Goal: Task Accomplishment & Management: Complete application form

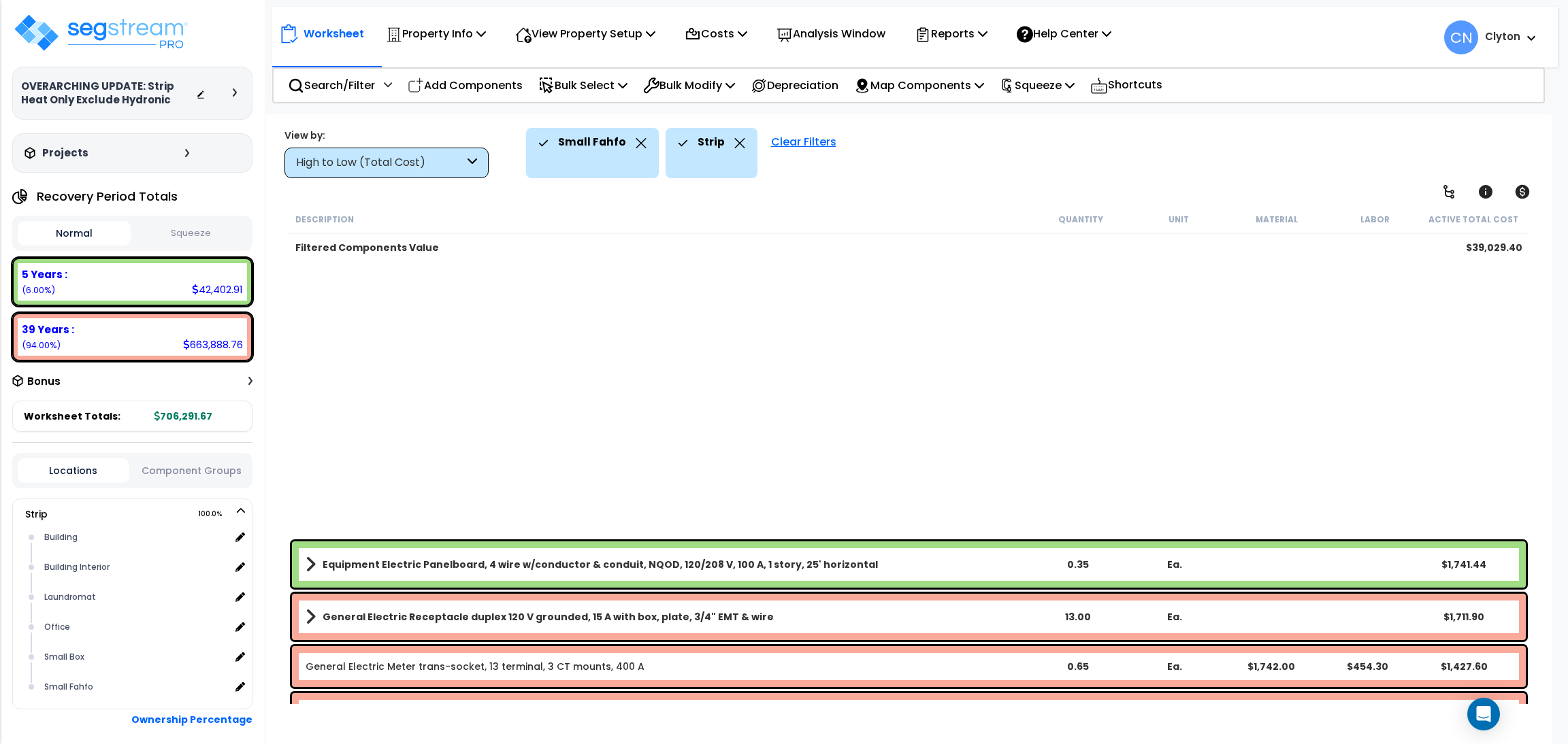
click at [1222, 135] on div "Small Fahfo Strip Clear Filters" at bounding box center [1030, 152] width 1007 height 50
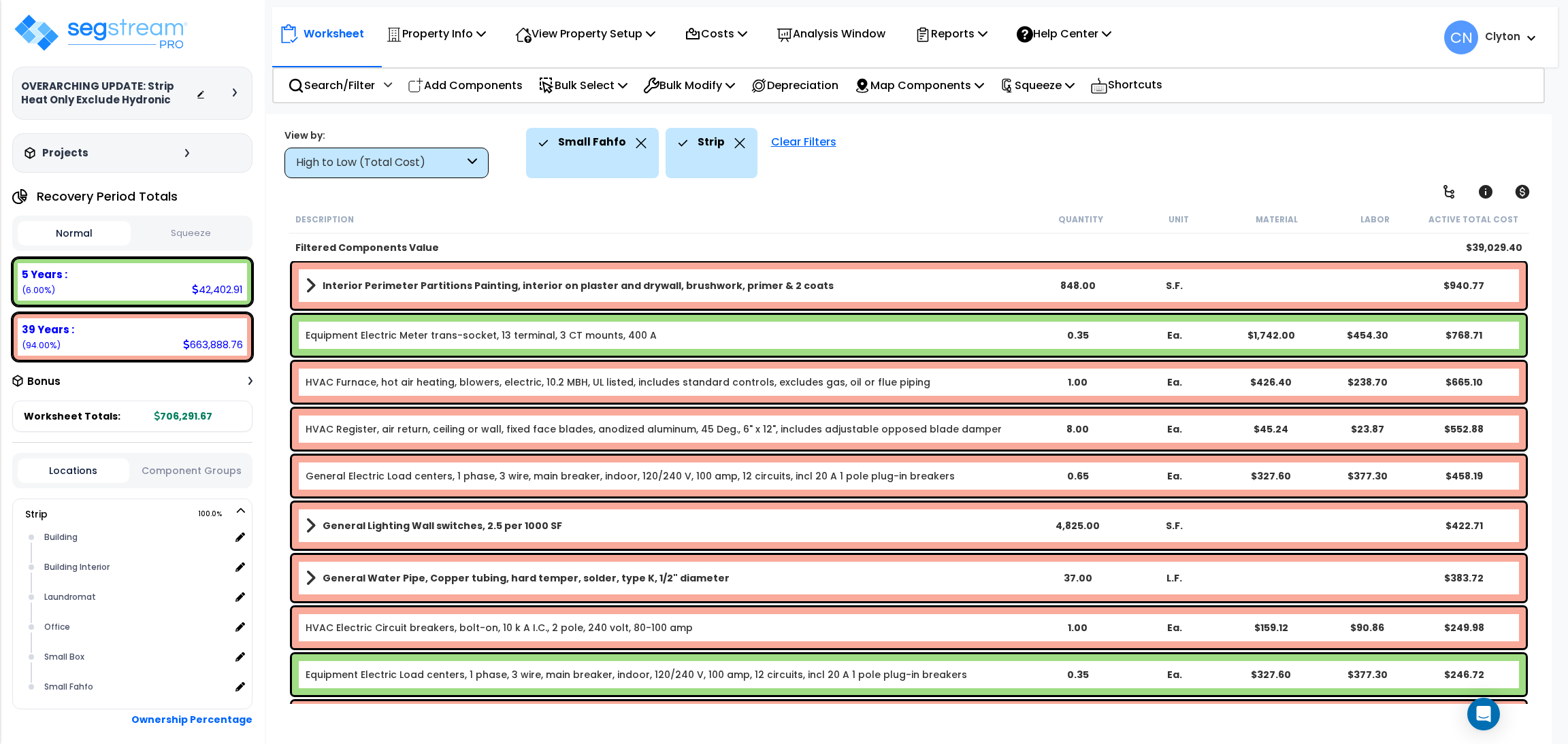
click at [1455, 130] on div "Small Fahfo Strip Clear Filters" at bounding box center [1030, 152] width 1007 height 50
drag, startPoint x: 22, startPoint y: 83, endPoint x: 142, endPoint y: 86, distance: 120.0
click at [142, 86] on h3 "OVERARCHING UPDATE: Strip Heat Only Exclude Hydronic" at bounding box center [108, 93] width 175 height 27
copy h3 "OVERARCHING UPDATE:"
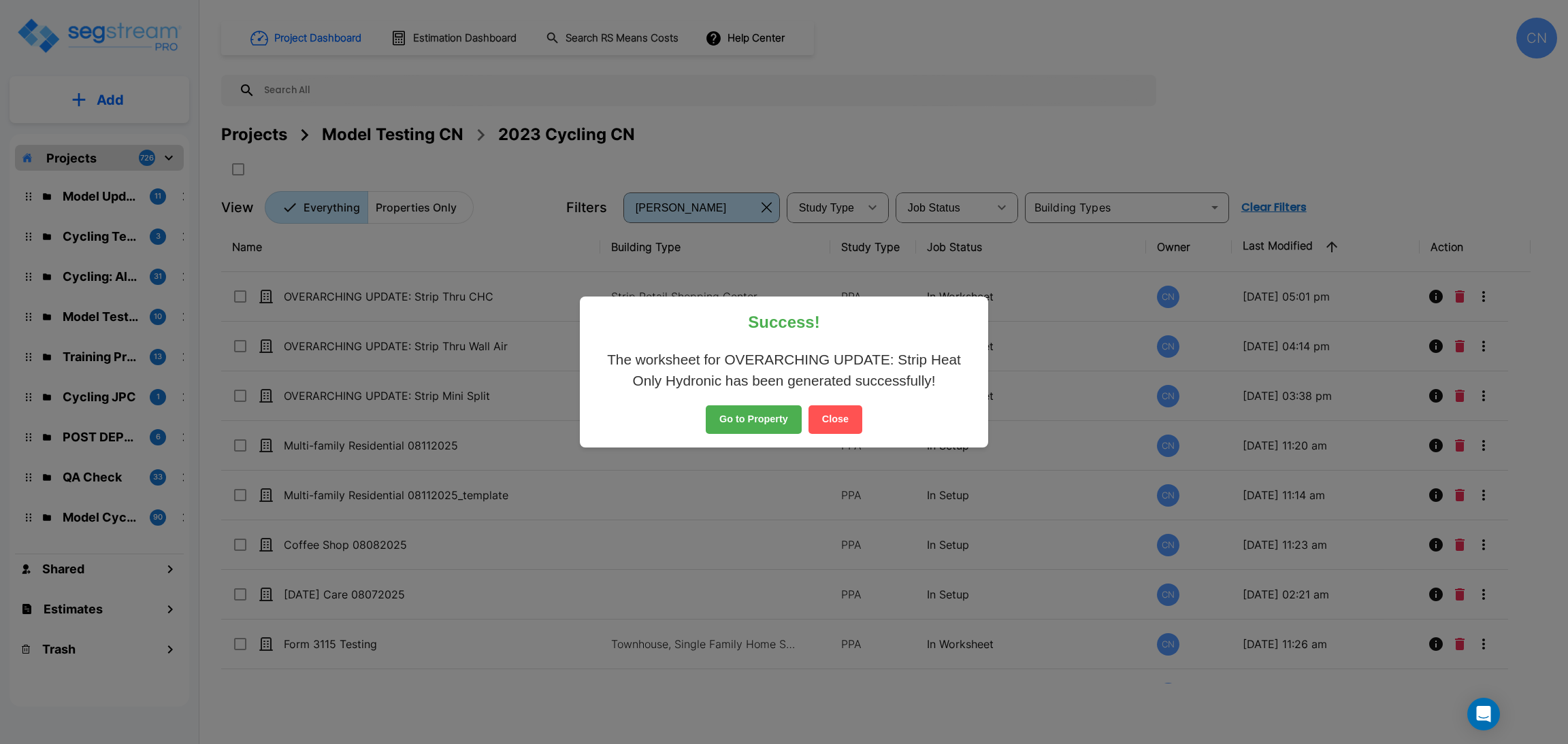
drag, startPoint x: 0, startPoint y: 0, endPoint x: 836, endPoint y: 416, distance: 933.8
click at [836, 416] on button "Close" at bounding box center [835, 420] width 54 height 29
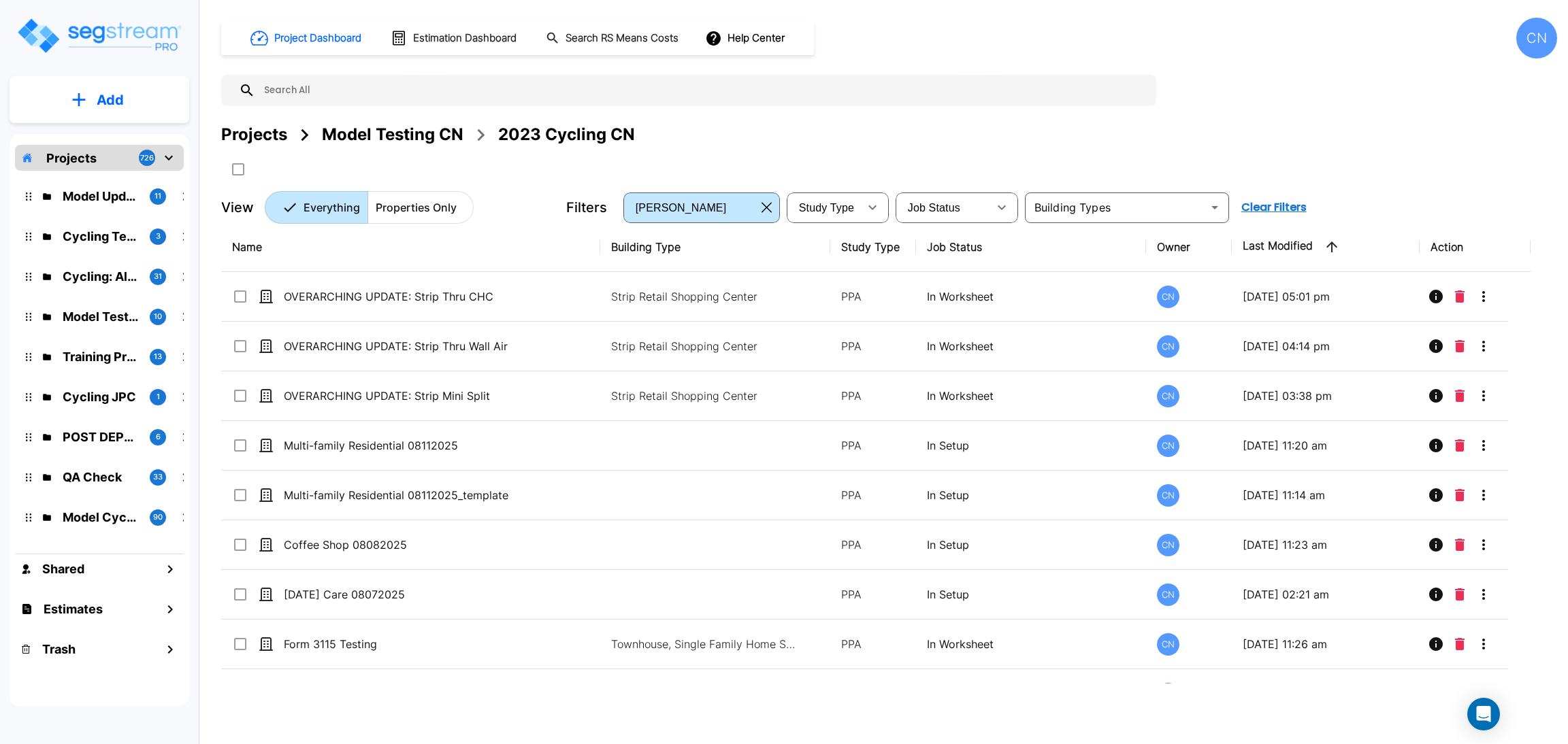
click at [90, 113] on button "Add" at bounding box center [99, 100] width 180 height 39
click at [106, 181] on p "Add Property" at bounding box center [108, 175] width 70 height 16
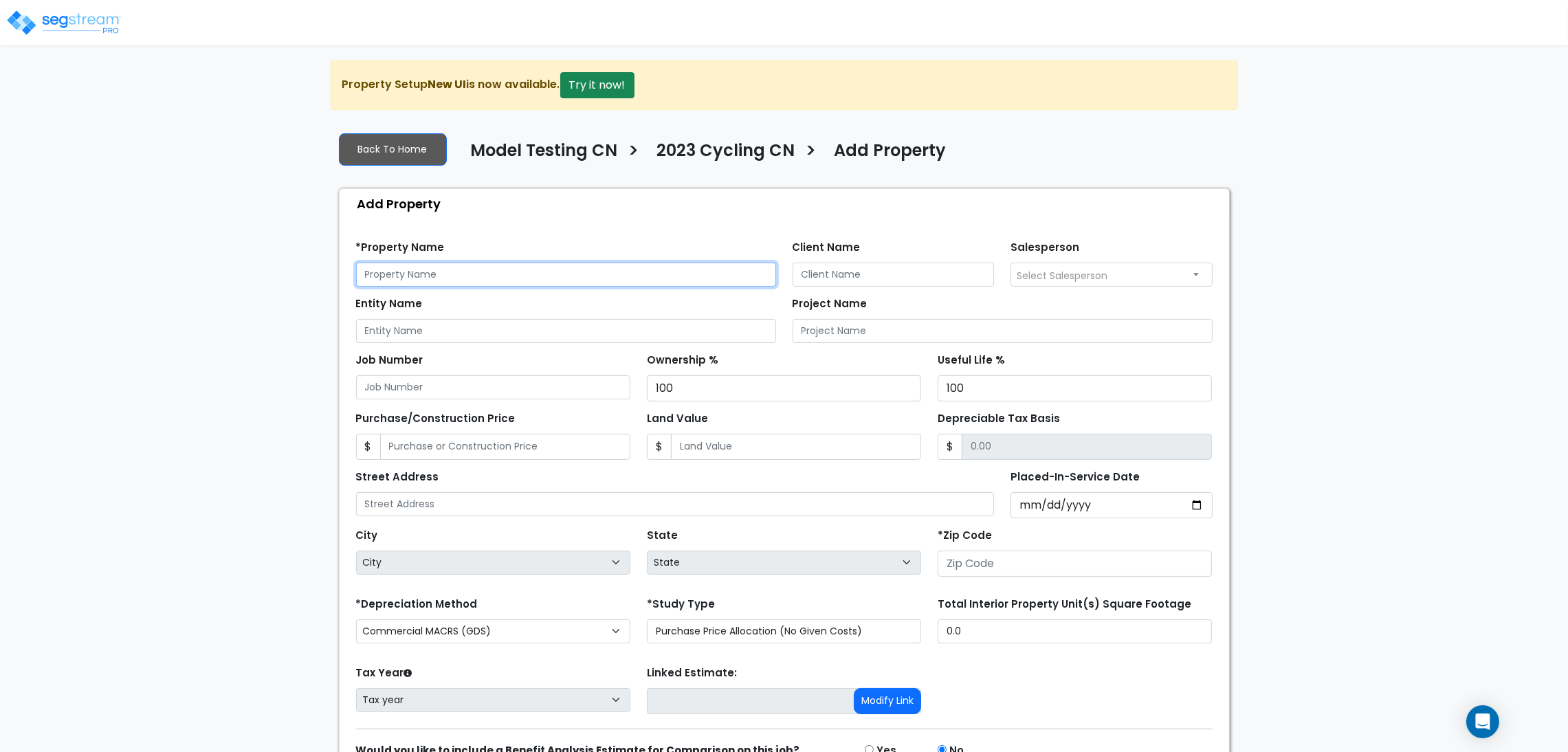
click at [613, 268] on input "text" at bounding box center [566, 274] width 420 height 24
paste input "OVERARCHING UPDATE:"
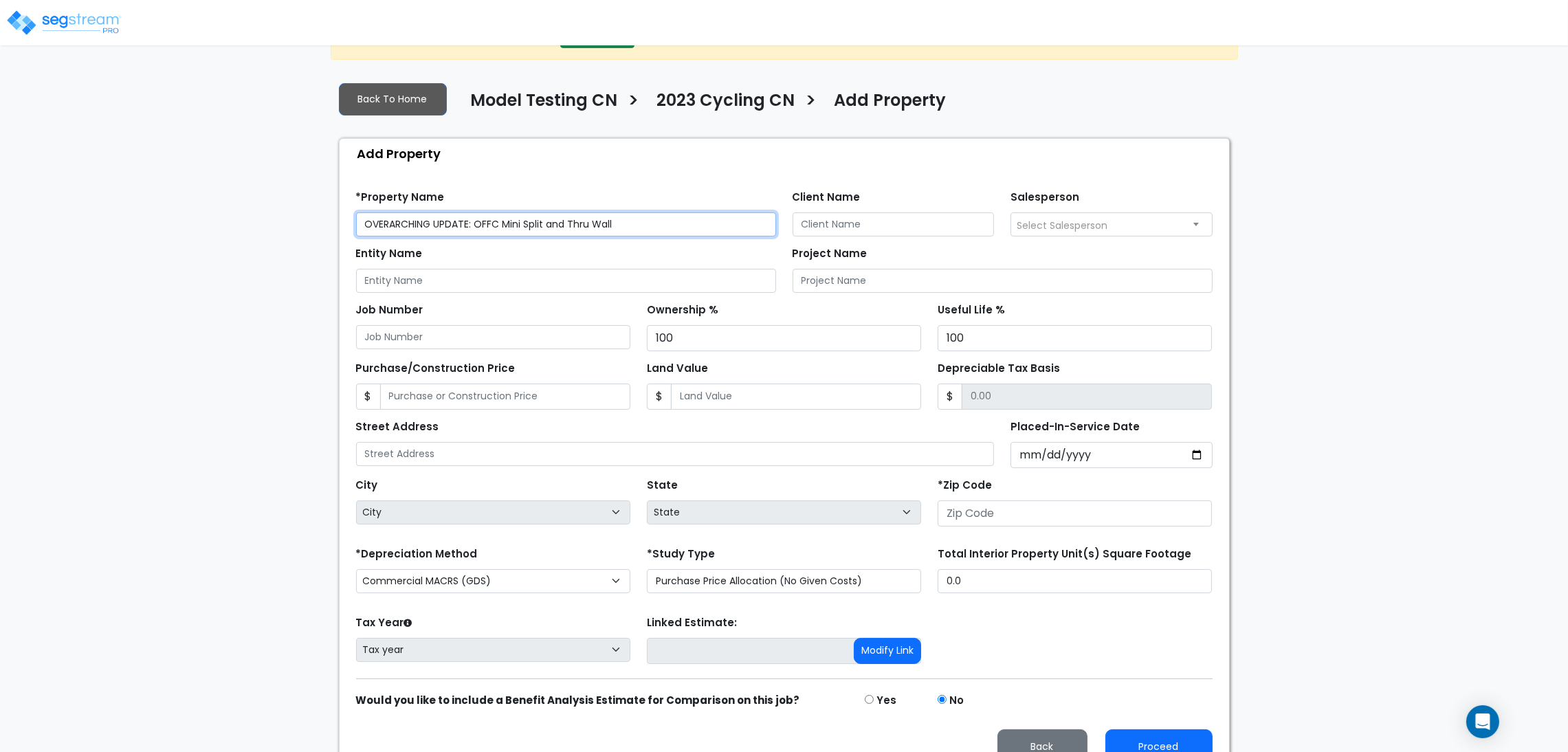
scroll to position [77, 0]
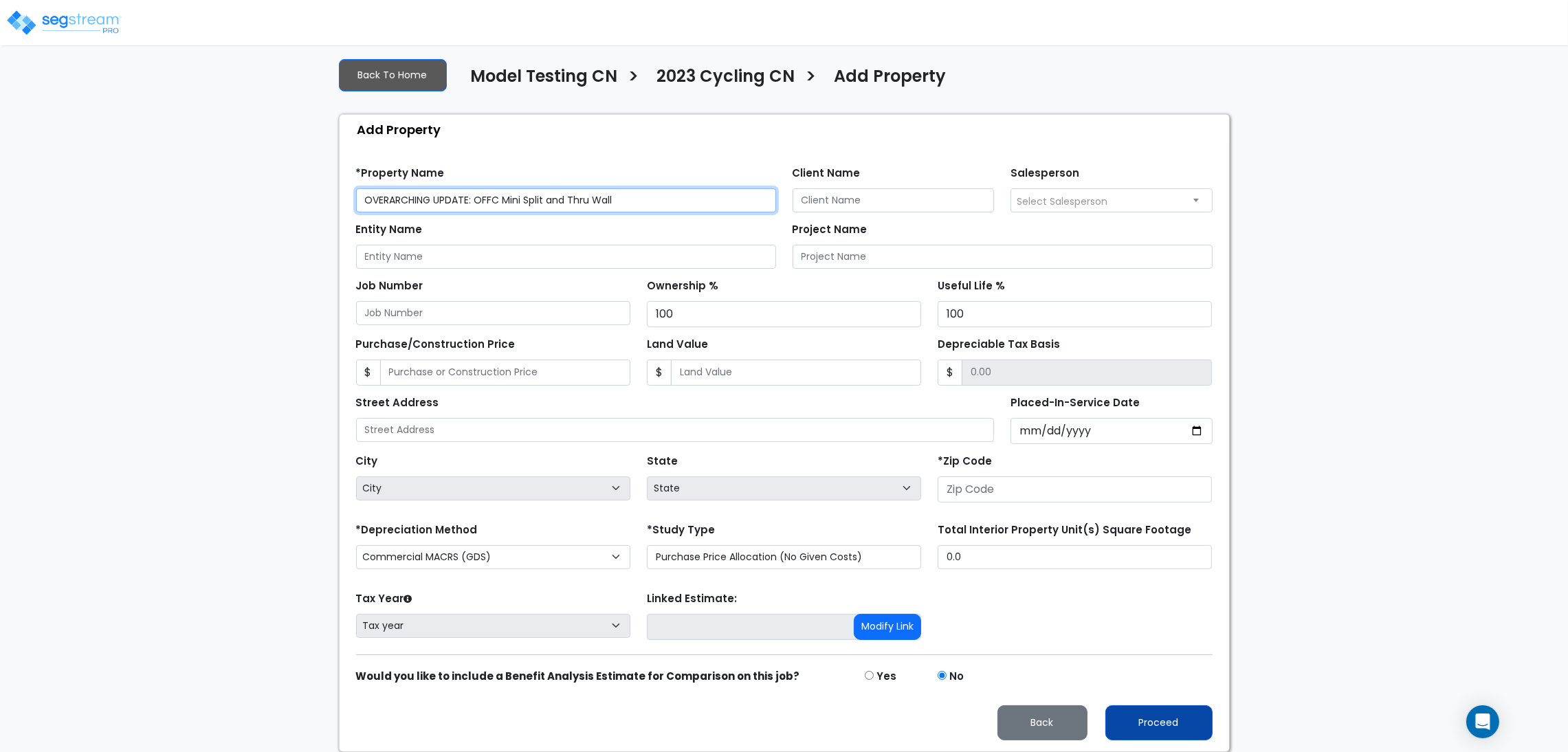
type input "OVERARCHING UPDATE: OFFC Mini Split and Thru Wall"
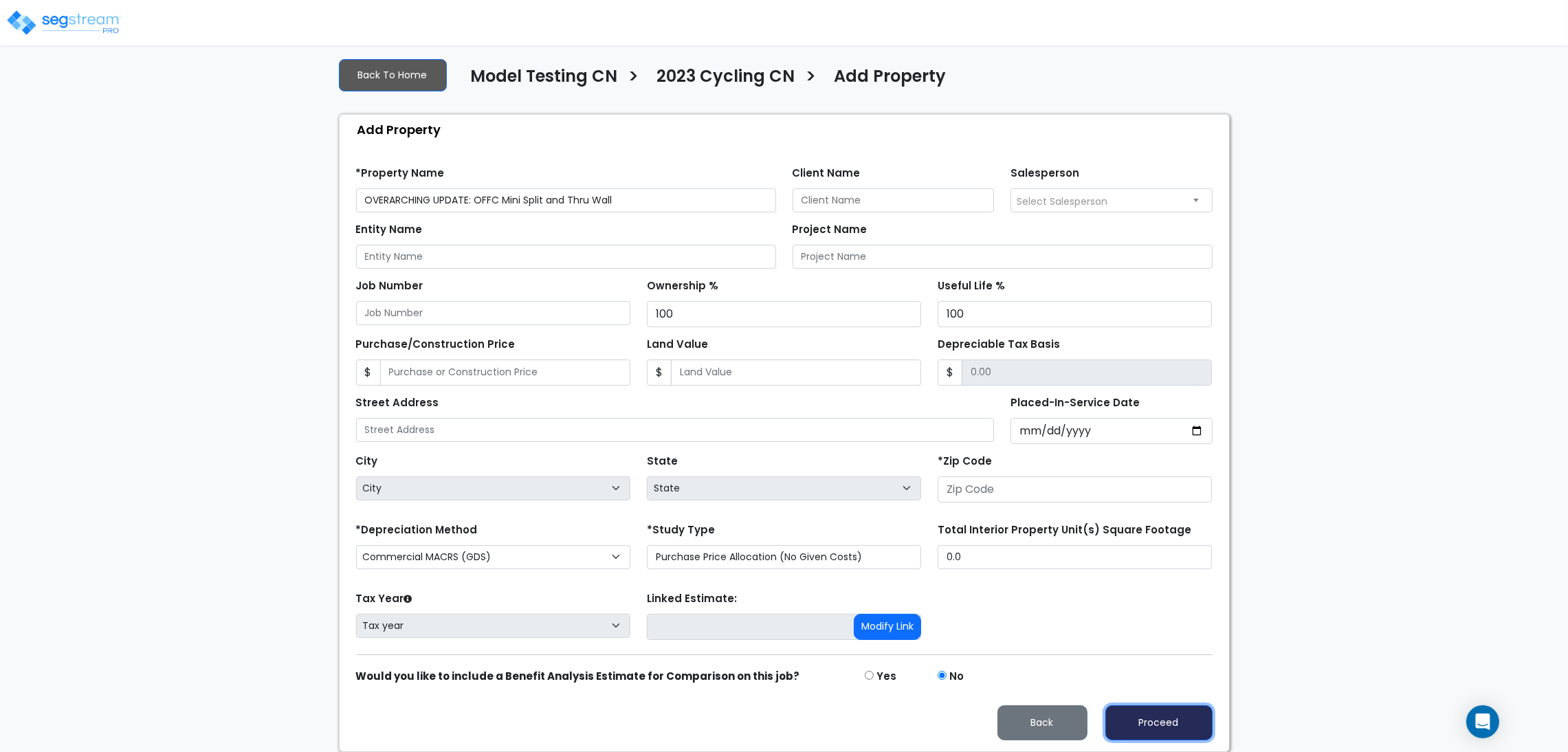
click at [1152, 718] on button "Proceed" at bounding box center [1159, 723] width 108 height 35
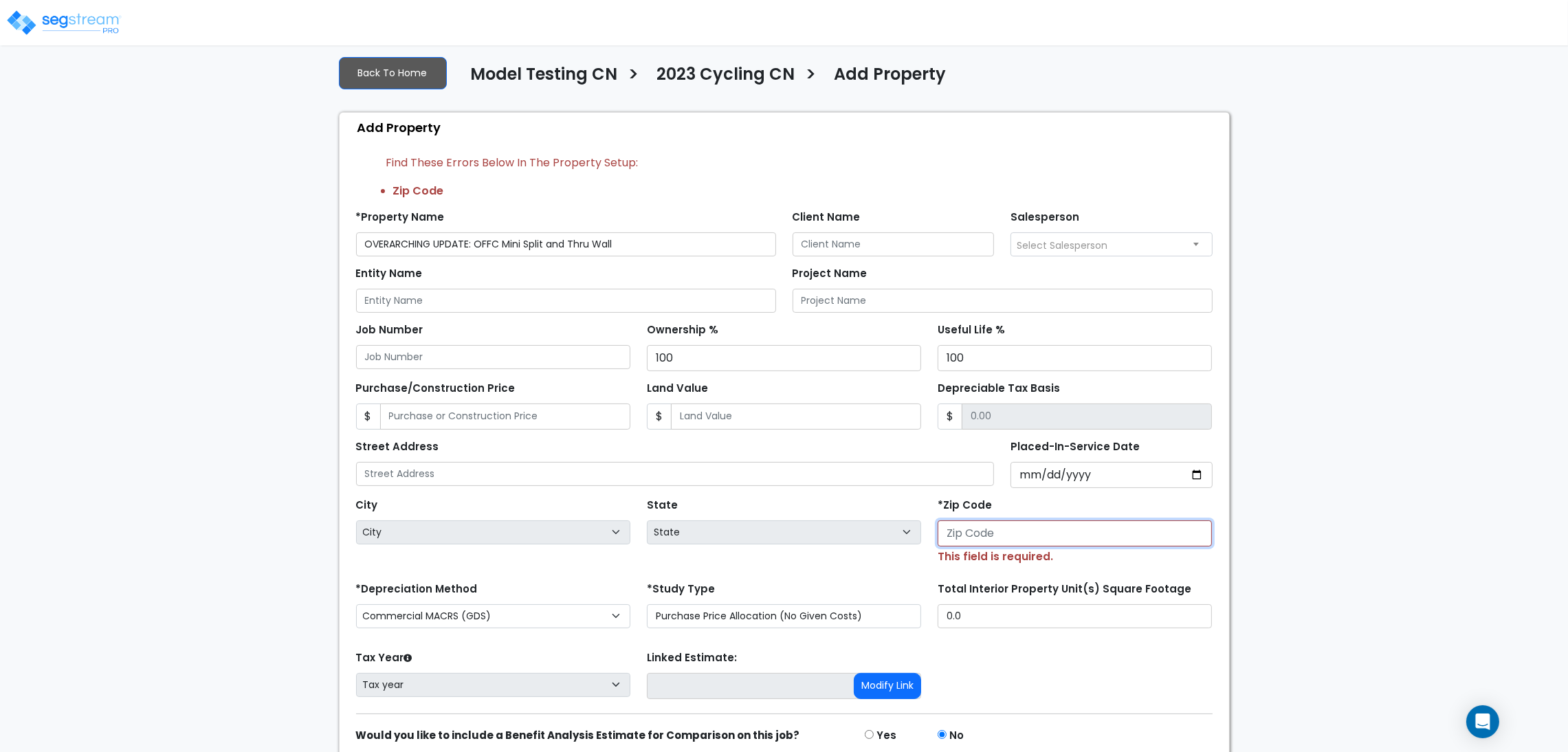
click at [1012, 529] on input "number" at bounding box center [1074, 533] width 274 height 26
type input "80206"
select select "CO"
type input "80206"
click at [1380, 500] on div "We are Building your Property. So please grab a coffee and let us do the heavy …" at bounding box center [784, 398] width 1568 height 827
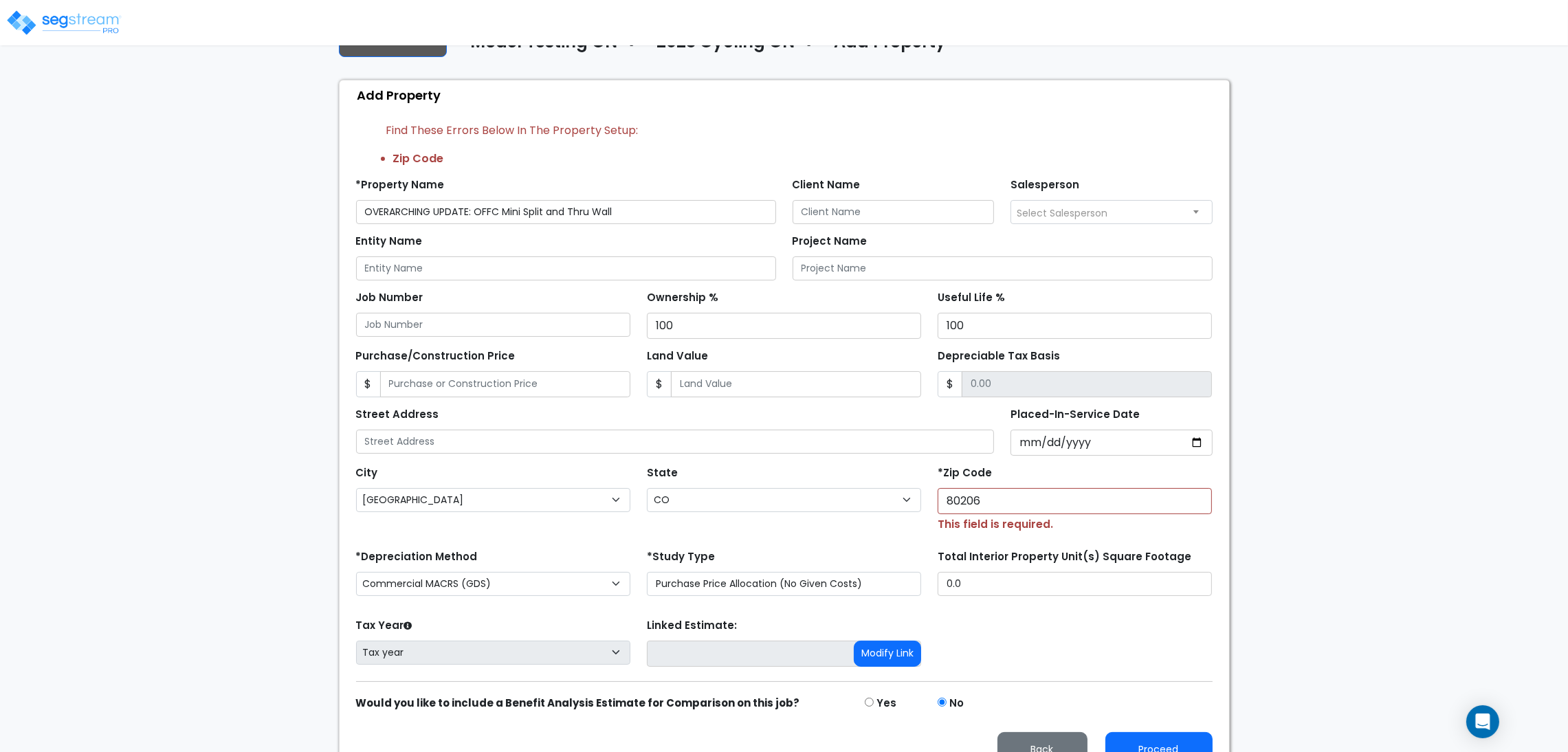
scroll to position [138, 0]
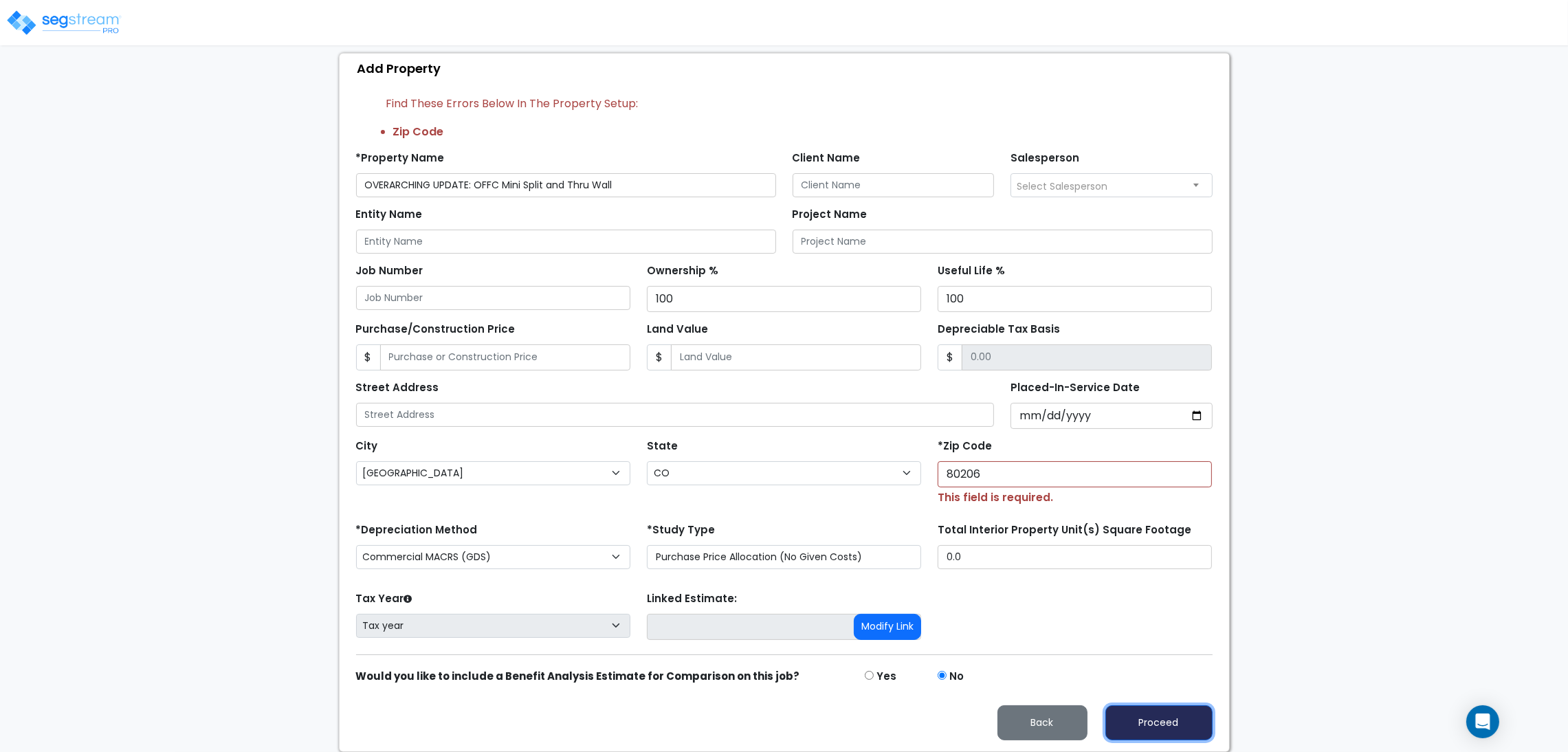
click at [1114, 726] on button "Proceed" at bounding box center [1159, 723] width 108 height 35
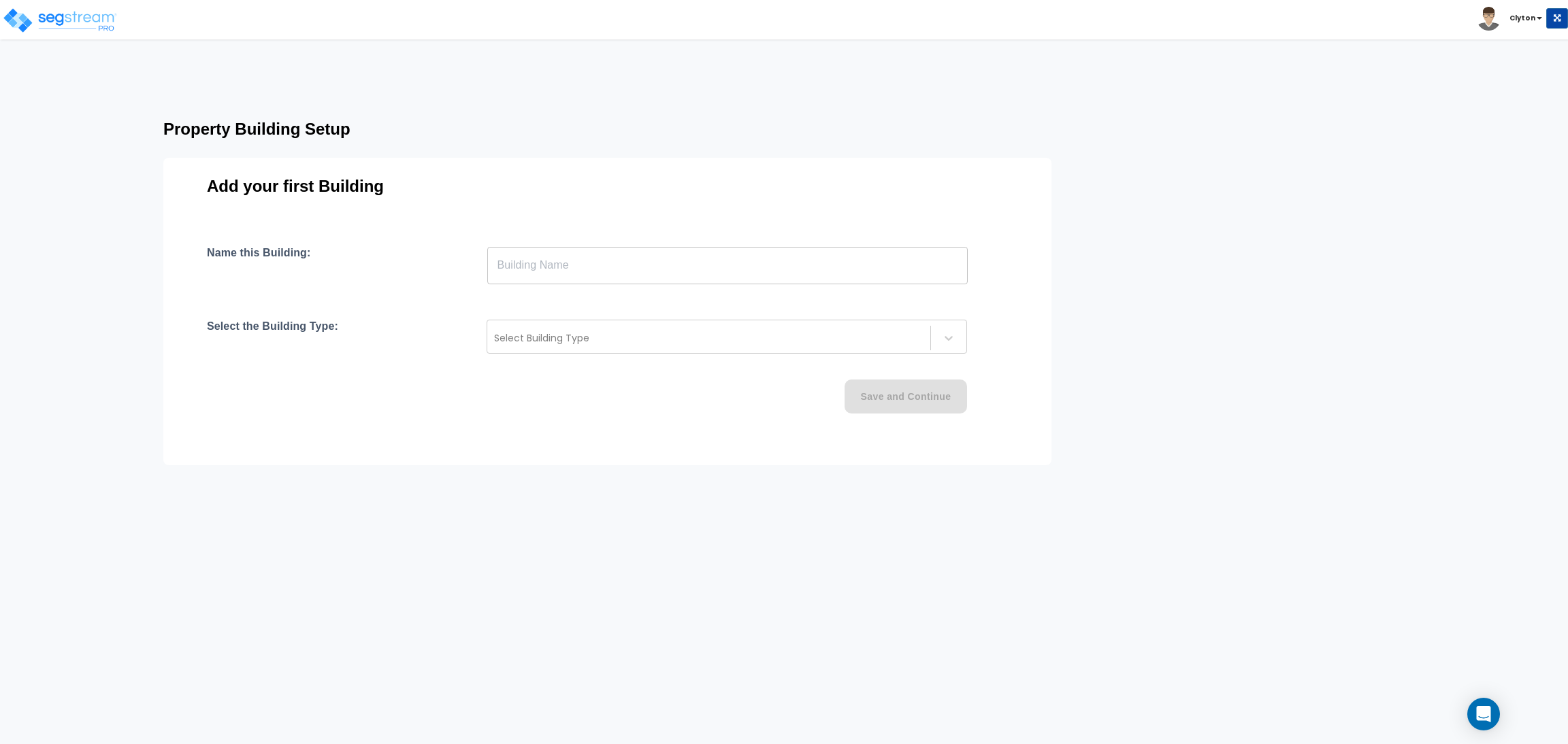
click at [761, 277] on input "text" at bounding box center [727, 265] width 480 height 38
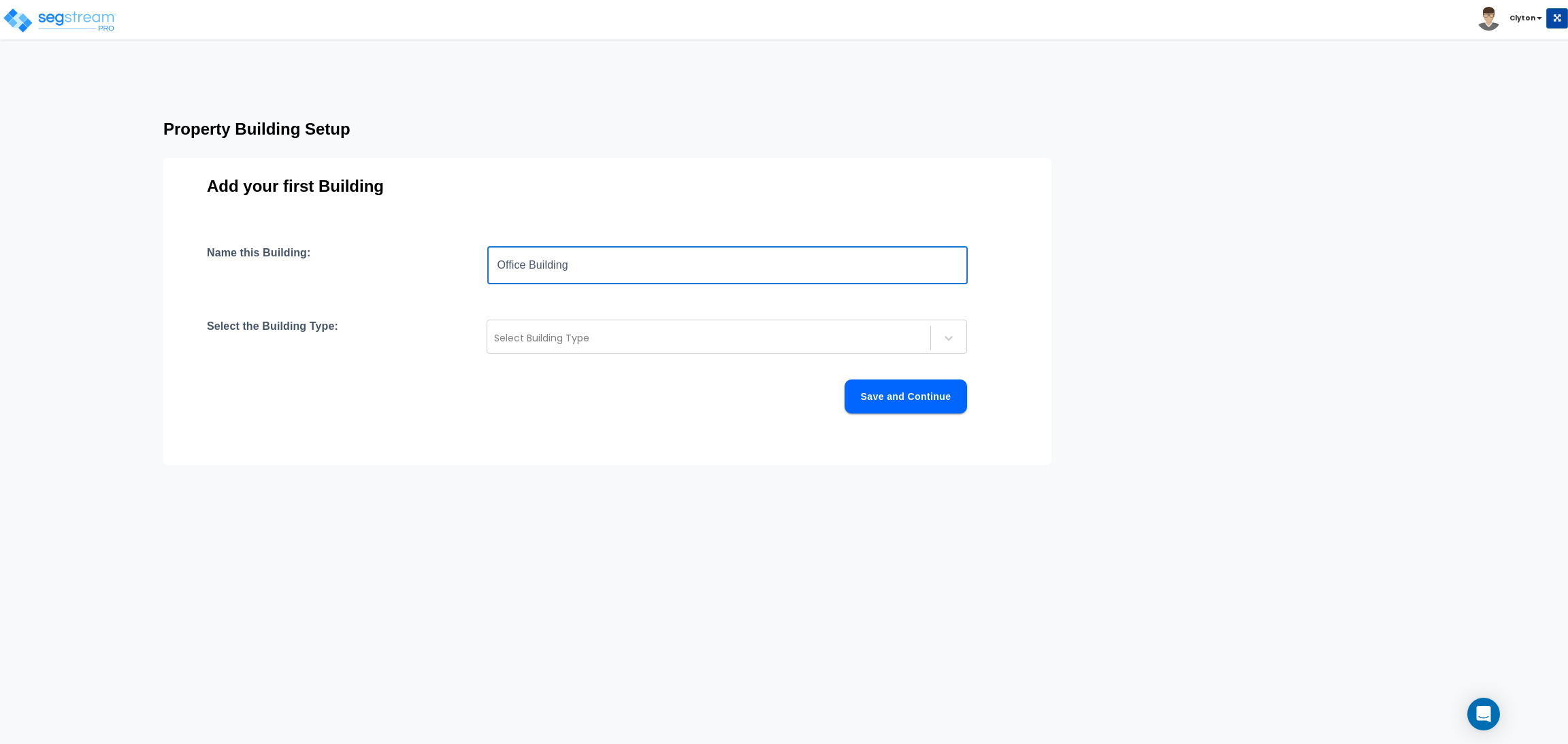
type input "Office Building"
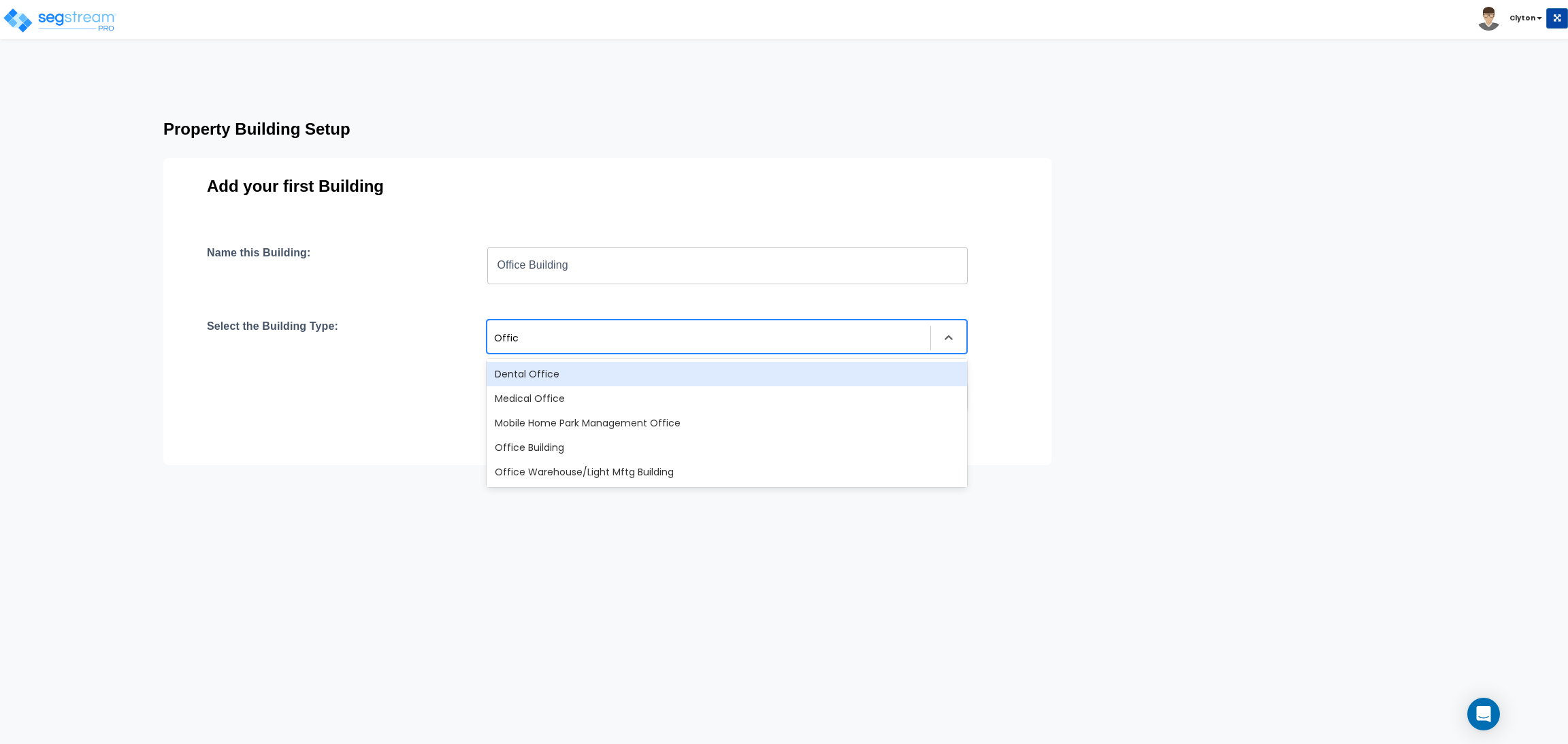
type input "Office"
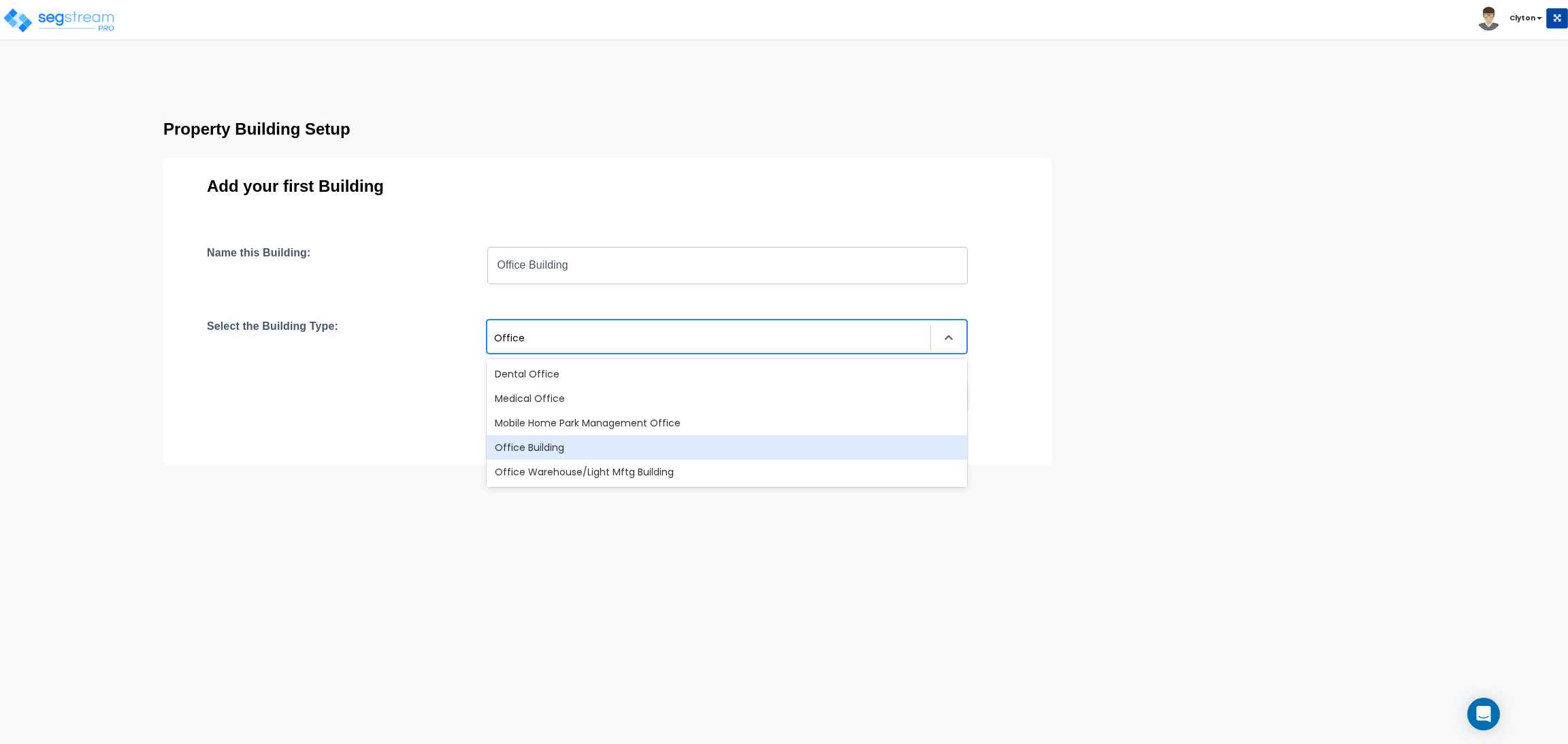
click at [614, 456] on div "Office Building" at bounding box center [727, 447] width 480 height 25
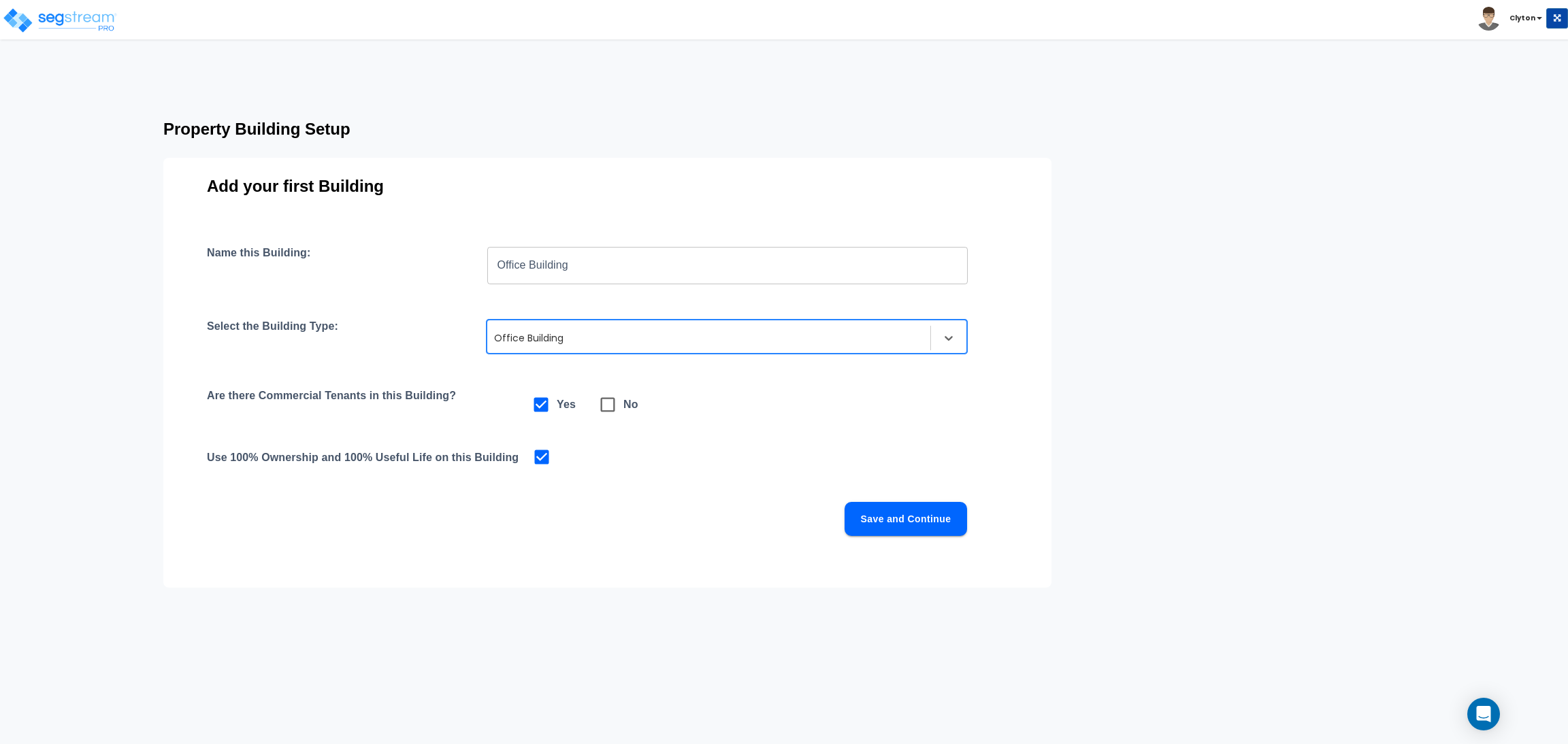
click at [914, 512] on button "Save and Continue" at bounding box center [906, 519] width 123 height 34
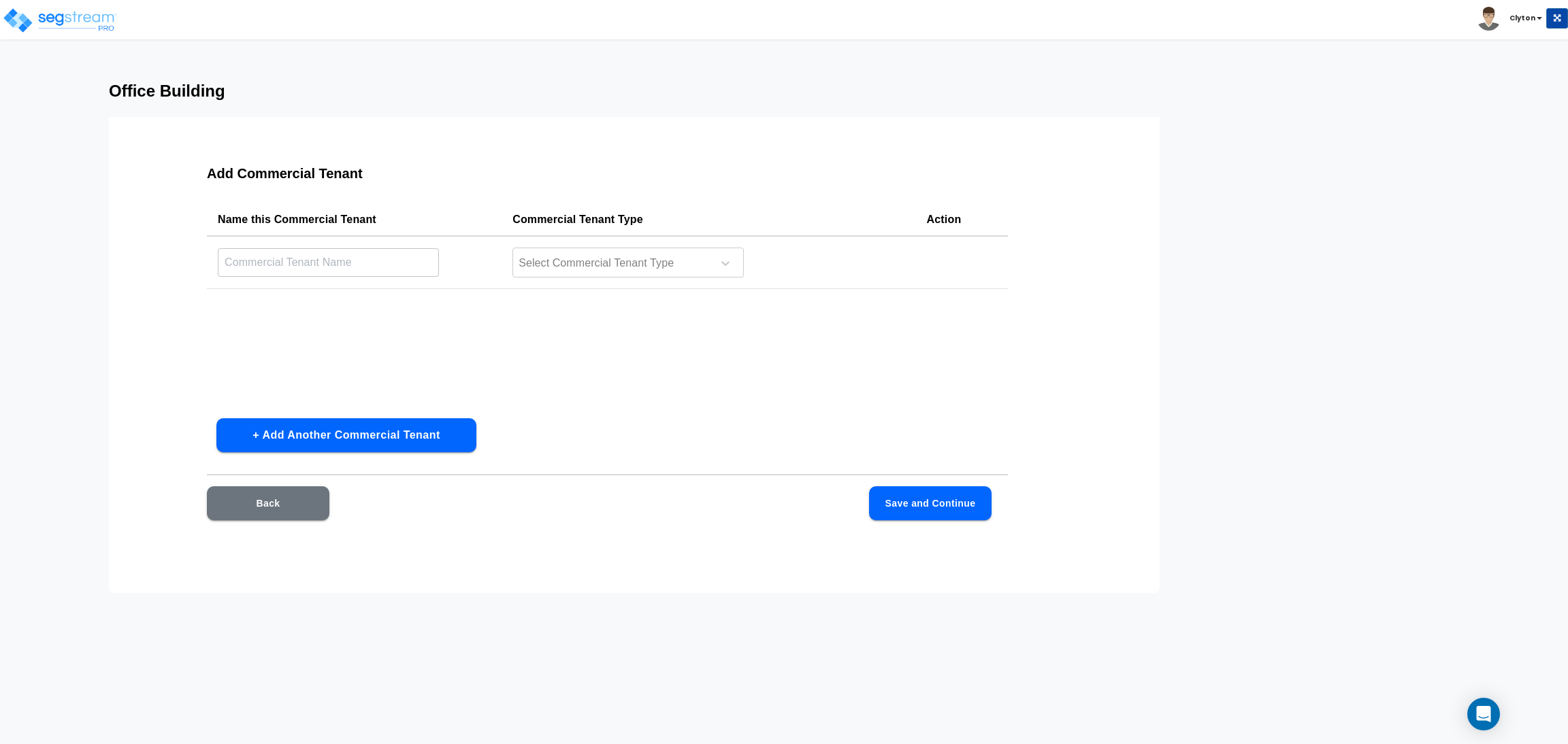
click at [804, 376] on div "Name this Commercial Tenant Commercial Tenant Type Action ​ Select Commercial T…" at bounding box center [607, 306] width 801 height 204
click at [373, 269] on input "text" at bounding box center [329, 262] width 221 height 29
type input "Small Box Mini"
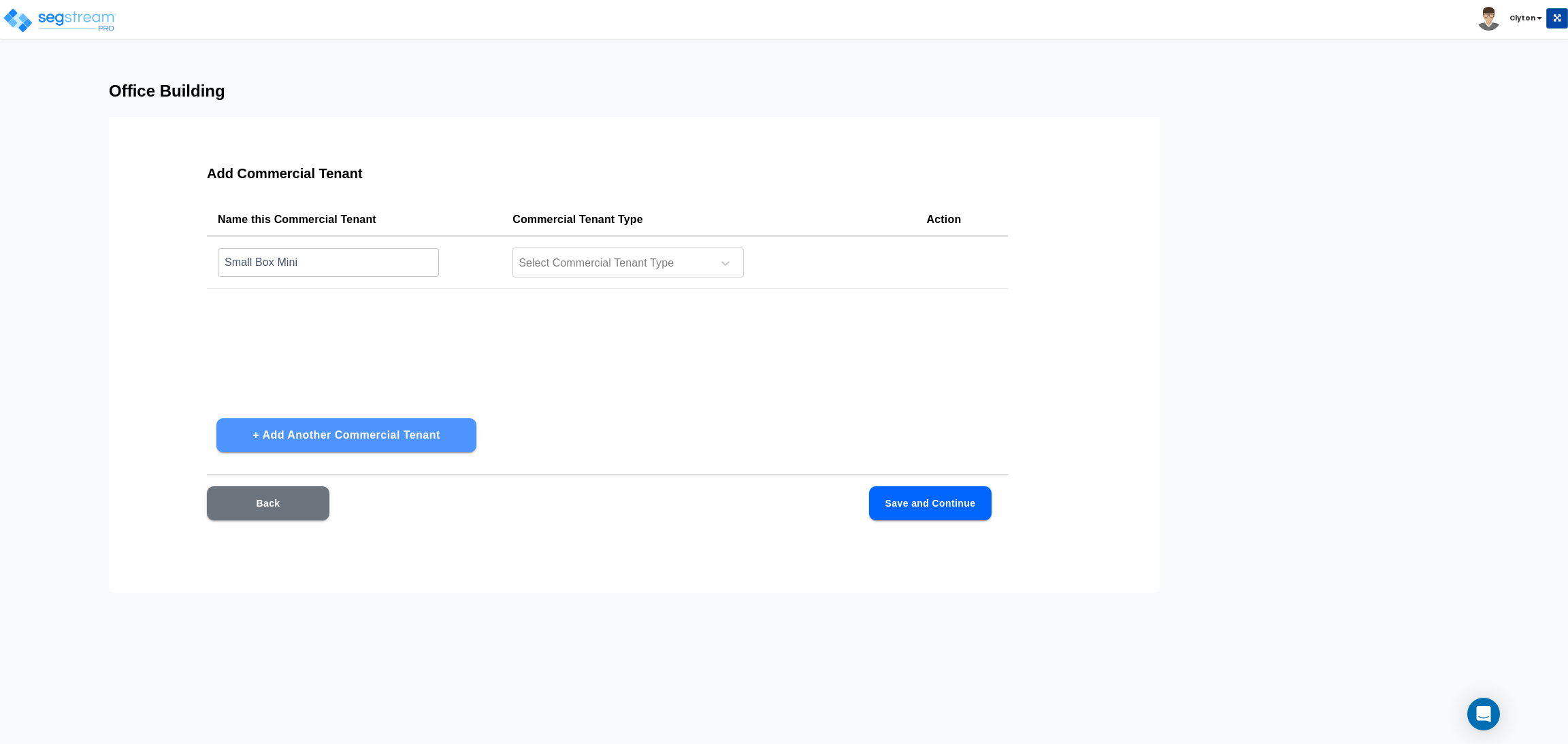
click at [330, 428] on button "+ Add Another Commercial Tenant" at bounding box center [346, 435] width 260 height 34
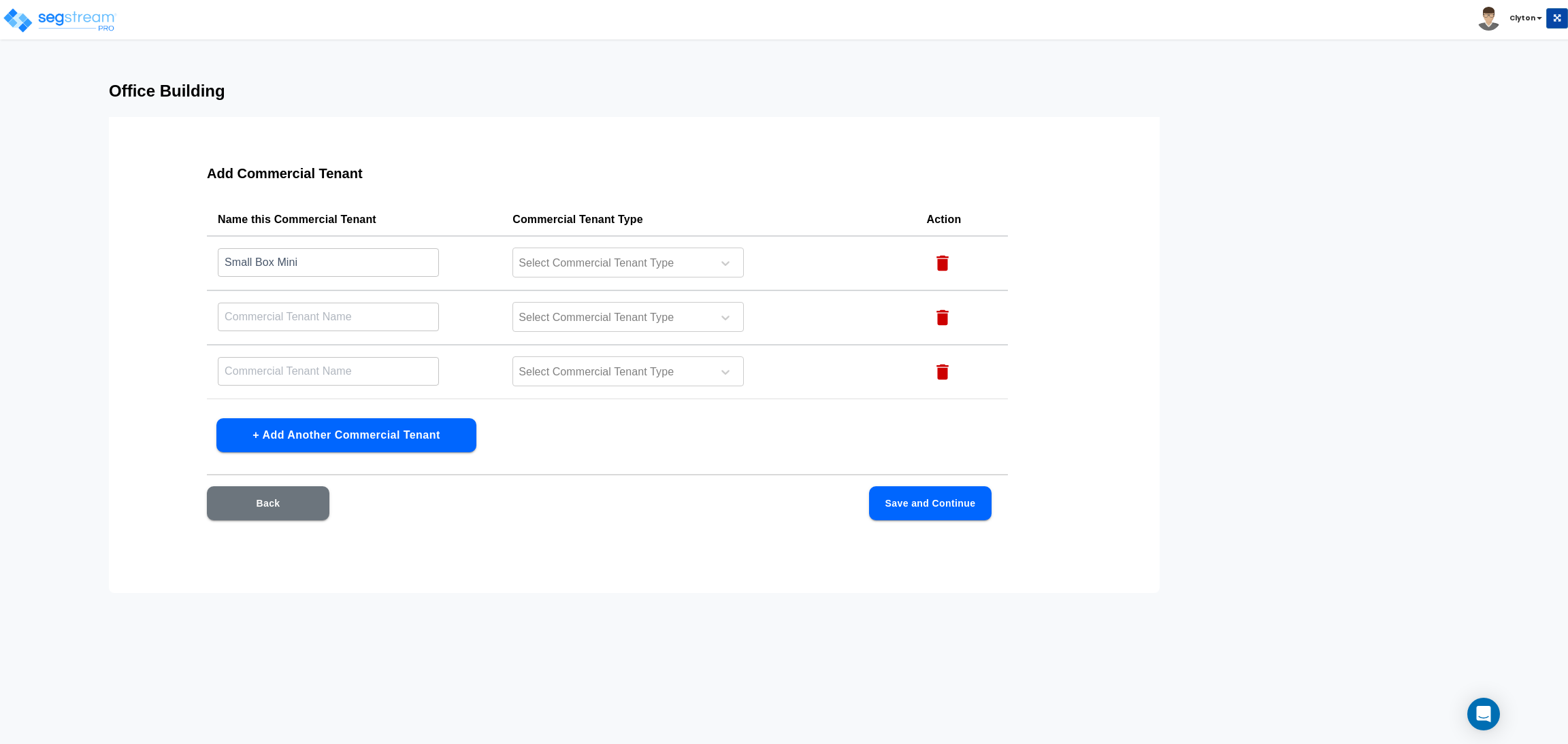
click at [330, 428] on button "+ Add Another Commercial Tenant" at bounding box center [346, 435] width 260 height 34
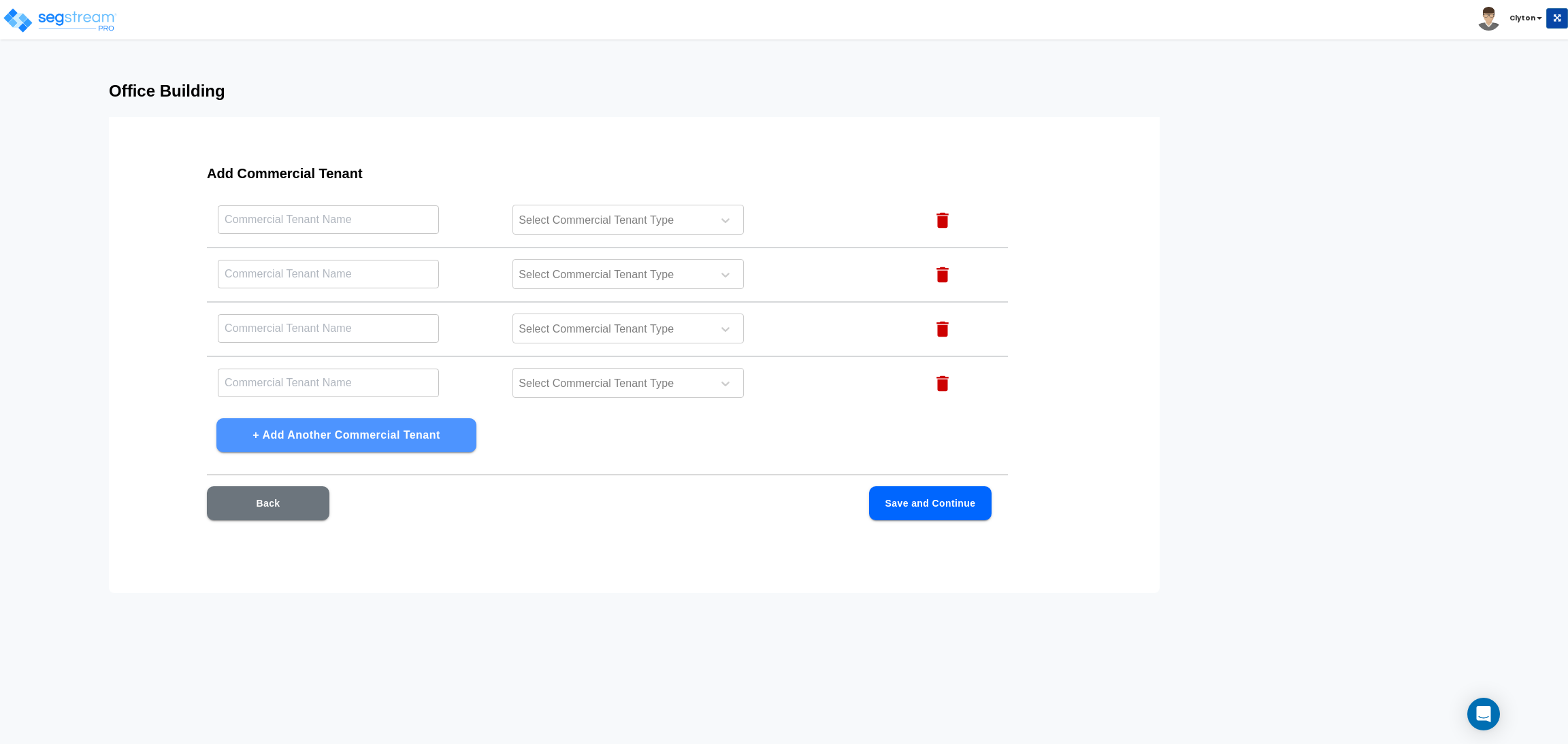
click at [330, 428] on button "+ Add Another Commercial Tenant" at bounding box center [346, 435] width 260 height 34
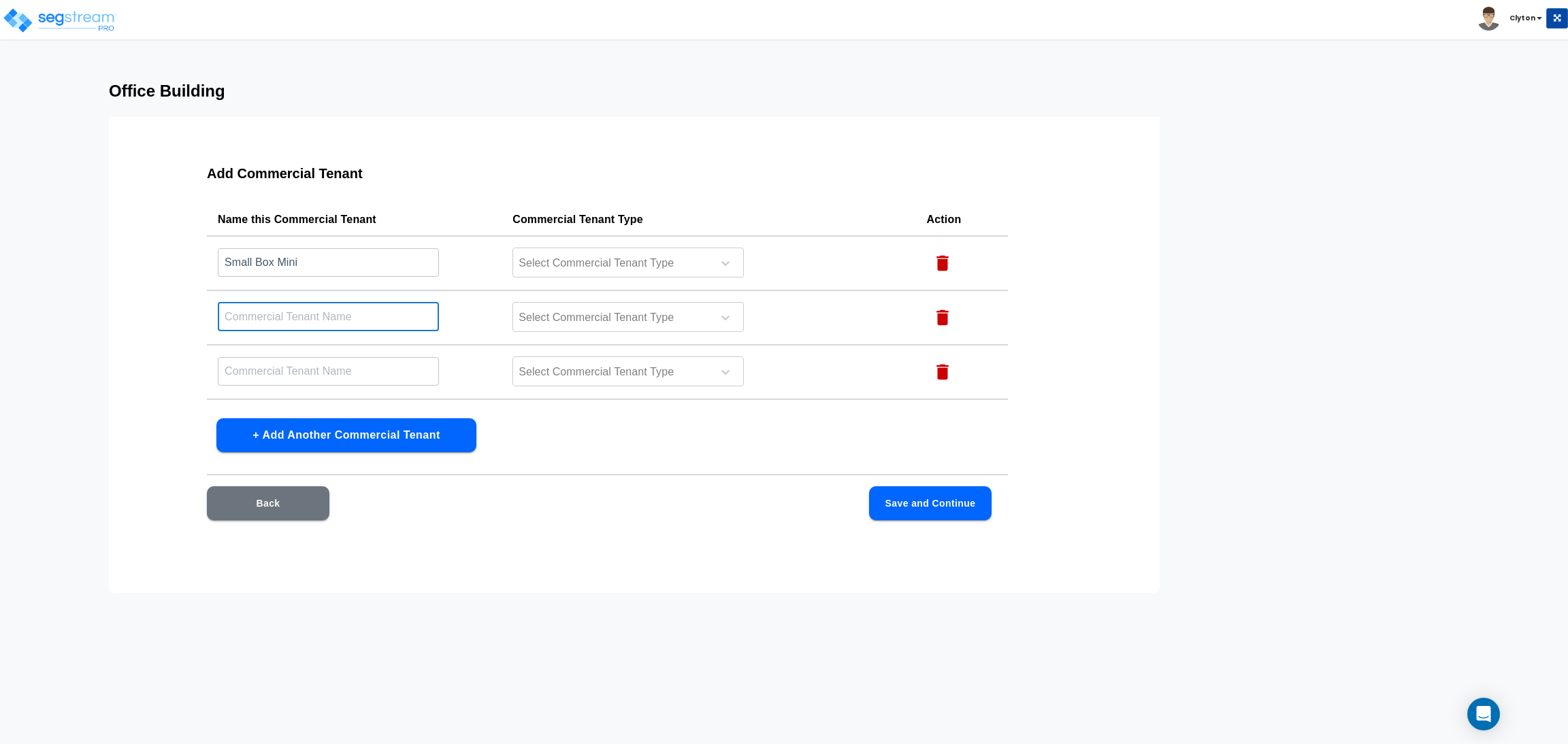
click at [332, 313] on input "text" at bounding box center [329, 317] width 221 height 29
type input "Small Box Thru"
type input "Office Tenant Mini"
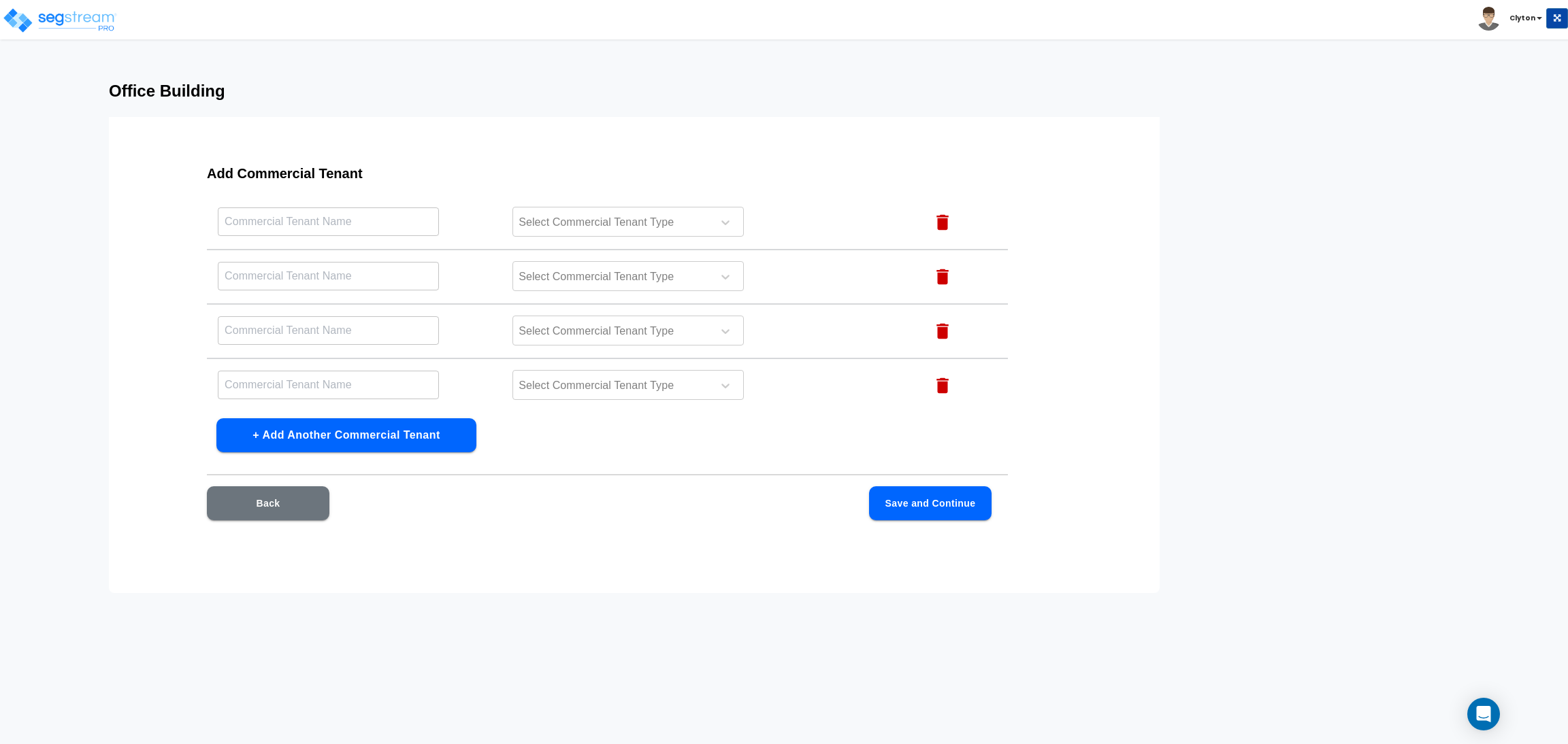
scroll to position [102, 0]
click at [303, 175] on input "text" at bounding box center [329, 160] width 221 height 29
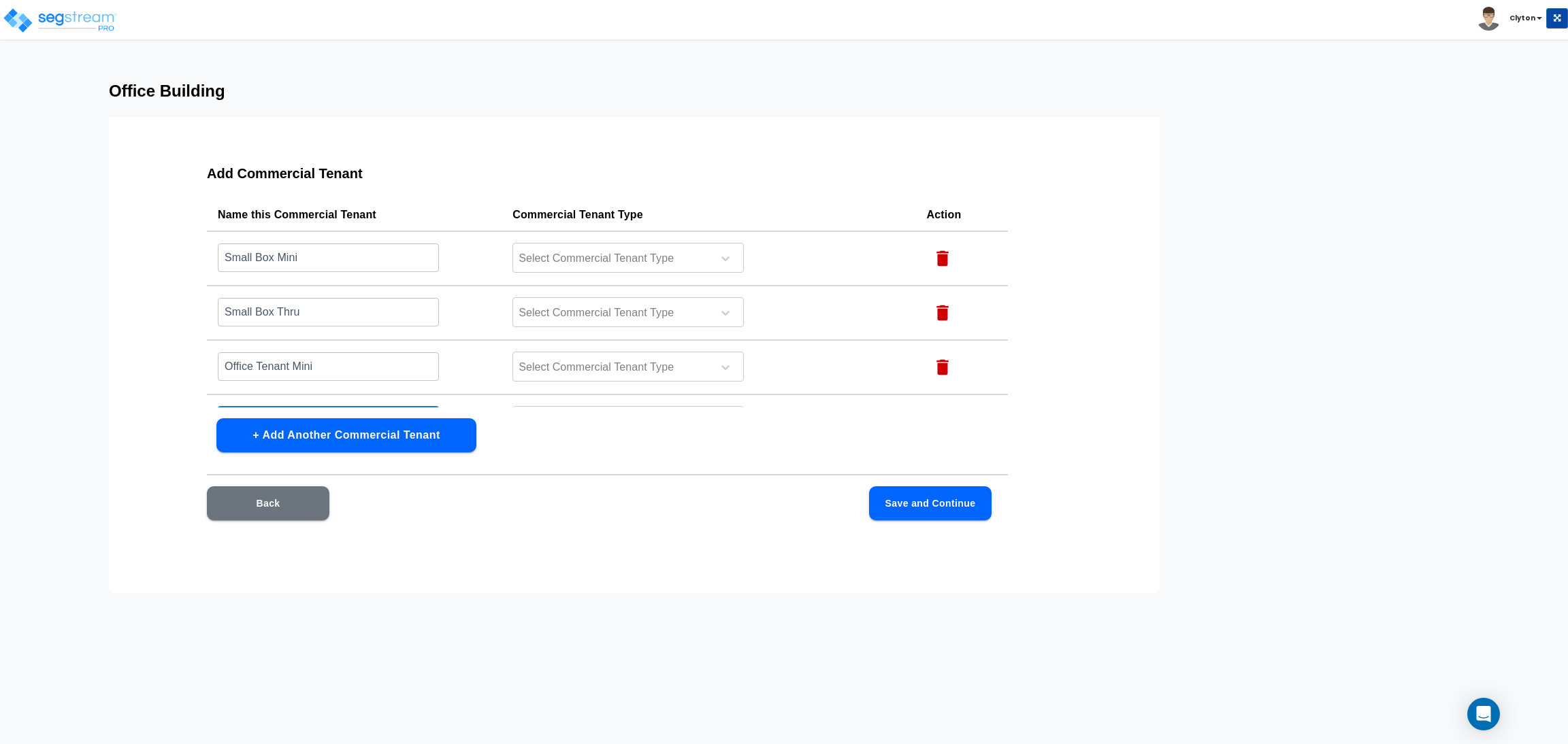
scroll to position [0, 0]
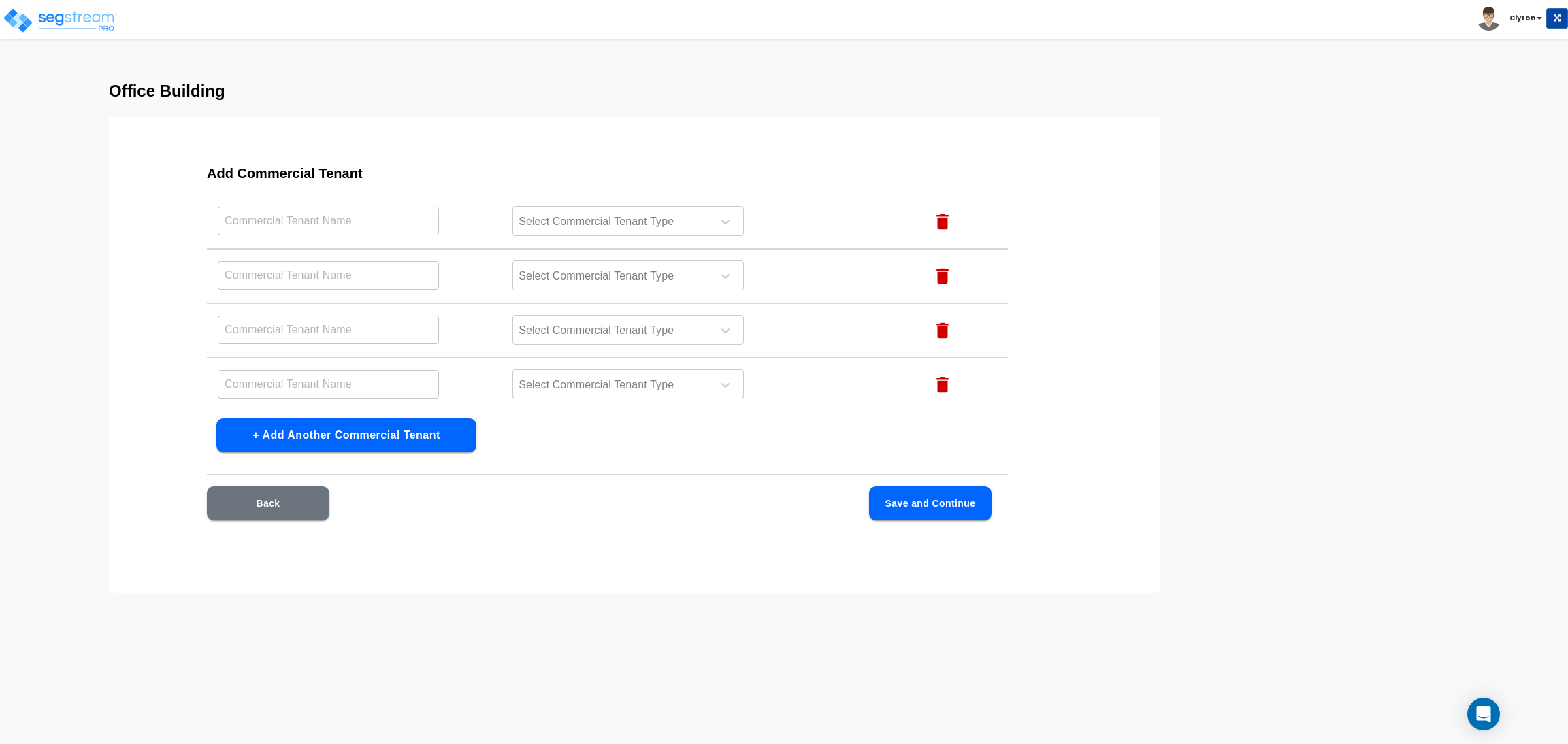
type input "Office Tenant Thru"
click at [933, 384] on icon "button" at bounding box center [943, 385] width 20 height 20
click at [937, 377] on icon "button" at bounding box center [943, 385] width 12 height 15
click at [320, 125] on input "text" at bounding box center [329, 111] width 221 height 29
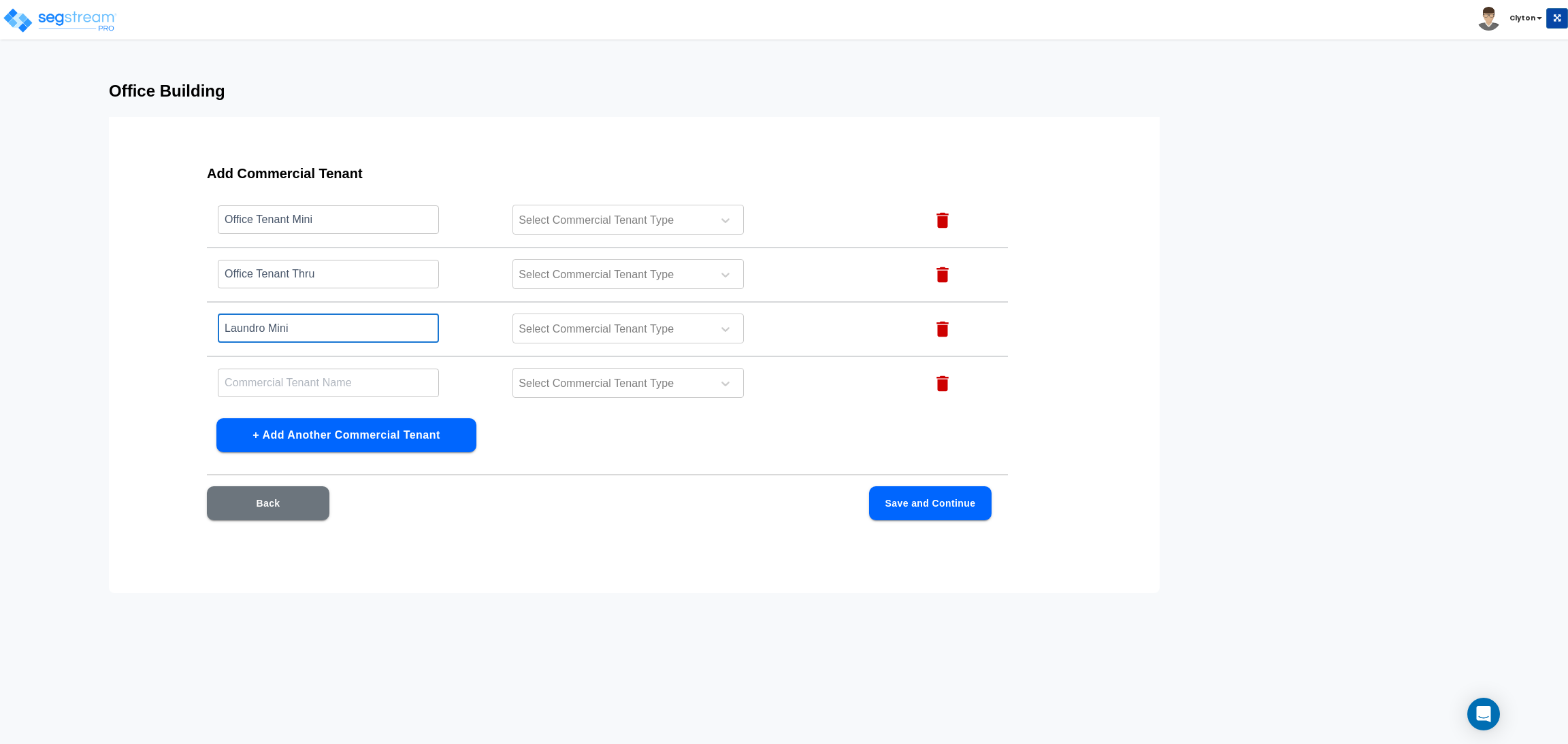
type input "Laundro Mini"
click at [279, 125] on input "text" at bounding box center [329, 111] width 221 height 29
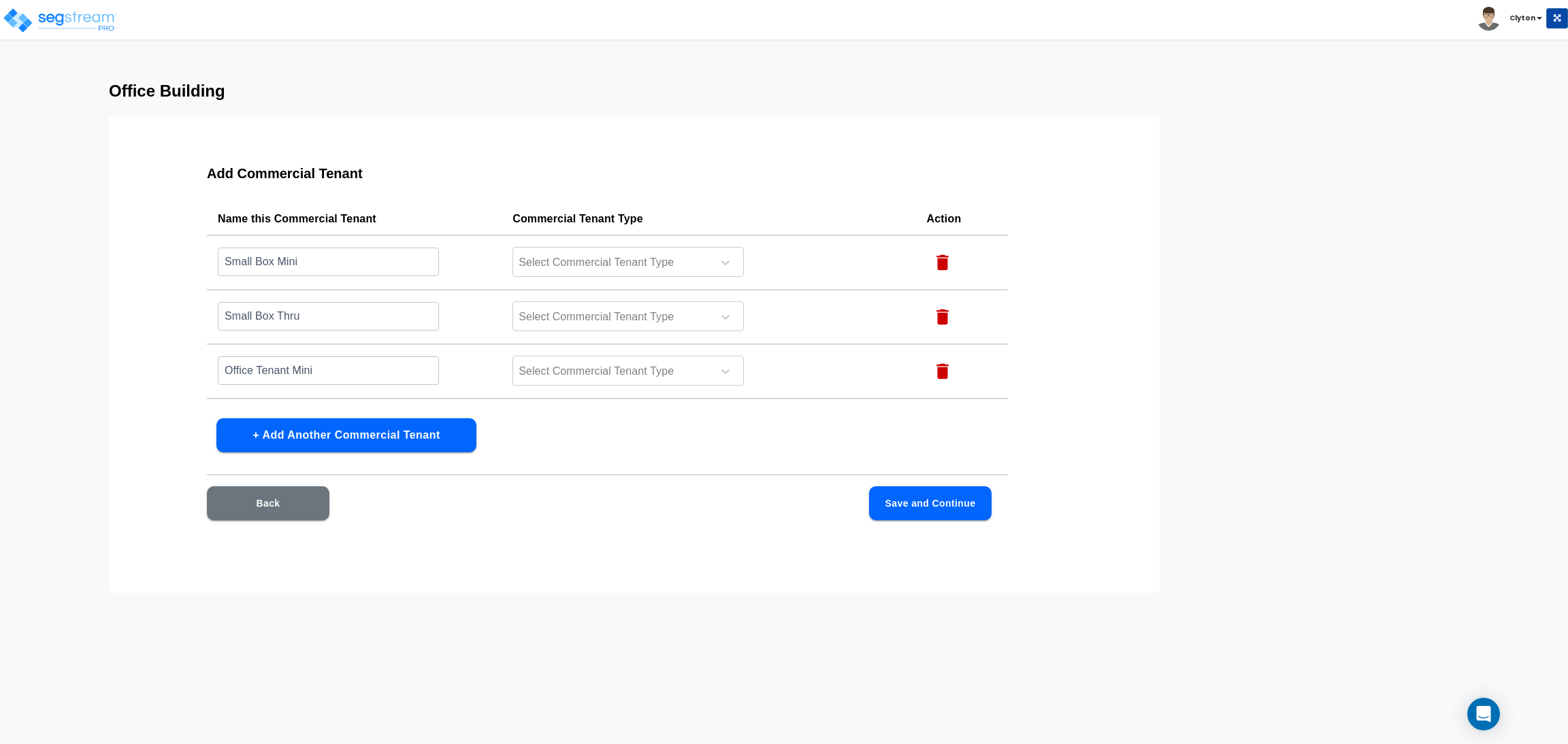
scroll to position [0, 0]
type input "Laundro Thru"
click at [543, 271] on div at bounding box center [610, 264] width 187 height 19
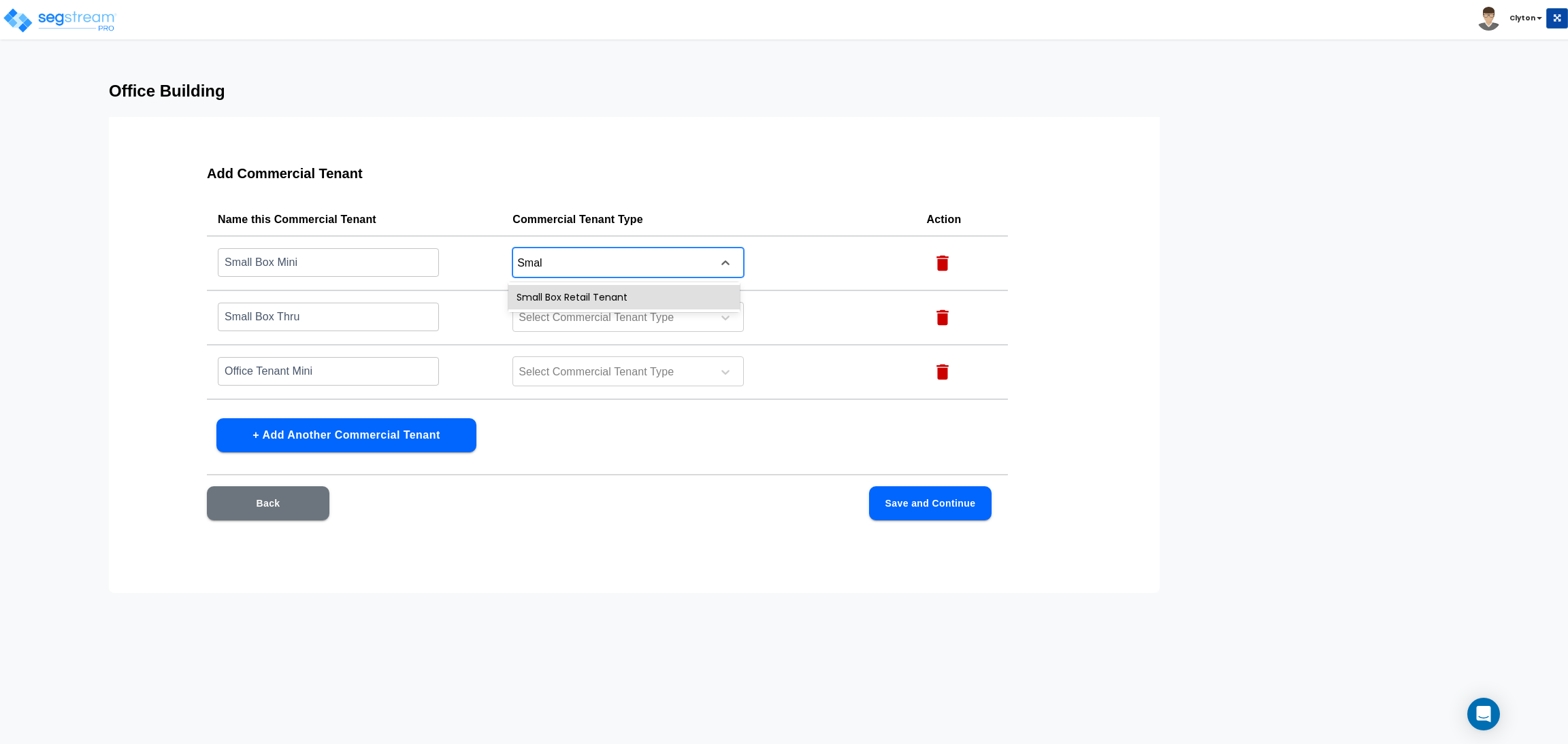
type input "Small"
click at [606, 307] on div "Small Box Retail Tenant" at bounding box center [624, 297] width 232 height 25
click at [610, 320] on div at bounding box center [610, 318] width 187 height 19
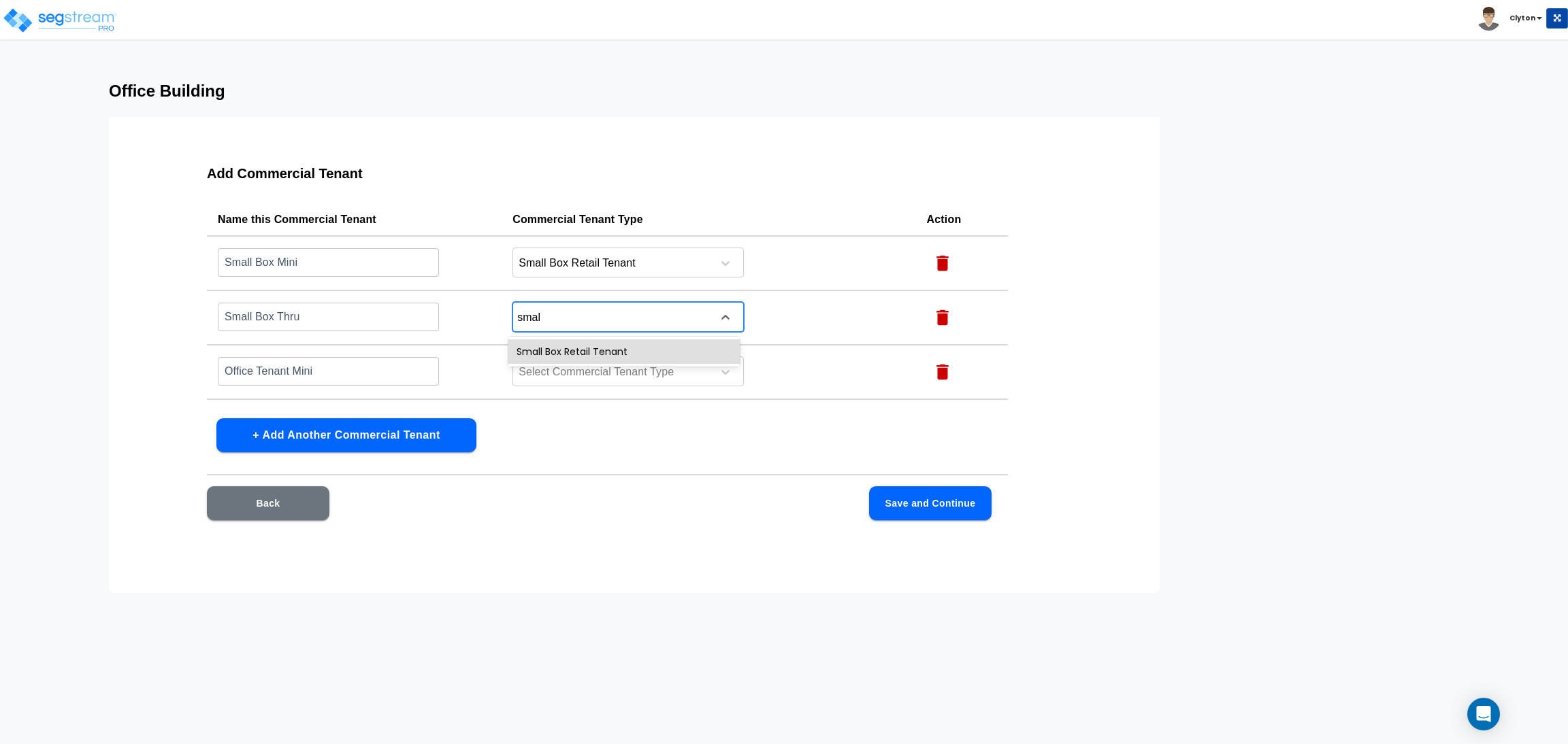
type input "small"
click at [597, 346] on div "Small Box Retail Tenant" at bounding box center [624, 352] width 232 height 25
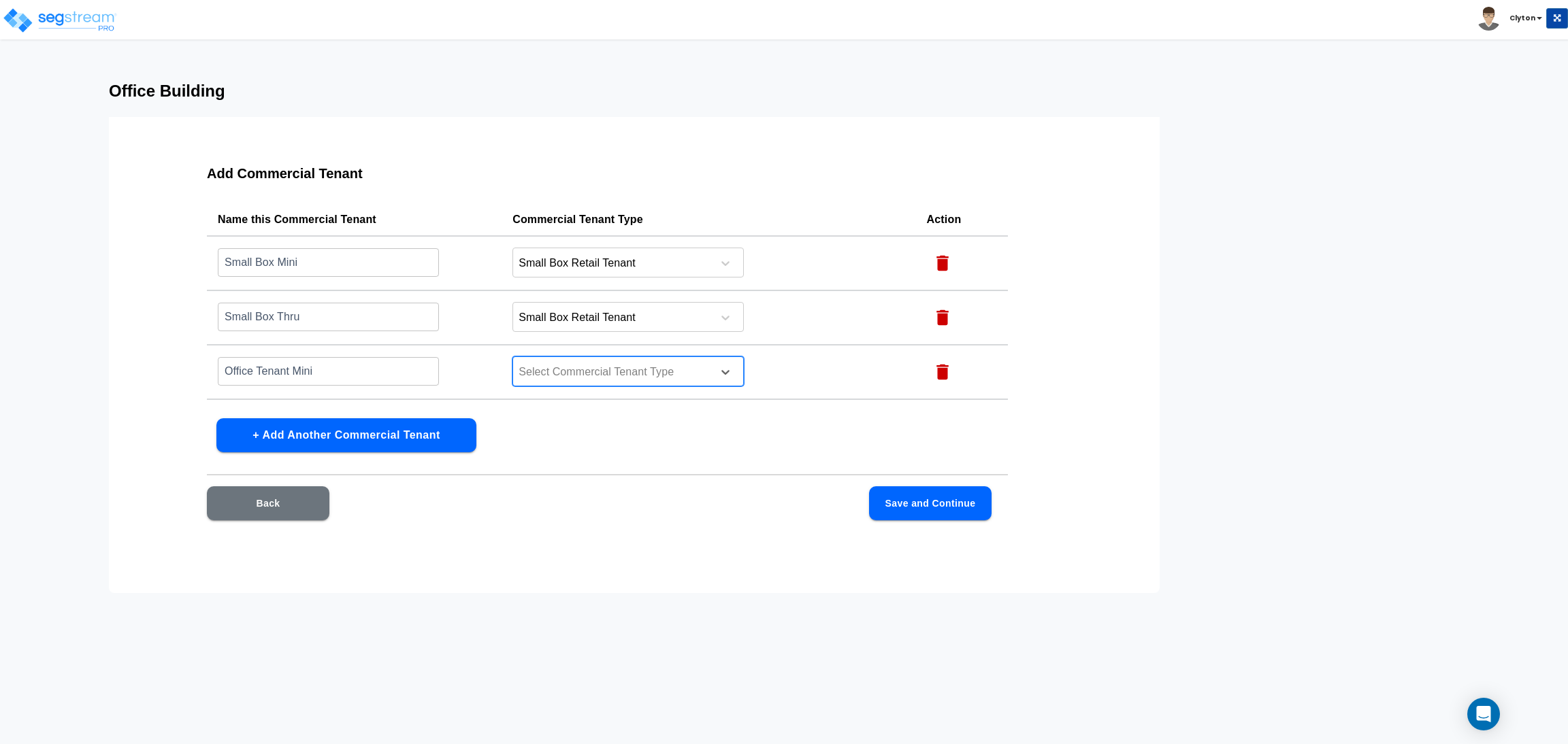
click at [565, 369] on div at bounding box center [610, 373] width 187 height 19
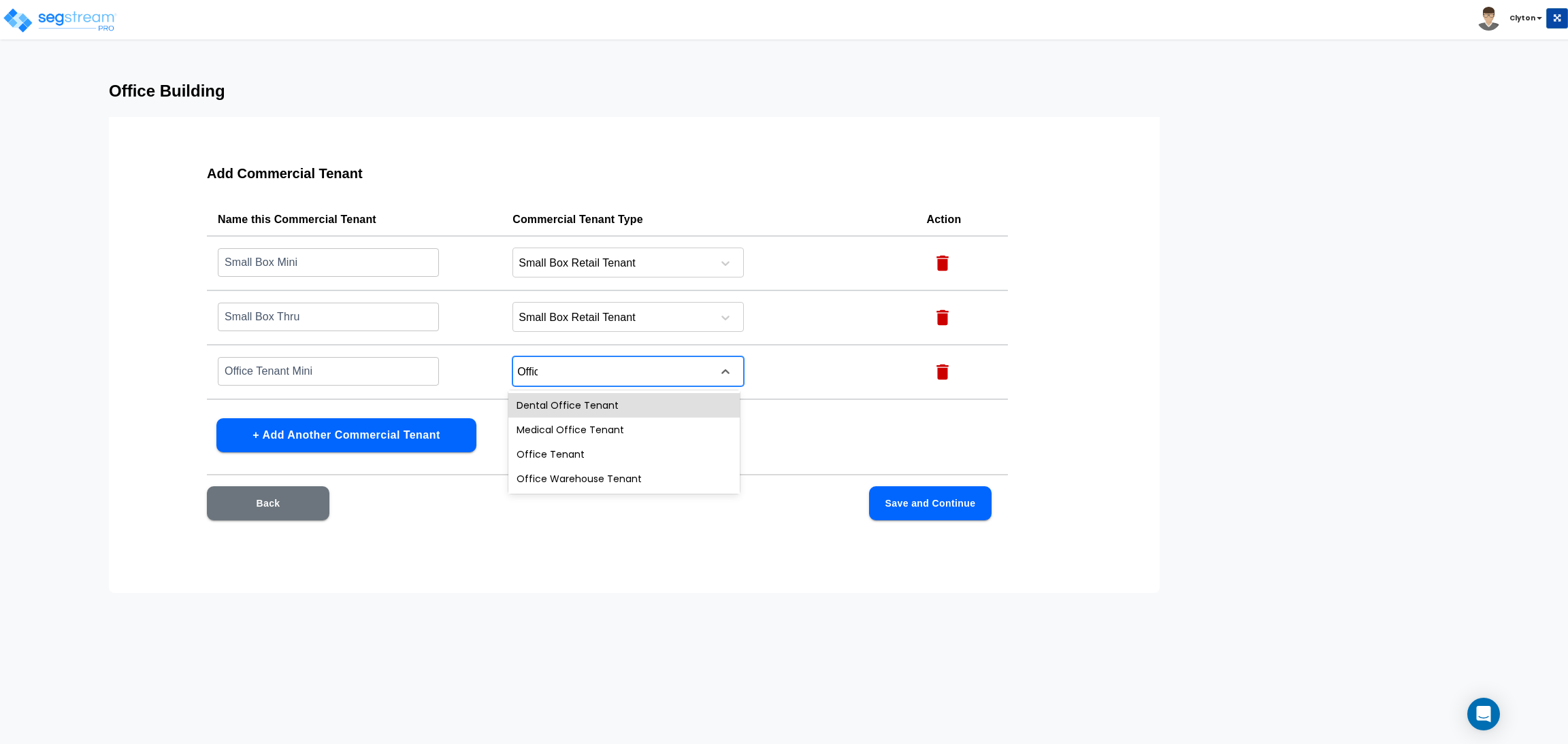
type input "Office"
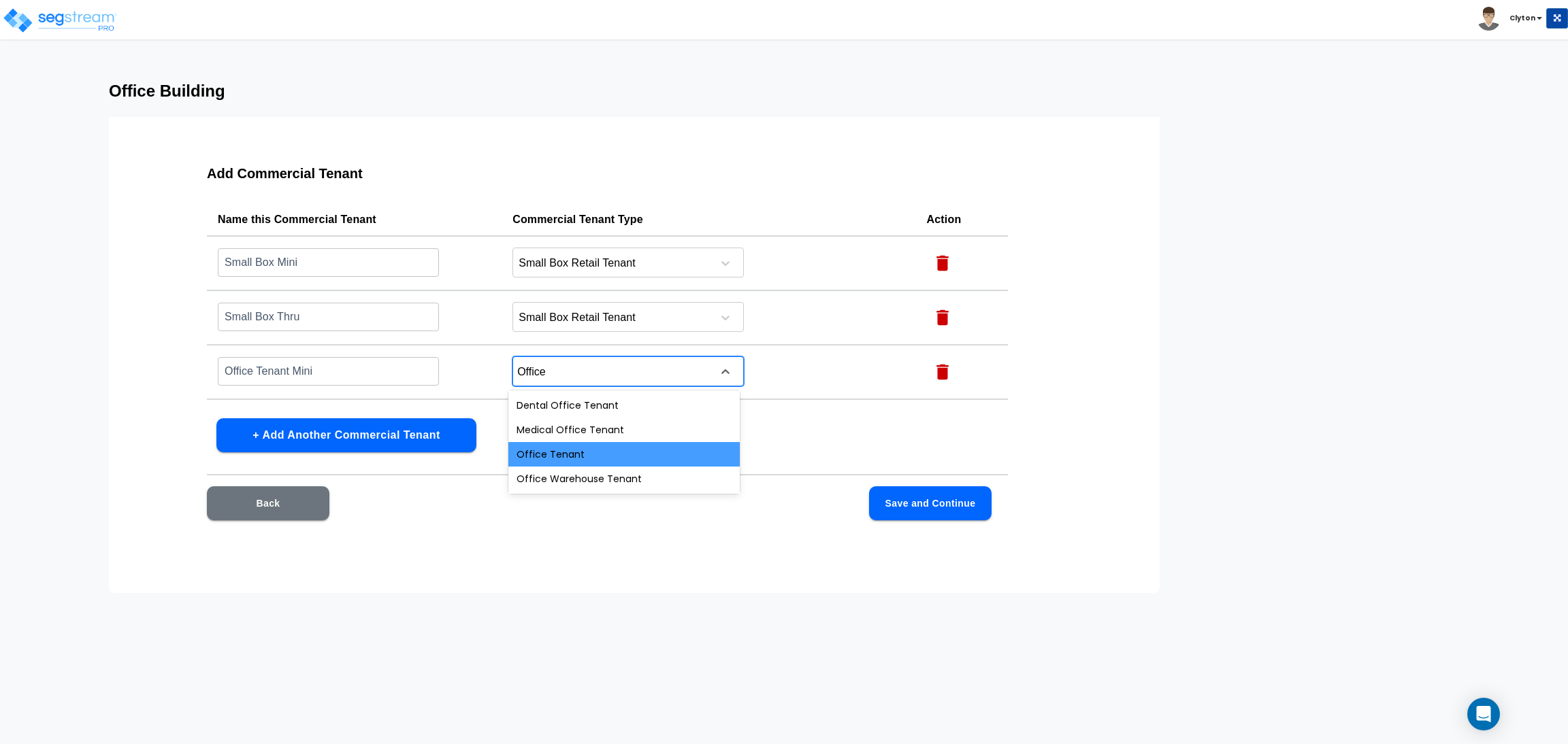
click at [581, 461] on div "Office Tenant" at bounding box center [624, 454] width 232 height 25
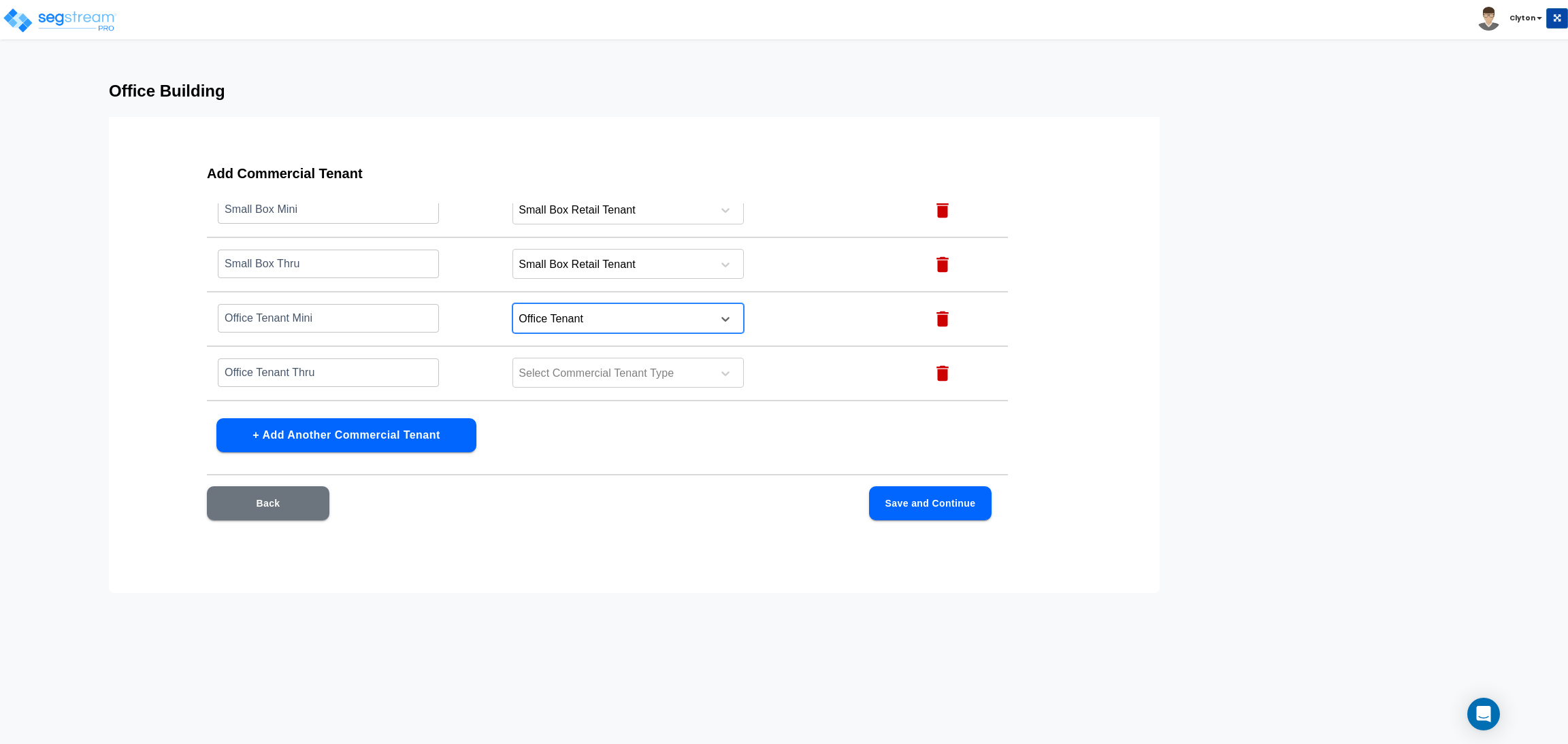
scroll to position [102, 0]
click at [594, 329] on div at bounding box center [610, 325] width 187 height 19
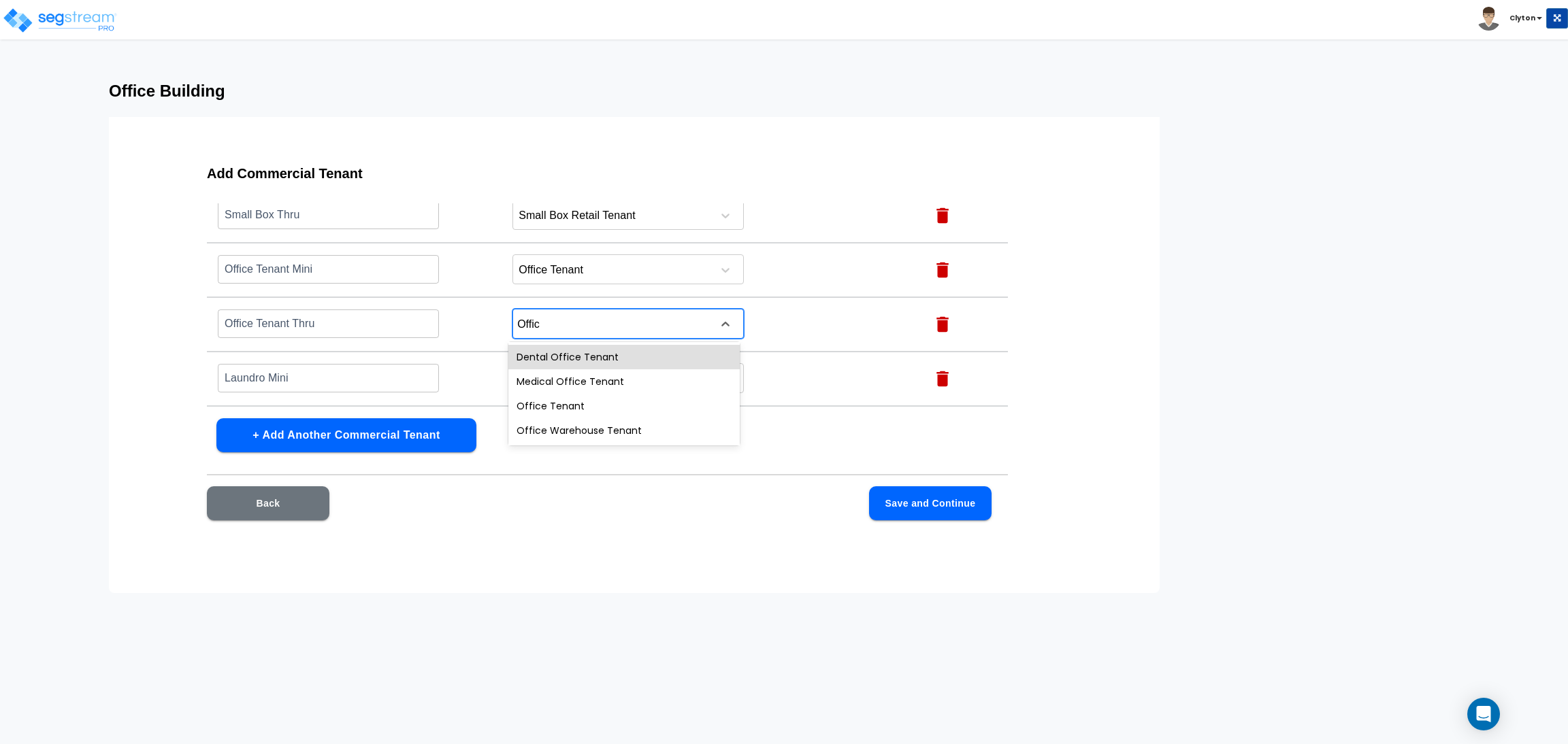
type input "Office"
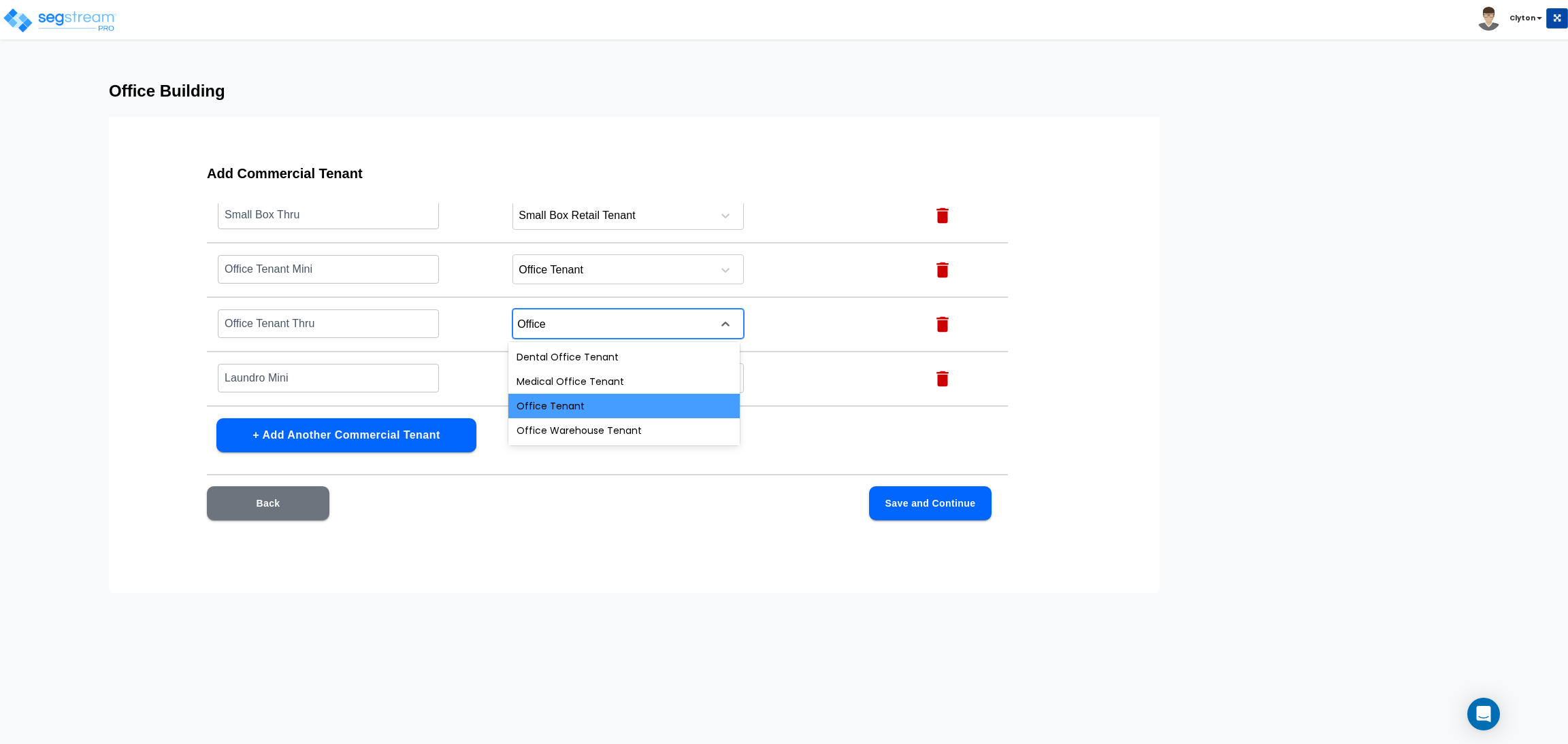
click at [583, 399] on div "Office Tenant" at bounding box center [624, 406] width 232 height 25
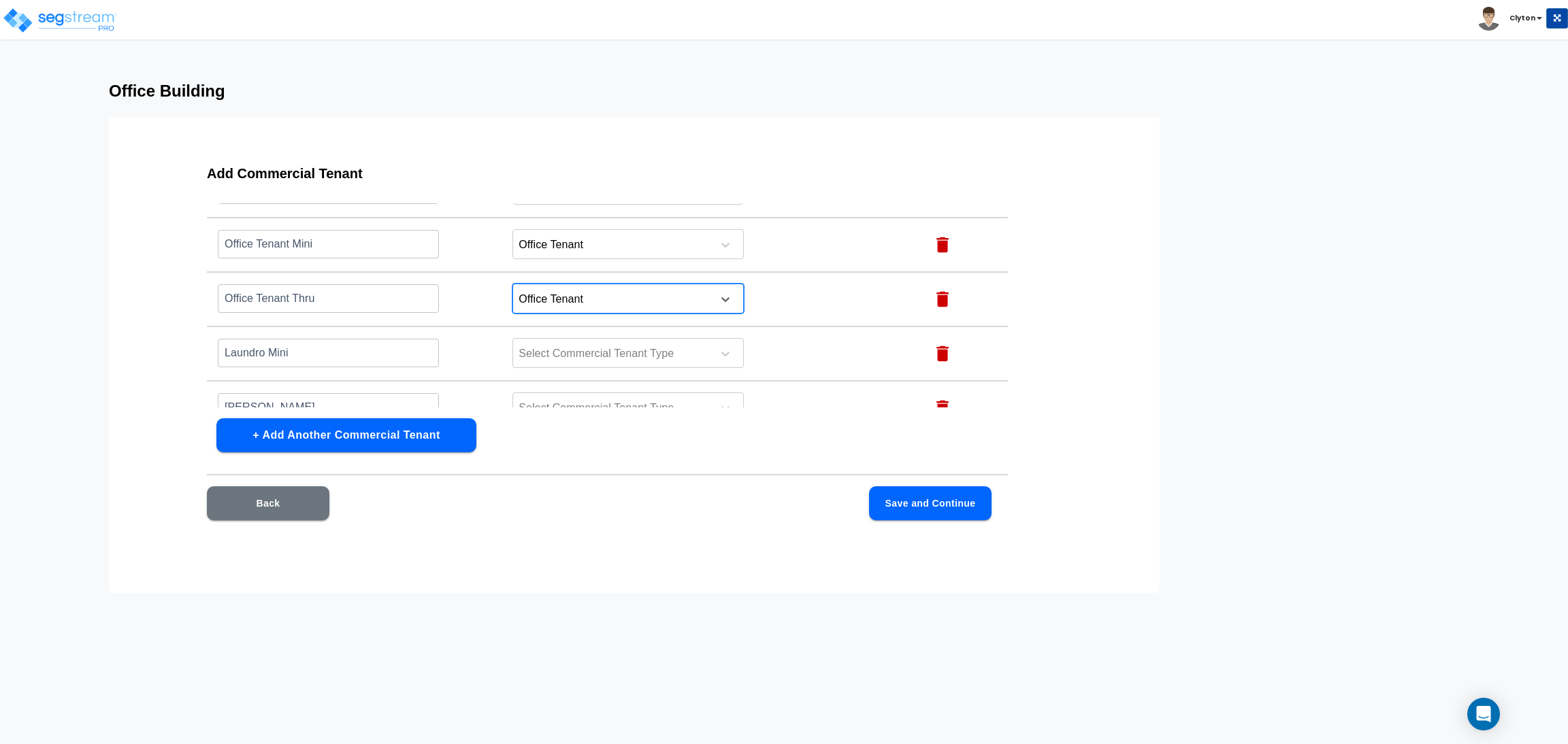
scroll to position [152, 0]
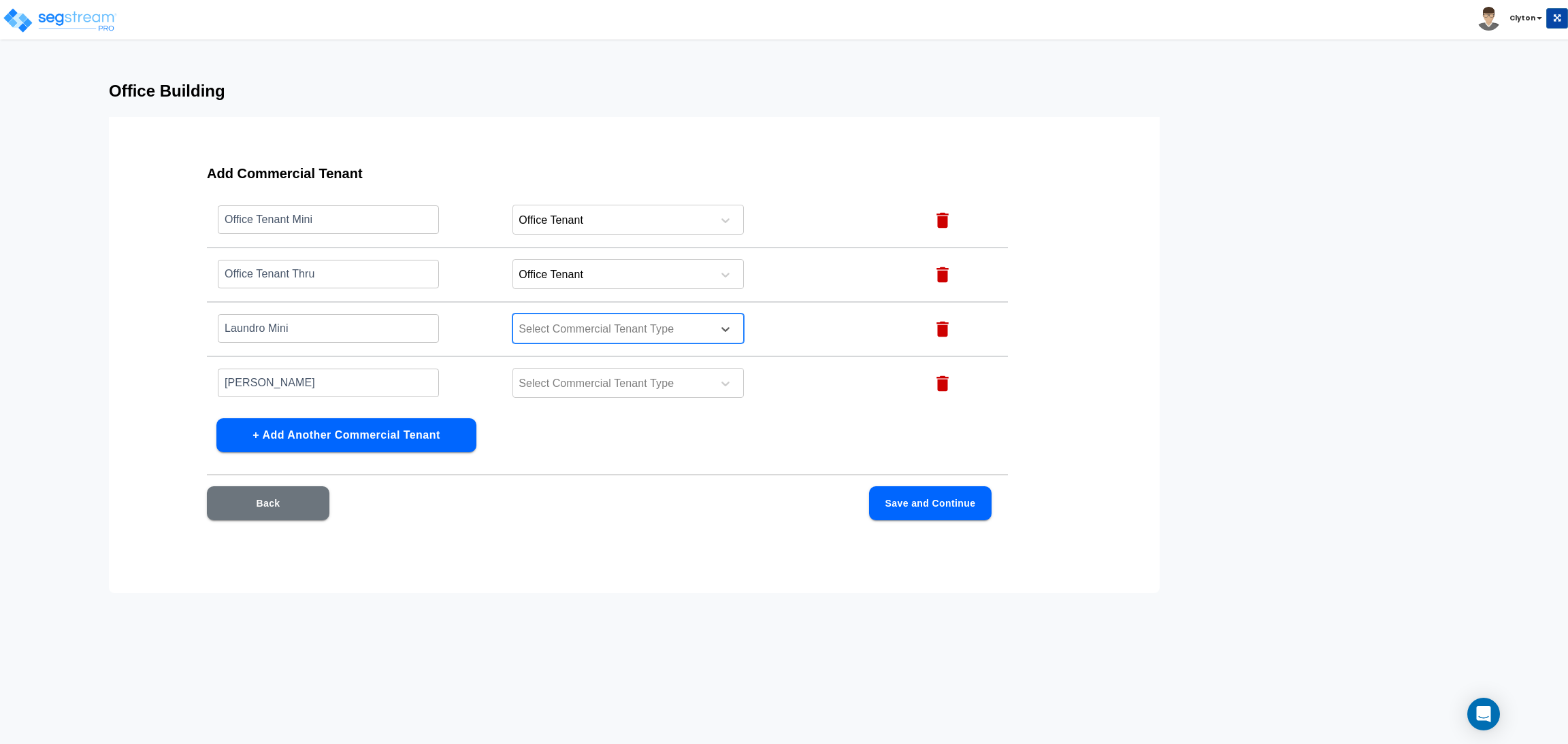
click at [607, 327] on div at bounding box center [610, 329] width 187 height 19
type input "laund"
click at [629, 364] on div "Laundromat Tenant" at bounding box center [624, 361] width 232 height 25
click at [630, 387] on div at bounding box center [610, 384] width 187 height 19
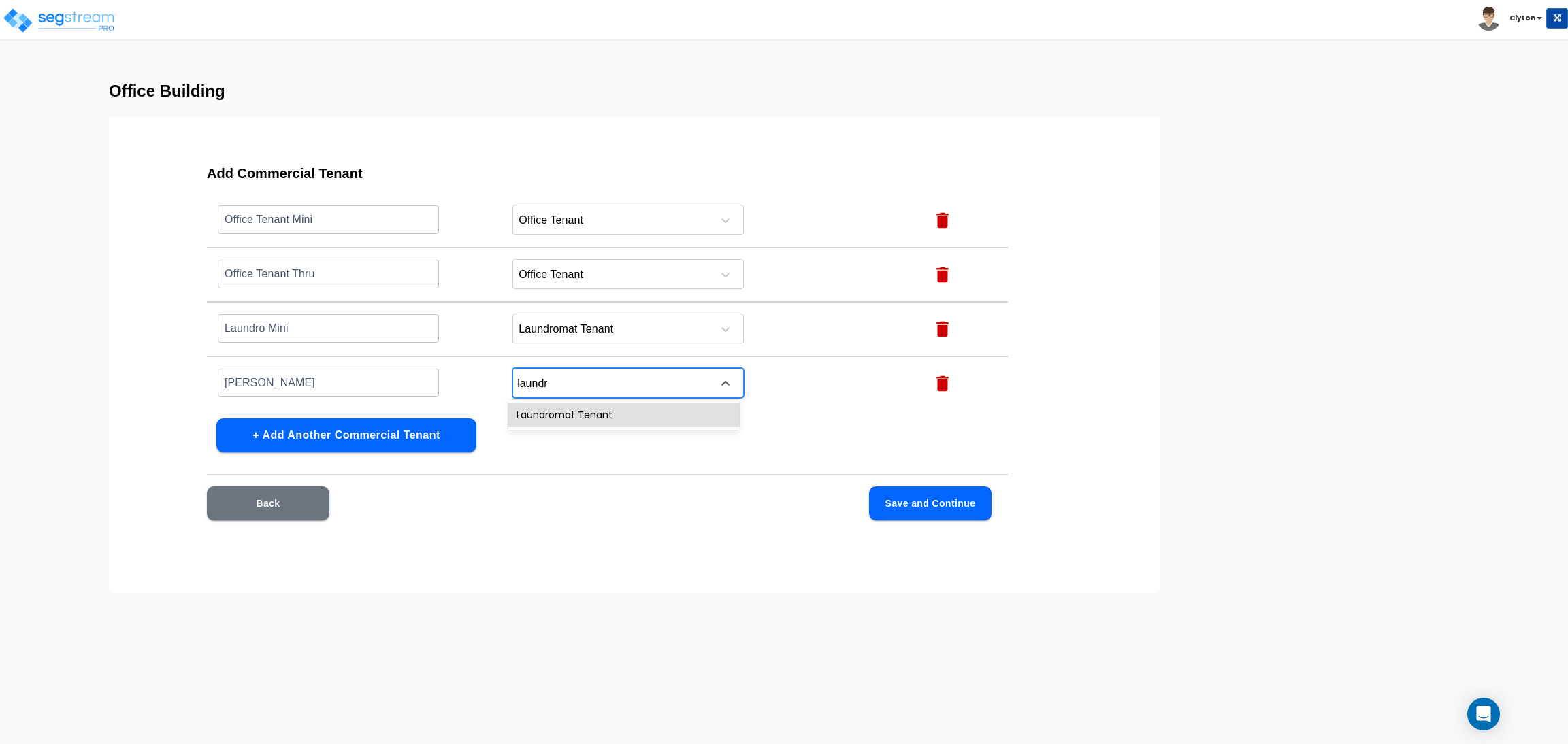
type input "laundro"
click at [635, 416] on div "Laundromat Tenant" at bounding box center [624, 415] width 232 height 25
click at [715, 457] on div "Add Commercial Tenant Name this Commercial Tenant Commercial Tenant Type Action…" at bounding box center [607, 351] width 888 height 408
click at [923, 510] on button "Save and Continue" at bounding box center [930, 503] width 123 height 34
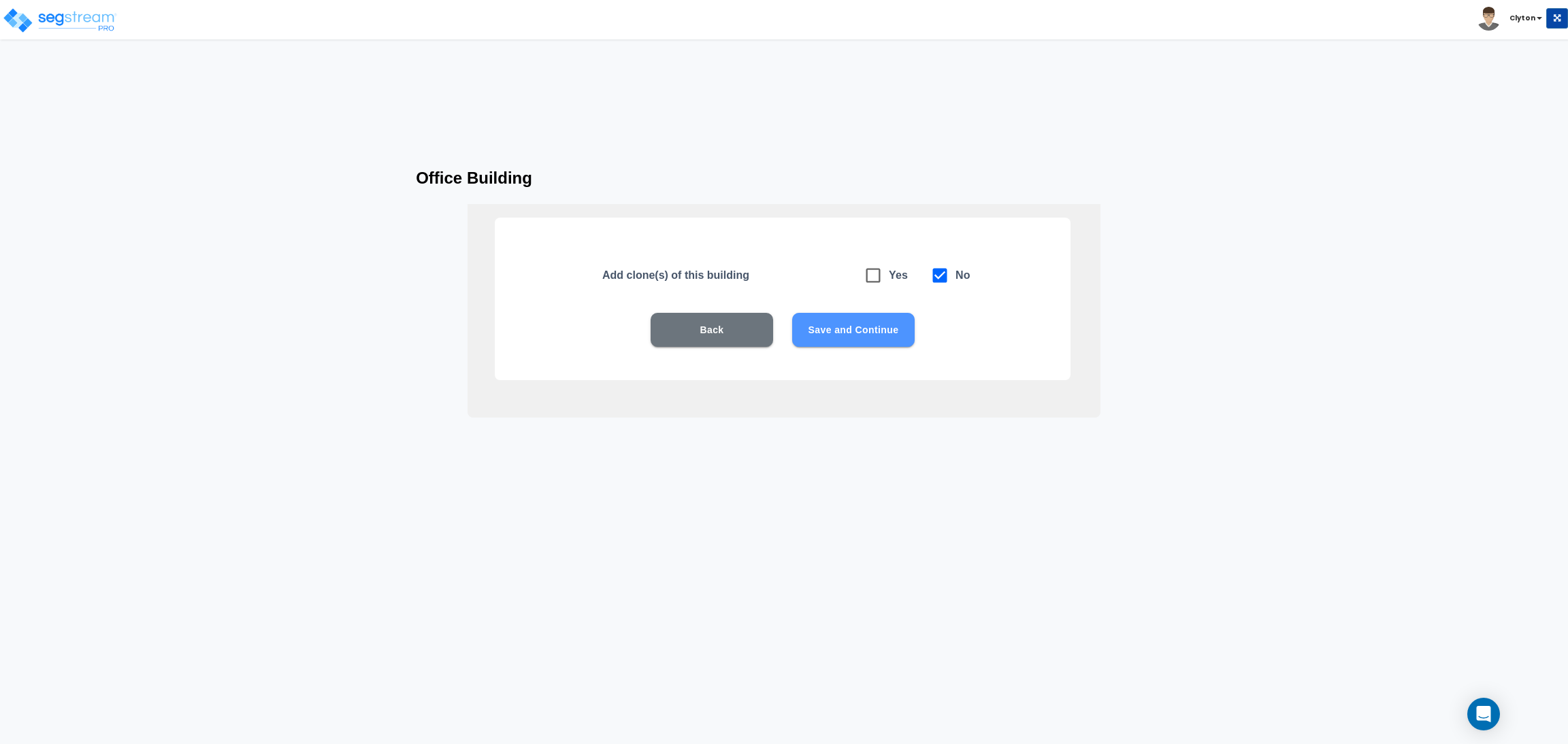
click at [869, 334] on button "Save and Continue" at bounding box center [853, 330] width 123 height 34
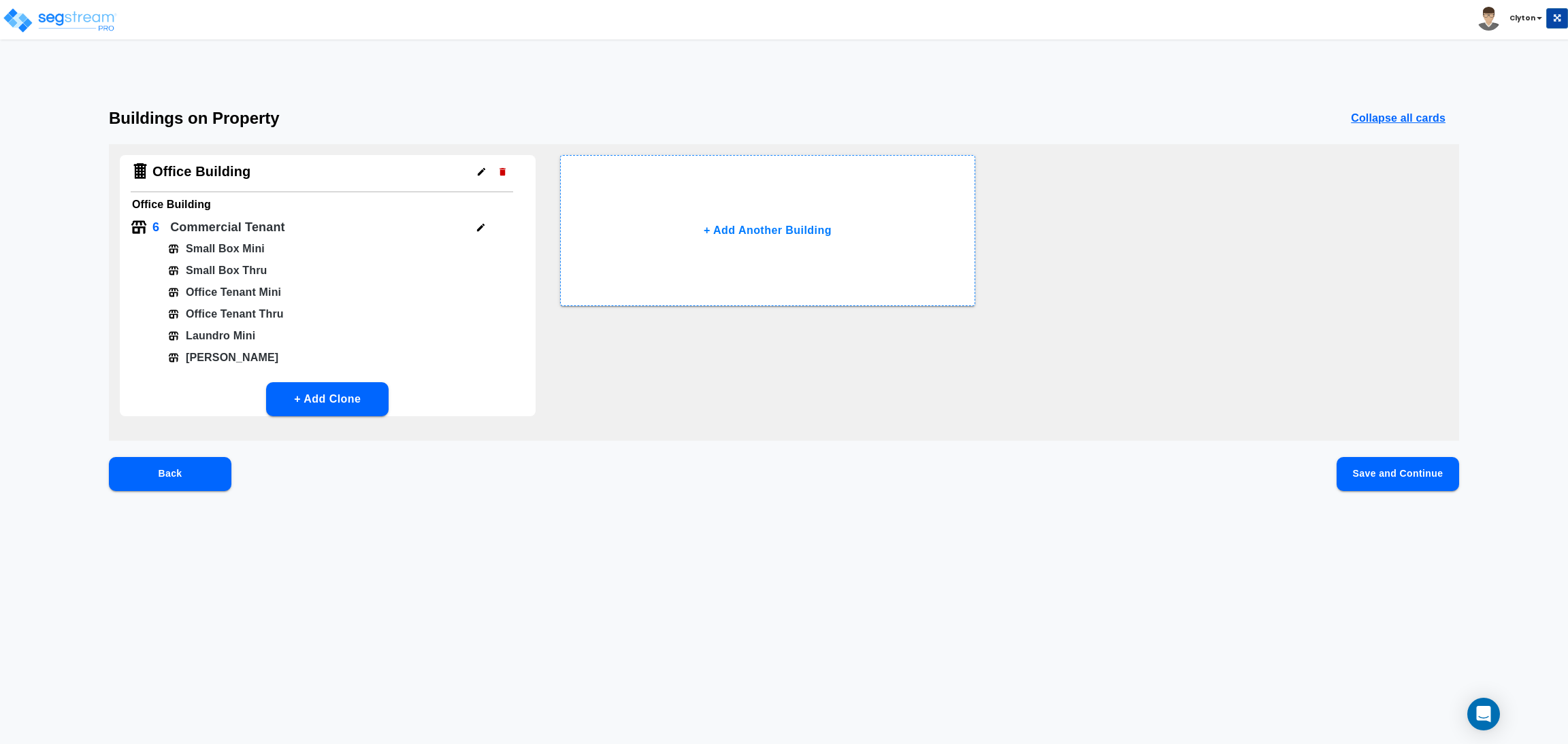
click at [1385, 483] on button "Save and Continue" at bounding box center [1398, 474] width 123 height 34
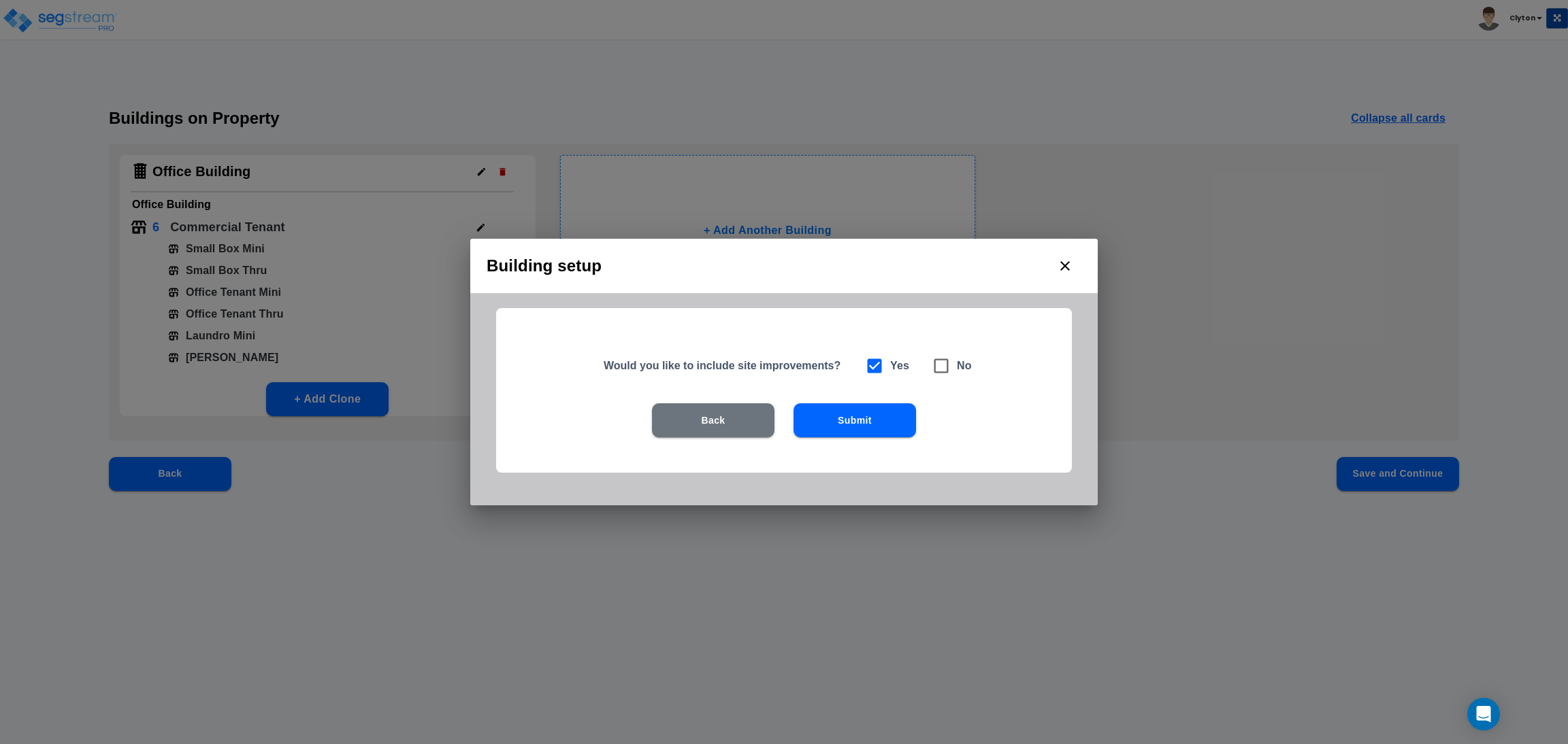
click at [933, 361] on input "checkbox" at bounding box center [933, 359] width 14 height 12
checkbox input "true"
checkbox input "false"
click at [875, 421] on button "Submit" at bounding box center [855, 421] width 123 height 34
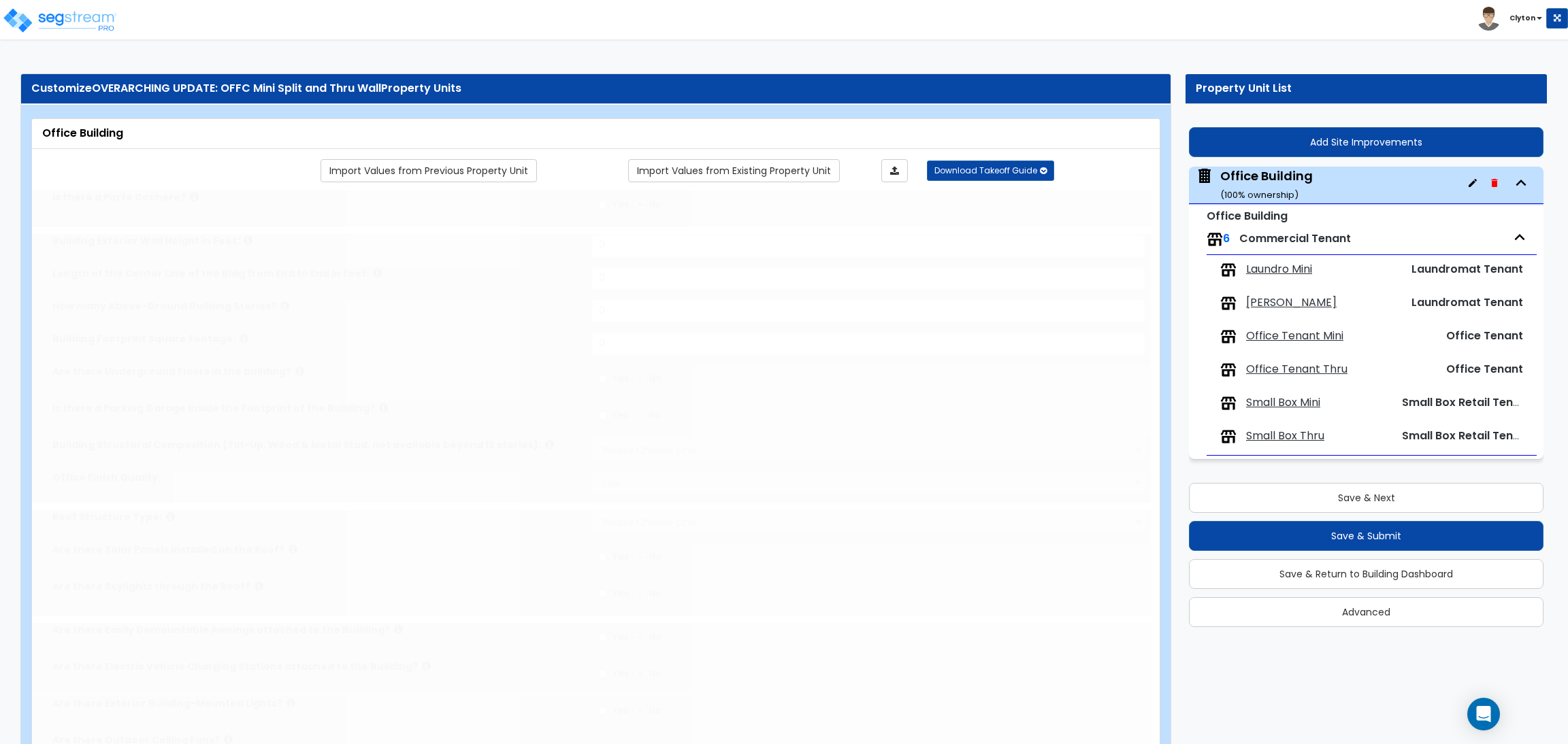
type input "1"
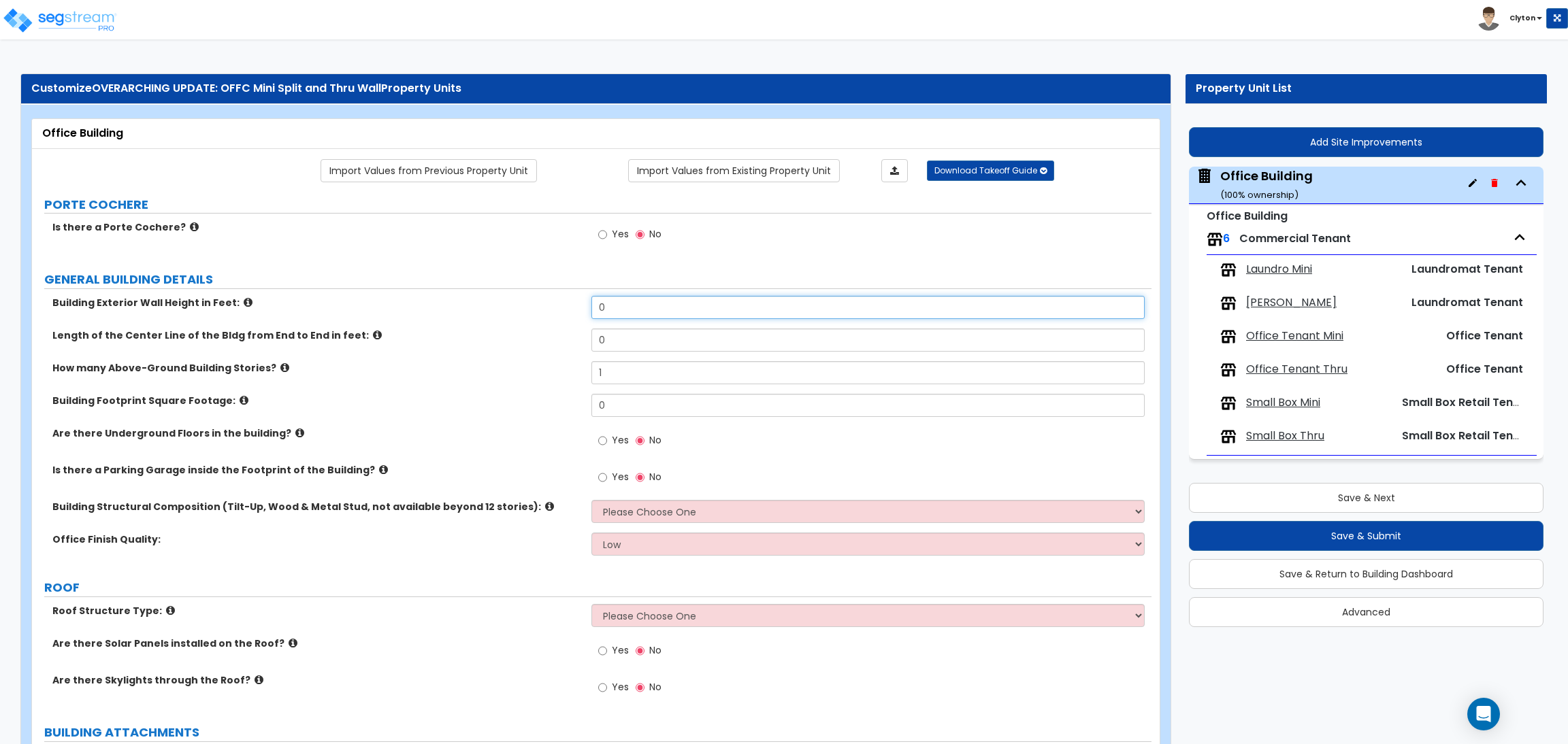
drag, startPoint x: 615, startPoint y: 307, endPoint x: 544, endPoint y: 310, distance: 71.1
click at [545, 310] on div "Building Exterior Wall Height in Feet: 0" at bounding box center [592, 312] width 1120 height 32
type input "60"
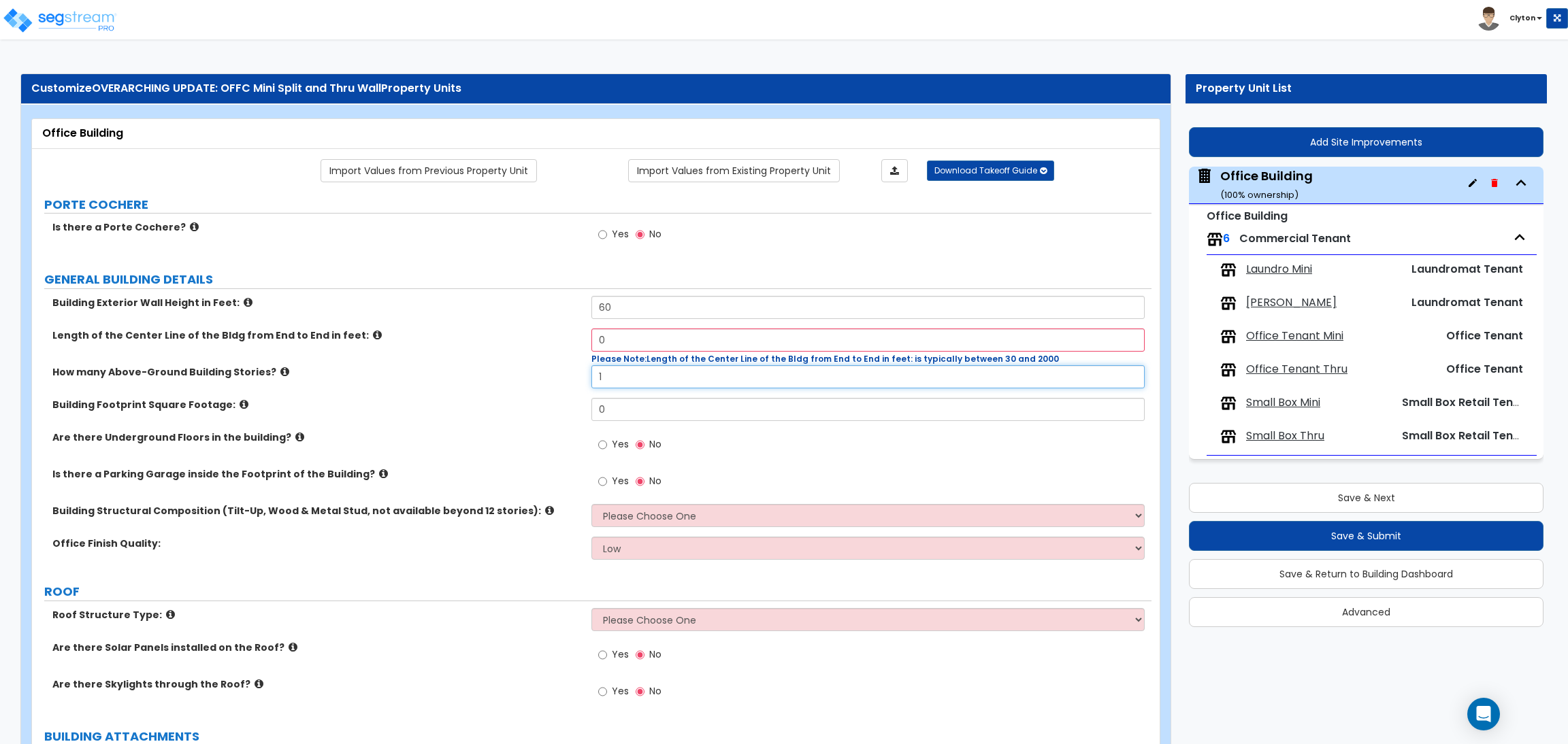
click at [628, 368] on input "1" at bounding box center [867, 376] width 553 height 23
click at [635, 381] on input "1" at bounding box center [867, 376] width 553 height 23
drag, startPoint x: 642, startPoint y: 346, endPoint x: 517, endPoint y: 344, distance: 125.0
click at [517, 344] on div "Length of the Center Line of the Bldg from End to End in feet: 0 Please Note: L…" at bounding box center [592, 346] width 1120 height 37
type input "100"
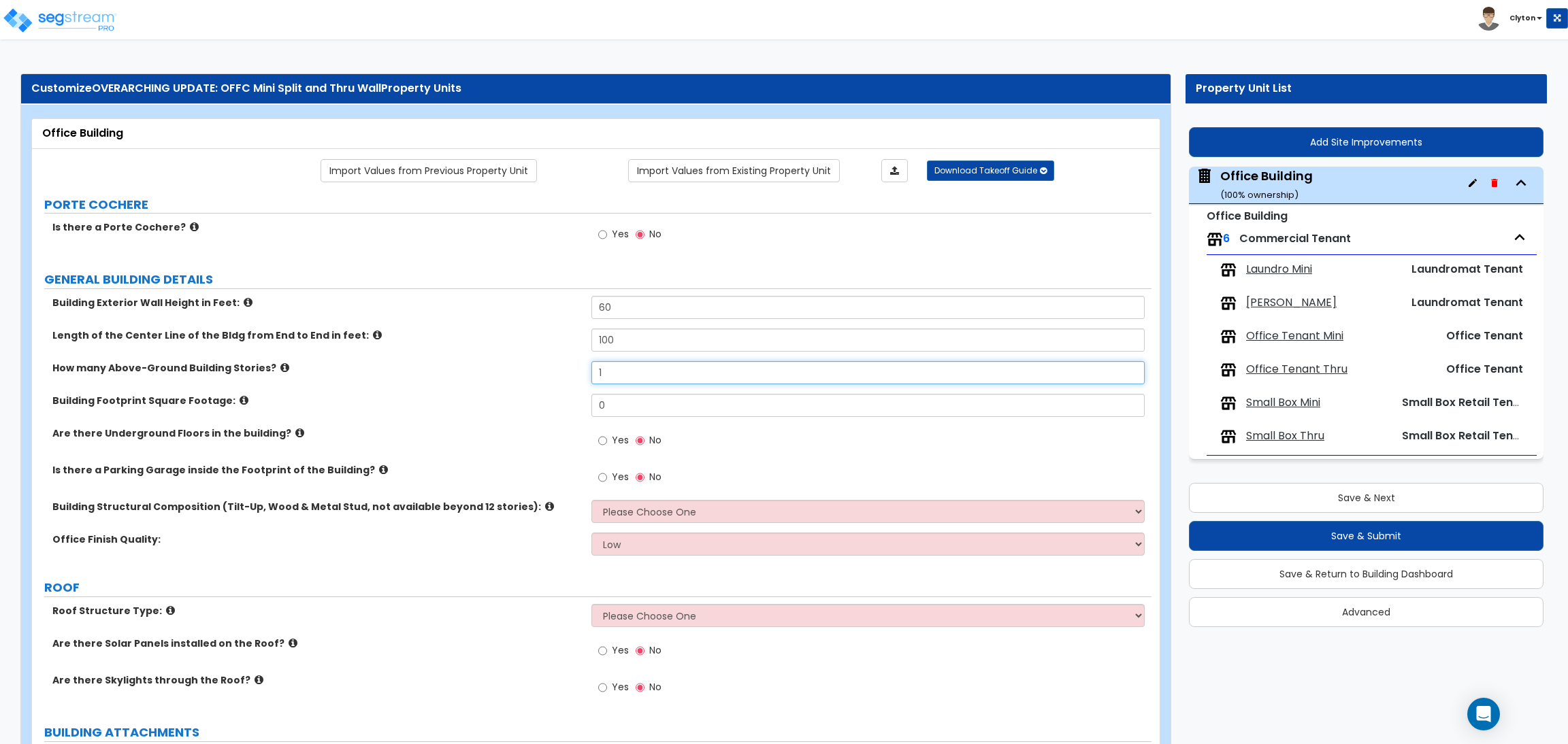
click at [614, 377] on input "1" at bounding box center [867, 372] width 553 height 23
drag, startPoint x: 630, startPoint y: 372, endPoint x: 546, endPoint y: 377, distance: 84.1
click at [546, 377] on div "How many Above-Ground Building Stories? 1" at bounding box center [592, 377] width 1120 height 32
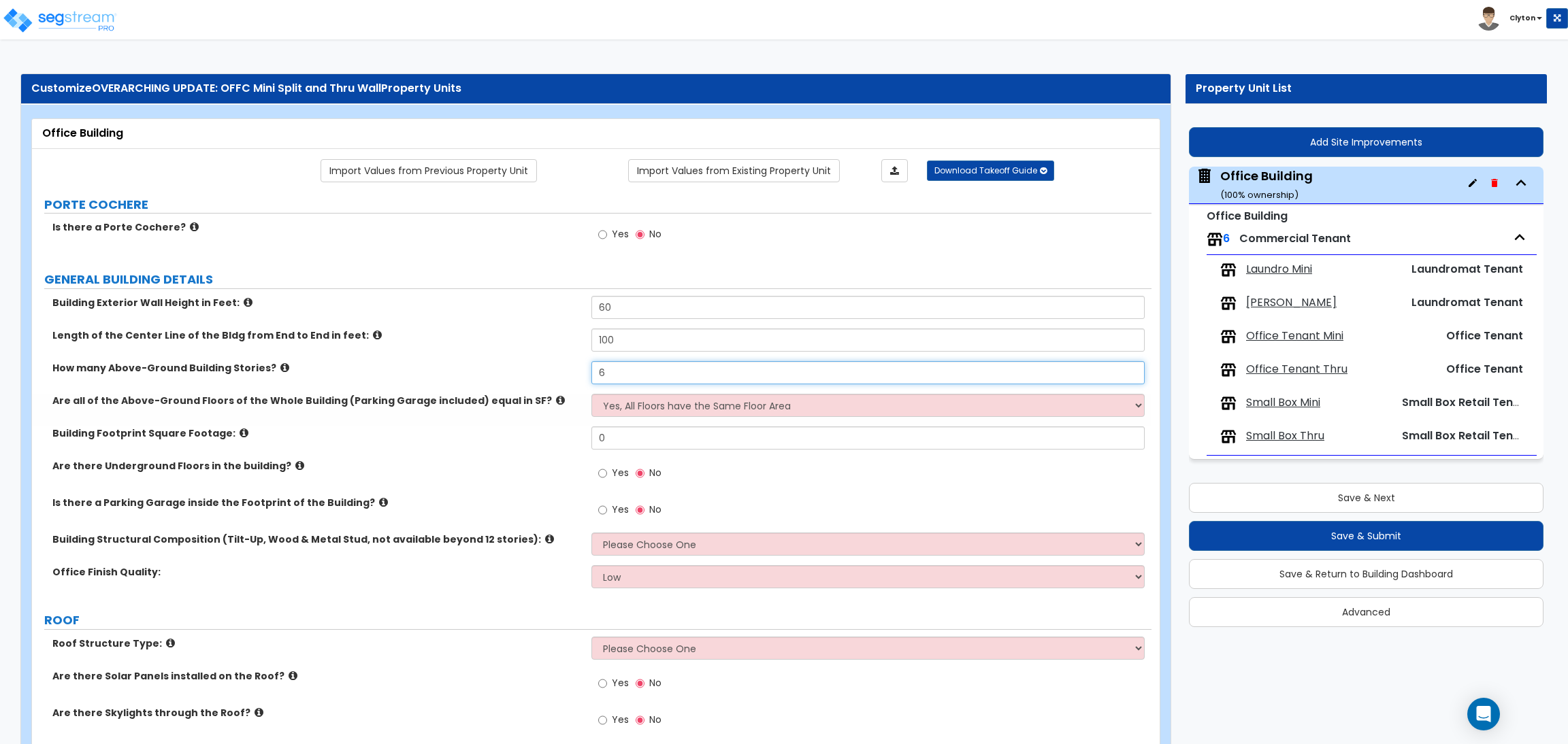
type input "6"
click at [606, 409] on select "Yes, All Floors have the Same Floor Area No, Not All Floor Areas are the Same" at bounding box center [867, 405] width 553 height 23
drag, startPoint x: 606, startPoint y: 409, endPoint x: 556, endPoint y: 425, distance: 52.5
click at [606, 409] on select "Yes, All Floors have the Same Floor Area No, Not All Floor Areas are the Same" at bounding box center [867, 405] width 553 height 23
click at [420, 483] on div "Are there Underground Floors in the building? Yes No" at bounding box center [592, 477] width 1120 height 37
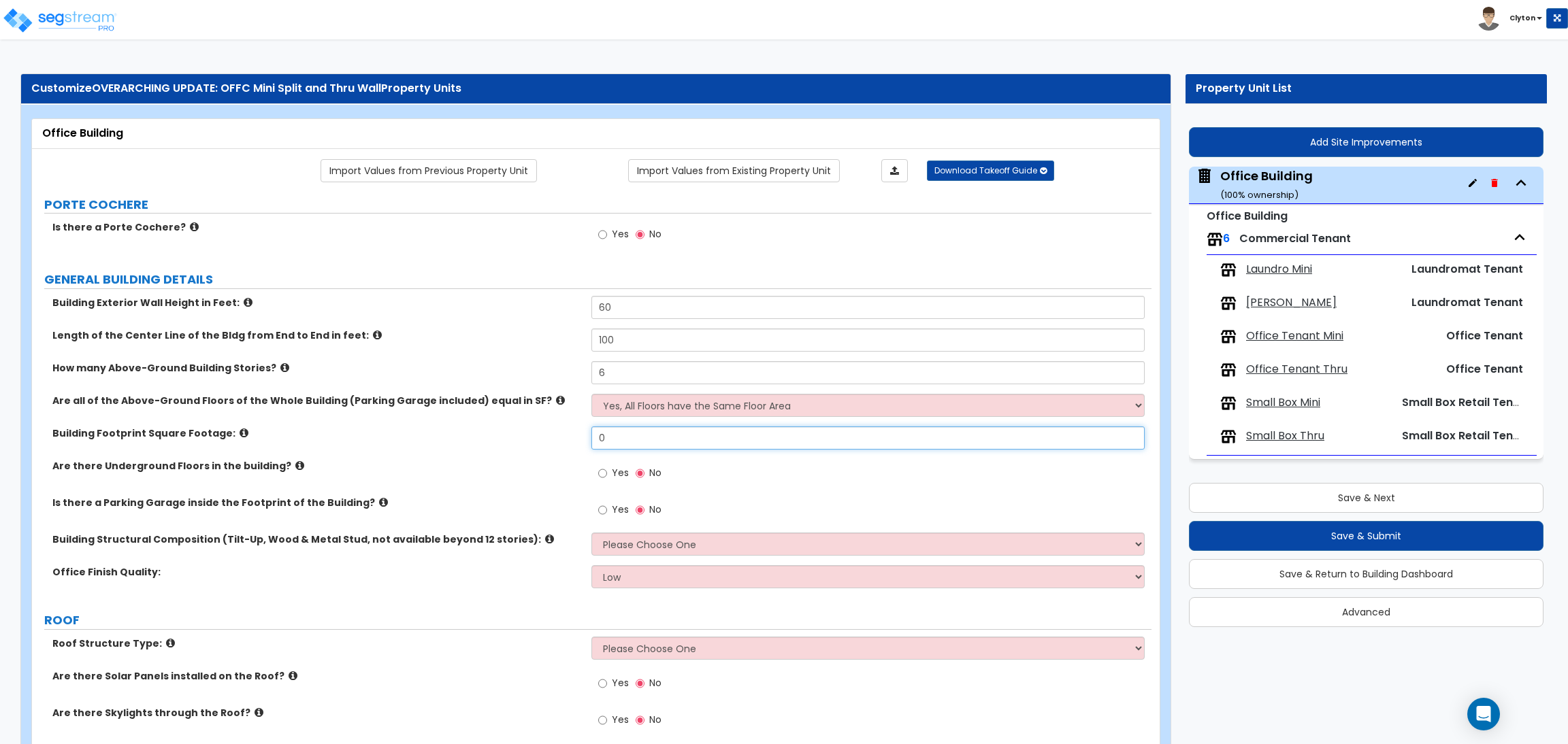
drag, startPoint x: 658, startPoint y: 434, endPoint x: 476, endPoint y: 428, distance: 182.1
click at [476, 428] on div "Building Footprint Square Footage: 0" at bounding box center [592, 443] width 1120 height 32
type input "5,000"
click at [476, 428] on label "Building Footprint Square Footage:" at bounding box center [317, 433] width 529 height 14
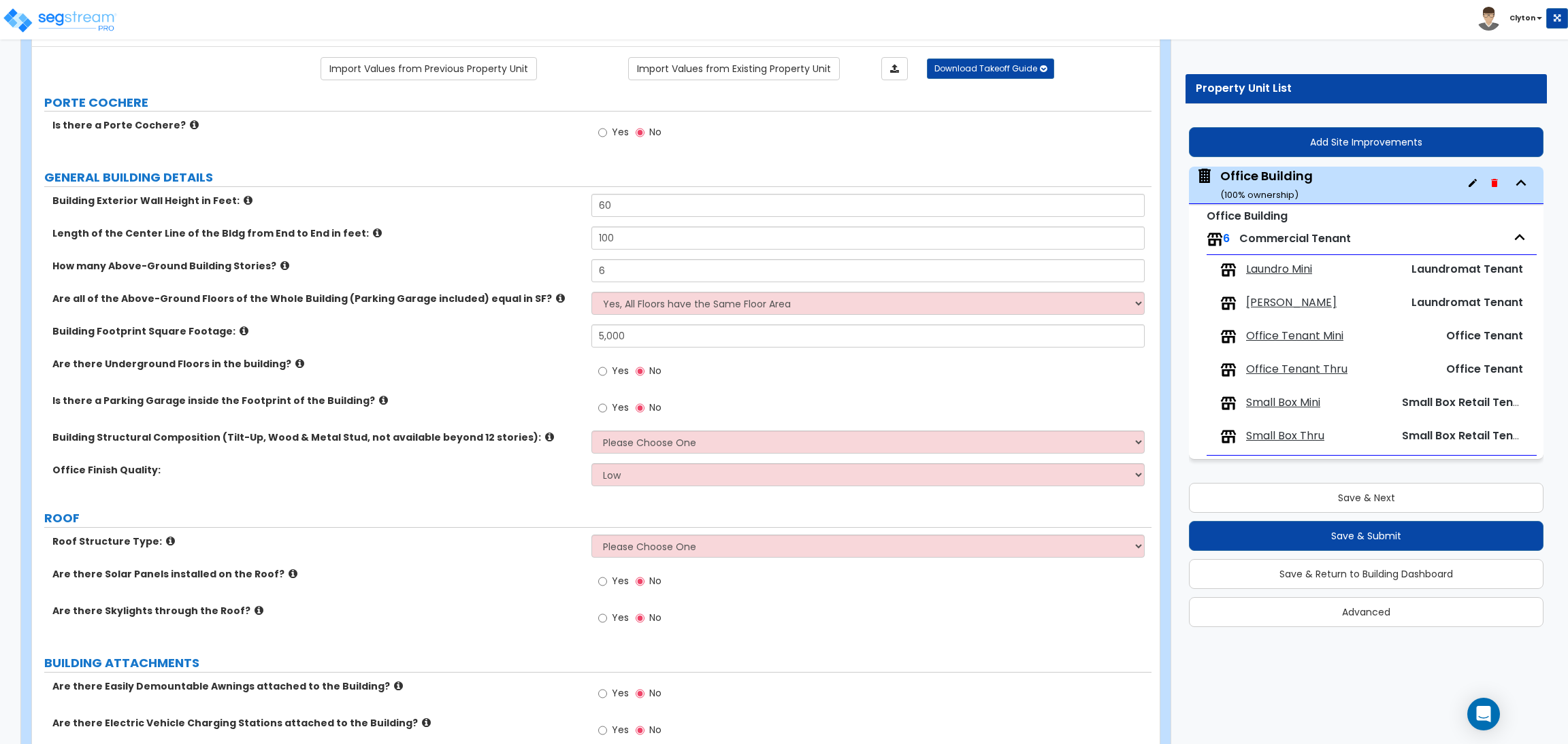
click at [578, 443] on label "Building Structural Composition (Tilt-Up, Wood & Metal Stud, not available beyo…" at bounding box center [317, 438] width 529 height 14
click at [611, 445] on select "Please Choose One Tilt-up Wall Construction Reinforced Concrete Structural Stee…" at bounding box center [867, 442] width 553 height 23
select select "7"
click at [591, 432] on select "Please Choose One Tilt-up Wall Construction Reinforced Concrete Structural Stee…" at bounding box center [867, 442] width 553 height 23
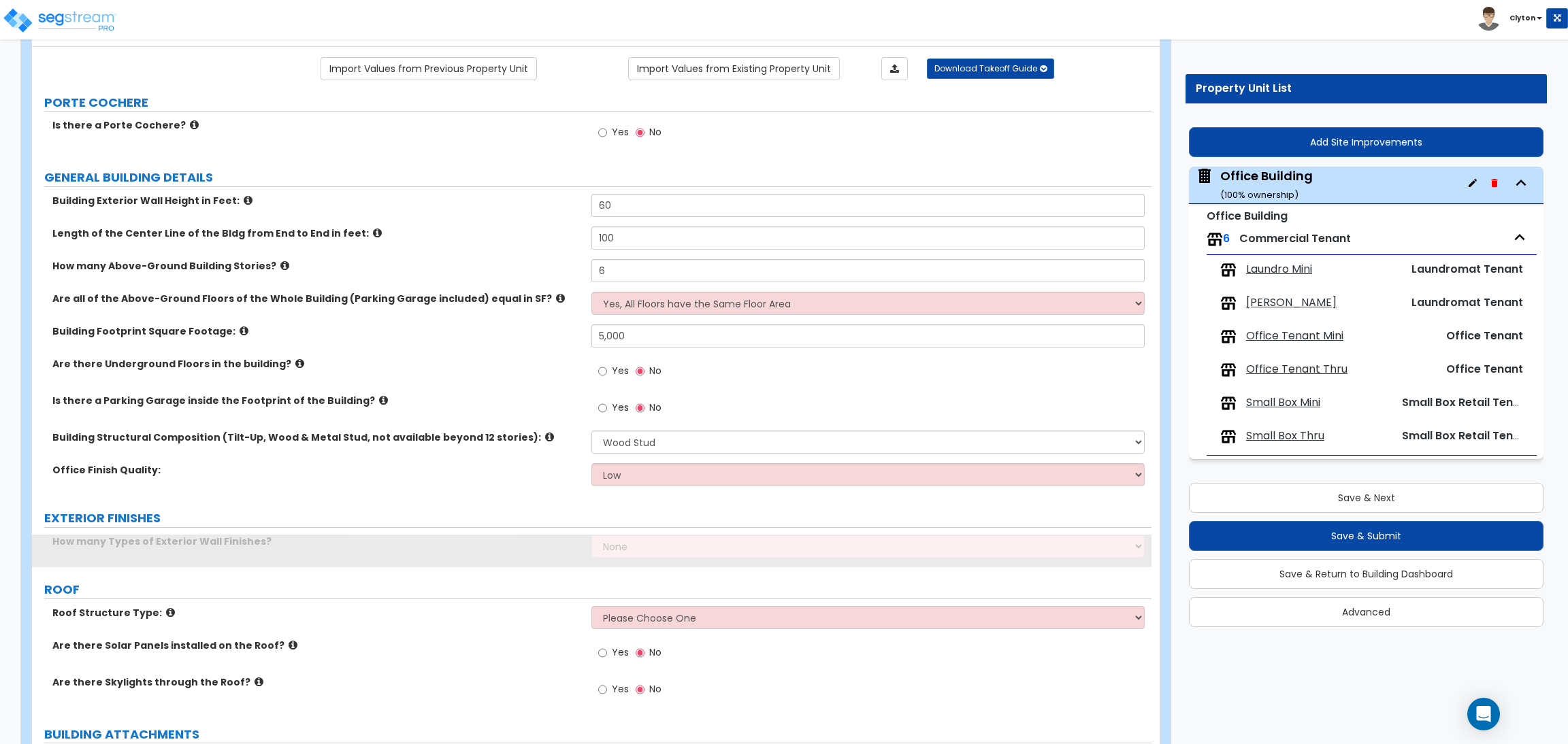
click at [508, 486] on div "Office Finish Quality: Low Average High" at bounding box center [592, 479] width 1120 height 32
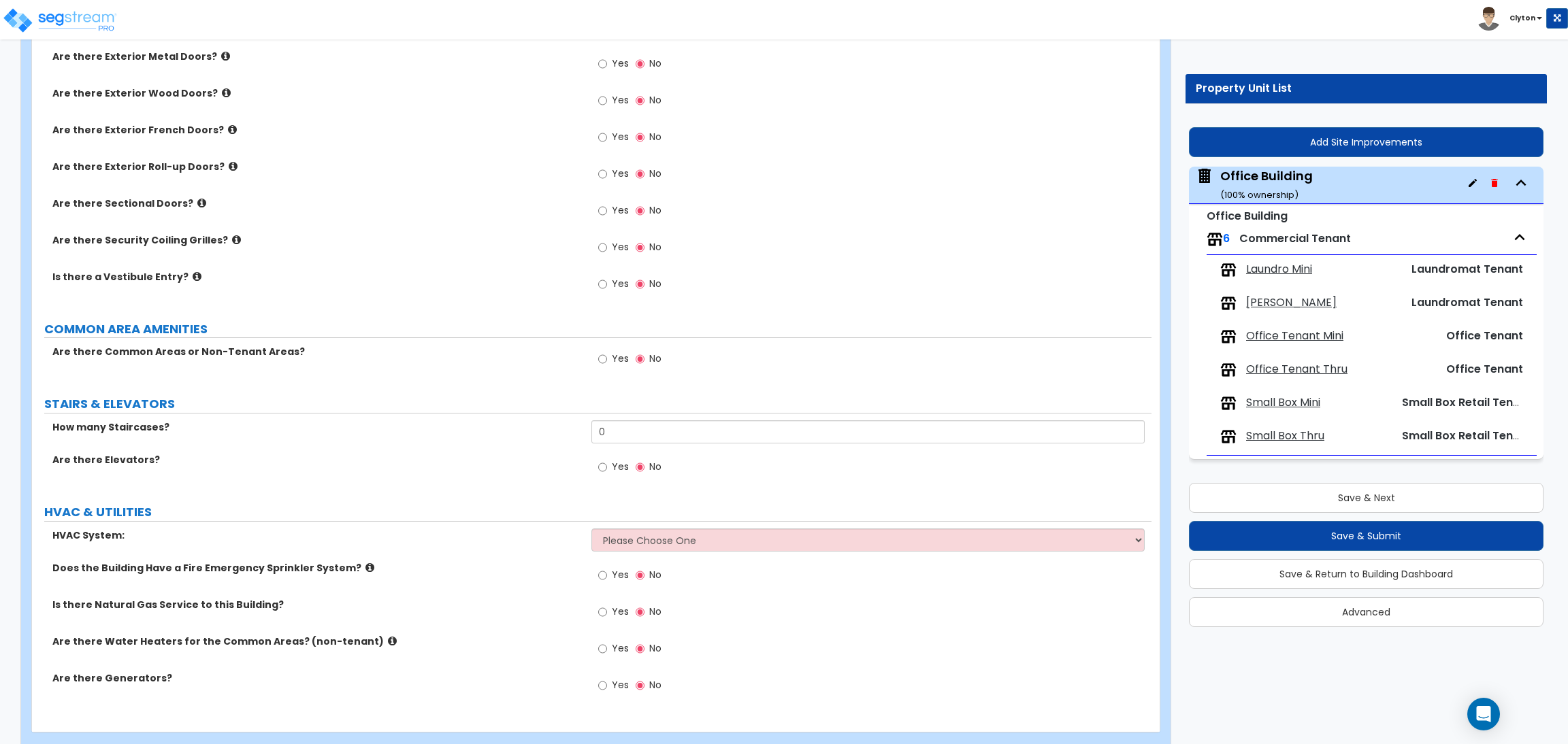
scroll to position [1202, 0]
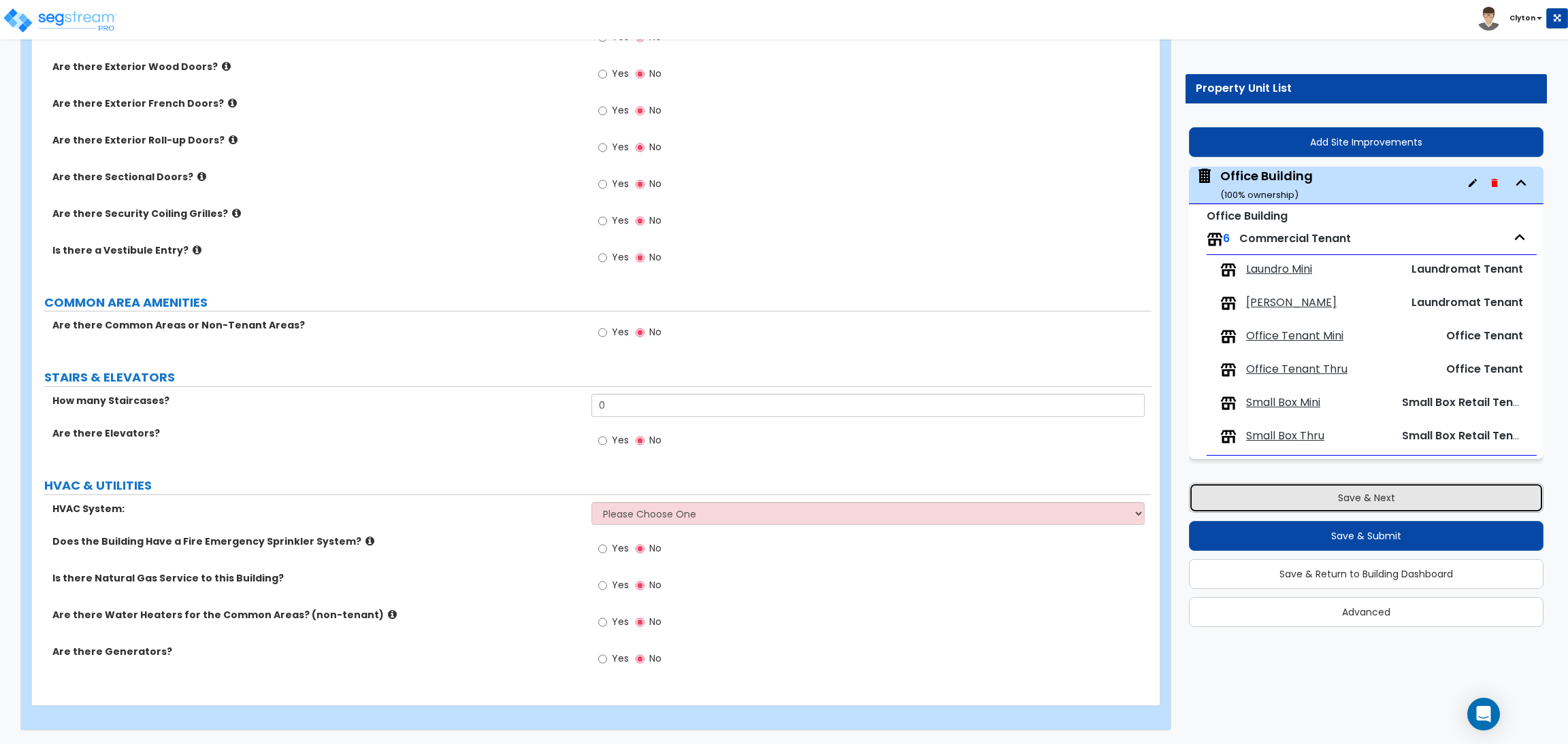
click at [1335, 500] on button "Save & Next" at bounding box center [1366, 497] width 354 height 30
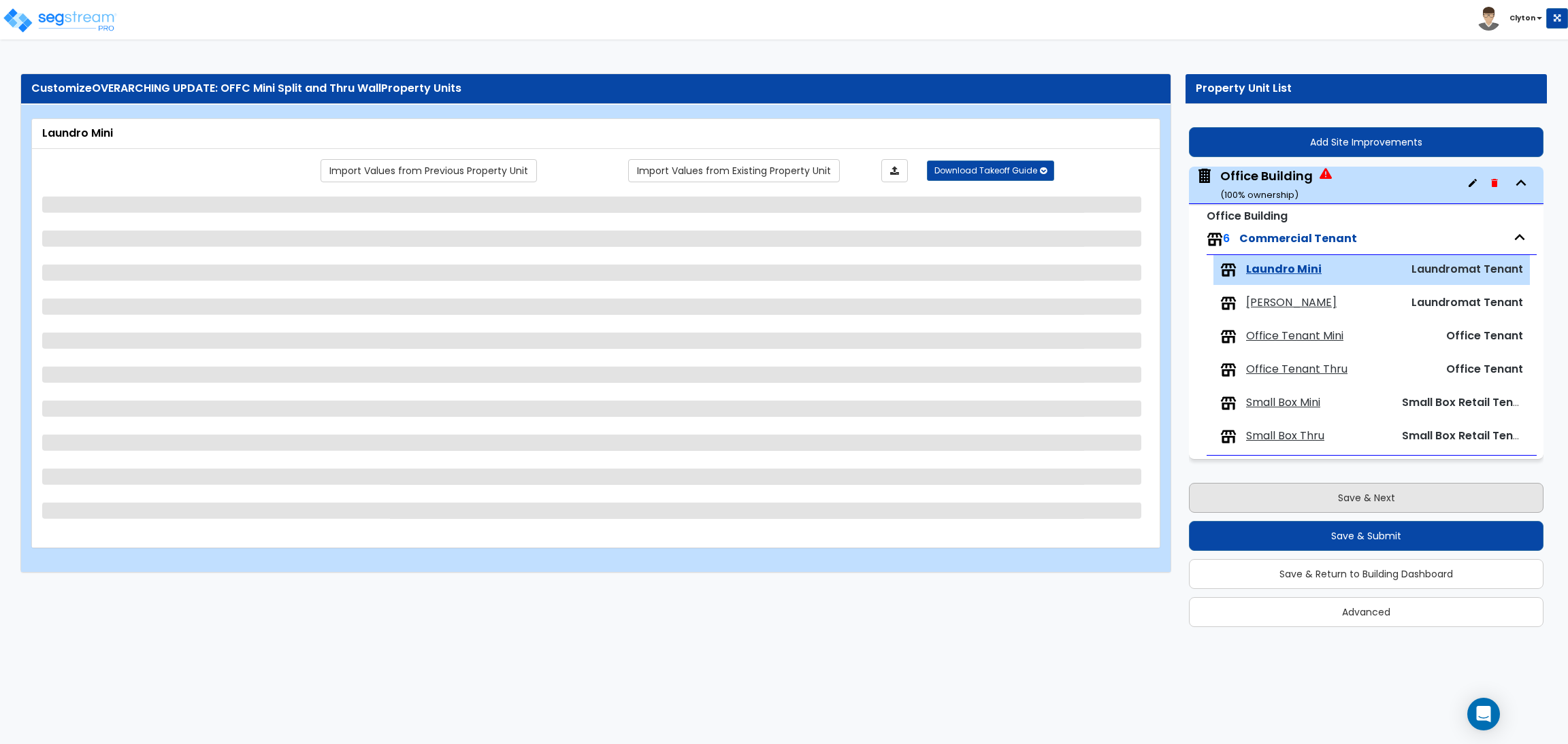
scroll to position [0, 0]
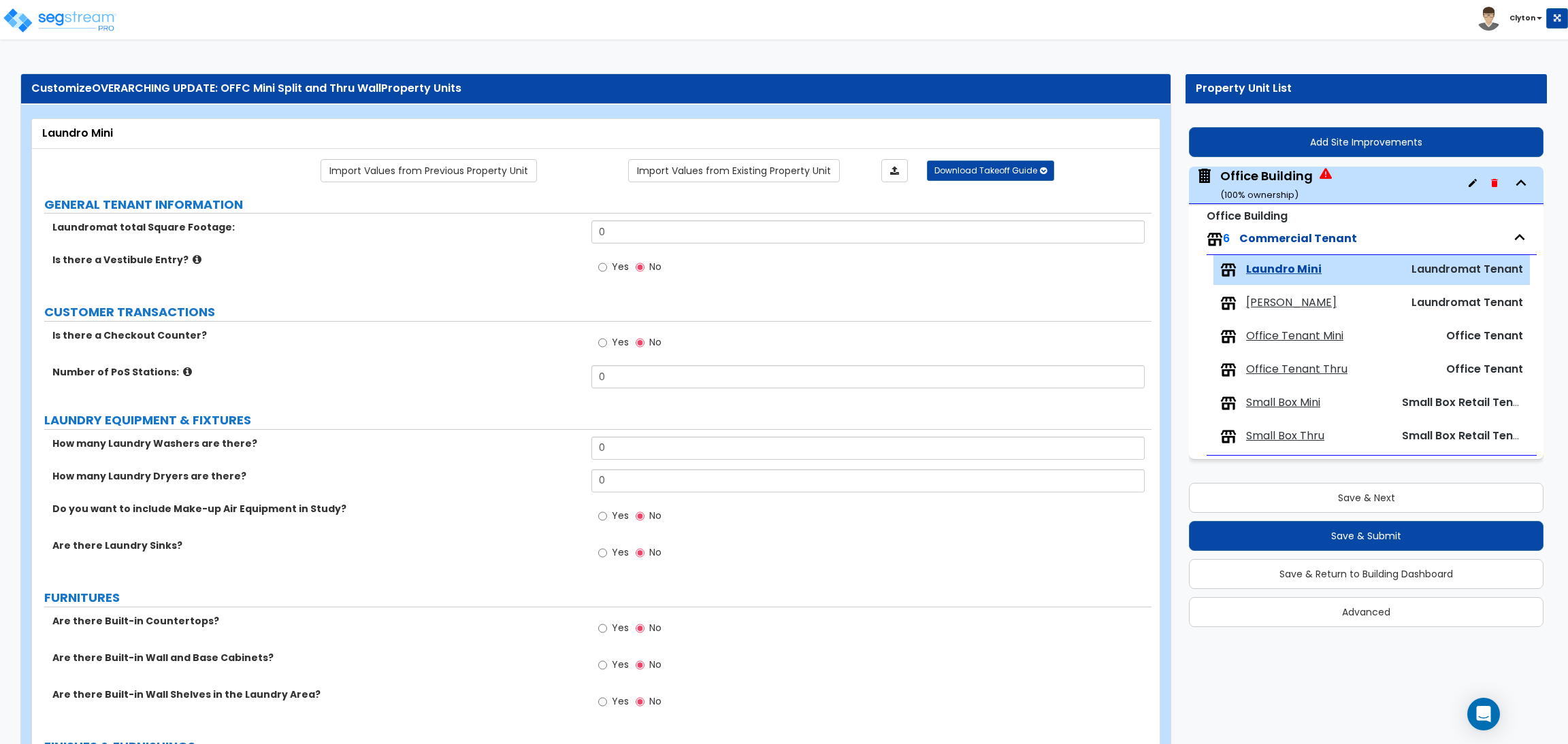
click at [1272, 185] on div "Office Building ( 100 % ownership)" at bounding box center [1266, 185] width 93 height 35
select select "7"
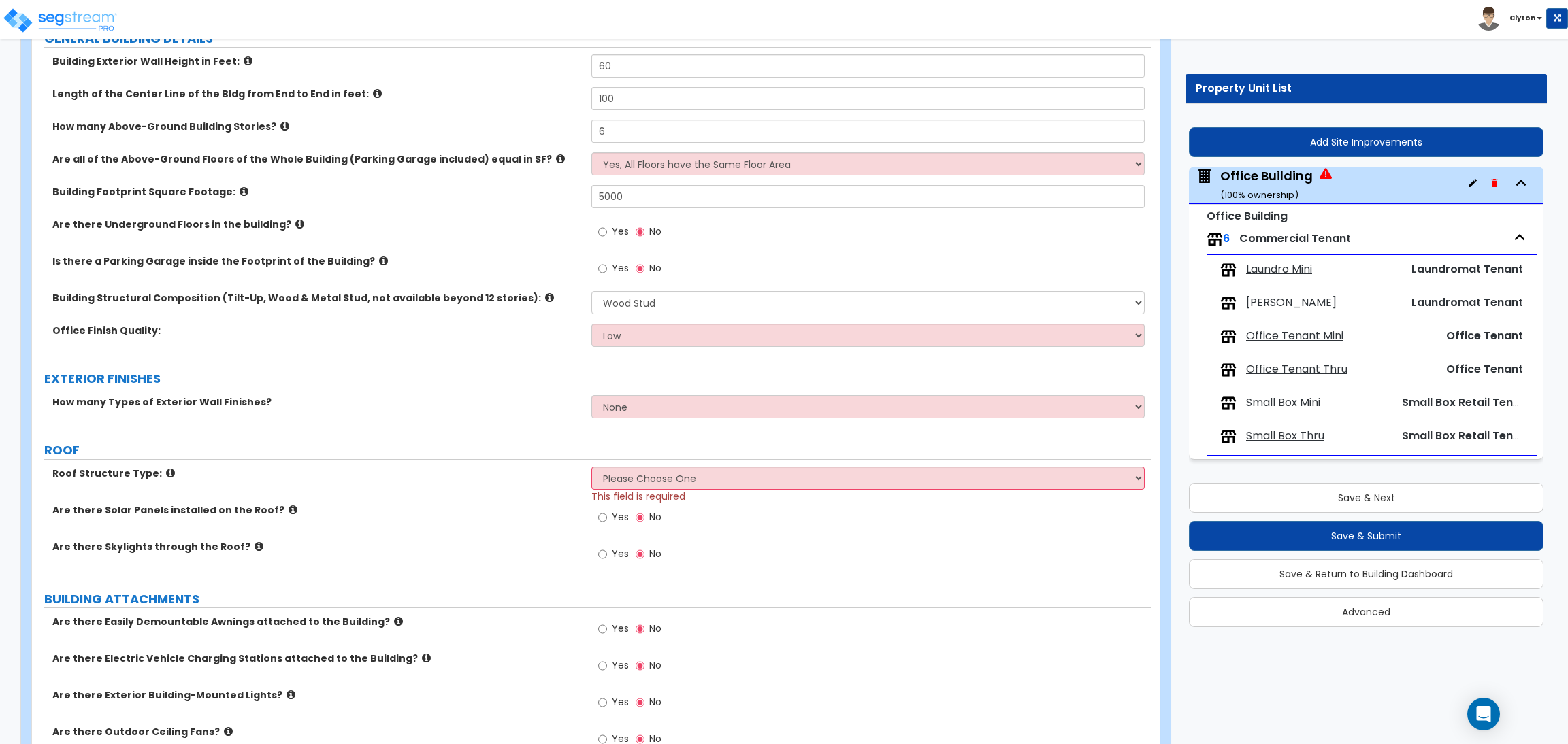
scroll to position [408, 0]
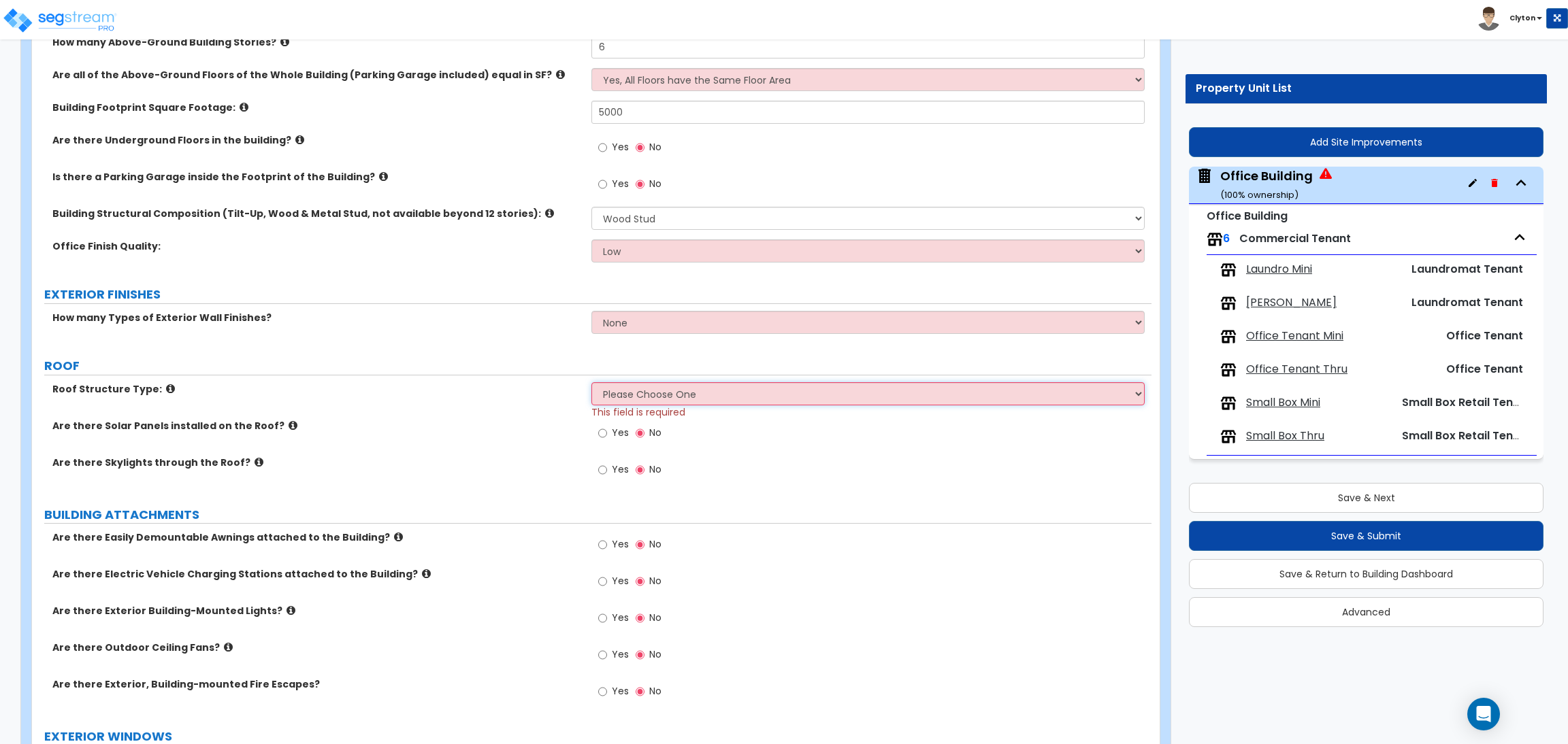
click at [638, 393] on select "Please Choose One Gable Roof Flat Roof Hybrid Gable & Flat Roof" at bounding box center [867, 393] width 553 height 23
select select "2"
click at [591, 383] on select "Please Choose One Gable Roof Flat Roof Hybrid Gable & Flat Roof" at bounding box center [867, 393] width 553 height 23
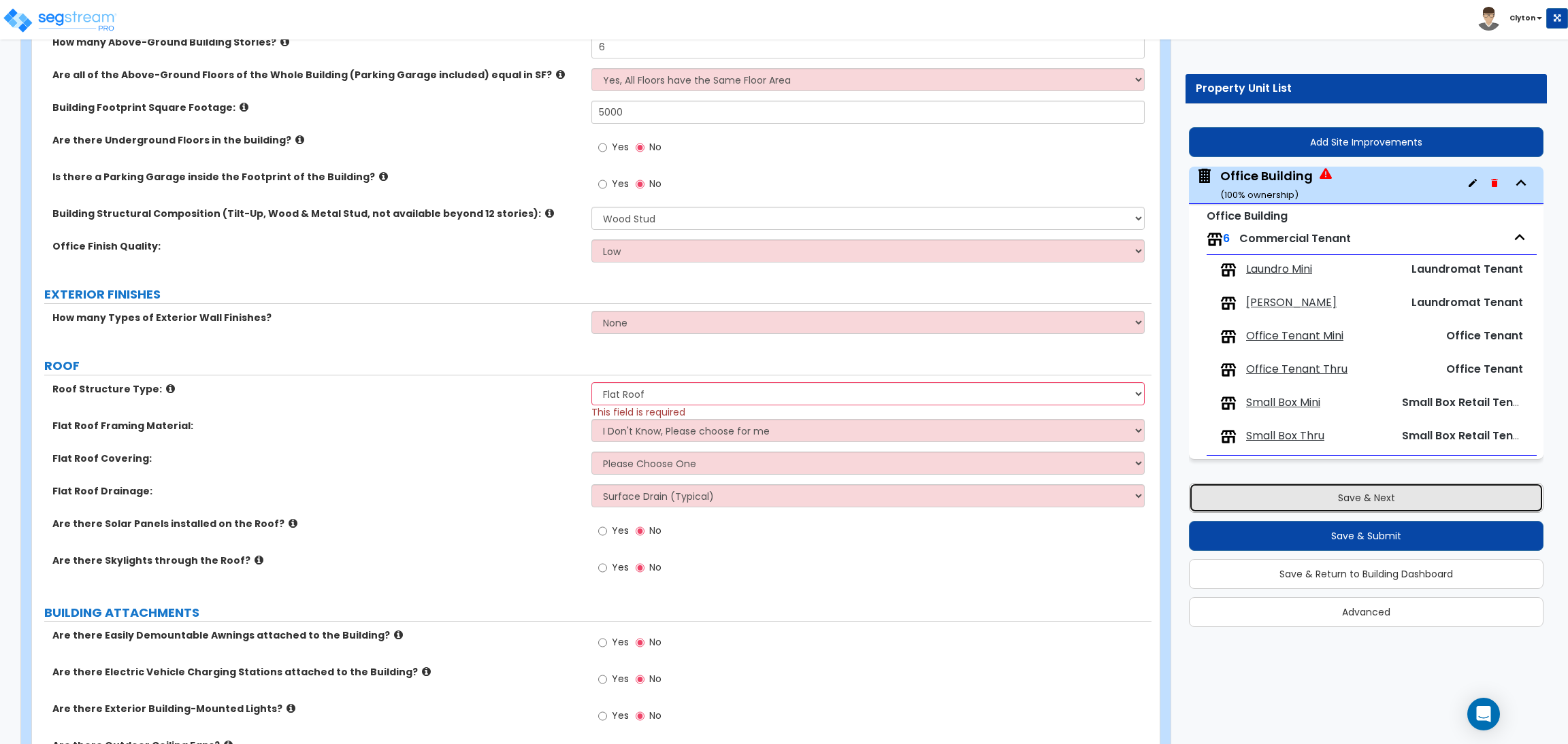
click at [1325, 489] on button "Save & Next" at bounding box center [1366, 497] width 354 height 30
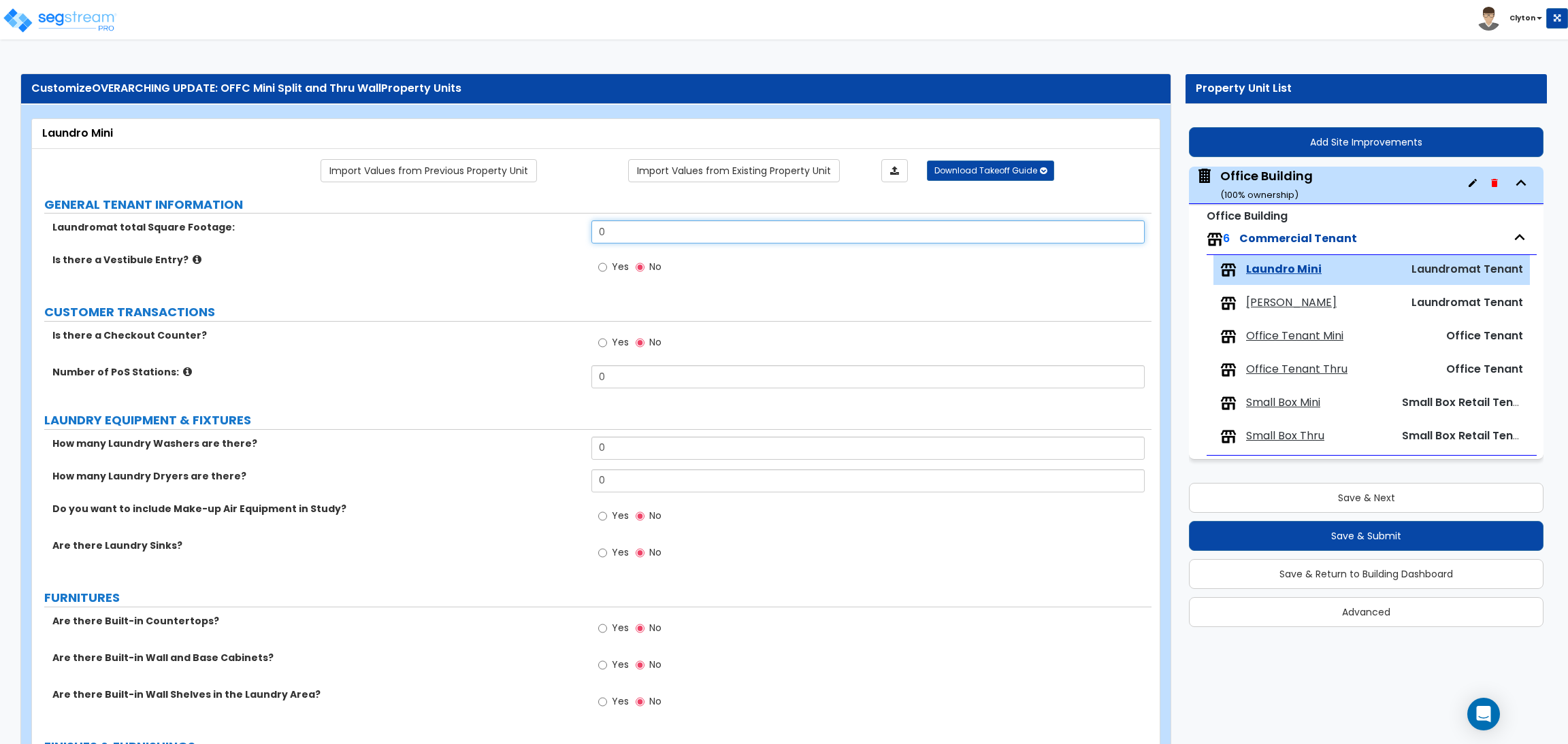
drag, startPoint x: 646, startPoint y: 230, endPoint x: 464, endPoint y: 233, distance: 182.0
click at [464, 233] on div "Laundromat total Square Footage: 0" at bounding box center [592, 237] width 1120 height 32
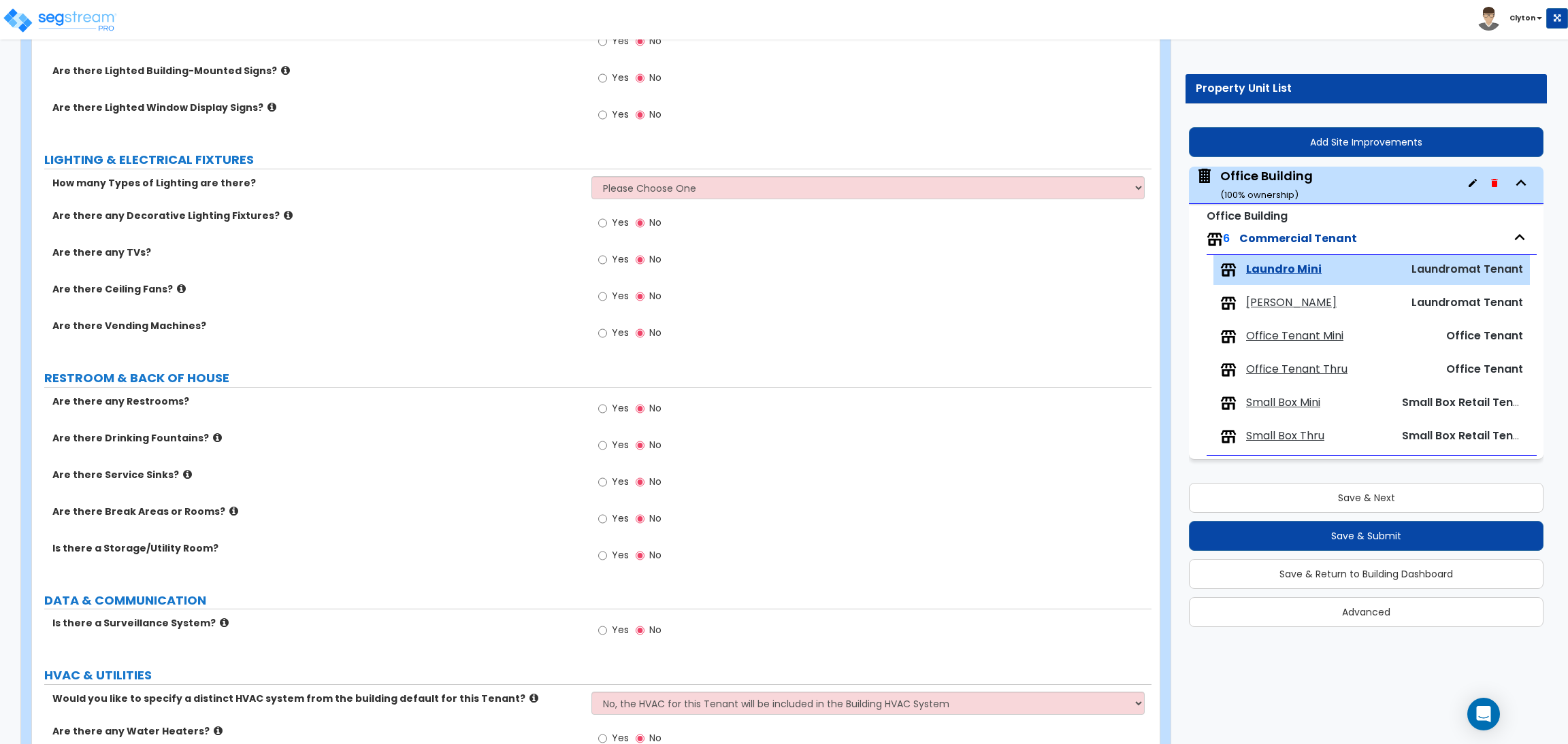
scroll to position [1138, 0]
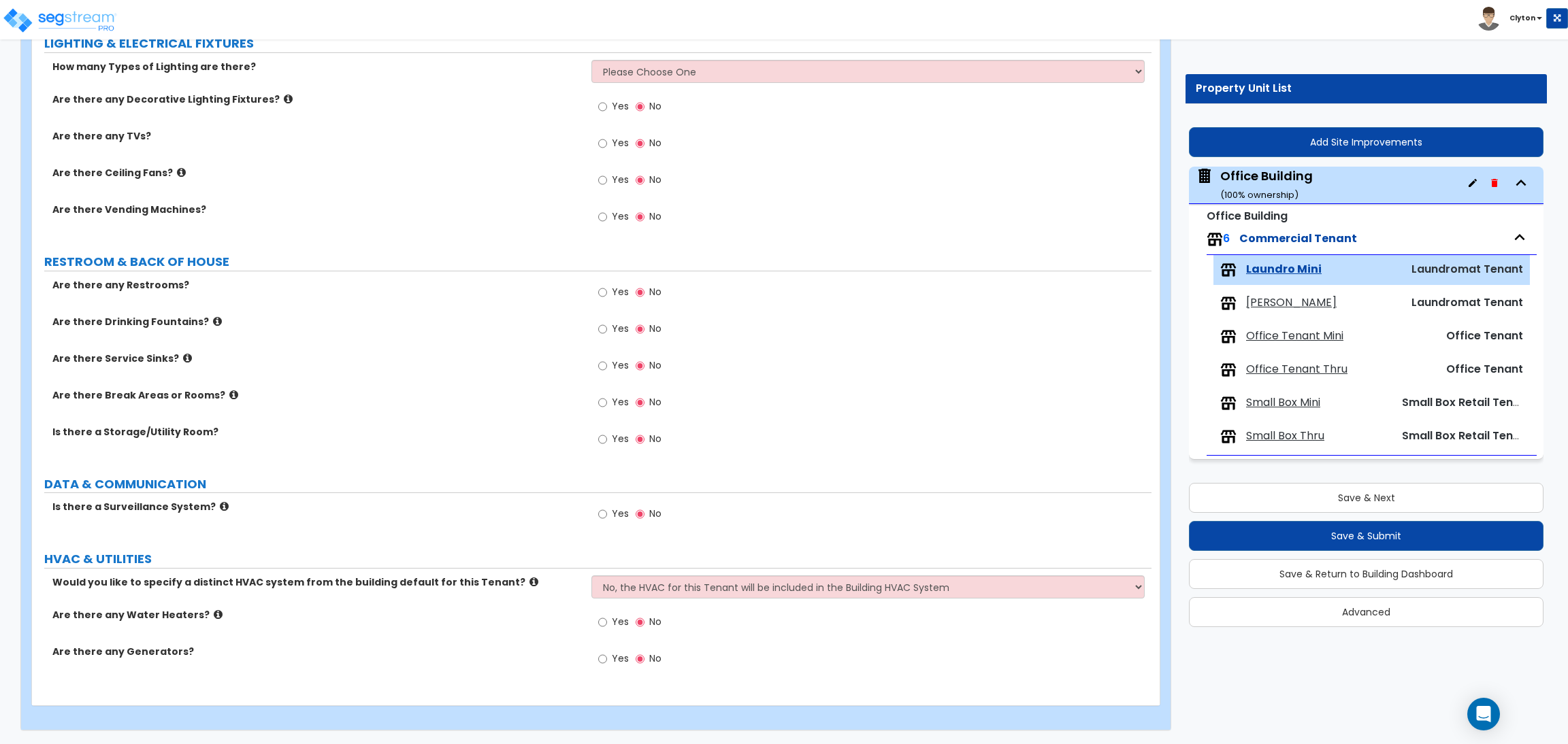
type input "5,000"
click at [666, 584] on select "No, the HVAC for this Tenant will be included in the Building HVAC System Yes, …" at bounding box center [867, 587] width 553 height 23
select select "1"
click at [591, 575] on select "No, the HVAC for this Tenant will be included in the Building HVAC System Yes, …" at bounding box center [867, 587] width 553 height 23
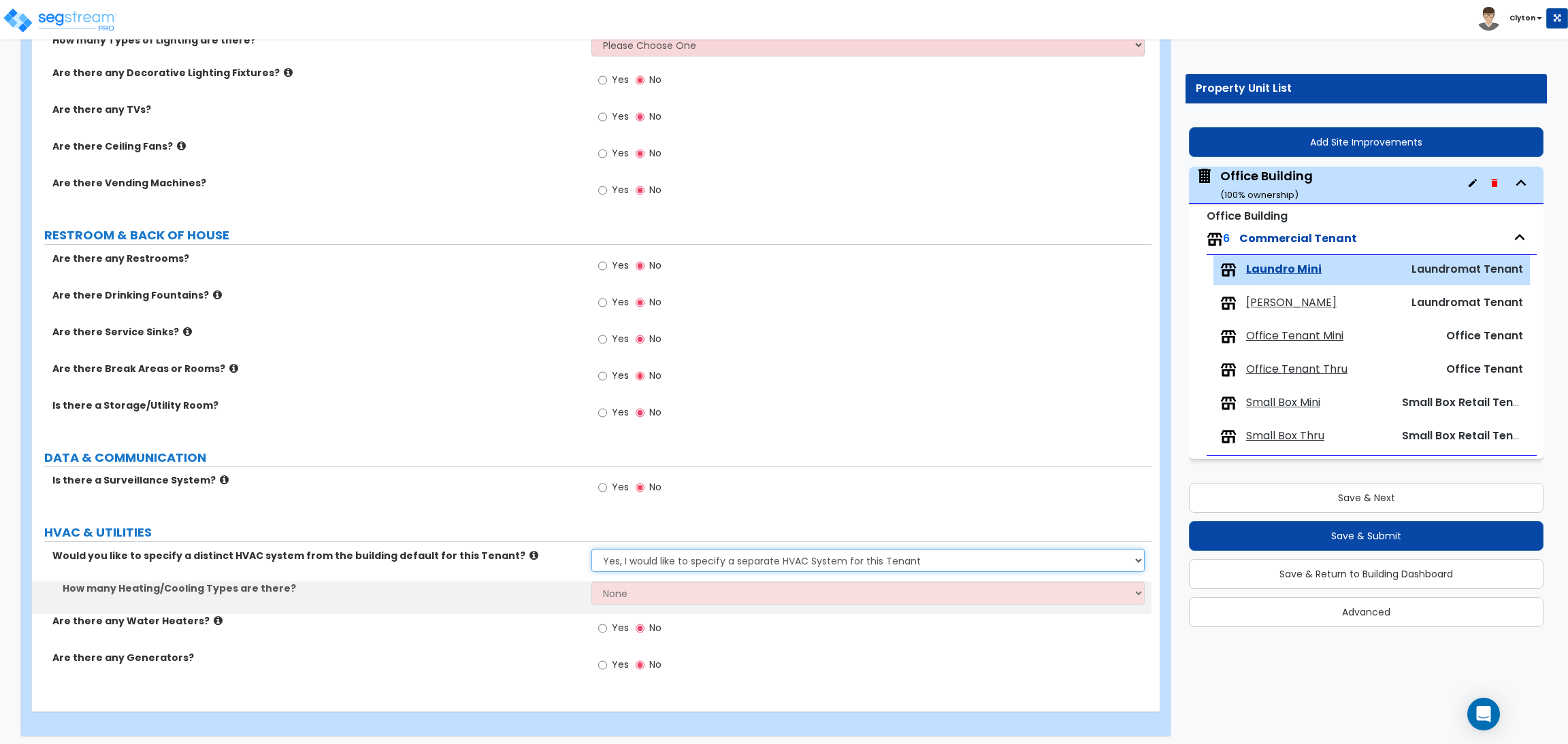
scroll to position [1170, 0]
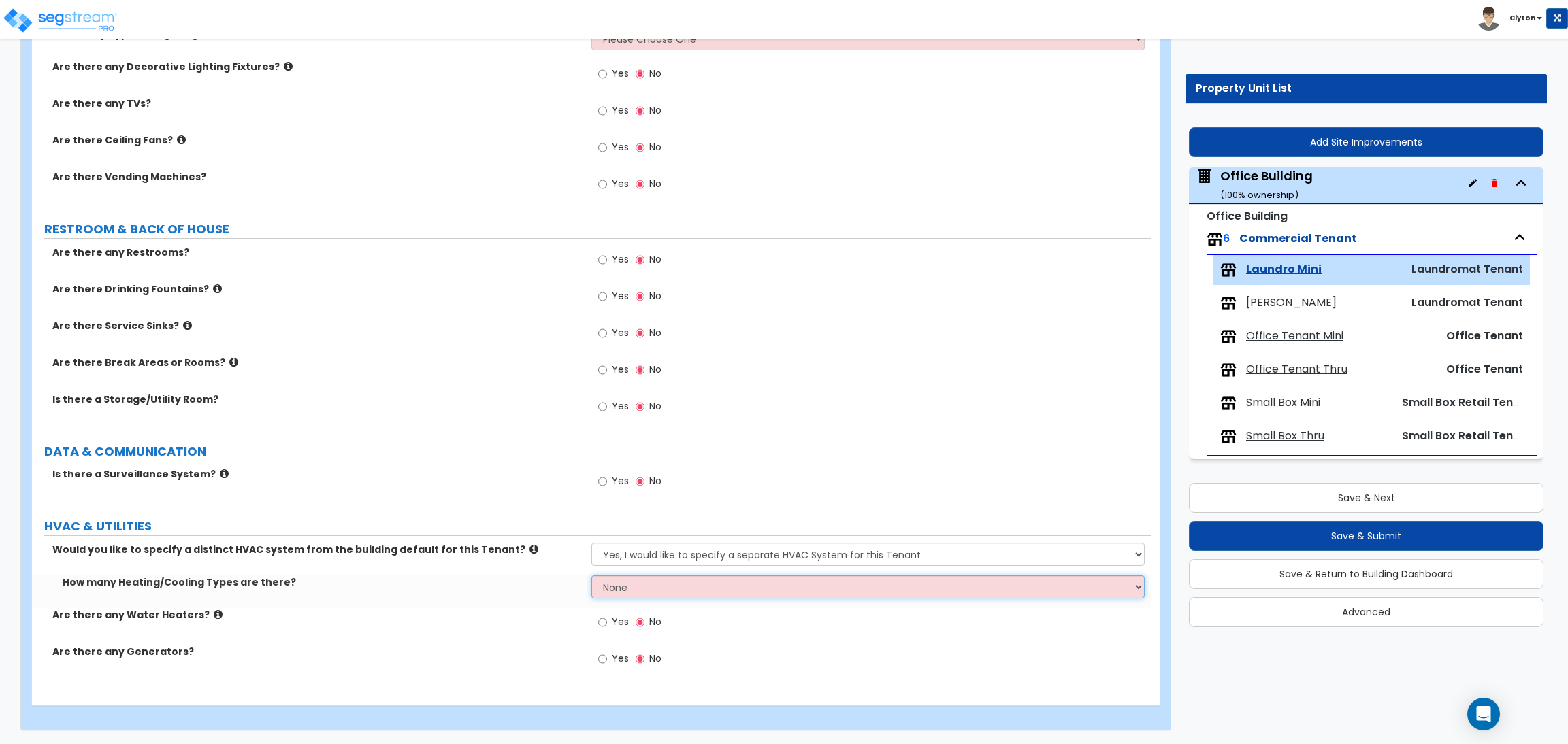
click at [627, 588] on select "None 1 2 3" at bounding box center [867, 587] width 553 height 23
select select "1"
click at [591, 575] on select "None 1 2 3" at bounding box center [867, 587] width 553 height 23
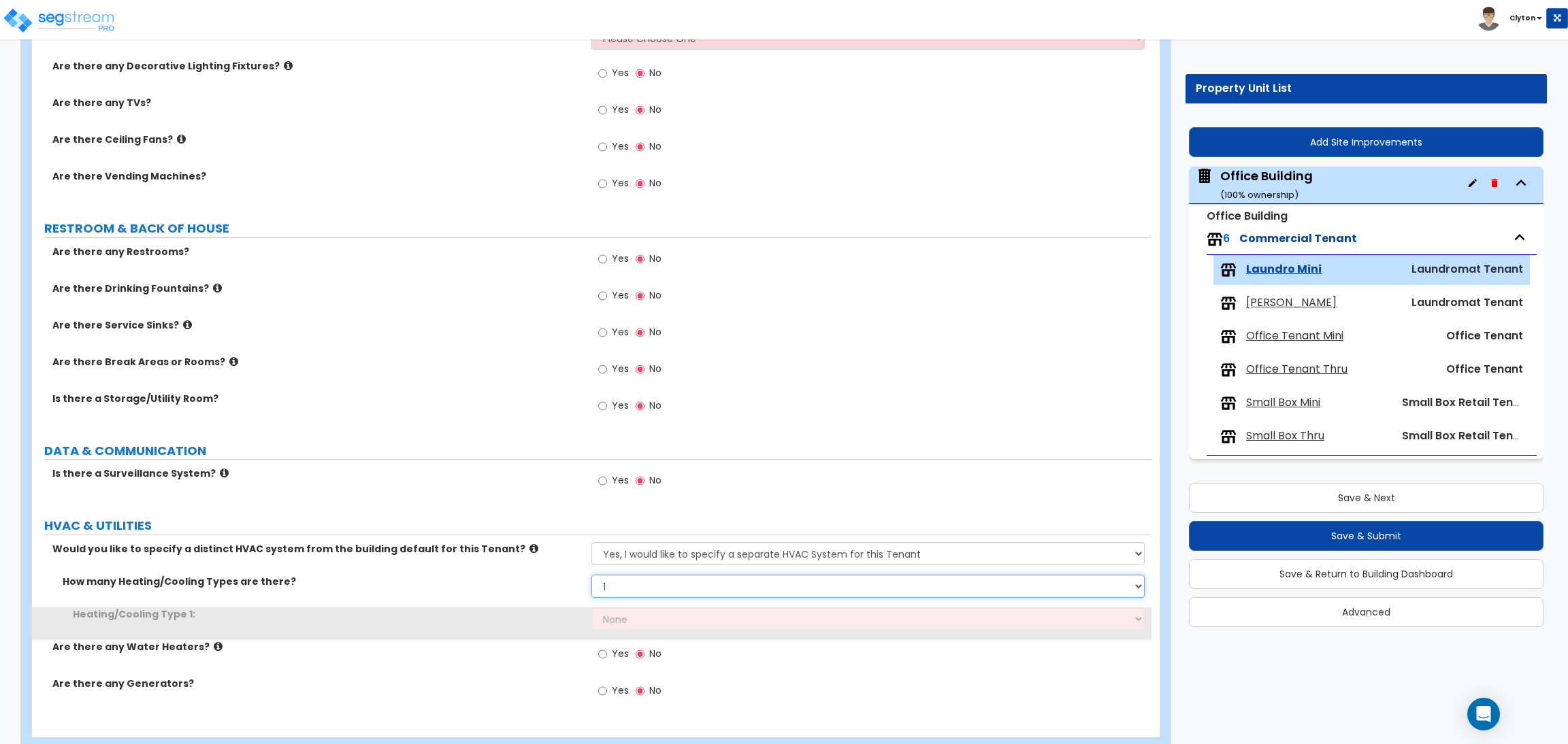
scroll to position [1204, 0]
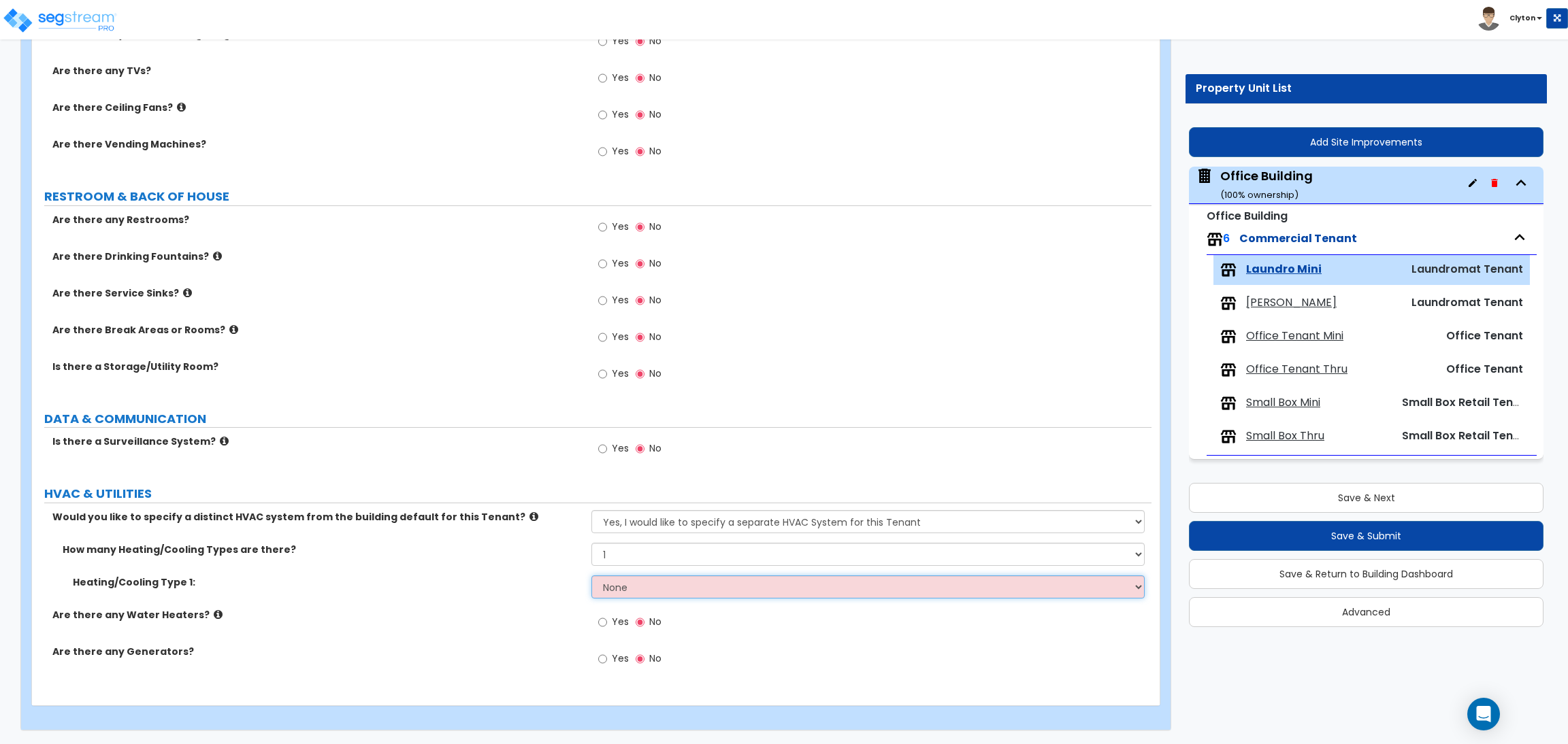
click at [620, 581] on select "None Heat Only Centralized Heating & Cooling Thru Wall Air Conditioners Mini Sp…" at bounding box center [867, 587] width 553 height 23
select select "4"
click at [591, 575] on select "None Heat Only Centralized Heating & Cooling Thru Wall Air Conditioners Mini Sp…" at bounding box center [867, 587] width 553 height 23
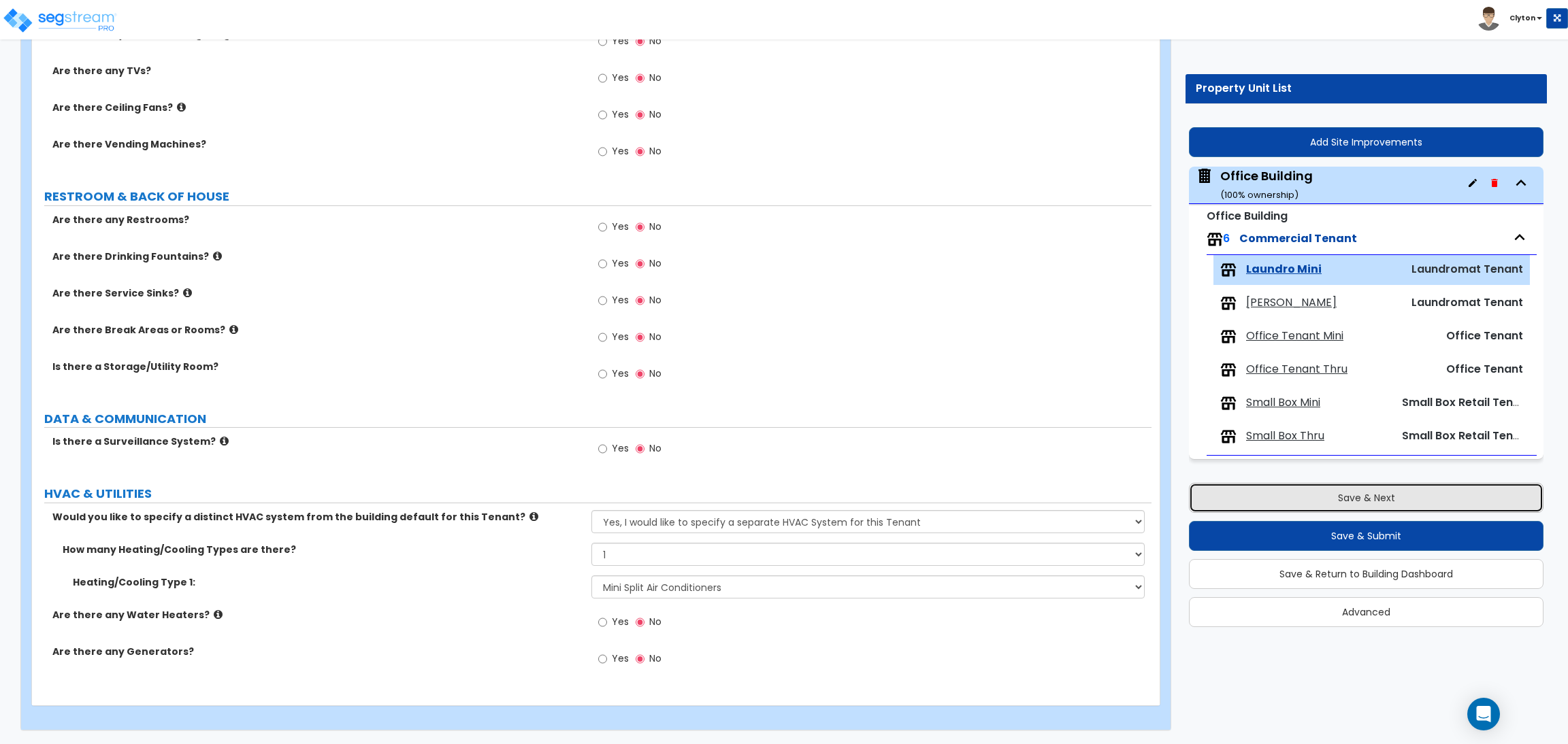
click at [1259, 495] on button "Save & Next" at bounding box center [1366, 497] width 354 height 30
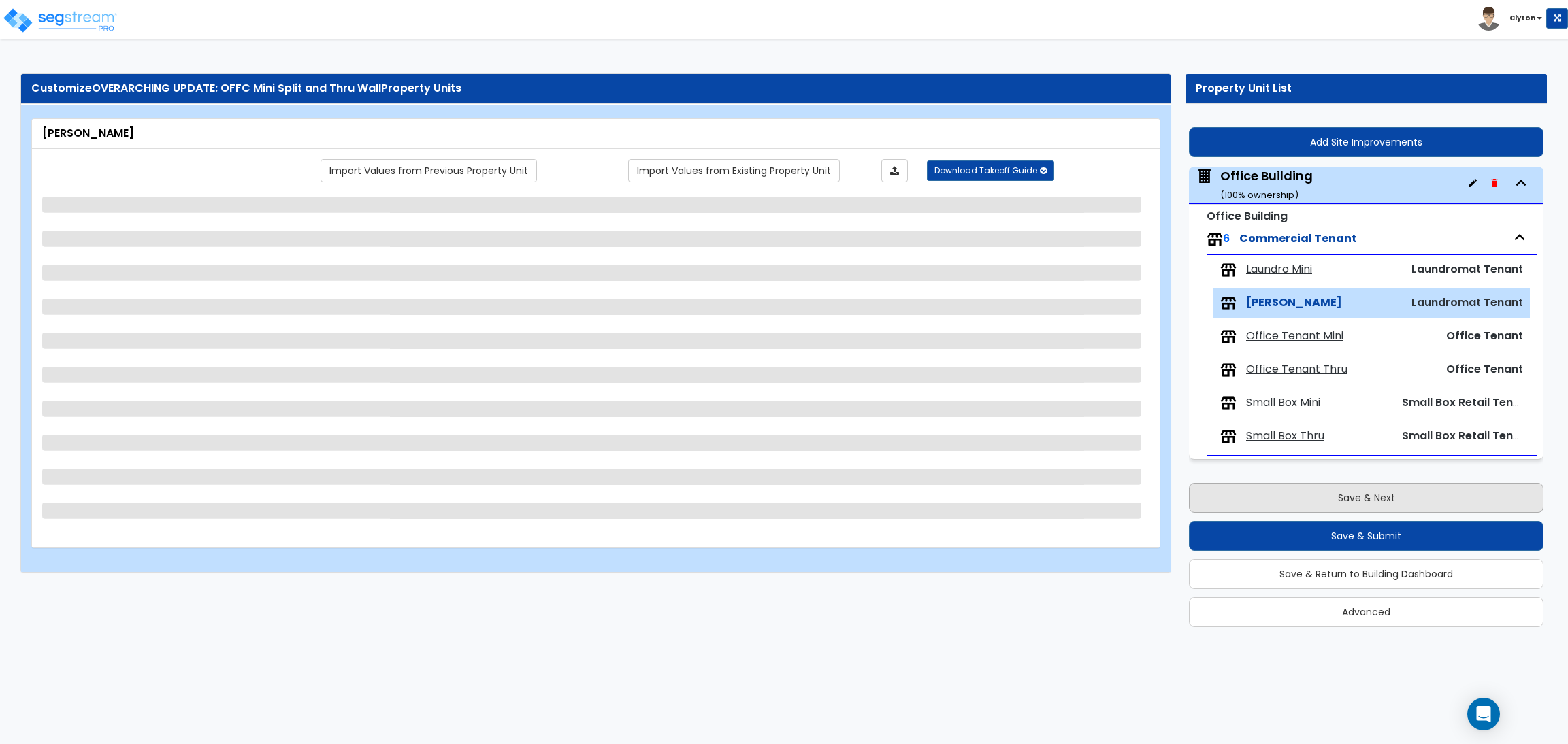
scroll to position [0, 0]
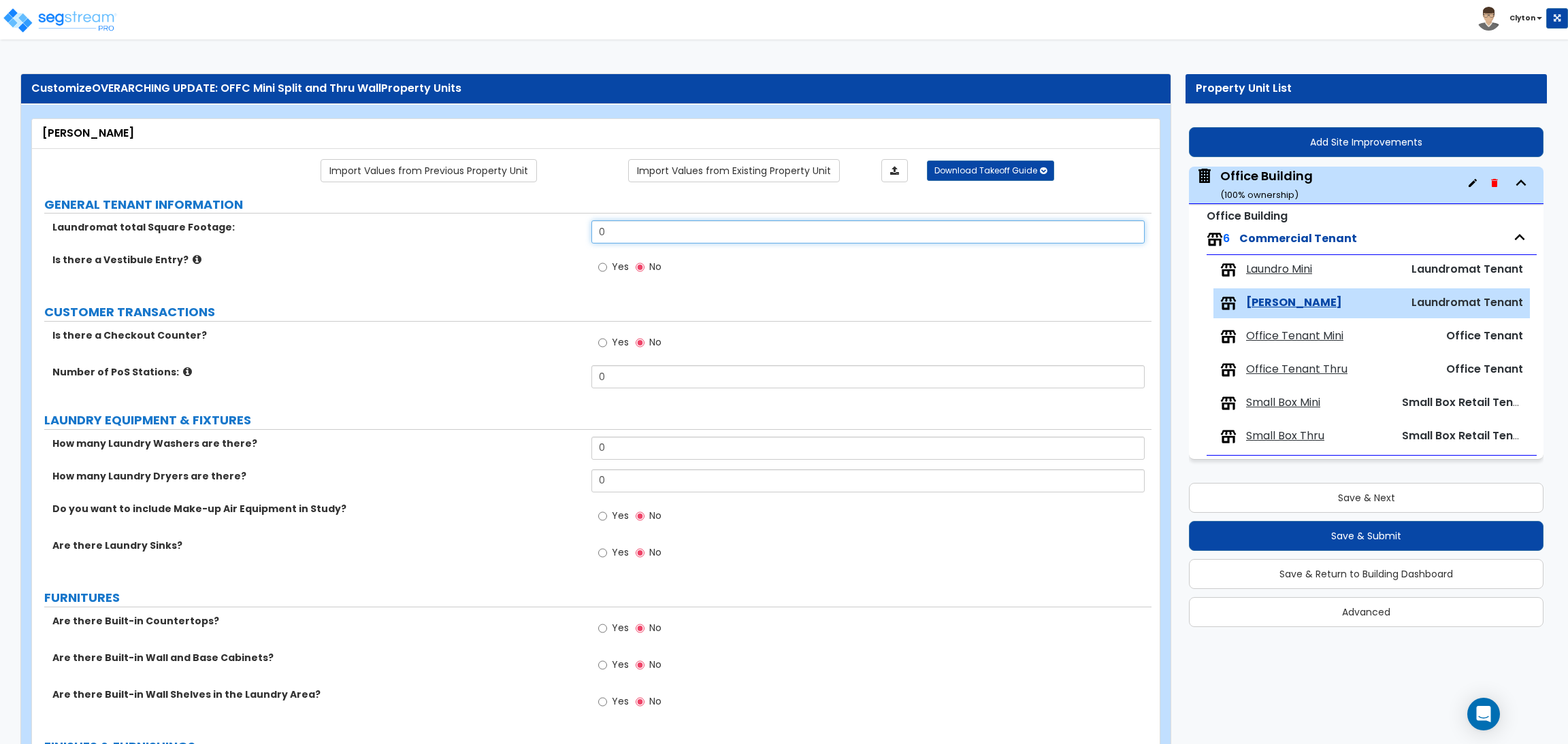
drag, startPoint x: 646, startPoint y: 233, endPoint x: 497, endPoint y: 214, distance: 150.2
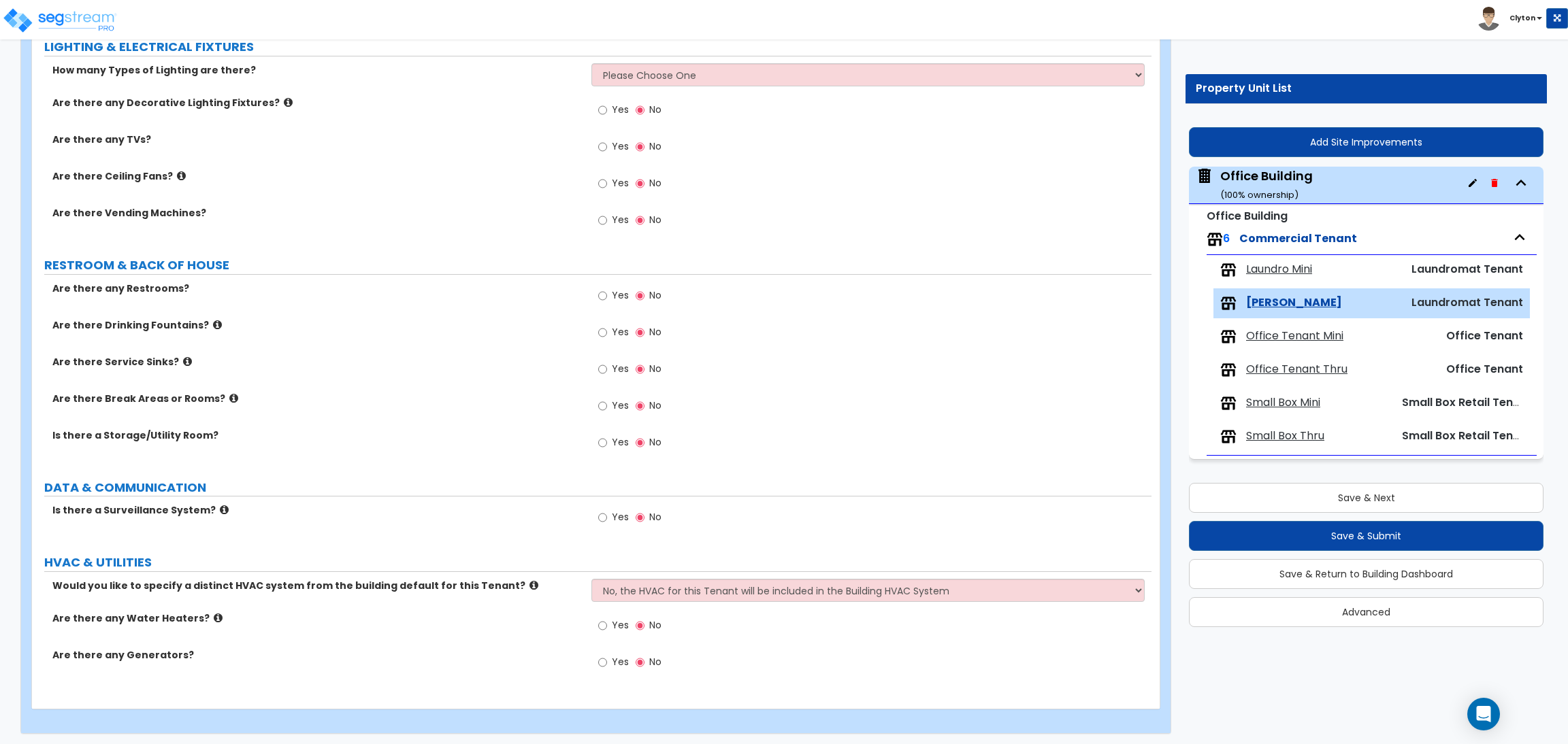
scroll to position [1138, 0]
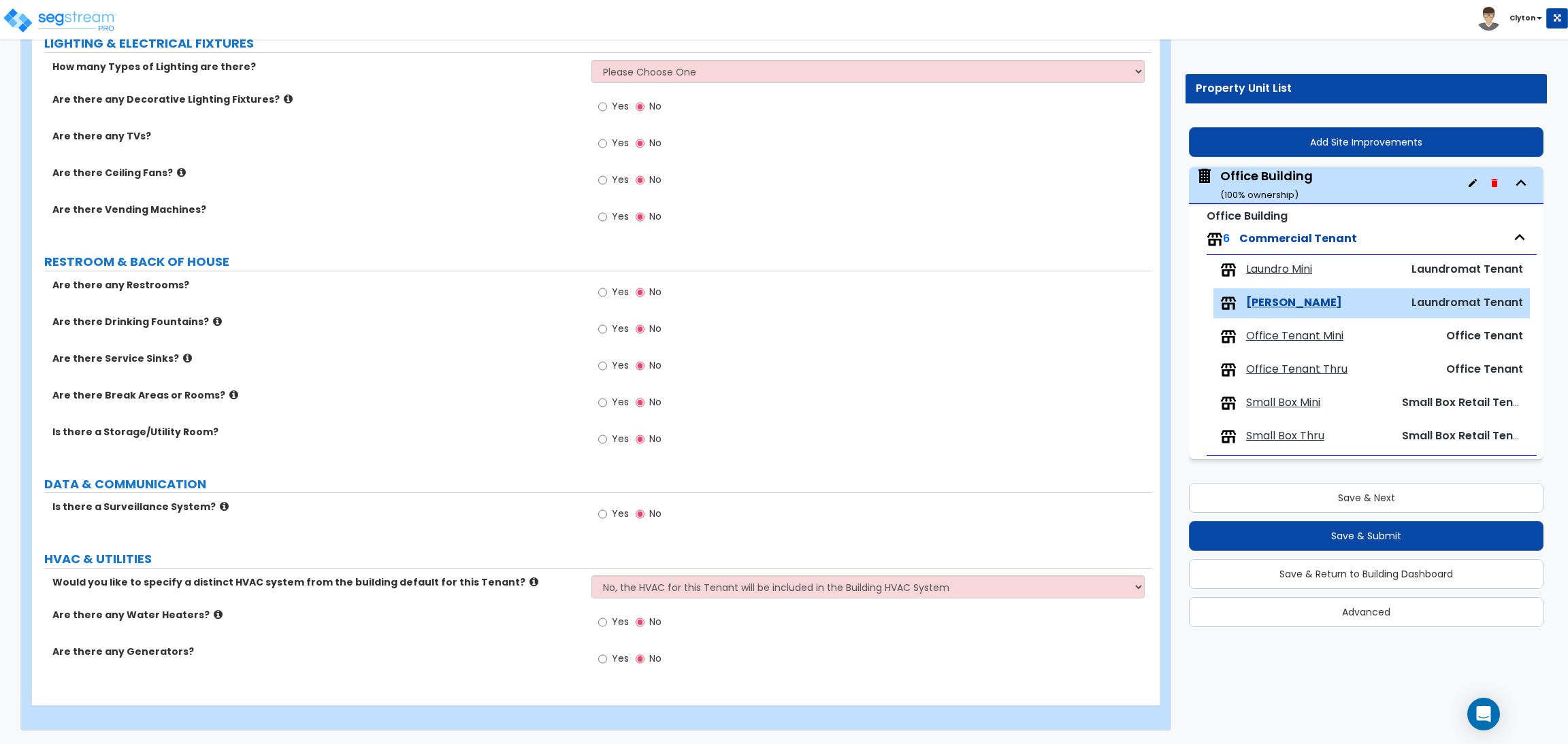
type input "5,000"
click at [660, 584] on select "No, the HVAC for this Tenant will be included in the Building HVAC System Yes, …" at bounding box center [867, 587] width 553 height 23
select select "1"
click at [591, 575] on select "No, the HVAC for this Tenant will be included in the Building HVAC System Yes, …" at bounding box center [867, 587] width 553 height 23
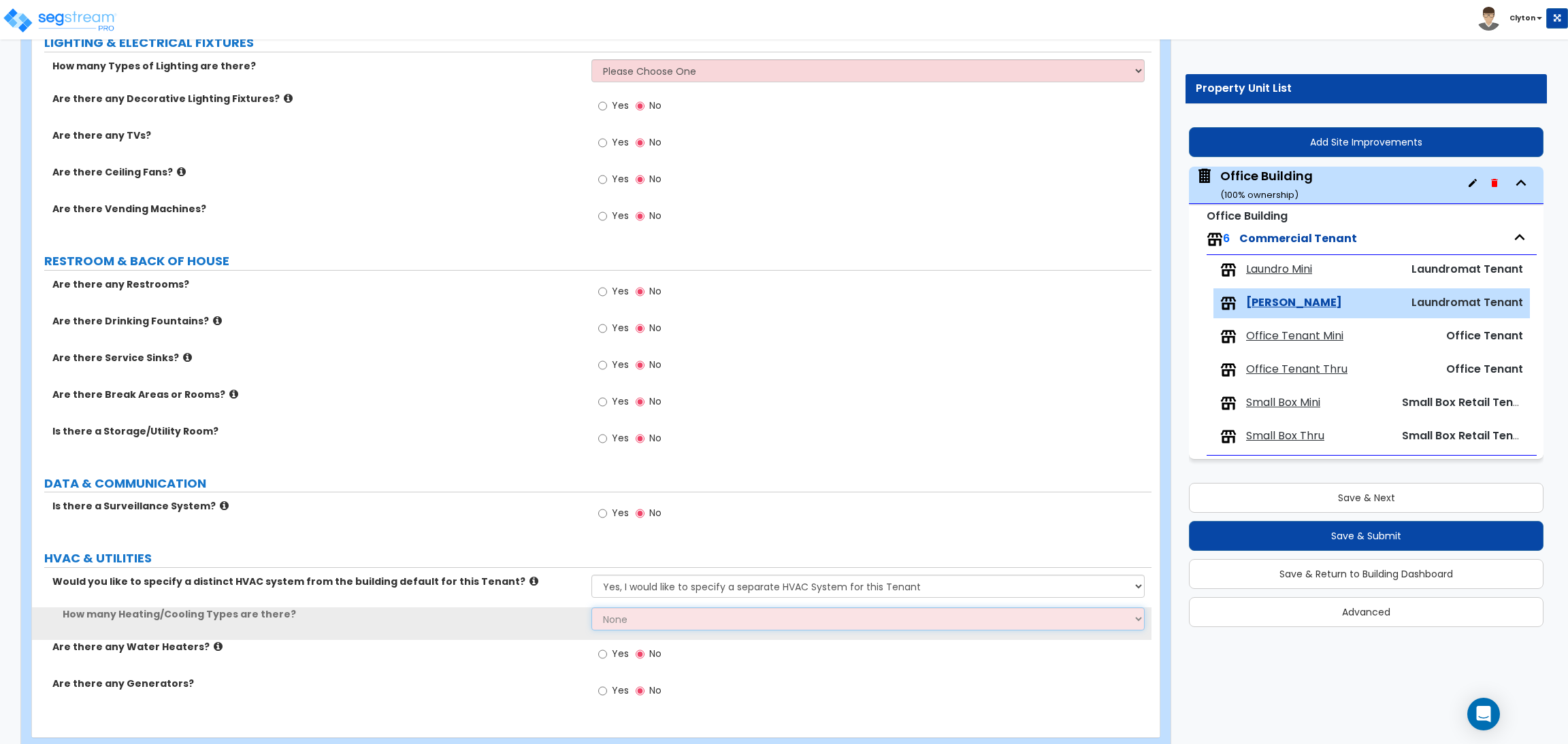
click at [639, 618] on select "None 1 2 3" at bounding box center [867, 619] width 553 height 23
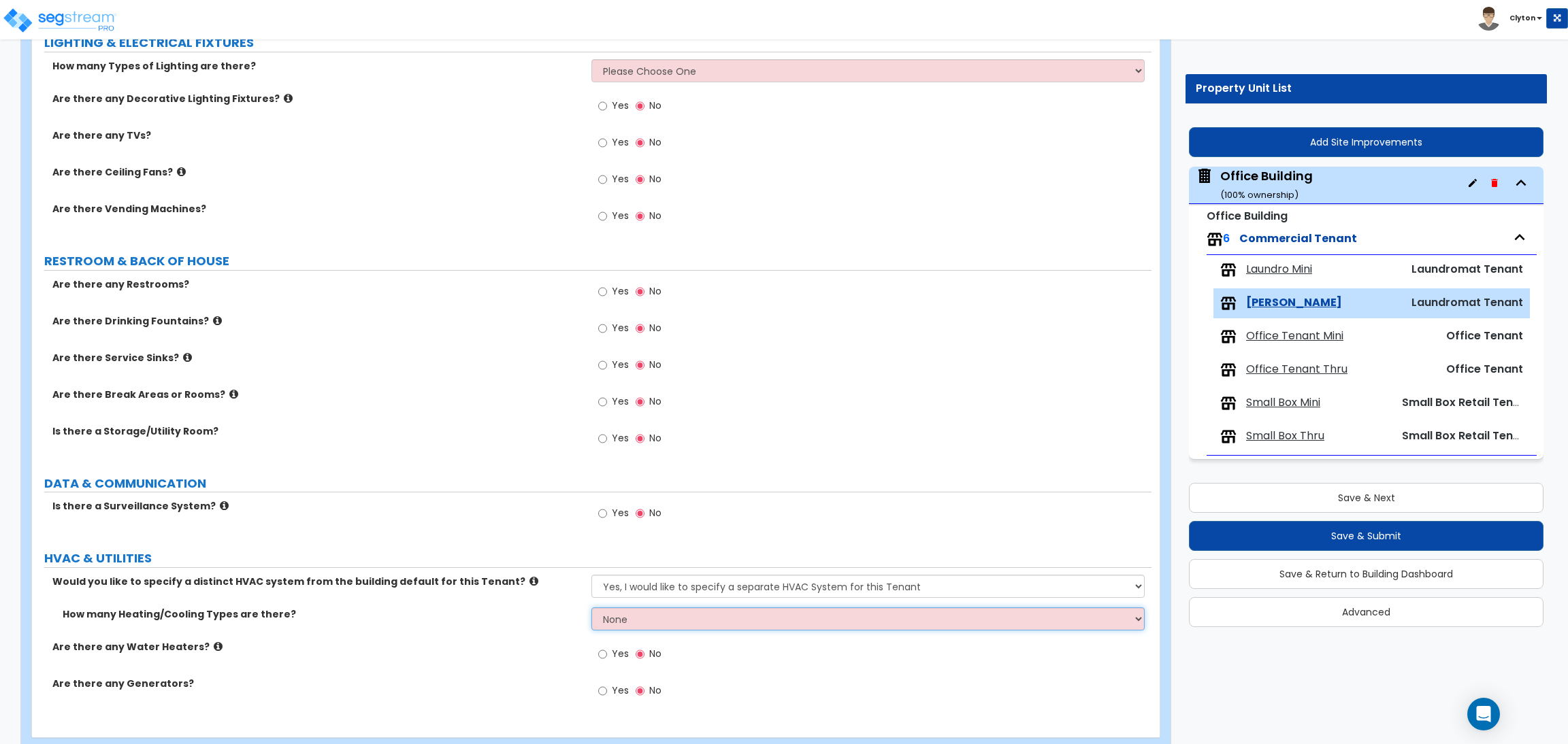
select select "1"
click at [591, 608] on select "None 1 2 3" at bounding box center [867, 619] width 553 height 23
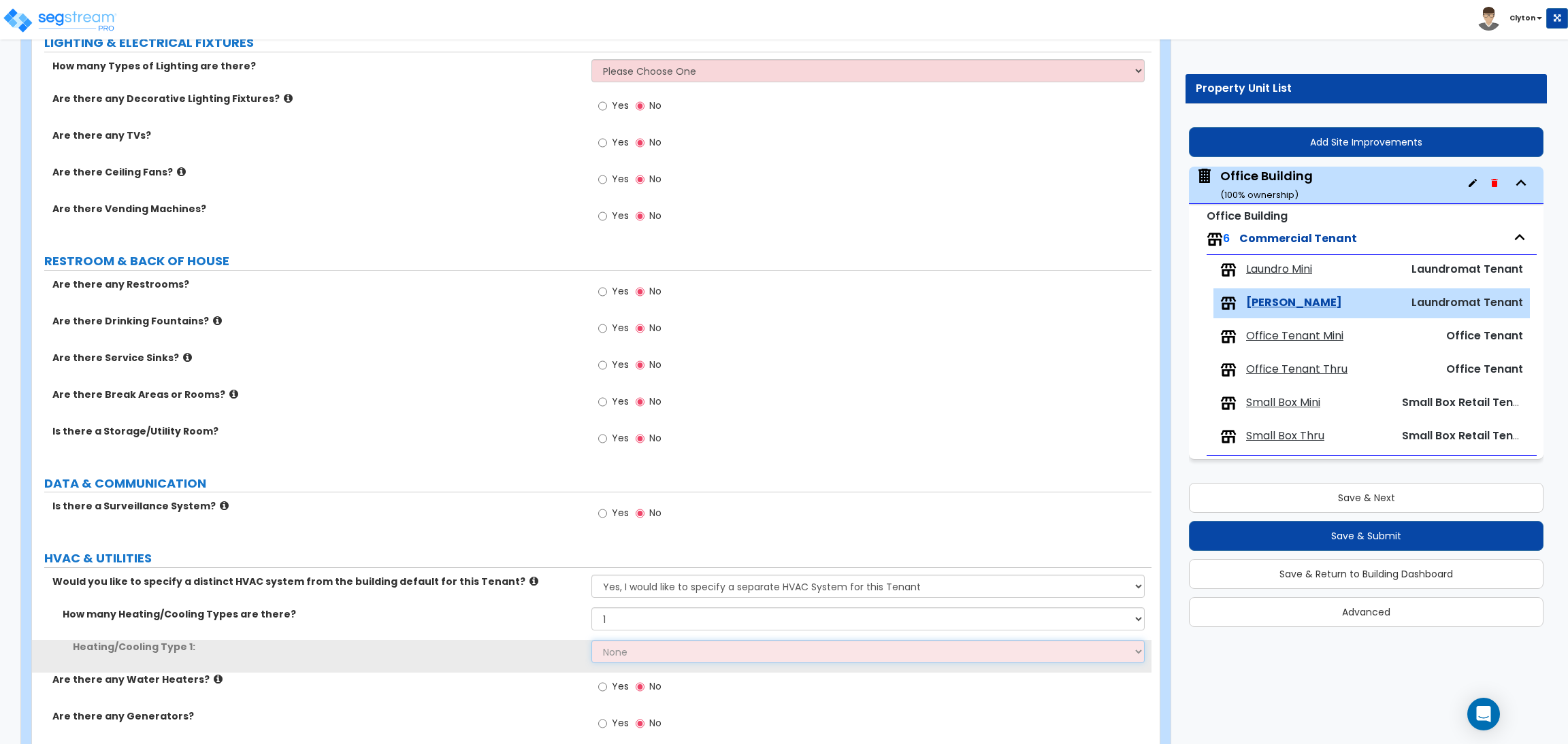
click at [618, 645] on select "None Heat Only Centralized Heating & Cooling Thru Wall Air Conditioners Mini Sp…" at bounding box center [867, 651] width 553 height 23
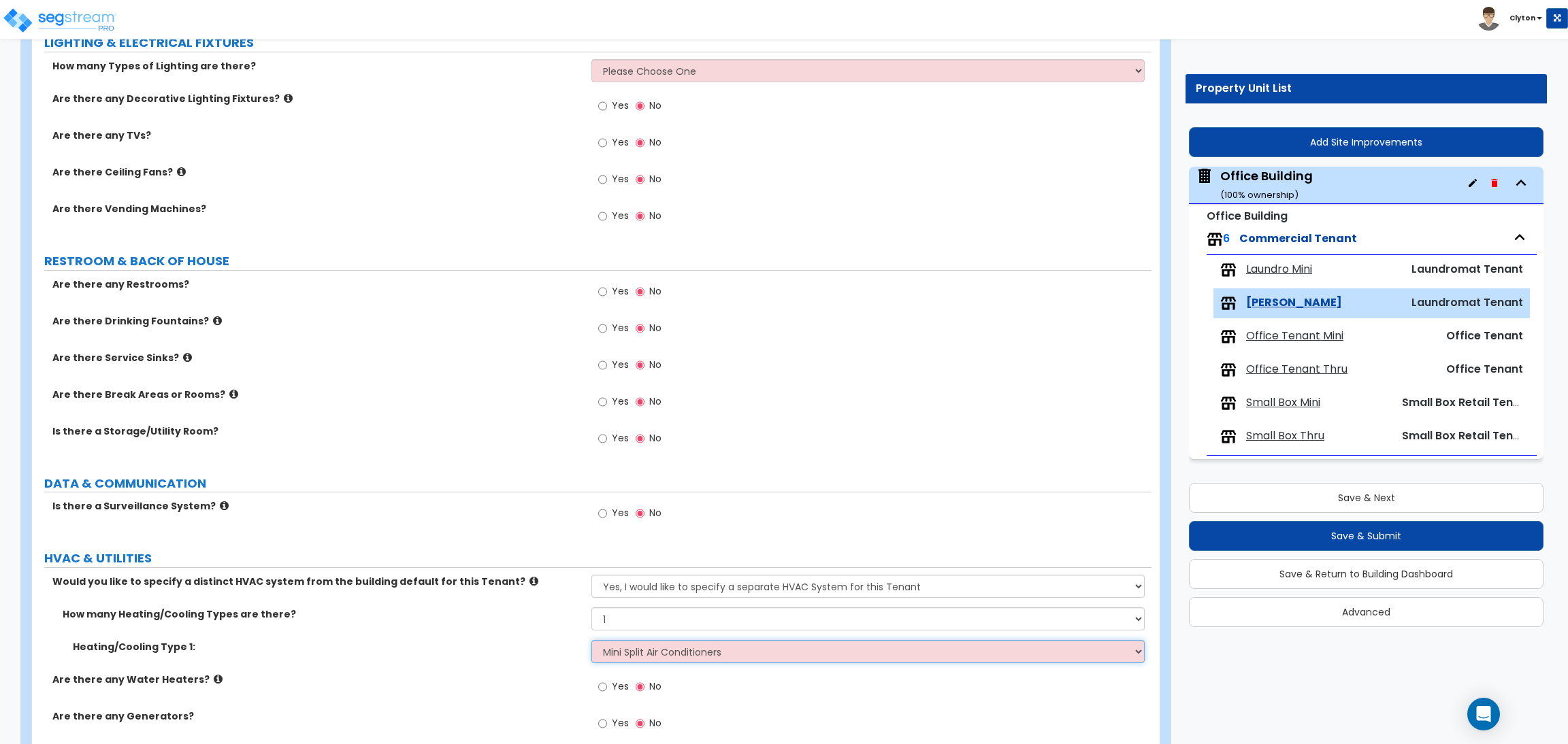
click at [591, 641] on select "None Heat Only Centralized Heating & Cooling Thru Wall Air Conditioners Mini Sp…" at bounding box center [867, 651] width 553 height 23
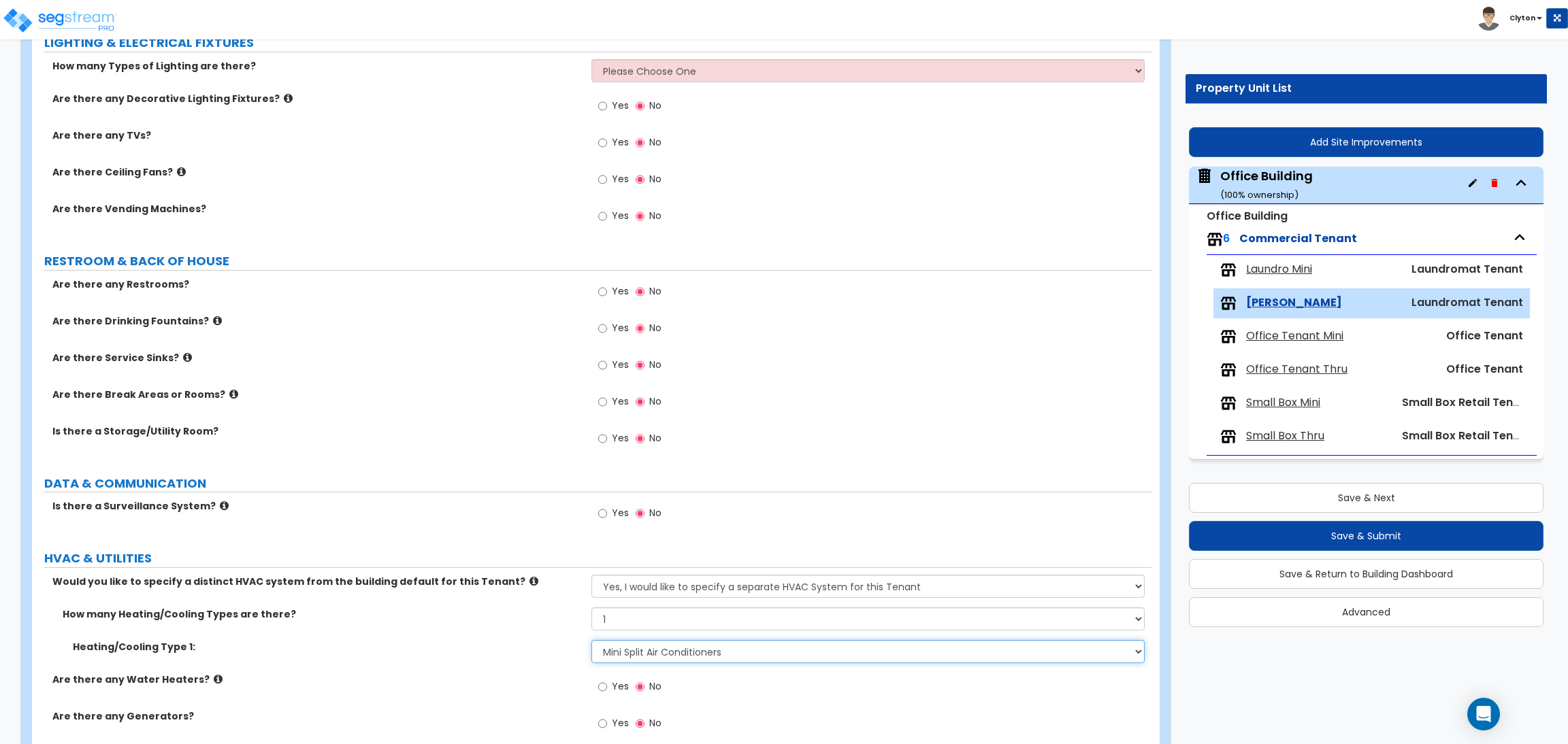
click at [626, 650] on select "None Heat Only Centralized Heating & Cooling Thru Wall Air Conditioners Mini Sp…" at bounding box center [867, 651] width 553 height 23
select select "3"
click at [591, 641] on select "None Heat Only Centralized Heating & Cooling Thru Wall Air Conditioners Mini Sp…" at bounding box center [867, 651] width 553 height 23
click at [527, 620] on label "How many Heating/Cooling Types are there?" at bounding box center [322, 615] width 519 height 14
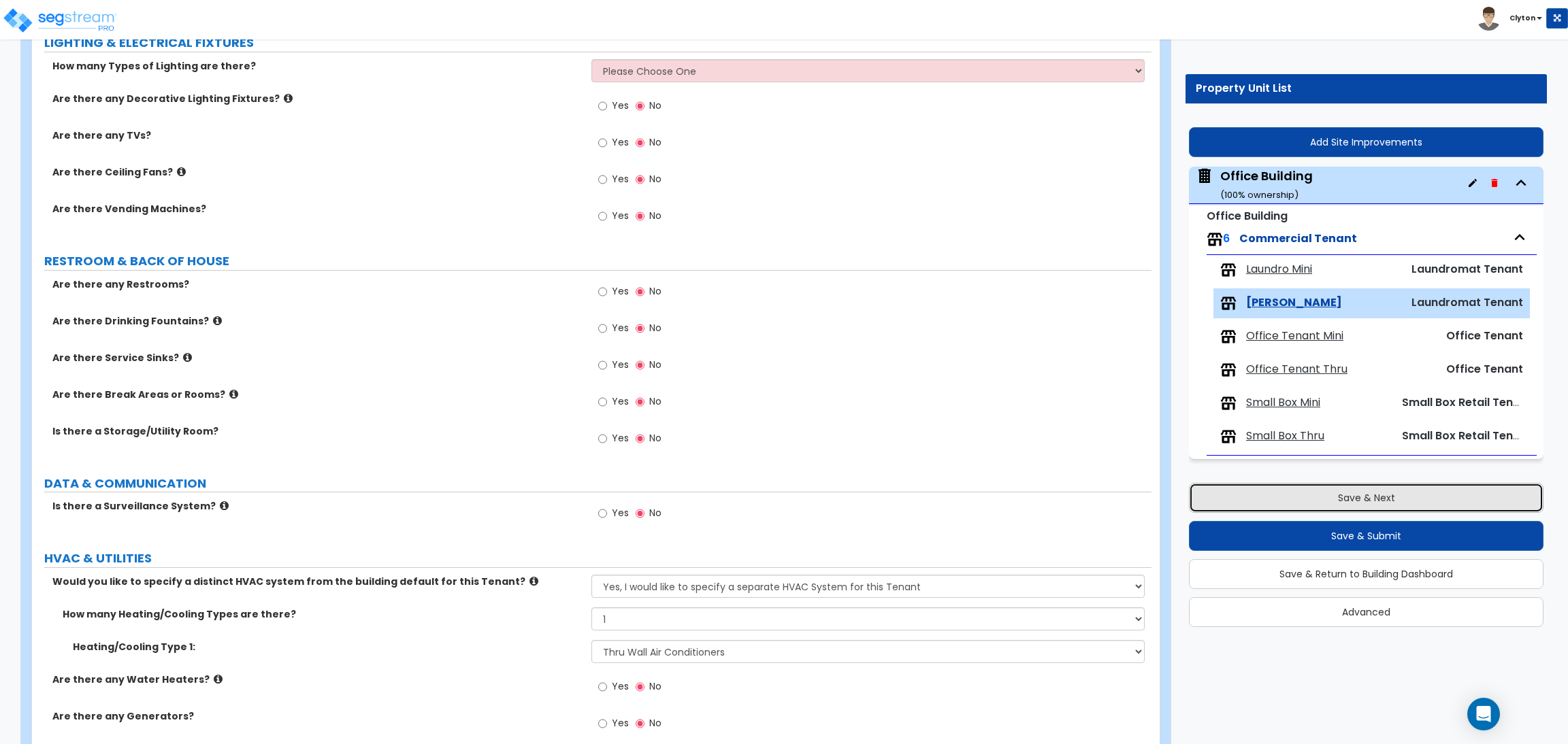
click at [1377, 494] on button "Save & Next" at bounding box center [1366, 497] width 354 height 30
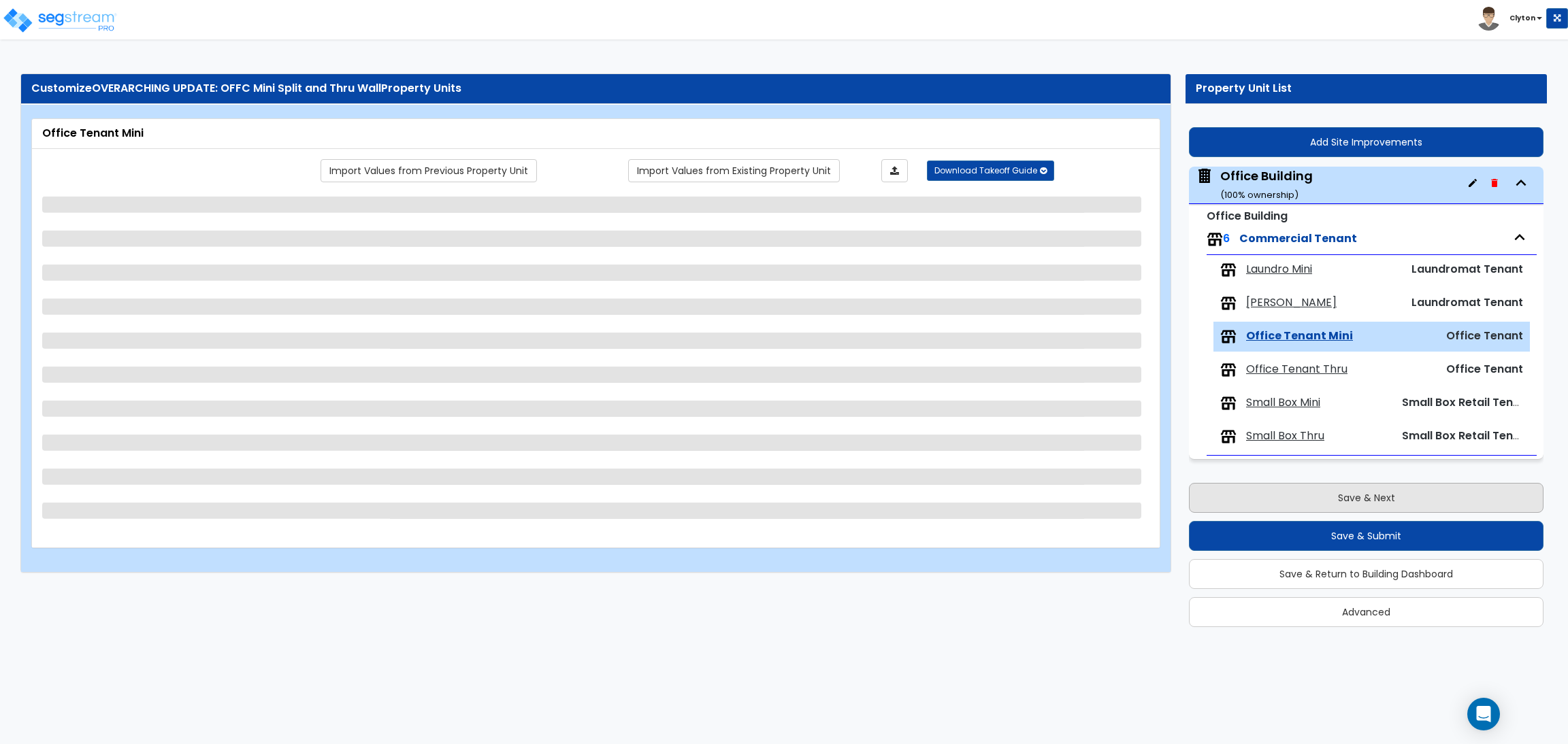
scroll to position [0, 0]
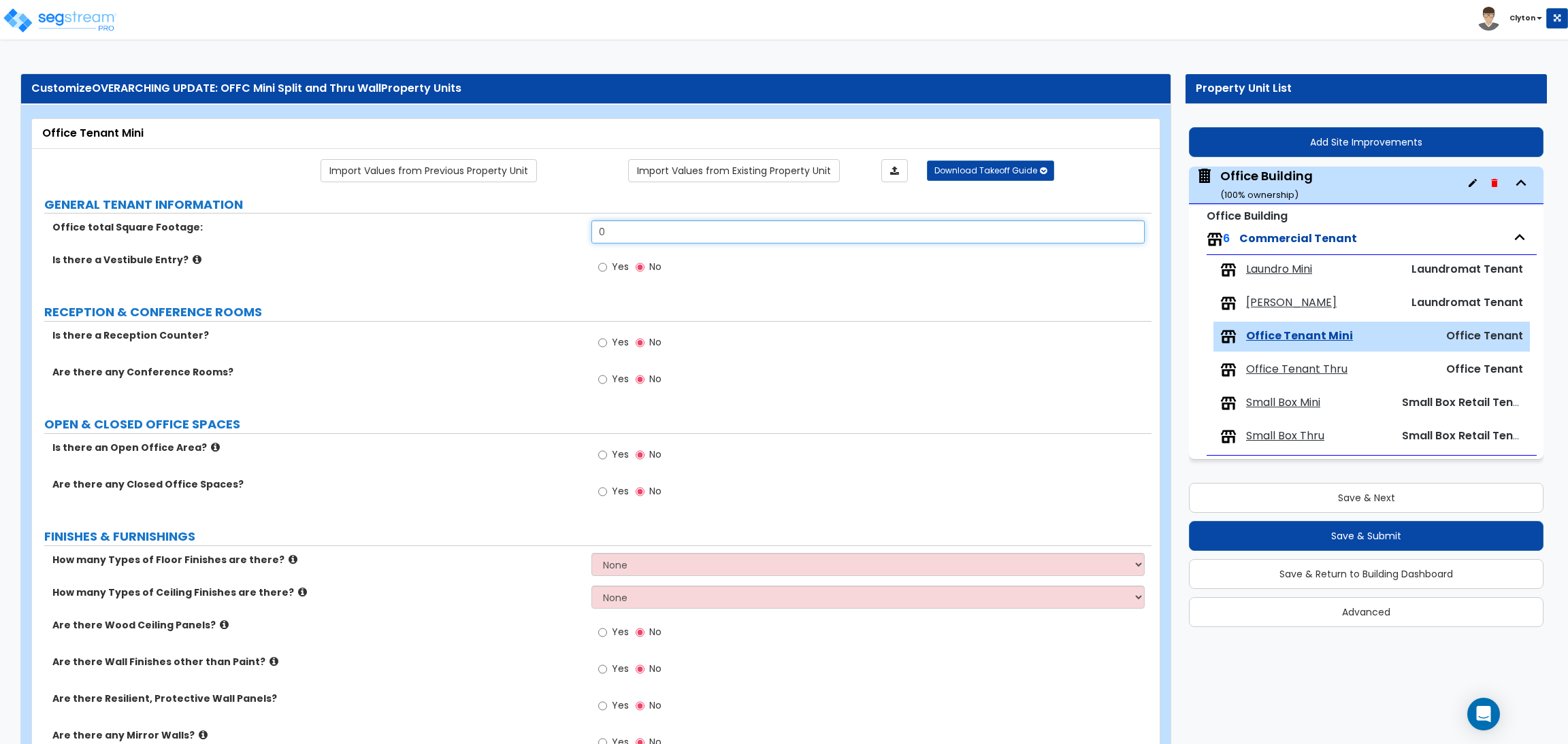
drag, startPoint x: 624, startPoint y: 225, endPoint x: 444, endPoint y: 221, distance: 180.0
click at [452, 221] on div "Office total Square Footage: 0" at bounding box center [592, 237] width 1120 height 32
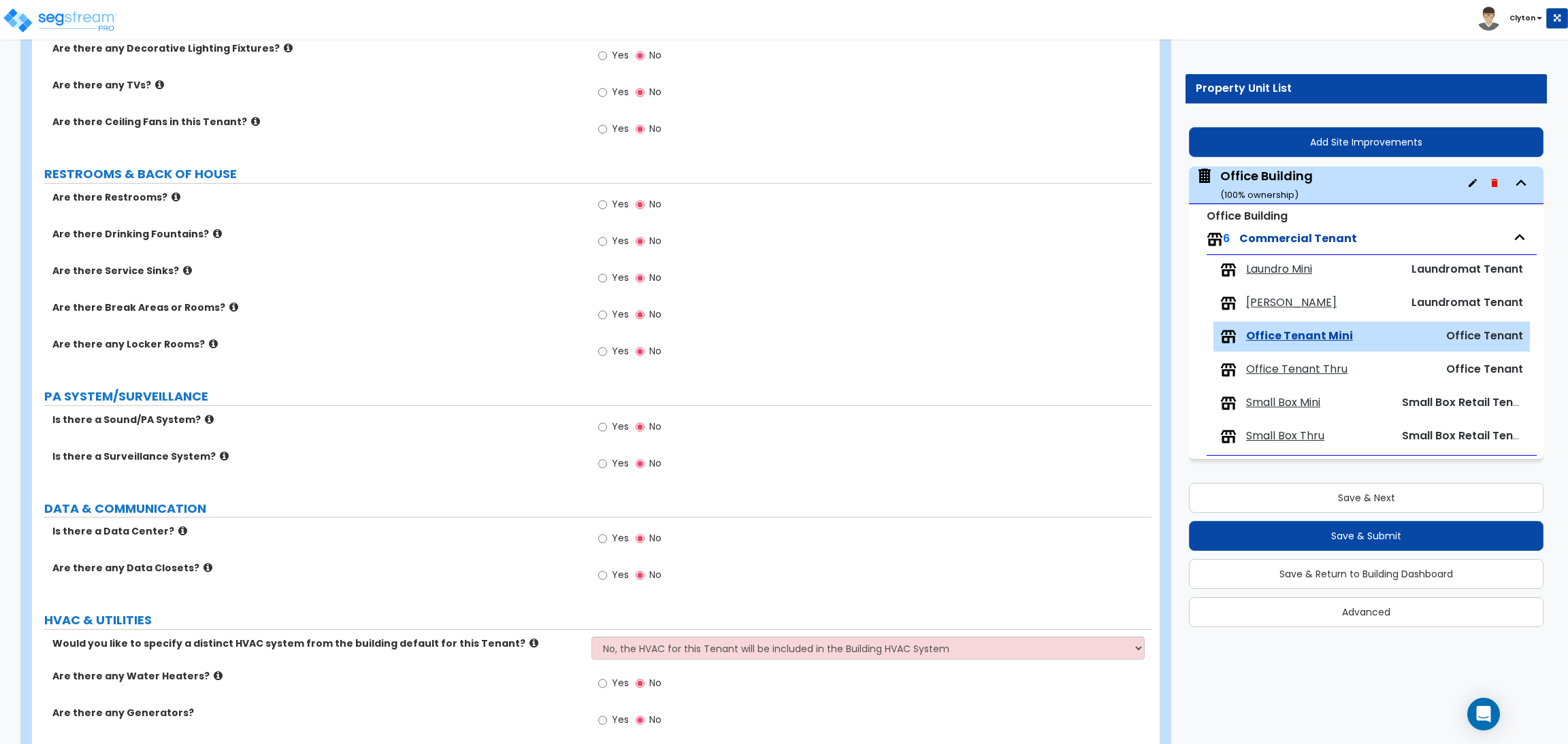
scroll to position [1224, 0]
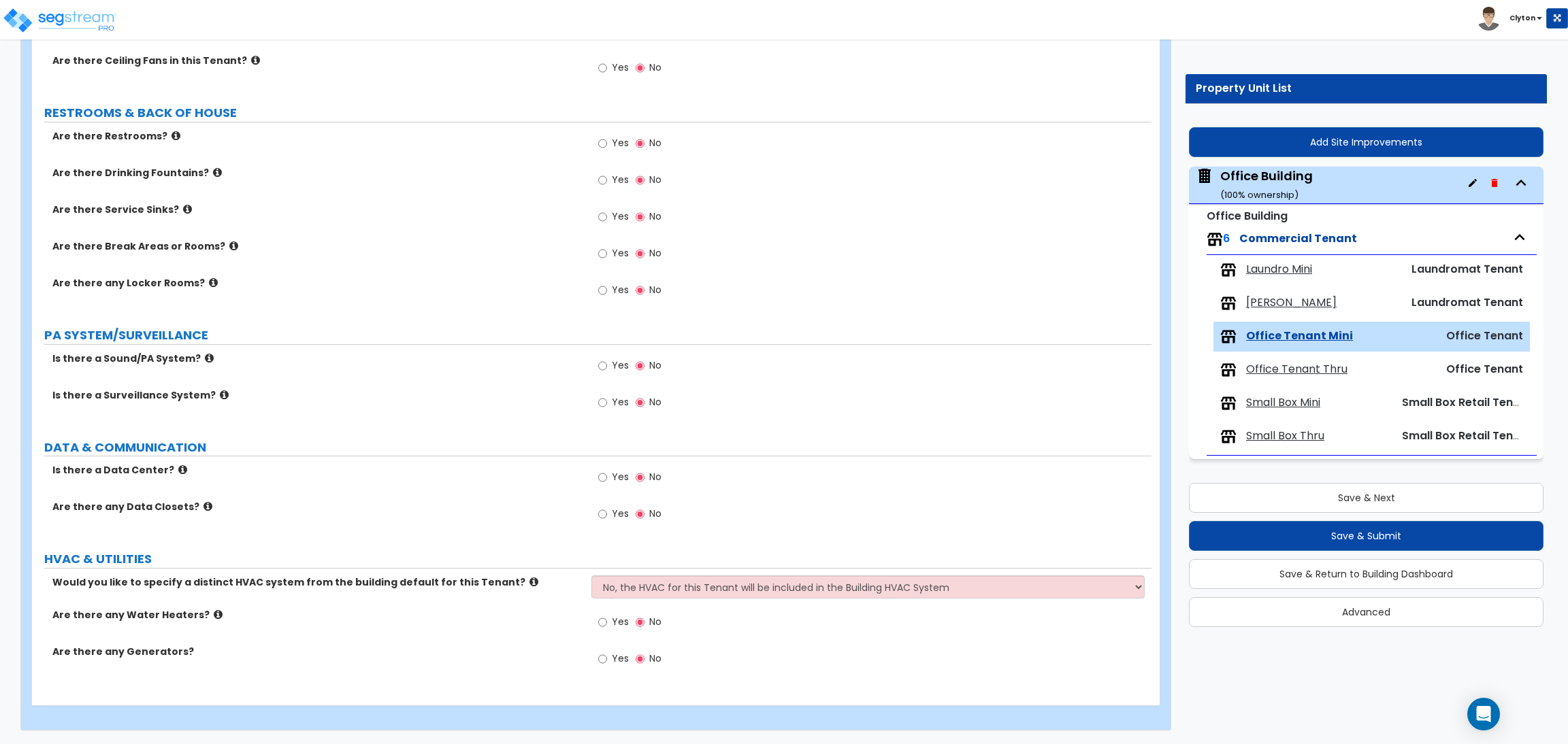
type input "5,000"
click at [645, 577] on select "No, the HVAC for this Tenant will be included in the Building HVAC System Yes, …" at bounding box center [867, 587] width 553 height 23
select select "1"
click at [591, 575] on select "No, the HVAC for this Tenant will be included in the Building HVAC System Yes, …" at bounding box center [867, 587] width 553 height 23
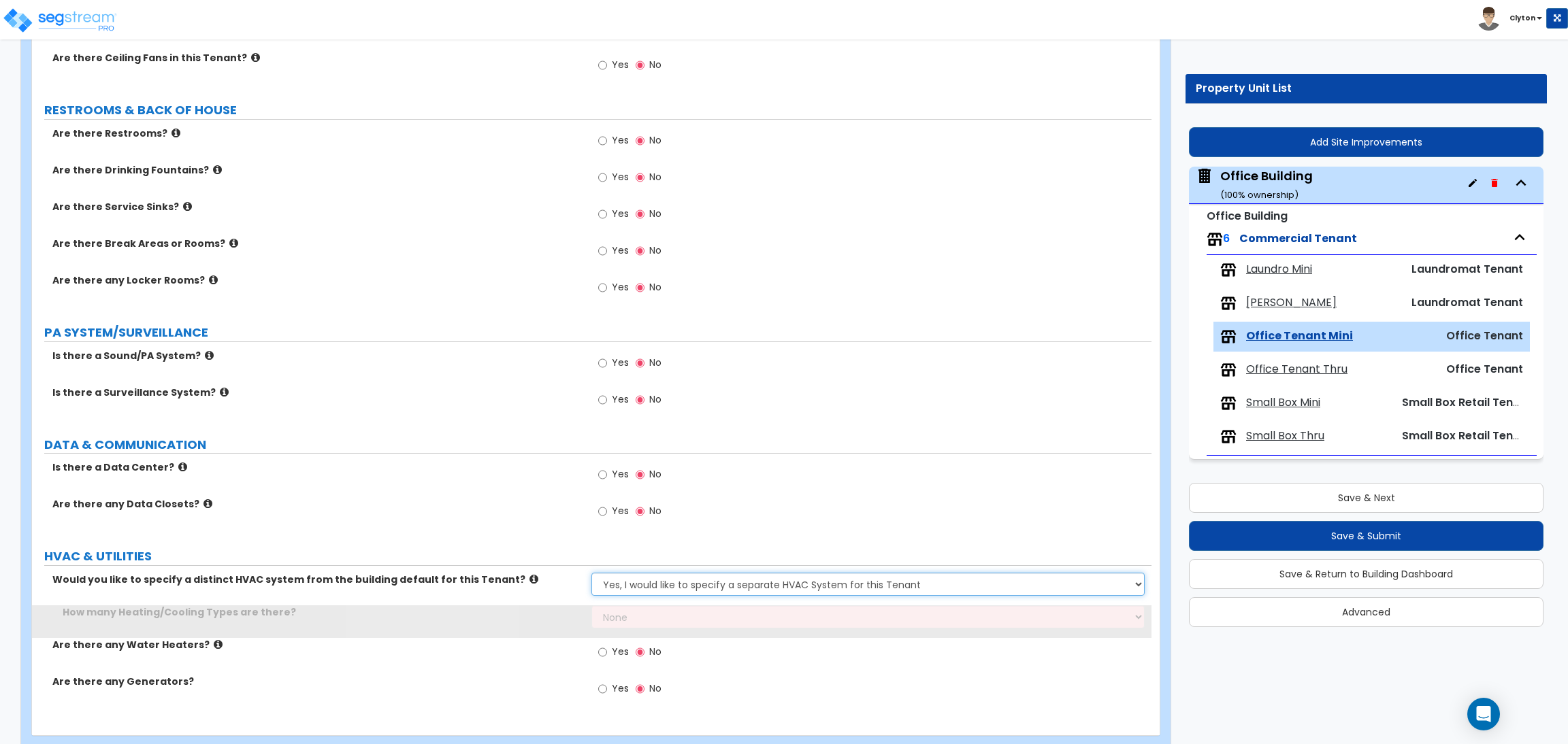
scroll to position [1256, 0]
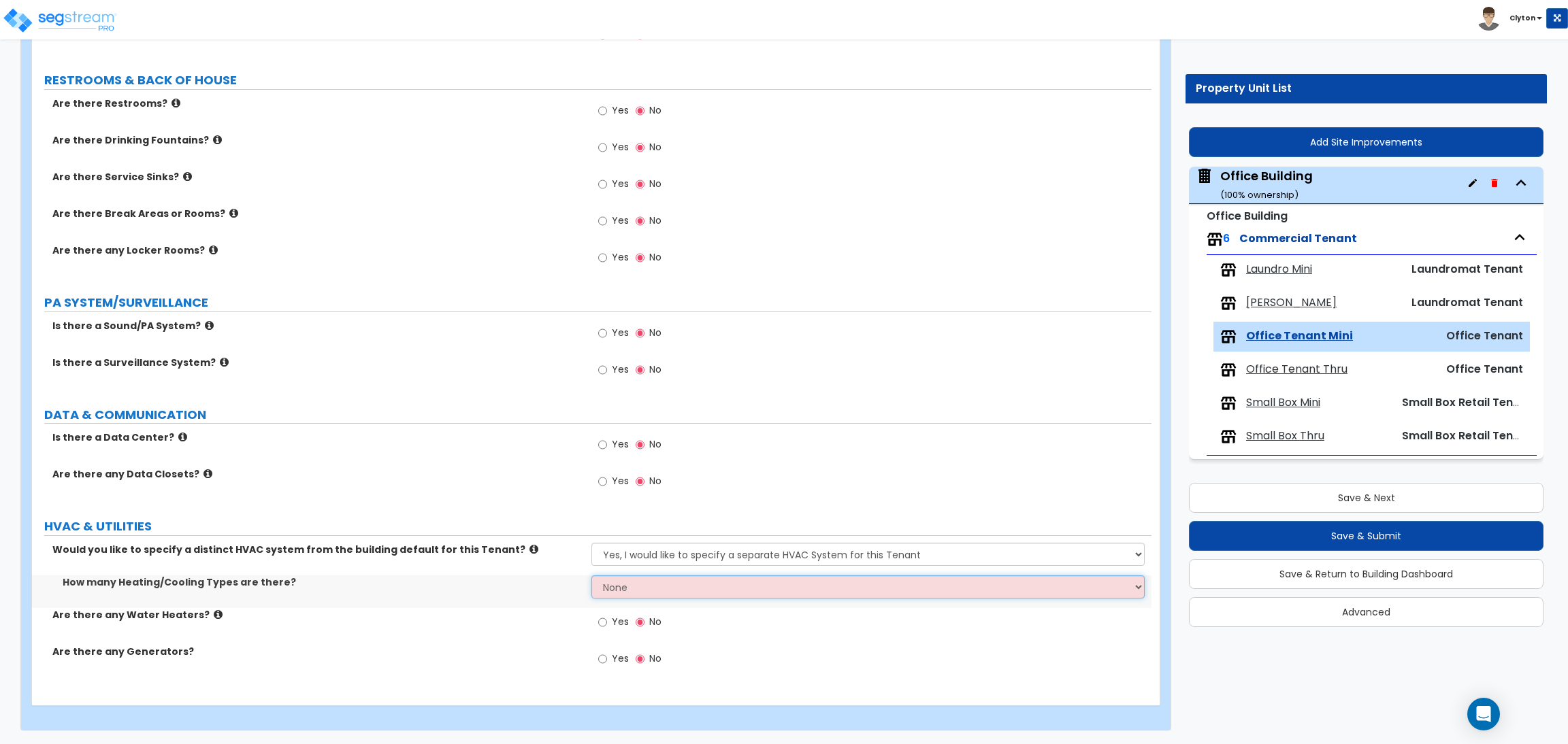
click at [632, 581] on select "None 1 2 3" at bounding box center [867, 587] width 553 height 23
click at [622, 588] on select "None 1 2 3" at bounding box center [867, 587] width 553 height 23
select select "1"
click at [591, 575] on select "None 1 2 3" at bounding box center [867, 587] width 553 height 23
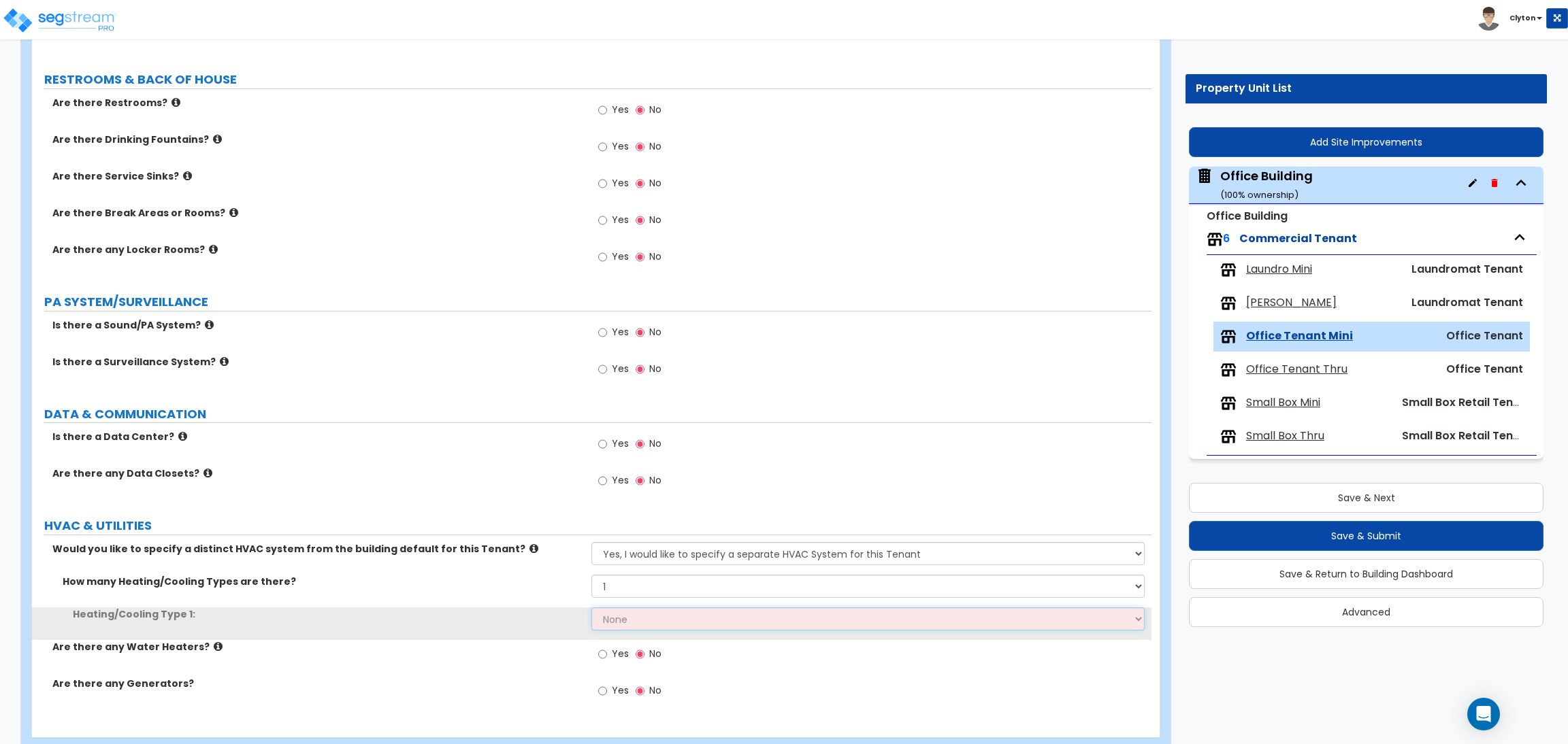
click at [622, 627] on select "None Heat Only Centralized Heating & Cooling Thru Wall Air Conditioners Mini Sp…" at bounding box center [867, 619] width 553 height 23
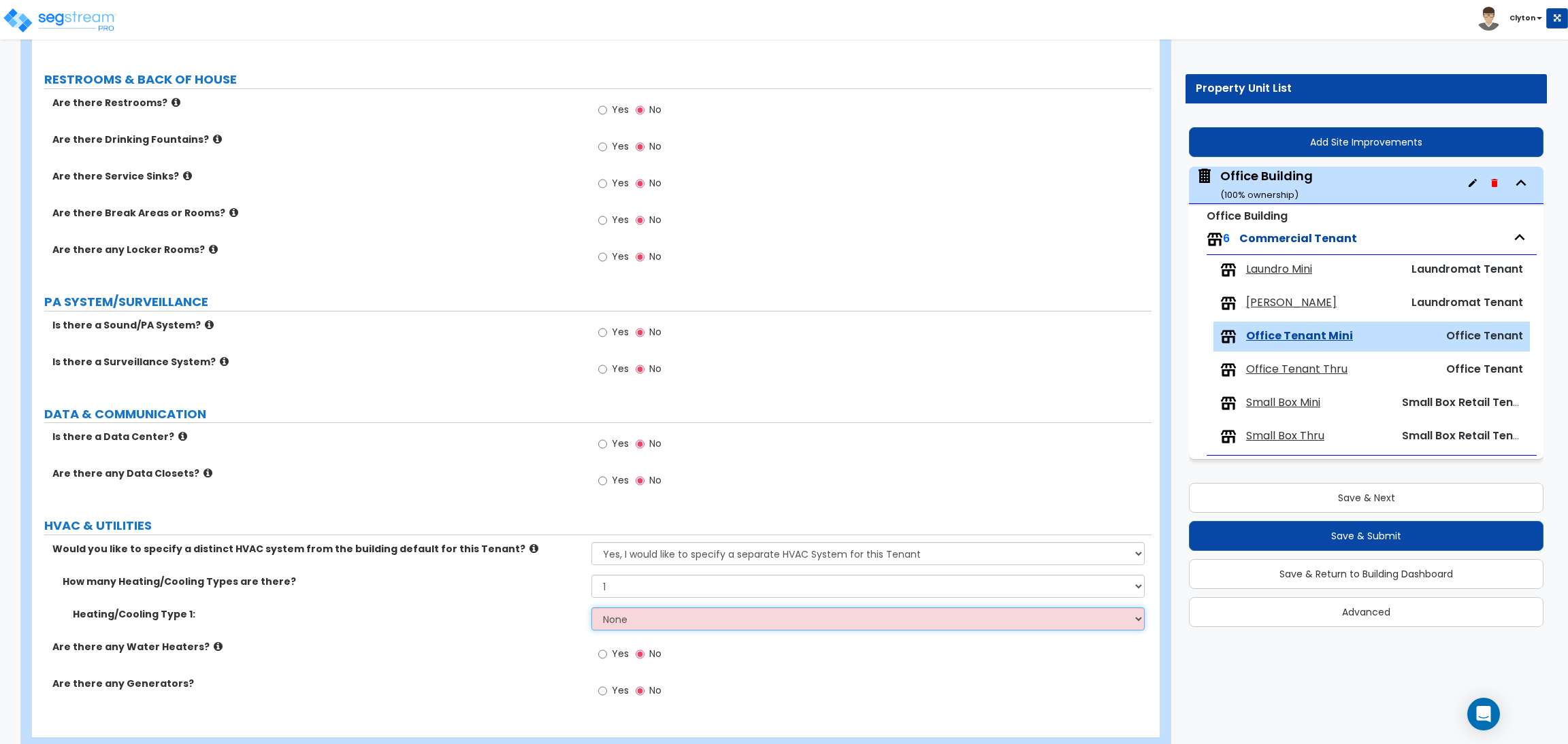
select select "4"
click at [591, 608] on select "None Heat Only Centralized Heating & Cooling Thru Wall Air Conditioners Mini Sp…" at bounding box center [867, 619] width 553 height 23
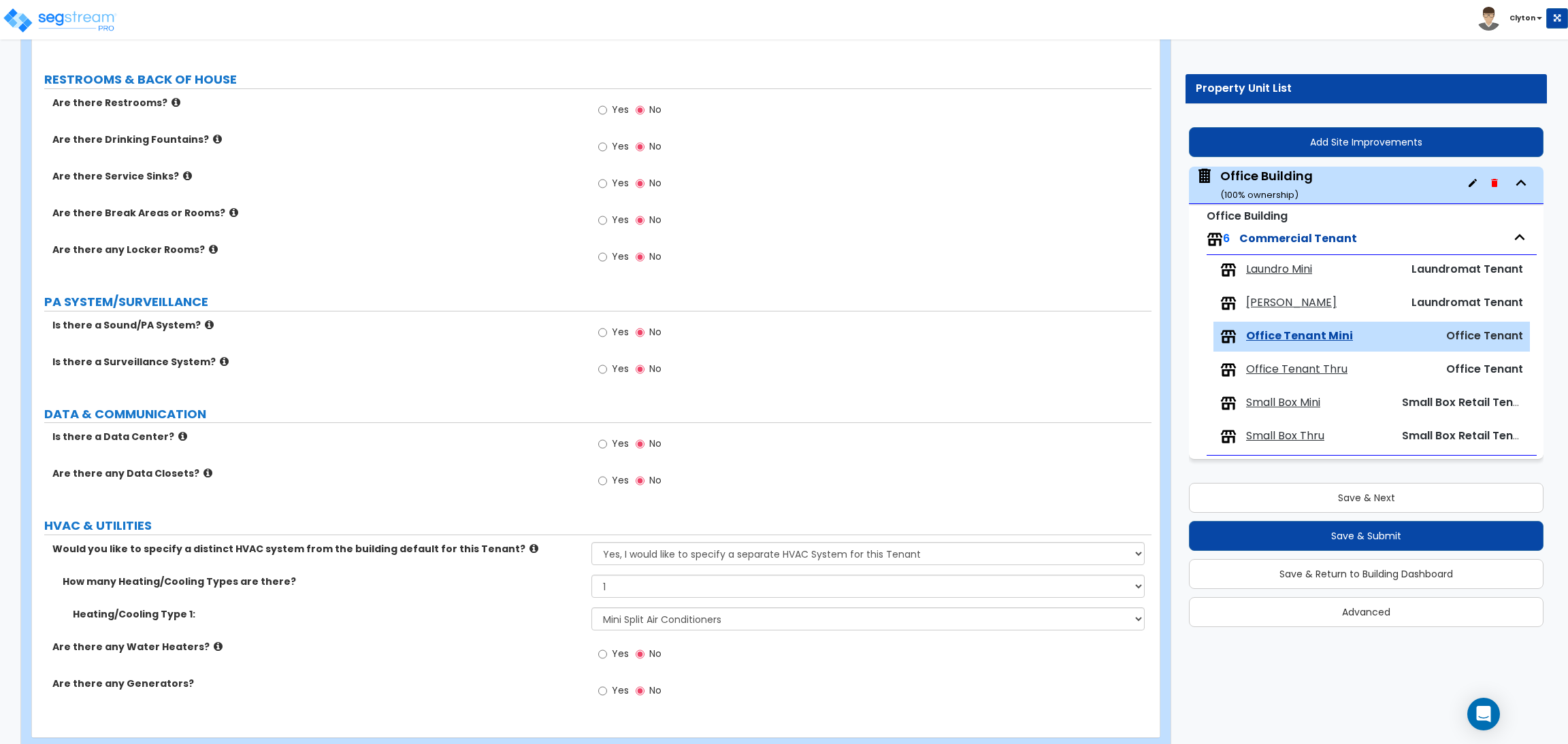
click at [495, 635] on div "Heating/Cooling Type 1: None Heat Only Centralized Heating & Cooling Thru Wall …" at bounding box center [592, 624] width 1120 height 32
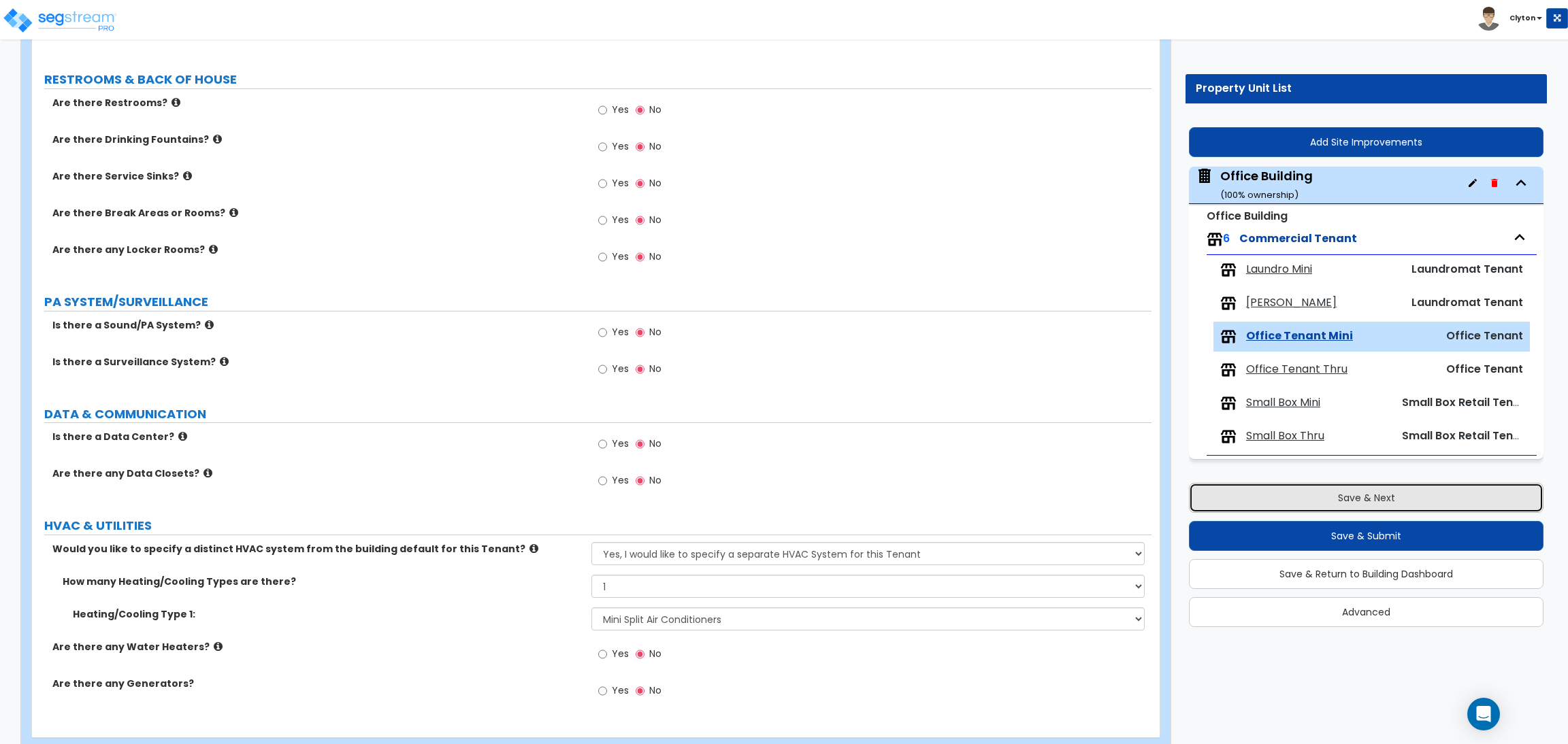
click at [1289, 506] on button "Save & Next" at bounding box center [1366, 497] width 354 height 30
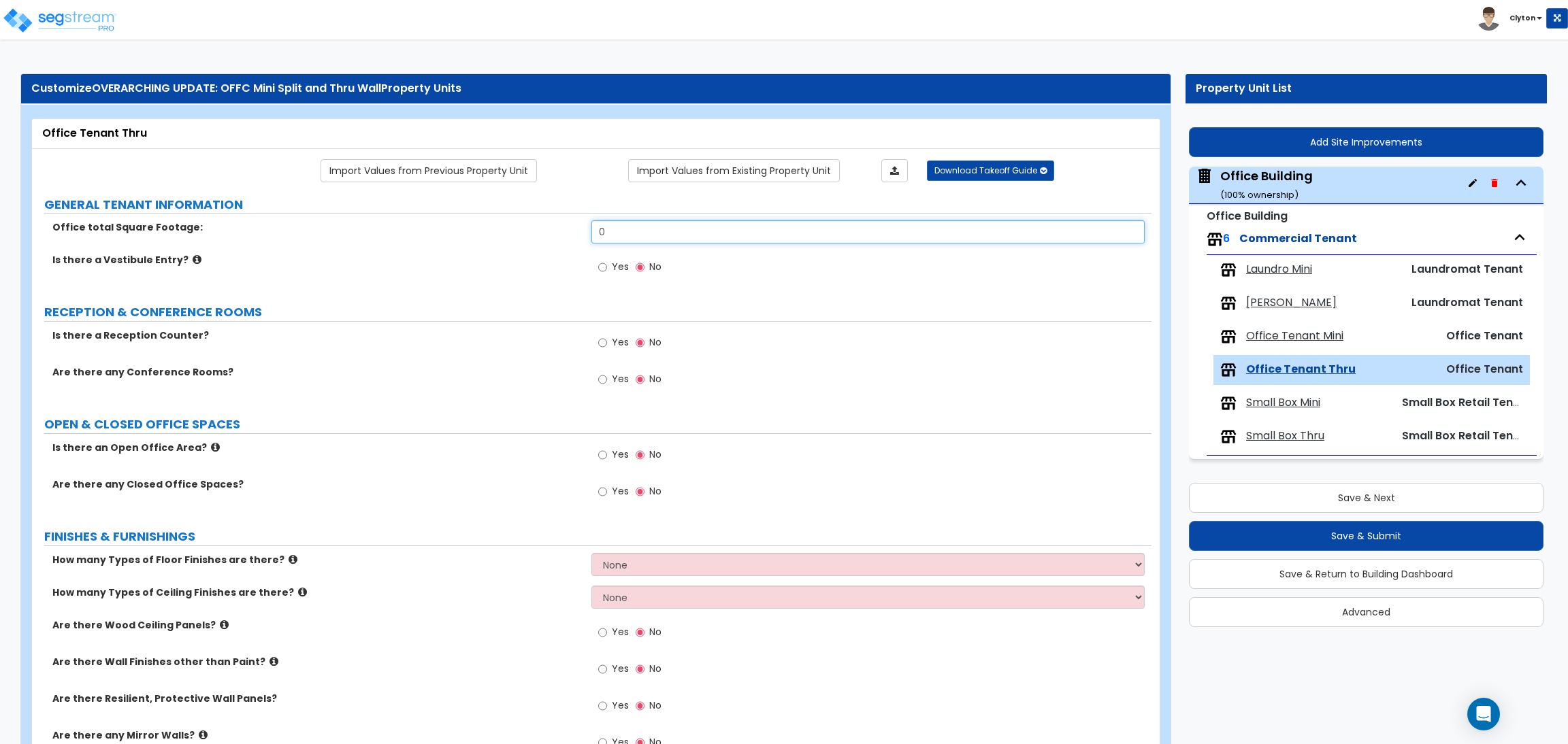
drag, startPoint x: 646, startPoint y: 232, endPoint x: 513, endPoint y: 234, distance: 133.0
click at [515, 234] on div "Office total Square Footage: 0" at bounding box center [592, 237] width 1120 height 32
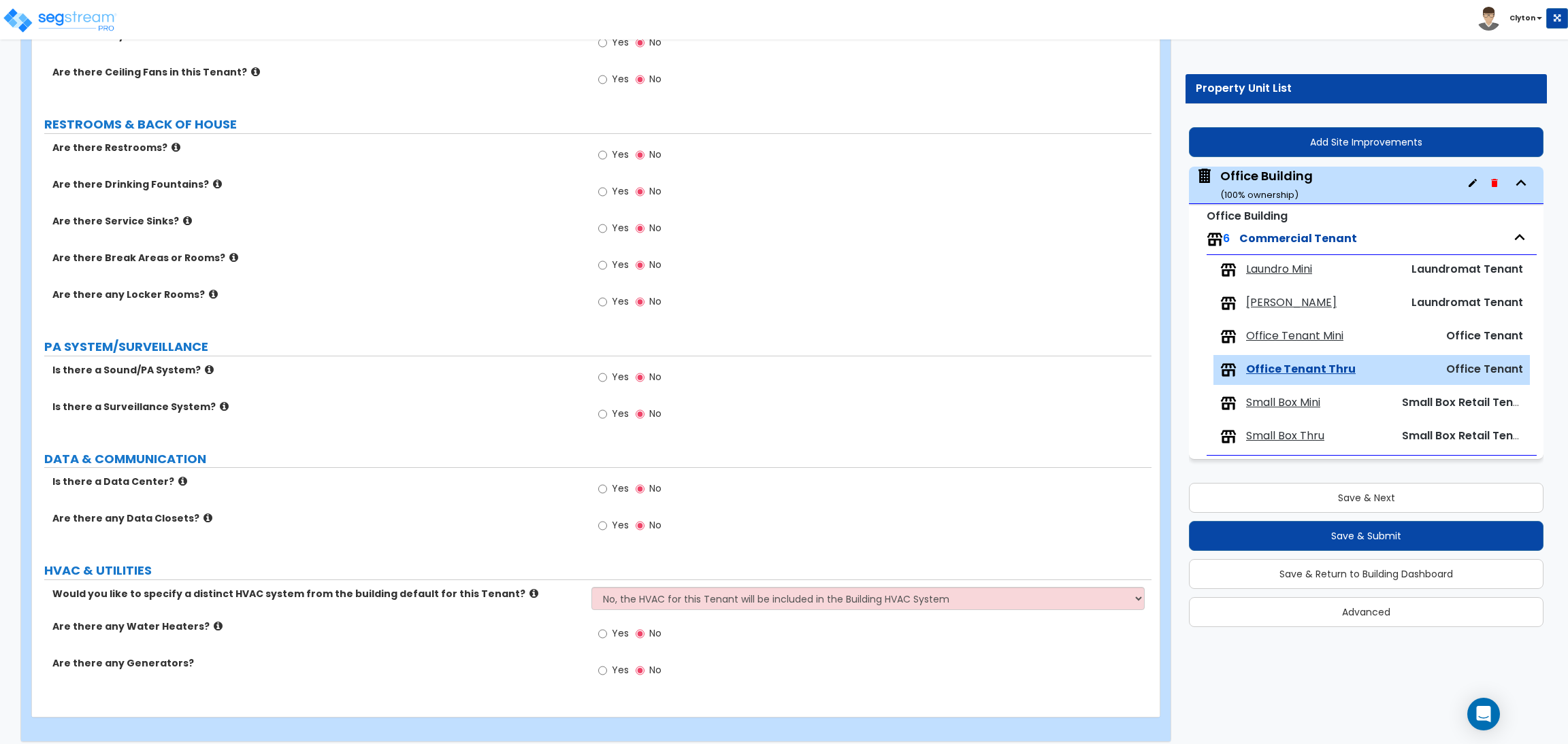
scroll to position [1224, 0]
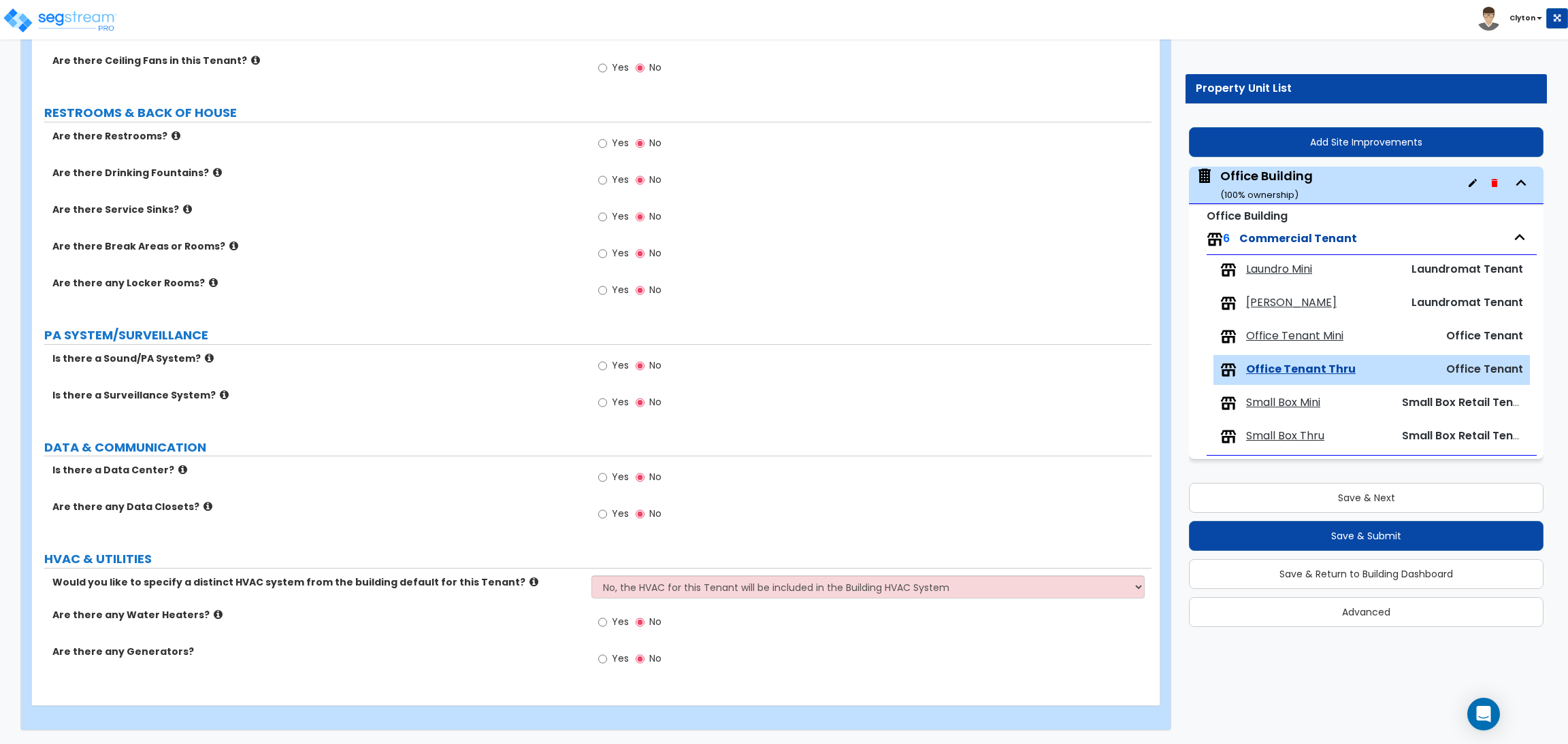
type input "5,000"
click at [642, 575] on select "No, the HVAC for this Tenant will be included in the Building HVAC System Yes, …" at bounding box center [867, 587] width 553 height 23
click at [636, 587] on select "No, the HVAC for this Tenant will be included in the Building HVAC System Yes, …" at bounding box center [867, 587] width 553 height 23
select select "1"
click at [591, 575] on select "No, the HVAC for this Tenant will be included in the Building HVAC System Yes, …" at bounding box center [867, 587] width 553 height 23
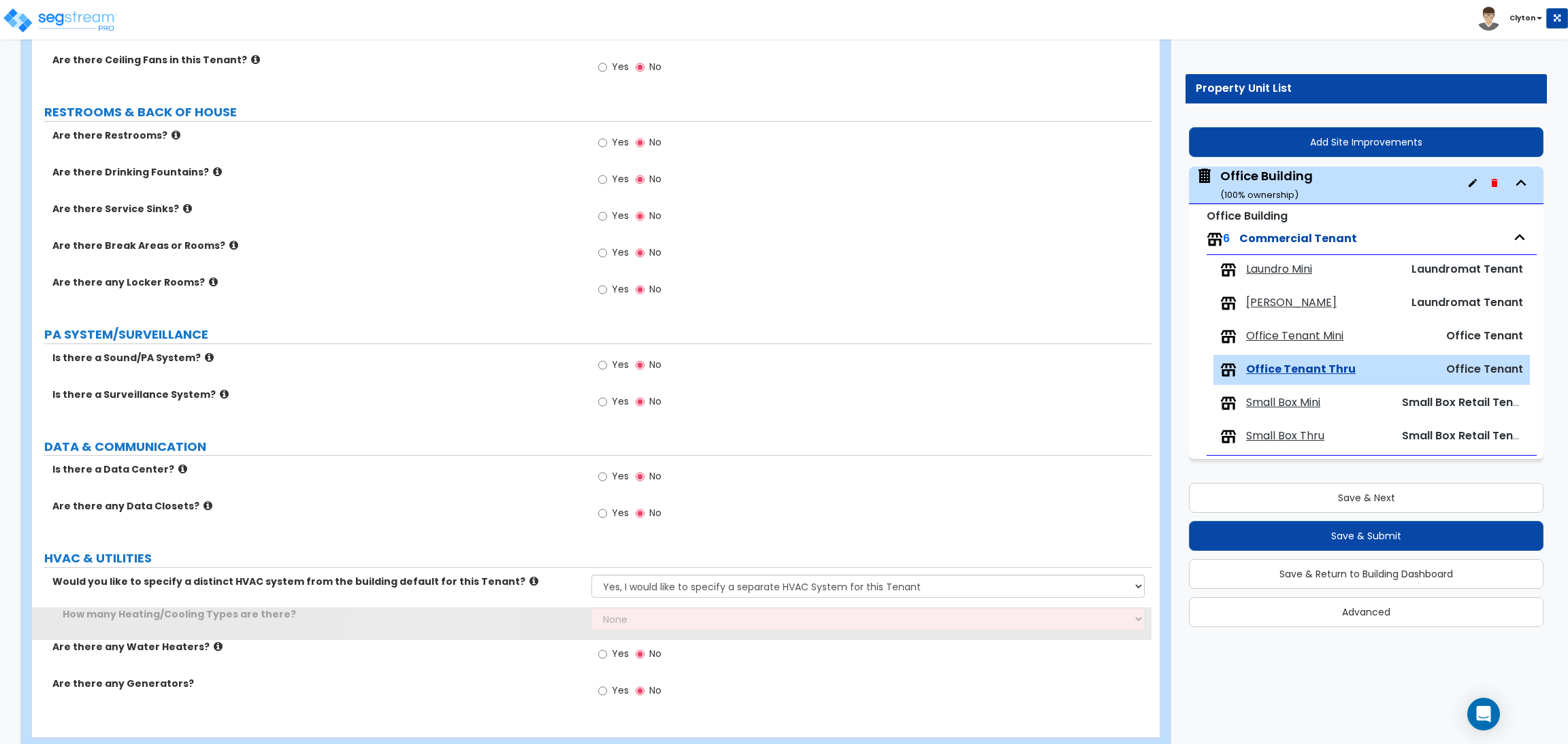
click at [481, 628] on div "How many Heating/Cooling Types are there? None 1 2 3" at bounding box center [592, 624] width 1120 height 32
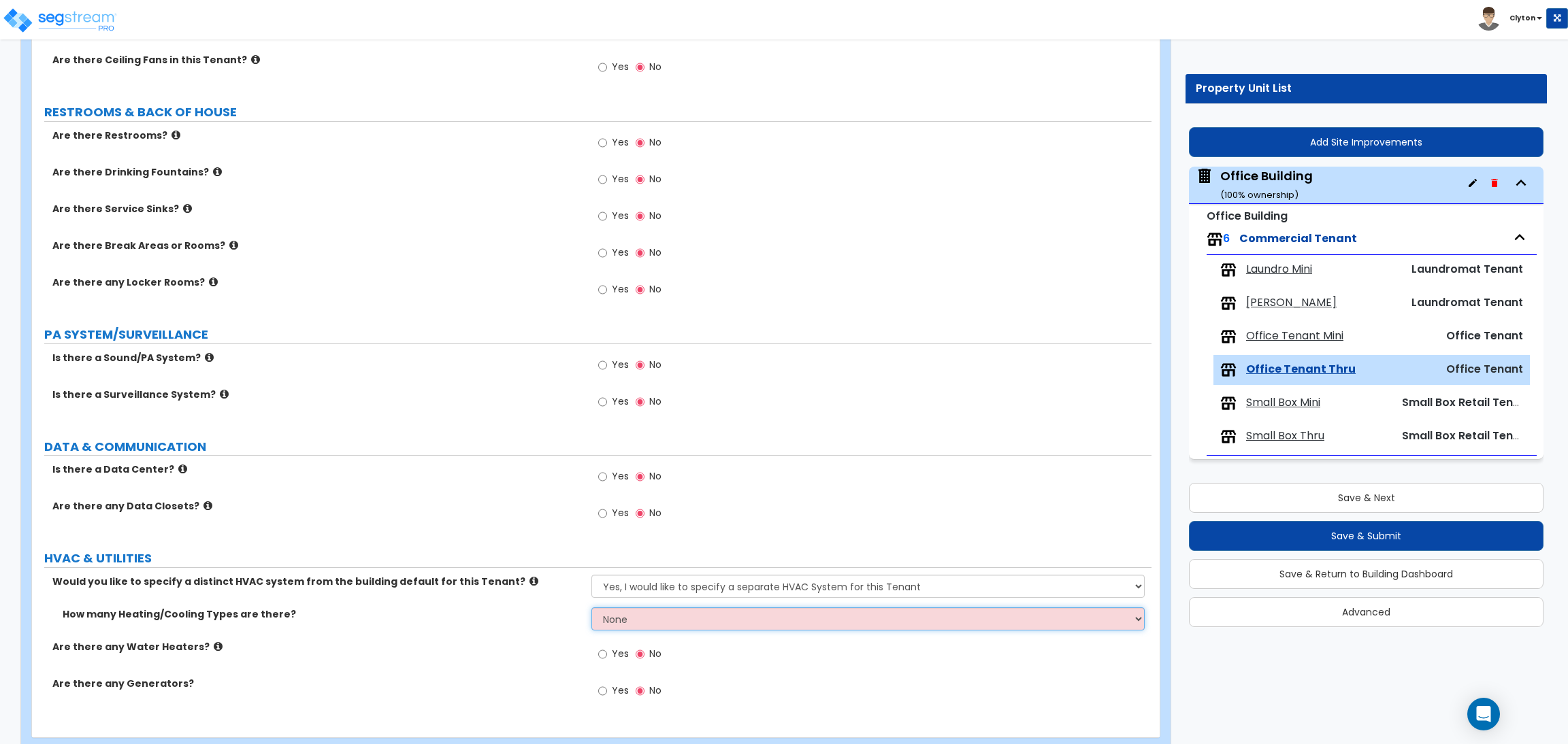
click at [635, 625] on select "None 1 2 3" at bounding box center [867, 619] width 553 height 23
select select "1"
click at [591, 608] on select "None 1 2 3" at bounding box center [867, 619] width 553 height 23
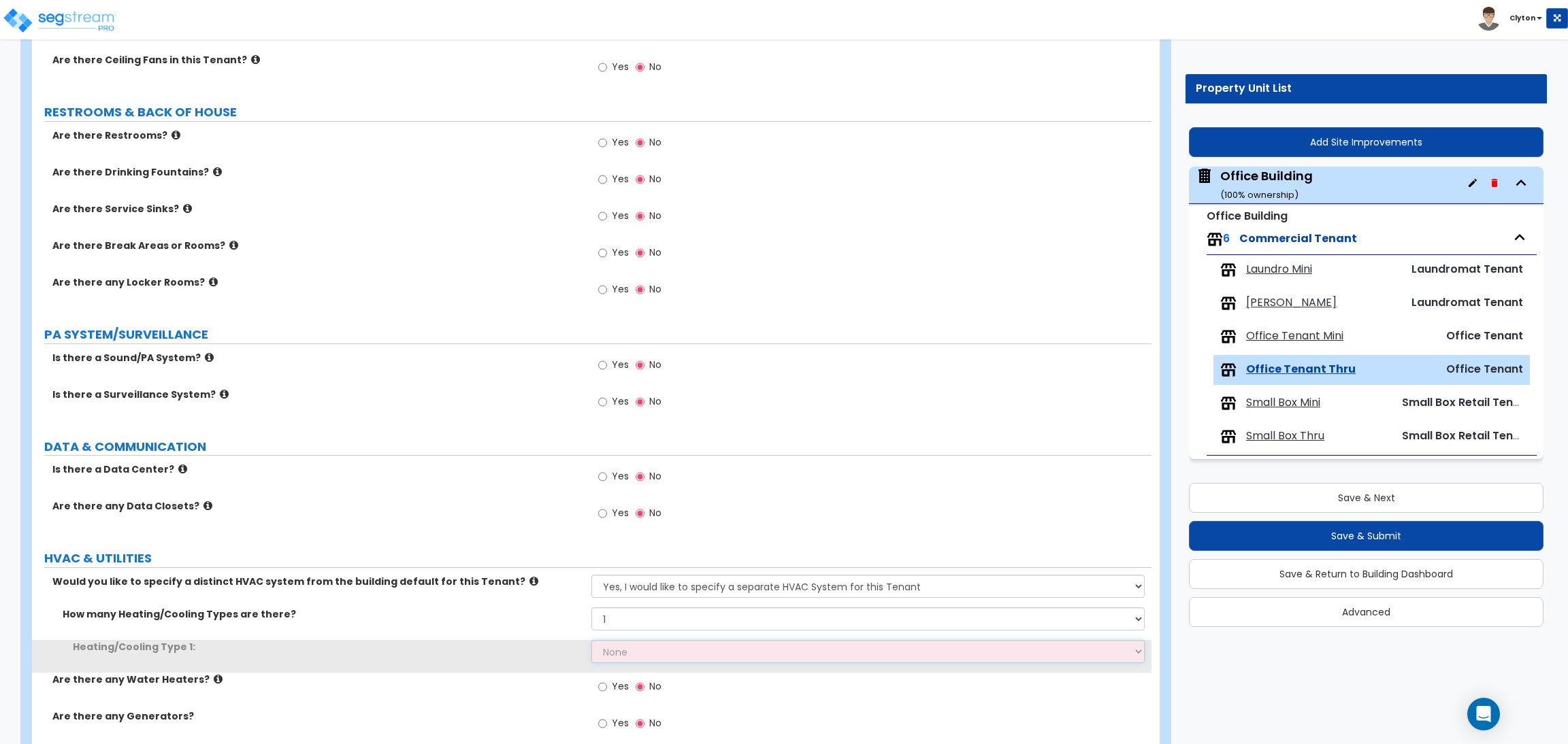
click at [632, 649] on select "None Heat Only Centralized Heating & Cooling Thru Wall Air Conditioners Mini Sp…" at bounding box center [867, 651] width 553 height 23
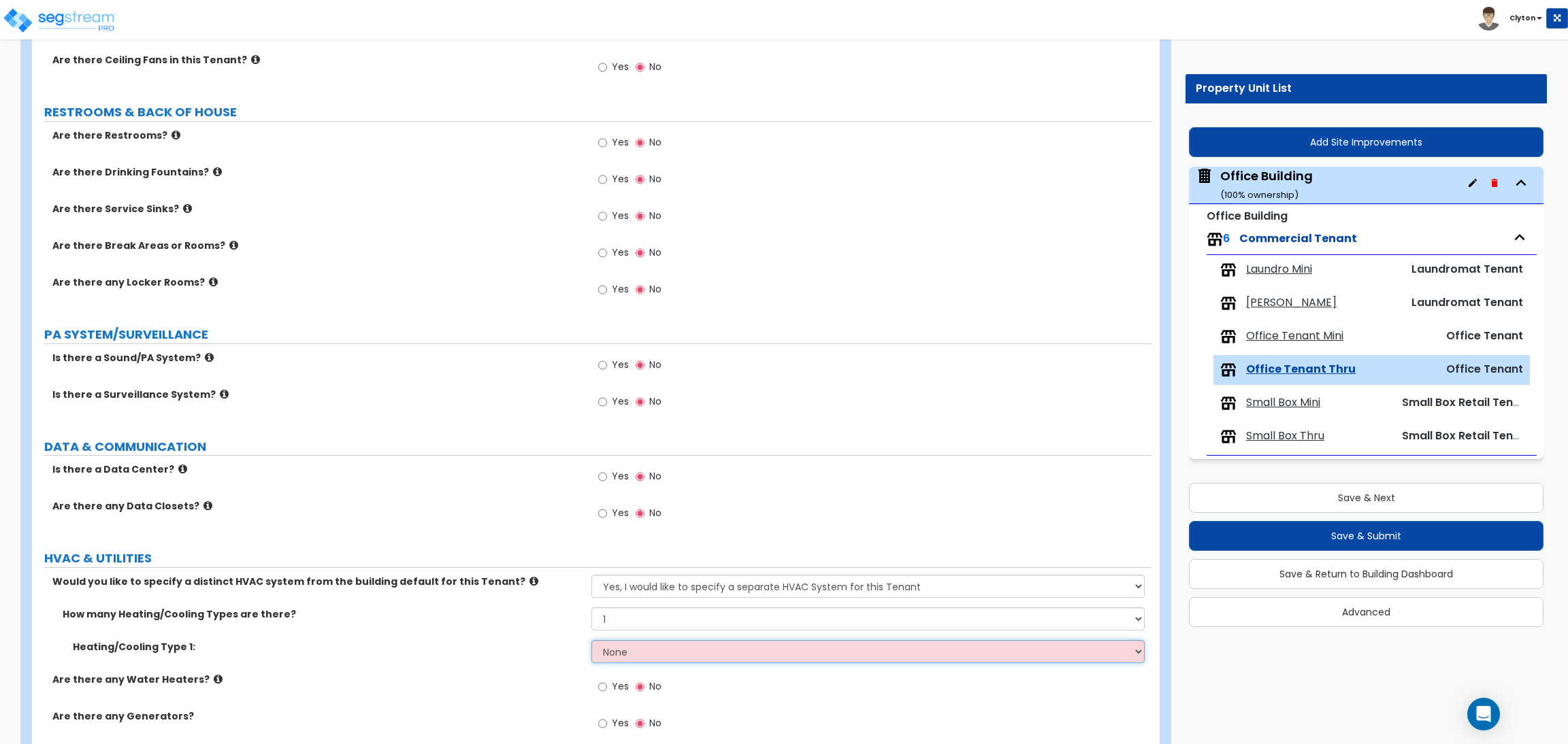
select select "3"
click at [591, 641] on select "None Heat Only Centralized Heating & Cooling Thru Wall Air Conditioners Mini Sp…" at bounding box center [867, 651] width 553 height 23
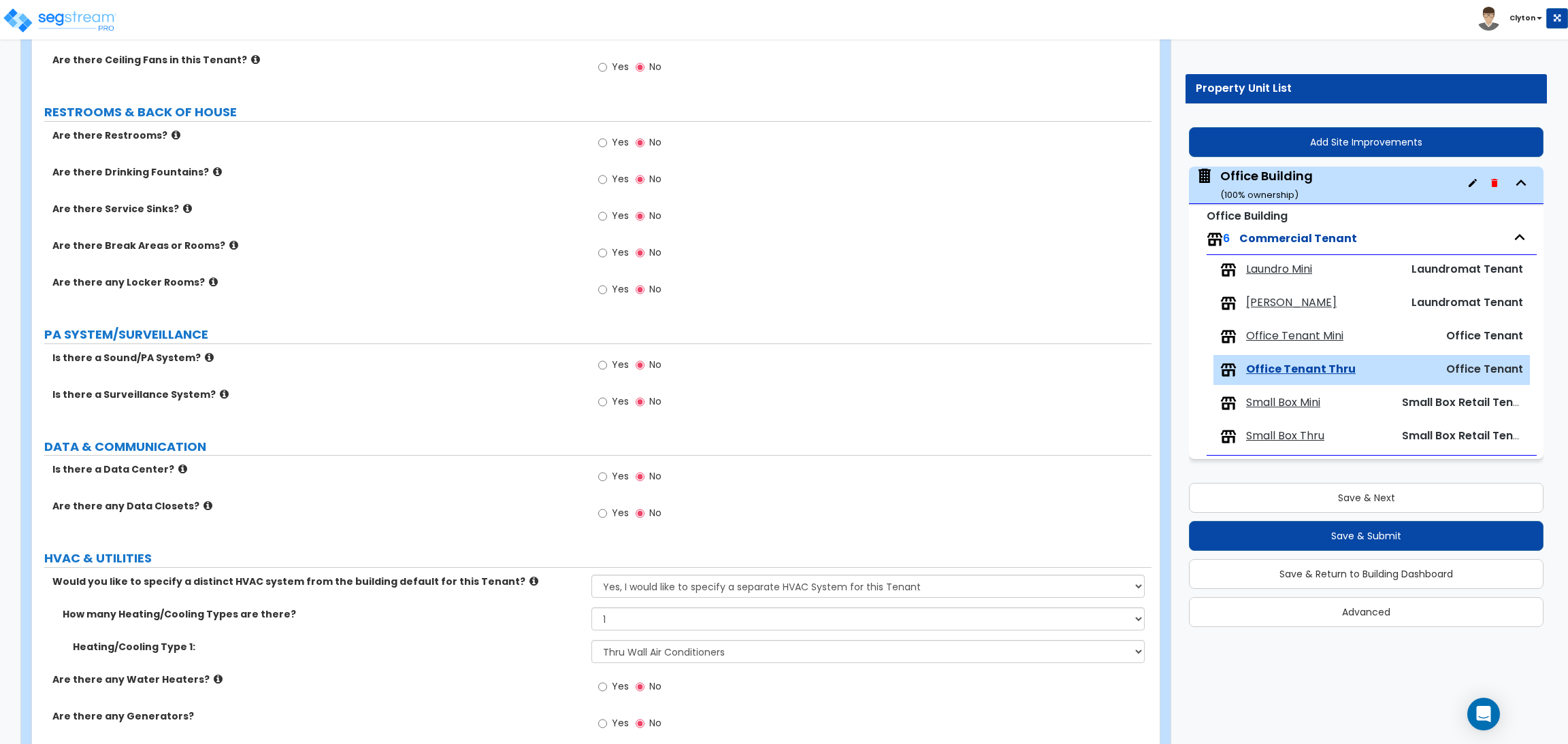
click at [480, 663] on div "Heating/Cooling Type 1: None Heat Only Centralized Heating & Cooling Thru Wall …" at bounding box center [592, 656] width 1120 height 32
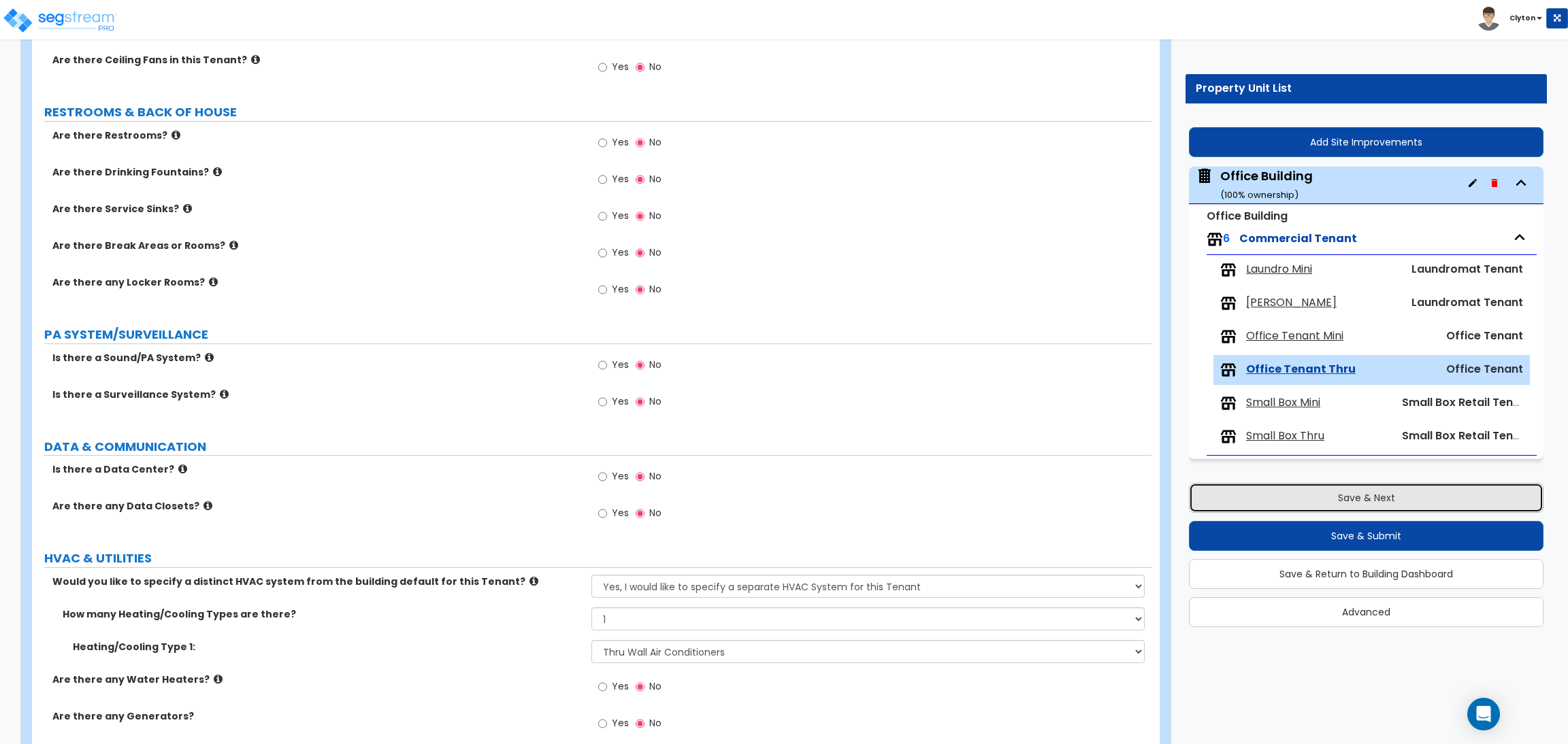
click at [1299, 492] on button "Save & Next" at bounding box center [1366, 497] width 354 height 30
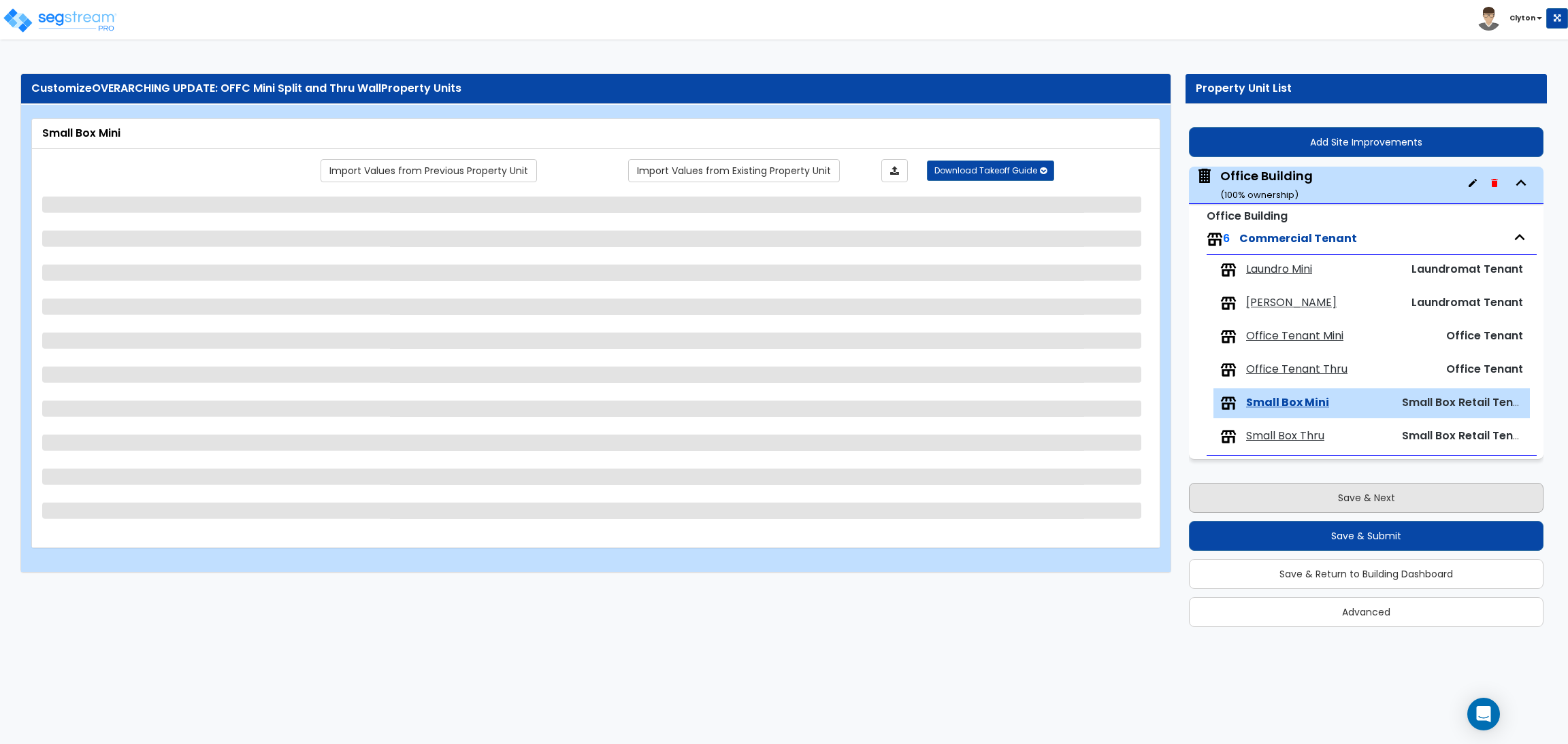
scroll to position [0, 0]
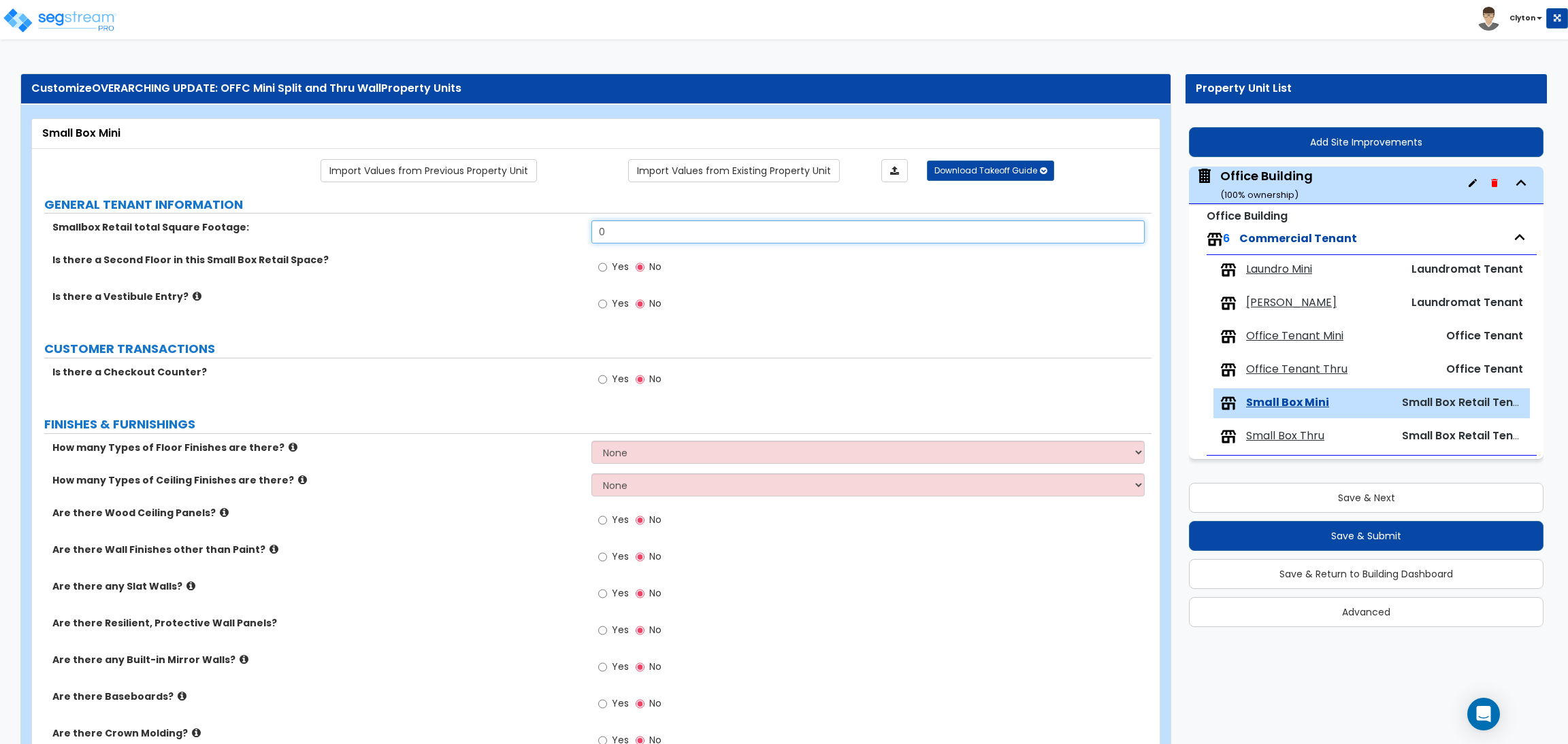
drag, startPoint x: 639, startPoint y: 236, endPoint x: 516, endPoint y: 250, distance: 123.8
click at [516, 250] on div "Smallbox Retail total Square Footage: 0" at bounding box center [592, 237] width 1120 height 32
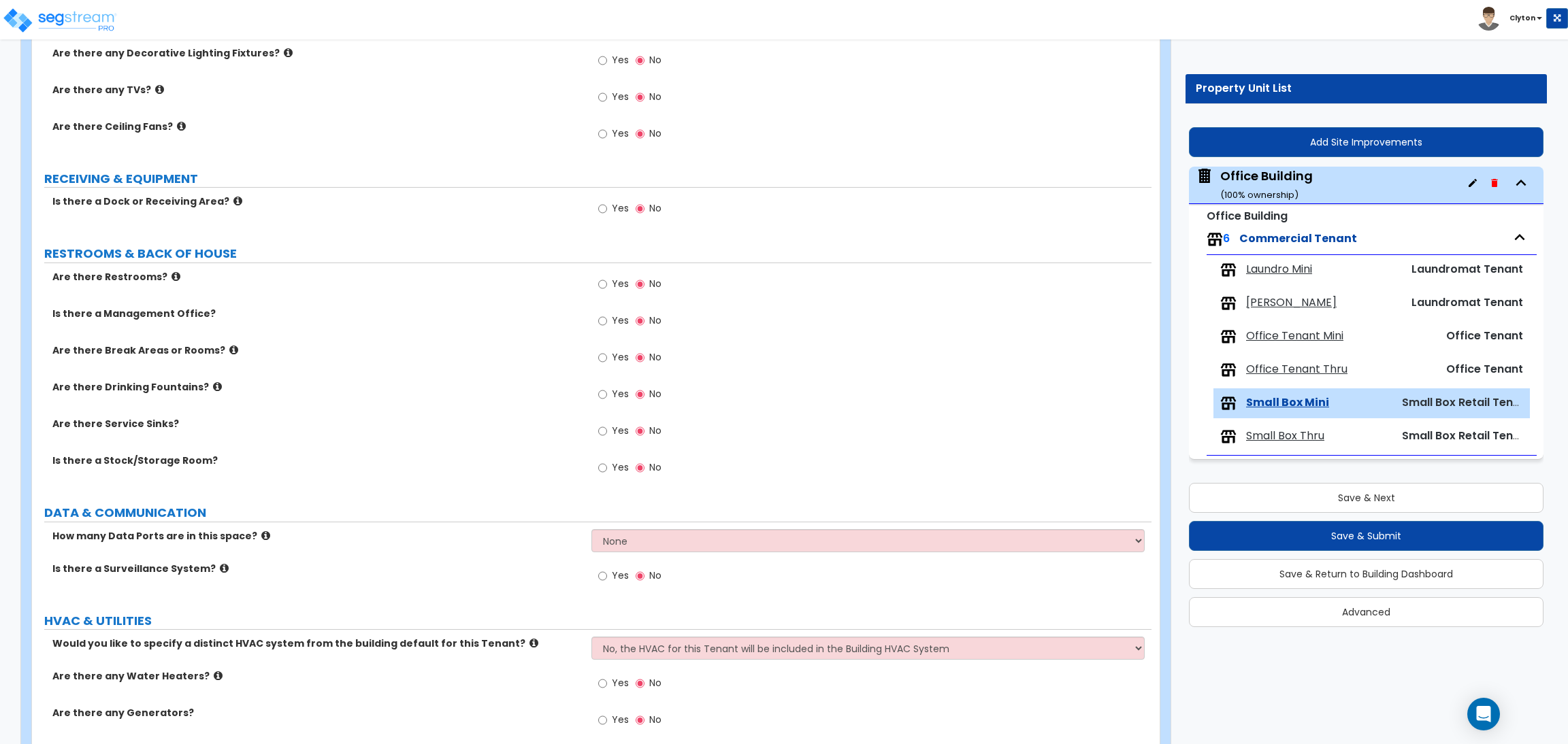
scroll to position [998, 0]
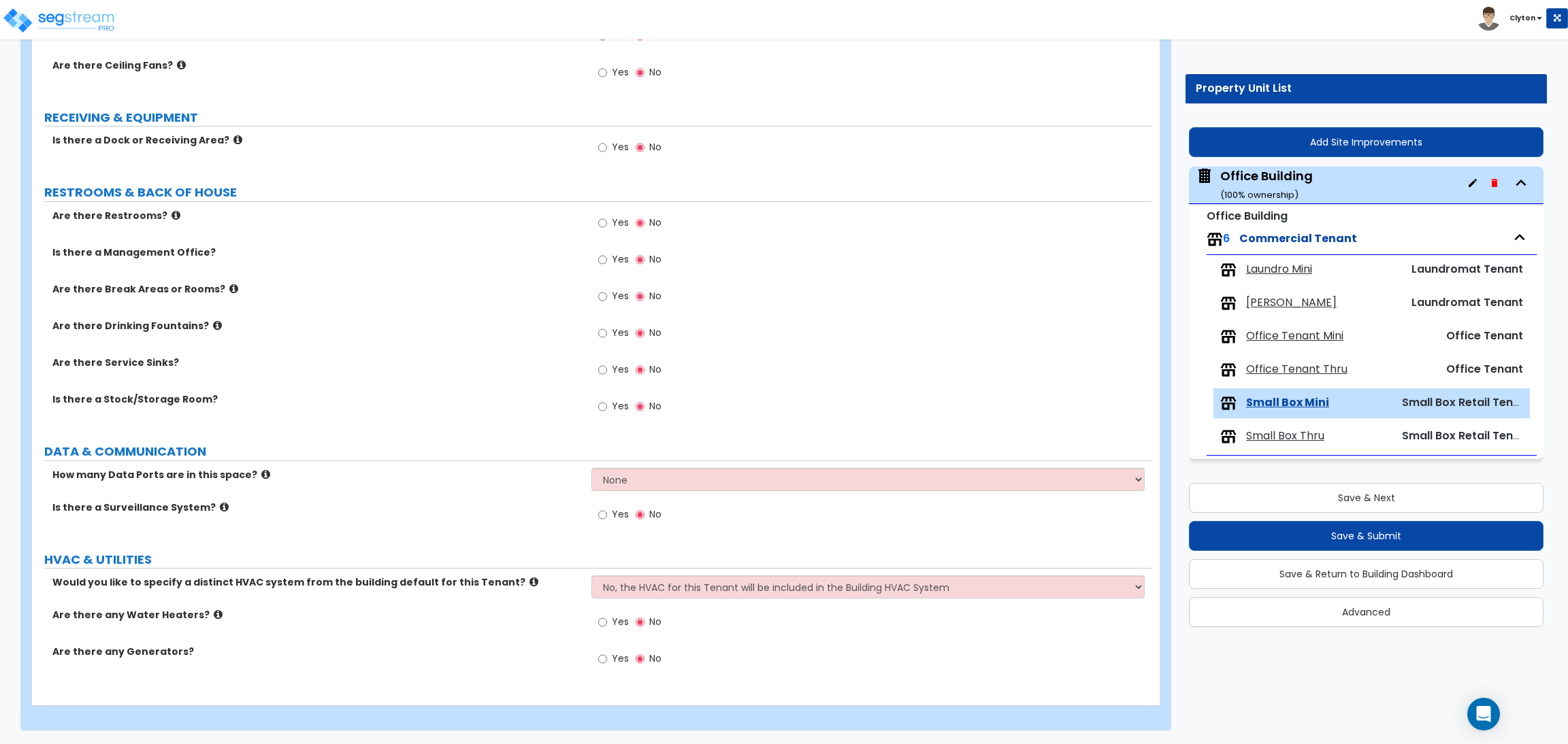
type input "5,000"
click at [646, 591] on select "No, the HVAC for this Tenant will be included in the Building HVAC System Yes, …" at bounding box center [867, 587] width 553 height 23
select select "1"
click at [591, 575] on select "No, the HVAC for this Tenant will be included in the Building HVAC System Yes, …" at bounding box center [867, 587] width 553 height 23
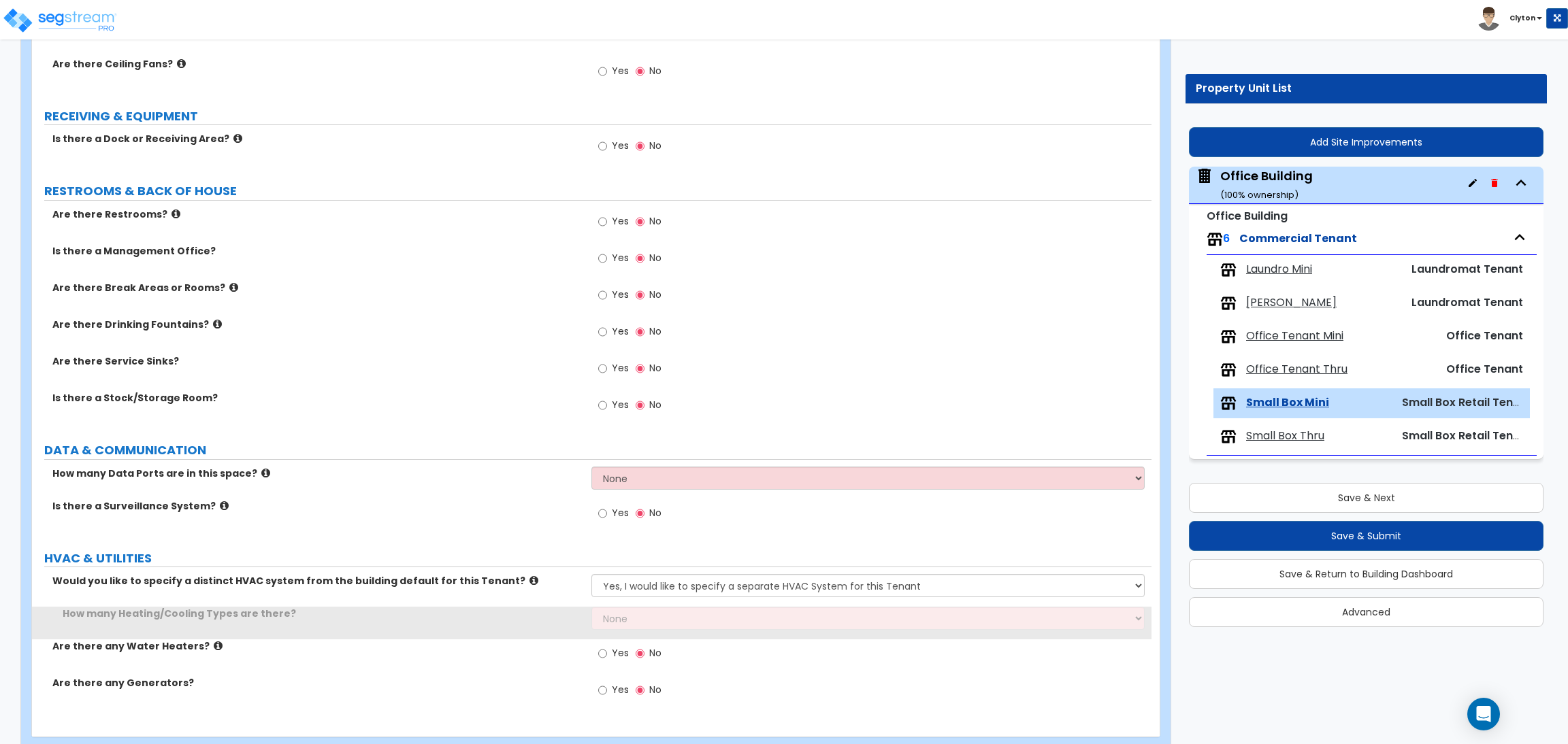
click at [526, 628] on div "How many Heating/Cooling Types are there? None 1 2 3" at bounding box center [592, 623] width 1120 height 32
click at [616, 614] on select "None 1 2 3" at bounding box center [867, 618] width 553 height 23
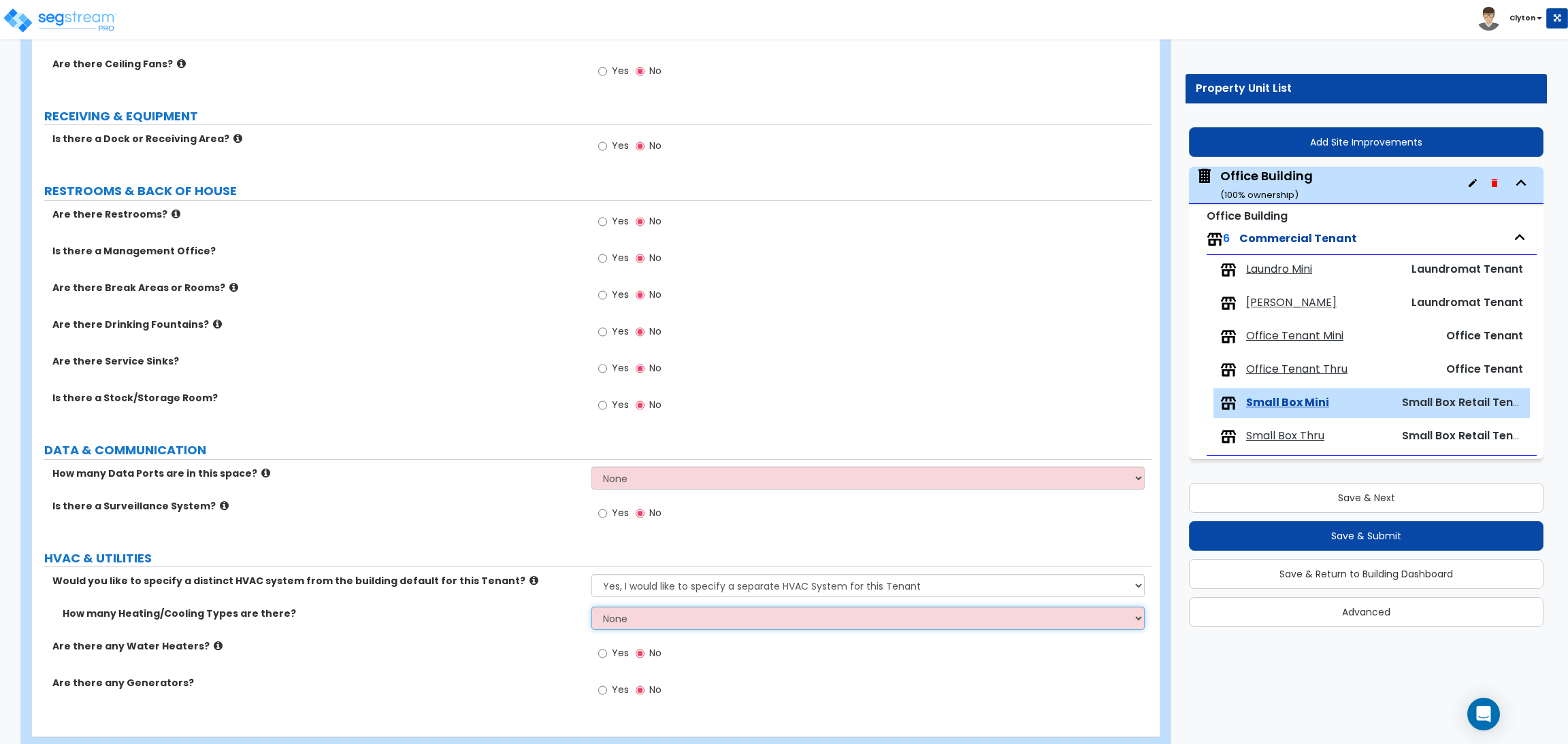
select select "1"
click at [591, 608] on select "None 1 2 3" at bounding box center [867, 618] width 553 height 23
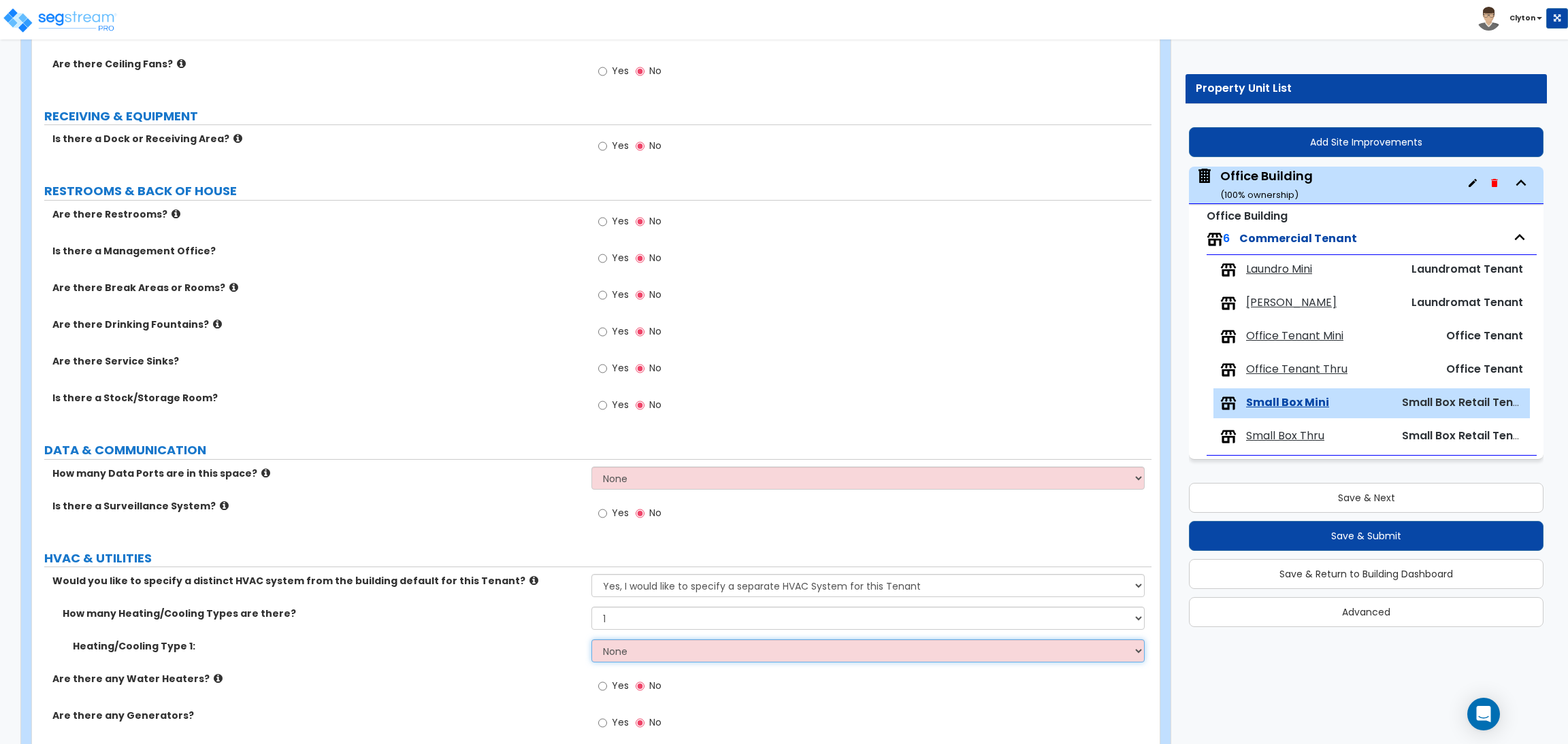
click at [622, 651] on select "None Heat Only Centralized Heating & Cooling Thru Wall Air Conditioners Mini Sp…" at bounding box center [867, 650] width 553 height 23
select select "4"
click at [591, 640] on select "None Heat Only Centralized Heating & Cooling Thru Wall Air Conditioners Mini Sp…" at bounding box center [867, 650] width 553 height 23
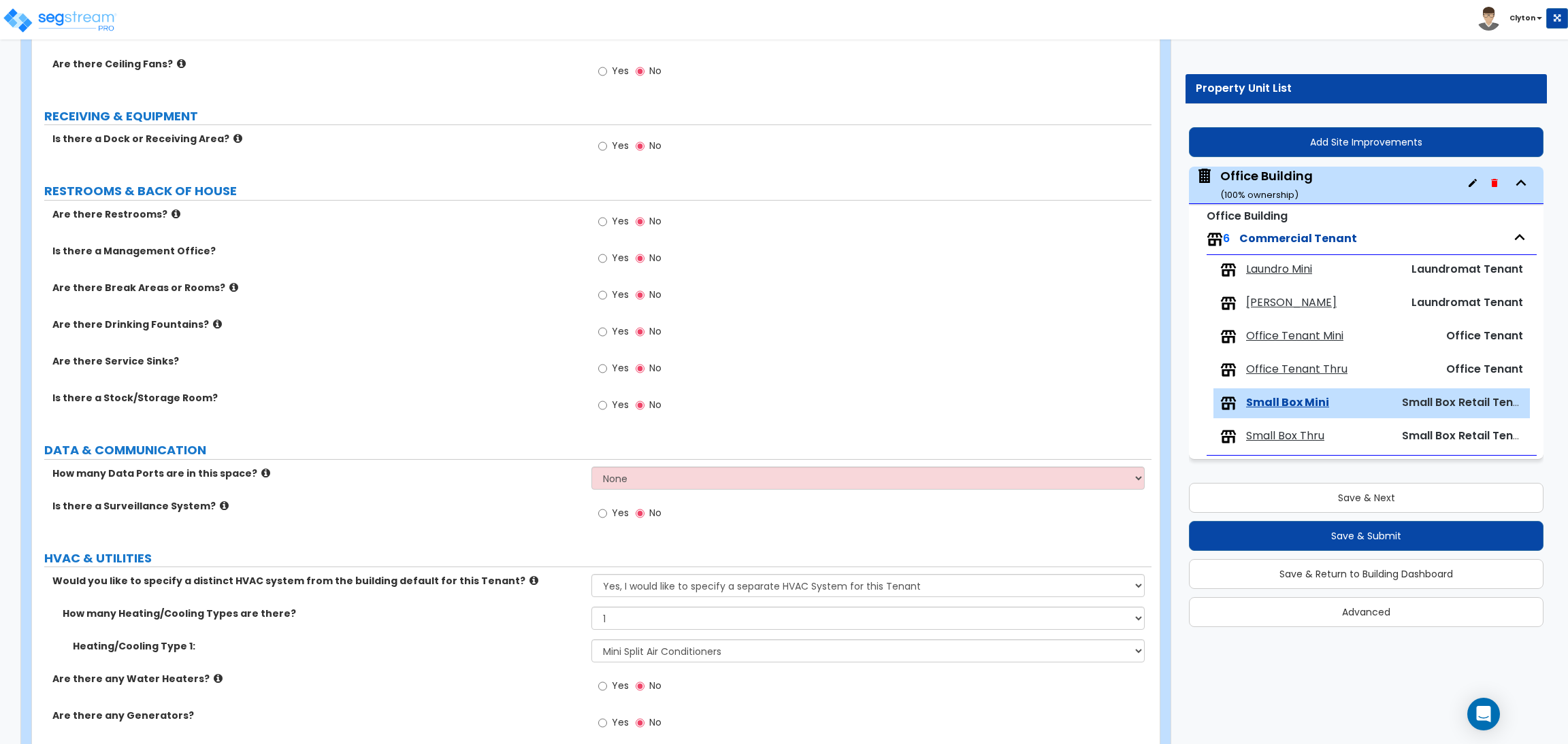
click at [520, 661] on div "Heating/Cooling Type 1: None Heat Only Centralized Heating & Cooling Thru Wall …" at bounding box center [592, 655] width 1120 height 32
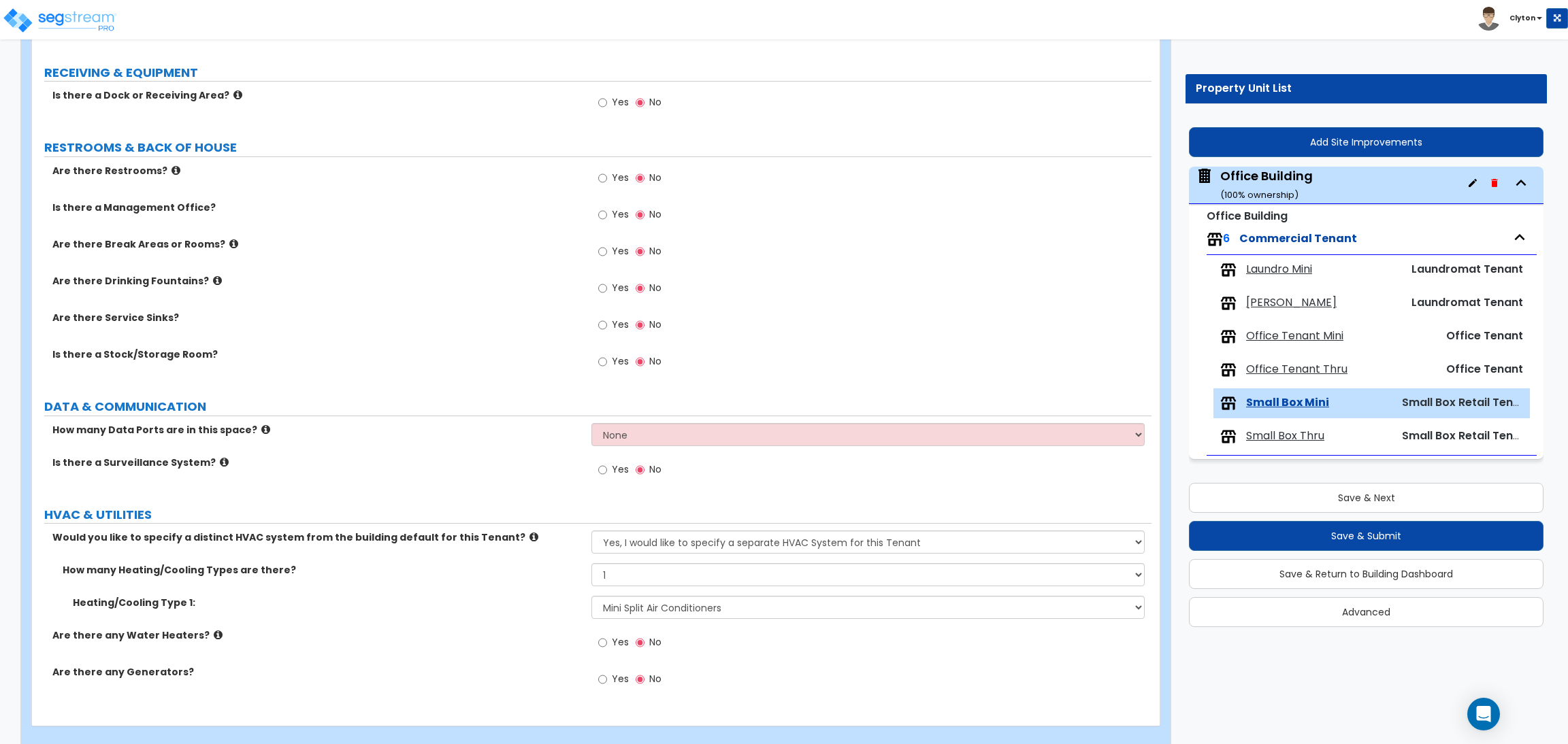
scroll to position [1063, 0]
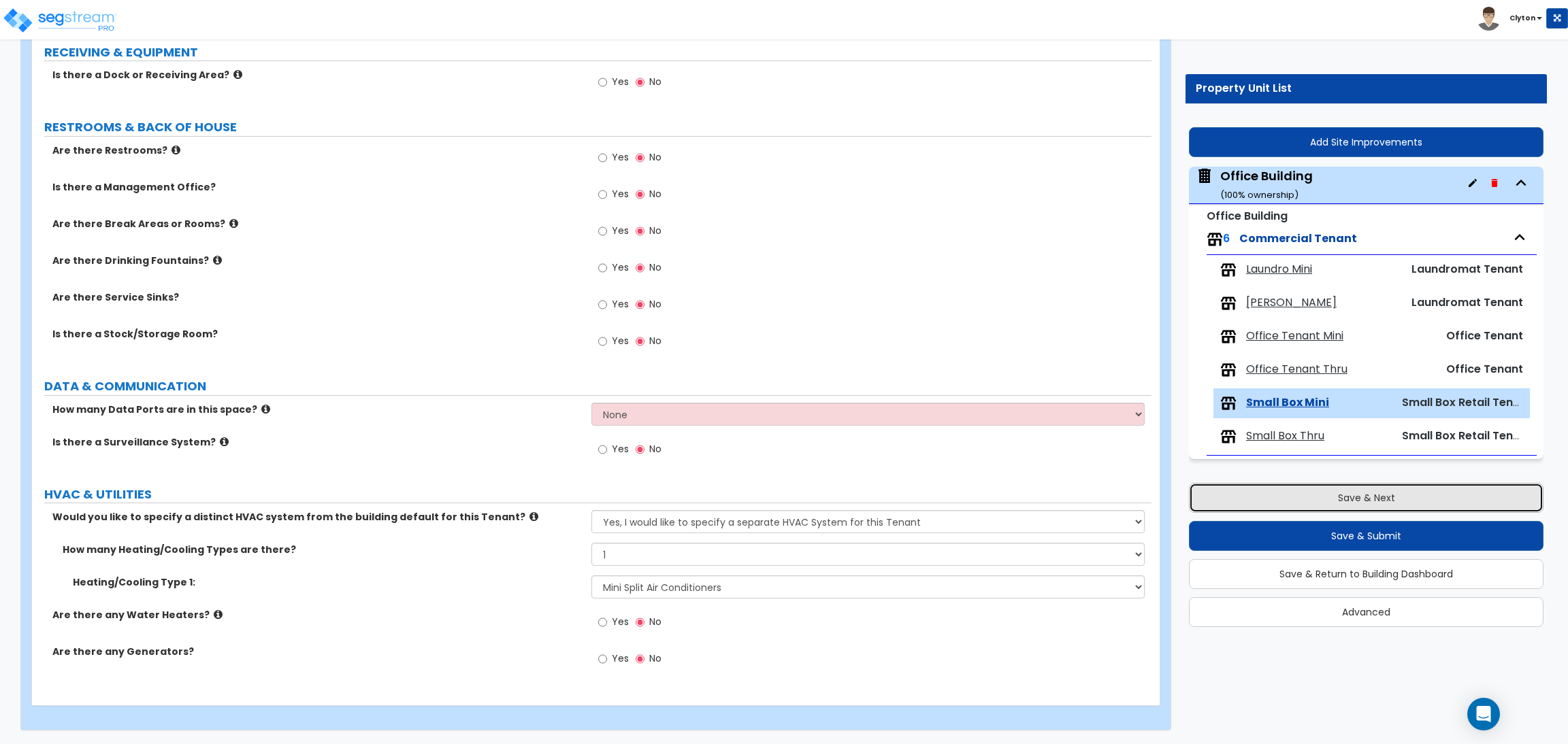
click at [1268, 495] on button "Save & Next" at bounding box center [1366, 497] width 354 height 30
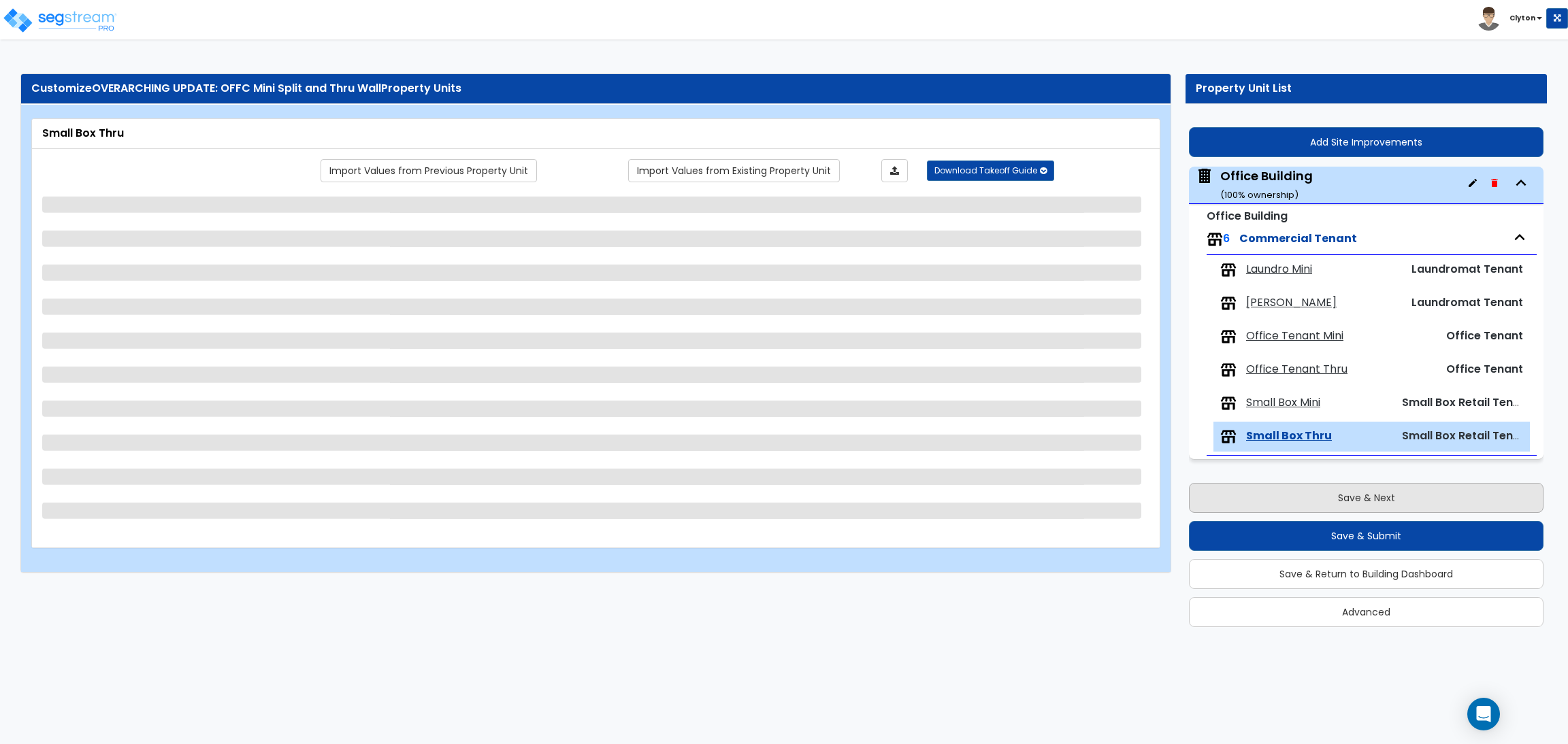
scroll to position [0, 0]
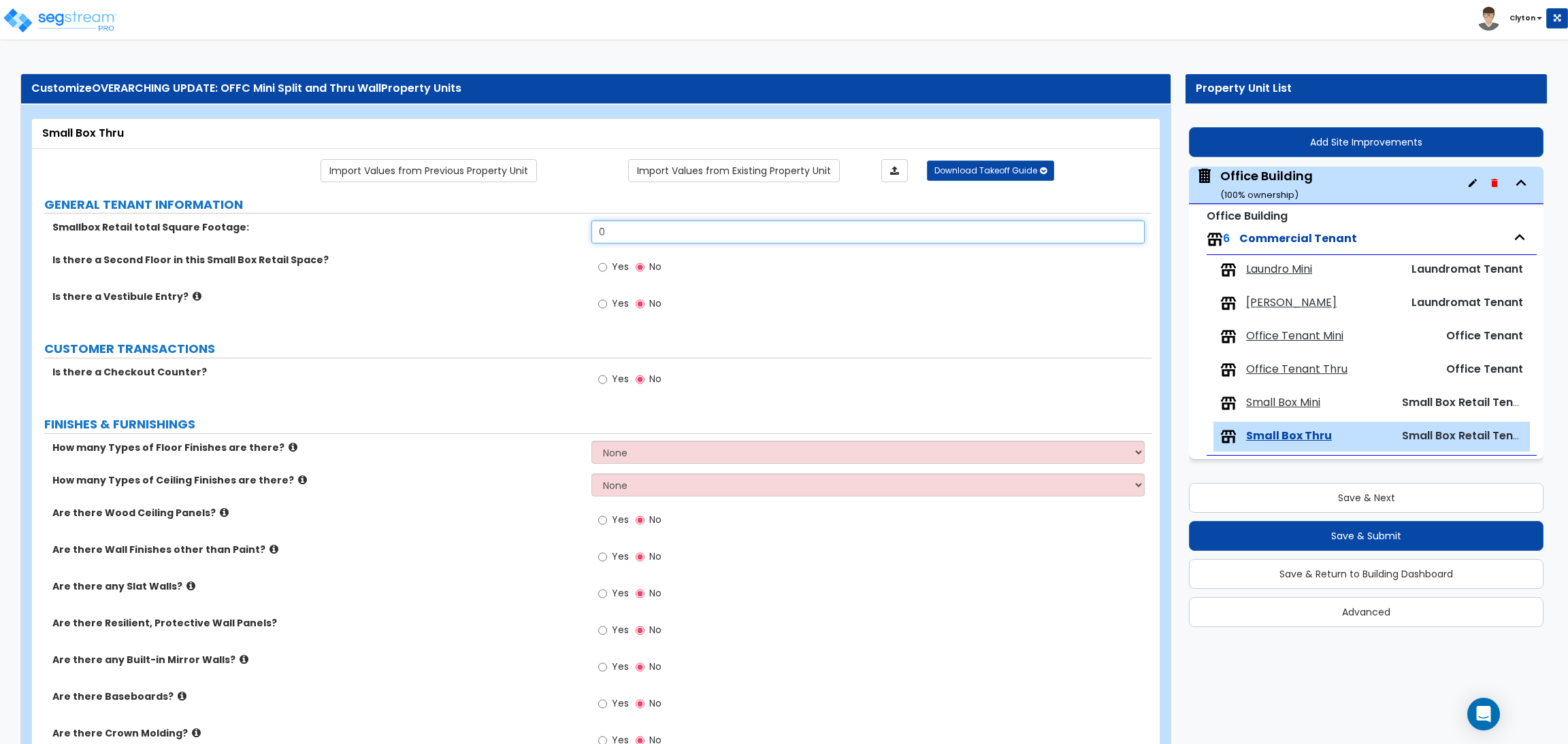
drag, startPoint x: 699, startPoint y: 241, endPoint x: 524, endPoint y: 243, distance: 175.0
click at [528, 243] on div "Smallbox Retail total Square Footage: 0" at bounding box center [592, 237] width 1120 height 32
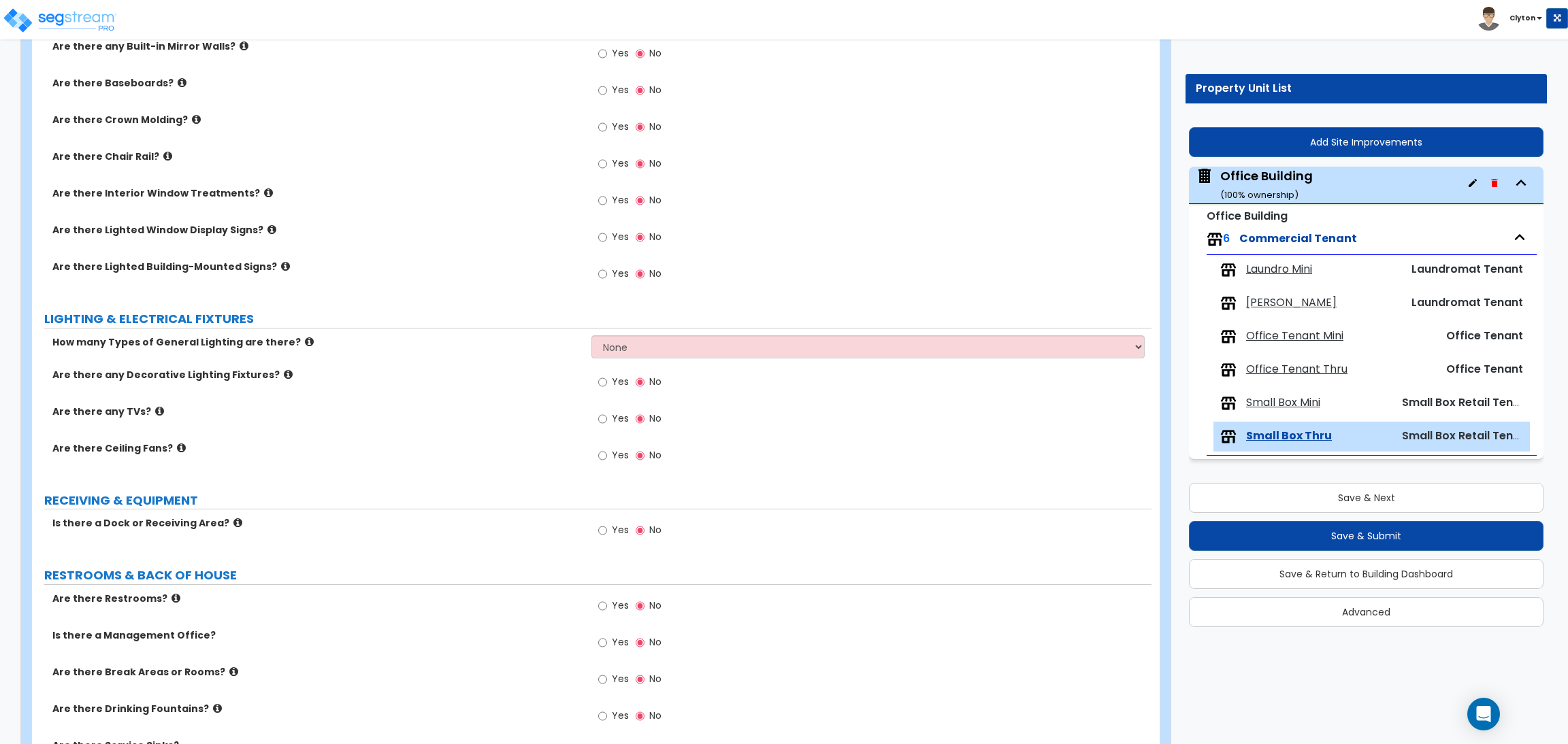
scroll to position [998, 0]
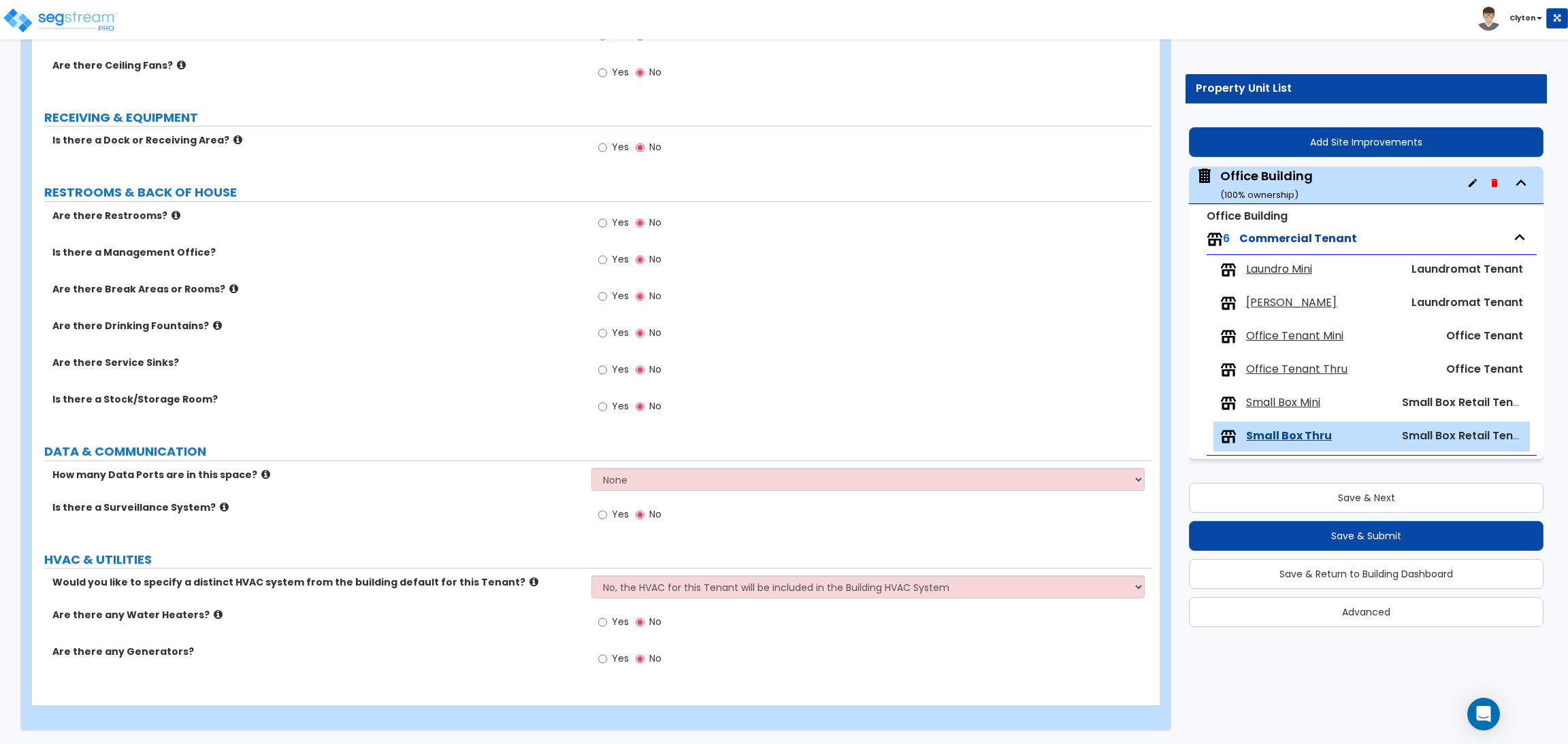
type input "5,000"
click at [624, 585] on select "No, the HVAC for this Tenant will be included in the Building HVAC System Yes, …" at bounding box center [867, 587] width 553 height 23
select select "1"
click at [591, 575] on select "No, the HVAC for this Tenant will be included in the Building HVAC System Yes, …" at bounding box center [867, 587] width 553 height 23
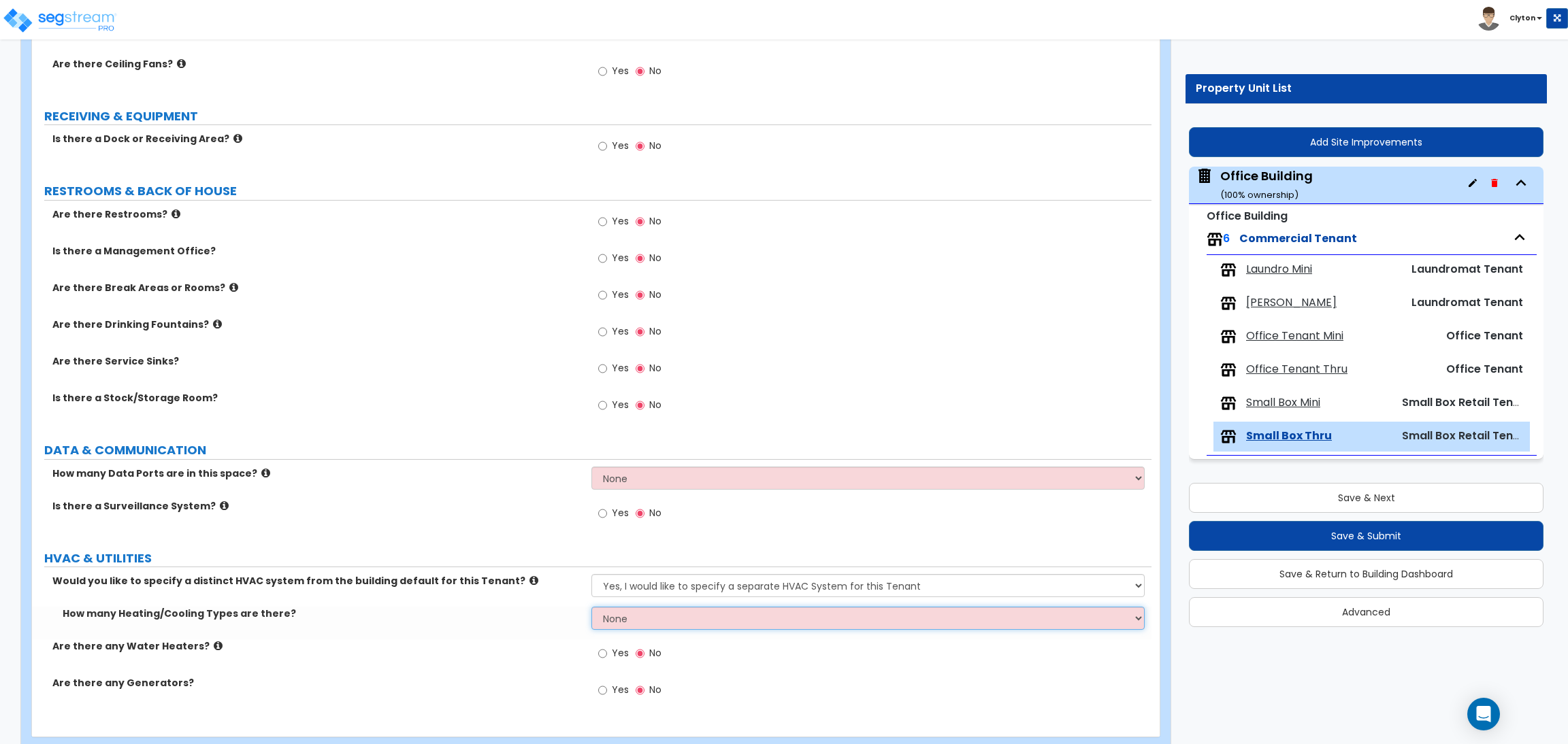
click at [606, 625] on select "None 1 2 3" at bounding box center [867, 618] width 553 height 23
select select "1"
click at [591, 608] on select "None 1 2 3" at bounding box center [867, 618] width 553 height 23
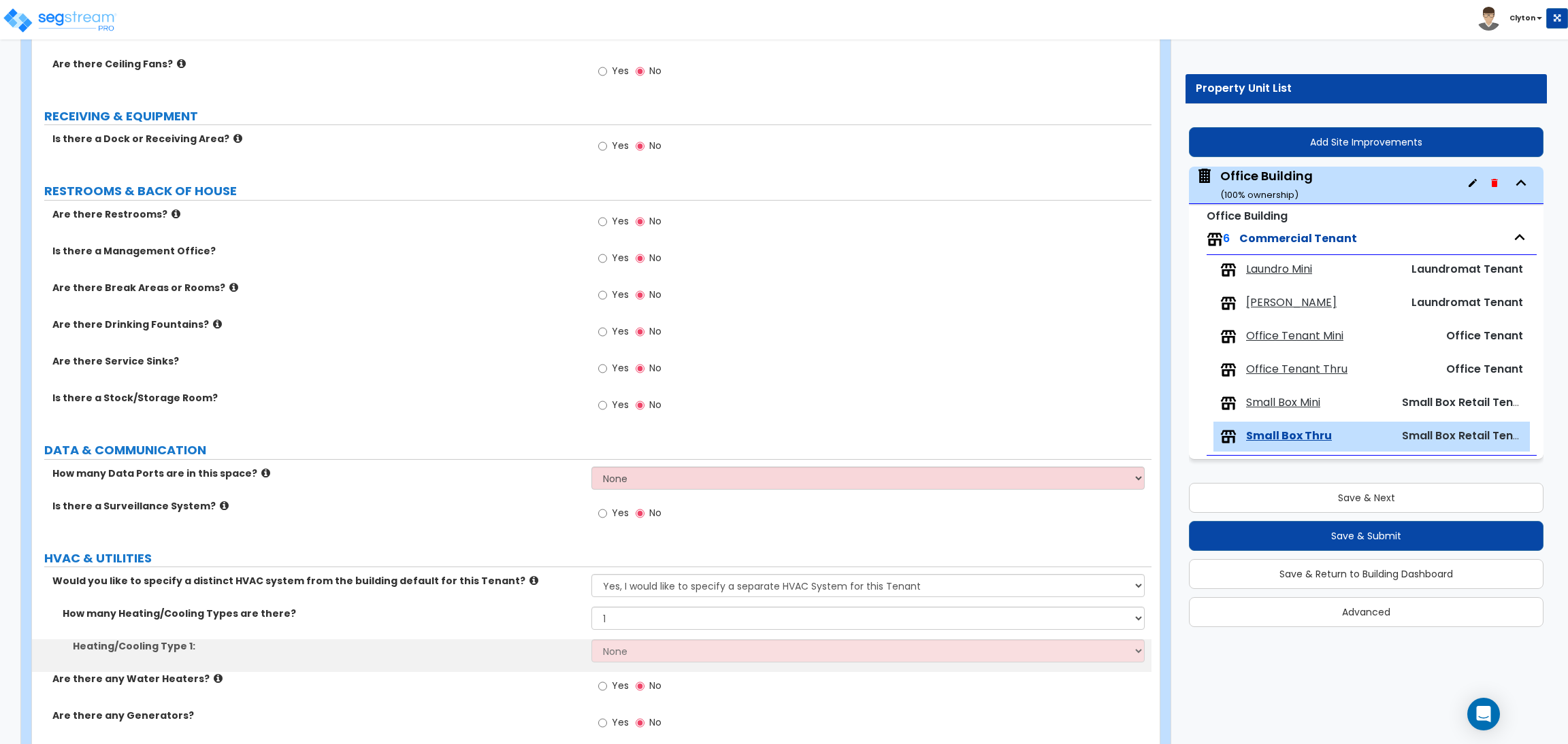
click at [557, 552] on label "HVAC & UTILITIES" at bounding box center [598, 558] width 1107 height 18
click at [606, 653] on select "None Heat Only Centralized Heating & Cooling Thru Wall Air Conditioners Mini Sp…" at bounding box center [867, 650] width 553 height 23
select select "3"
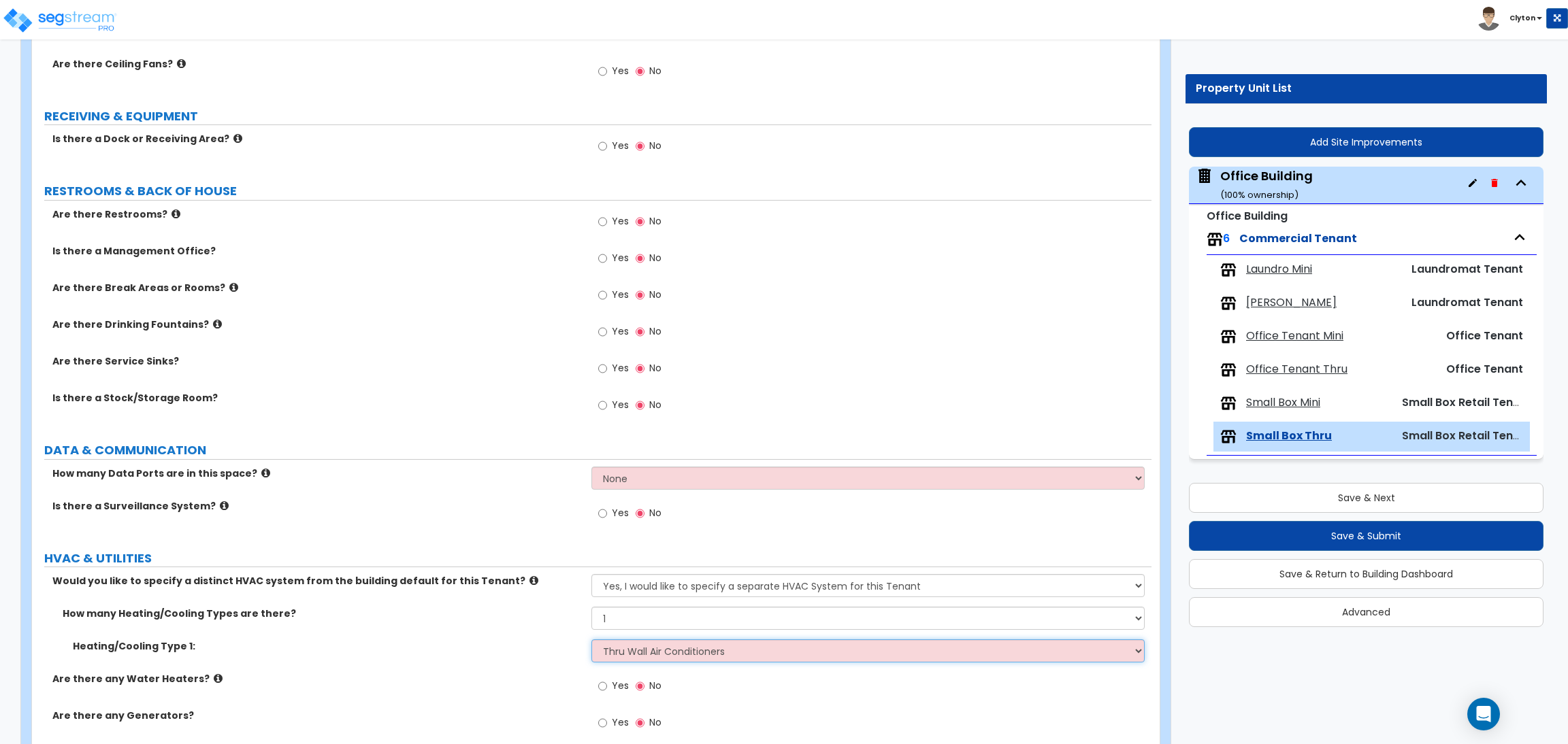
click at [591, 640] on select "None Heat Only Centralized Heating & Cooling Thru Wall Air Conditioners Mini Sp…" at bounding box center [867, 650] width 553 height 23
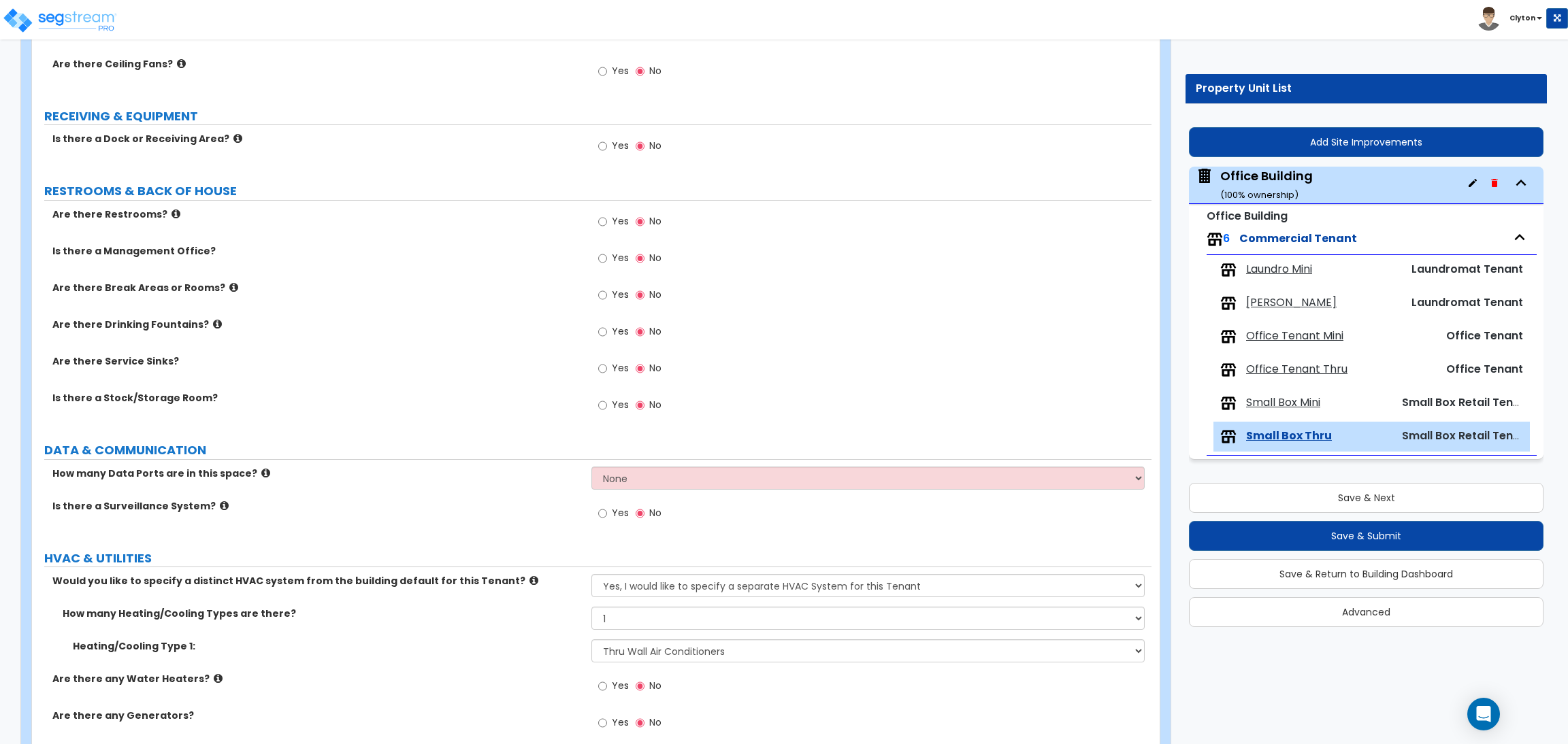
click at [540, 497] on div "How many Data Ports are in this space? None Please Estimate for Me I will speci…" at bounding box center [592, 483] width 1120 height 32
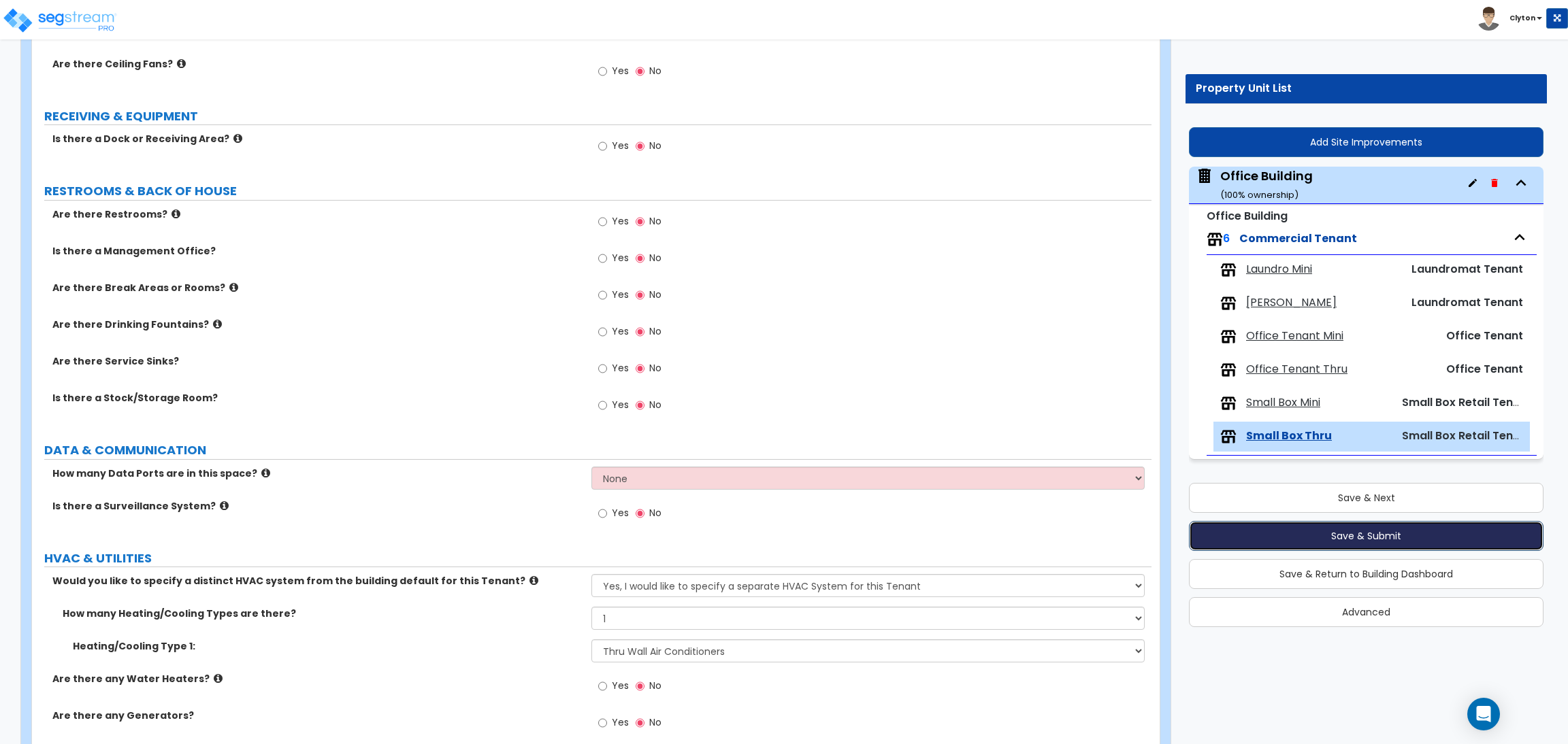
click at [1297, 543] on button "Save & Submit" at bounding box center [1366, 535] width 354 height 30
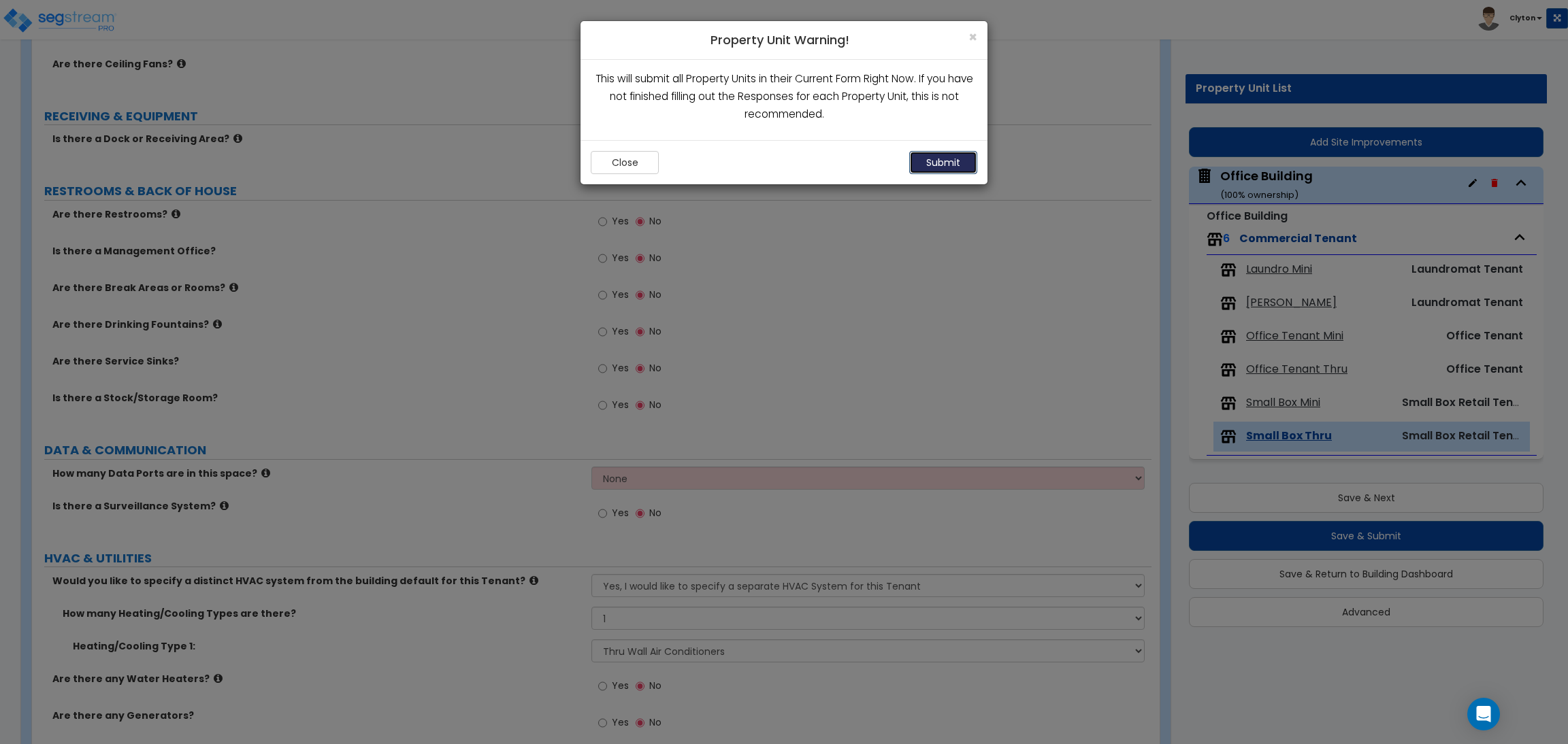
click at [941, 161] on button "Submit" at bounding box center [944, 162] width 68 height 23
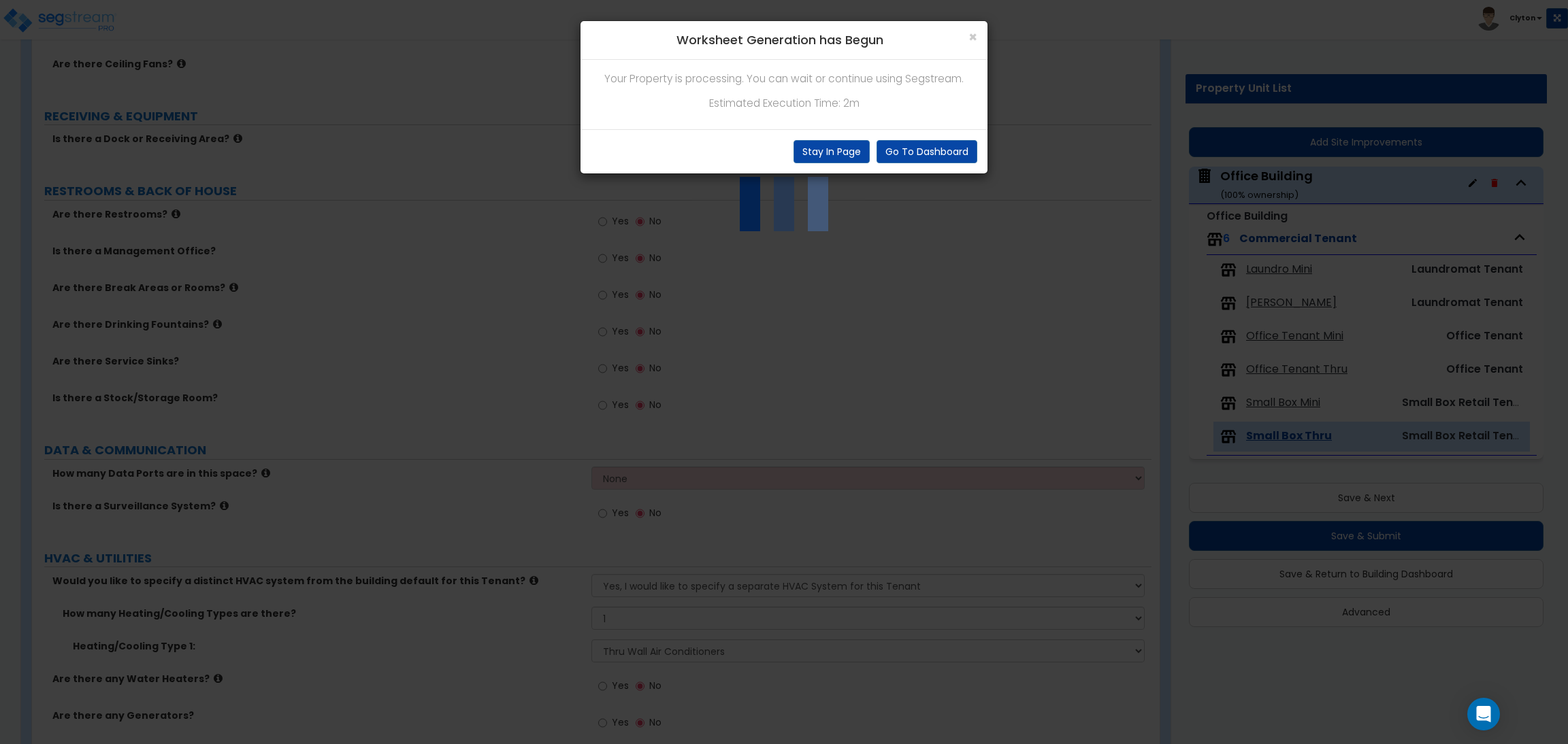
click at [1059, 422] on div "× Worksheet Generation has Begun Your Property is processing. You can wait or c…" at bounding box center [784, 372] width 1568 height 744
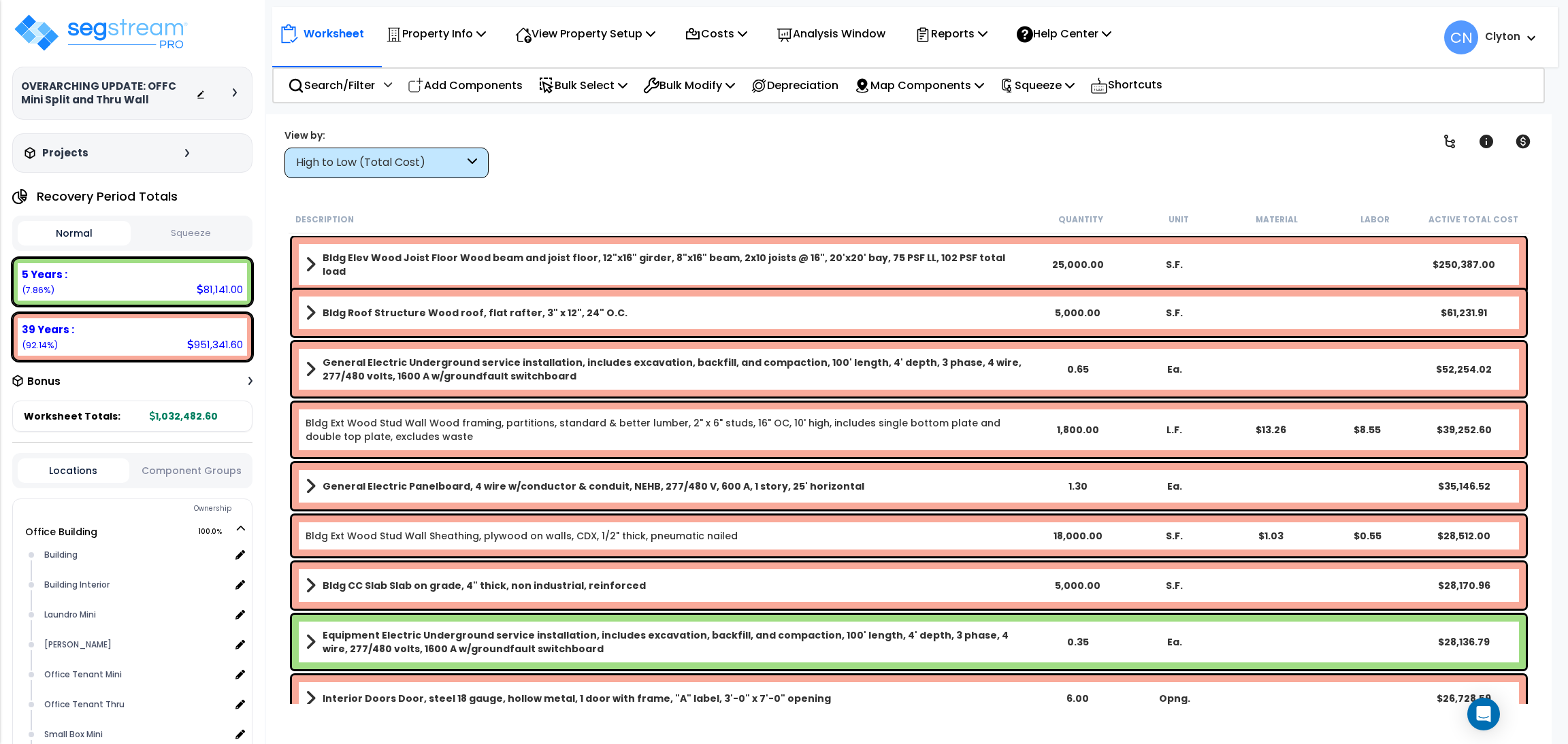
click at [368, 161] on div "High to Low (Total Cost)" at bounding box center [380, 163] width 168 height 15
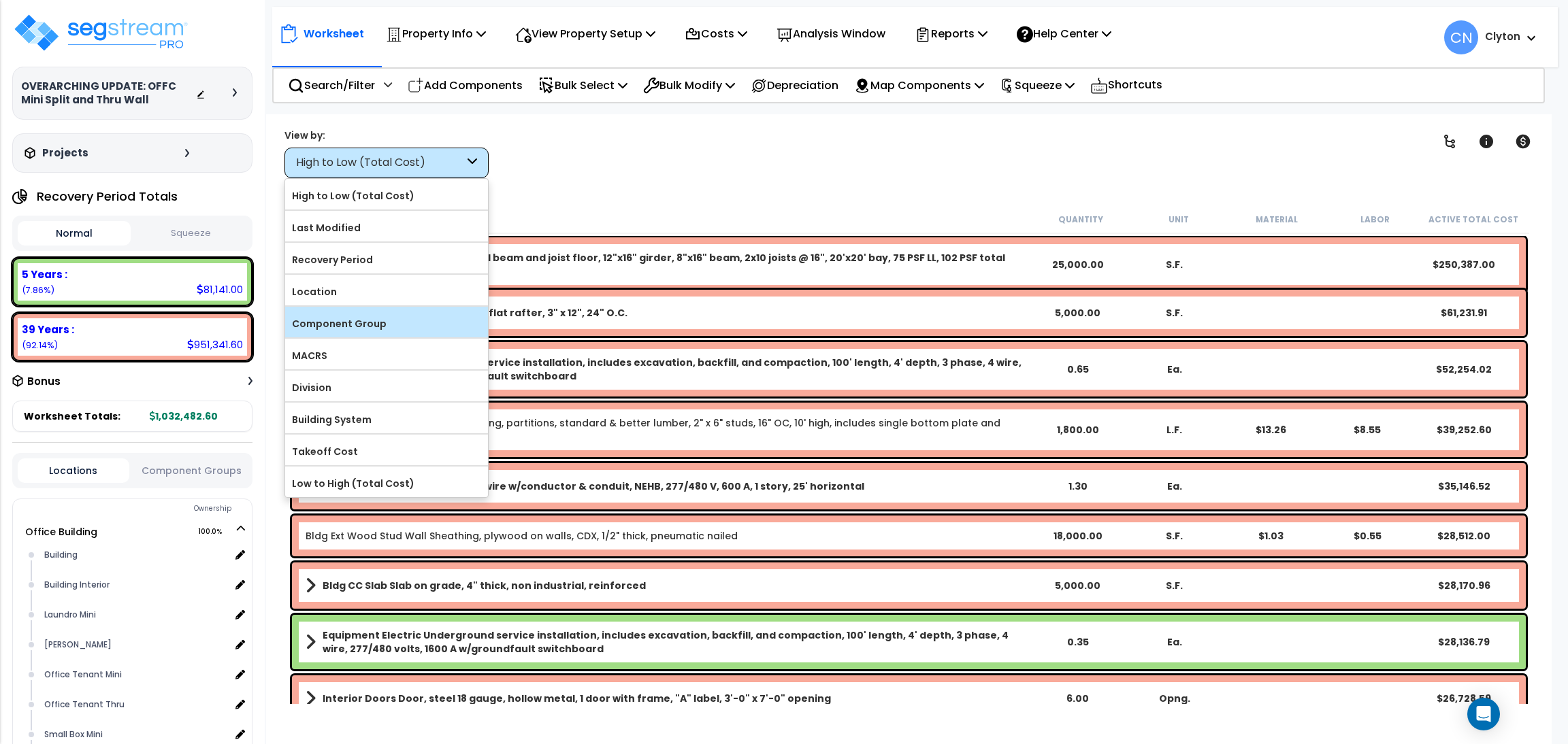
click at [334, 315] on label "Component Group" at bounding box center [387, 323] width 203 height 20
click at [0, 0] on input "Component Group" at bounding box center [0, 0] width 0 height 0
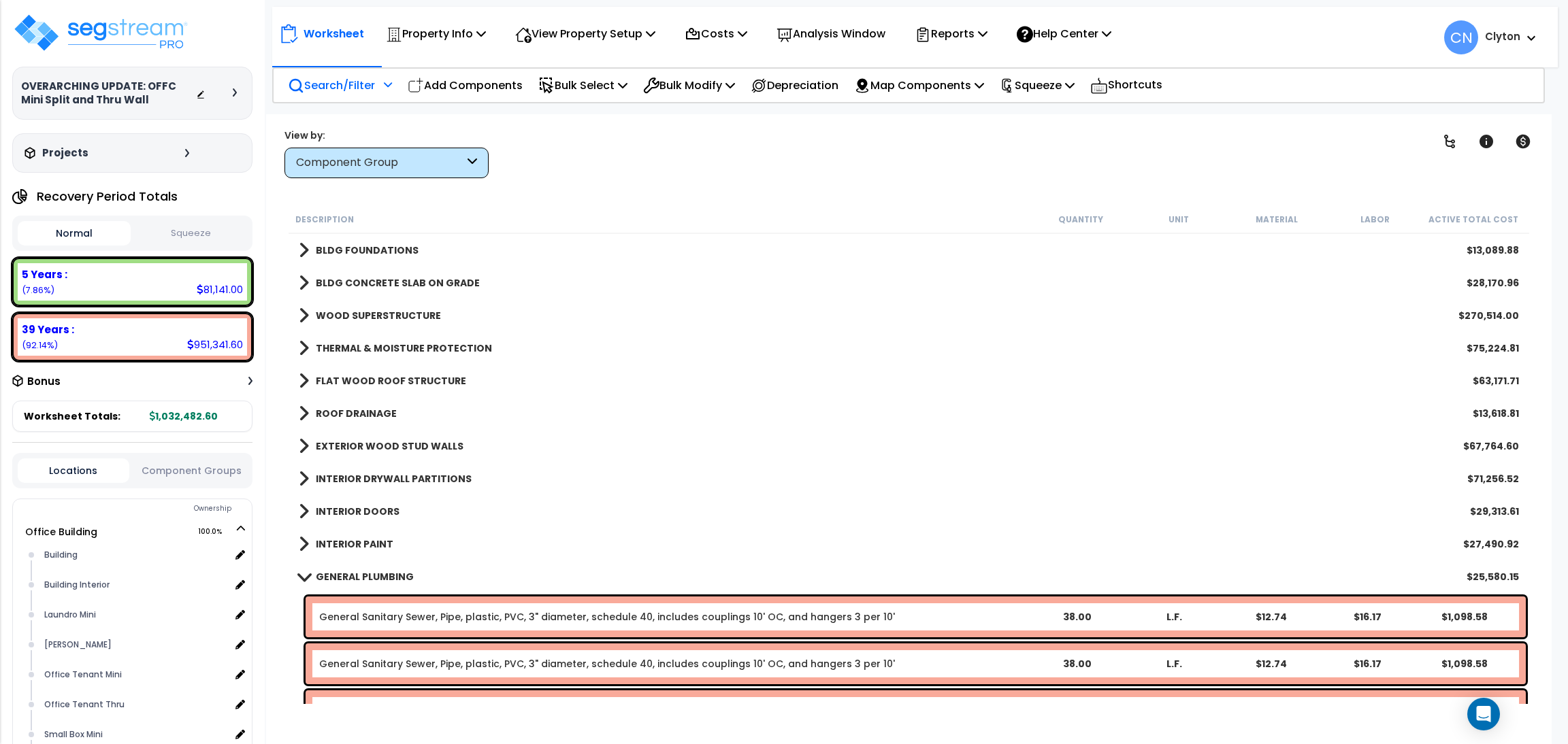
click at [341, 87] on p "Search/Filter" at bounding box center [331, 85] width 87 height 19
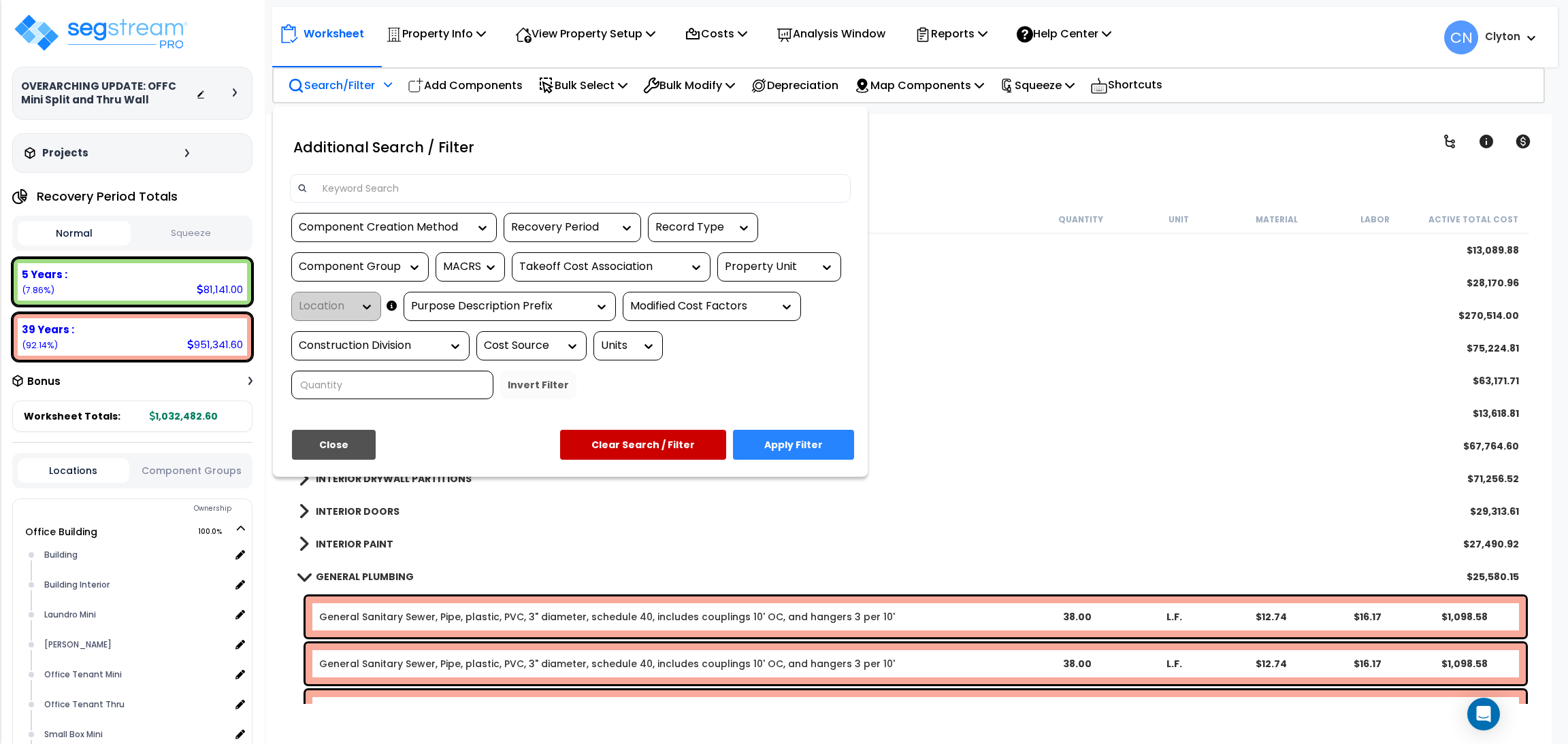
click at [750, 271] on div "Property Unit" at bounding box center [769, 266] width 89 height 15
click at [738, 315] on div "Office Building" at bounding box center [819, 307] width 204 height 37
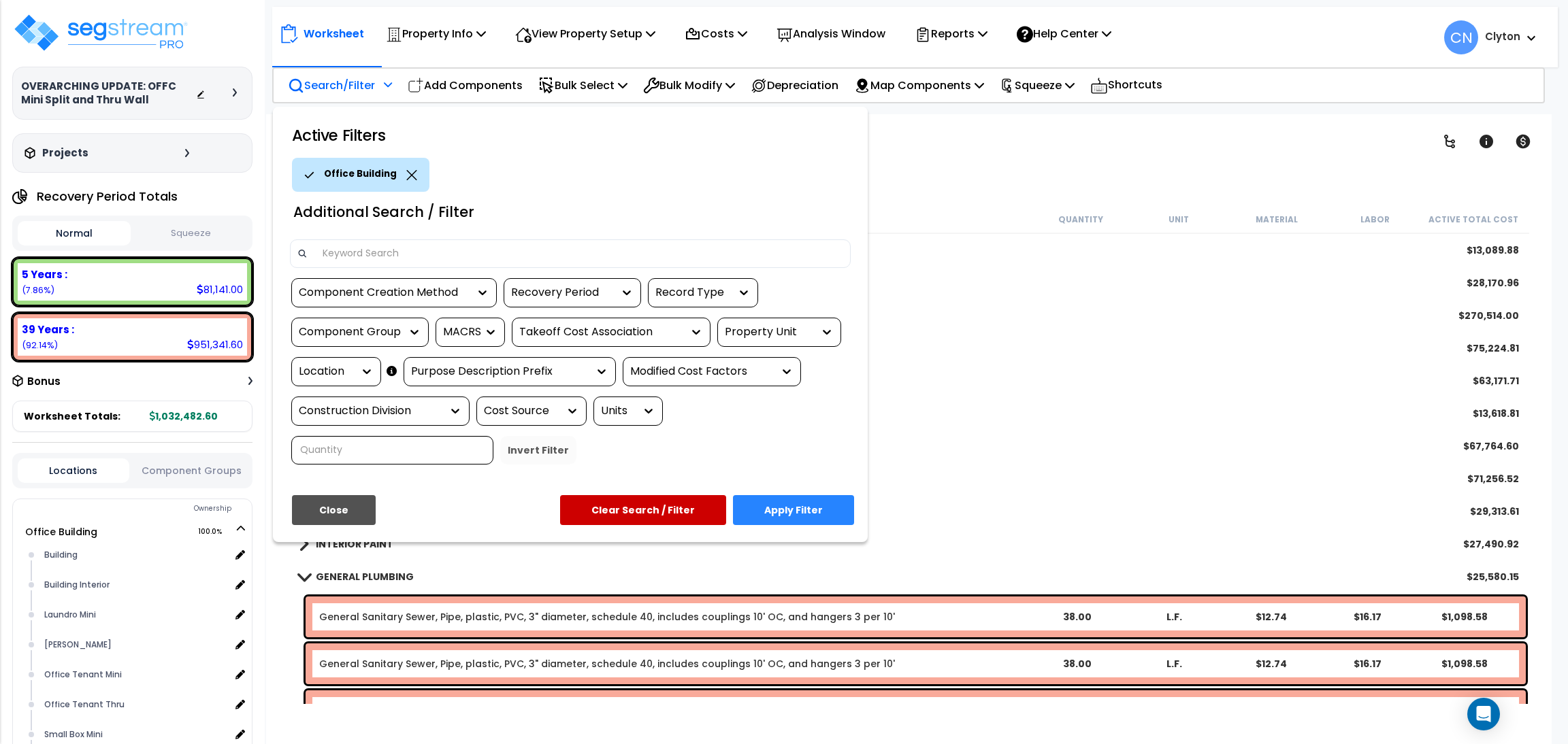
click at [356, 368] on div at bounding box center [364, 371] width 20 height 14
click at [313, 506] on button "Close" at bounding box center [334, 510] width 83 height 30
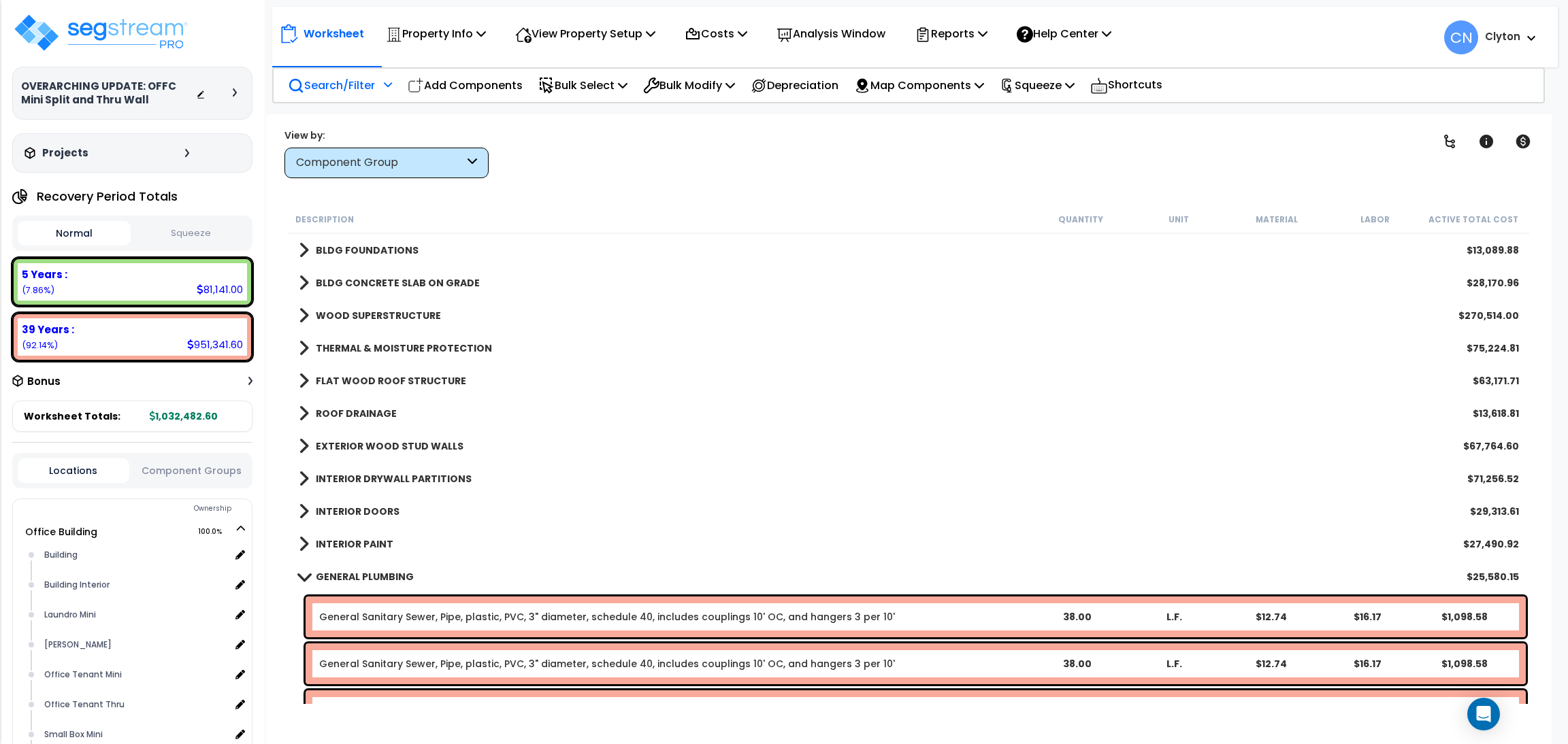
click at [157, 463] on button "Component Groups" at bounding box center [192, 471] width 112 height 15
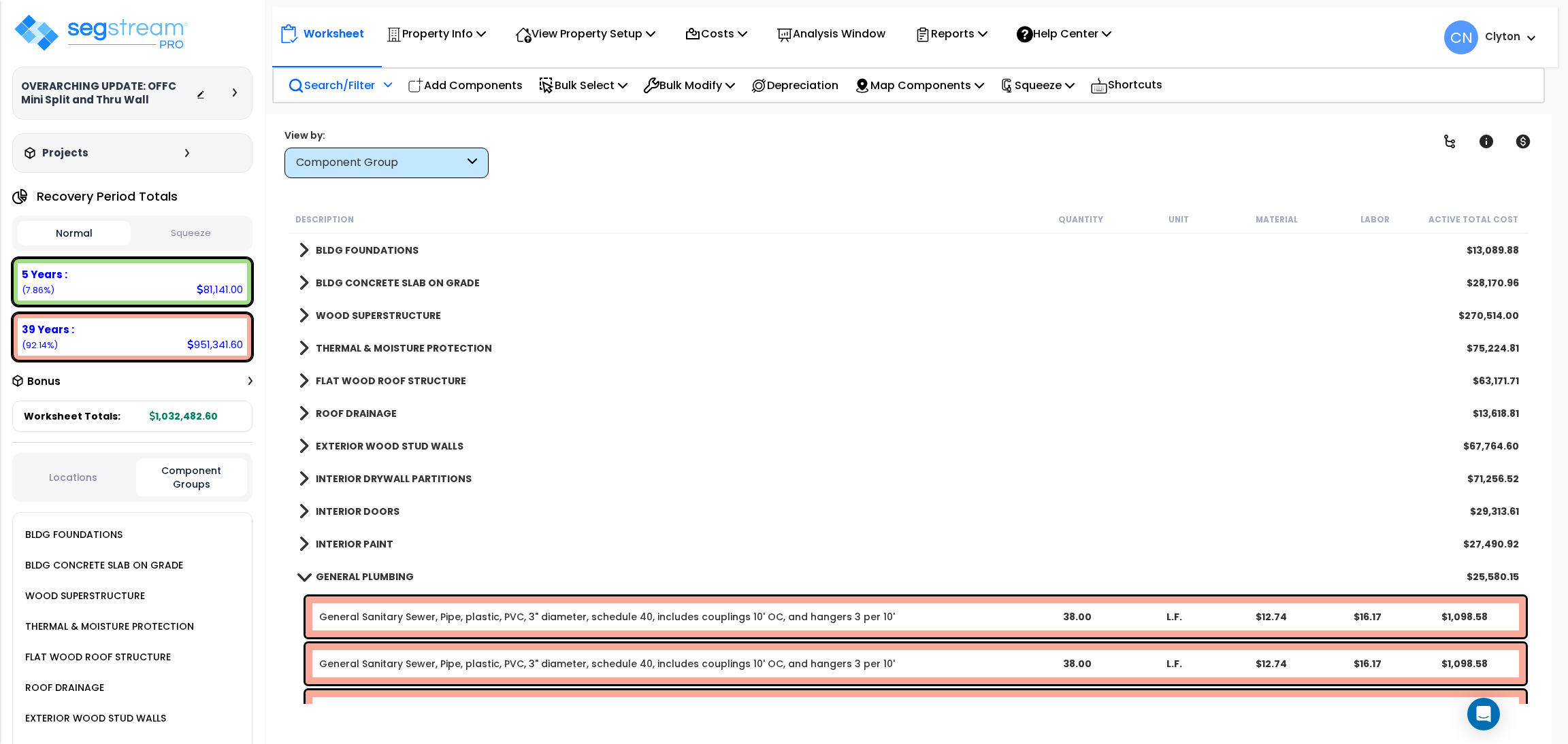
click at [63, 470] on button "Locations" at bounding box center [73, 478] width 112 height 15
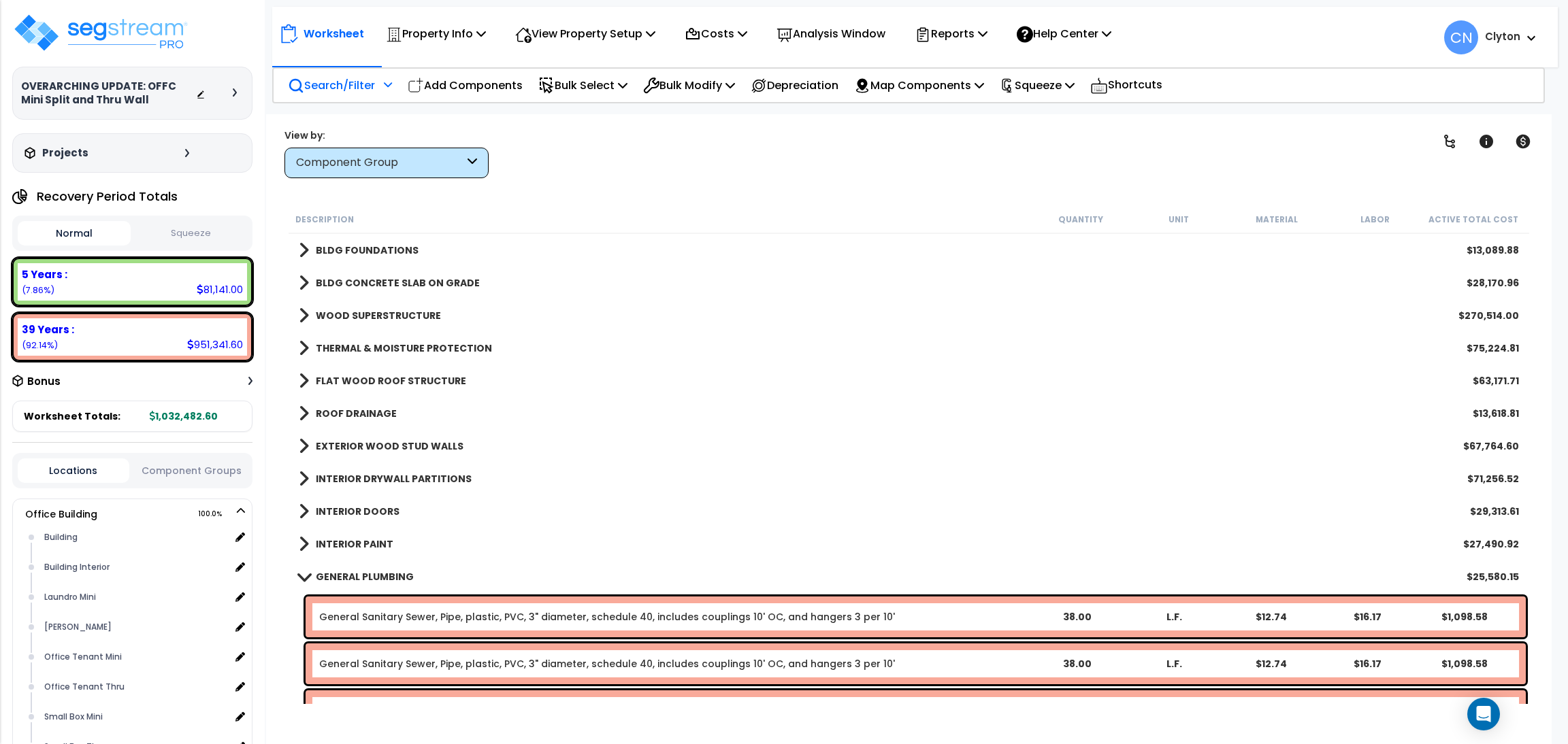
click at [320, 83] on p "Search/Filter" at bounding box center [331, 85] width 87 height 19
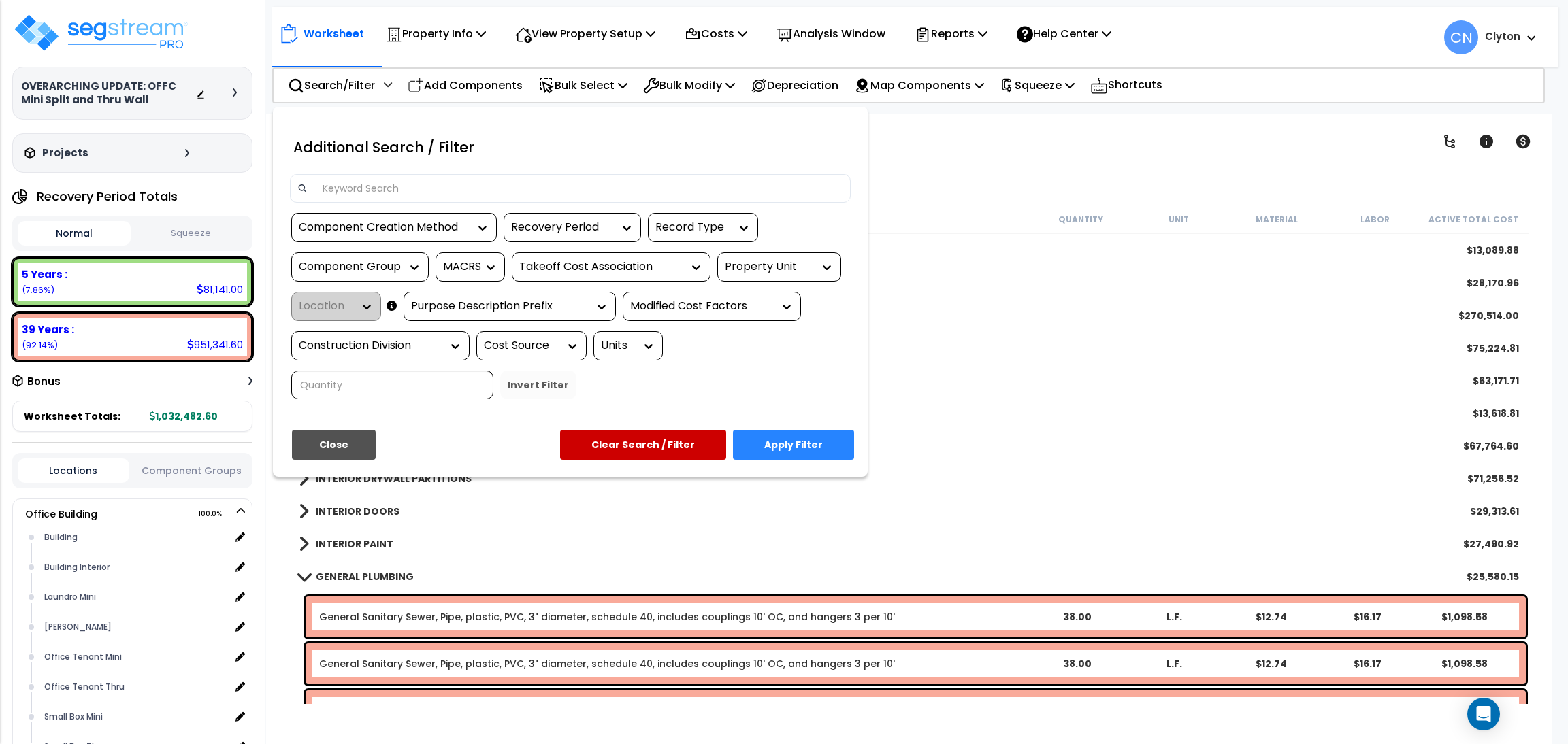
click at [766, 275] on div "Property Unit" at bounding box center [778, 266] width 123 height 29
click at [762, 256] on div "Property Unit" at bounding box center [778, 266] width 123 height 29
click at [759, 265] on div "Property Unit" at bounding box center [769, 266] width 89 height 15
click at [749, 311] on div "Office Building" at bounding box center [819, 307] width 204 height 37
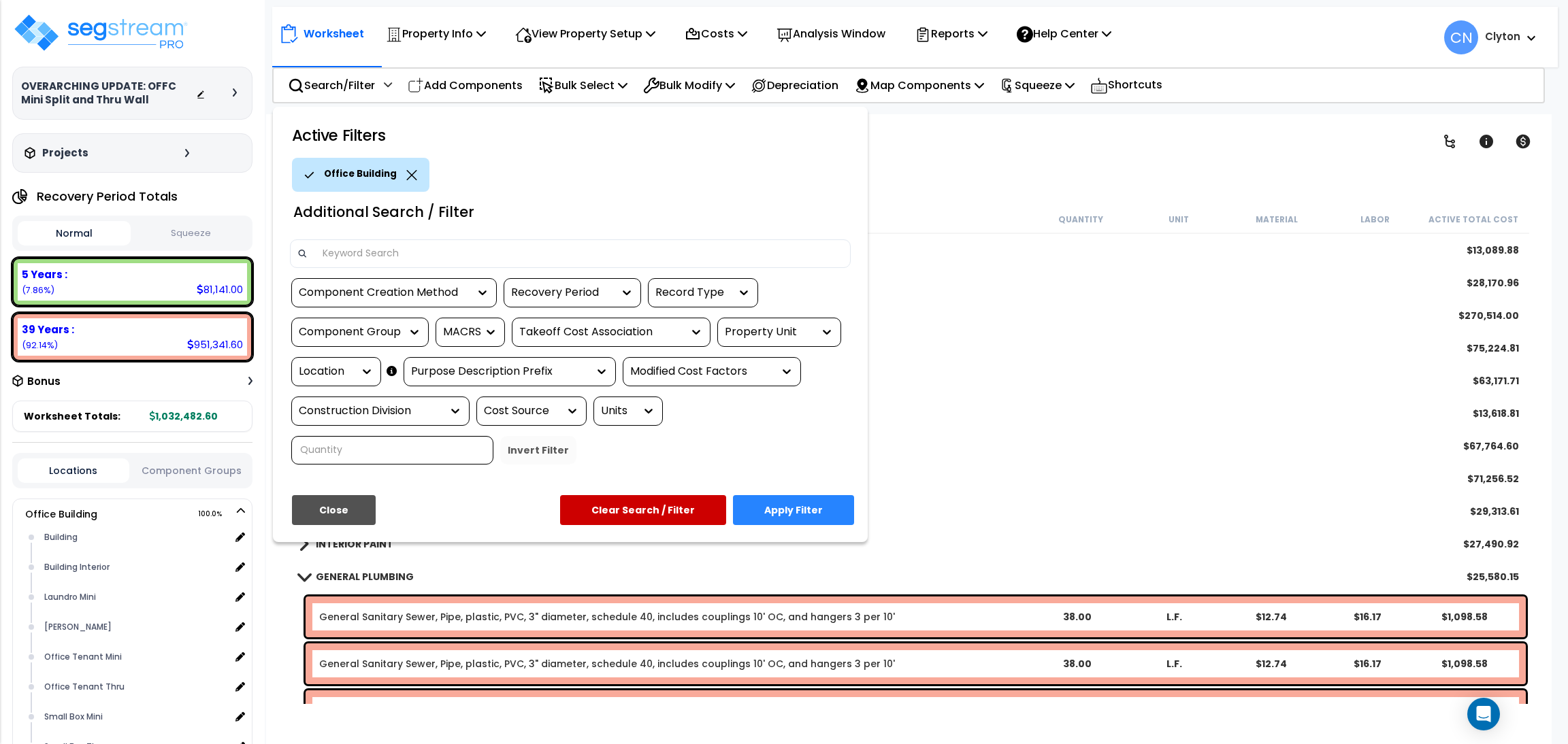
click at [346, 369] on div "Location" at bounding box center [326, 372] width 55 height 15
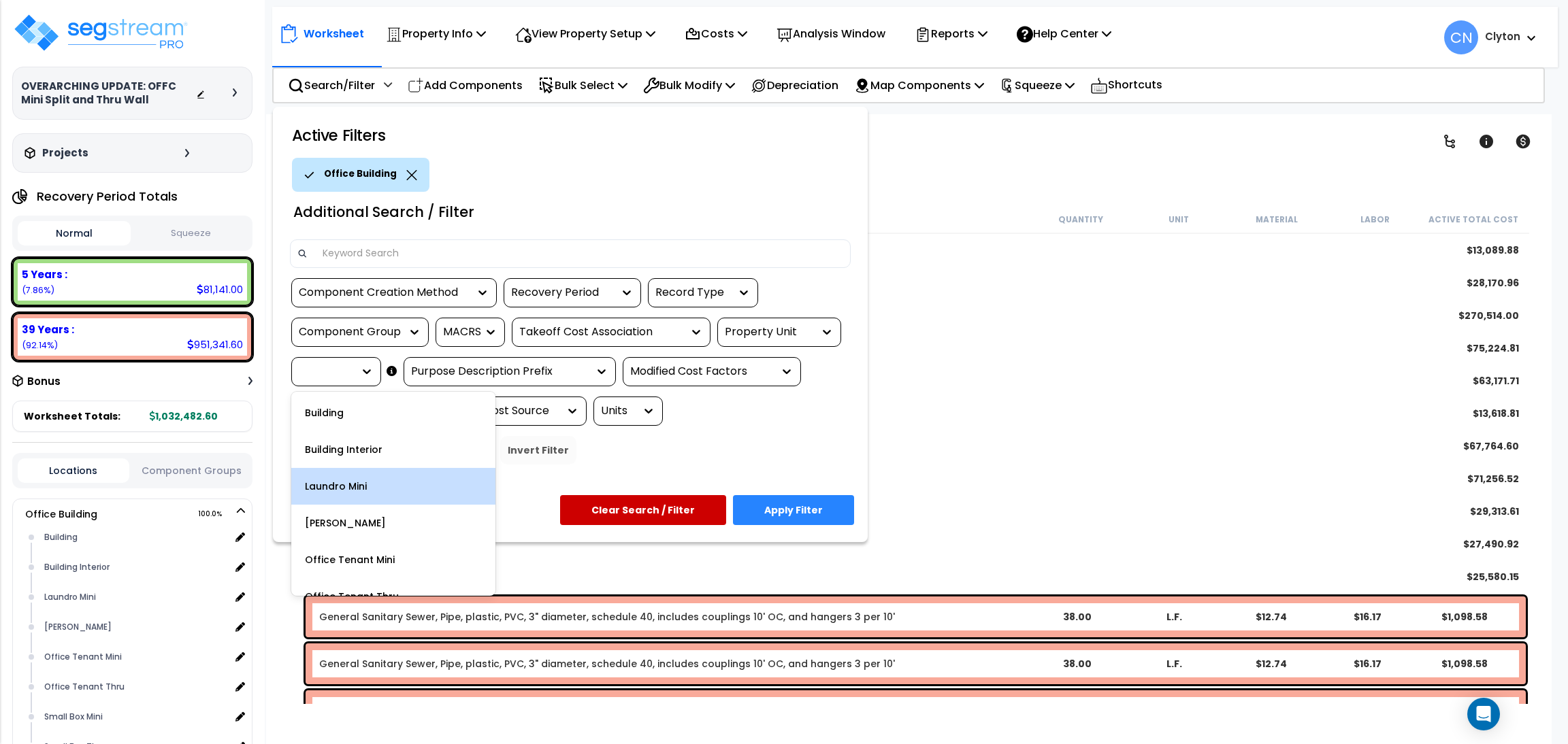
click at [363, 489] on div "Laundro Mini" at bounding box center [393, 486] width 204 height 37
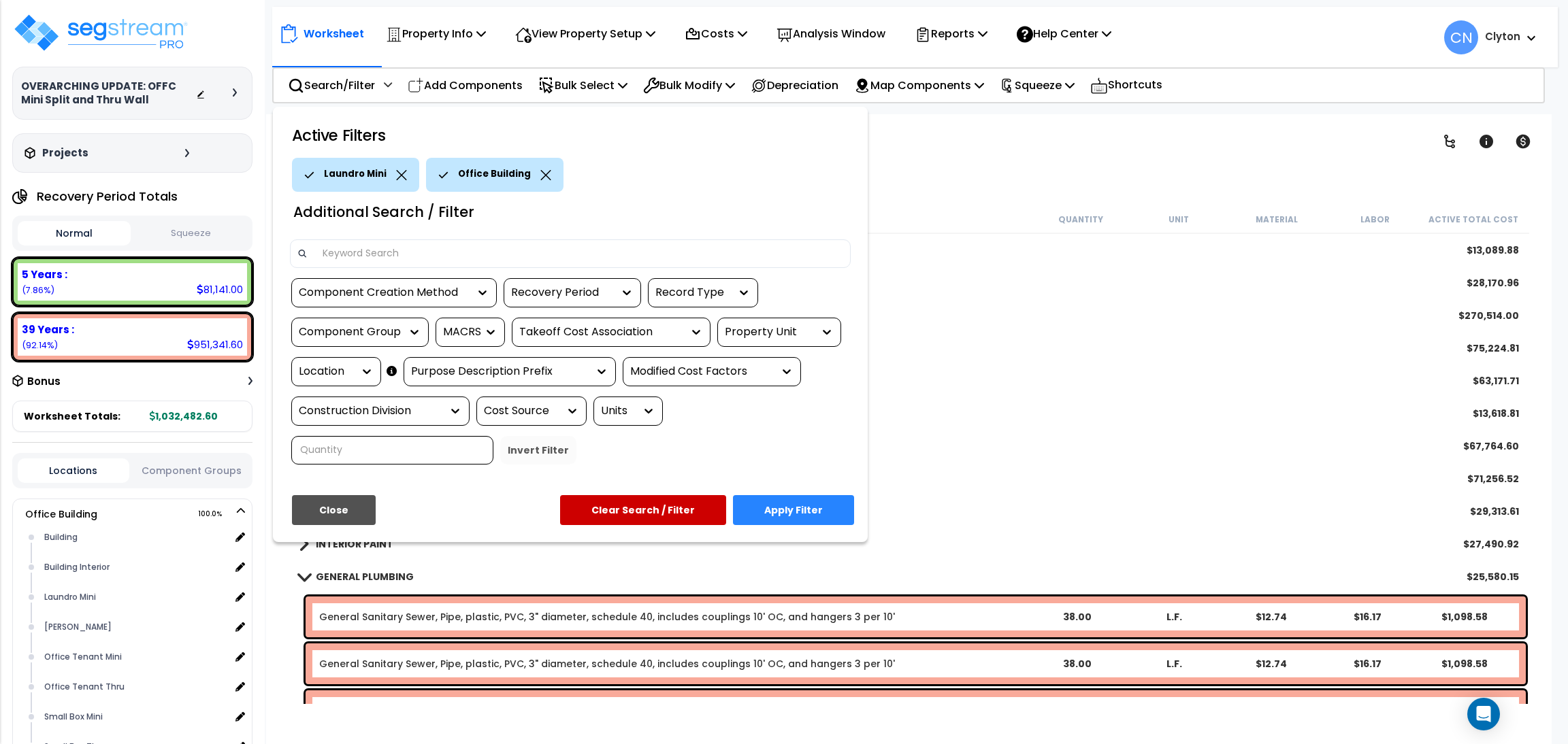
click at [764, 503] on button "Apply Filter" at bounding box center [794, 510] width 121 height 30
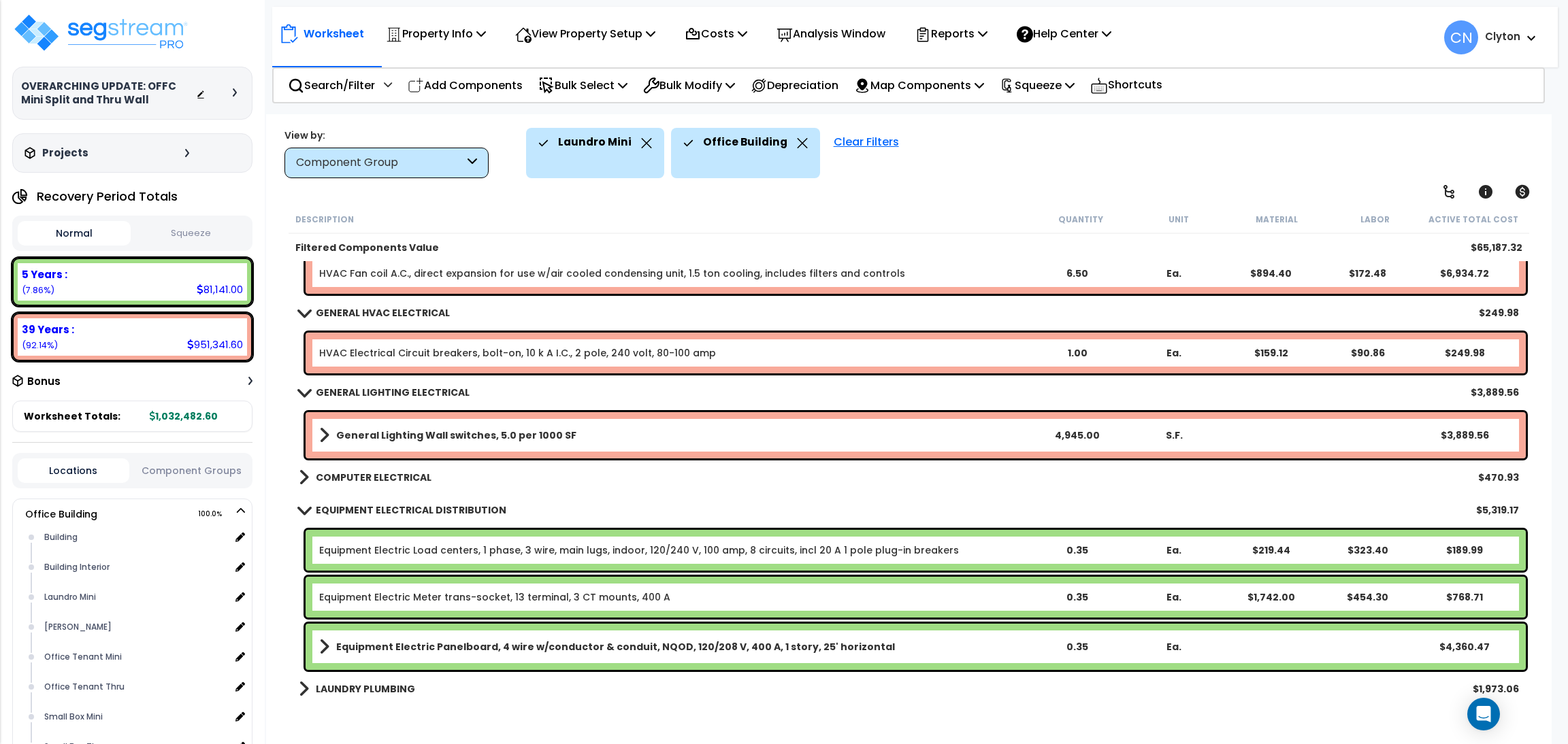
scroll to position [60, 0]
click at [332, 86] on p "Search/Filter" at bounding box center [331, 85] width 87 height 19
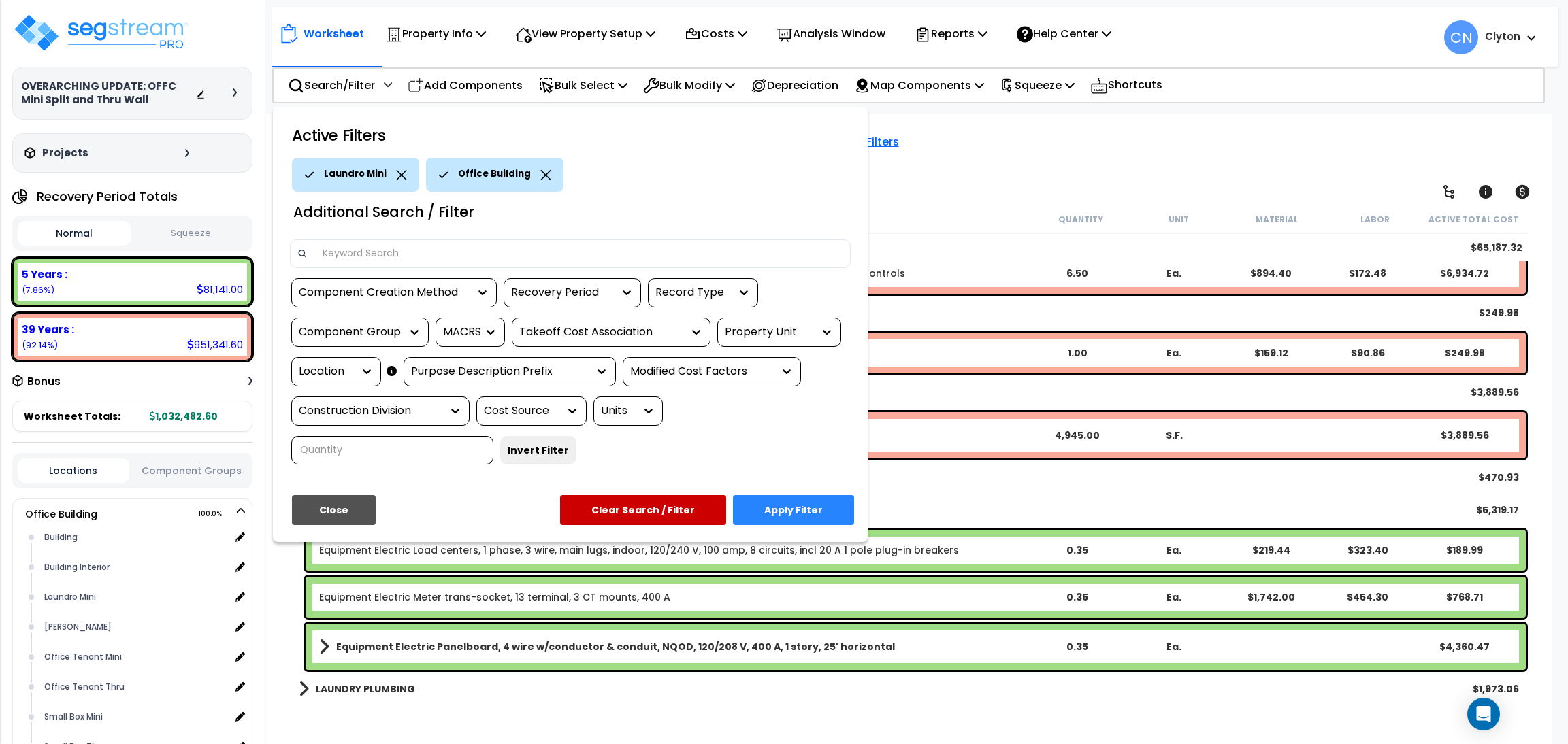
click at [768, 335] on div "Property Unit" at bounding box center [769, 332] width 89 height 15
click at [308, 377] on div "Location" at bounding box center [326, 372] width 55 height 15
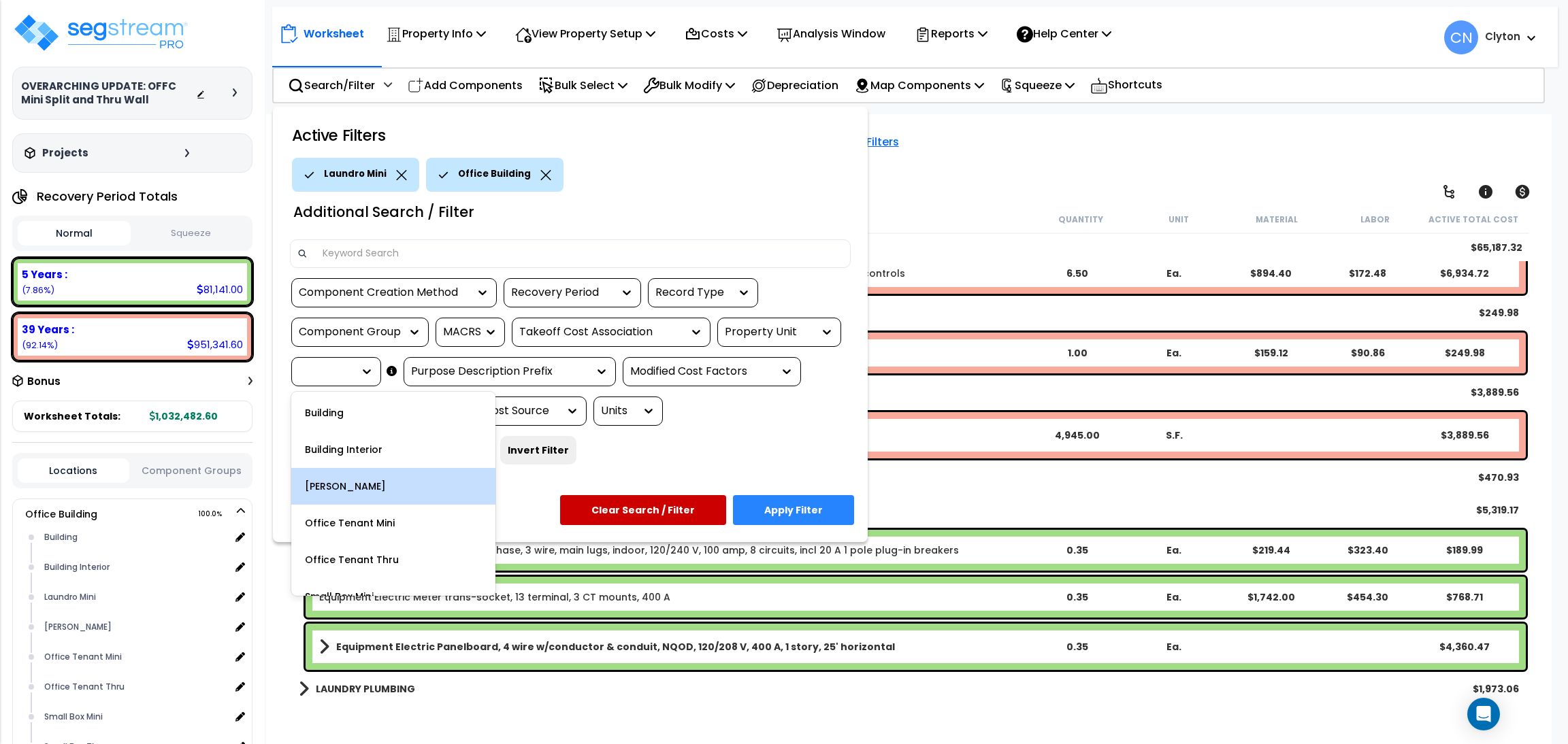
click at [393, 488] on div "Laundro Thru" at bounding box center [393, 486] width 204 height 37
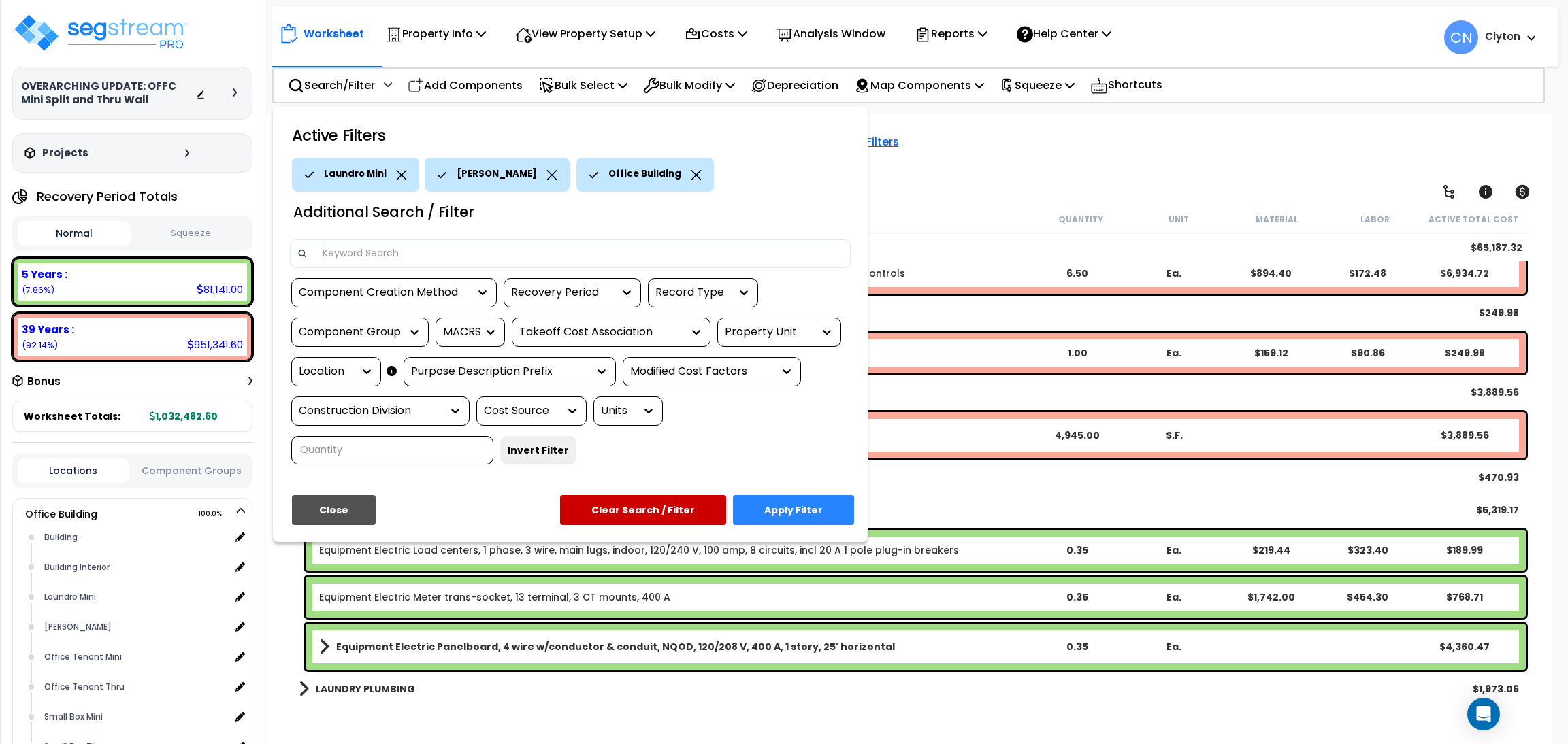
click at [398, 175] on icon at bounding box center [401, 175] width 11 height 10
click at [809, 490] on div "Active Filters Laundro Thru Office Building Additional Search / Filter Componen…" at bounding box center [570, 323] width 594 height 435
click at [798, 508] on button "Apply Filter" at bounding box center [794, 510] width 121 height 30
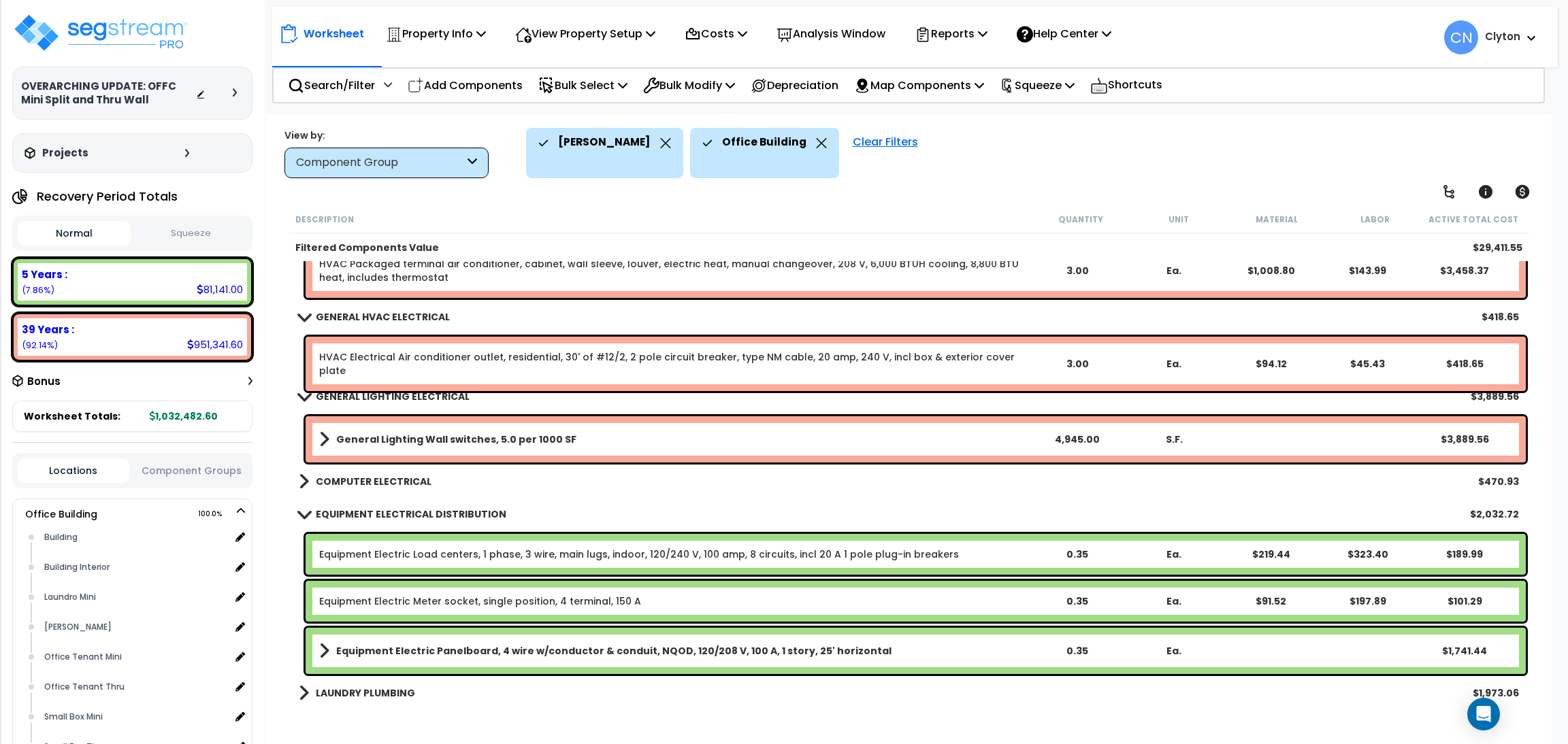
scroll to position [520, 0]
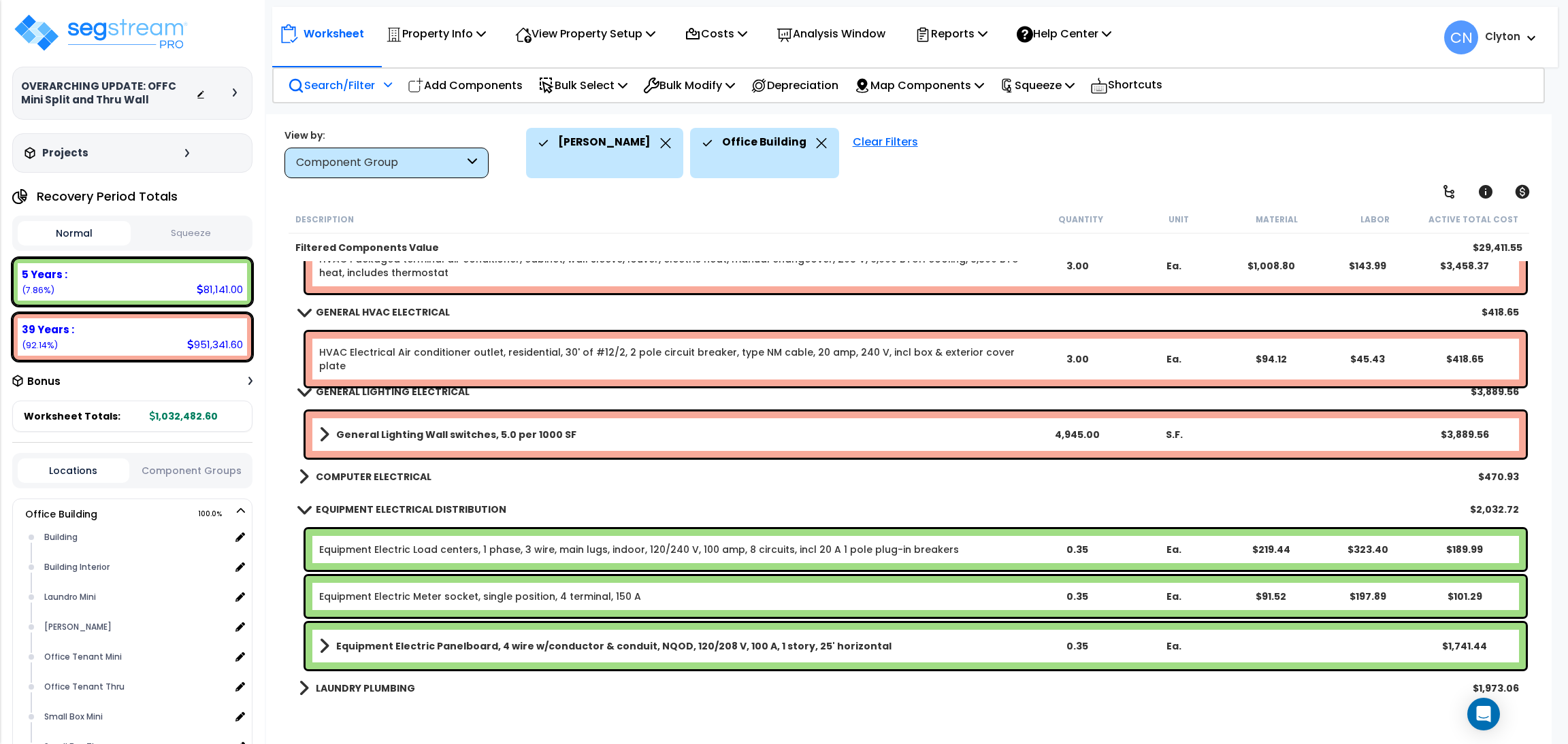
click at [330, 90] on p "Search/Filter" at bounding box center [331, 85] width 87 height 19
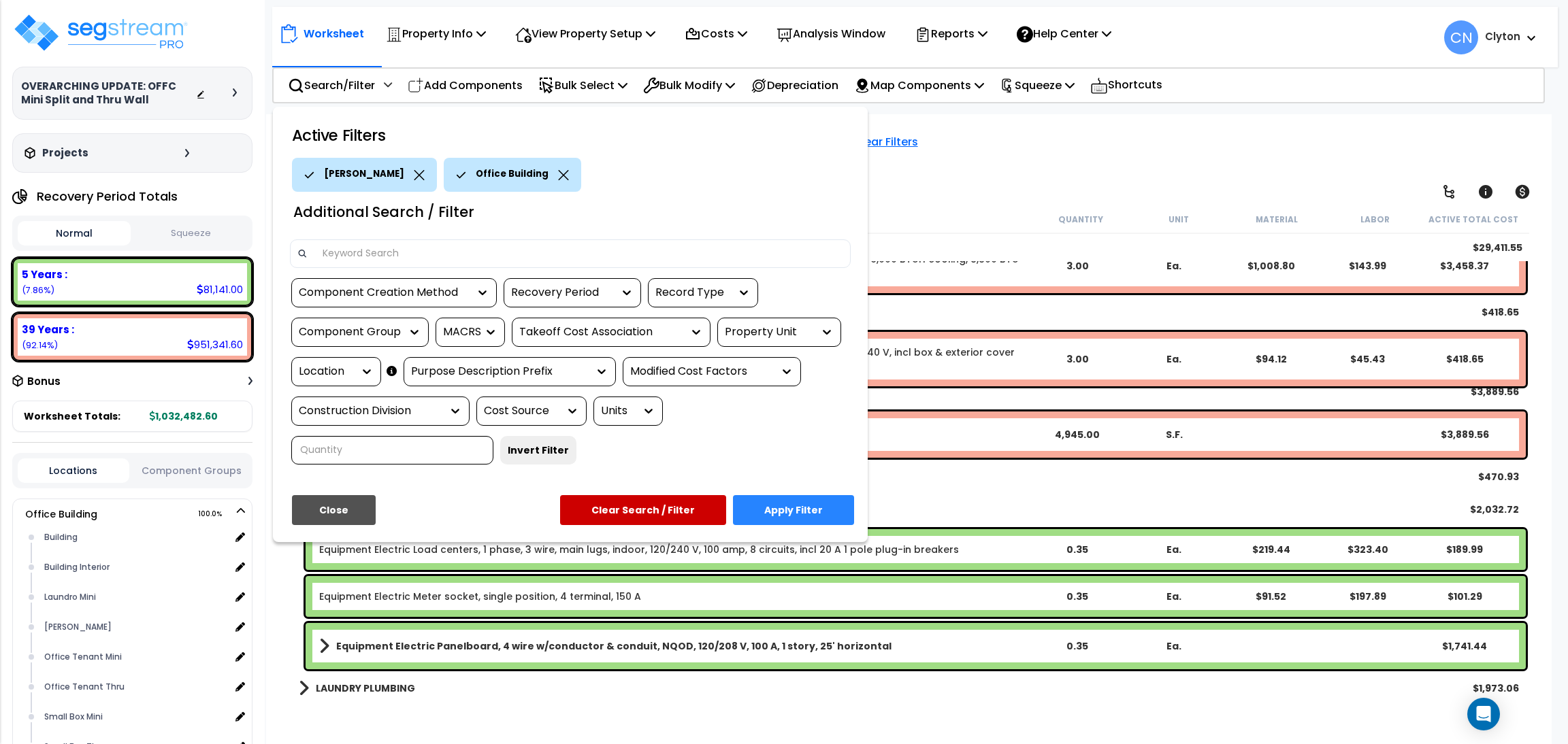
click at [341, 369] on div "Location" at bounding box center [326, 372] width 55 height 15
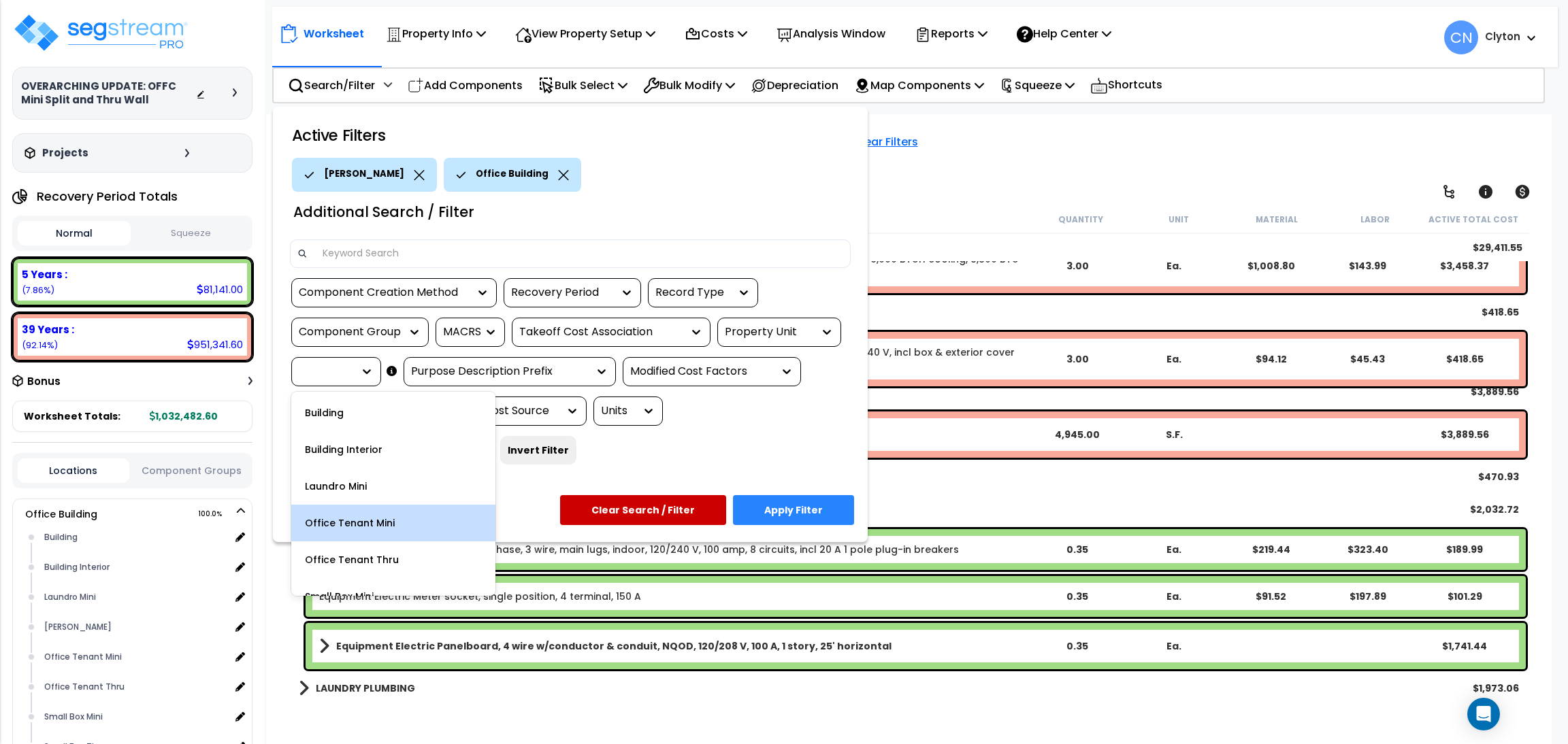
click at [399, 510] on div "Office Tenant Mini" at bounding box center [393, 523] width 204 height 37
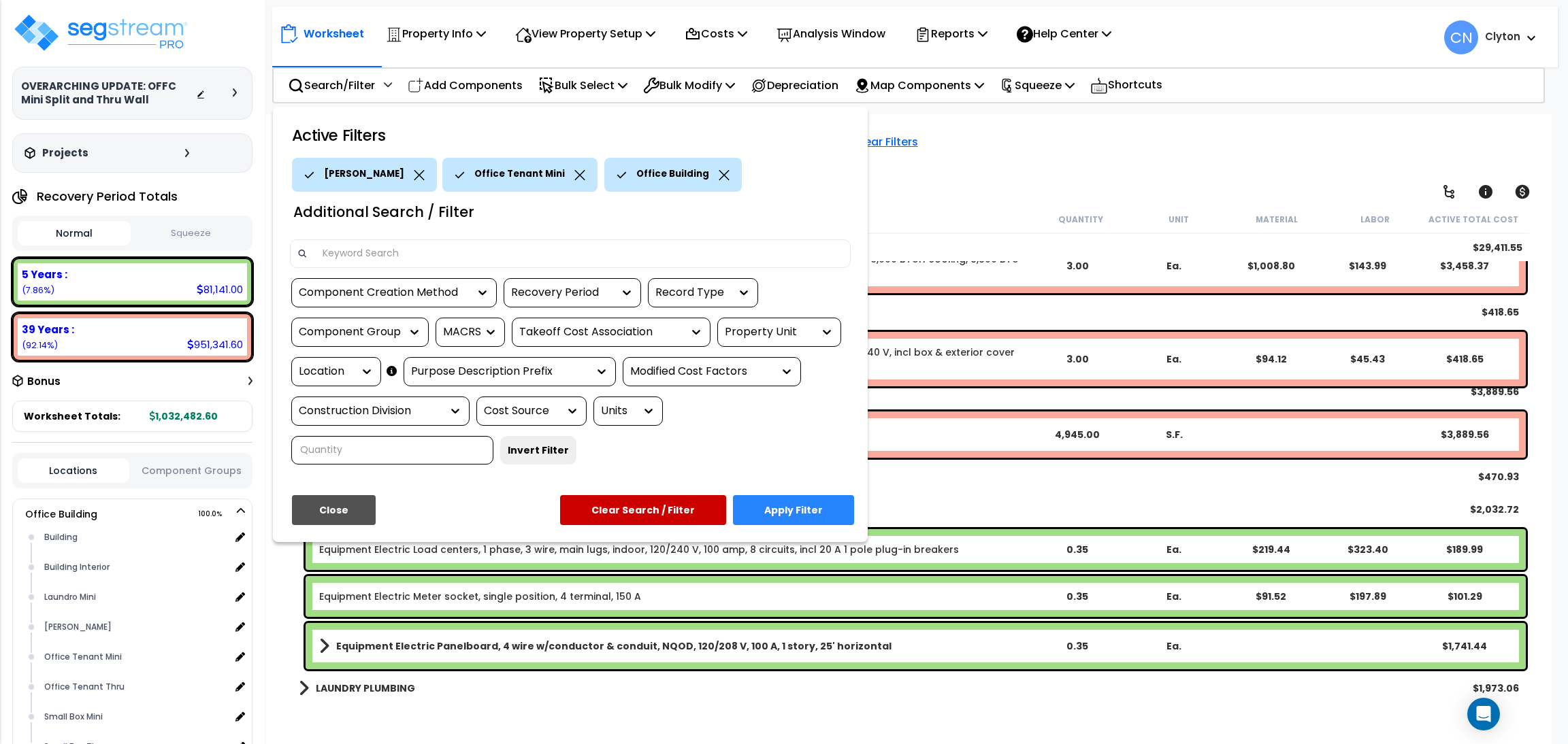
click at [405, 178] on div "Laundro Thru" at bounding box center [365, 175] width 145 height 34
click at [414, 175] on icon at bounding box center [419, 175] width 10 height 10
click at [818, 502] on button "Apply Filter" at bounding box center [794, 510] width 121 height 30
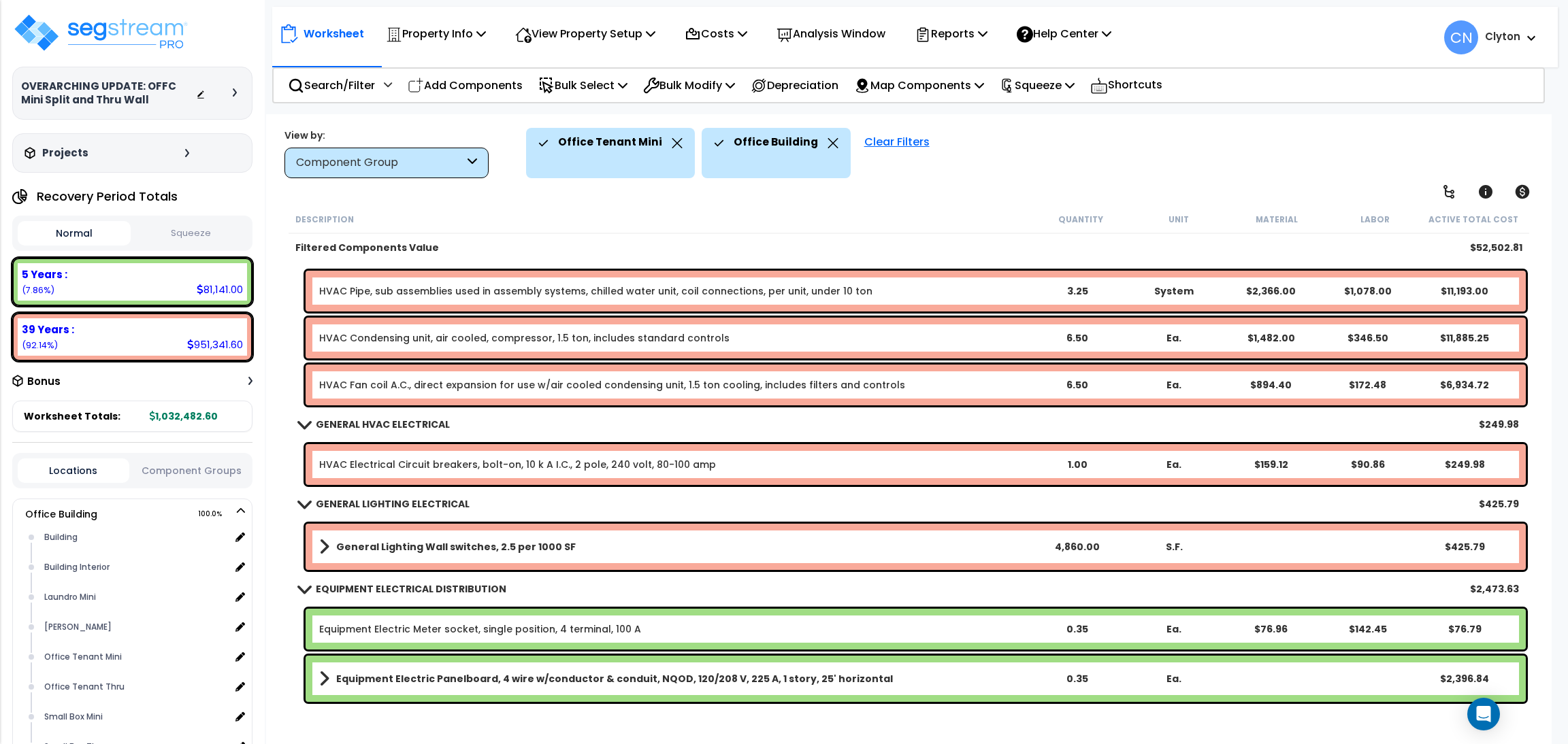
scroll to position [60, 0]
click at [338, 89] on p "Search/Filter" at bounding box center [331, 85] width 87 height 19
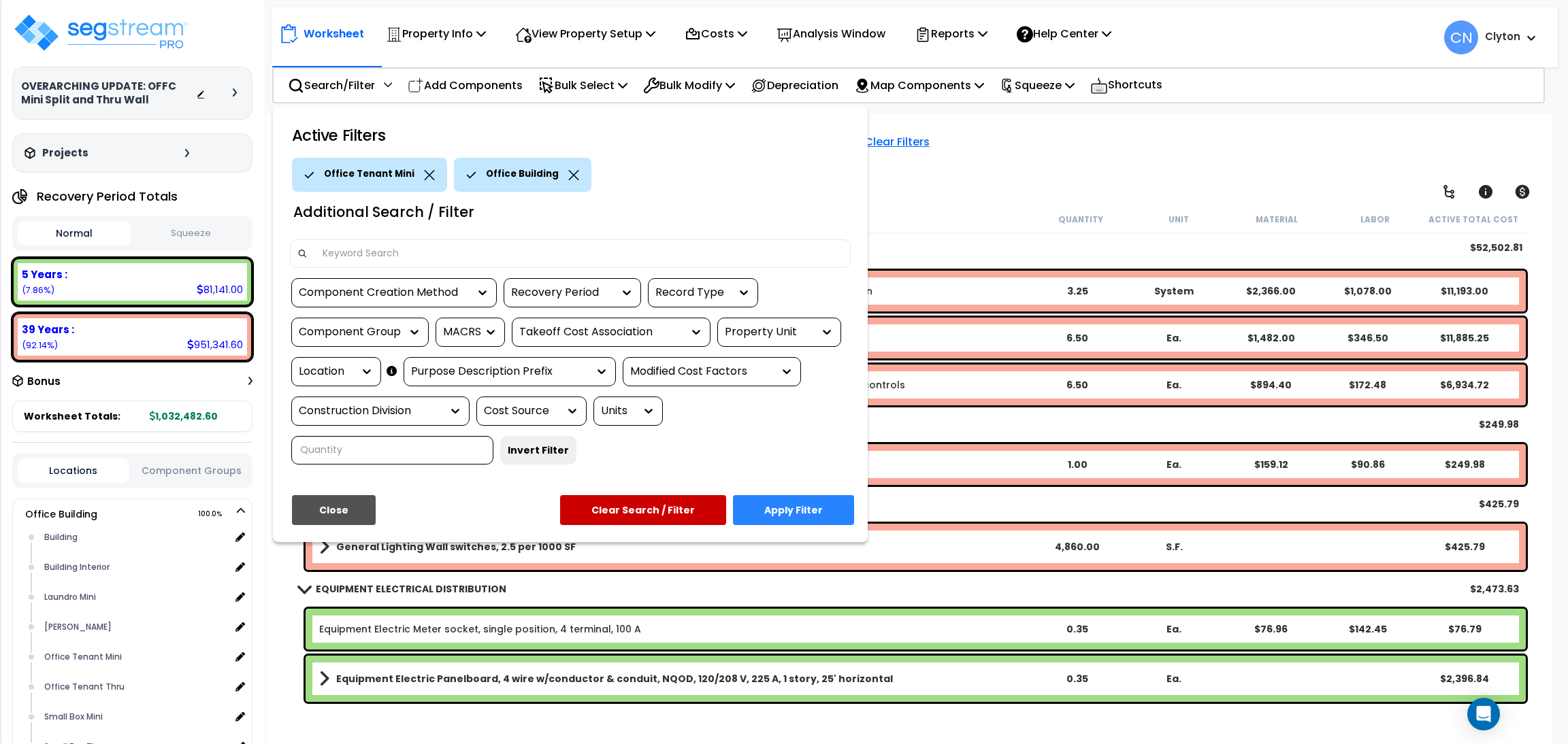
click at [348, 375] on div "Location" at bounding box center [326, 372] width 55 height 15
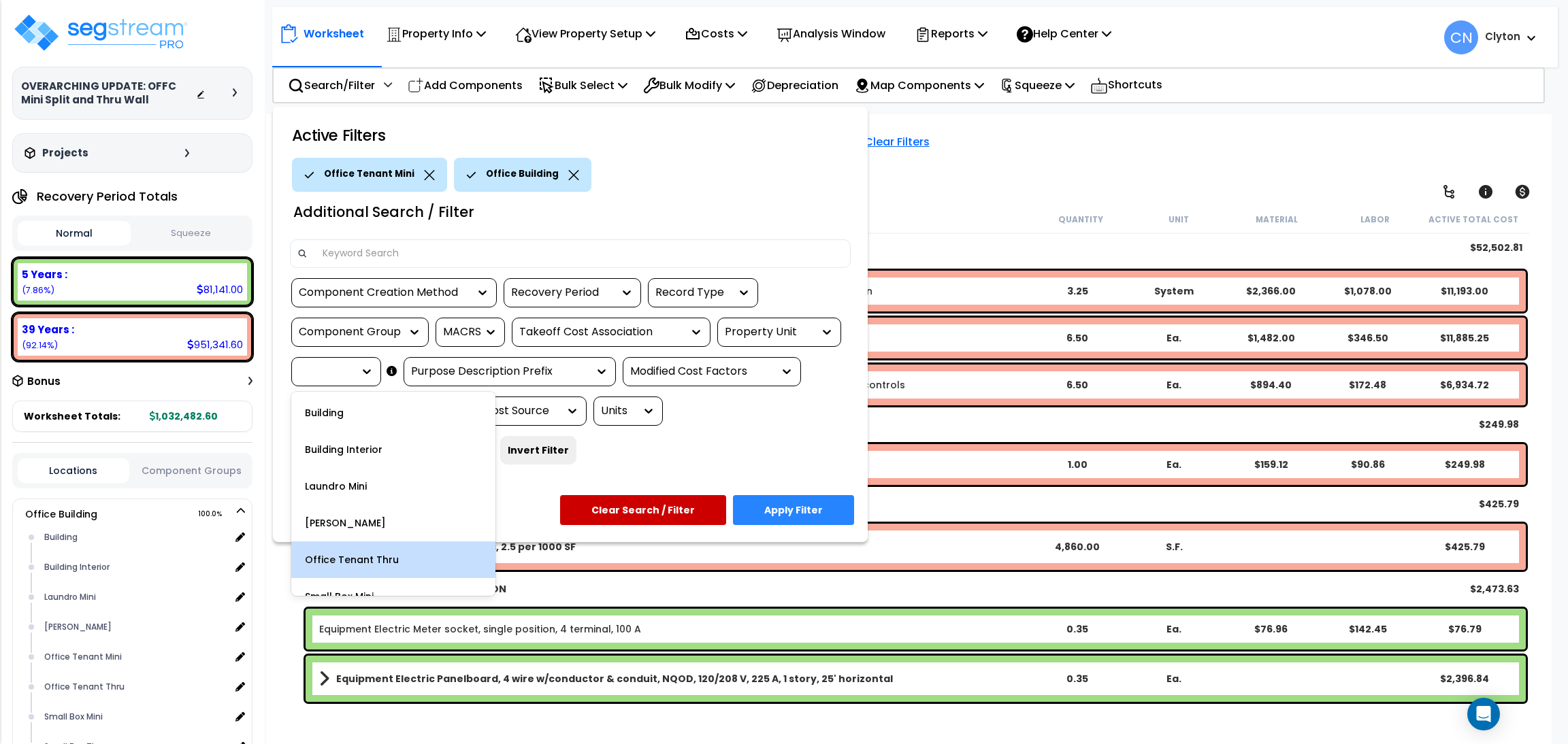
click at [405, 548] on div "Office Tenant Thru" at bounding box center [393, 559] width 204 height 37
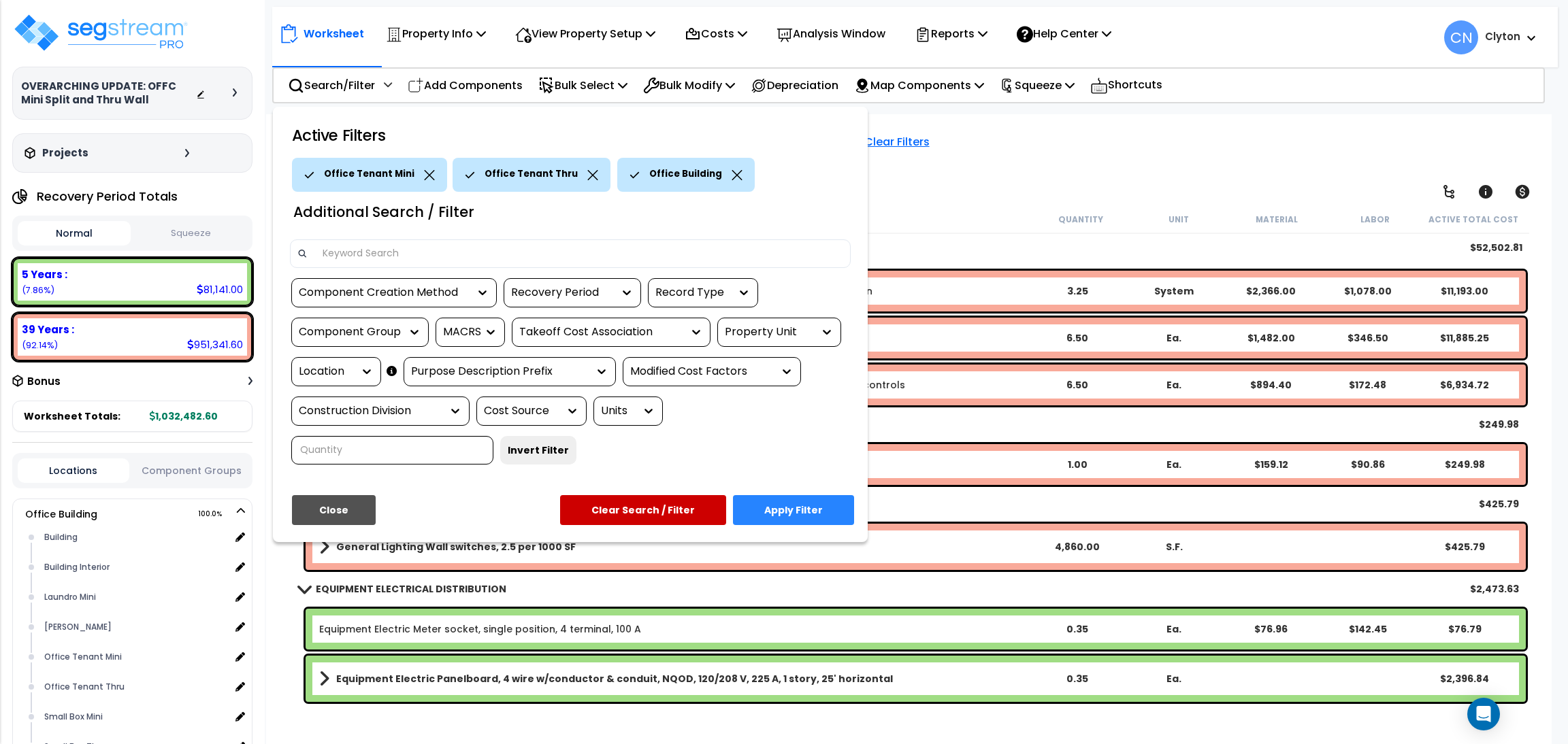
click at [424, 177] on icon at bounding box center [429, 175] width 11 height 10
click at [795, 503] on button "Apply Filter" at bounding box center [794, 510] width 121 height 30
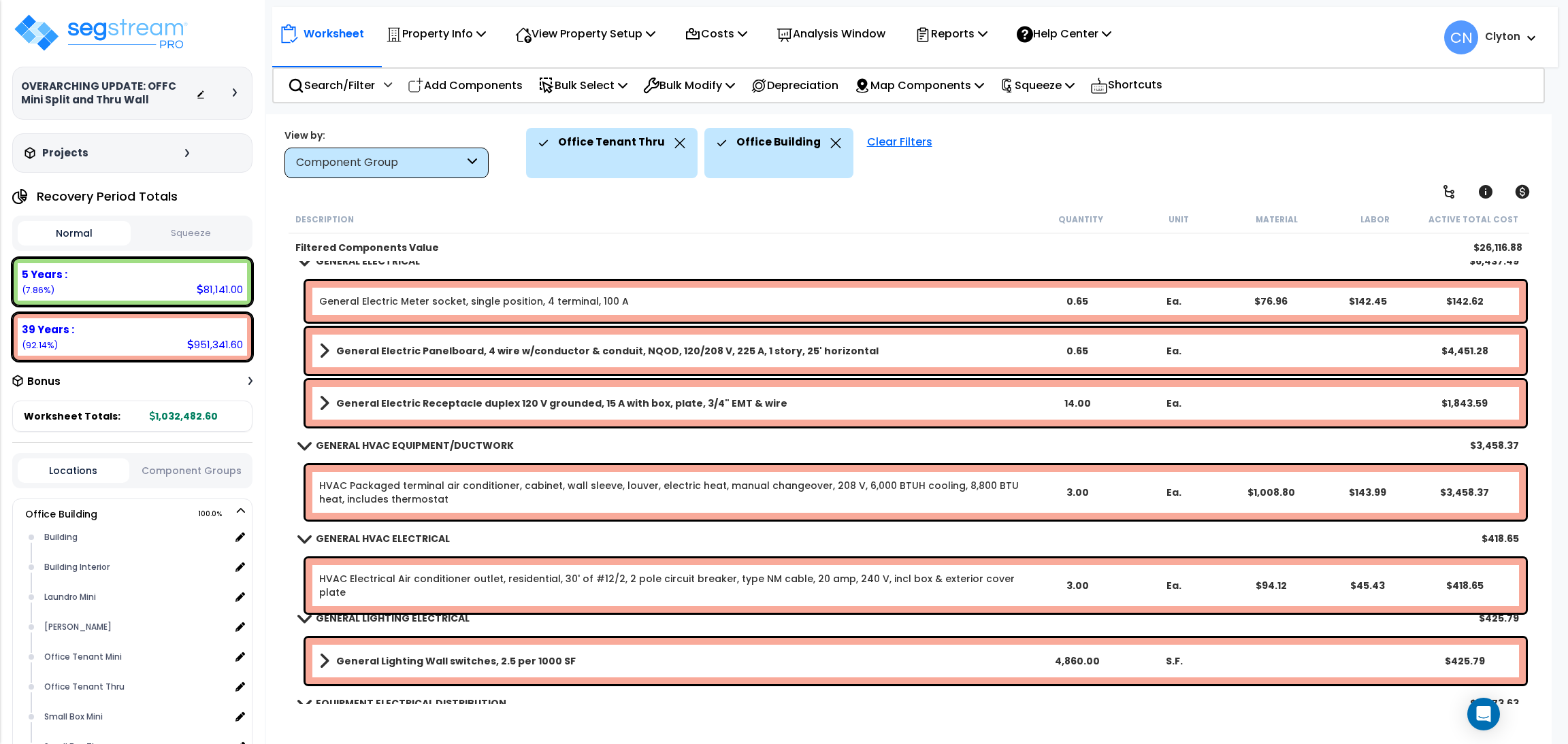
scroll to position [328, 0]
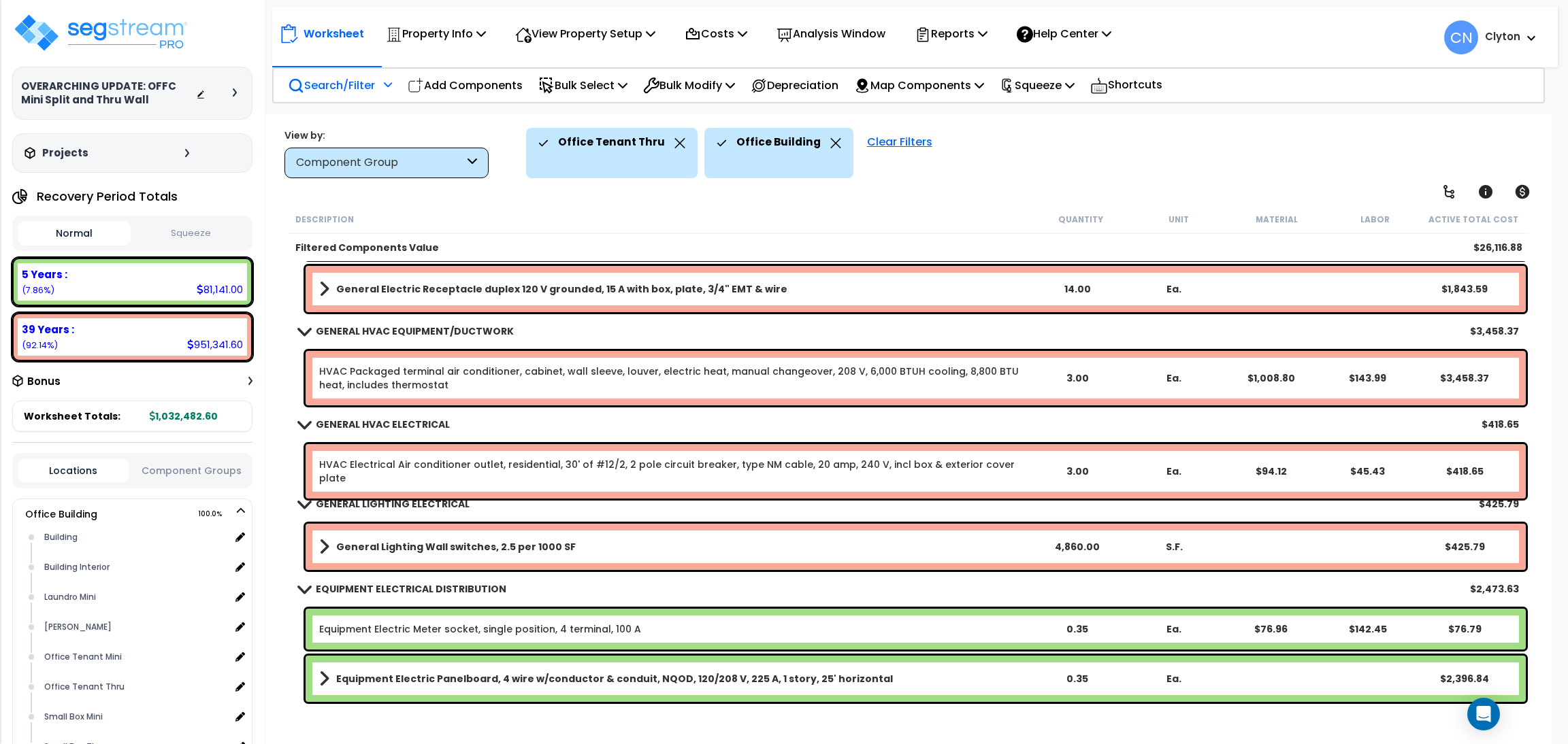
click at [300, 73] on div "Search/Filter Additional Search / Filter" at bounding box center [340, 86] width 104 height 32
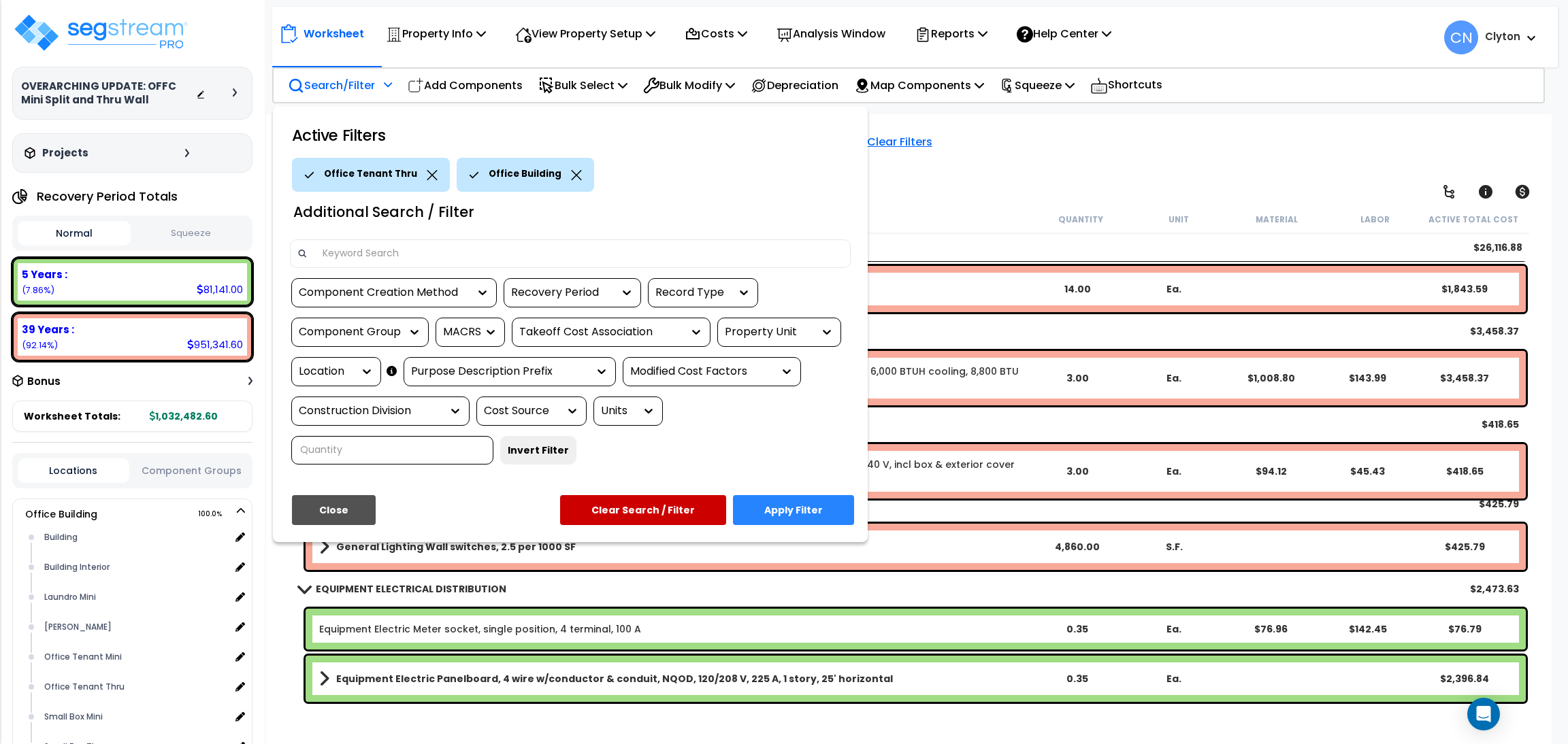
click at [725, 333] on div "Property Unit" at bounding box center [769, 332] width 89 height 15
drag, startPoint x: 761, startPoint y: 379, endPoint x: 487, endPoint y: 363, distance: 274.5
click at [758, 379] on div "Office Building" at bounding box center [819, 373] width 204 height 37
click at [315, 364] on div "Location" at bounding box center [326, 372] width 55 height 15
click at [427, 177] on icon at bounding box center [432, 175] width 10 height 10
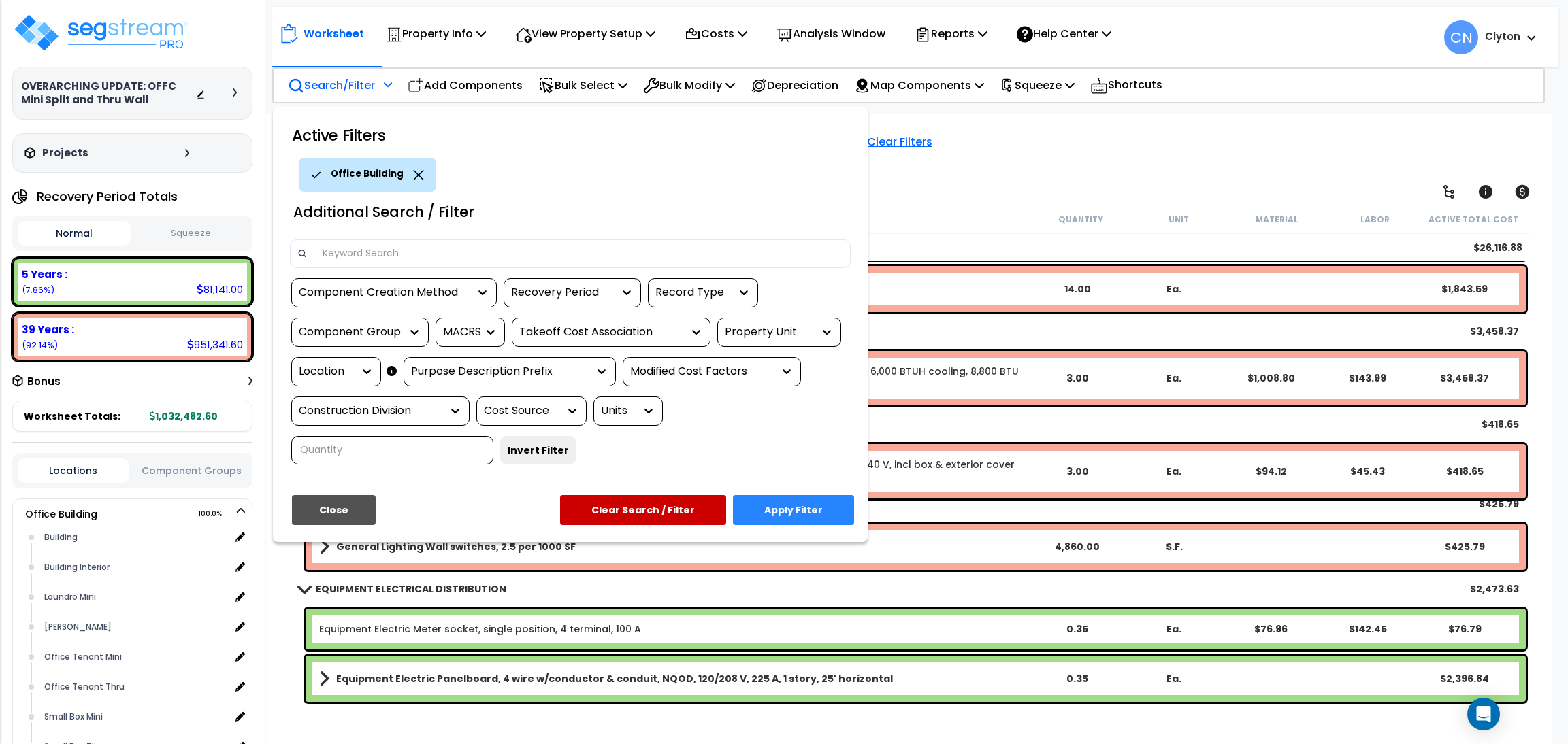
click at [307, 361] on div "Location" at bounding box center [336, 372] width 89 height 29
click at [324, 364] on div "Location" at bounding box center [326, 372] width 55 height 15
click at [292, 515] on button "Close" at bounding box center [334, 510] width 83 height 30
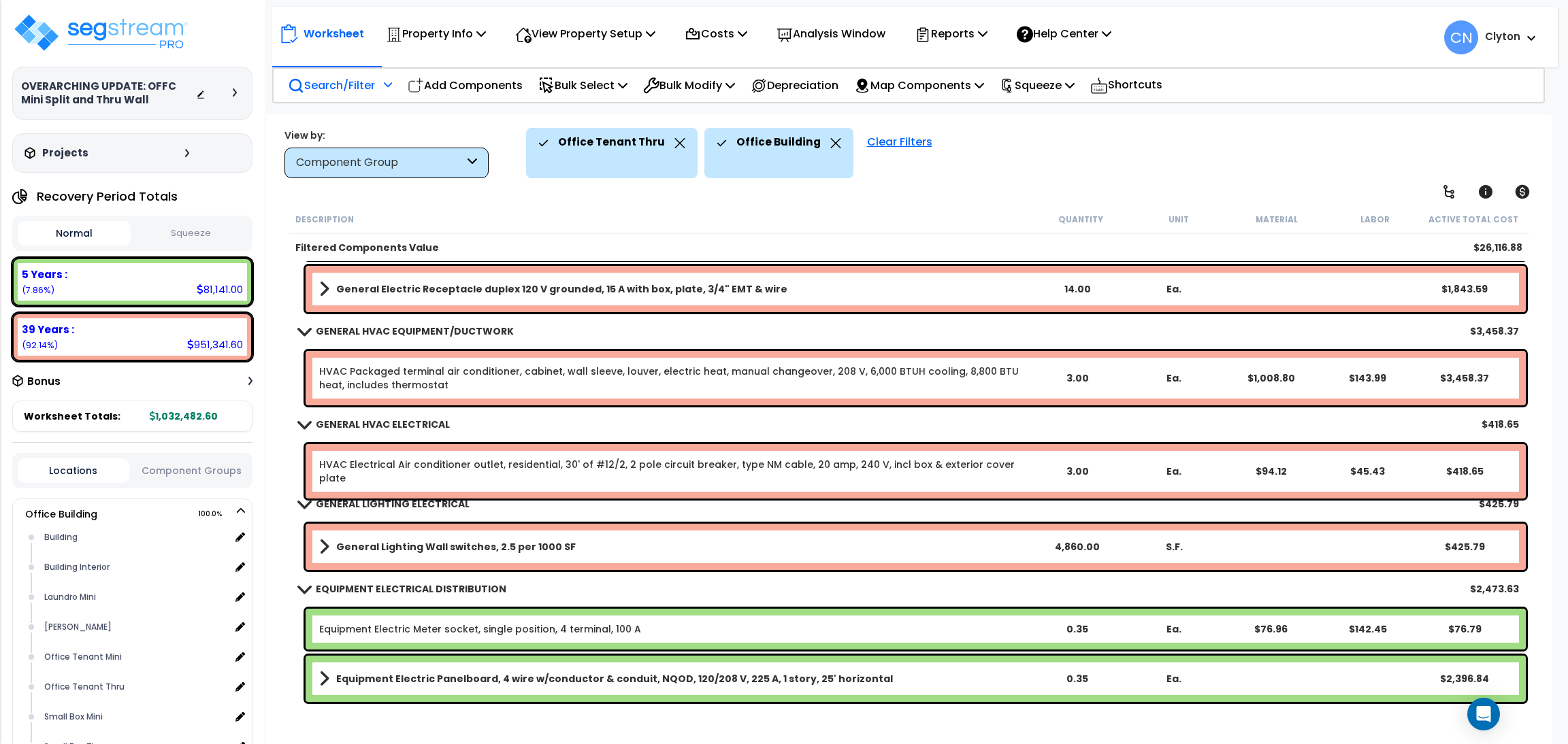
click at [167, 478] on div "Locations Component Groups" at bounding box center [132, 471] width 240 height 36
click at [170, 466] on button "Component Groups" at bounding box center [192, 471] width 112 height 15
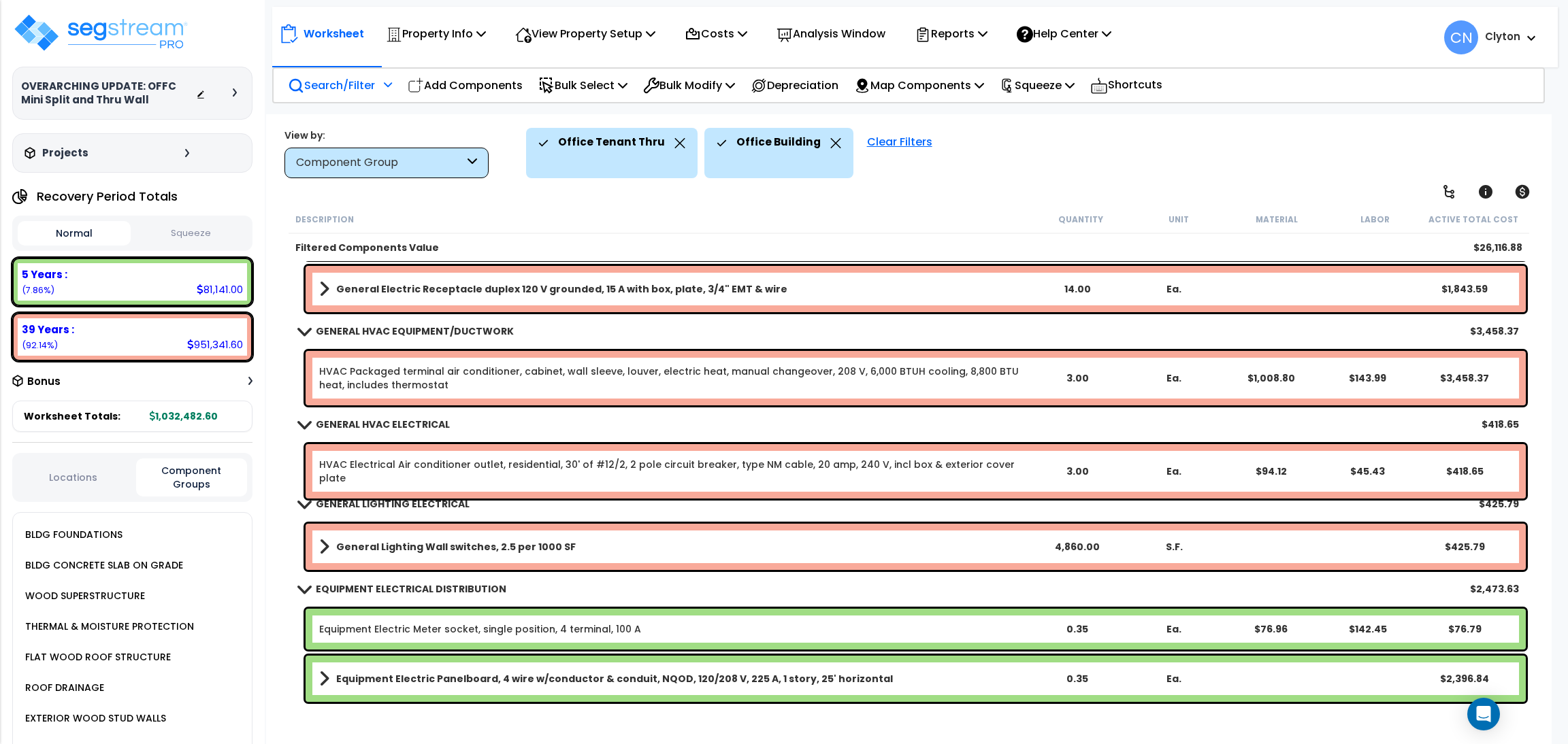
click at [75, 470] on button "Locations" at bounding box center [73, 478] width 112 height 15
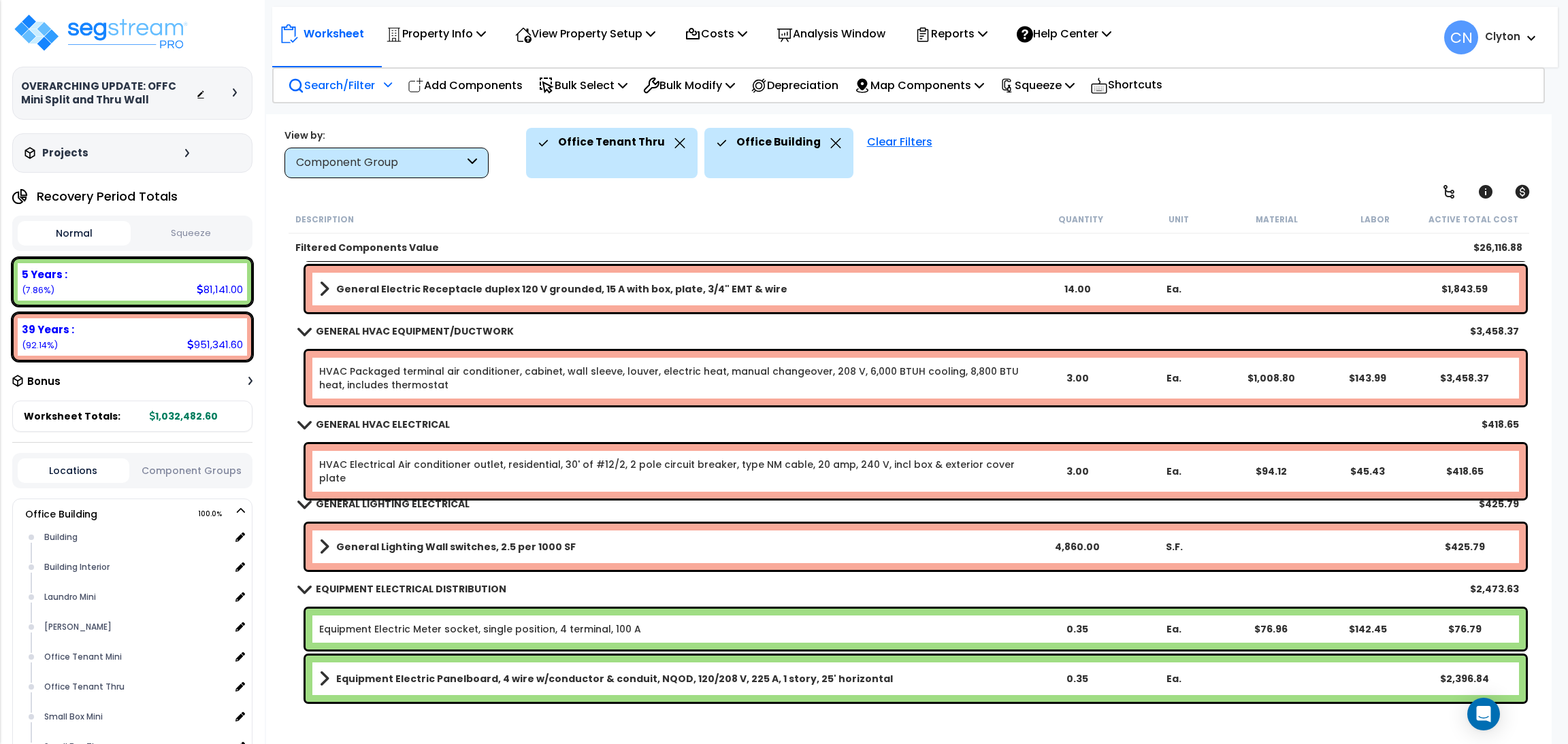
click at [358, 77] on p "Search/Filter" at bounding box center [331, 85] width 87 height 19
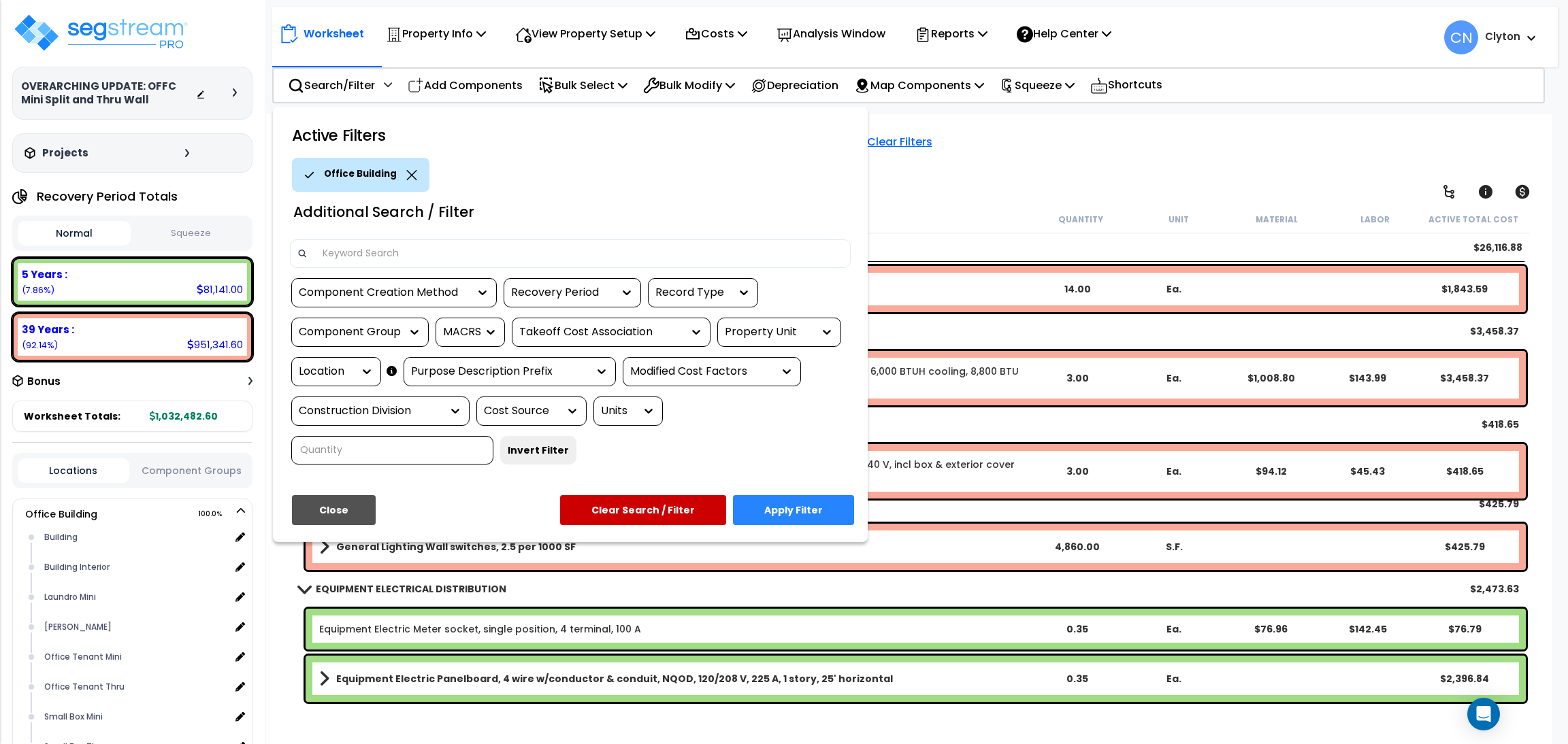
click at [725, 335] on div "Property Unit" at bounding box center [769, 332] width 89 height 15
click at [754, 372] on div "Office Building" at bounding box center [819, 373] width 204 height 37
click at [344, 377] on div "Location" at bounding box center [326, 372] width 55 height 15
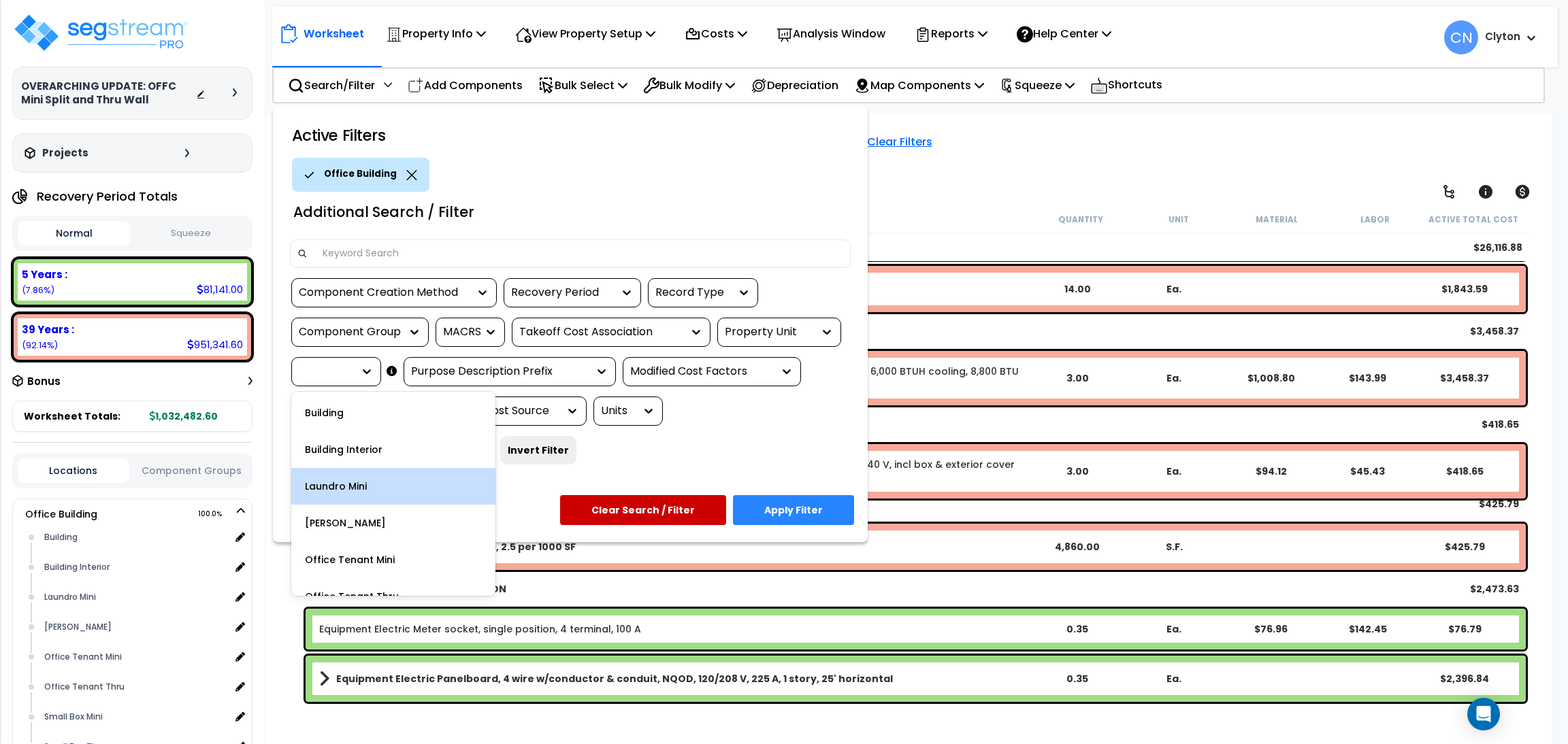
scroll to position [95, 0]
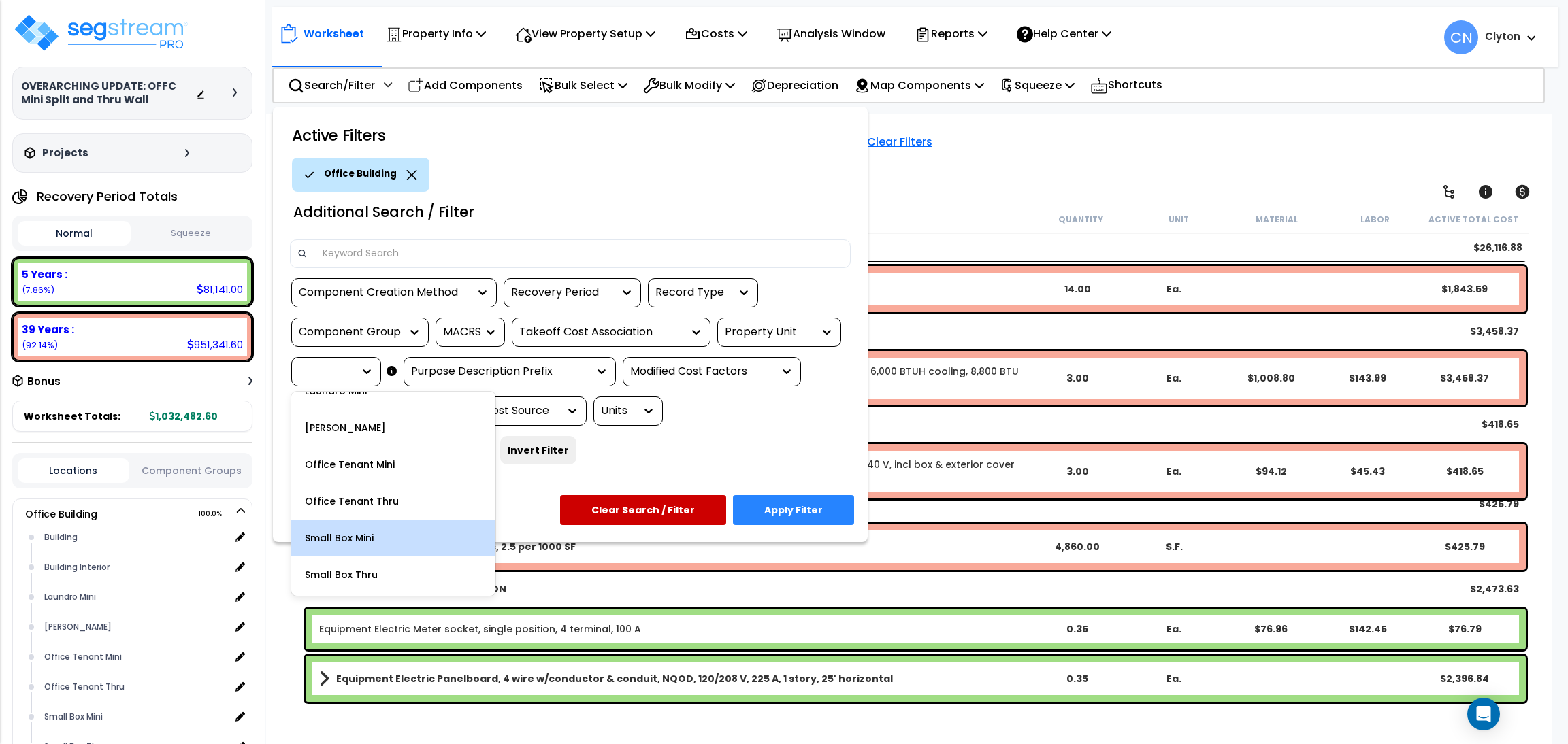
click at [382, 538] on div "Small Box Mini" at bounding box center [393, 538] width 204 height 37
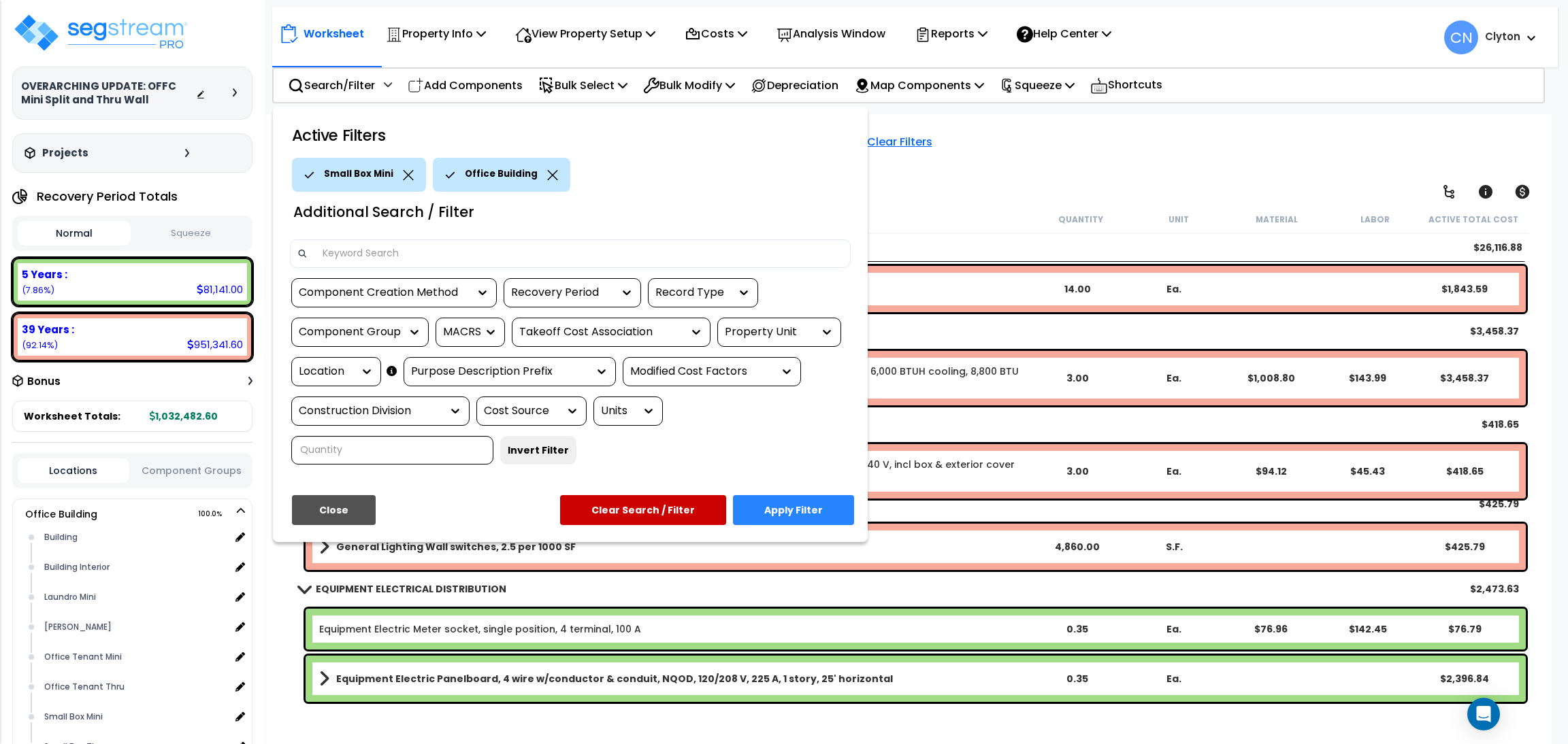
click at [763, 501] on button "Apply Filter" at bounding box center [794, 510] width 121 height 30
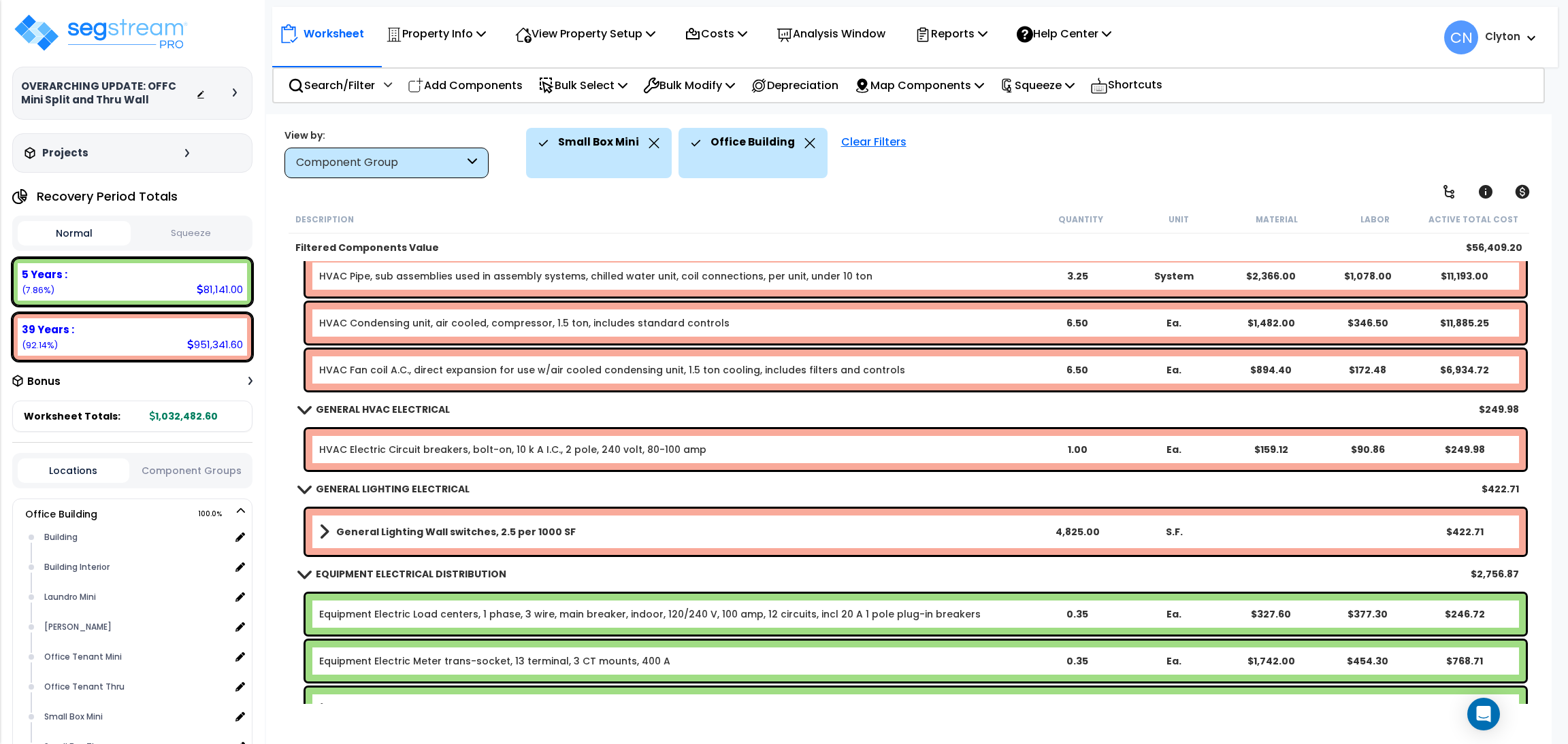
scroll to position [501, 0]
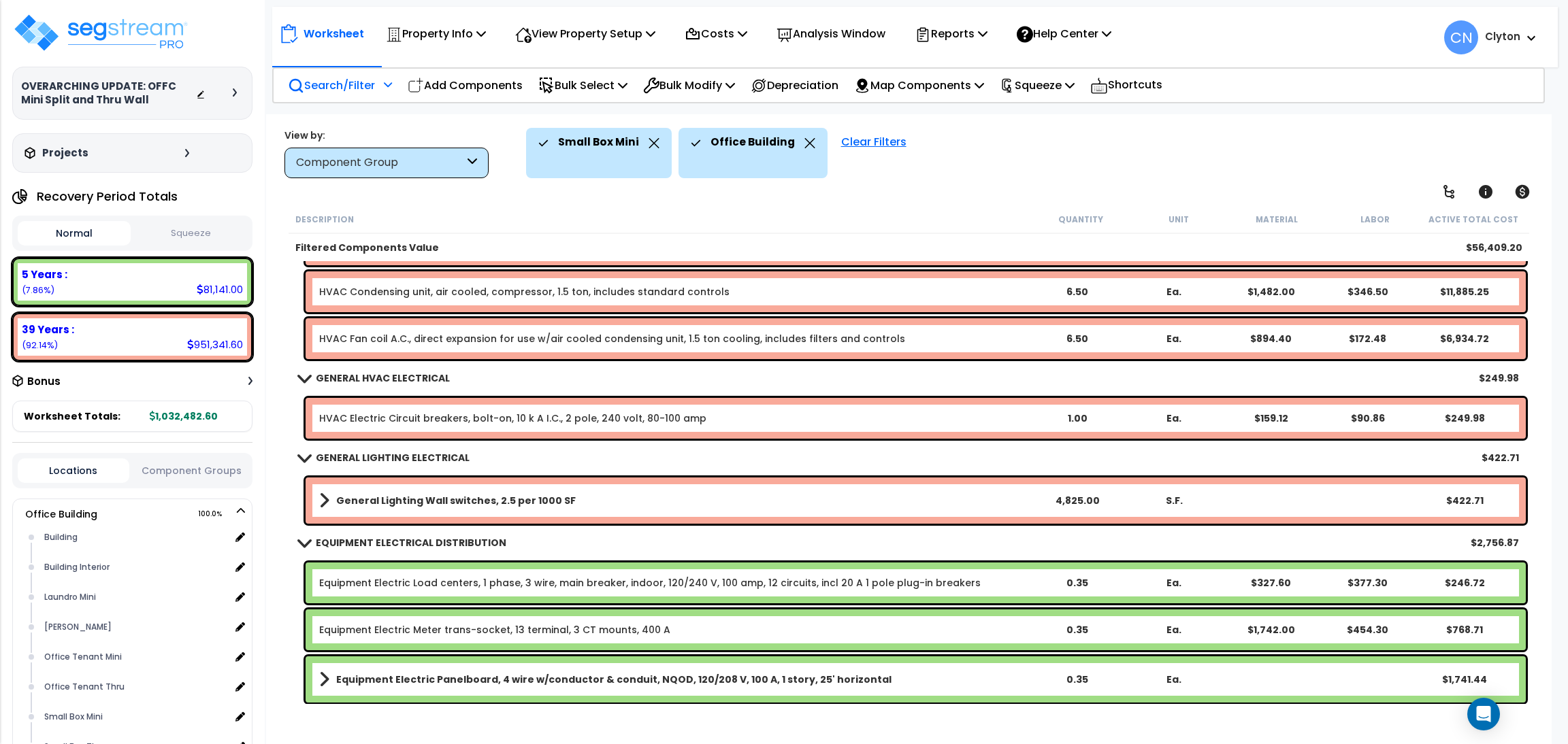
click at [353, 86] on p "Search/Filter" at bounding box center [331, 85] width 87 height 19
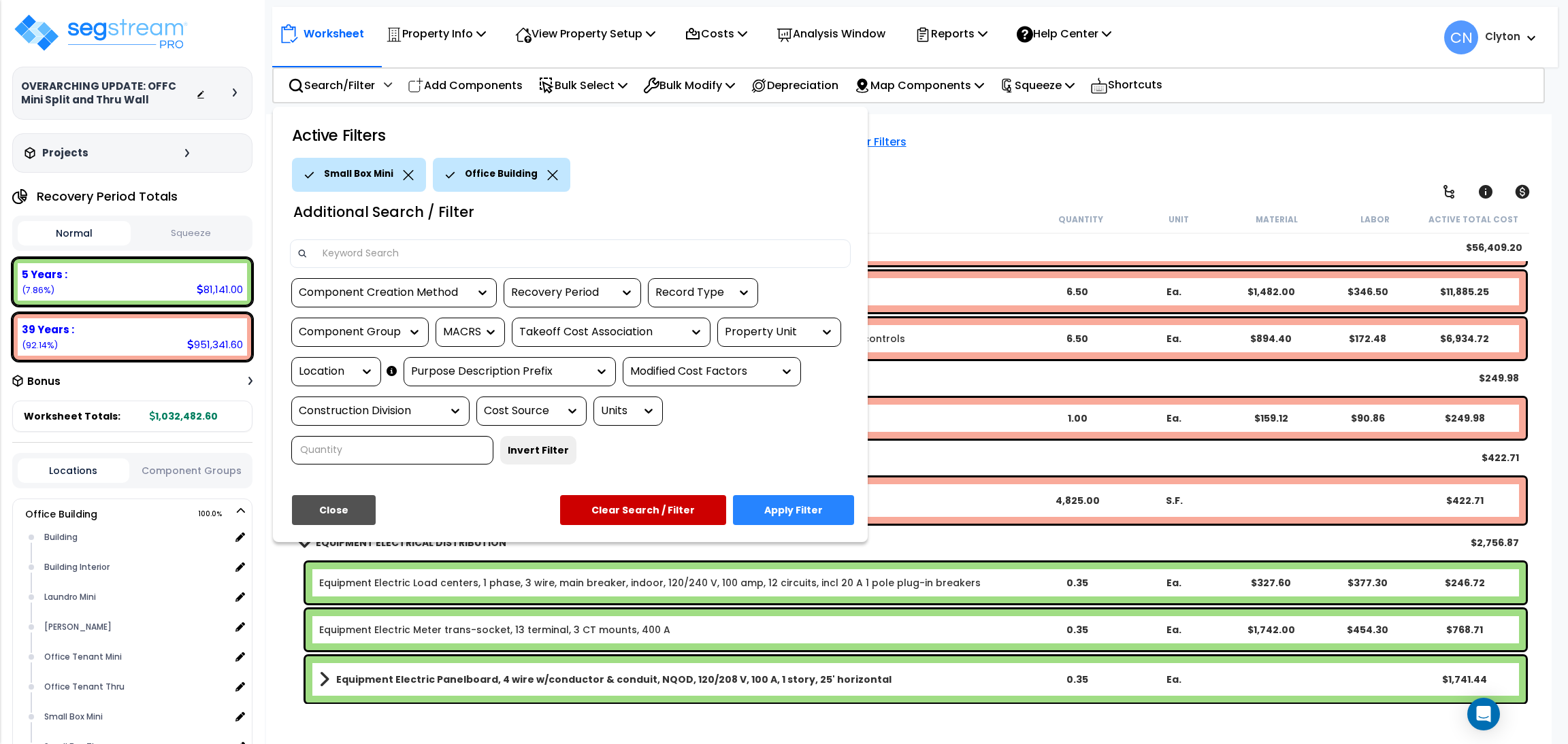
click at [334, 364] on div "Location" at bounding box center [326, 372] width 55 height 15
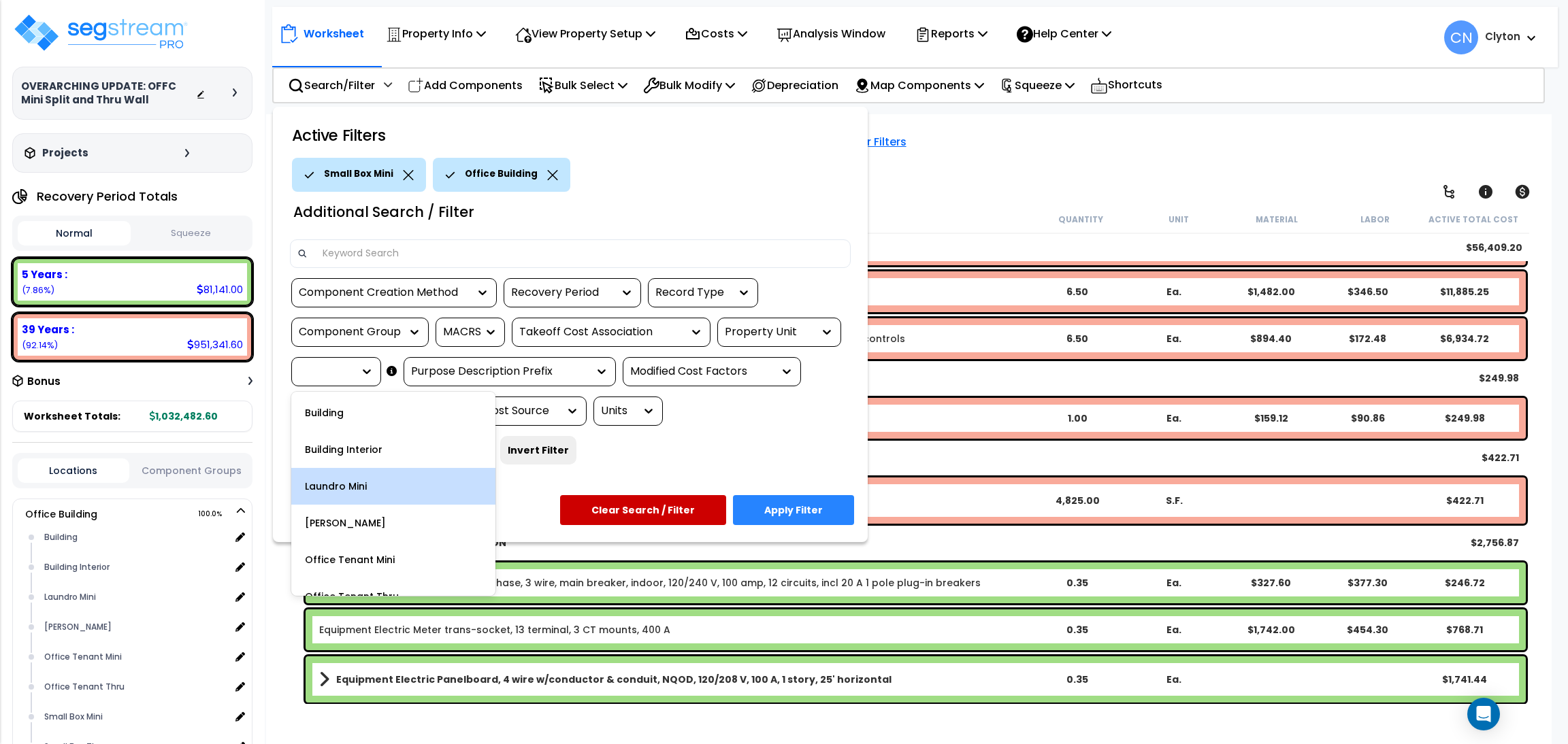
scroll to position [59, 0]
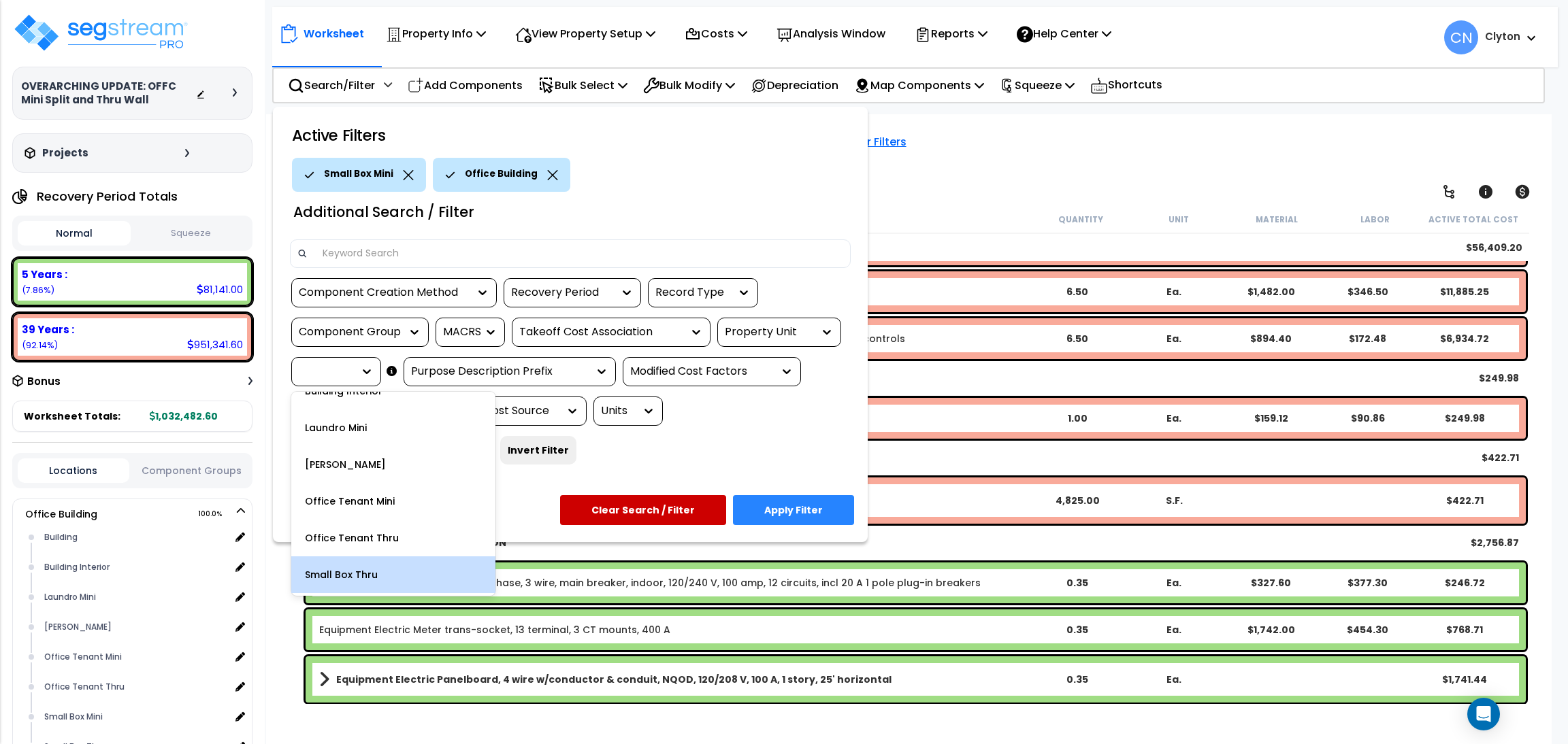
click at [358, 574] on div "Small Box Thru" at bounding box center [393, 575] width 204 height 37
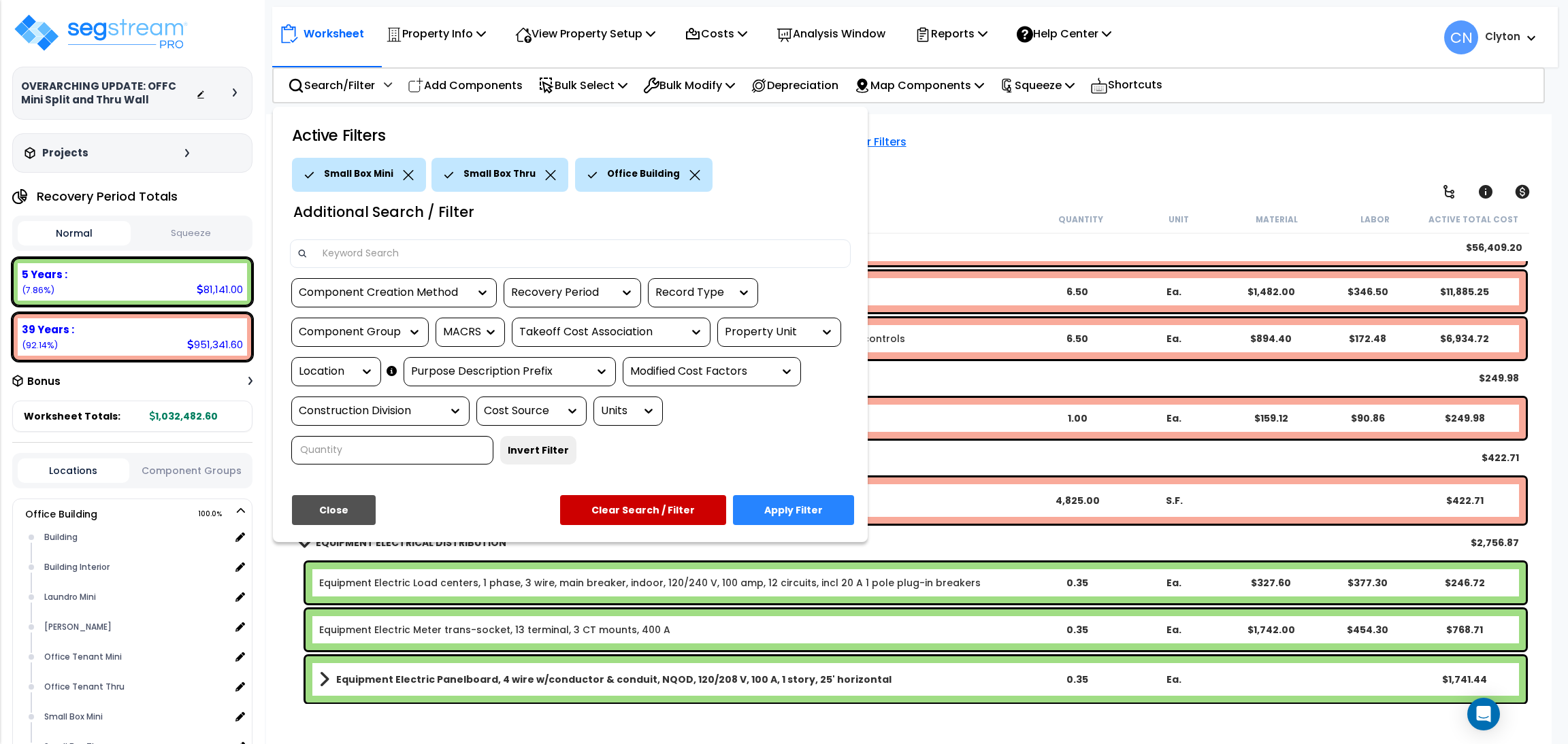
click at [404, 180] on div "Small Box Mini" at bounding box center [359, 175] width 134 height 34
click at [404, 173] on icon at bounding box center [408, 175] width 10 height 10
click at [757, 511] on button "Apply Filter" at bounding box center [794, 510] width 121 height 30
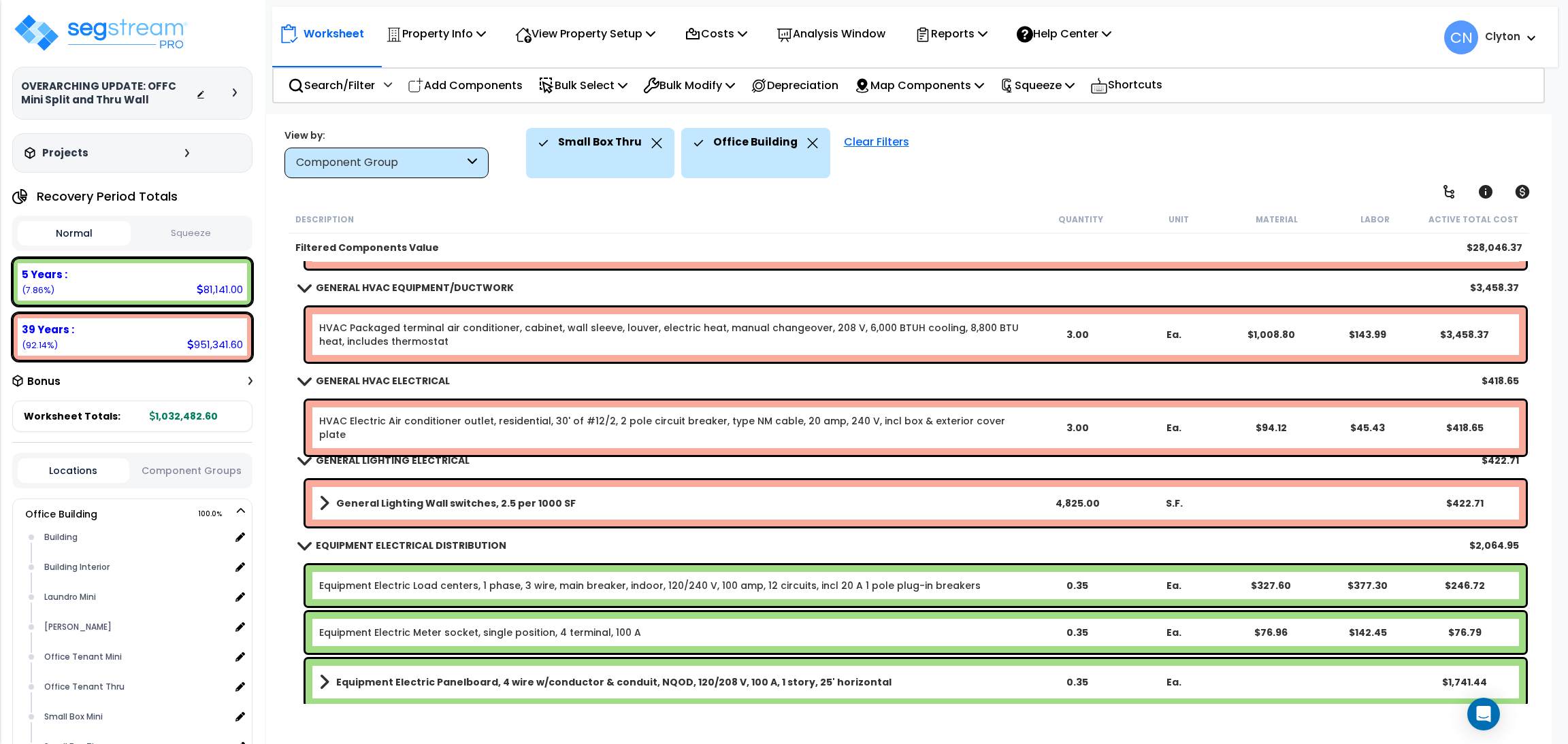
scroll to position [421, 0]
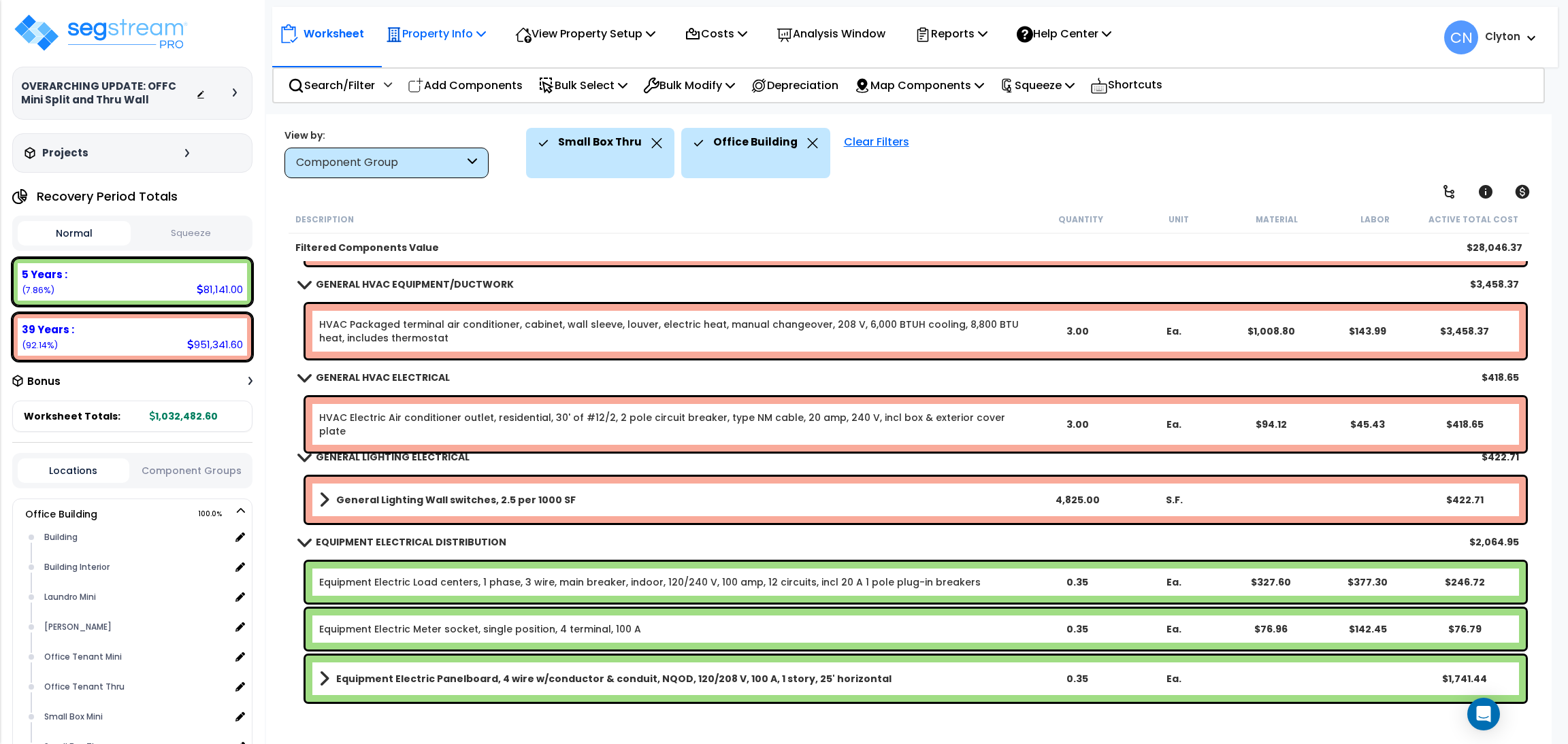
click at [411, 32] on p "Property Info" at bounding box center [435, 34] width 100 height 19
click at [417, 123] on link "Template property" at bounding box center [446, 122] width 135 height 27
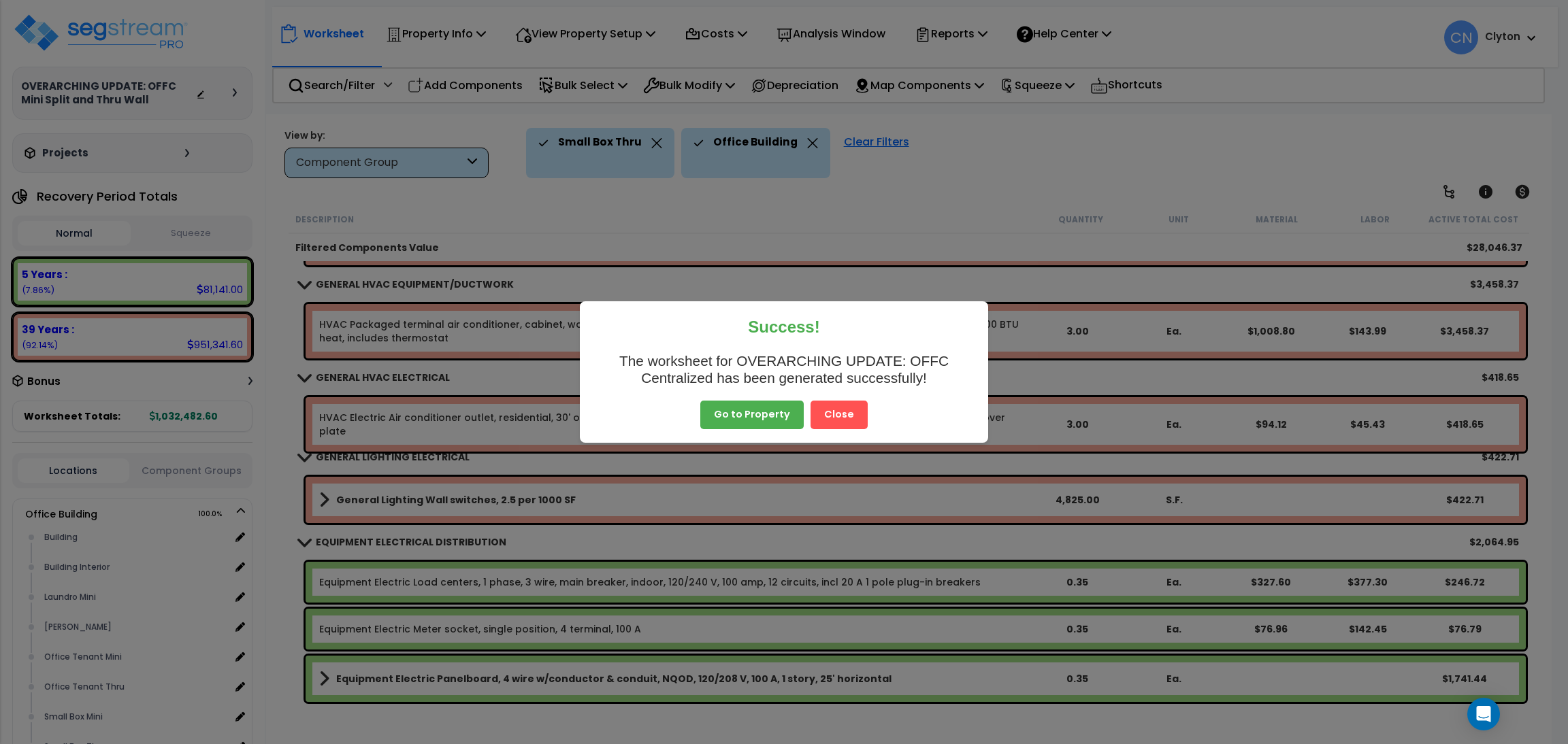
click at [836, 418] on button "Close" at bounding box center [839, 415] width 57 height 29
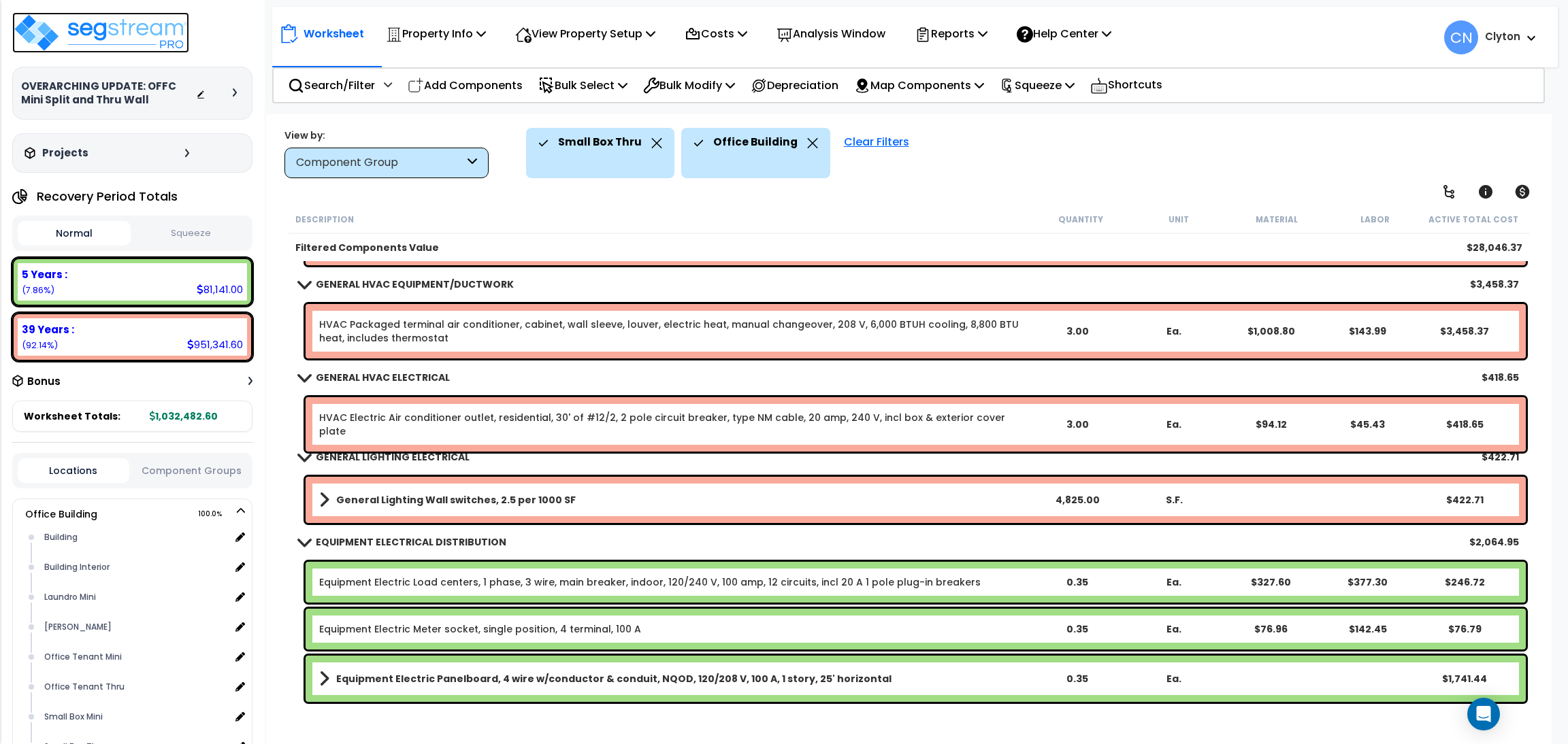
click at [120, 43] on img at bounding box center [101, 32] width 177 height 41
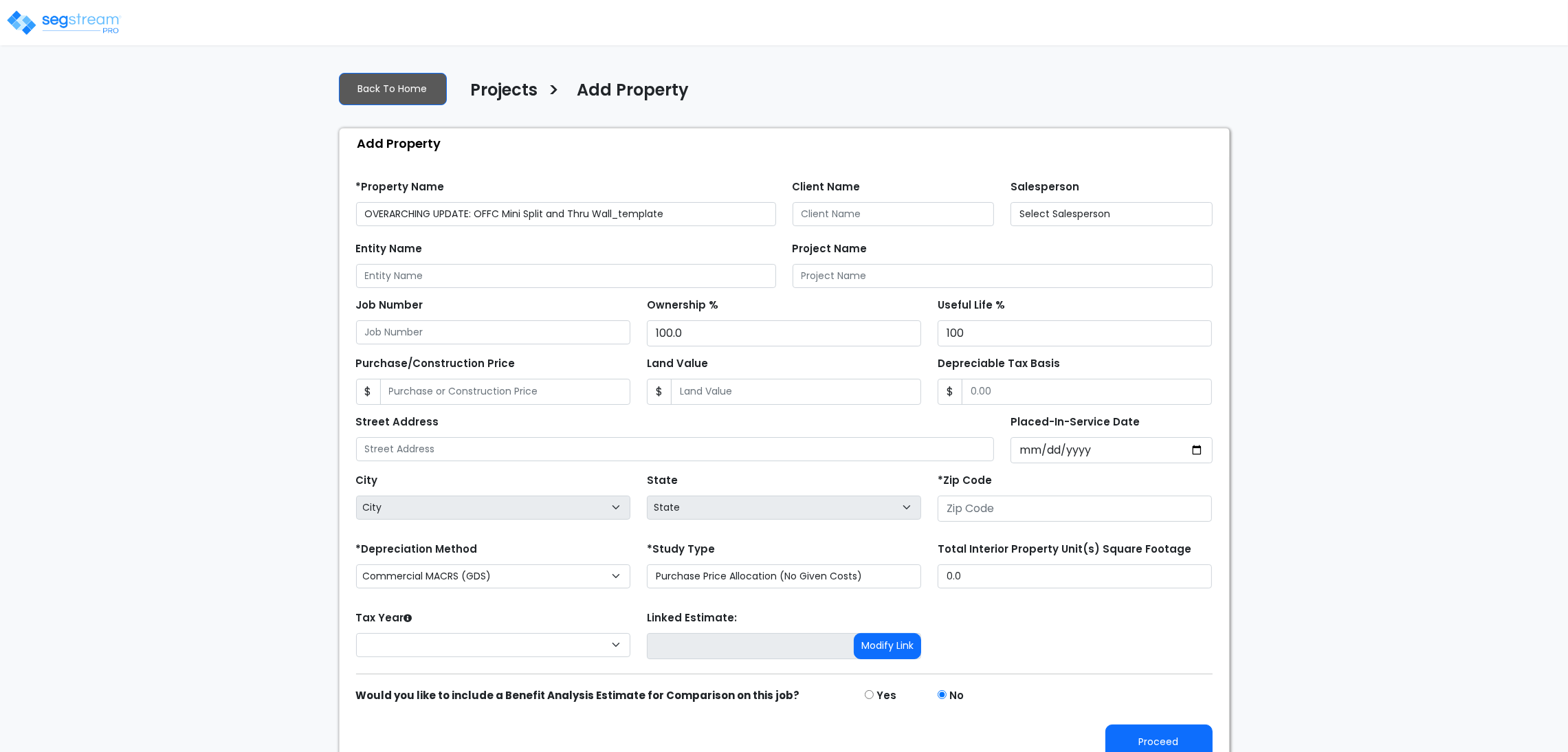
type input "80206"
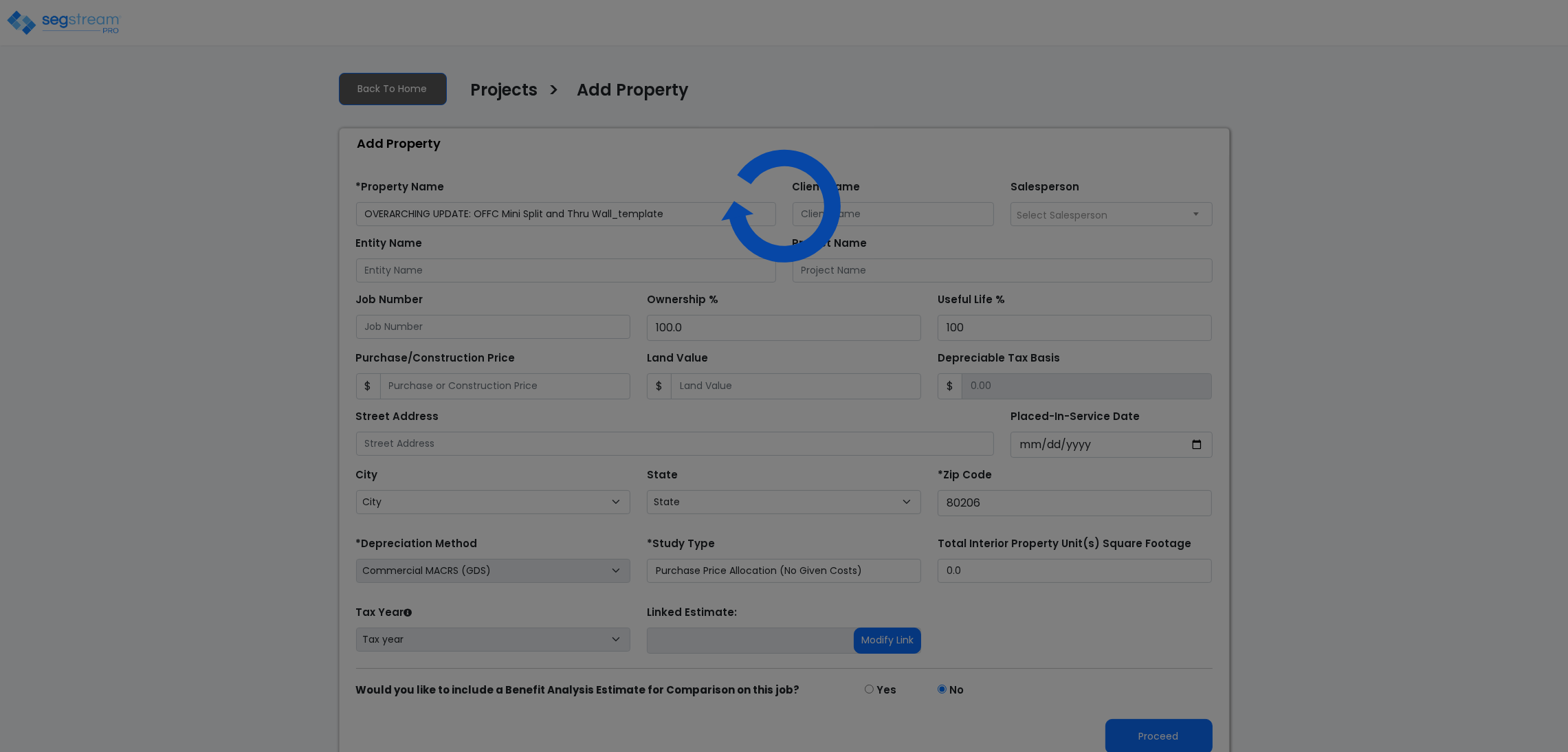
select select "CO"
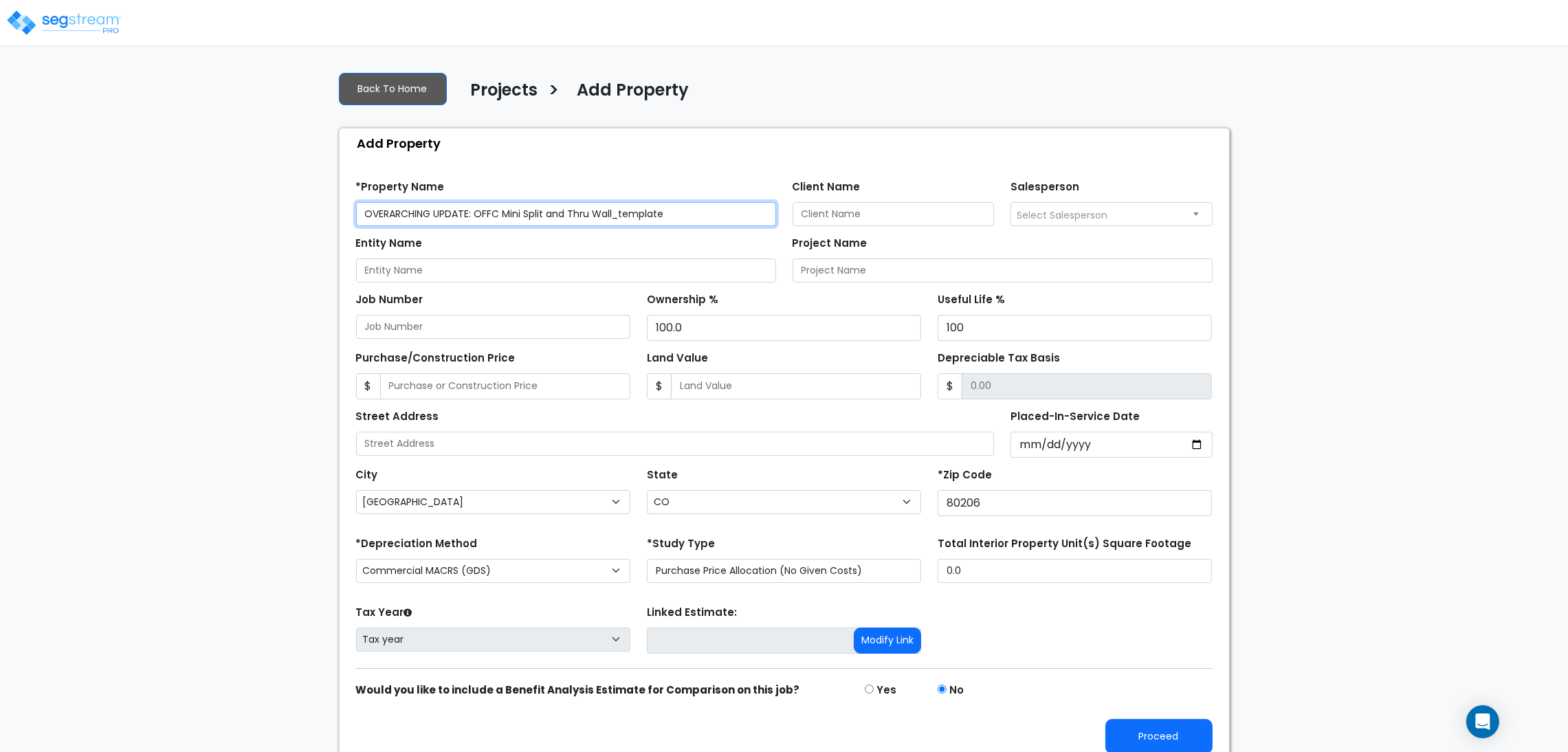
drag, startPoint x: 720, startPoint y: 214, endPoint x: 505, endPoint y: 210, distance: 215.0
click at [505, 210] on input "OVERARCHING UPDATE: OFFC Mini Split and Thru Wall_template" at bounding box center [566, 214] width 420 height 24
type input "OVERARCHING UPDATE: OFFC Centralized"
click at [1187, 722] on button "Proceed" at bounding box center [1159, 737] width 108 height 35
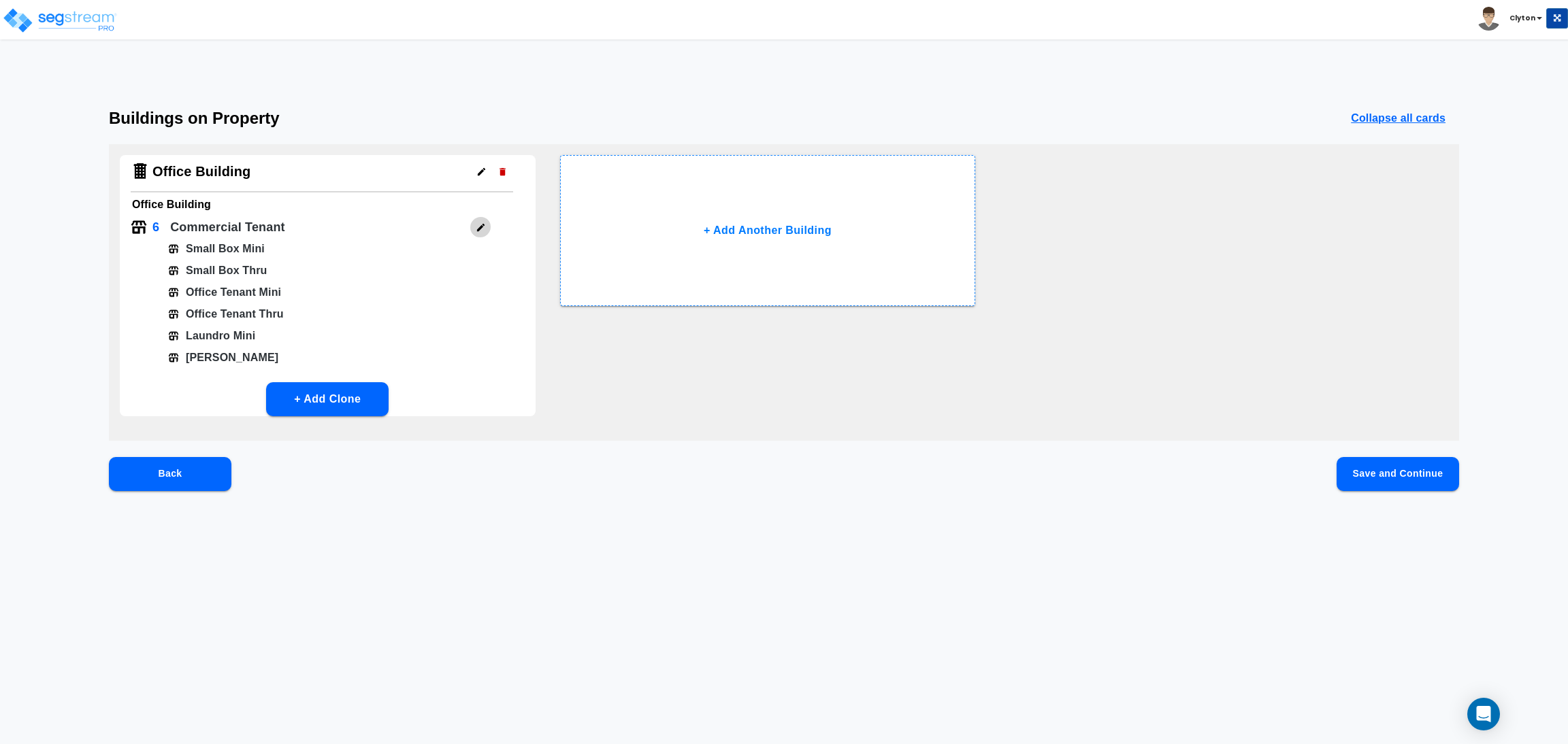
click at [480, 222] on icon "button" at bounding box center [481, 227] width 10 height 10
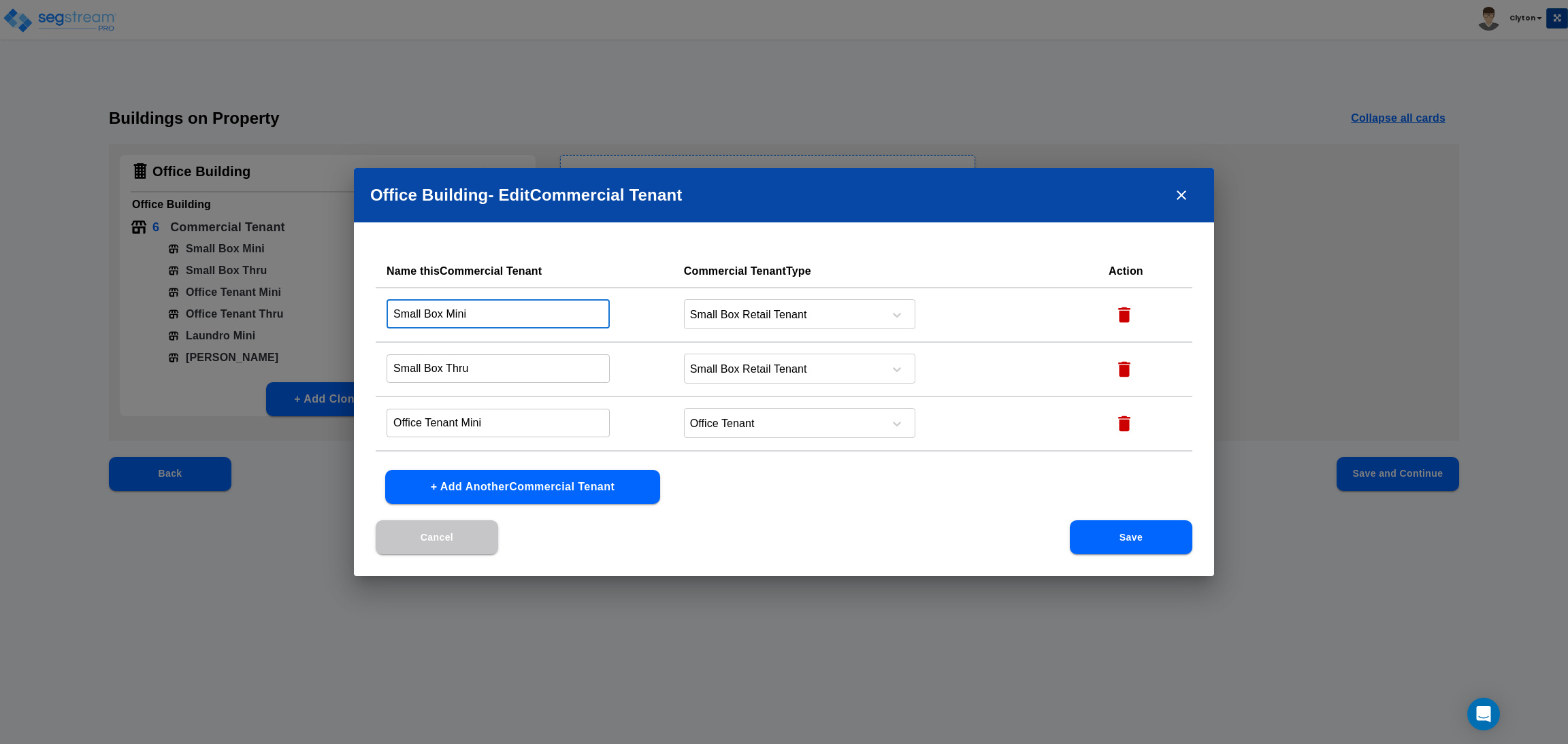
drag, startPoint x: 537, startPoint y: 318, endPoint x: 449, endPoint y: 316, distance: 88.0
click at [449, 316] on input "Small Box Mini" at bounding box center [498, 314] width 223 height 29
type input "Small Box RU"
click at [1120, 365] on icon "button" at bounding box center [1124, 369] width 12 height 15
type input "Office Tenant Mini"
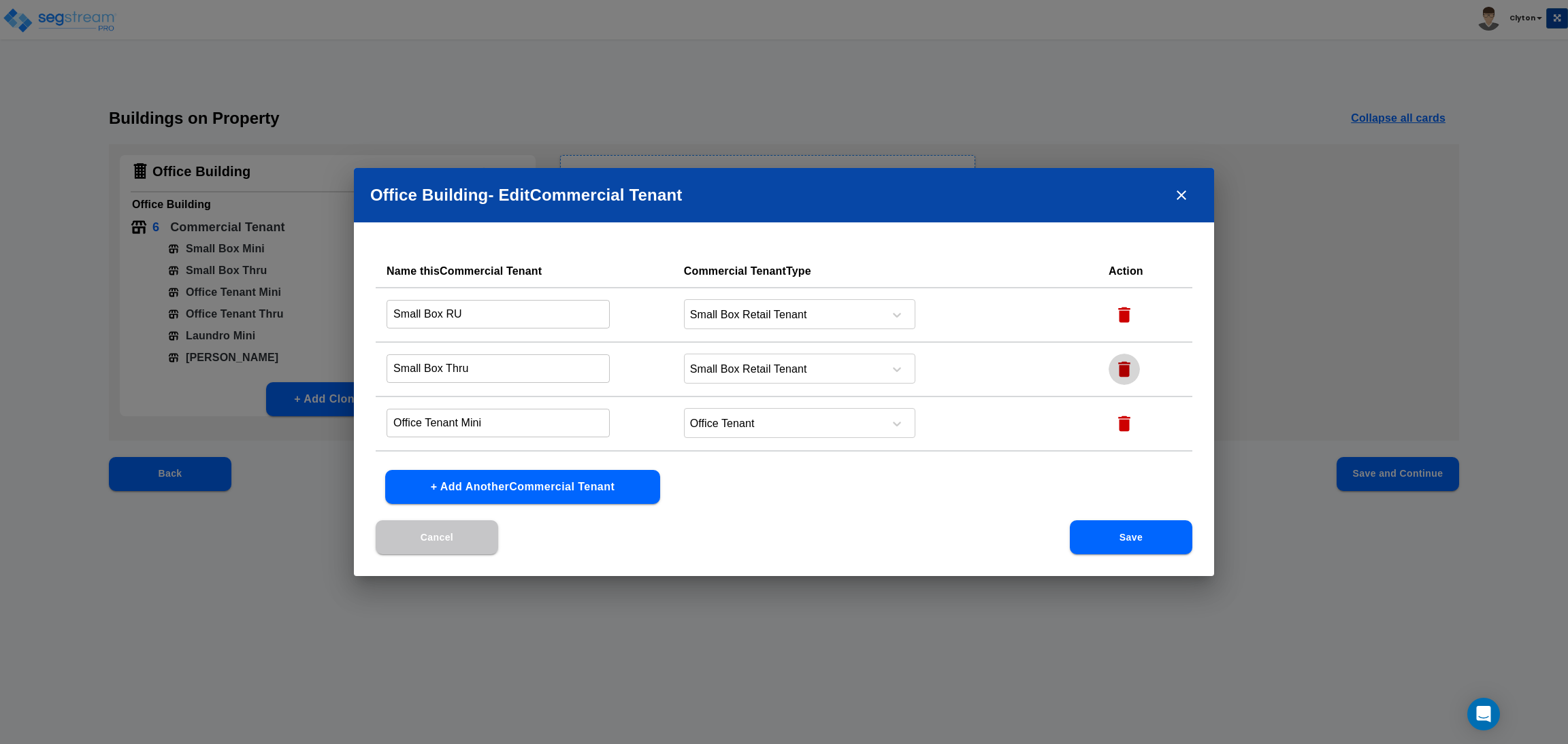
type input "Office Tenant Thru"
type input "Laundro Mini"
type input "Laundro Thru"
click at [1118, 421] on icon "button" at bounding box center [1124, 424] width 12 height 15
type input "Laundro Mini"
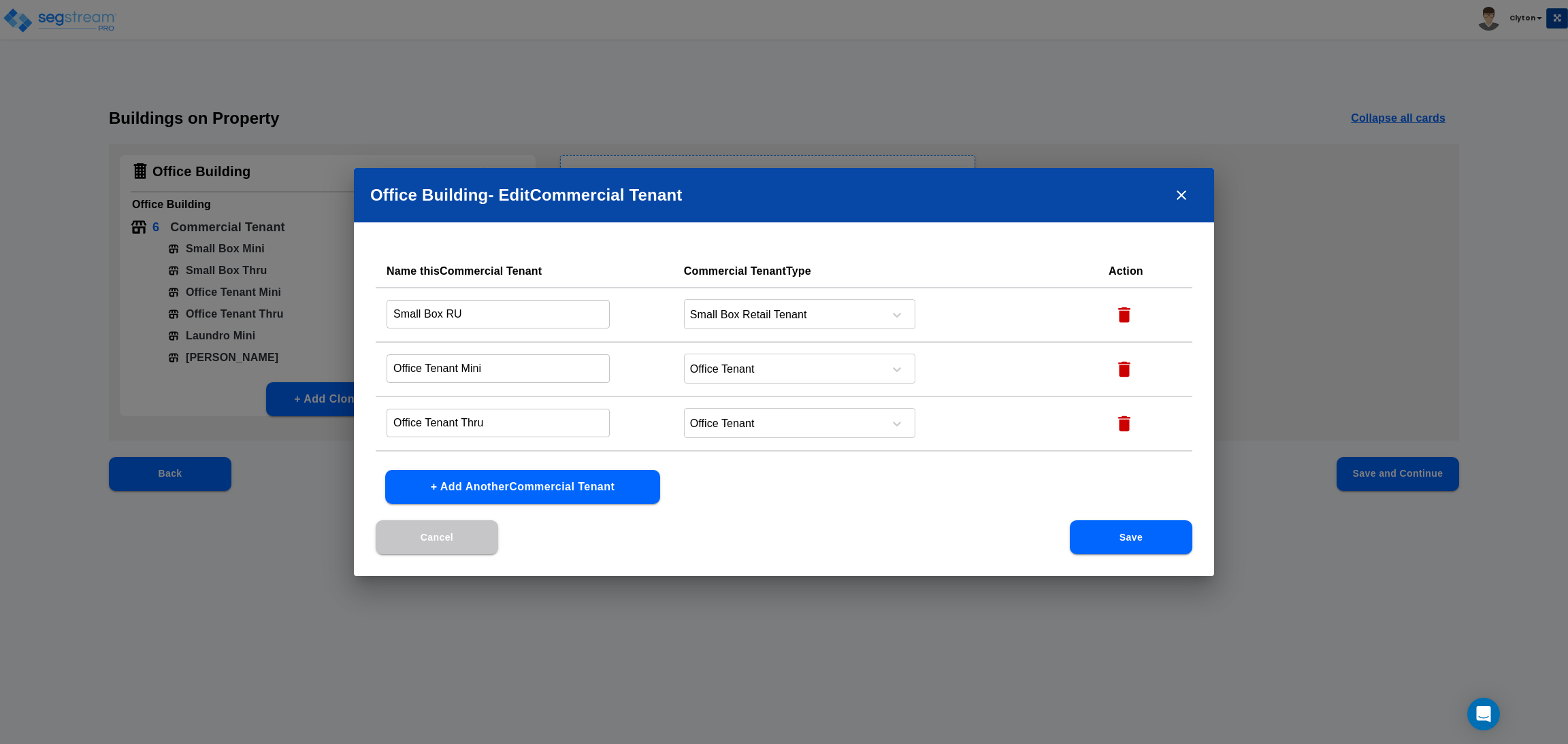
type input "Laundro Thru"
click at [1123, 317] on icon "button" at bounding box center [1124, 315] width 20 height 20
type input "Office Tenant Mini"
type input "Laundro Mini"
type input "Laundro Thru"
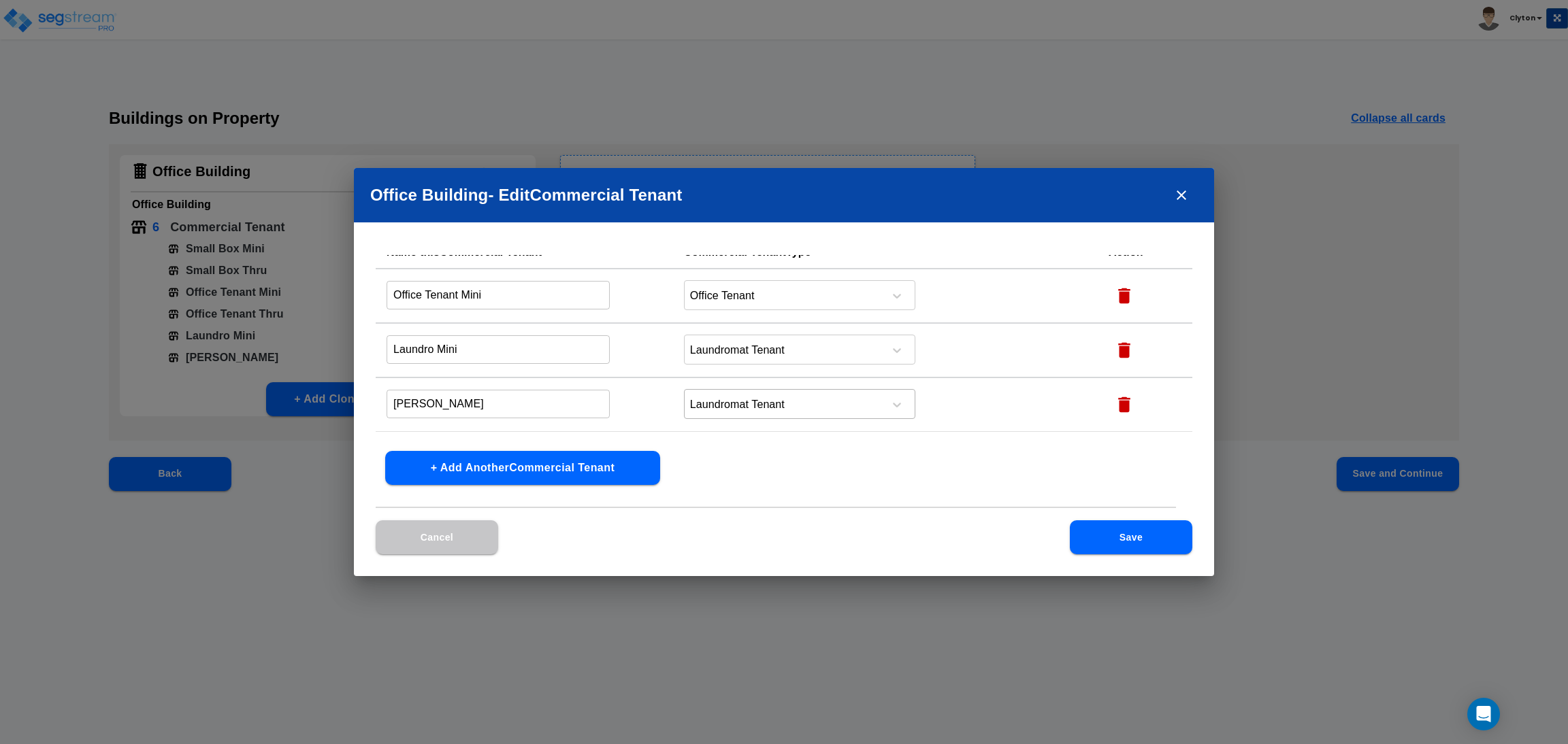
scroll to position [38, 0]
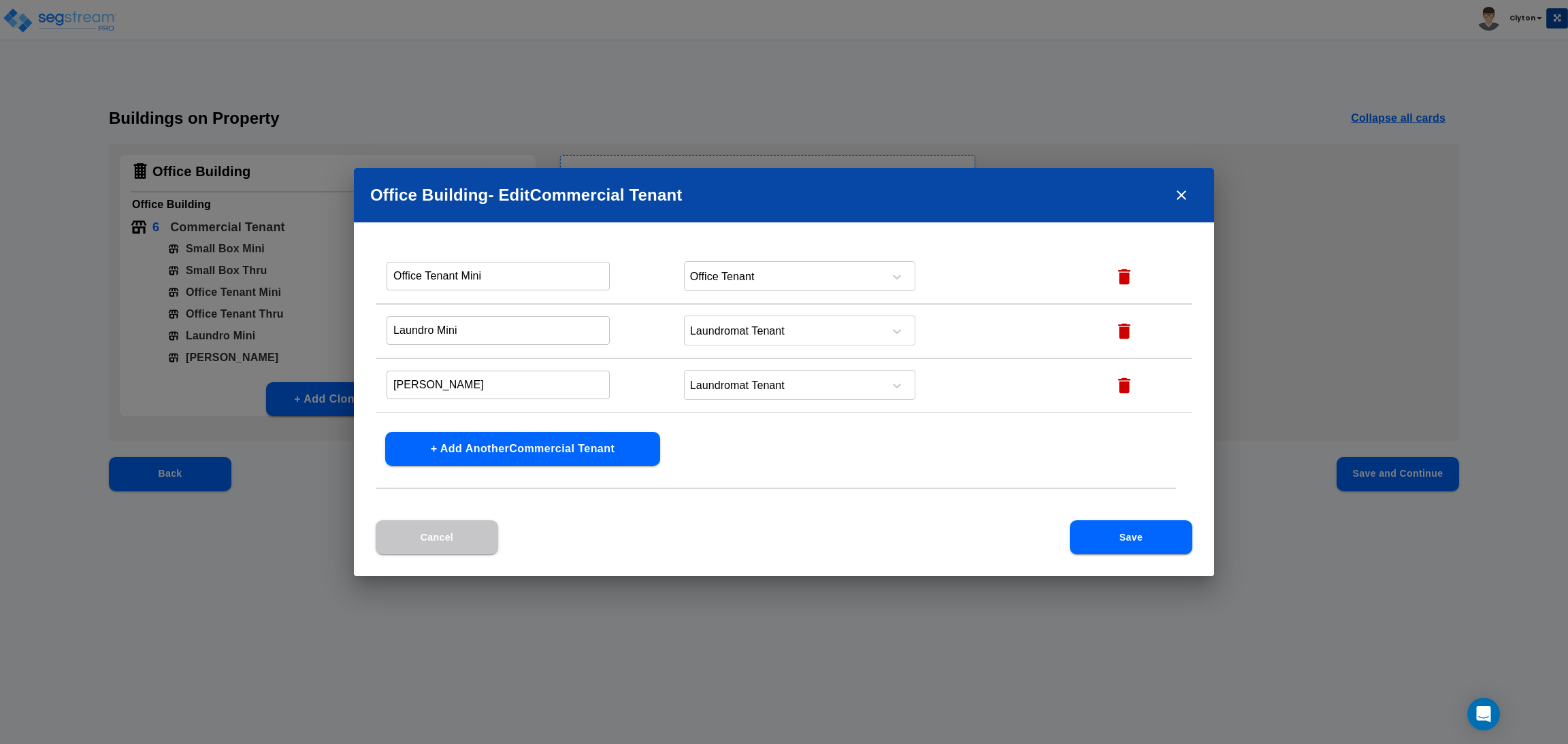
click at [1120, 383] on icon "button" at bounding box center [1124, 386] width 12 height 15
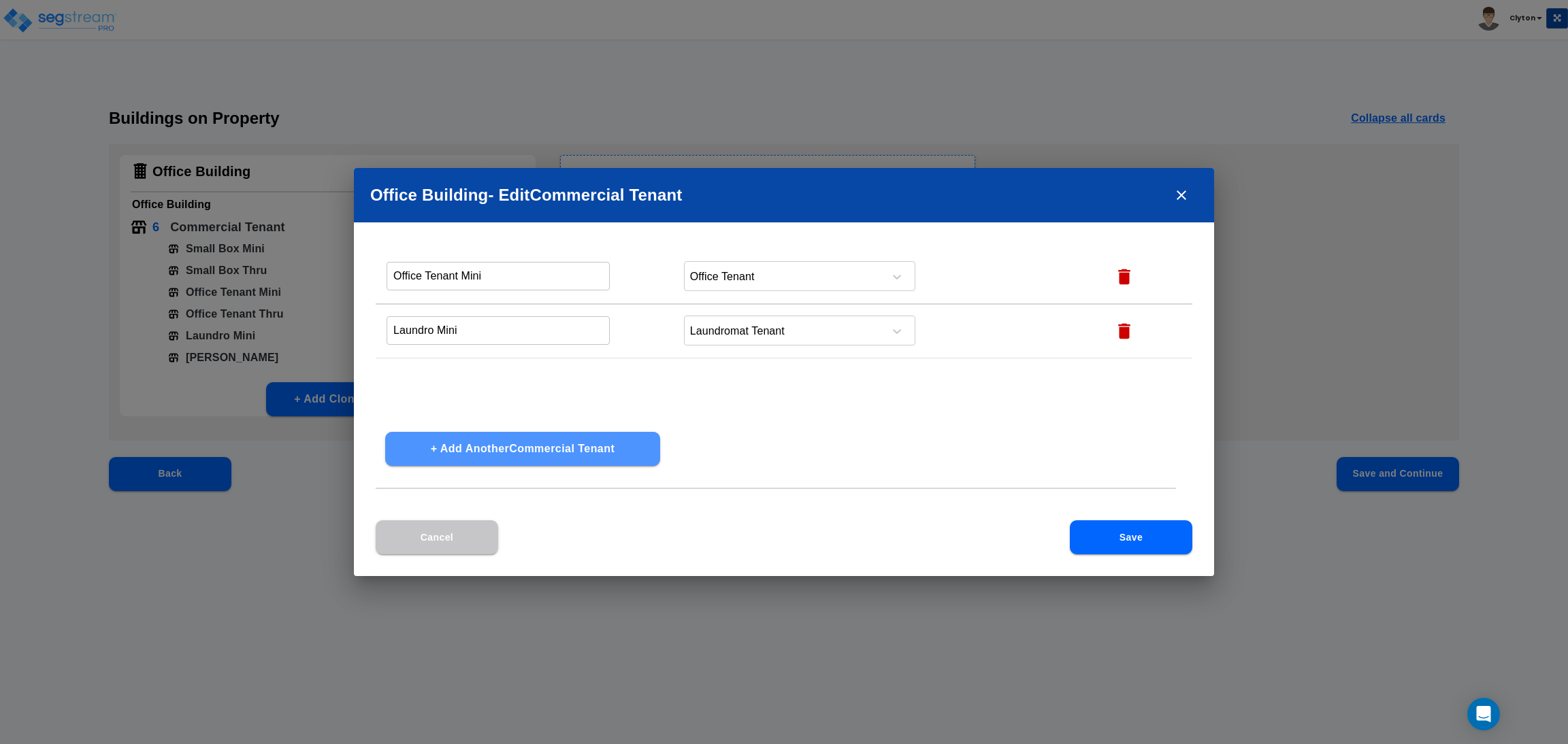
click at [532, 454] on button "+ Add Another Commercial Tenant" at bounding box center [522, 449] width 275 height 34
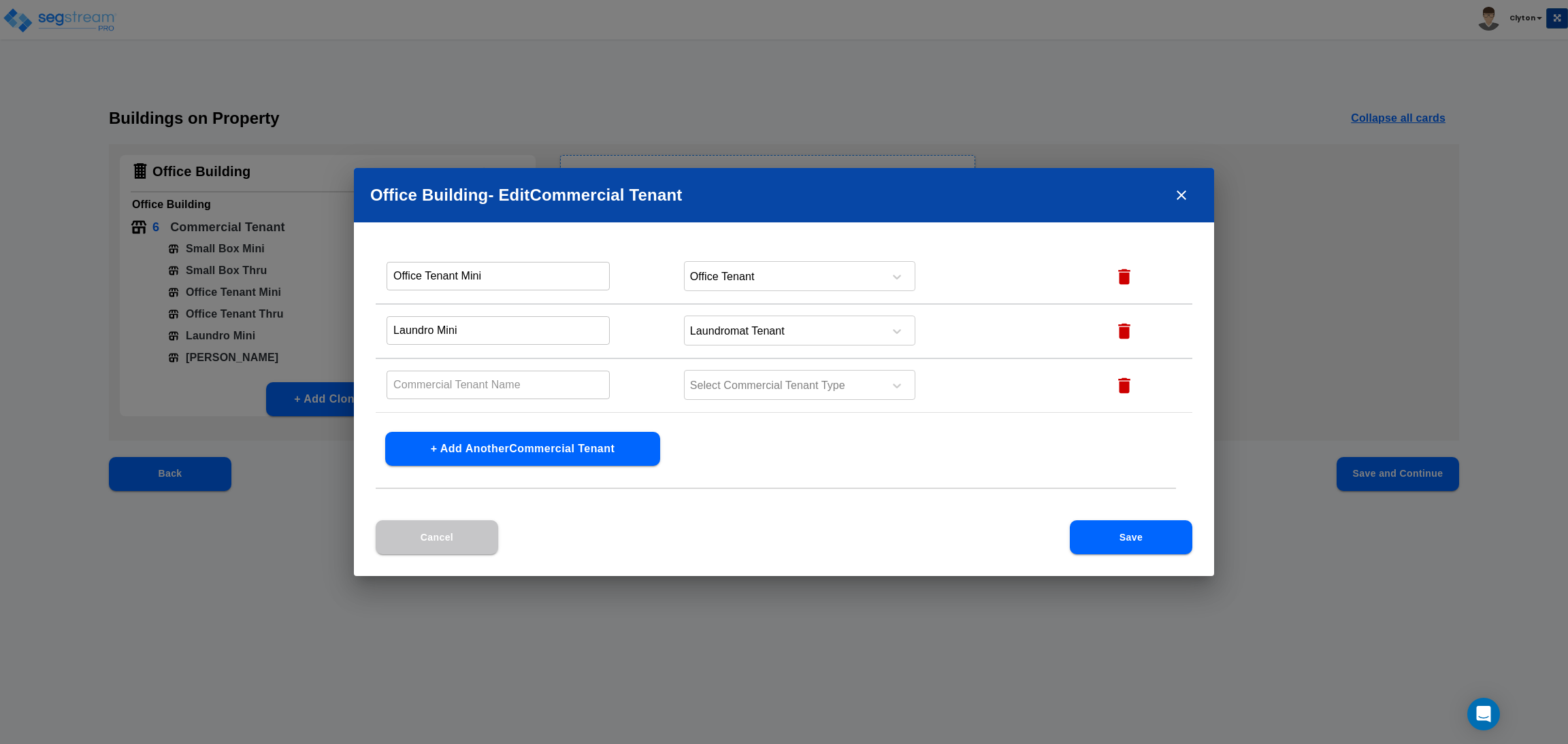
click at [532, 454] on button "+ Add Another Commercial Tenant" at bounding box center [522, 449] width 275 height 34
click at [481, 247] on input "text" at bounding box center [498, 232] width 223 height 29
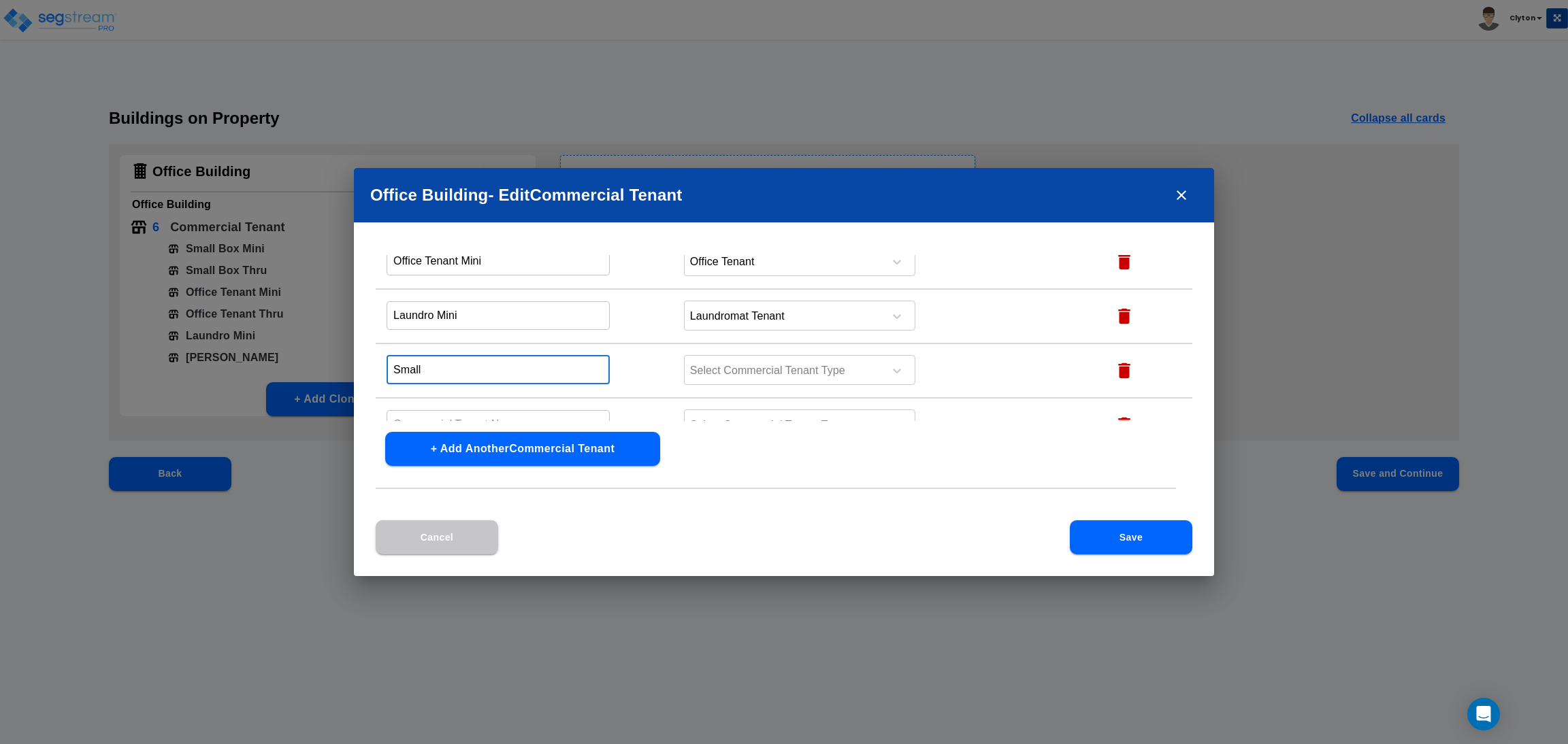
scroll to position [0, 0]
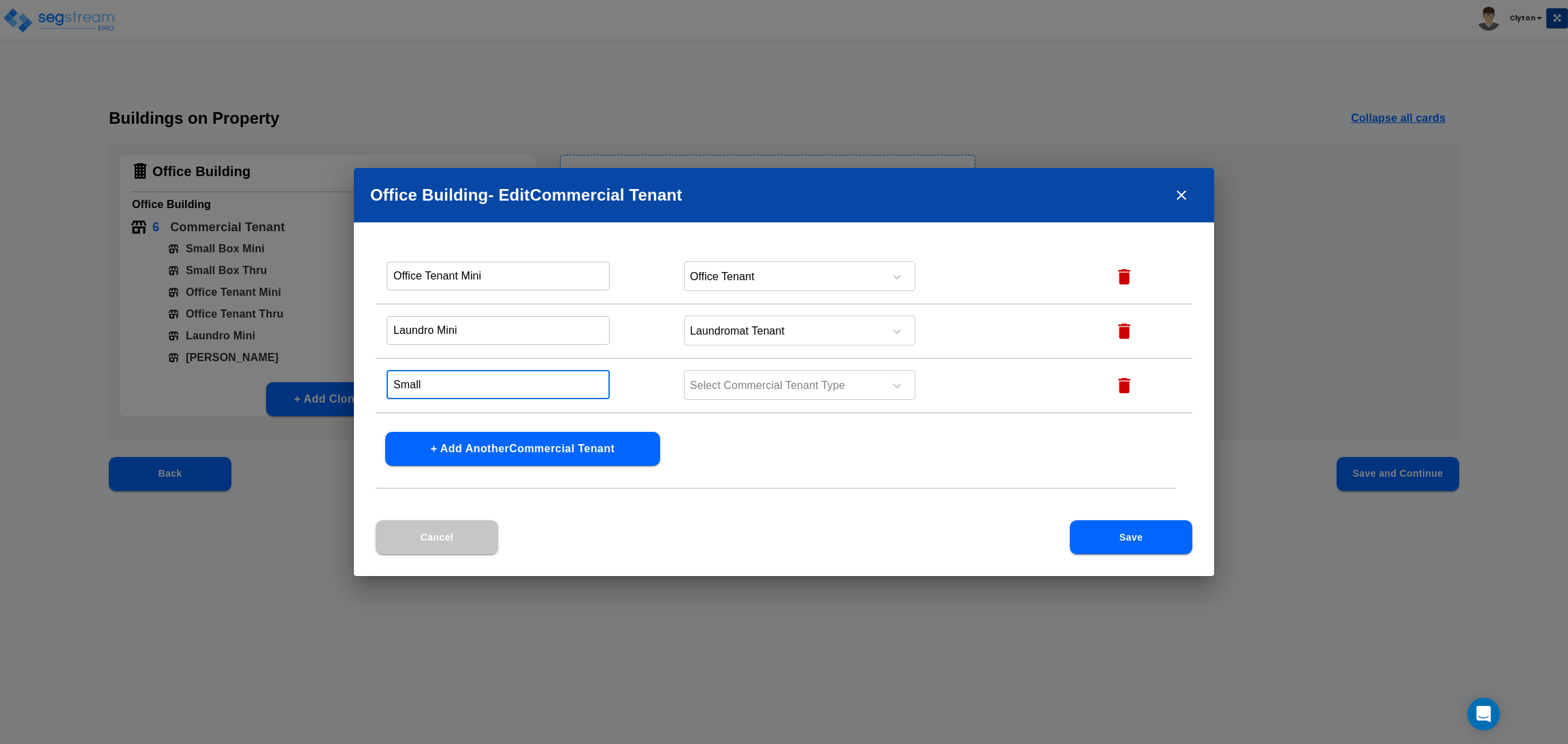
type input "Small"
drag, startPoint x: 491, startPoint y: 276, endPoint x: 462, endPoint y: 274, distance: 29.1
click at [462, 274] on input "Office Tenant Mini" at bounding box center [498, 276] width 223 height 29
type input "Office Tenant RU"
drag, startPoint x: 466, startPoint y: 331, endPoint x: 436, endPoint y: 335, distance: 30.3
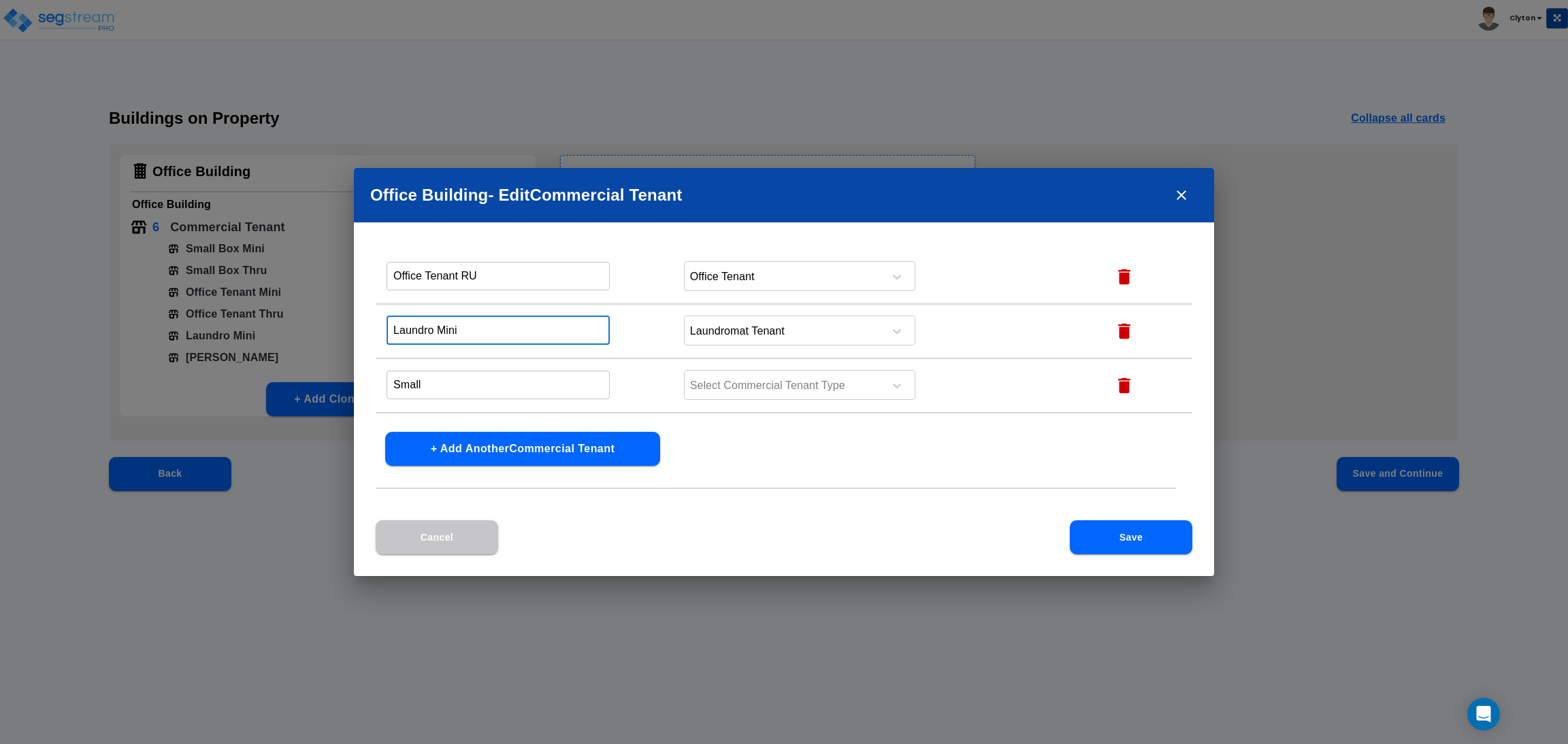
click at [436, 335] on input "Laundro Mini" at bounding box center [498, 330] width 223 height 29
type input "Laundro FCFASHCS"
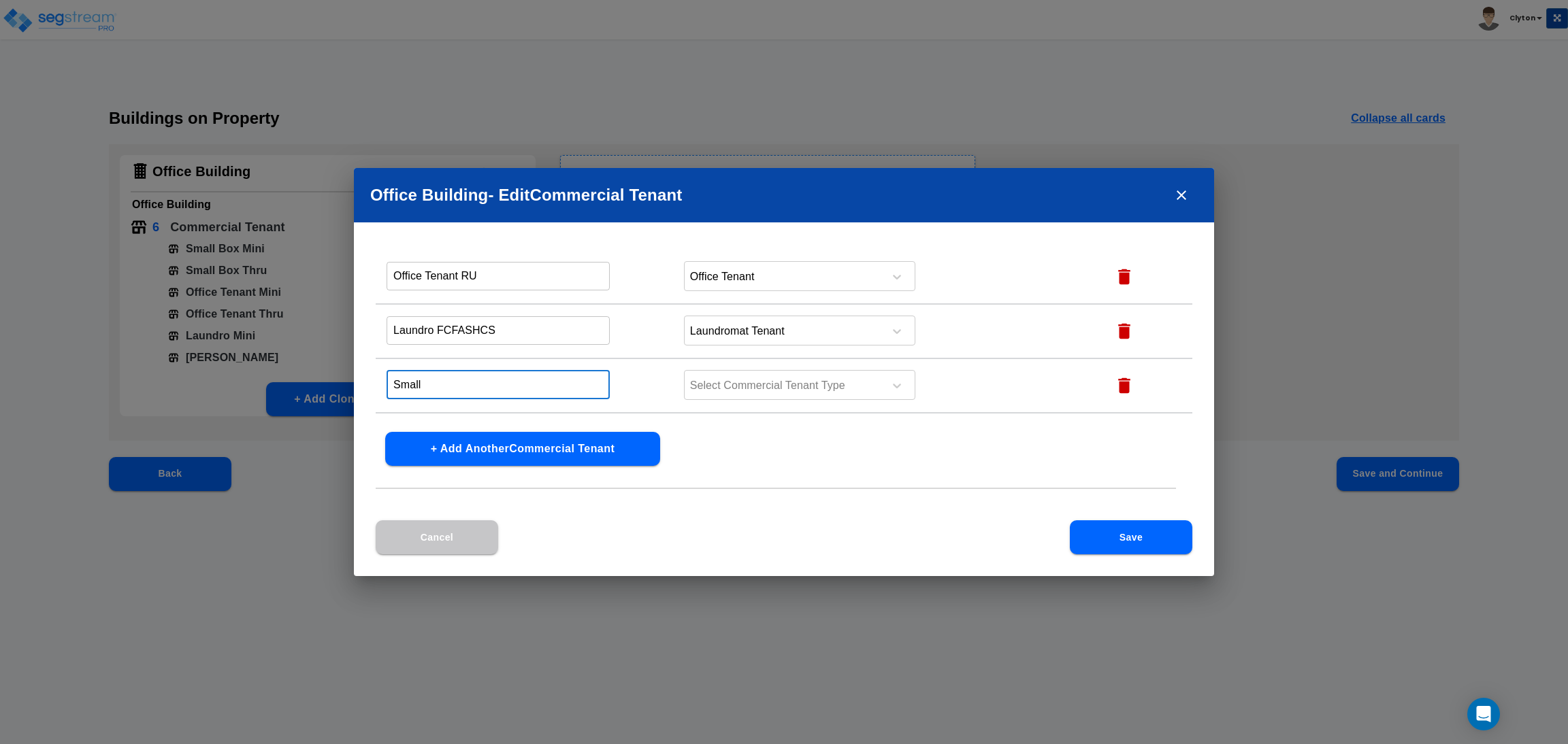
click at [464, 384] on input "Small" at bounding box center [498, 385] width 223 height 29
type input "Small HPATASHCS"
click at [715, 381] on div at bounding box center [782, 386] width 187 height 19
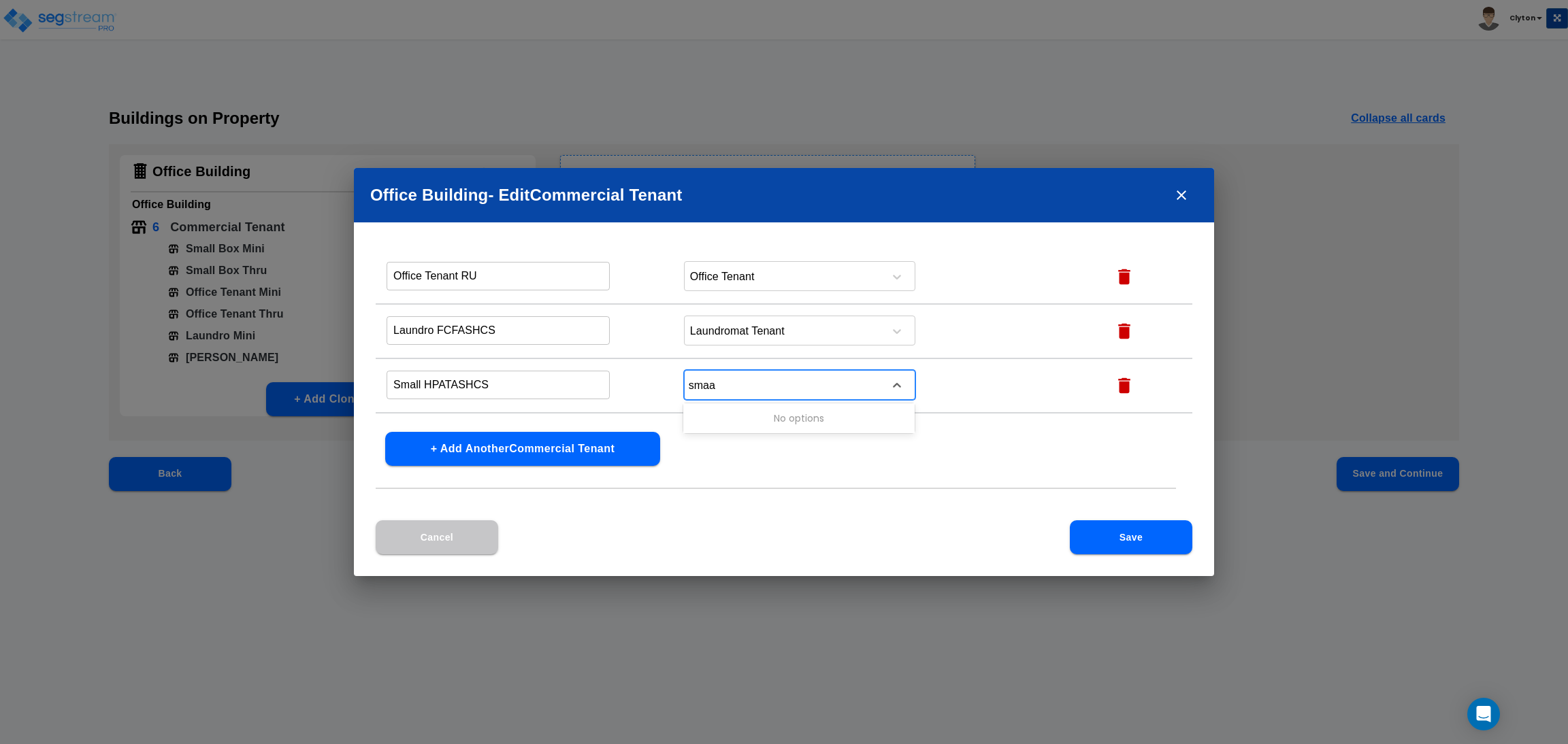
click at [733, 415] on div "No options" at bounding box center [799, 418] width 232 height 25
type input "sma"
click at [771, 410] on div "Small Box Retail Tenant" at bounding box center [799, 418] width 232 height 25
click at [756, 430] on div "Name this Commercial Tenant Commercial Tenant Type Action Office Tenant RU ​ Of…" at bounding box center [784, 388] width 860 height 266
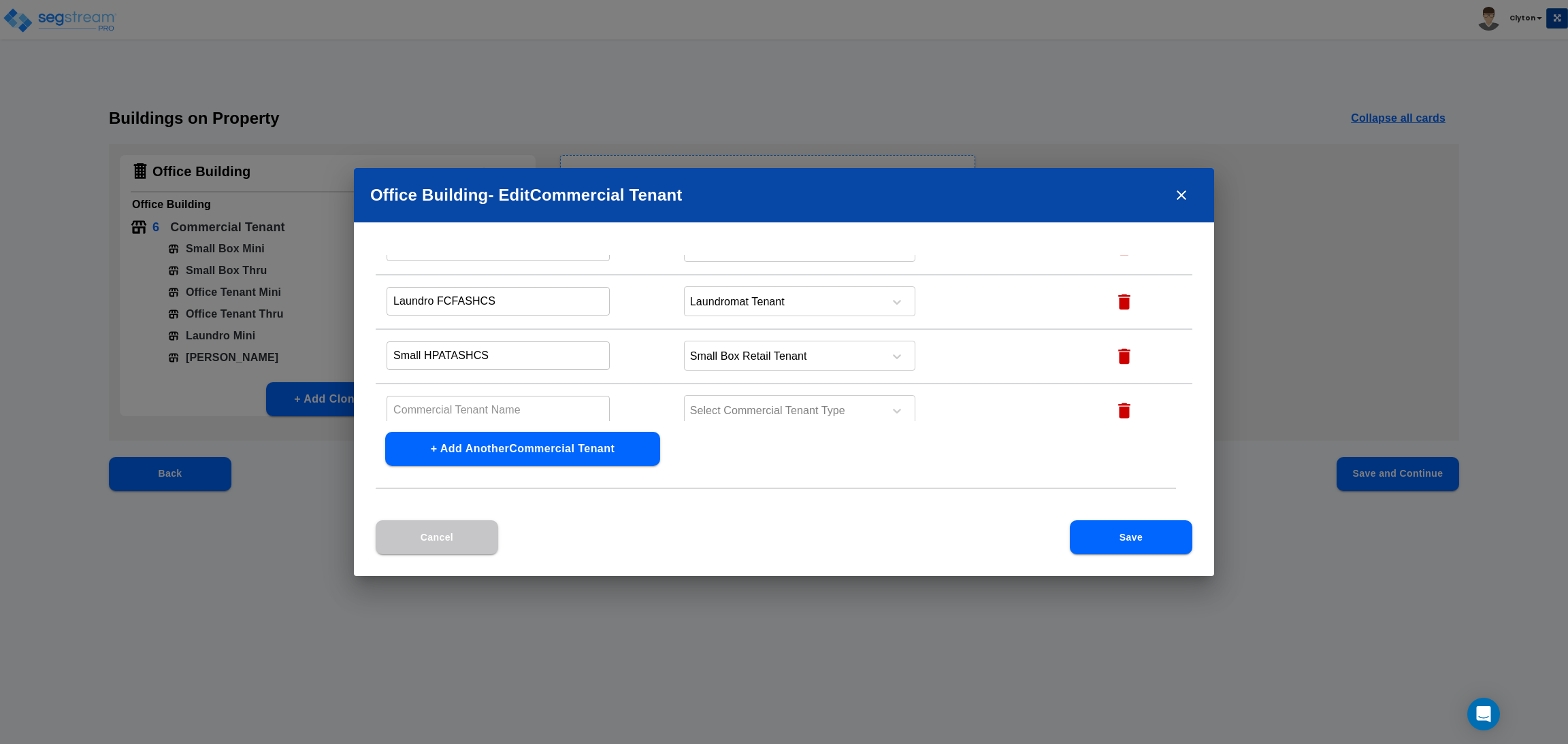
scroll to position [43, 0]
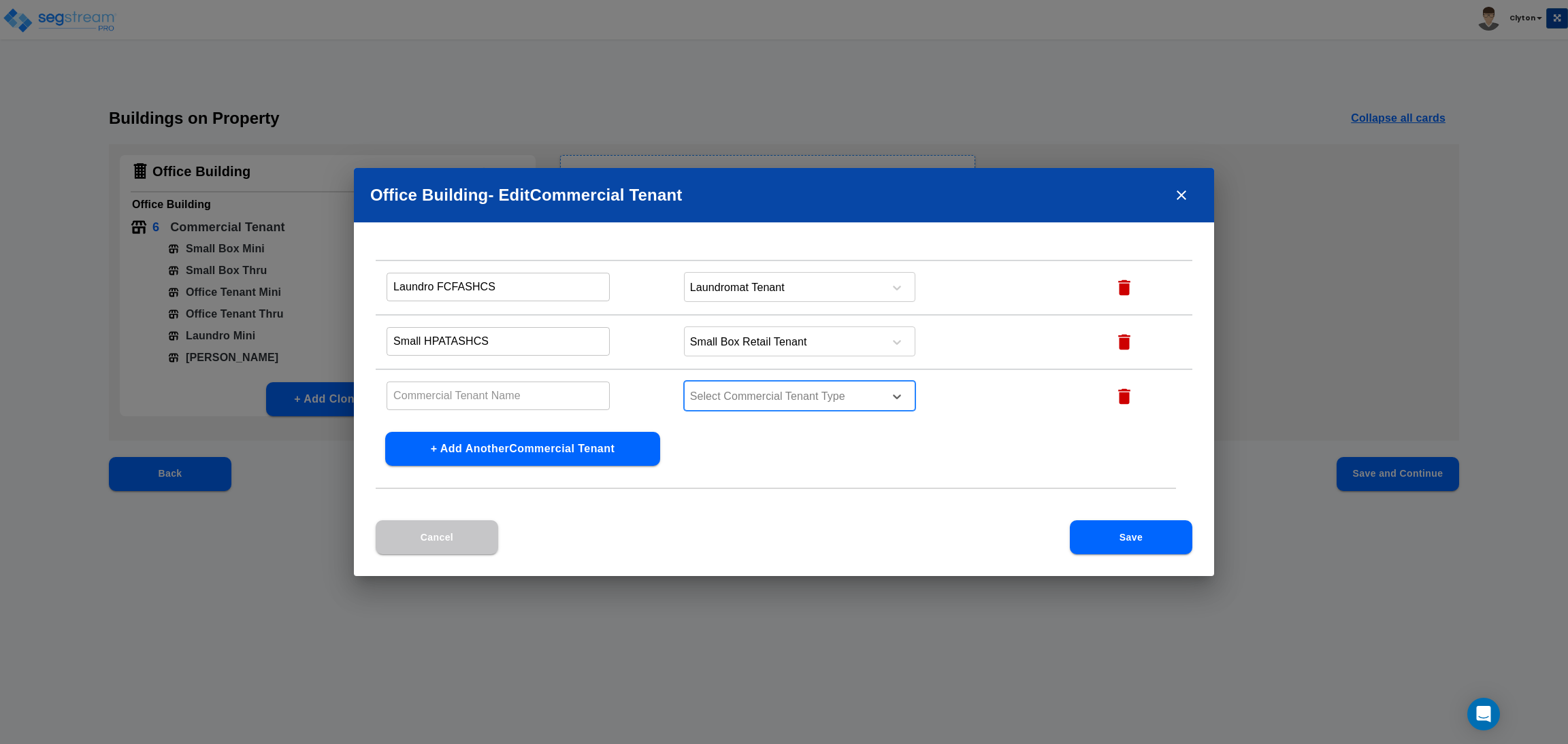
click at [811, 394] on div at bounding box center [782, 397] width 187 height 19
type input "small"
click at [782, 432] on div "Small Box Retail Tenant" at bounding box center [799, 428] width 232 height 25
click at [508, 247] on input "text" at bounding box center [498, 232] width 223 height 29
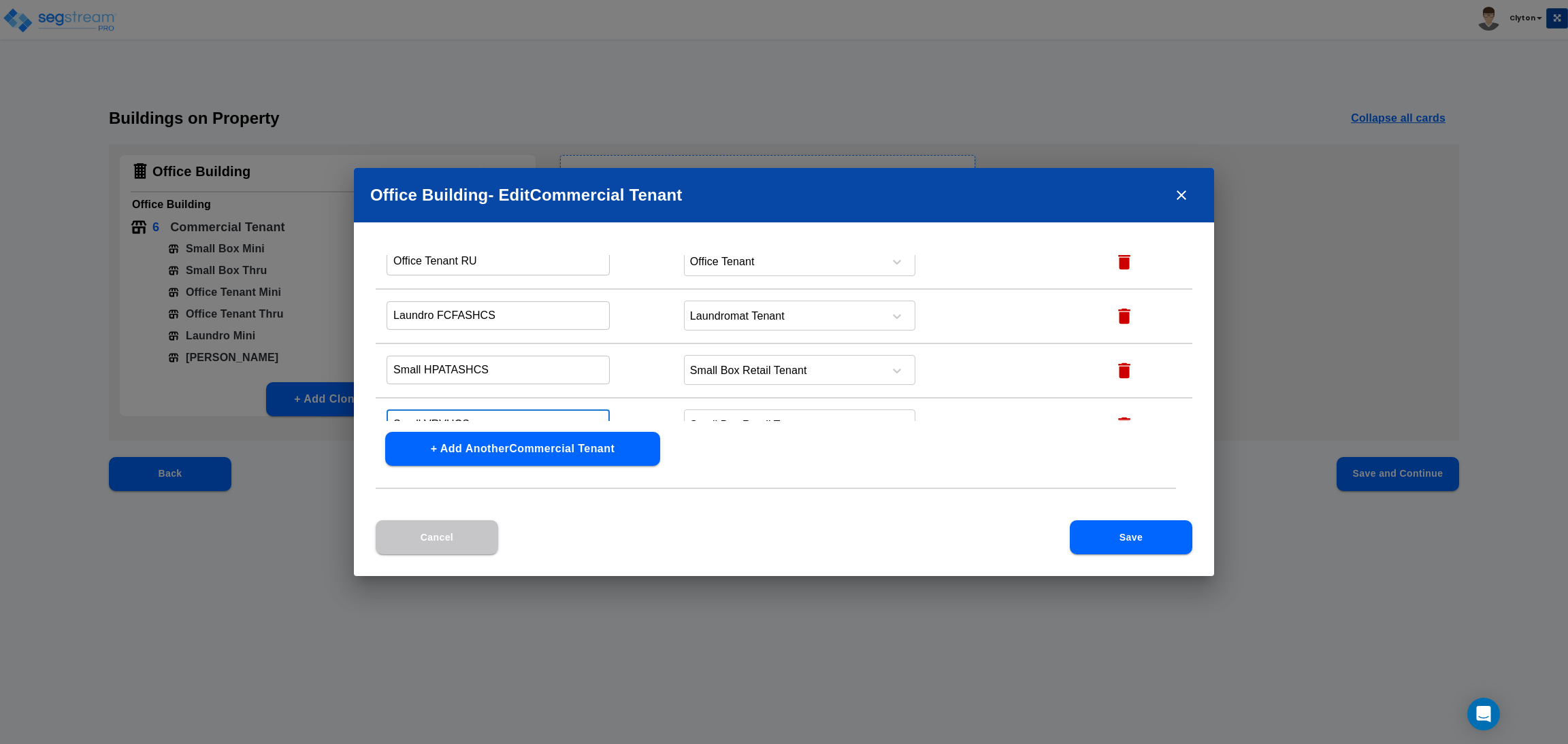
scroll to position [0, 0]
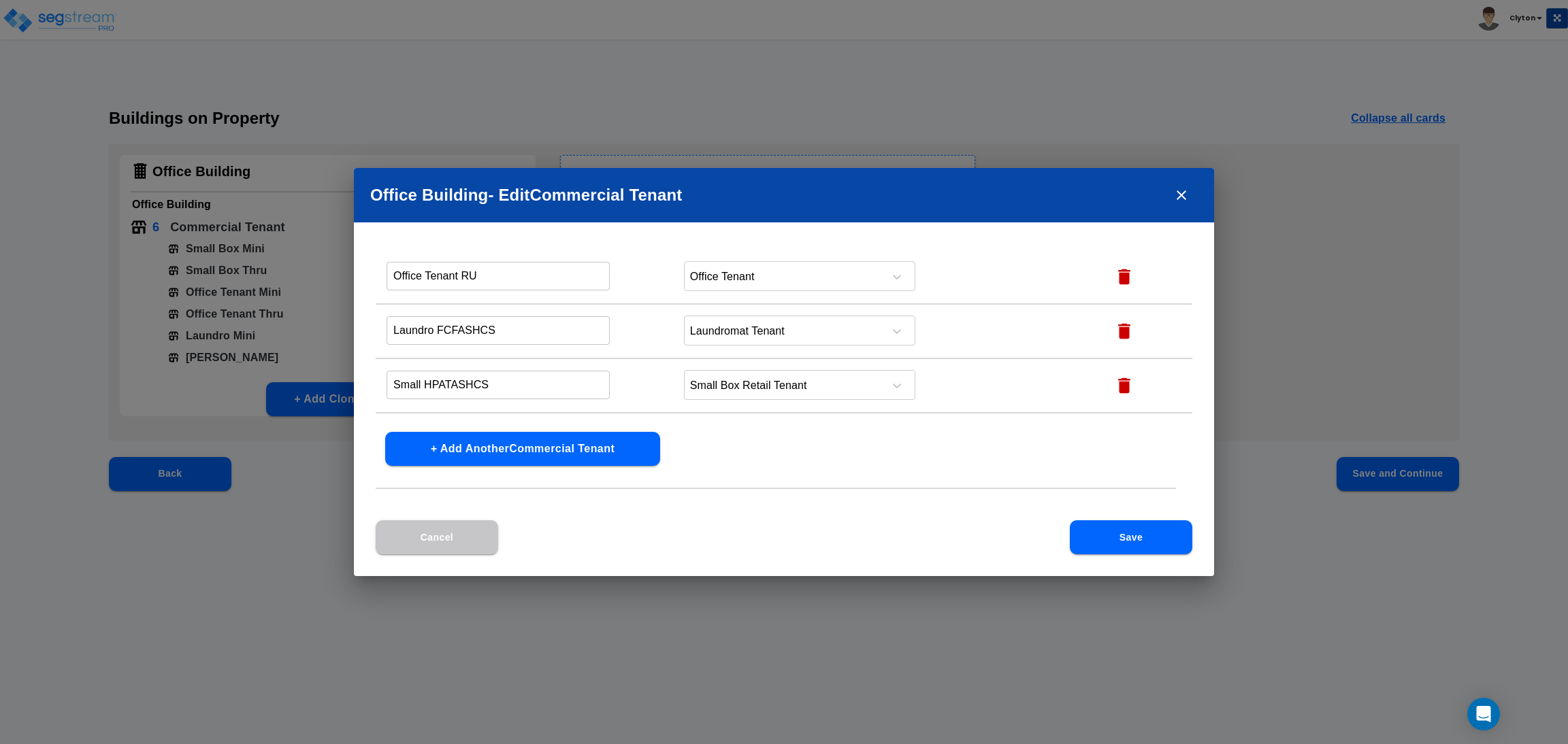
type input "Small VRVHCS"
click at [1145, 539] on button "Save" at bounding box center [1131, 537] width 123 height 34
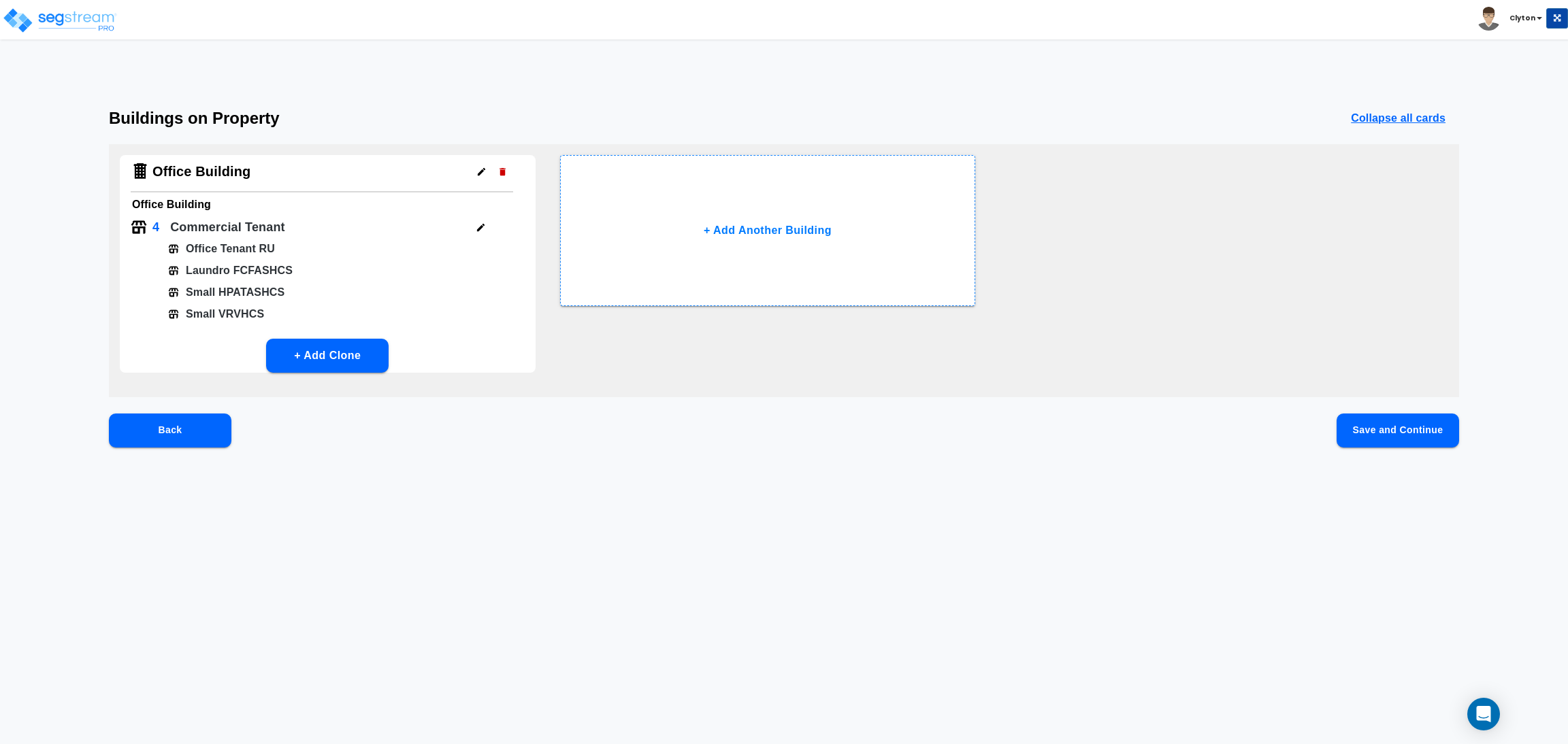
click at [1408, 436] on button "Save and Continue" at bounding box center [1398, 431] width 123 height 34
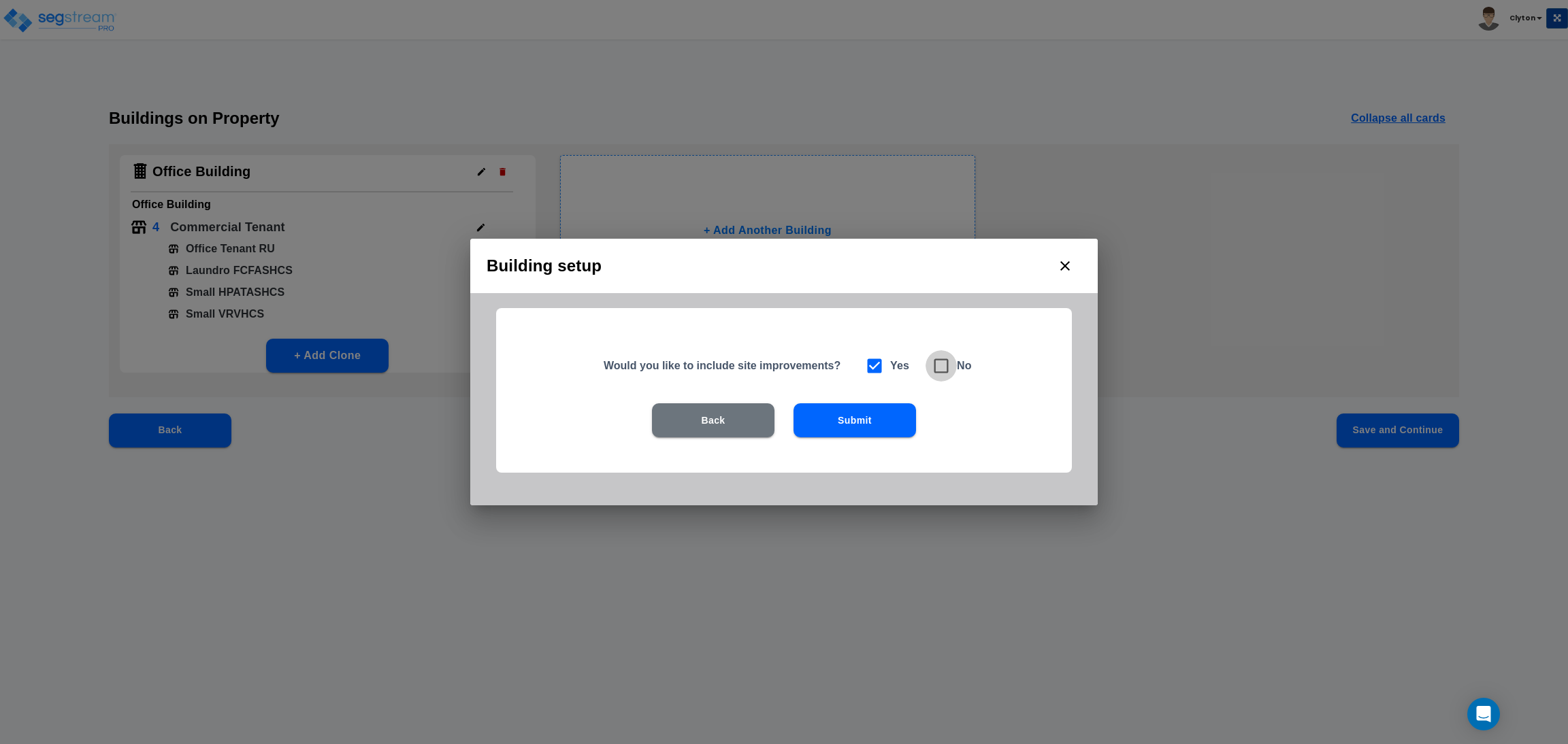
click at [945, 363] on icon at bounding box center [941, 366] width 19 height 19
checkbox input "false"
checkbox input "true"
click at [885, 424] on button "Submit" at bounding box center [855, 421] width 123 height 34
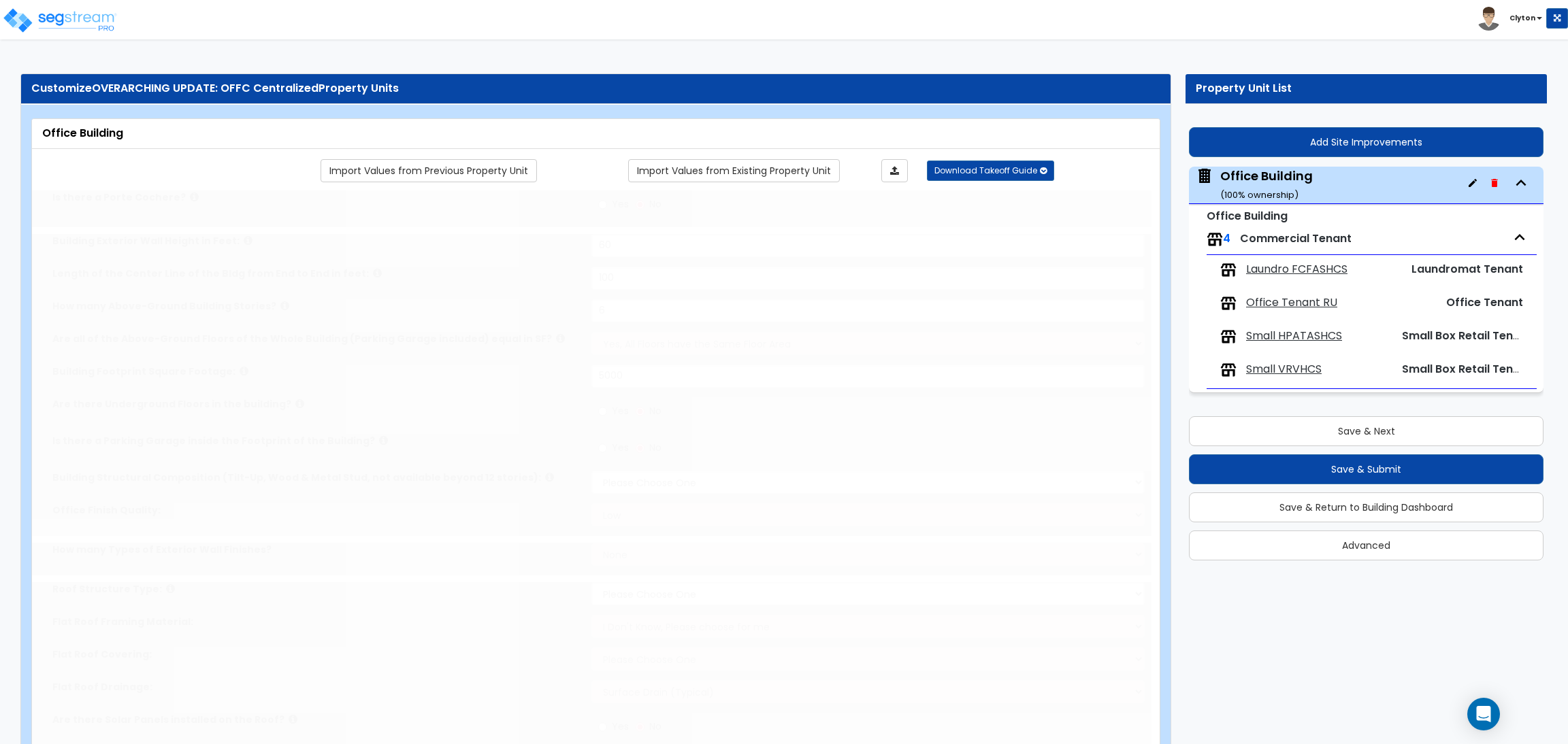
type input "60"
type input "100"
type input "6"
type input "5000"
select select "7"
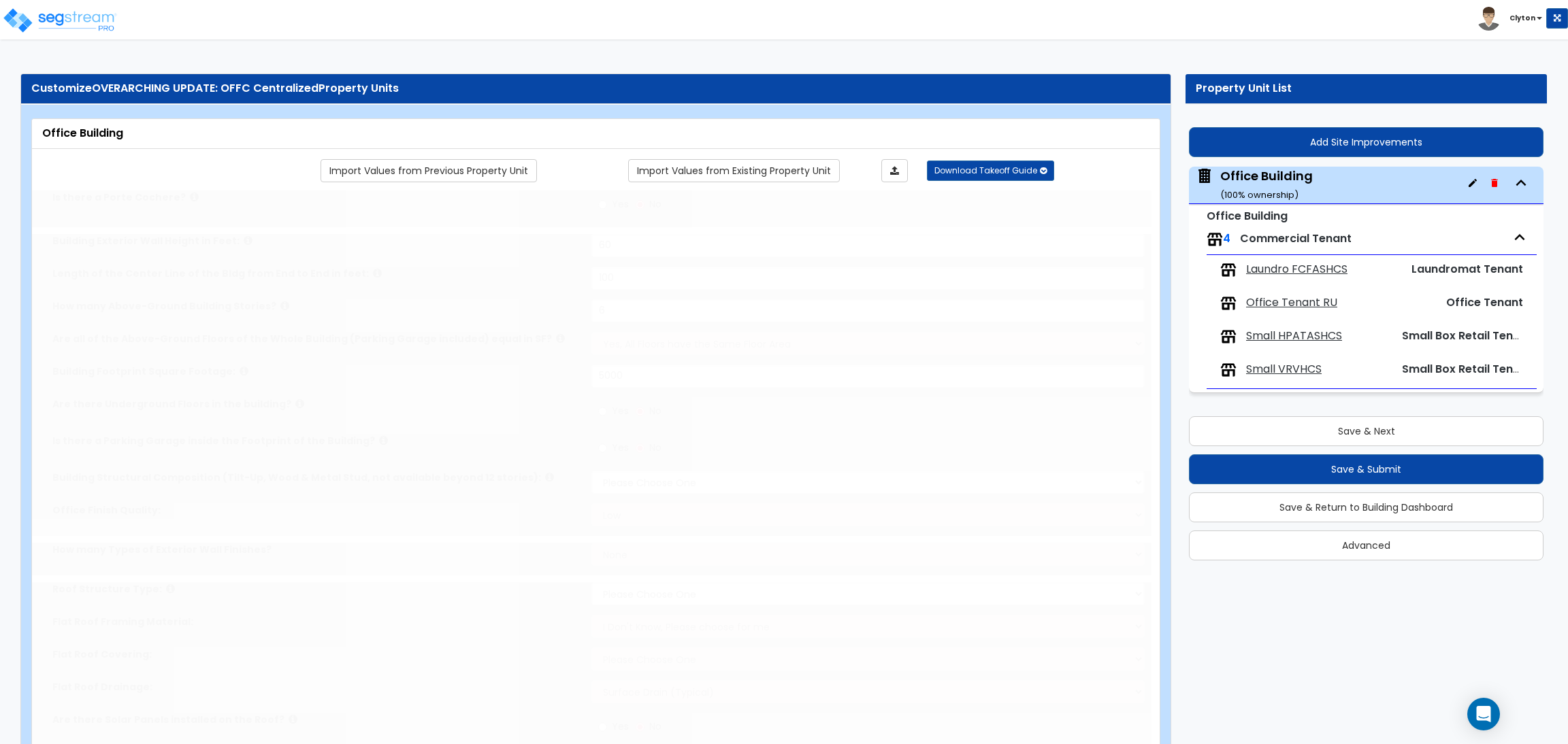
select select "2"
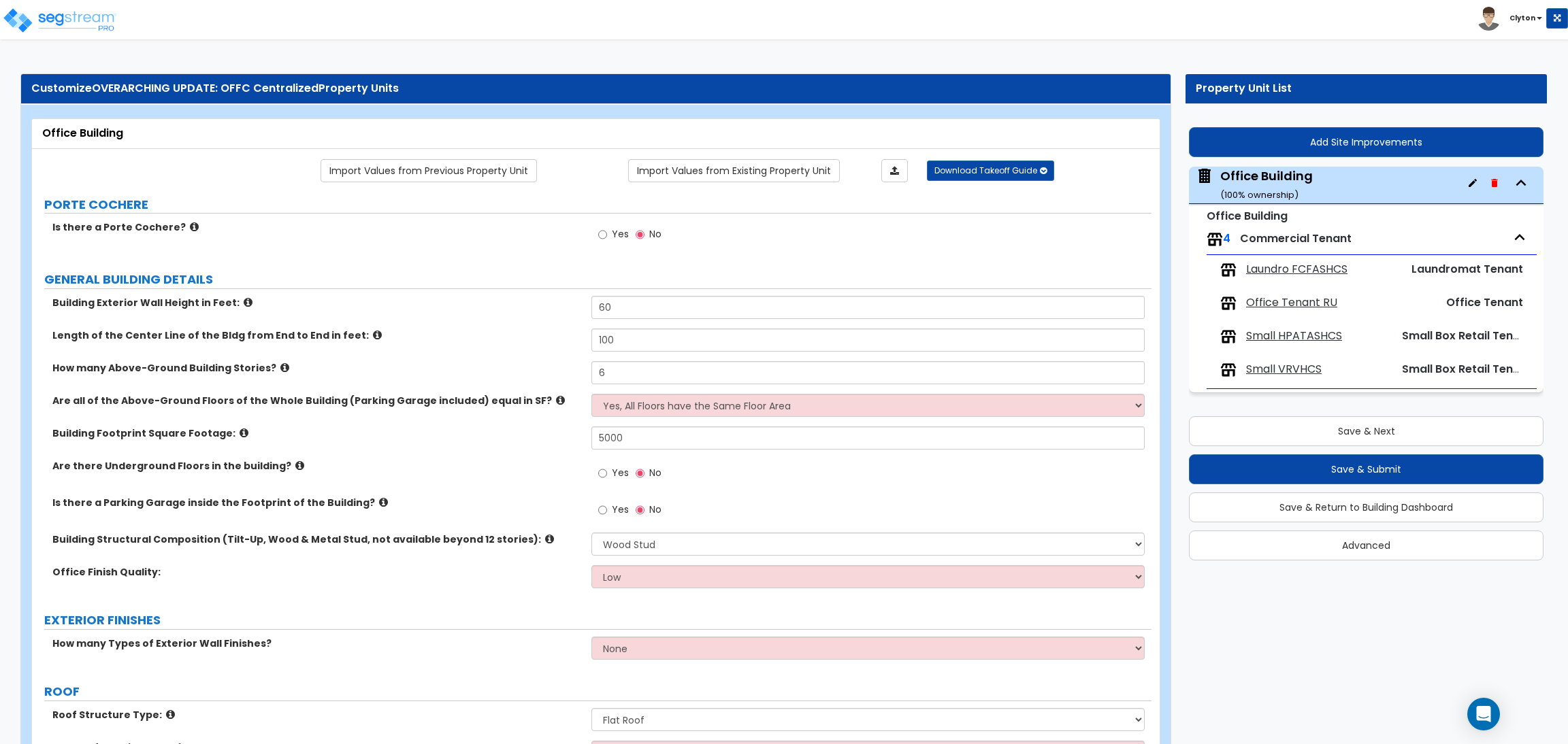
click at [481, 447] on div "Building Footprint Square Footage: 5000" at bounding box center [592, 443] width 1120 height 32
drag, startPoint x: 623, startPoint y: 376, endPoint x: 586, endPoint y: 376, distance: 37.0
click at [586, 376] on div "How many Above-Ground Building Stories? 6" at bounding box center [592, 377] width 1120 height 32
type input "4"
drag, startPoint x: 620, startPoint y: 313, endPoint x: 525, endPoint y: 318, distance: 95.1
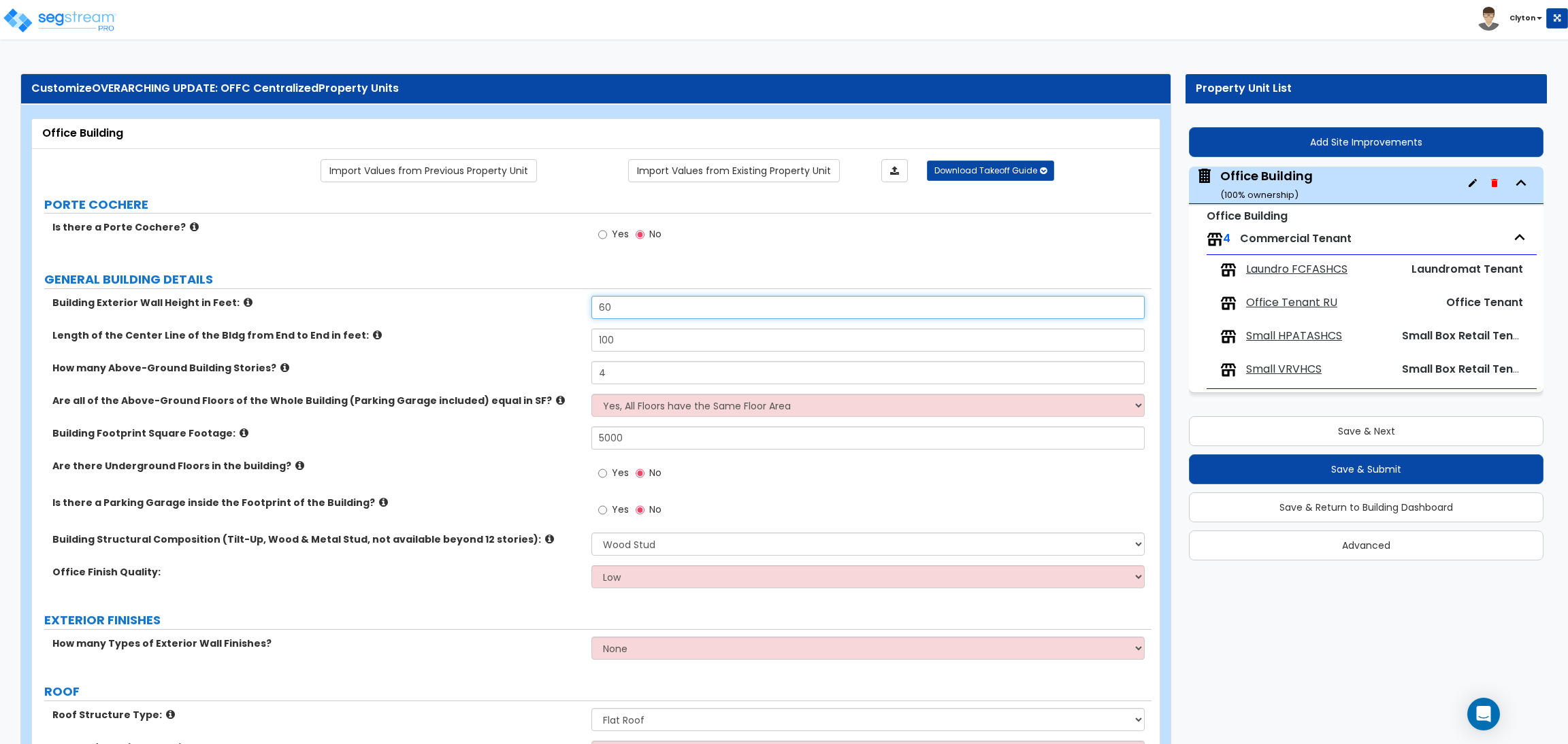
click at [525, 318] on div "Building Exterior Wall Height in Feet: 60" at bounding box center [592, 312] width 1120 height 32
type input "40"
click at [525, 318] on div "Building Exterior Wall Height in Feet: 40" at bounding box center [592, 312] width 1120 height 32
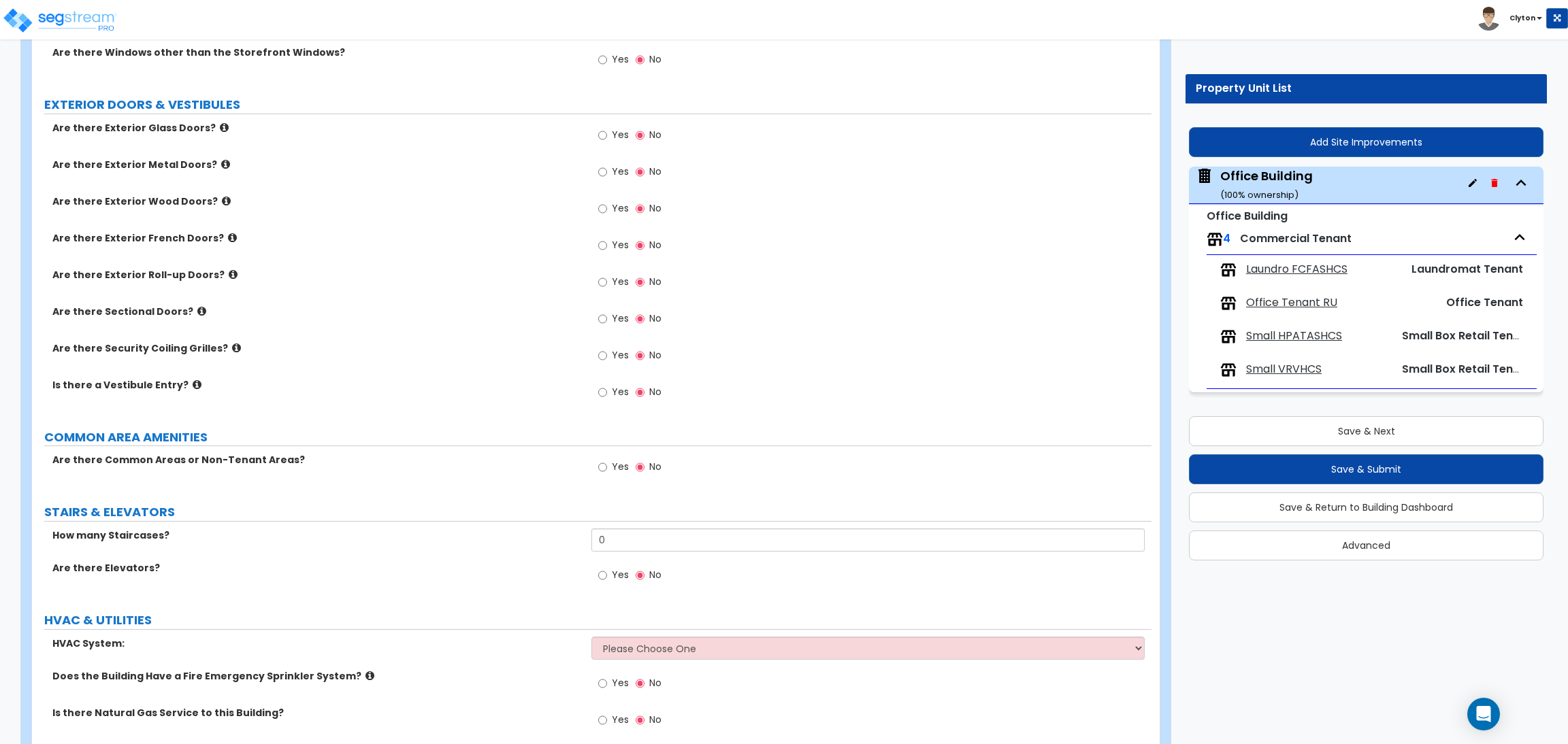
scroll to position [1300, 0]
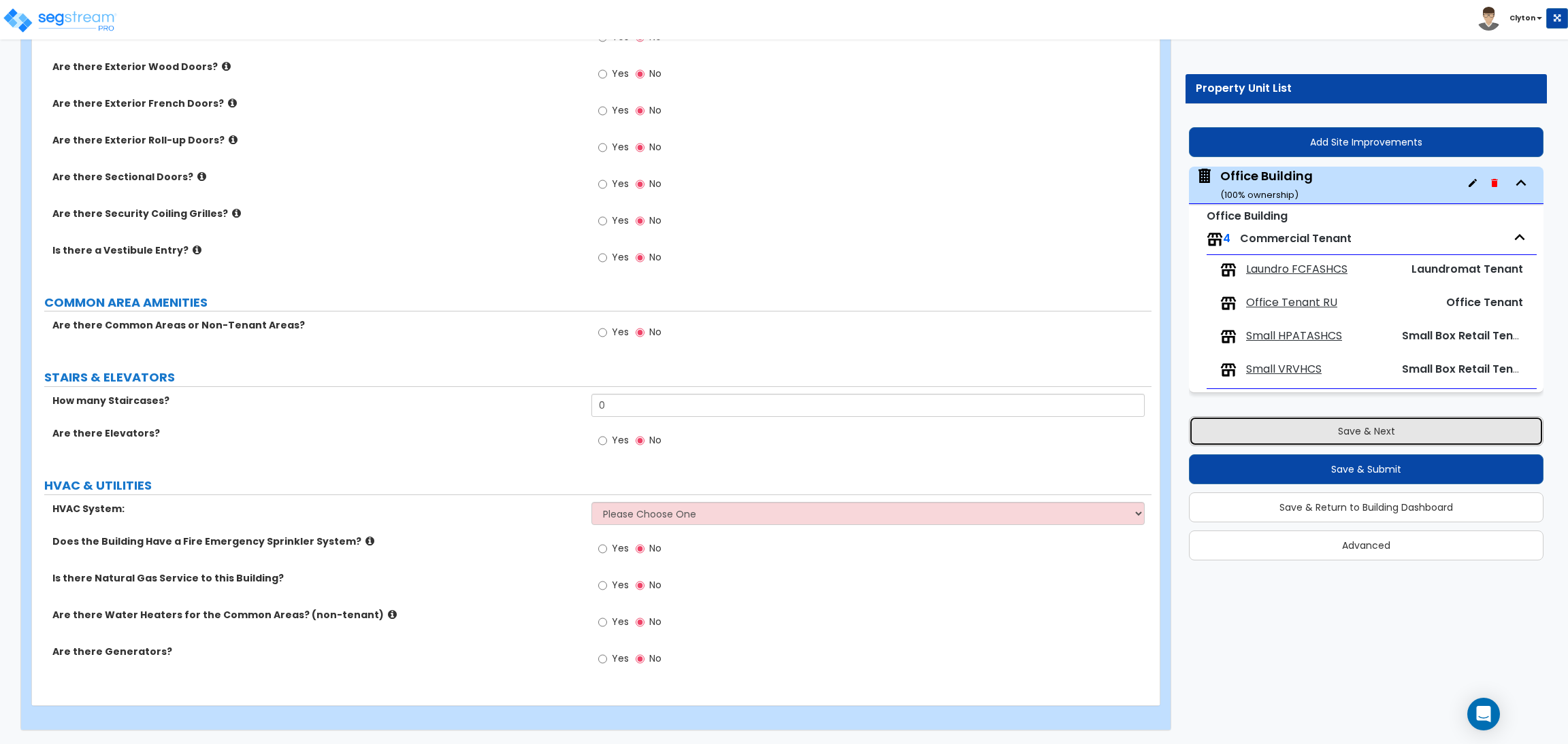
click at [1259, 438] on button "Save & Next" at bounding box center [1366, 431] width 354 height 30
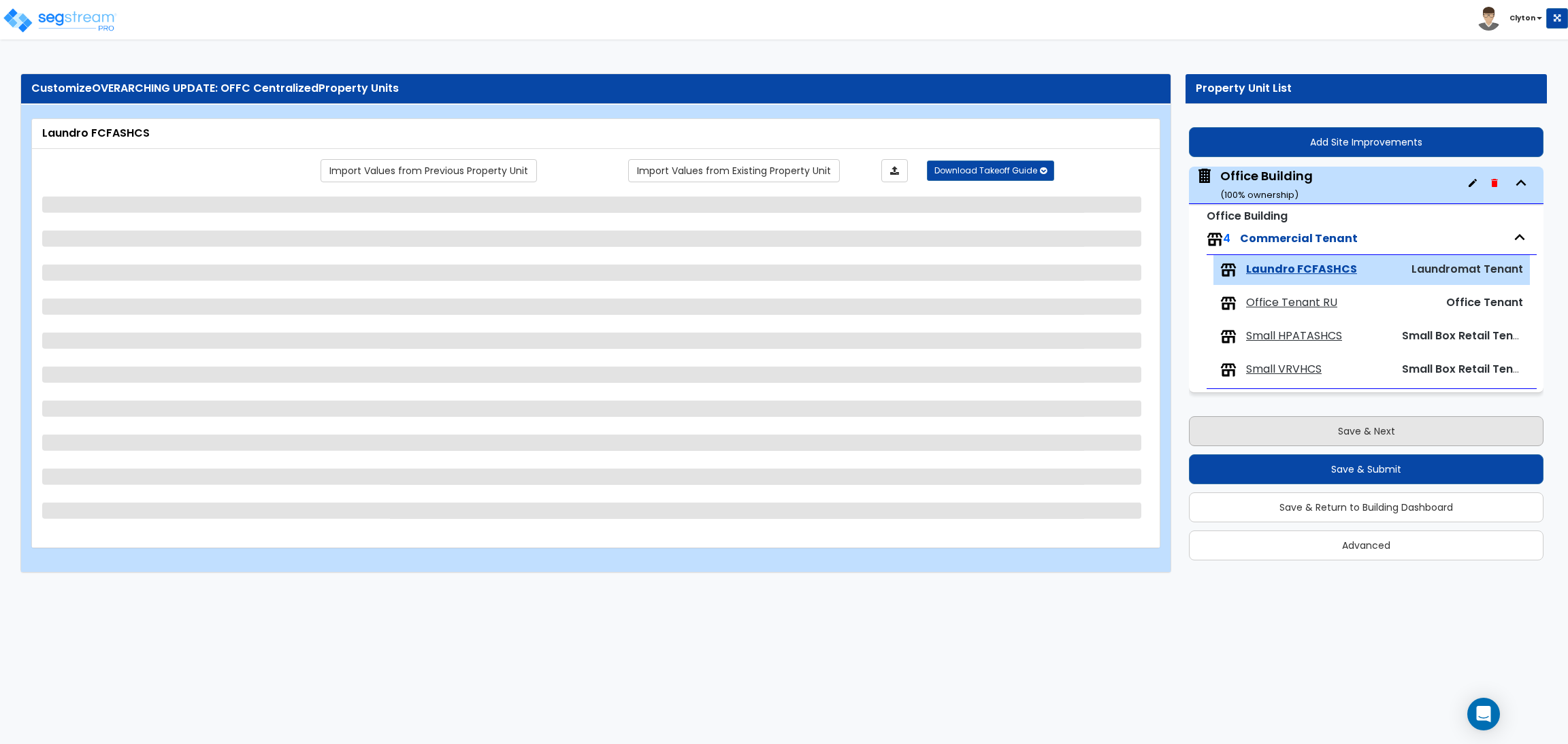
scroll to position [0, 0]
select select "1"
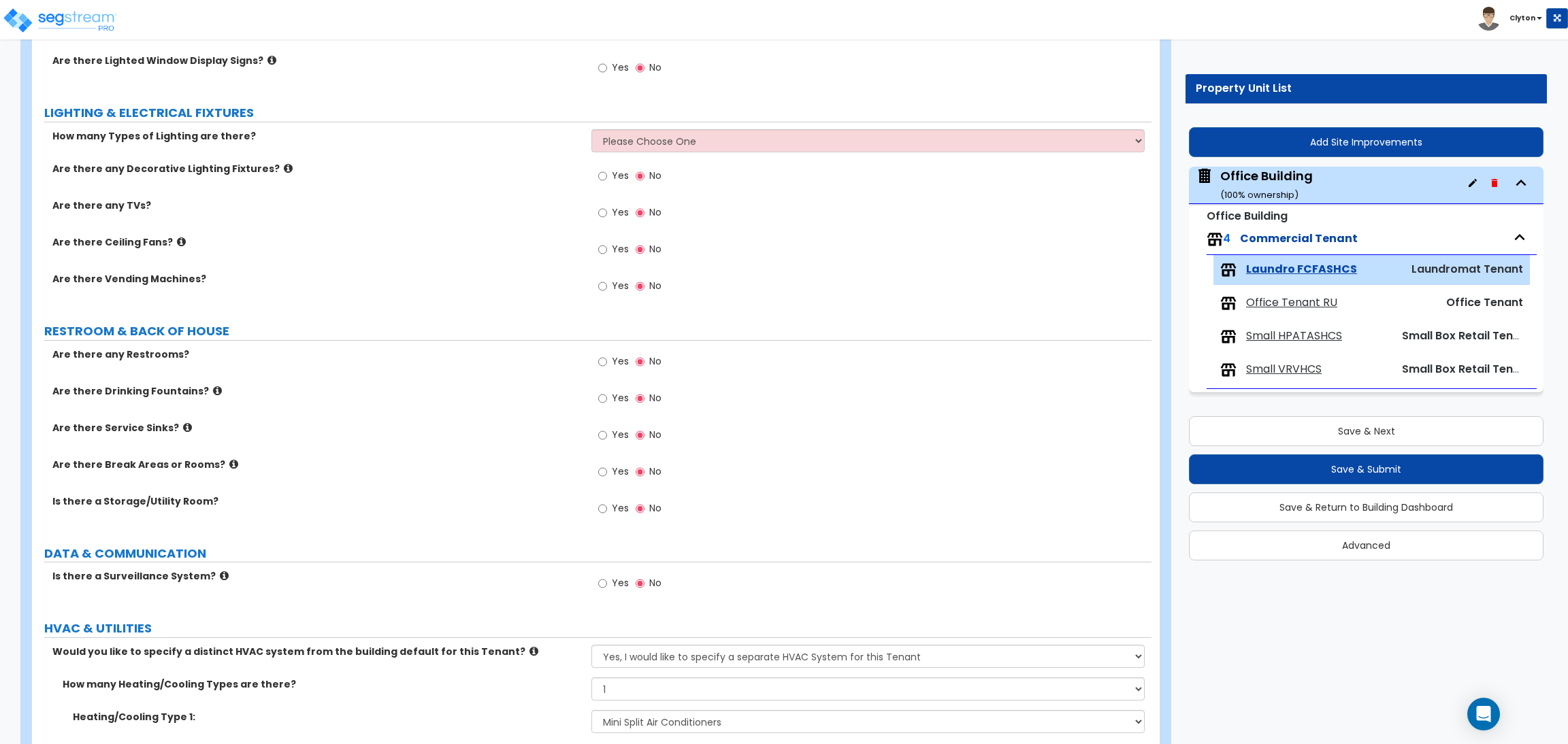
scroll to position [1204, 0]
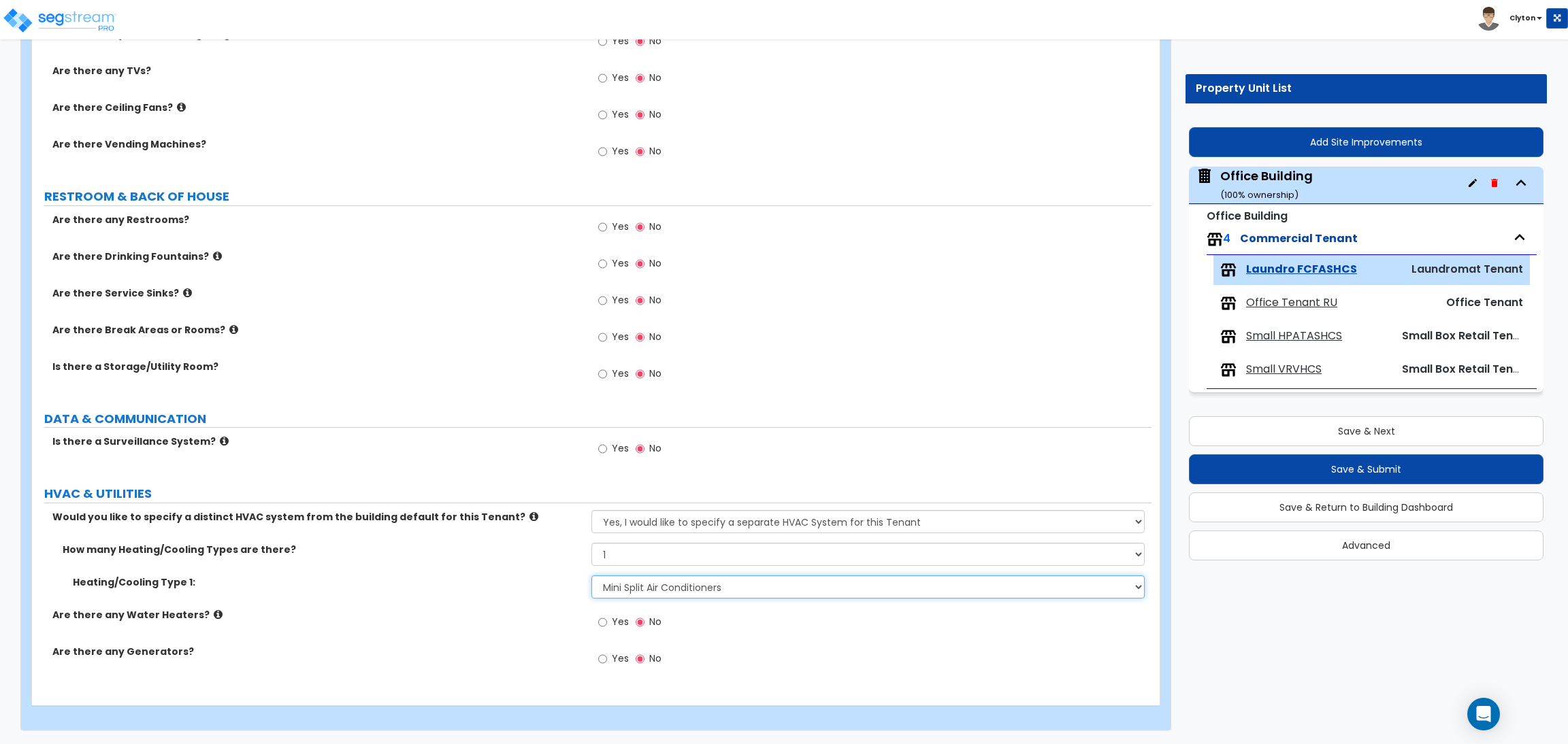
click at [644, 581] on select "None Heat Only Centralized Heating & Cooling Thru Wall Air Conditioners Mini Sp…" at bounding box center [867, 587] width 553 height 23
select select "2"
click at [591, 575] on select "None Heat Only Centralized Heating & Cooling Thru Wall Air Conditioners Mini Sp…" at bounding box center [867, 587] width 553 height 23
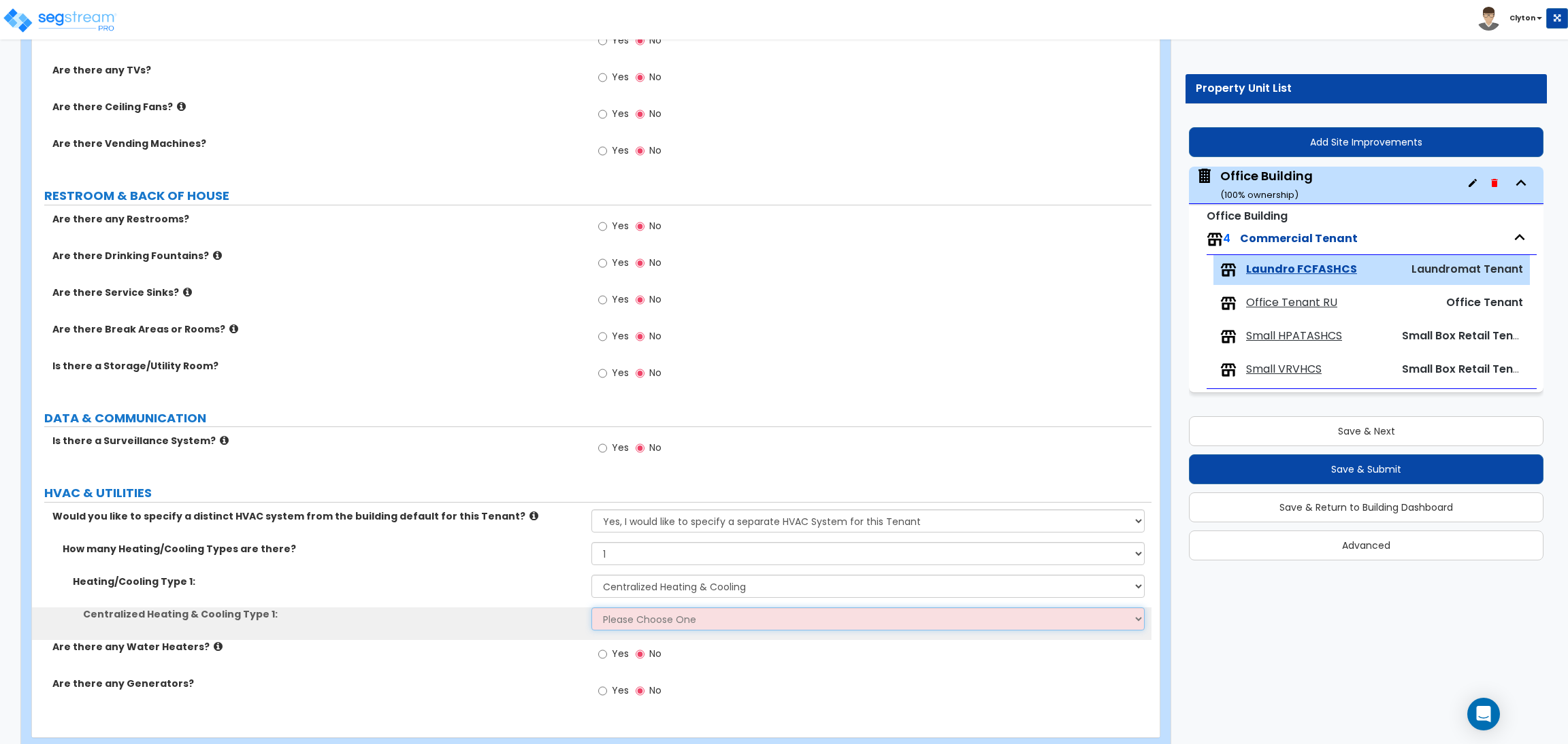
click at [606, 621] on select "Please Choose One Rooftop Unit Furnace-Condenser Forced Air Split Heating/Cooli…" at bounding box center [867, 619] width 553 height 23
click at [591, 608] on select "Please Choose One Rooftop Unit Furnace-Condenser Forced Air Split Heating/Cooli…" at bounding box center [867, 619] width 553 height 23
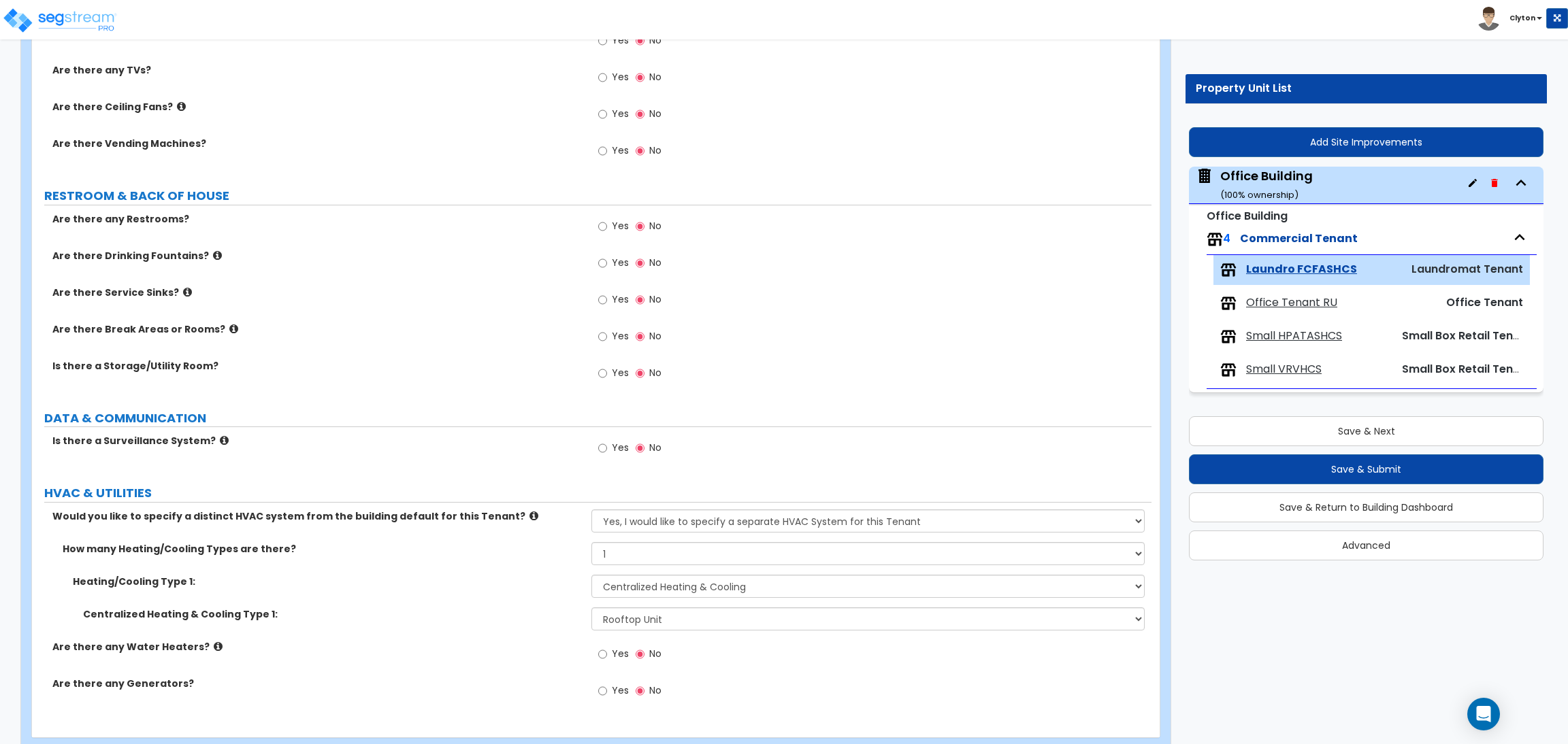
click at [493, 605] on div "Heating/Cooling Type 1: None Heat Only Centralized Heating & Cooling Thru Wall …" at bounding box center [592, 591] width 1120 height 32
click at [640, 590] on select "None Heat Only Centralized Heating & Cooling Thru Wall Air Conditioners Mini Sp…" at bounding box center [867, 586] width 553 height 23
click at [629, 617] on select "Please Choose One Rooftop Unit Furnace-Condenser Forced Air Split Heating/Cooli…" at bounding box center [867, 619] width 553 height 23
select select "2"
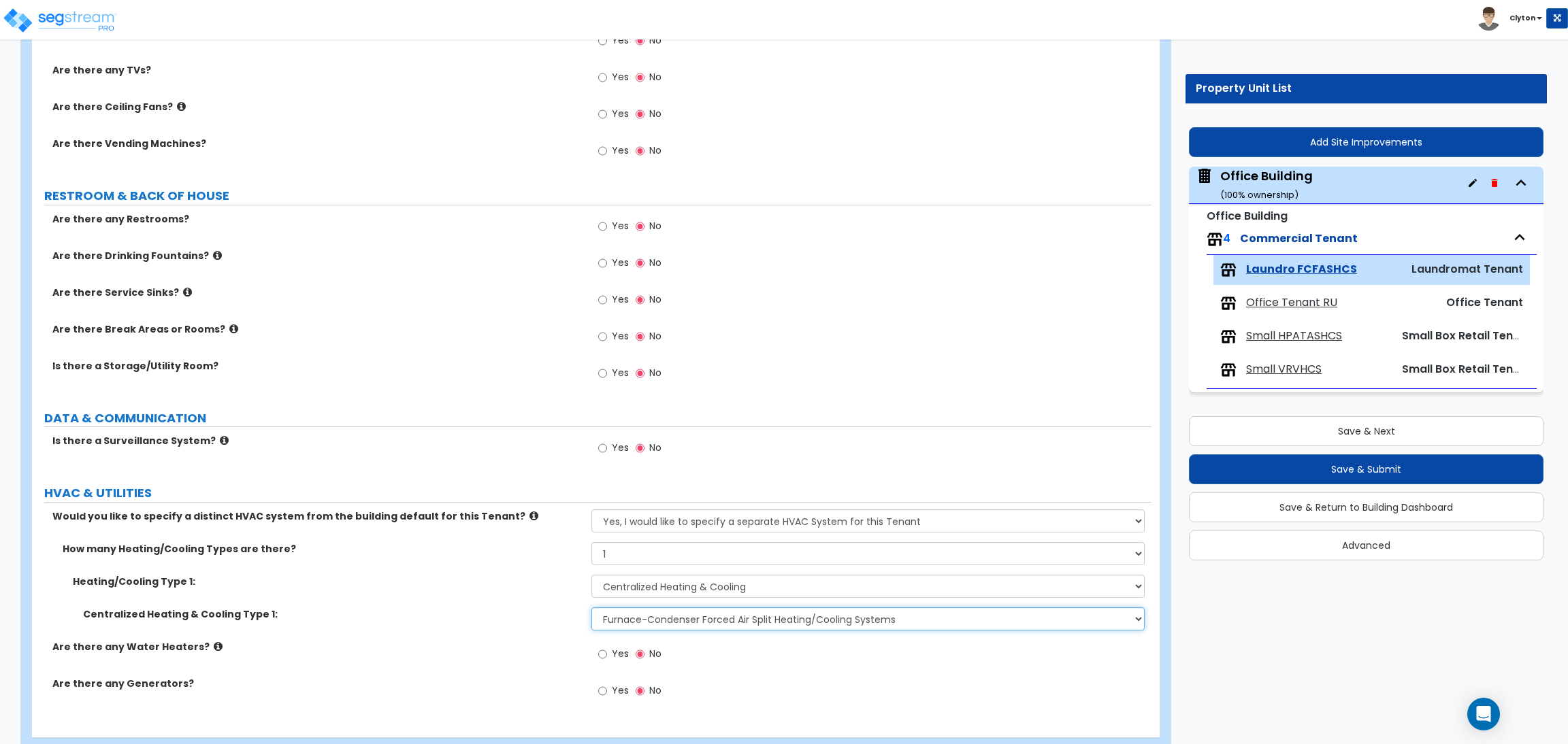
click at [591, 608] on select "Please Choose One Rooftop Unit Furnace-Condenser Forced Air Split Heating/Cooli…" at bounding box center [867, 619] width 553 height 23
click at [487, 604] on div "Heating/Cooling Type 1: None Heat Only Centralized Heating & Cooling Thru Wall …" at bounding box center [592, 591] width 1120 height 32
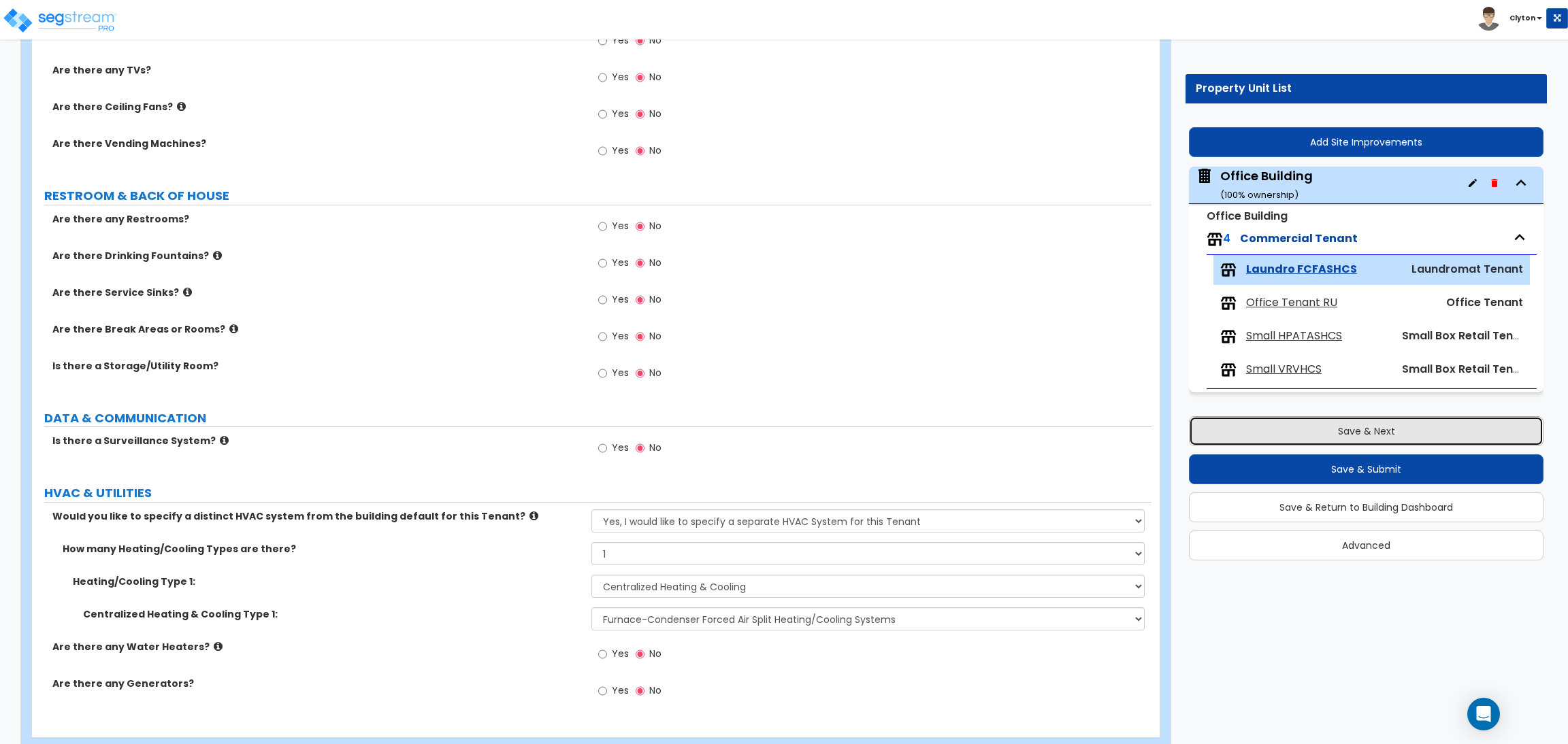
click at [1303, 421] on button "Save & Next" at bounding box center [1366, 431] width 354 height 30
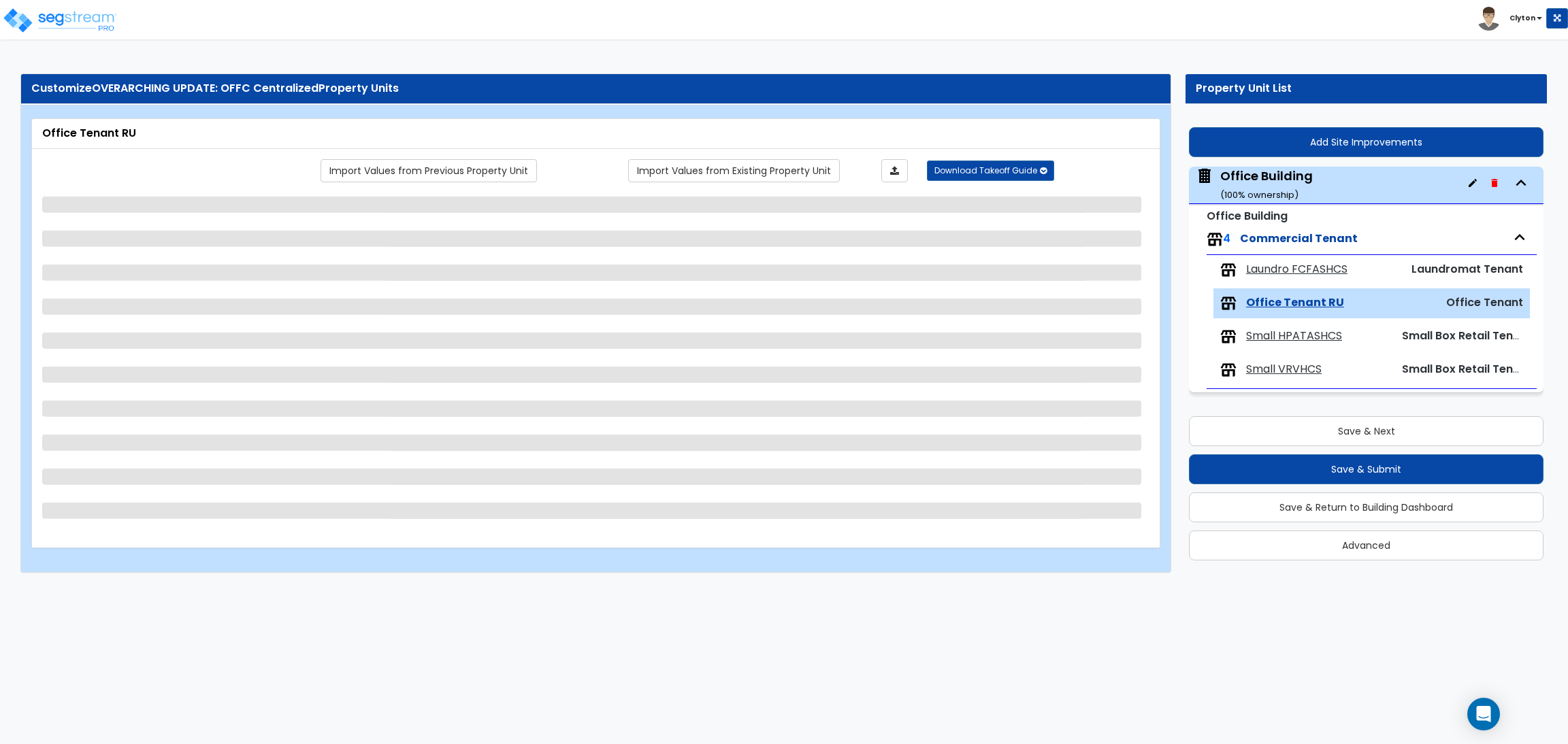
select select "1"
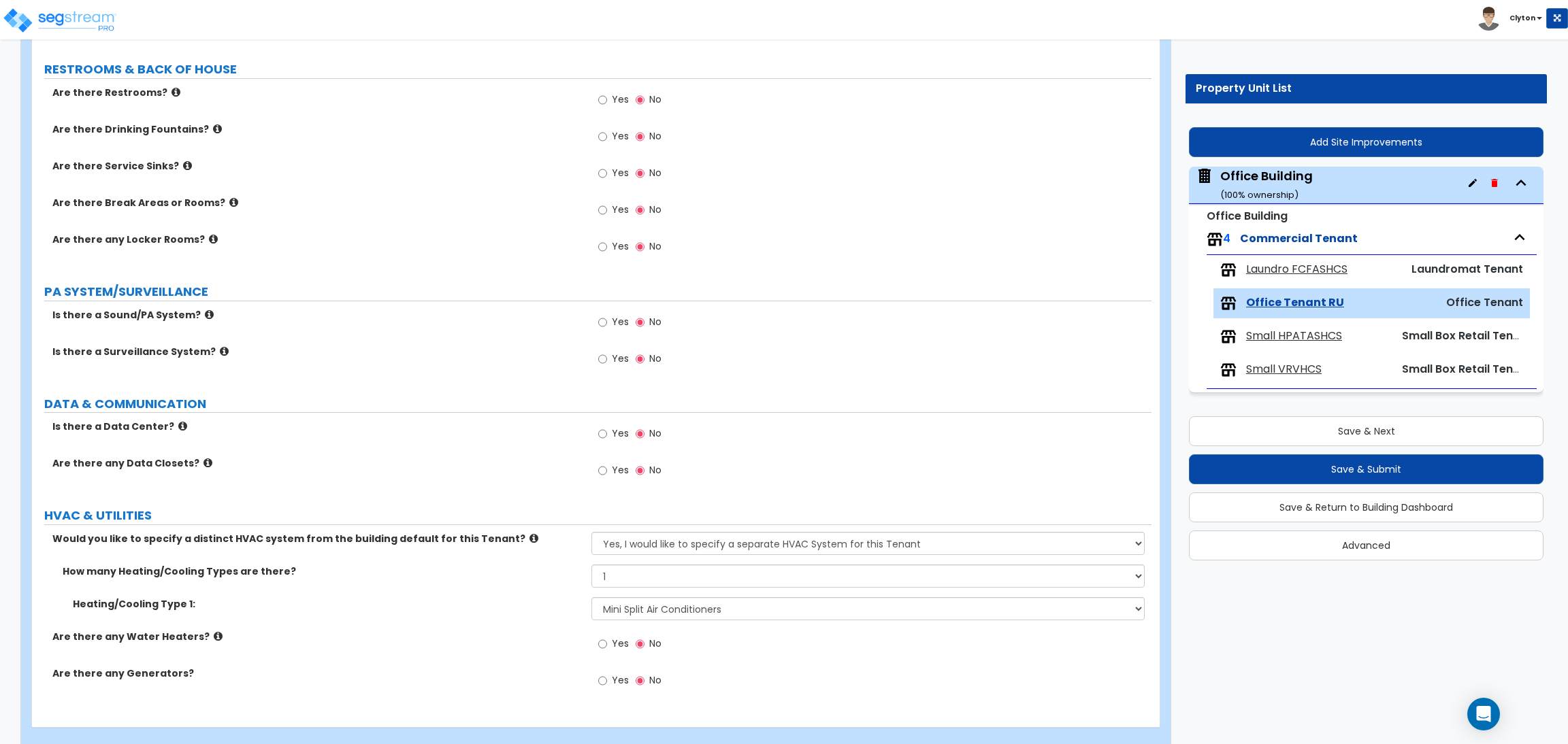
scroll to position [1289, 0]
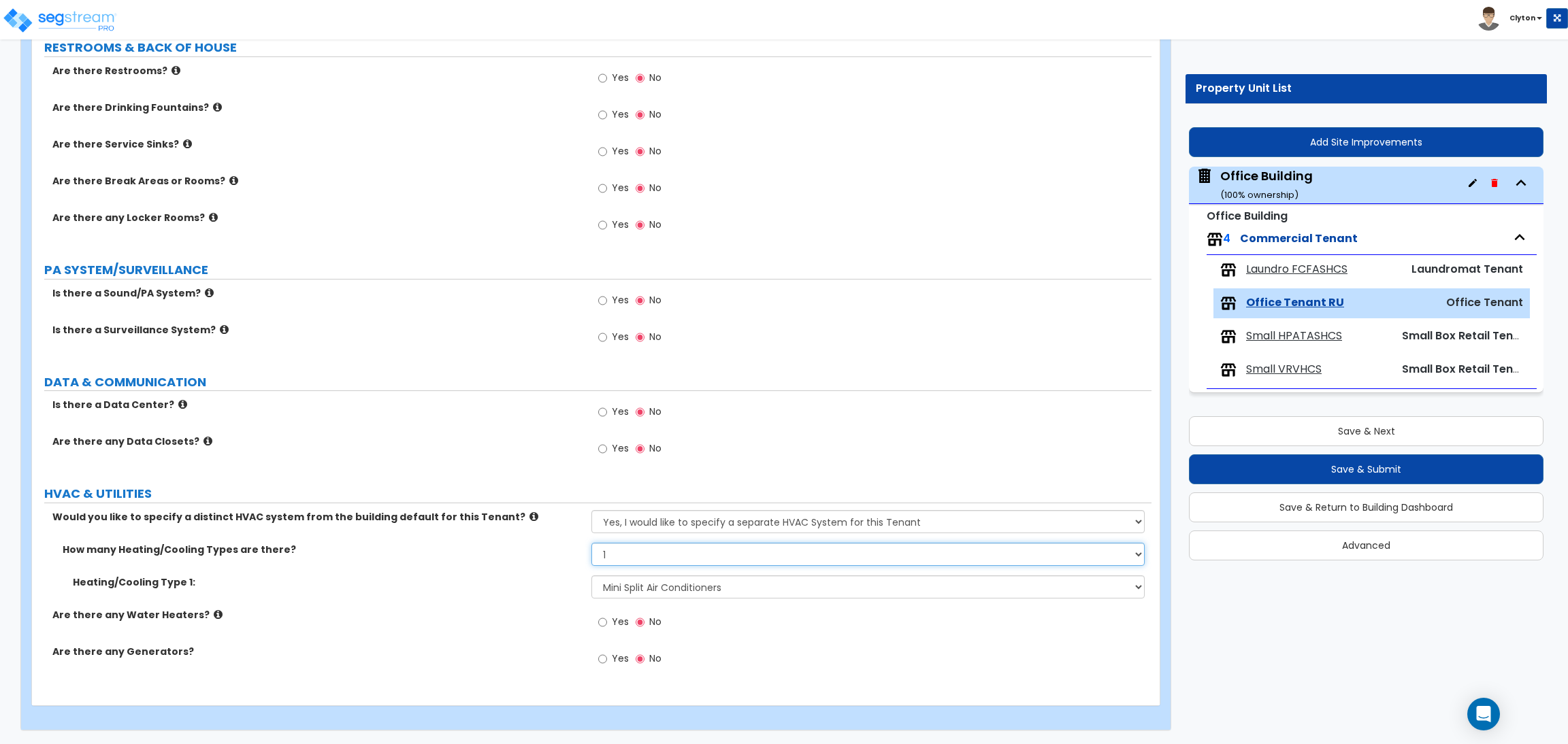
click at [631, 552] on select "None 1 2 3" at bounding box center [867, 554] width 553 height 23
click at [635, 584] on select "None Heat Only Centralized Heating & Cooling Thru Wall Air Conditioners Mini Sp…" at bounding box center [867, 587] width 553 height 23
select select "2"
click at [591, 575] on select "None Heat Only Centralized Heating & Cooling Thru Wall Air Conditioners Mini Sp…" at bounding box center [867, 587] width 553 height 23
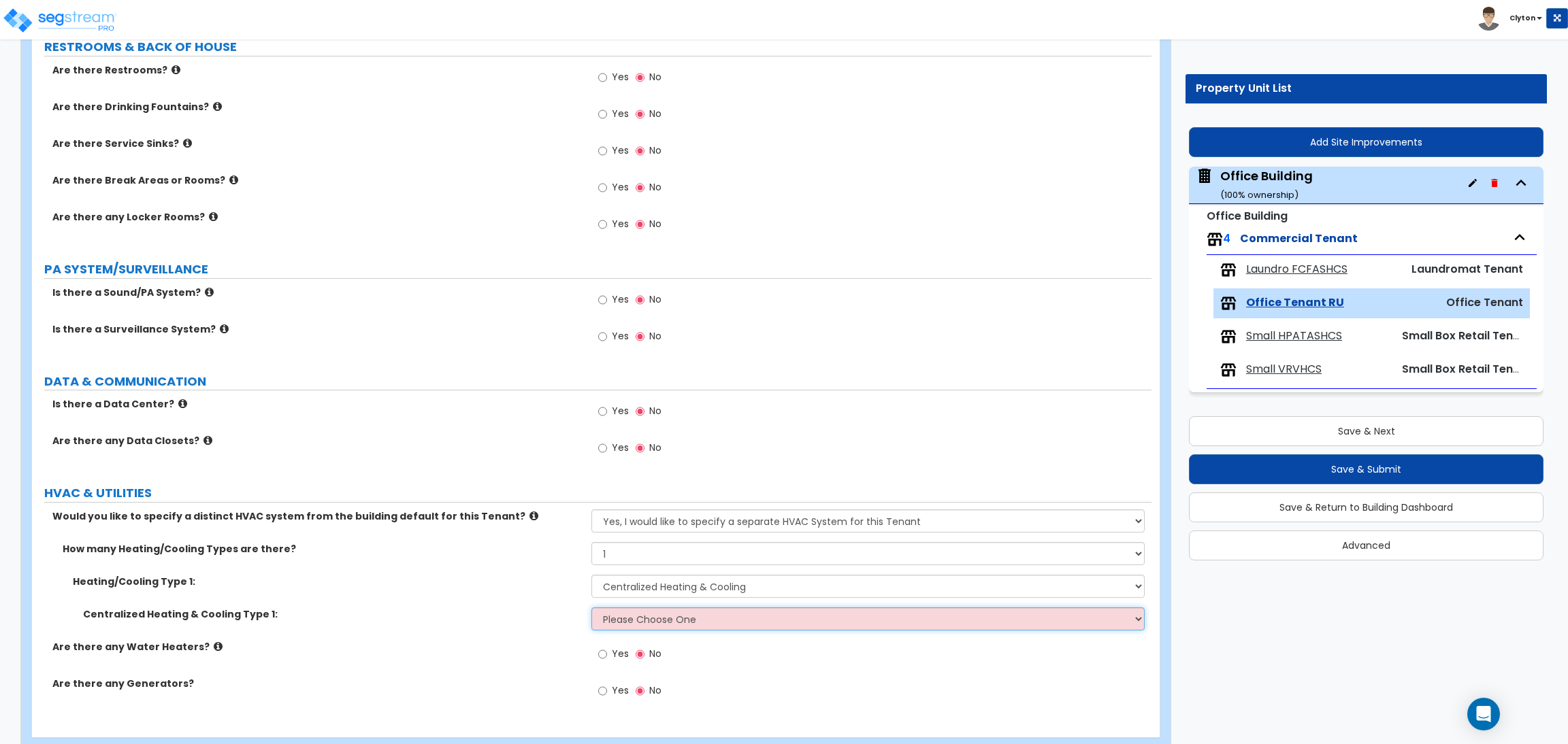
click at [635, 624] on select "Please Choose One Rooftop Unit Furnace-Condenser Forced Air Split Heating/Cooli…" at bounding box center [867, 619] width 553 height 23
select select "1"
click at [591, 608] on select "Please Choose One Rooftop Unit Furnace-Condenser Forced Air Split Heating/Cooli…" at bounding box center [867, 619] width 553 height 23
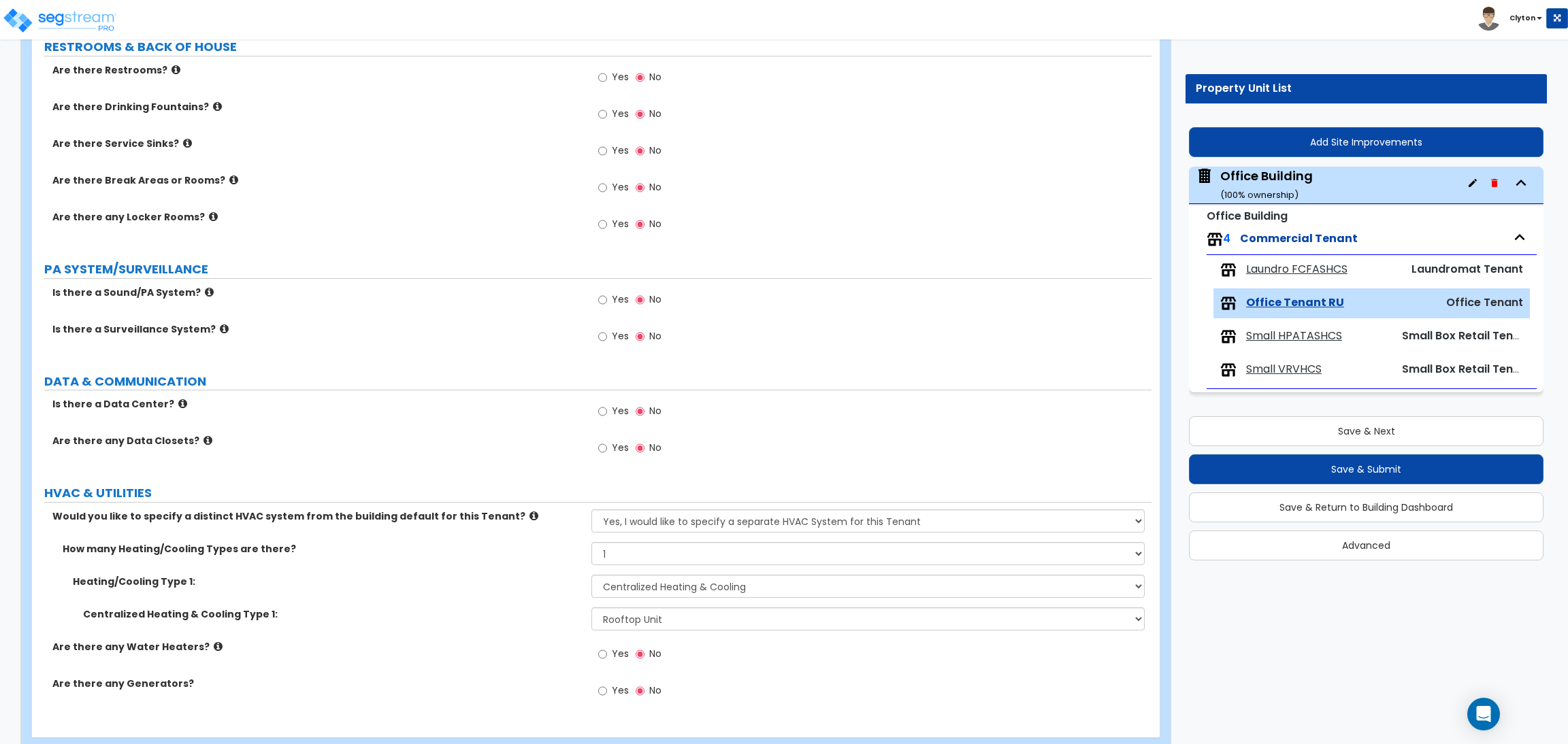
click at [451, 614] on label "Centralized Heating & Cooling Type 1:" at bounding box center [331, 615] width 498 height 14
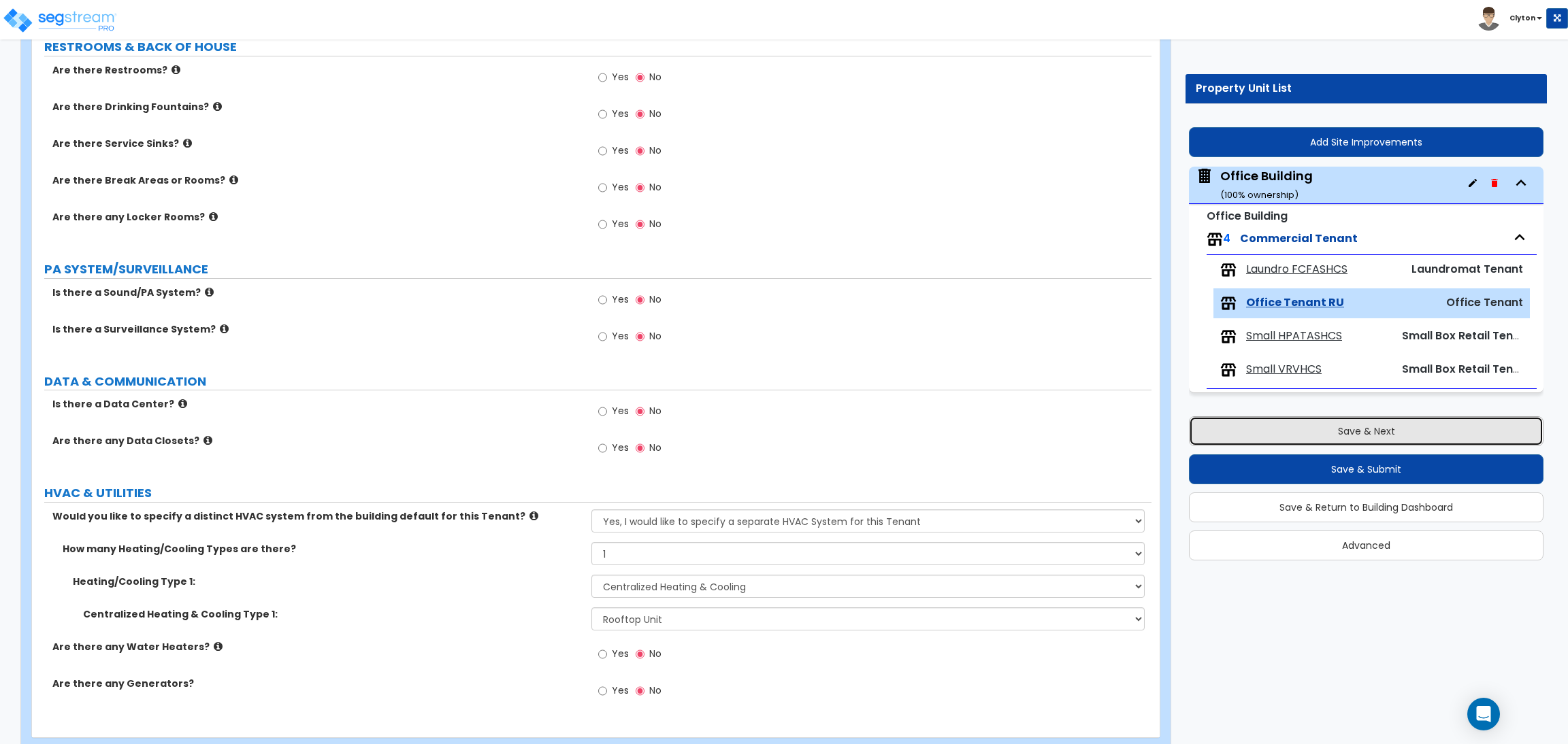
click at [1366, 437] on button "Save & Next" at bounding box center [1366, 431] width 354 height 30
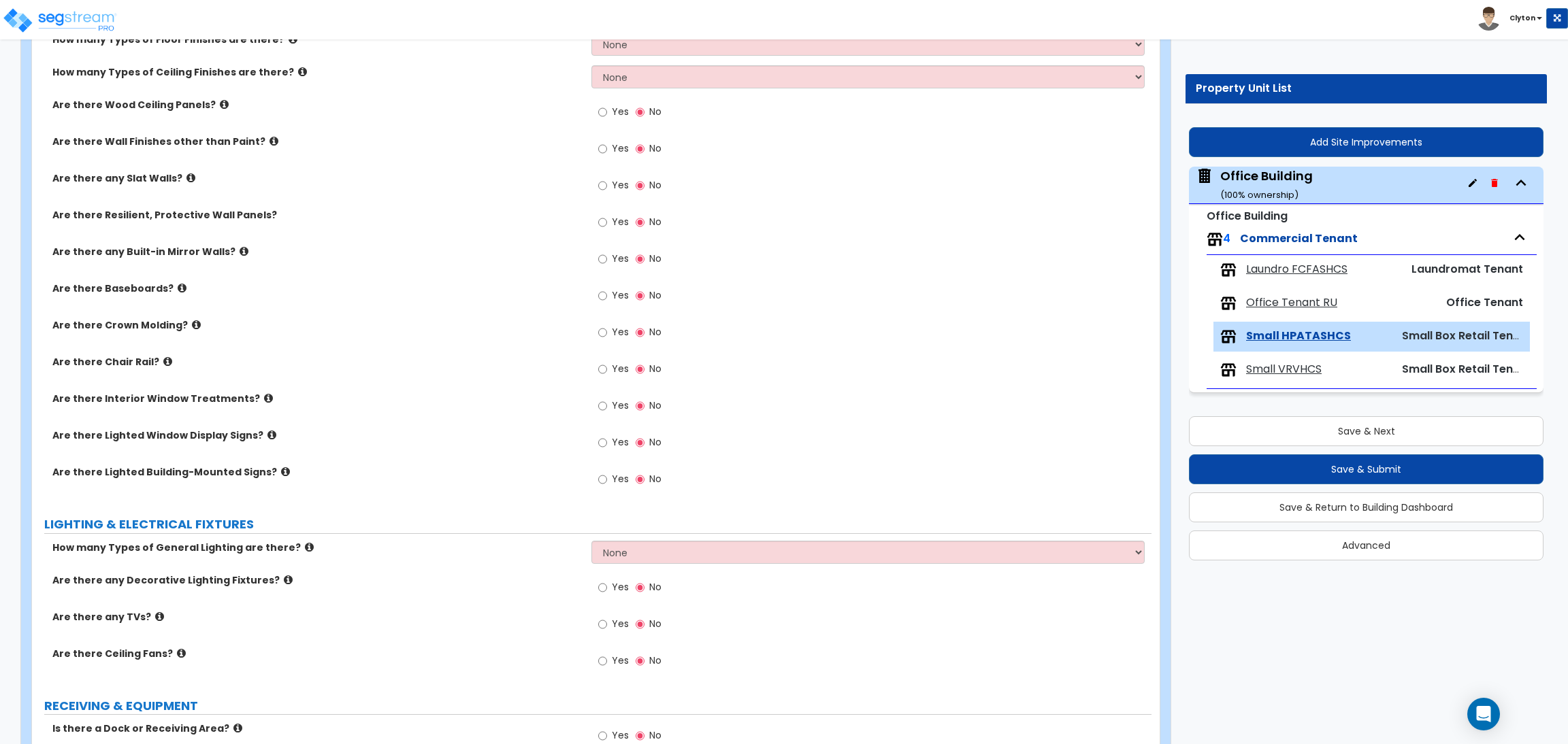
scroll to position [998, 0]
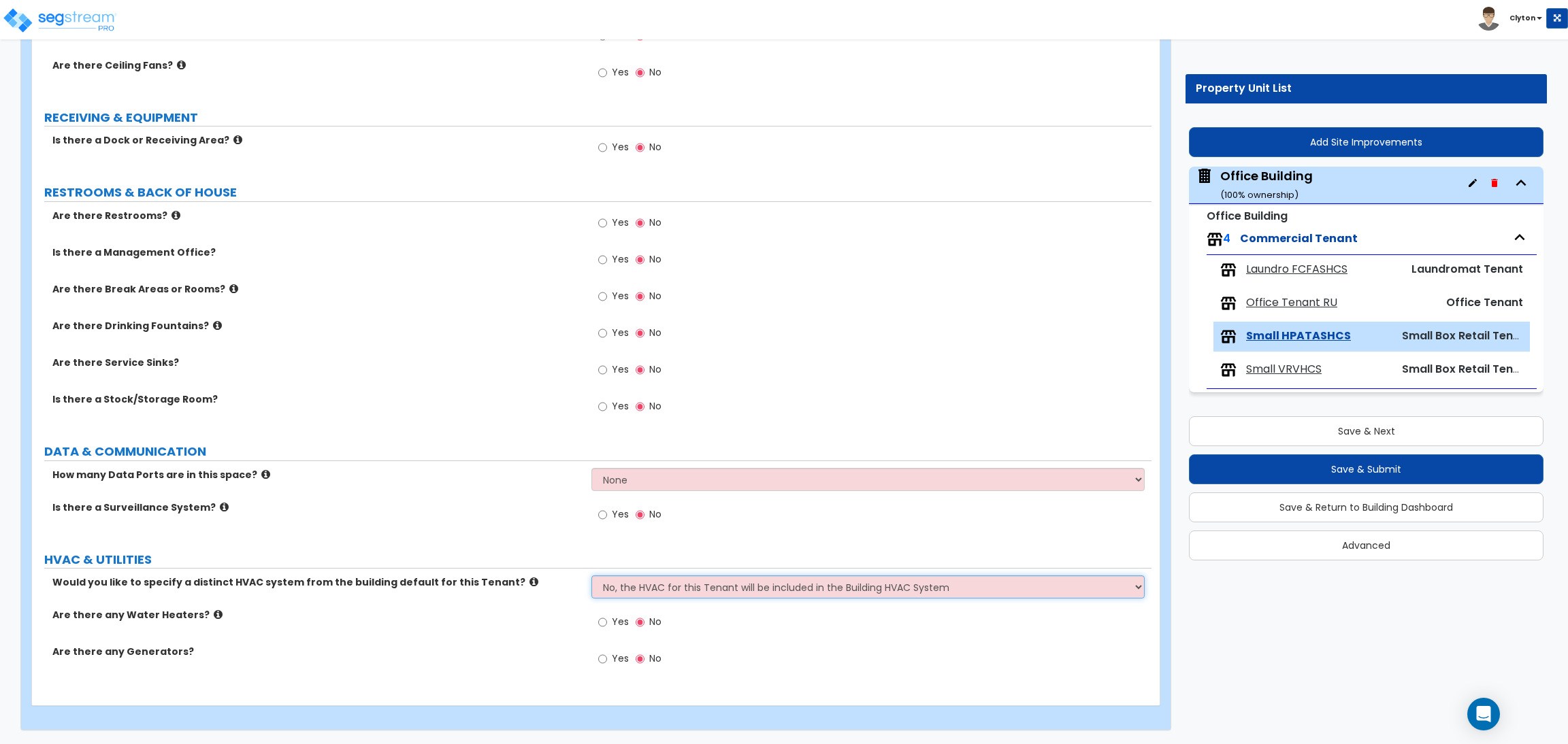
click at [630, 586] on select "No, the HVAC for this Tenant will be included in the Building HVAC System Yes, …" at bounding box center [867, 587] width 553 height 23
select select "1"
click at [591, 575] on select "No, the HVAC for this Tenant will be included in the Building HVAC System Yes, …" at bounding box center [867, 587] width 553 height 23
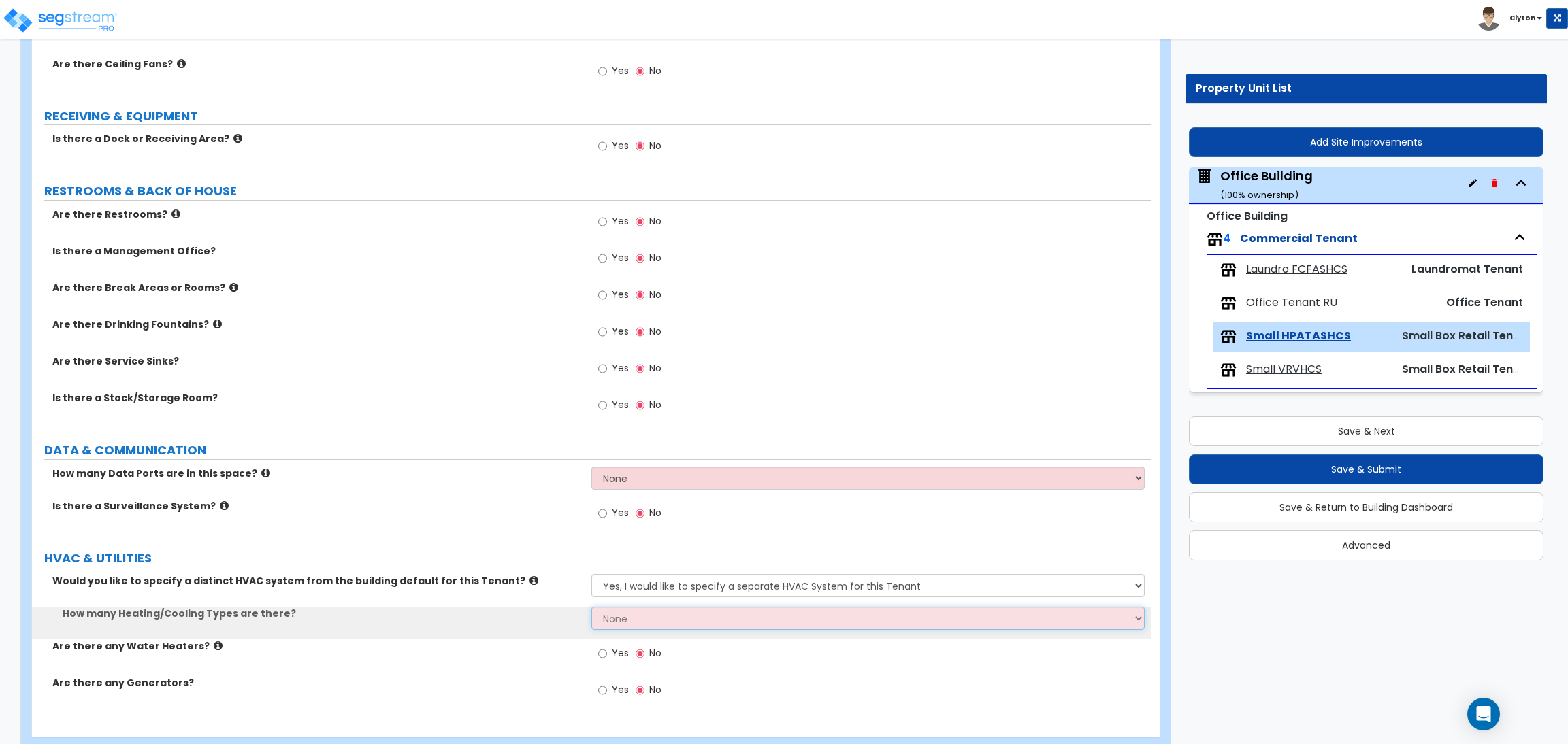
click at [639, 615] on select "None 1 2 3" at bounding box center [867, 618] width 553 height 23
select select "1"
click at [591, 608] on select "None 1 2 3" at bounding box center [867, 618] width 553 height 23
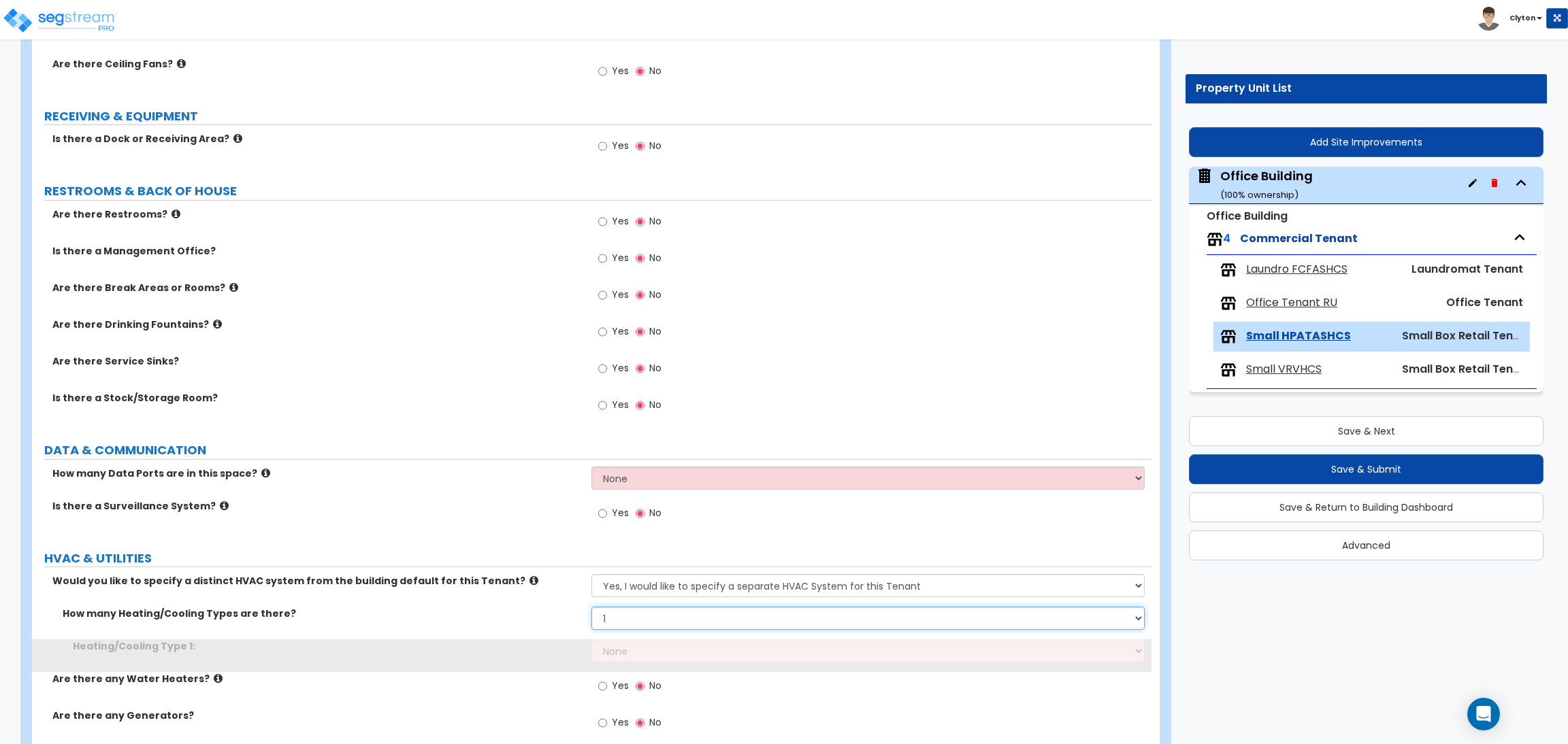
scroll to position [1063, 0]
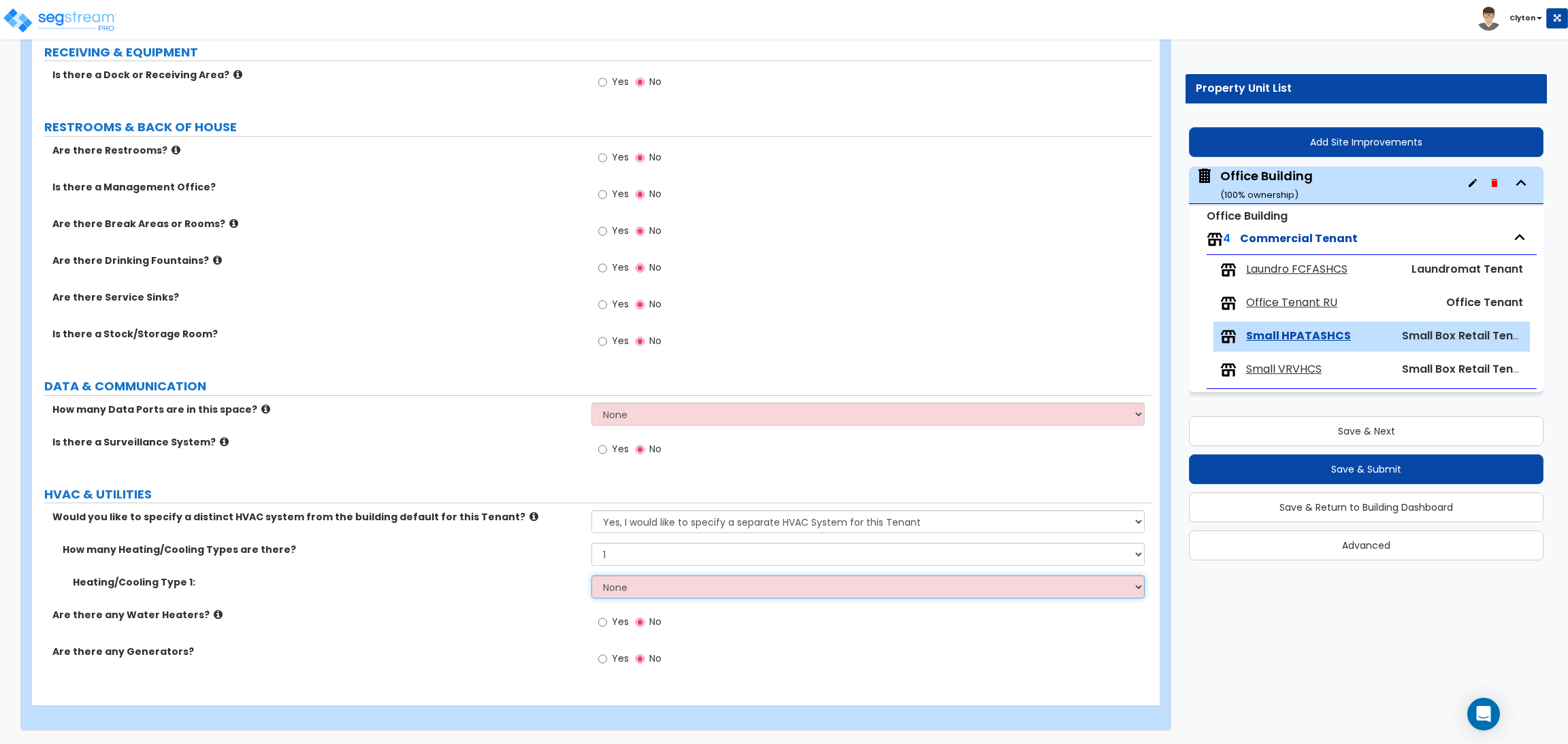
click at [607, 591] on select "None Heat Only Centralized Heating & Cooling Thru Wall Air Conditioners Mini Sp…" at bounding box center [867, 587] width 553 height 23
select select "2"
click at [591, 575] on select "None Heat Only Centralized Heating & Cooling Thru Wall Air Conditioners Mini Sp…" at bounding box center [867, 587] width 553 height 23
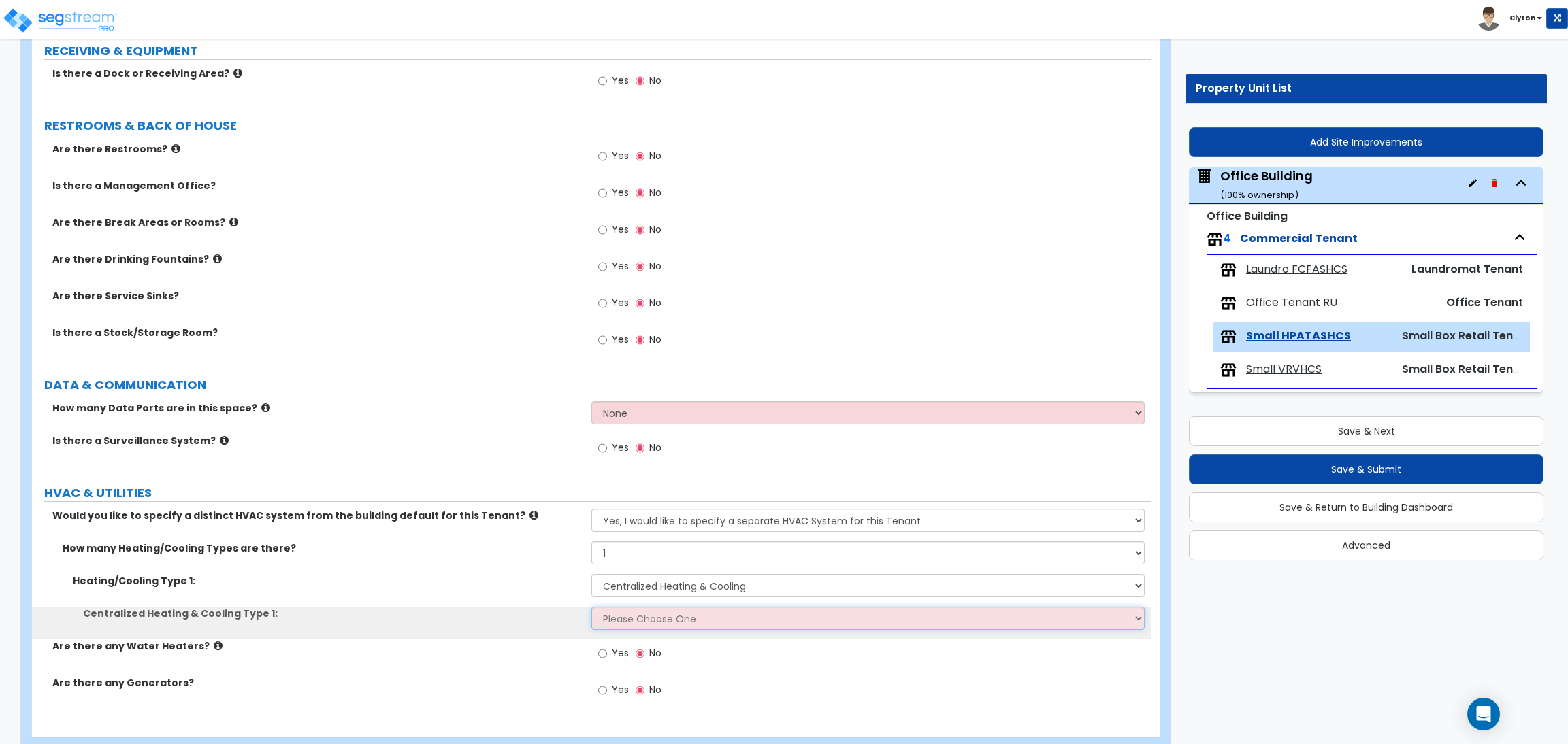
click at [648, 620] on select "Please Choose One Rooftop Unit Furnace-Condenser Forced Air Split Heating/Cooli…" at bounding box center [867, 618] width 553 height 23
select select "3"
click at [591, 608] on select "Please Choose One Rooftop Unit Furnace-Condenser Forced Air Split Heating/Cooli…" at bounding box center [867, 618] width 553 height 23
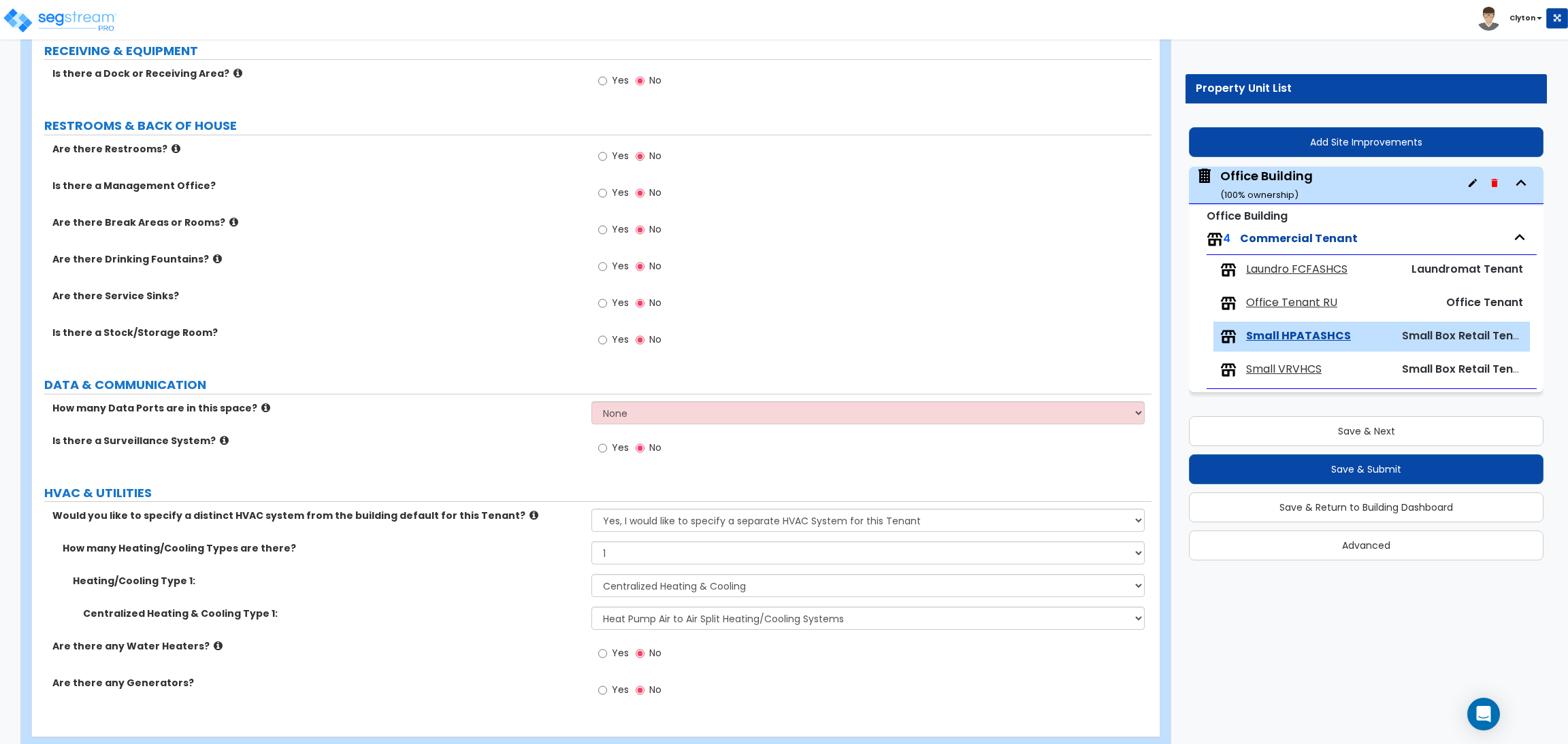
click at [530, 590] on div "Heating/Cooling Type 1: None Heat Only Centralized Heating & Cooling Thru Wall …" at bounding box center [592, 590] width 1120 height 32
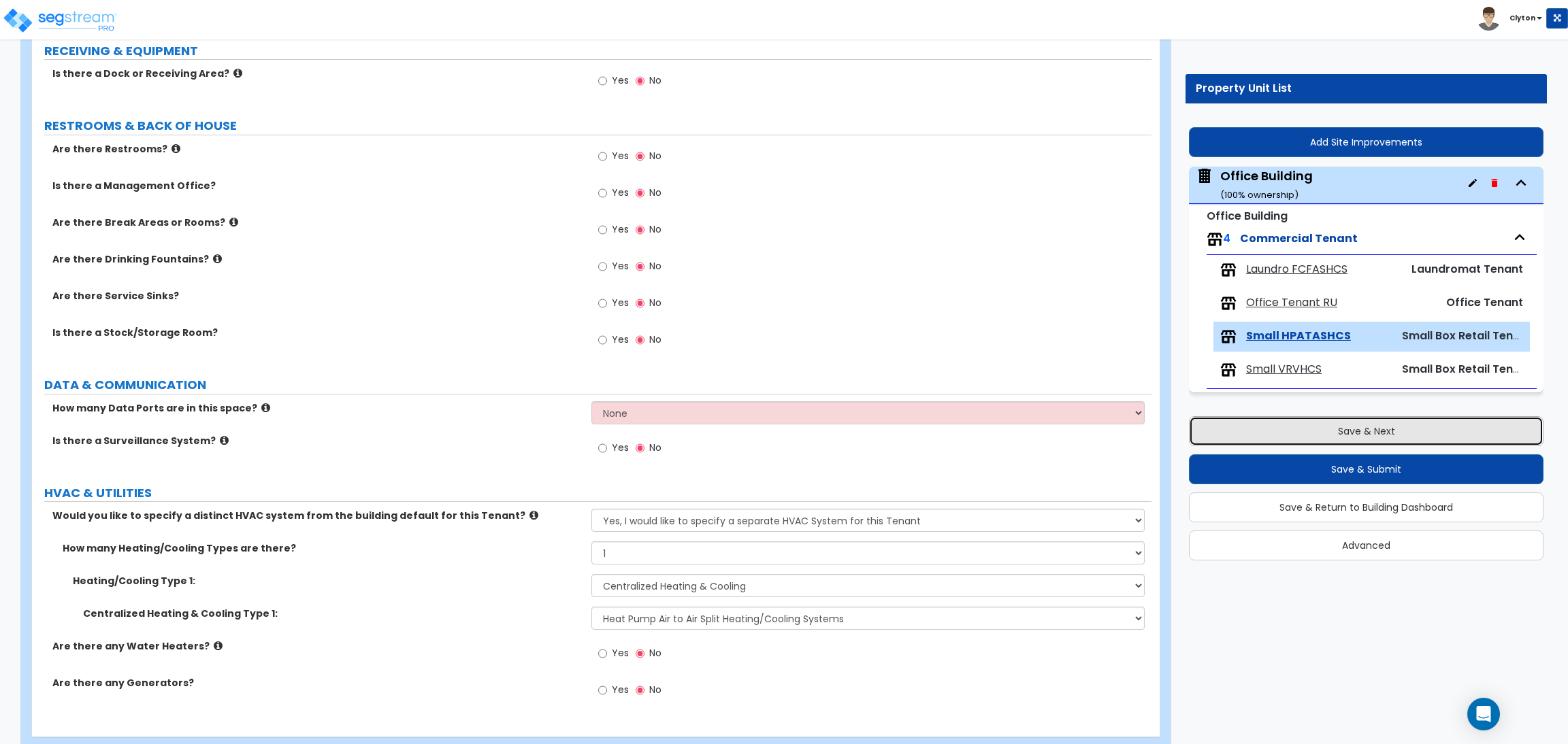
click at [1398, 445] on button "Save & Next" at bounding box center [1366, 431] width 354 height 30
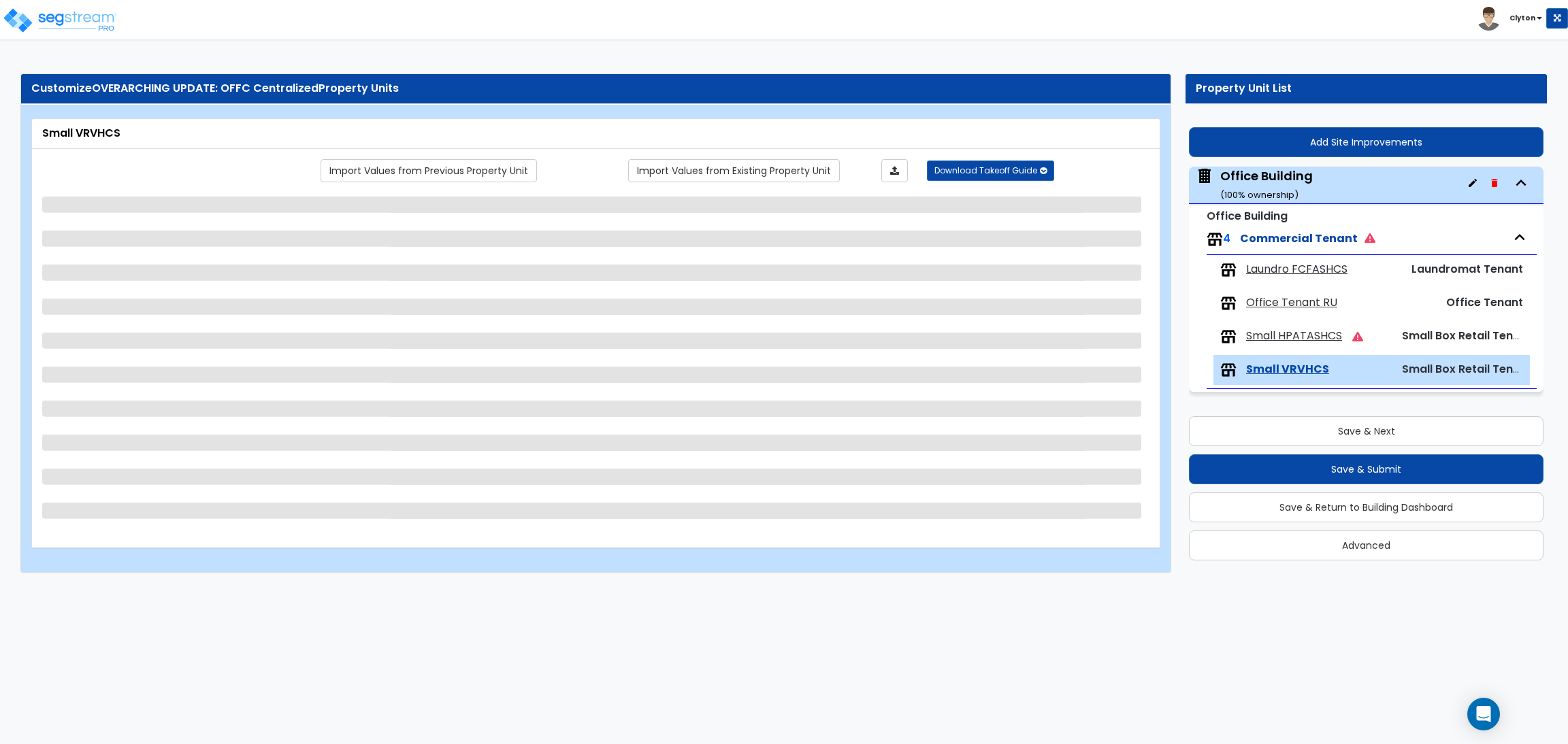
scroll to position [0, 0]
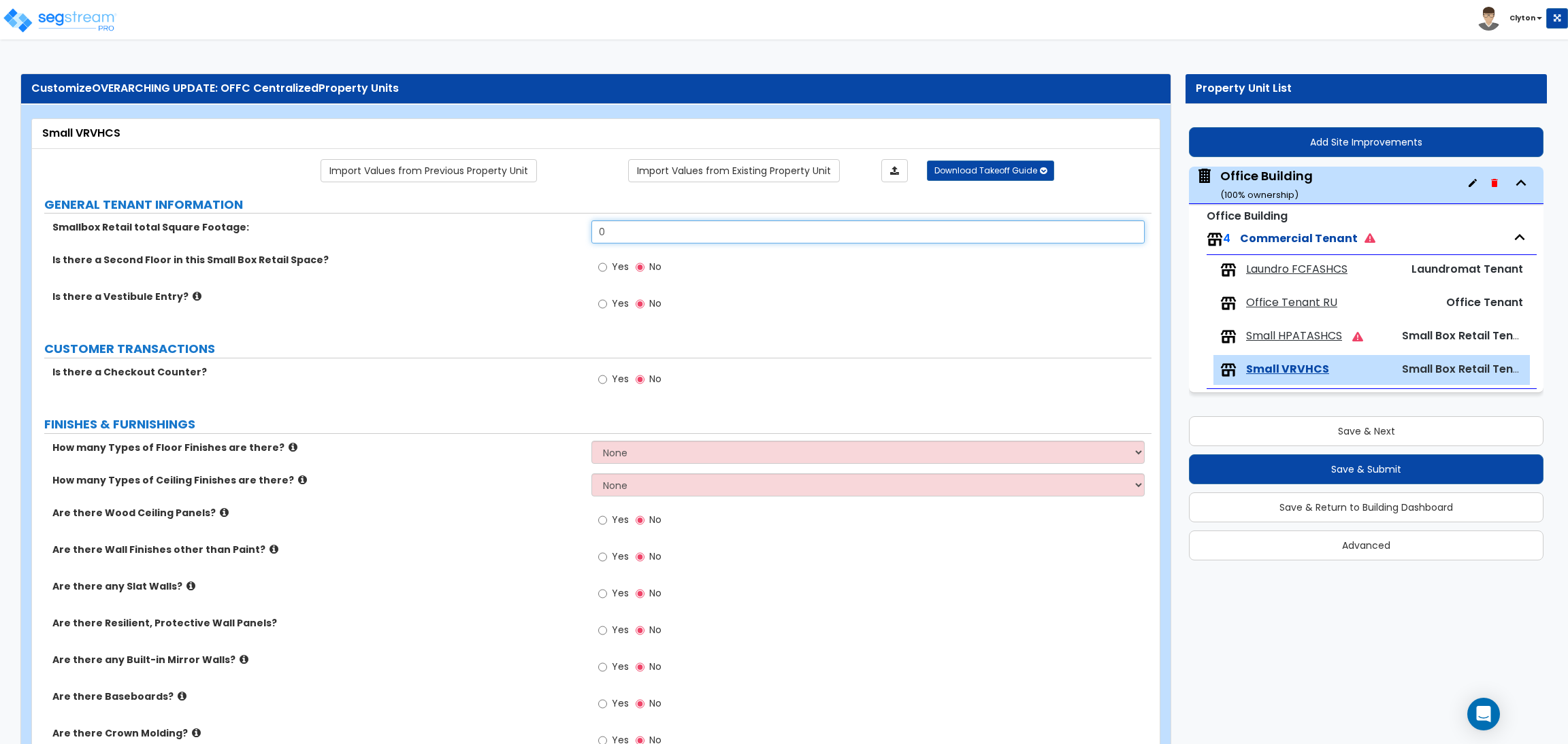
drag, startPoint x: 640, startPoint y: 238, endPoint x: 505, endPoint y: 233, distance: 135.1
click at [507, 233] on div "Smallbox Retail total Square Footage: 0" at bounding box center [592, 237] width 1120 height 32
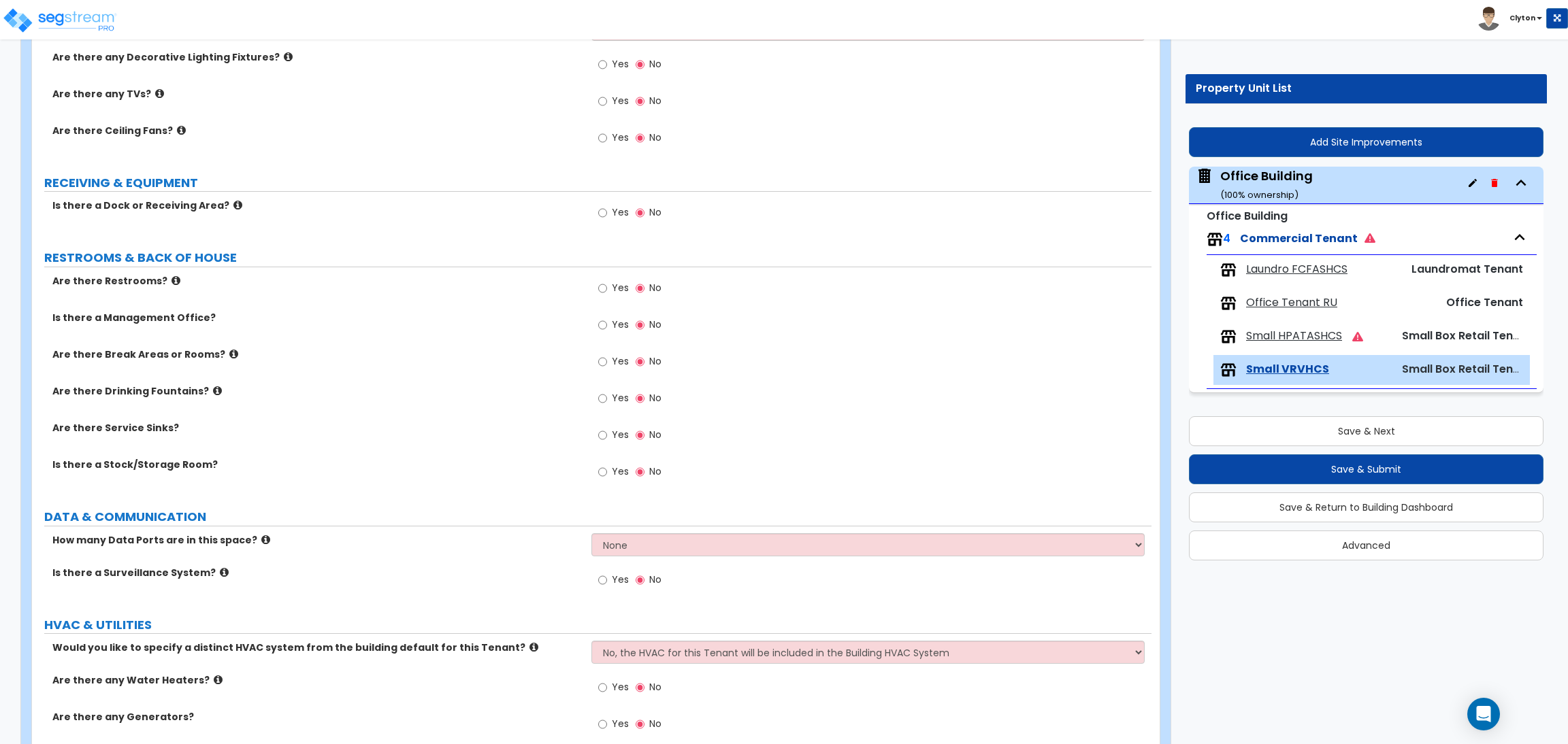
scroll to position [998, 0]
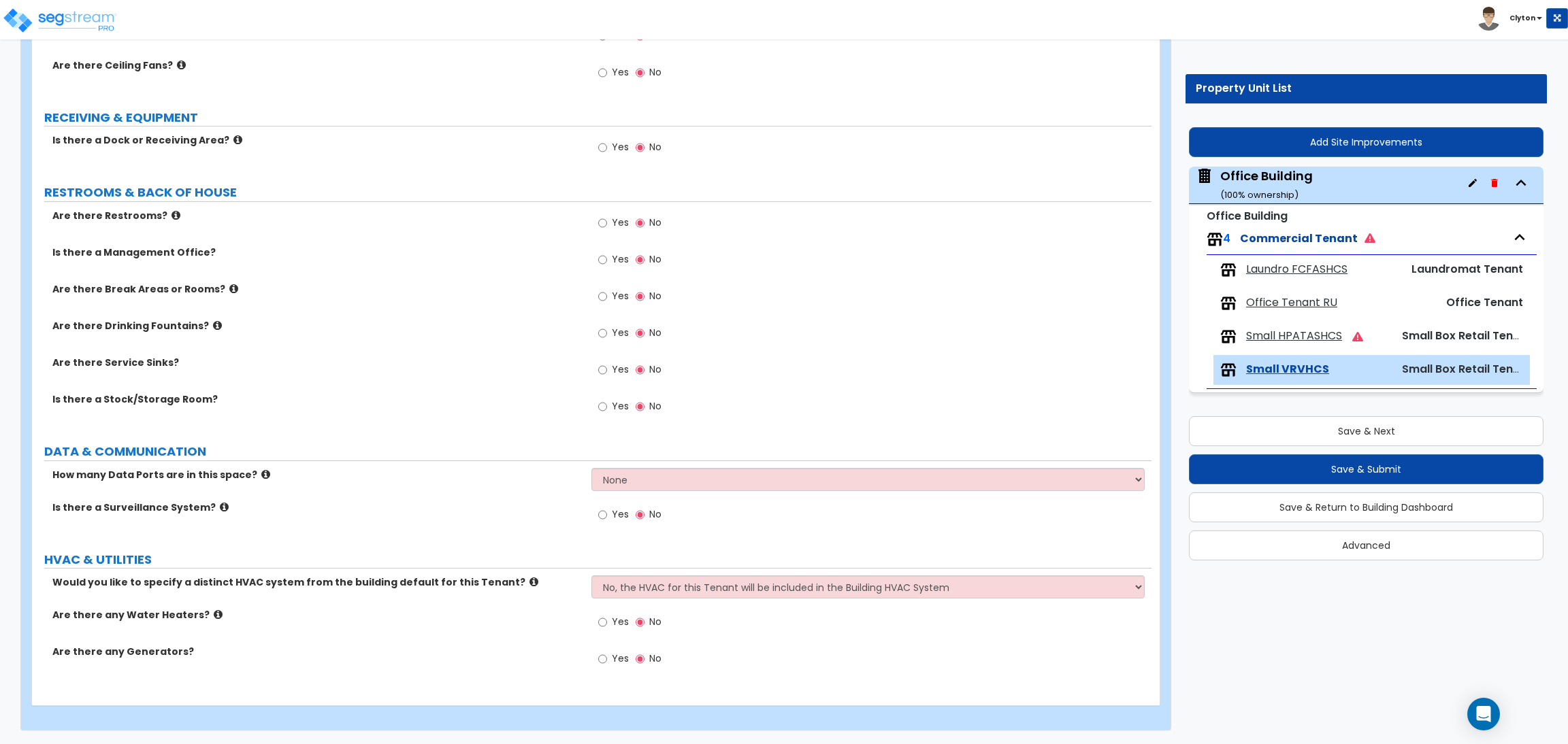
type input "5,000"
click at [716, 587] on select "No, the HVAC for this Tenant will be included in the Building HVAC System Yes, …" at bounding box center [867, 587] width 553 height 23
click at [675, 593] on select "No, the HVAC for this Tenant will be included in the Building HVAC System Yes, …" at bounding box center [867, 587] width 553 height 23
select select "1"
click at [591, 575] on select "No, the HVAC for this Tenant will be included in the Building HVAC System Yes, …" at bounding box center [867, 587] width 553 height 23
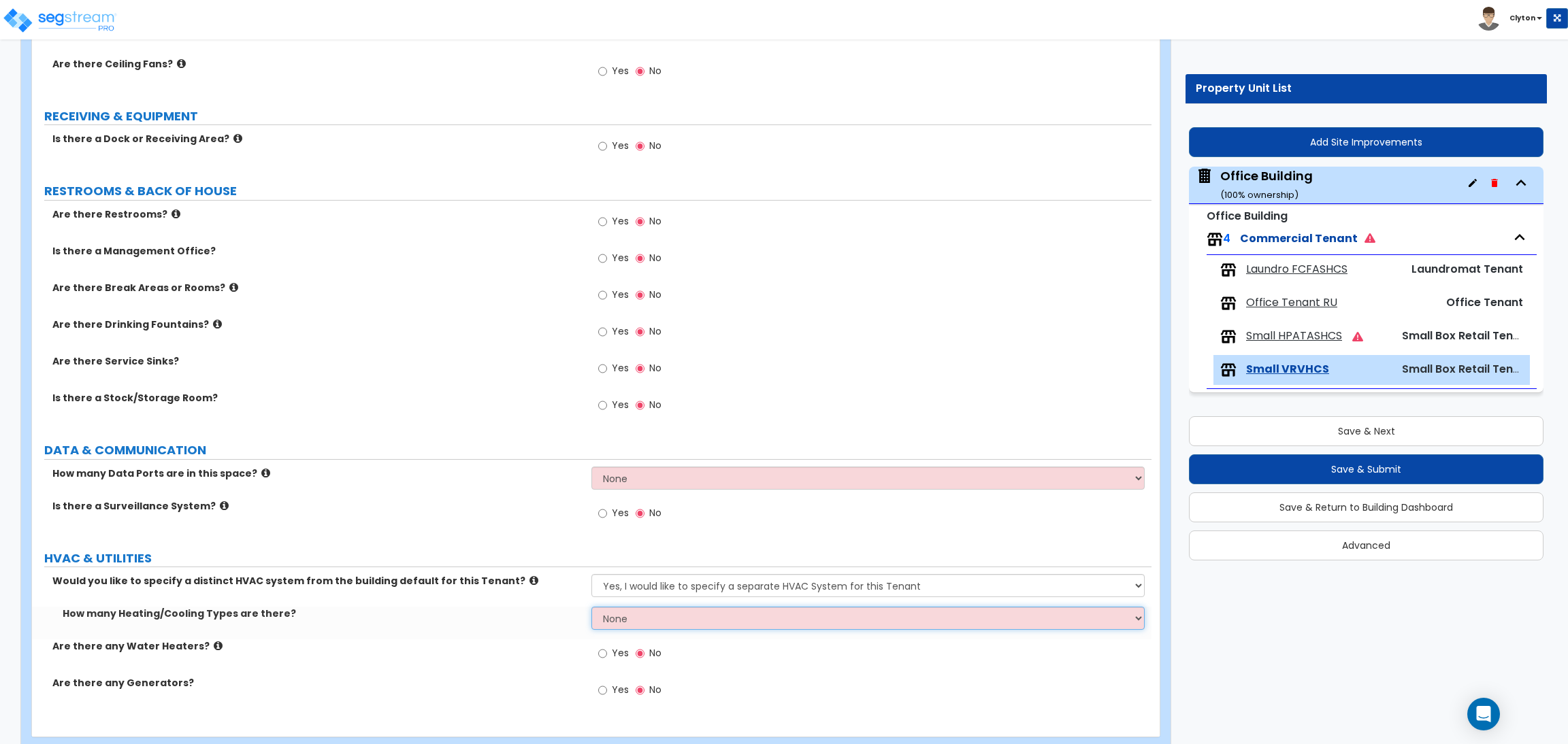
click at [626, 622] on select "None 1 2 3" at bounding box center [867, 618] width 553 height 23
select select "1"
click at [591, 608] on select "None 1 2 3" at bounding box center [867, 618] width 553 height 23
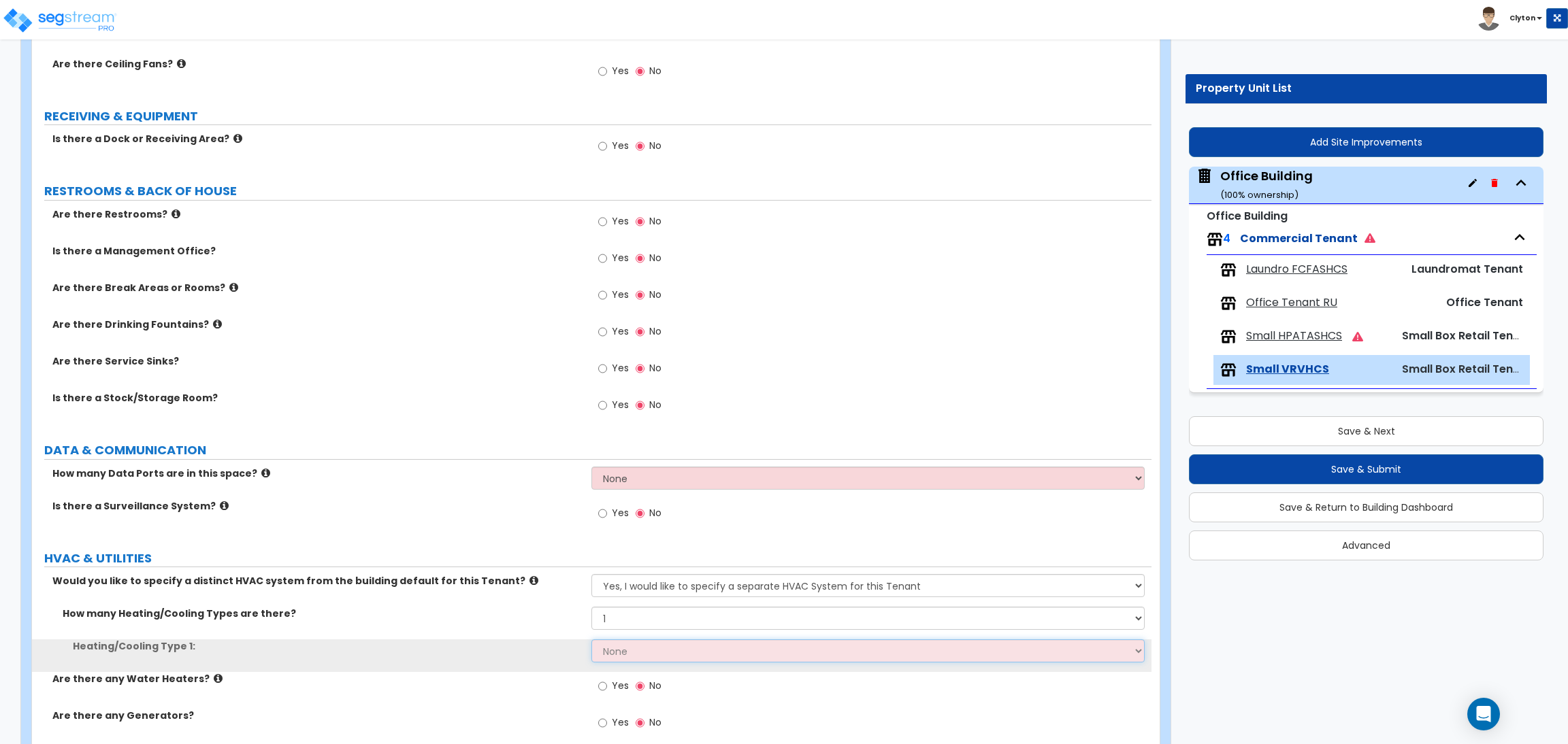
click at [639, 655] on select "None Heat Only Centralized Heating & Cooling Thru Wall Air Conditioners Mini Sp…" at bounding box center [867, 650] width 553 height 23
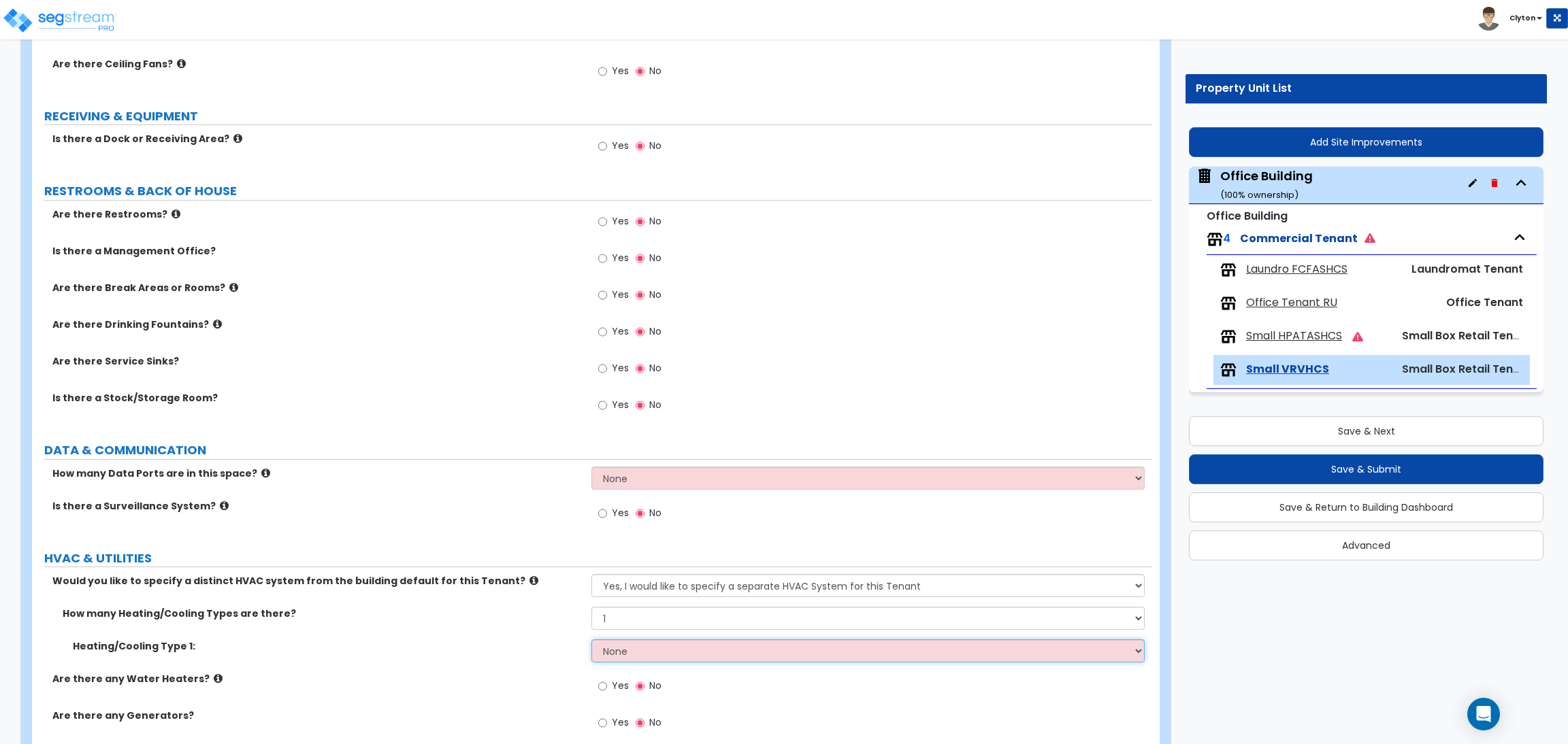
select select "2"
click at [591, 640] on select "None Heat Only Centralized Heating & Cooling Thru Wall Air Conditioners Mini Sp…" at bounding box center [867, 650] width 553 height 23
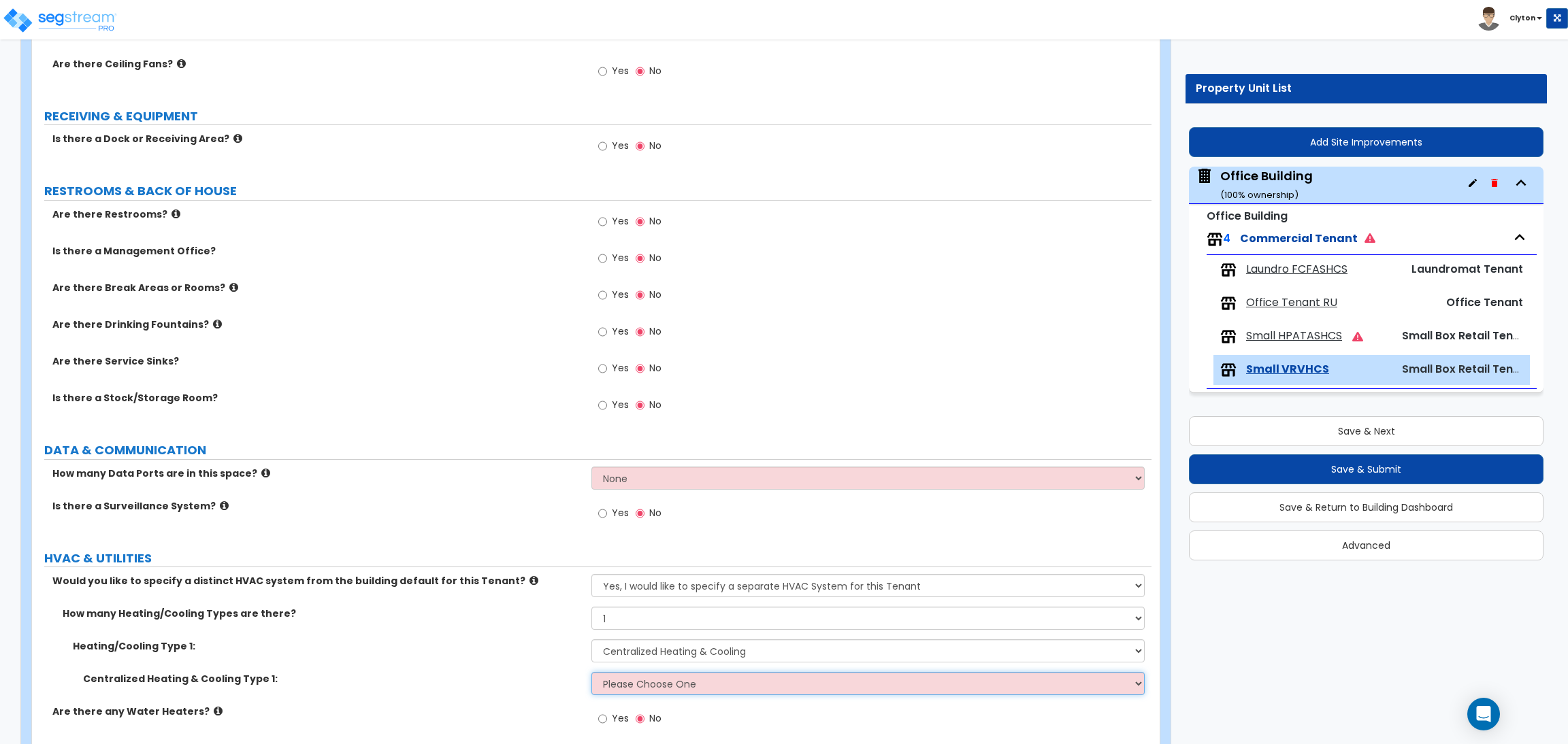
click at [623, 694] on select "Please Choose One Rooftop Unit Furnace-Condenser Forced Air Split Heating/Cooli…" at bounding box center [867, 684] width 553 height 23
select select "4"
click at [591, 672] on select "Please Choose One Rooftop Unit Furnace-Condenser Forced Air Split Heating/Cooli…" at bounding box center [867, 684] width 553 height 23
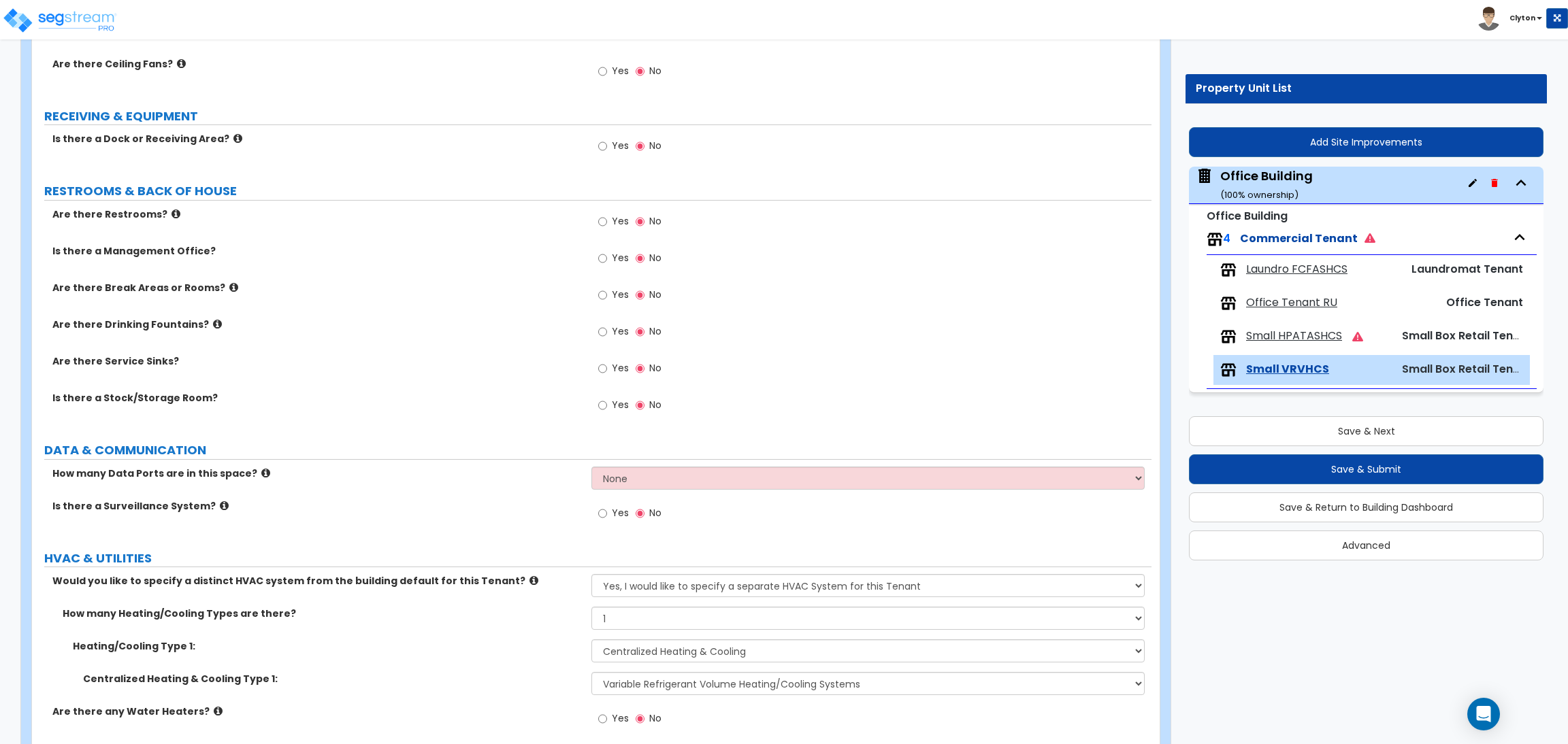
click at [1324, 342] on span "Small HPATASHCS" at bounding box center [1294, 336] width 96 height 15
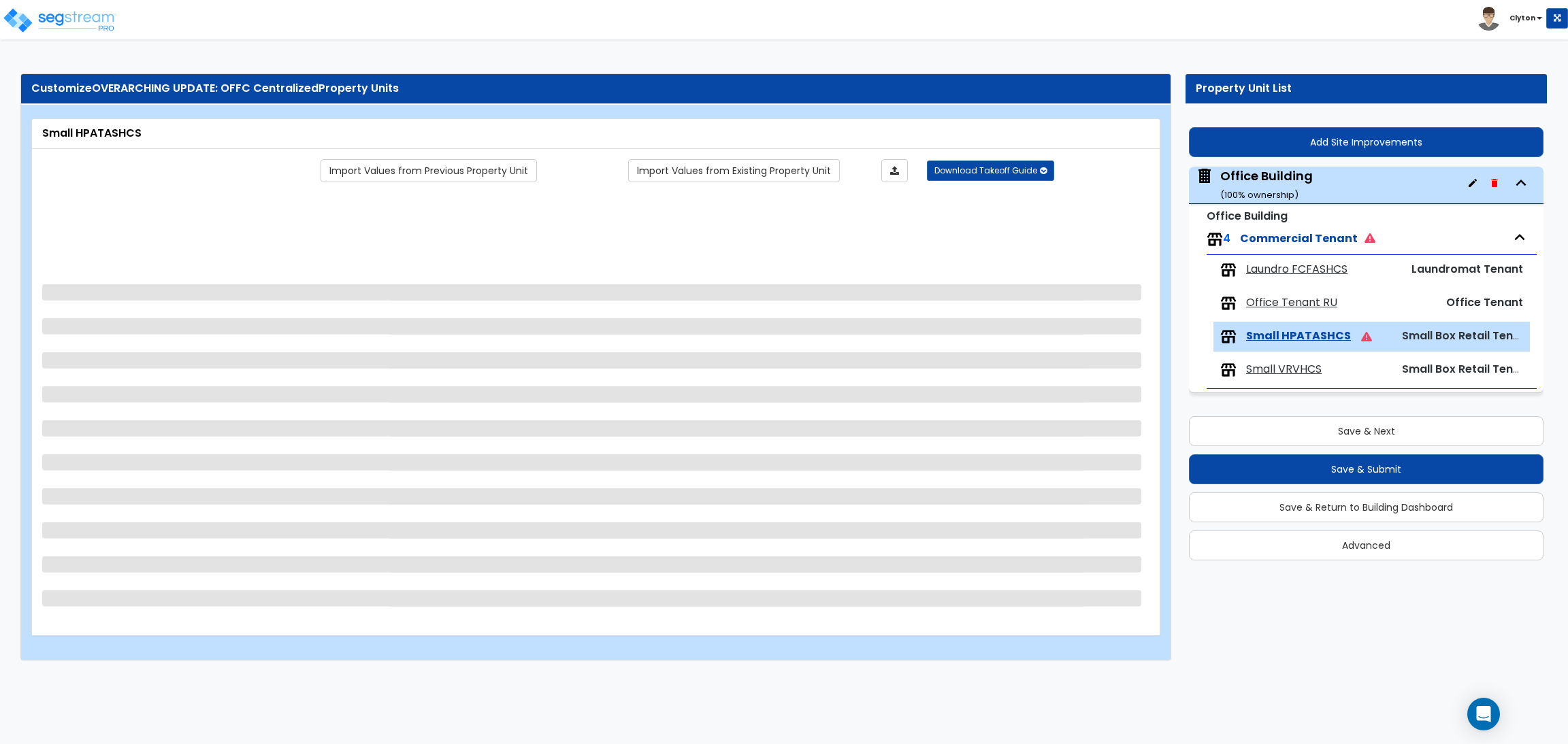
scroll to position [0, 0]
select select "1"
select select "2"
select select "3"
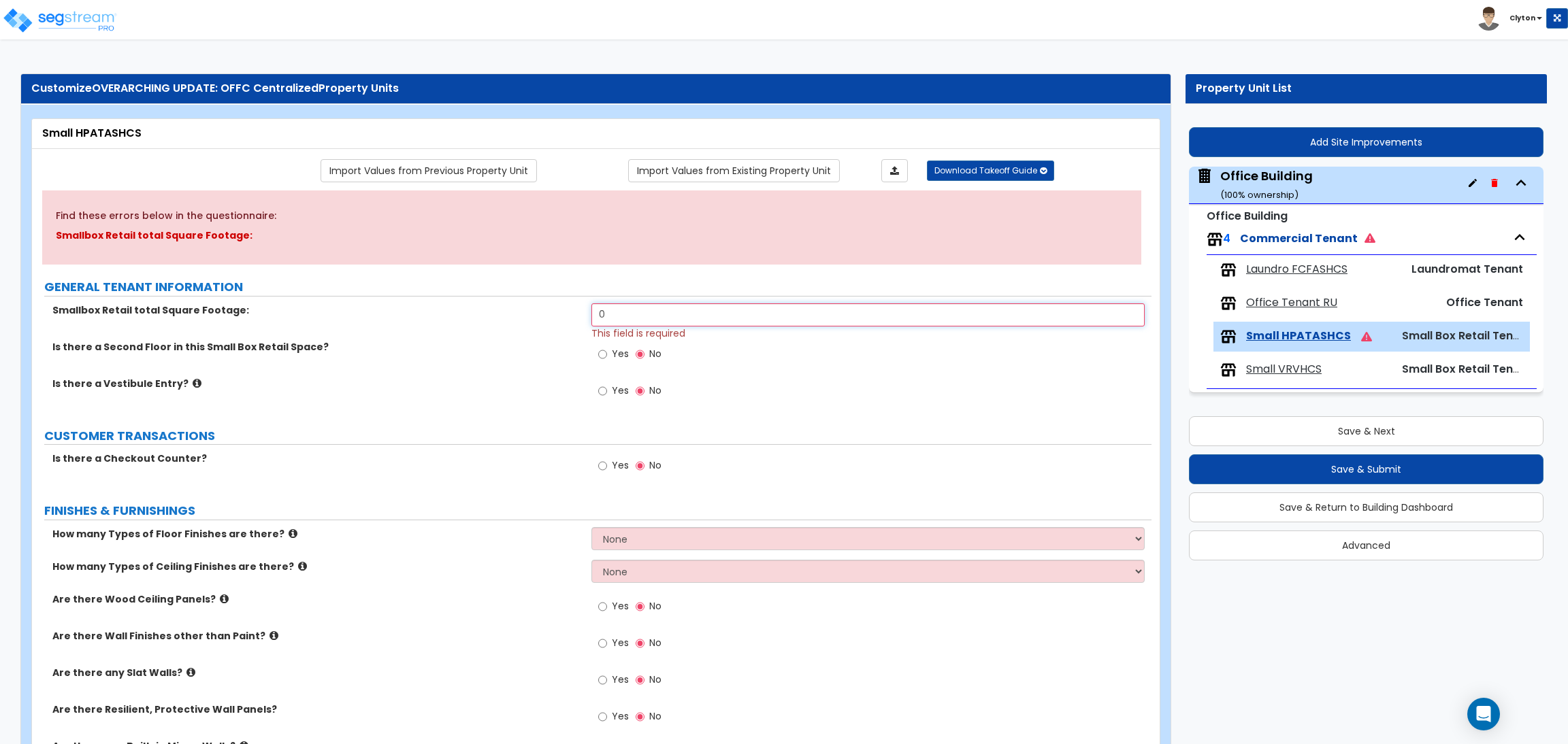
drag, startPoint x: 627, startPoint y: 316, endPoint x: 456, endPoint y: 298, distance: 171.9
type input "5,000"
click at [1269, 475] on button "Save & Submit" at bounding box center [1366, 469] width 354 height 30
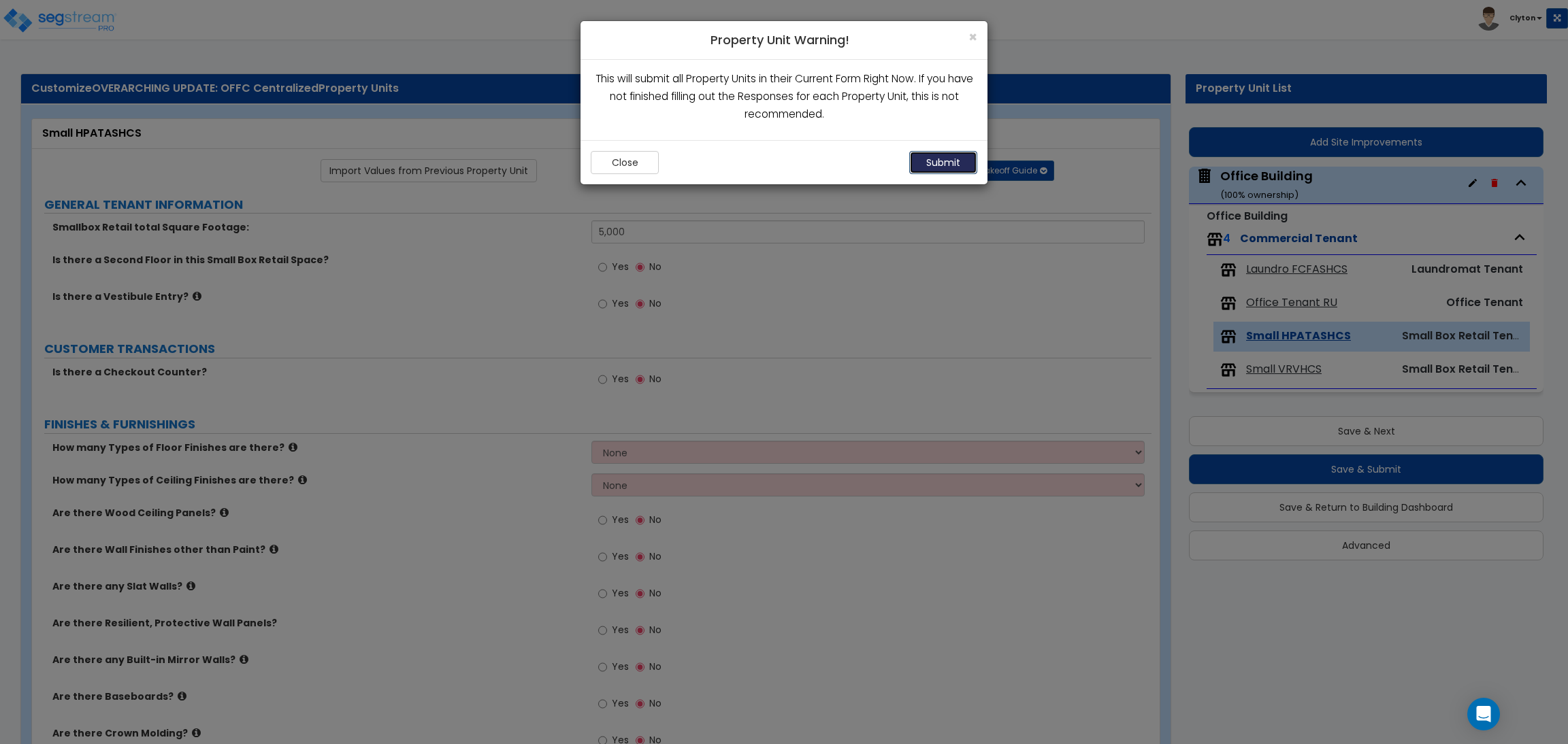
click at [954, 167] on button "Submit" at bounding box center [944, 162] width 68 height 23
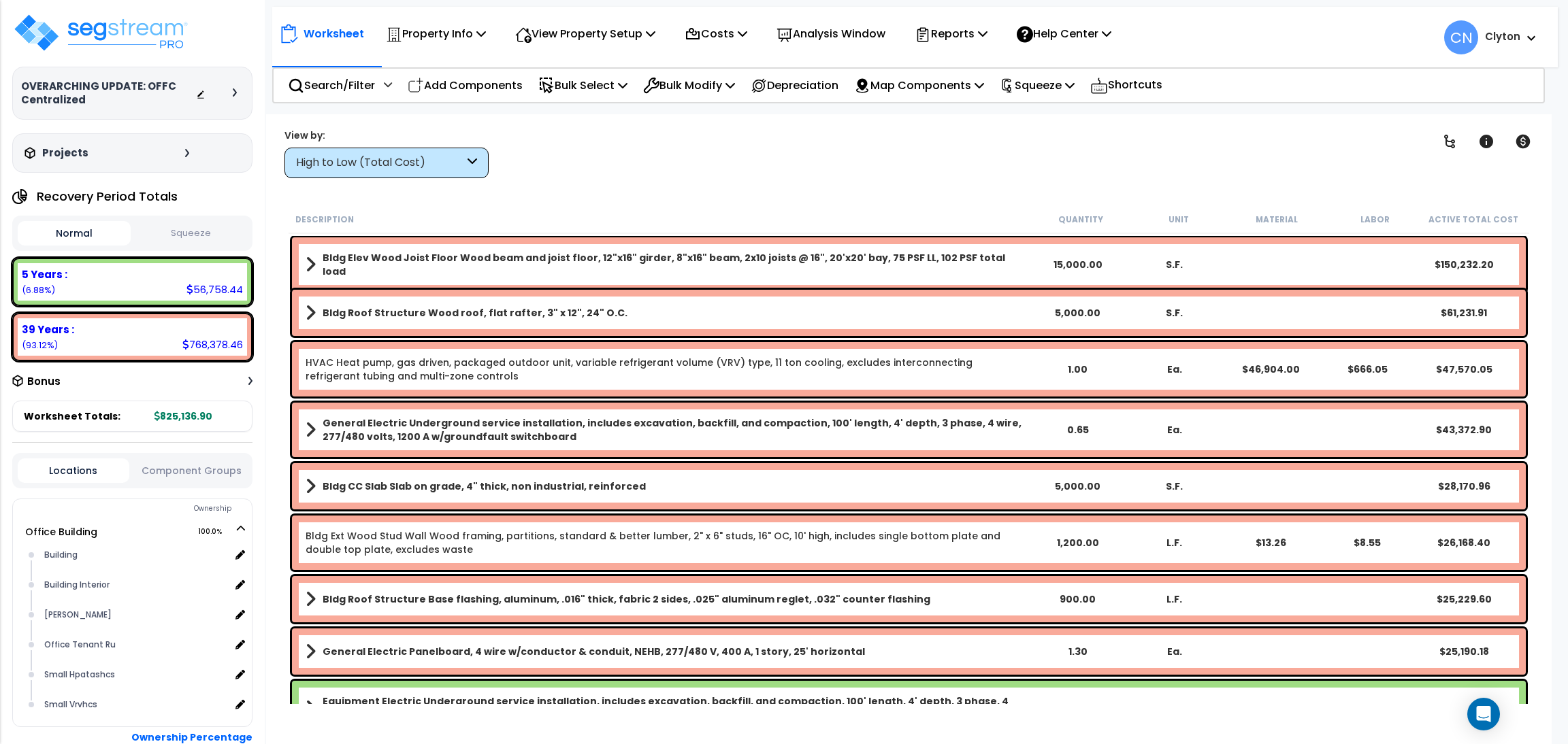
click at [185, 469] on button "Component Groups" at bounding box center [192, 471] width 112 height 15
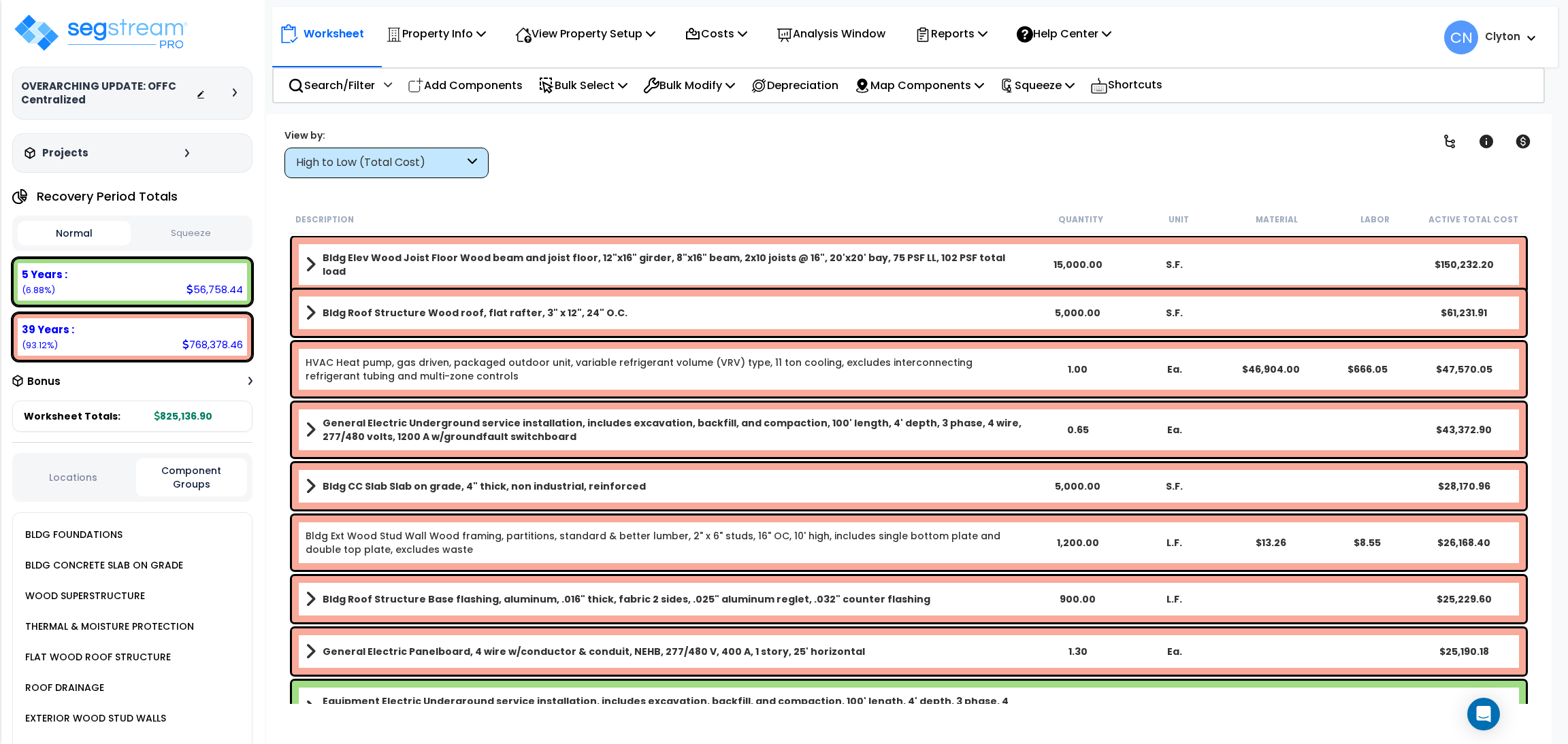
click at [87, 471] on button "Locations" at bounding box center [73, 478] width 112 height 15
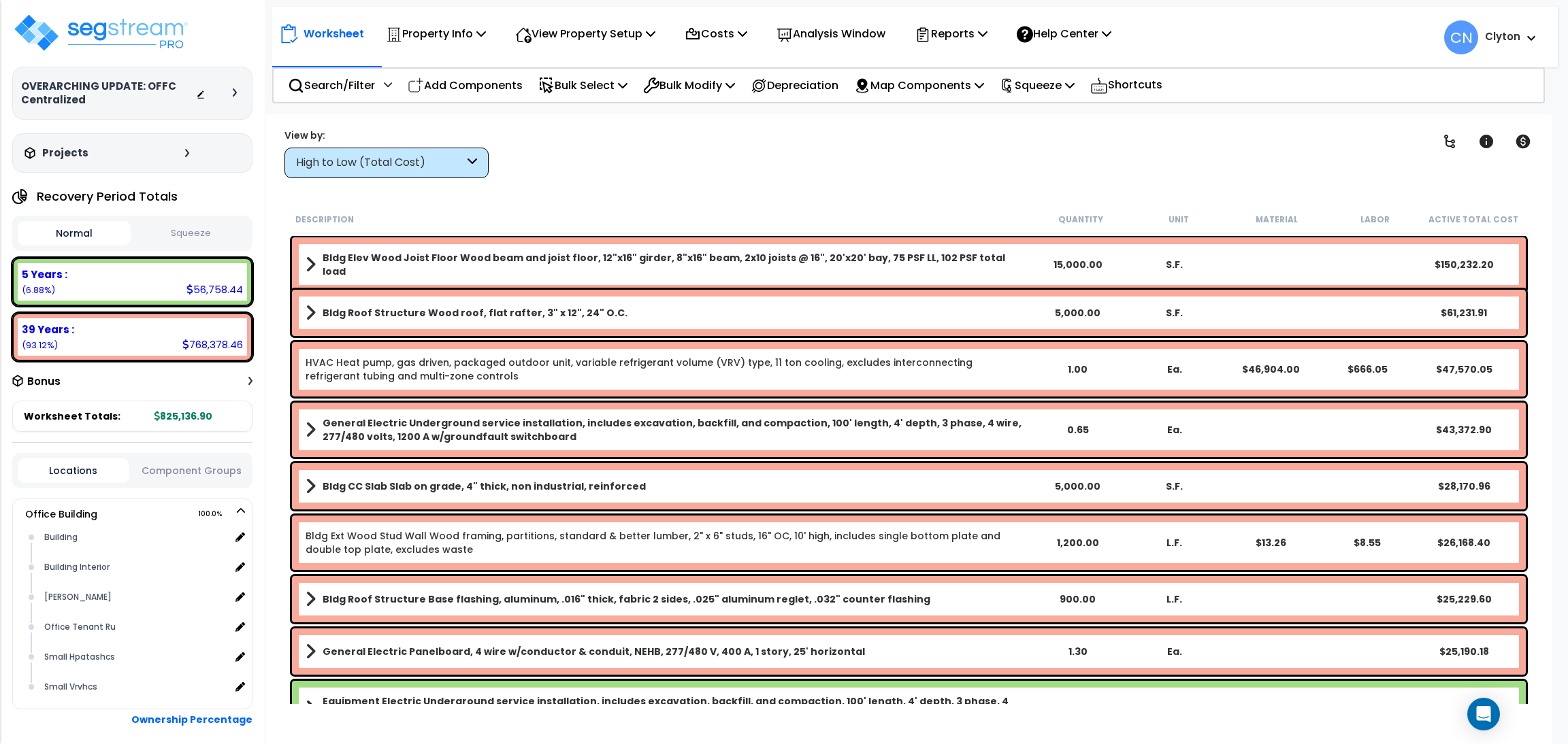
click at [221, 467] on button "Component Groups" at bounding box center [192, 471] width 112 height 15
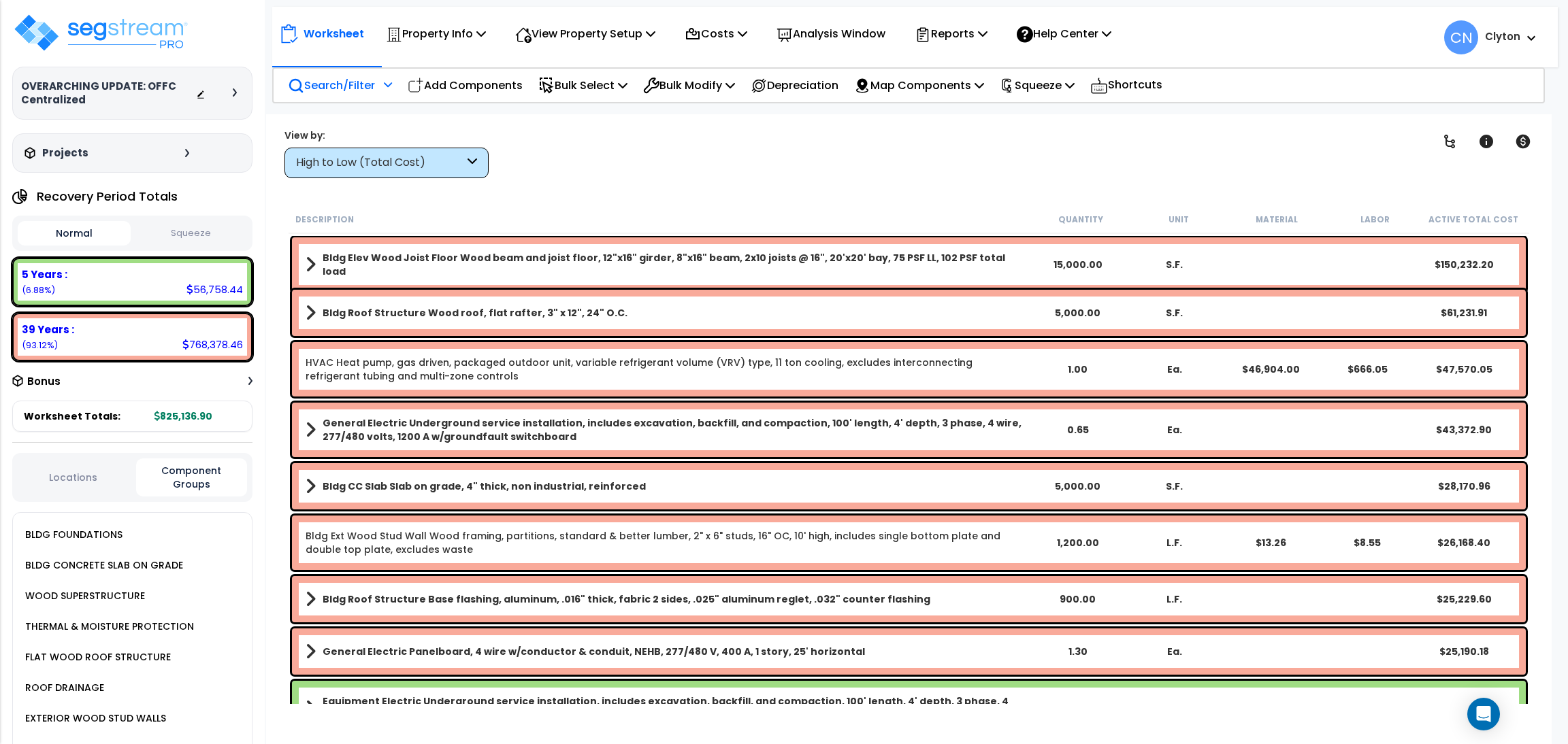
click at [332, 77] on p "Search/Filter" at bounding box center [331, 85] width 87 height 19
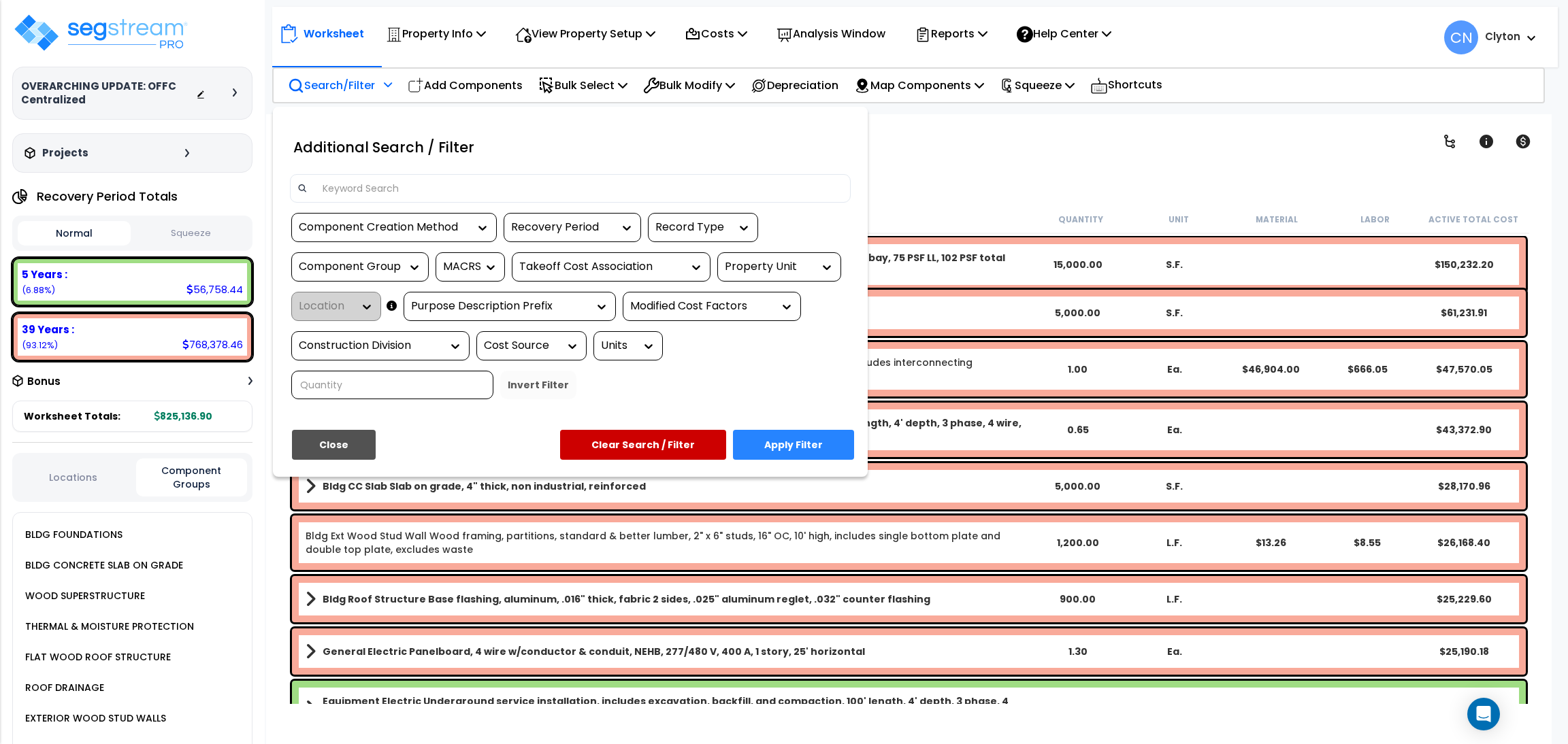
click at [961, 157] on div at bounding box center [784, 372] width 1568 height 744
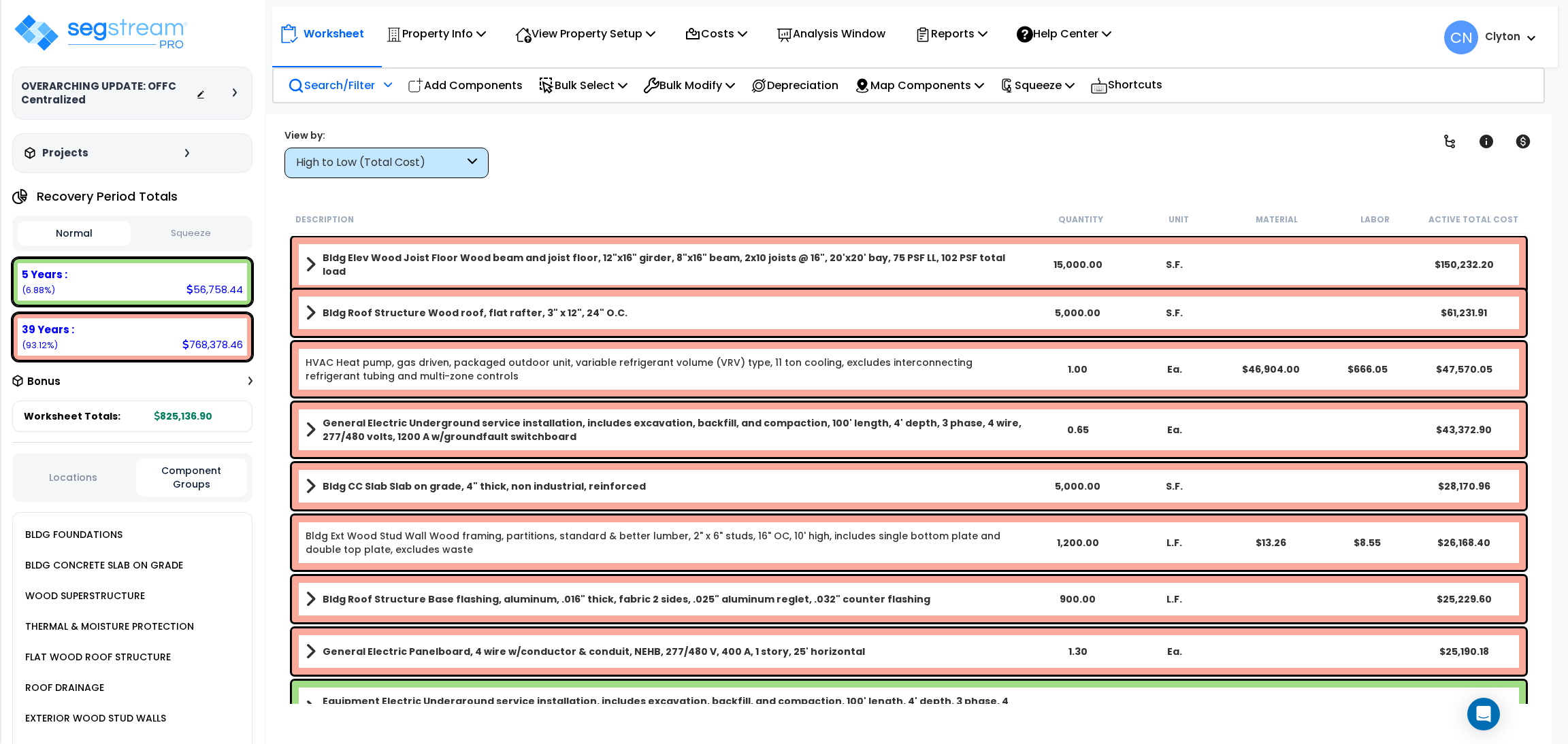
click at [420, 167] on div "High to Low (Total Cost)" at bounding box center [380, 163] width 168 height 15
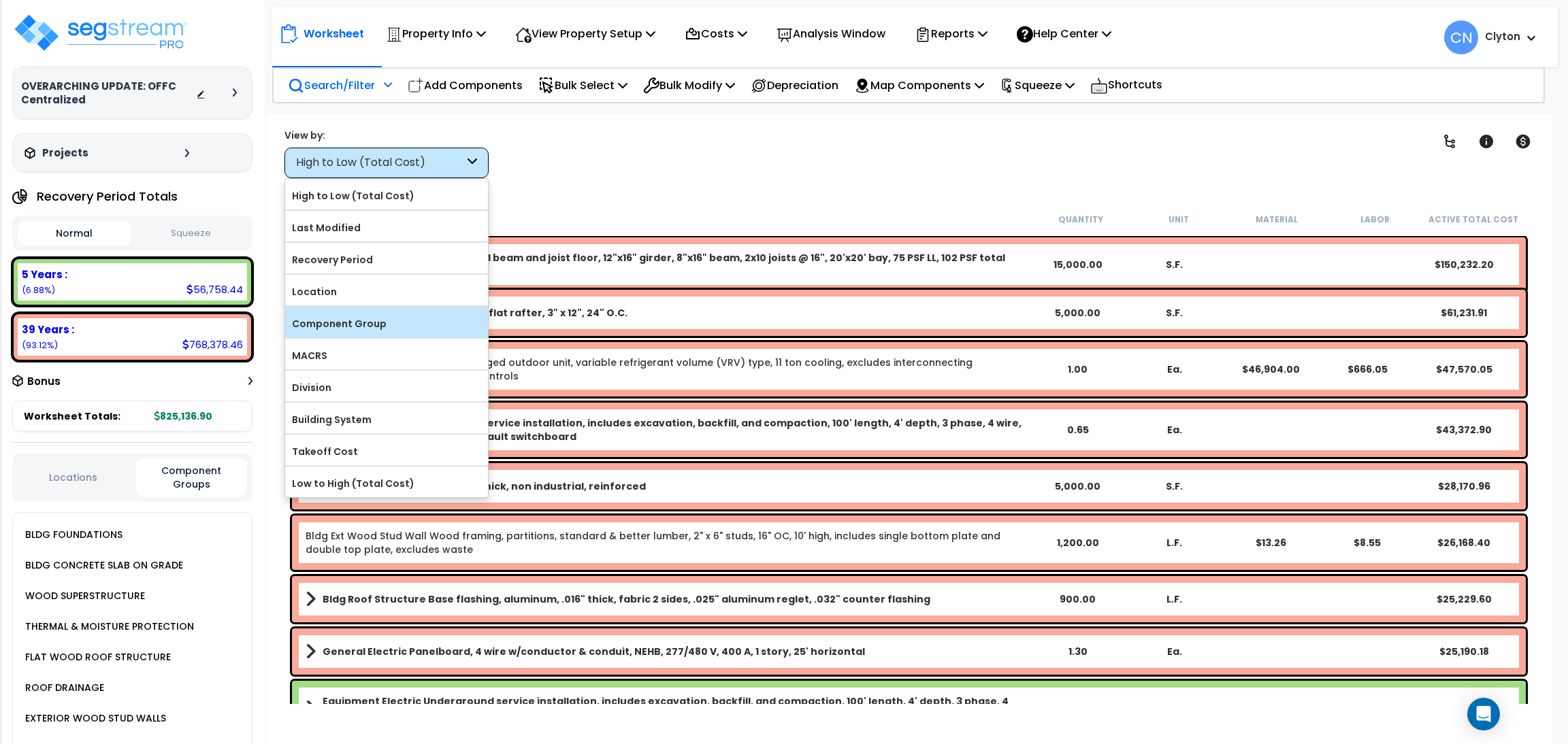
click at [371, 330] on label "Component Group" at bounding box center [387, 323] width 203 height 20
click at [0, 0] on input "Component Group" at bounding box center [0, 0] width 0 height 0
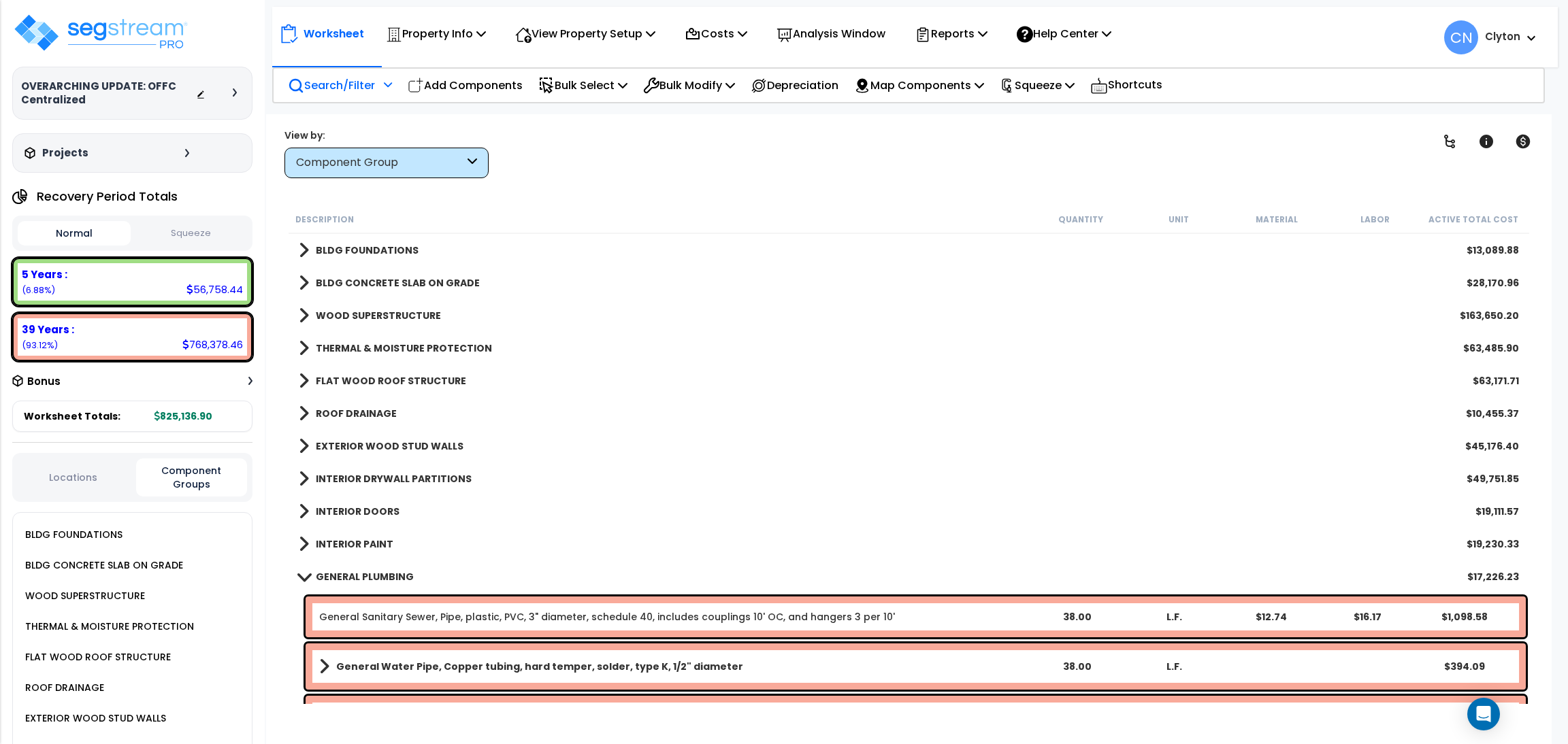
click at [342, 86] on p "Search/Filter" at bounding box center [331, 85] width 87 height 19
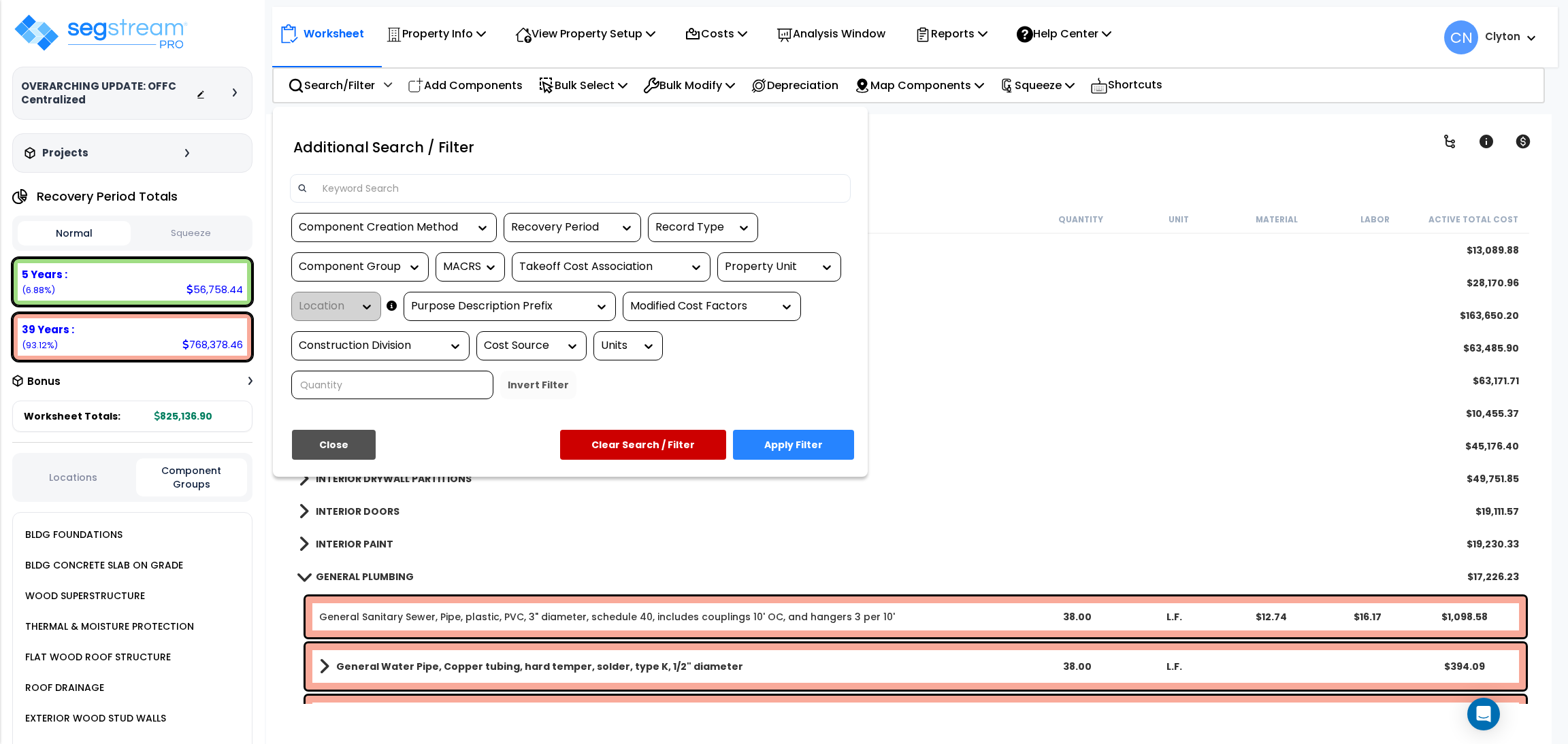
click at [754, 266] on div "Property Unit" at bounding box center [769, 266] width 89 height 15
click at [750, 306] on div "Office Building" at bounding box center [819, 307] width 204 height 37
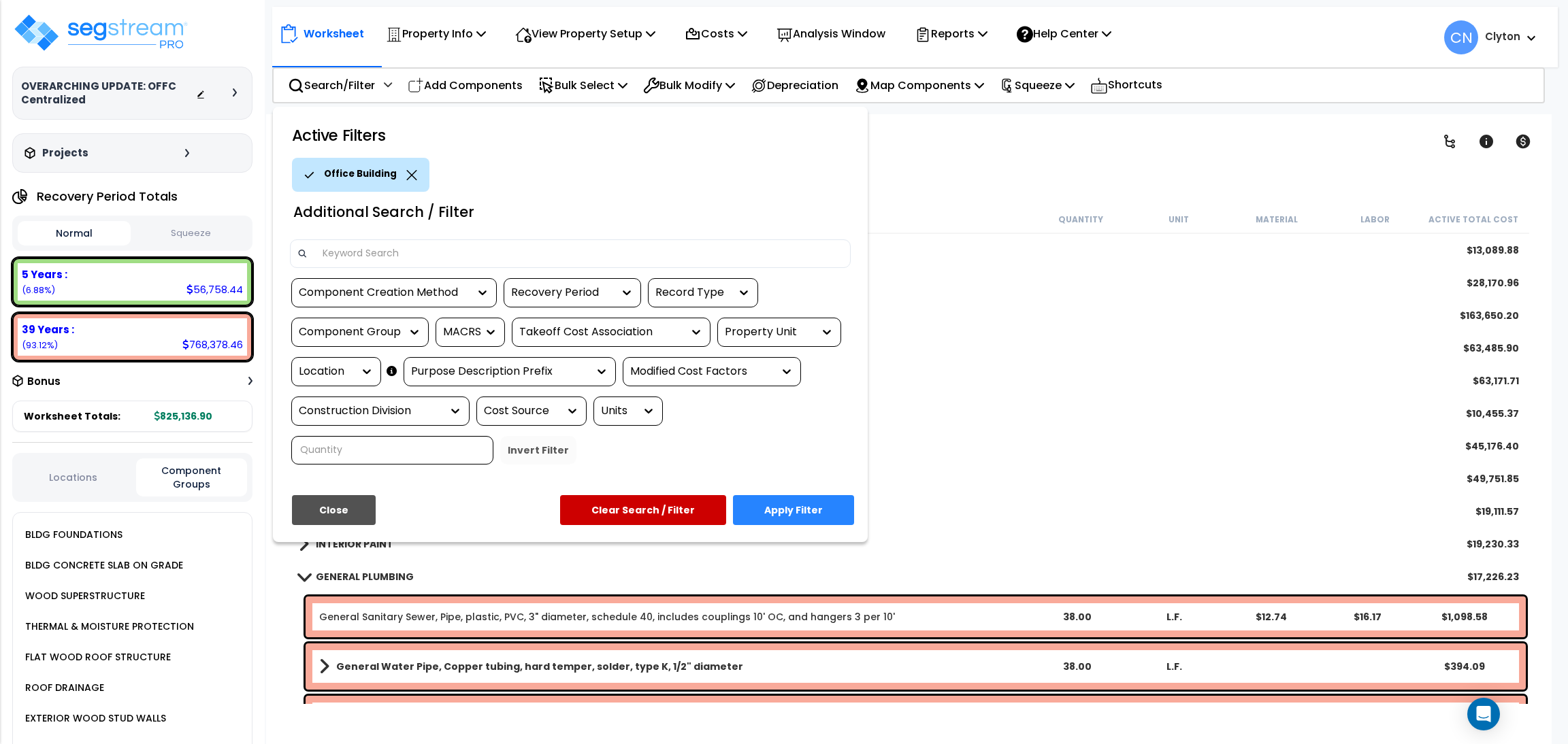
click at [347, 367] on div "Location" at bounding box center [326, 372] width 55 height 15
click at [341, 512] on button "Close" at bounding box center [334, 510] width 83 height 30
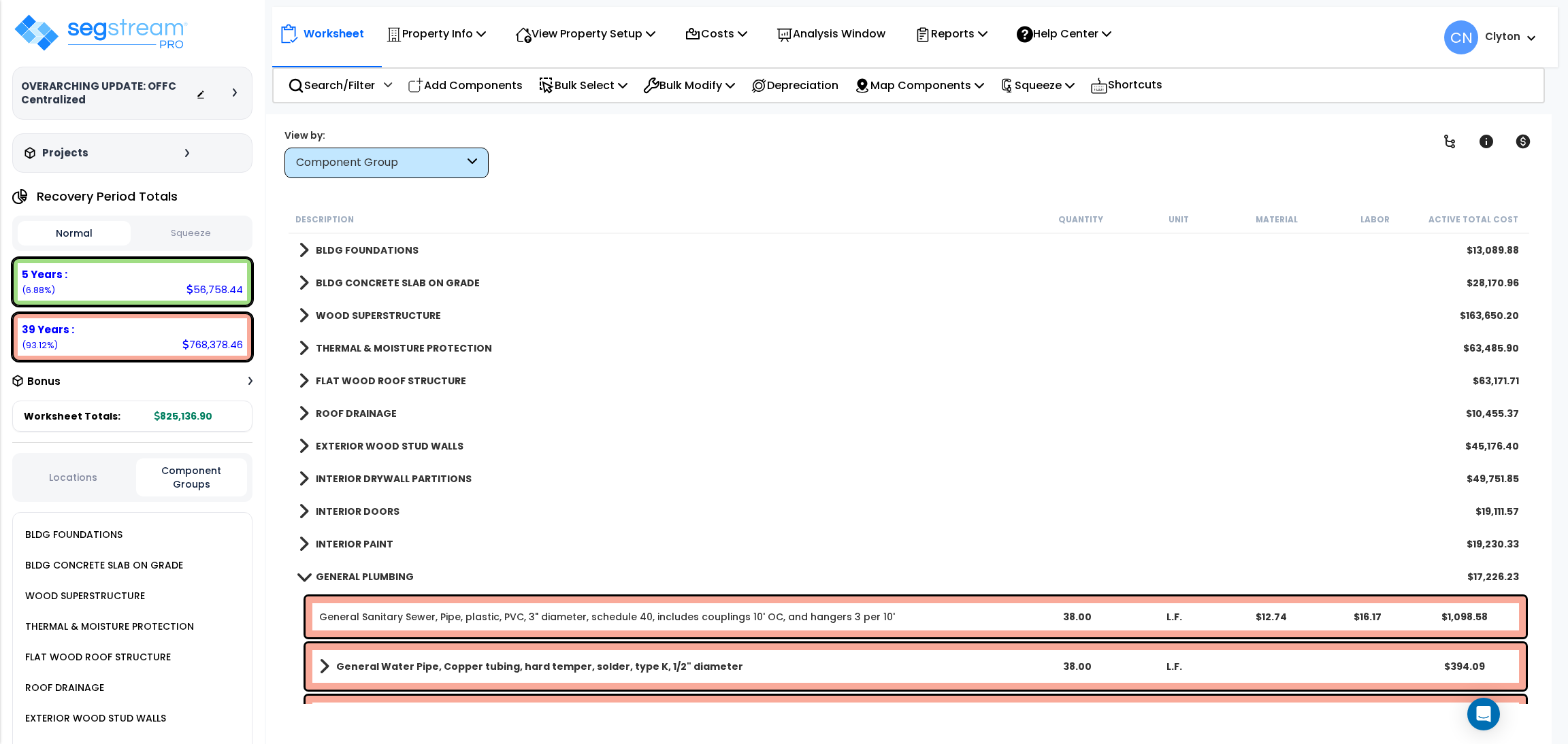
click at [101, 471] on button "Locations" at bounding box center [73, 478] width 112 height 15
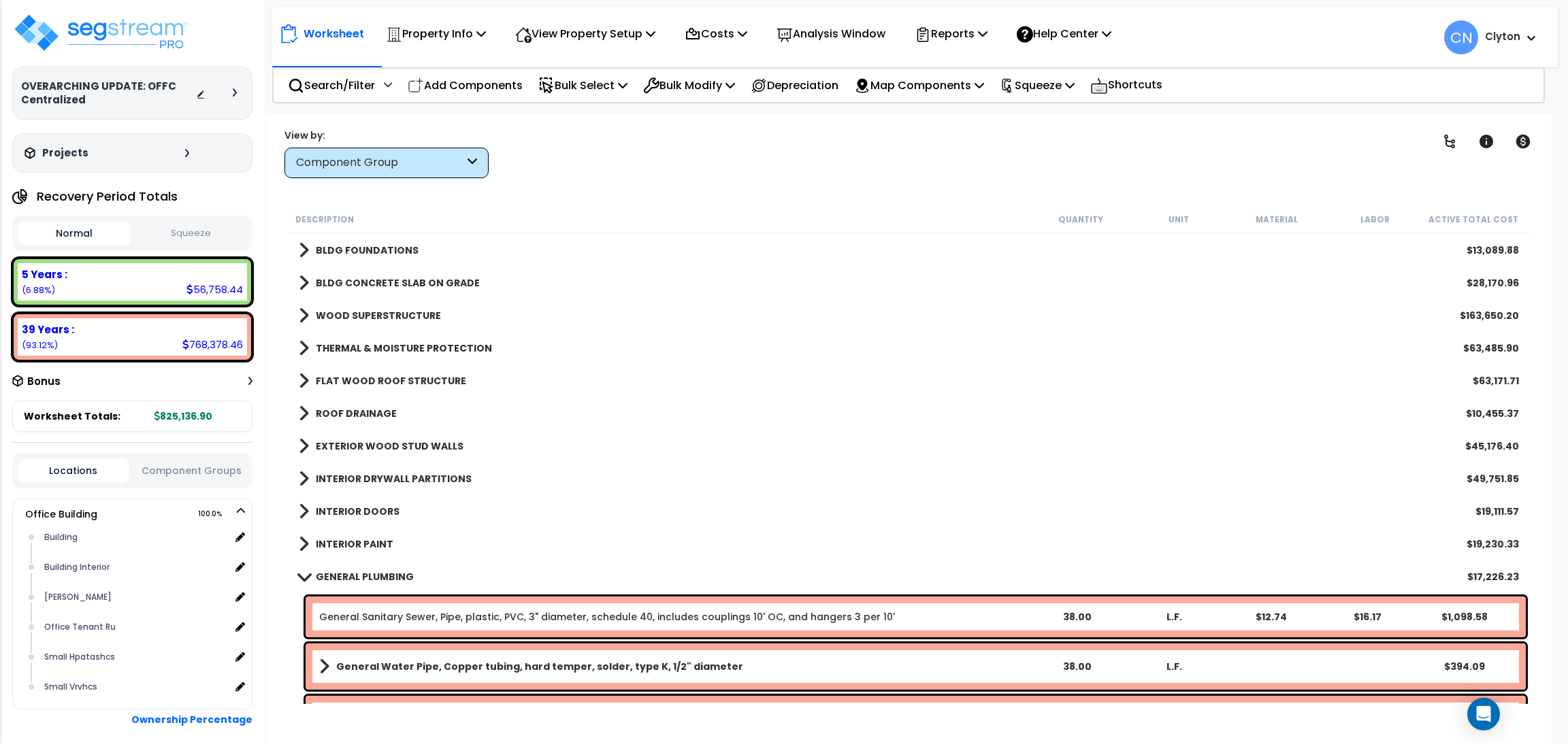
click at [195, 472] on button "Component Groups" at bounding box center [192, 471] width 112 height 15
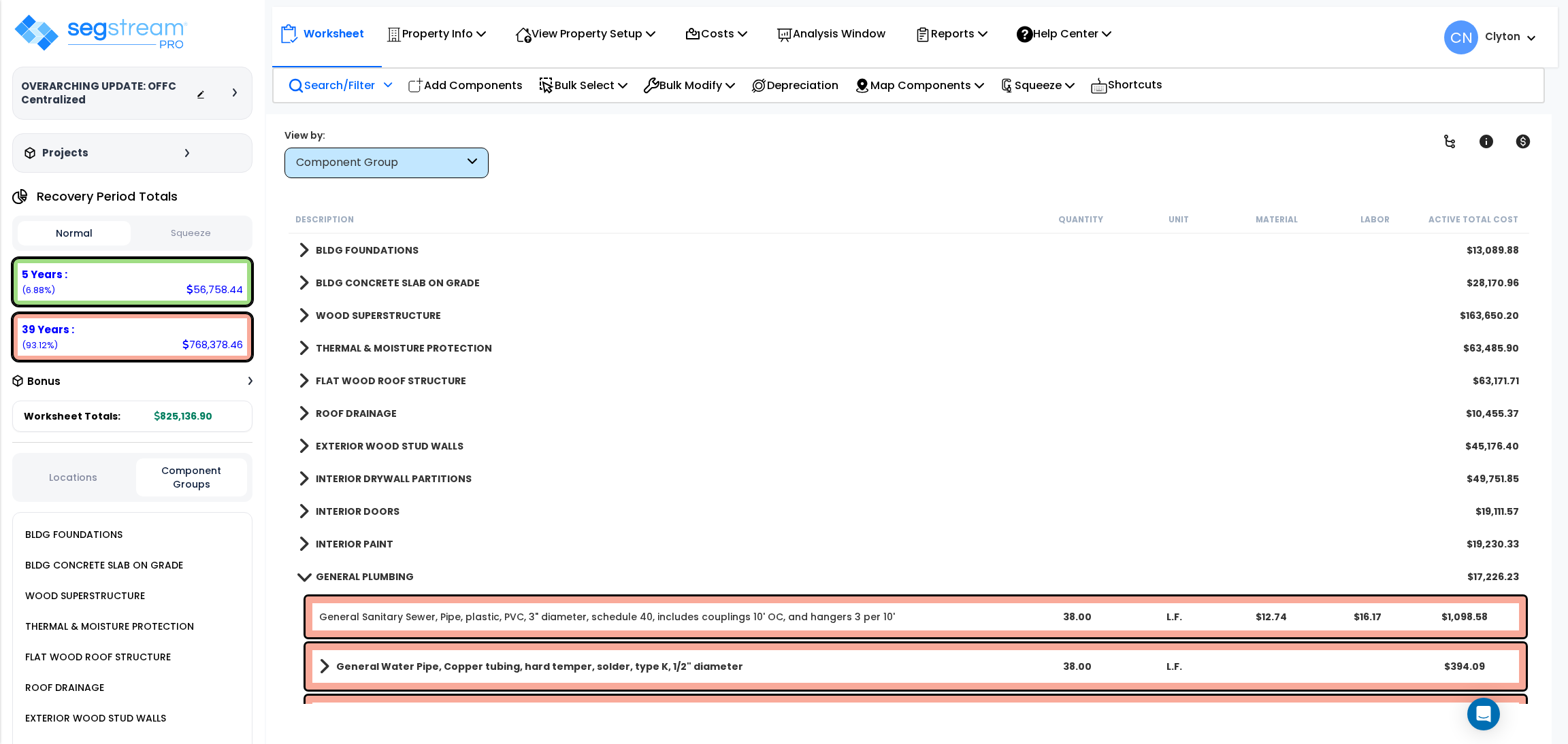
click at [353, 77] on p "Search/Filter" at bounding box center [331, 85] width 87 height 19
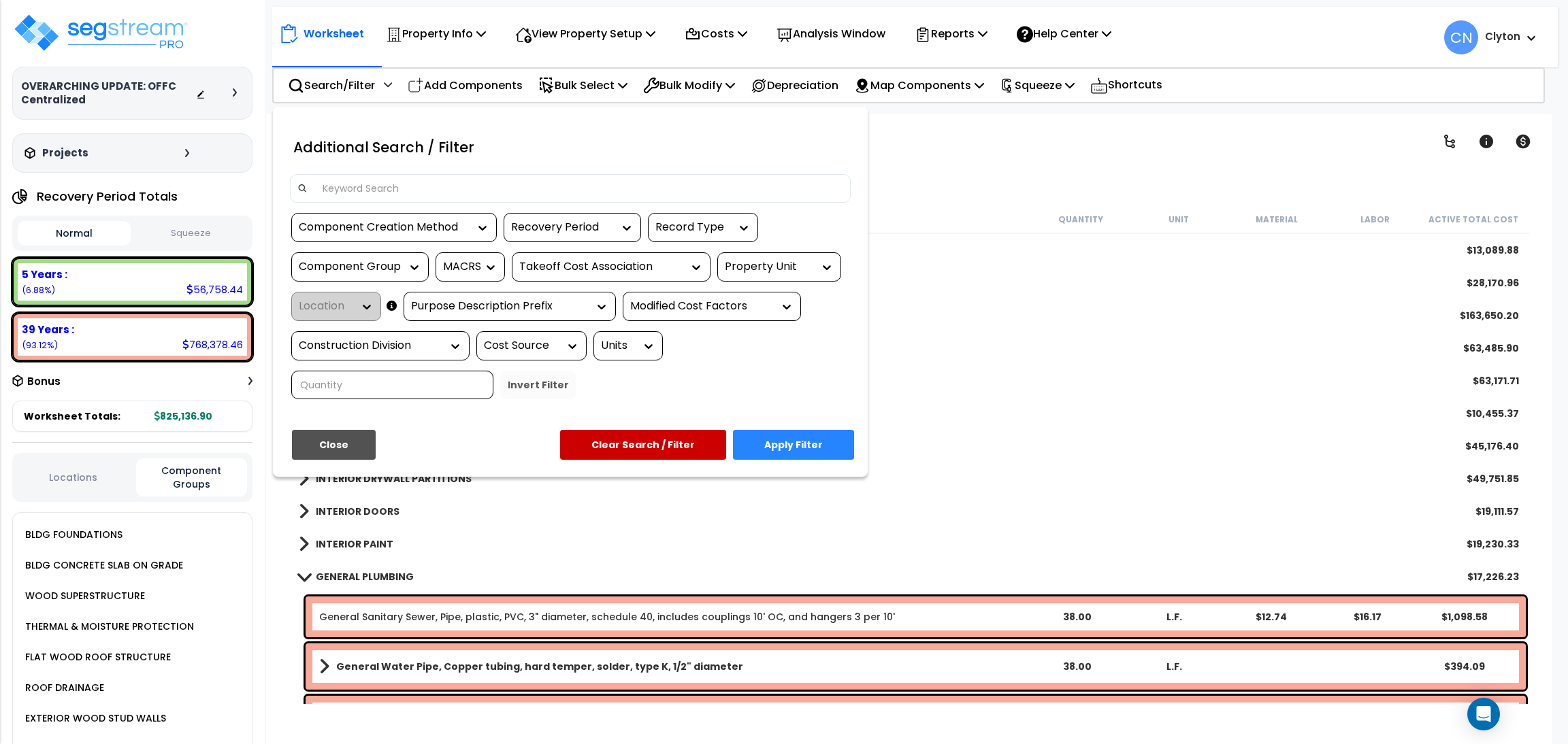
click at [754, 267] on div "Property Unit" at bounding box center [769, 266] width 89 height 15
click at [771, 316] on div "Office Building" at bounding box center [819, 307] width 204 height 37
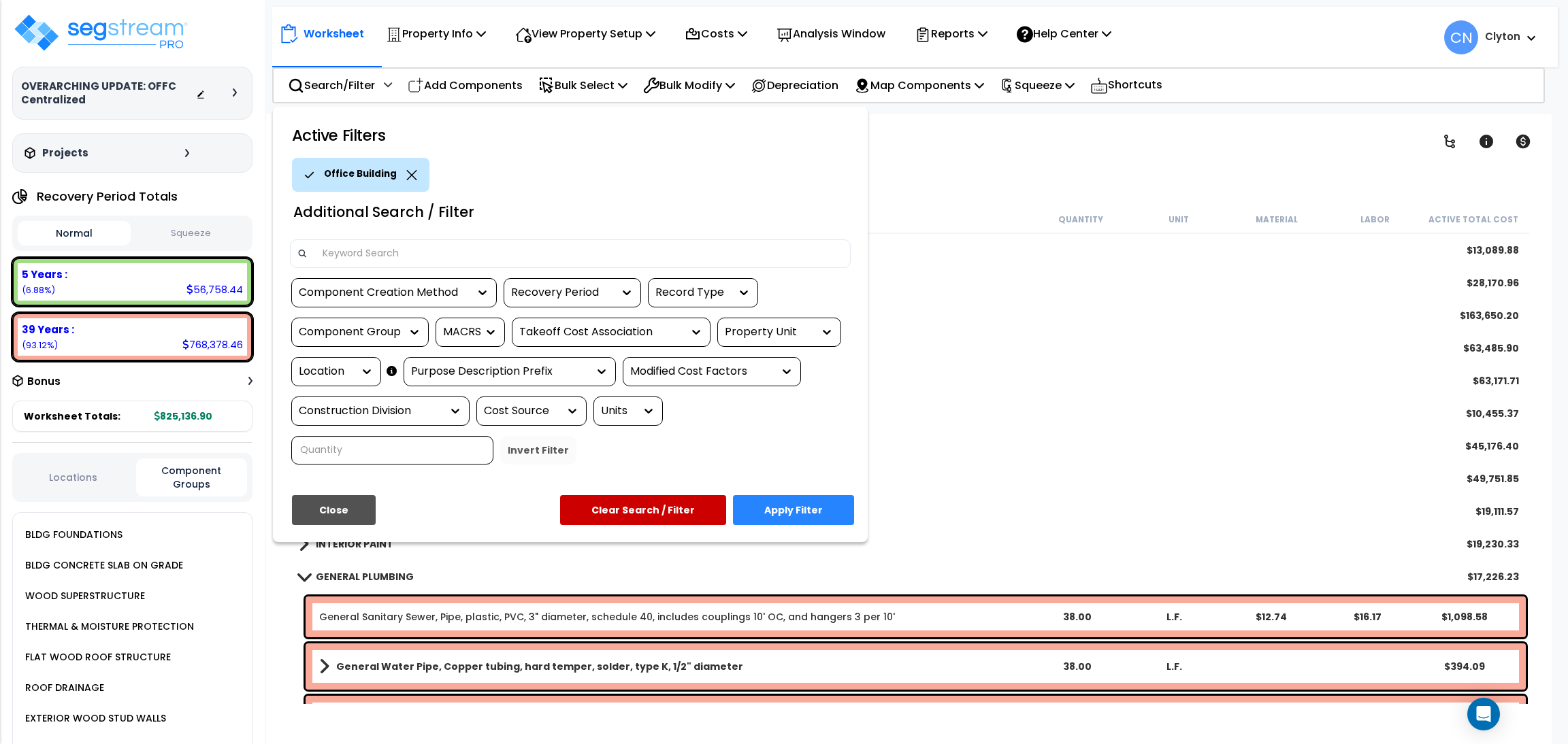
click at [336, 377] on div "Location" at bounding box center [326, 372] width 55 height 15
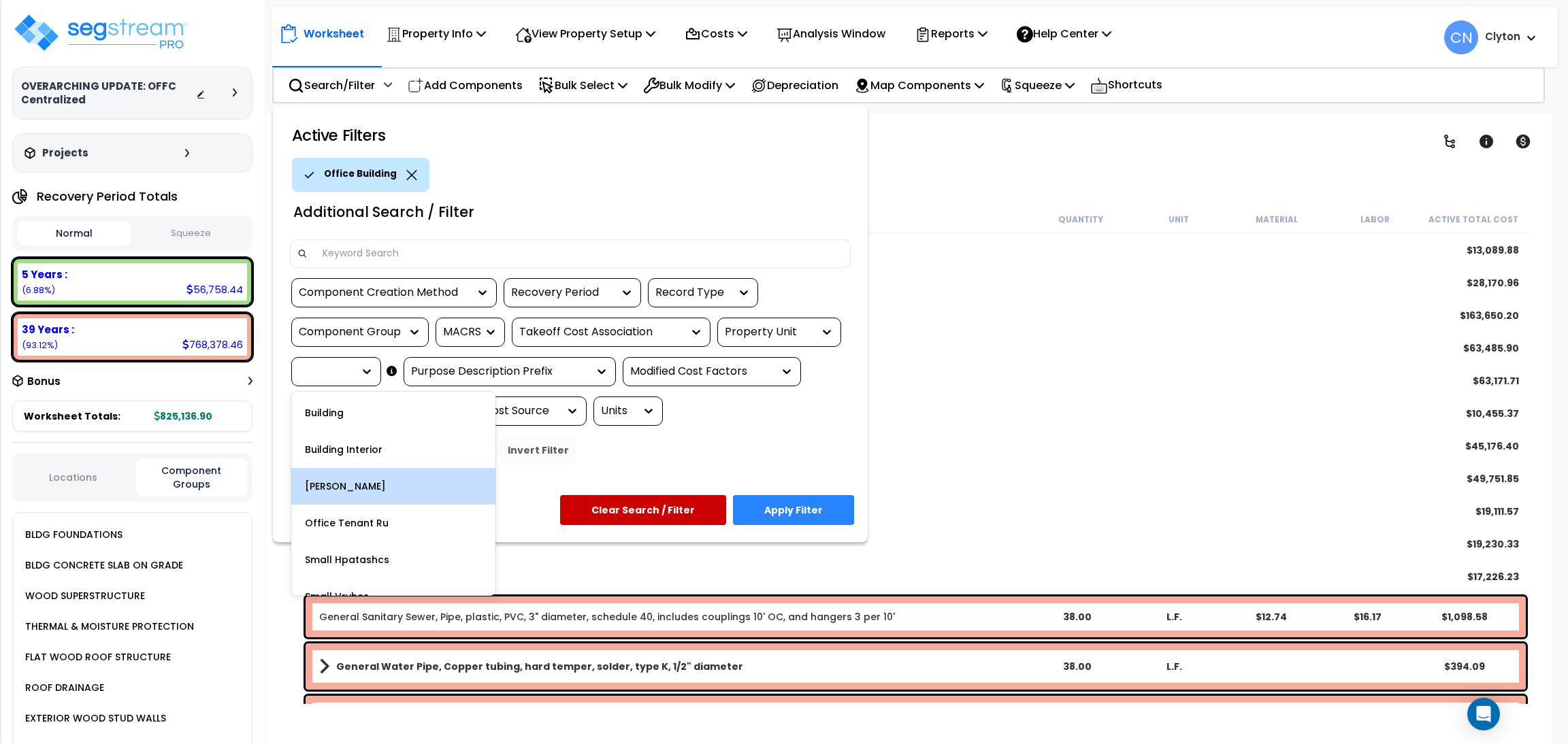
click at [394, 481] on div "[PERSON_NAME]" at bounding box center [393, 486] width 204 height 37
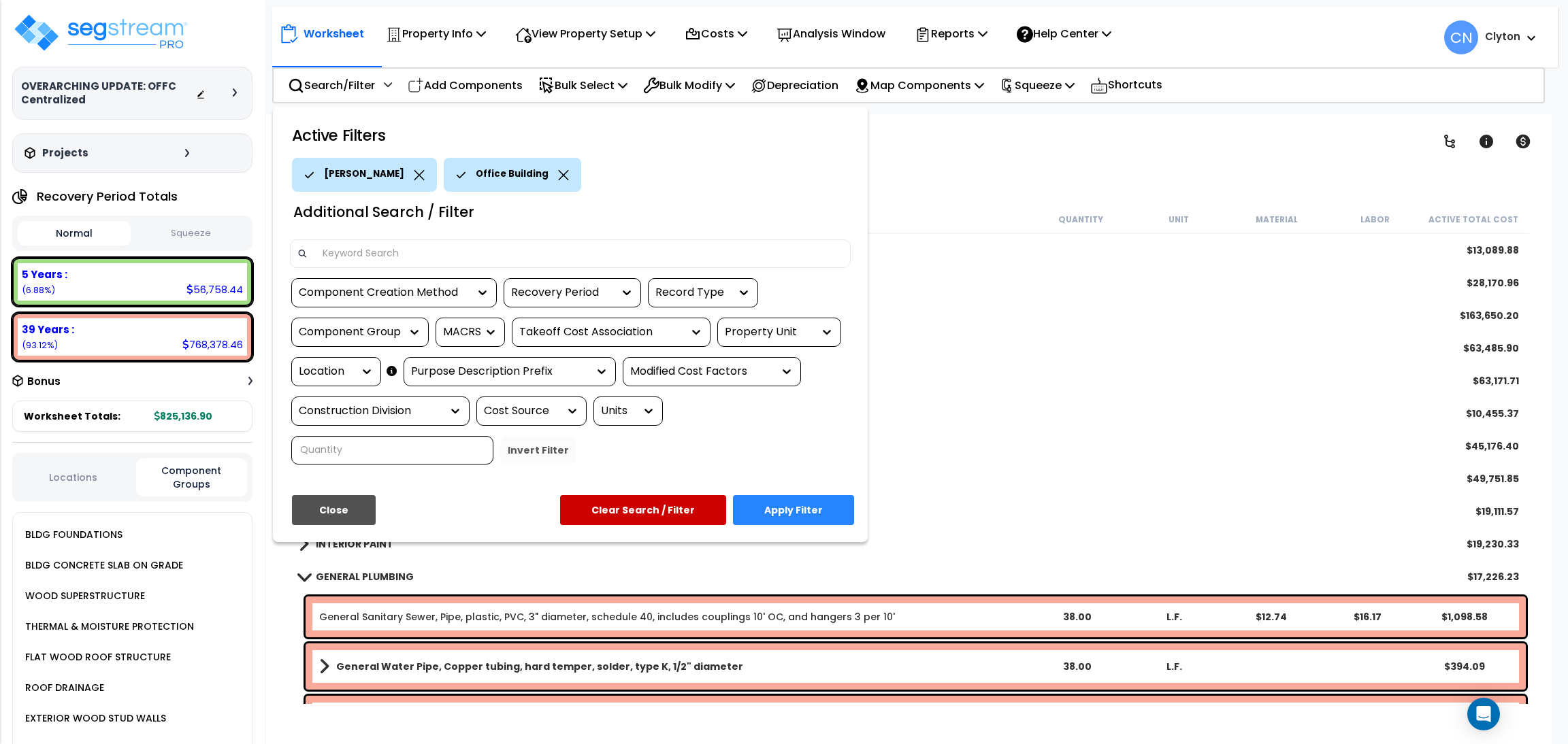
click at [789, 512] on button "Apply Filter" at bounding box center [794, 510] width 121 height 30
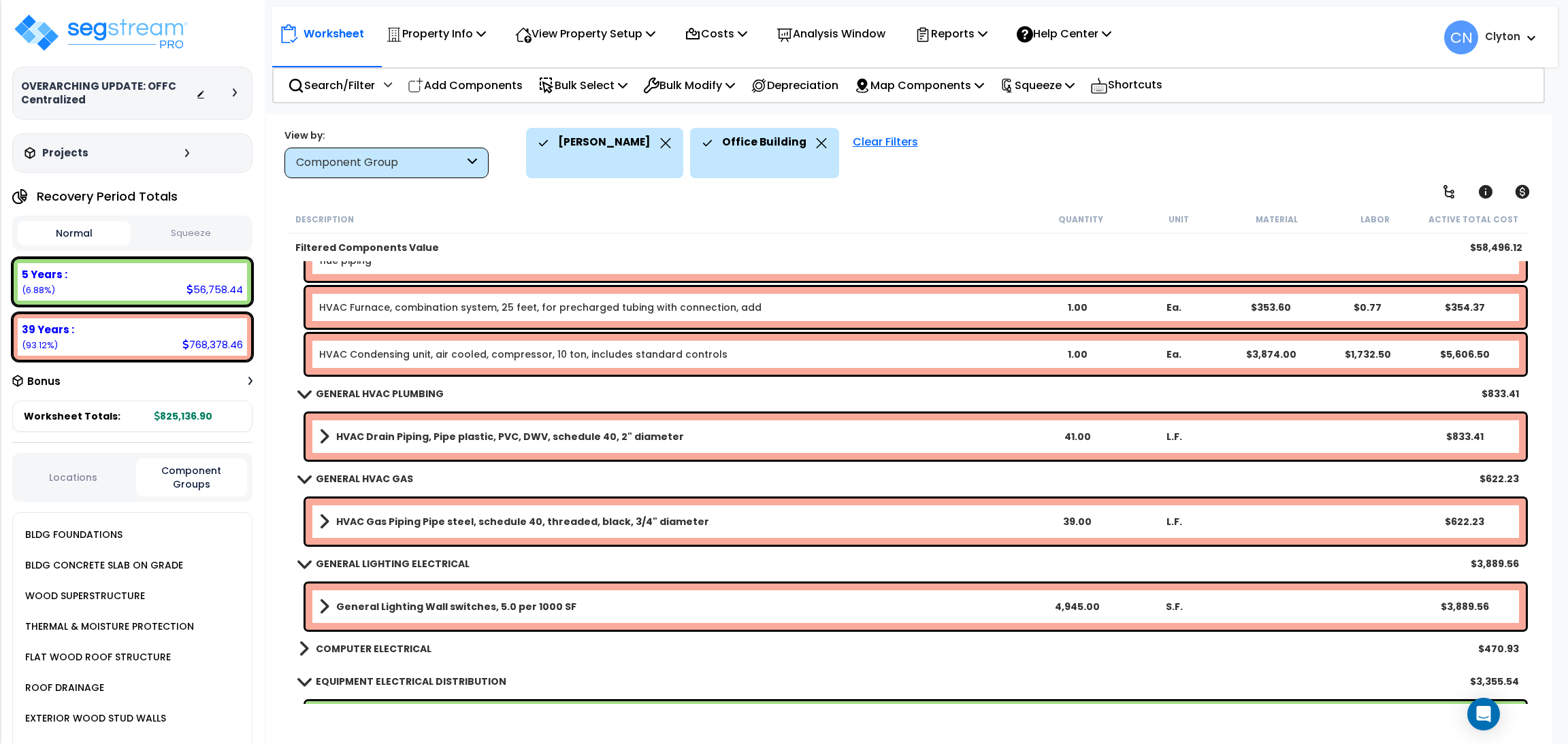
scroll to position [916, 0]
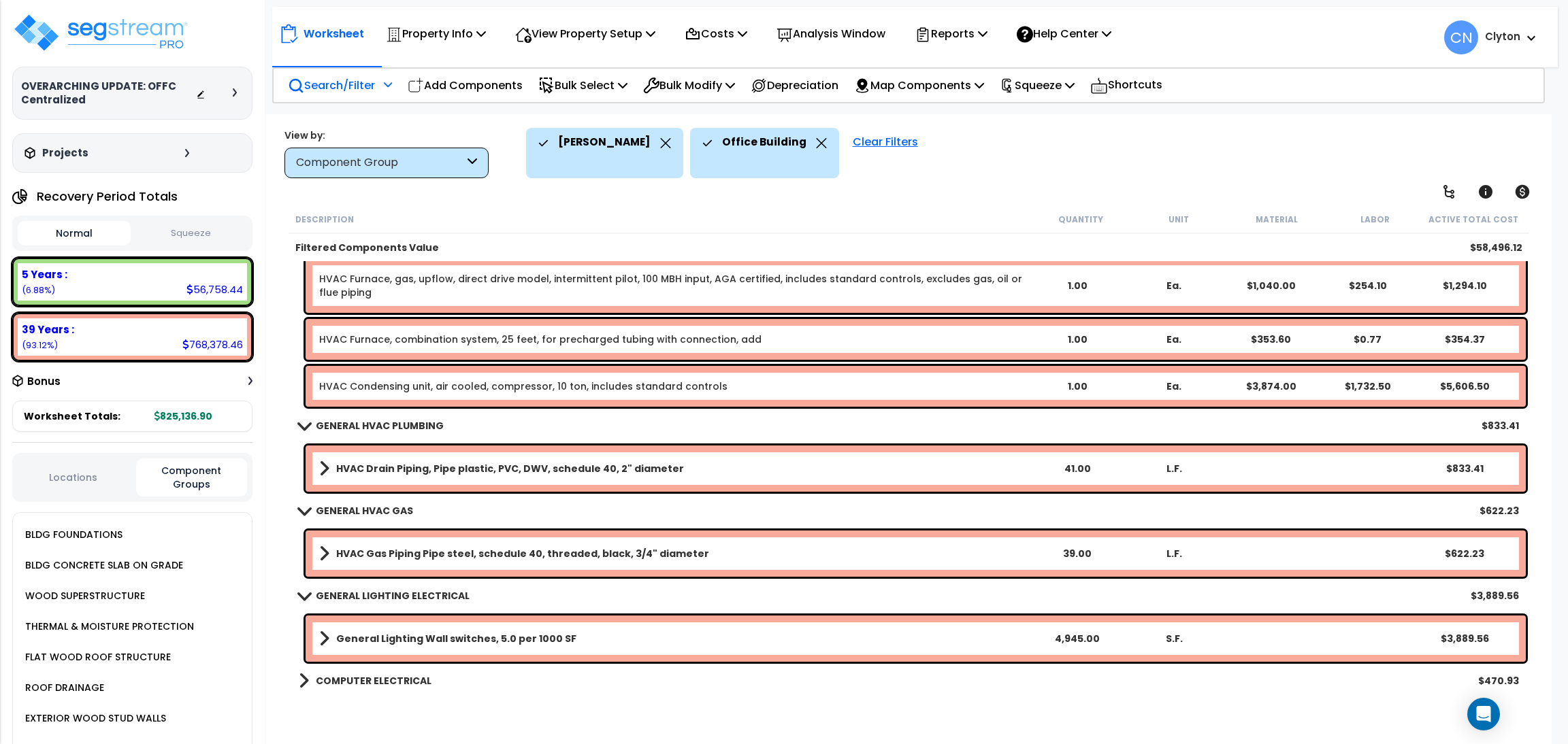
click at [322, 83] on p "Search/Filter" at bounding box center [331, 85] width 87 height 19
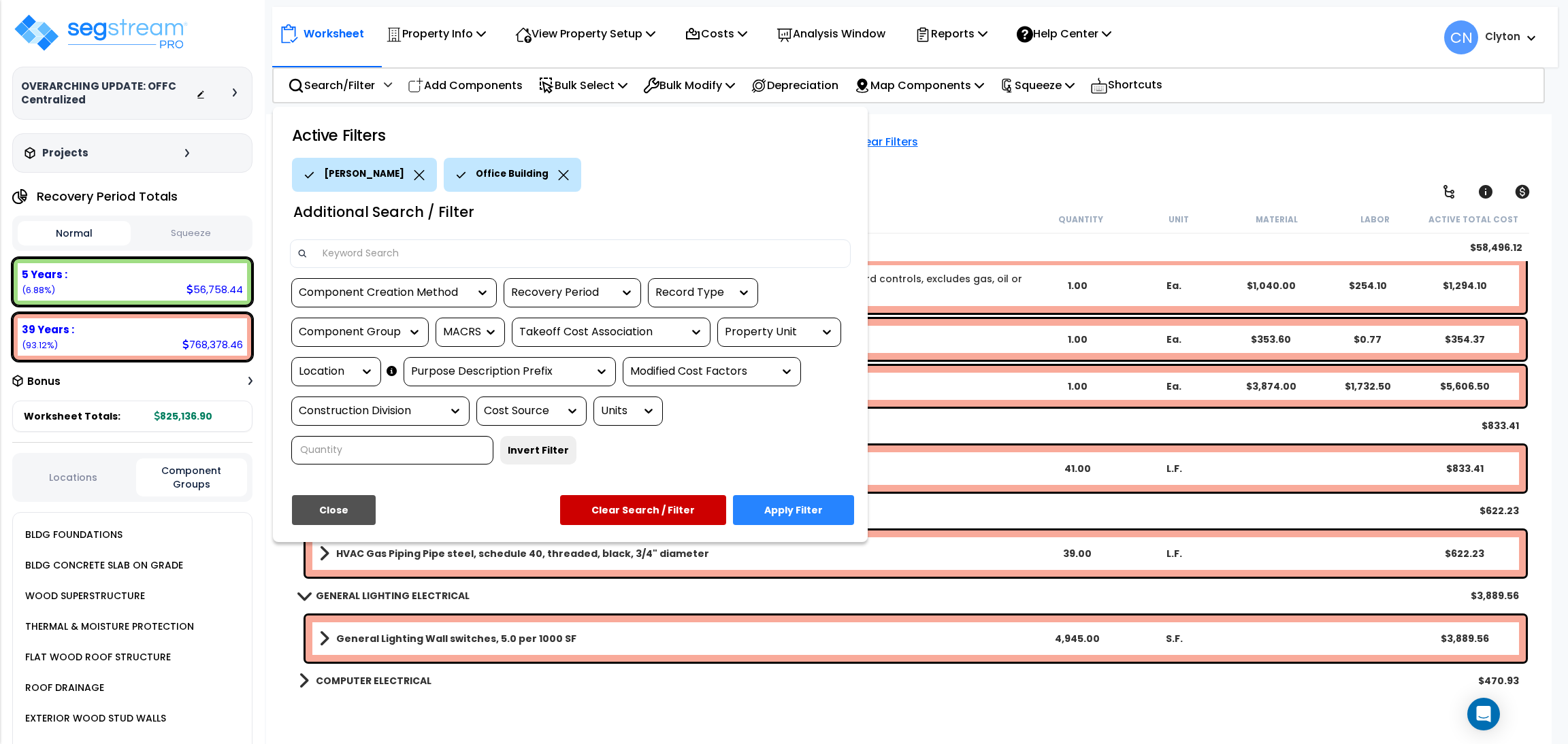
click at [333, 361] on div "Location" at bounding box center [336, 372] width 89 height 29
click at [334, 369] on div "Location" at bounding box center [326, 372] width 55 height 15
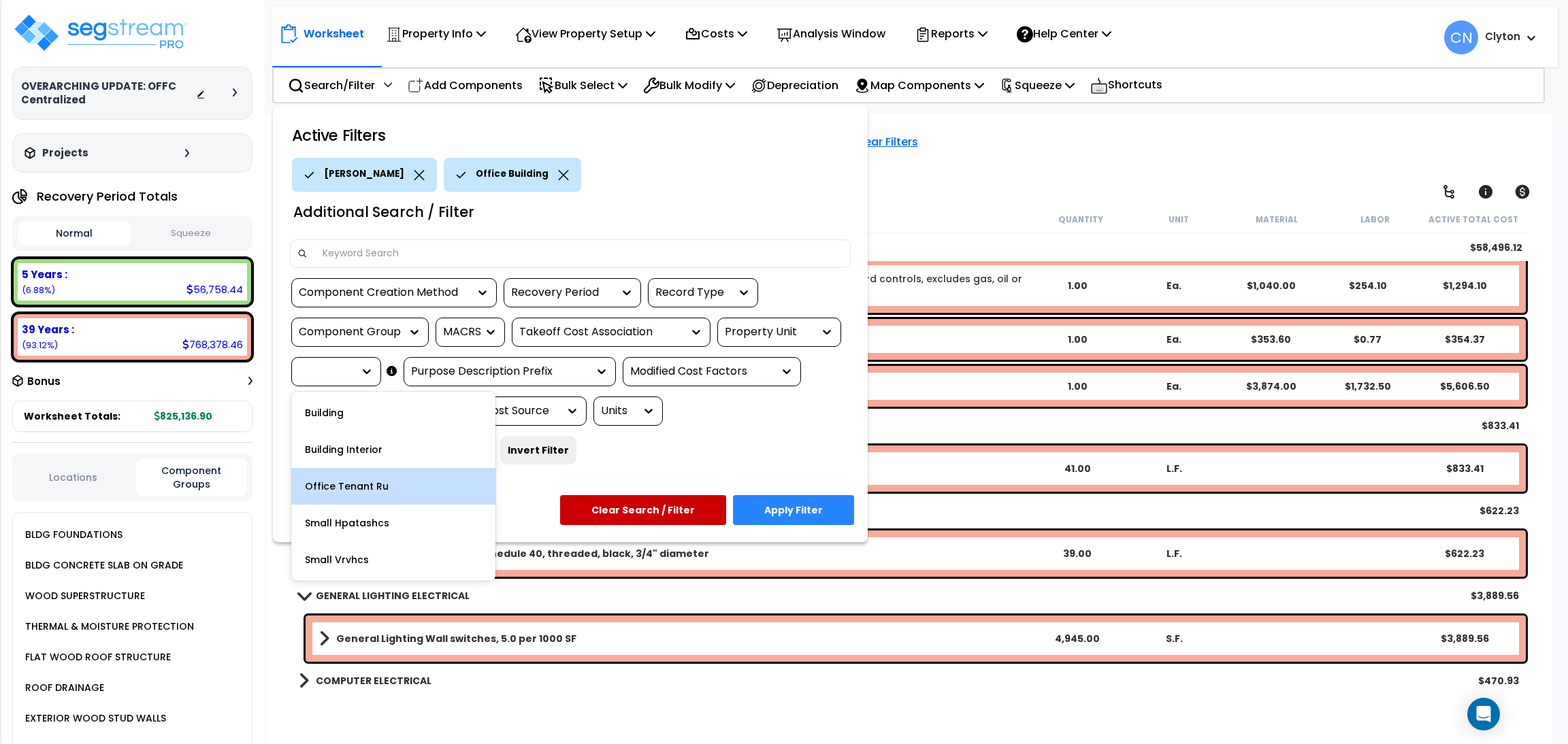
click at [393, 483] on div "Office Tenant Ru" at bounding box center [393, 486] width 204 height 37
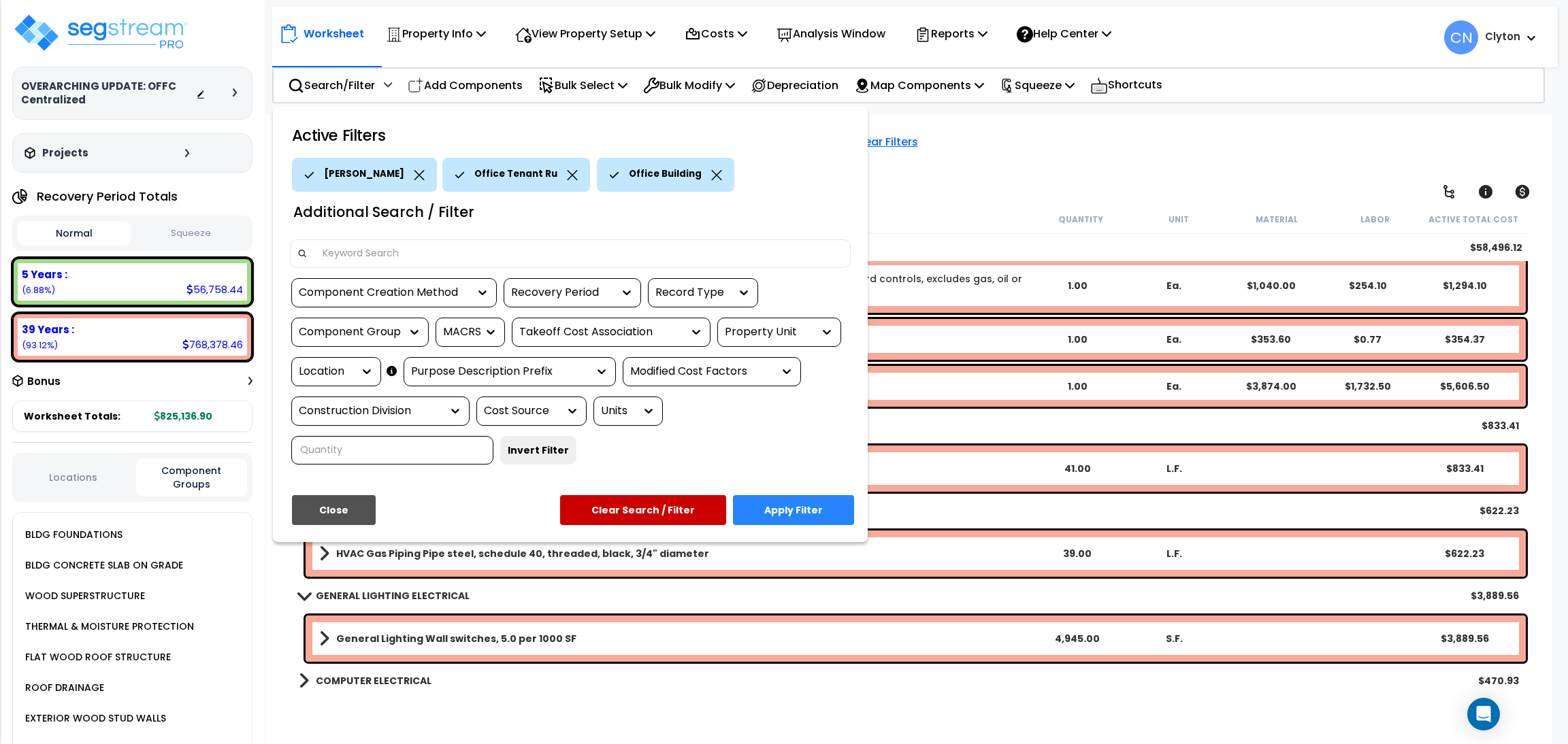
click at [425, 173] on div "[PERSON_NAME]" at bounding box center [365, 175] width 145 height 34
click at [417, 171] on icon at bounding box center [419, 175] width 10 height 10
click at [812, 503] on button "Apply Filter" at bounding box center [794, 510] width 121 height 30
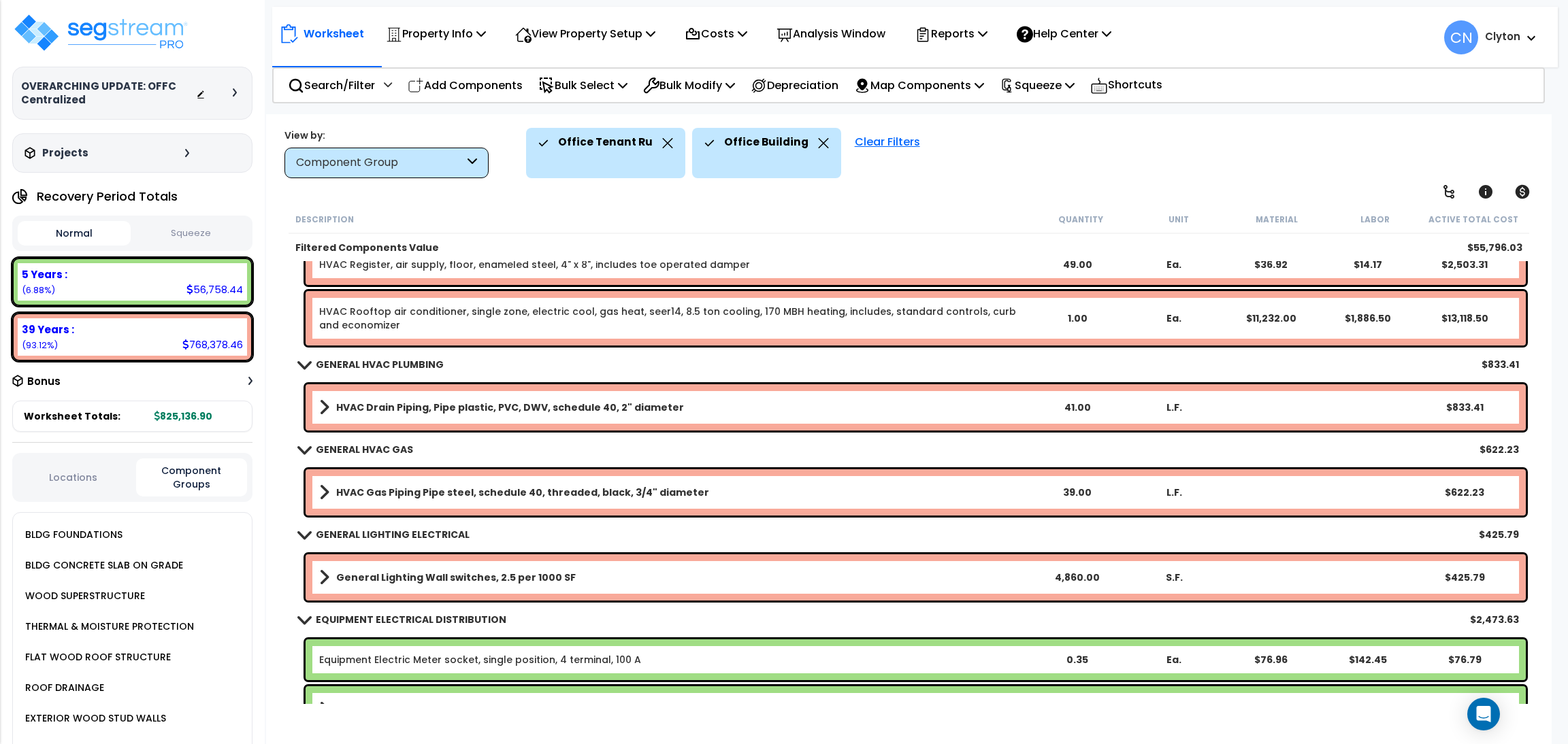
scroll to position [774, 0]
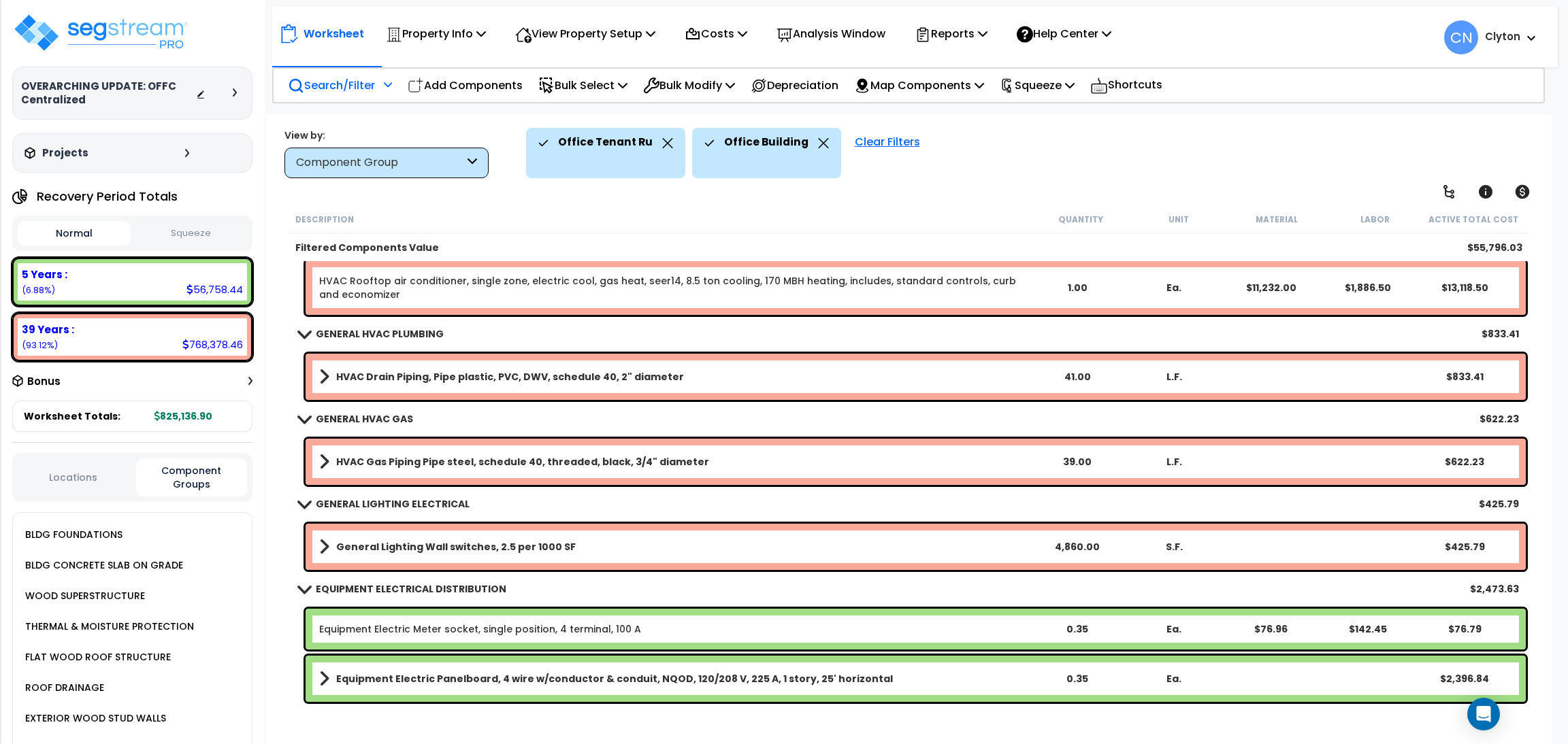
click at [341, 87] on p "Search/Filter" at bounding box center [331, 85] width 87 height 19
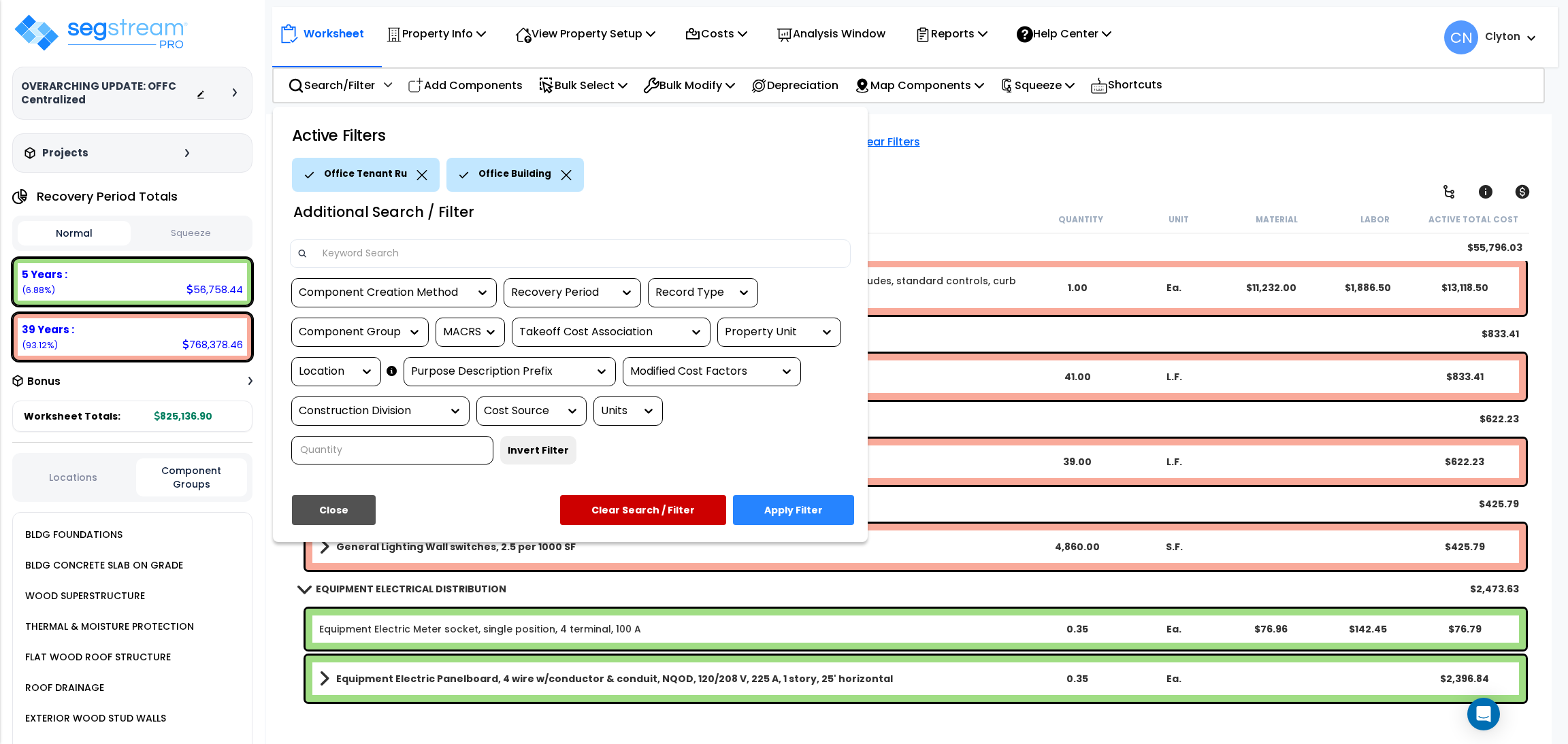
click at [757, 329] on div "Property Unit" at bounding box center [769, 332] width 89 height 15
click at [761, 364] on div "Office Building" at bounding box center [819, 373] width 204 height 37
click at [324, 377] on div "Location" at bounding box center [326, 372] width 55 height 15
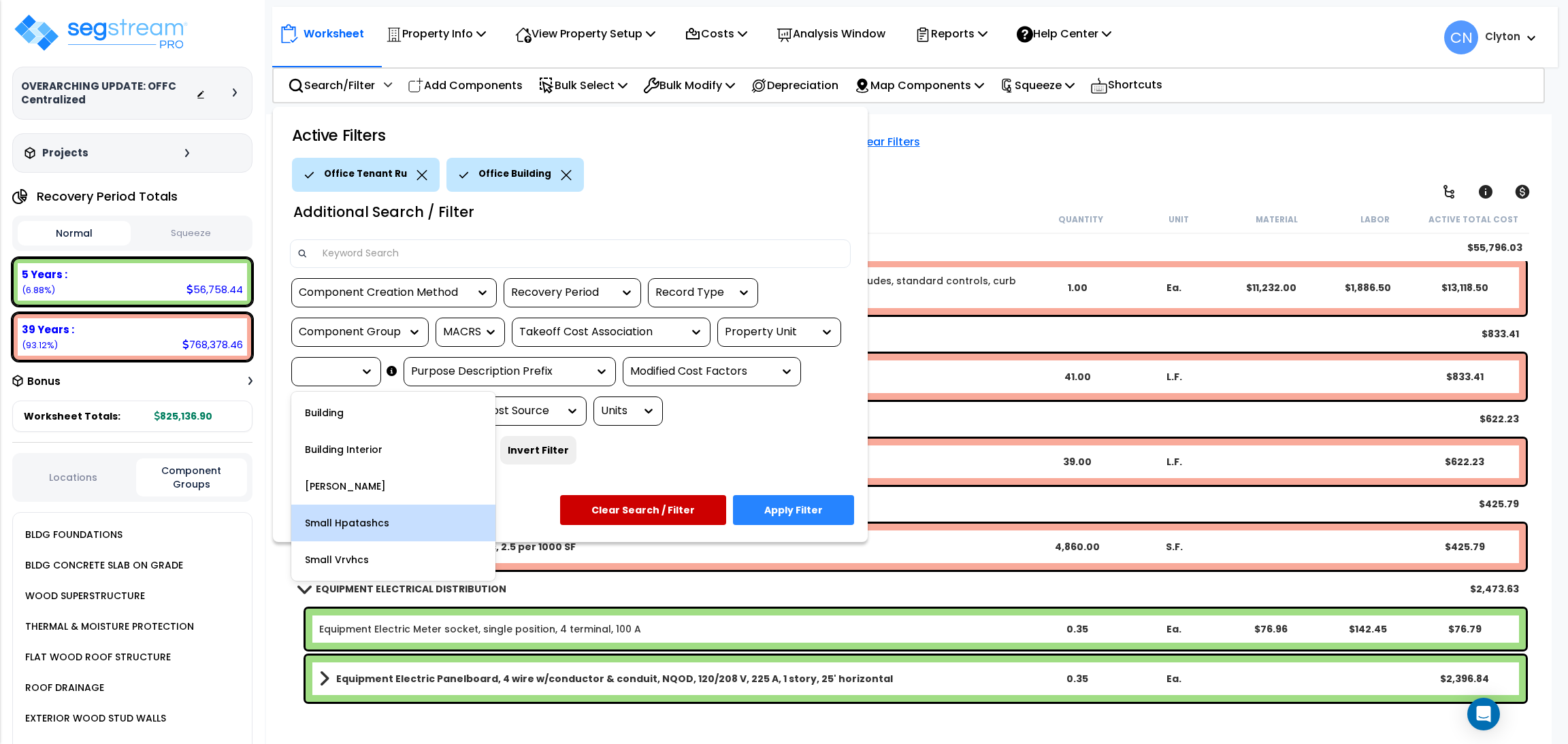
click at [388, 530] on div "Small Hpatashcs" at bounding box center [393, 523] width 204 height 37
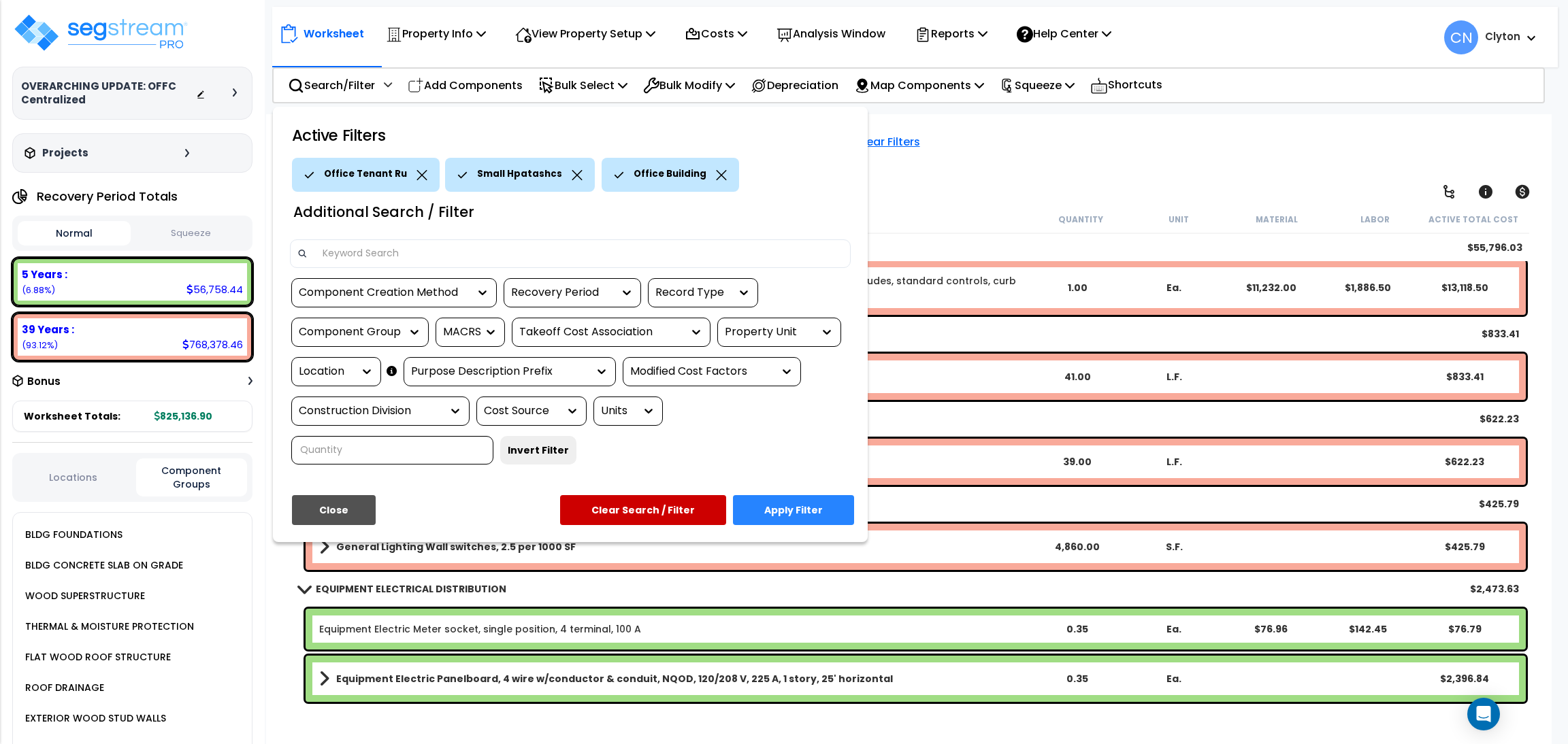
click at [417, 180] on div "Office Tenant Ru" at bounding box center [365, 175] width 147 height 34
click at [416, 174] on icon at bounding box center [422, 175] width 10 height 10
click at [807, 506] on button "Apply Filter" at bounding box center [794, 510] width 121 height 30
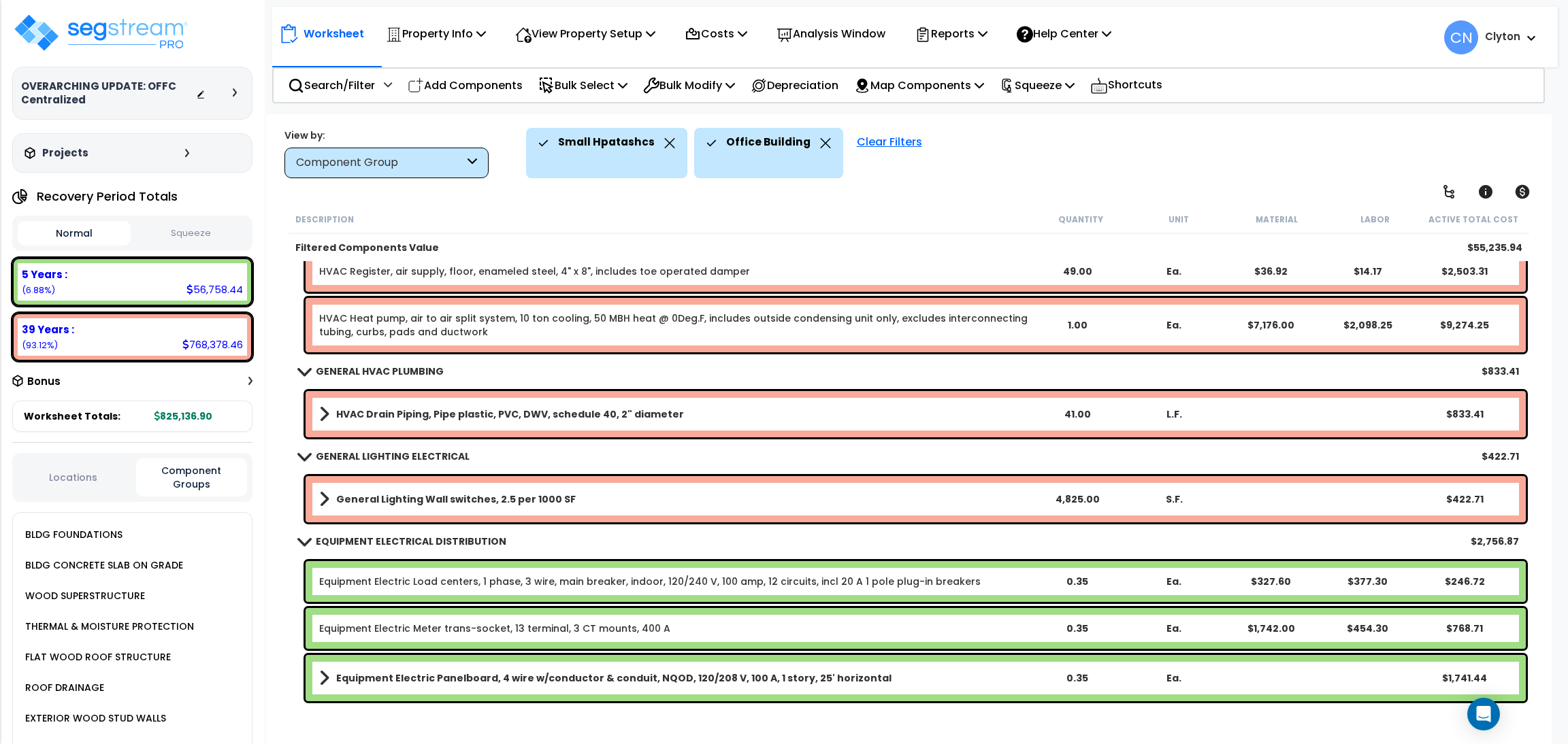
scroll to position [60, 0]
click at [1068, 163] on div "Small Hpatashcs Office Building Clear Filters" at bounding box center [1030, 152] width 1007 height 50
click at [326, 93] on p "Search/Filter" at bounding box center [331, 85] width 87 height 19
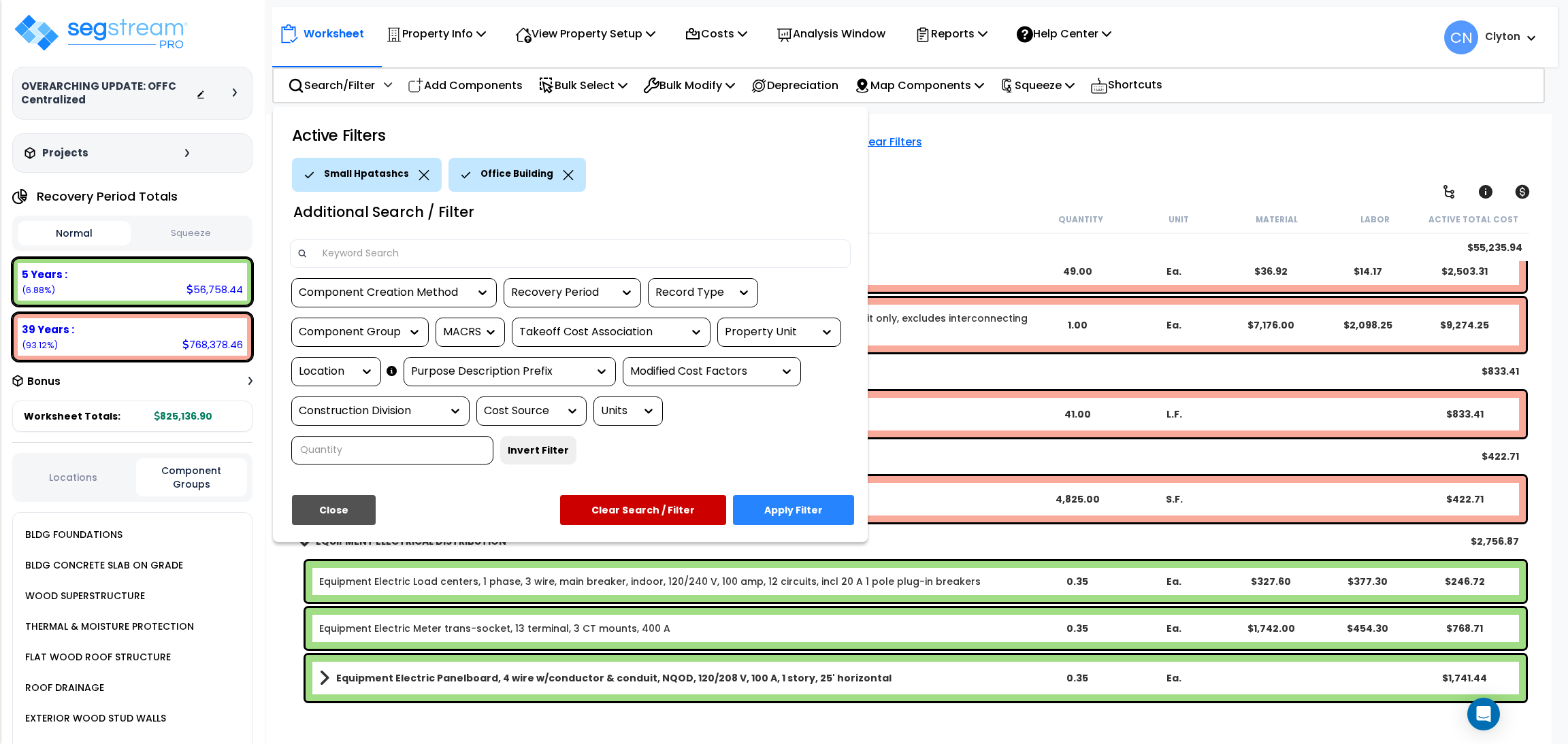
click at [349, 369] on div "Location" at bounding box center [326, 372] width 55 height 15
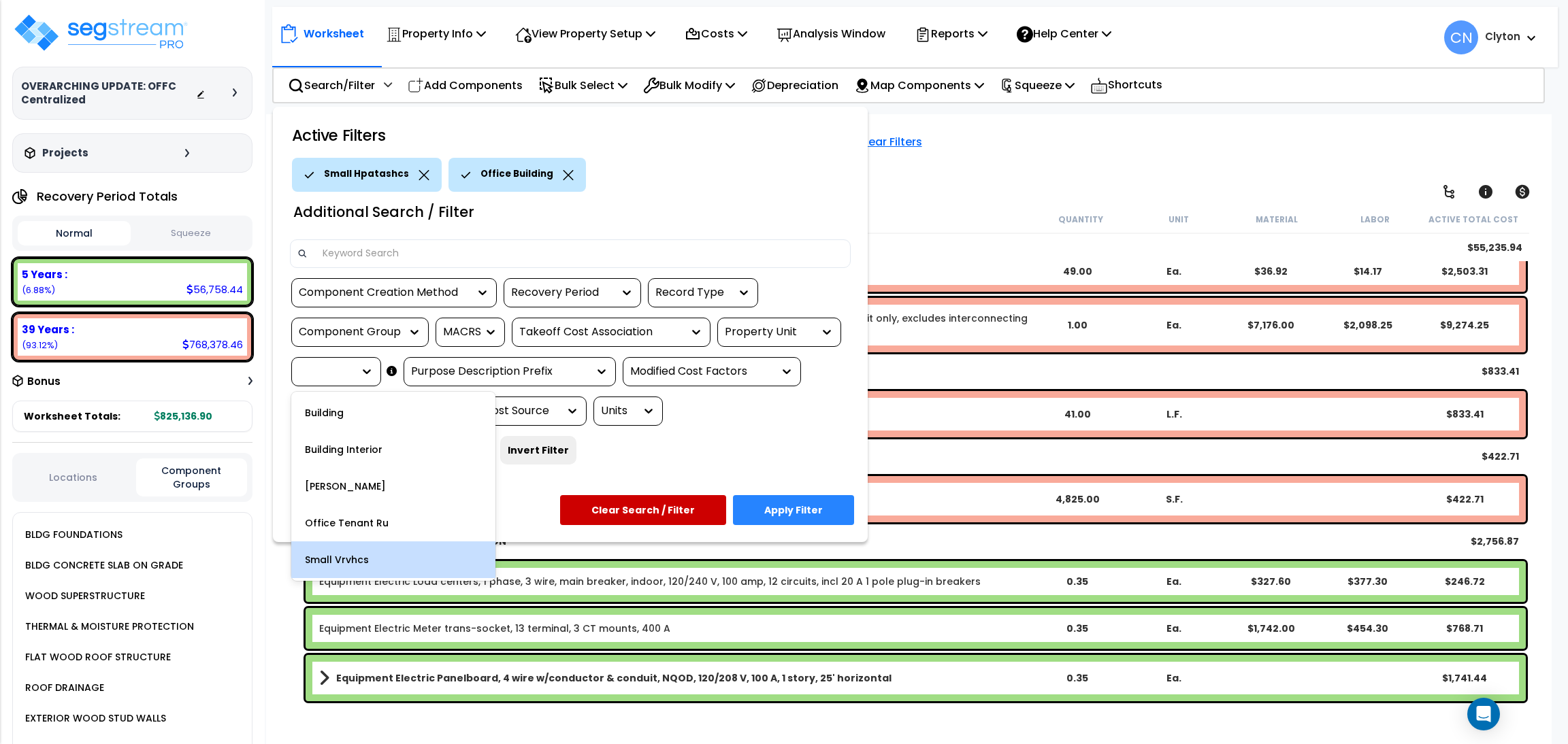
click at [370, 556] on div "Small Vrvhcs" at bounding box center [393, 559] width 204 height 37
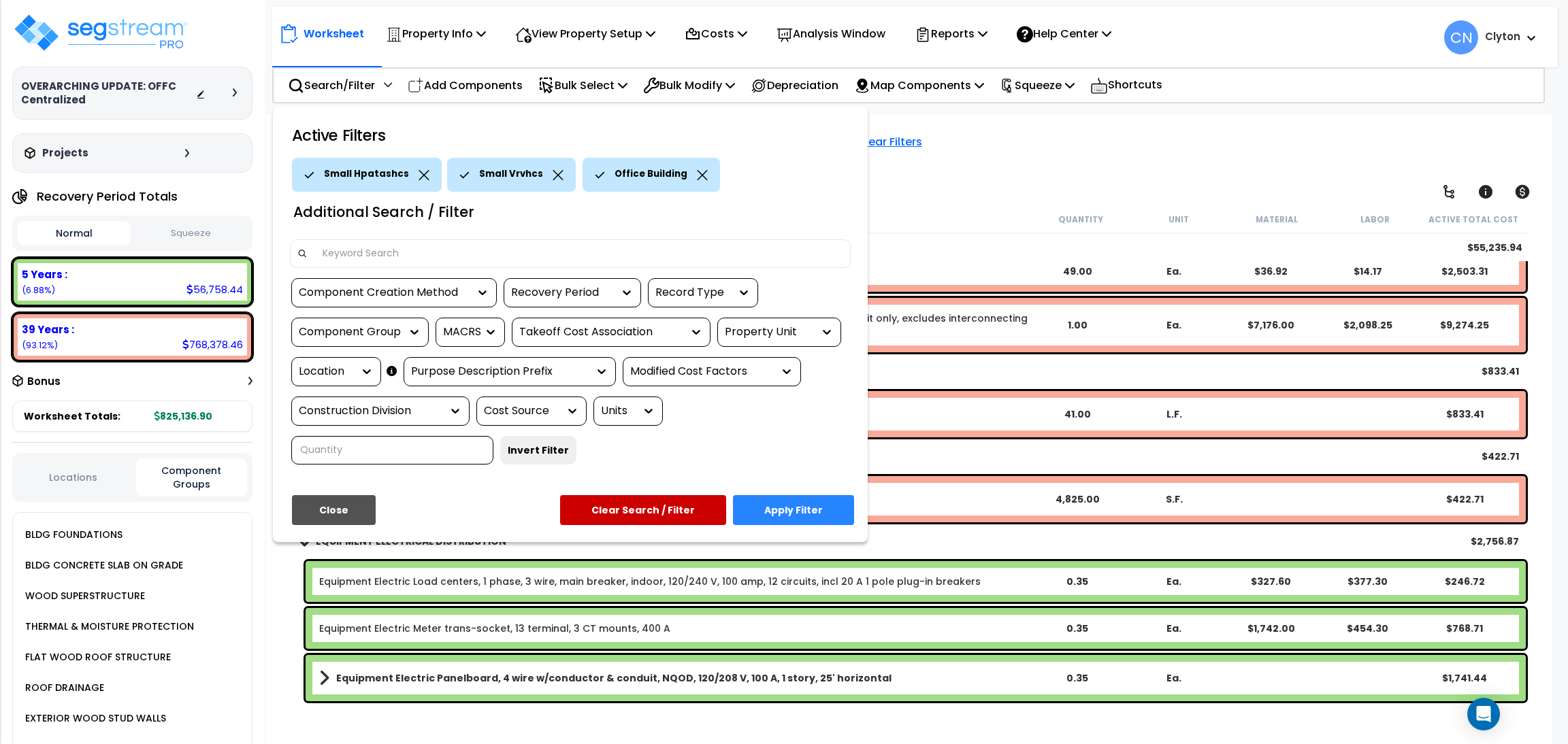
click at [401, 177] on div "Small Hpatashcs" at bounding box center [367, 175] width 150 height 34
click at [418, 177] on icon at bounding box center [423, 175] width 11 height 10
click at [778, 503] on button "Apply Filter" at bounding box center [794, 510] width 121 height 30
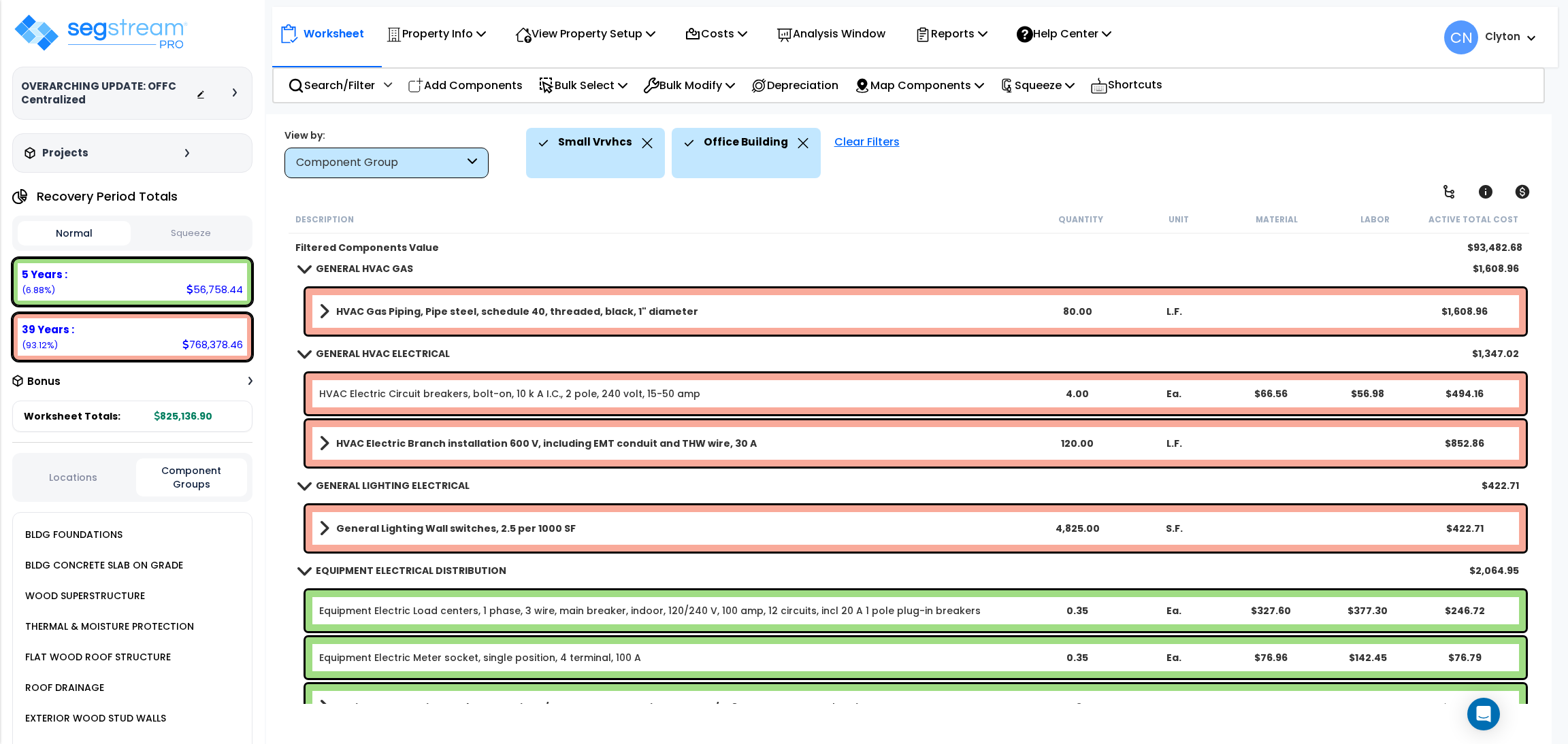
scroll to position [807, 0]
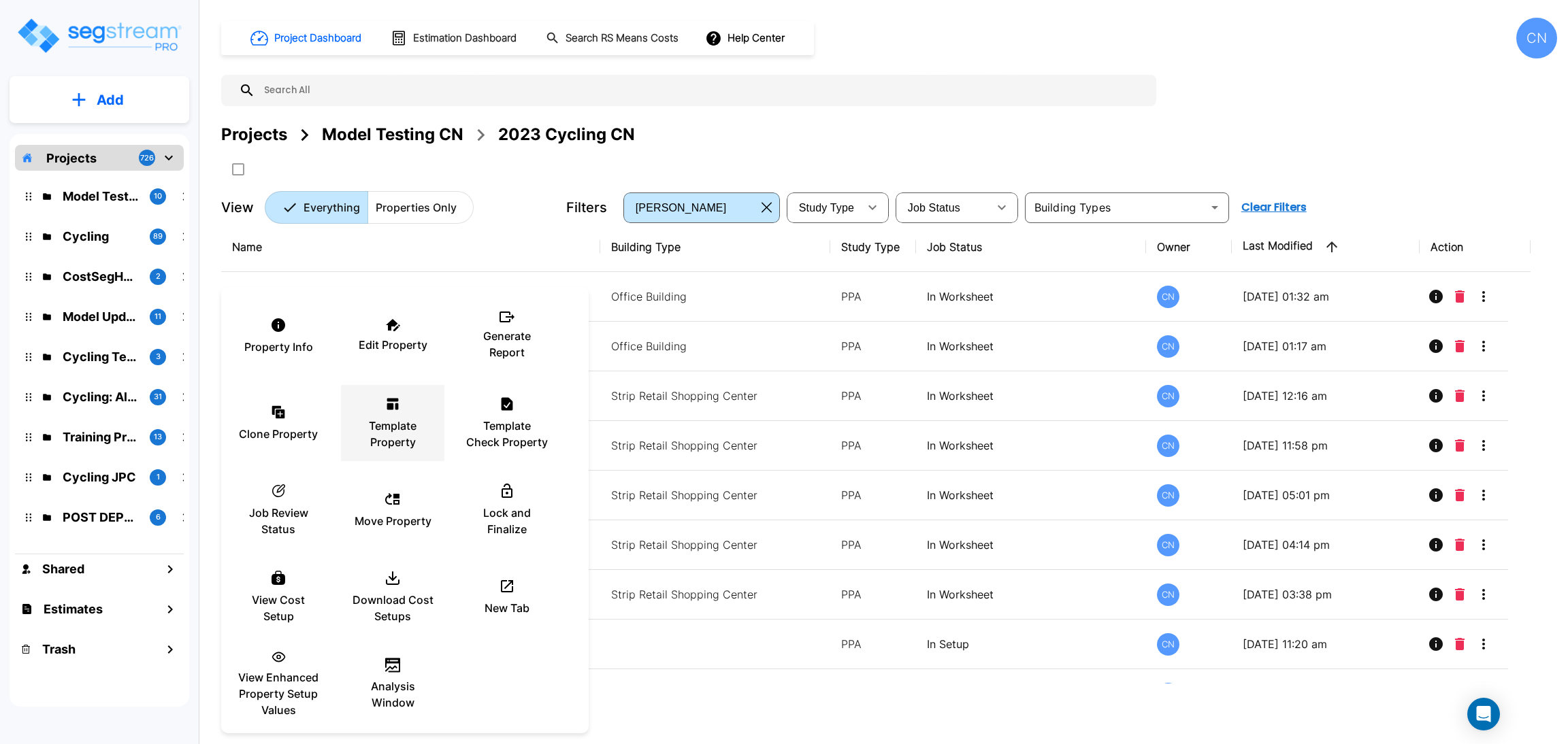
click at [382, 415] on div "Template Property" at bounding box center [393, 423] width 82 height 68
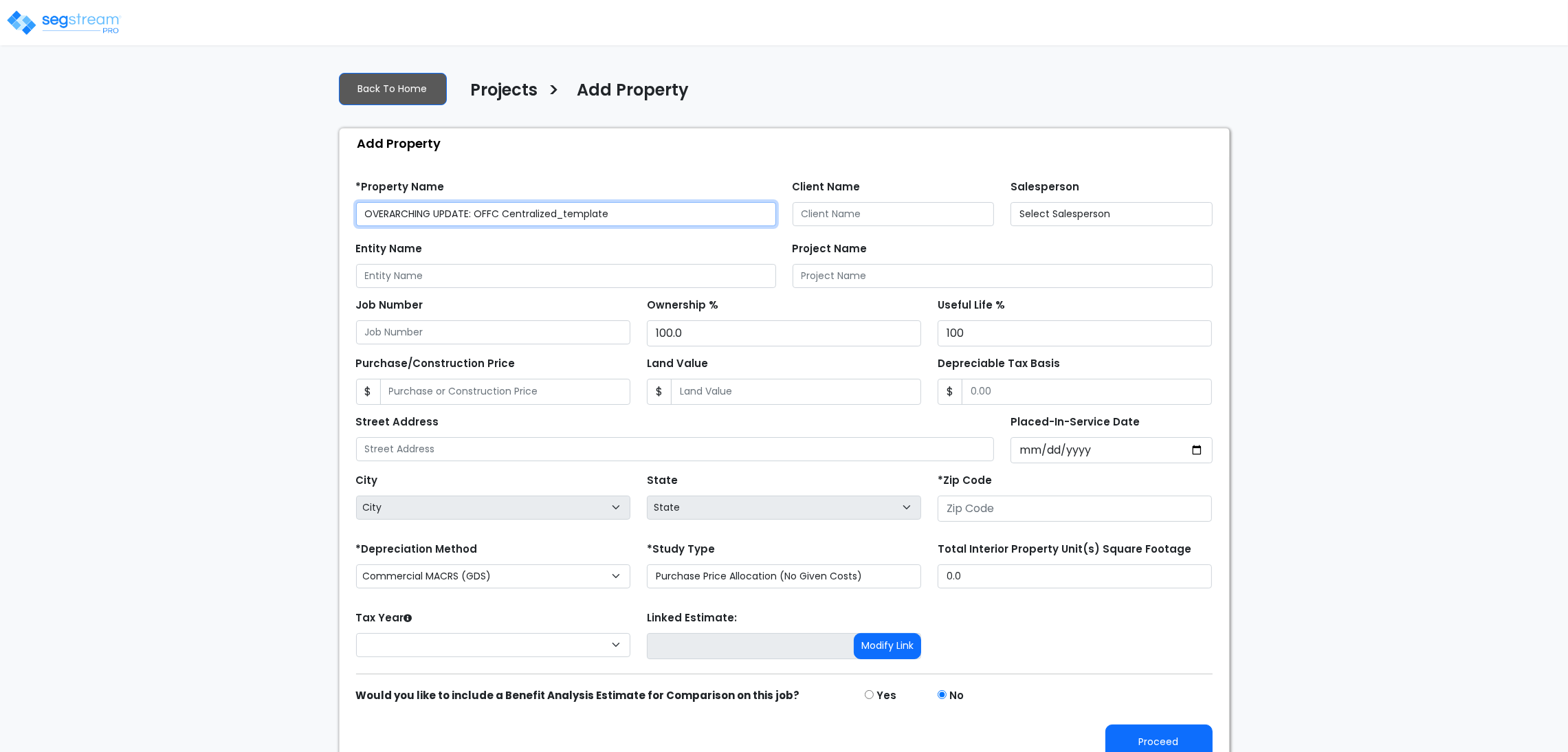
type input "80206"
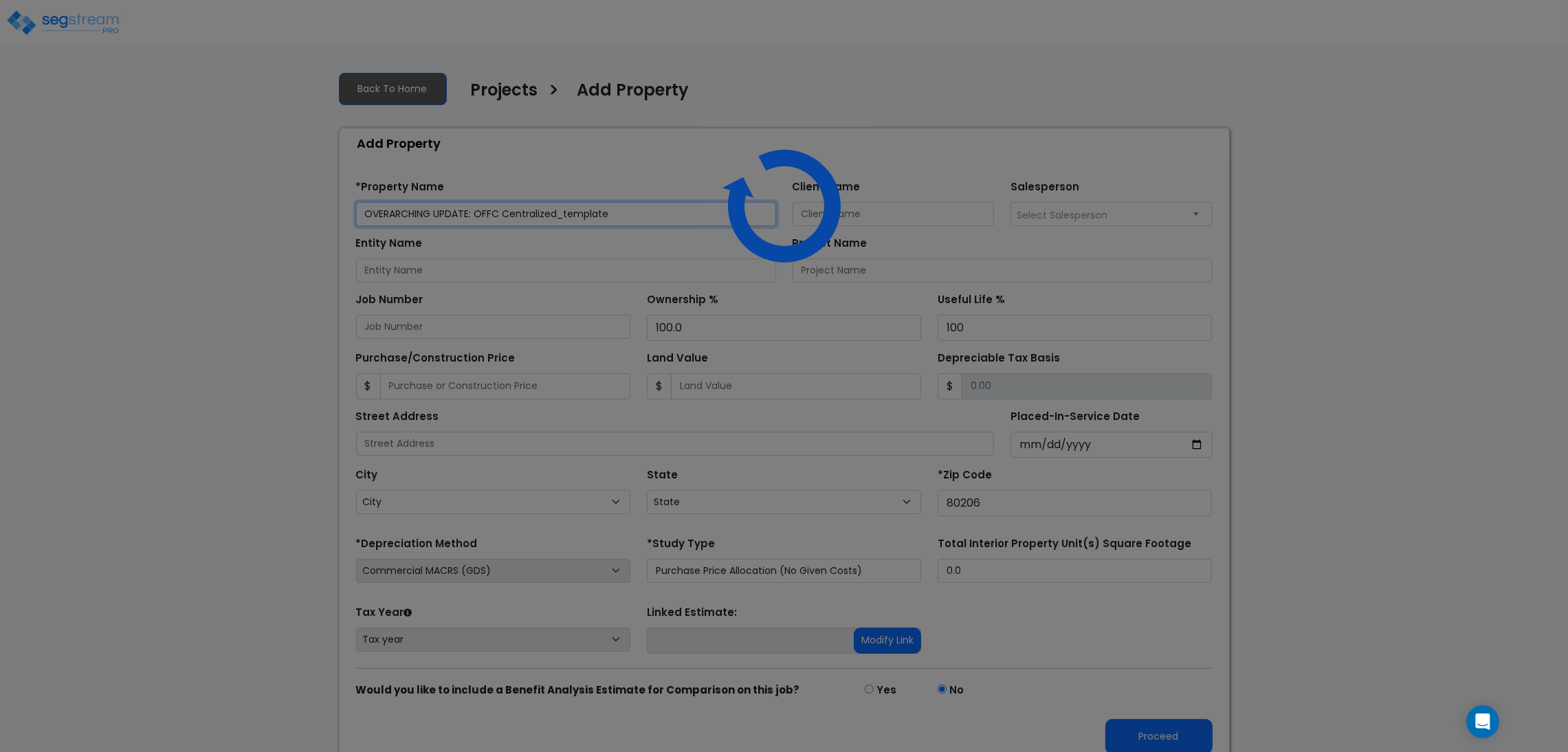
select select "CO"
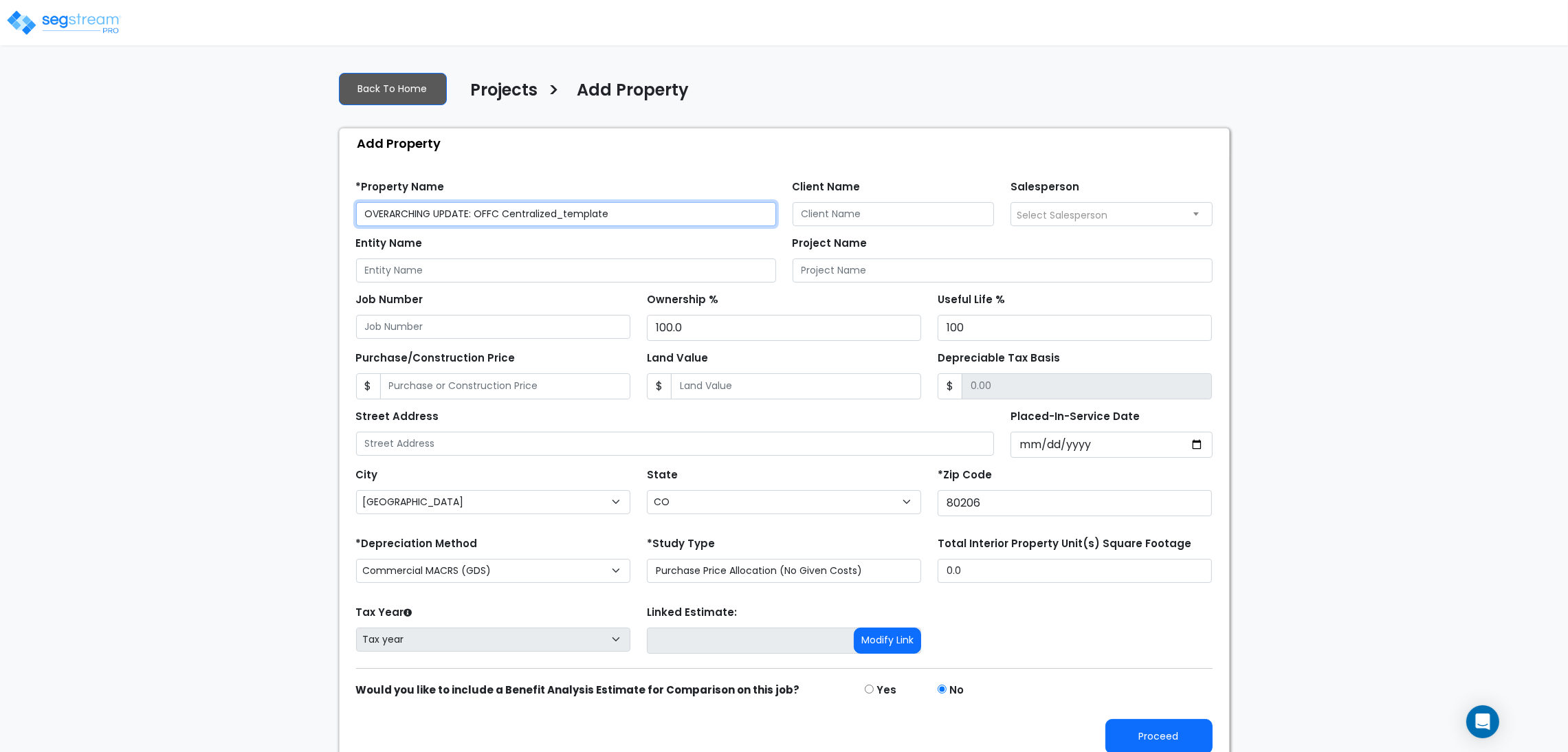
drag, startPoint x: 624, startPoint y: 217, endPoint x: 505, endPoint y: 207, distance: 119.4
click at [505, 207] on input "OVERARCHING UPDATE: OFFC Centralized_template" at bounding box center [566, 214] width 420 height 24
type input "OVERARCHING UPDATE: OFFC Heat Only Exclude Hydronic"
click at [1286, 422] on div "We are Building your Property. So please grab a coffee and let us do the heavy …" at bounding box center [784, 413] width 1568 height 706
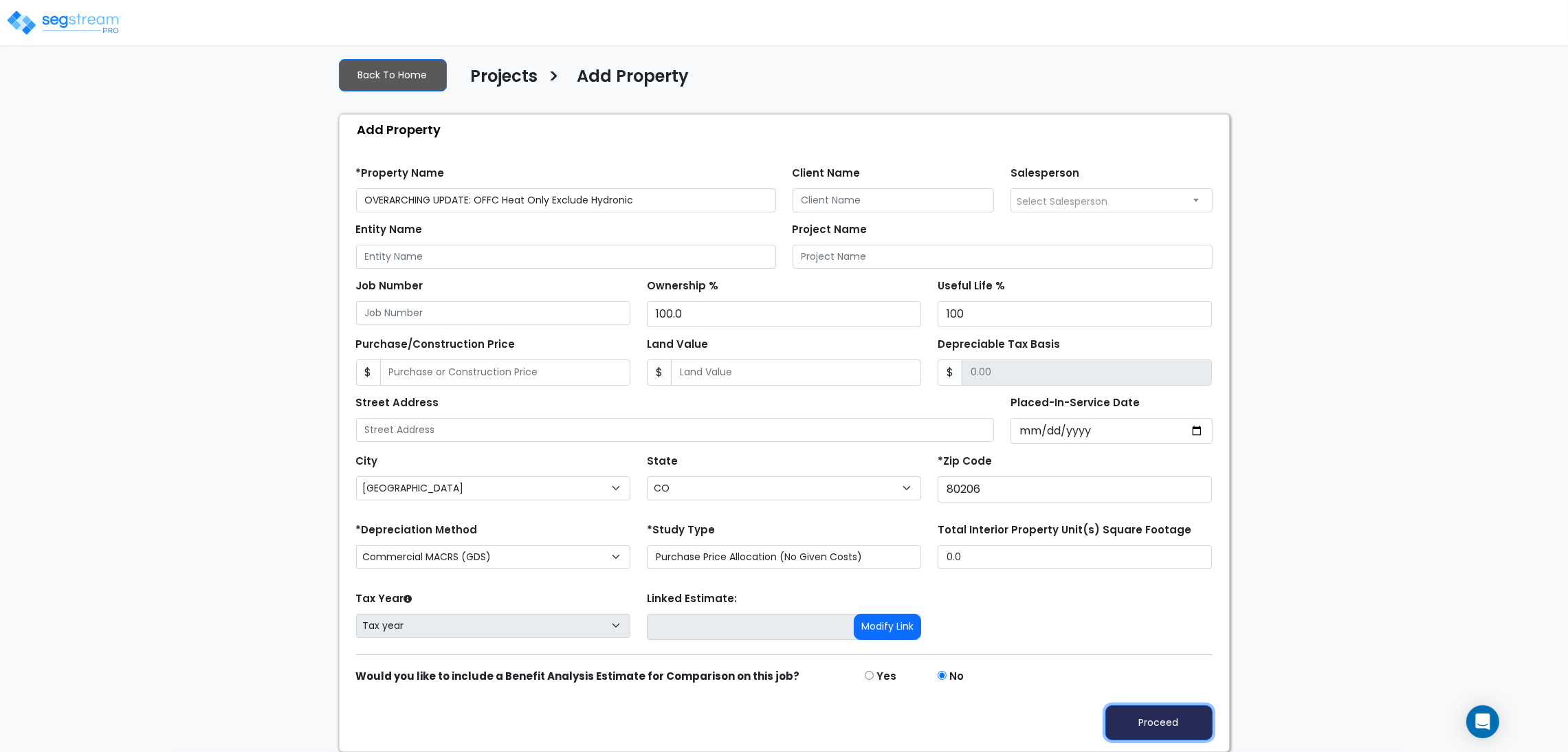
click at [1176, 727] on button "Proceed" at bounding box center [1159, 723] width 108 height 35
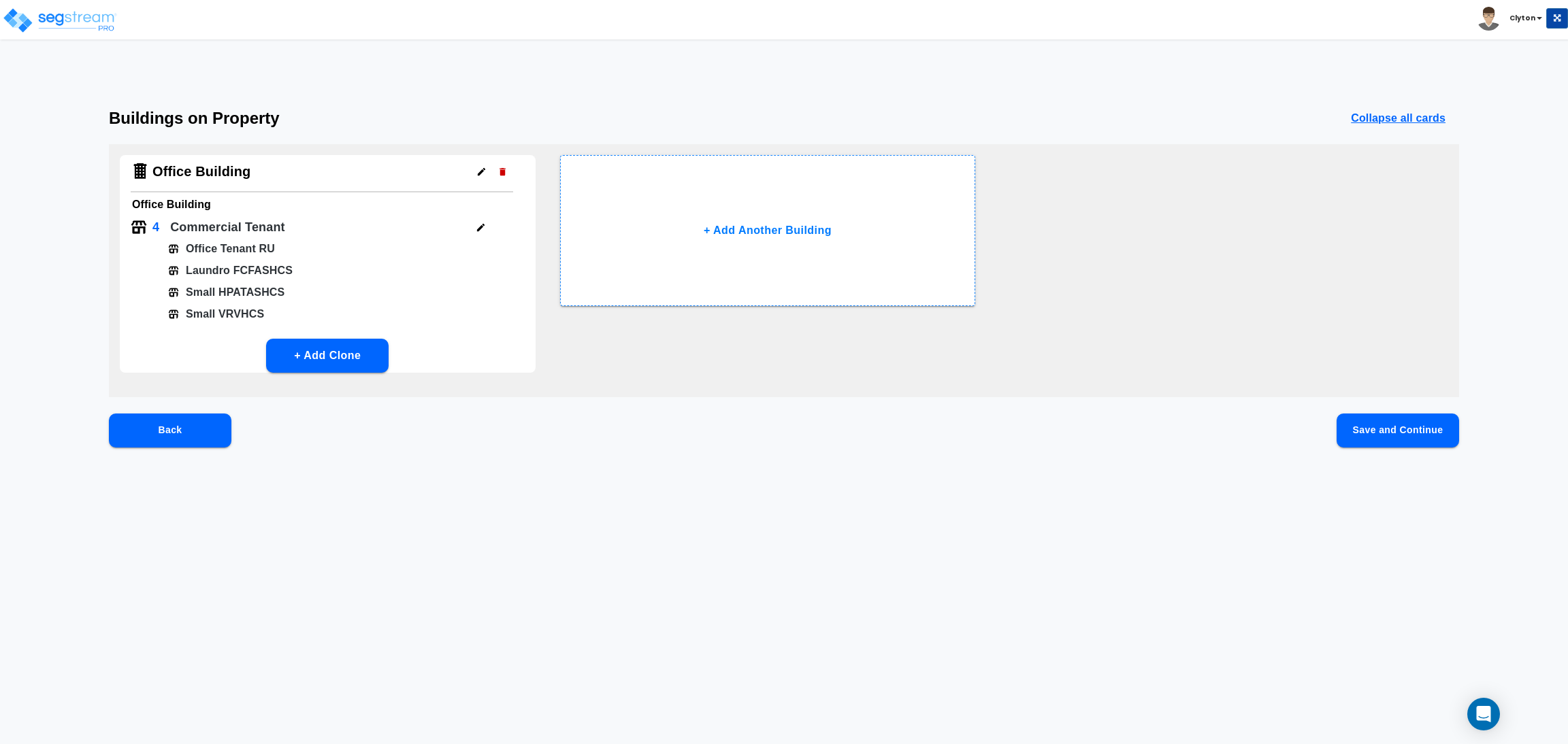
click at [480, 225] on icon "button" at bounding box center [481, 227] width 10 height 10
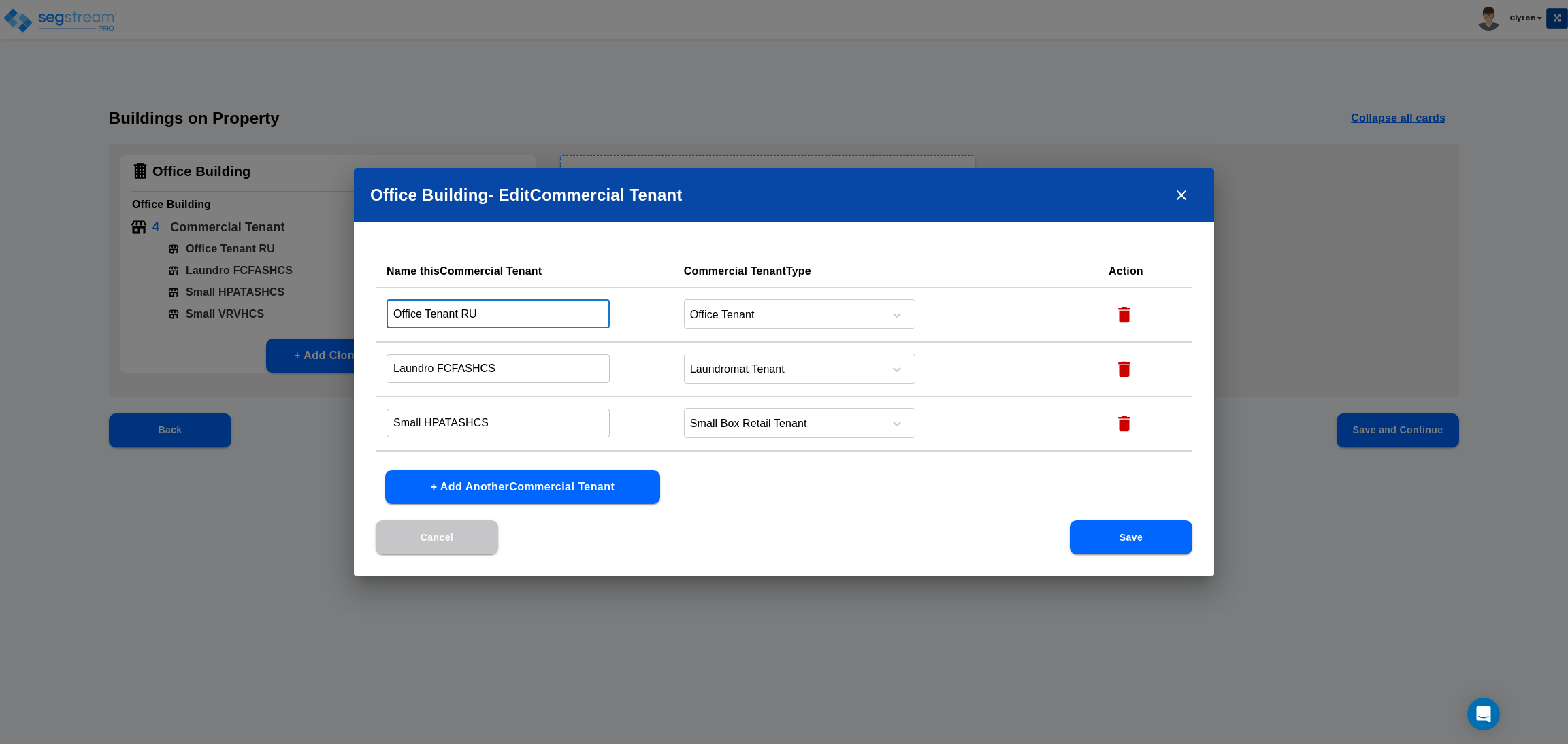
drag, startPoint x: 520, startPoint y: 310, endPoint x: 461, endPoint y: 310, distance: 59.0
click at [461, 310] on input "Office Tenant RU" at bounding box center [498, 314] width 223 height 29
type input "Office Tenant"
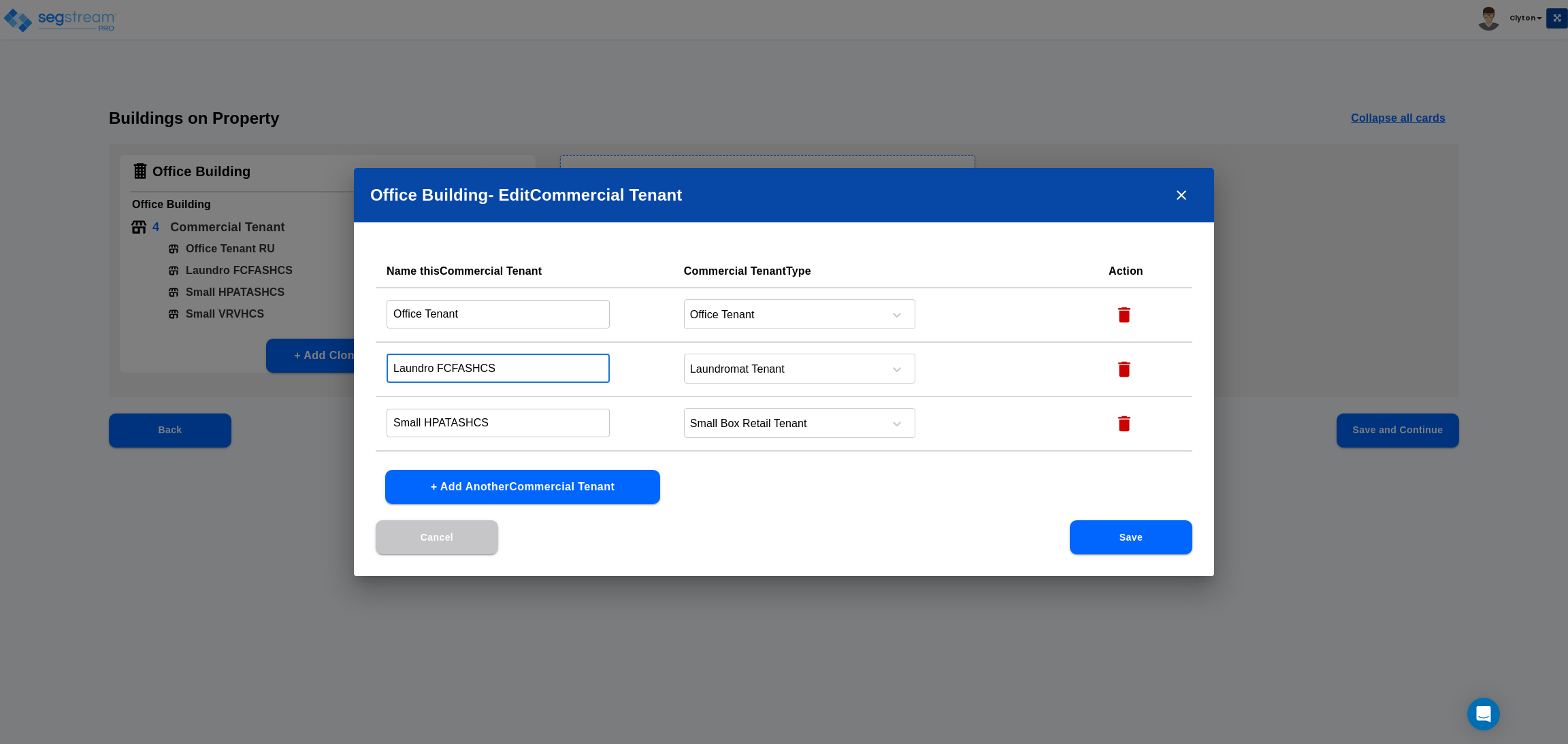
drag, startPoint x: 508, startPoint y: 359, endPoint x: 438, endPoint y: 363, distance: 70.1
click at [438, 363] on input "Laundro FCFASHCS" at bounding box center [498, 369] width 223 height 29
type input "Laundro"
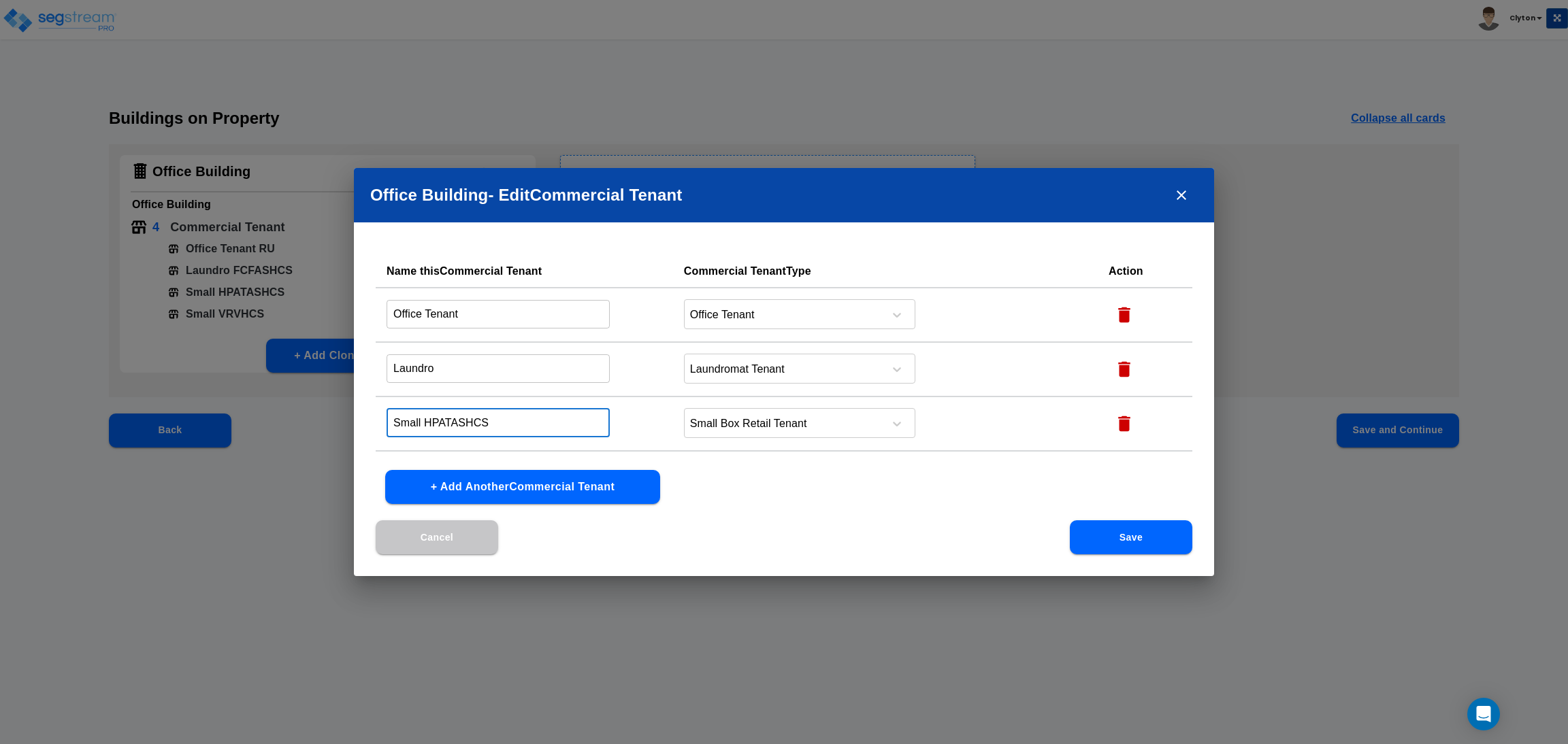
drag, startPoint x: 517, startPoint y: 408, endPoint x: 427, endPoint y: 413, distance: 90.1
click at [427, 413] on input "Small HPATASHCS" at bounding box center [498, 422] width 223 height 29
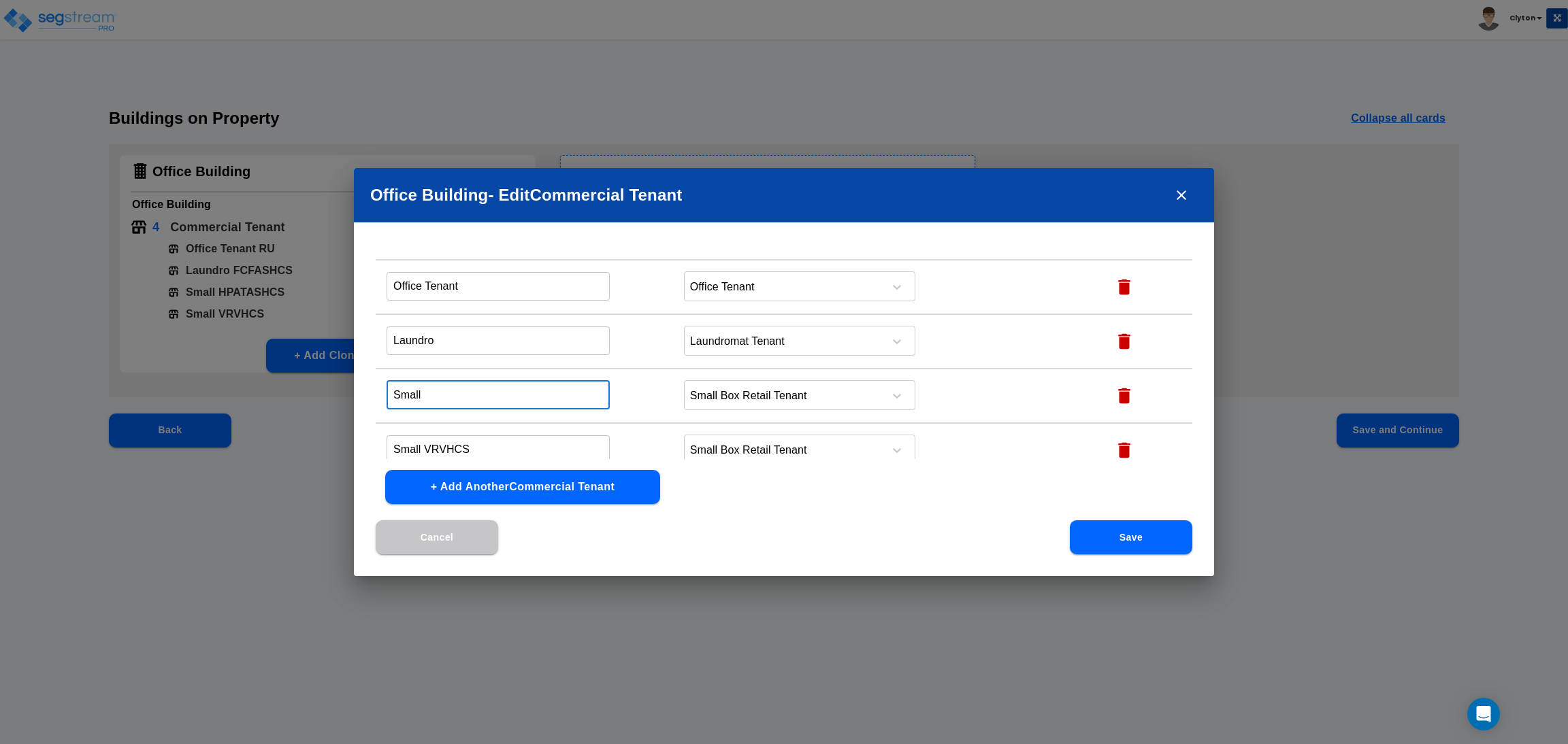
scroll to position [43, 0]
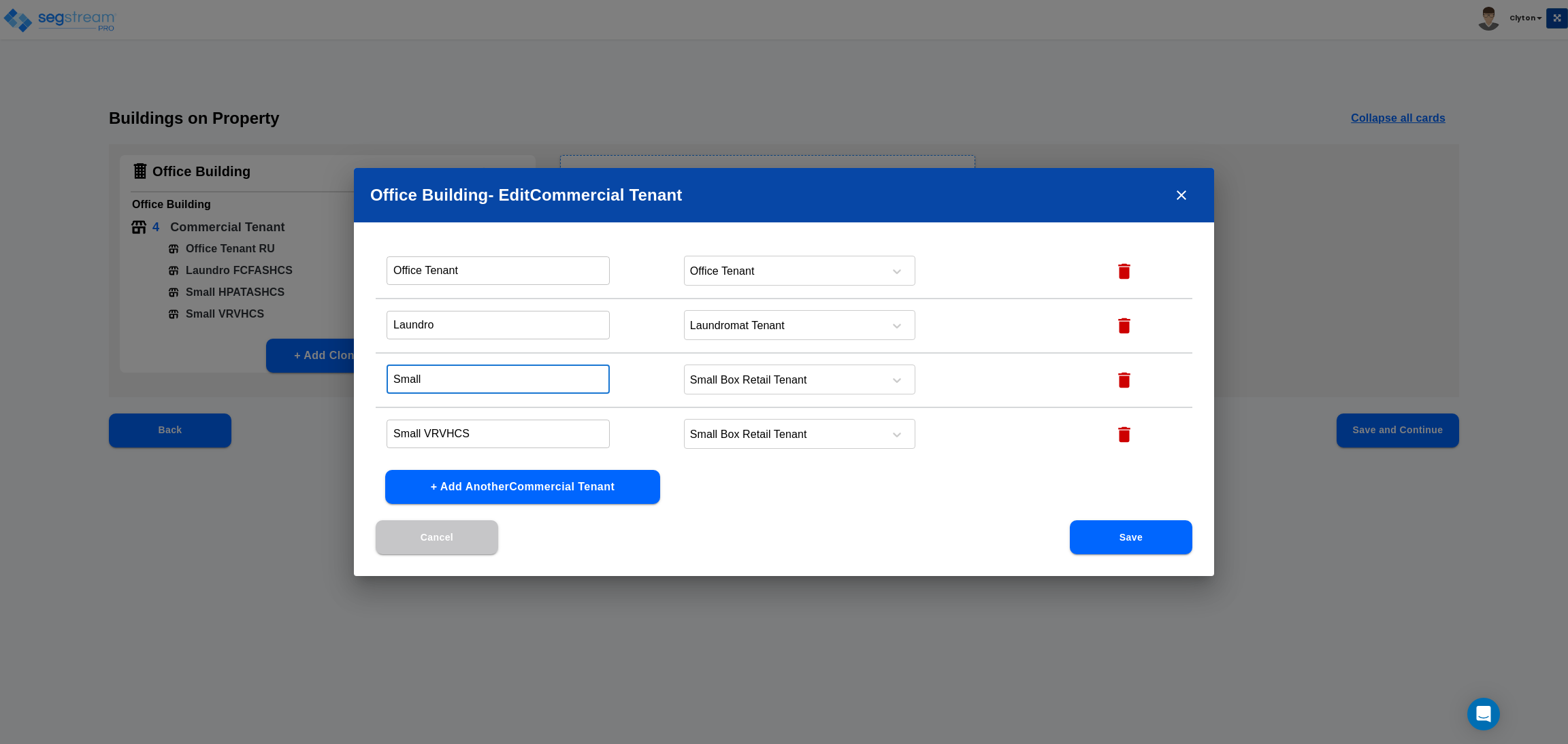
type input "Small"
drag, startPoint x: 493, startPoint y: 421, endPoint x: 428, endPoint y: 420, distance: 65.0
click at [428, 420] on input "Small VRVHCS" at bounding box center [498, 433] width 223 height 29
type input "Small FAHFO"
click at [495, 381] on input "Small" at bounding box center [498, 379] width 223 height 29
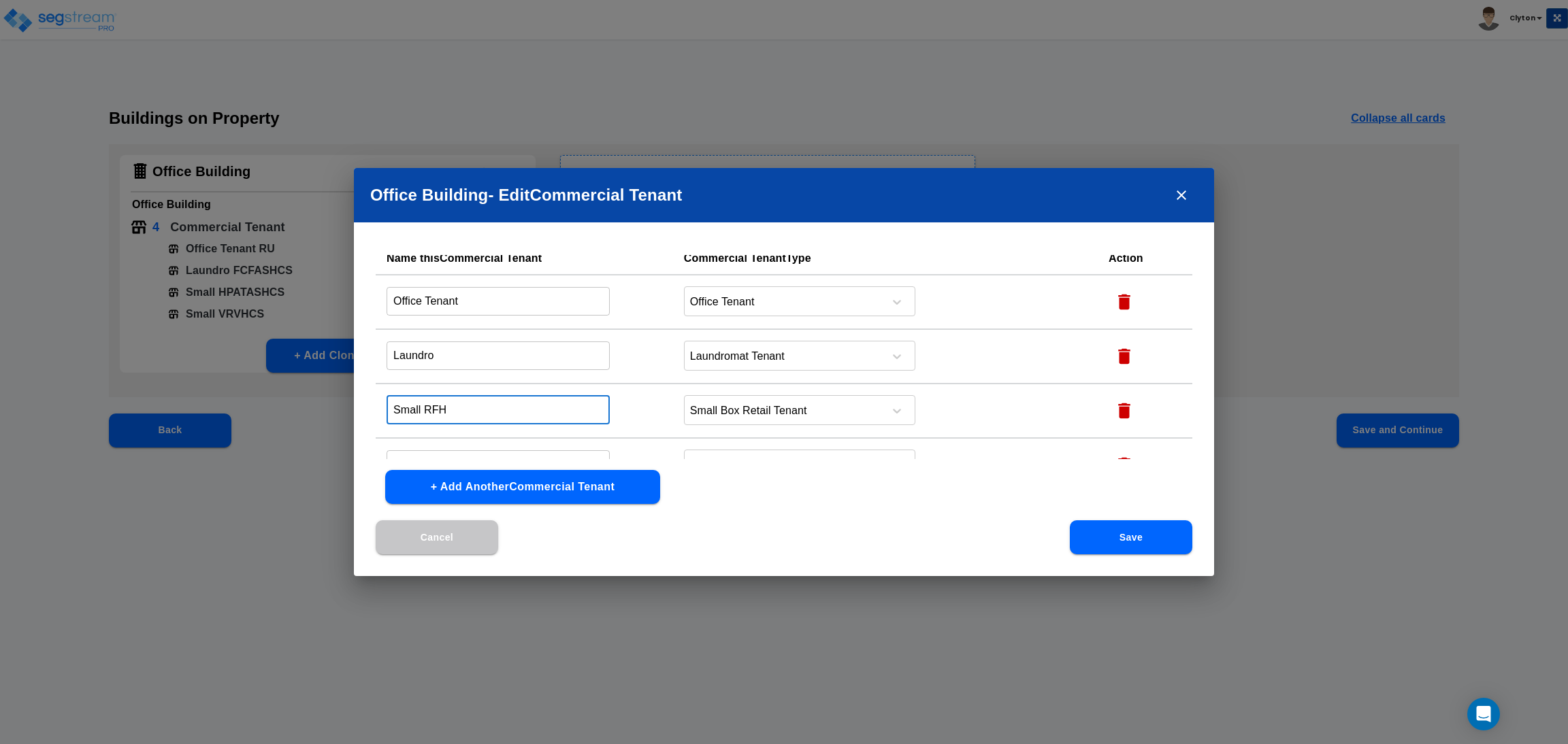
scroll to position [0, 0]
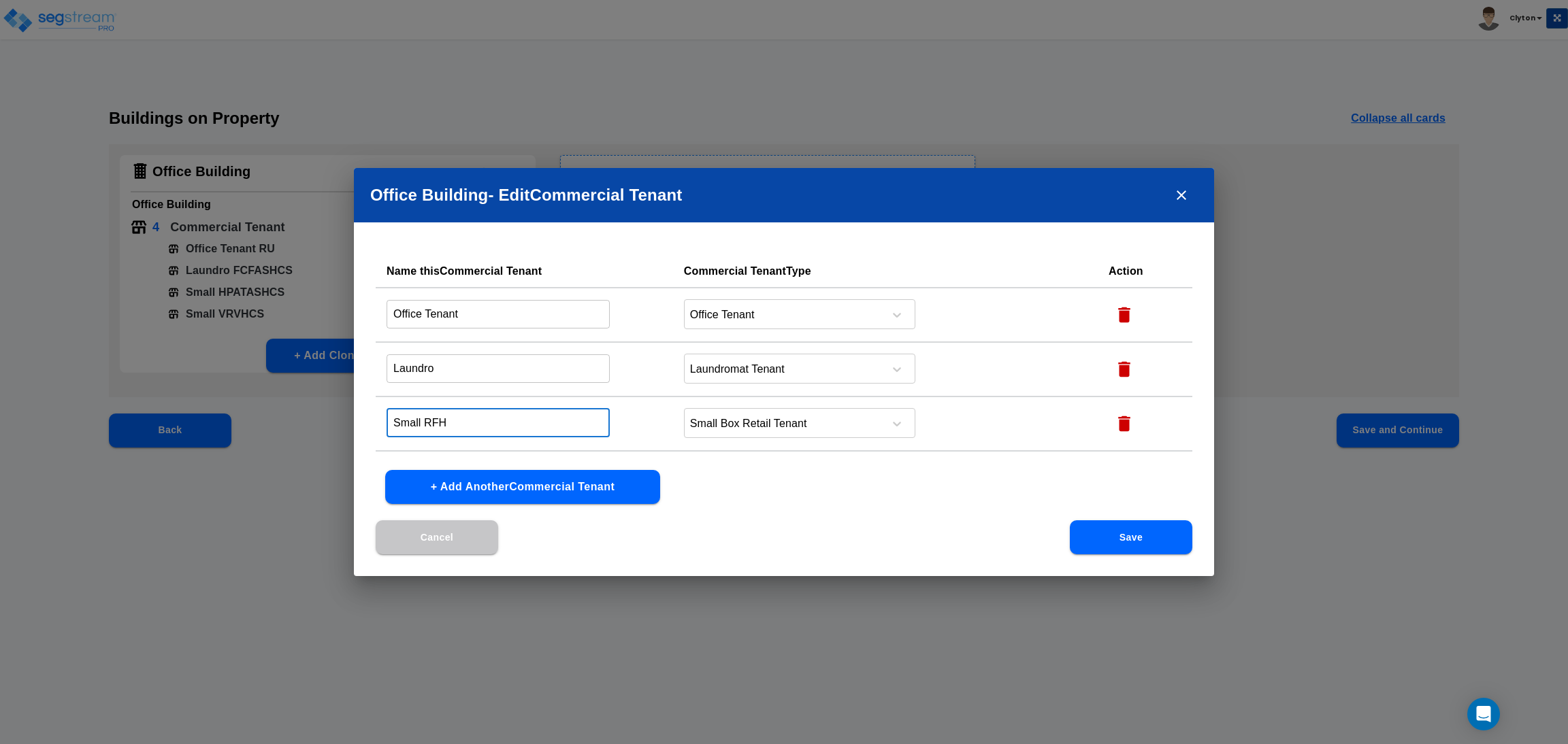
type input "Small RFH"
click at [503, 319] on input "Office Tenant" at bounding box center [498, 314] width 223 height 29
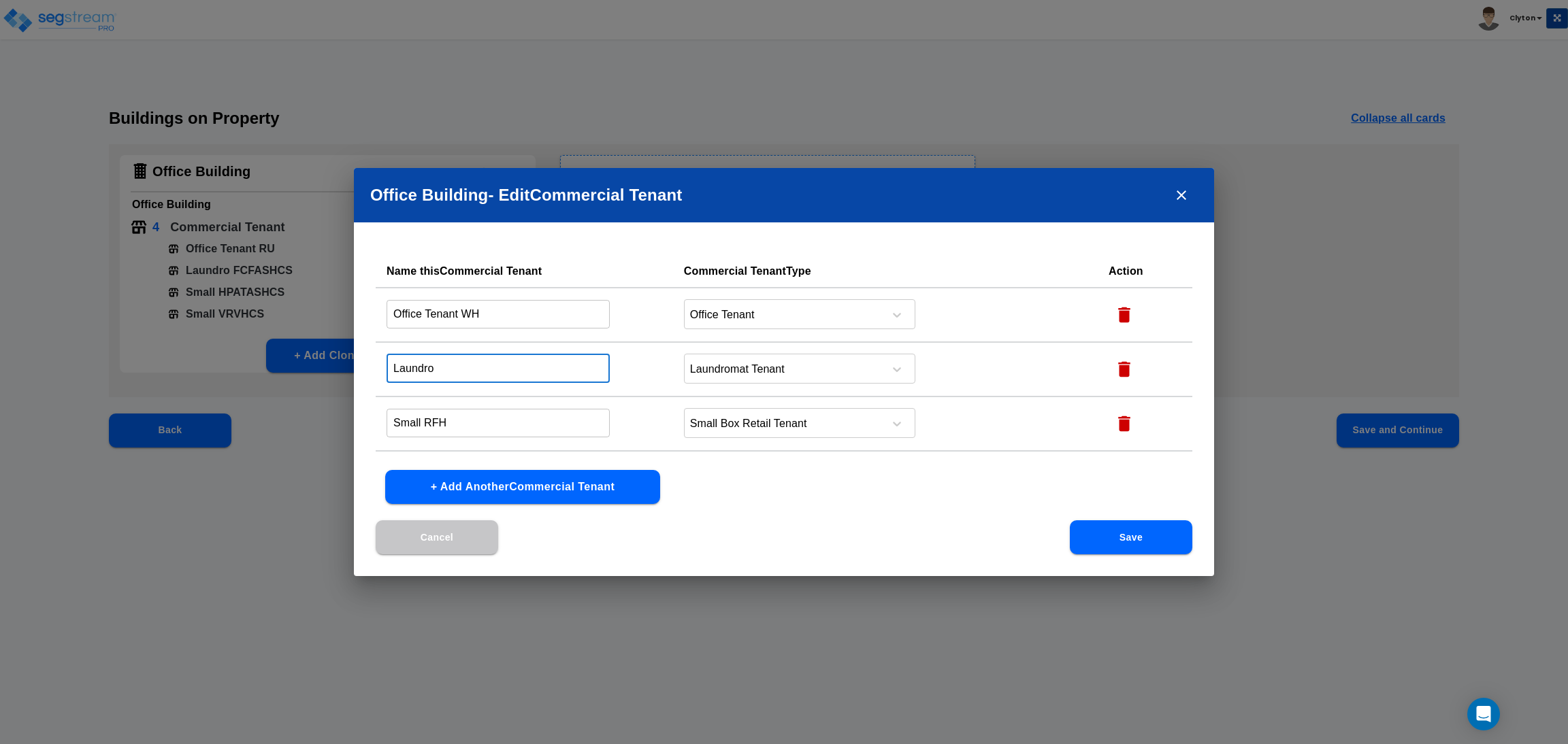
click at [502, 356] on input "Laundro" at bounding box center [498, 369] width 223 height 29
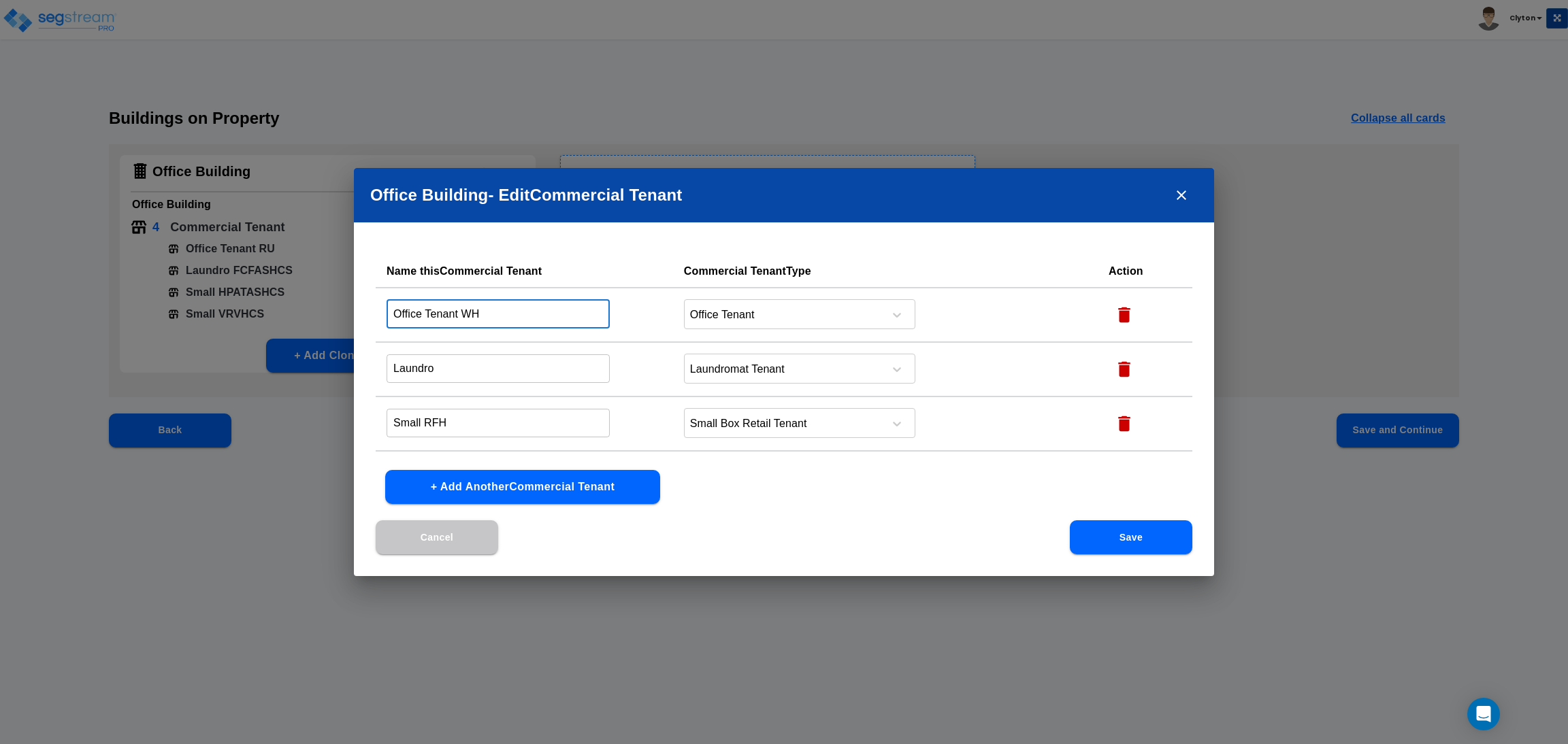
drag, startPoint x: 520, startPoint y: 314, endPoint x: 462, endPoint y: 323, distance: 58.7
click at [462, 323] on input "Office Tenant WH" at bounding box center [498, 314] width 223 height 29
type input "Office Tenant EBH"
click at [476, 329] on input "Laundro" at bounding box center [498, 314] width 223 height 29
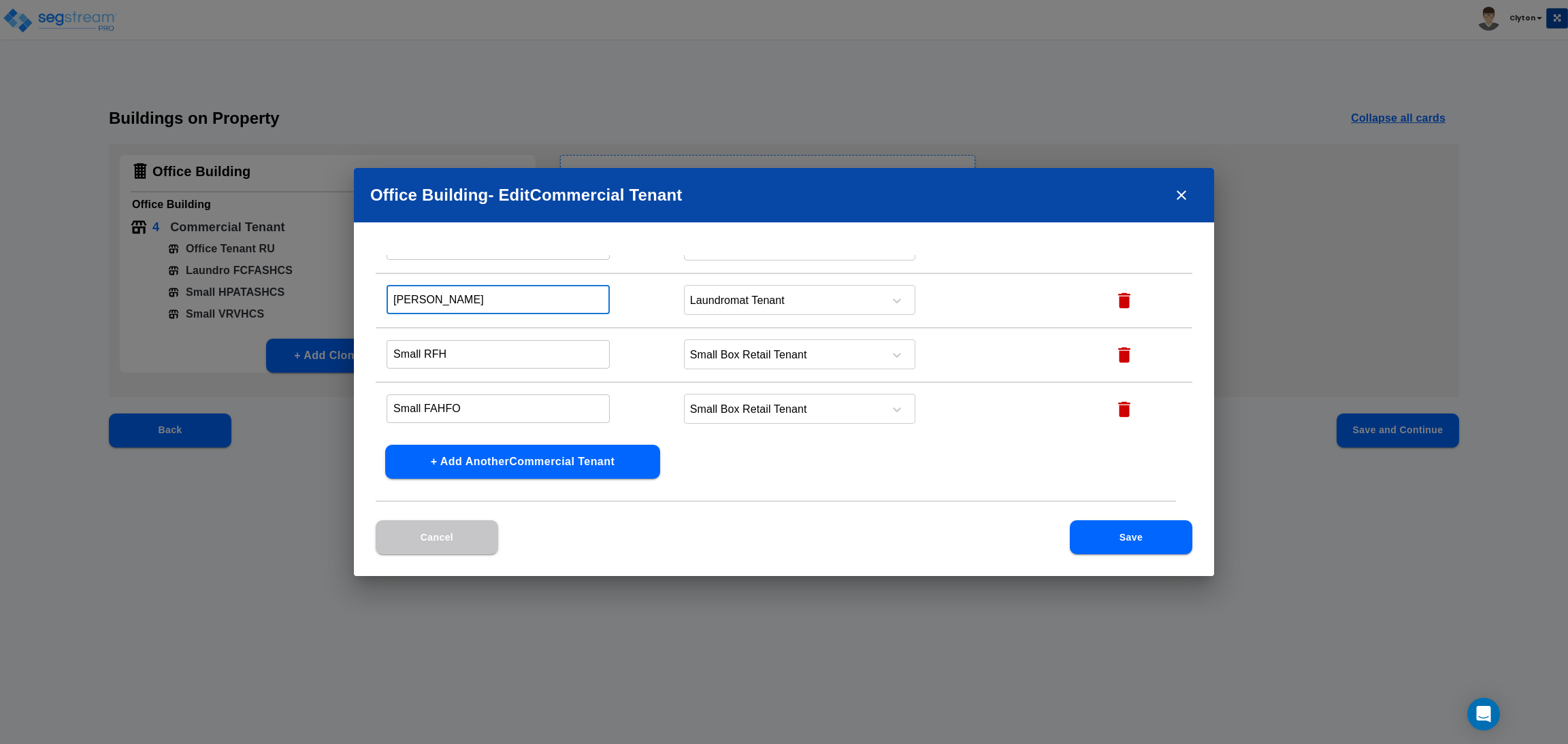
scroll to position [38, 0]
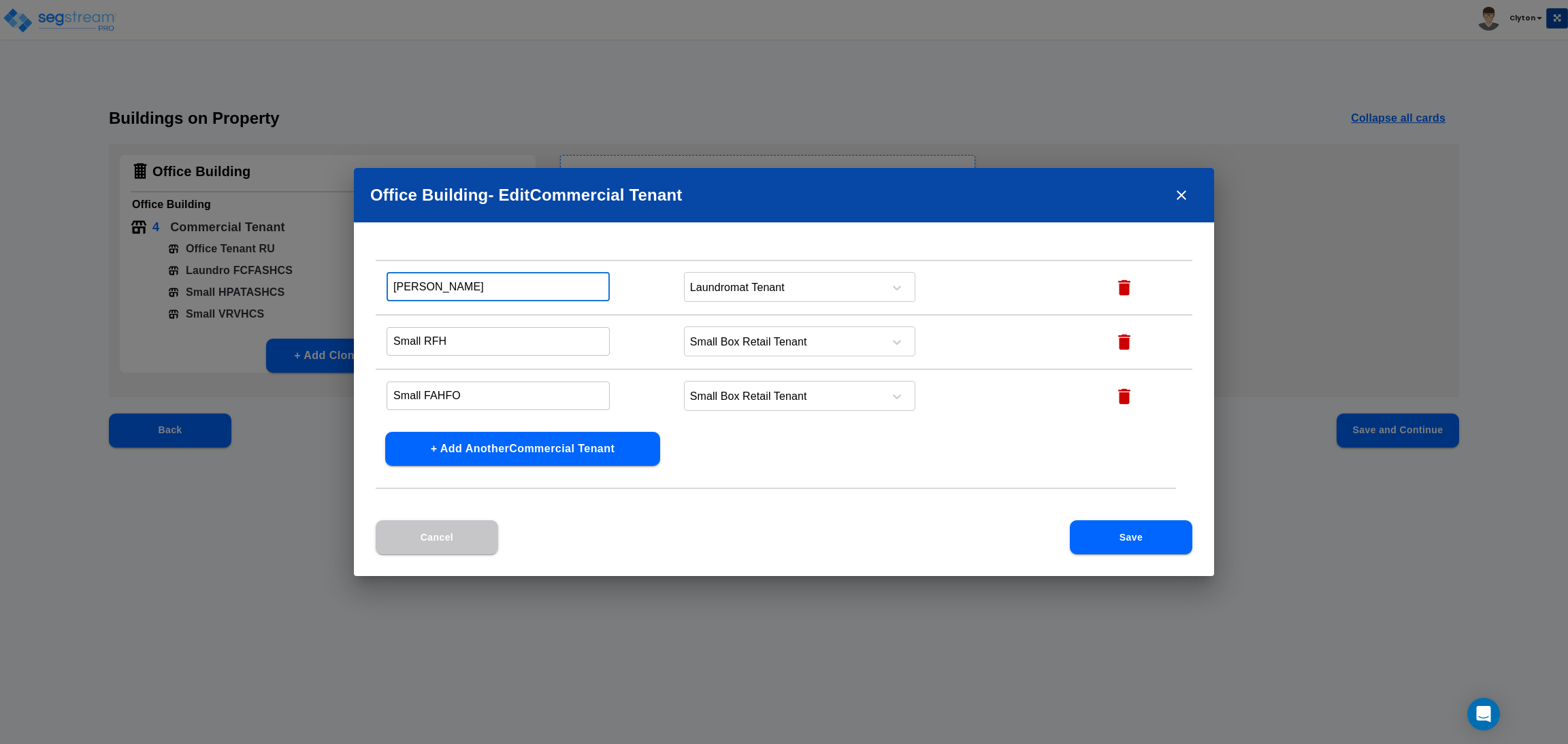
type input "[PERSON_NAME]"
click at [1128, 542] on button "Save" at bounding box center [1131, 537] width 123 height 34
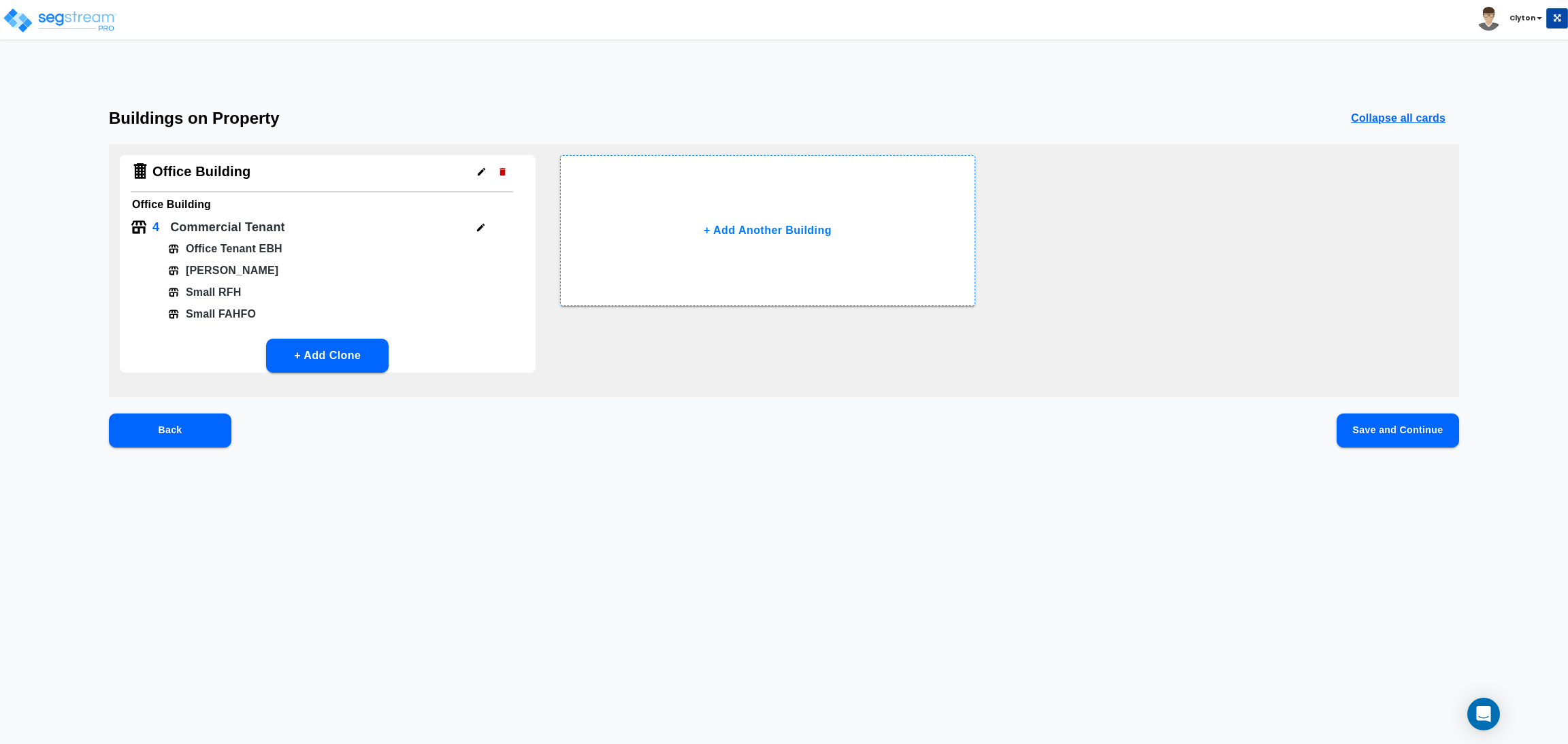
click at [1367, 425] on button "Save and Continue" at bounding box center [1398, 431] width 123 height 34
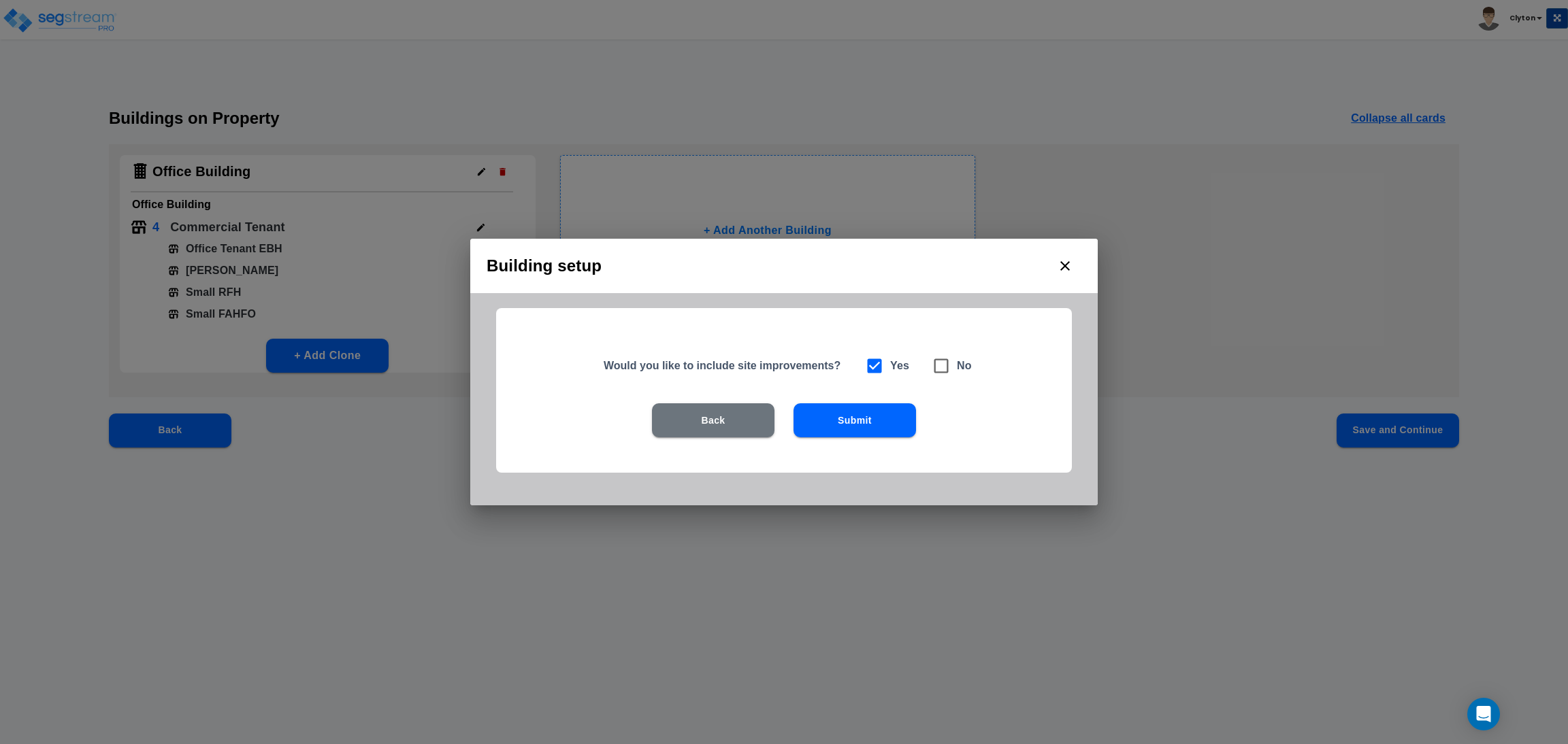
click at [948, 364] on icon at bounding box center [941, 366] width 14 height 14
checkbox input "false"
checkbox input "true"
click at [876, 422] on button "Submit" at bounding box center [855, 421] width 123 height 34
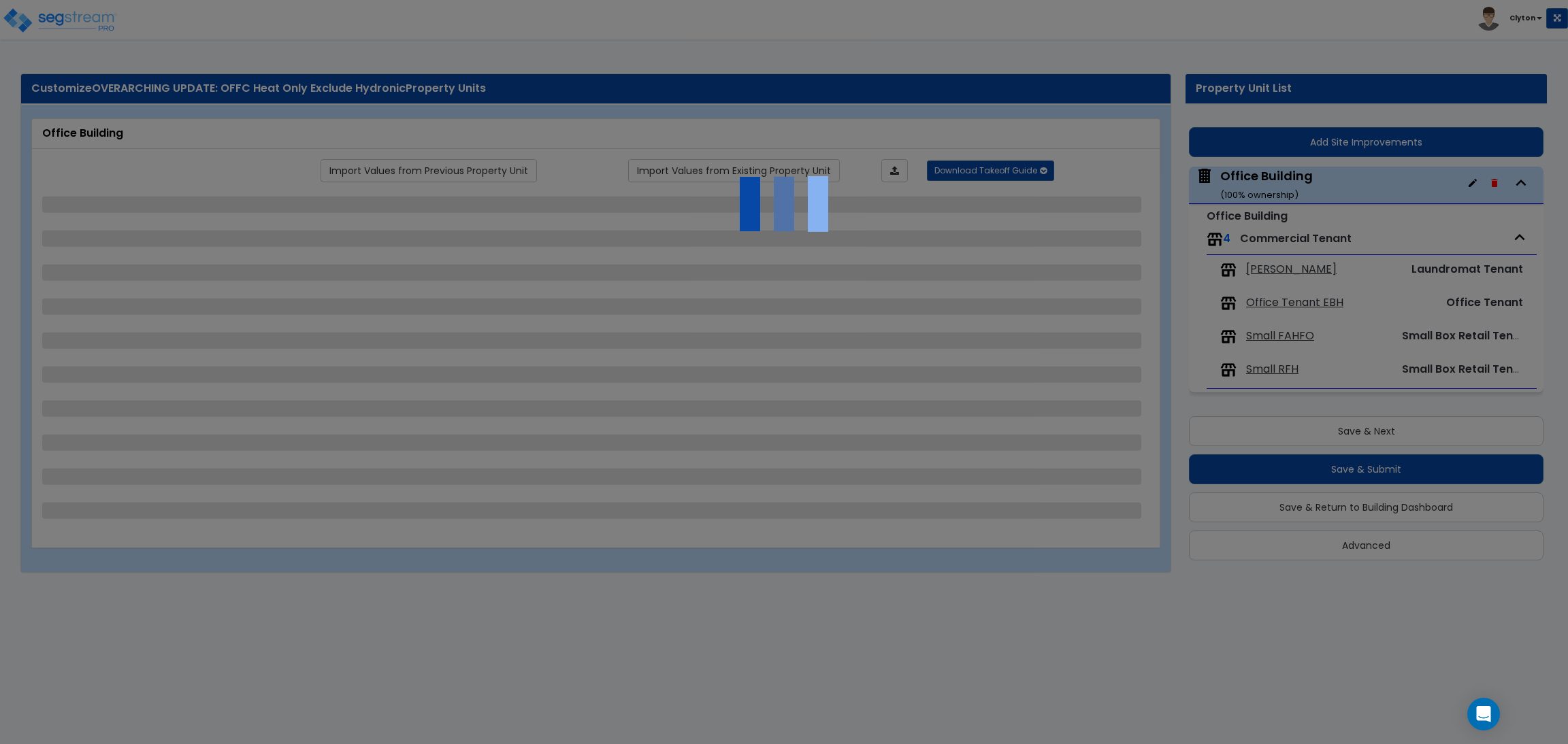
select select "7"
select select "2"
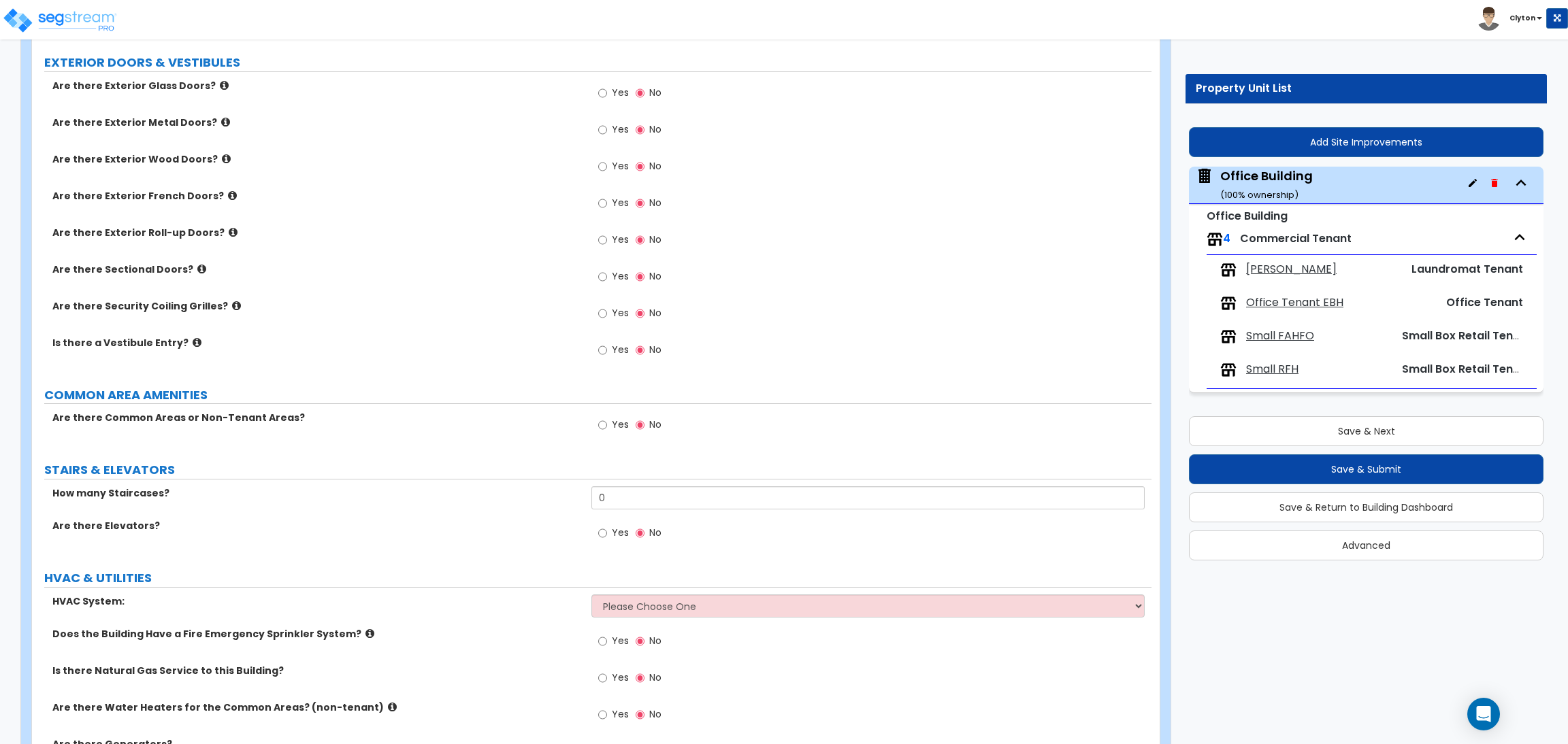
scroll to position [1300, 0]
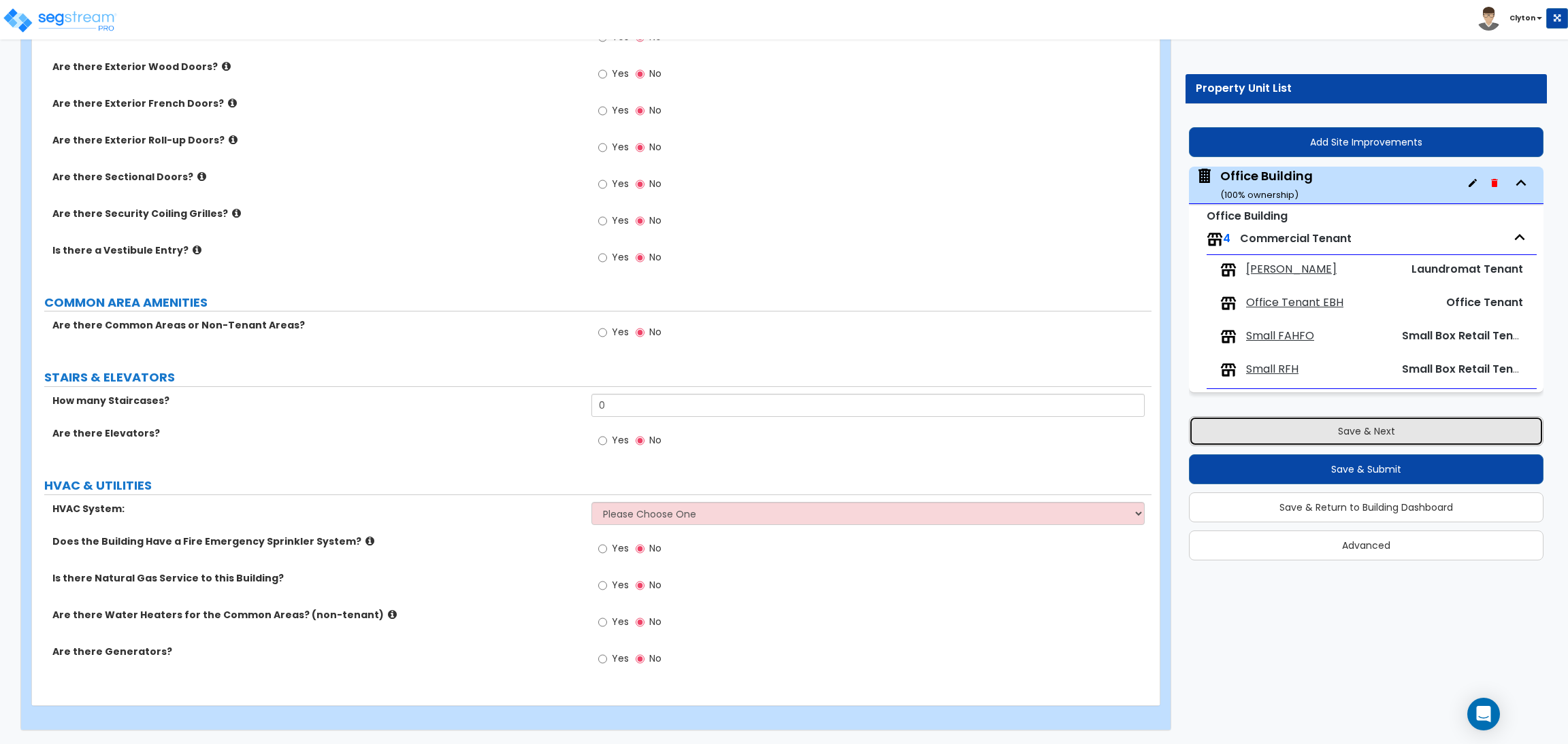
click at [1358, 429] on button "Save & Next" at bounding box center [1366, 431] width 354 height 30
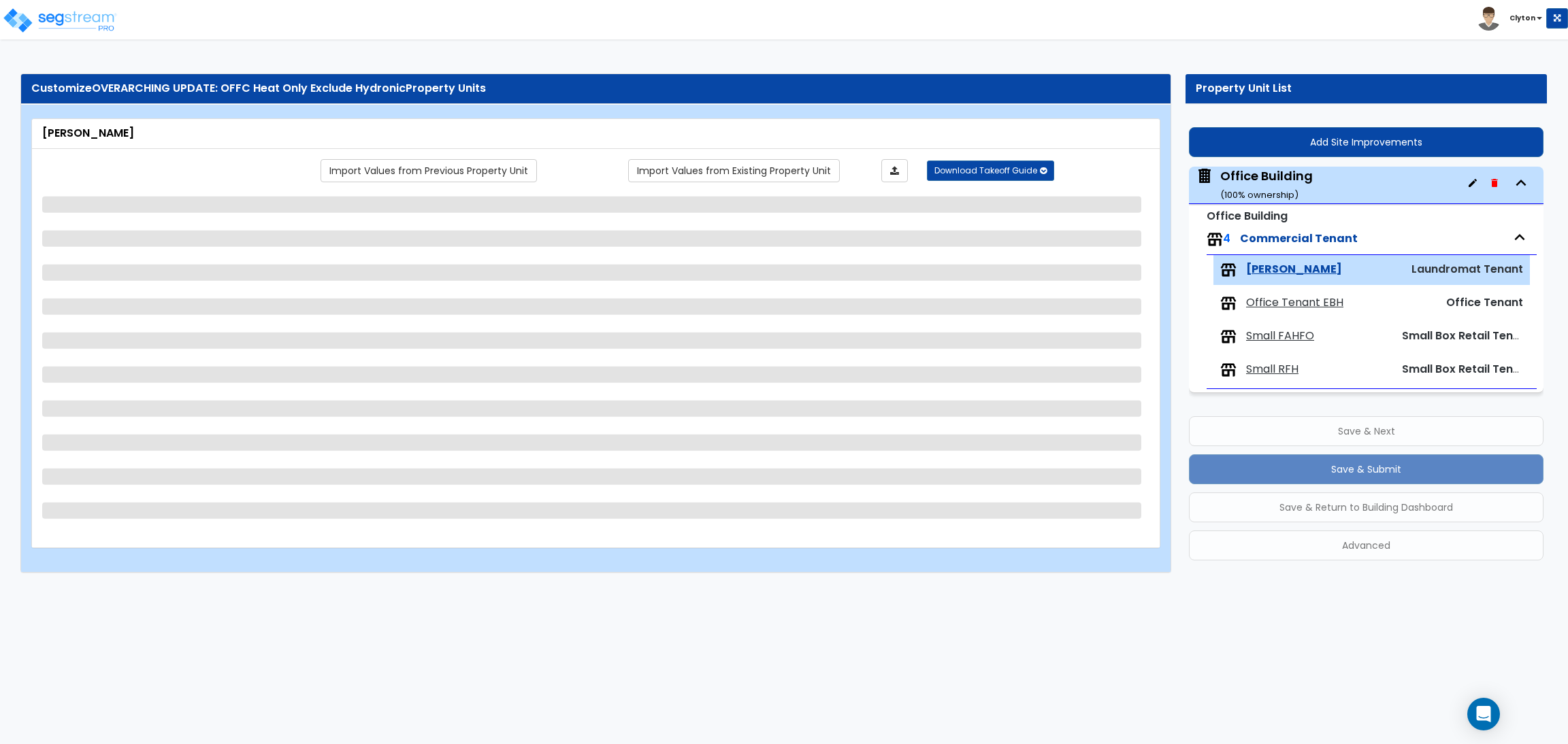
scroll to position [0, 0]
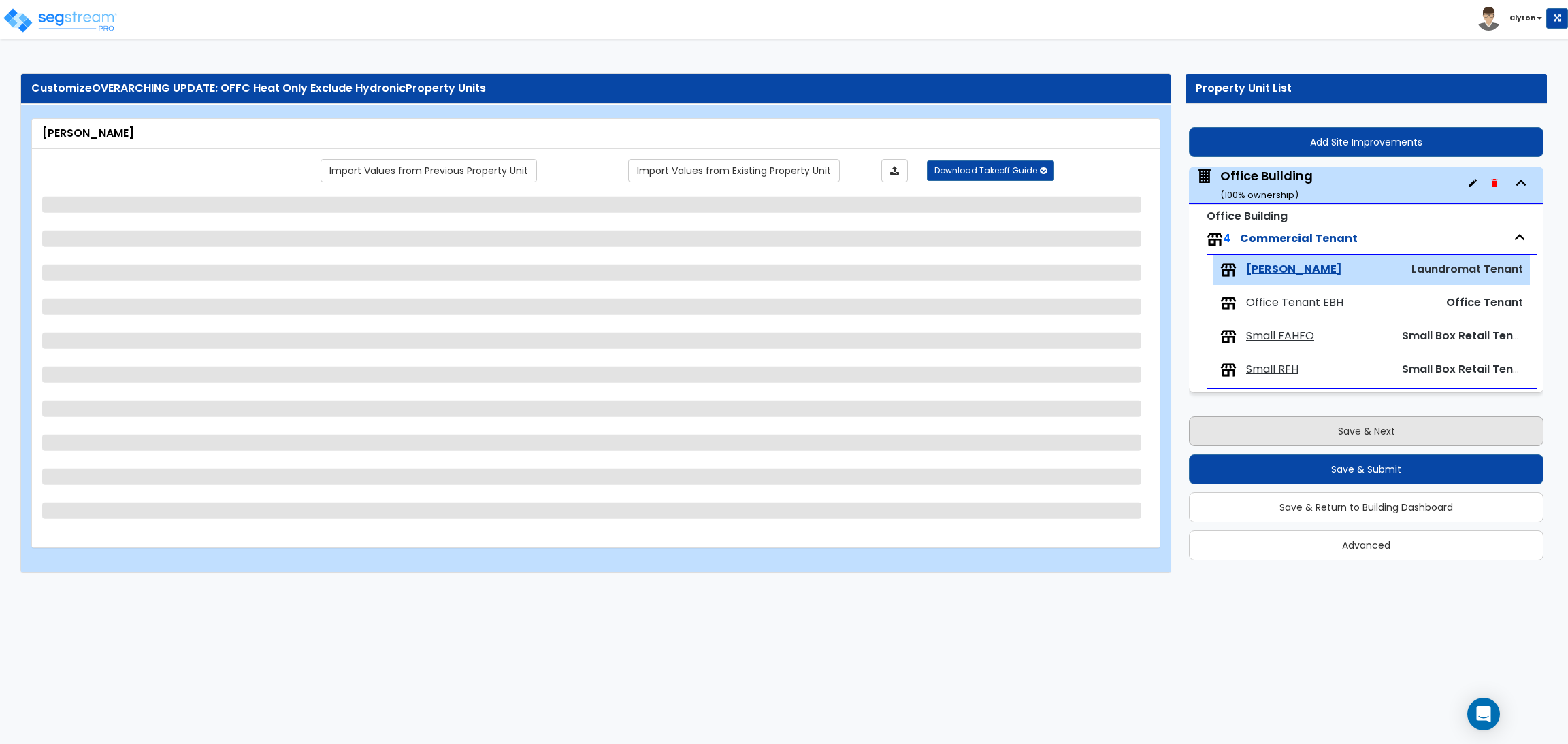
select select "1"
select select "2"
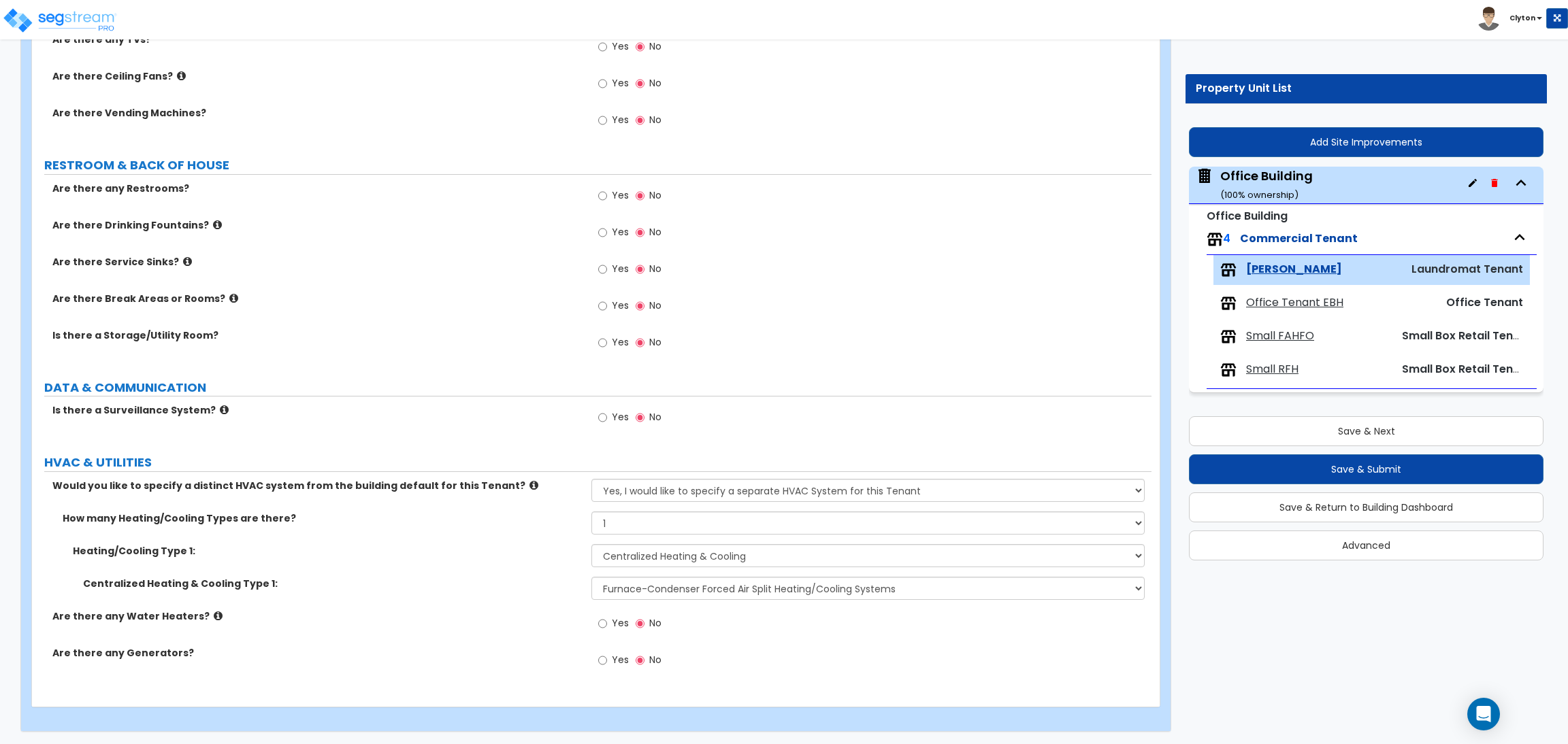
scroll to position [1236, 0]
click at [655, 553] on select "None Heat Only Centralized Heating & Cooling Thru Wall Air Conditioners Mini Sp…" at bounding box center [867, 554] width 553 height 23
select select "1"
click at [591, 543] on select "None Heat Only Centralized Heating & Cooling Thru Wall Air Conditioners Mini Sp…" at bounding box center [867, 554] width 553 height 23
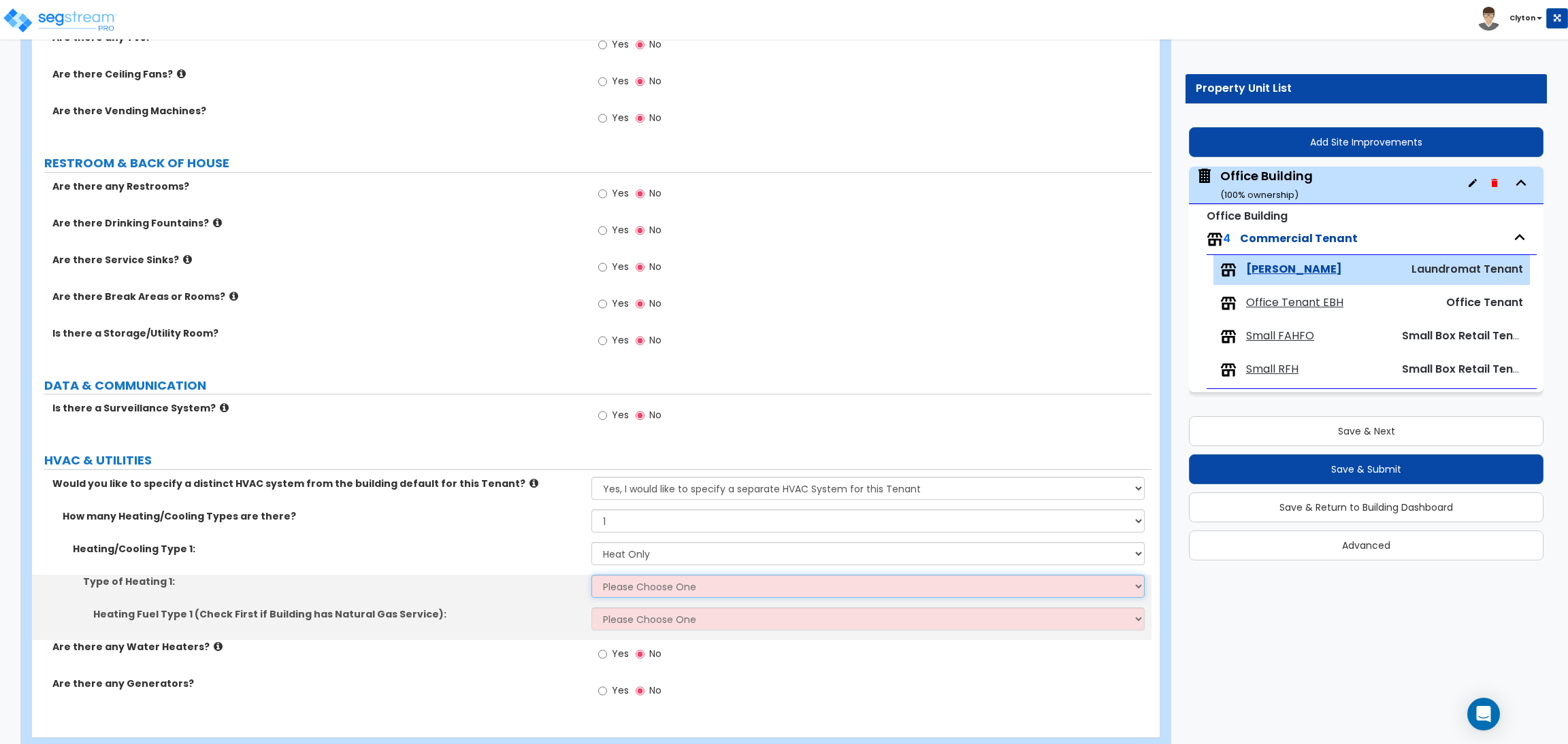
click at [643, 588] on select "Please Choose One Wall Heater Electric Baseboard Heater Hydronic Heating Radian…" at bounding box center [867, 586] width 553 height 23
select select "1"
click at [591, 575] on select "Please Choose One Wall Heater Electric Baseboard Heater Hydronic Heating Radian…" at bounding box center [867, 586] width 553 height 23
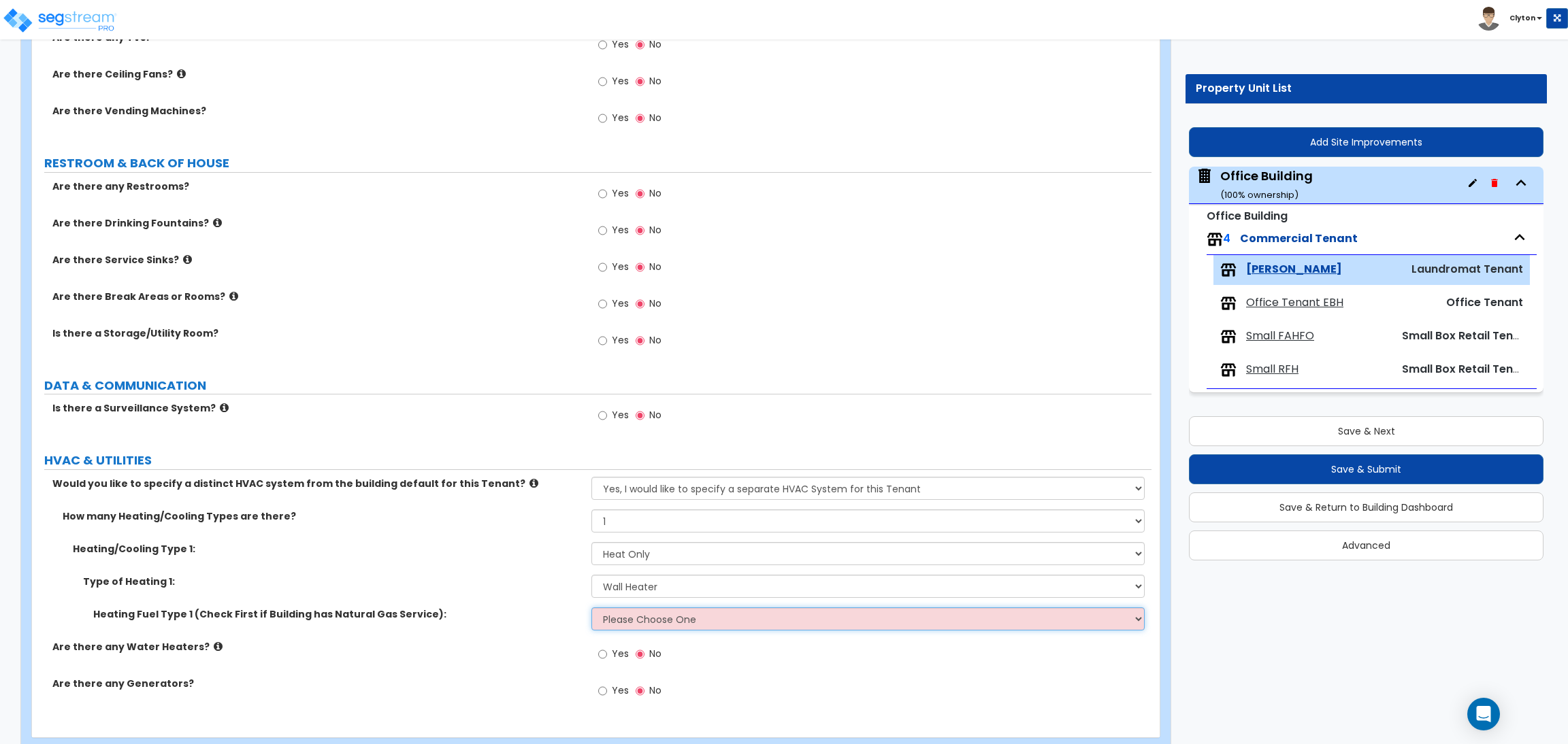
click at [652, 616] on select "Please Choose One Gas Electric" at bounding box center [867, 619] width 553 height 23
select select "1"
click at [591, 608] on select "Please Choose One Gas Electric" at bounding box center [867, 619] width 553 height 23
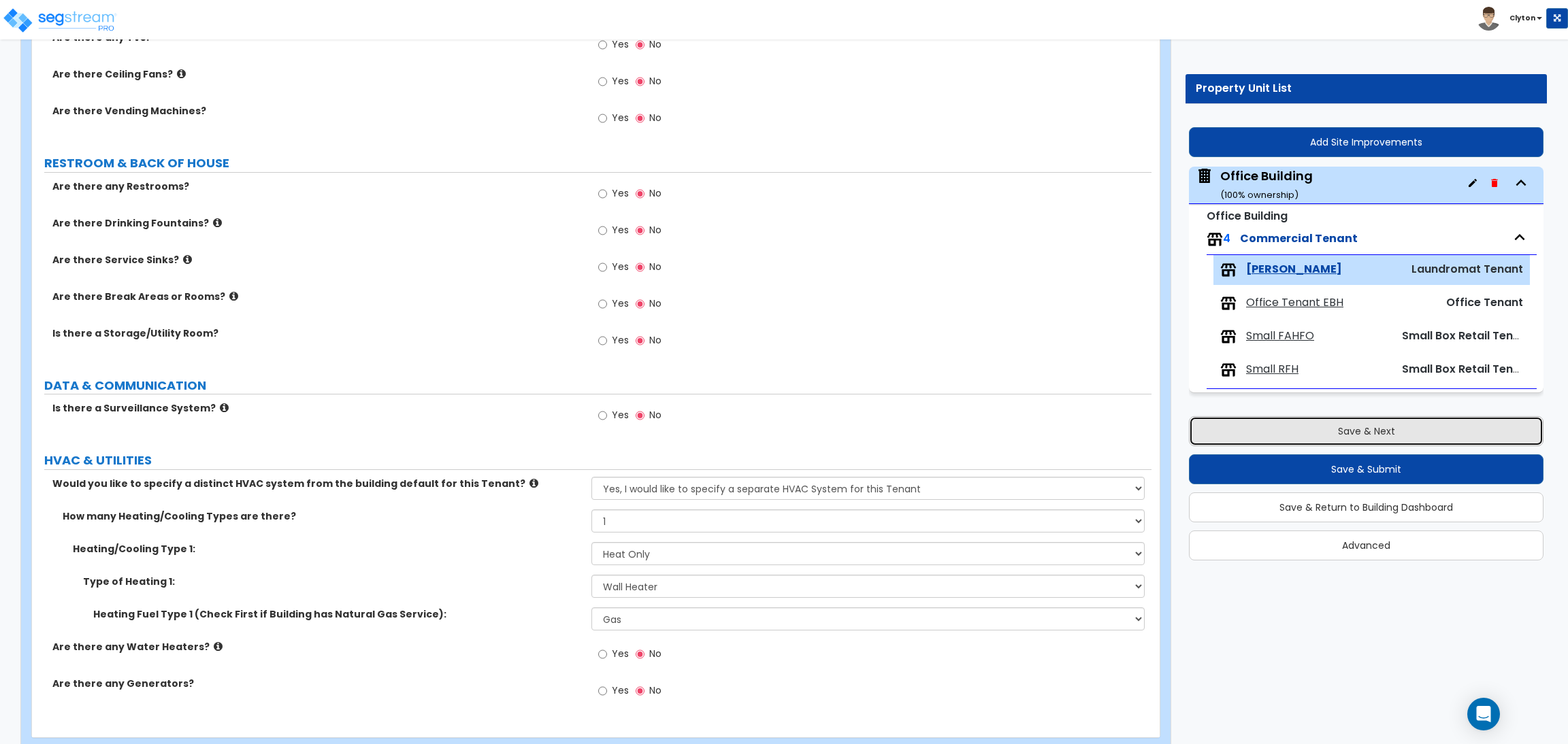
click at [1303, 433] on button "Save & Next" at bounding box center [1366, 431] width 354 height 30
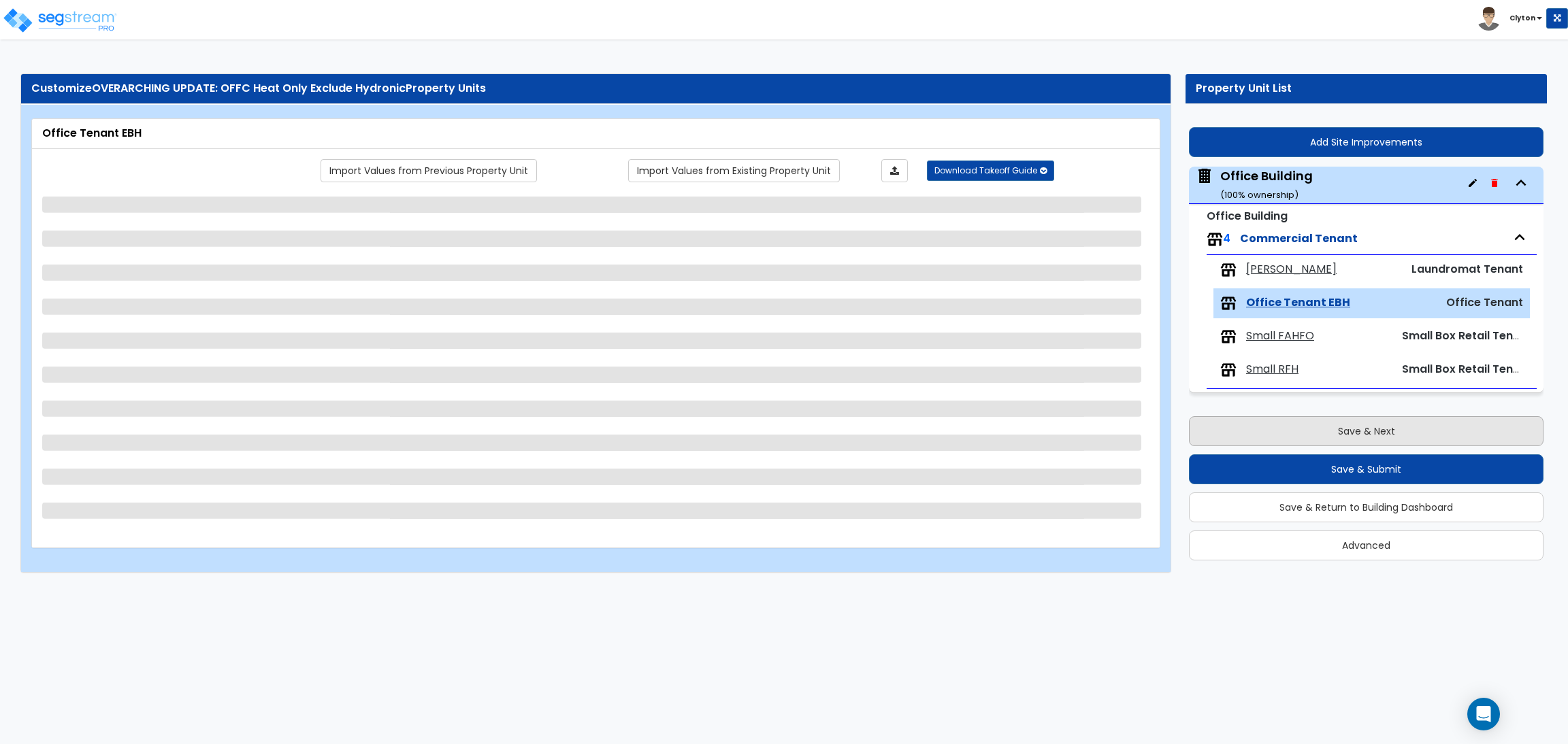
scroll to position [0, 0]
select select "1"
select select "2"
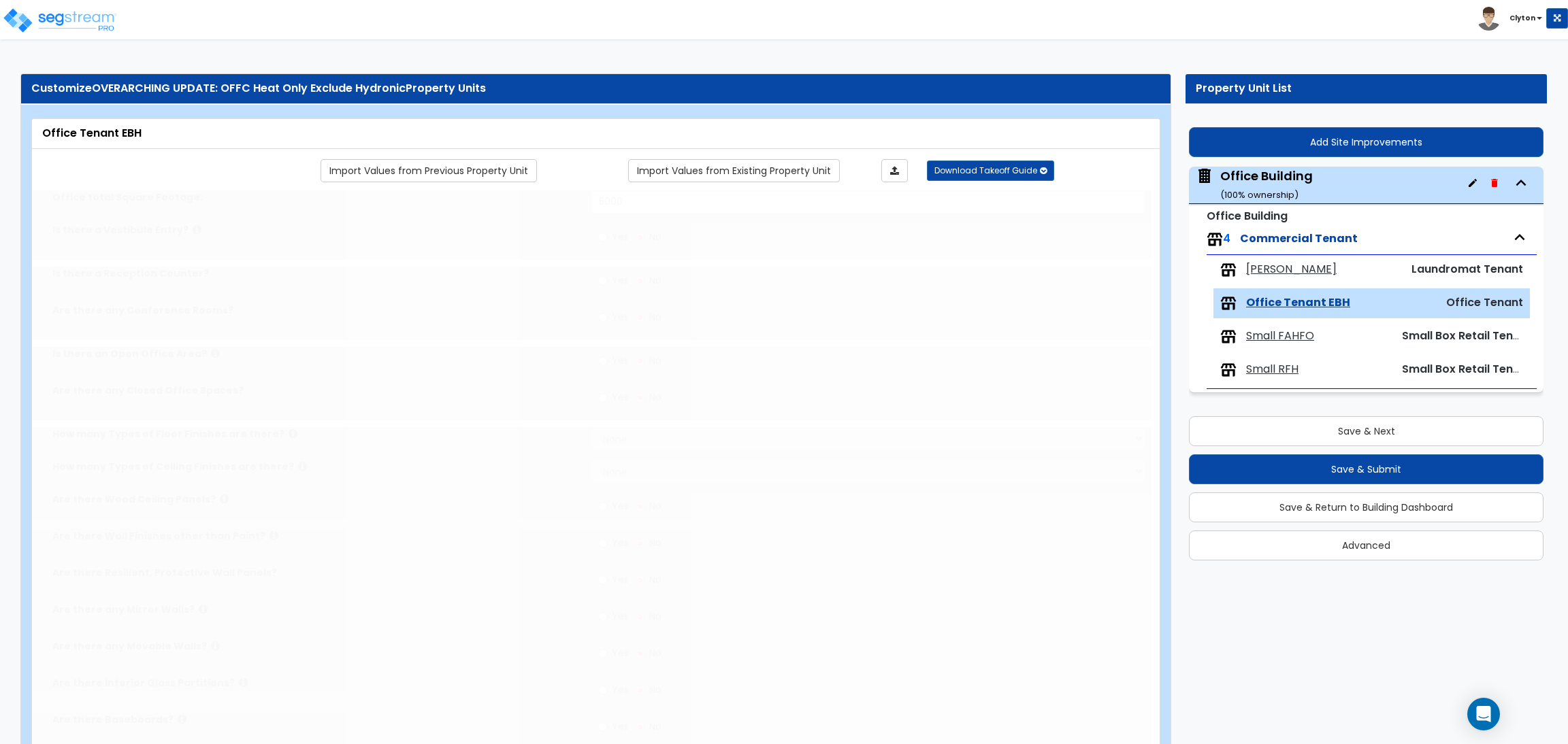
select select "1"
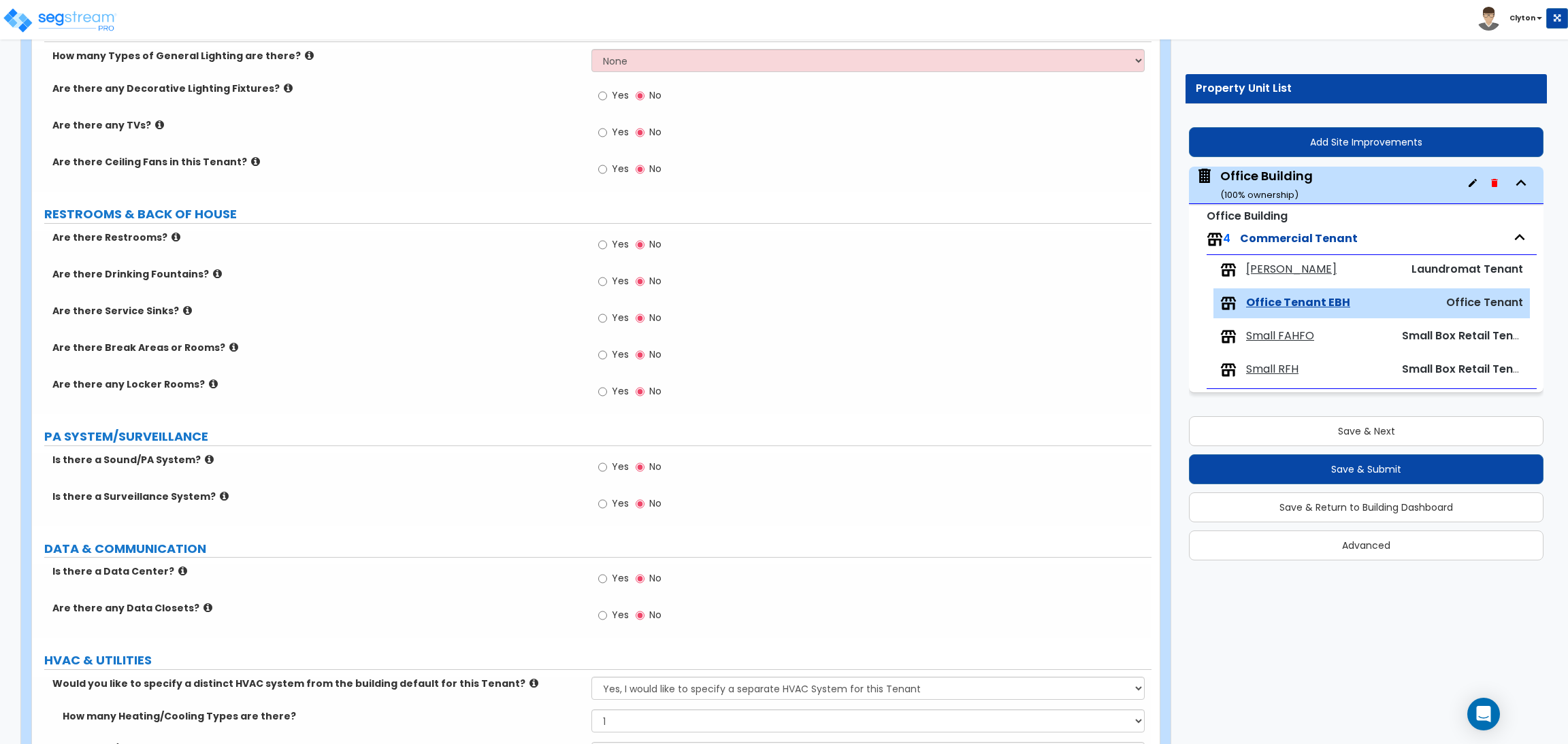
scroll to position [1322, 0]
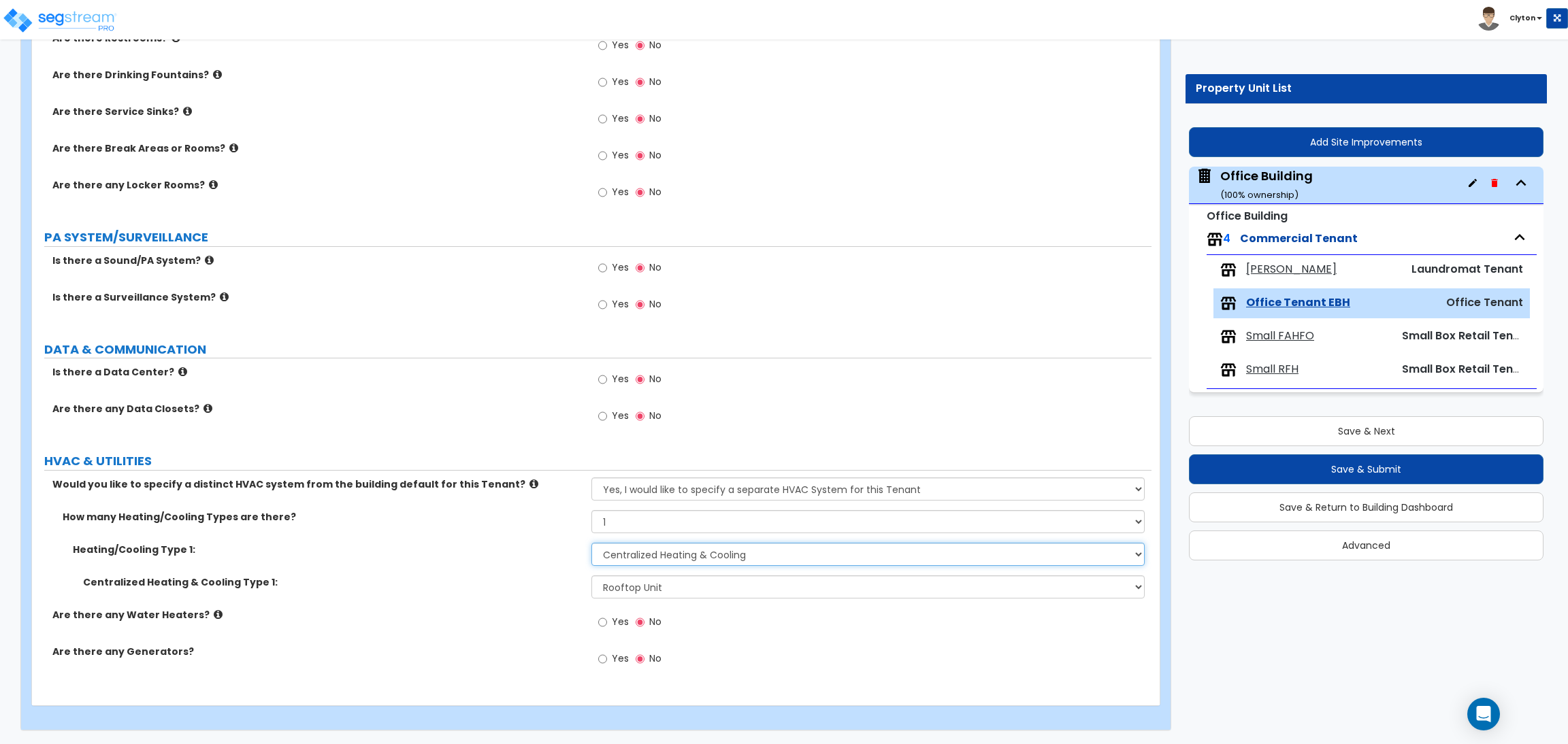
click at [626, 552] on select "None Heat Only Centralized Heating & Cooling Thru Wall Air Conditioners Mini Sp…" at bounding box center [867, 554] width 553 height 23
select select "1"
click at [591, 543] on select "None Heat Only Centralized Heating & Cooling Thru Wall Air Conditioners Mini Sp…" at bounding box center [867, 554] width 553 height 23
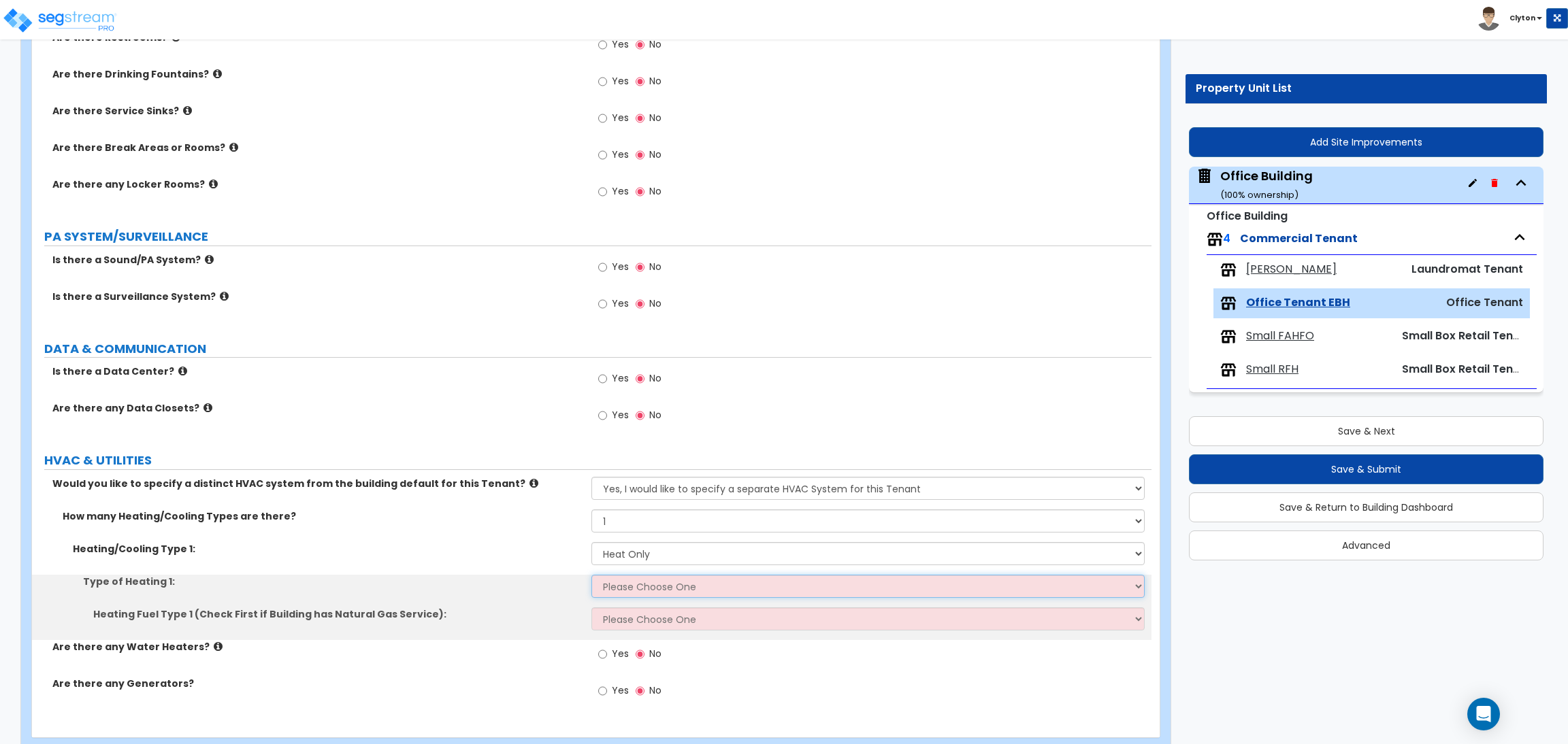
click at [642, 592] on select "Please Choose One Wall Heater Electric Baseboard Heater Hydronic Heating Radian…" at bounding box center [867, 586] width 553 height 23
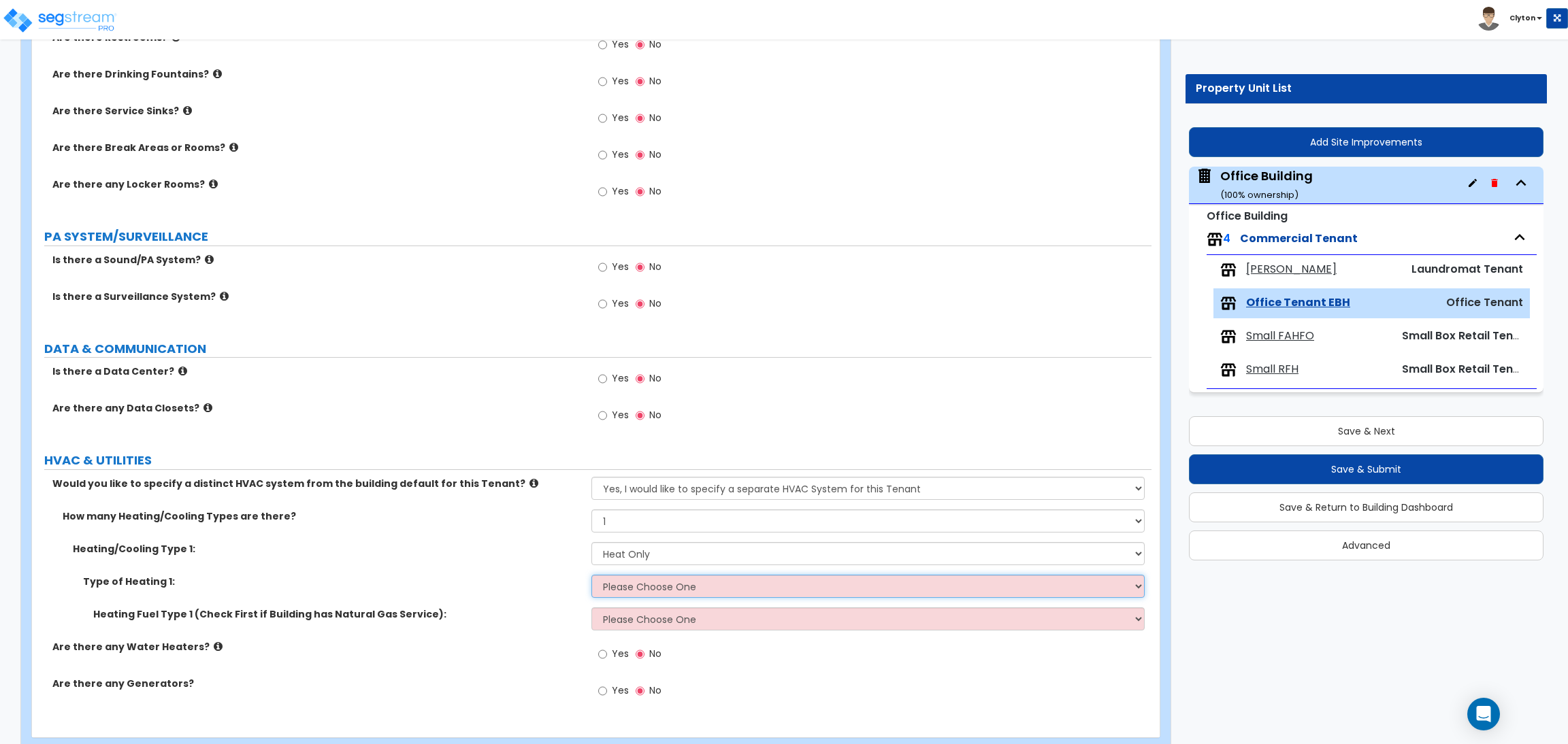
select select "2"
click at [591, 575] on select "Please Choose One Wall Heater Electric Baseboard Heater Hydronic Heating Radian…" at bounding box center [867, 586] width 553 height 23
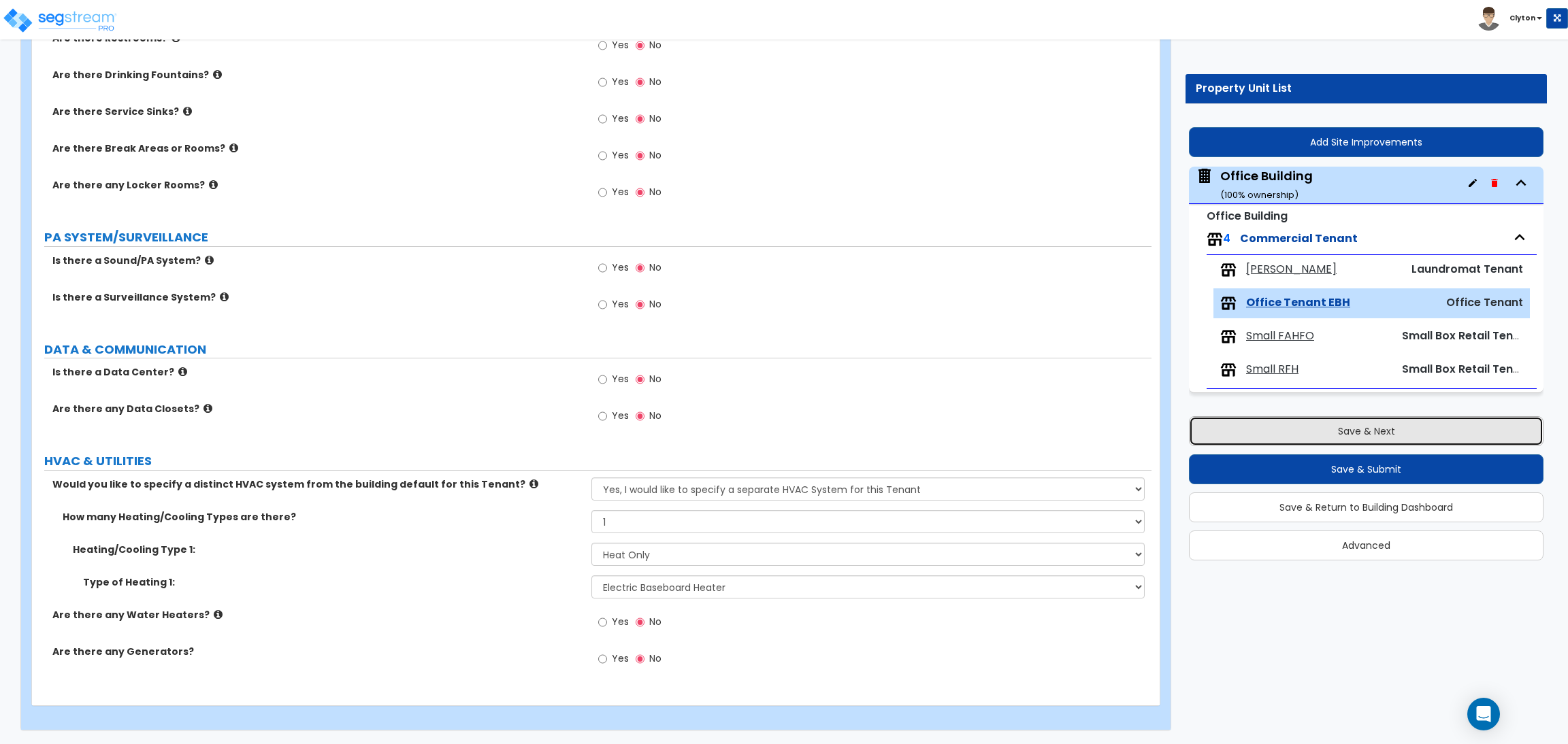
click at [1392, 440] on button "Save & Next" at bounding box center [1366, 431] width 354 height 30
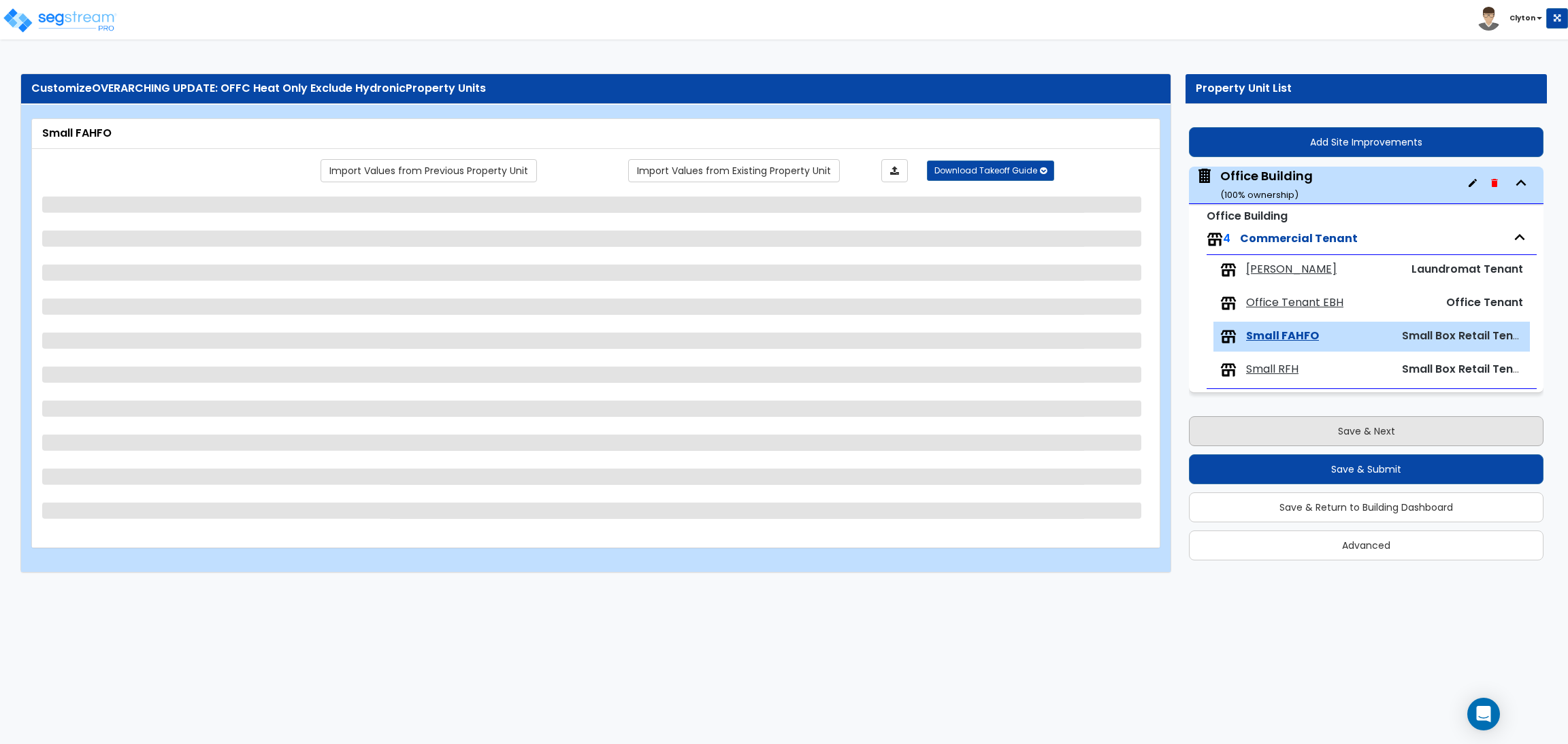
scroll to position [0, 0]
select select "1"
select select "2"
select select "4"
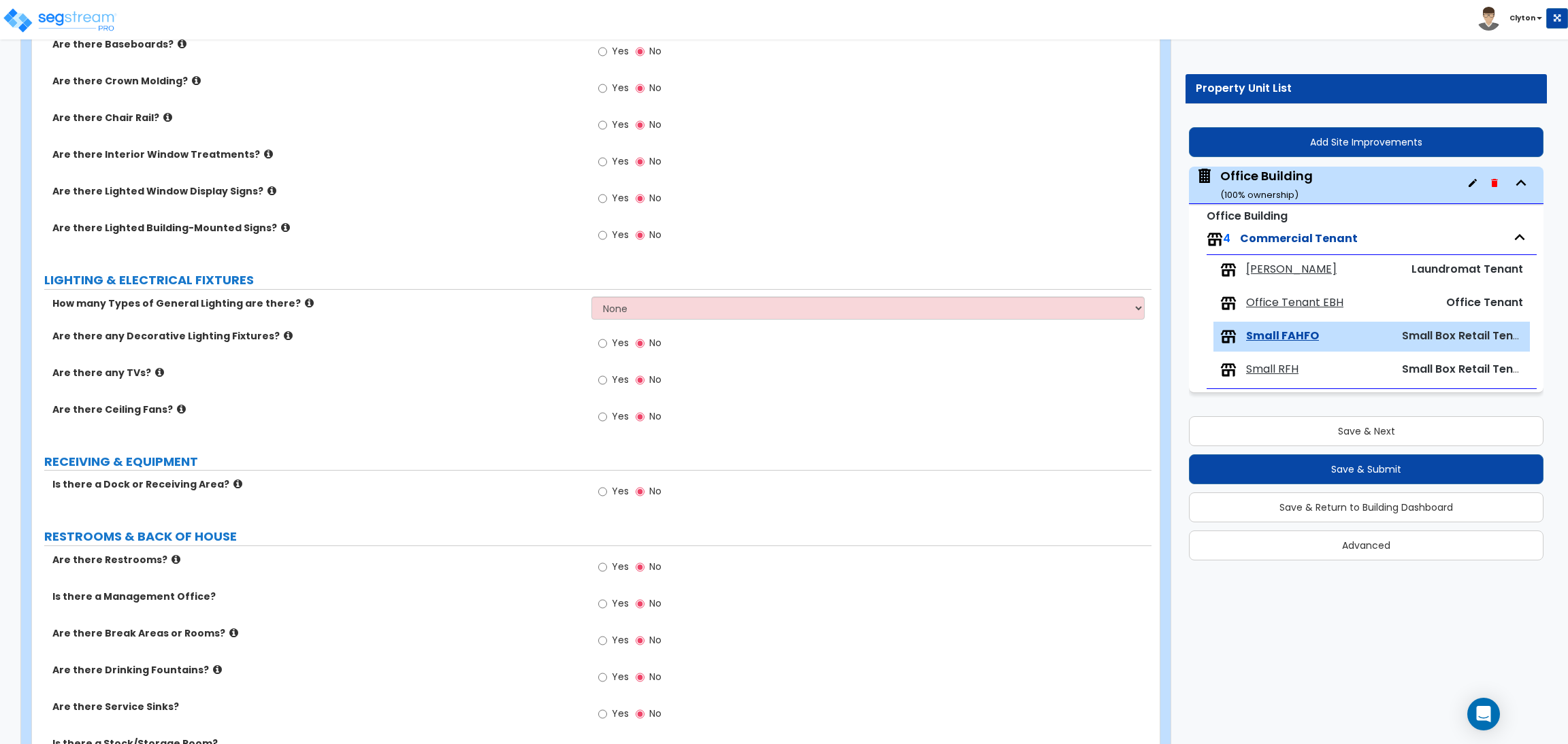
scroll to position [1096, 0]
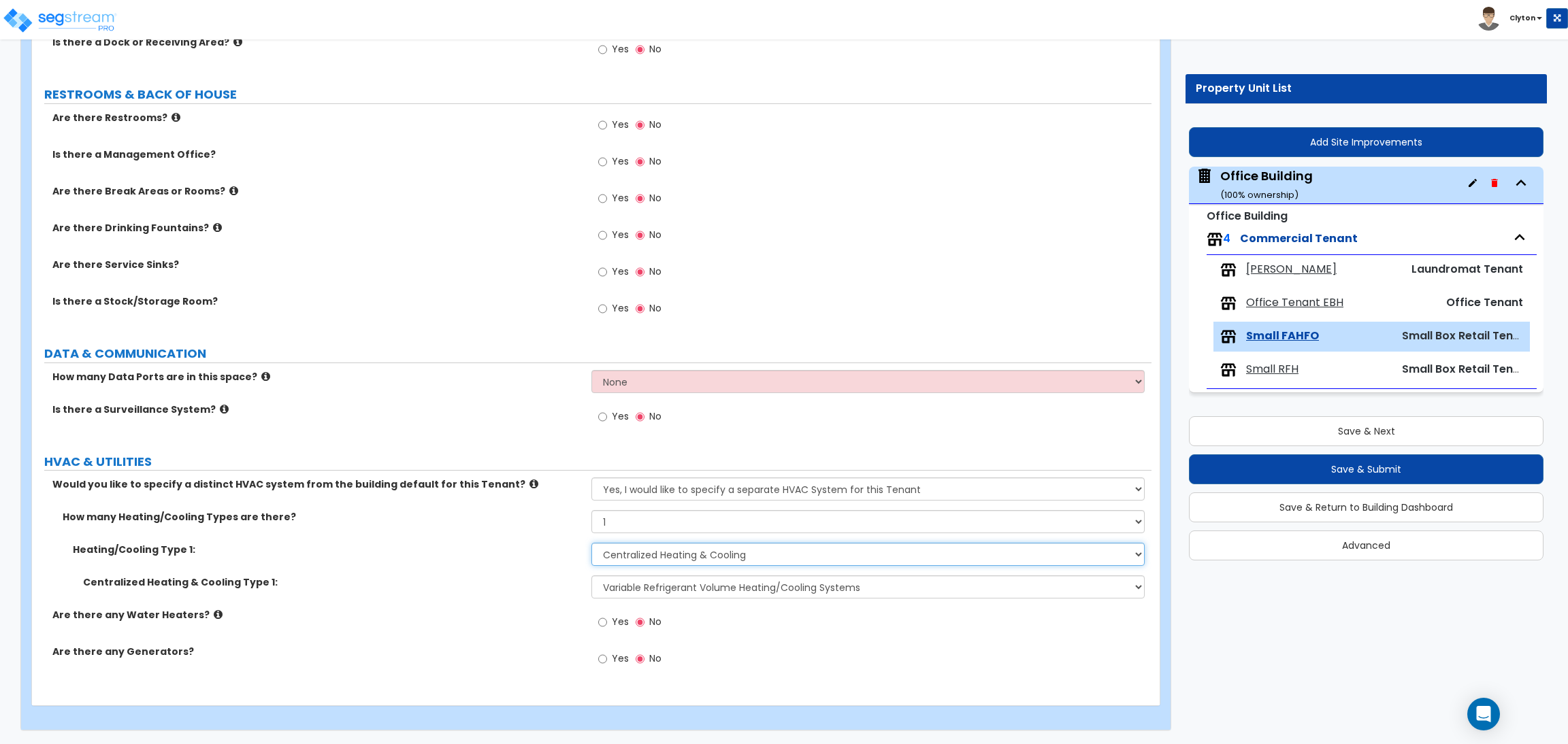
click at [669, 549] on select "None Heat Only Centralized Heating & Cooling Thru Wall Air Conditioners Mini Sp…" at bounding box center [867, 554] width 553 height 23
select select "1"
click at [591, 543] on select "None Heat Only Centralized Heating & Cooling Thru Wall Air Conditioners Mini Sp…" at bounding box center [867, 554] width 553 height 23
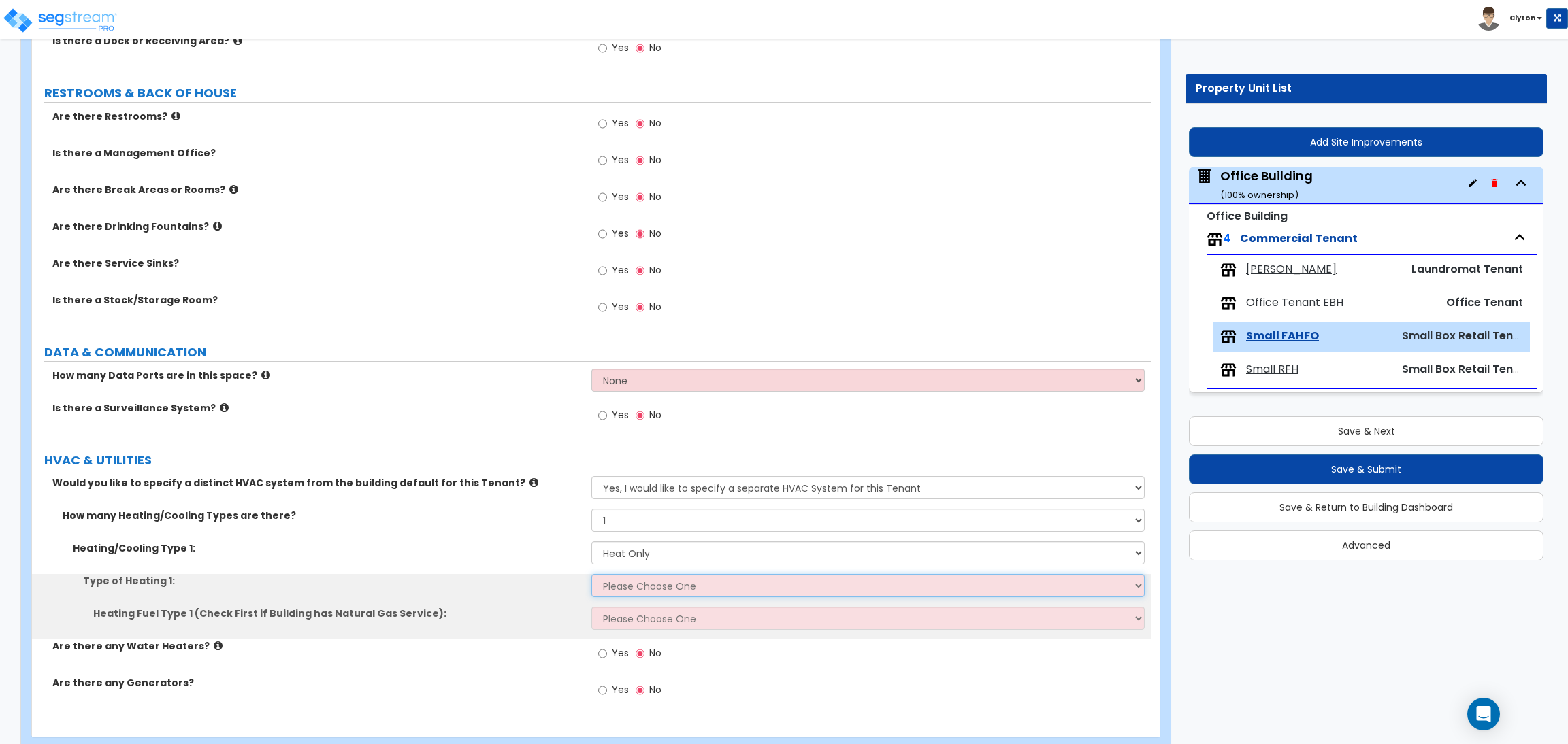
click at [639, 584] on select "Please Choose One Wall Heater Electric Baseboard Heater Hydronic Heating Radian…" at bounding box center [867, 585] width 553 height 23
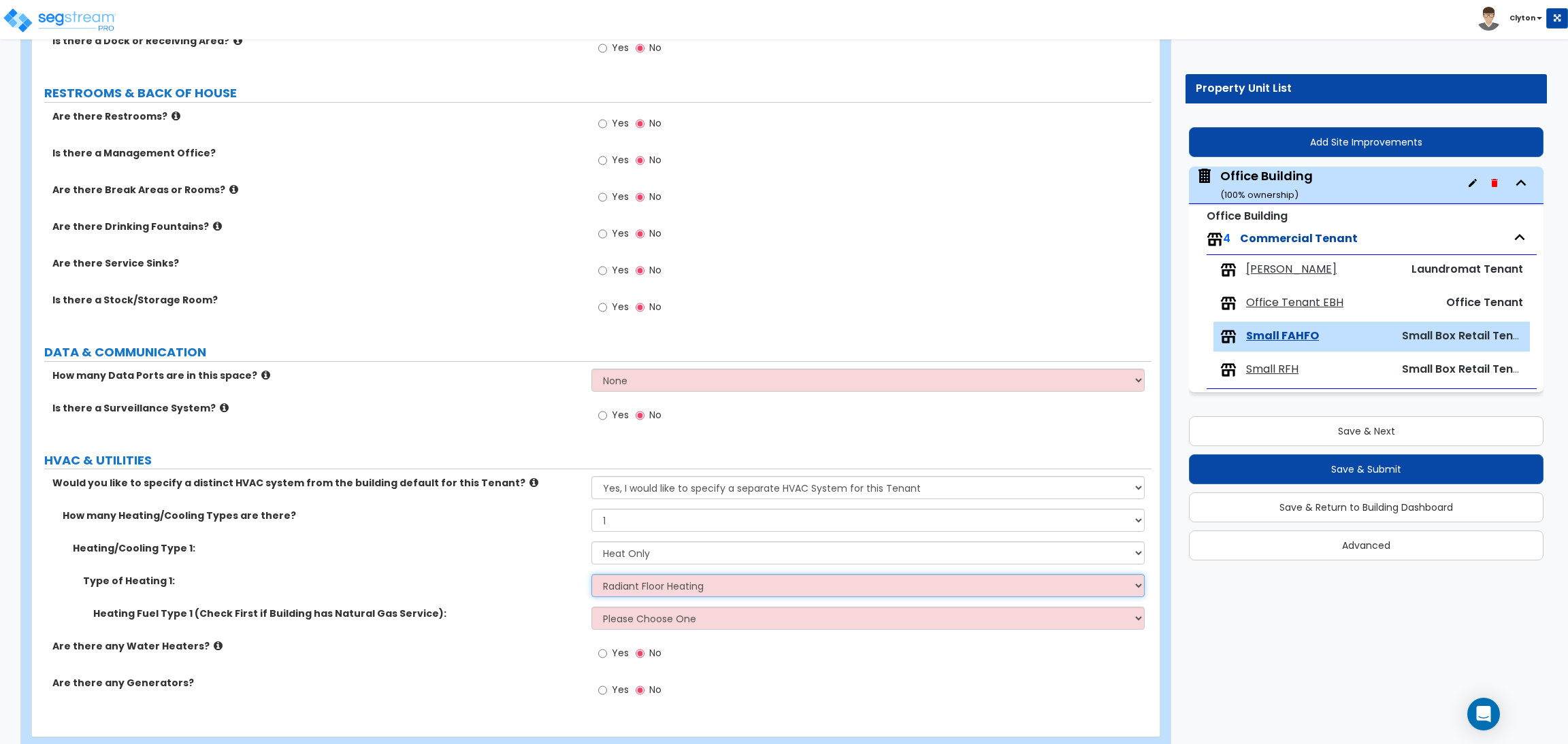
click at [591, 575] on select "Please Choose One Wall Heater Electric Baseboard Heater Hydronic Heating Radian…" at bounding box center [867, 585] width 553 height 23
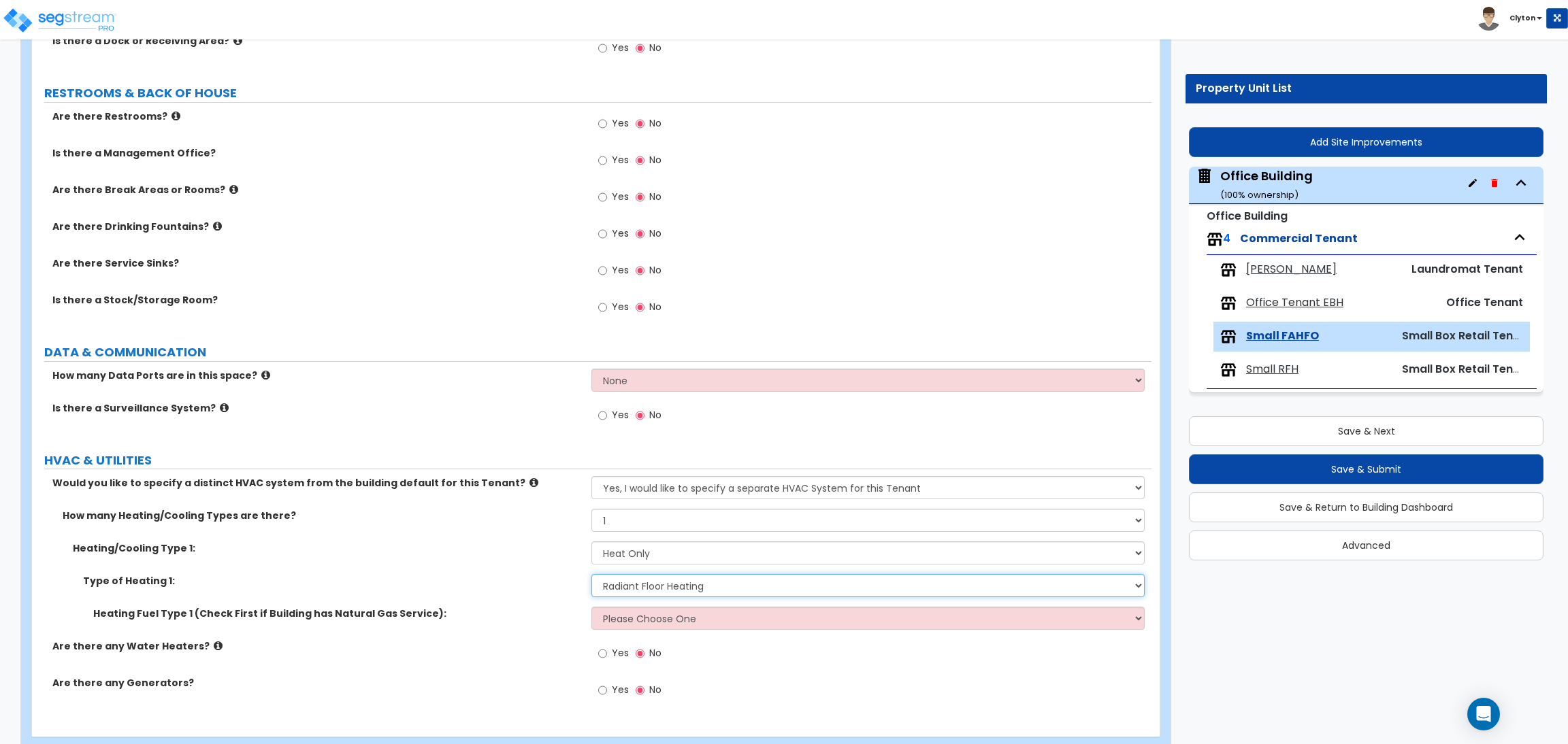
click at [652, 581] on select "Please Choose One Wall Heater Electric Baseboard Heater Hydronic Heating Radian…" at bounding box center [867, 585] width 553 height 23
select select "5"
click at [591, 575] on select "Please Choose One Wall Heater Electric Baseboard Heater Hydronic Heating Radian…" at bounding box center [867, 585] width 553 height 23
click at [663, 621] on select "Please Choose One Gas Electric" at bounding box center [867, 618] width 553 height 23
select select "1"
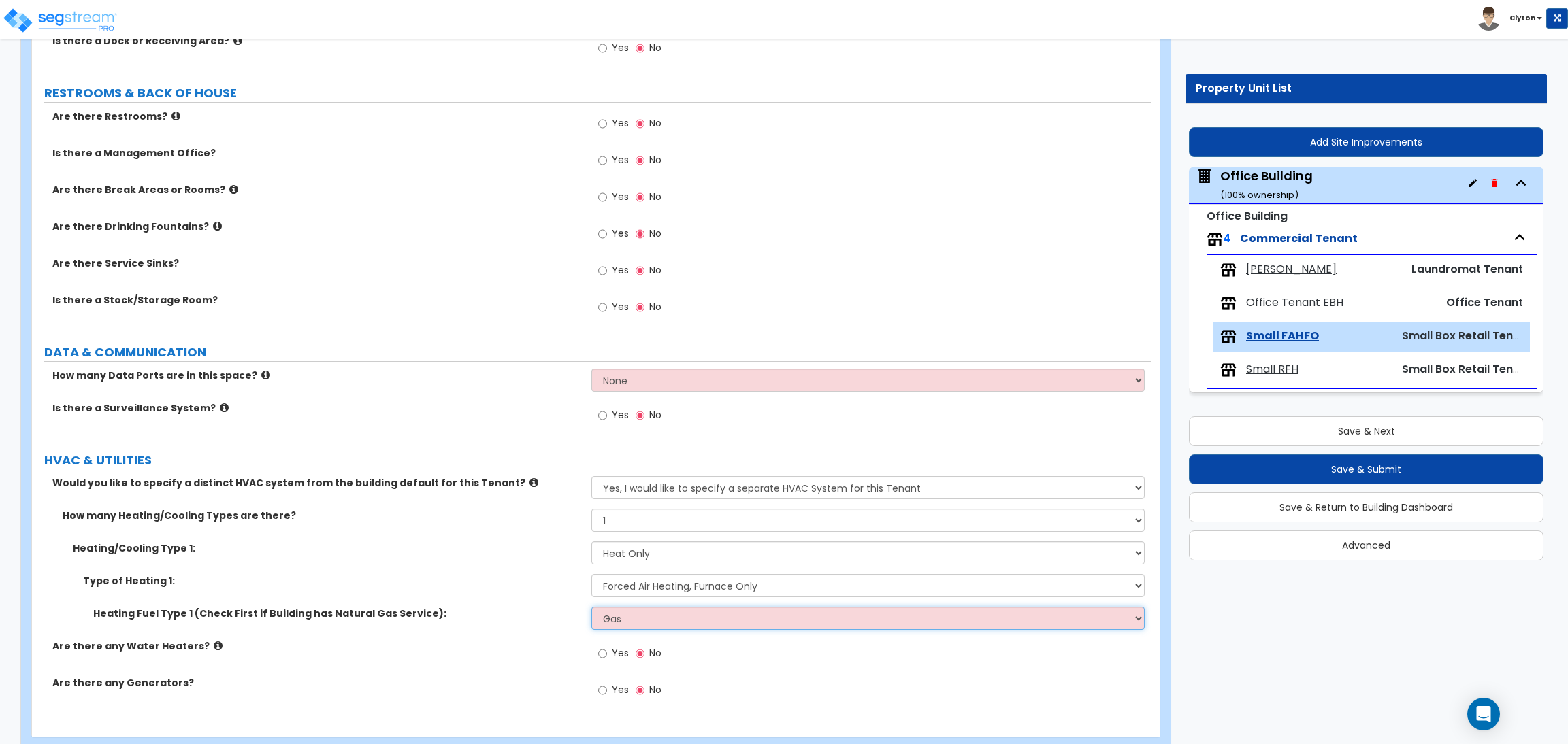
click at [591, 608] on select "Please Choose One Gas Electric" at bounding box center [867, 618] width 553 height 23
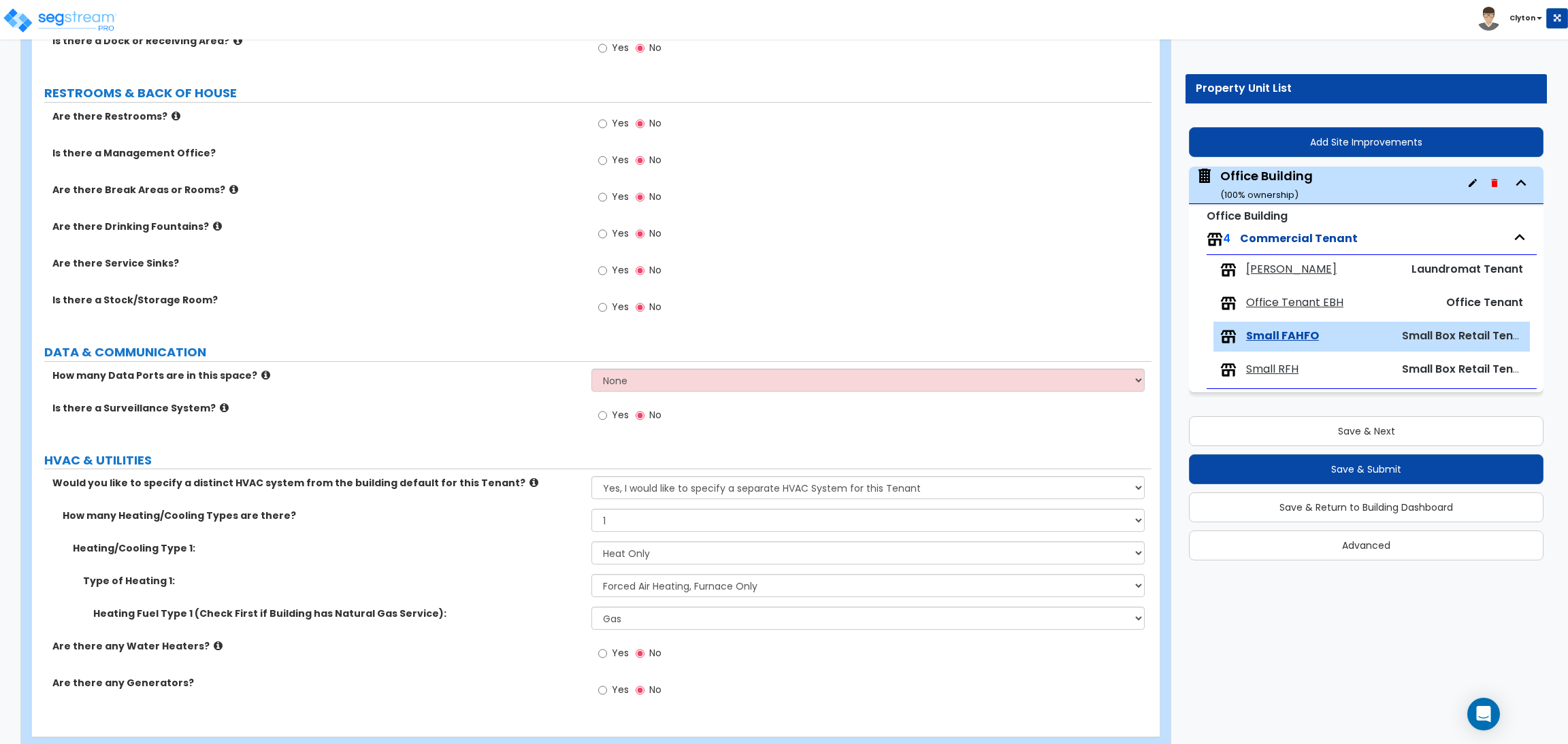
click at [514, 591] on div "Type of Heating 1: Please Choose One Wall Heater Electric Baseboard Heater Hydr…" at bounding box center [592, 590] width 1120 height 32
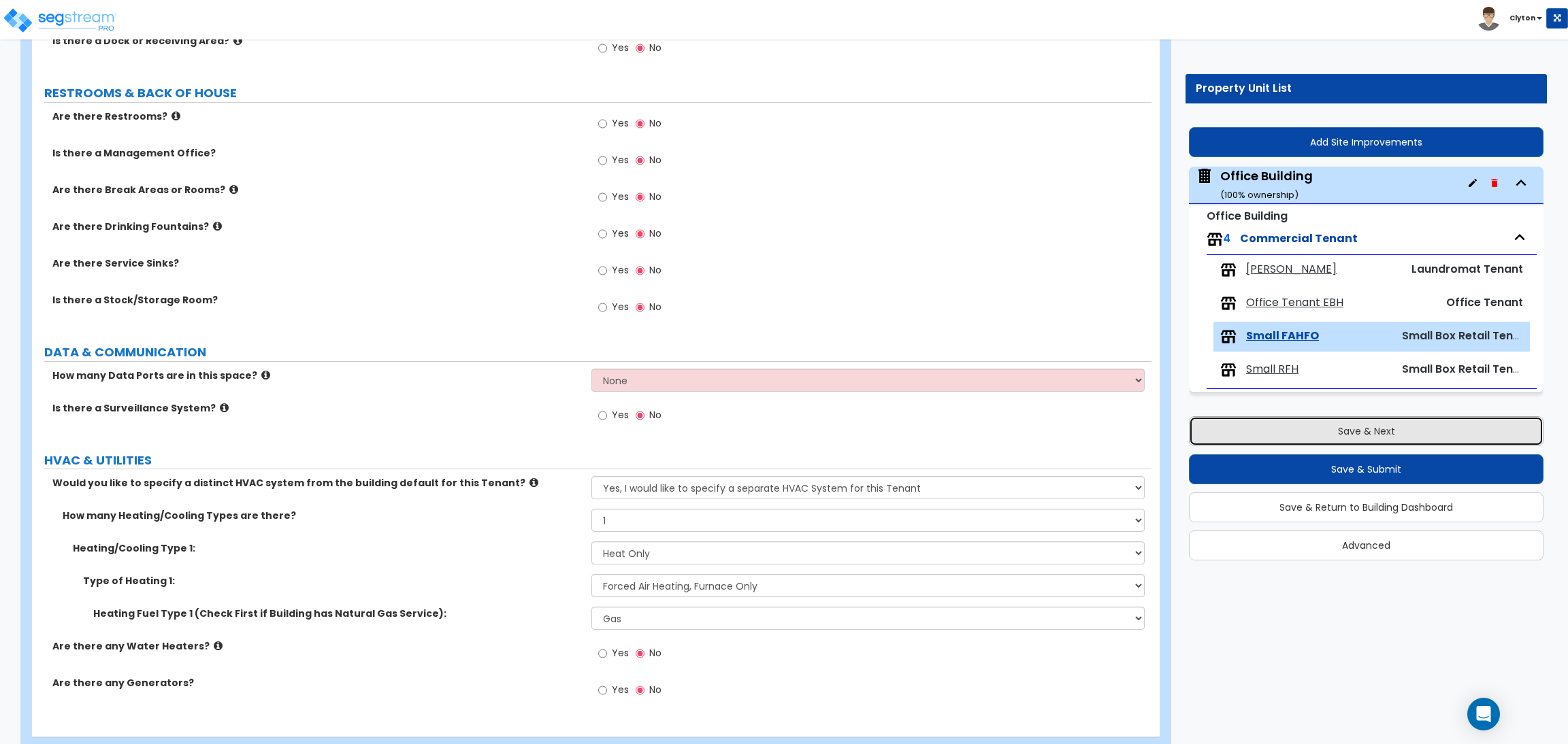
click at [1279, 434] on button "Save & Next" at bounding box center [1366, 431] width 354 height 30
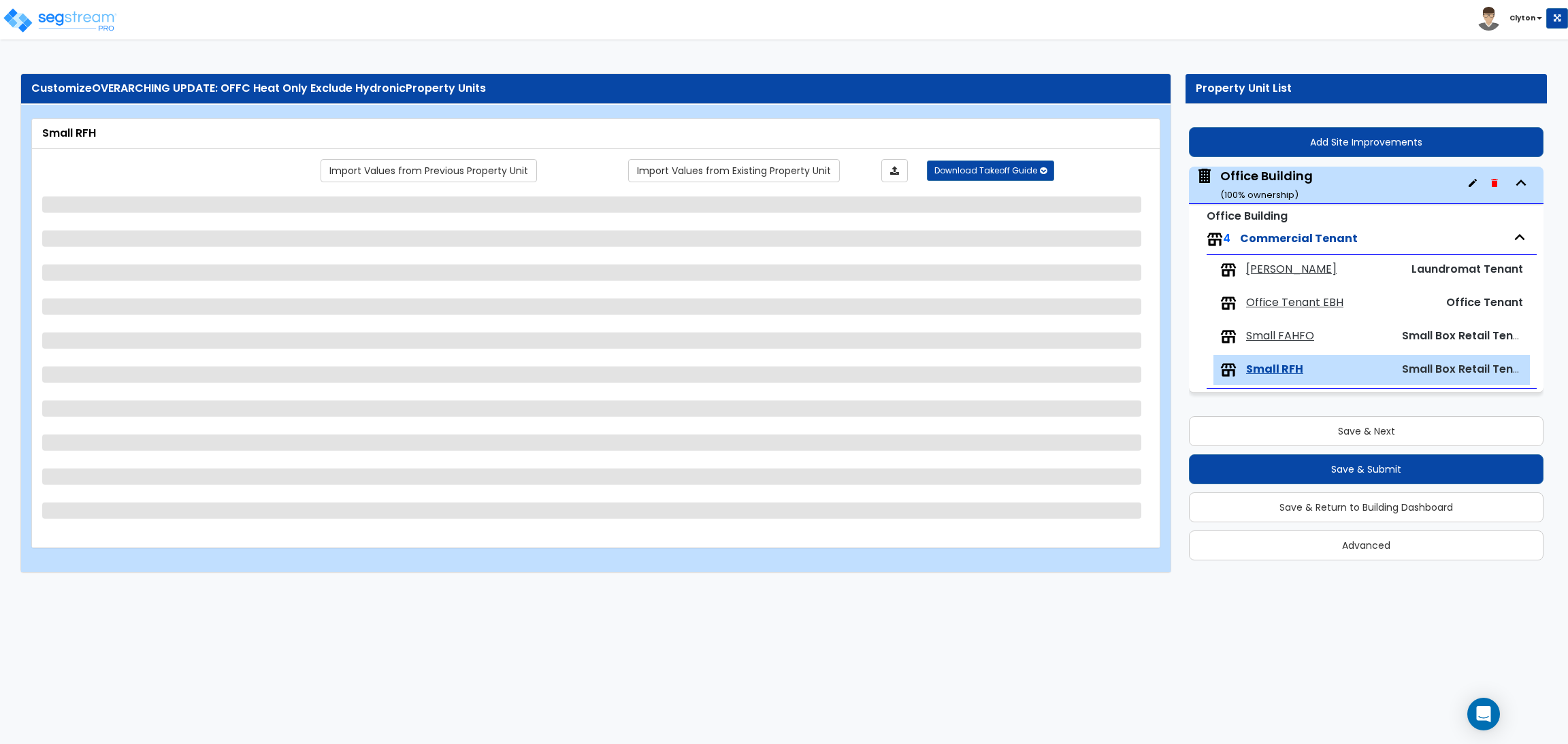
select select "1"
select select "2"
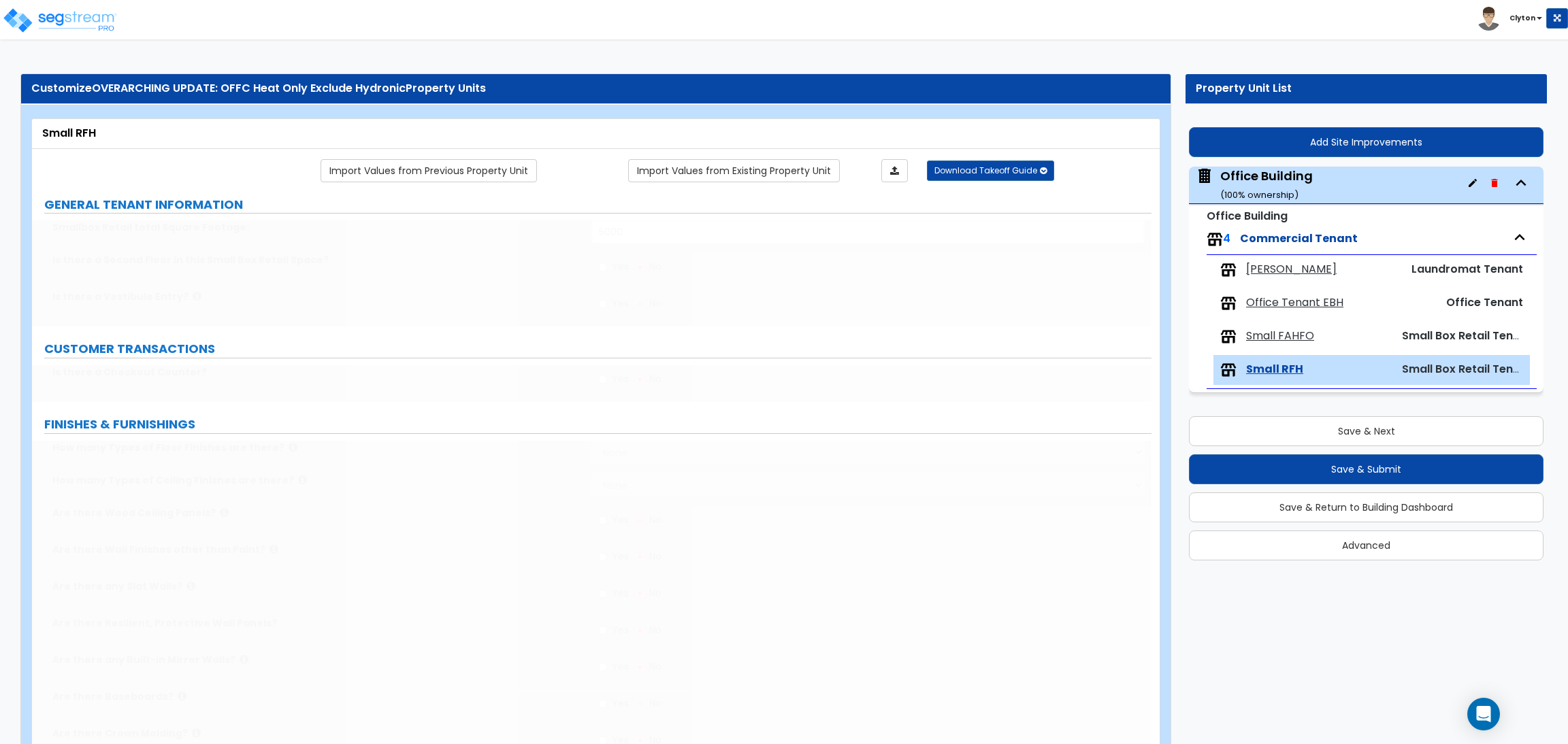
select select "3"
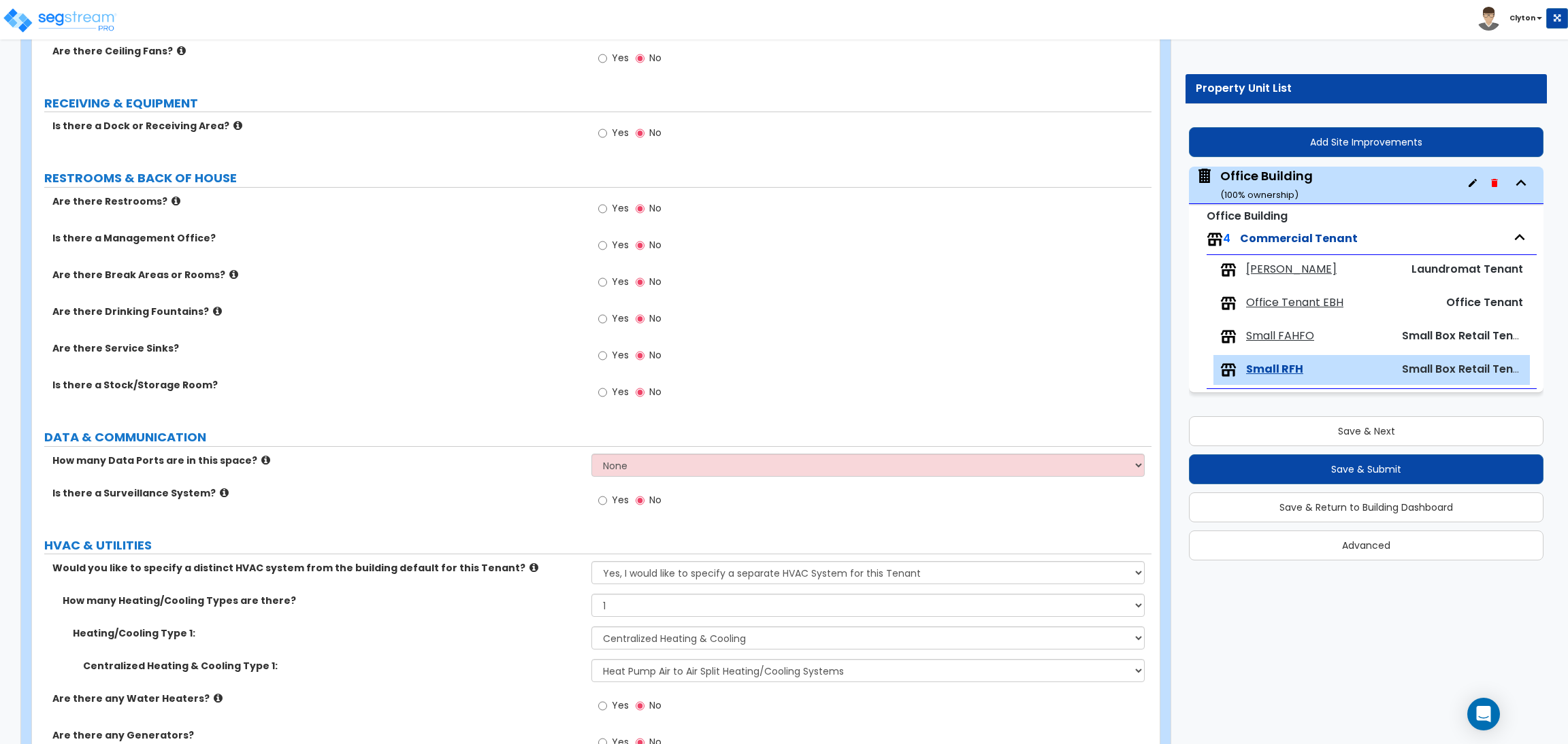
scroll to position [1096, 0]
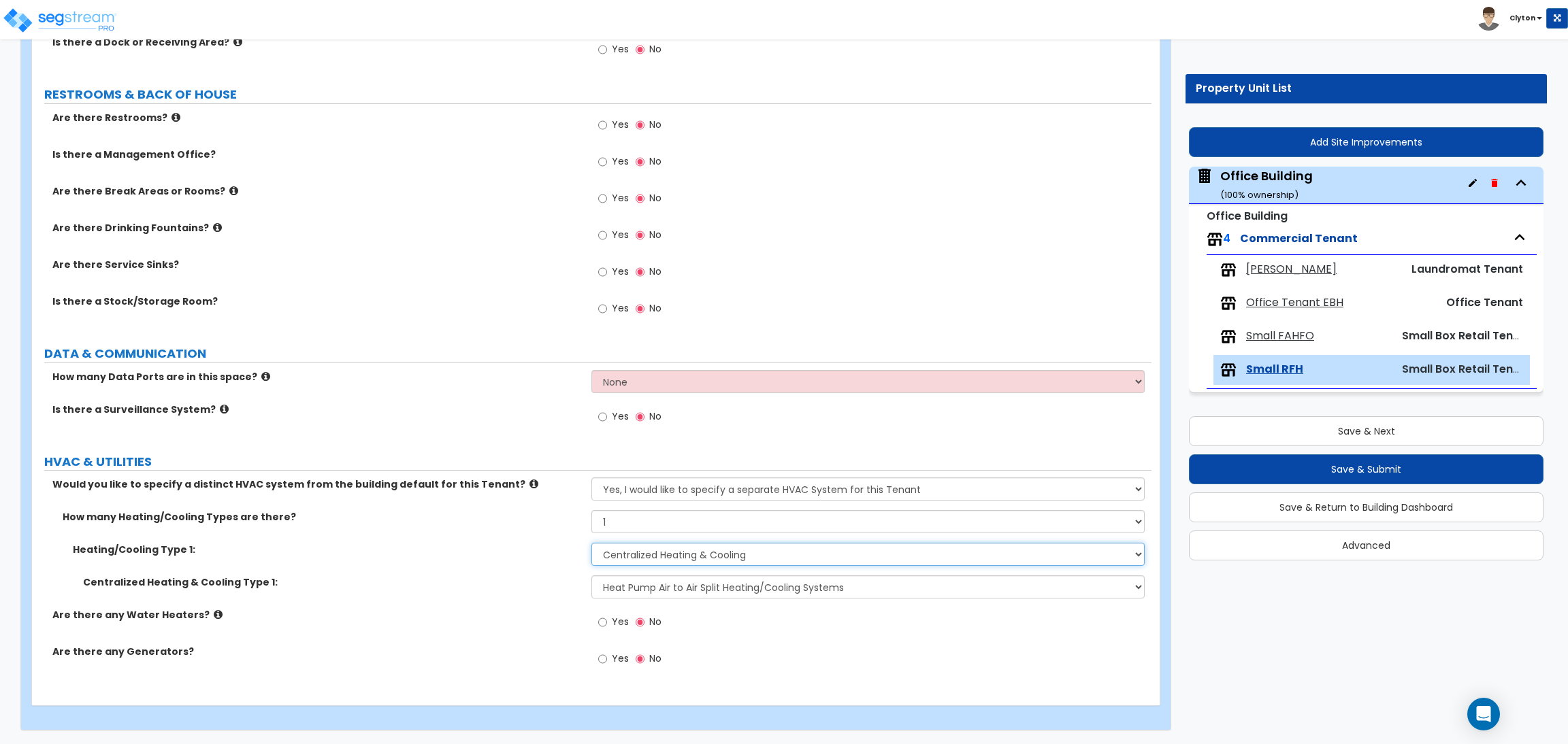
click at [635, 558] on select "None Heat Only Centralized Heating & Cooling Thru Wall Air Conditioners Mini Sp…" at bounding box center [867, 554] width 553 height 23
select select "1"
click at [591, 543] on select "None Heat Only Centralized Heating & Cooling Thru Wall Air Conditioners Mini Sp…" at bounding box center [867, 554] width 553 height 23
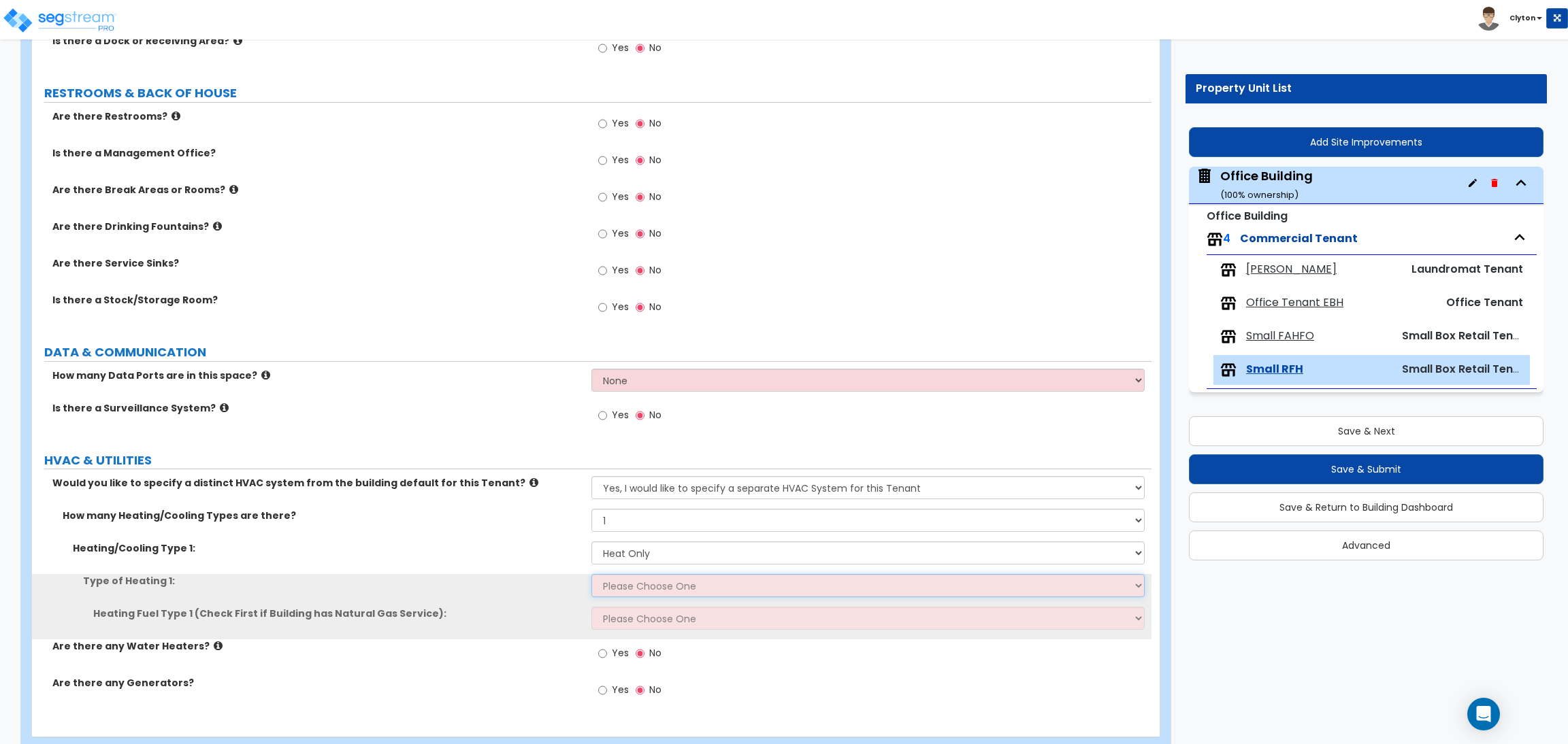
click at [632, 581] on select "Please Choose One Wall Heater Electric Baseboard Heater Hydronic Heating Radian…" at bounding box center [867, 585] width 553 height 23
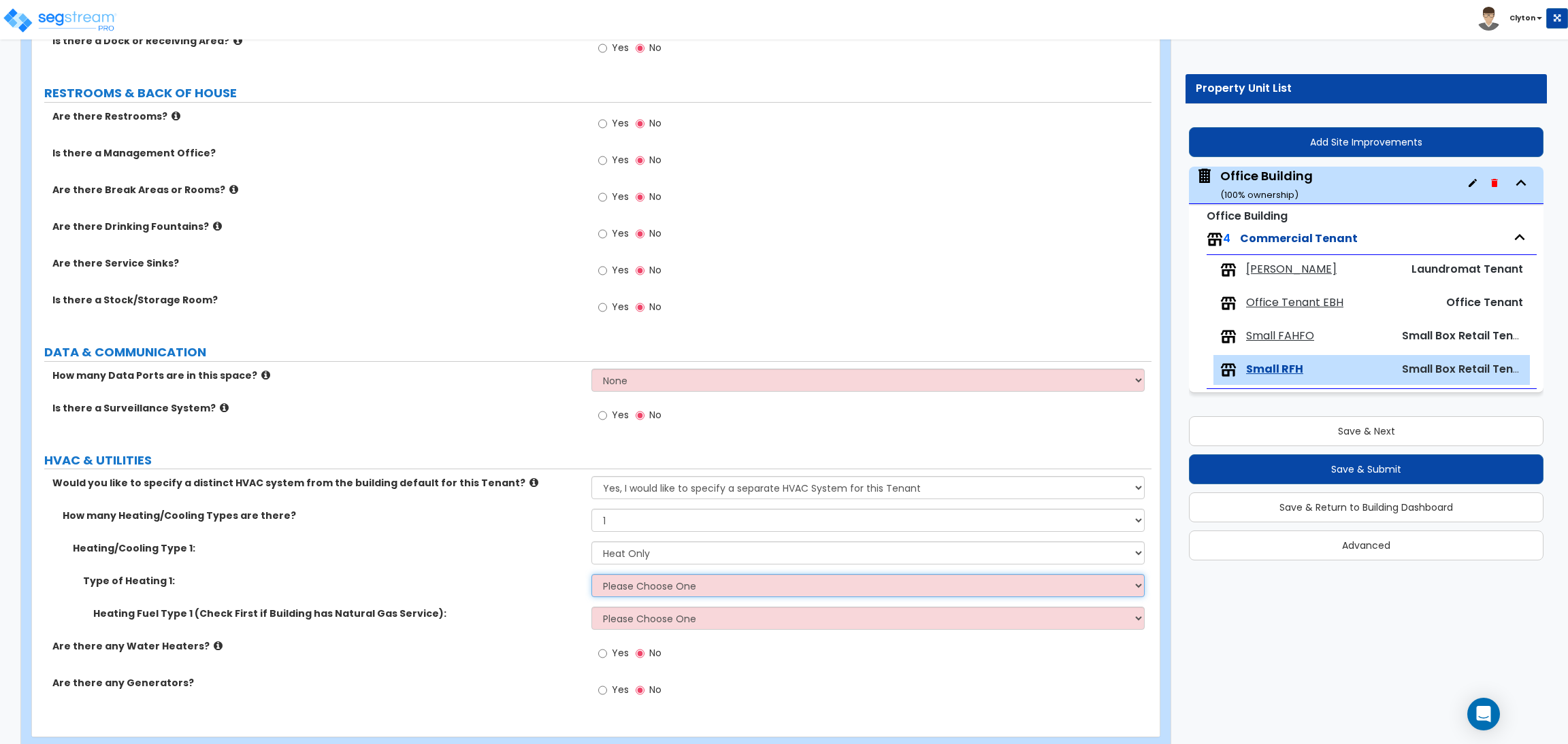
select select "4"
click at [591, 575] on select "Please Choose One Wall Heater Electric Baseboard Heater Hydronic Heating Radian…" at bounding box center [867, 585] width 553 height 23
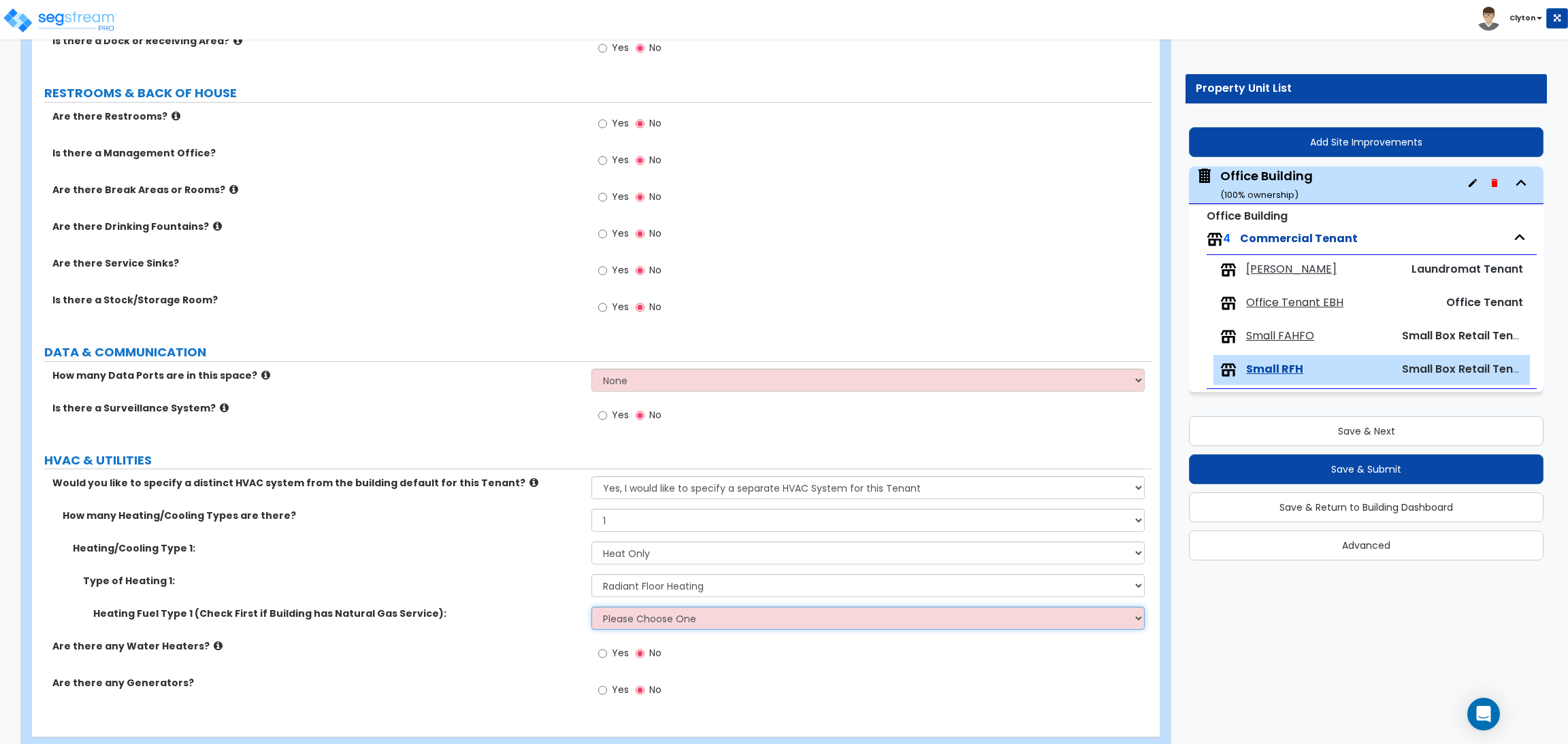
click at [615, 612] on select "Please Choose One Gas Electric" at bounding box center [867, 618] width 553 height 23
select select "1"
click at [591, 608] on select "Please Choose One Gas Electric" at bounding box center [867, 618] width 553 height 23
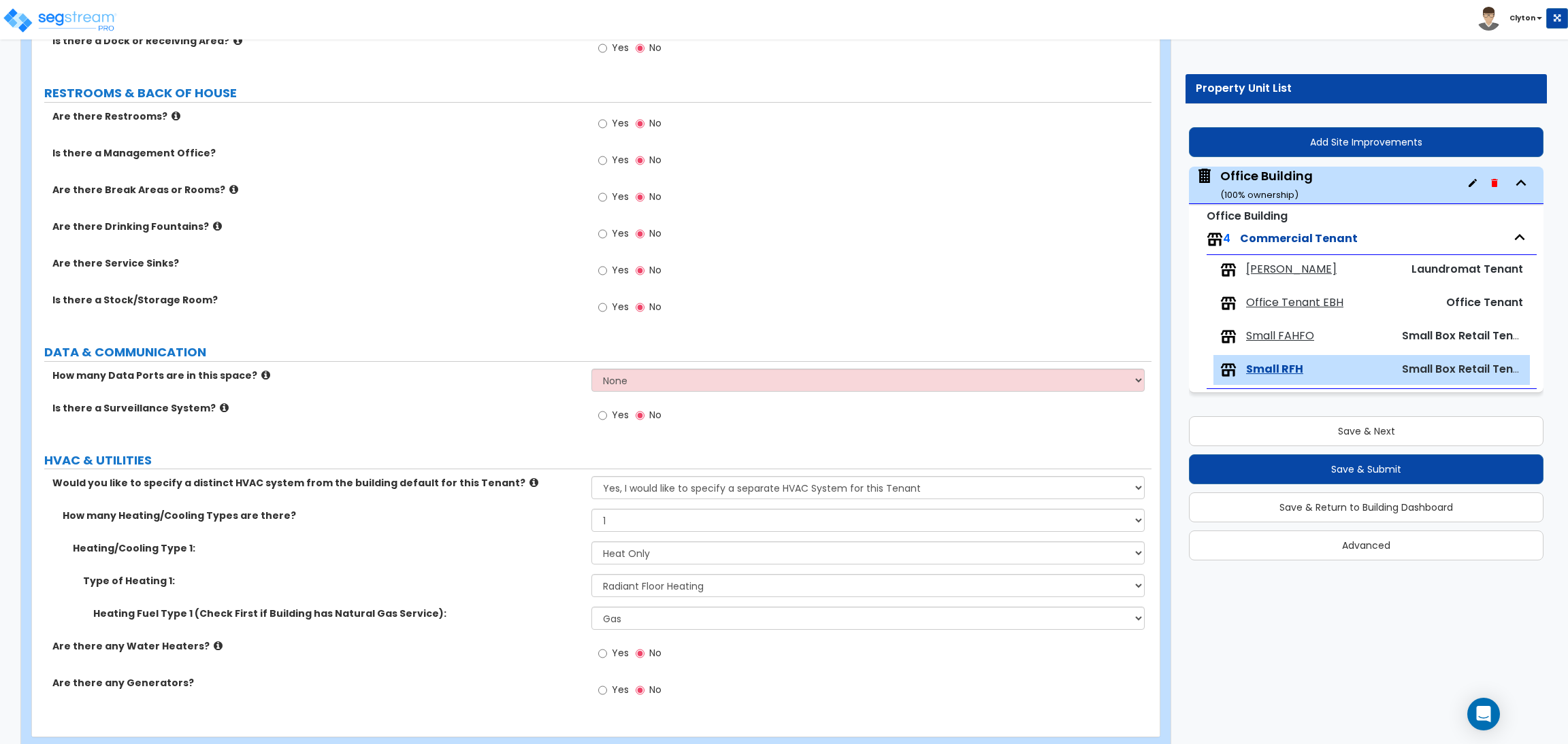
click at [543, 604] on div "Type of Heating 1: Please Choose One Wall Heater Electric Baseboard Heater Hydr…" at bounding box center [592, 590] width 1120 height 32
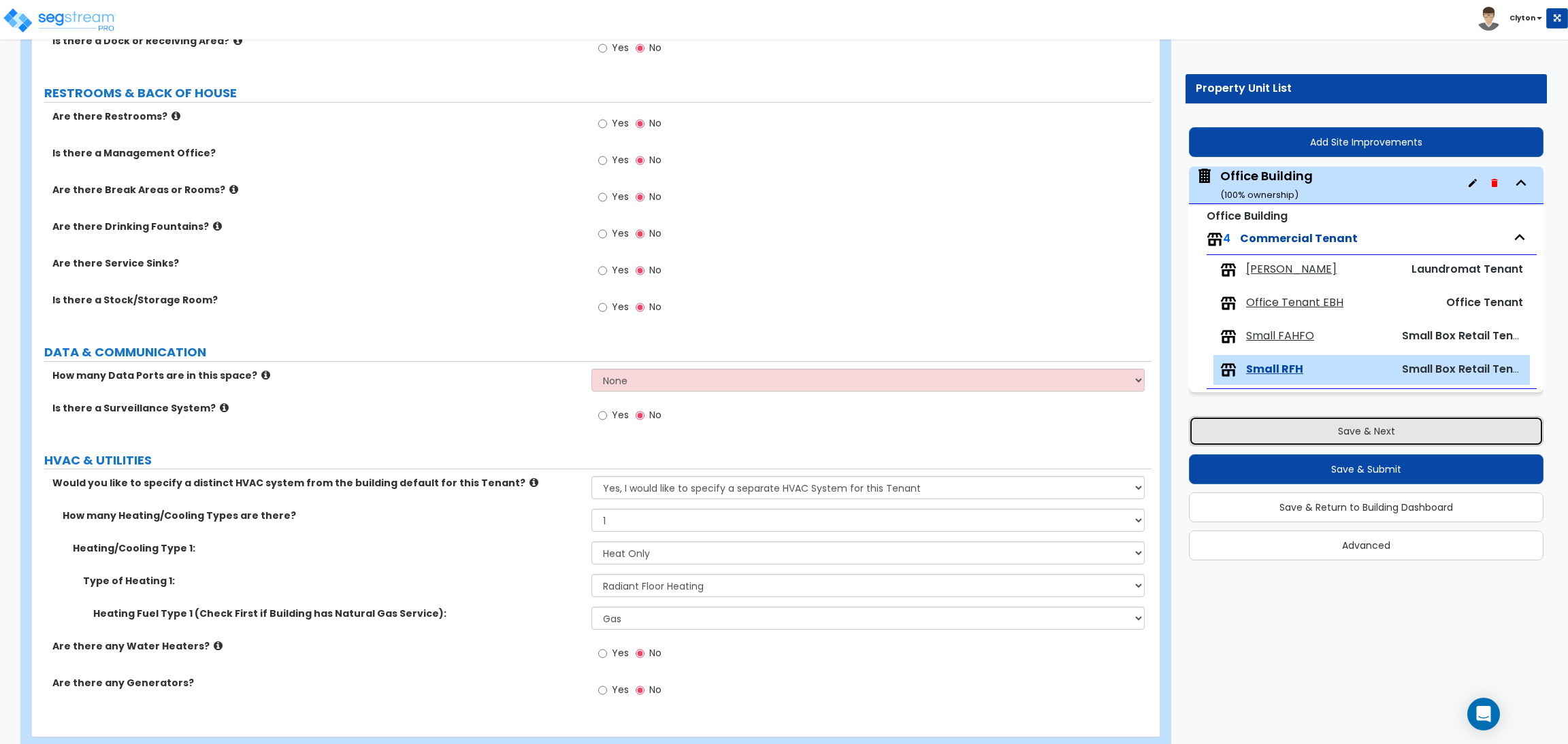
click at [1320, 434] on button "Save & Next" at bounding box center [1366, 431] width 354 height 30
select select "7"
select select "2"
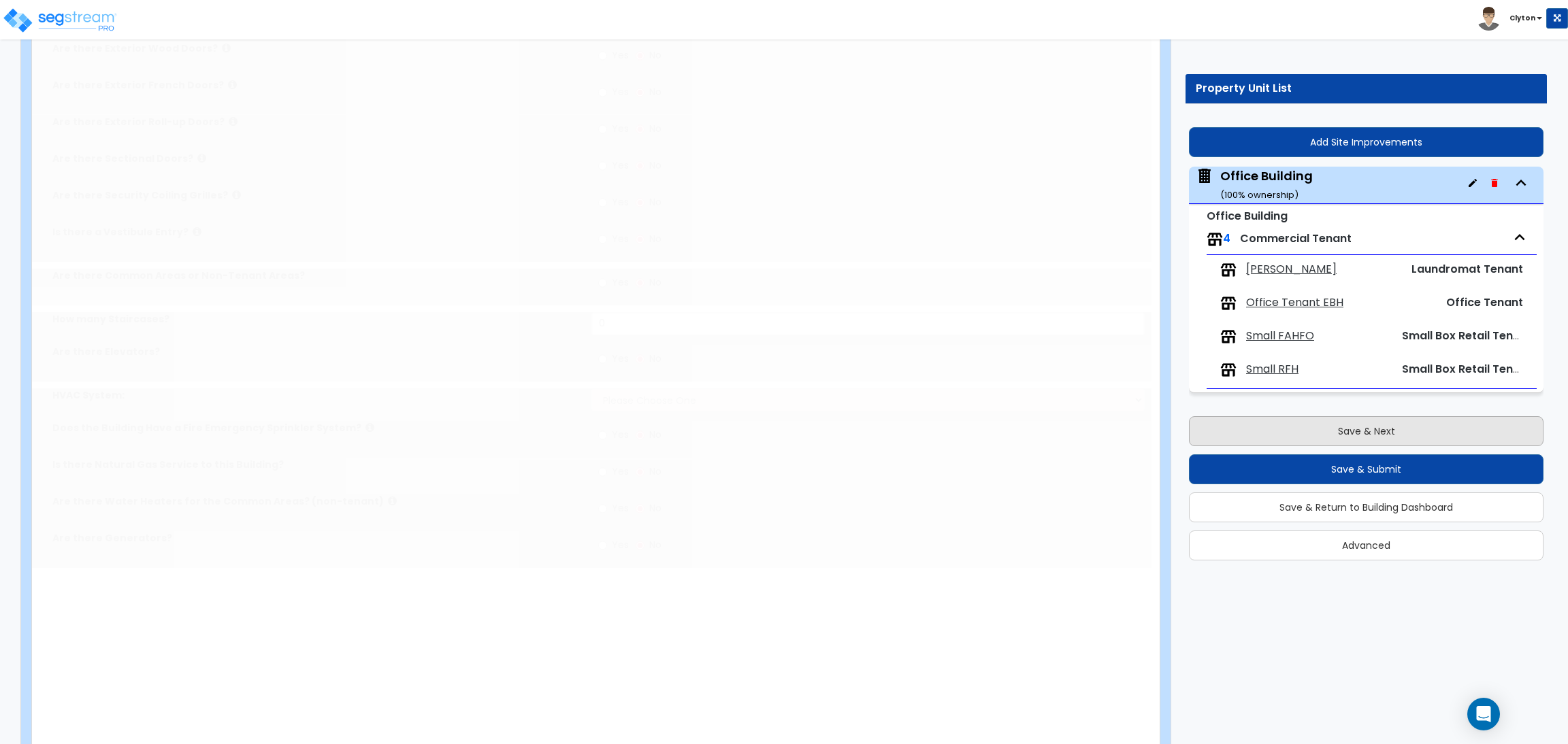
scroll to position [0, 0]
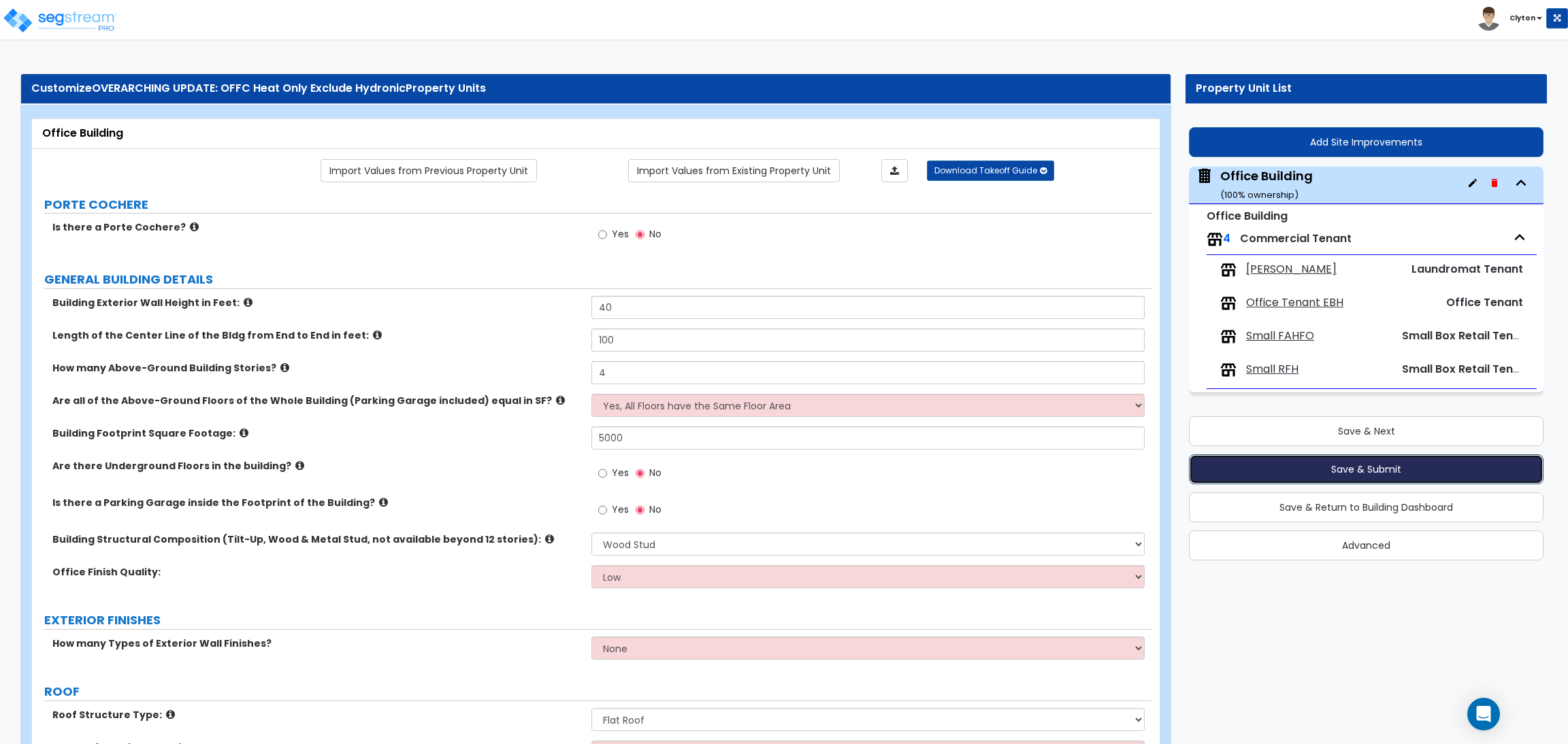
click at [1329, 475] on button "Save & Submit" at bounding box center [1366, 469] width 354 height 30
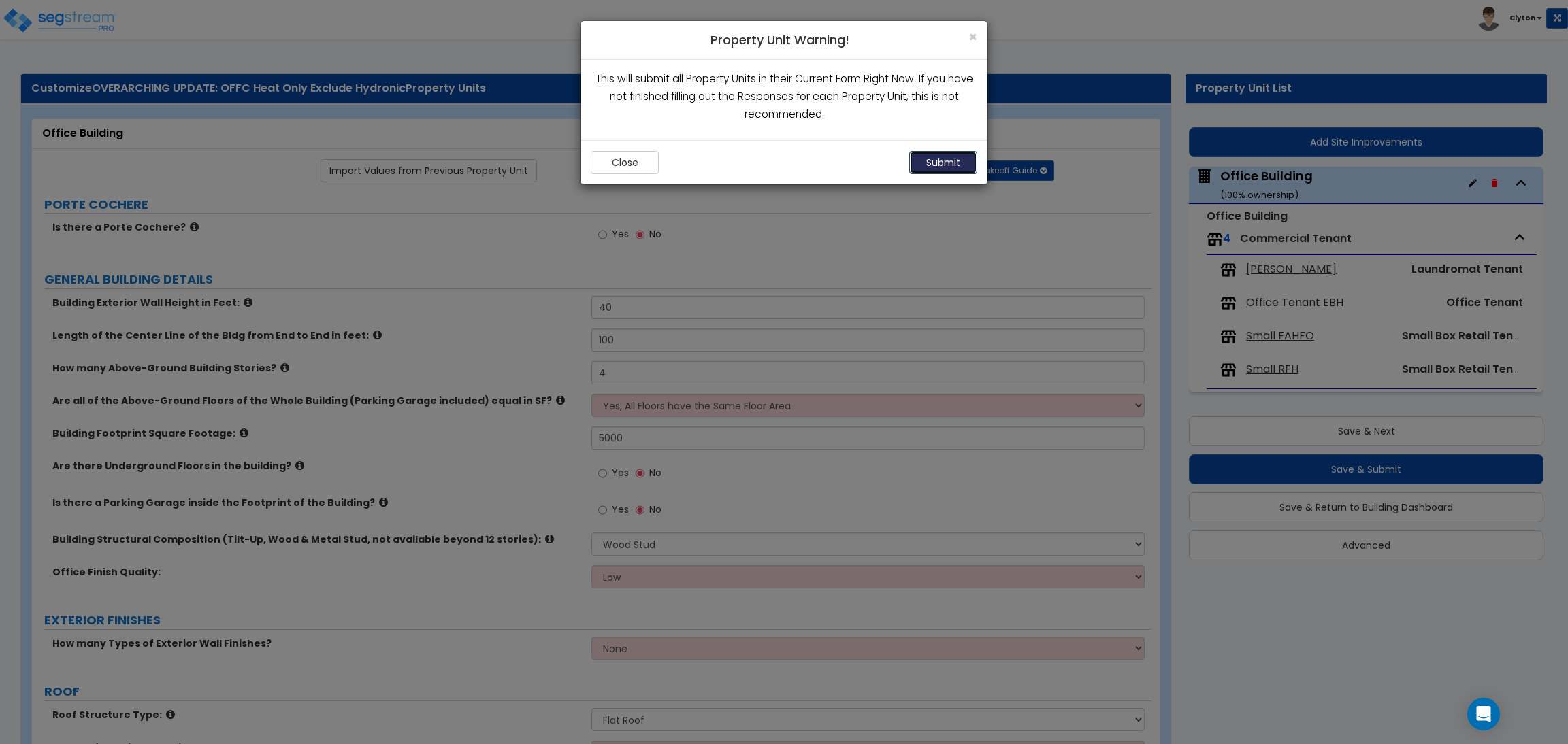
click at [925, 158] on button "Submit" at bounding box center [944, 162] width 68 height 23
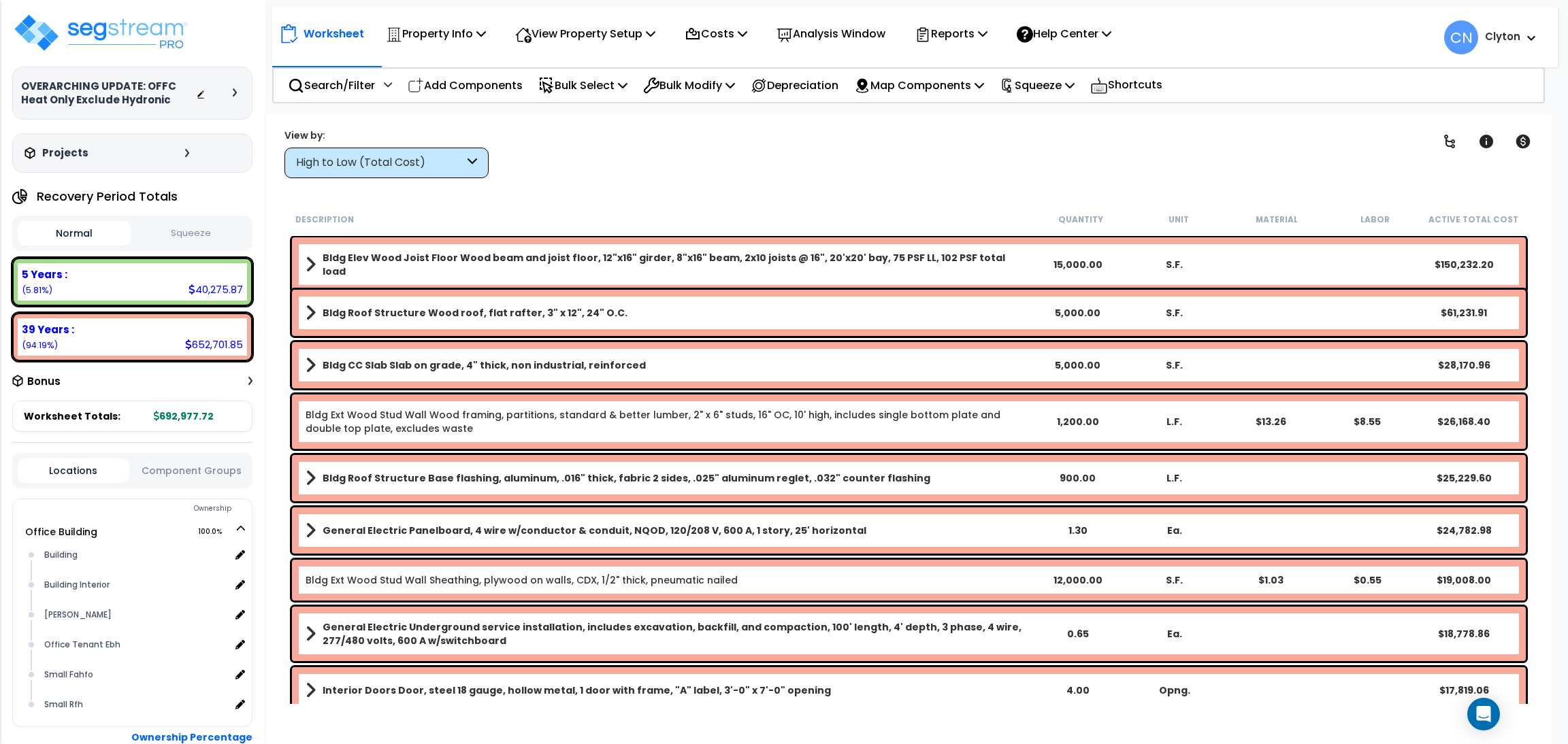
click at [394, 163] on div "High to Low (Total Cost)" at bounding box center [380, 163] width 168 height 15
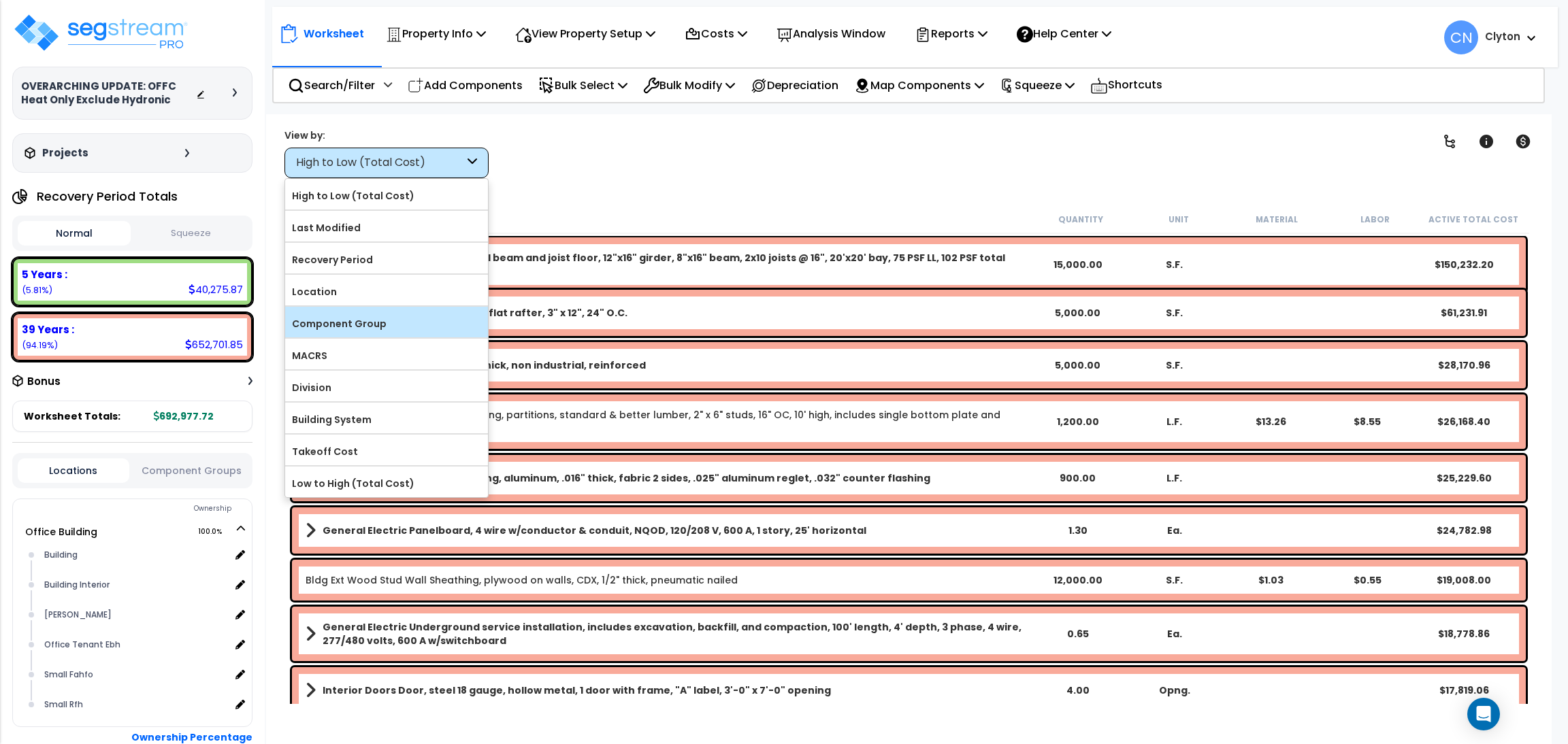
click at [367, 327] on label "Component Group" at bounding box center [387, 323] width 203 height 20
click at [0, 0] on input "Component Group" at bounding box center [0, 0] width 0 height 0
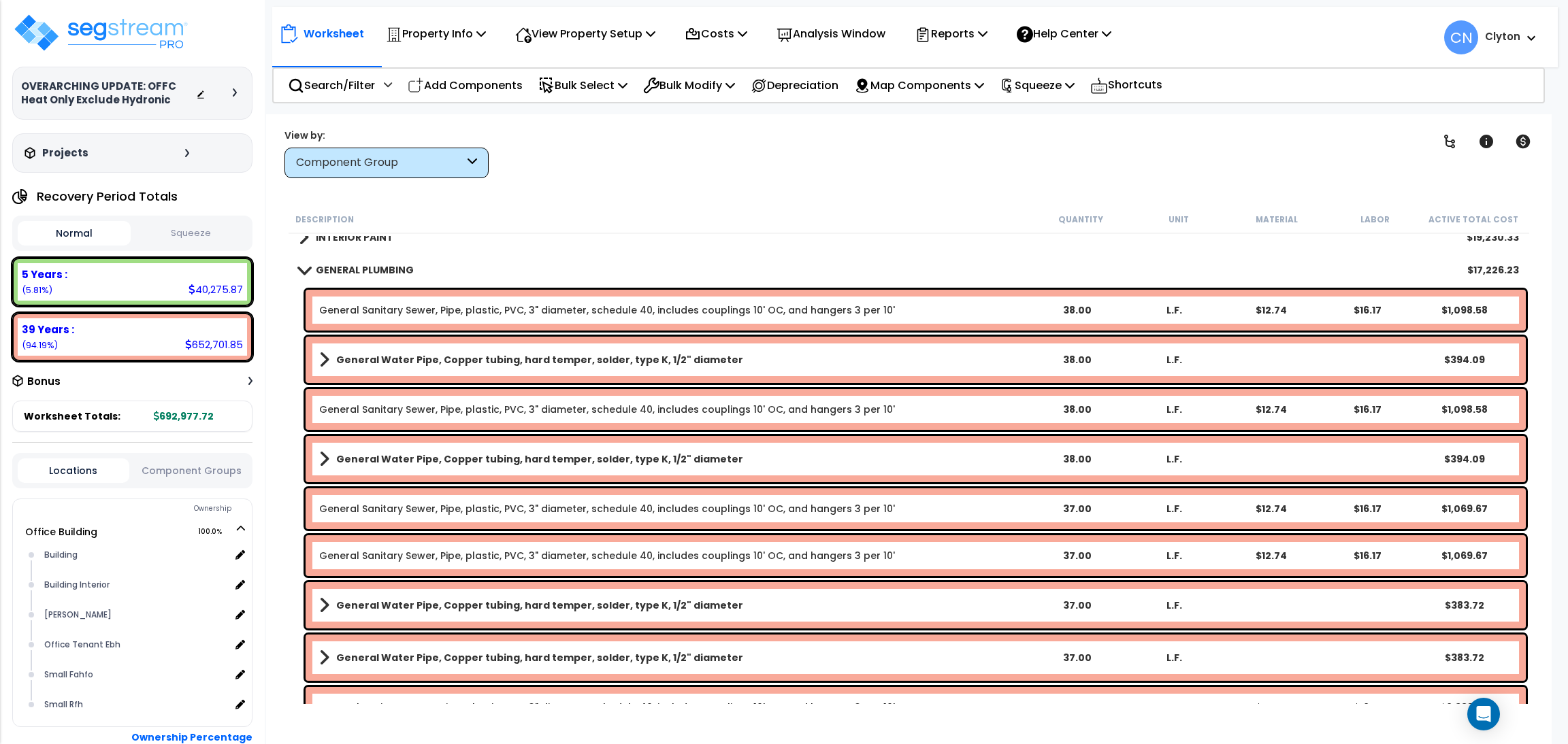
scroll to position [306, 0]
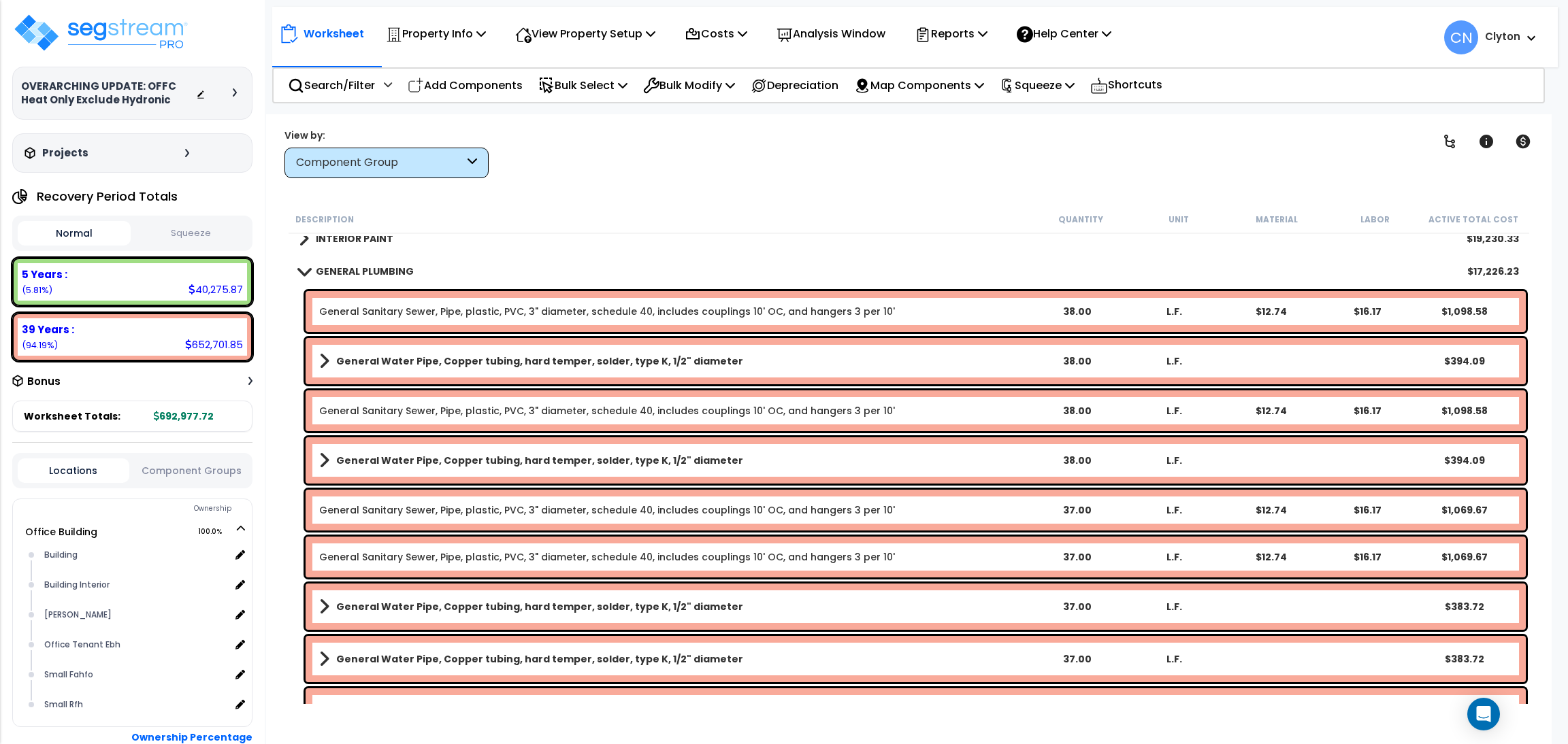
click at [181, 472] on button "Component Groups" at bounding box center [192, 471] width 112 height 15
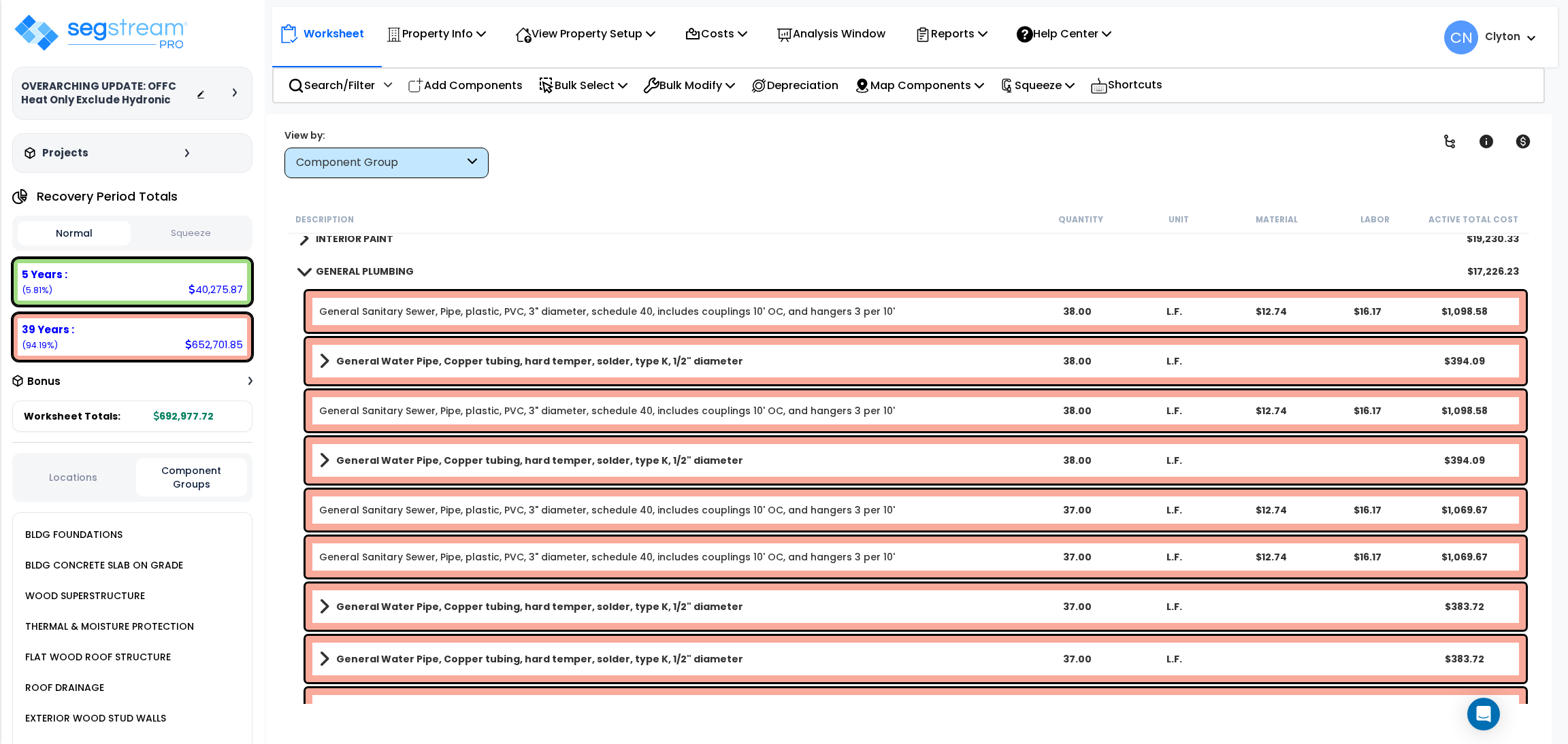
click at [89, 479] on div "Locations Component Groups" at bounding box center [132, 478] width 240 height 49
click at [77, 470] on button "Locations" at bounding box center [73, 478] width 112 height 15
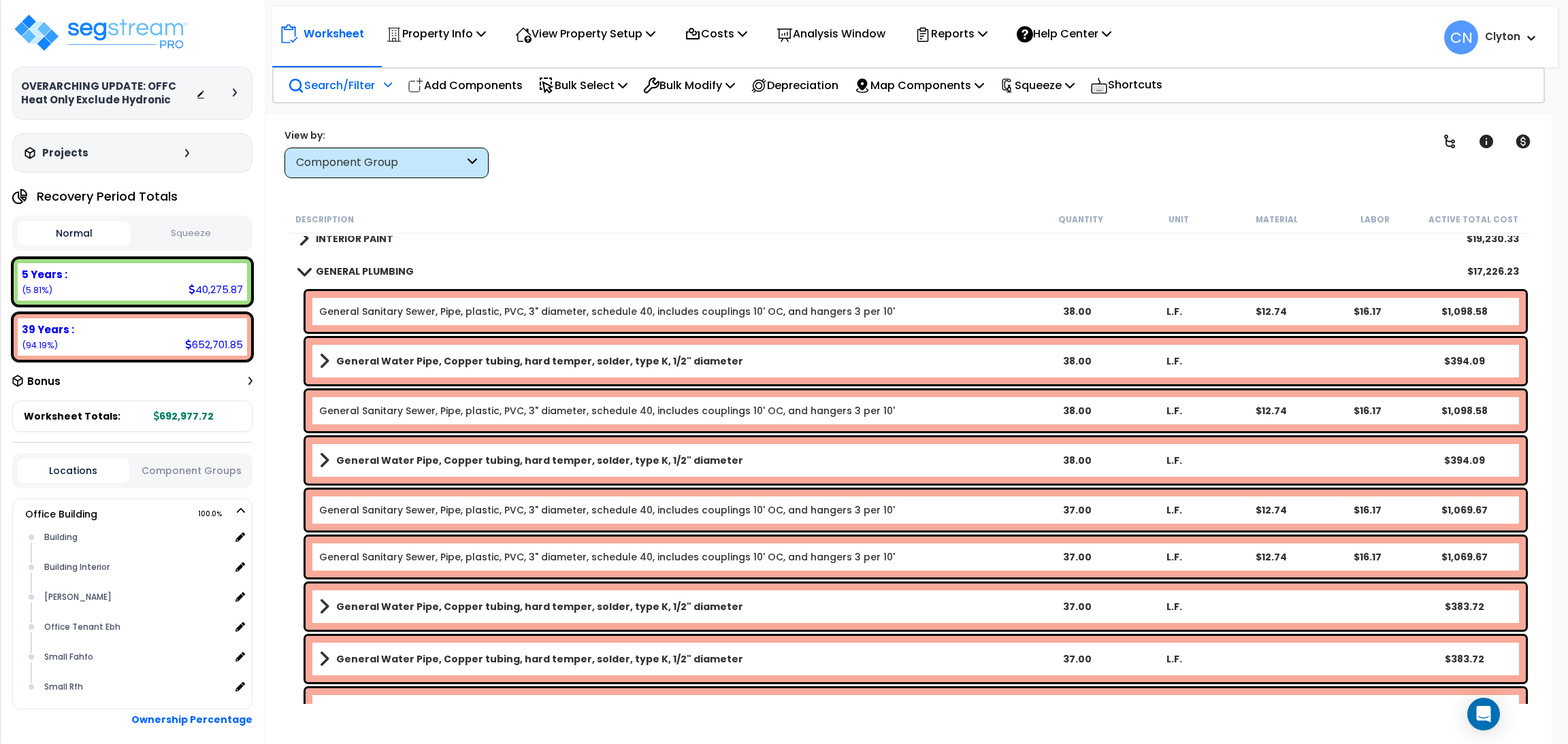
click at [342, 94] on div "Search/Filter Additional Search / Filter" at bounding box center [340, 86] width 104 height 32
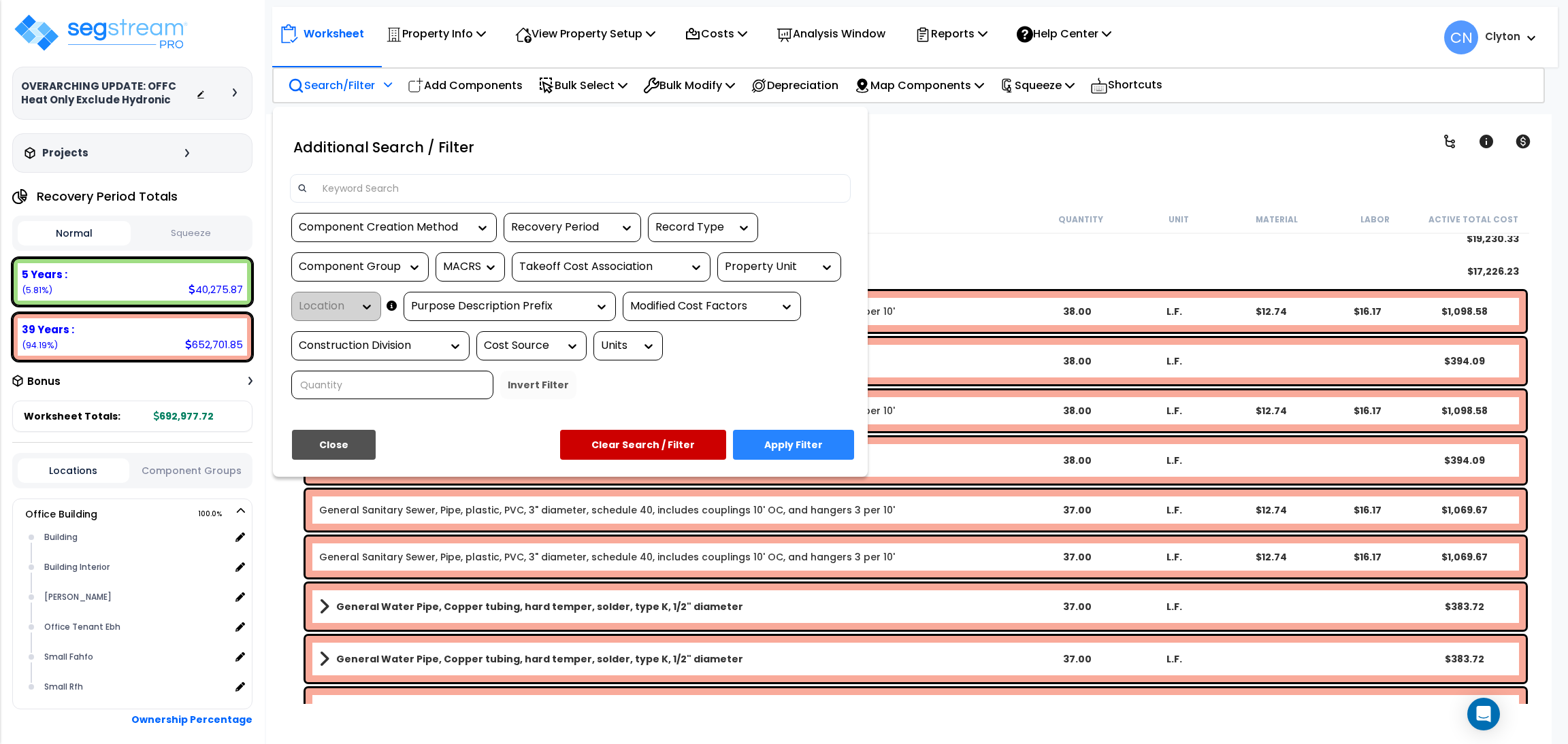
click at [738, 269] on div "Property Unit" at bounding box center [769, 266] width 89 height 15
click at [742, 310] on div "Office Building" at bounding box center [819, 307] width 204 height 37
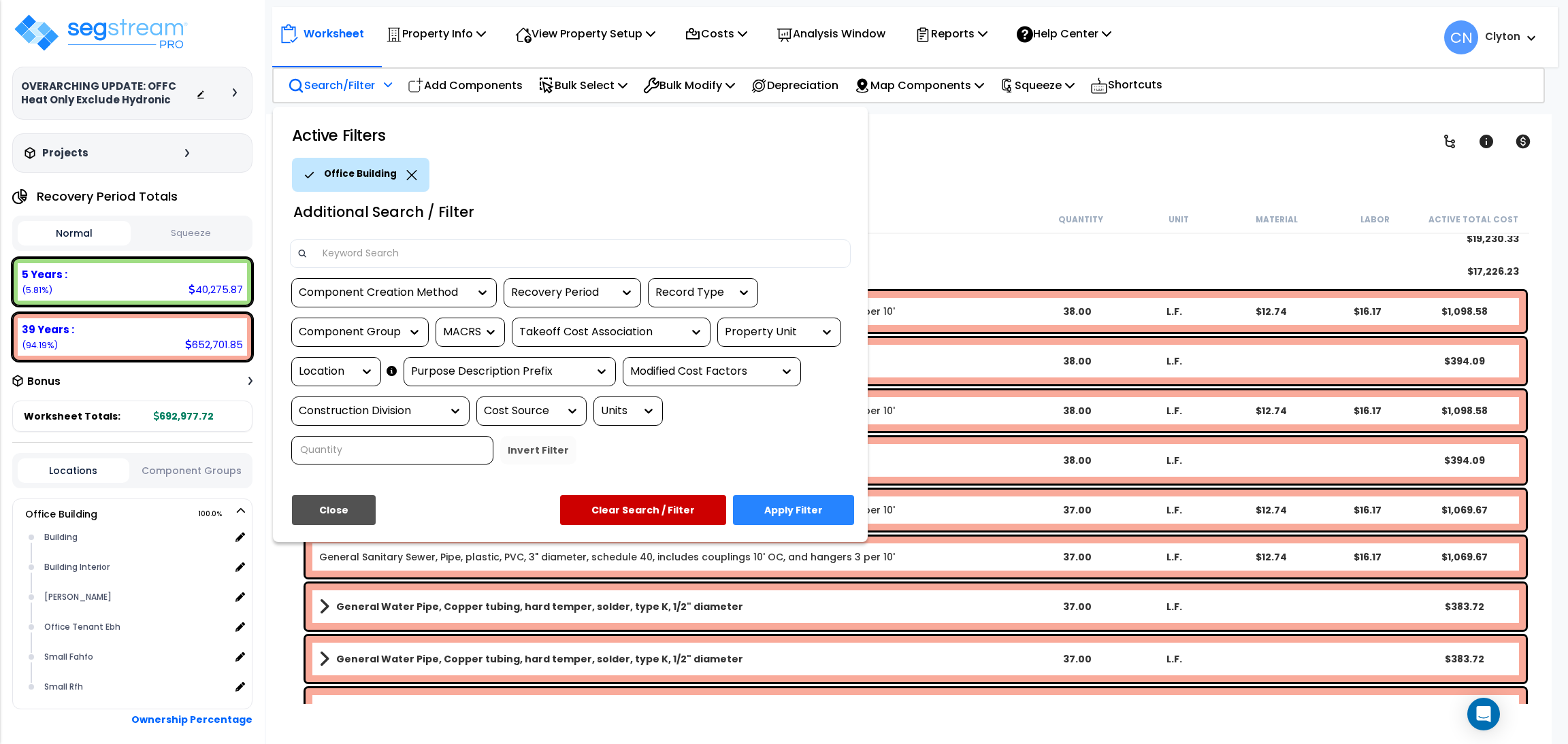
click at [346, 360] on div "Location" at bounding box center [336, 372] width 89 height 29
click at [338, 377] on div "Location" at bounding box center [326, 372] width 55 height 15
click at [353, 508] on button "Close" at bounding box center [334, 510] width 83 height 30
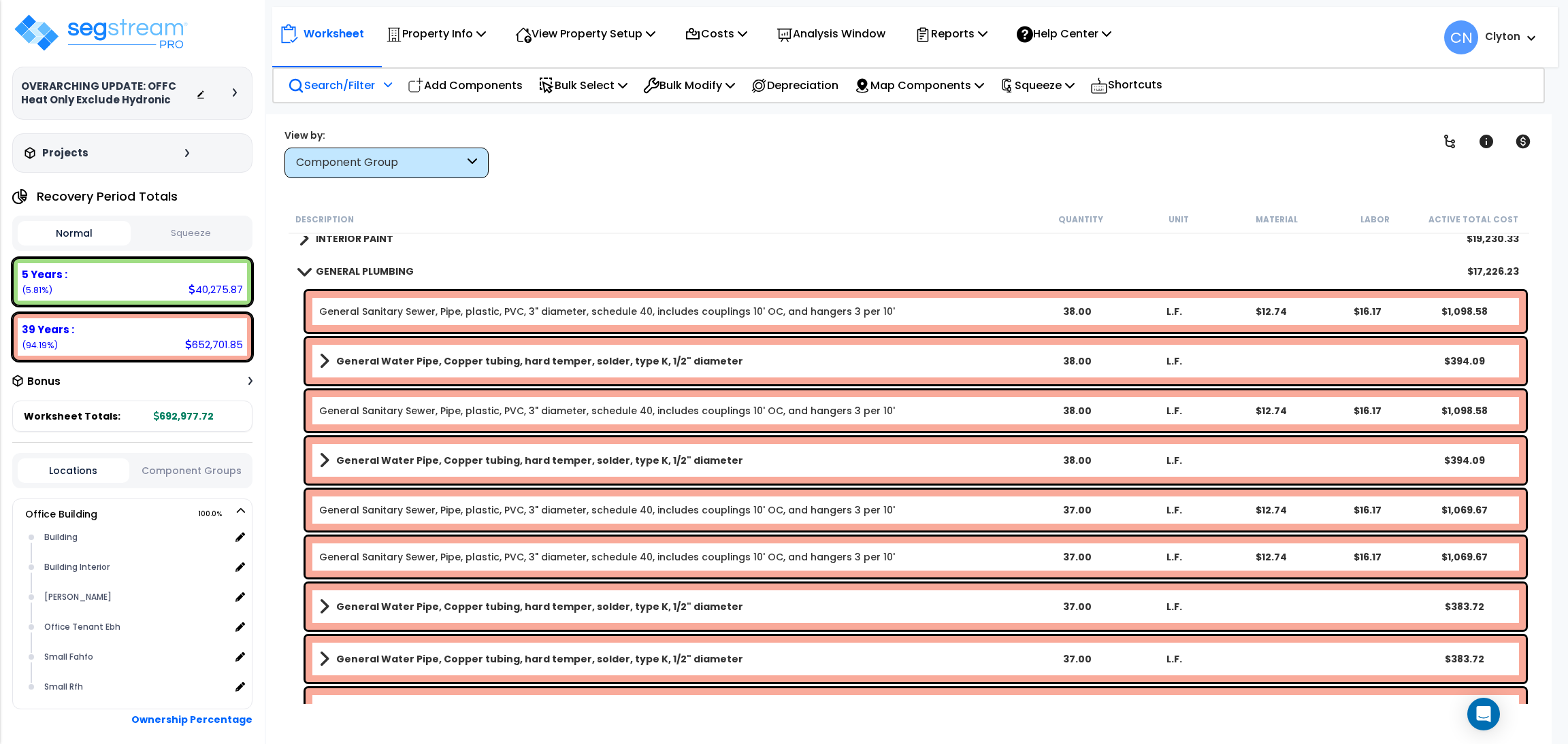
click at [228, 479] on div "Locations Component Groups" at bounding box center [132, 471] width 240 height 36
click at [206, 474] on button "Component Groups" at bounding box center [192, 471] width 112 height 15
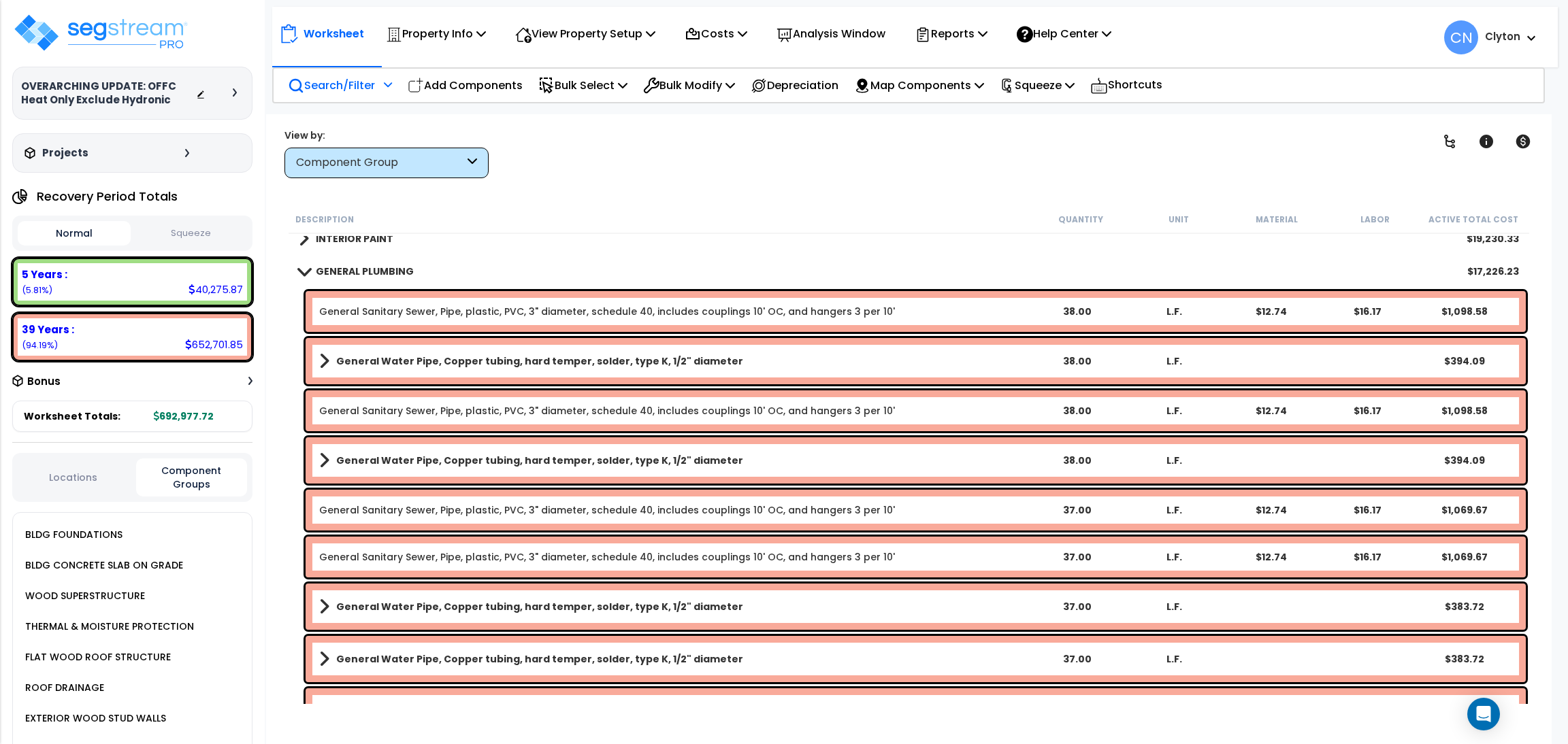
click at [74, 474] on button "Locations" at bounding box center [73, 478] width 112 height 15
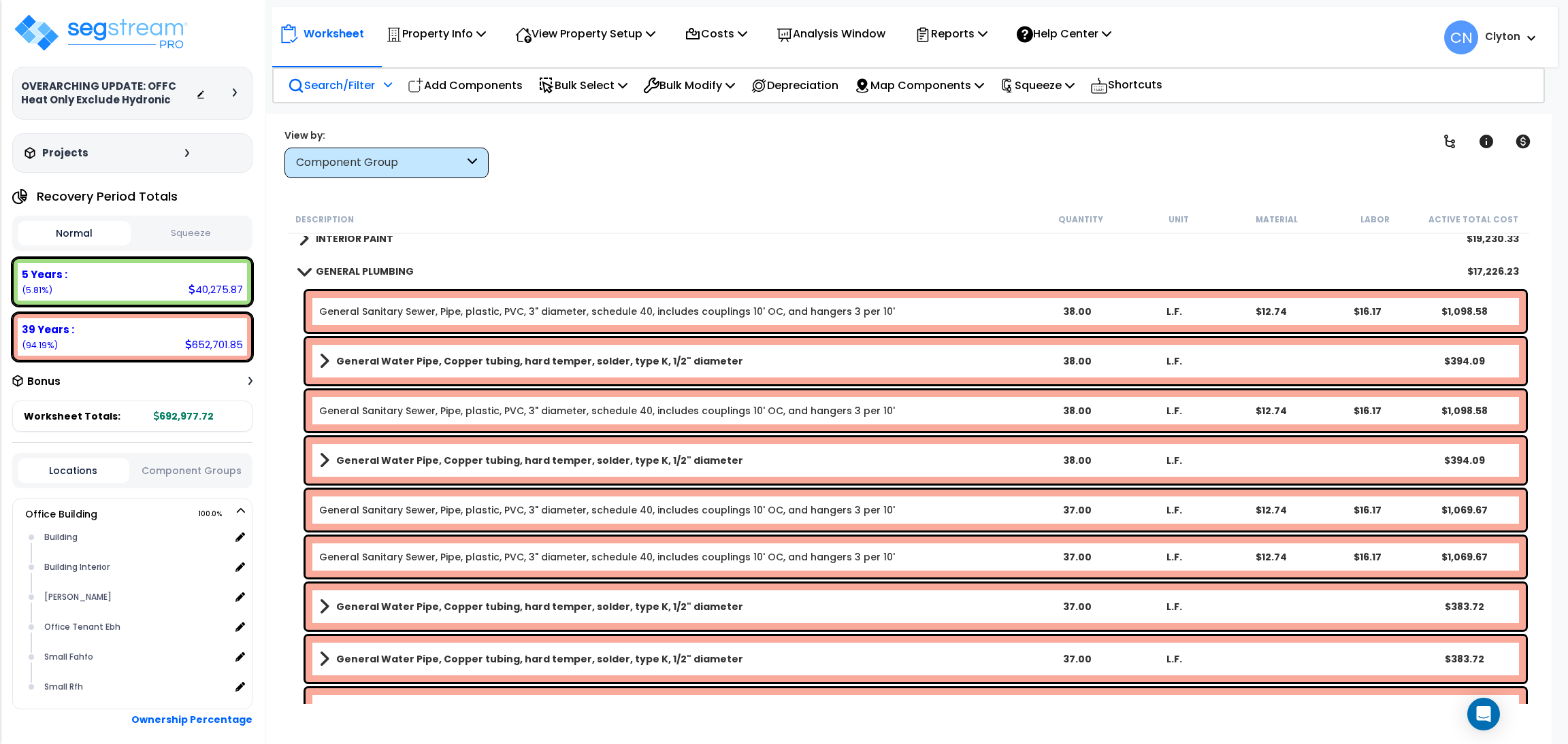
click at [316, 86] on p "Search/Filter" at bounding box center [331, 85] width 87 height 19
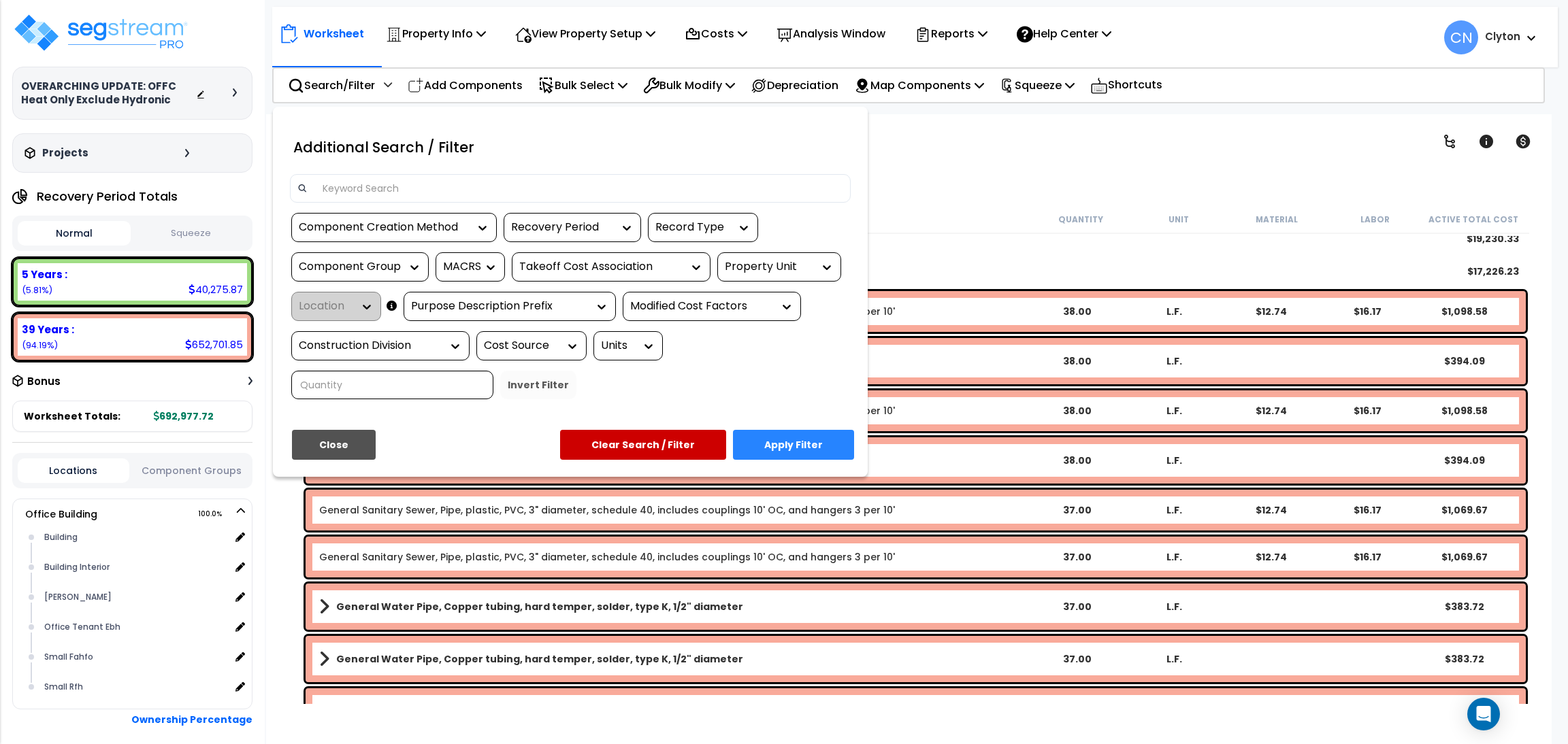
click at [771, 269] on div "Property Unit" at bounding box center [769, 266] width 89 height 15
click at [767, 290] on div "Office Building" at bounding box center [819, 307] width 204 height 37
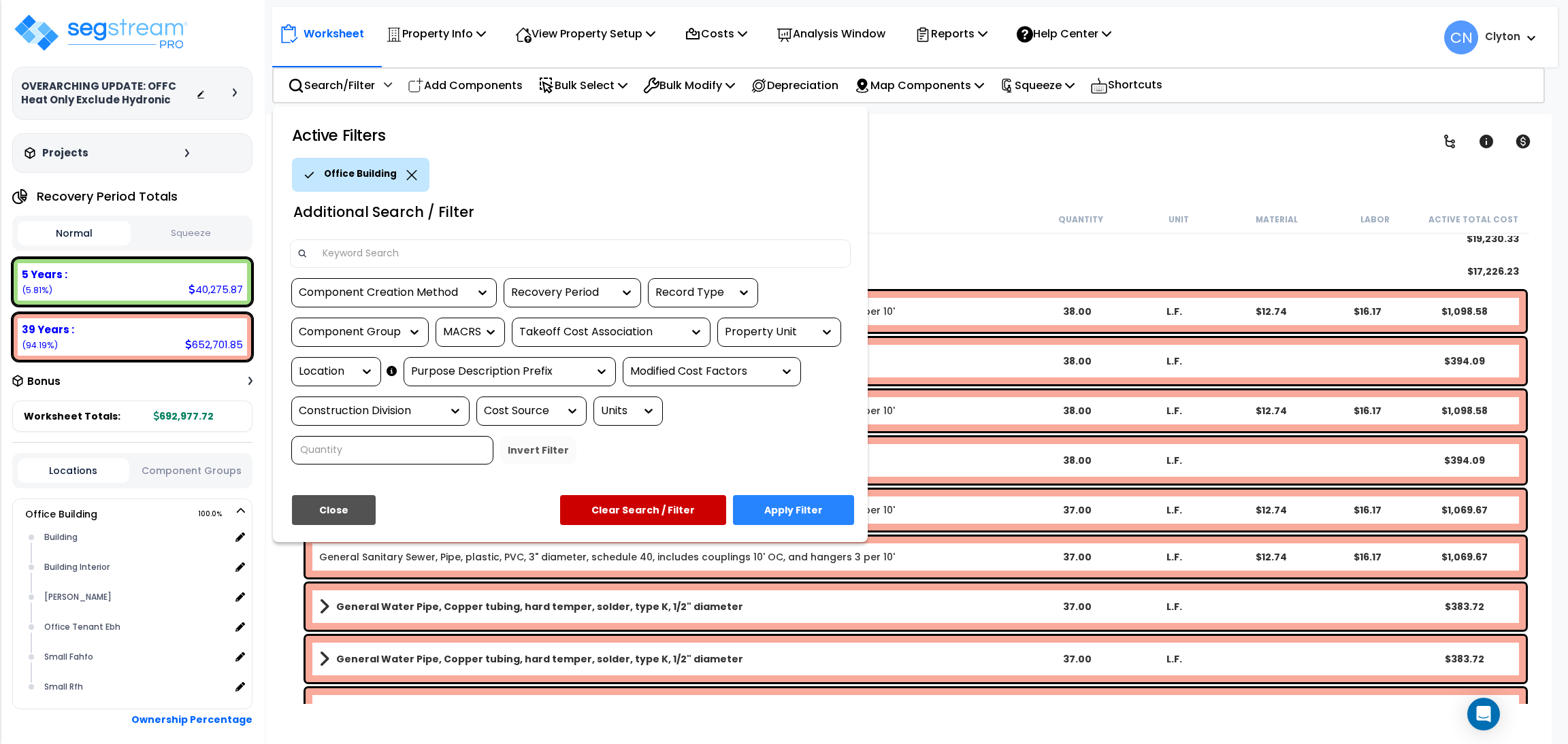
click at [344, 384] on div "Location" at bounding box center [336, 372] width 89 height 29
click at [347, 368] on div "Location" at bounding box center [326, 372] width 55 height 15
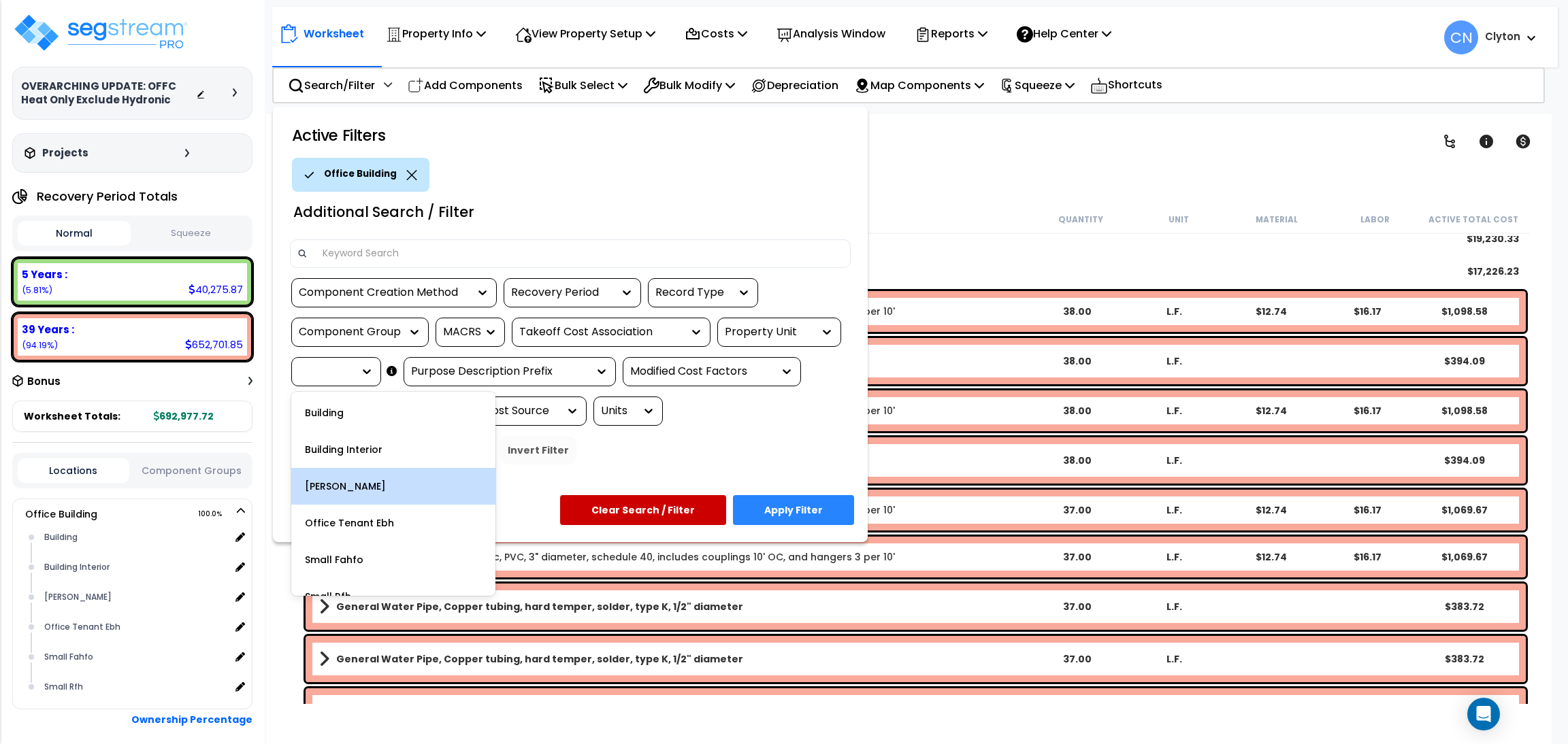
click at [383, 474] on div "[PERSON_NAME]" at bounding box center [393, 486] width 204 height 37
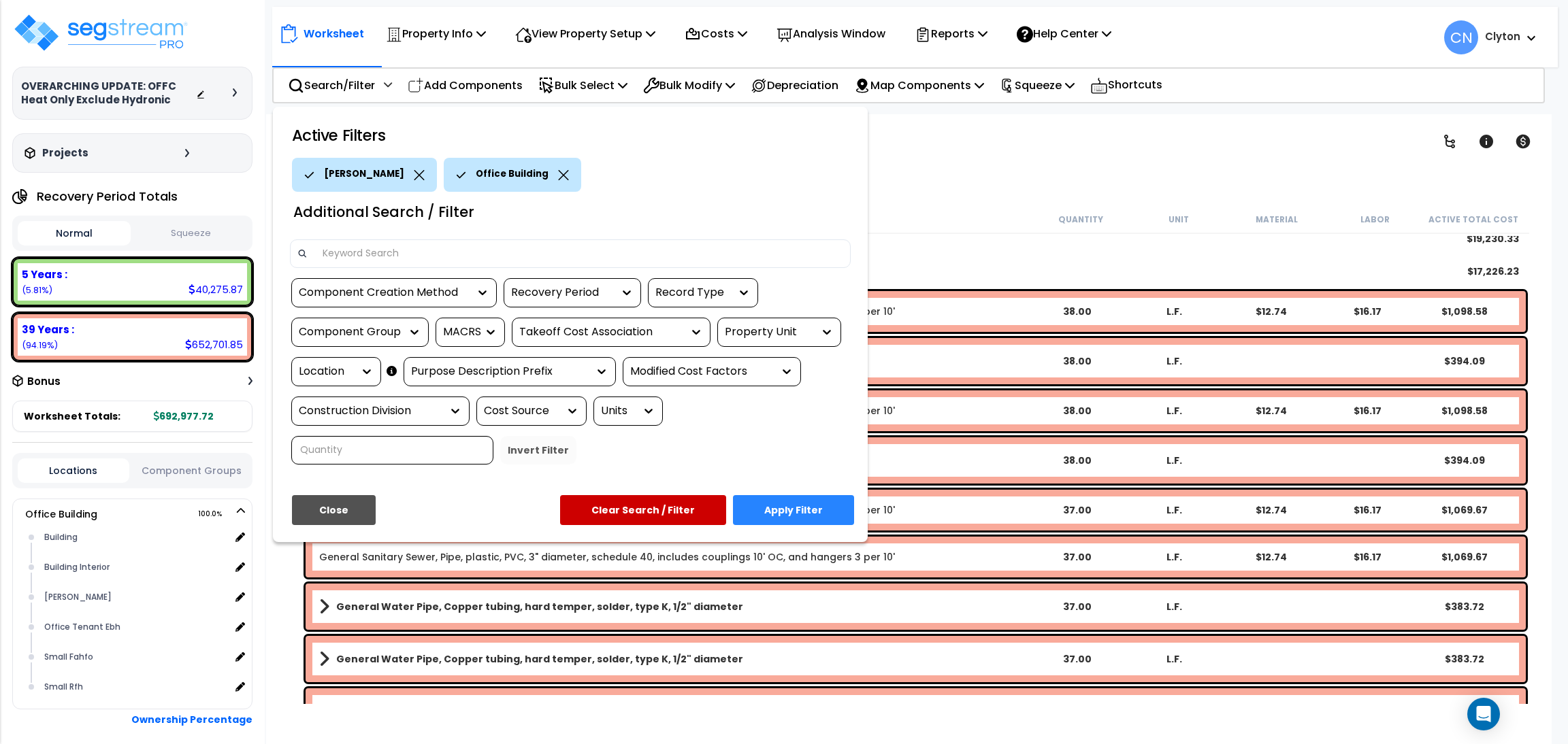
click at [810, 500] on button "Apply Filter" at bounding box center [794, 510] width 121 height 30
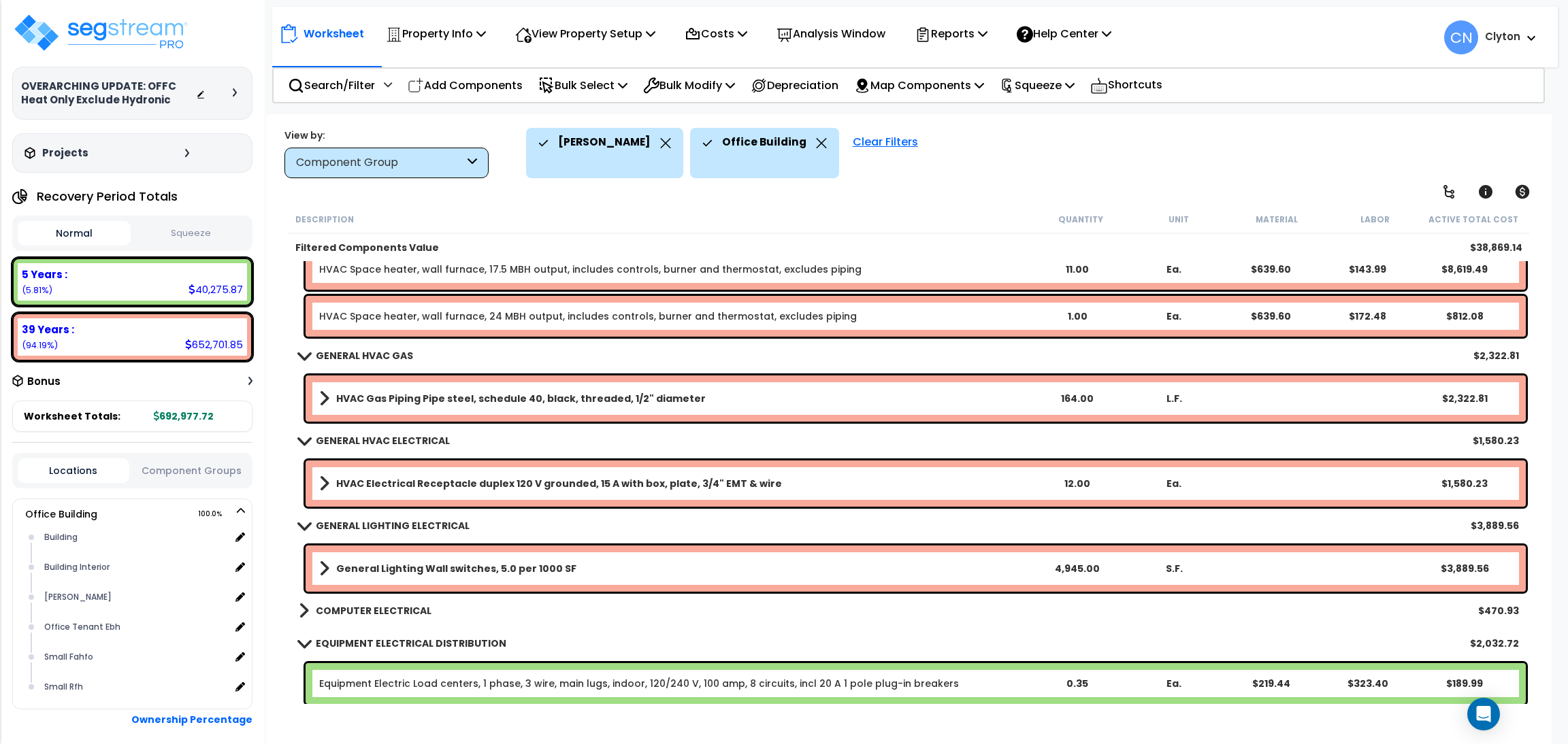
scroll to position [644, 0]
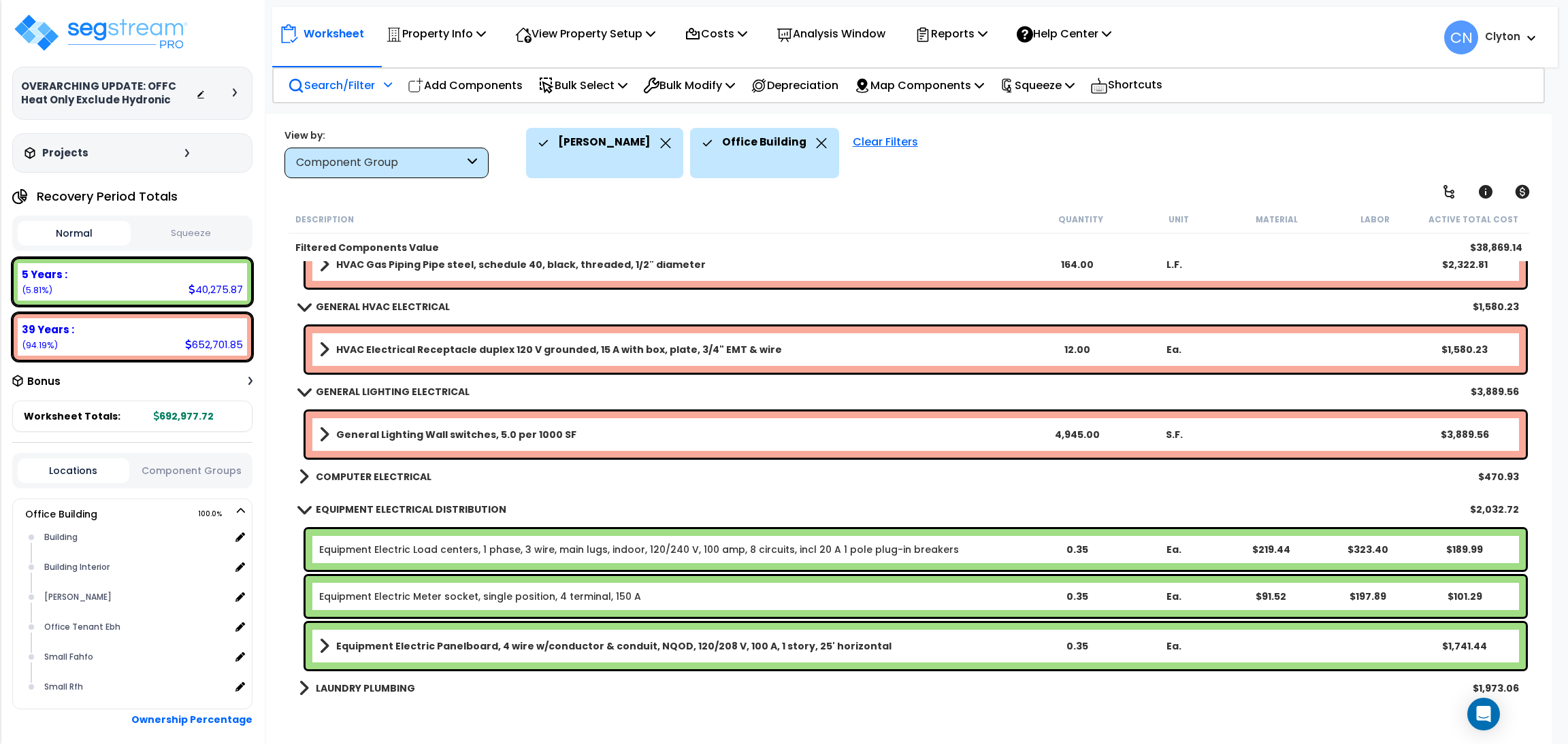
click at [330, 85] on p "Search/Filter" at bounding box center [331, 85] width 87 height 19
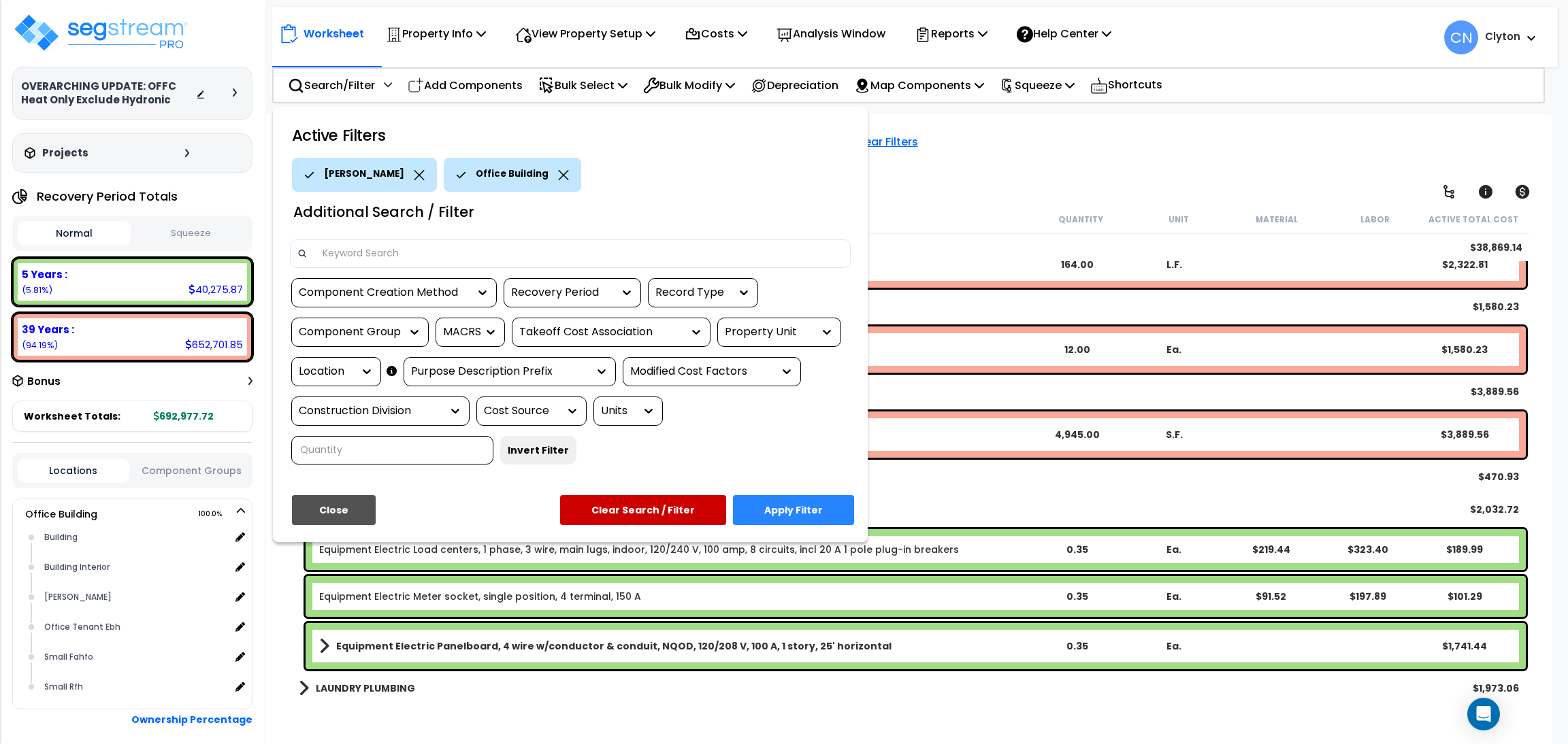
click at [777, 327] on div "Property Unit" at bounding box center [769, 332] width 89 height 15
click at [337, 358] on div "Location" at bounding box center [336, 372] width 89 height 29
click at [324, 371] on div "Location" at bounding box center [326, 372] width 55 height 15
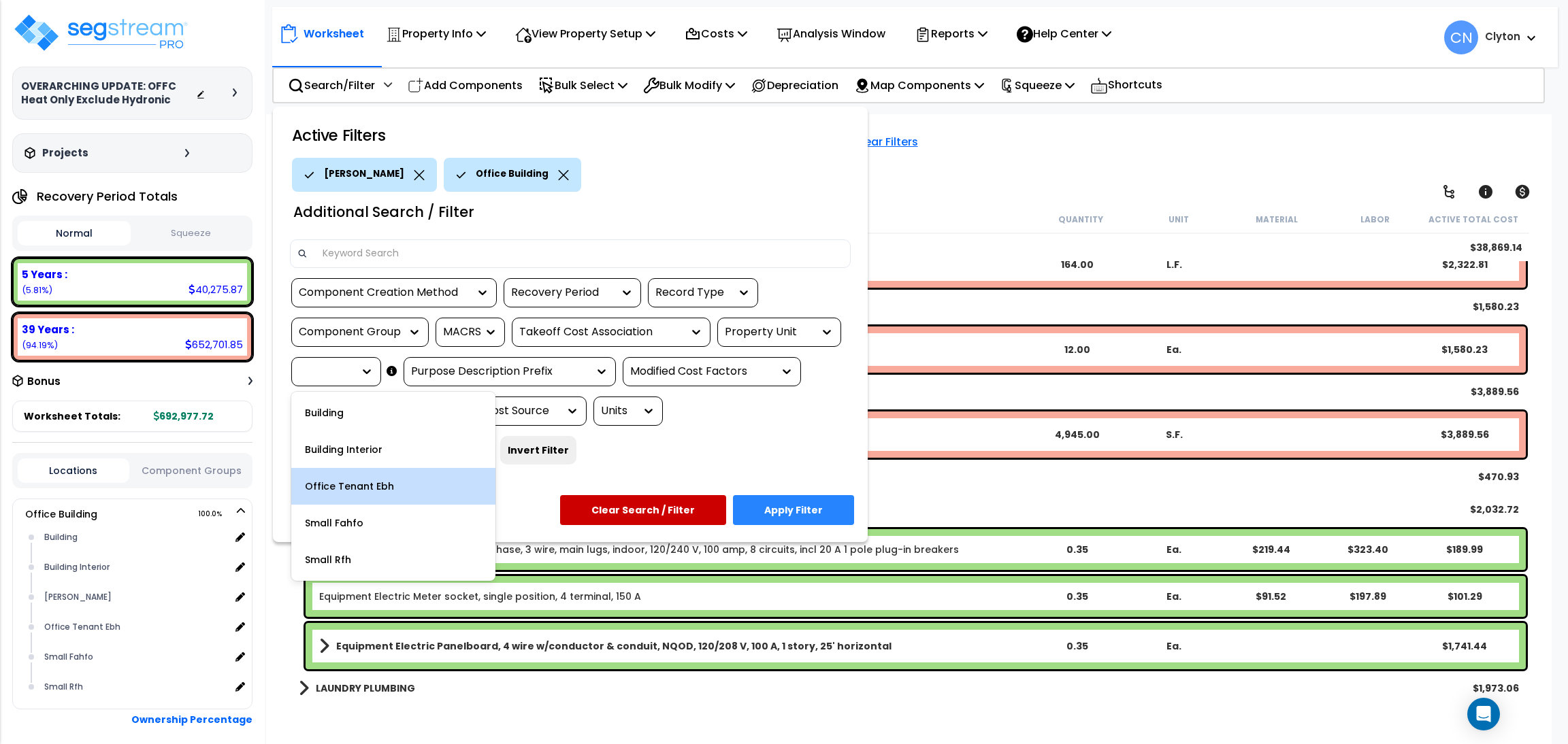
click at [317, 487] on div "Office Tenant Ebh" at bounding box center [393, 486] width 204 height 37
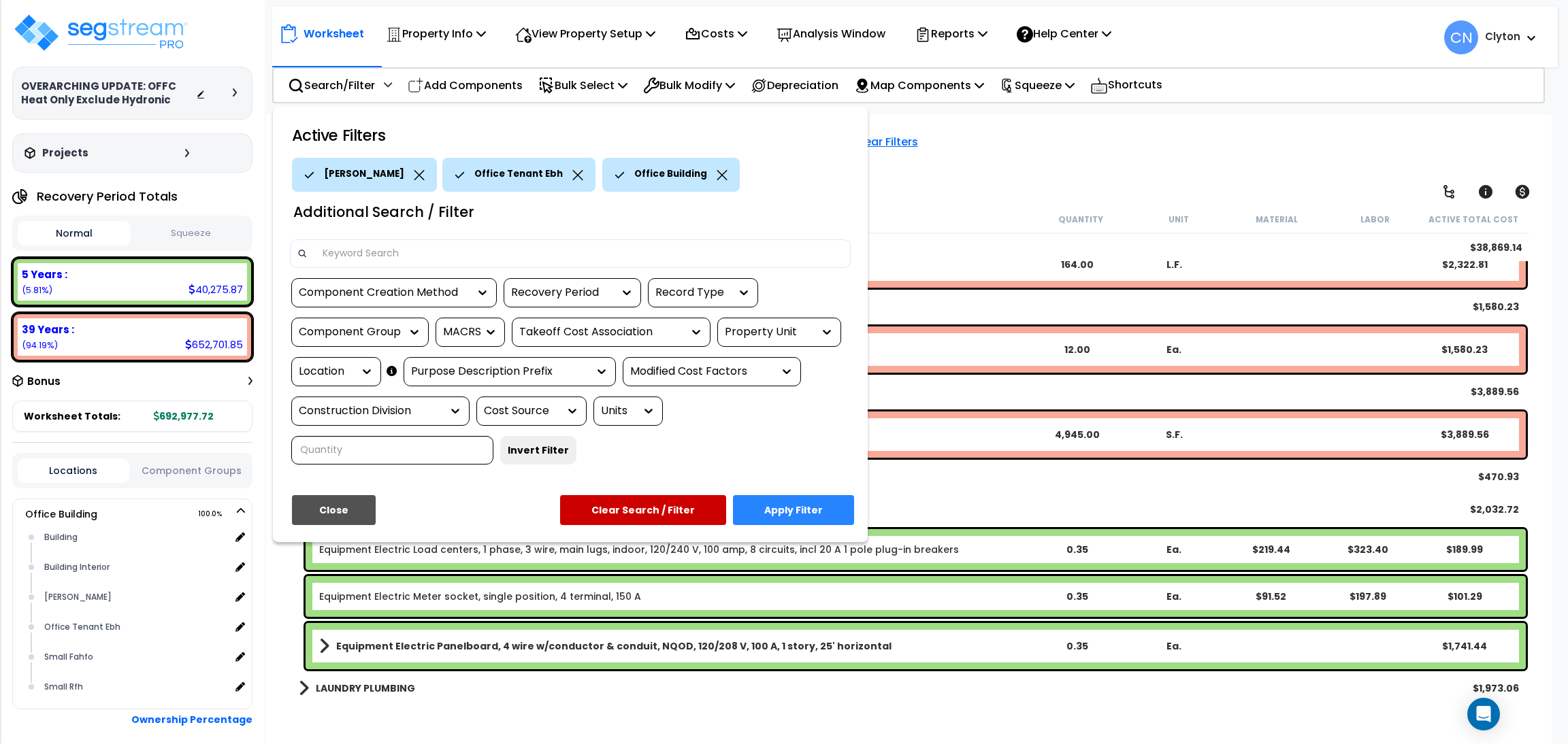
click at [414, 178] on icon at bounding box center [419, 175] width 11 height 10
click at [802, 510] on button "Apply Filter" at bounding box center [794, 510] width 121 height 30
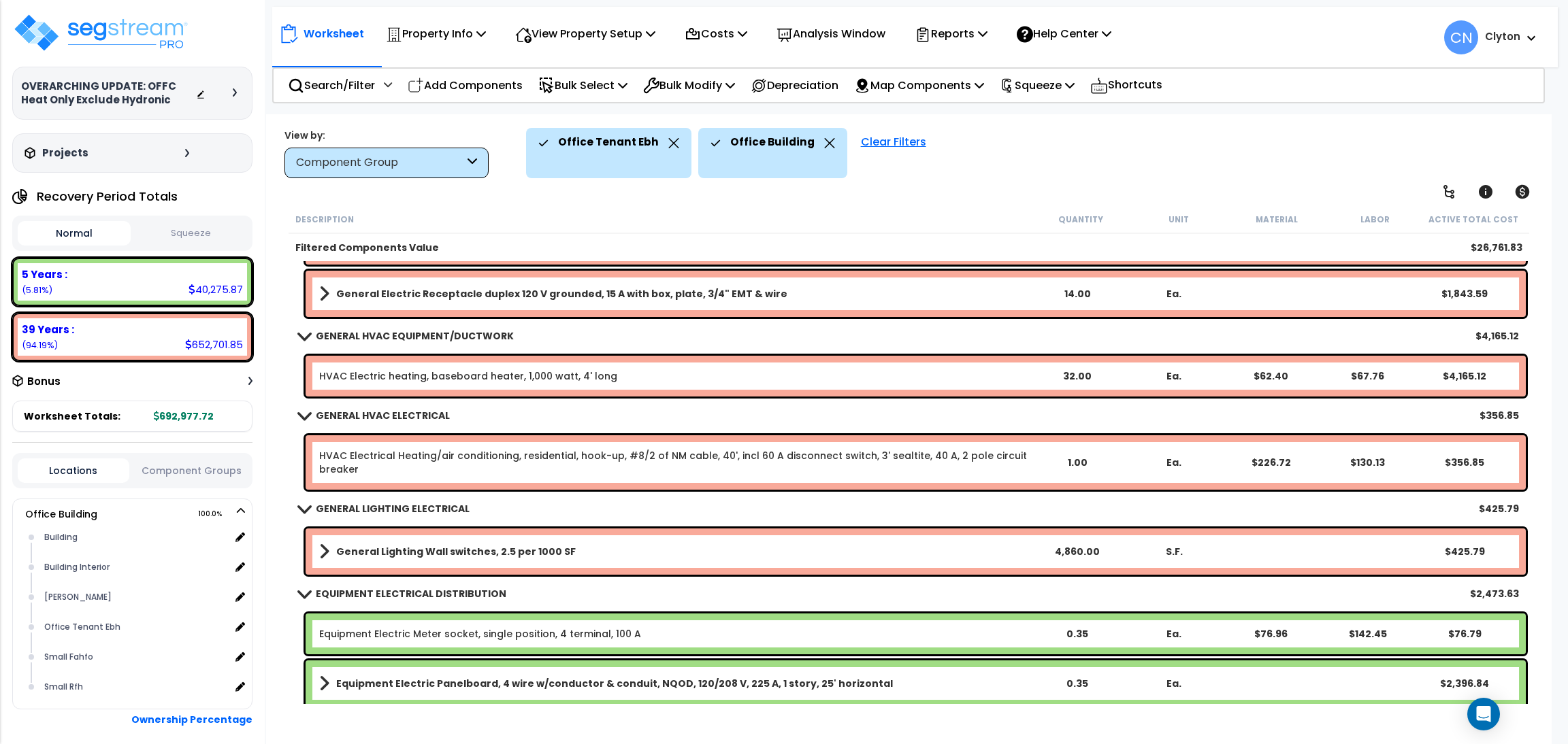
scroll to position [328, 0]
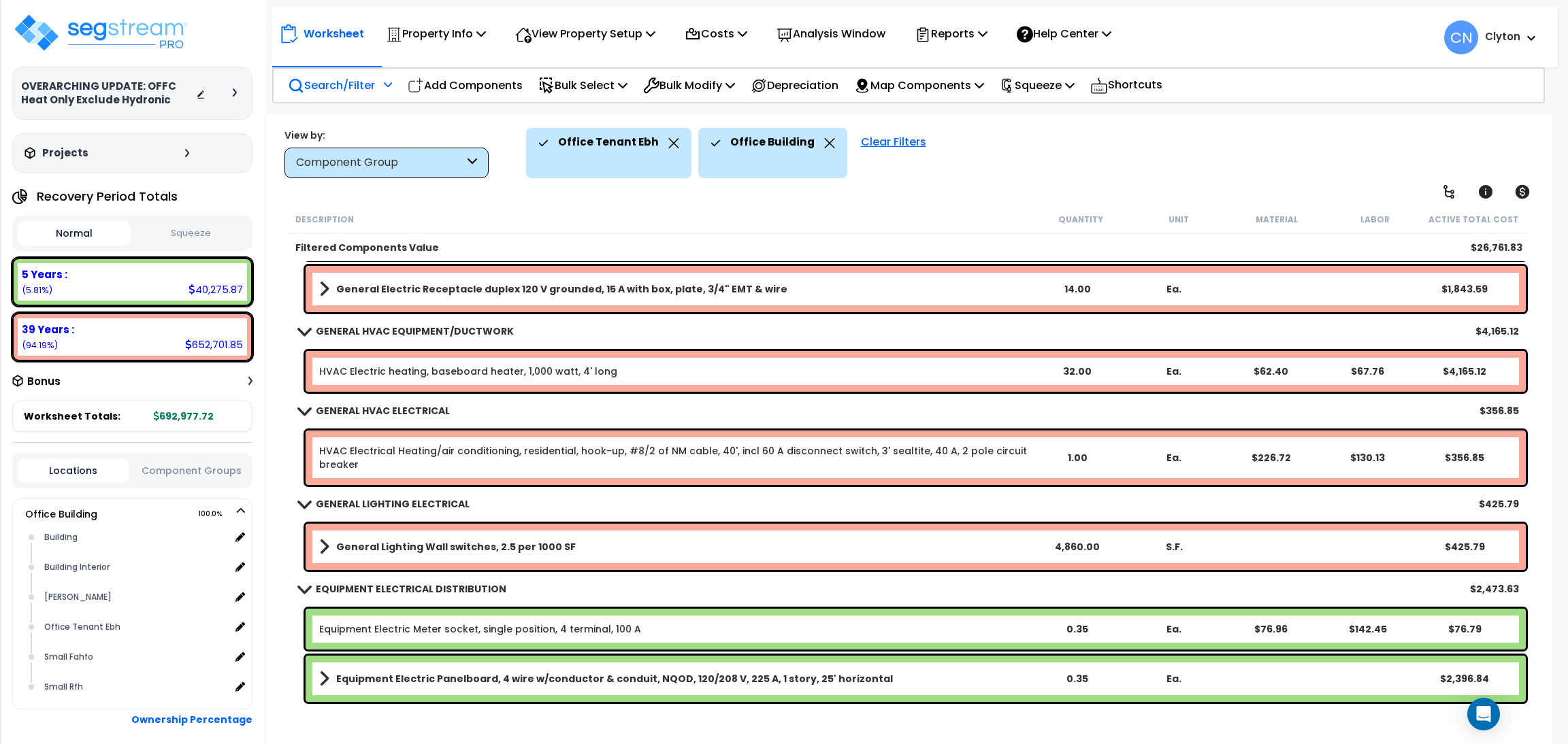
click at [344, 90] on p "Search/Filter" at bounding box center [331, 85] width 87 height 19
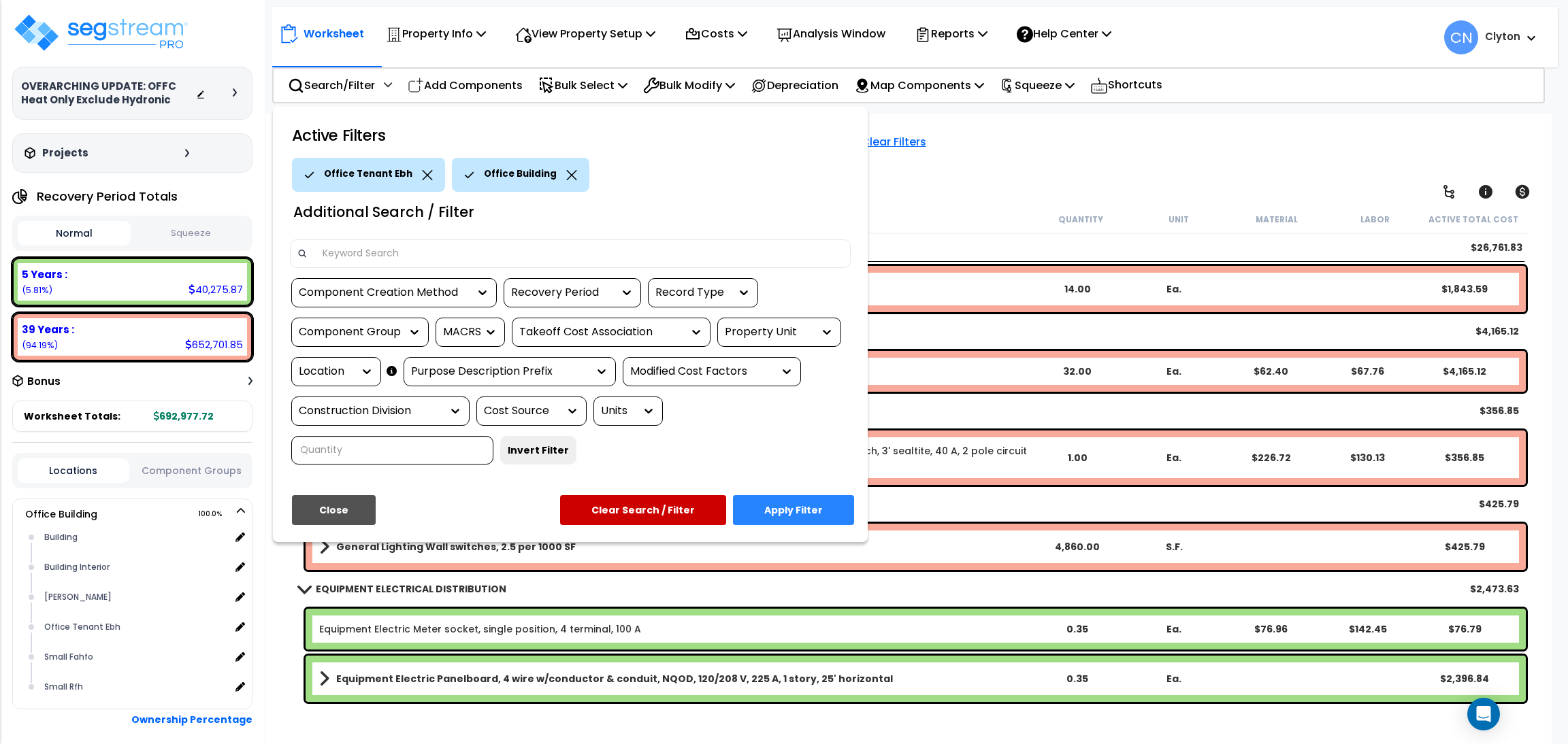
click at [337, 377] on div "Location" at bounding box center [326, 372] width 55 height 15
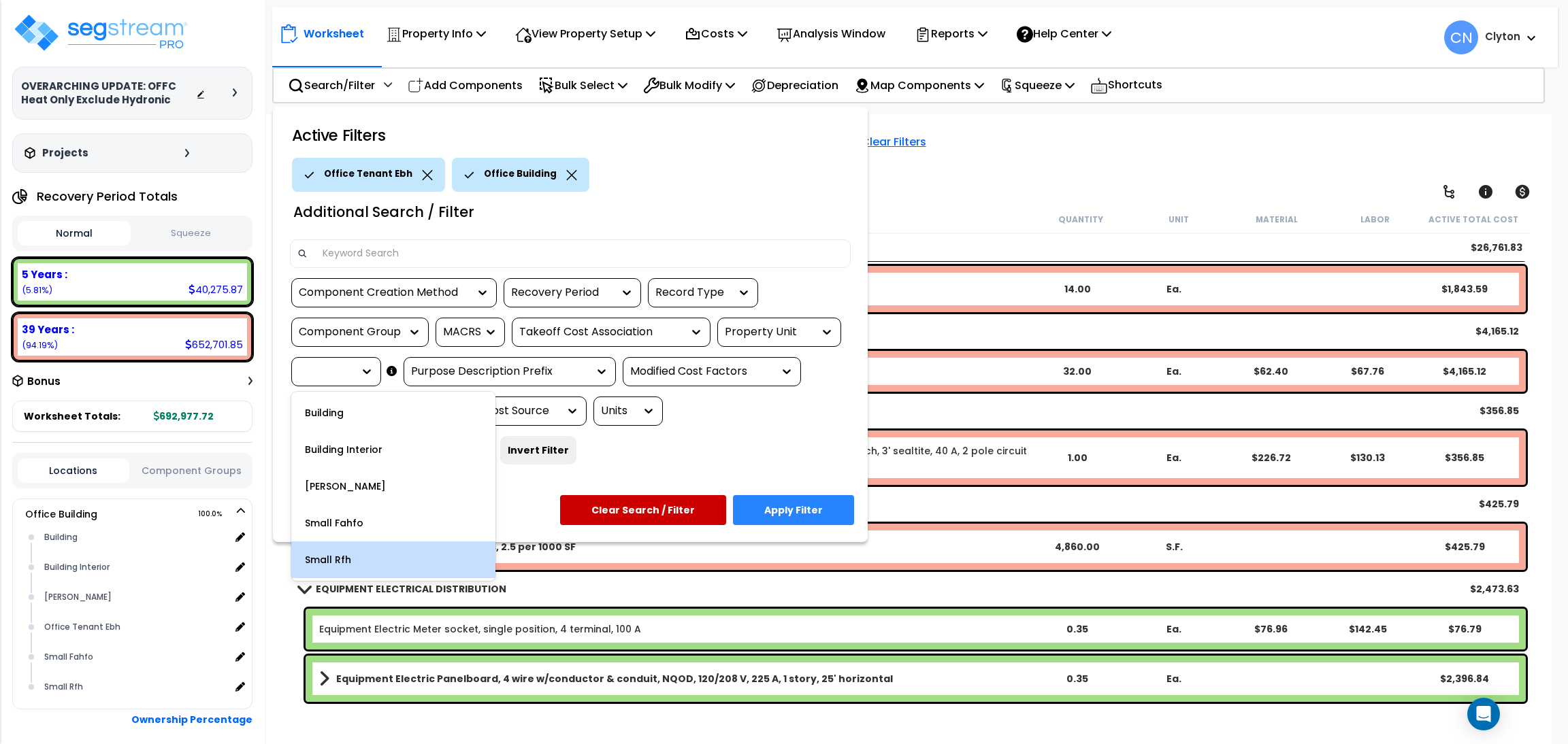
click at [389, 559] on div "Small Rfh" at bounding box center [393, 559] width 204 height 37
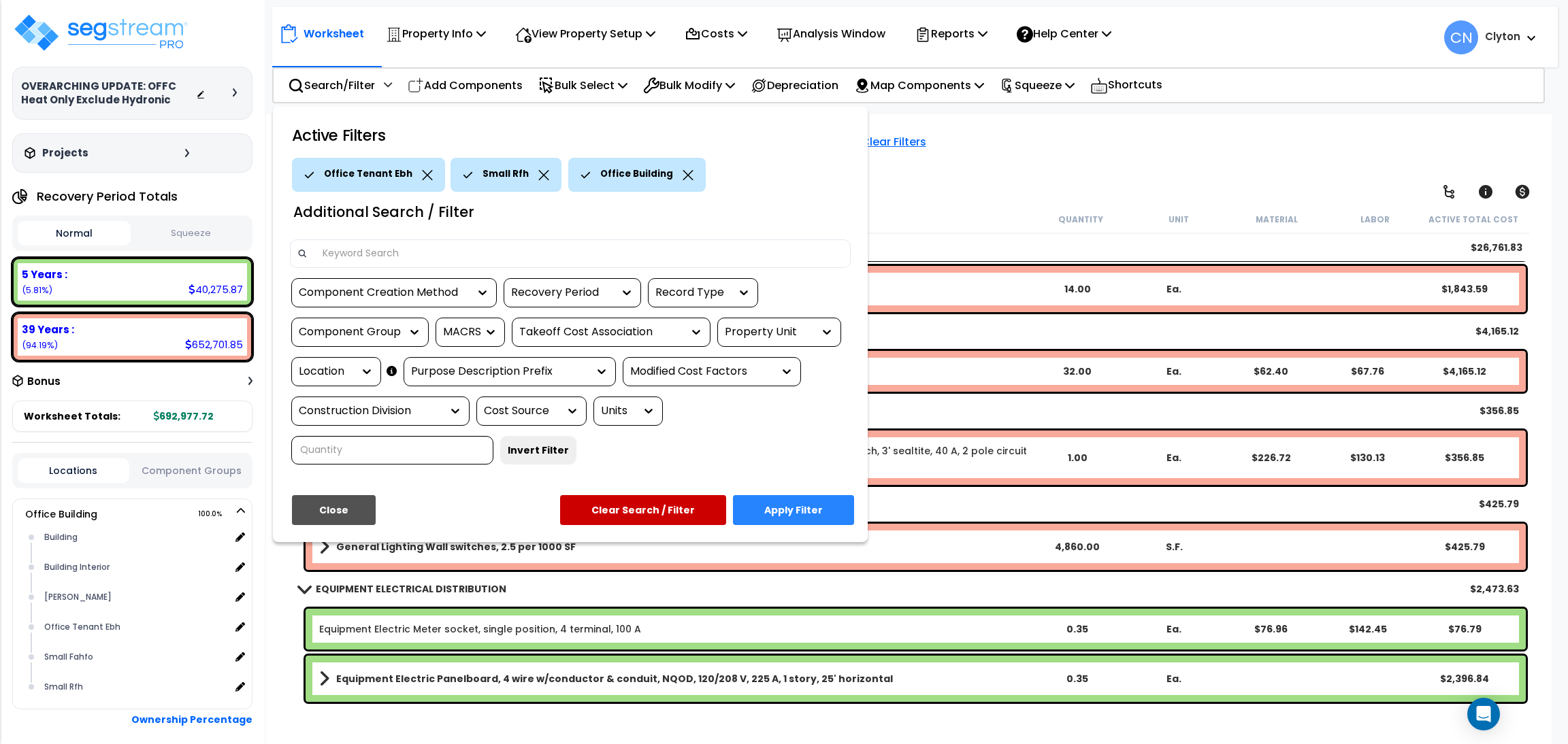
click at [422, 173] on icon at bounding box center [427, 175] width 11 height 10
click at [798, 510] on button "Apply Filter" at bounding box center [794, 510] width 121 height 30
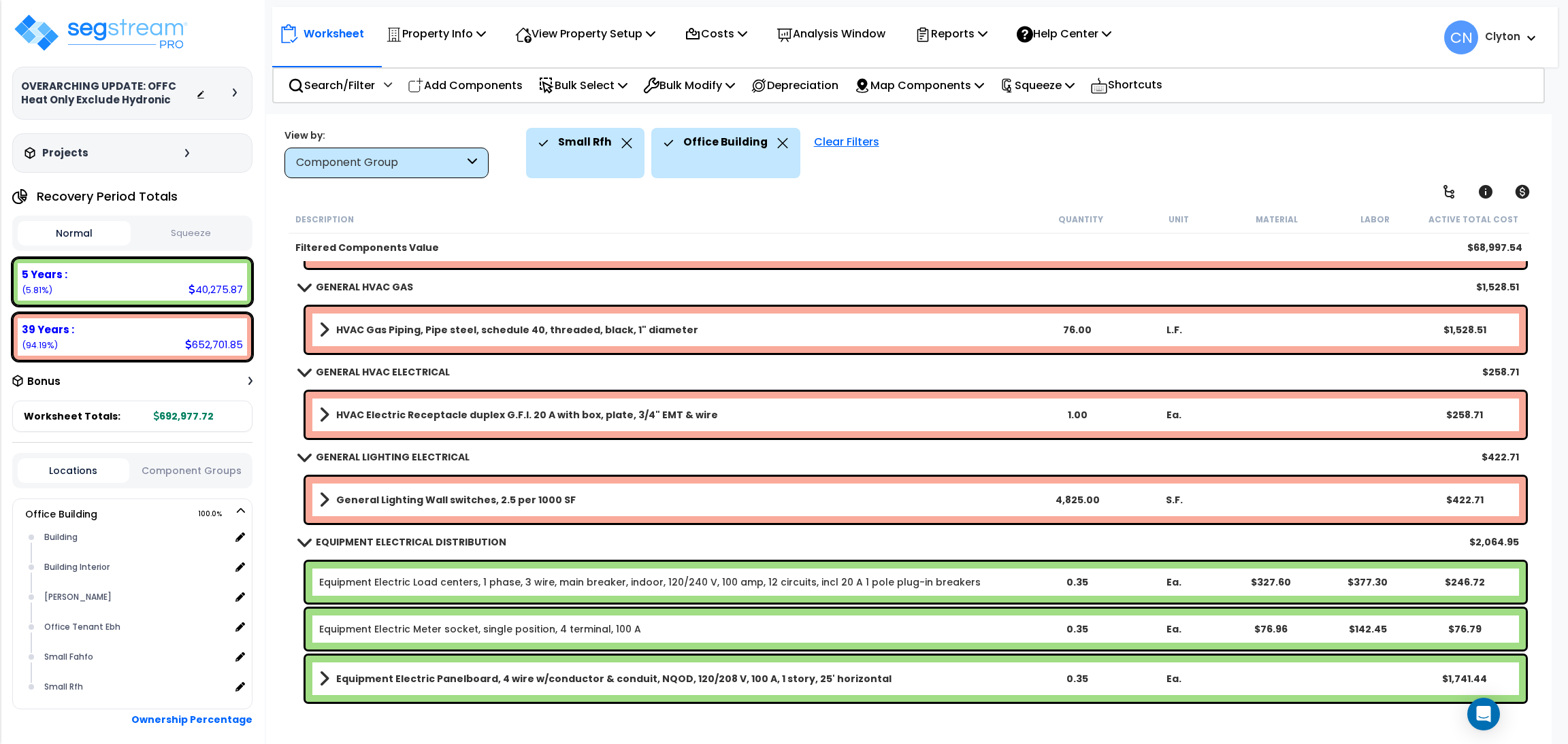
scroll to position [60, 0]
click at [327, 85] on p "Search/Filter" at bounding box center [331, 85] width 87 height 19
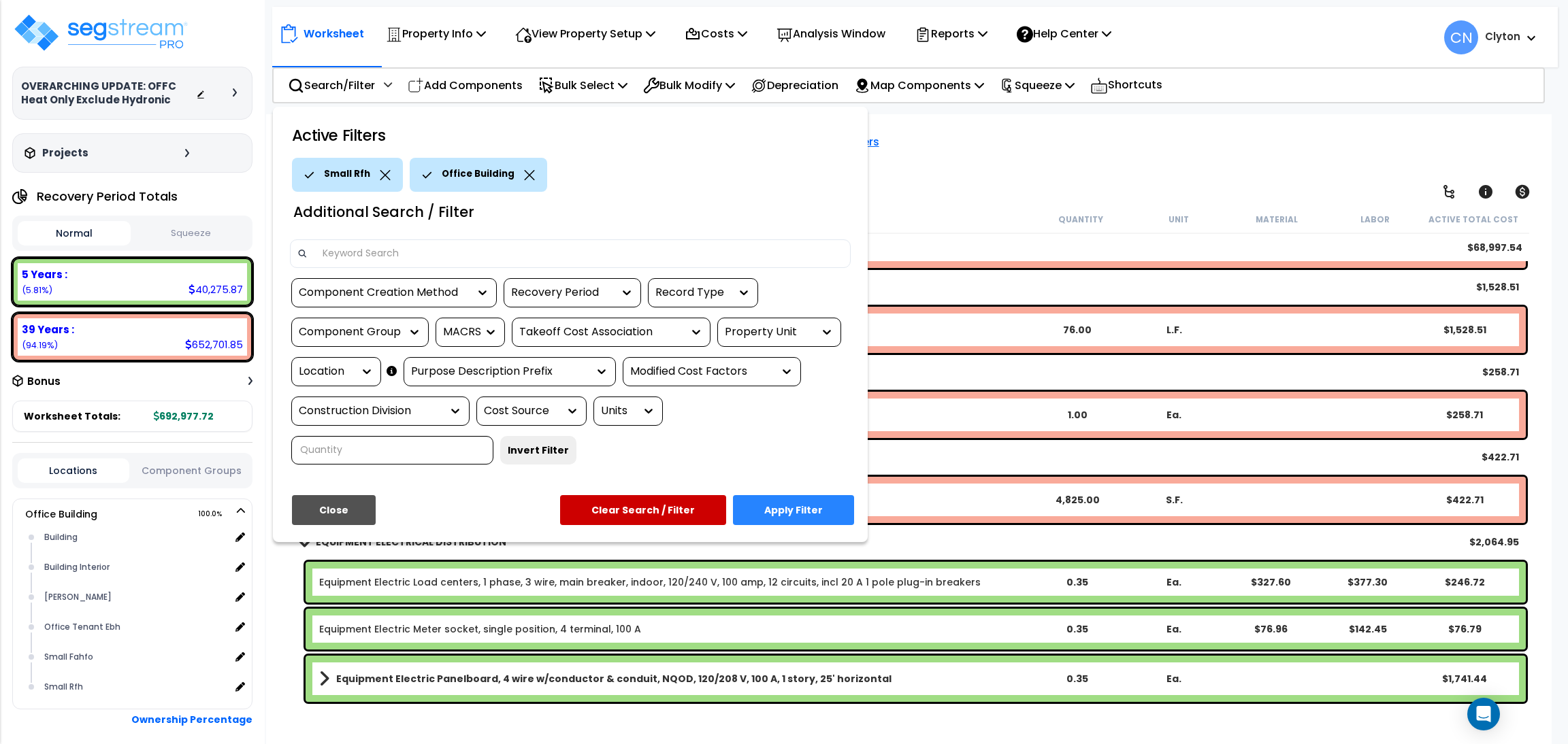
click at [327, 371] on div "Location" at bounding box center [326, 372] width 55 height 15
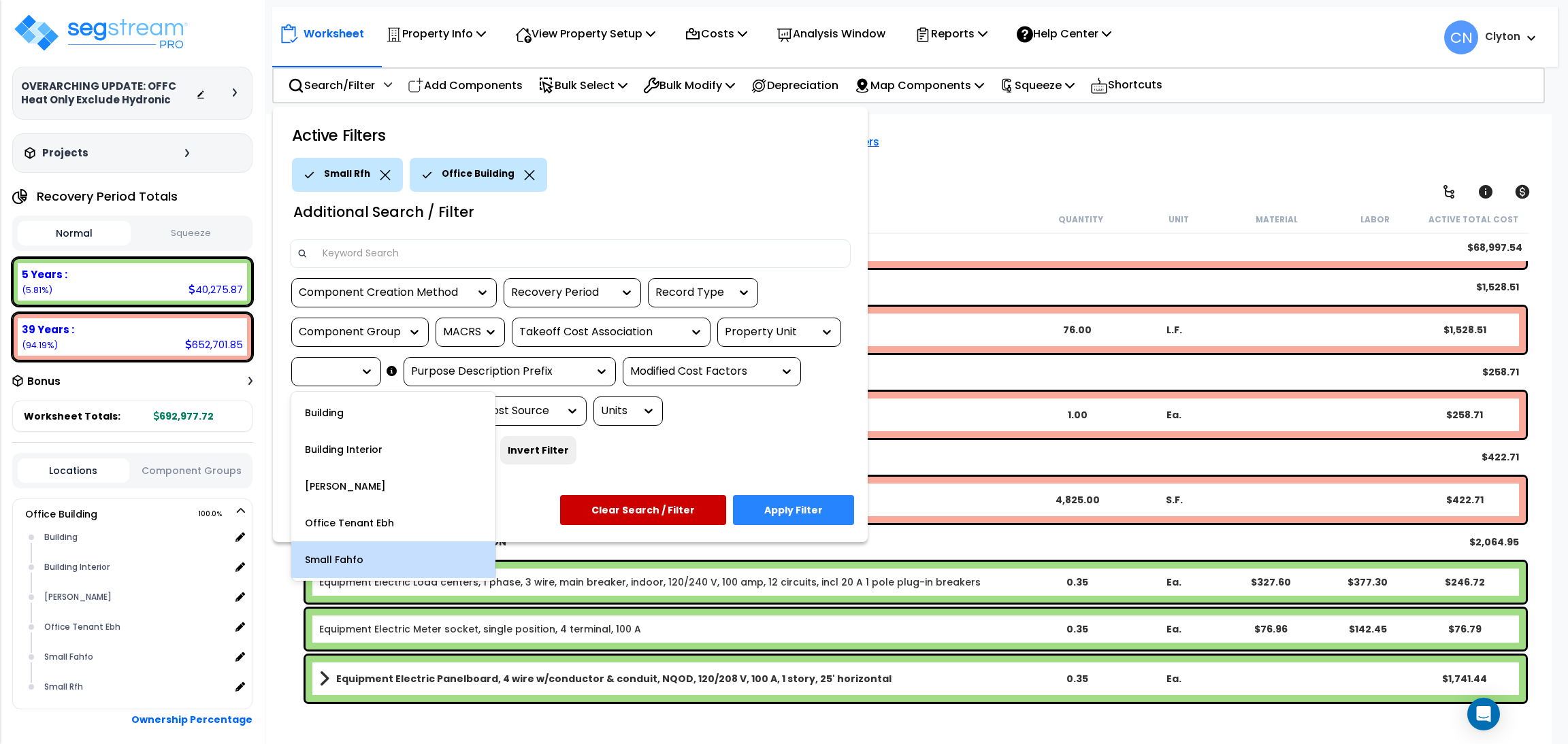
click at [365, 563] on div "Small Fahfo" at bounding box center [393, 559] width 204 height 37
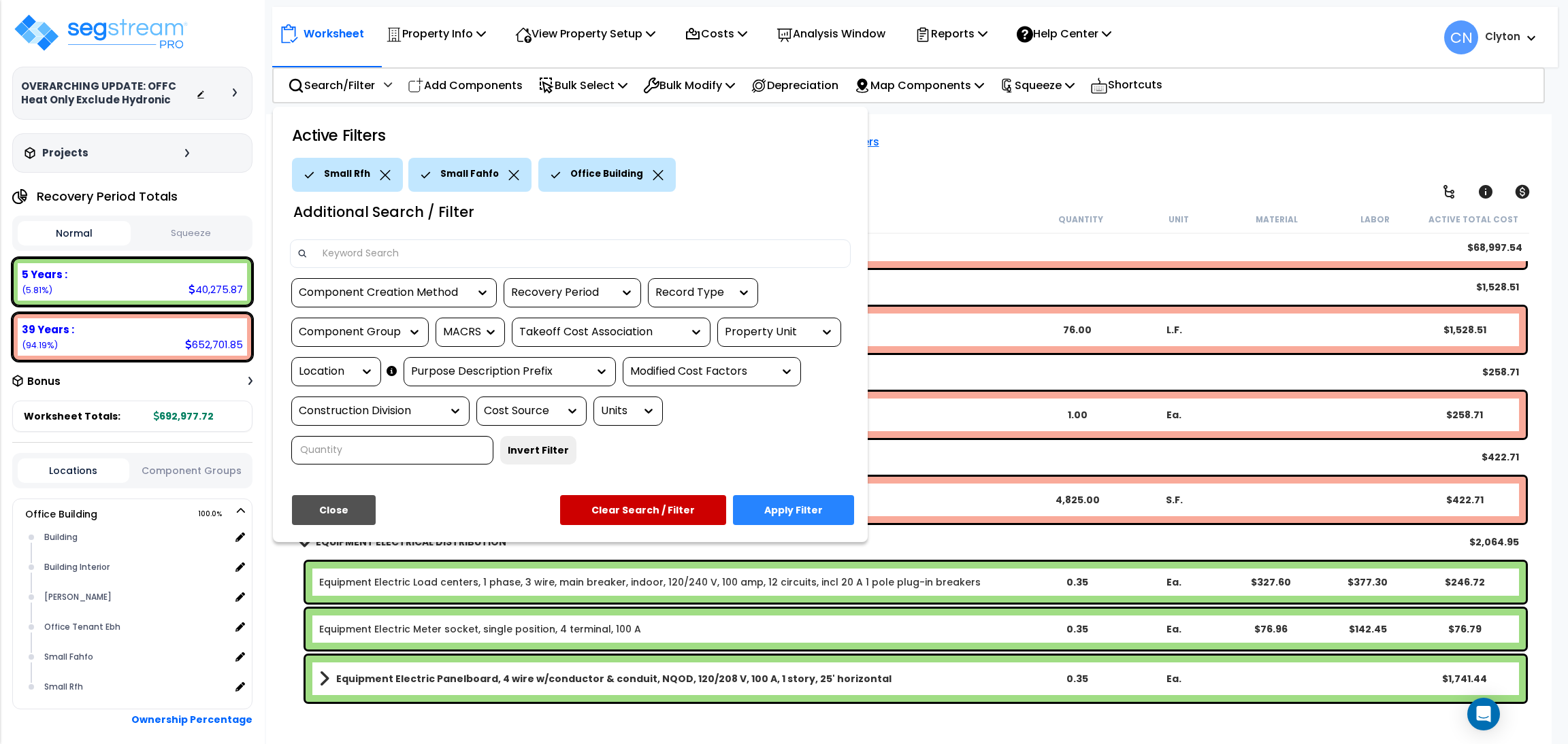
click at [385, 175] on icon at bounding box center [385, 175] width 11 height 10
click at [1026, 159] on div at bounding box center [784, 372] width 1568 height 744
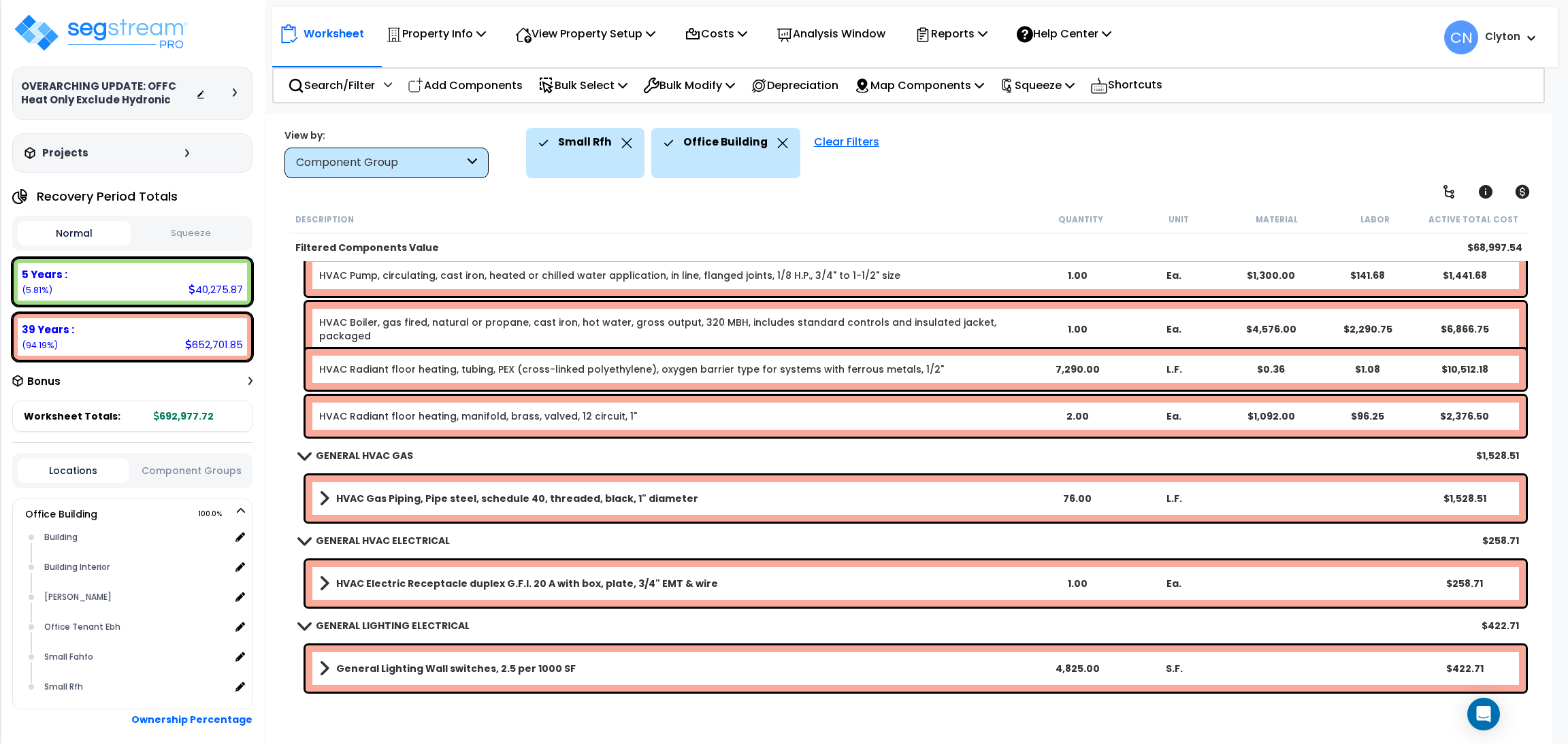
scroll to position [781, 0]
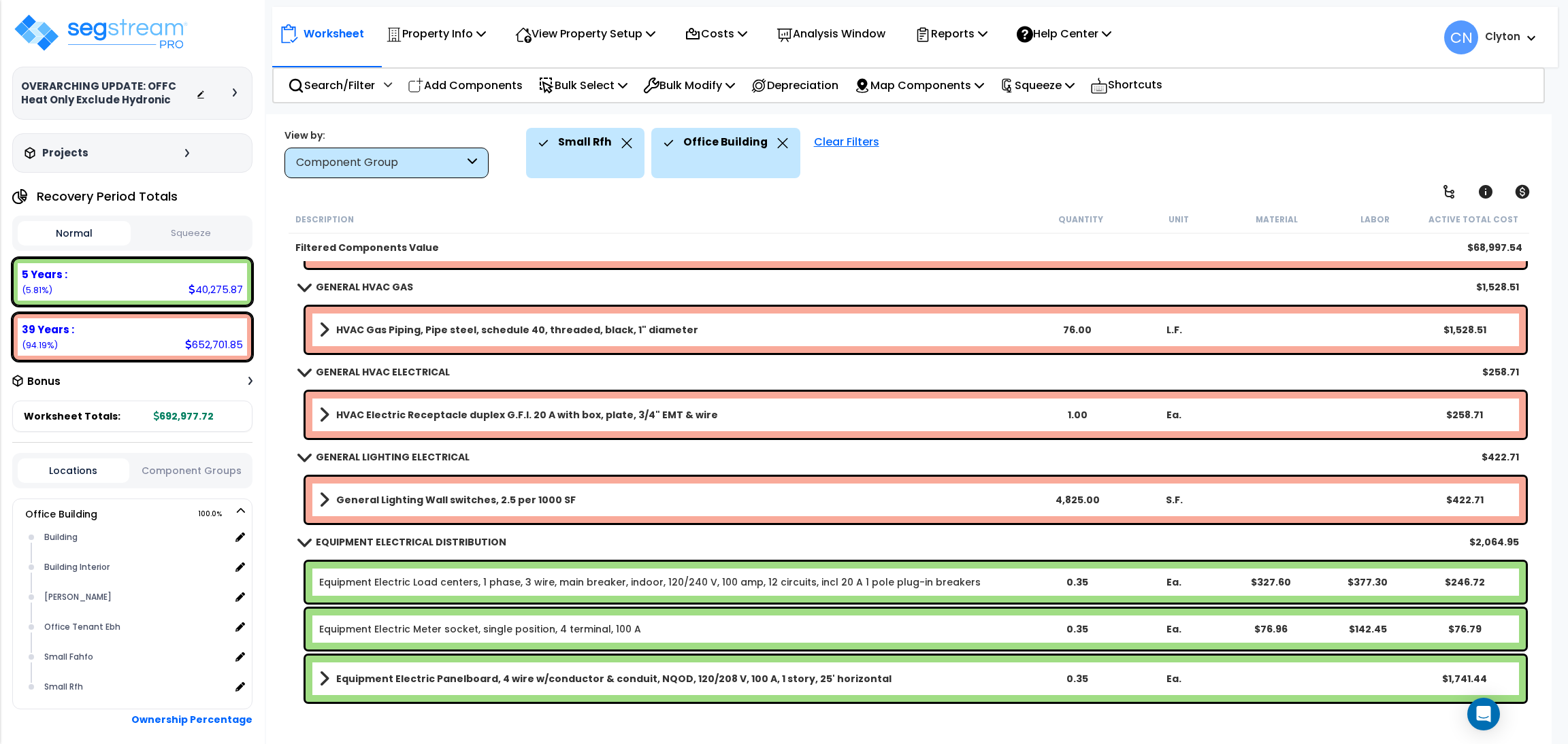
click at [725, 323] on link "HVAC Gas Piping, Pipe steel, schedule 40, threaded, black, 1" diameter" at bounding box center [674, 329] width 709 height 19
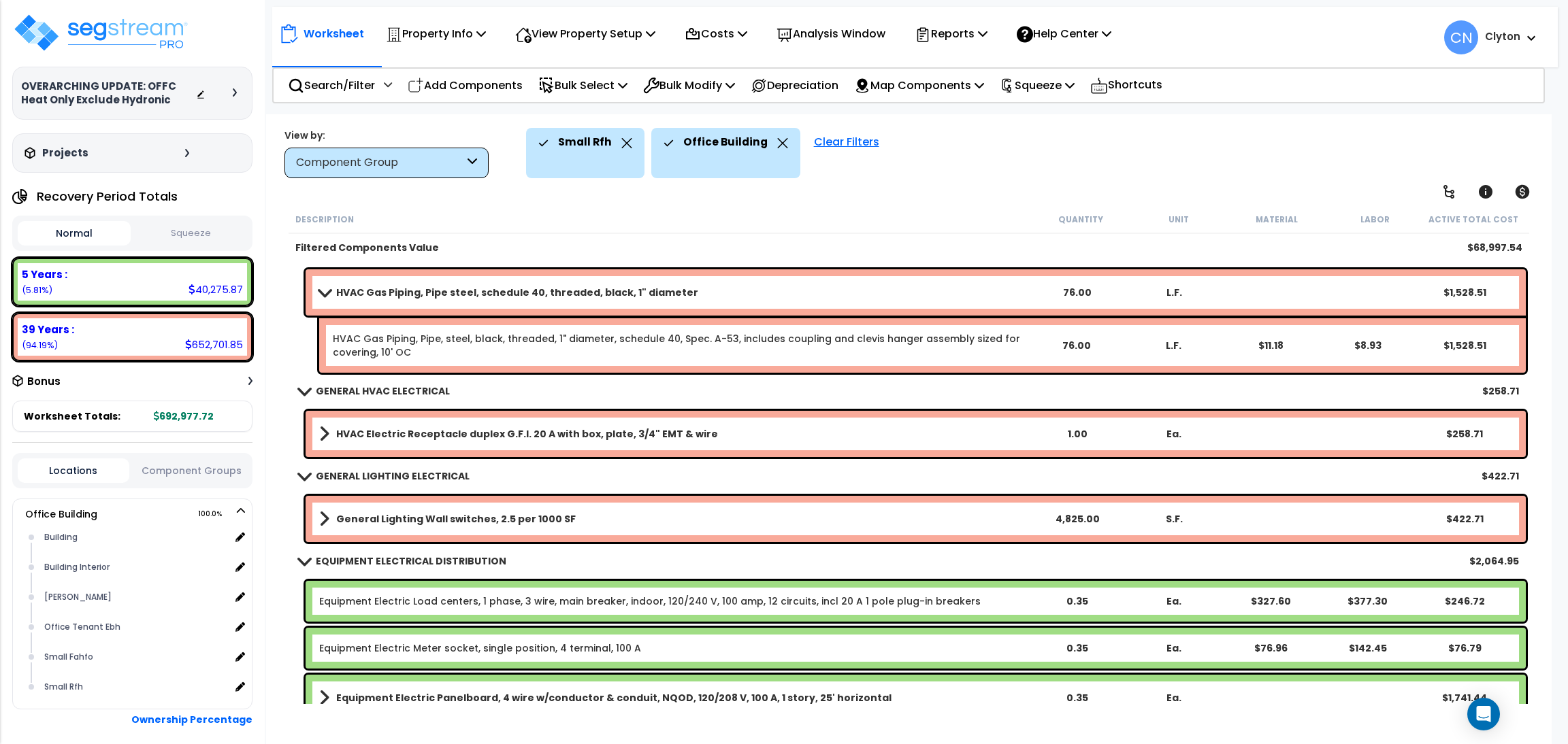
scroll to position [837, 0]
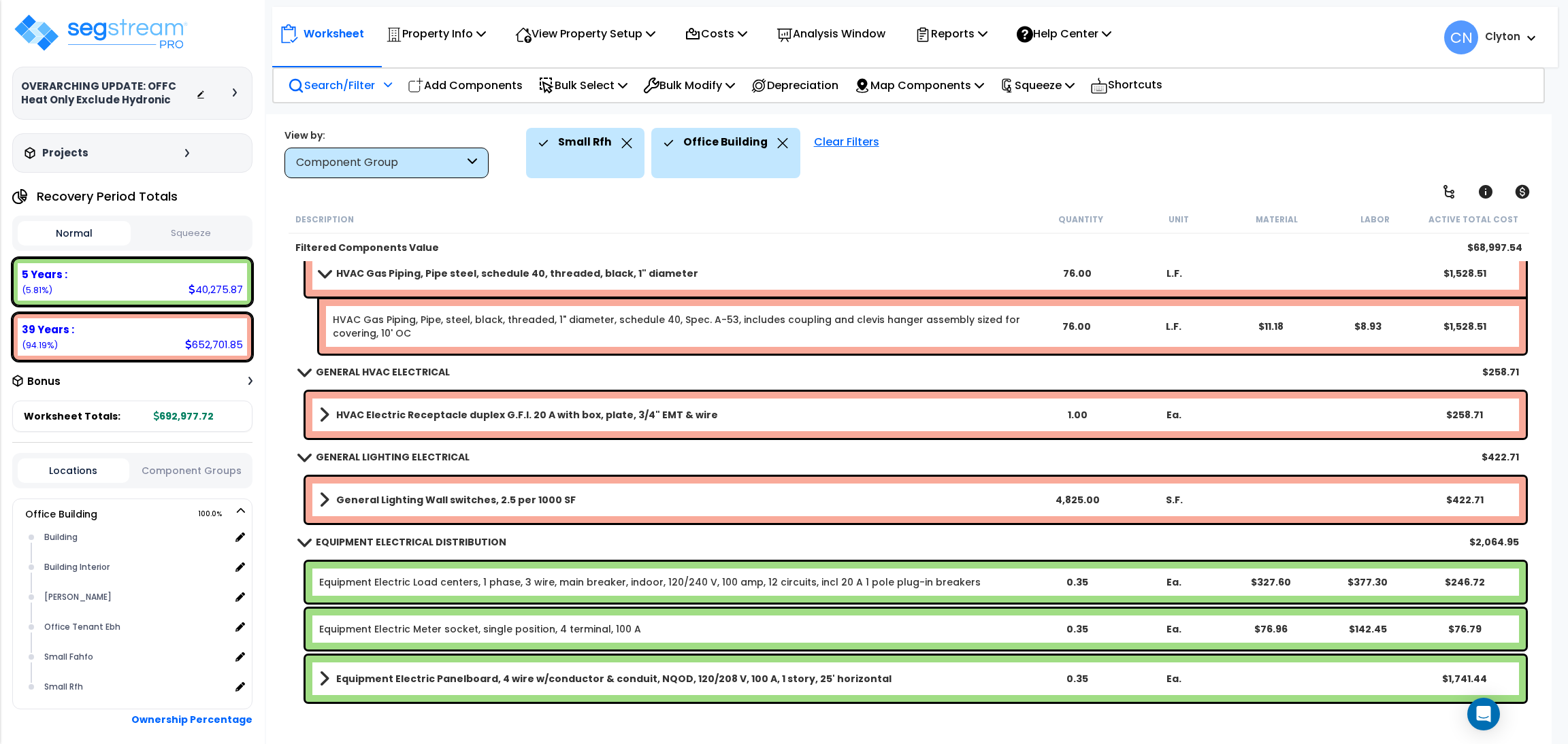
click at [345, 76] on p "Search/Filter" at bounding box center [331, 85] width 87 height 19
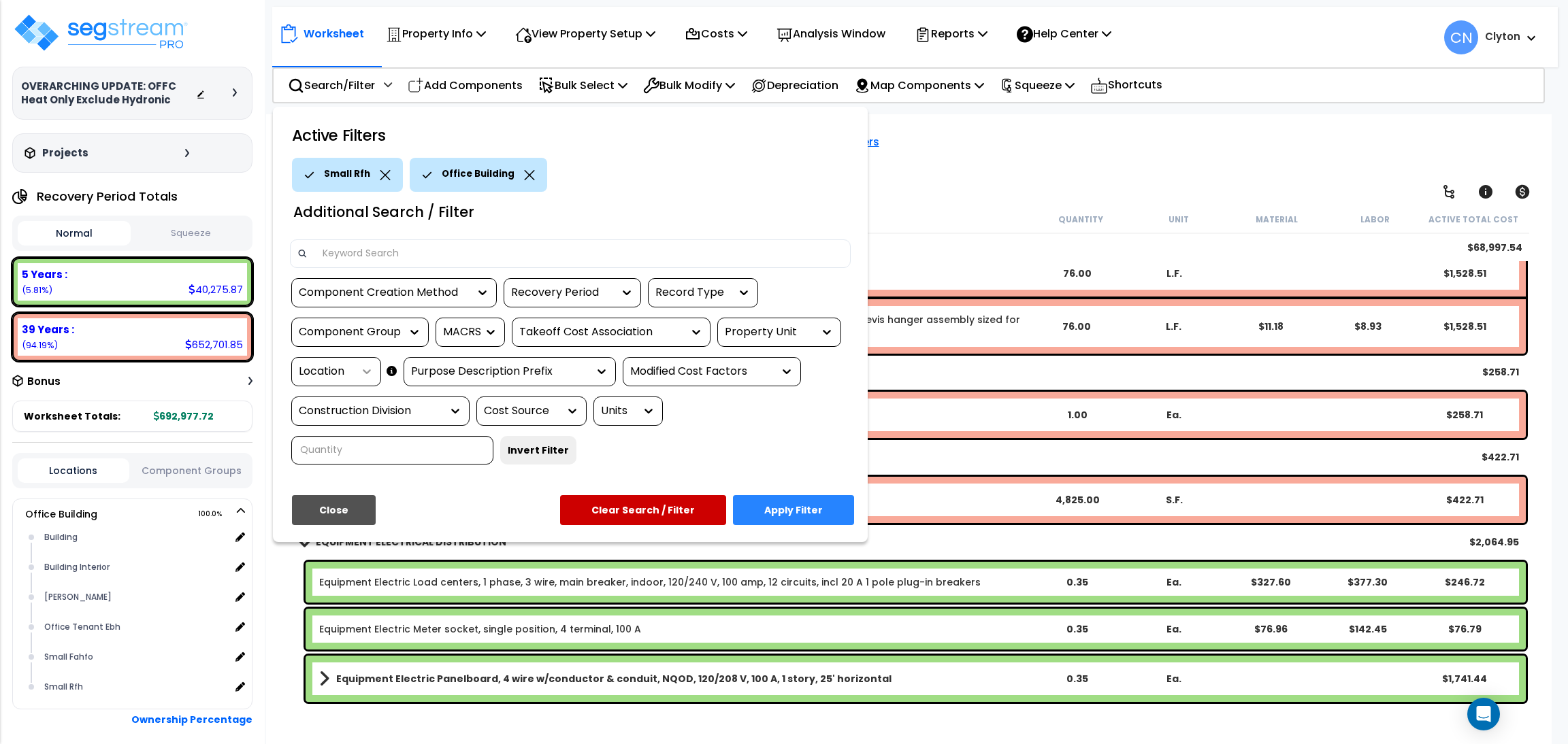
click at [354, 375] on div at bounding box center [364, 371] width 20 height 14
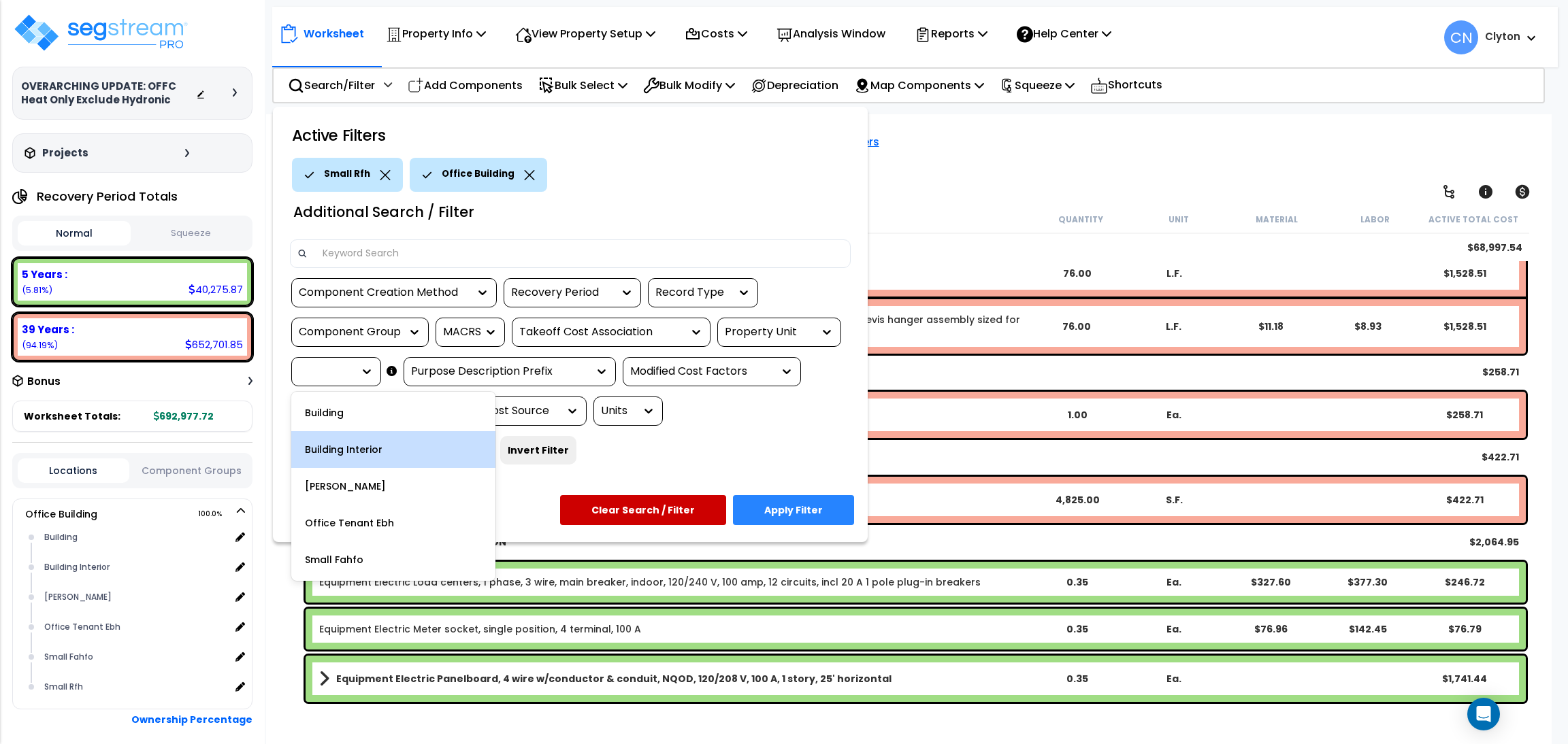
click at [1052, 152] on div at bounding box center [784, 372] width 1568 height 744
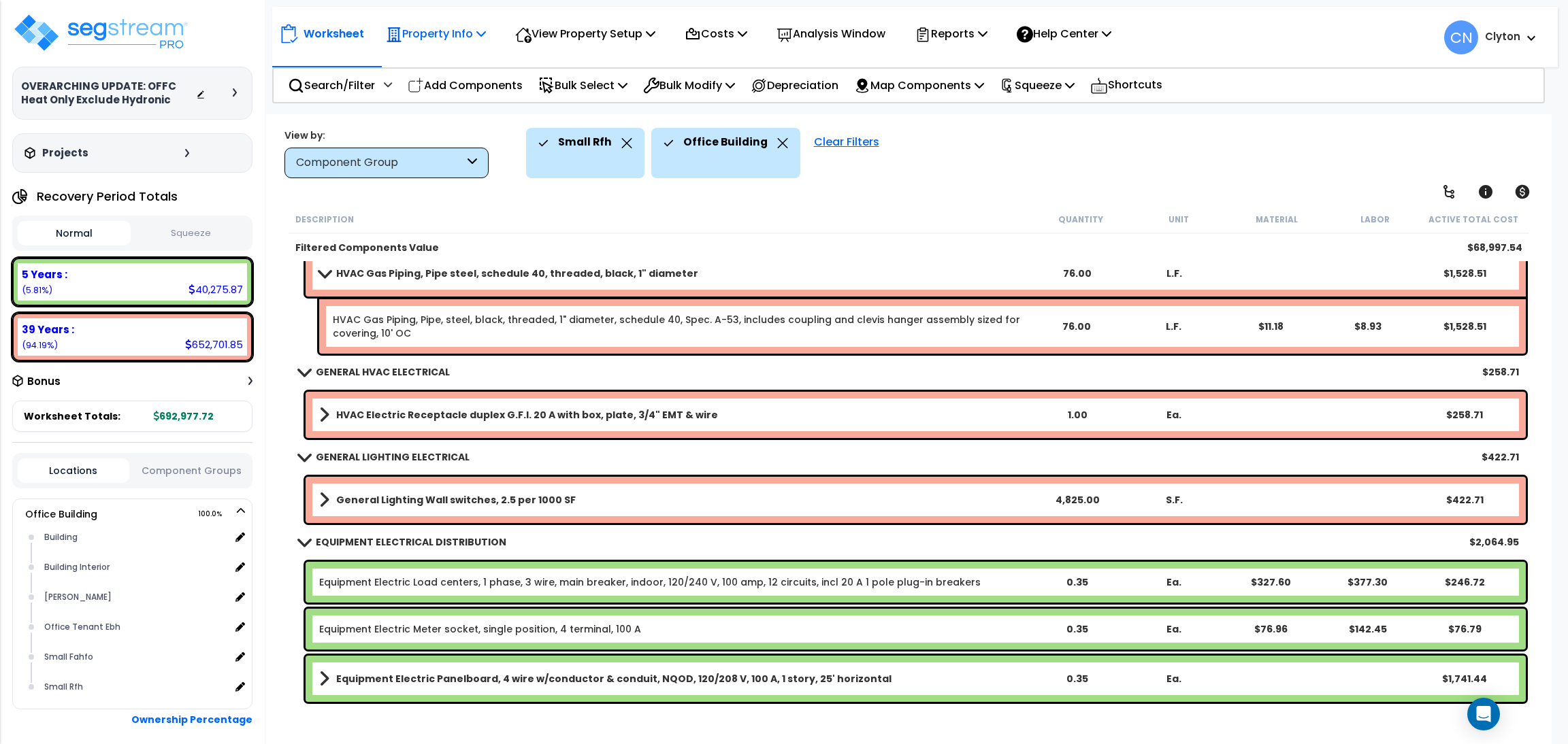
click at [452, 32] on p "Property Info" at bounding box center [435, 34] width 100 height 19
click at [442, 126] on link "Template property" at bounding box center [446, 122] width 135 height 27
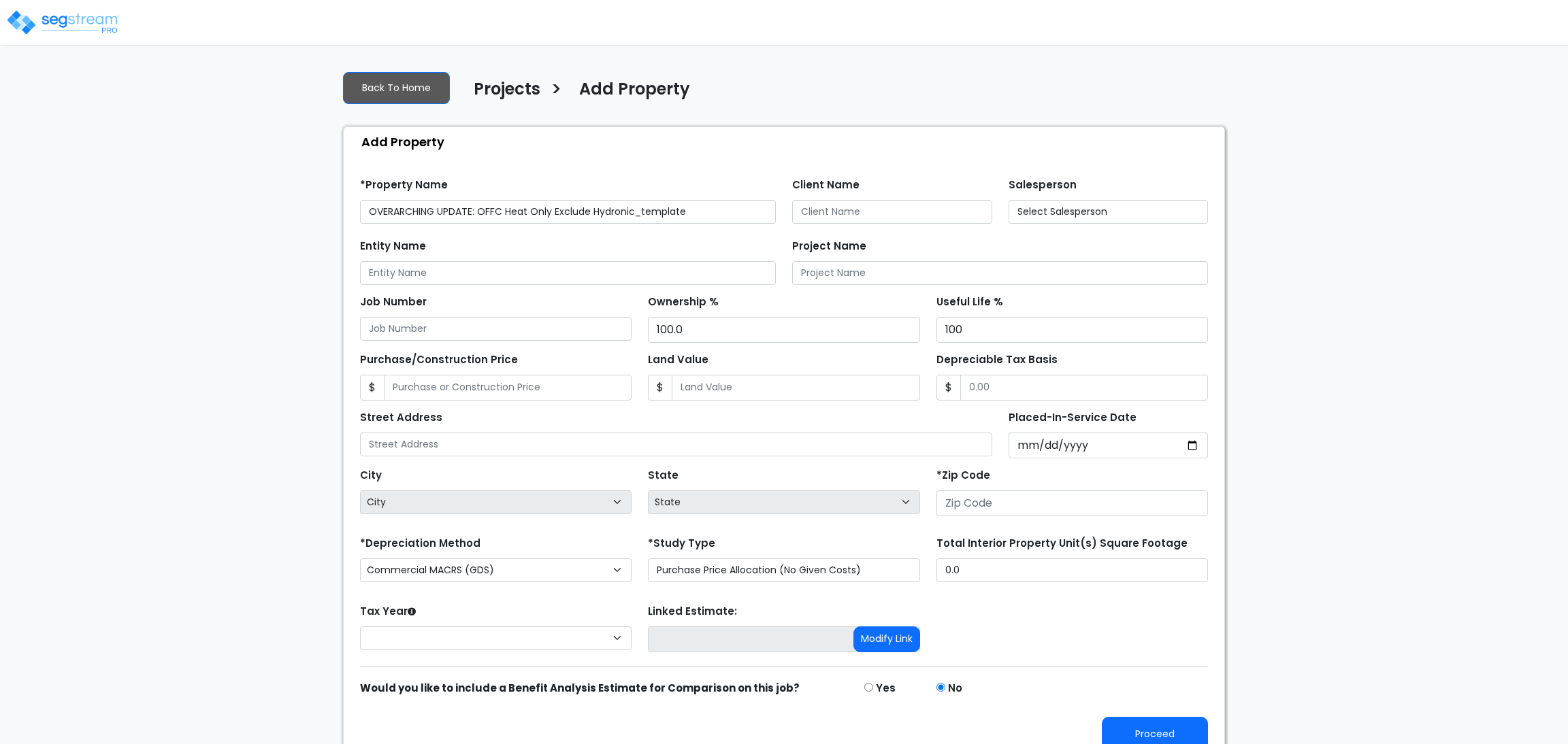
type input "80206"
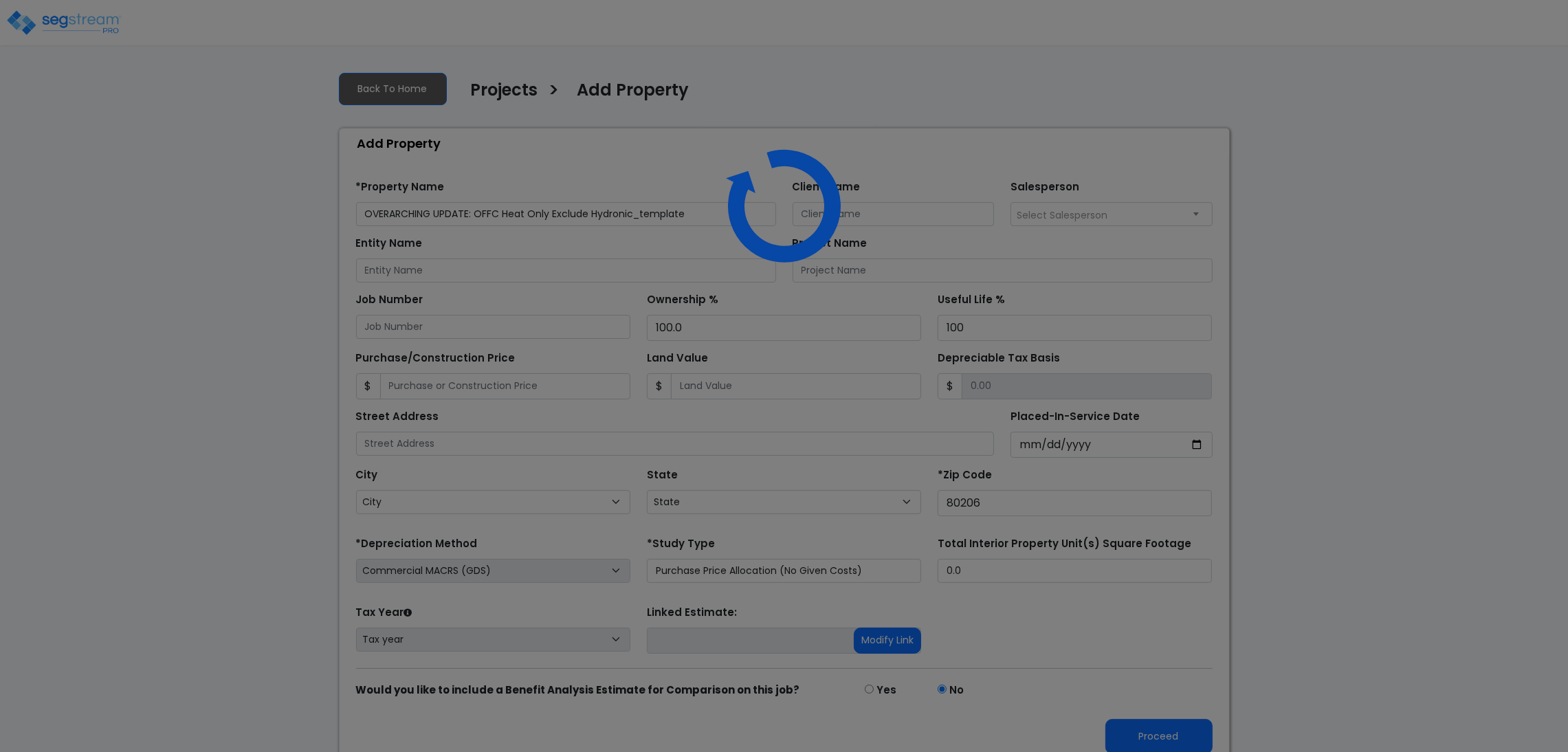
select select "CO"
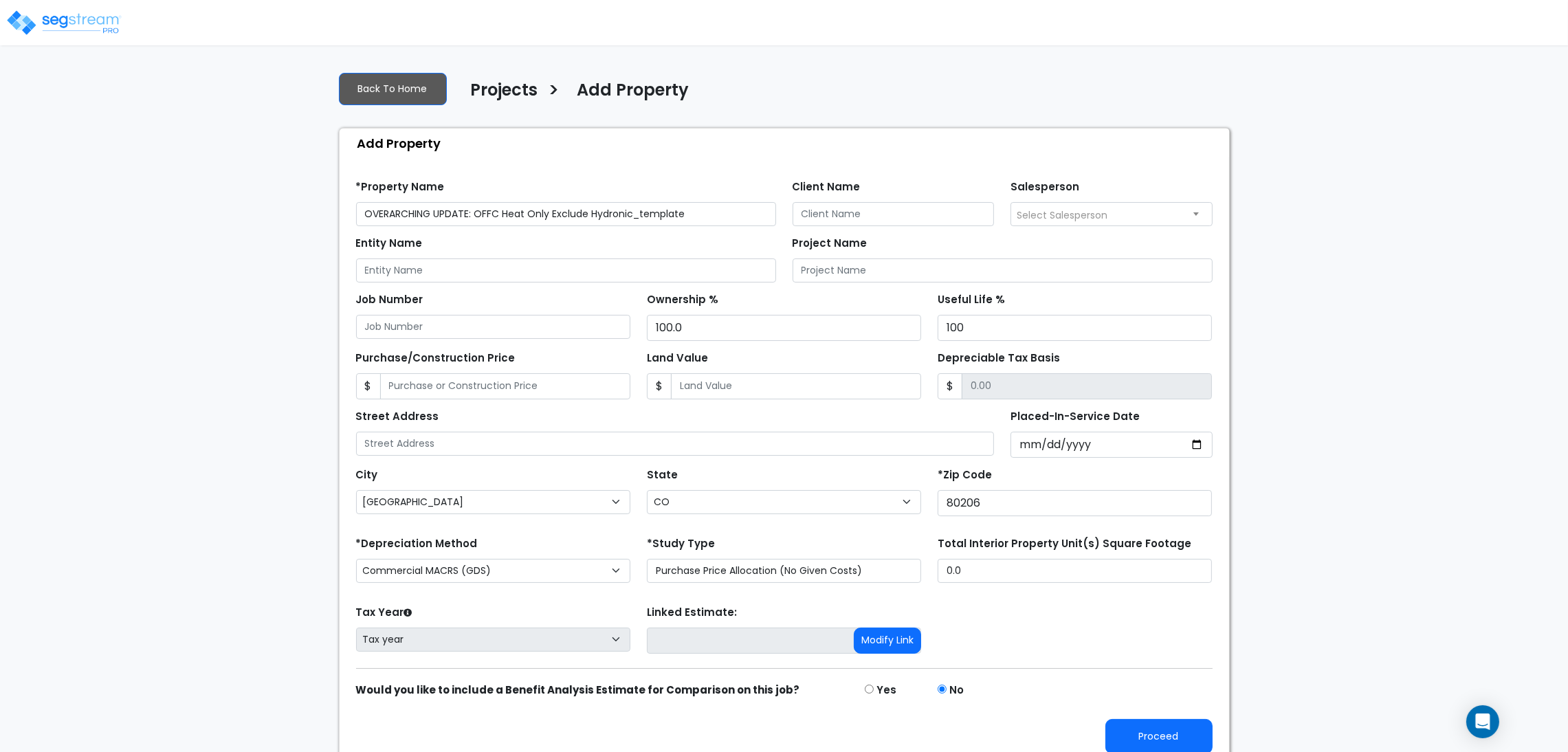
drag, startPoint x: 704, startPoint y: 206, endPoint x: 636, endPoint y: 210, distance: 68.1
click at [636, 210] on input "OVERARCHING UPDATE: OFFC Heat Only Exclude Hydronic_template" at bounding box center [566, 214] width 420 height 24
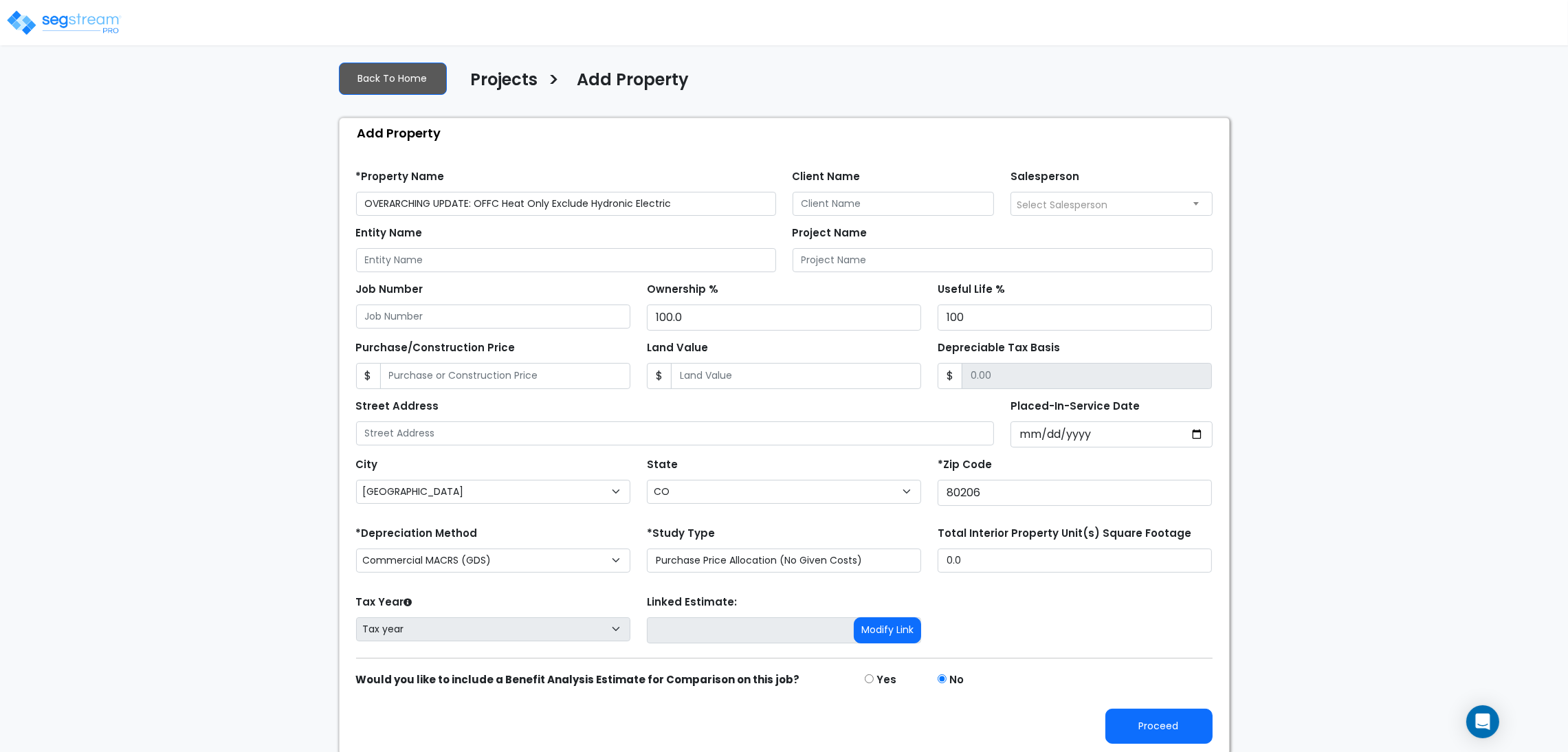
scroll to position [15, 0]
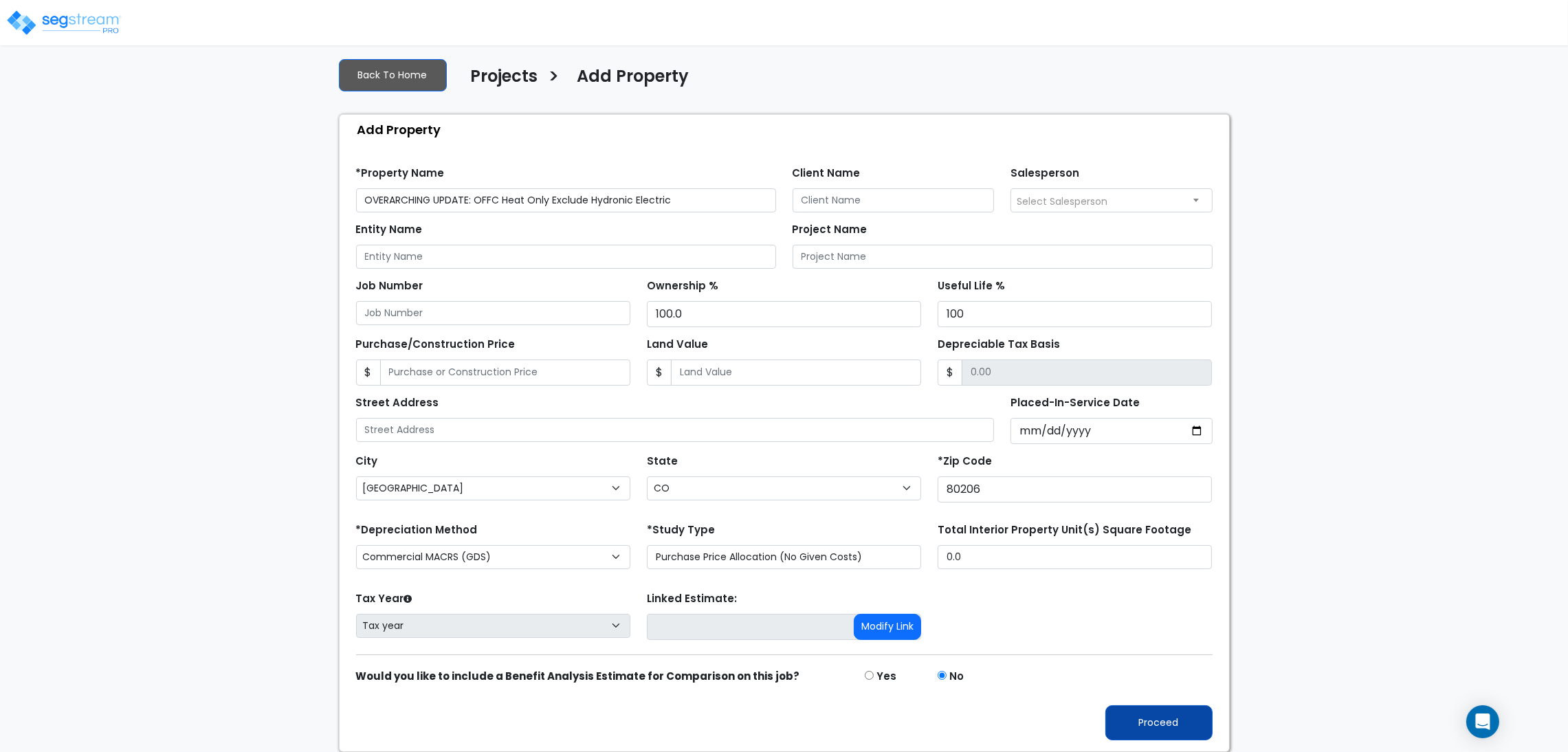
type input "OVERARCHING UPDATE: OFFC Heat Only Exclude Hydronic Electric"
click at [1165, 715] on button "Proceed" at bounding box center [1159, 723] width 108 height 35
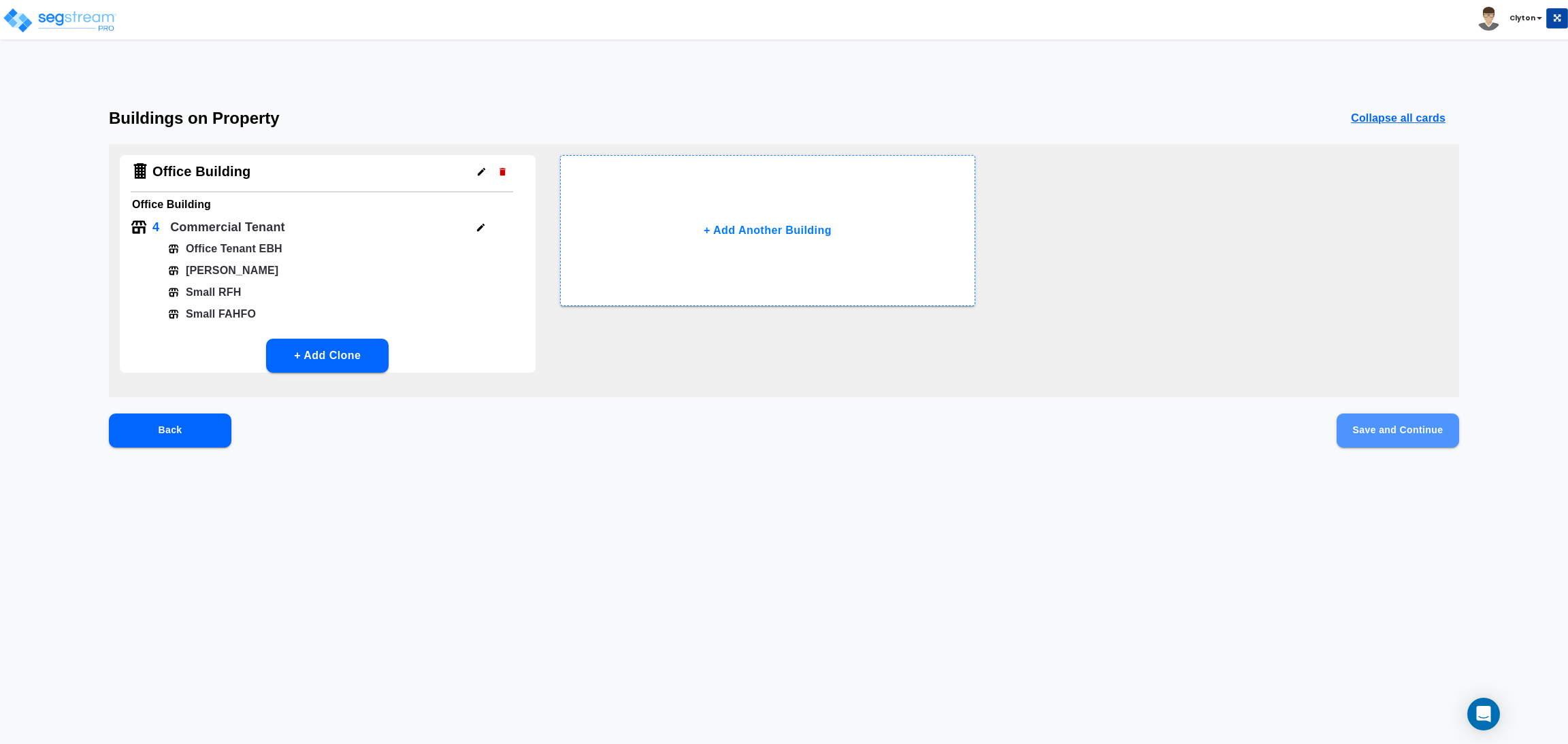
click at [1422, 436] on button "Save and Continue" at bounding box center [1398, 431] width 123 height 34
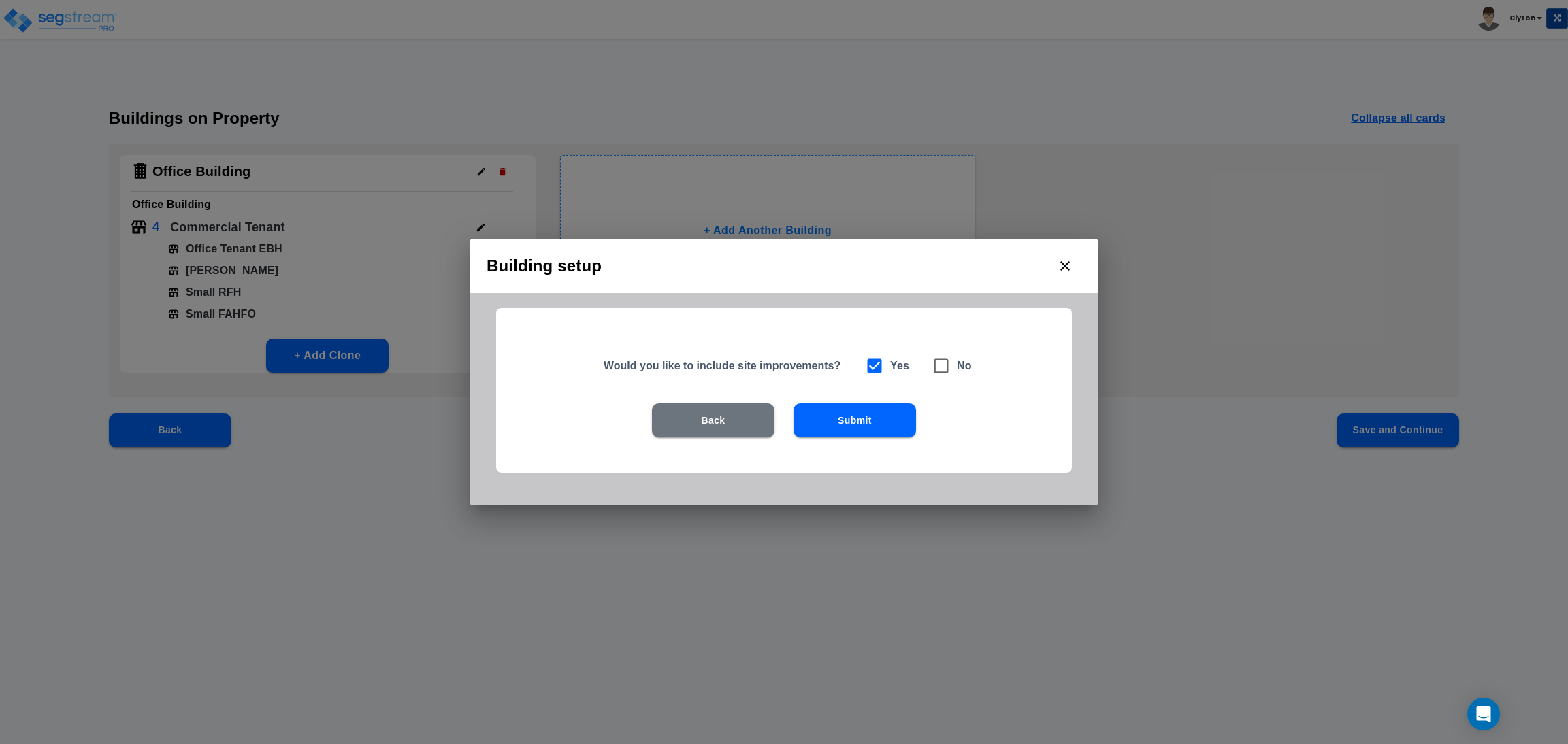
click at [945, 368] on icon at bounding box center [941, 366] width 19 height 19
checkbox input "false"
checkbox input "true"
click at [879, 415] on button "Submit" at bounding box center [855, 421] width 123 height 34
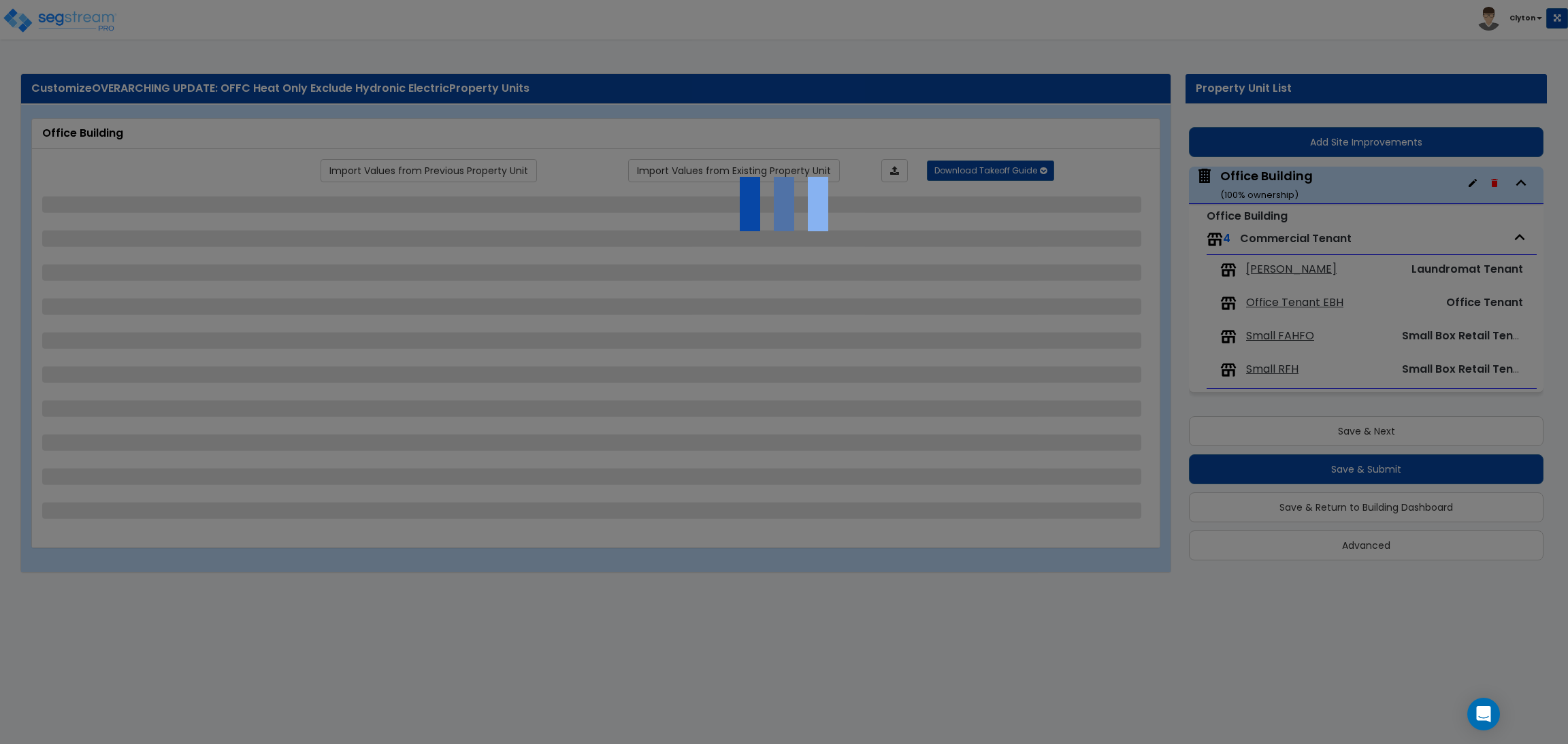
select select "7"
select select "2"
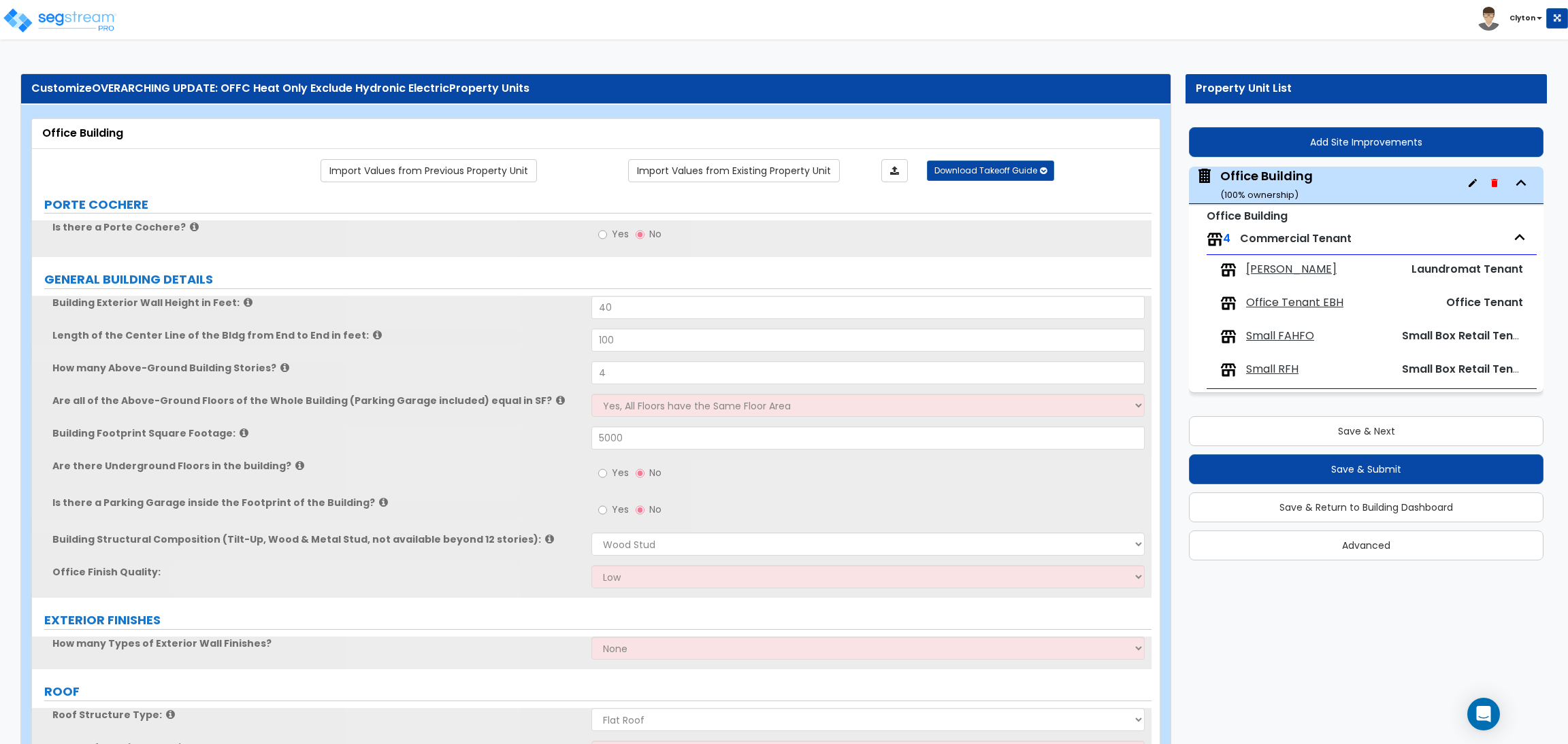
click at [1267, 272] on span "[PERSON_NAME]" at bounding box center [1291, 270] width 90 height 15
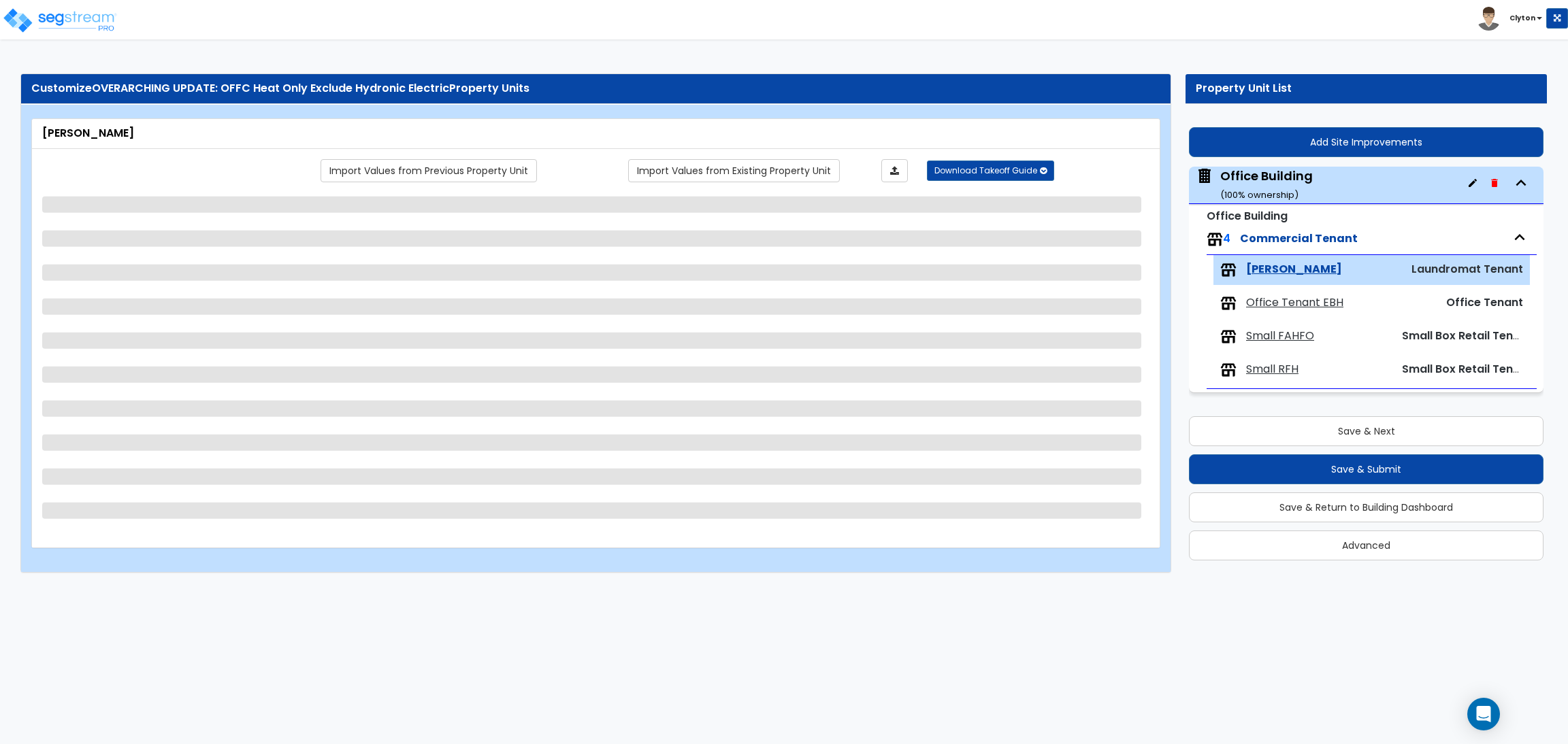
select select "1"
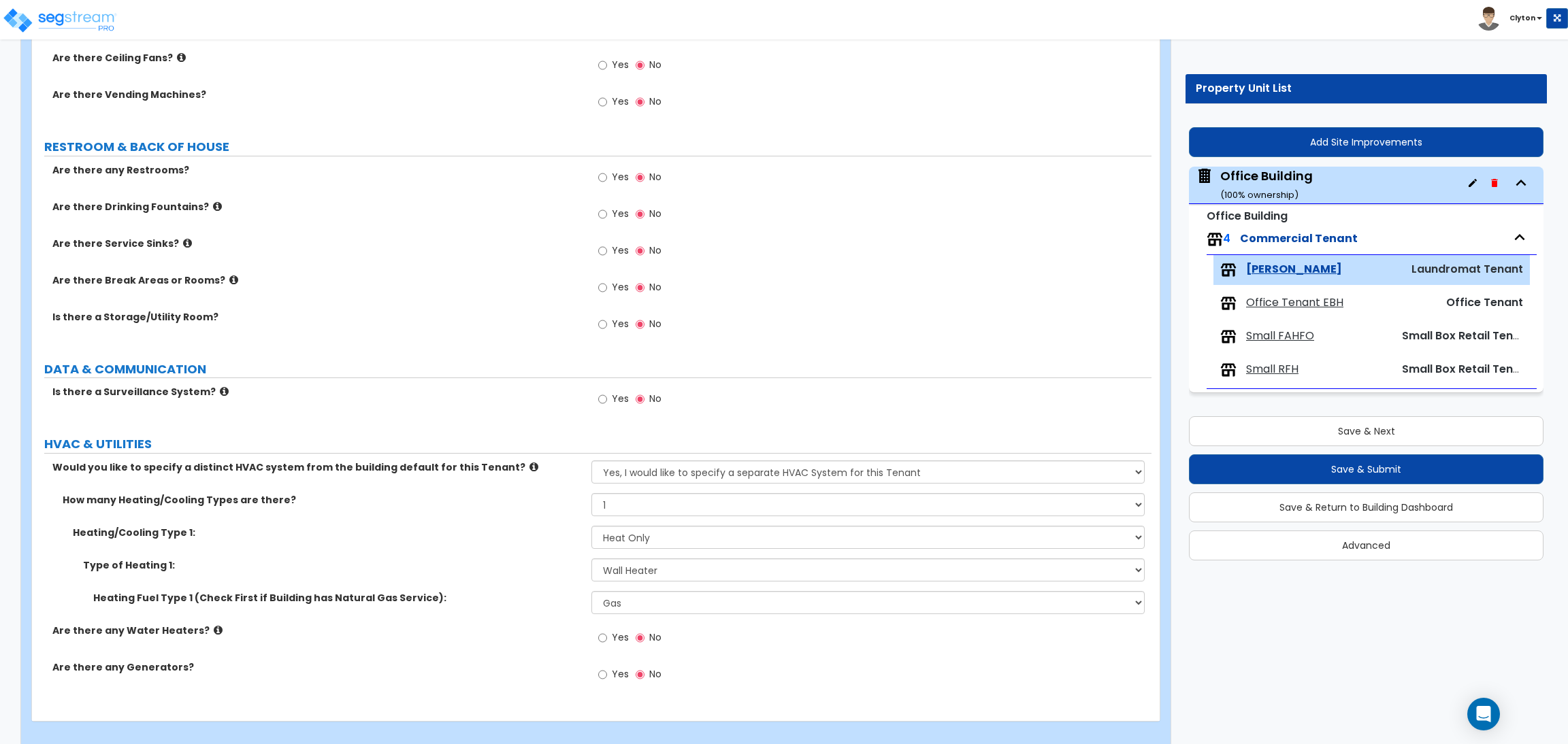
scroll to position [1268, 0]
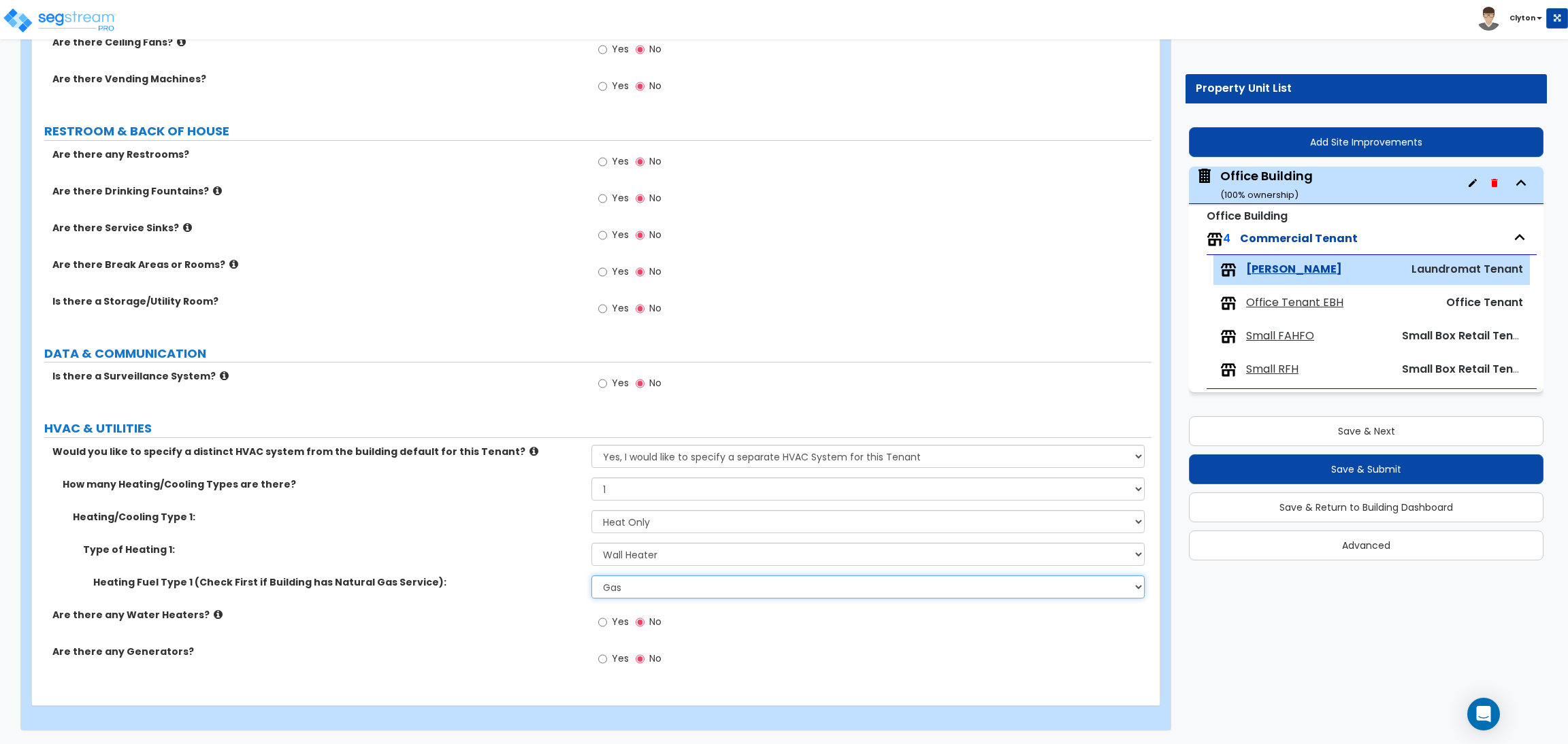
click at [648, 586] on select "Please Choose One Gas Electric" at bounding box center [867, 587] width 553 height 23
select select "2"
click at [591, 575] on select "Please Choose One Gas Electric" at bounding box center [867, 587] width 553 height 23
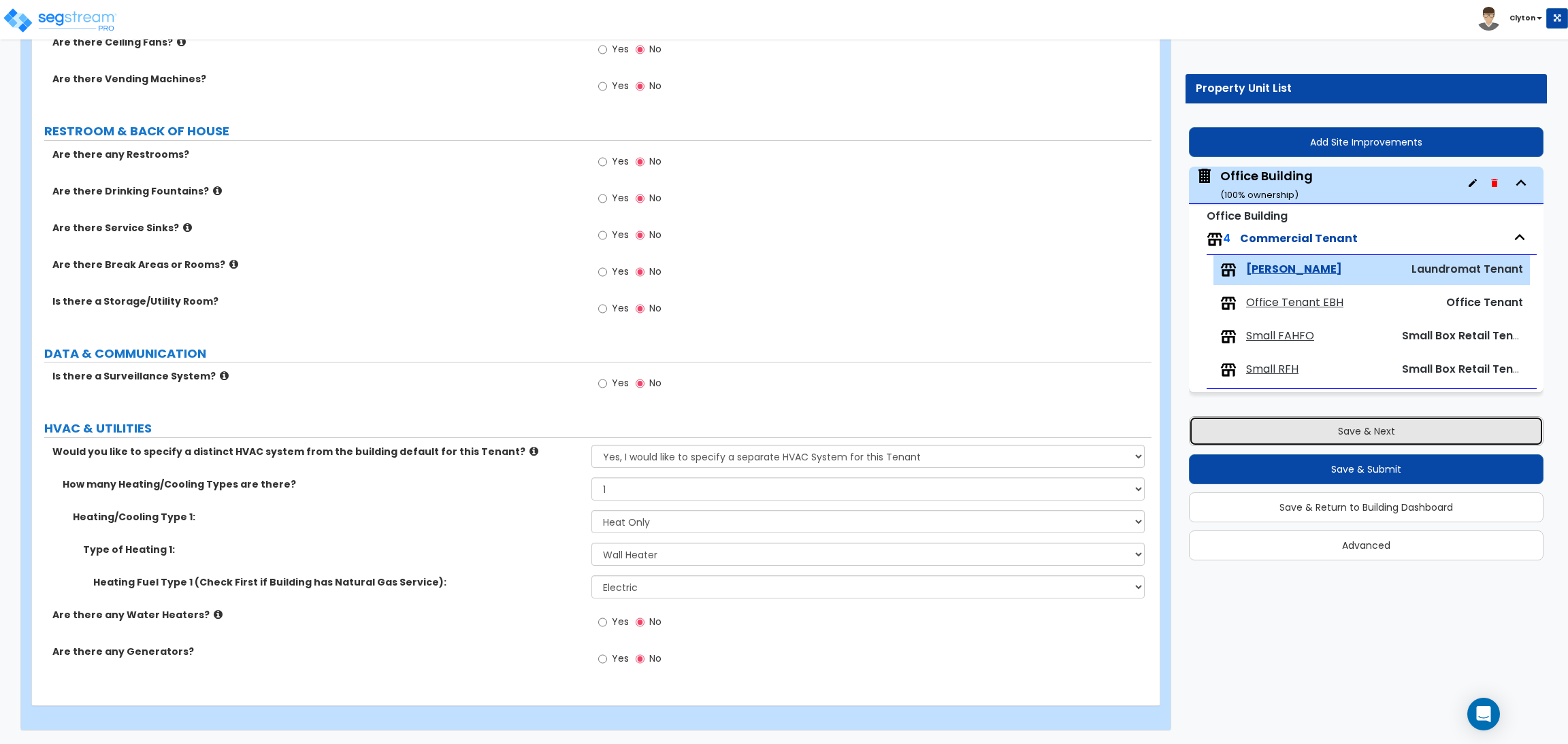
click at [1373, 438] on button "Save & Next" at bounding box center [1366, 431] width 354 height 30
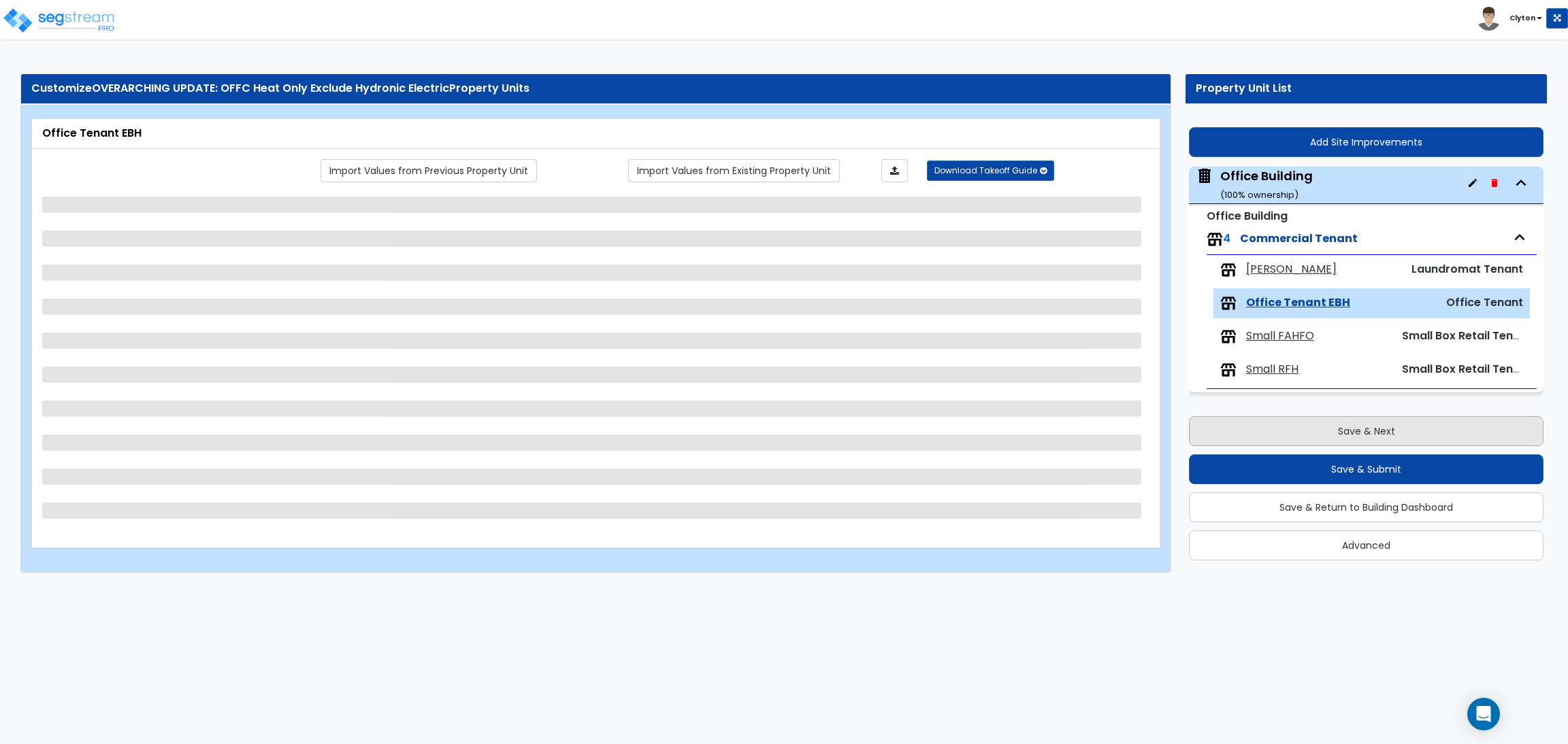
scroll to position [0, 0]
select select "1"
select select "2"
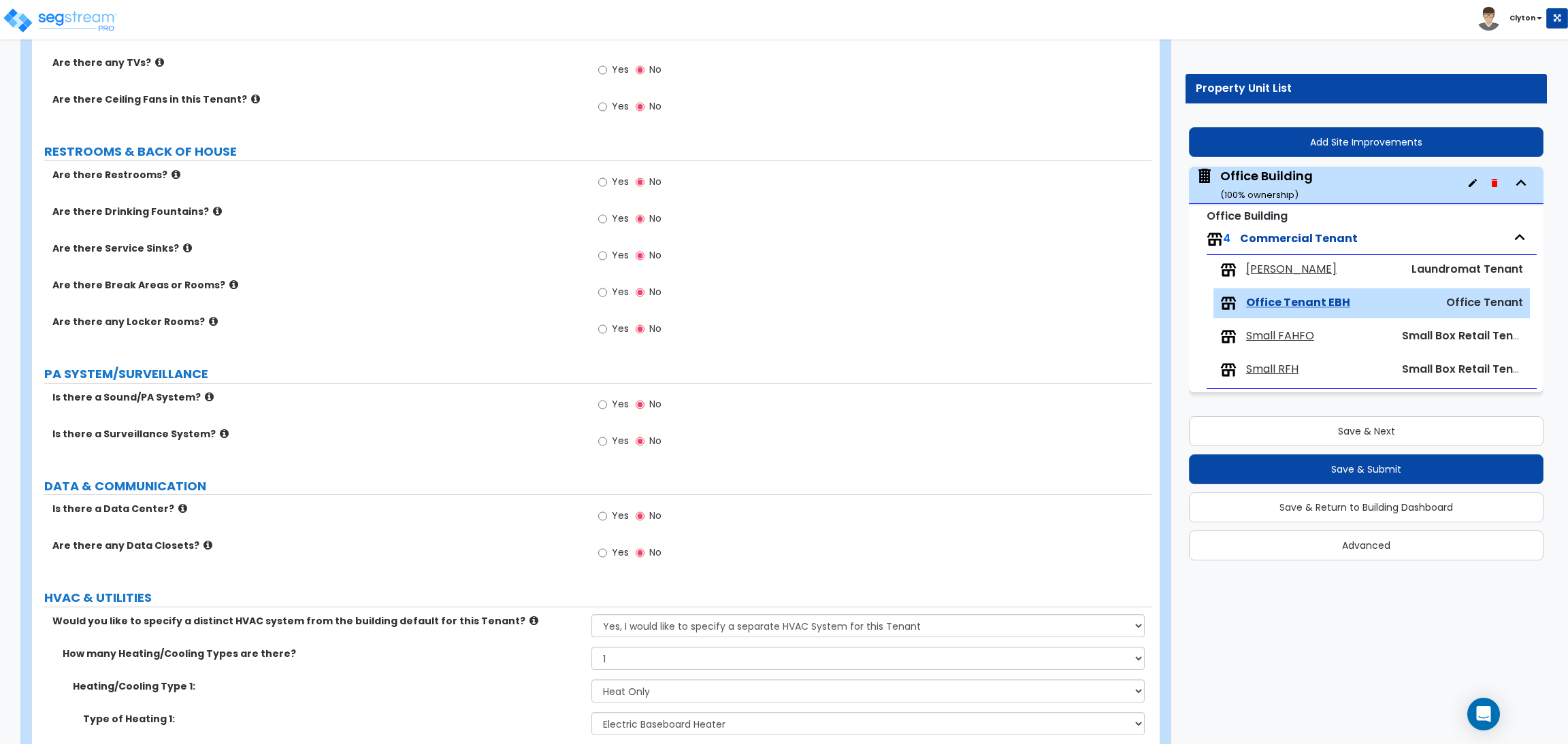
scroll to position [1322, 0]
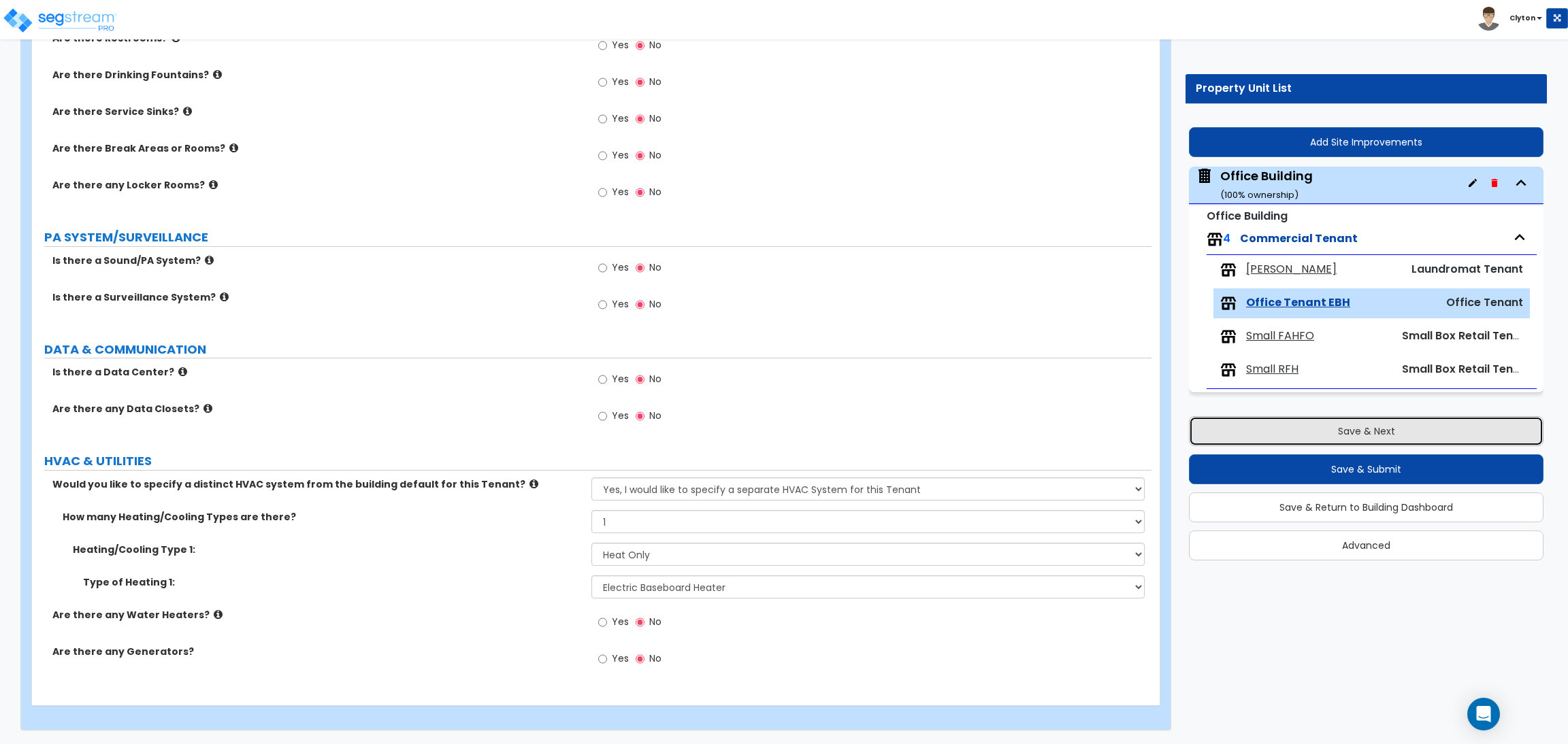
click at [1326, 442] on button "Save & Next" at bounding box center [1366, 431] width 354 height 30
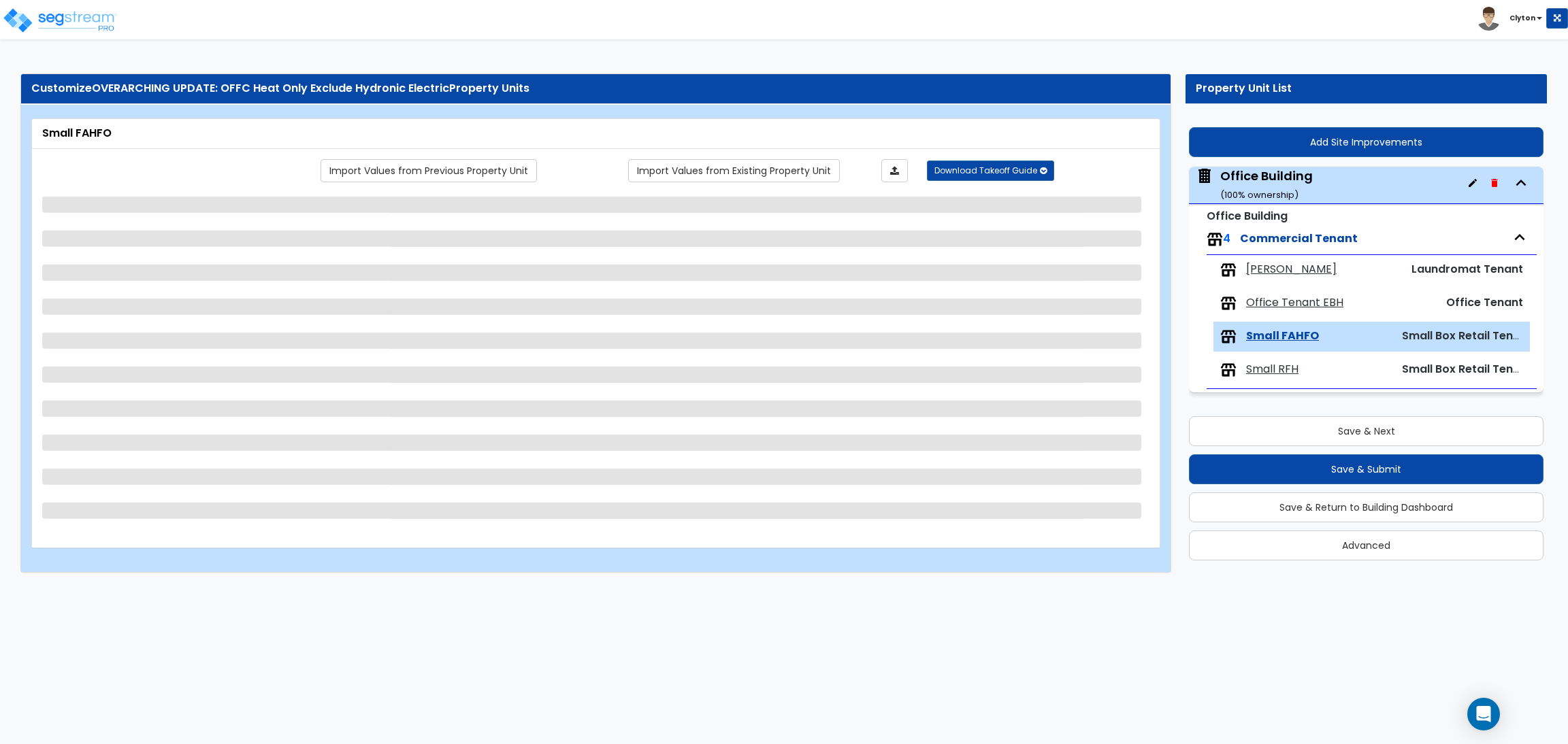
select select "1"
select select "5"
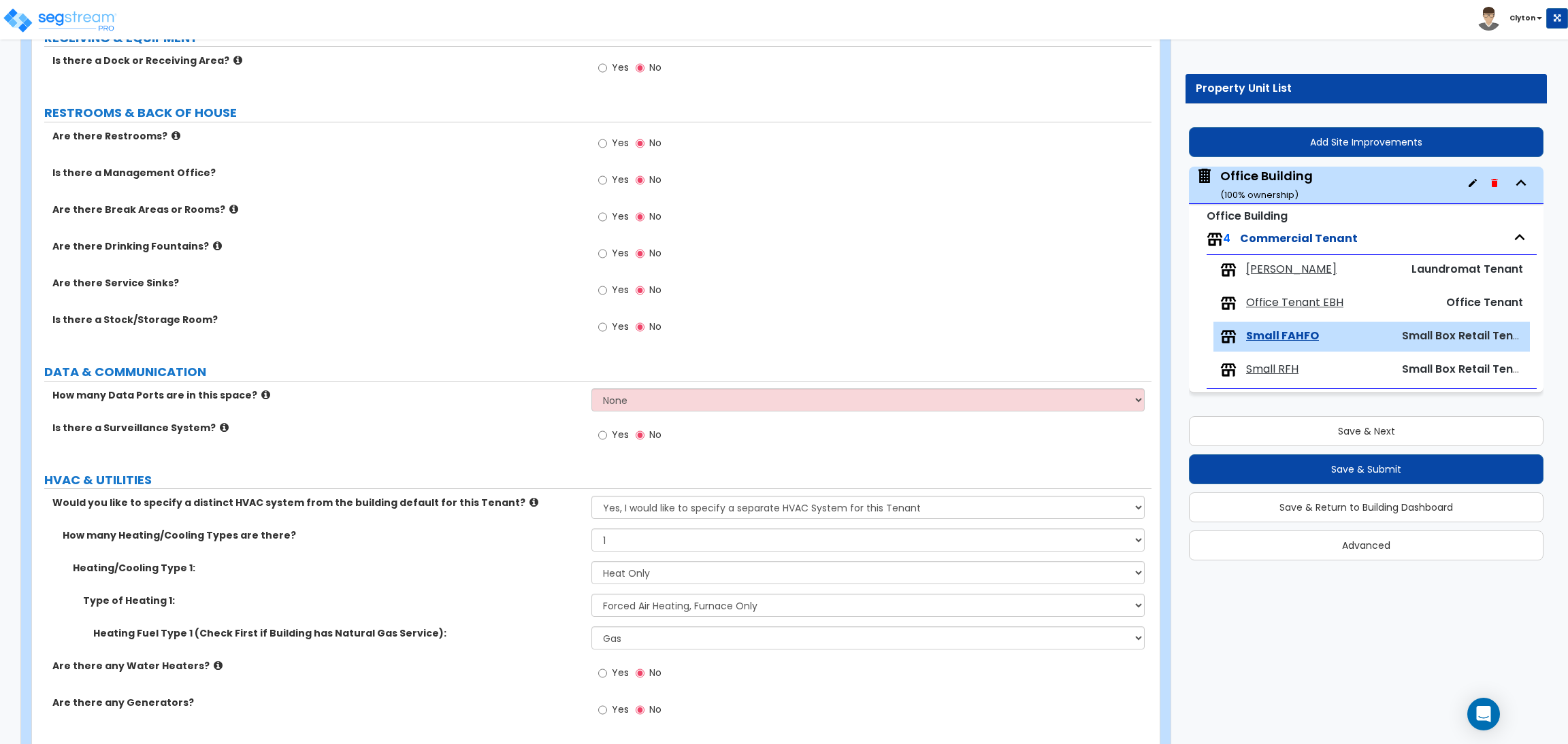
scroll to position [1129, 0]
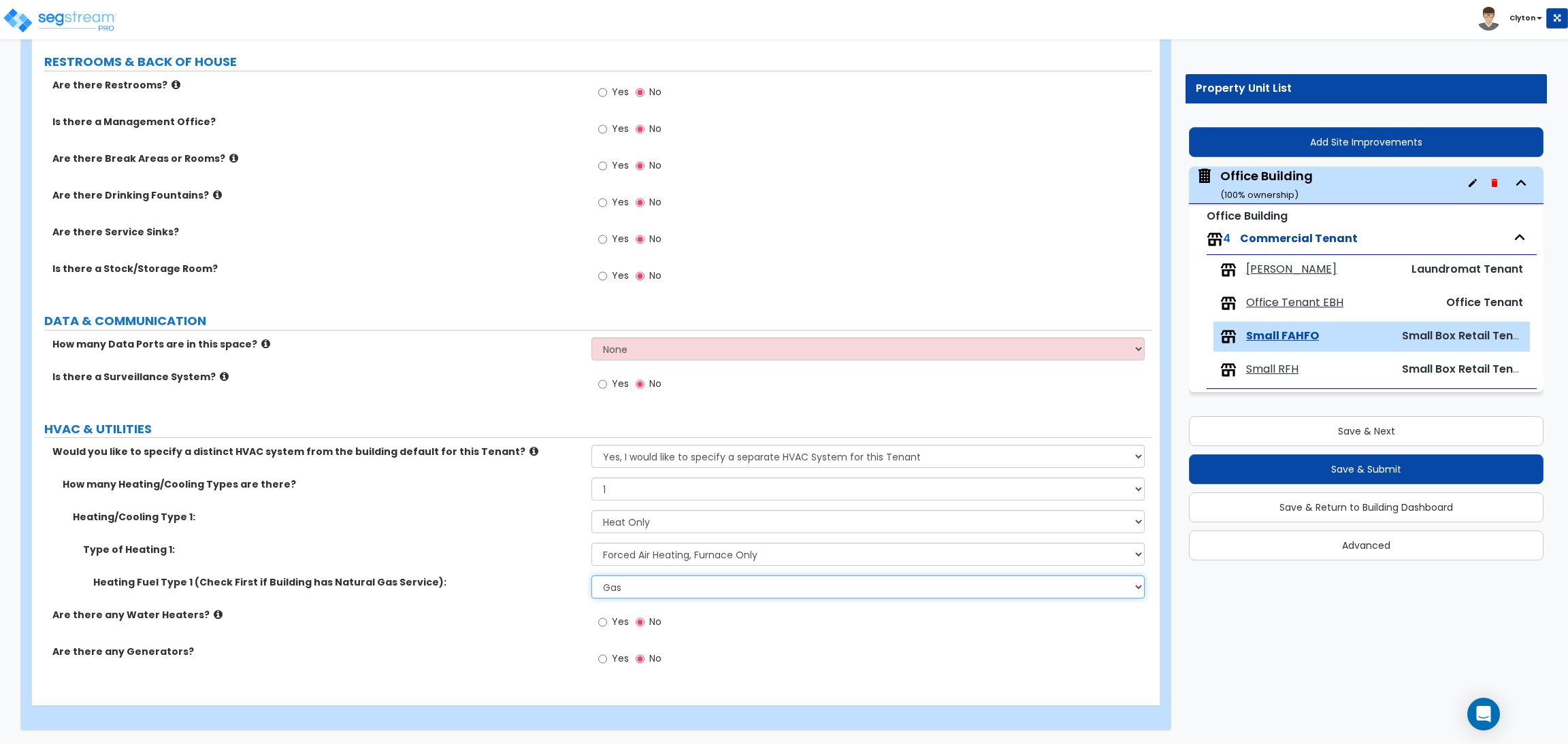
click at [661, 594] on select "Please Choose One Gas Electric" at bounding box center [867, 587] width 553 height 23
select select "2"
click at [591, 575] on select "Please Choose One Gas Electric" at bounding box center [867, 587] width 553 height 23
click at [520, 571] on div "Type of Heating 1: Please Choose One Wall Heater Electric Baseboard Heater Hydr…" at bounding box center [592, 559] width 1120 height 32
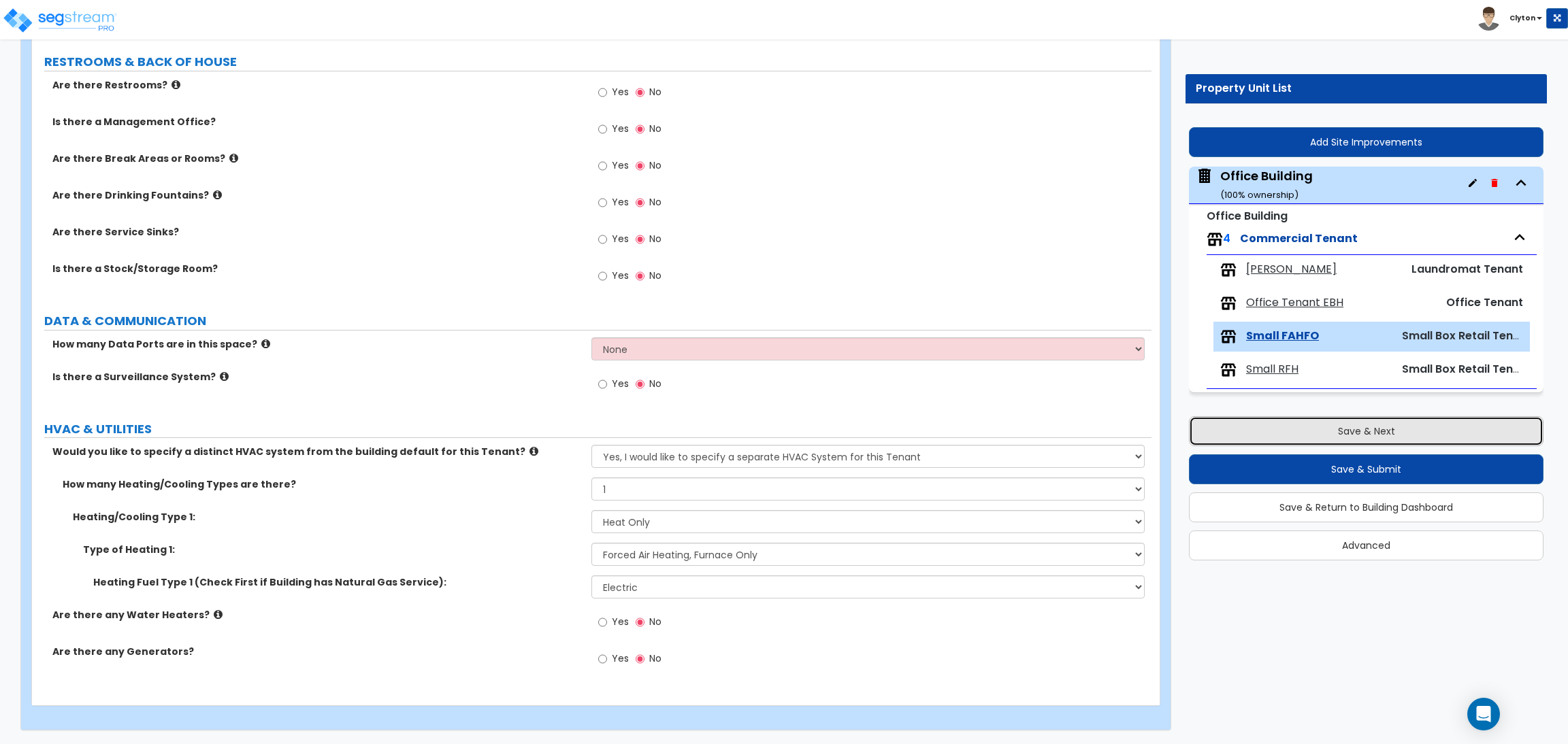
click at [1285, 436] on button "Save & Next" at bounding box center [1366, 431] width 354 height 30
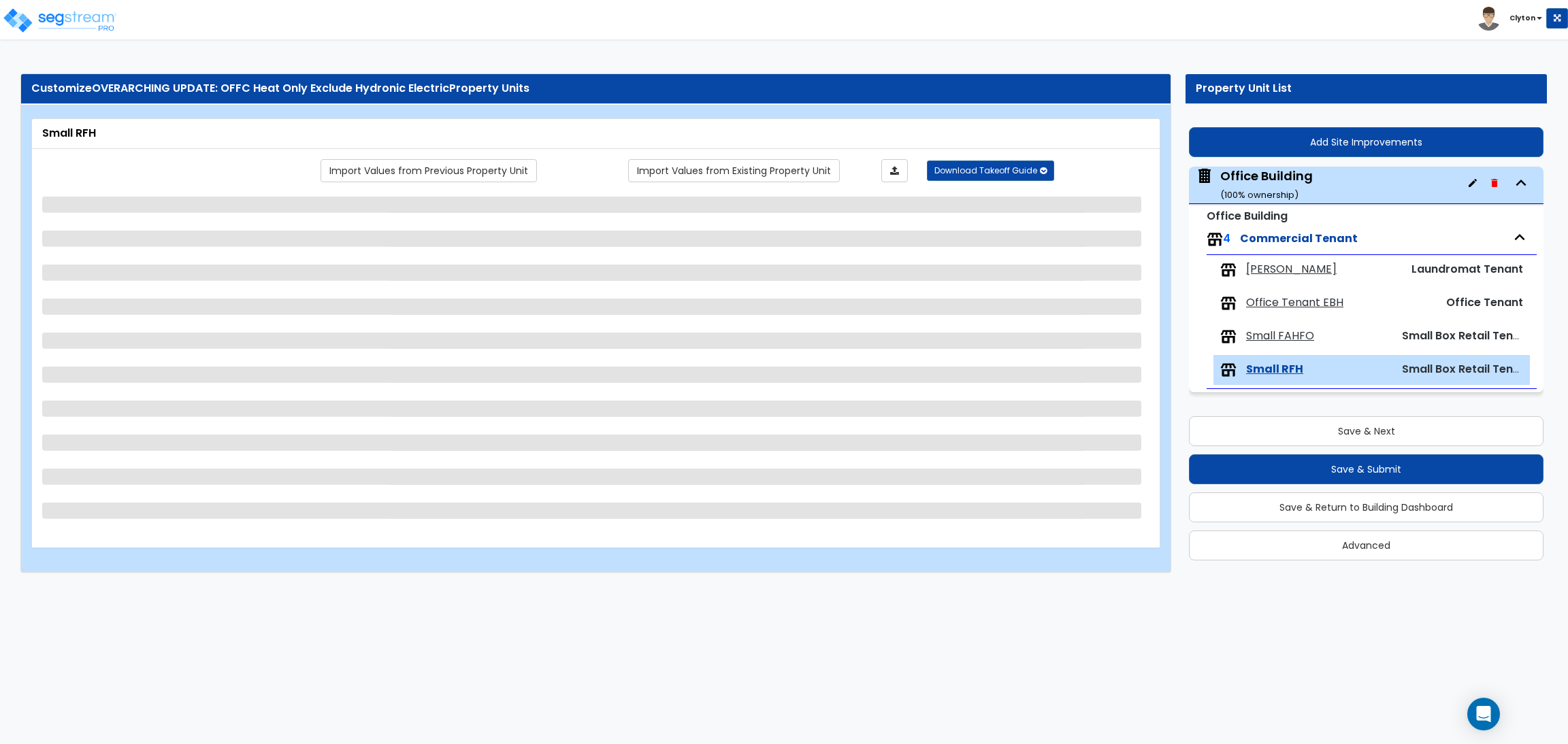
select select "1"
select select "4"
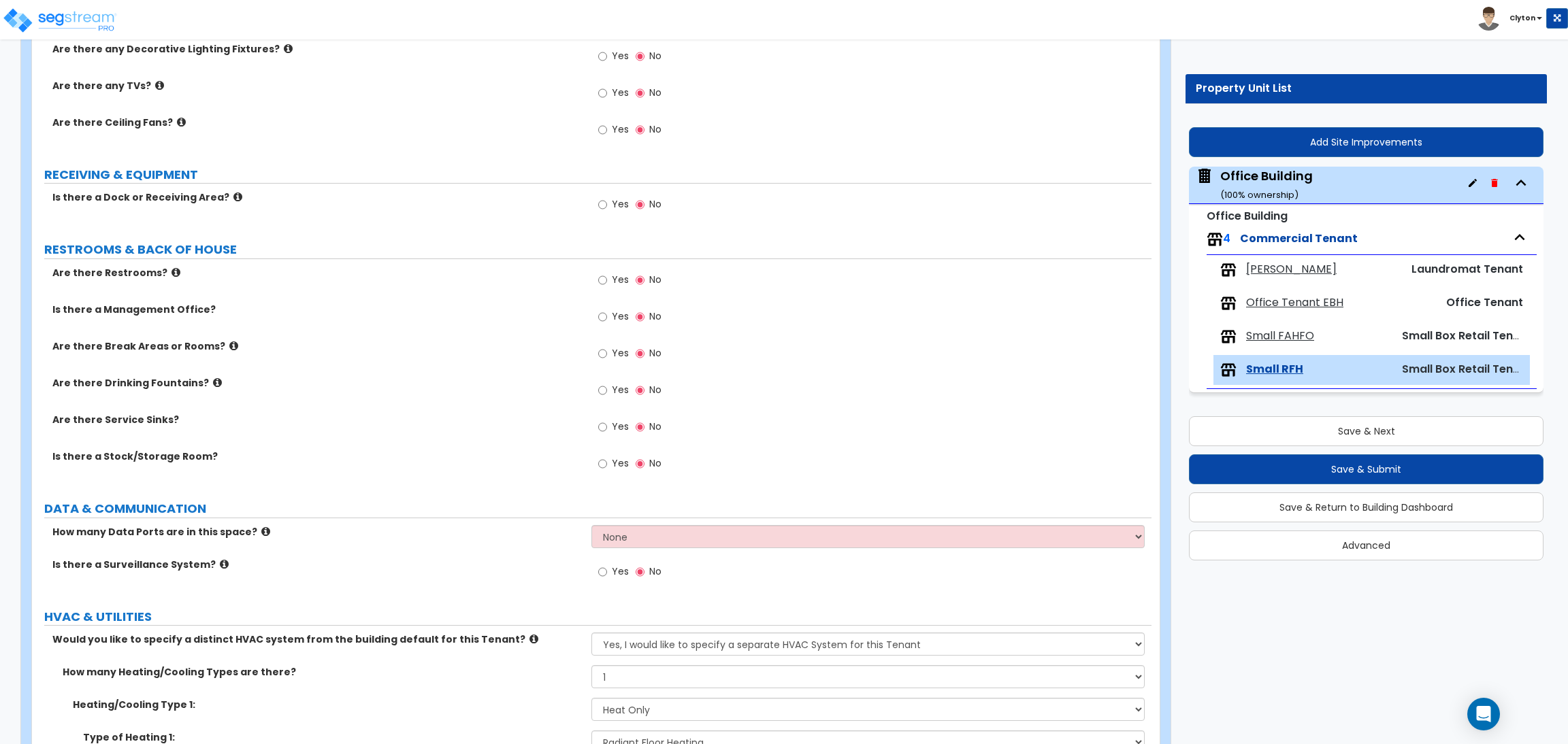
scroll to position [1129, 0]
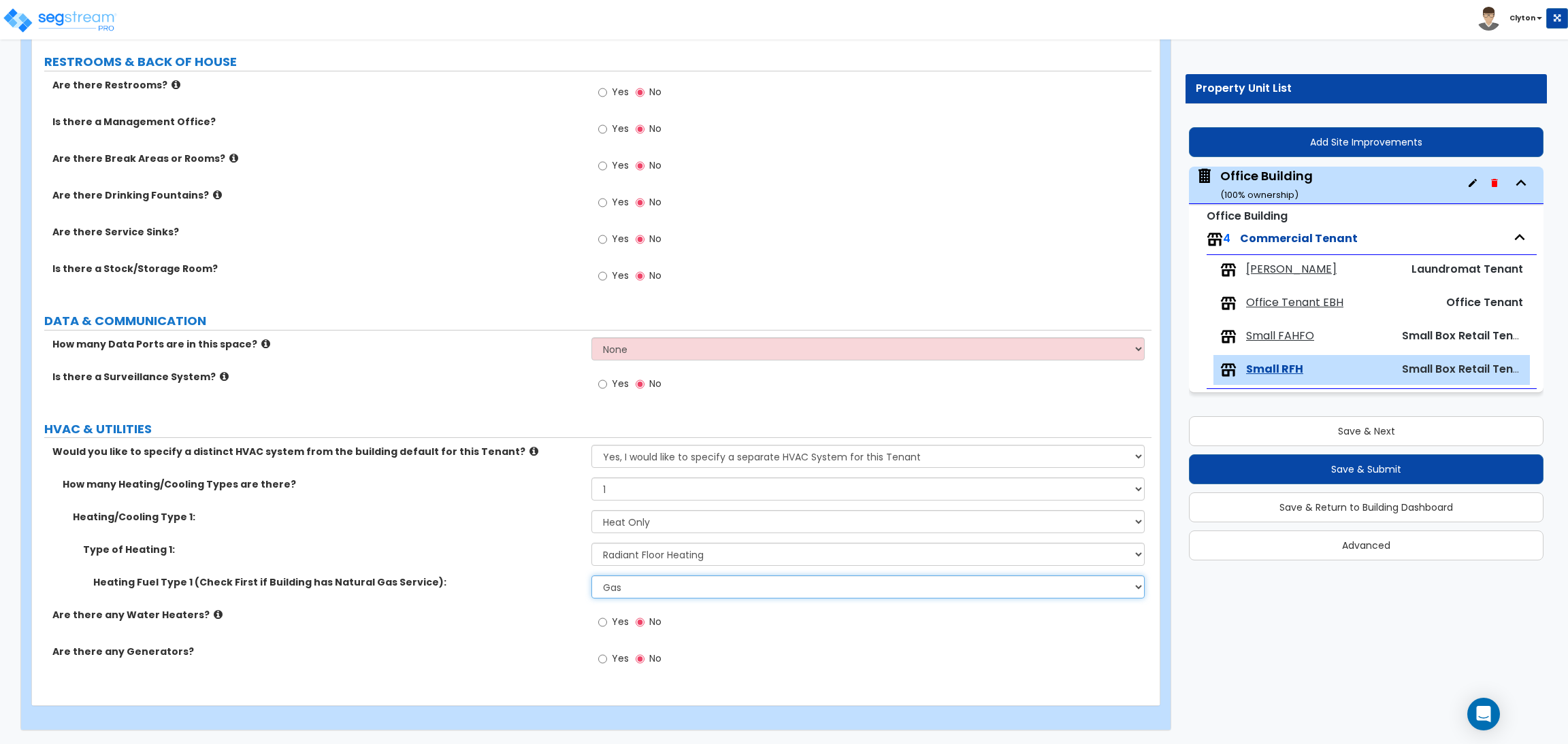
click at [603, 585] on select "Please Choose One Gas Electric" at bounding box center [867, 587] width 553 height 23
select select "2"
click at [591, 575] on select "Please Choose One Gas Electric" at bounding box center [867, 587] width 553 height 23
click at [491, 568] on div "Type of Heating 1: Please Choose One Wall Heater Electric Baseboard Heater Hydr…" at bounding box center [592, 559] width 1120 height 32
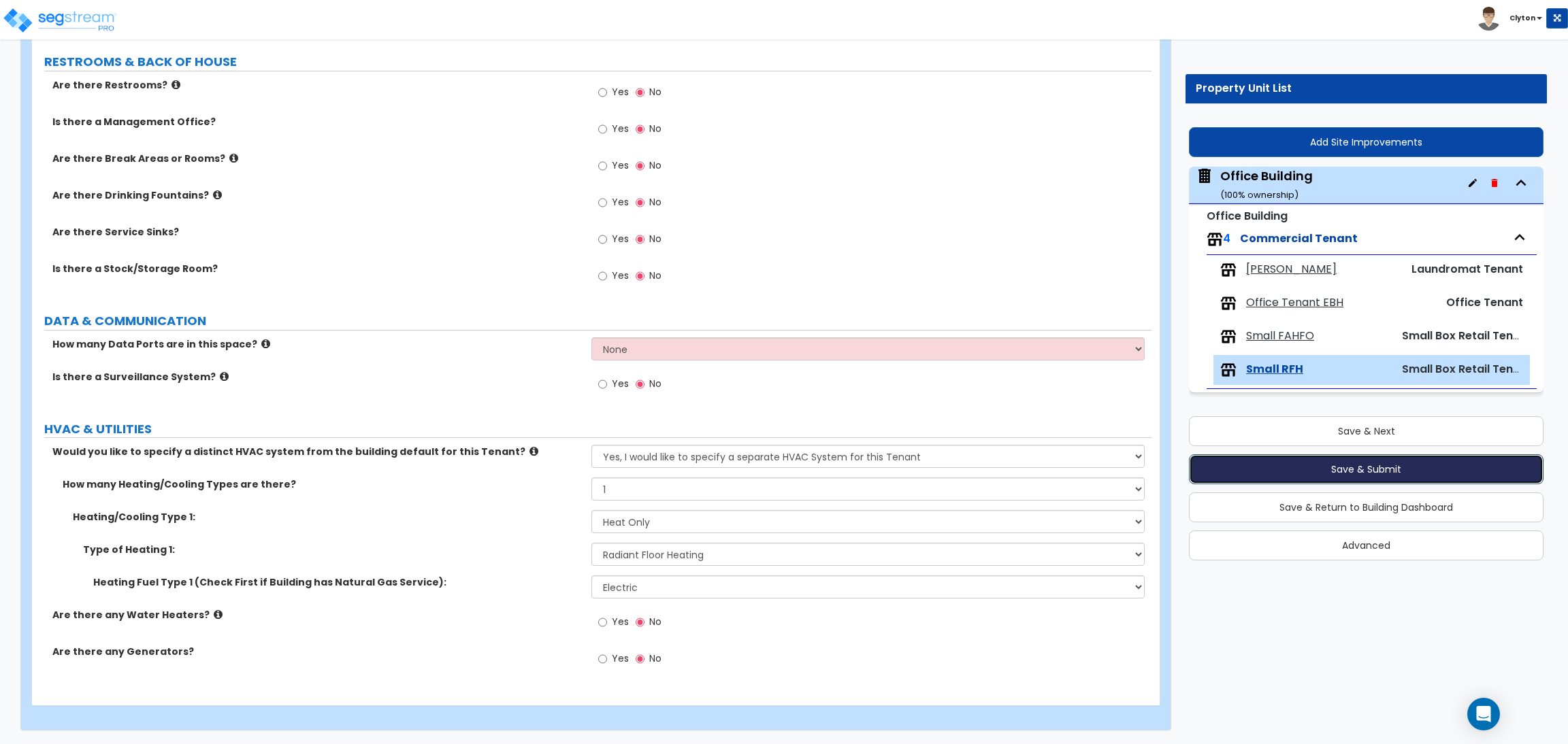
click at [1339, 467] on button "Save & Submit" at bounding box center [1366, 469] width 354 height 30
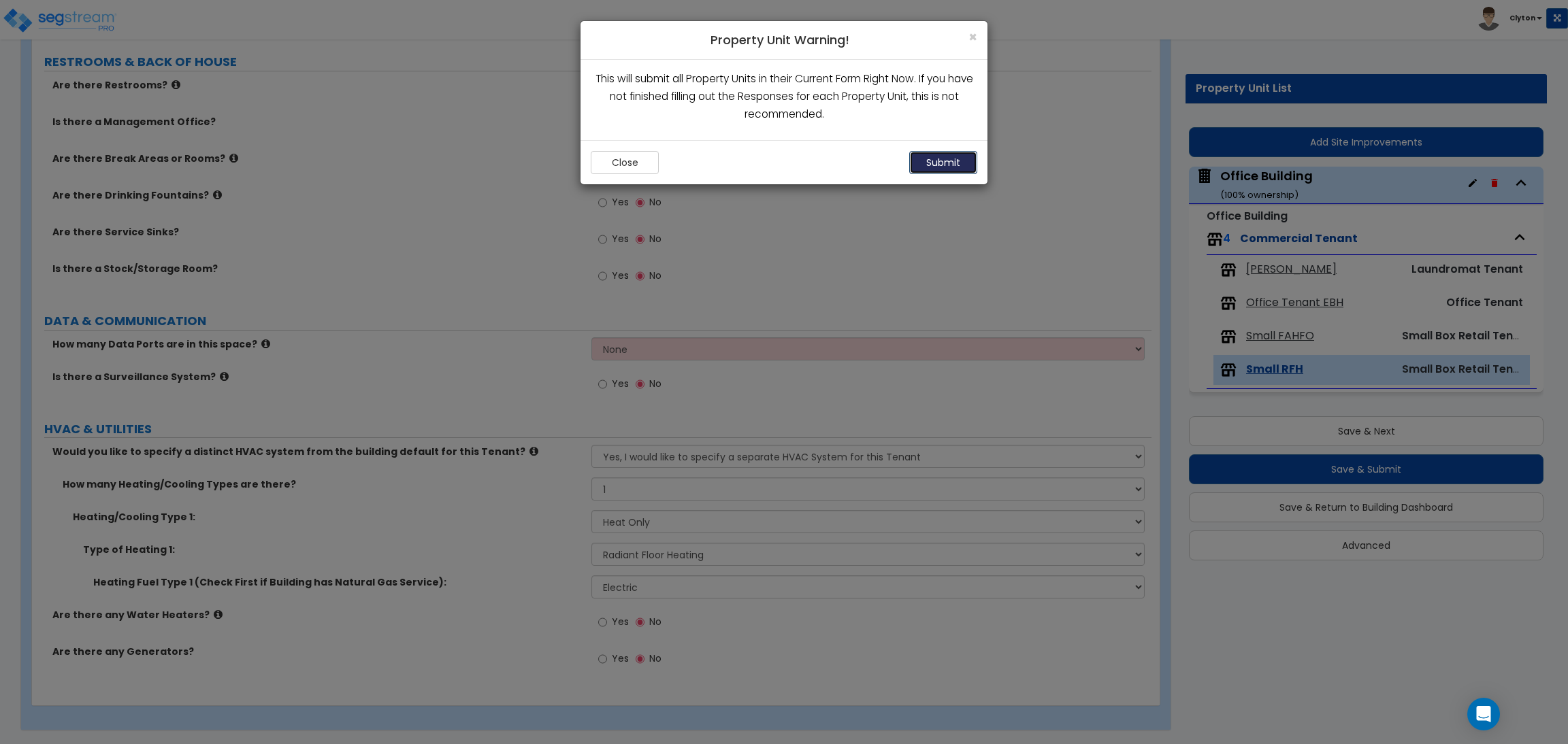
click at [965, 160] on button "Submit" at bounding box center [944, 162] width 68 height 23
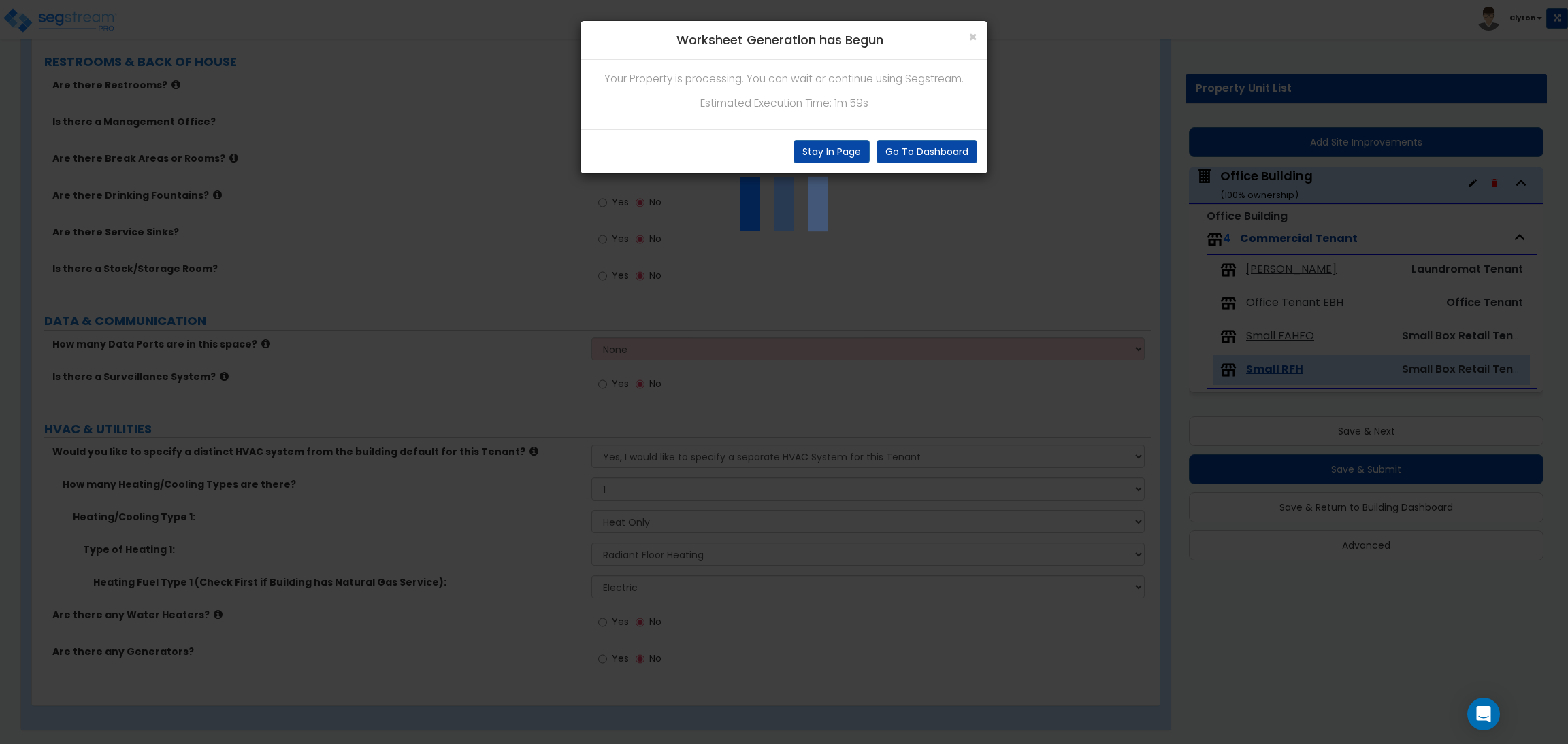
click at [1026, 331] on div "× Worksheet Generation has Begun Your Property is processing. You can wait or c…" at bounding box center [784, 372] width 1568 height 744
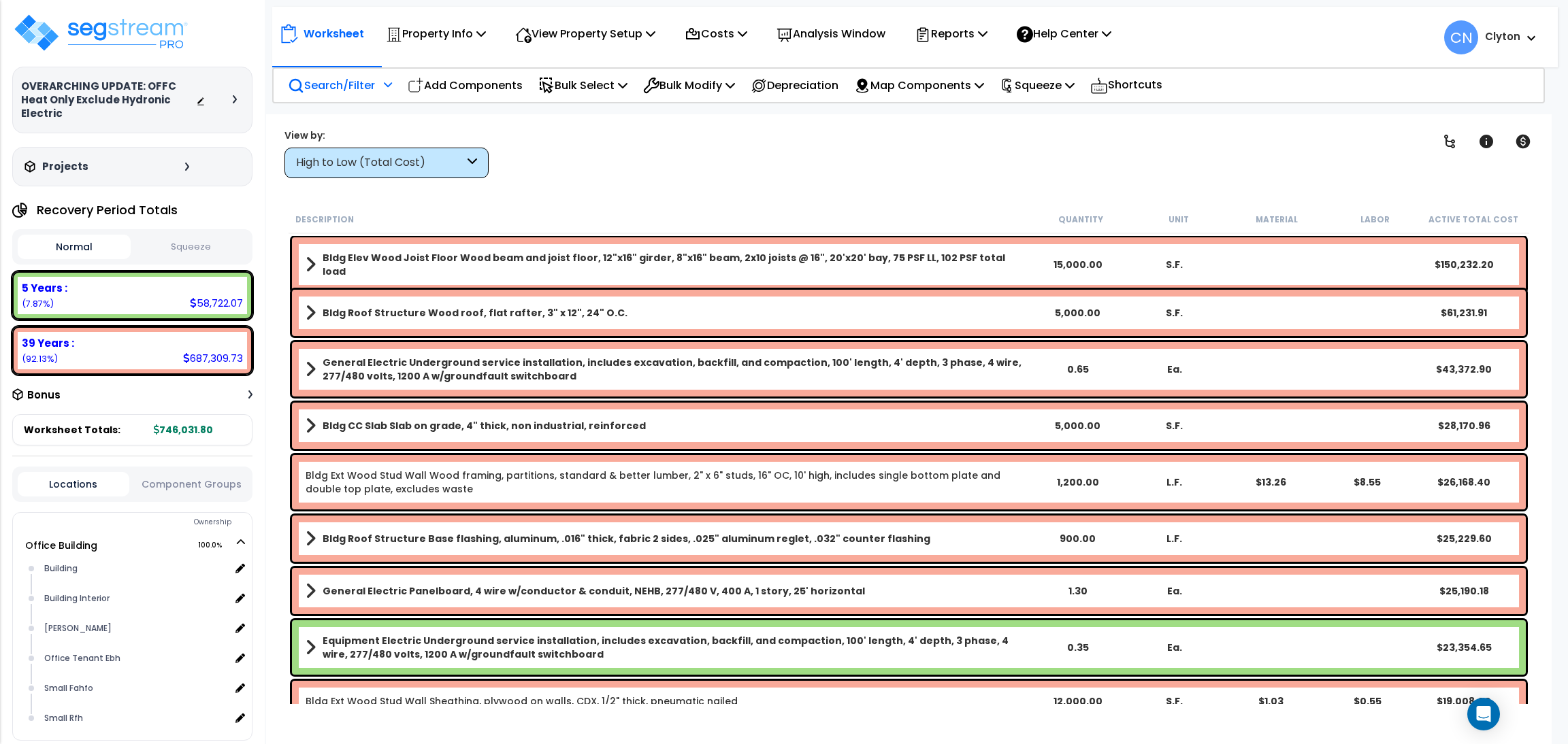
click at [334, 79] on p "Search/Filter" at bounding box center [331, 85] width 87 height 19
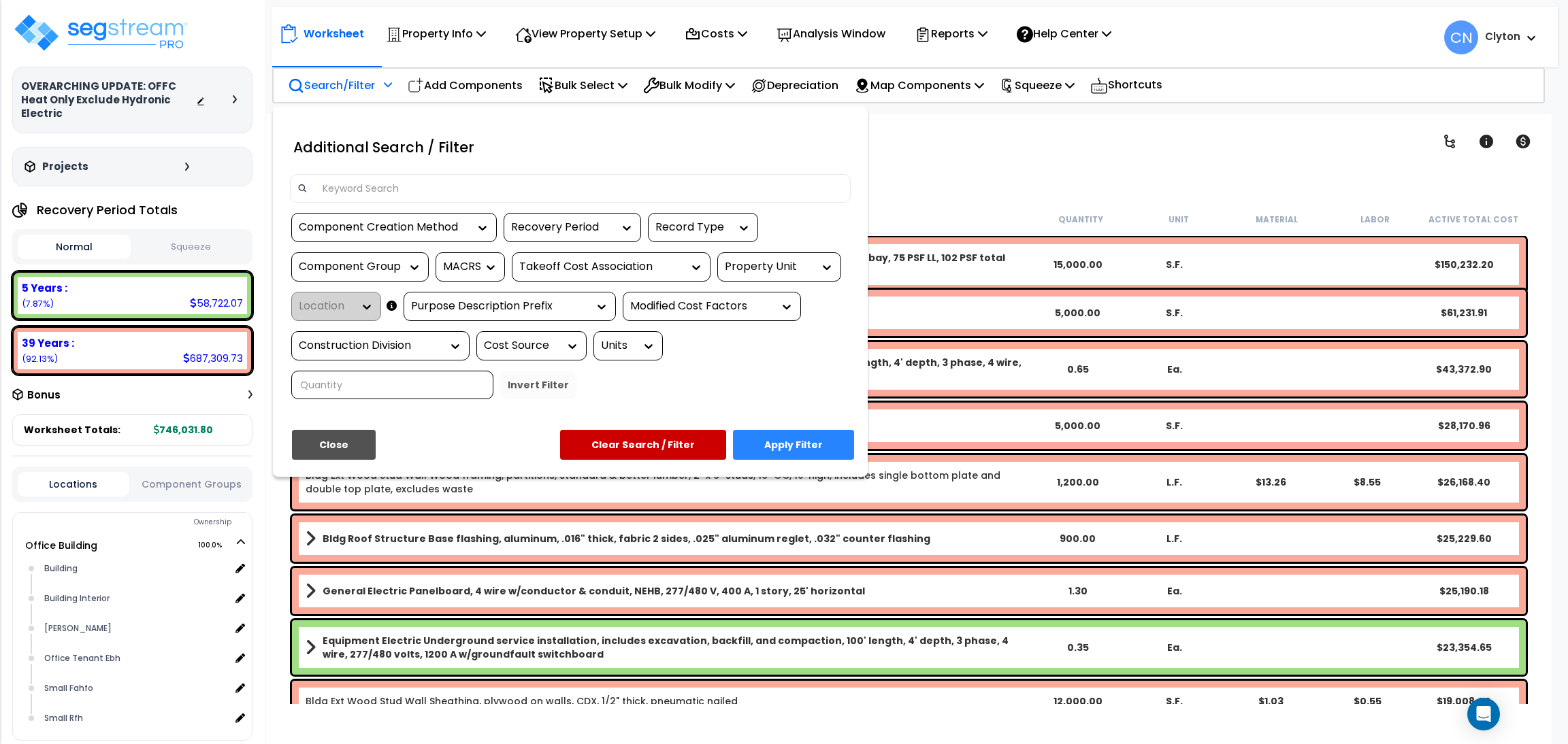
click at [779, 272] on div "Property Unit" at bounding box center [769, 266] width 89 height 15
click at [740, 308] on div "Office Building" at bounding box center [819, 307] width 204 height 37
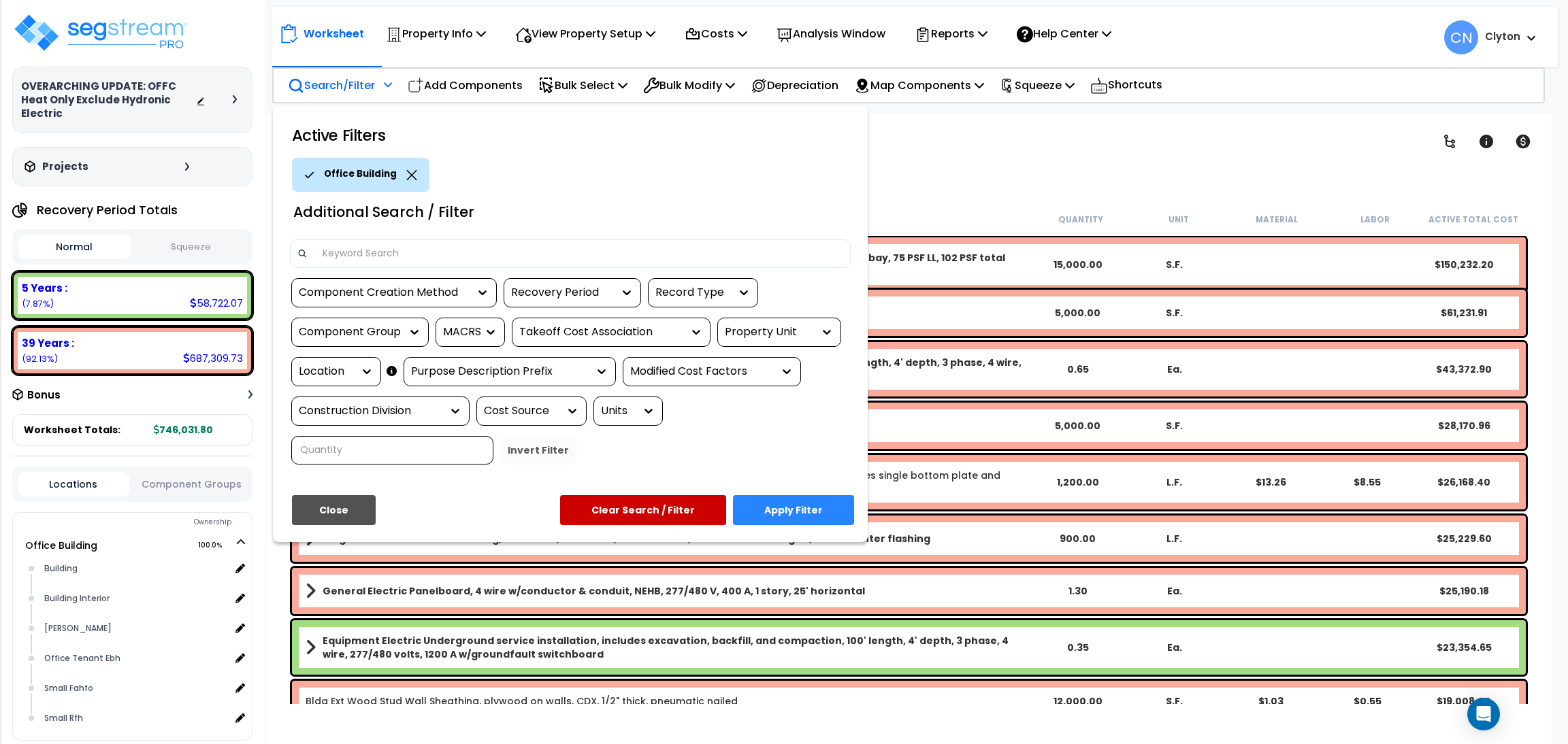
click at [330, 375] on div "Location" at bounding box center [326, 372] width 55 height 15
click at [337, 503] on button "Close" at bounding box center [334, 510] width 83 height 30
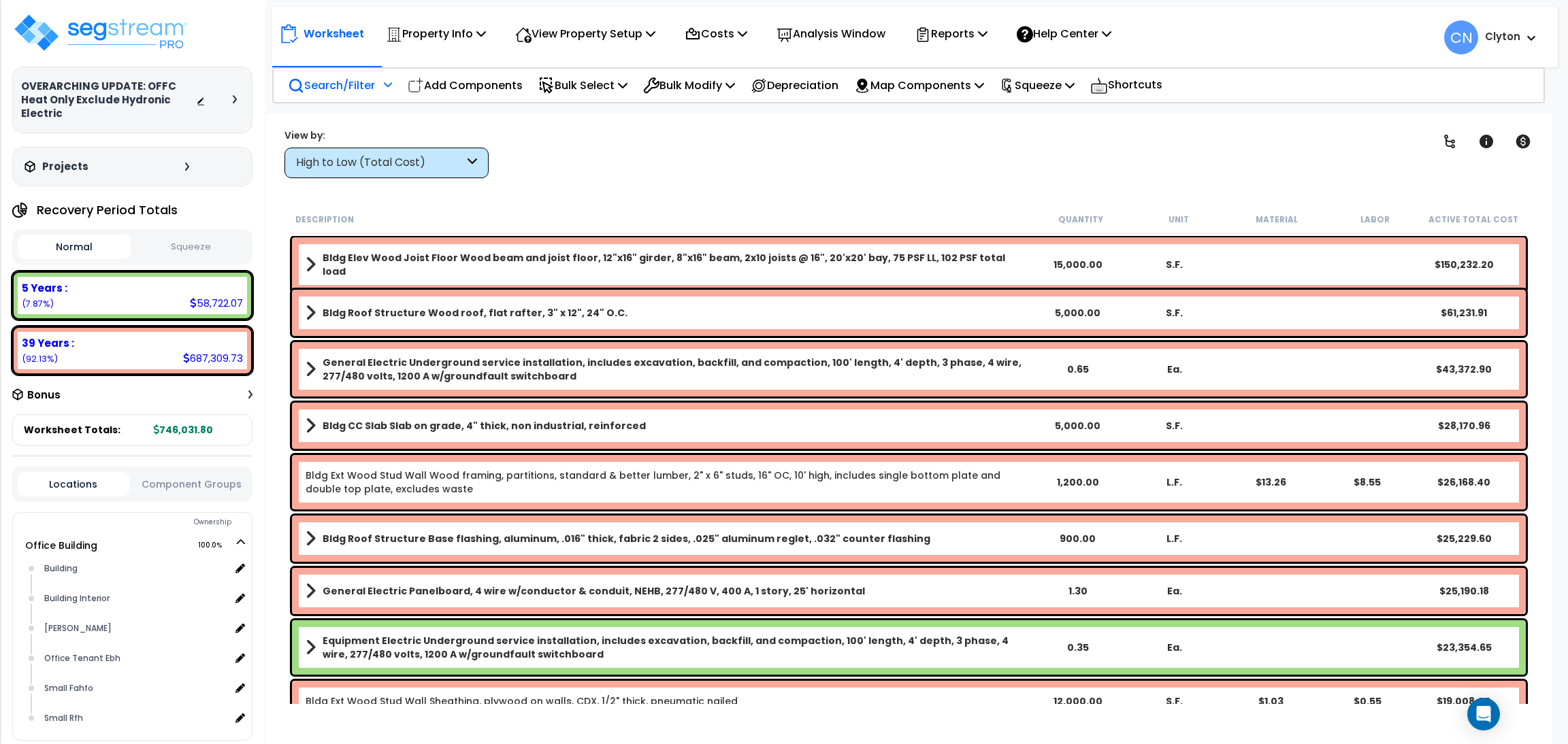
click at [209, 488] on button "Component Groups" at bounding box center [192, 484] width 112 height 15
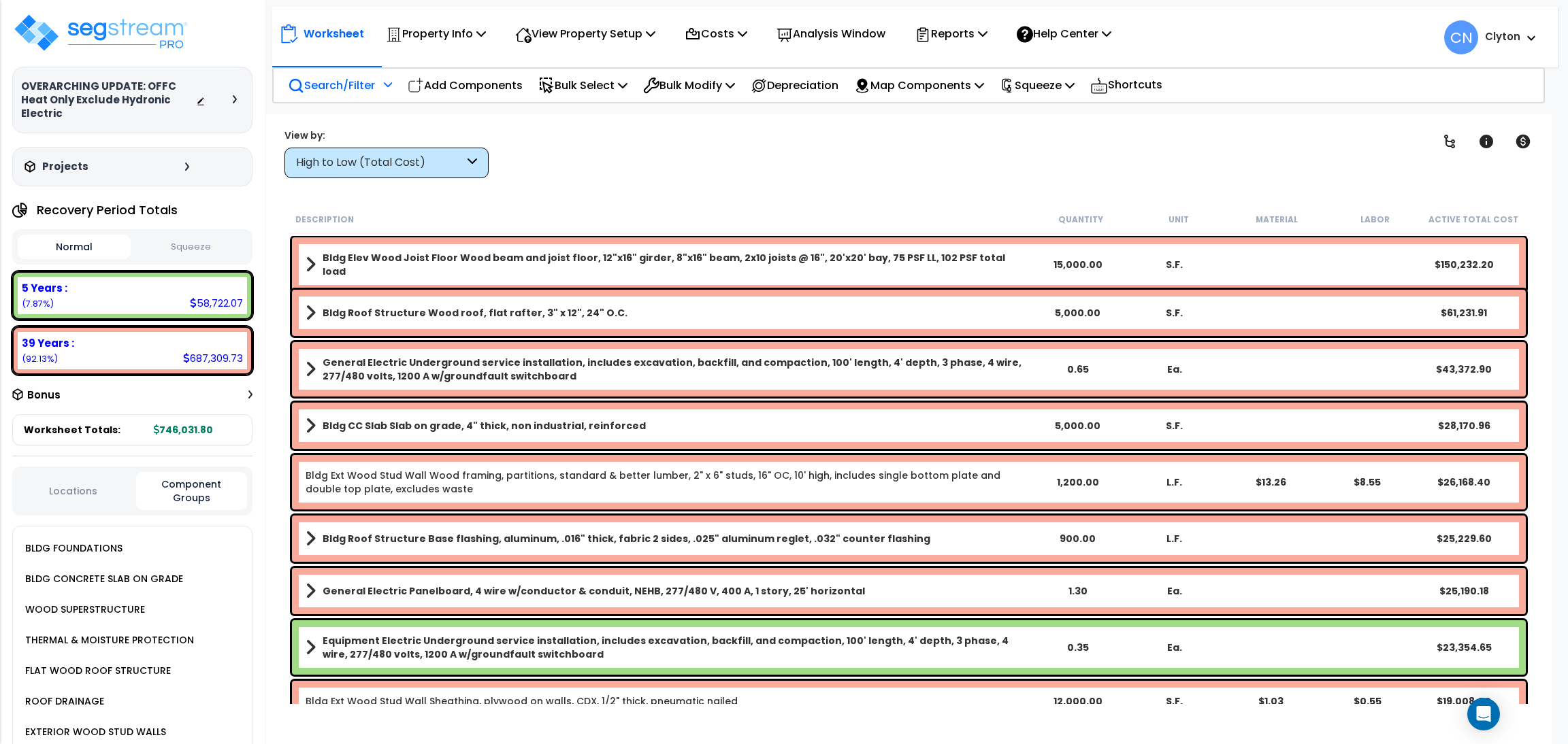
click at [85, 490] on div "Locations Component Groups" at bounding box center [132, 491] width 240 height 49
click at [363, 163] on div "High to Low (Total Cost)" at bounding box center [380, 163] width 168 height 15
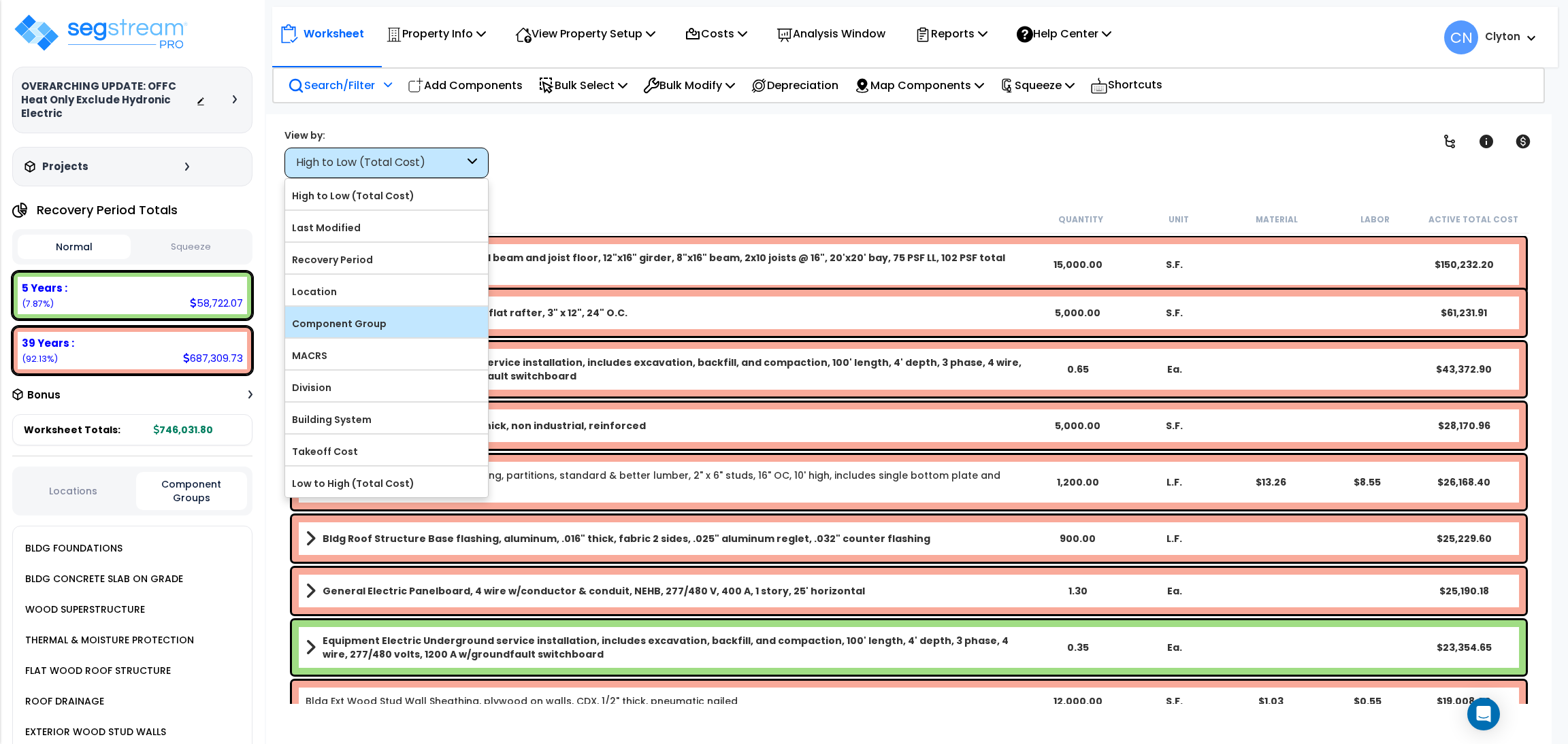
click at [325, 315] on label "Component Group" at bounding box center [387, 323] width 203 height 20
click at [0, 0] on input "Component Group" at bounding box center [0, 0] width 0 height 0
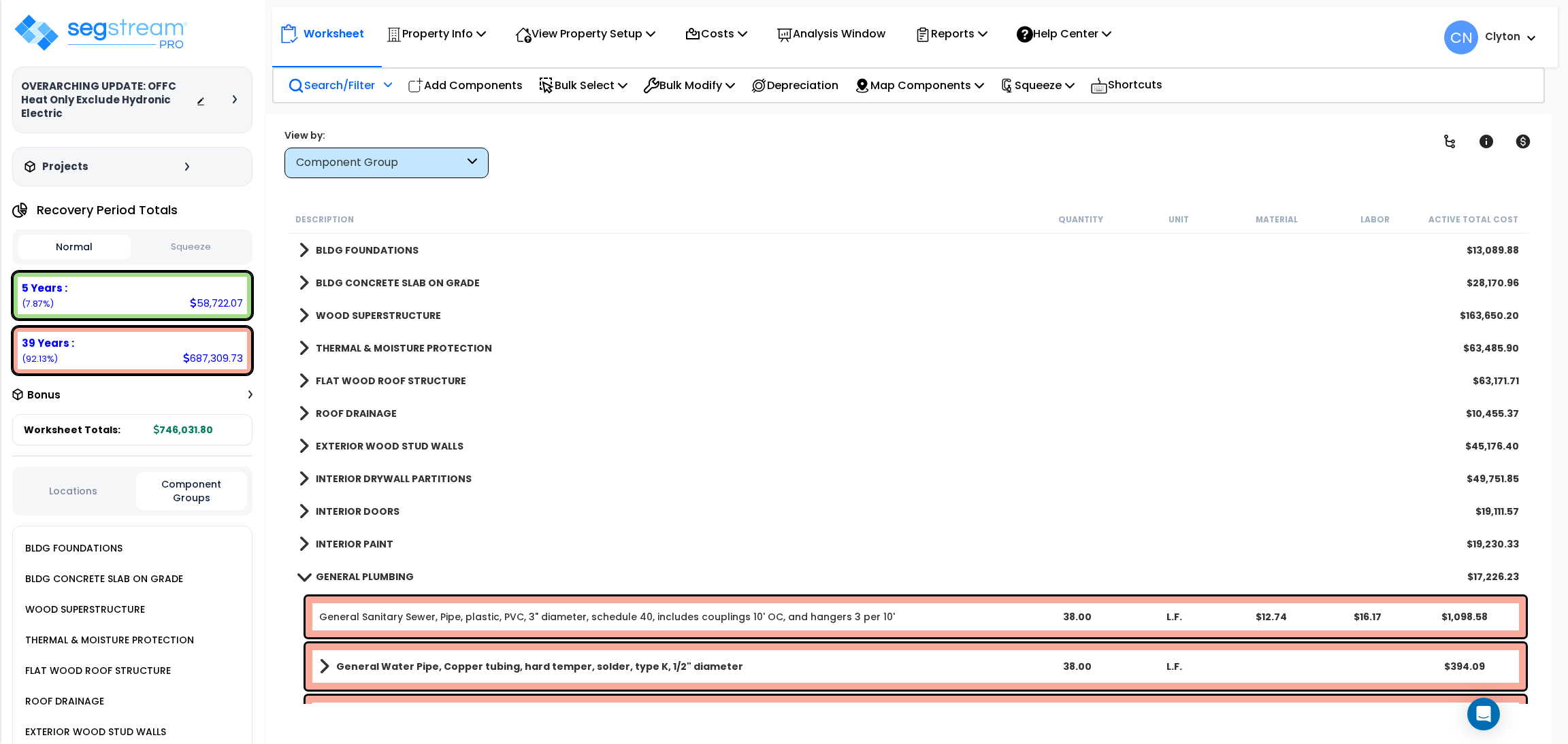
click at [340, 87] on p "Search/Filter" at bounding box center [331, 85] width 87 height 19
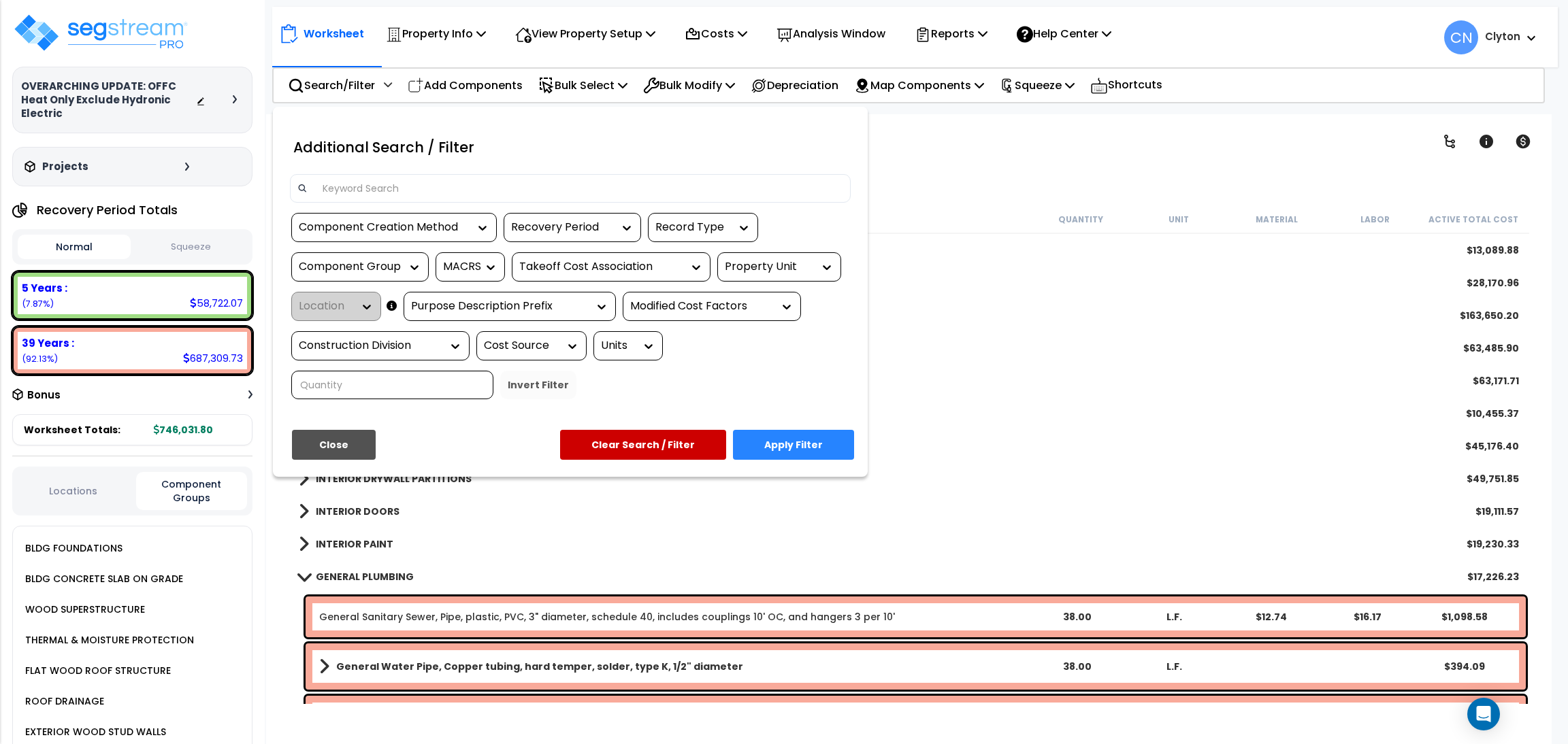
click at [738, 259] on div "Property Unit" at bounding box center [769, 266] width 89 height 15
click at [755, 300] on div "Office Building" at bounding box center [819, 307] width 204 height 37
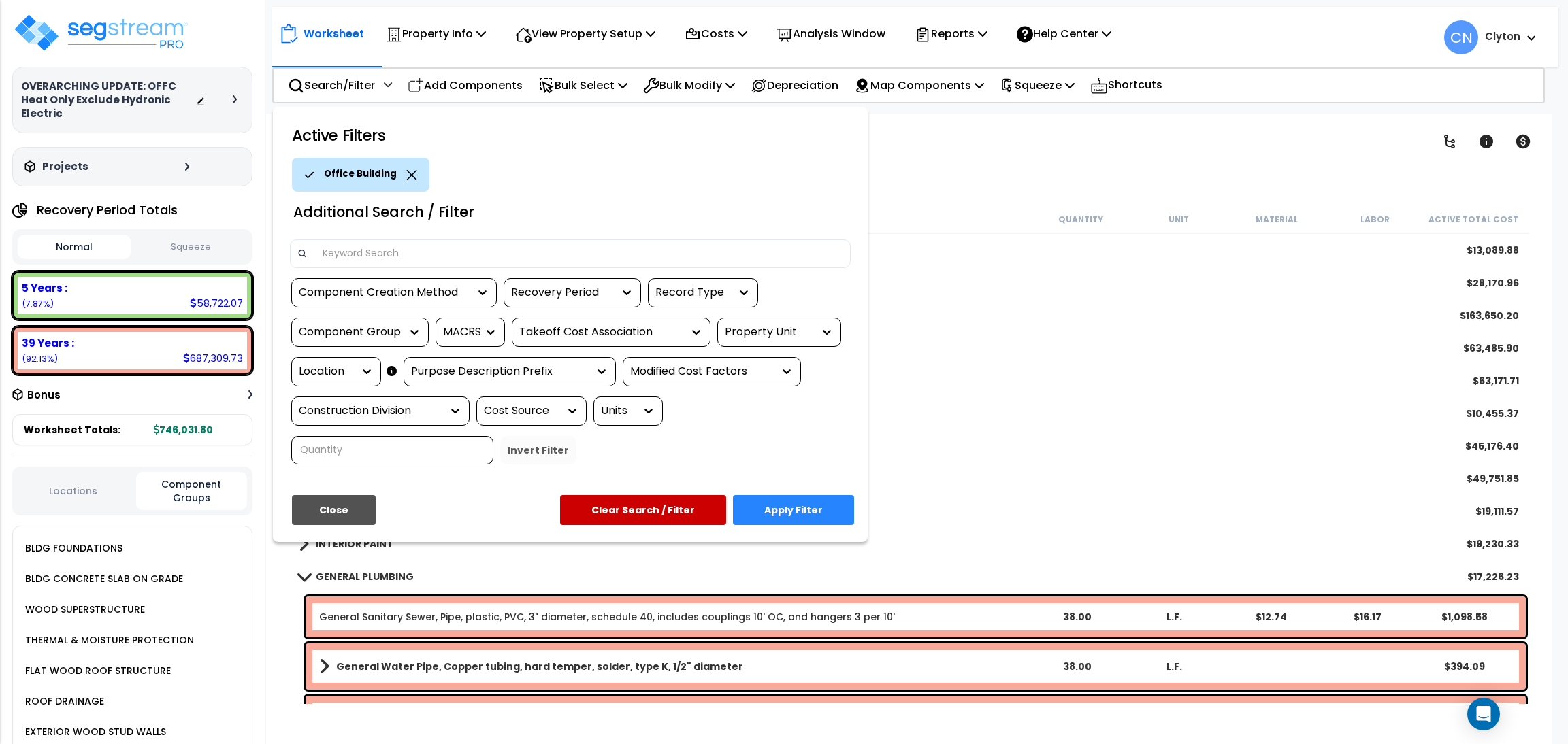
click at [321, 376] on div "Location" at bounding box center [326, 372] width 55 height 15
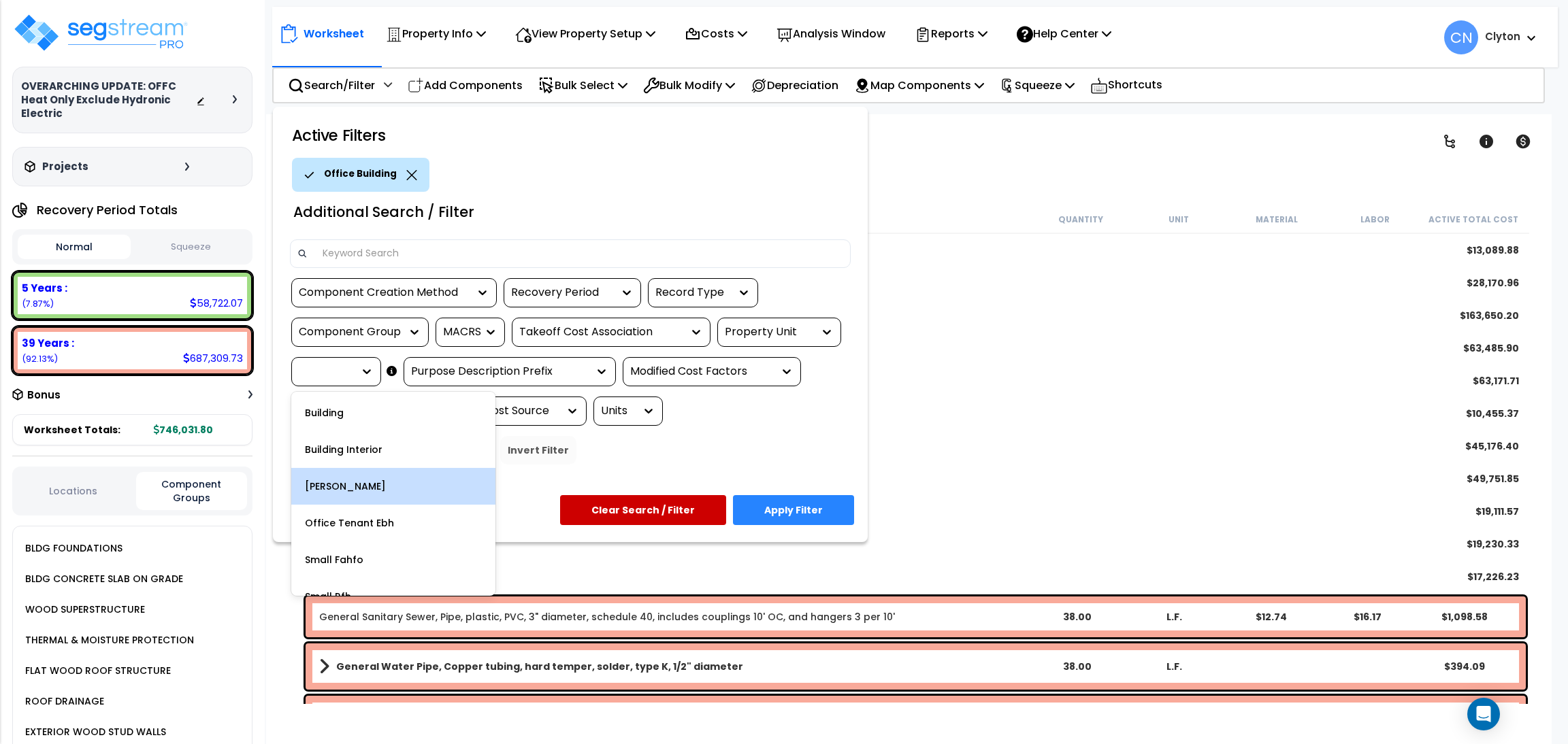
click at [398, 483] on div "Laundro Wh" at bounding box center [393, 486] width 204 height 37
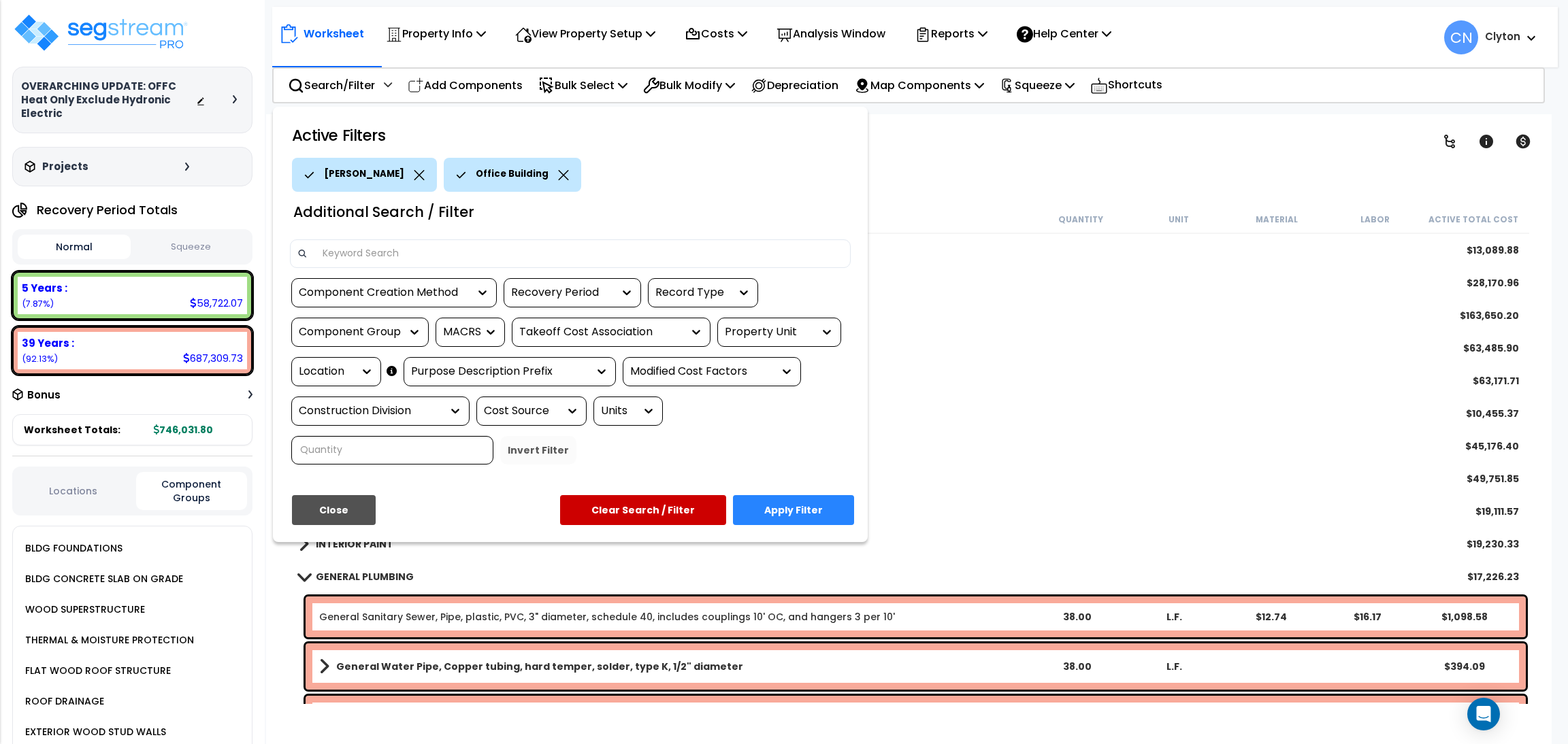
click at [795, 501] on button "Apply Filter" at bounding box center [794, 510] width 121 height 30
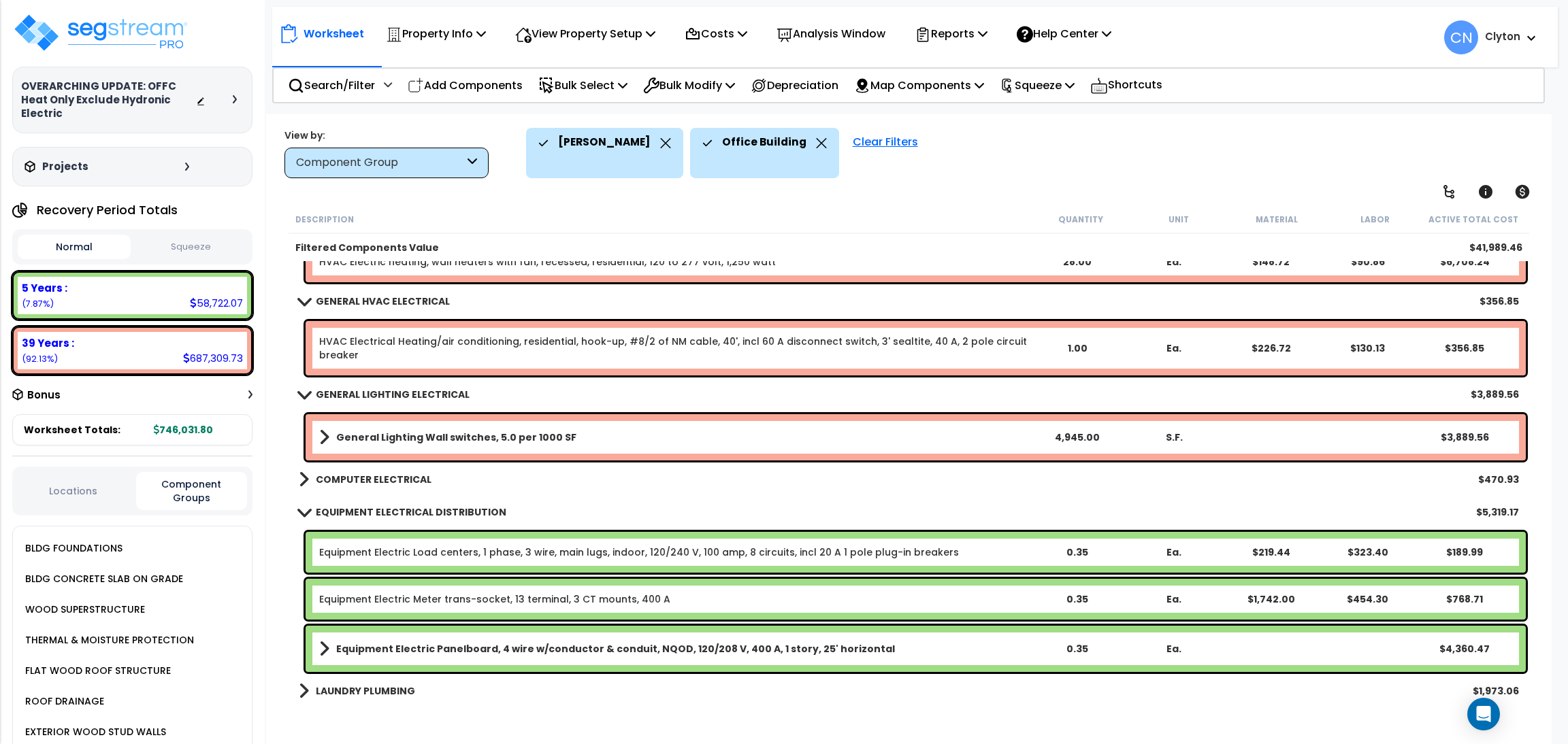
scroll to position [520, 0]
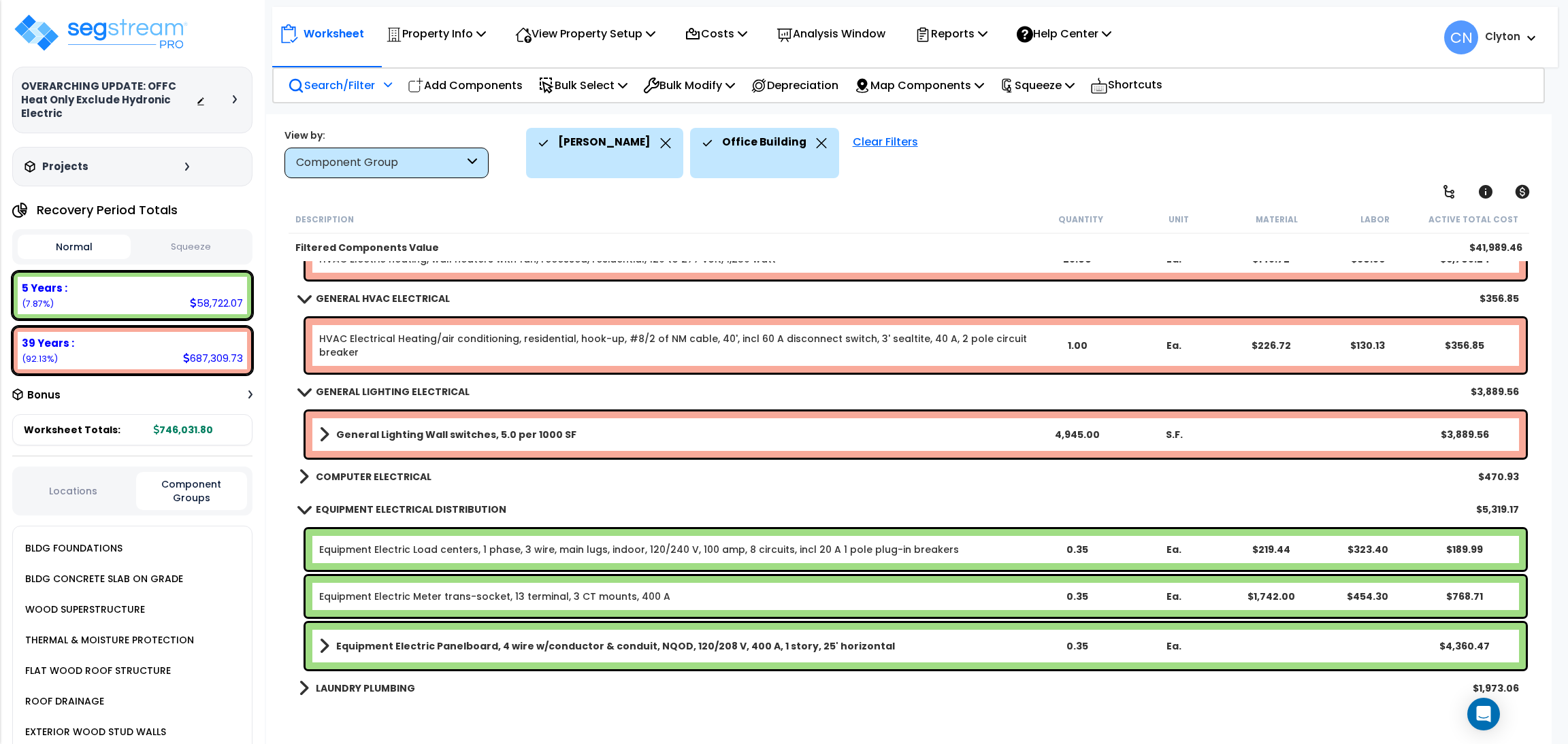
click at [317, 86] on p "Search/Filter" at bounding box center [331, 85] width 87 height 19
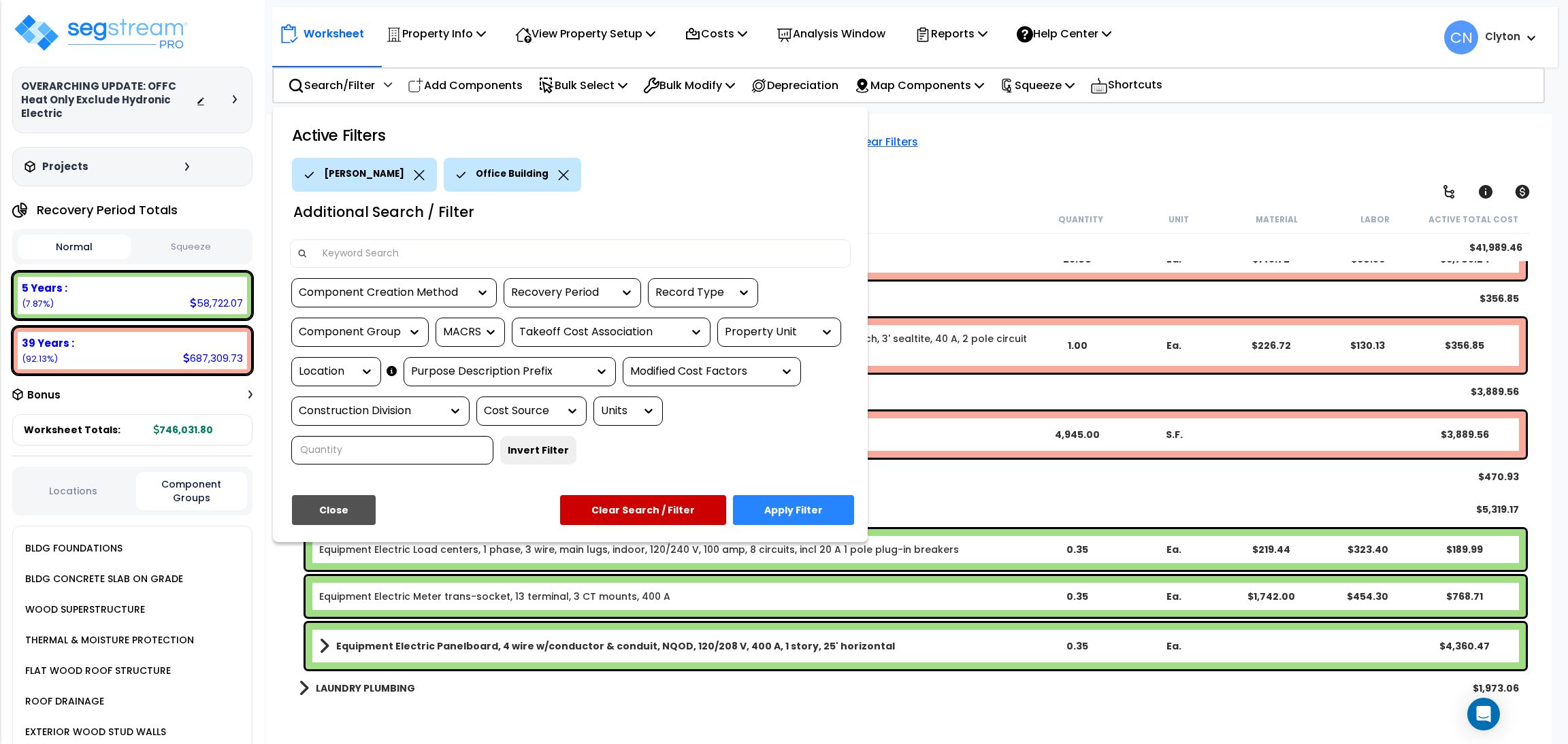
click at [342, 373] on div "Location" at bounding box center [326, 372] width 55 height 15
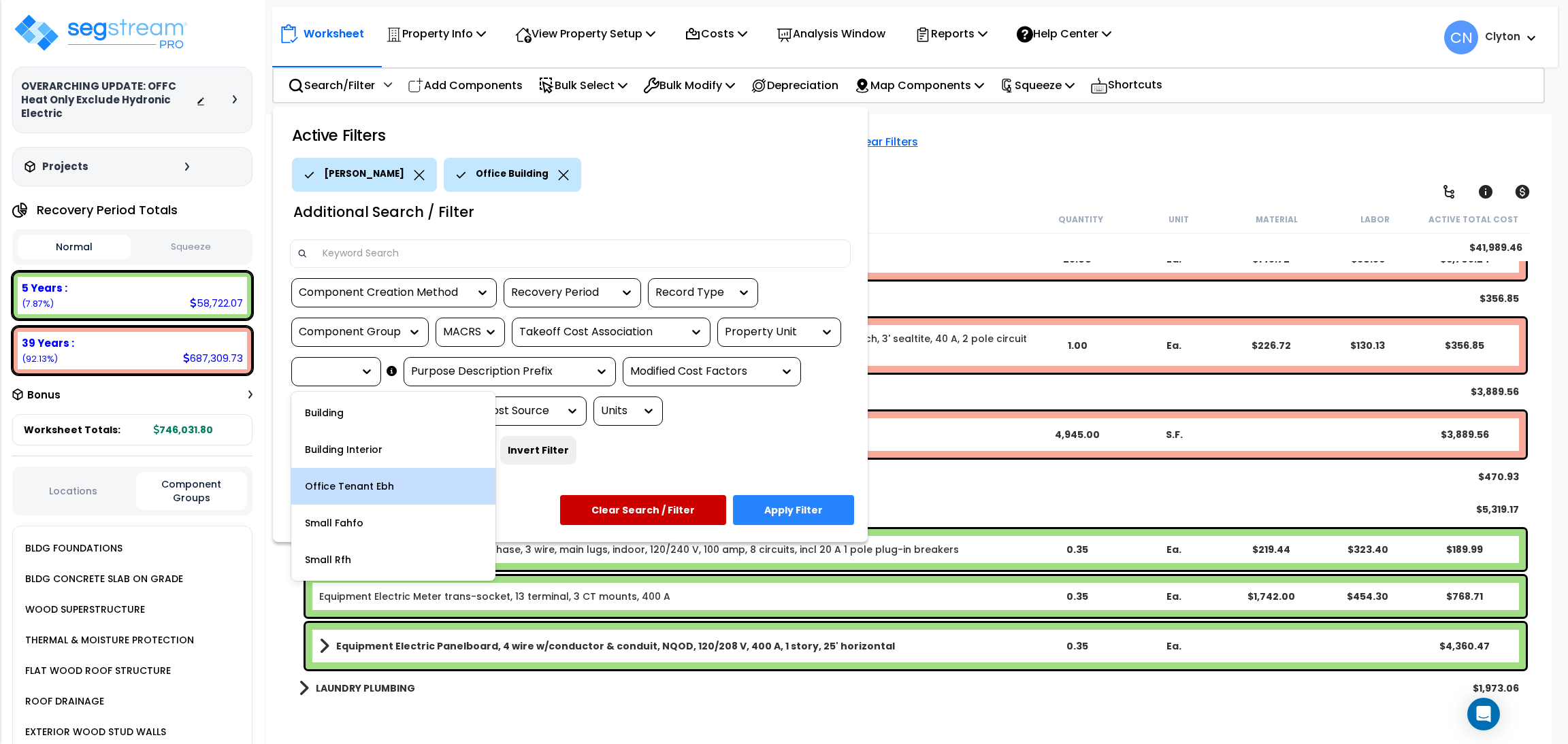
click at [375, 486] on div "Office Tenant Ebh" at bounding box center [393, 486] width 204 height 37
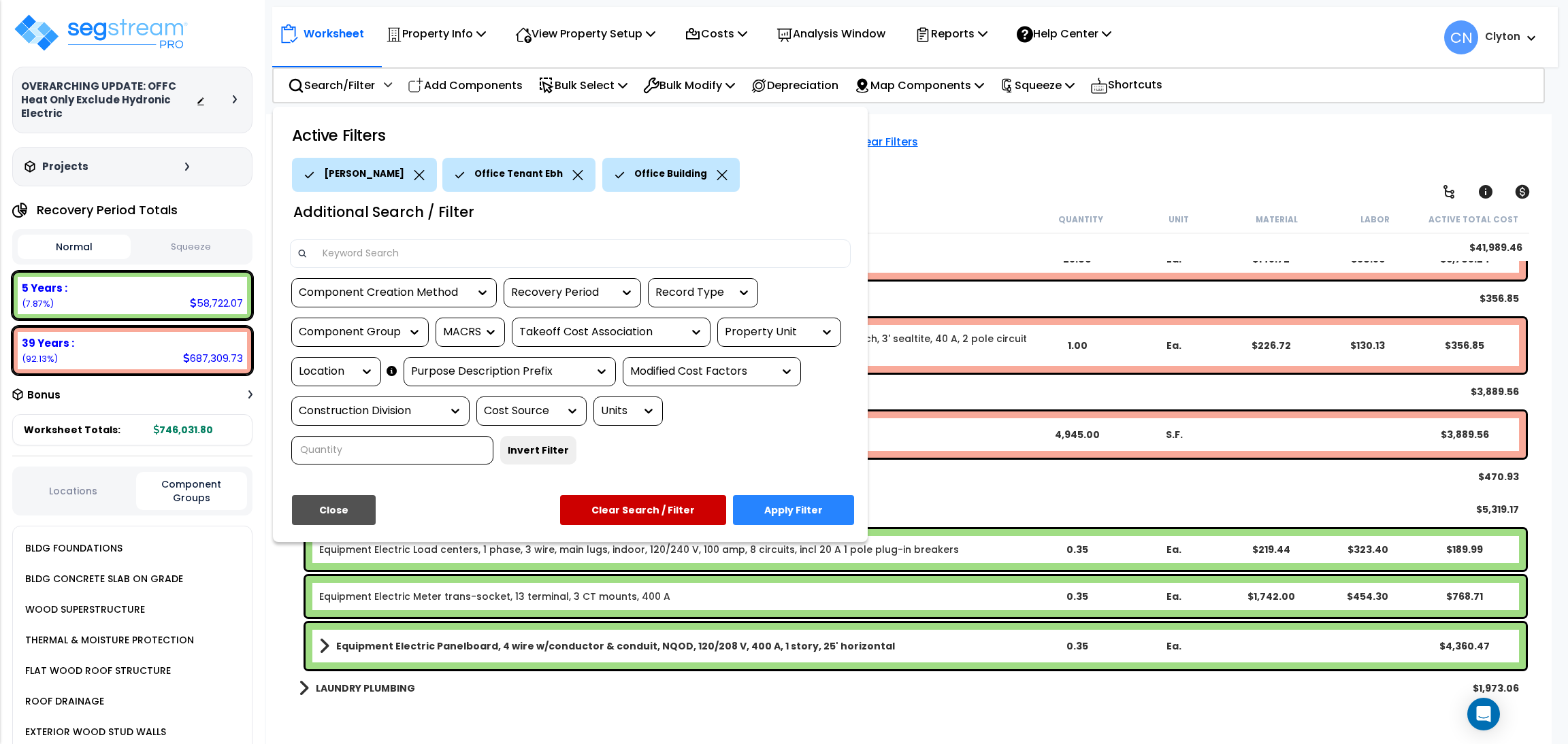
click at [414, 175] on icon at bounding box center [419, 175] width 11 height 10
click at [807, 513] on button "Apply Filter" at bounding box center [794, 510] width 121 height 30
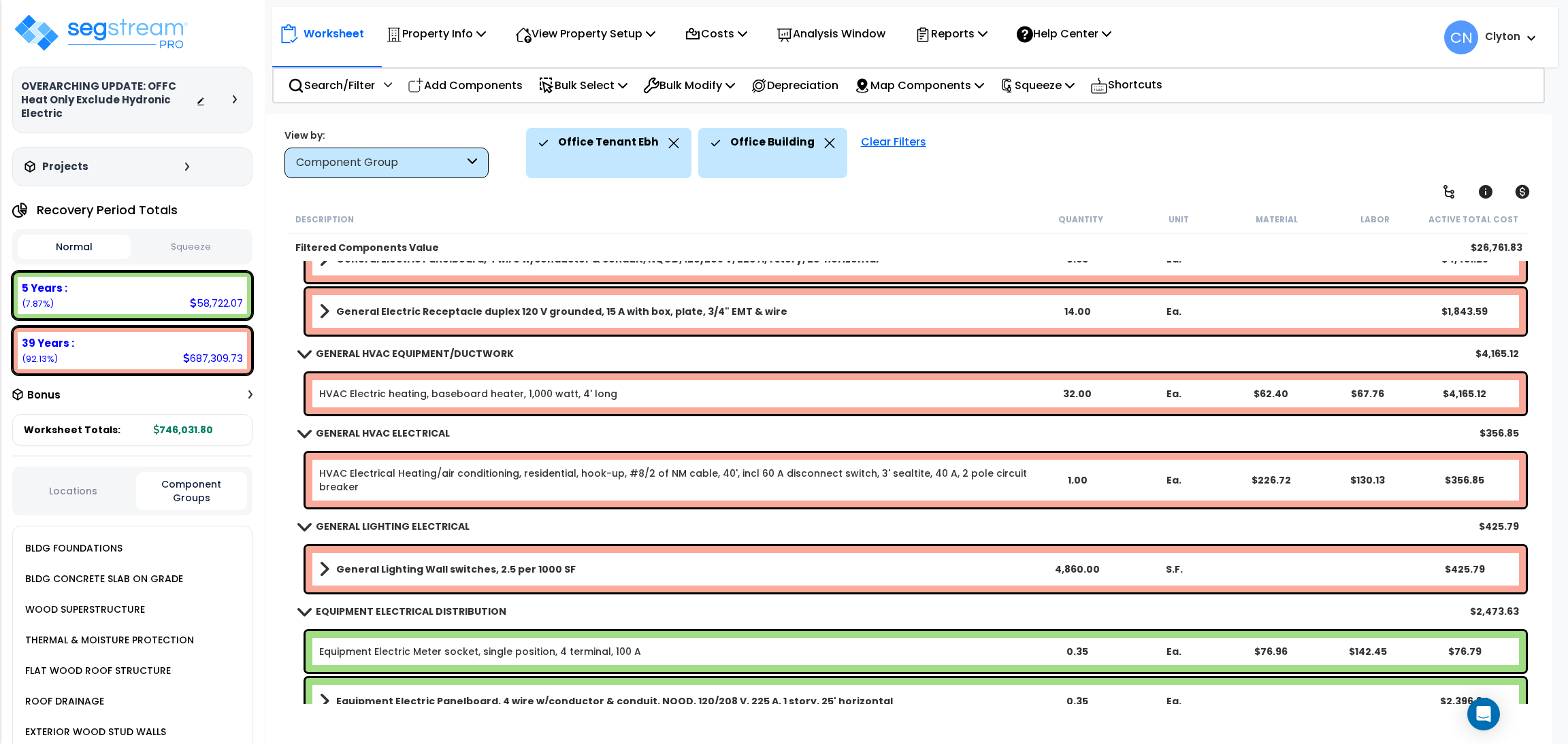
scroll to position [328, 0]
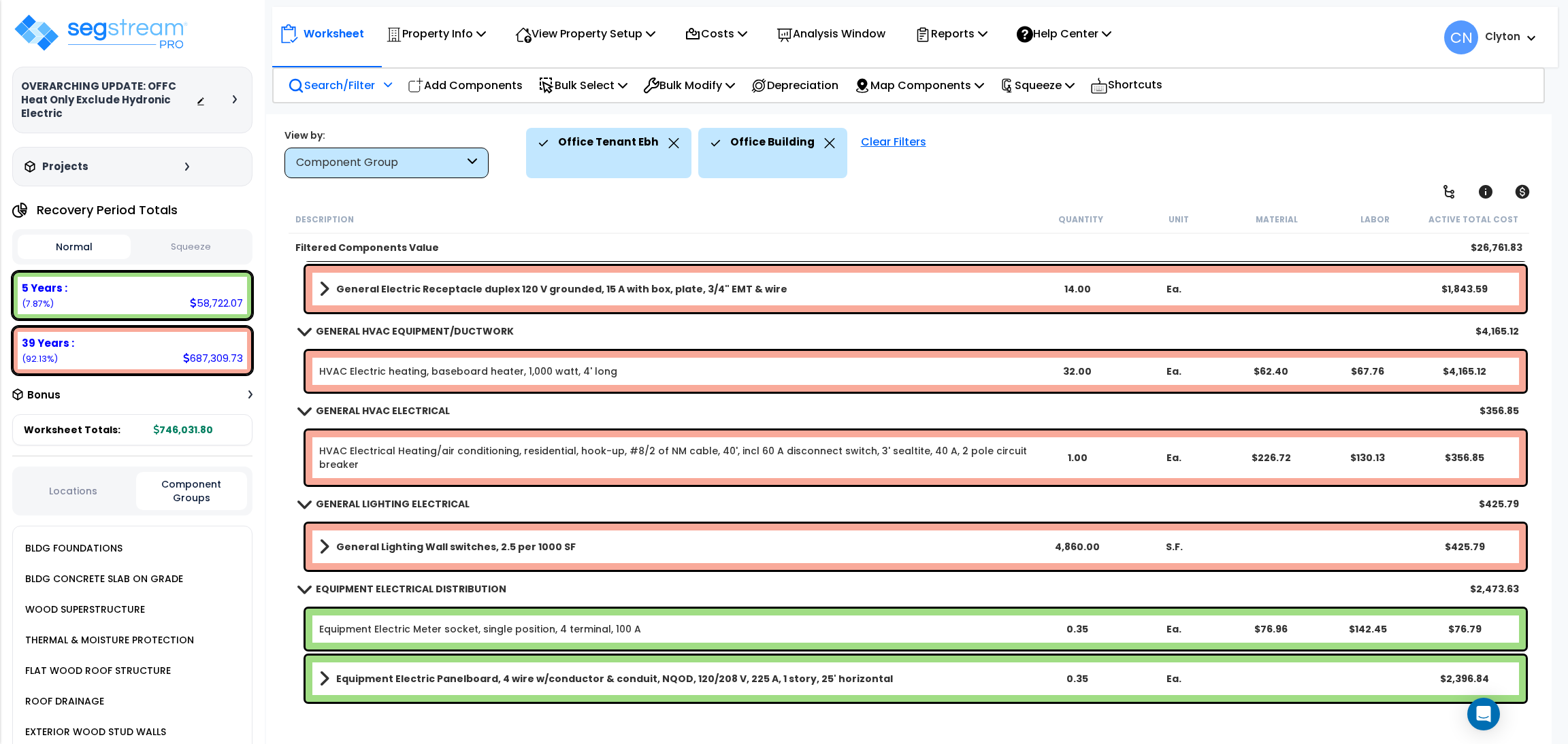
click at [328, 87] on p "Search/Filter" at bounding box center [331, 85] width 87 height 19
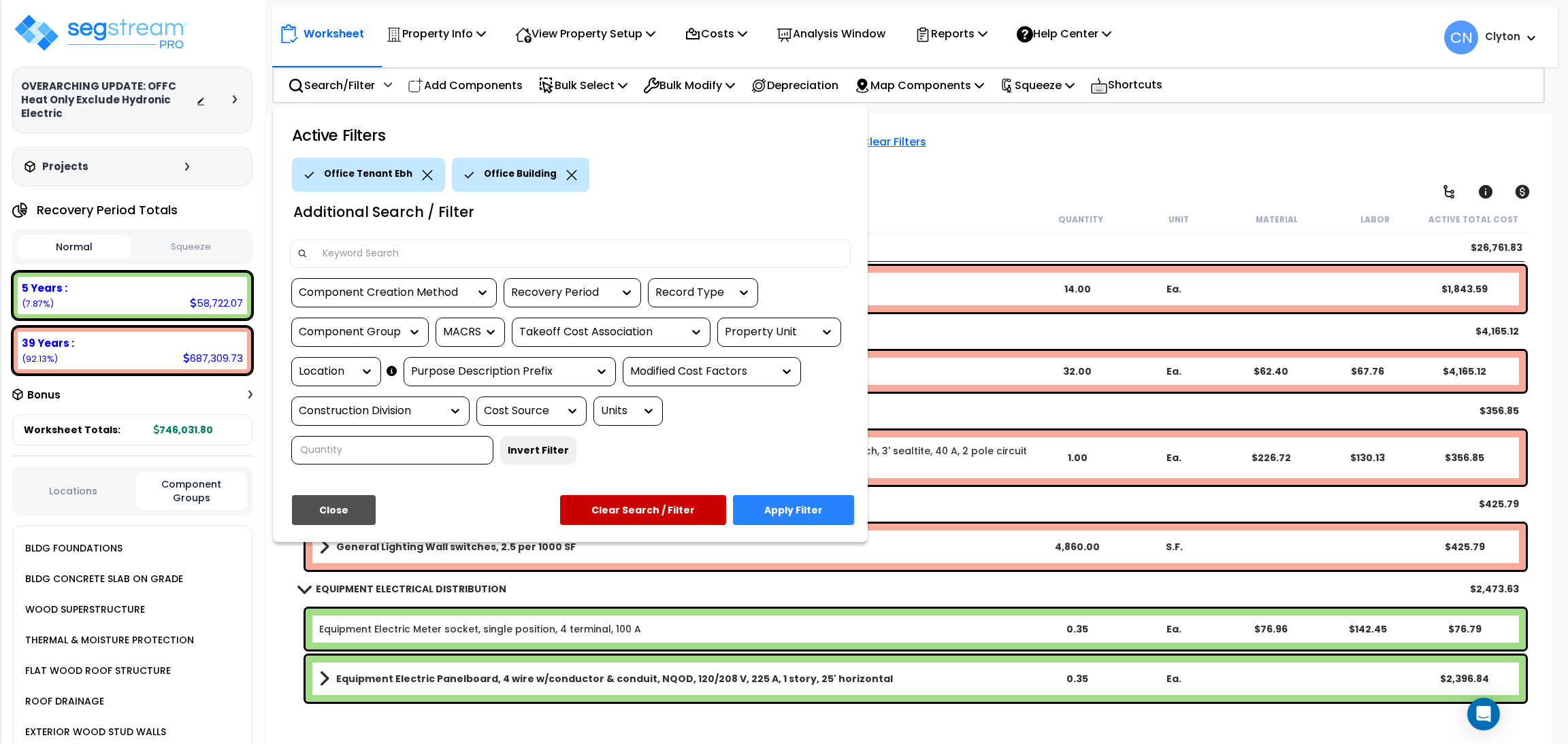
click at [336, 376] on div "Location" at bounding box center [326, 372] width 55 height 15
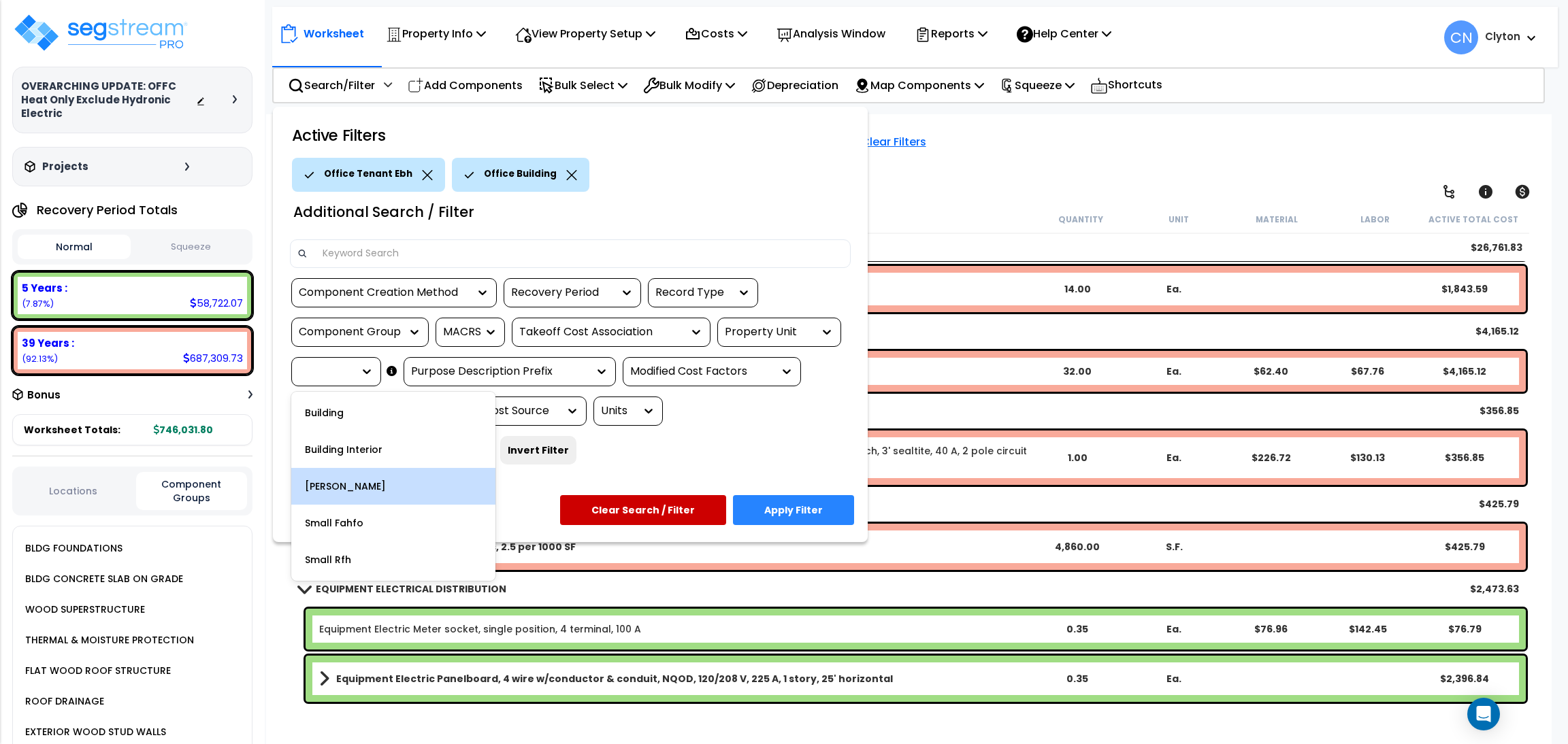
scroll to position [60, 0]
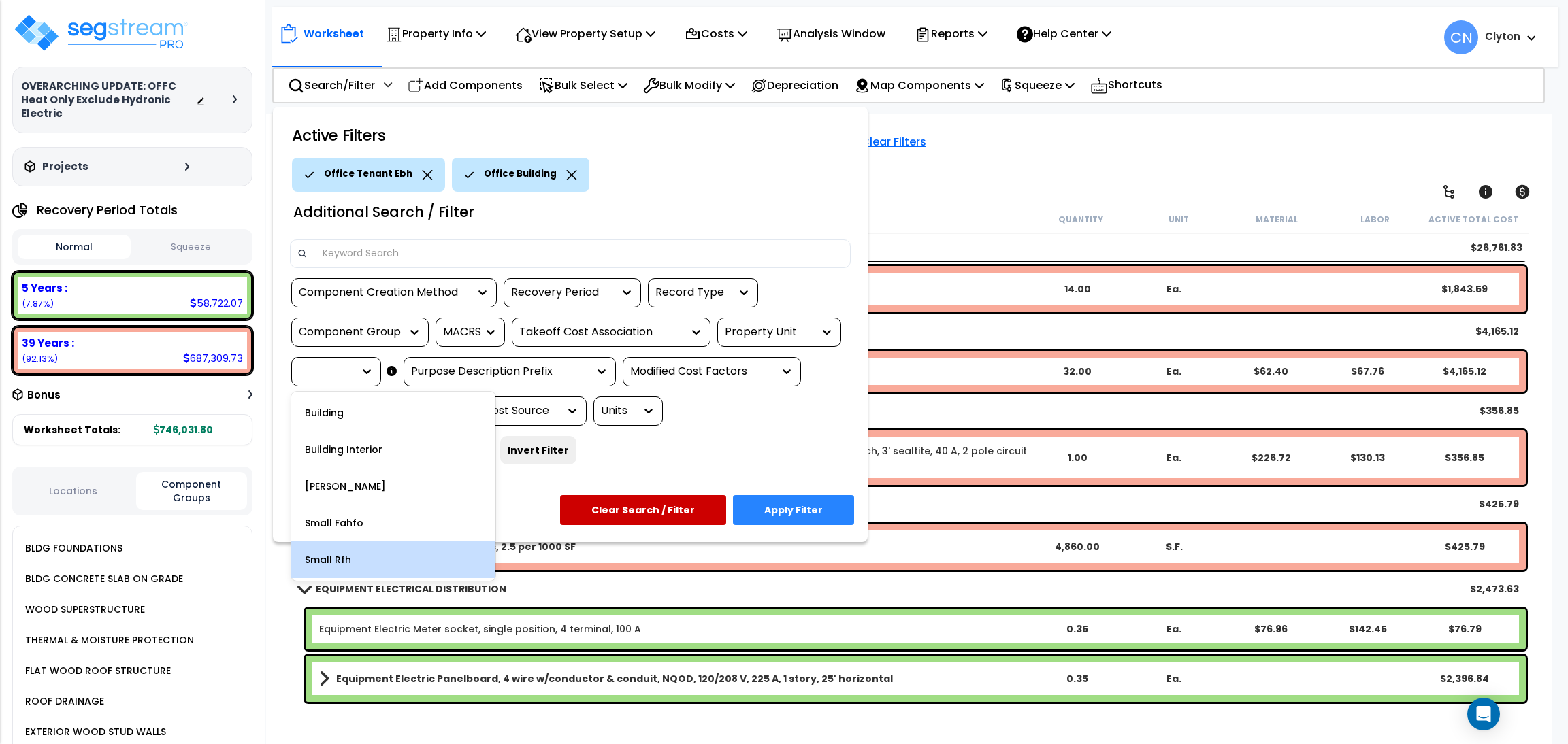
click at [393, 558] on div "Small Rfh" at bounding box center [393, 559] width 204 height 37
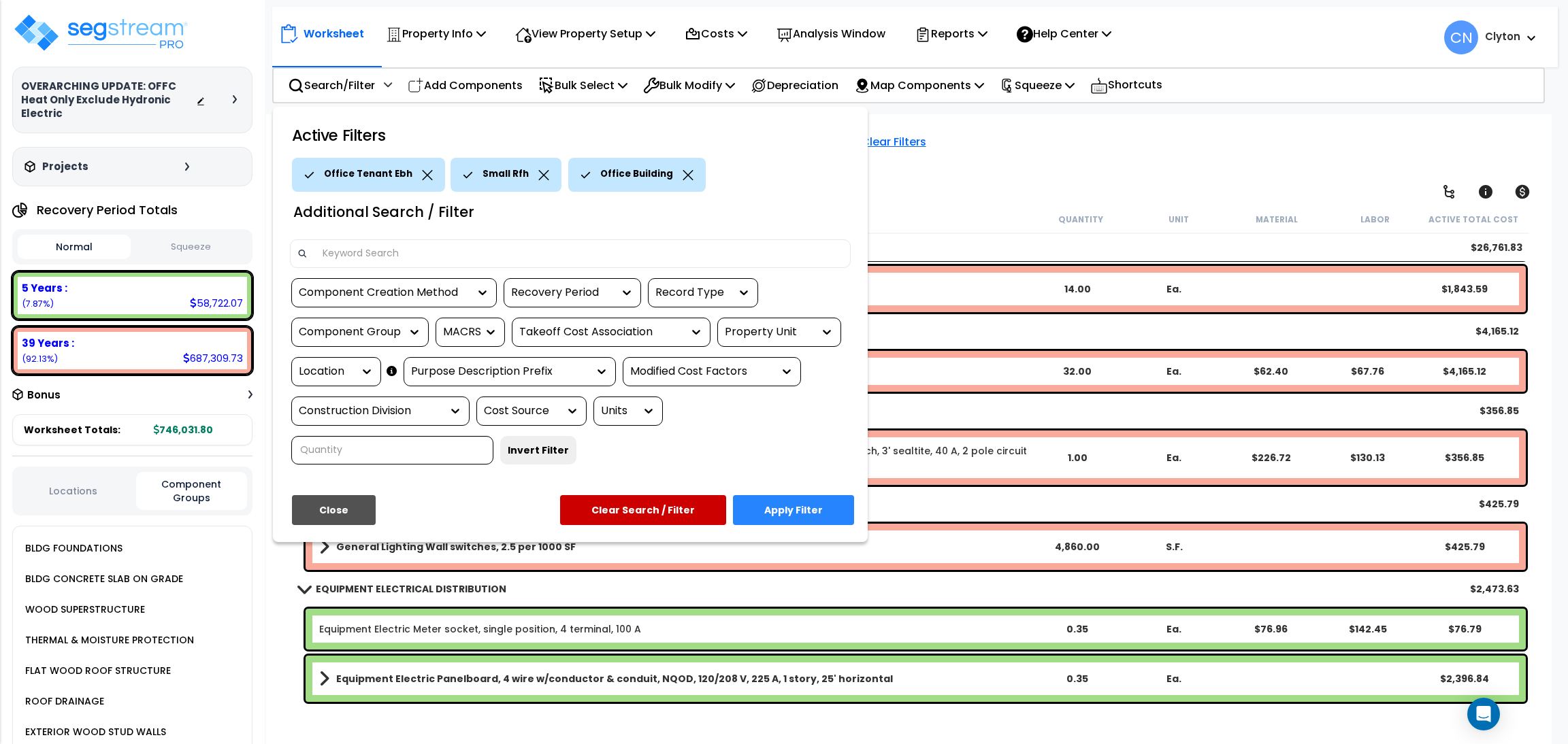
click at [422, 177] on icon at bounding box center [427, 175] width 11 height 10
click at [790, 503] on button "Apply Filter" at bounding box center [794, 510] width 121 height 30
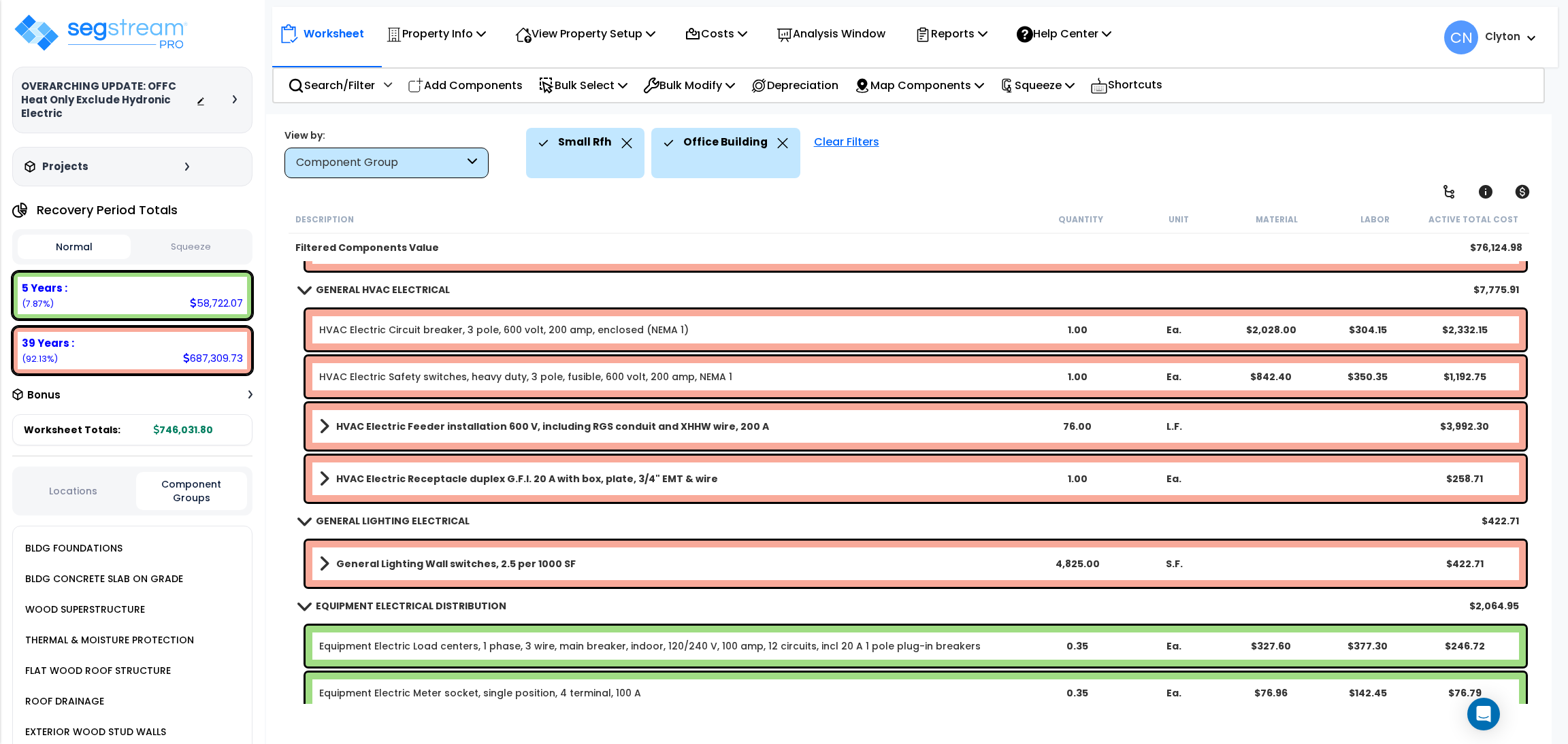
scroll to position [841, 0]
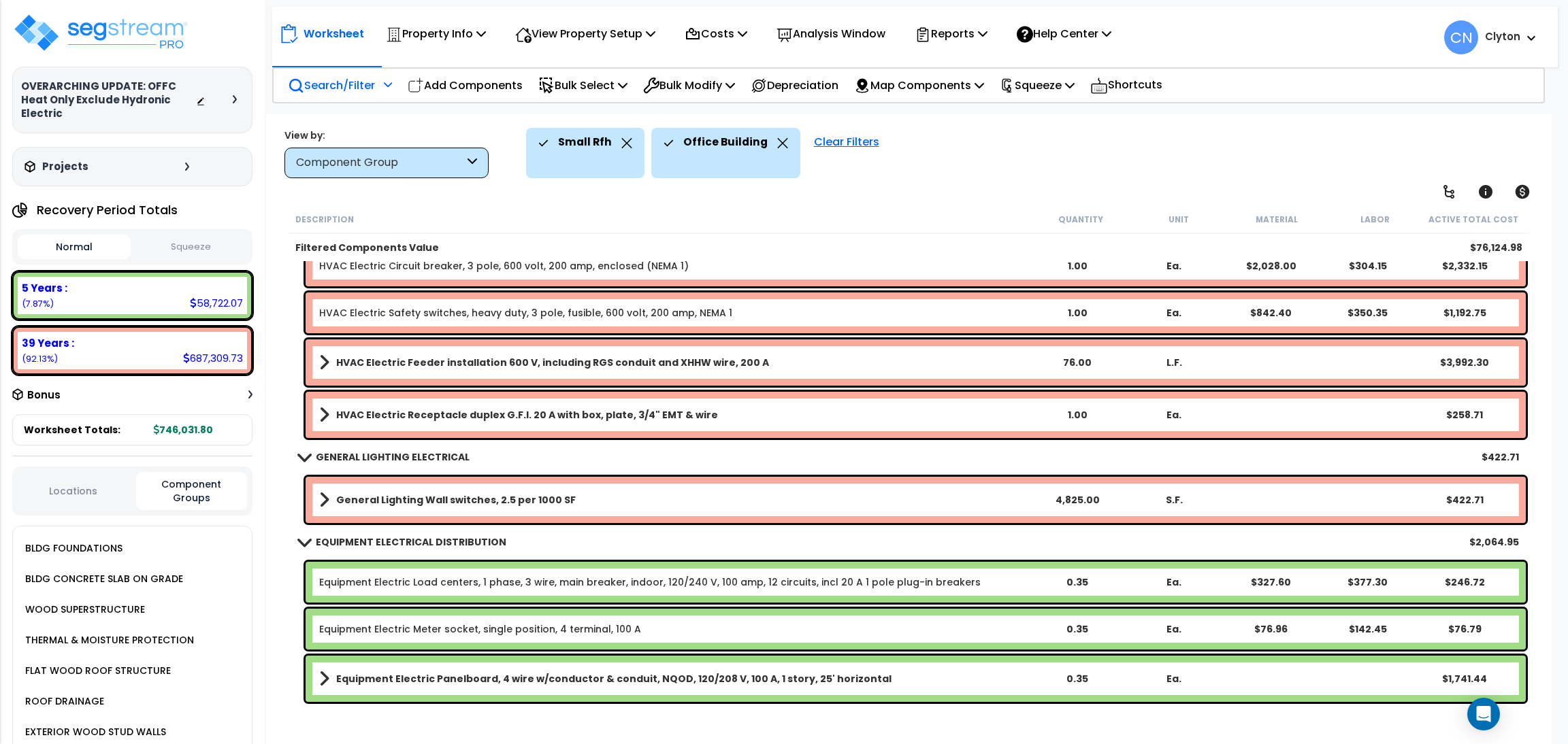
click at [329, 95] on div "Search/Filter Additional Search / Filter" at bounding box center [340, 86] width 104 height 32
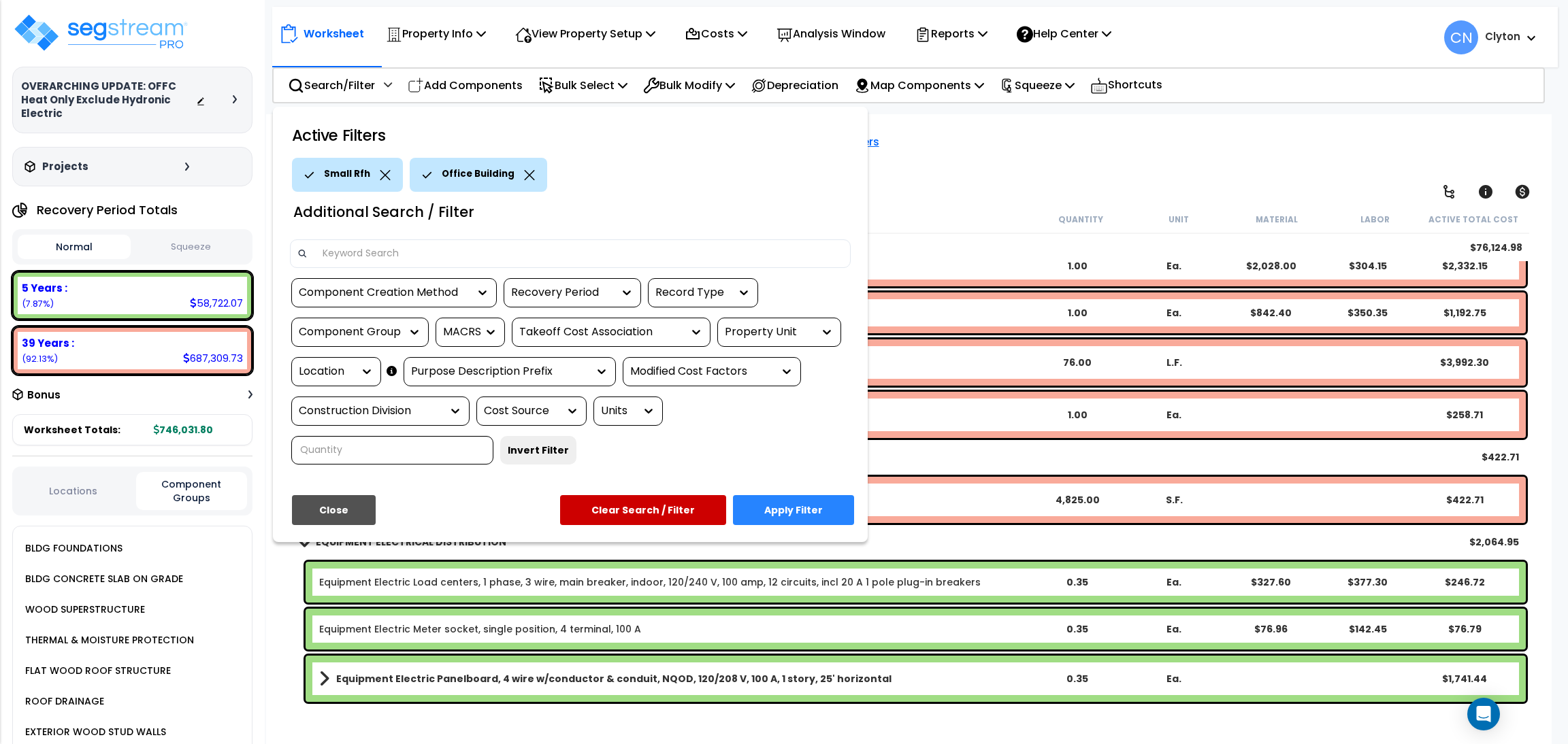
click at [309, 371] on div "Location" at bounding box center [326, 372] width 55 height 15
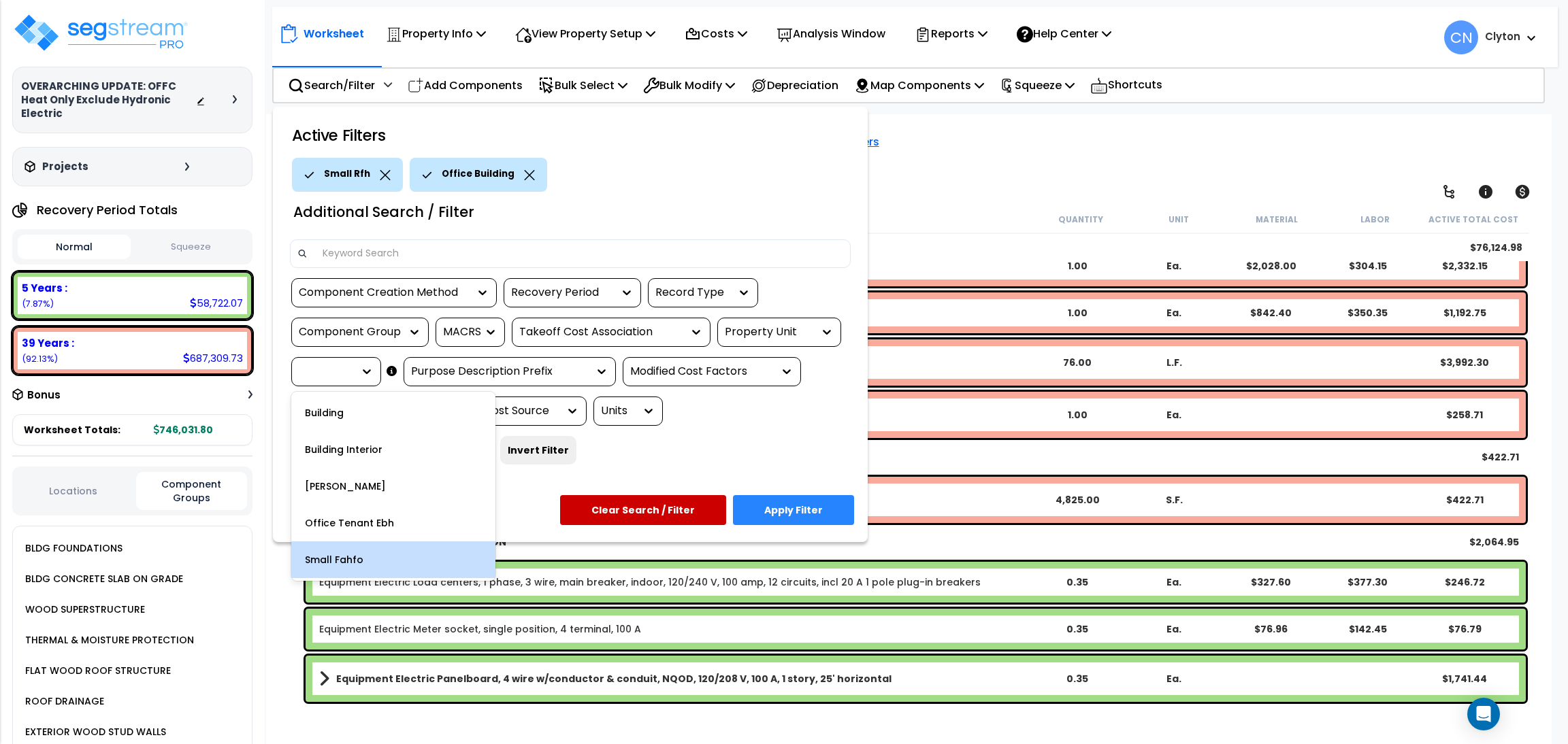
click at [349, 556] on div "Small Fahfo" at bounding box center [393, 559] width 204 height 37
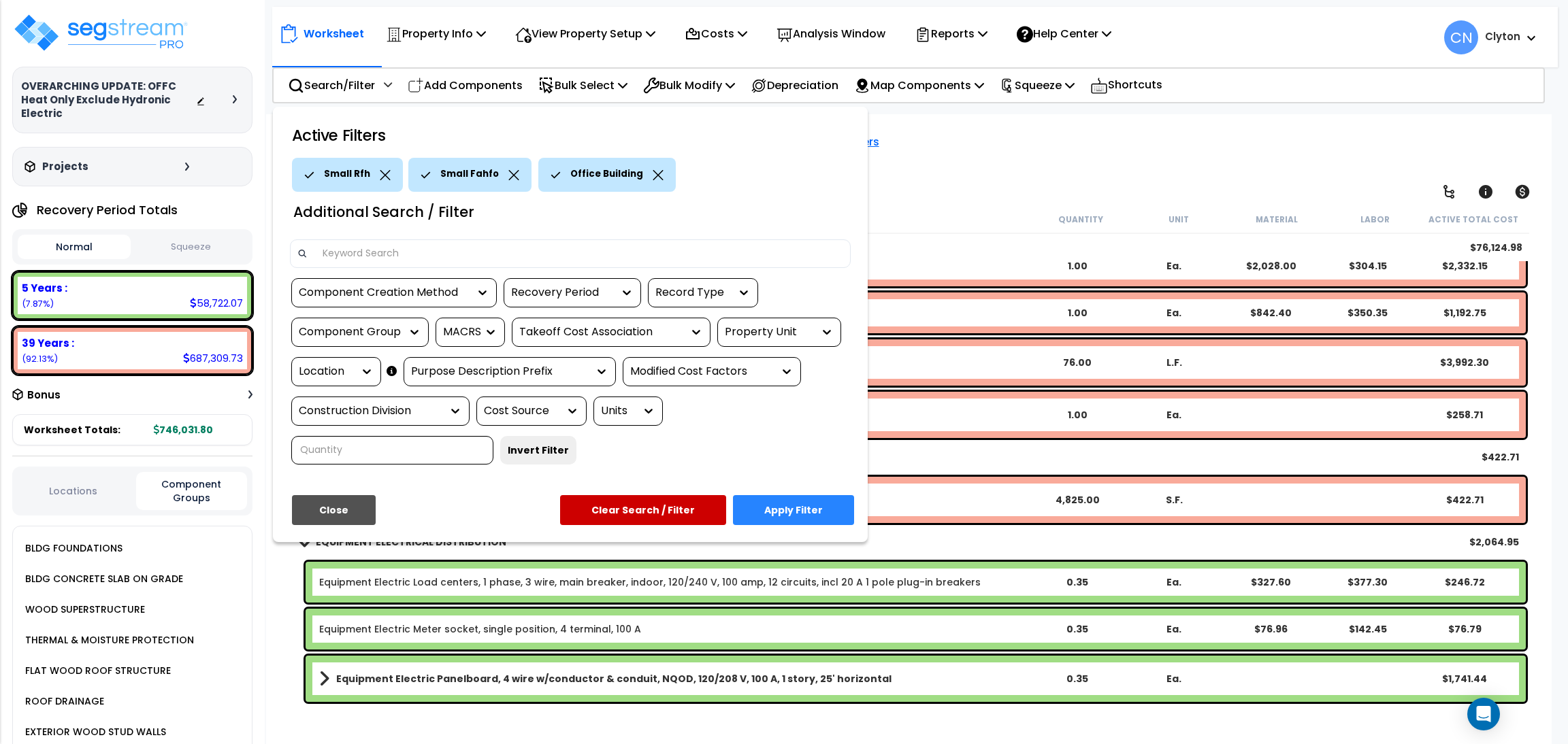
click at [381, 179] on icon at bounding box center [385, 175] width 11 height 10
click at [819, 506] on button "Apply Filter" at bounding box center [794, 510] width 121 height 30
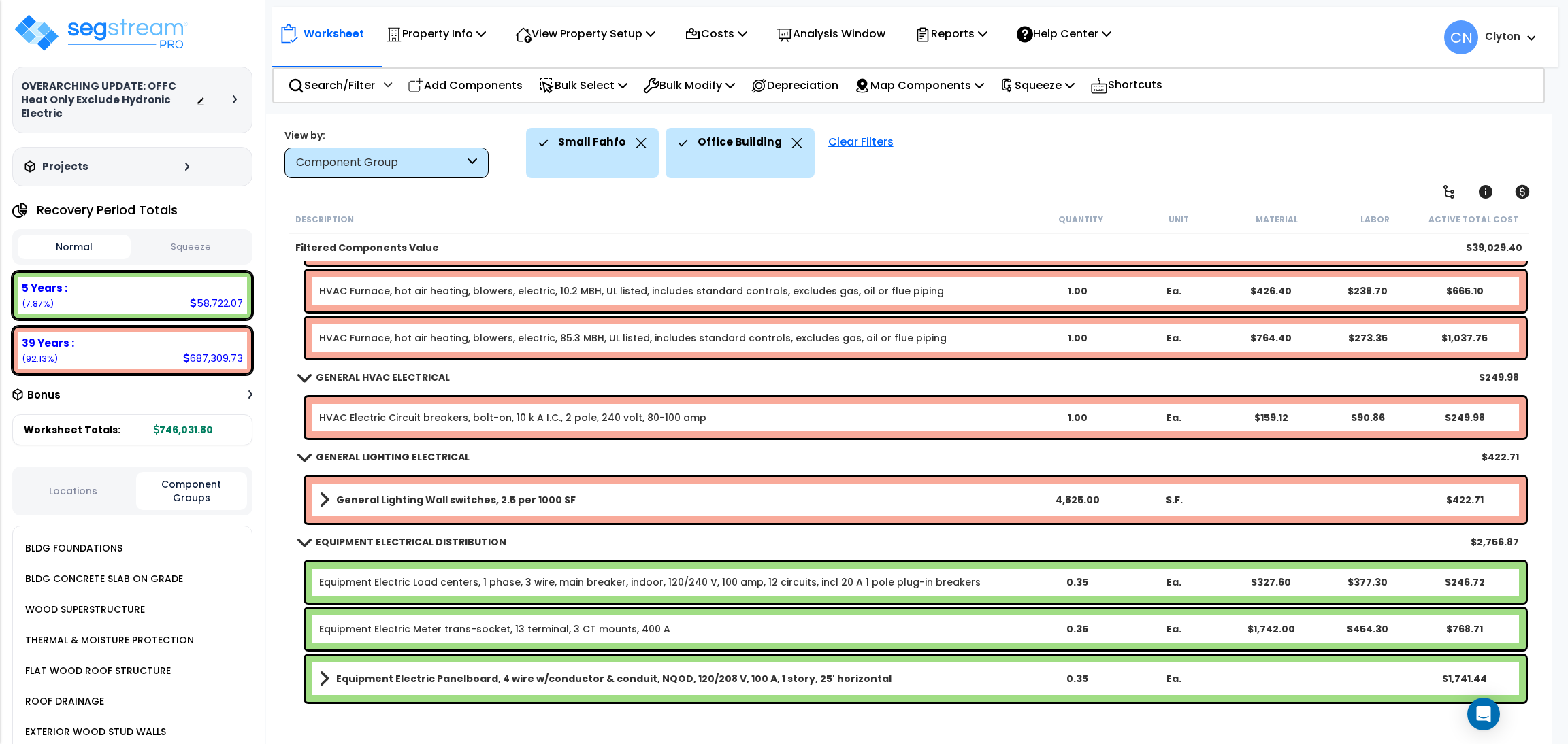
scroll to position [60, 0]
click at [458, 35] on p "Property Info" at bounding box center [435, 34] width 100 height 19
click at [428, 119] on link "Template property" at bounding box center [446, 122] width 135 height 27
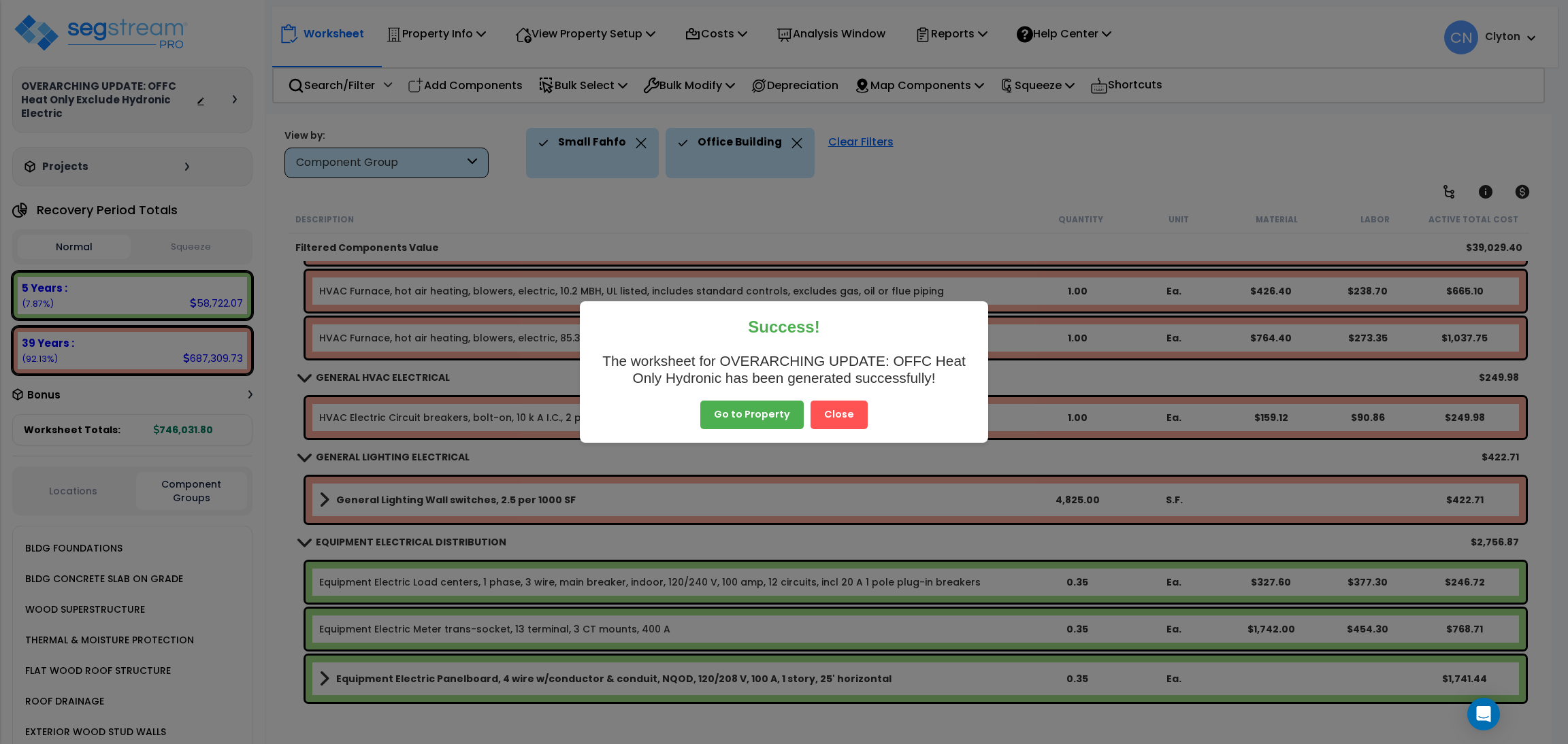
click at [835, 410] on button "Close" at bounding box center [839, 415] width 57 height 29
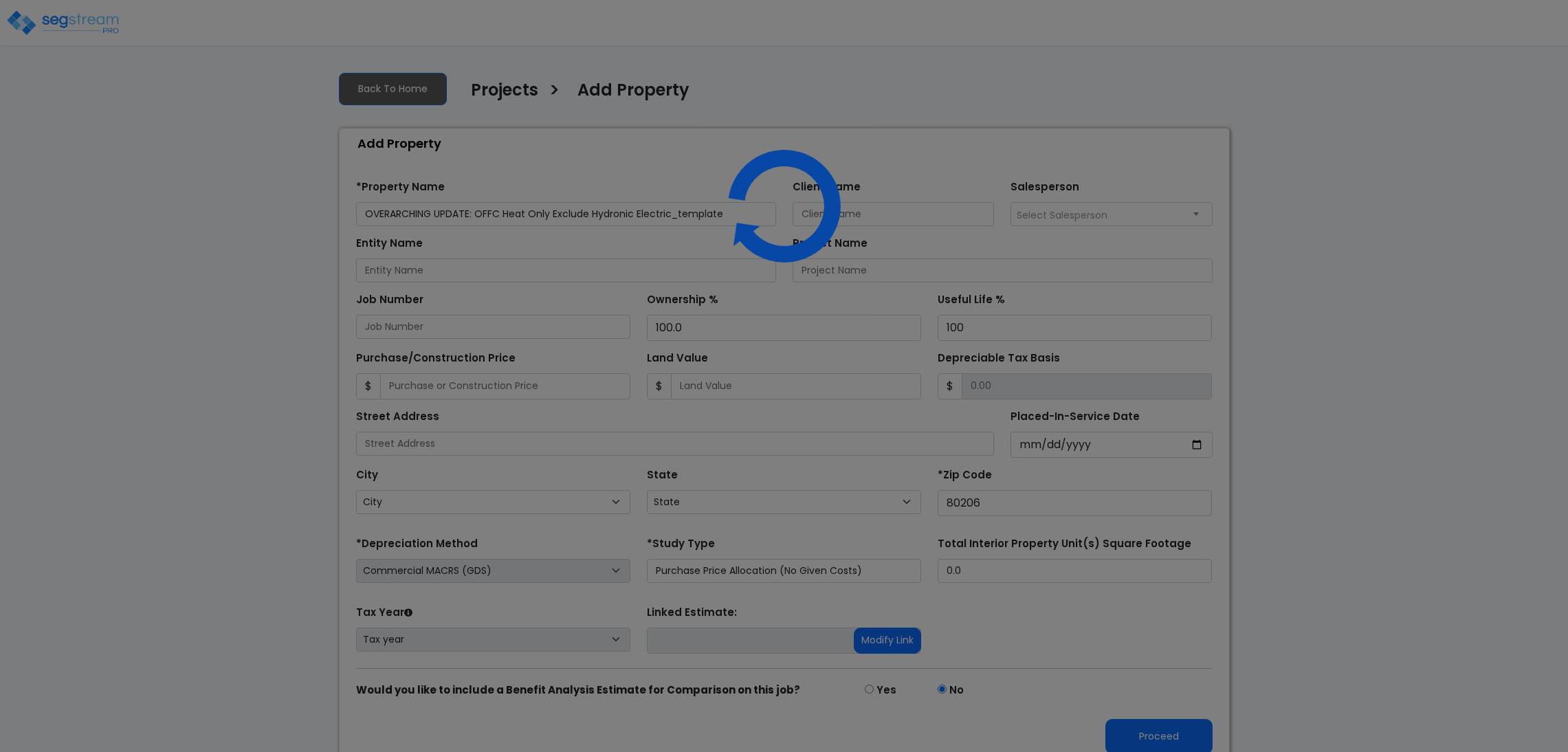
select select "CO"
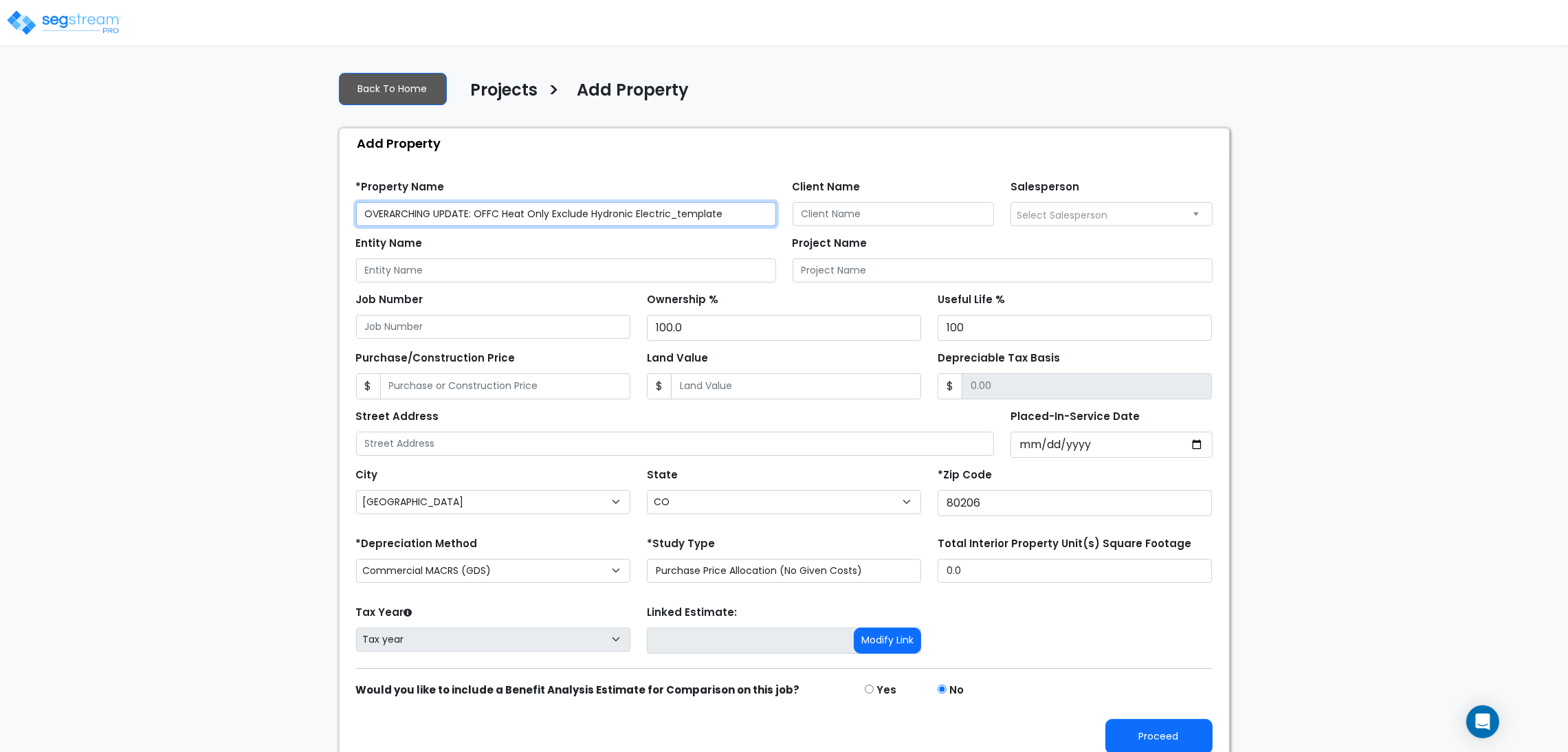
drag, startPoint x: 551, startPoint y: 215, endPoint x: 587, endPoint y: 208, distance: 36.7
click at [587, 208] on input "OVERARCHING UPDATE: OFFC Heat Only Exclude Hydronic Electric_template" at bounding box center [566, 214] width 420 height 24
drag, startPoint x: 723, startPoint y: 214, endPoint x: 600, endPoint y: 214, distance: 123.0
click at [600, 214] on input "OVERARCHING UPDATE: OFFC Heat Only Hydronic Electric_template" at bounding box center [566, 214] width 420 height 24
type input "OVERARCHING UPDATE: OFFC Heat Only Hydronic"
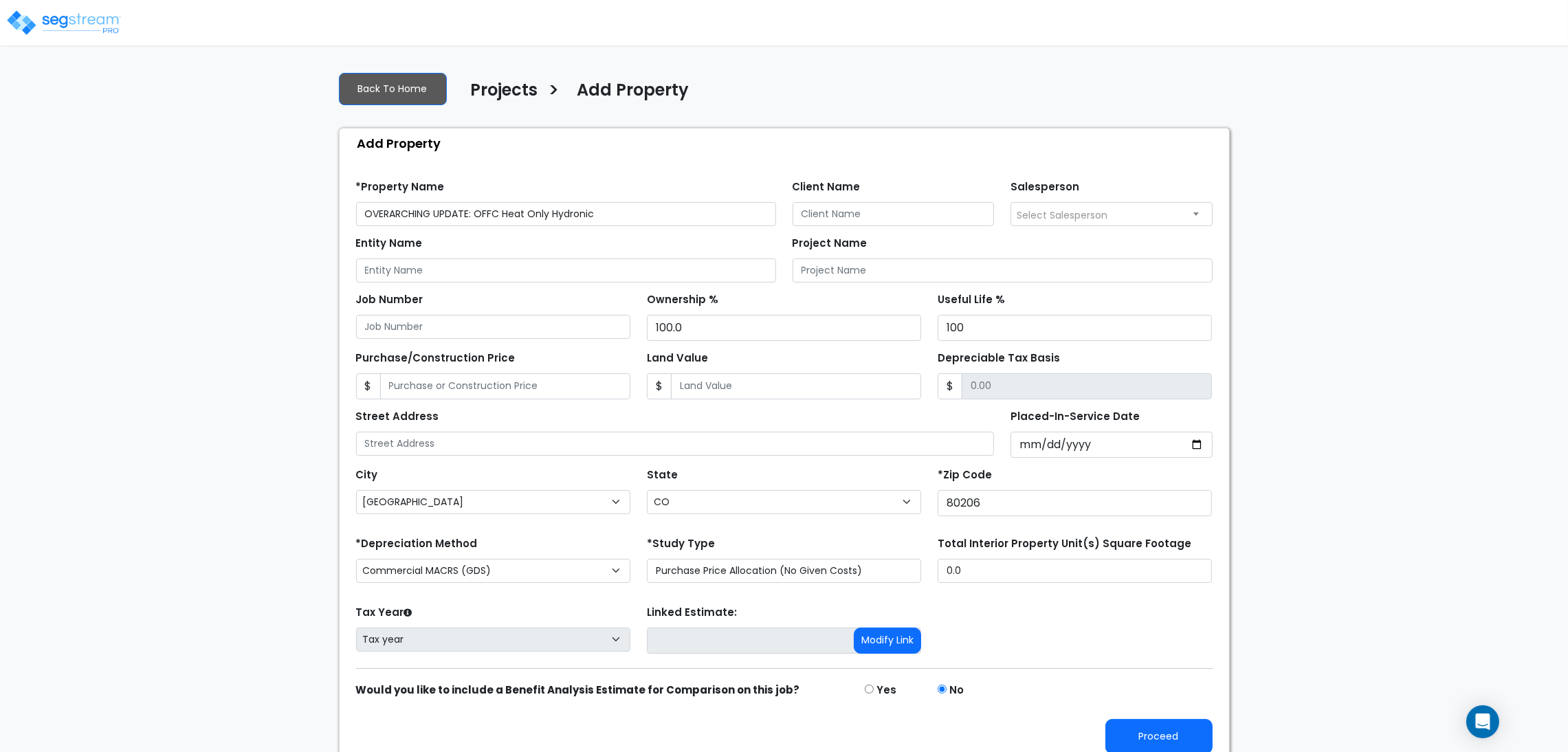
click at [1292, 248] on div "We are Building your Property. So please grab a coffee and let us do the heavy …" at bounding box center [784, 413] width 1568 height 706
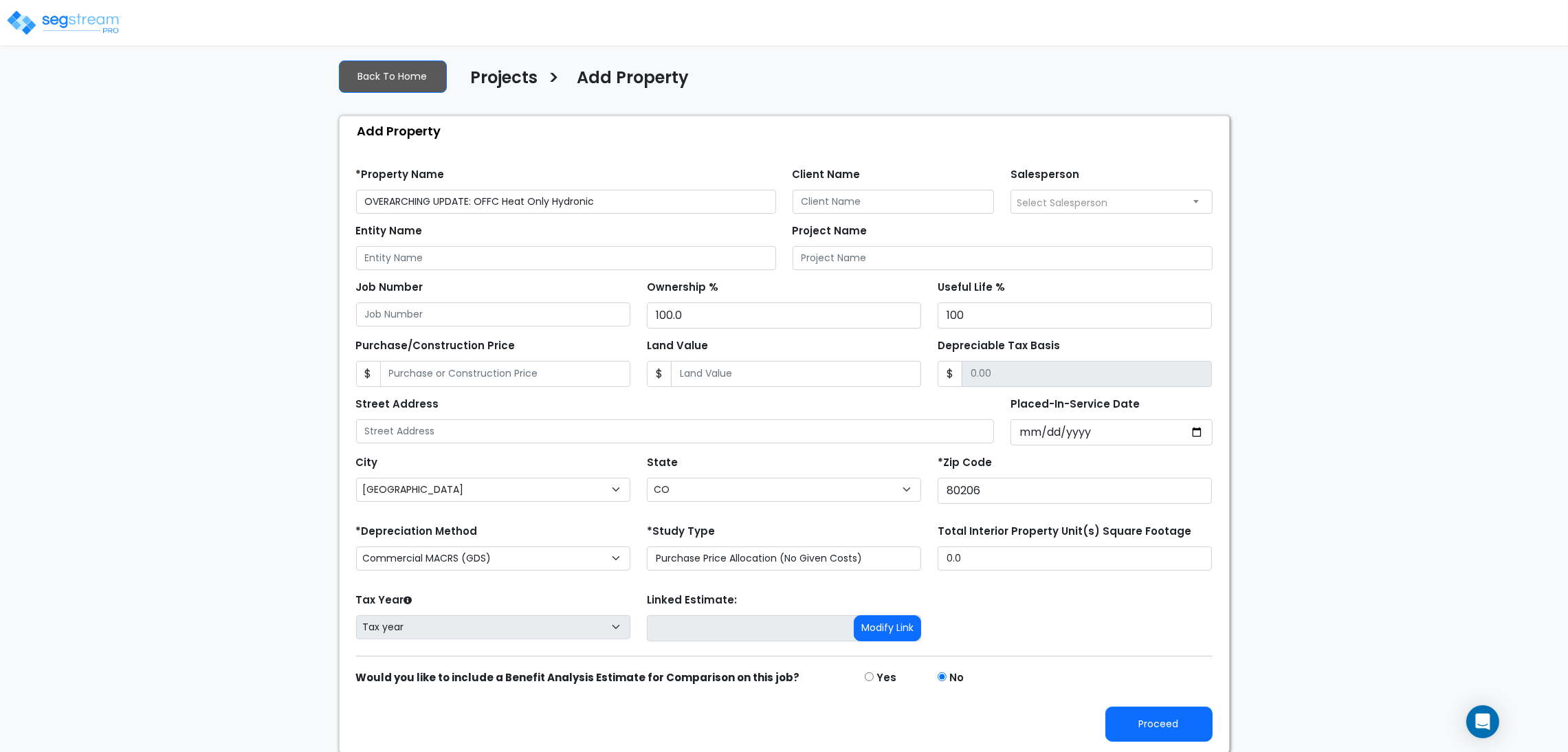
scroll to position [15, 0]
click at [1145, 719] on button "Proceed" at bounding box center [1159, 723] width 108 height 35
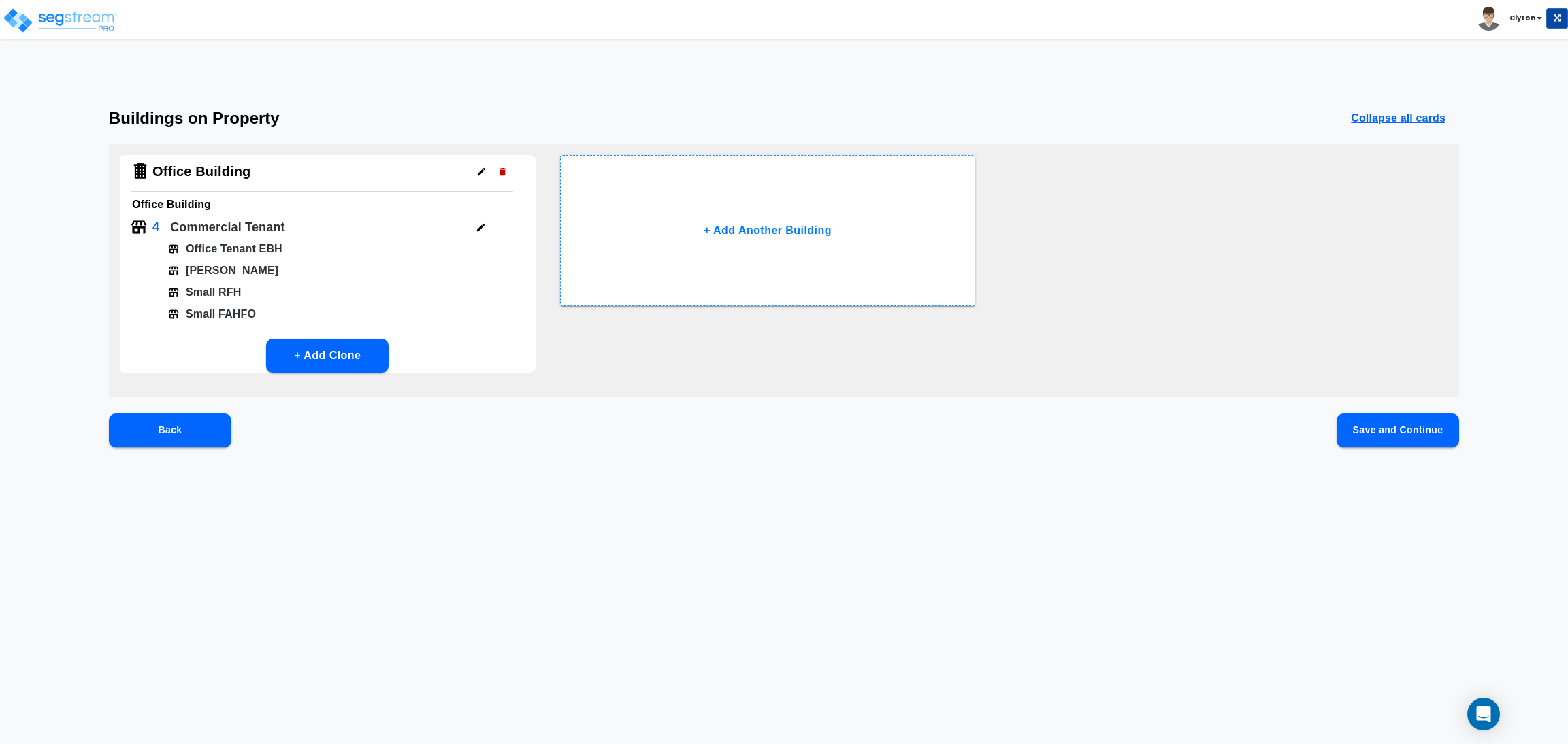
click at [480, 228] on icon "button" at bounding box center [480, 227] width 8 height 8
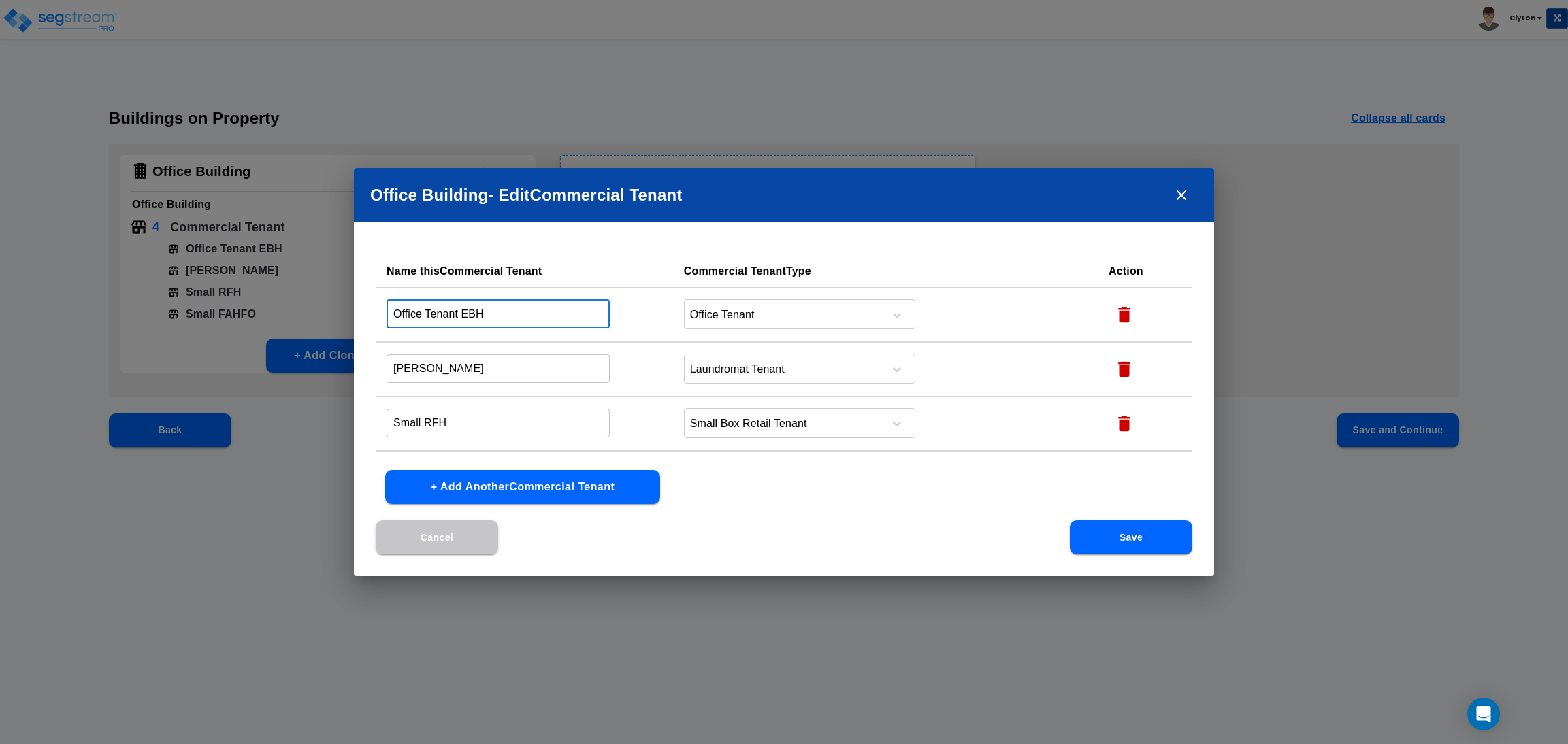
drag, startPoint x: 545, startPoint y: 310, endPoint x: 460, endPoint y: 312, distance: 85.0
click at [460, 312] on input "Office Tenant EBH" at bounding box center [498, 314] width 223 height 29
type input "Office Tenant"
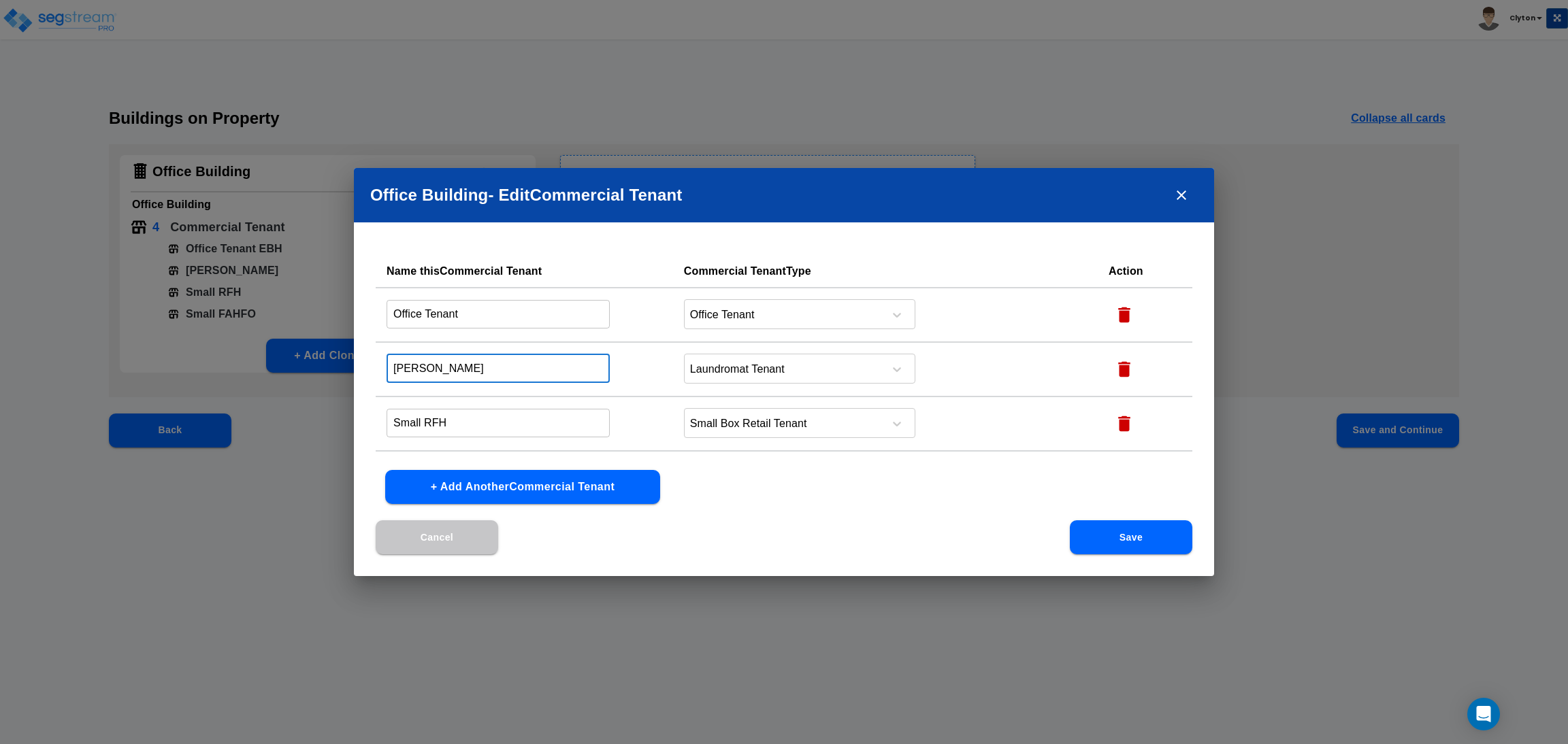
drag, startPoint x: 486, startPoint y: 371, endPoint x: 442, endPoint y: 369, distance: 44.0
click at [442, 369] on input "[PERSON_NAME]" at bounding box center [498, 369] width 223 height 29
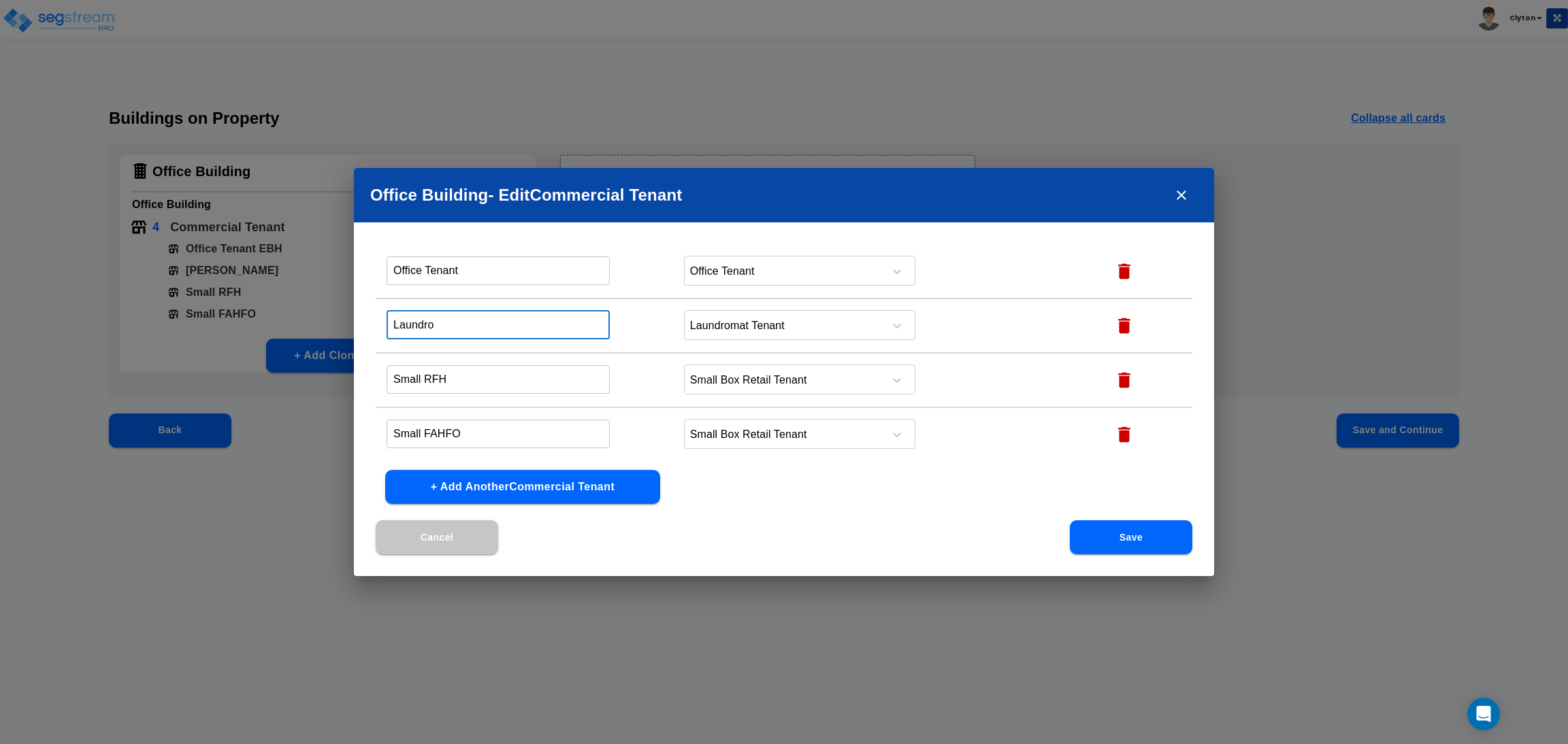
type input "Laundro"
drag, startPoint x: 449, startPoint y: 381, endPoint x: 427, endPoint y: 381, distance: 22.0
click at [427, 381] on input "Small RFH" at bounding box center [498, 379] width 223 height 29
type input "Small 1"
drag, startPoint x: 489, startPoint y: 428, endPoint x: 423, endPoint y: 429, distance: 66.0
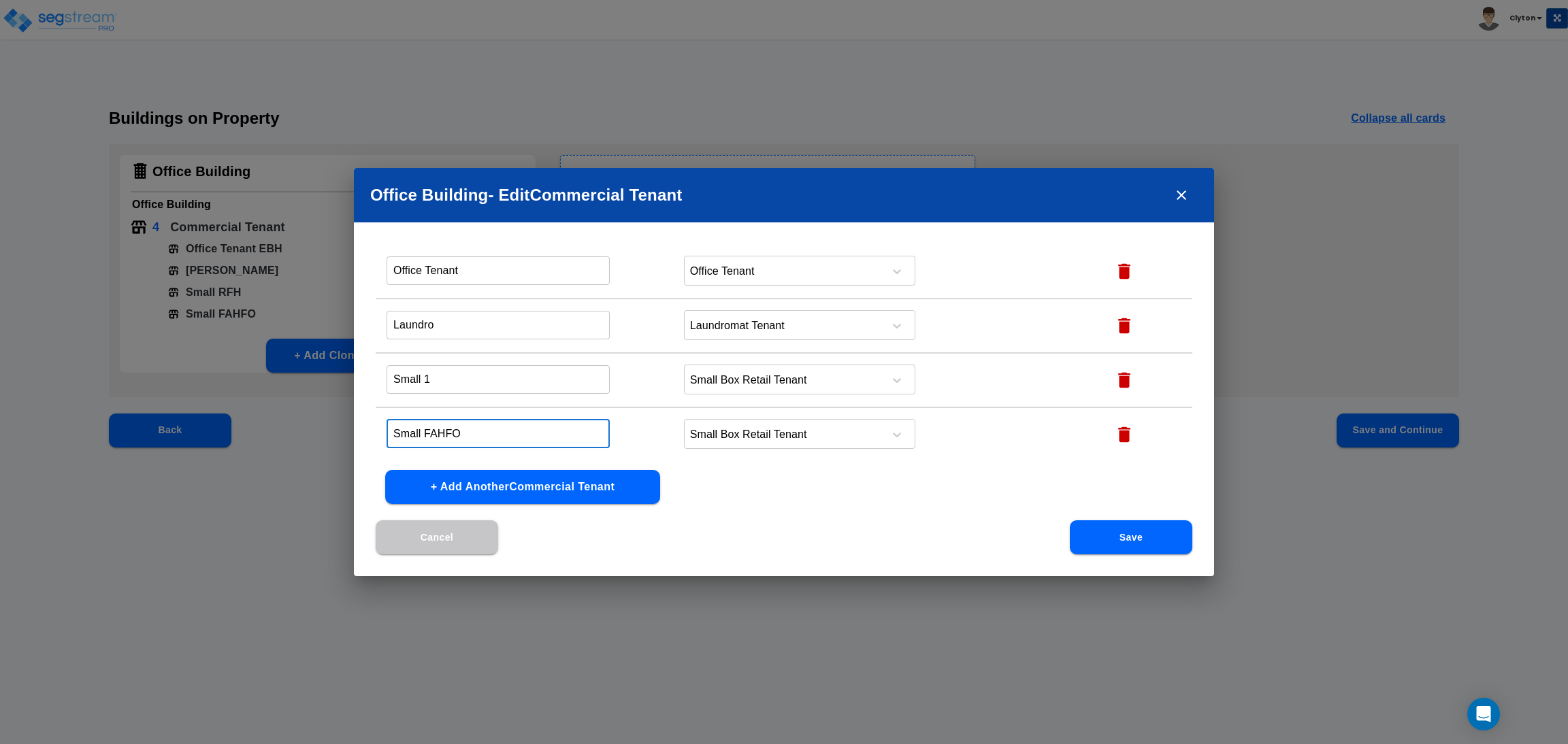
click at [423, 429] on input "Small FAHFO" at bounding box center [498, 433] width 223 height 29
type input "Small 2"
click at [889, 489] on div "Name this Commercial Tenant Commercial Tenant Type Action Office Tenant ​ Offic…" at bounding box center [784, 388] width 860 height 266
click at [1134, 536] on button "Save" at bounding box center [1131, 537] width 123 height 34
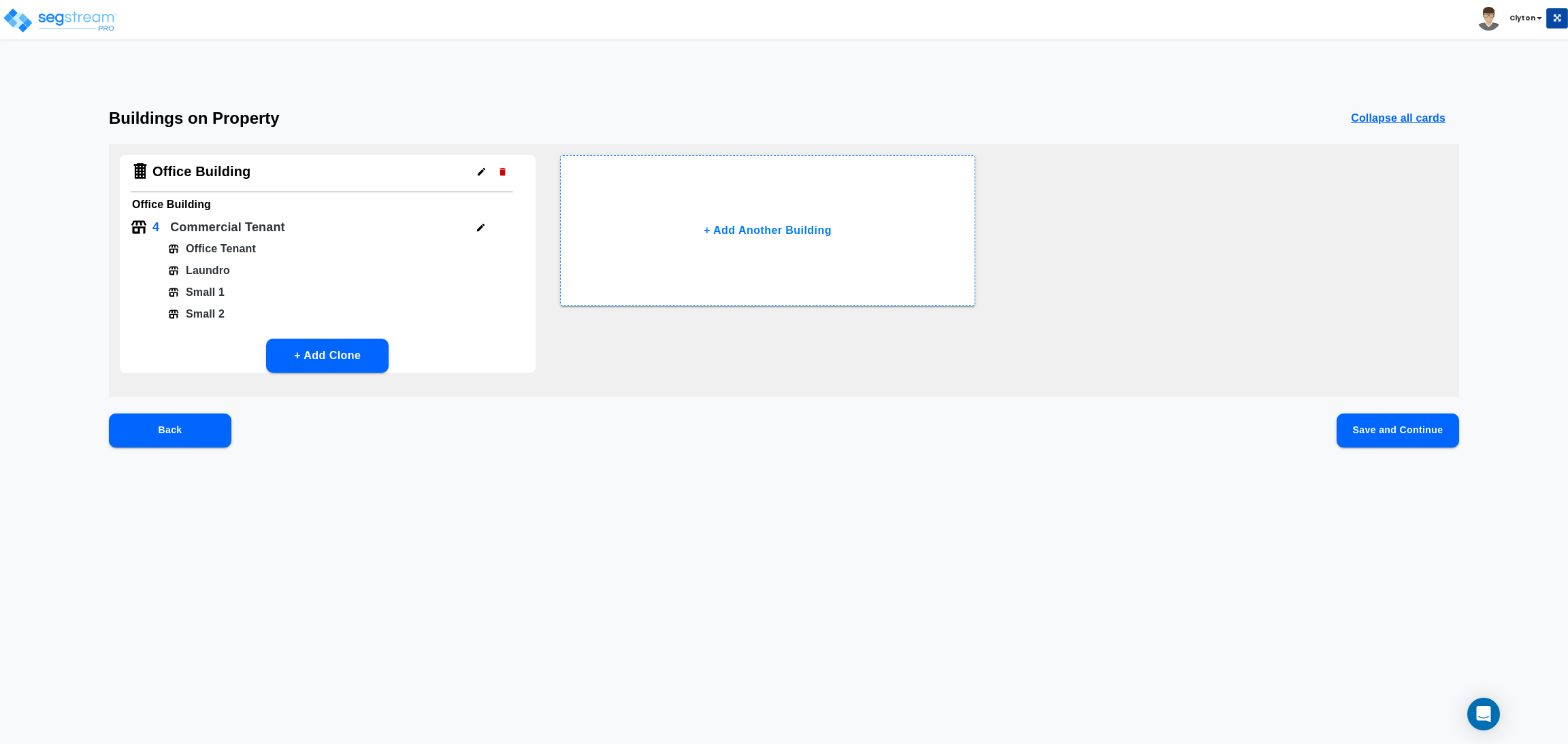
click at [1421, 436] on button "Save and Continue" at bounding box center [1398, 431] width 123 height 34
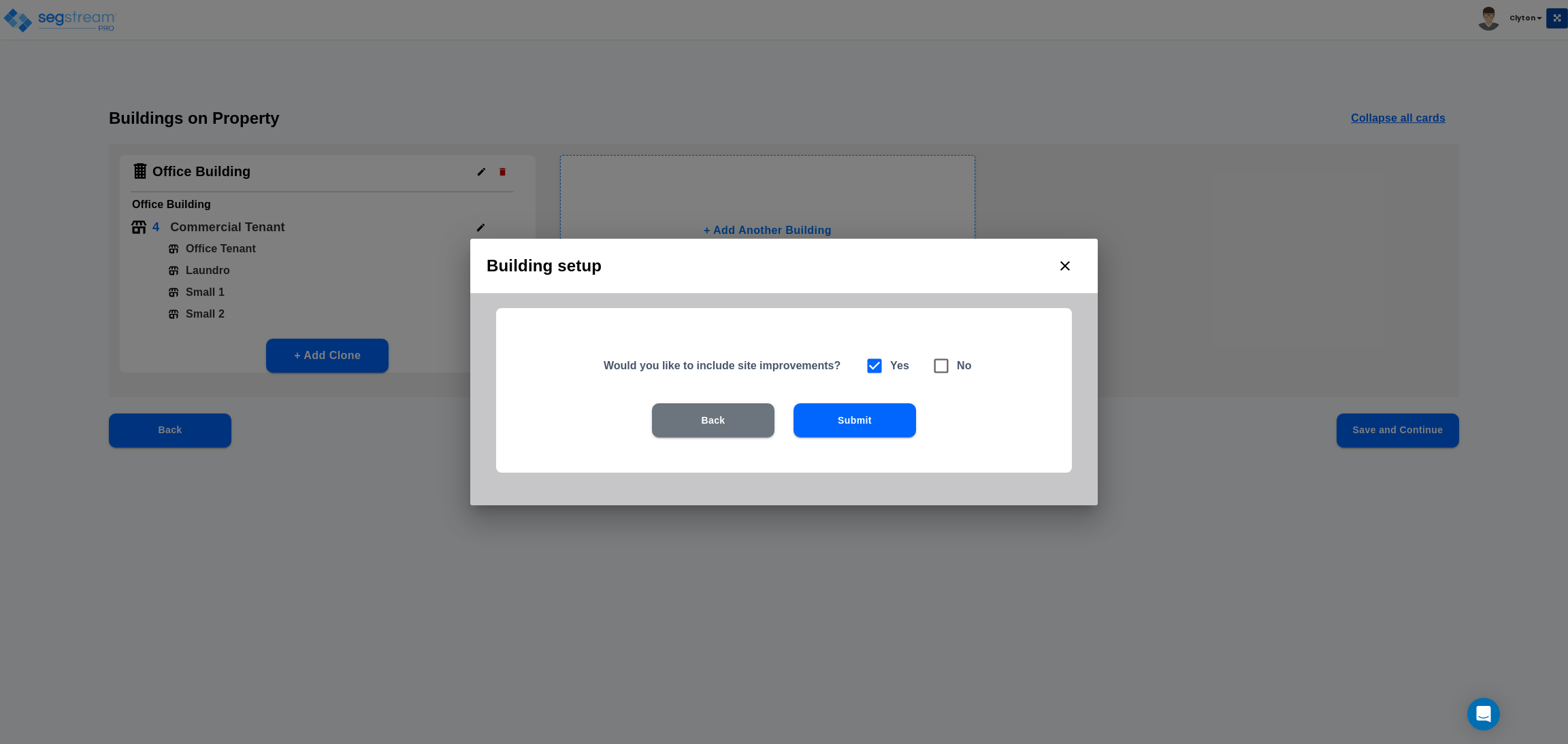
click at [939, 364] on icon at bounding box center [941, 366] width 19 height 19
checkbox input "false"
checkbox input "true"
click at [854, 421] on button "Submit" at bounding box center [855, 421] width 123 height 34
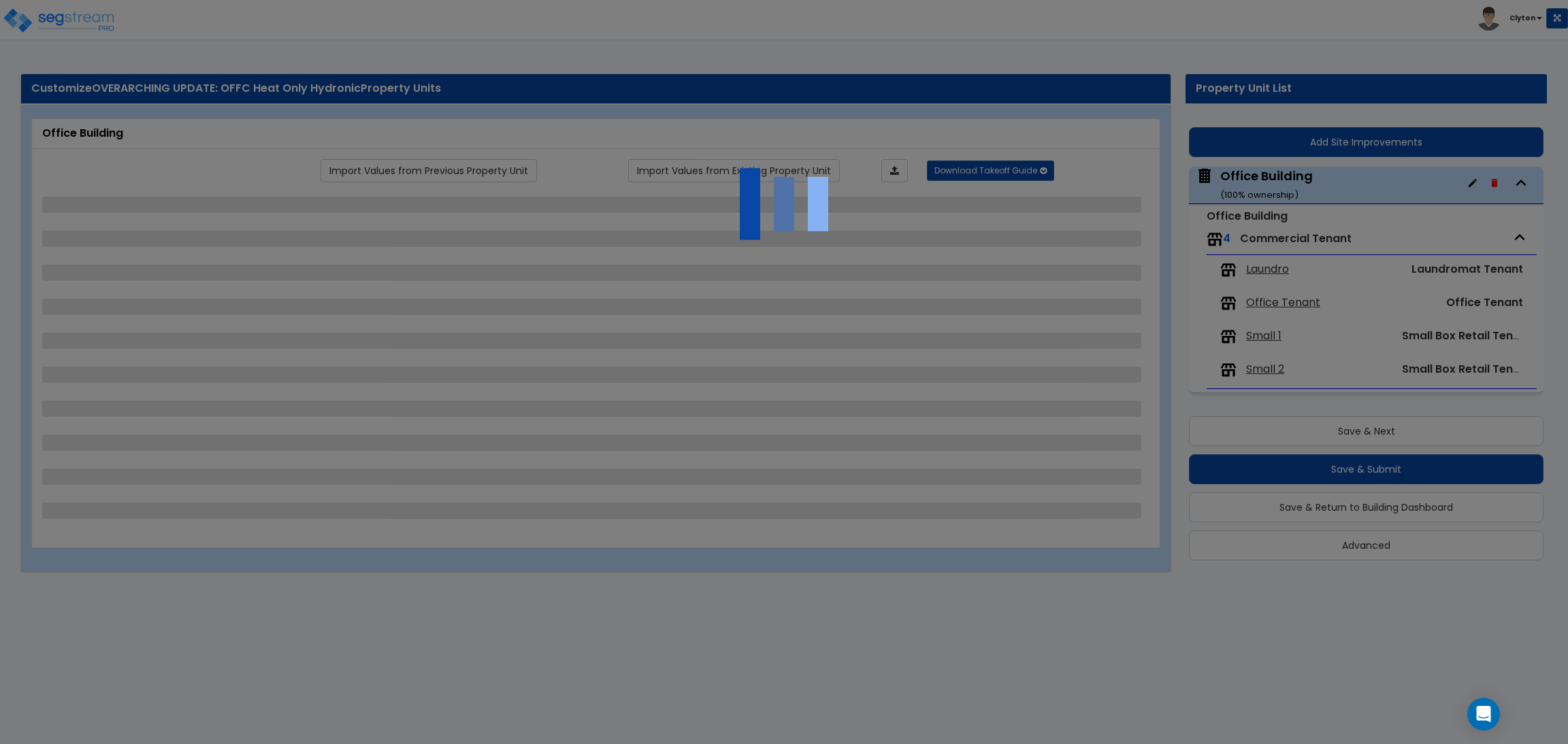
select select "7"
select select "2"
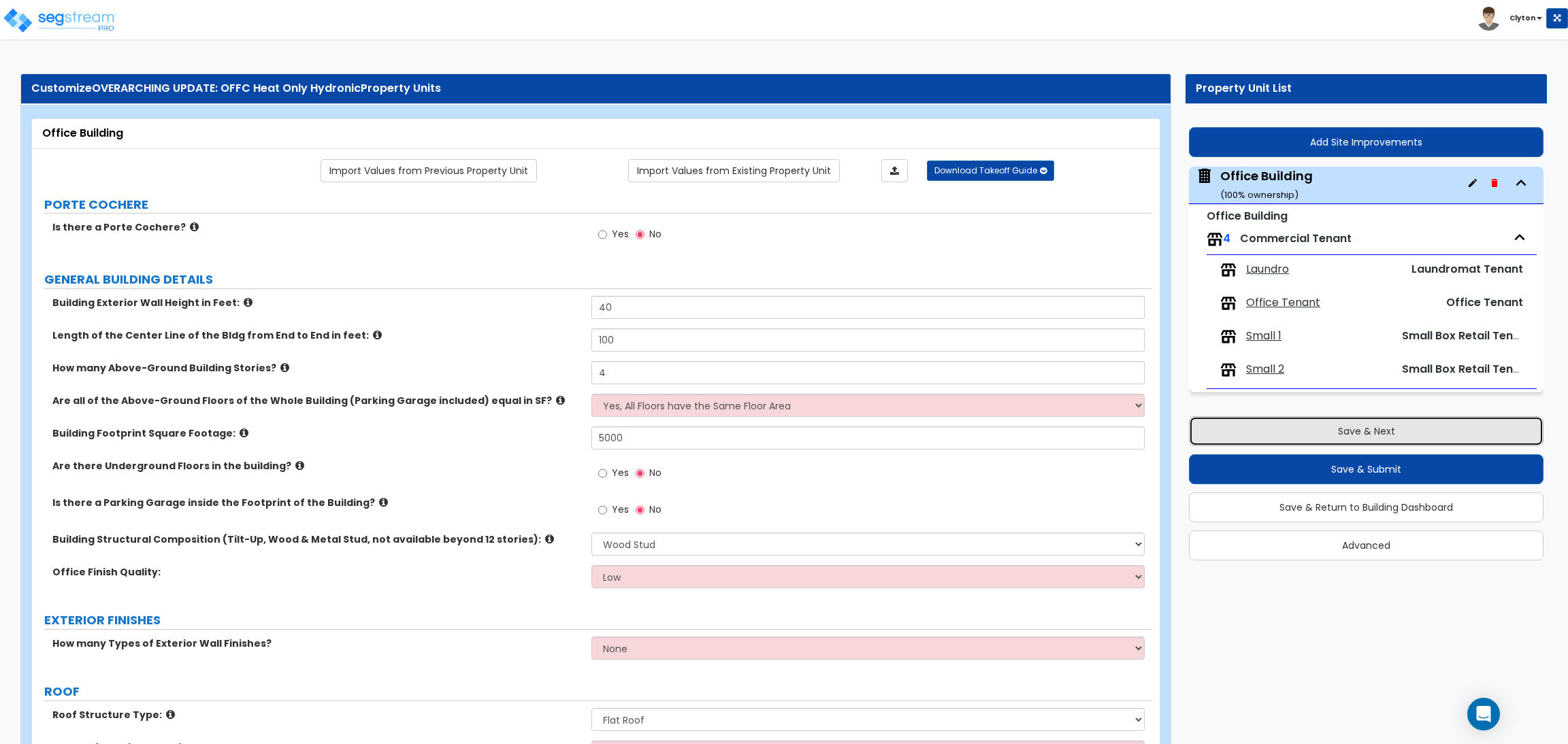
click at [1321, 426] on button "Save & Next" at bounding box center [1366, 431] width 354 height 30
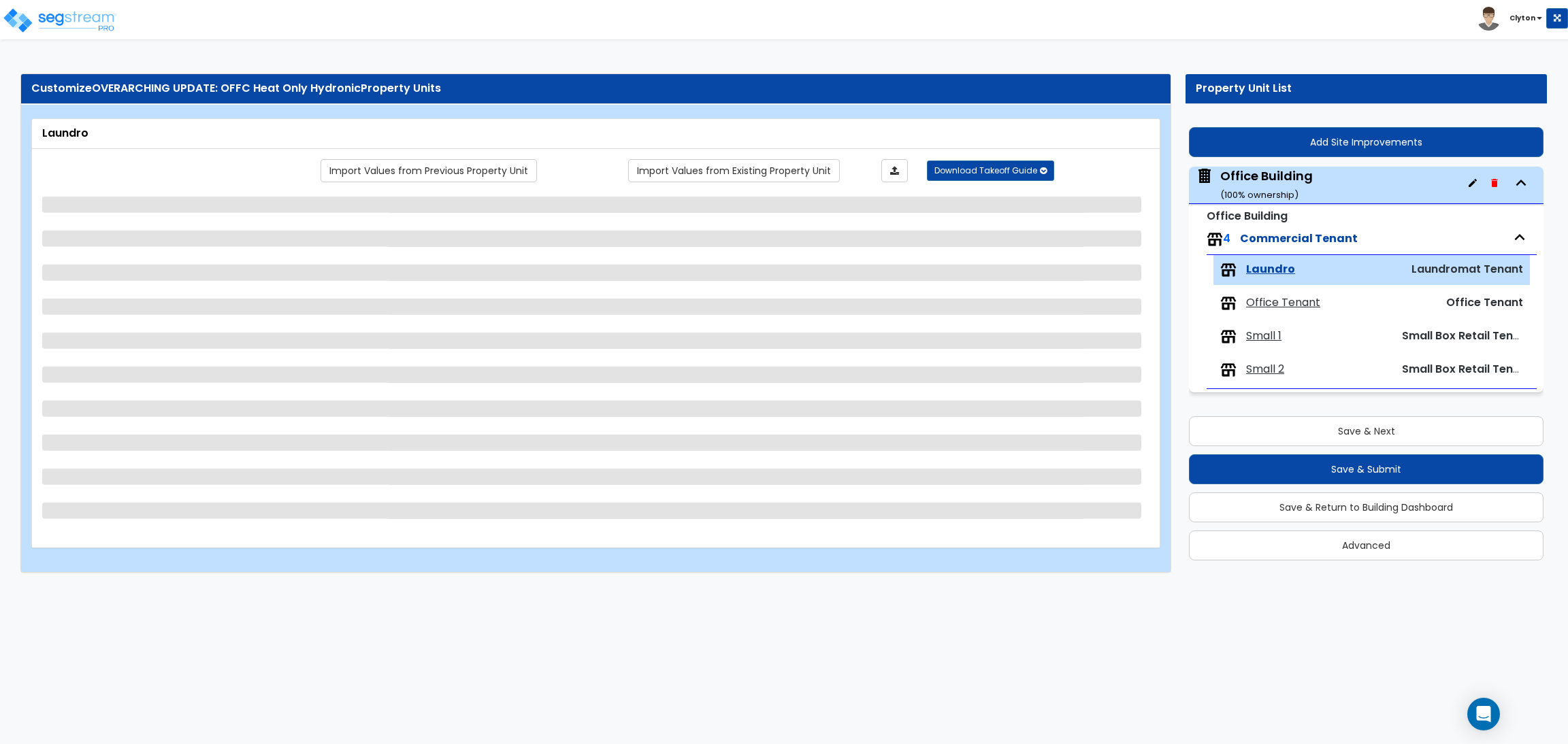
select select "1"
select select "2"
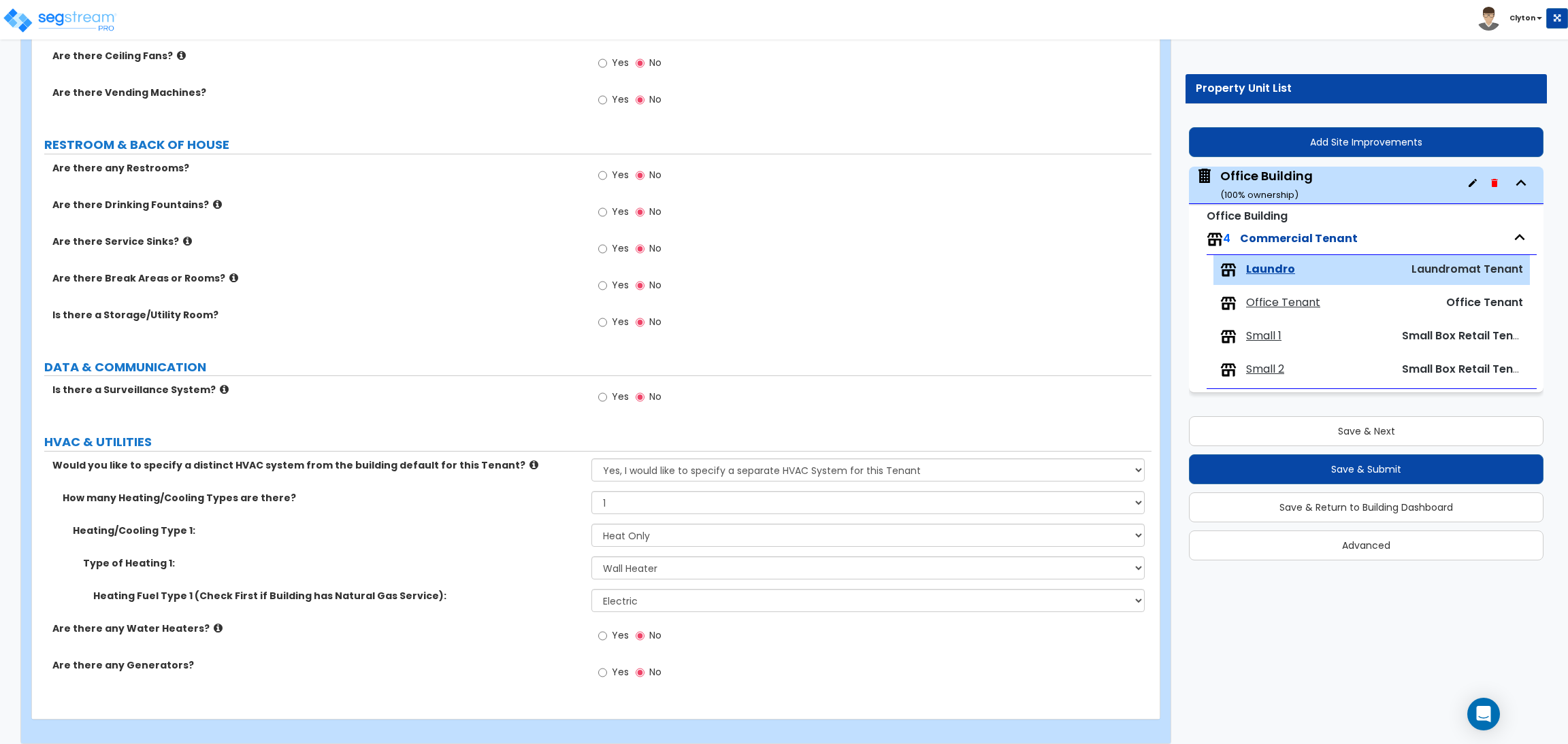
scroll to position [1268, 0]
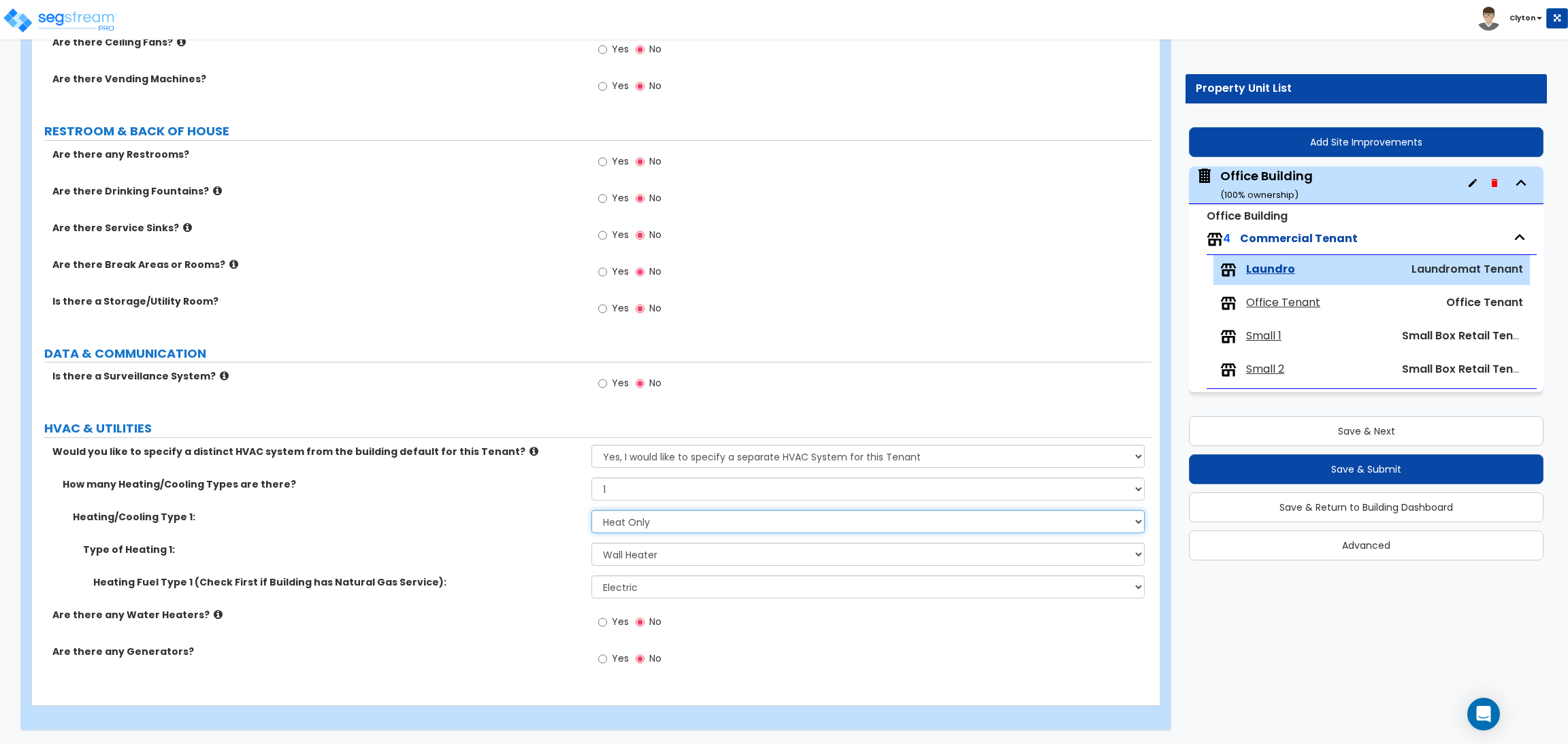
click at [626, 524] on select "None Heat Only Centralized Heating & Cooling Thru Wall Air Conditioners Mini Sp…" at bounding box center [867, 521] width 553 height 23
click at [591, 510] on select "None Heat Only Centralized Heating & Cooling Thru Wall Air Conditioners Mini Sp…" at bounding box center [867, 521] width 553 height 23
click at [616, 550] on select "Please Choose One Wall Heater Electric Baseboard Heater Hydronic Heating Radian…" at bounding box center [867, 554] width 553 height 23
select select "3"
click at [591, 543] on select "Please Choose One Wall Heater Electric Baseboard Heater Hydronic Heating Radian…" at bounding box center [867, 554] width 553 height 23
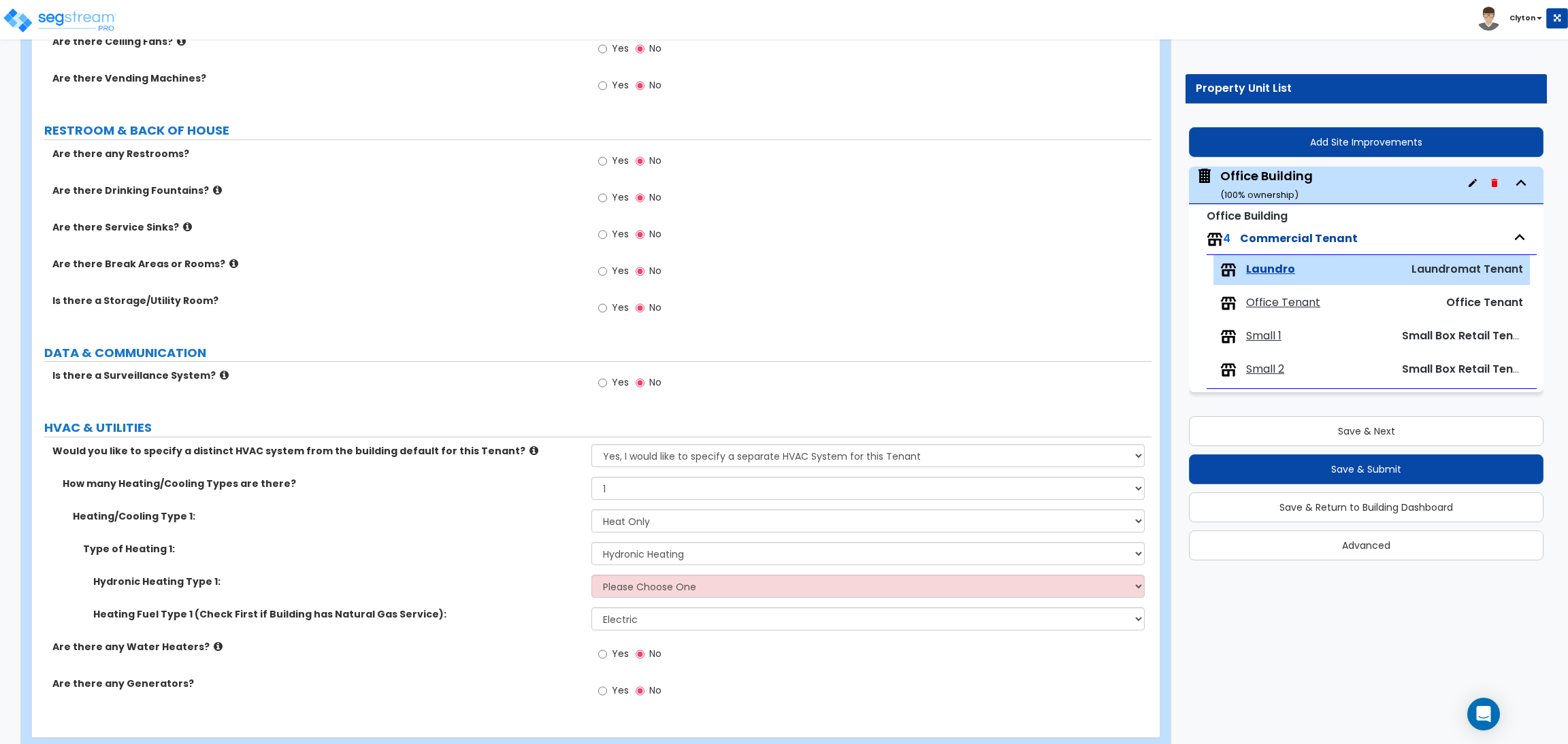
click at [615, 574] on div "Type of Heating 1: Please Choose One Wall Heater Electric Baseboard Heater Hydr…" at bounding box center [592, 558] width 1120 height 32
click at [627, 584] on select "Please Choose One Hydronic Radiator Hydronic Baseboard Hydronic Fin Tube Radiat…" at bounding box center [867, 586] width 553 height 23
select select "1"
click at [591, 575] on select "Please Choose One Hydronic Radiator Hydronic Baseboard Hydronic Fin Tube Radiat…" at bounding box center [867, 586] width 553 height 23
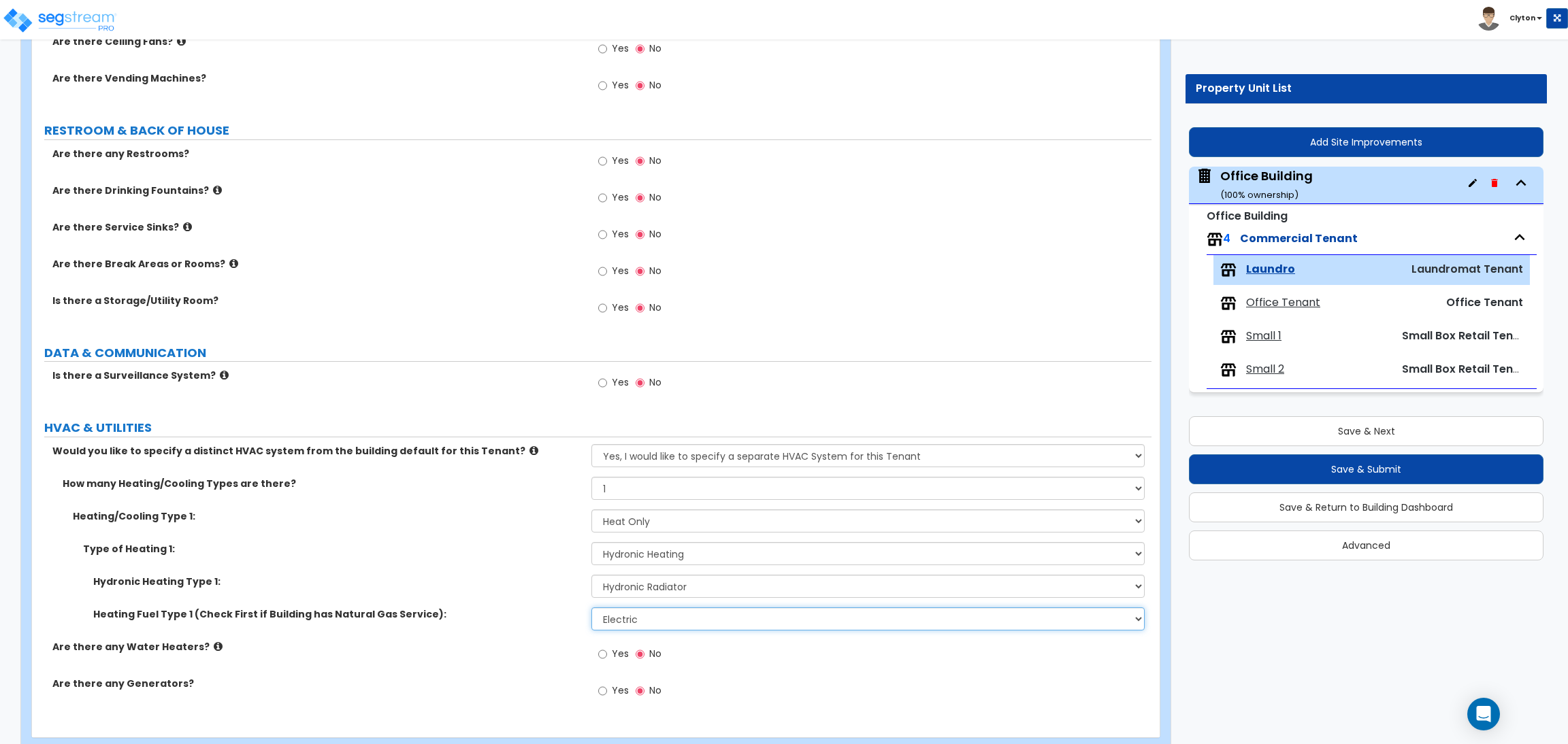
click at [761, 618] on select "Please Choose One Gas Electric" at bounding box center [867, 619] width 553 height 23
select select "1"
click at [591, 608] on select "Please Choose One Gas Electric" at bounding box center [867, 619] width 553 height 23
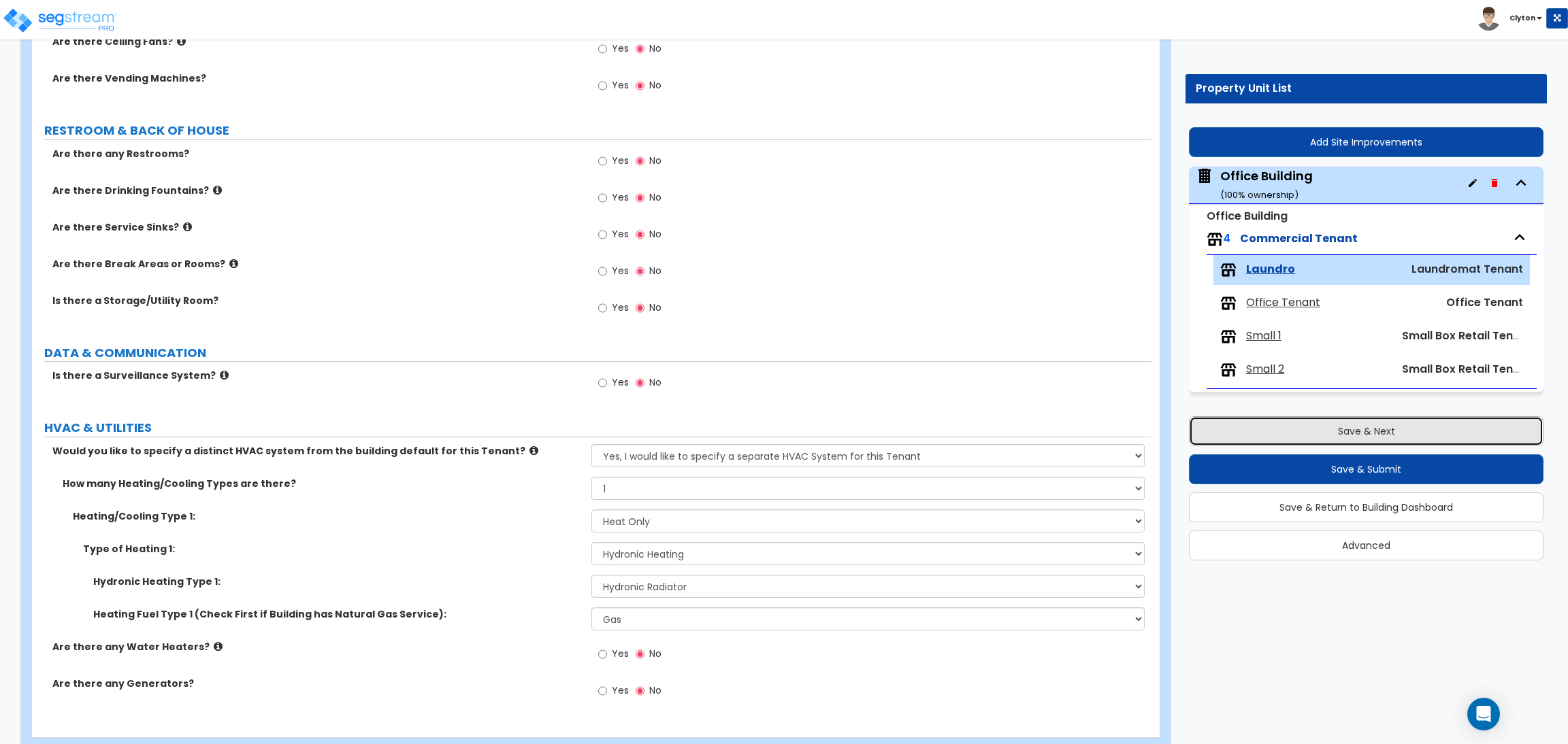
click at [1308, 438] on button "Save & Next" at bounding box center [1366, 431] width 354 height 30
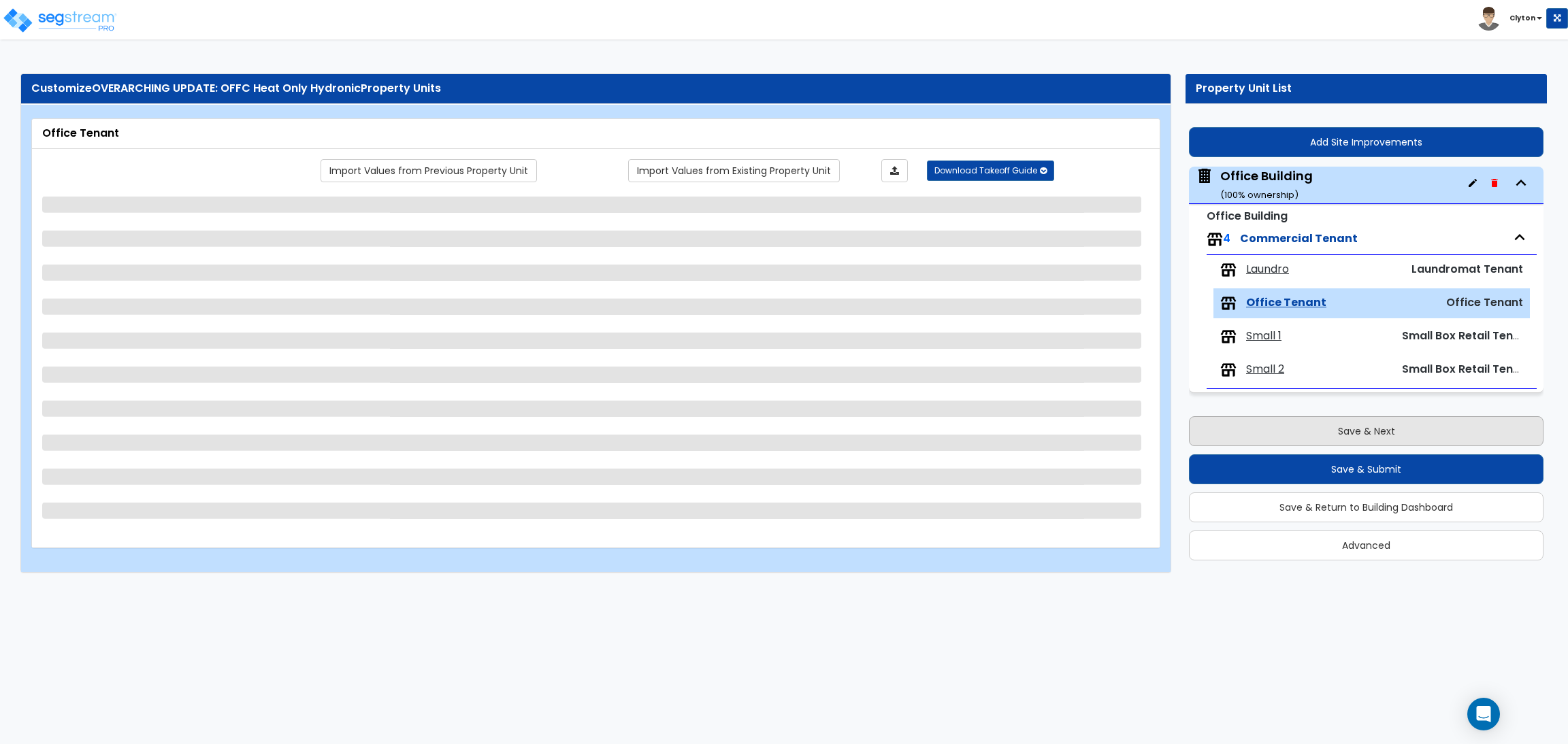
scroll to position [0, 0]
select select "1"
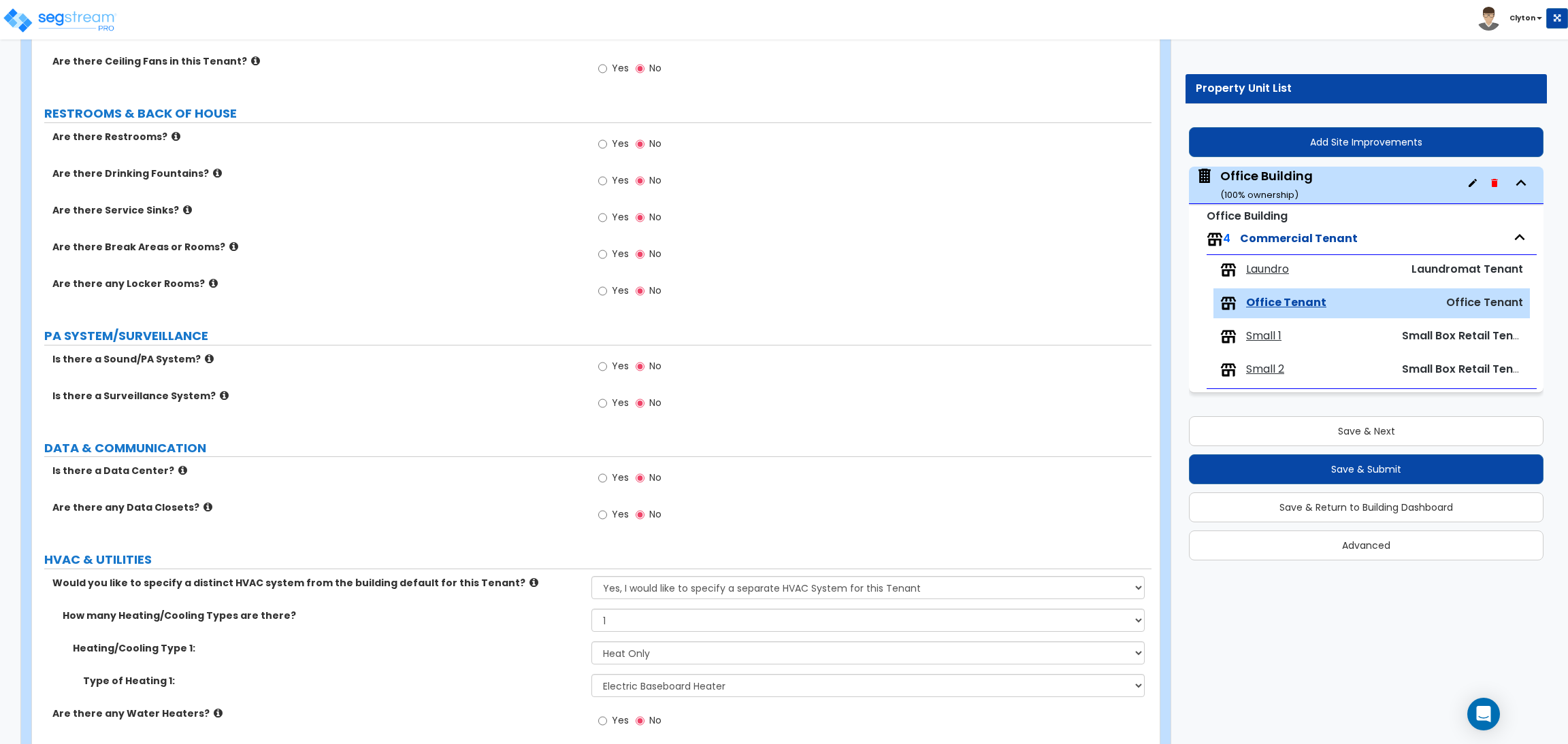
scroll to position [1322, 0]
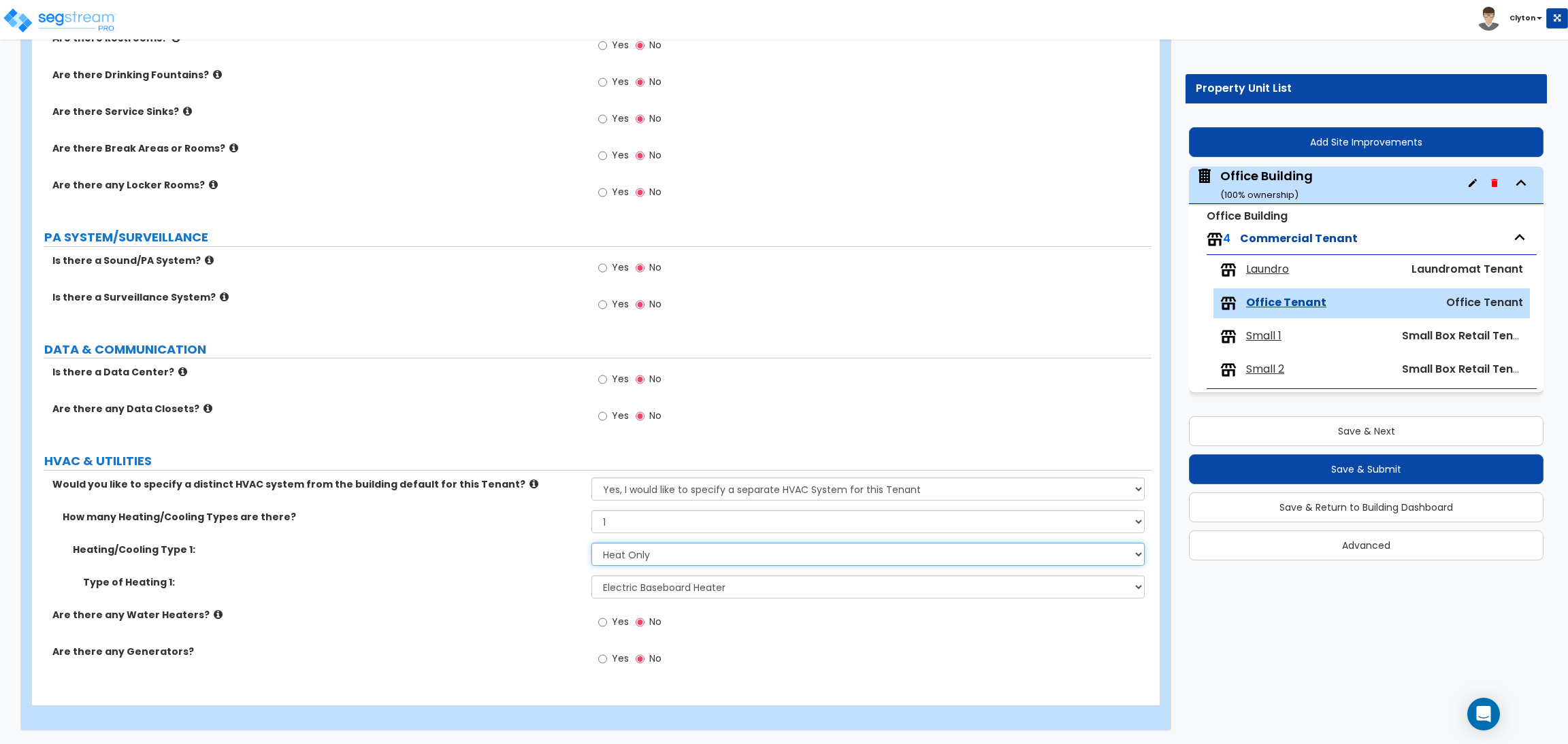
click at [624, 553] on select "None Heat Only Centralized Heating & Cooling Thru Wall Air Conditioners Mini Sp…" at bounding box center [867, 554] width 553 height 23
click at [591, 543] on select "None Heat Only Centralized Heating & Cooling Thru Wall Air Conditioners Mini Sp…" at bounding box center [867, 554] width 553 height 23
click at [628, 589] on select "Please Choose One Wall Heater Electric Baseboard Heater Hydronic Heating Radian…" at bounding box center [867, 587] width 553 height 23
select select "3"
click at [591, 575] on select "Please Choose One Wall Heater Electric Baseboard Heater Hydronic Heating Radian…" at bounding box center [867, 587] width 553 height 23
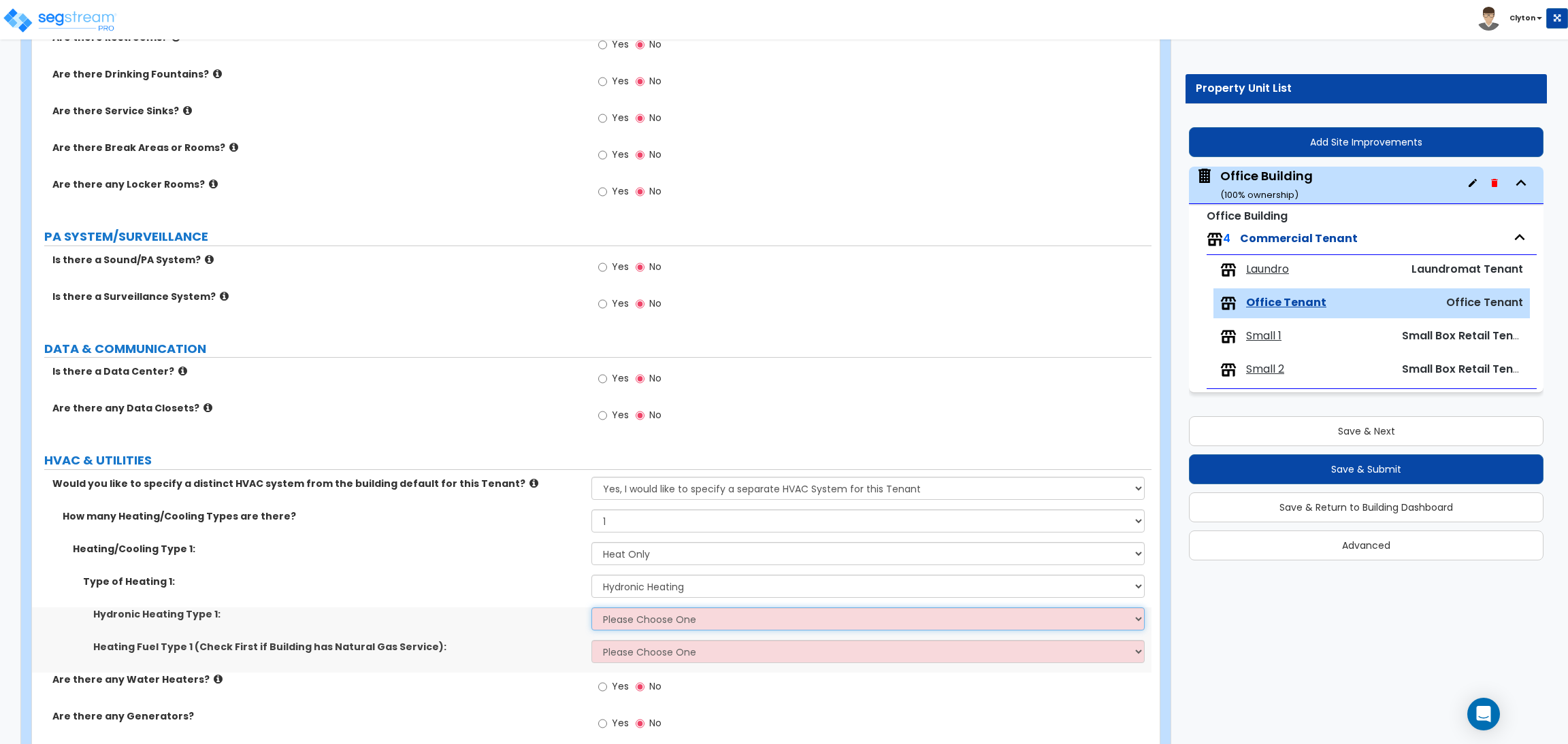
click at [610, 611] on select "Please Choose One Hydronic Radiator Hydronic Baseboard Hydronic Fin Tube Radiat…" at bounding box center [867, 619] width 553 height 23
select select "2"
click at [591, 608] on select "Please Choose One Hydronic Radiator Hydronic Baseboard Hydronic Fin Tube Radiat…" at bounding box center [867, 619] width 553 height 23
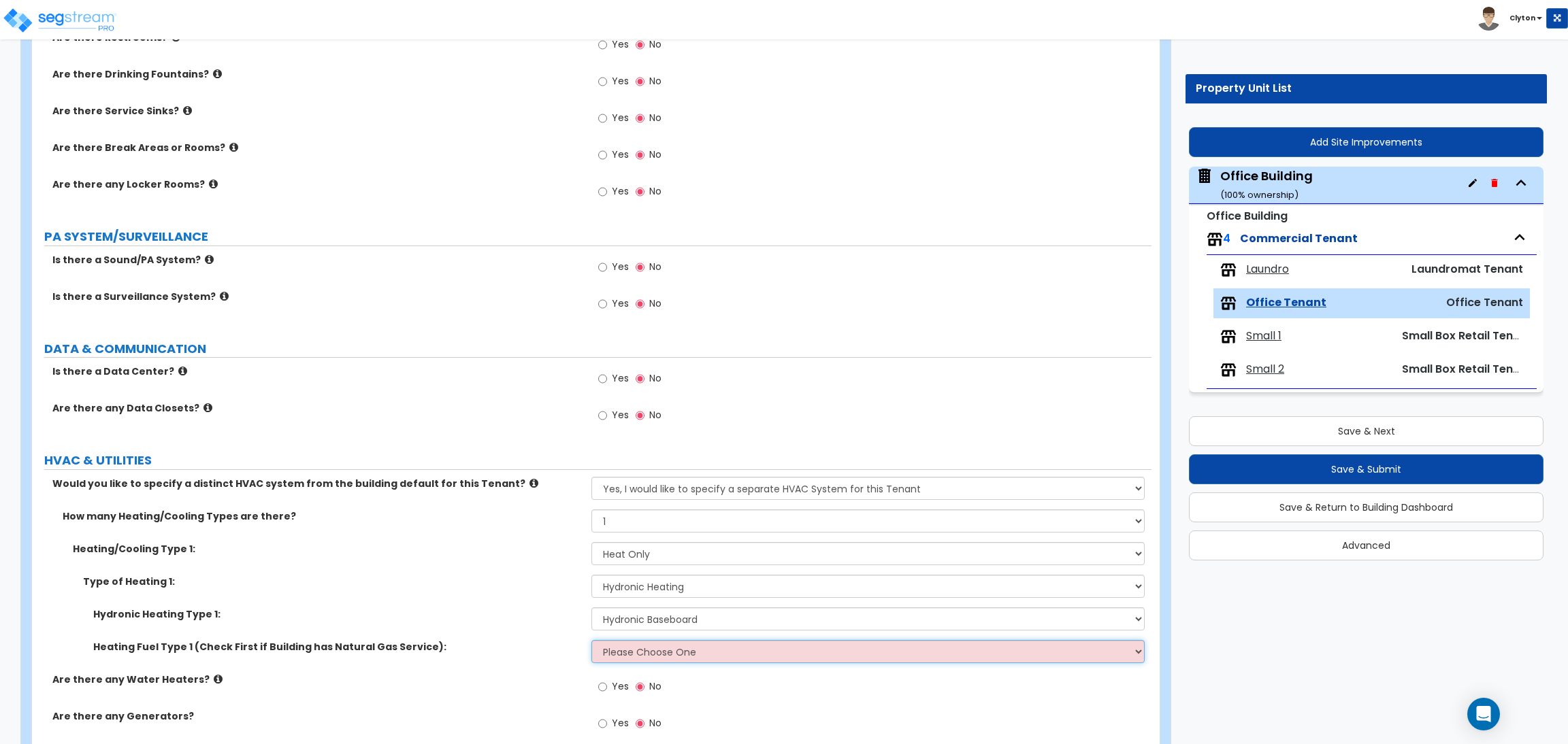
click at [617, 649] on select "Please Choose One Gas Electric" at bounding box center [867, 651] width 553 height 23
select select "1"
click at [591, 641] on select "Please Choose One Gas Electric" at bounding box center [867, 651] width 553 height 23
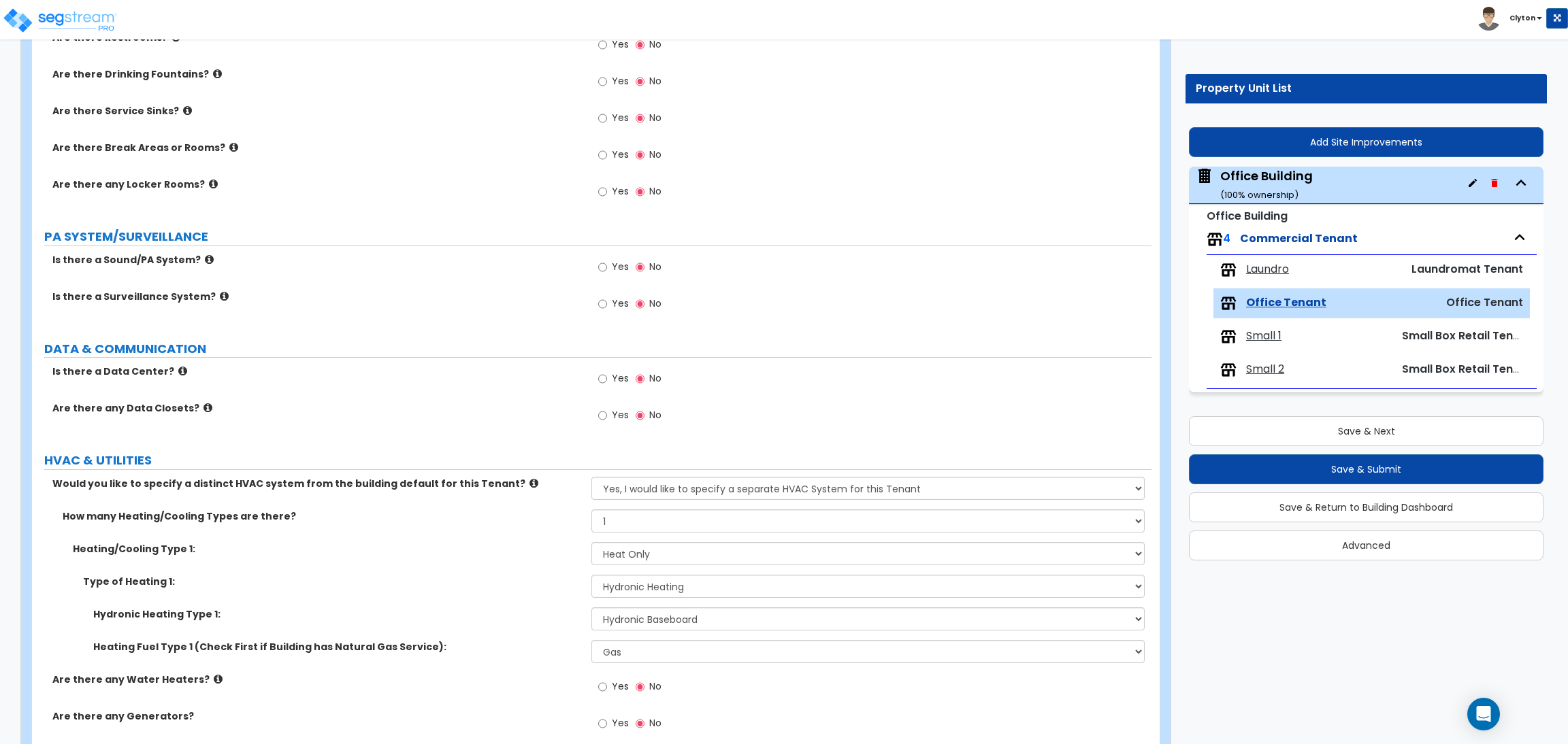
click at [491, 599] on div "Type of Heating 1: Please Choose One Wall Heater Electric Baseboard Heater Hydr…" at bounding box center [592, 591] width 1120 height 32
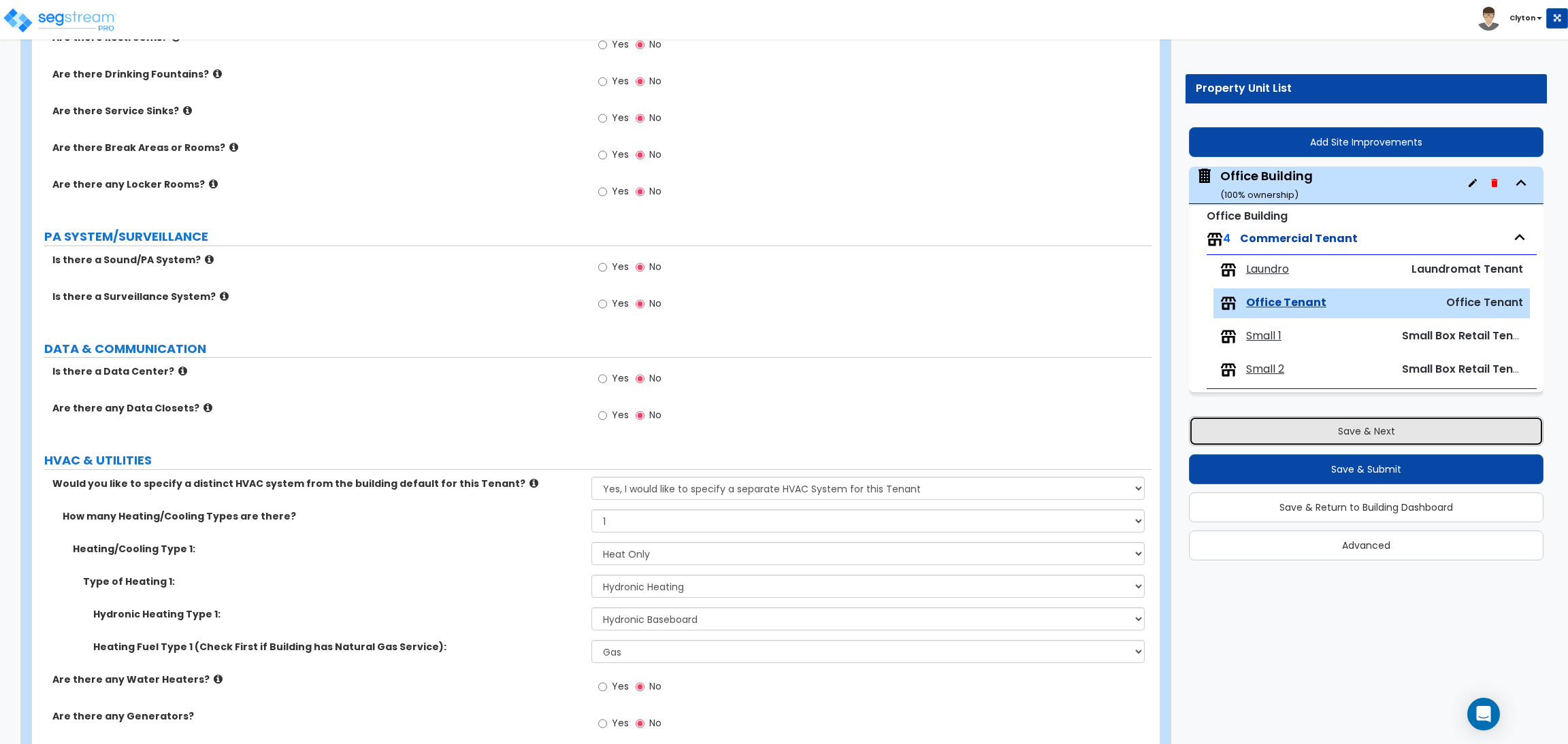
click at [1316, 438] on button "Save & Next" at bounding box center [1366, 431] width 354 height 30
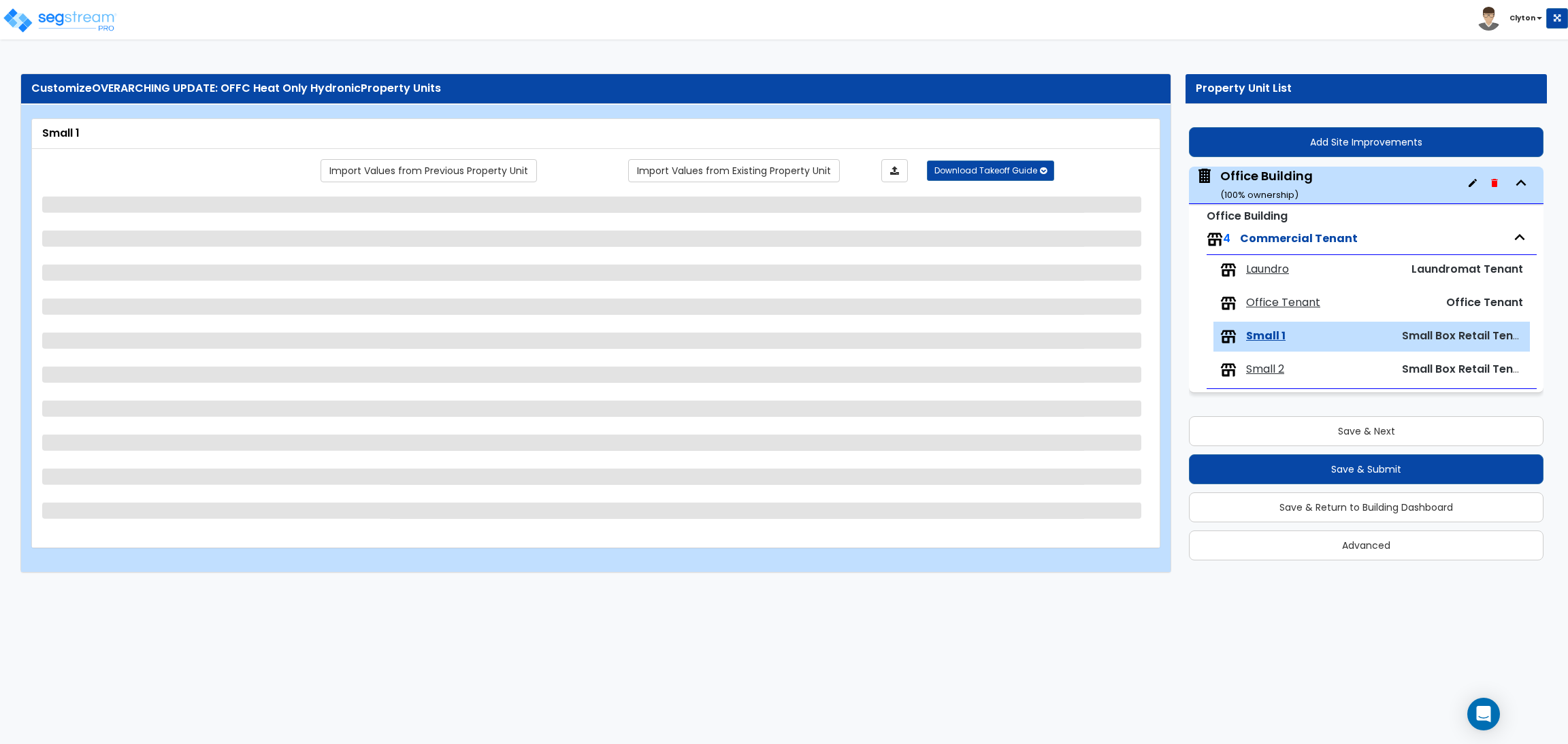
select select "1"
select select "4"
select select "2"
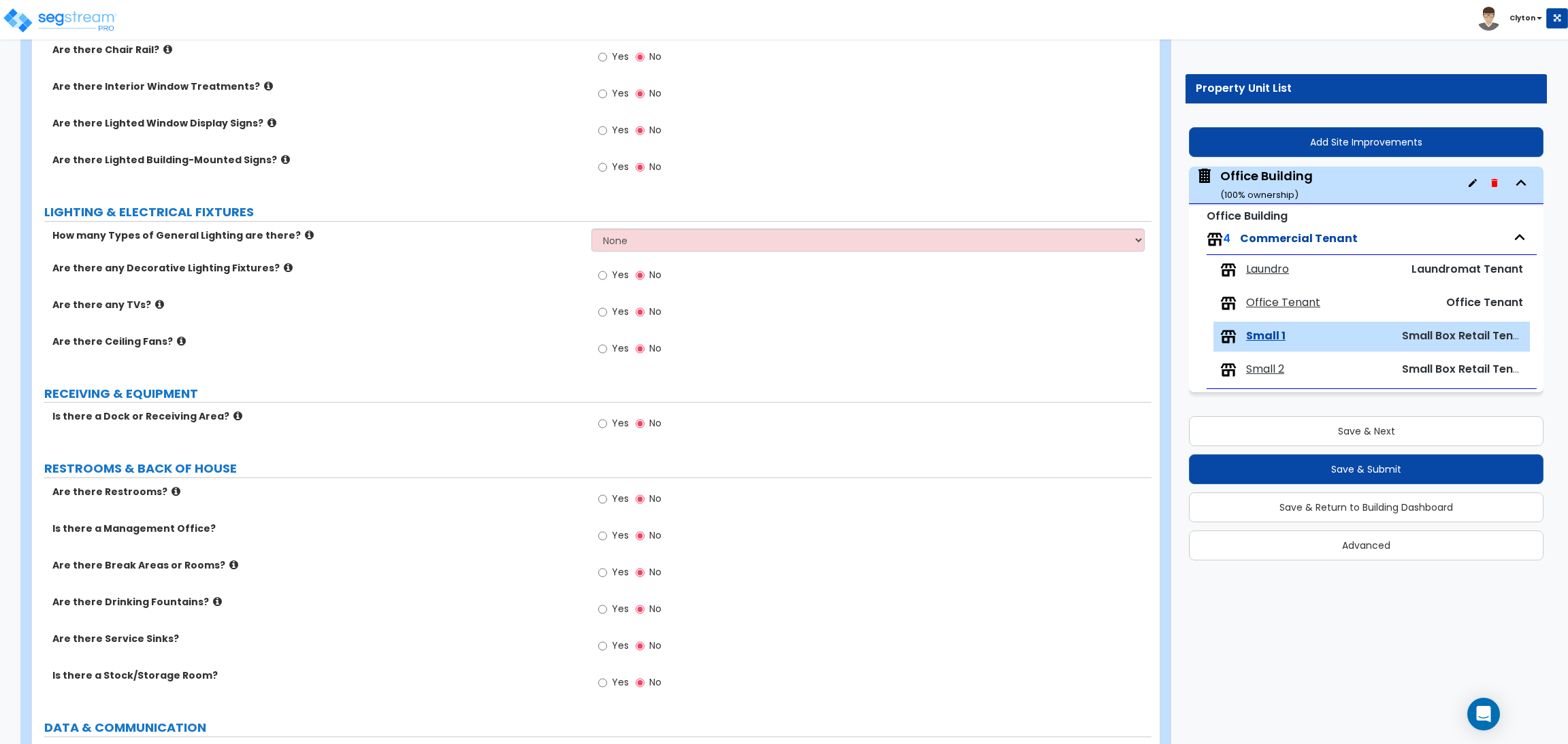
scroll to position [1129, 0]
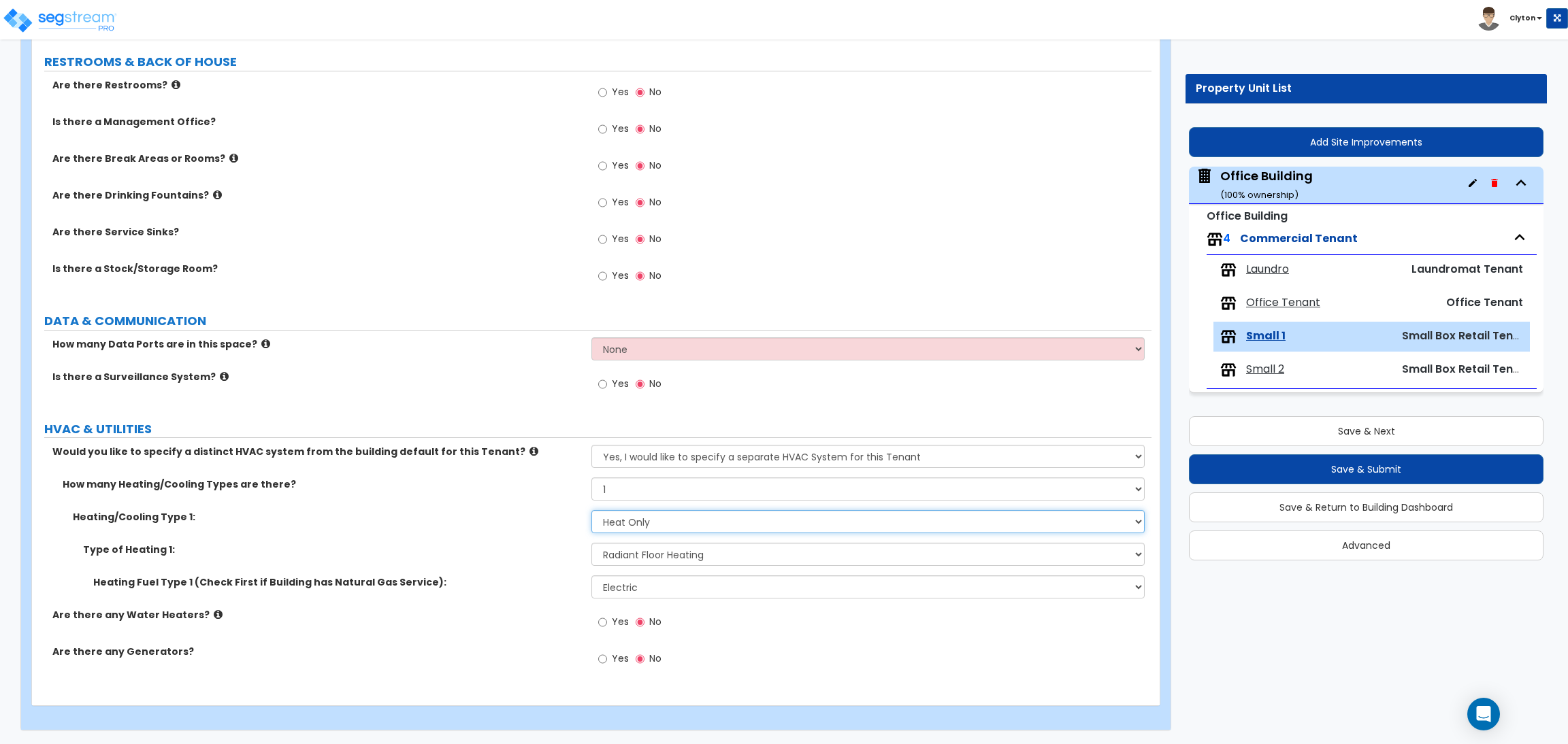
click at [610, 526] on select "None Heat Only Centralized Heating & Cooling Thru Wall Air Conditioners Mini Sp…" at bounding box center [867, 521] width 553 height 23
click at [616, 552] on select "Please Choose One Wall Heater Electric Baseboard Heater Hydronic Heating Radian…" at bounding box center [867, 554] width 553 height 23
select select "3"
click at [591, 543] on select "Please Choose One Wall Heater Electric Baseboard Heater Hydronic Heating Radian…" at bounding box center [867, 554] width 553 height 23
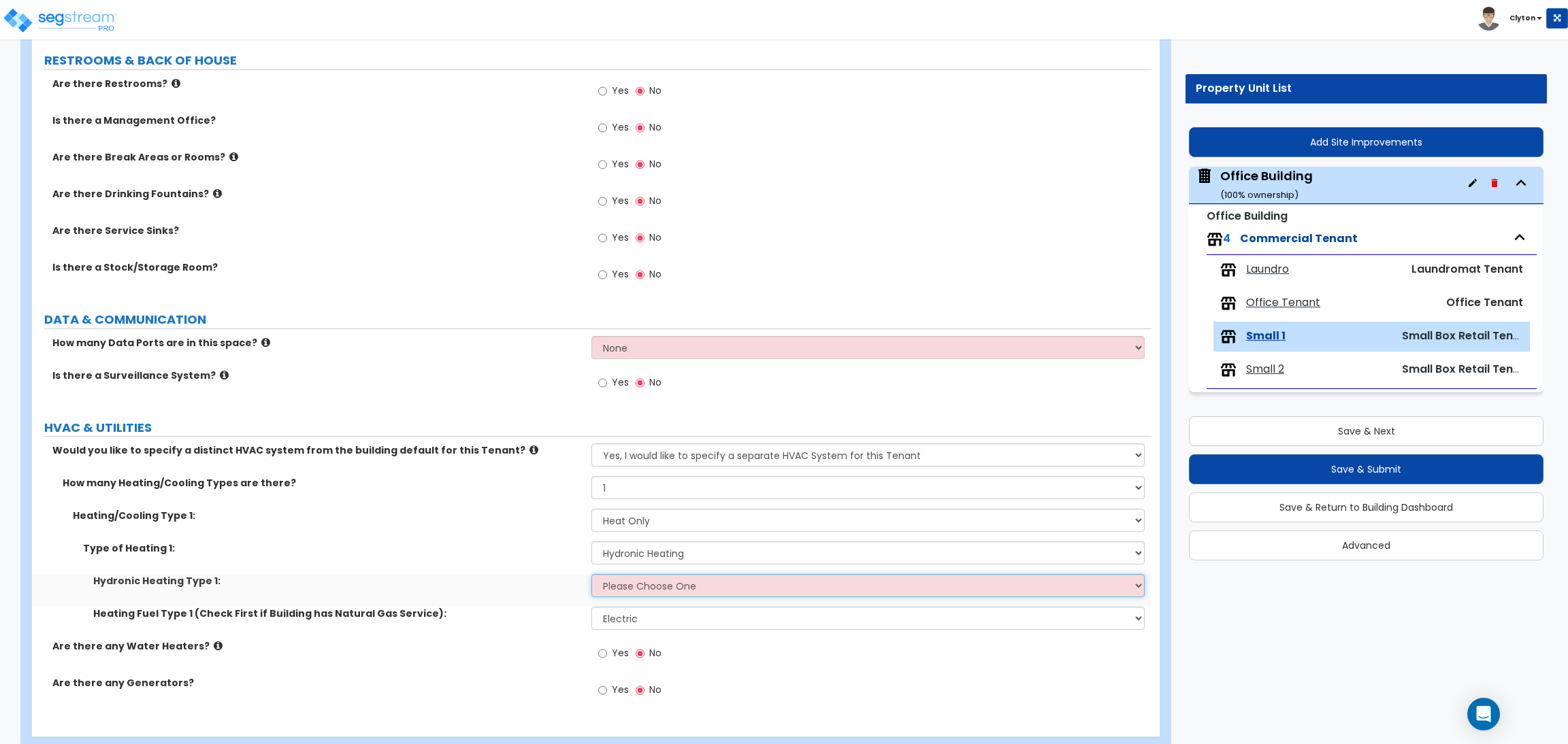
click at [611, 584] on select "Please Choose One Hydronic Radiator Hydronic Baseboard Hydronic Fin Tube Radiat…" at bounding box center [867, 585] width 553 height 23
select select "3"
click at [591, 575] on select "Please Choose One Hydronic Radiator Hydronic Baseboard Hydronic Fin Tube Radiat…" at bounding box center [867, 585] width 553 height 23
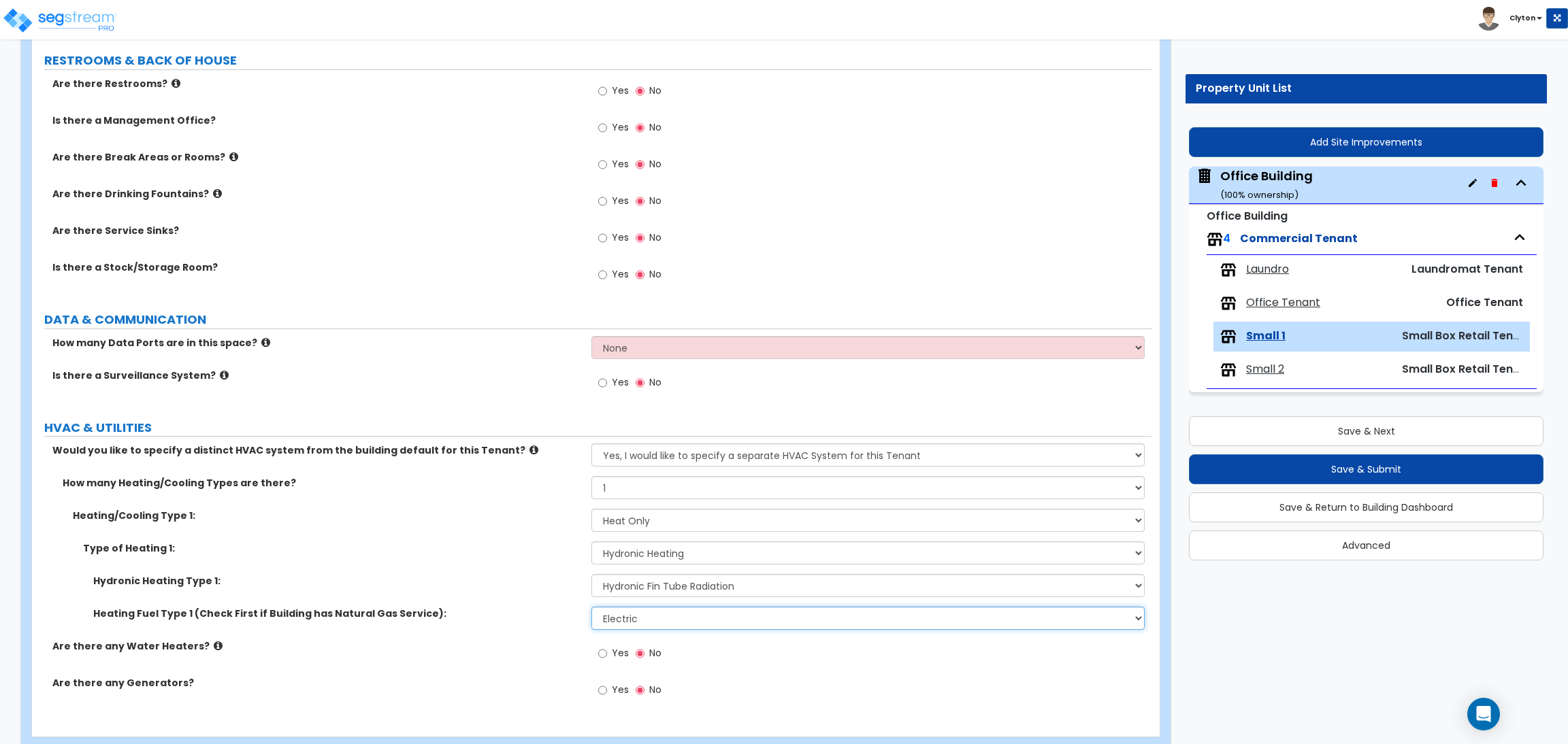
click at [634, 616] on select "Please Choose One Gas Electric" at bounding box center [867, 618] width 553 height 23
select select "1"
click at [591, 608] on select "Please Choose One Gas Electric" at bounding box center [867, 618] width 553 height 23
click at [465, 552] on label "Type of Heating 1:" at bounding box center [331, 548] width 498 height 14
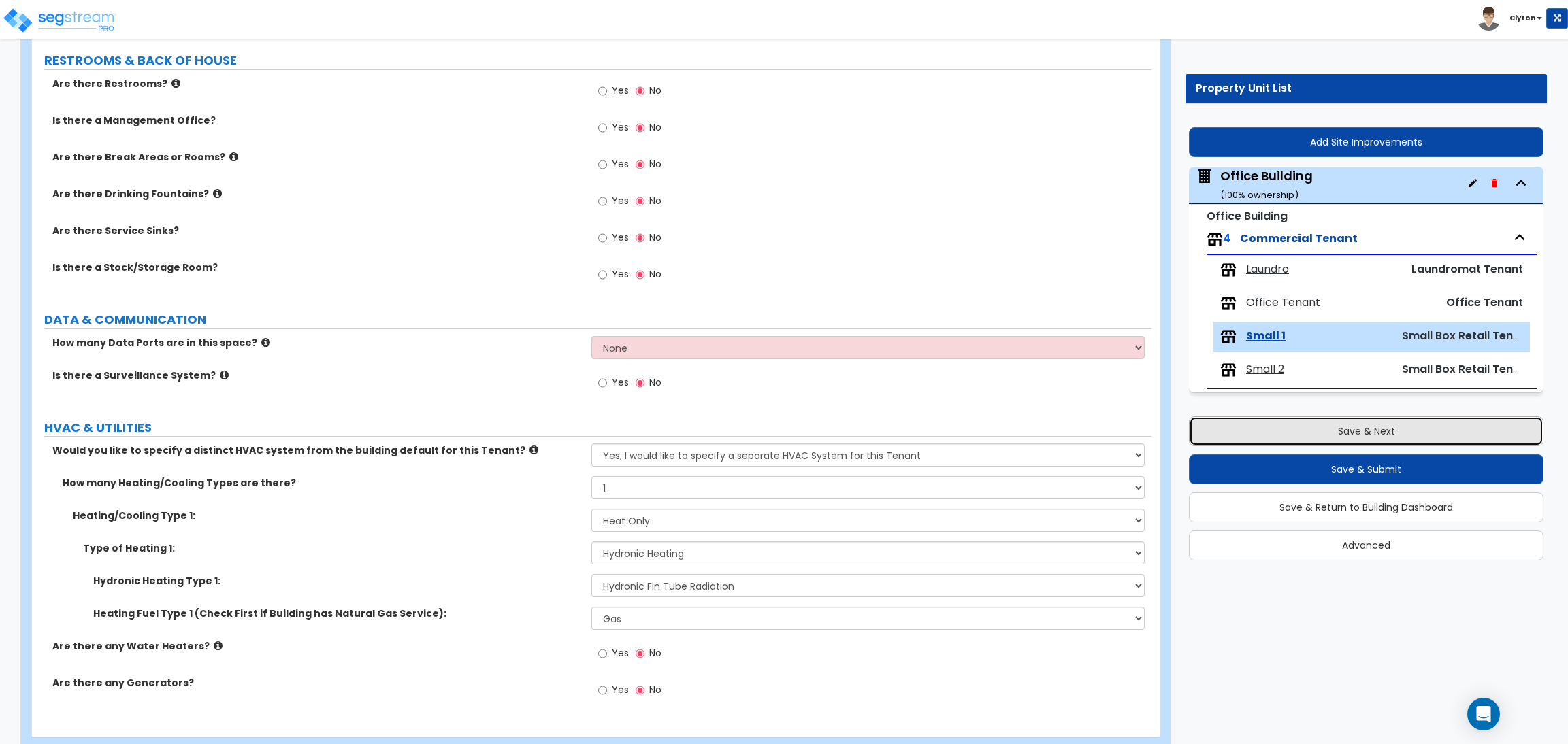
click at [1351, 438] on button "Save & Next" at bounding box center [1366, 431] width 354 height 30
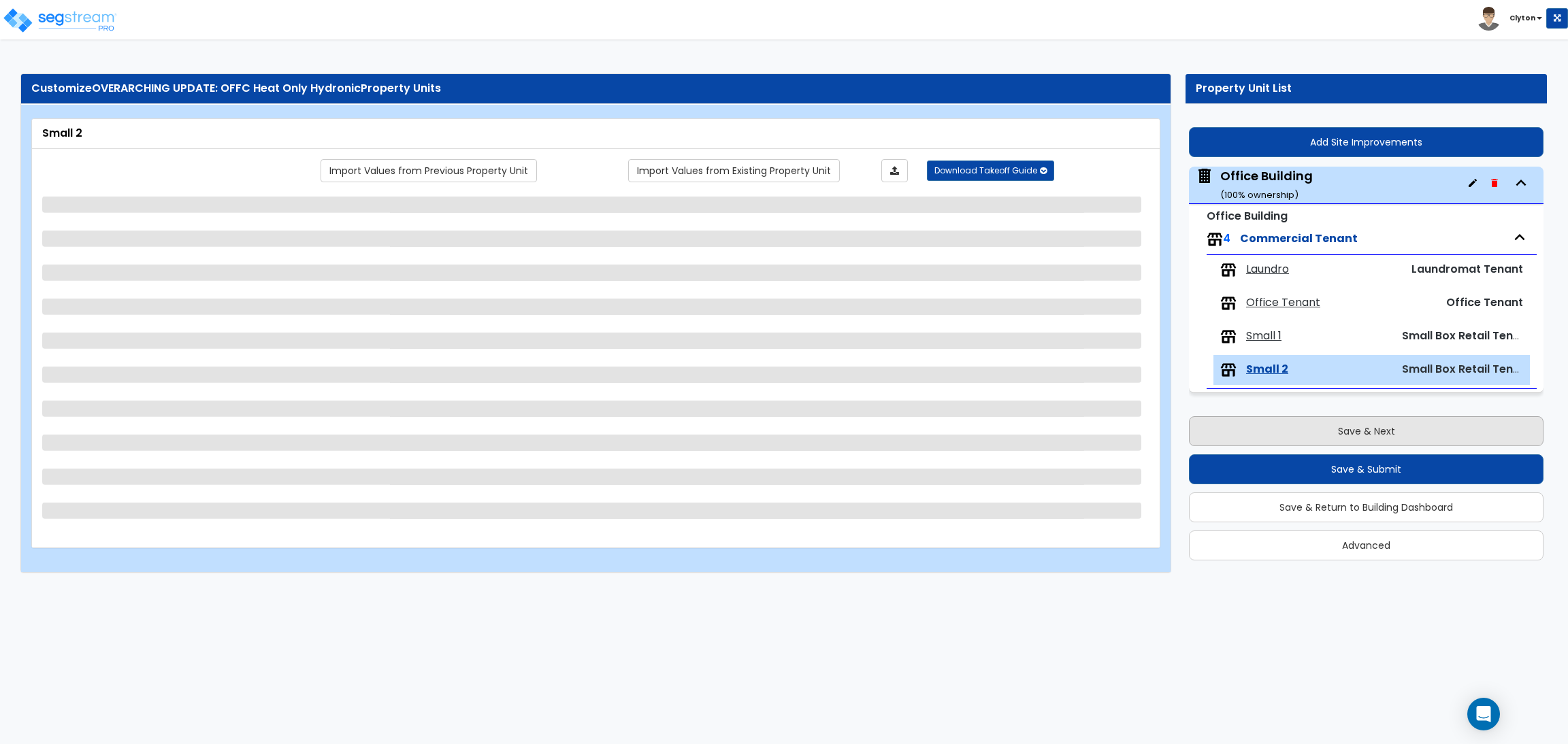
scroll to position [0, 0]
select select "1"
select select "5"
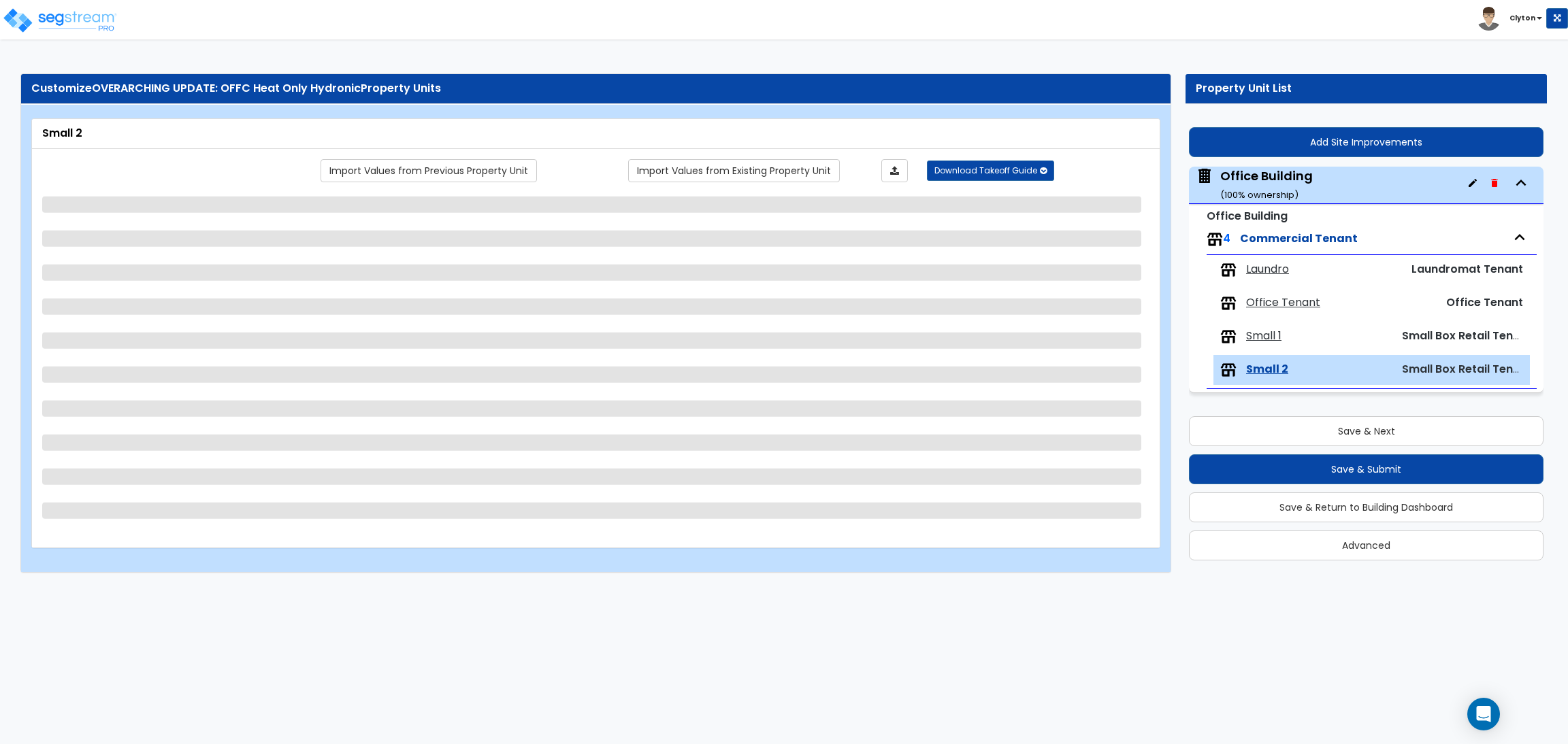
select select "2"
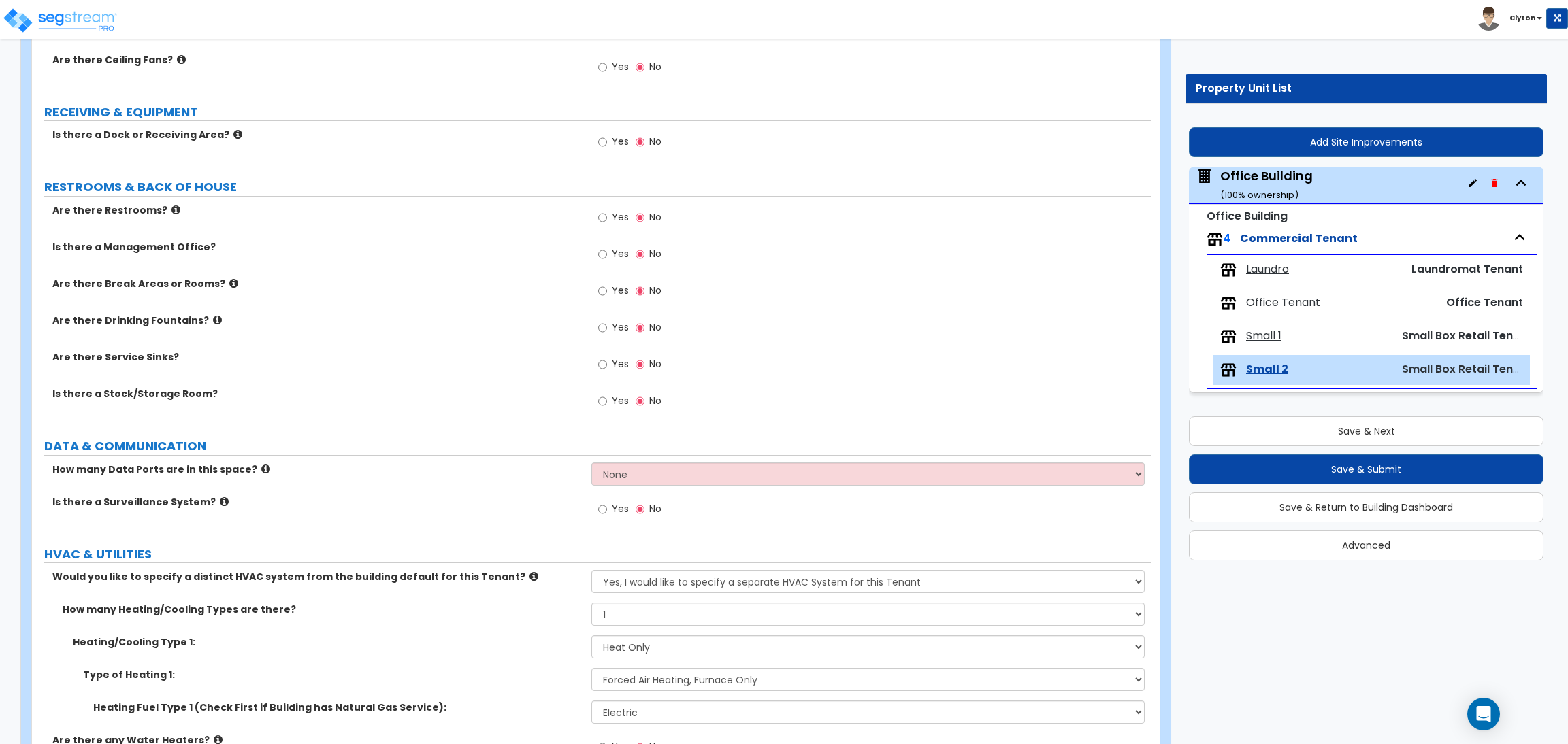
scroll to position [1129, 0]
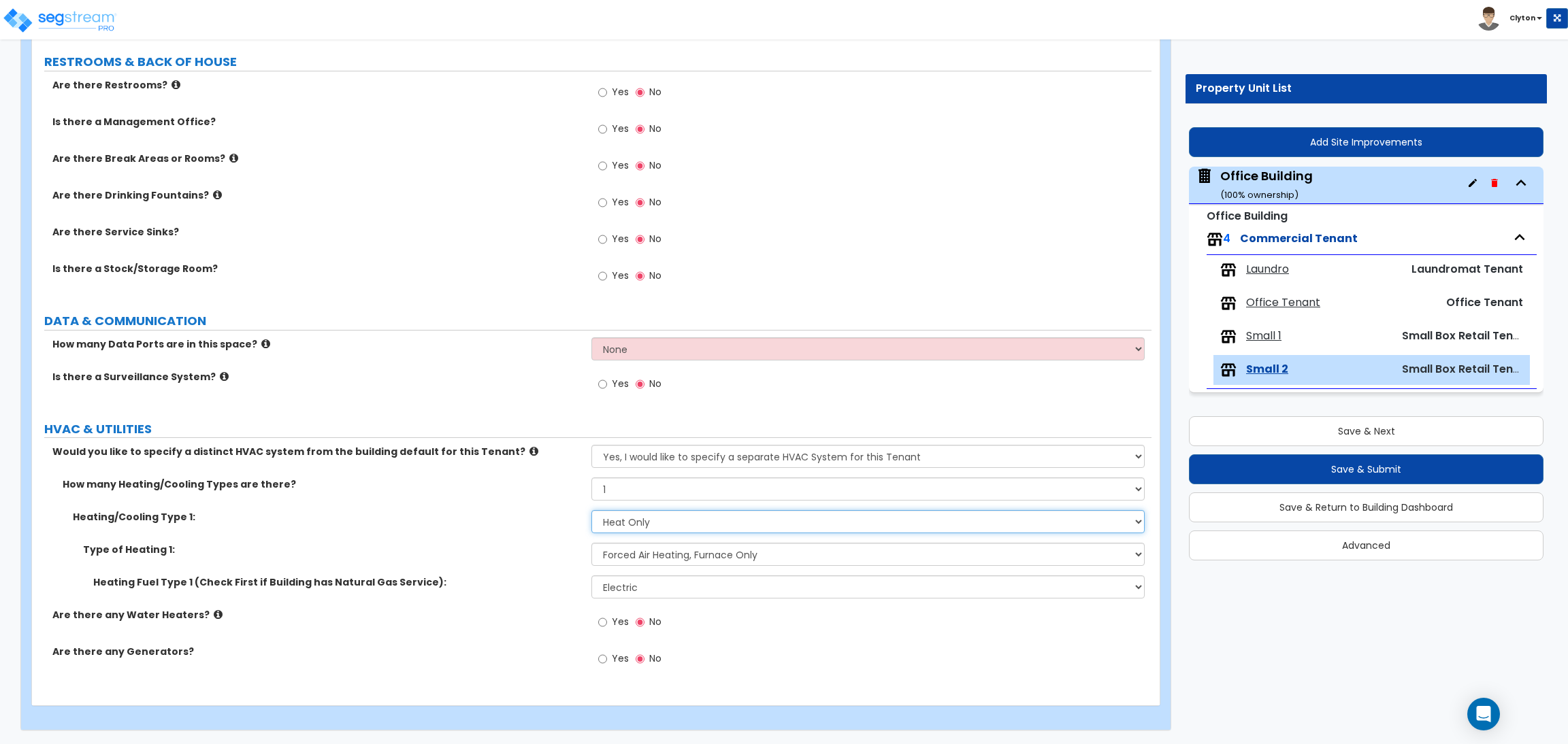
click at [622, 520] on select "None Heat Only Centralized Heating & Cooling Thru Wall Air Conditioners Mini Sp…" at bounding box center [867, 521] width 553 height 23
click at [635, 552] on select "Please Choose One Wall Heater Electric Baseboard Heater Hydronic Heating Radian…" at bounding box center [867, 554] width 553 height 23
select select "3"
click at [591, 543] on select "Please Choose One Wall Heater Electric Baseboard Heater Hydronic Heating Radian…" at bounding box center [867, 554] width 553 height 23
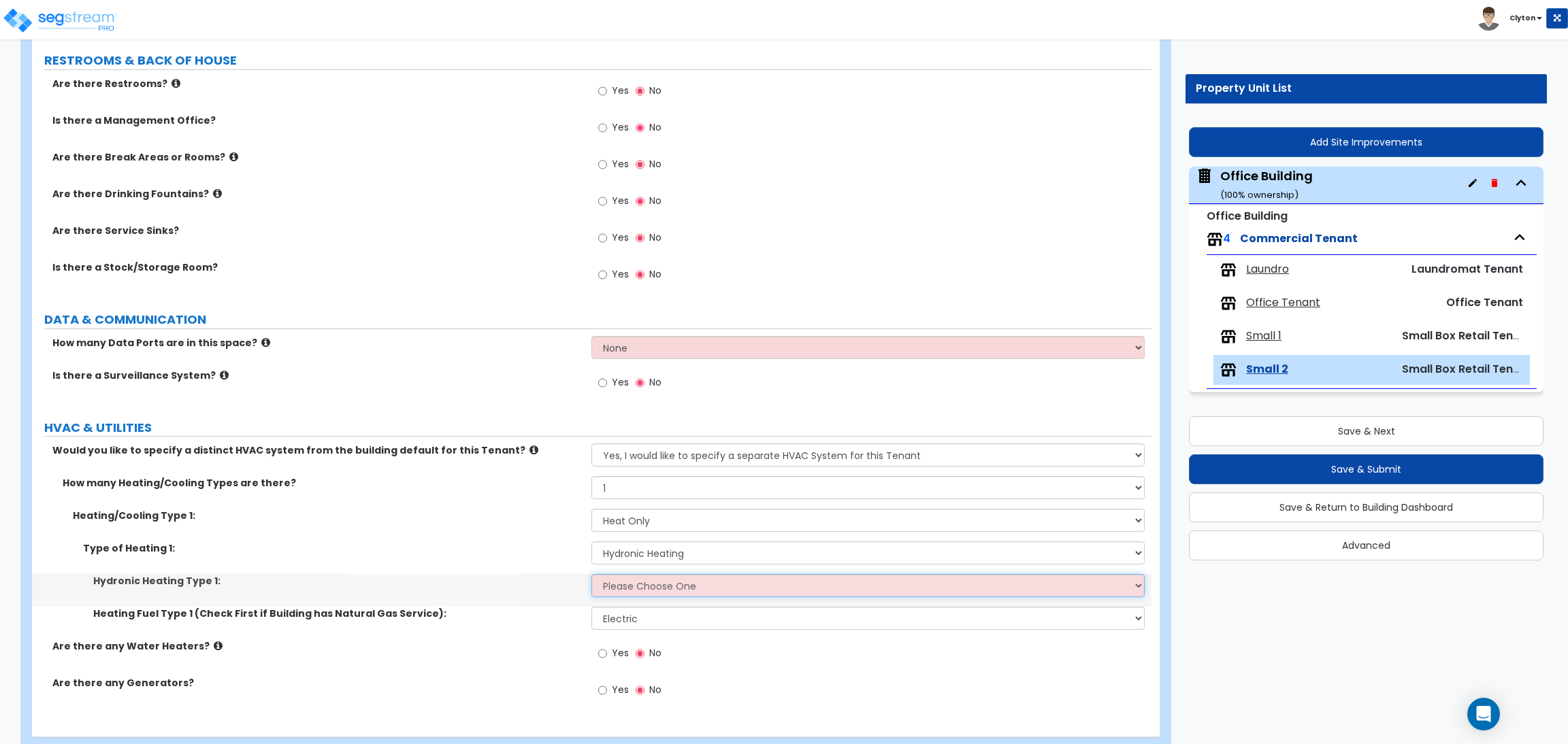
click at [635, 594] on select "Please Choose One Hydronic Radiator Hydronic Baseboard Hydronic Fin Tube Radiat…" at bounding box center [867, 585] width 553 height 23
select select "4"
click at [591, 575] on select "Please Choose One Hydronic Radiator Hydronic Baseboard Hydronic Fin Tube Radiat…" at bounding box center [867, 585] width 553 height 23
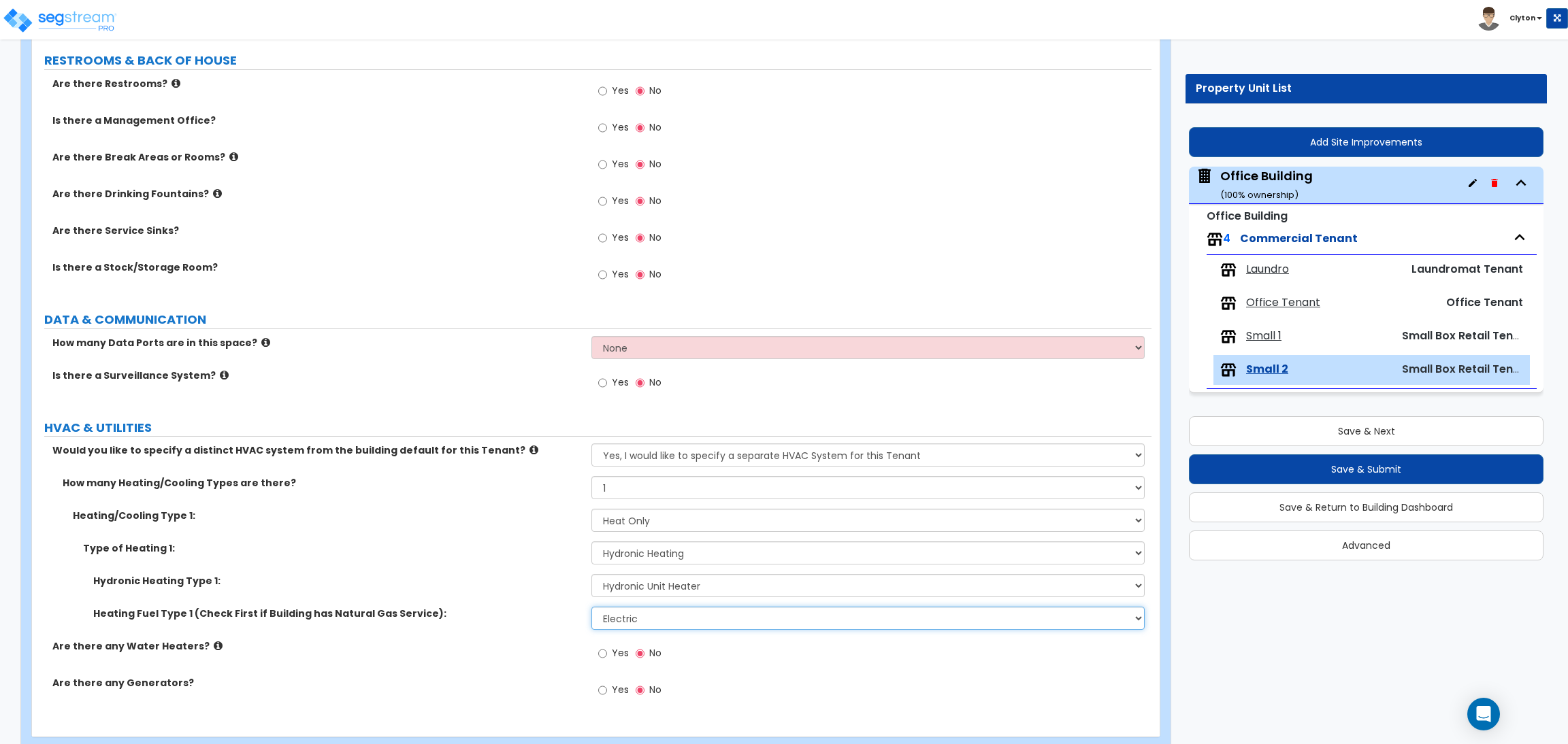
click at [638, 618] on select "Please Choose One Gas Electric" at bounding box center [867, 618] width 553 height 23
select select "1"
click at [591, 608] on select "Please Choose One Gas Electric" at bounding box center [867, 618] width 553 height 23
click at [493, 591] on div "Hydronic Heating Type 1: Please Choose One Hydronic Radiator Hydronic Baseboard…" at bounding box center [592, 590] width 1120 height 32
click at [1263, 478] on button "Save & Submit" at bounding box center [1366, 469] width 354 height 30
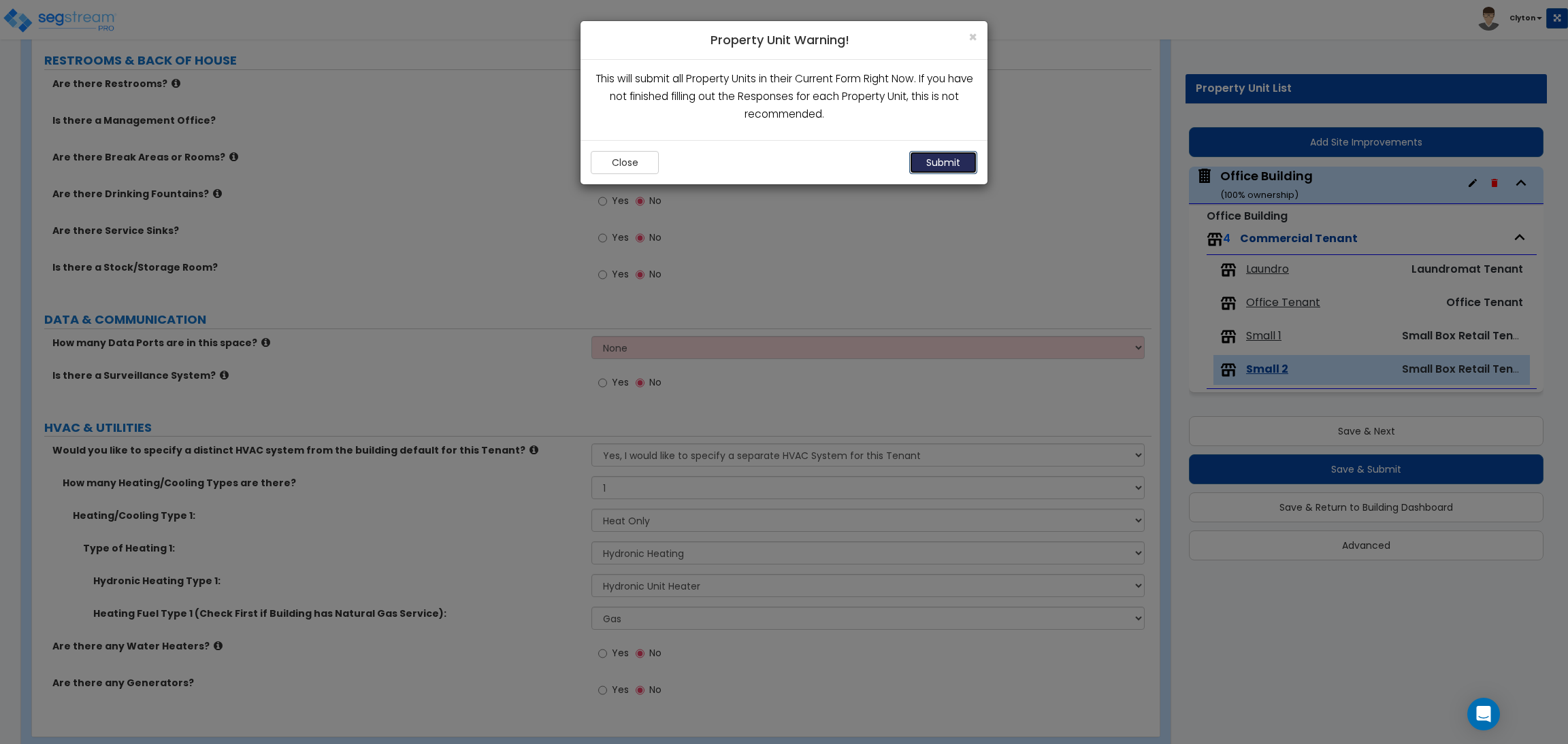
click at [940, 169] on button "Submit" at bounding box center [944, 162] width 68 height 23
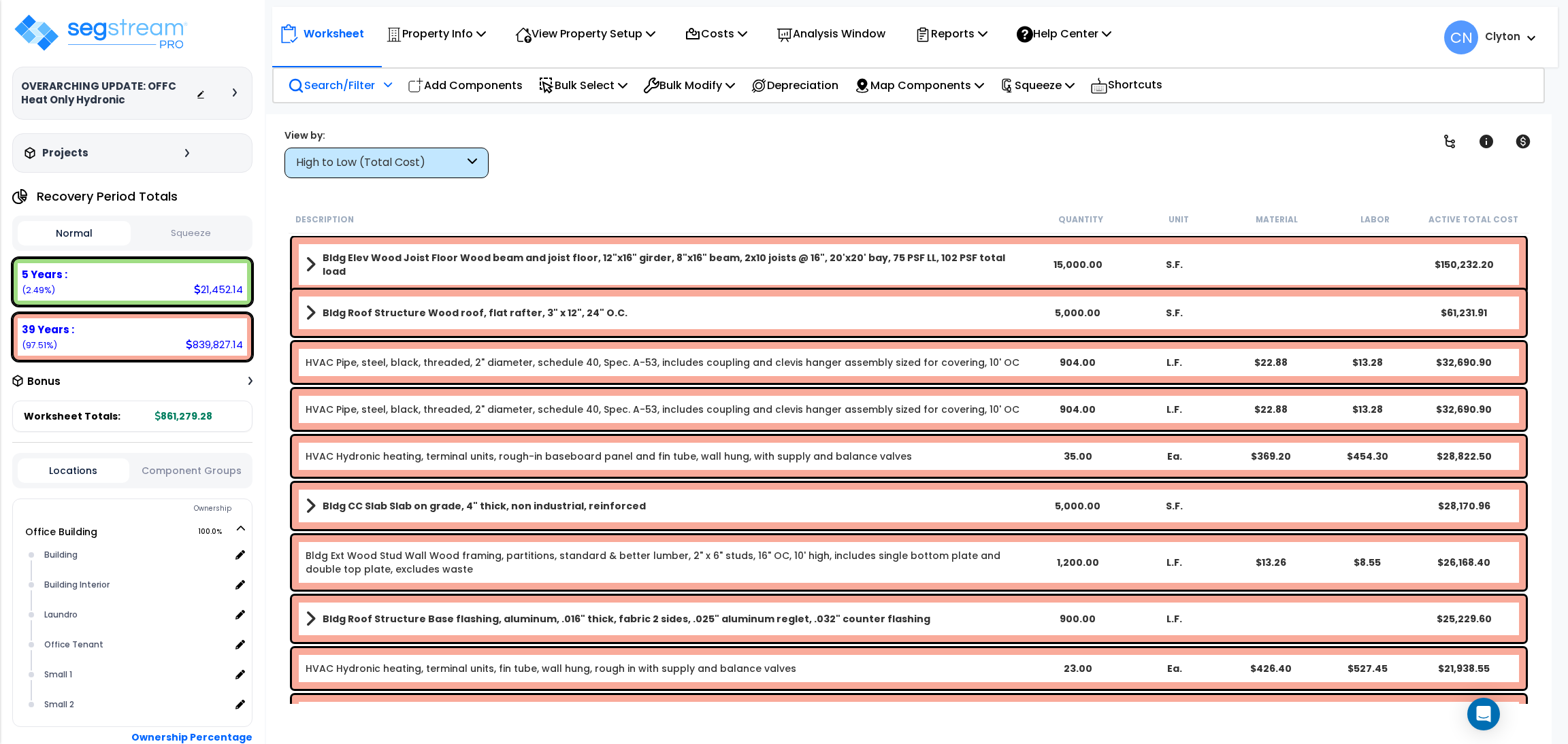
click at [333, 83] on p "Search/Filter" at bounding box center [331, 85] width 87 height 19
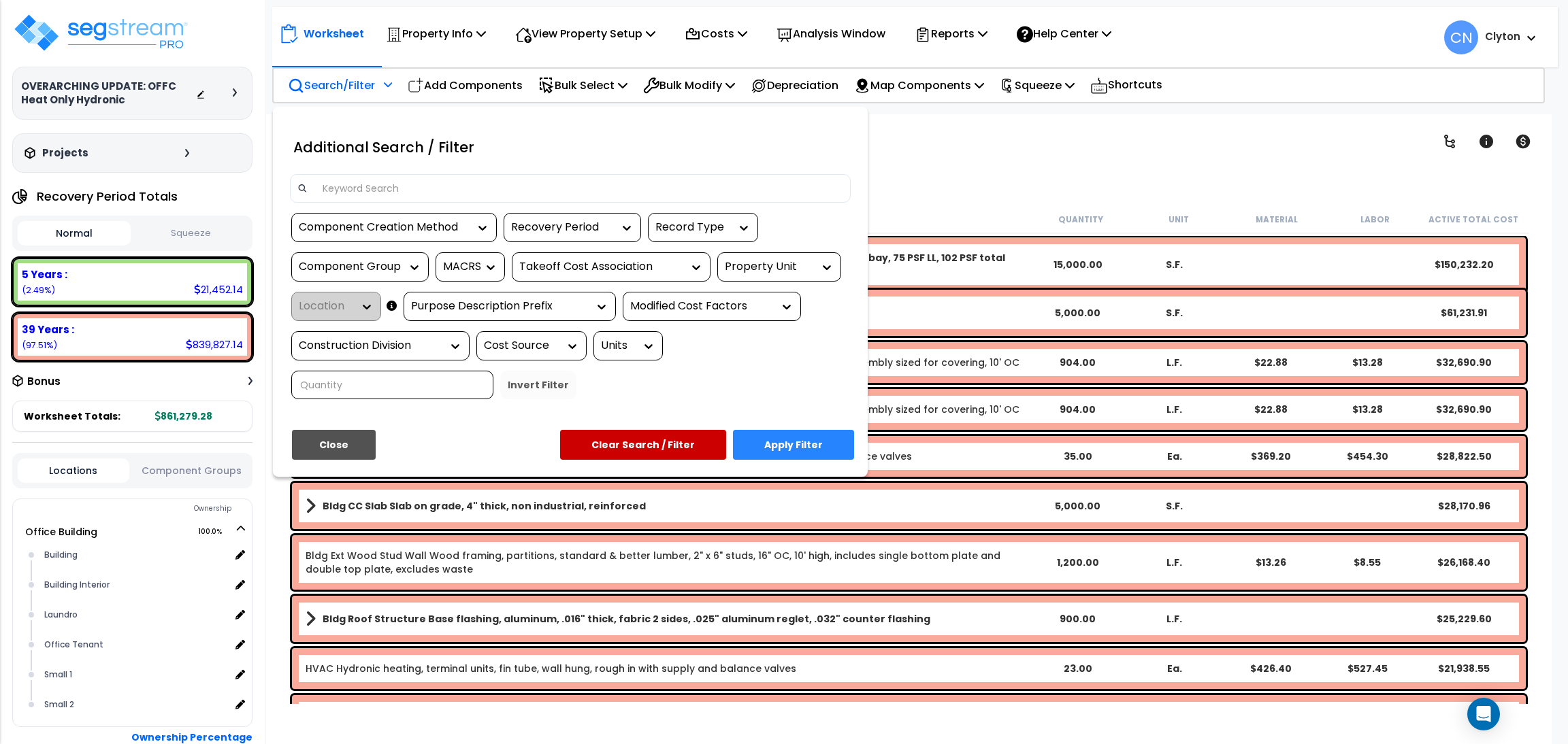
click at [761, 261] on div "Property Unit" at bounding box center [769, 266] width 89 height 15
click at [758, 314] on div "Office Building" at bounding box center [819, 307] width 204 height 37
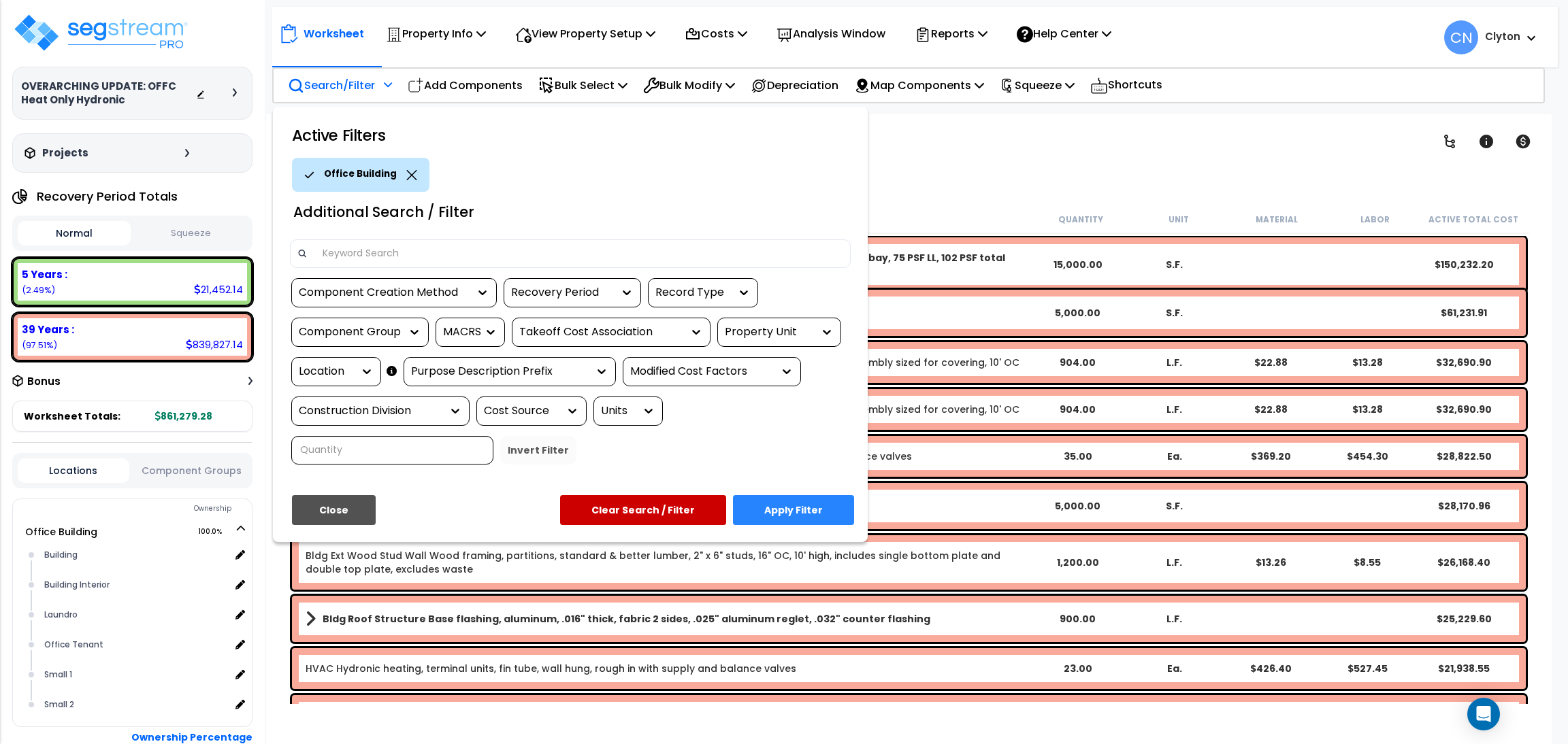
click at [344, 375] on div "Location" at bounding box center [326, 372] width 55 height 15
click at [341, 499] on button "Close" at bounding box center [334, 510] width 83 height 30
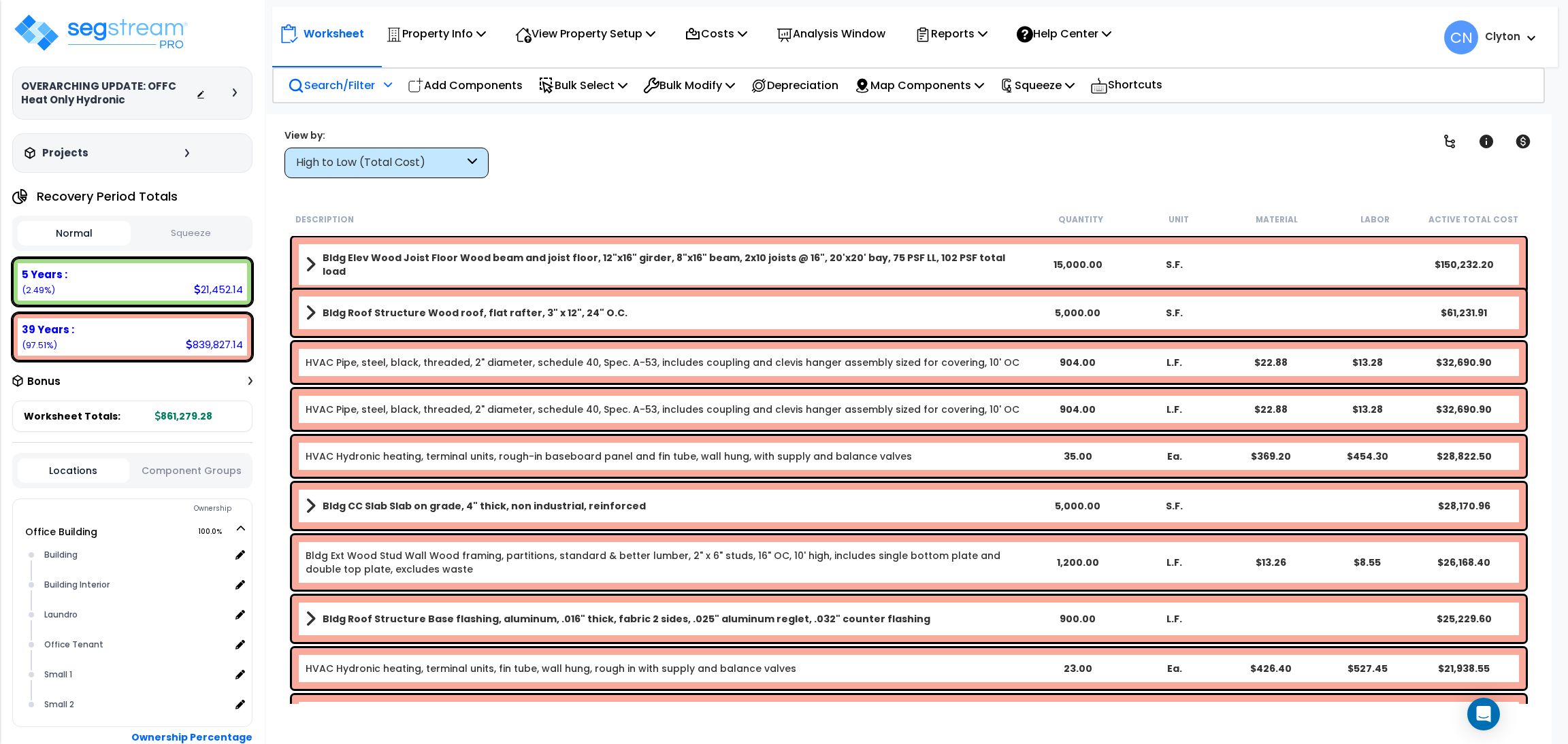
click at [194, 481] on div "Locations Component Groups" at bounding box center [132, 471] width 240 height 36
drag, startPoint x: 140, startPoint y: 472, endPoint x: 158, endPoint y: 469, distance: 18.2
click at [145, 470] on button "Component Groups" at bounding box center [192, 471] width 112 height 15
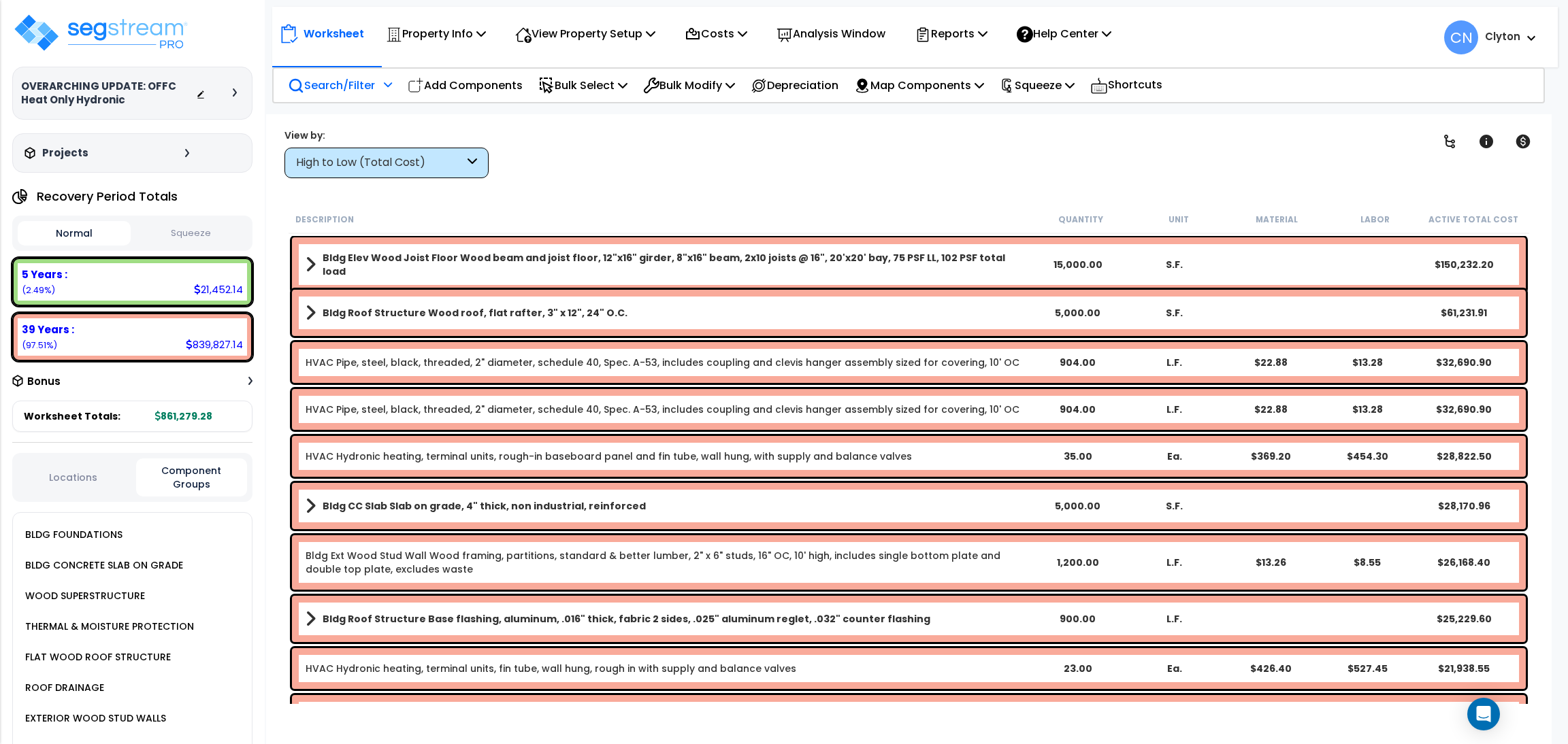
click at [84, 470] on button "Locations" at bounding box center [73, 478] width 112 height 15
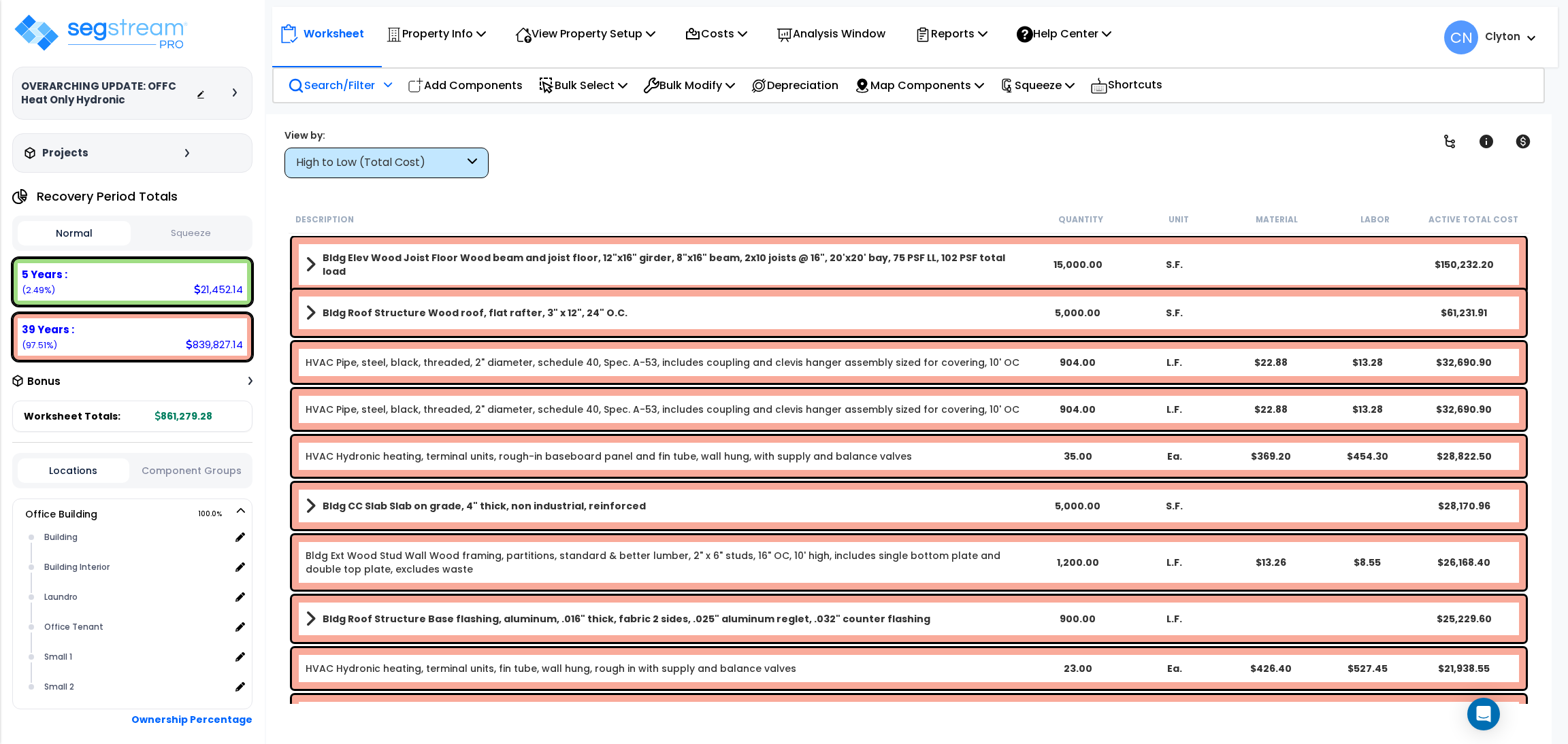
click at [326, 66] on nav "Worksheet Property Info Property Setup Add Property Unit Template property Clon…" at bounding box center [915, 37] width 1285 height 60
click at [341, 168] on div "High to Low (Total Cost)" at bounding box center [380, 163] width 168 height 15
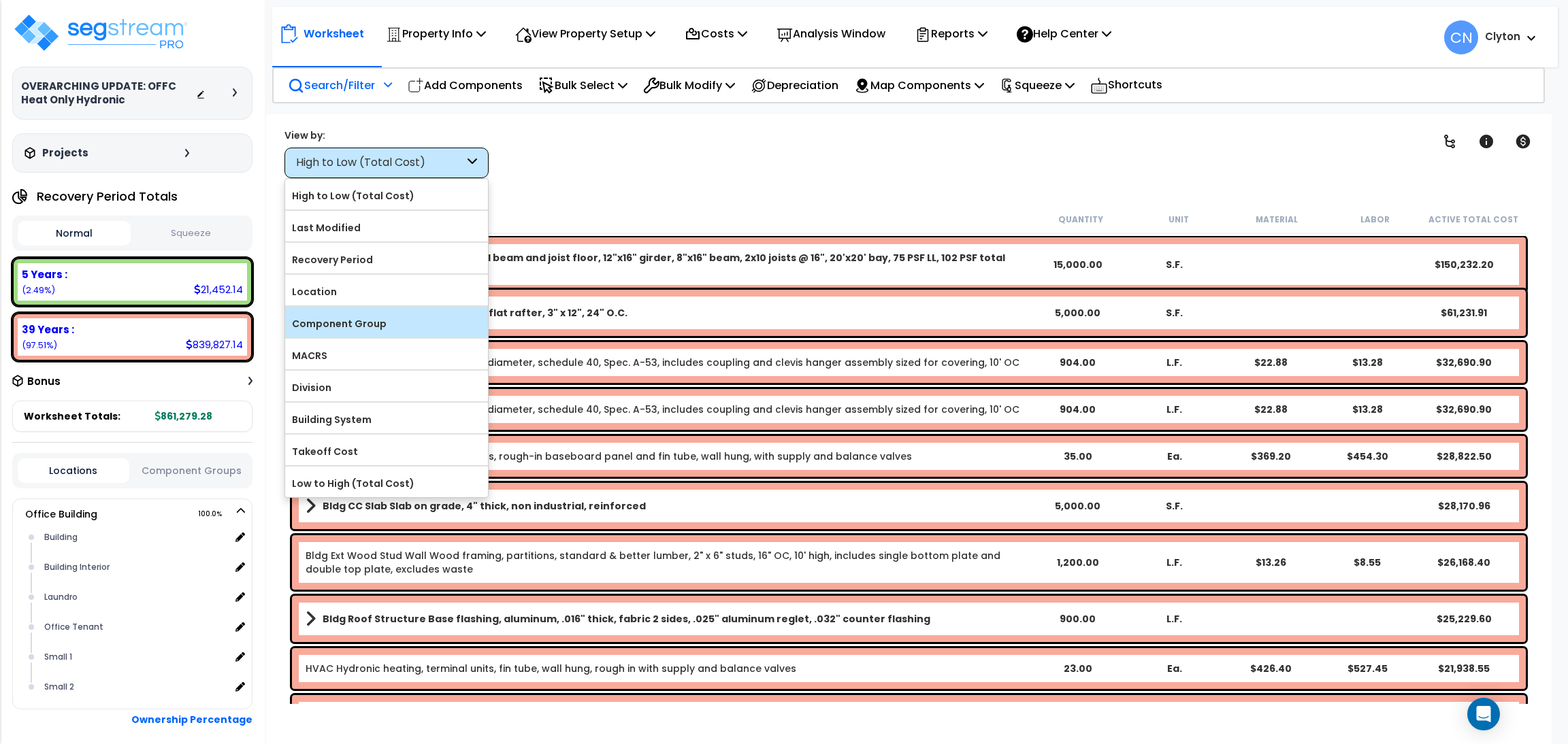
click at [331, 320] on label "Component Group" at bounding box center [387, 323] width 203 height 20
click at [0, 0] on input "Component Group" at bounding box center [0, 0] width 0 height 0
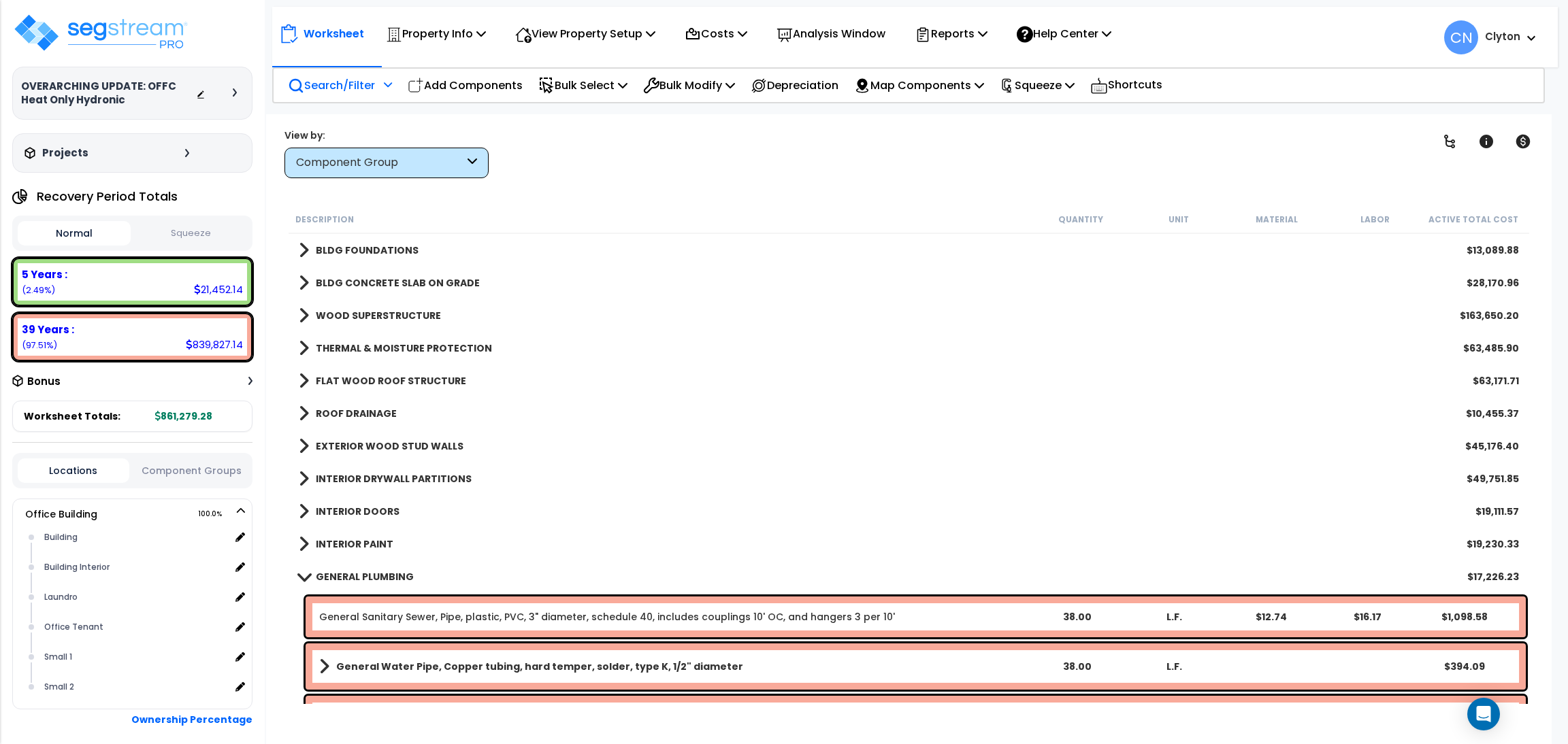
click at [328, 83] on p "Search/Filter" at bounding box center [331, 85] width 87 height 19
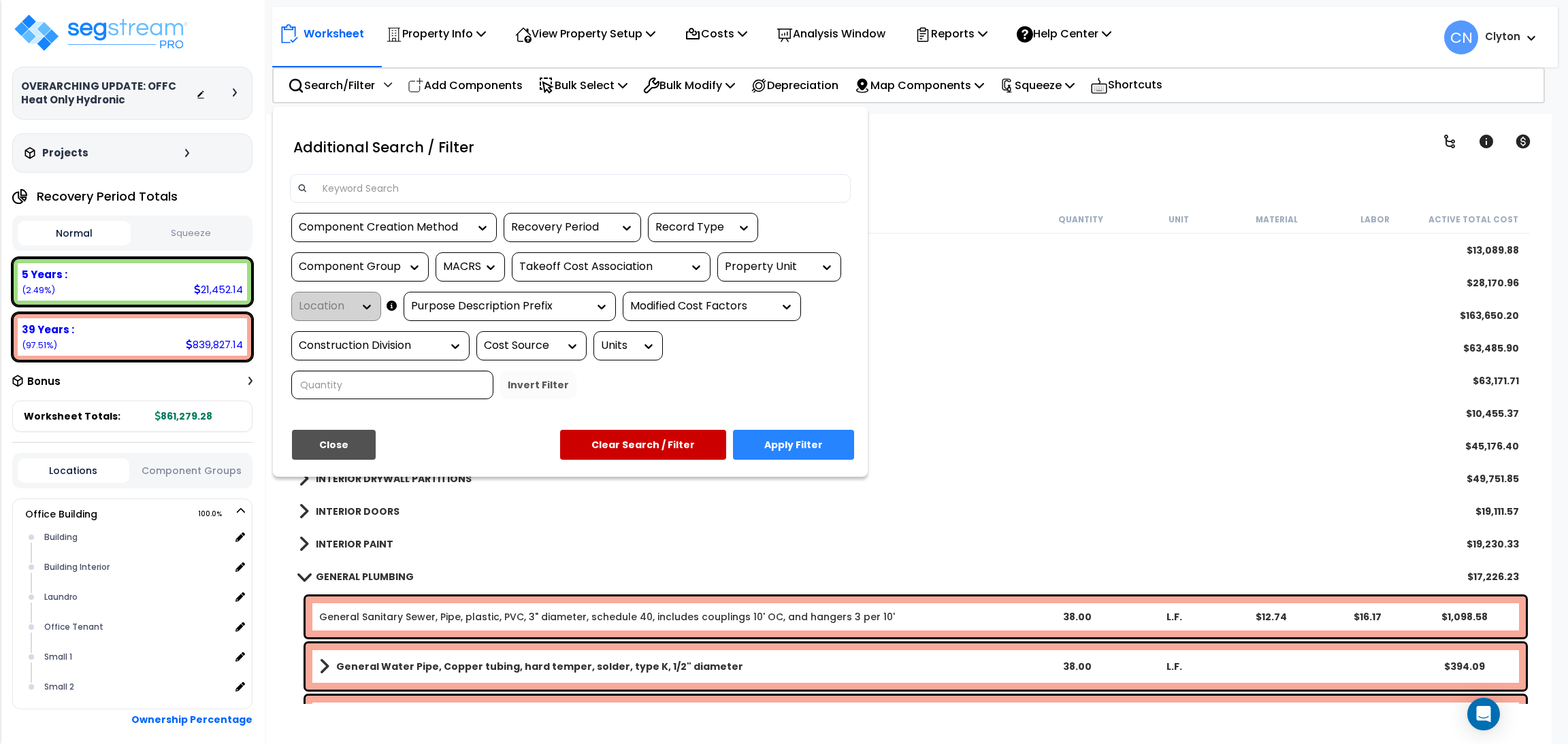
click at [759, 262] on div "Property Unit" at bounding box center [769, 266] width 89 height 15
drag, startPoint x: 749, startPoint y: 315, endPoint x: 574, endPoint y: 316, distance: 175.0
click at [748, 314] on div "Office Building" at bounding box center [819, 307] width 204 height 37
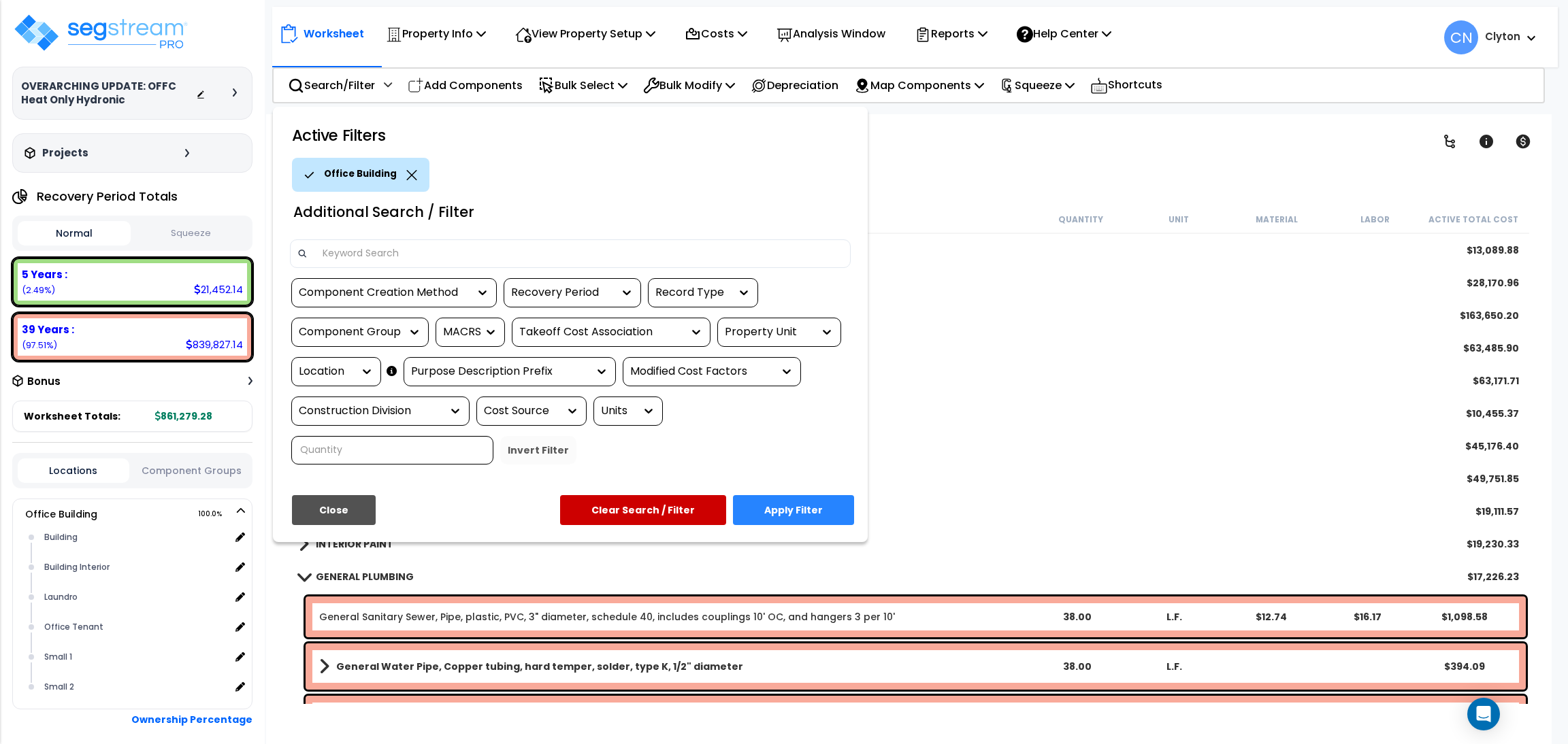
click at [342, 365] on div "Location" at bounding box center [326, 372] width 55 height 15
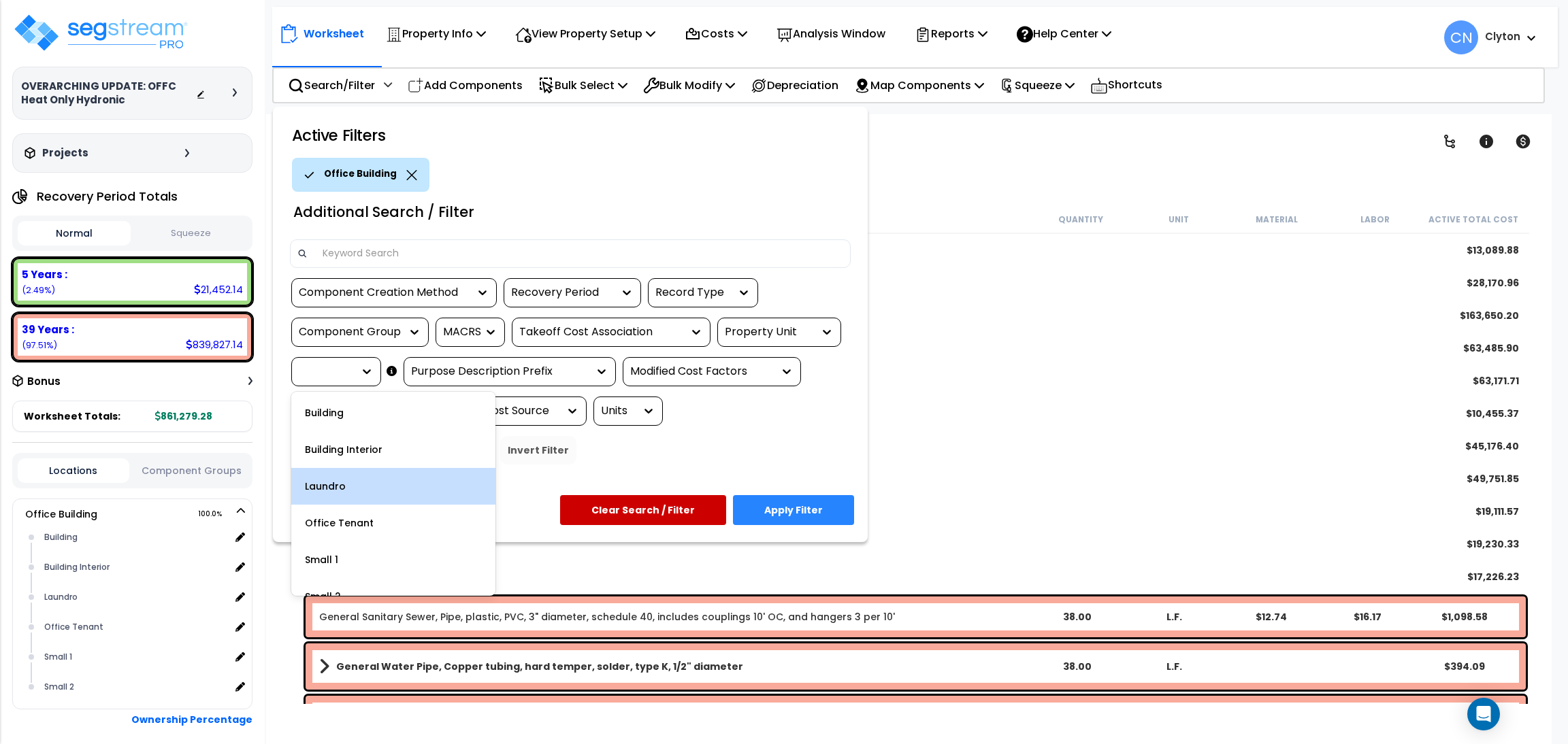
click at [365, 489] on div "Laundro" at bounding box center [393, 486] width 204 height 37
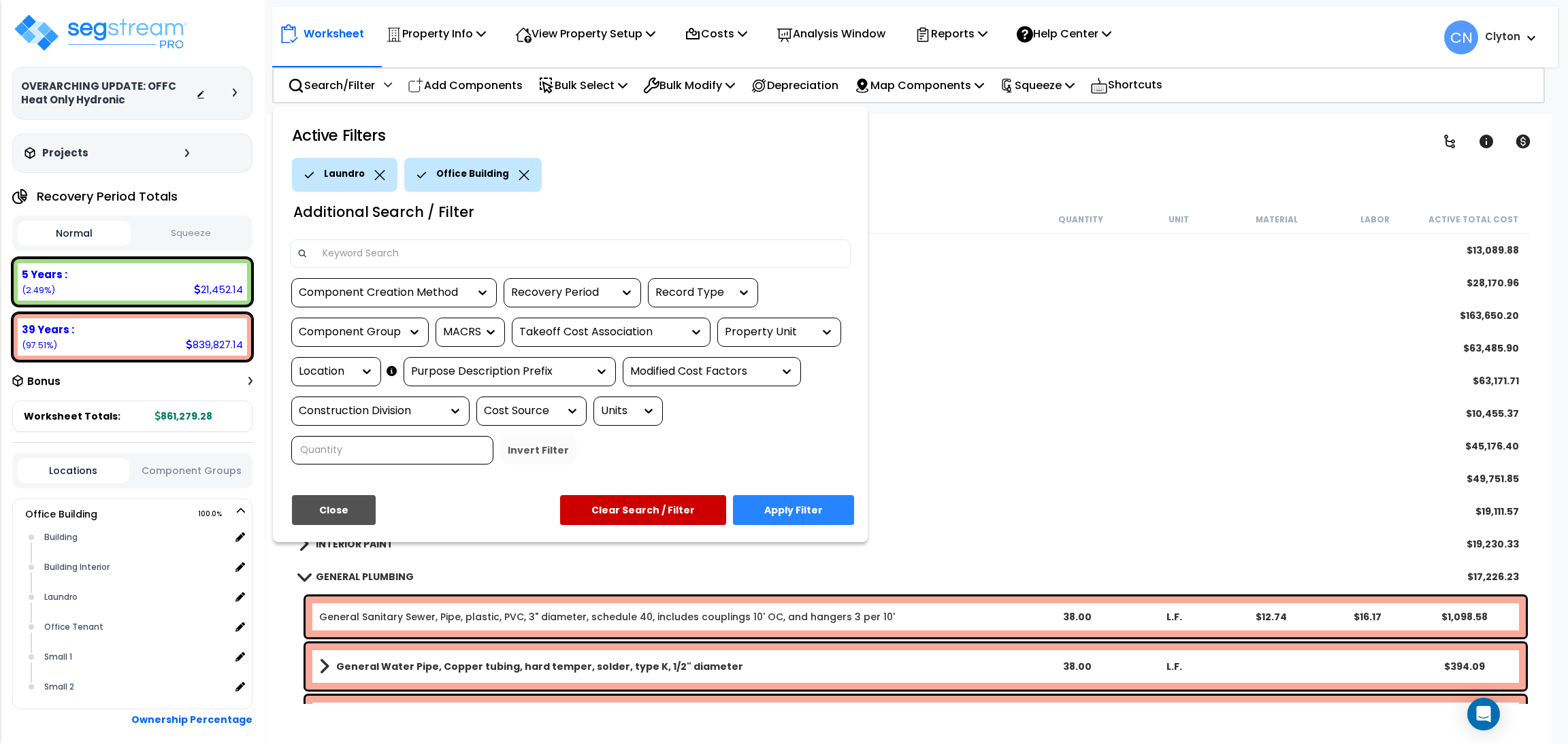
click at [774, 501] on button "Apply Filter" at bounding box center [794, 510] width 121 height 30
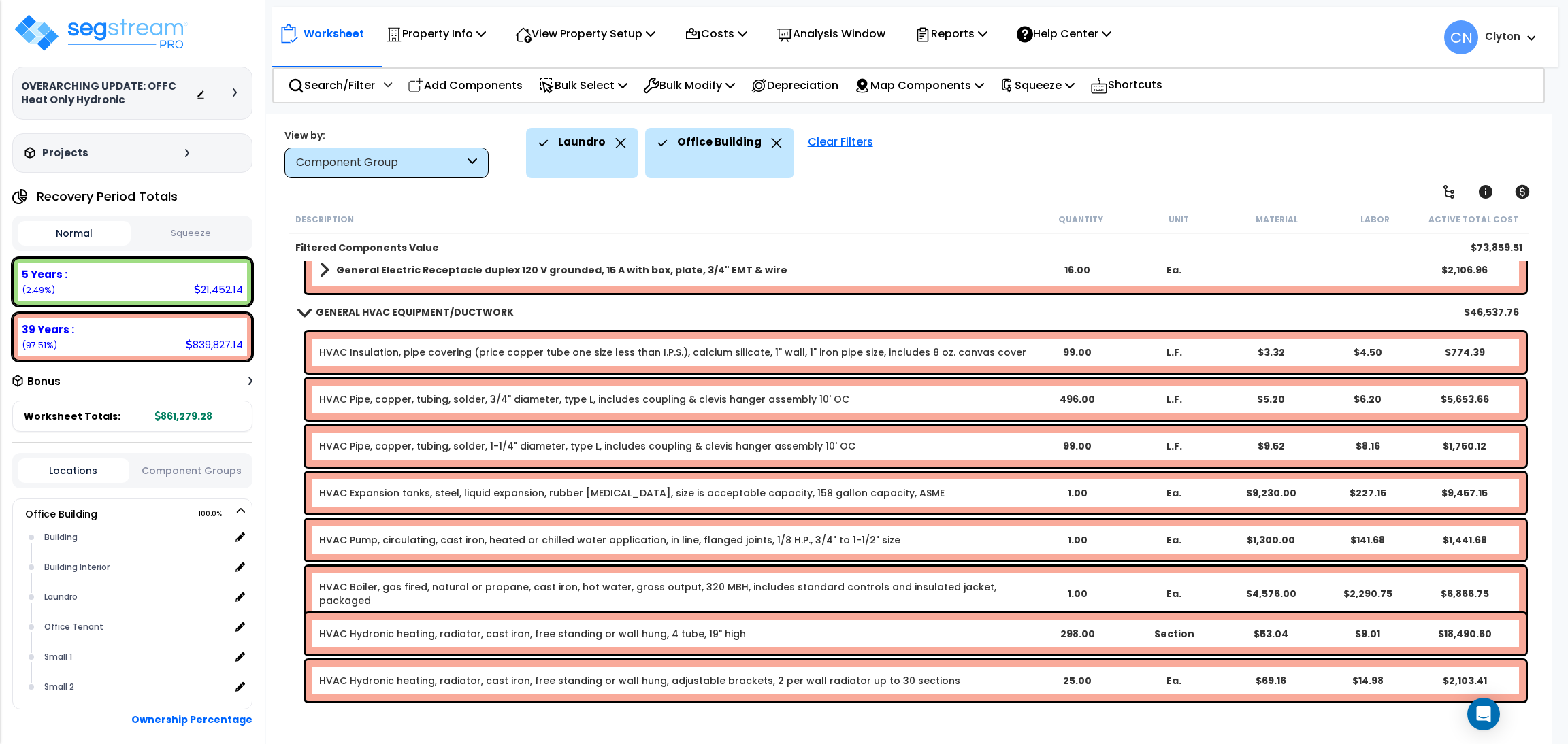
scroll to position [408, 0]
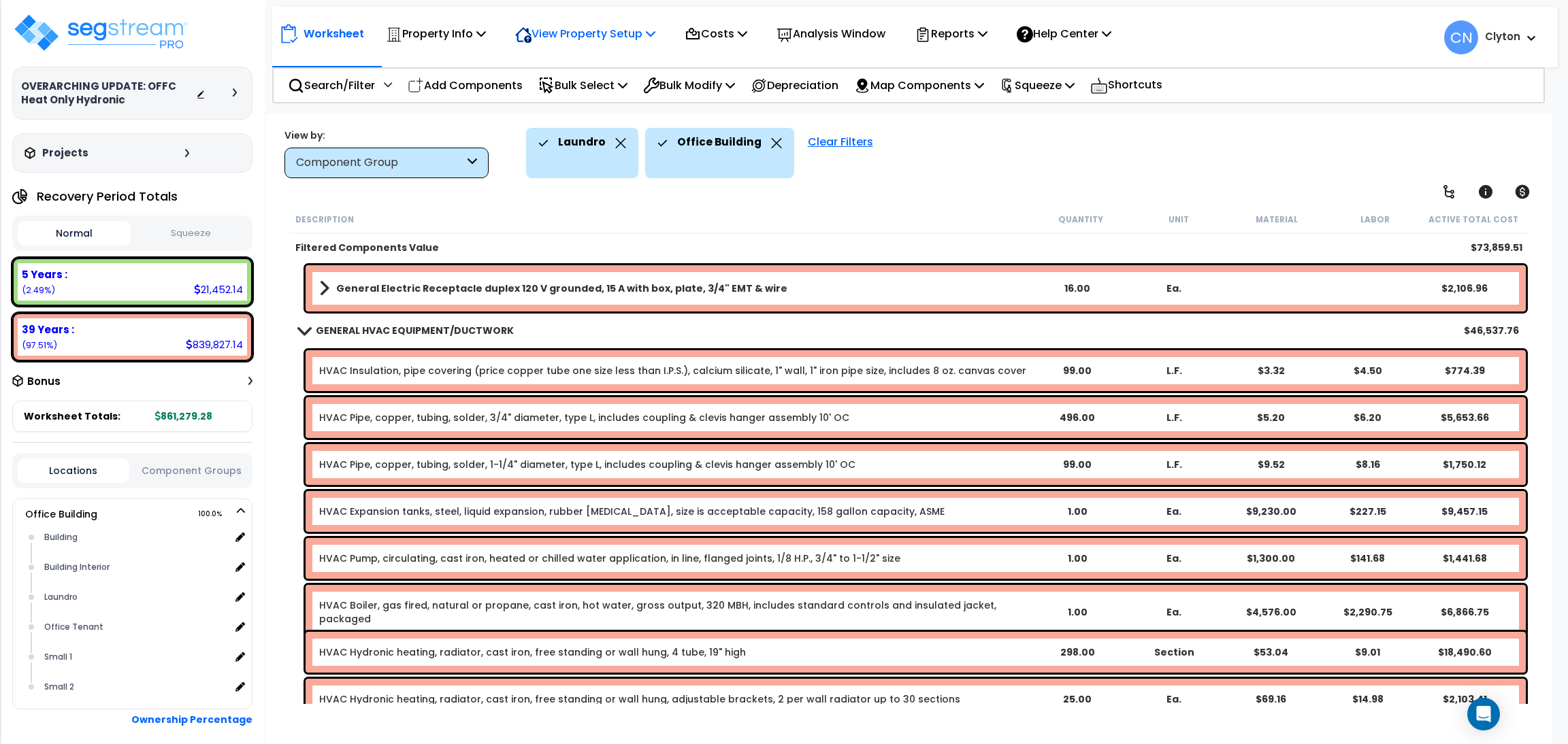
click at [486, 35] on p "View Property Setup" at bounding box center [435, 34] width 100 height 19
click at [570, 99] on link "View Questionnaire" at bounding box center [576, 93] width 135 height 27
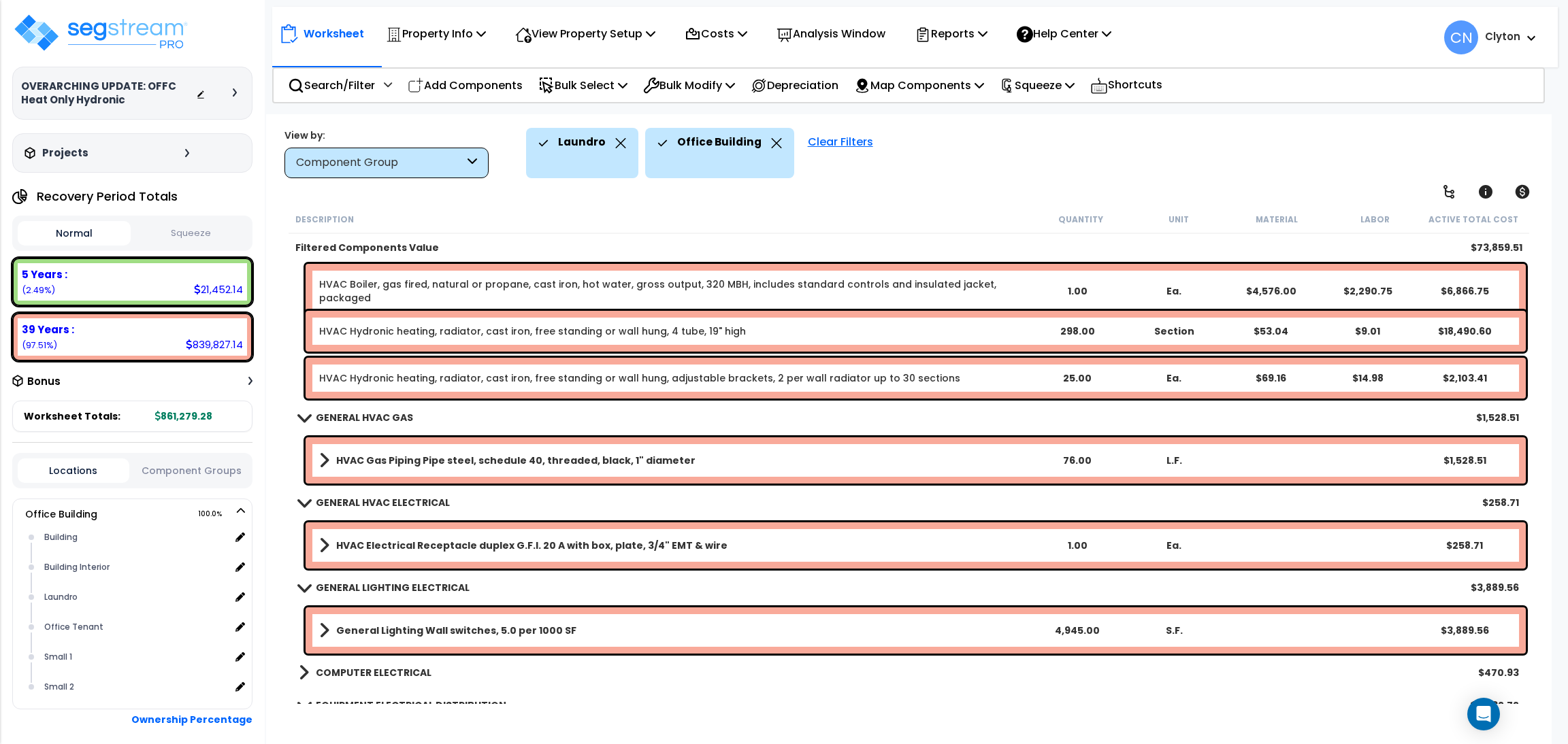
scroll to position [721, 0]
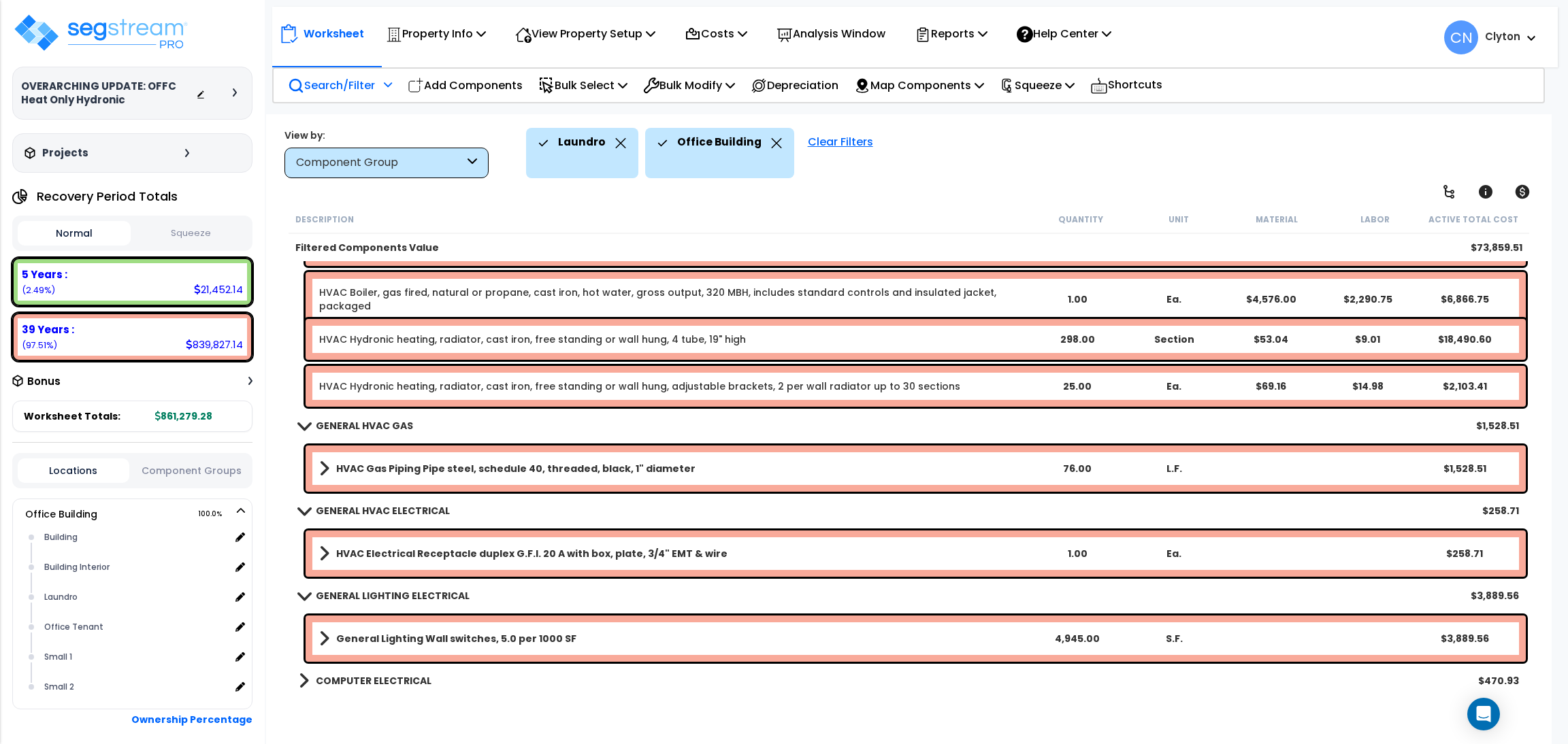
click at [320, 94] on div "Search/Filter Additional Search / Filter" at bounding box center [340, 86] width 104 height 32
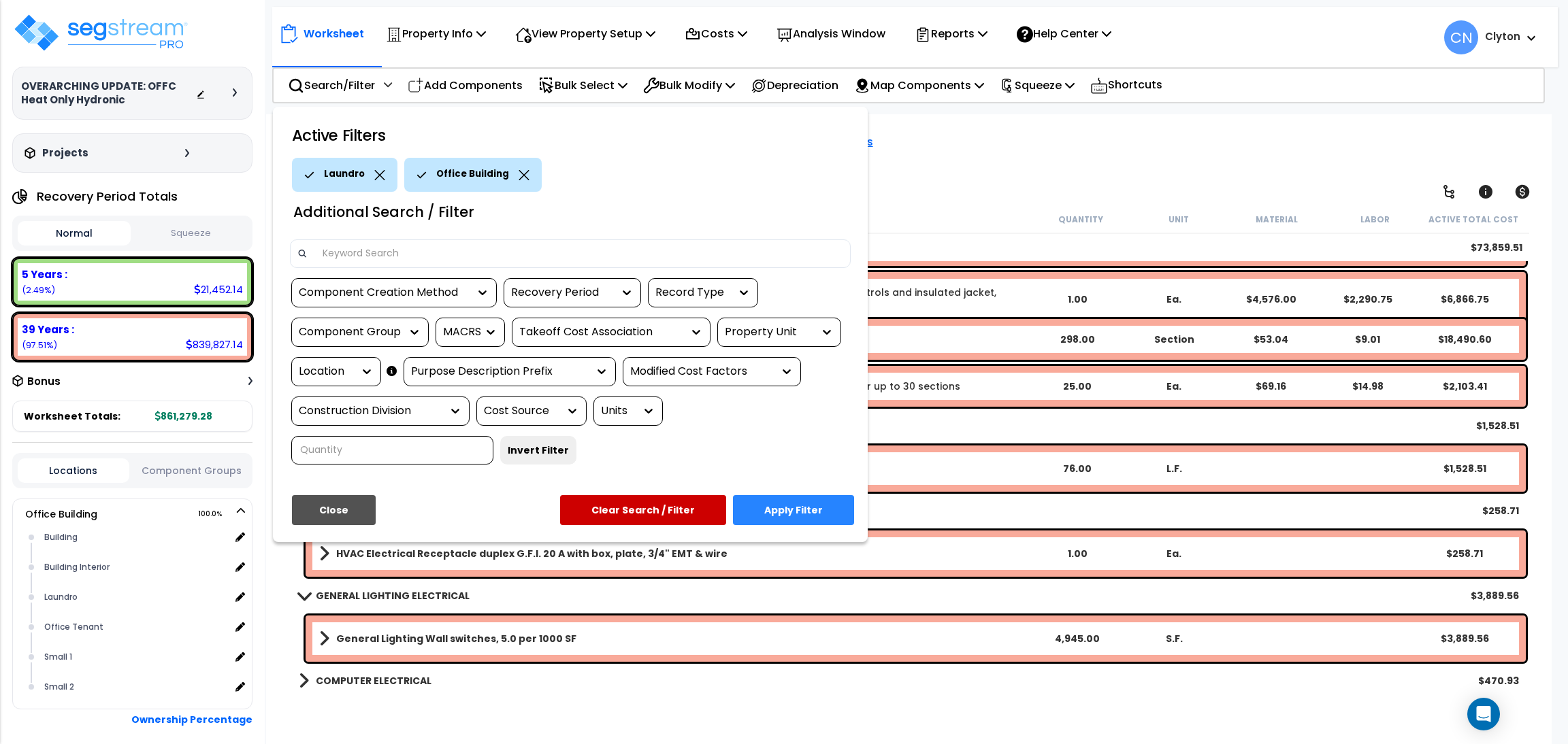
click at [336, 385] on div "Location" at bounding box center [336, 372] width 89 height 29
click at [329, 371] on div "Location" at bounding box center [326, 372] width 55 height 15
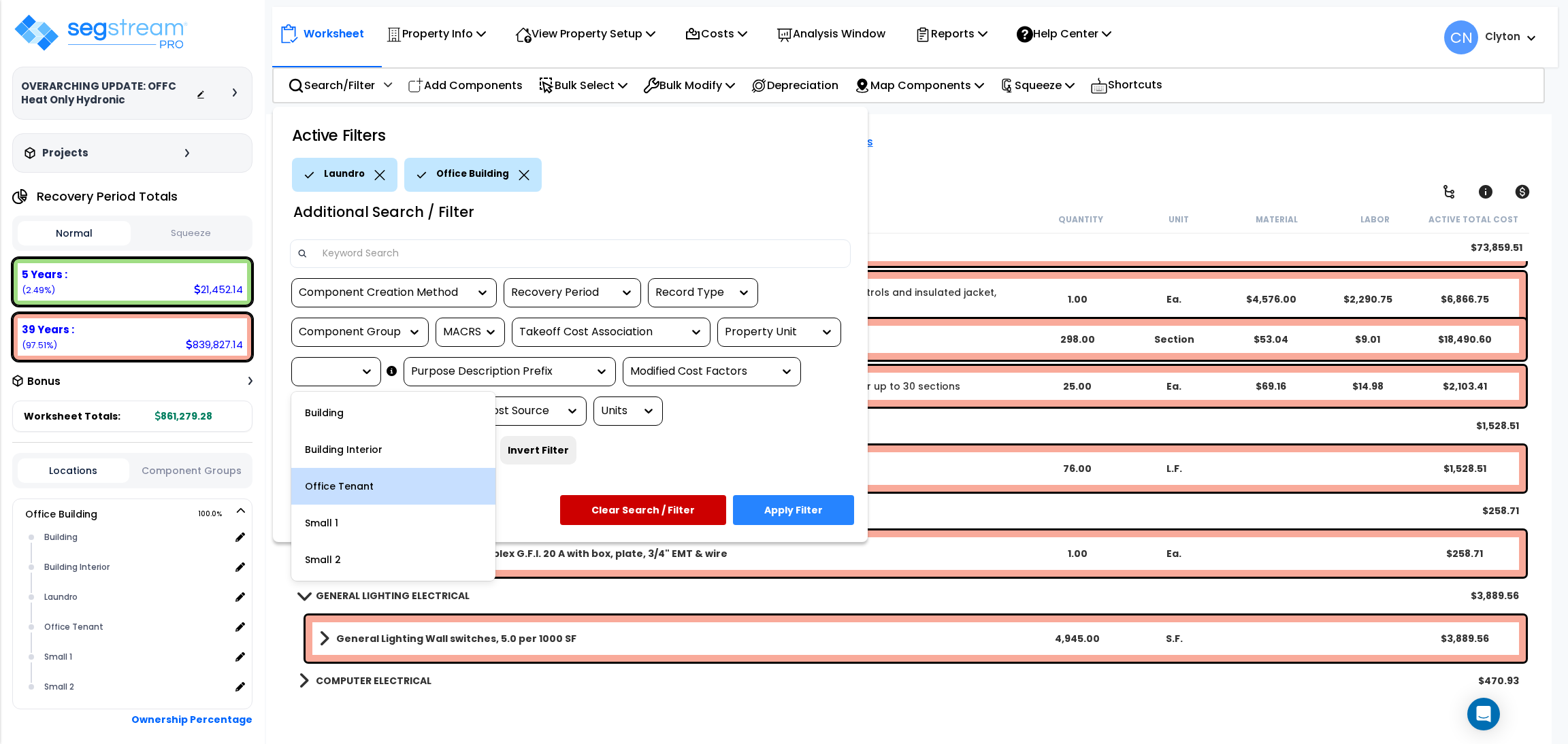
click at [365, 478] on div "Office Tenant" at bounding box center [393, 486] width 204 height 37
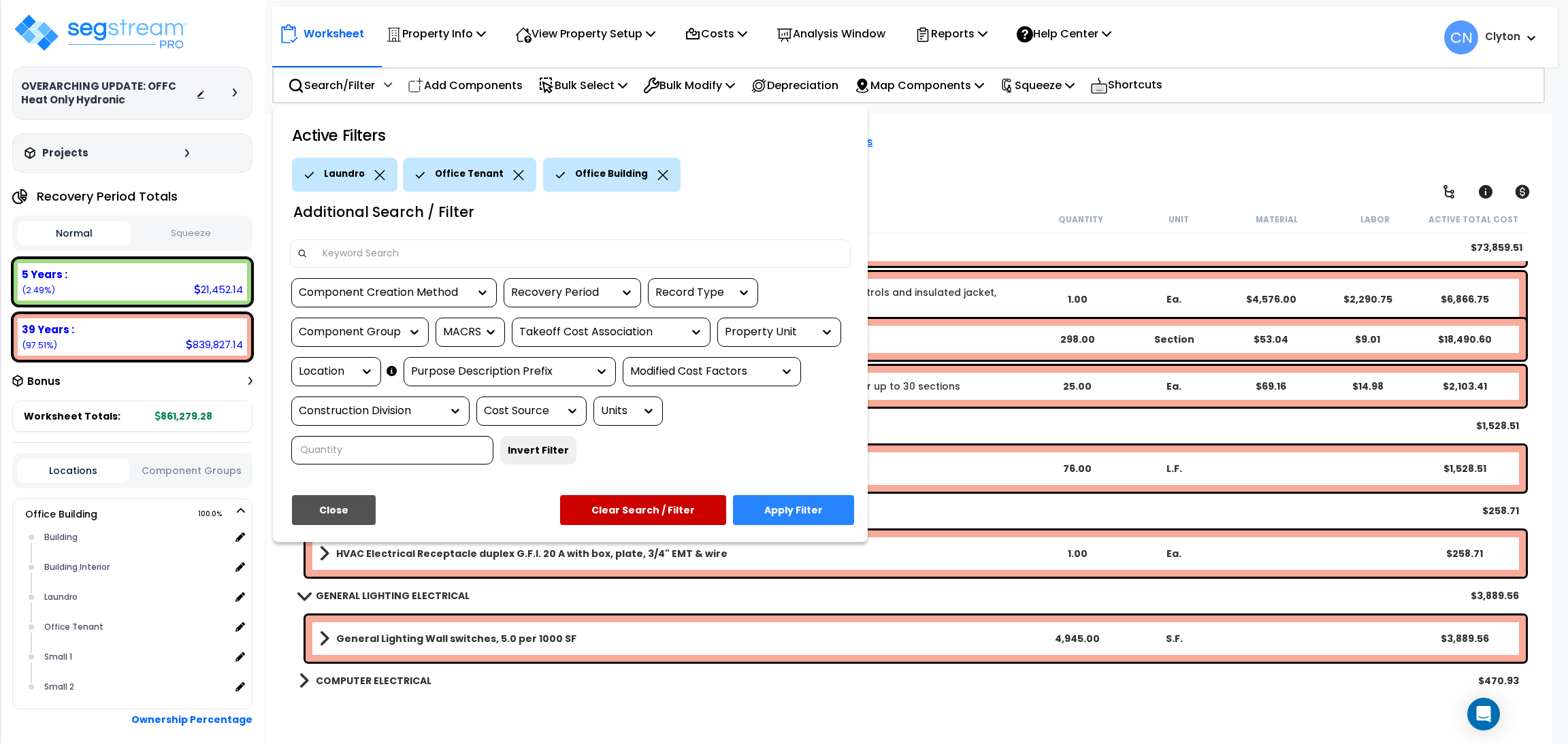
click at [377, 180] on div "Laundro" at bounding box center [345, 175] width 106 height 34
click at [375, 171] on icon at bounding box center [380, 175] width 10 height 10
click at [738, 506] on button "Apply Filter" at bounding box center [794, 510] width 121 height 30
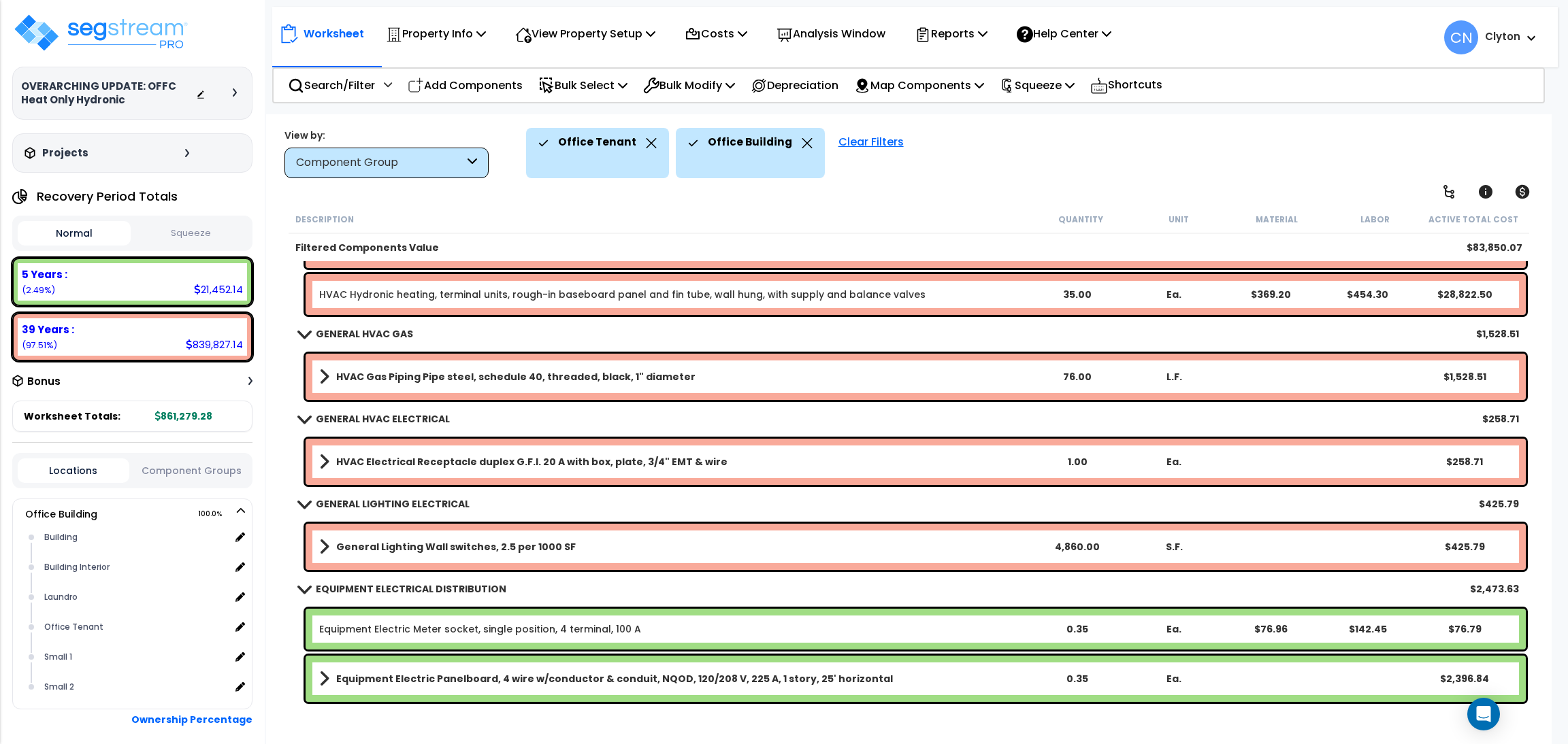
scroll to position [60, 0]
click at [333, 92] on p "Search/Filter" at bounding box center [331, 85] width 87 height 19
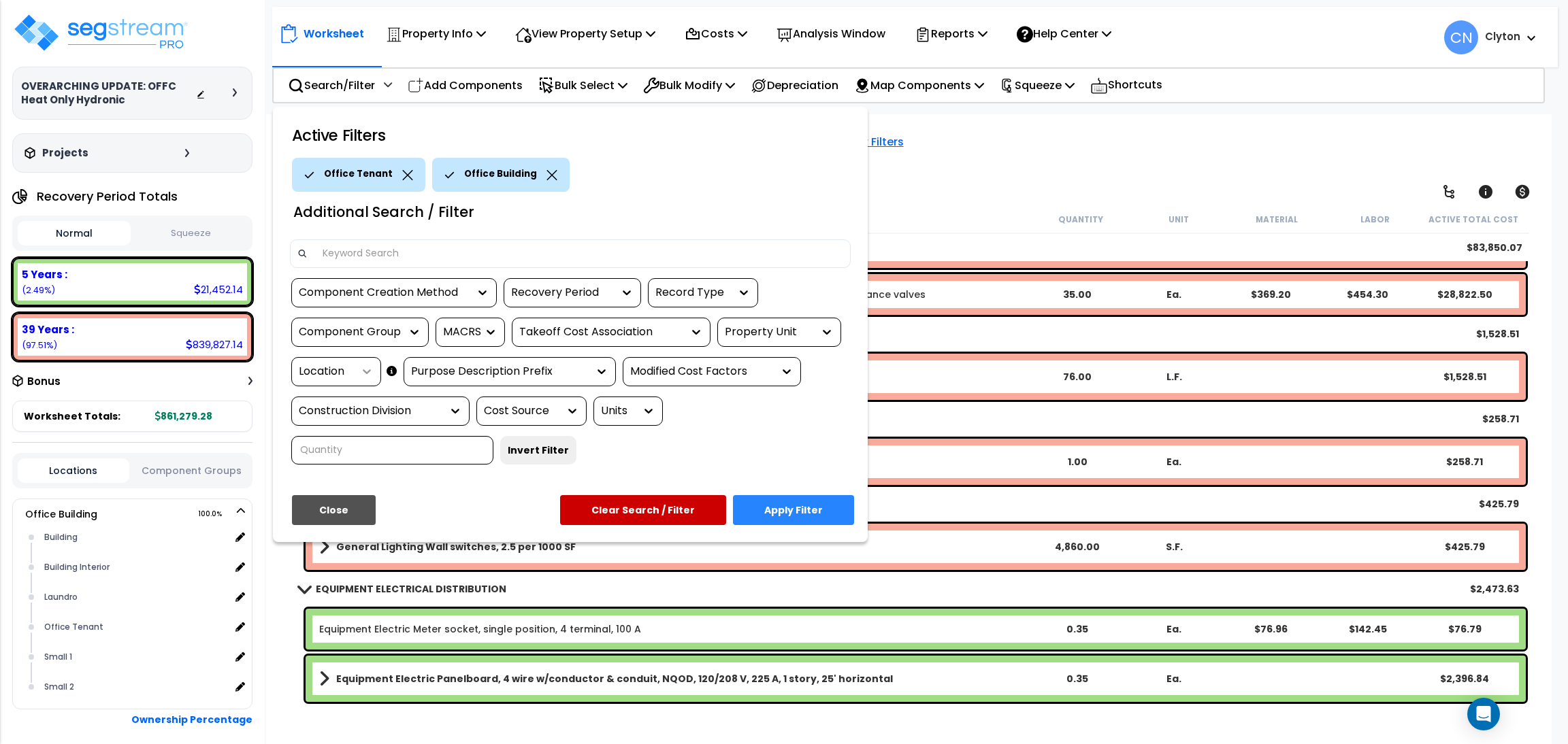
click at [353, 369] on div at bounding box center [364, 371] width 20 height 14
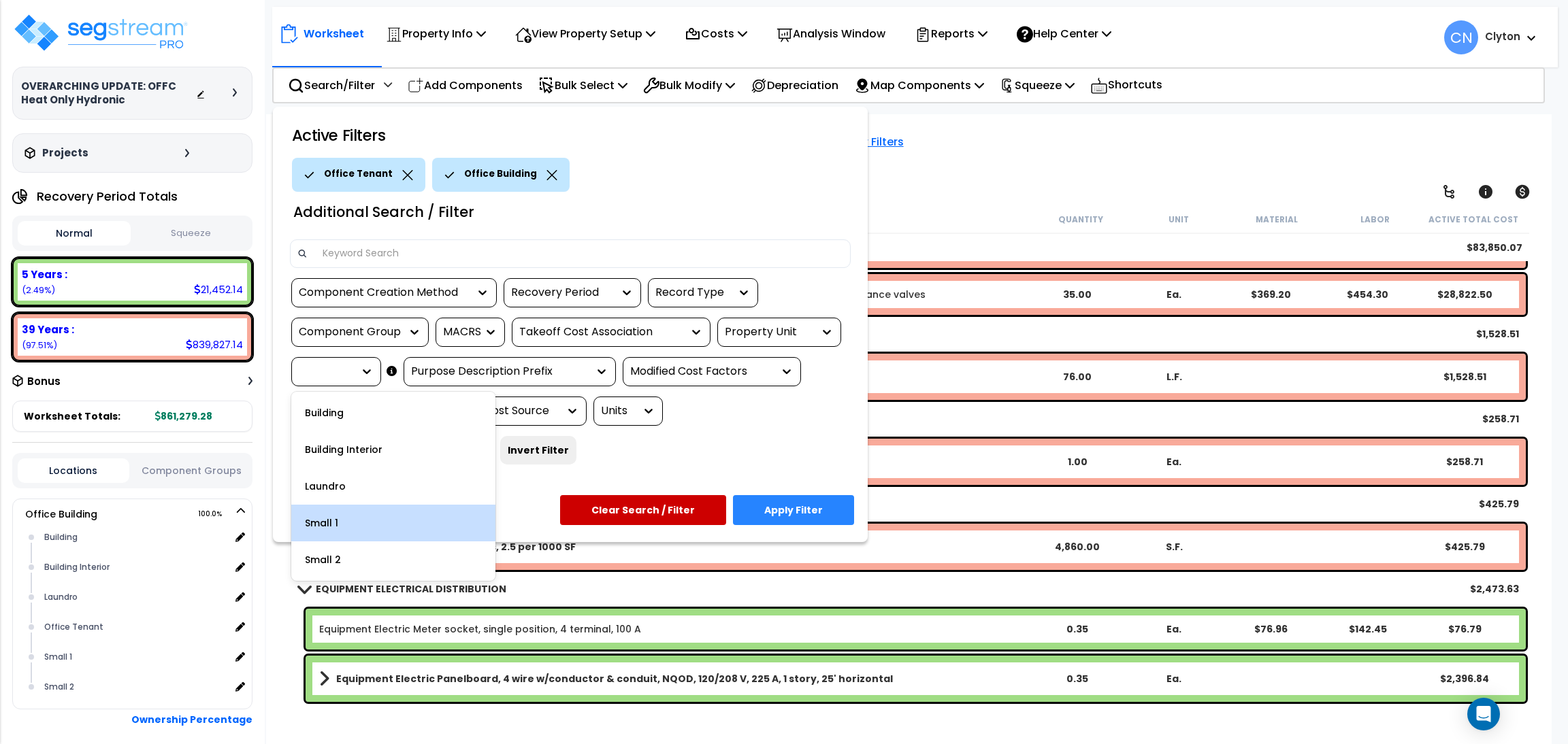
click at [356, 524] on div "Small 1" at bounding box center [393, 523] width 204 height 37
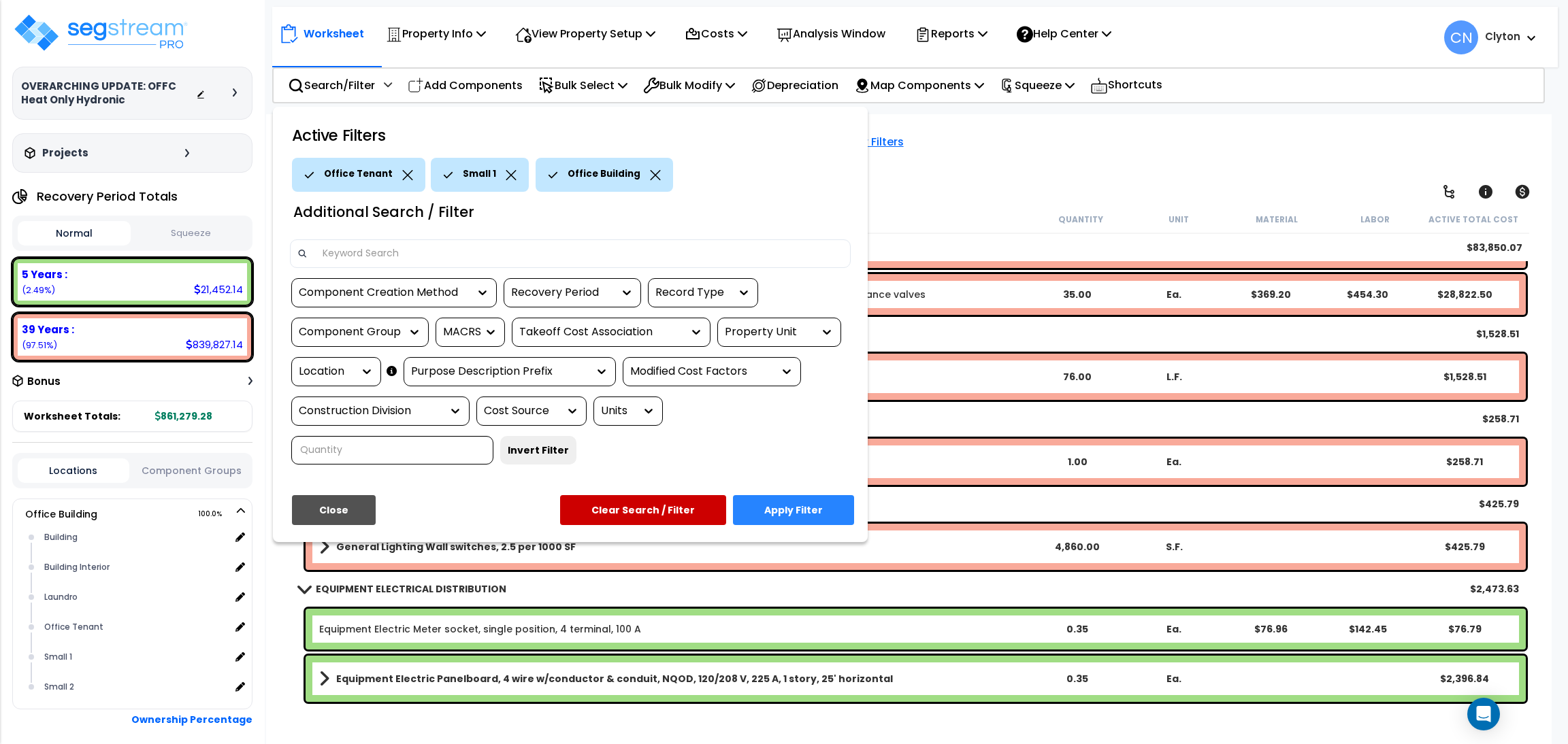
click at [402, 179] on icon at bounding box center [407, 175] width 11 height 10
click at [784, 506] on button "Apply Filter" at bounding box center [794, 510] width 121 height 30
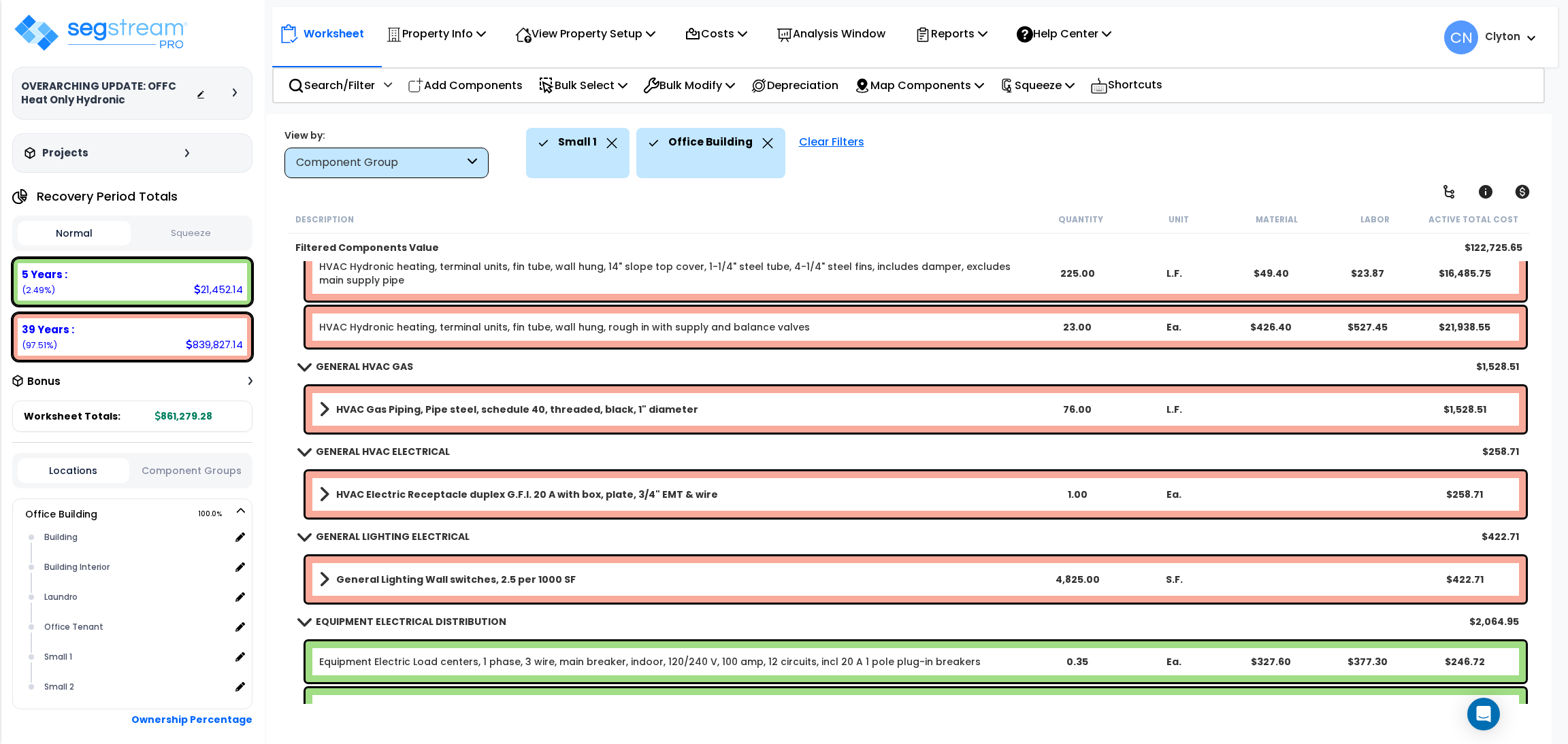
scroll to position [794, 0]
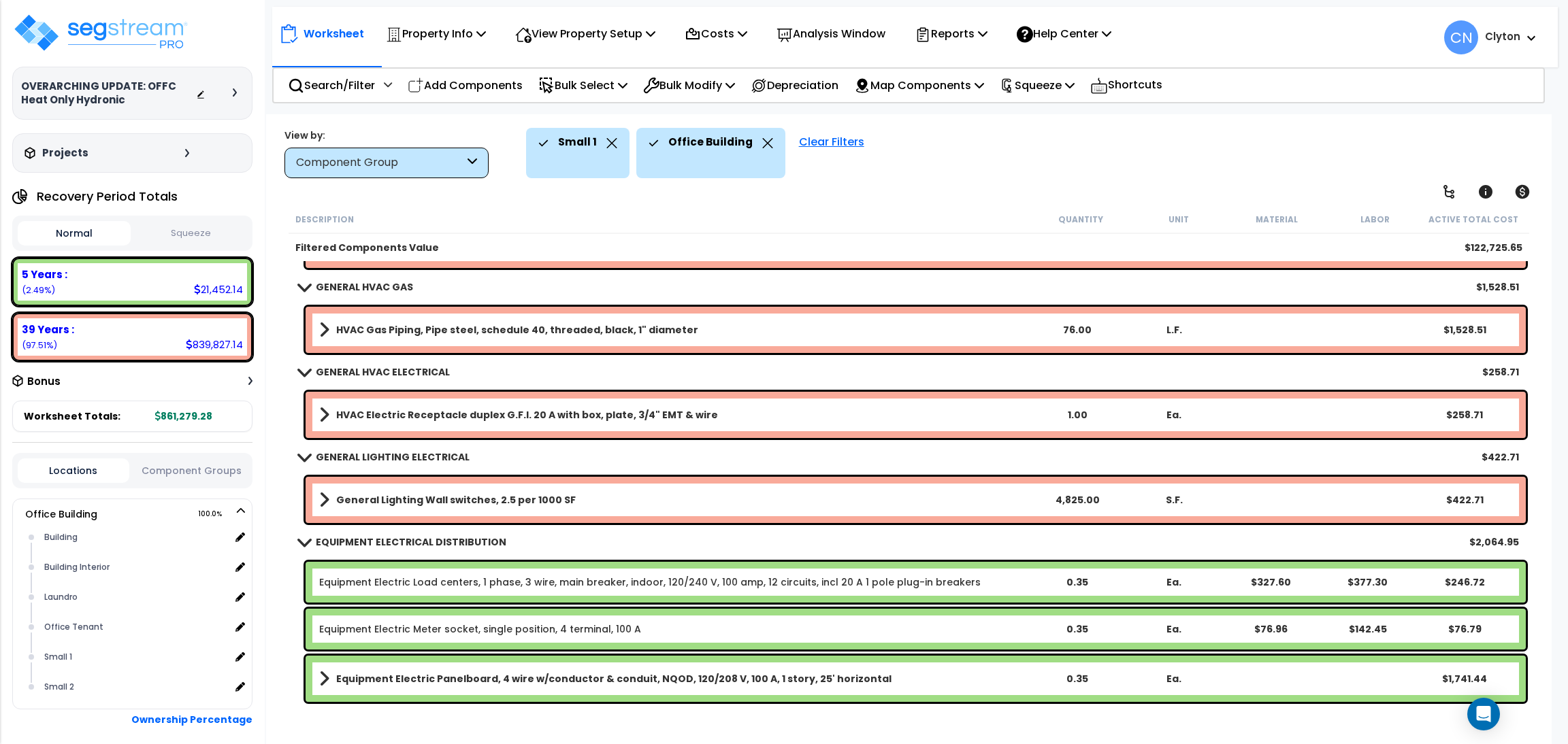
click at [342, 66] on nav "Worksheet Property Info Property Setup Add Property Unit Template property Clon…" at bounding box center [915, 37] width 1285 height 60
click at [342, 76] on p "Search/Filter" at bounding box center [331, 85] width 87 height 19
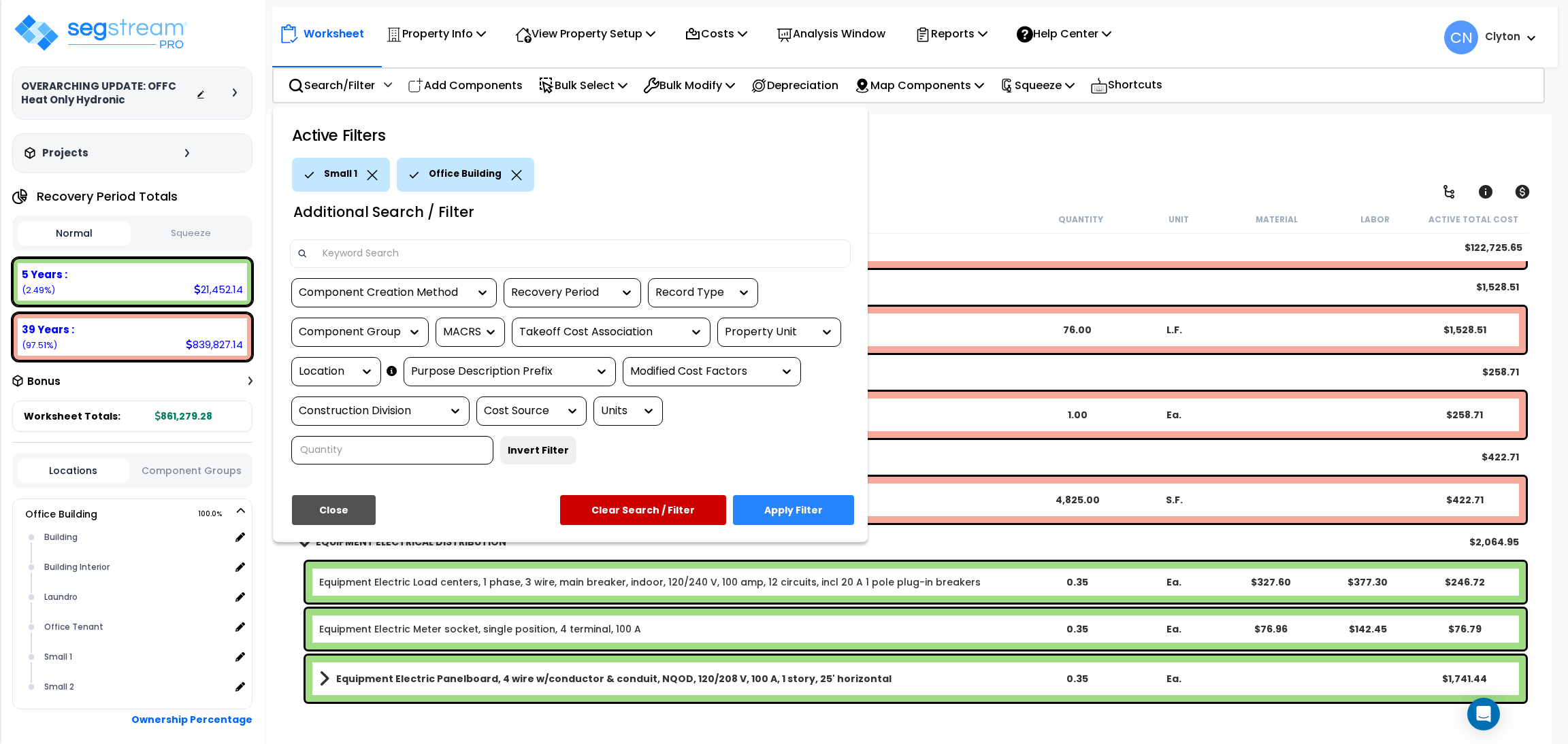
click at [340, 371] on div "Location" at bounding box center [326, 372] width 55 height 15
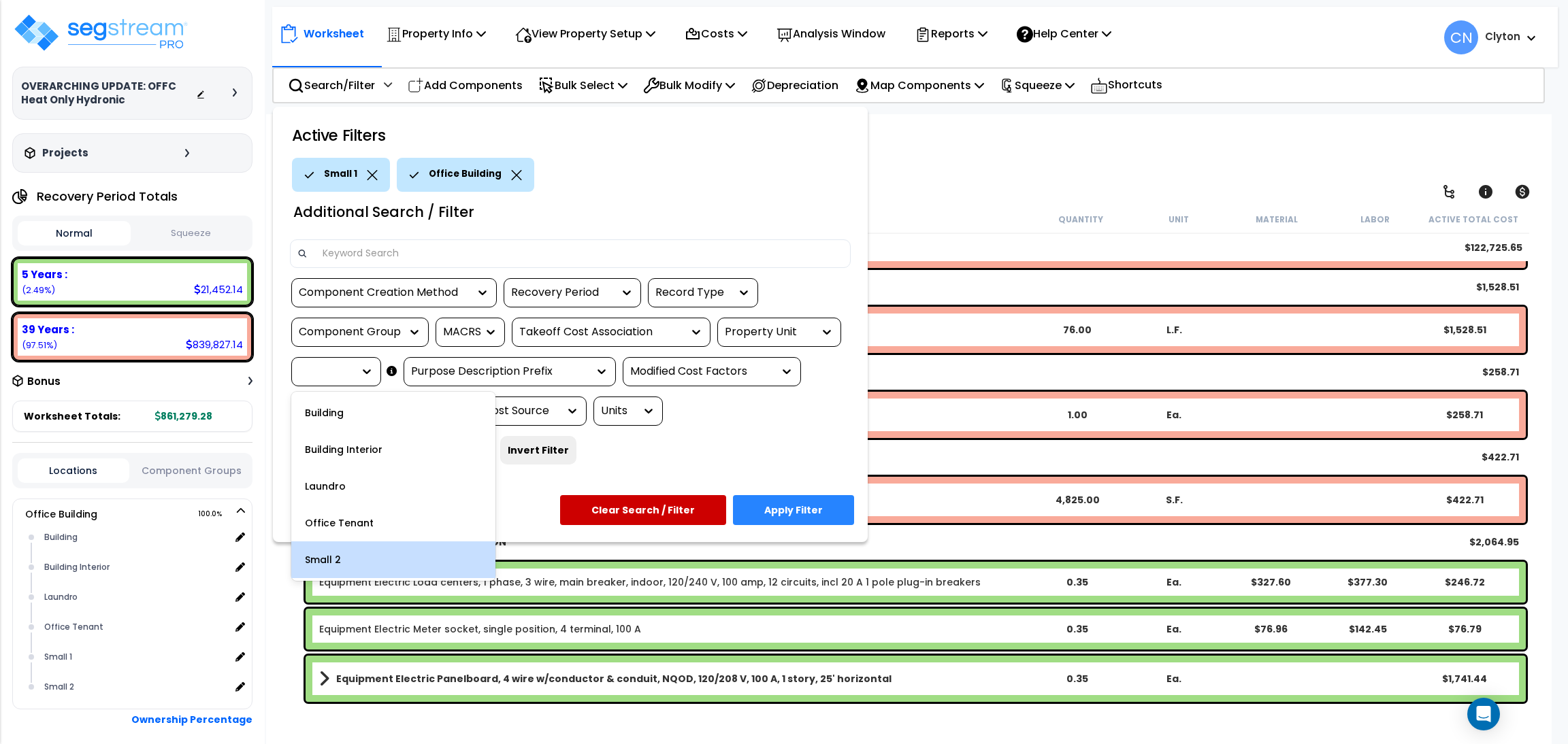
click at [334, 550] on div "Small 2" at bounding box center [393, 559] width 204 height 37
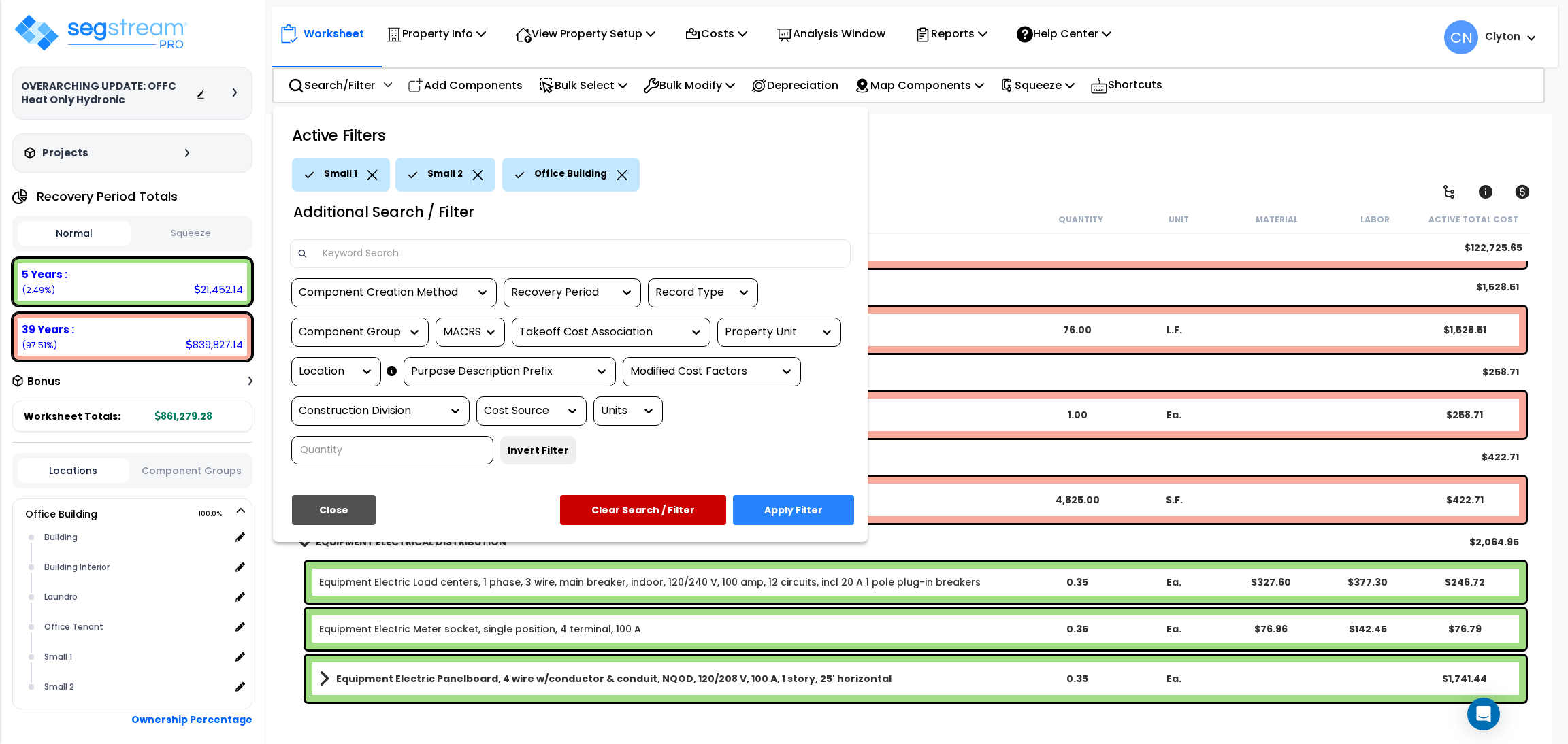
click at [370, 177] on icon at bounding box center [372, 175] width 11 height 10
click at [784, 500] on button "Apply Filter" at bounding box center [794, 510] width 121 height 30
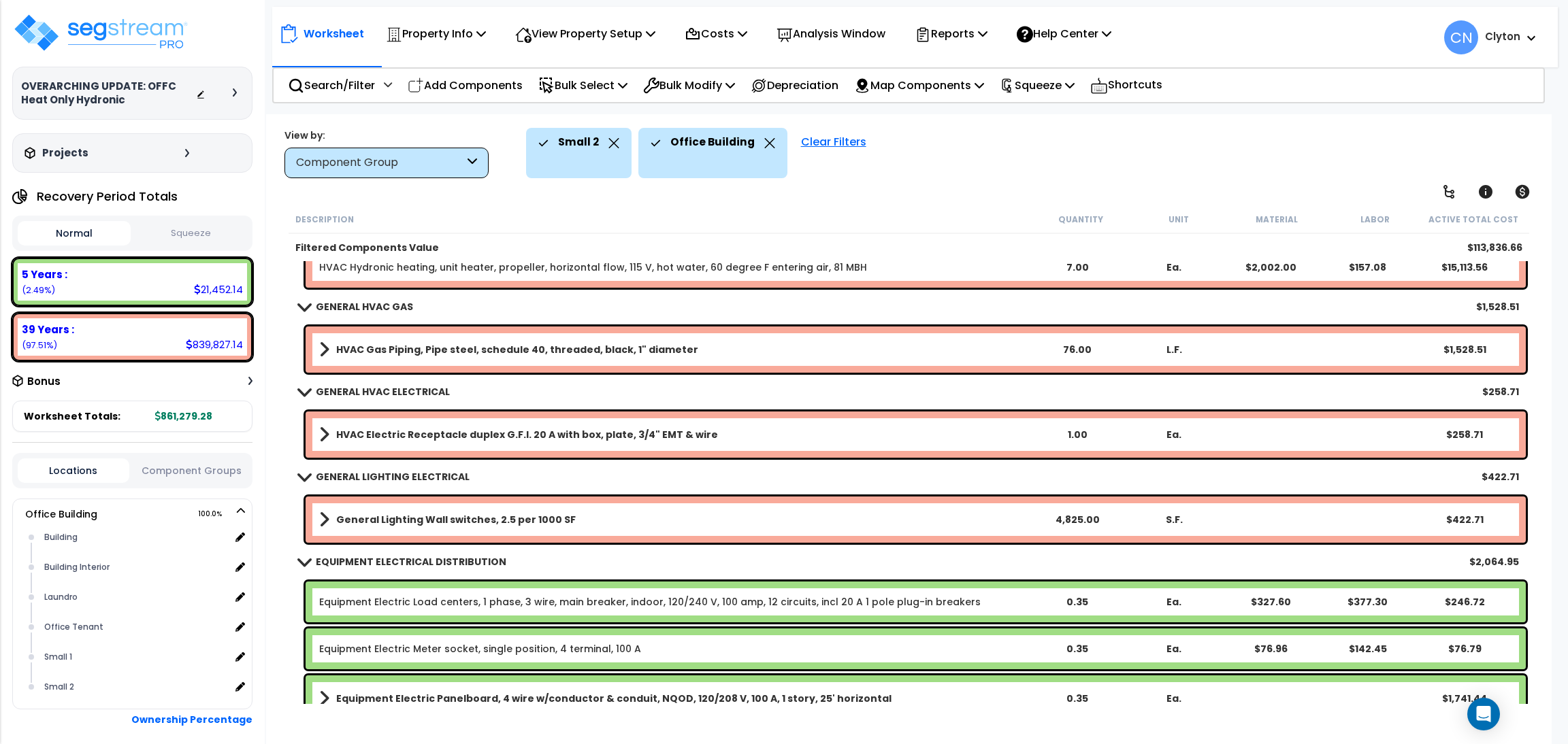
scroll to position [781, 0]
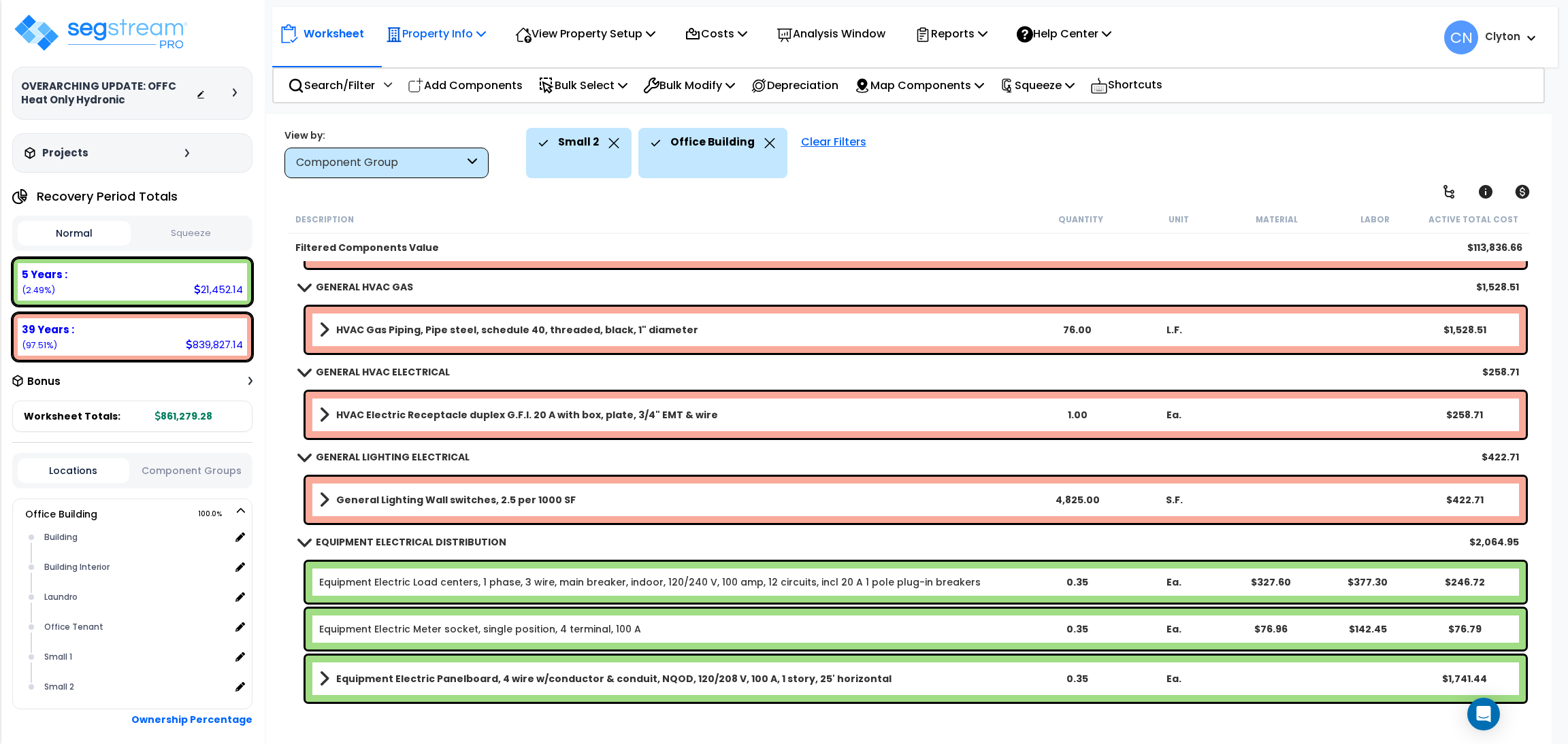
click at [406, 37] on p "Property Info" at bounding box center [435, 34] width 100 height 19
click at [435, 123] on link "Template property" at bounding box center [446, 122] width 135 height 27
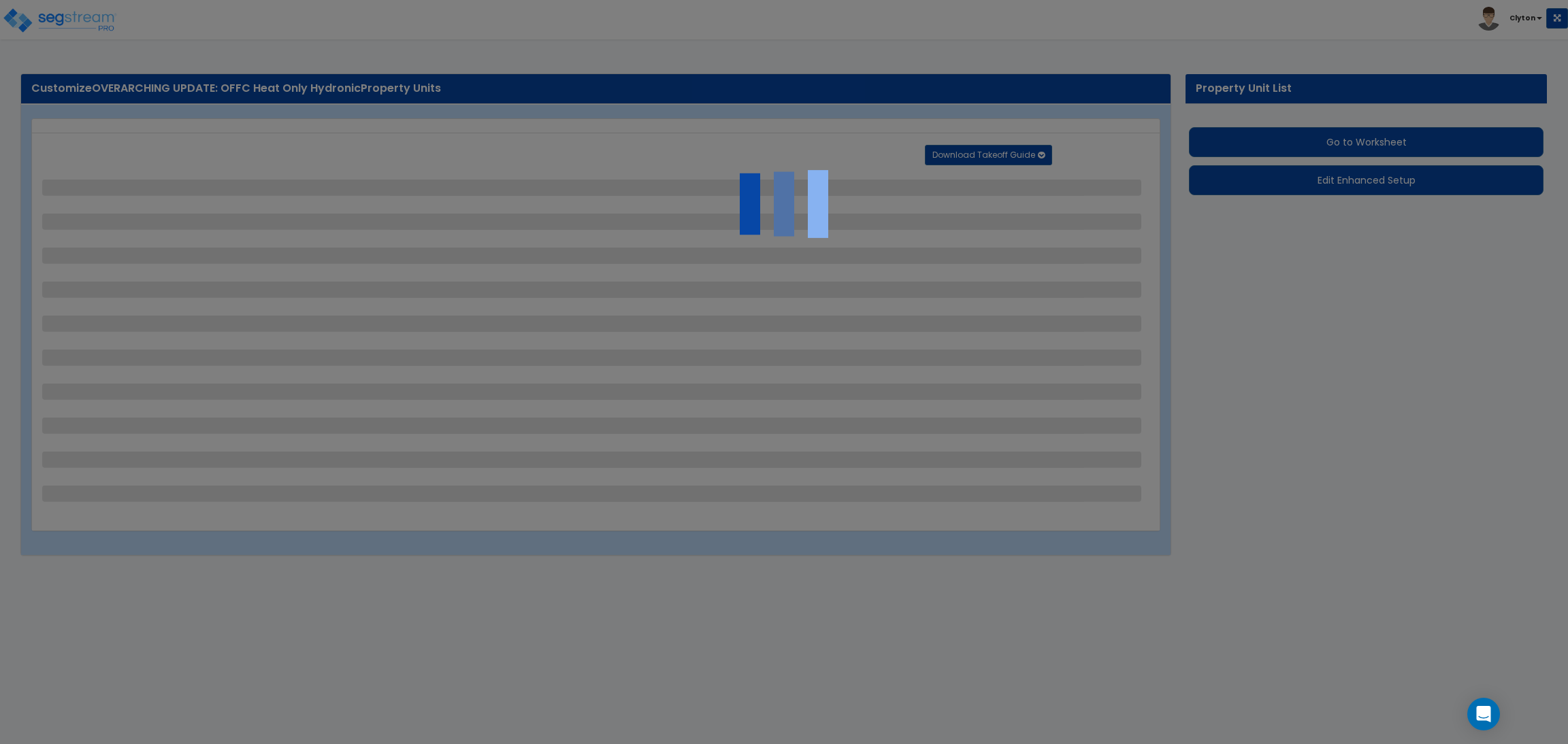
select select "7"
select select "2"
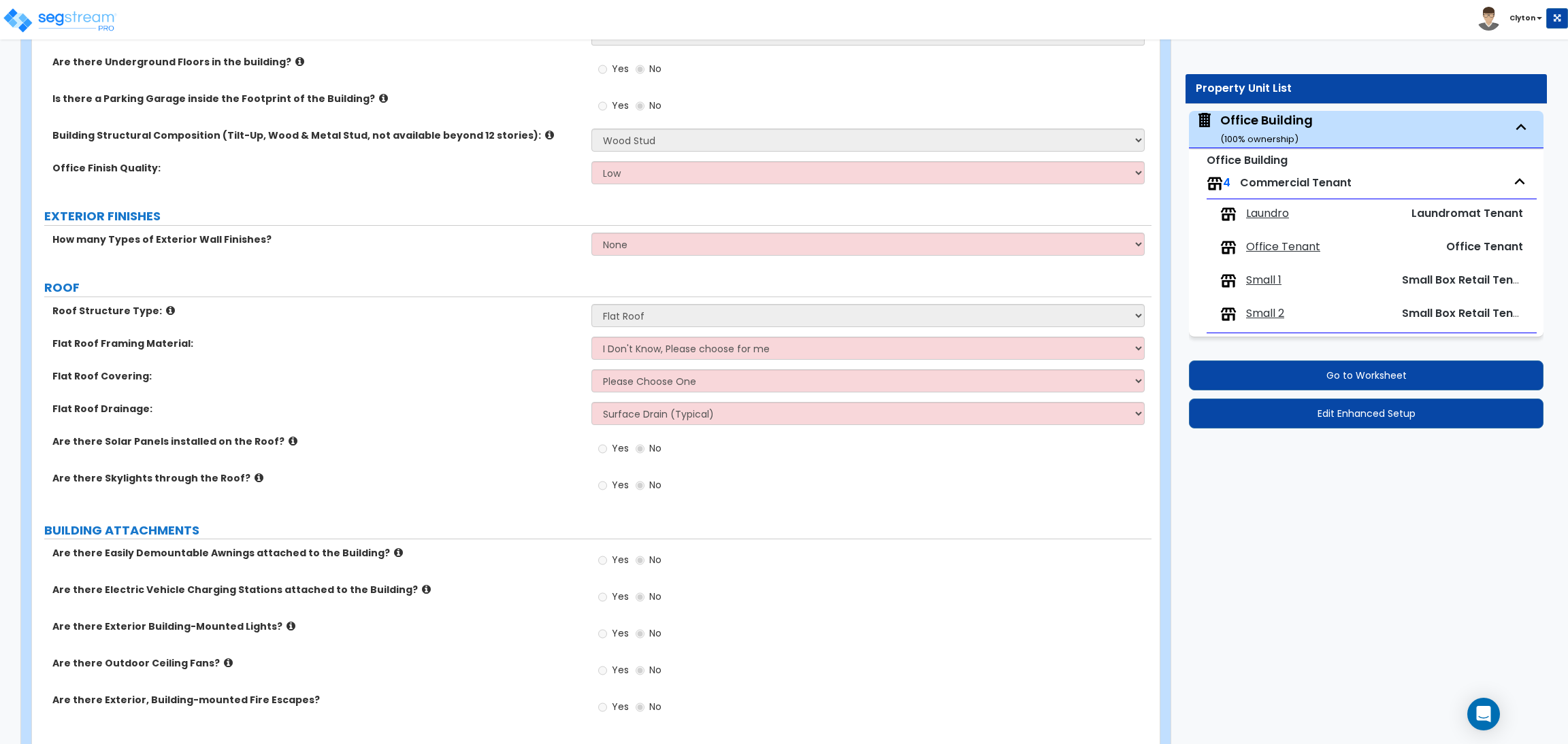
scroll to position [611, 0]
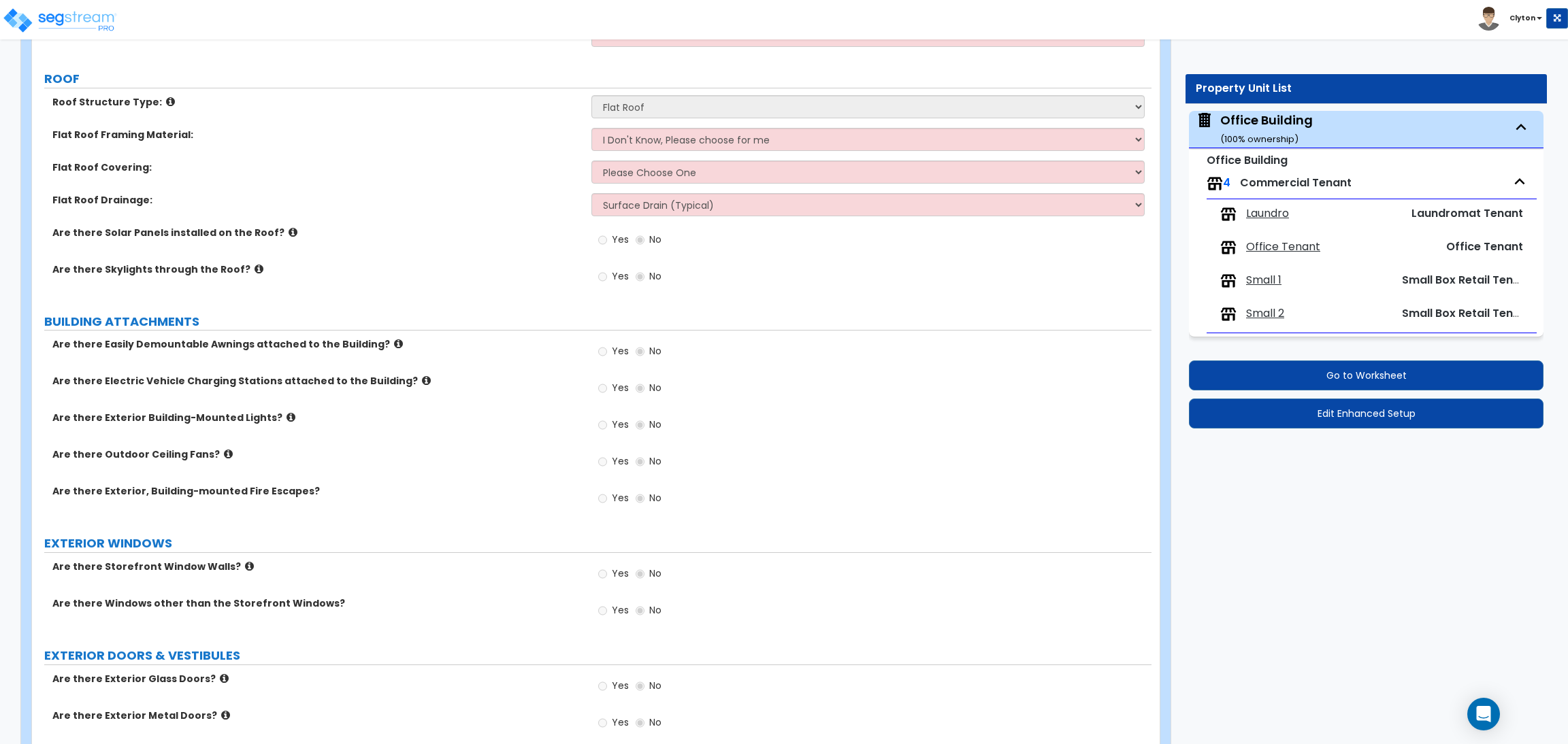
click at [1255, 218] on span "Laundro" at bounding box center [1267, 214] width 43 height 15
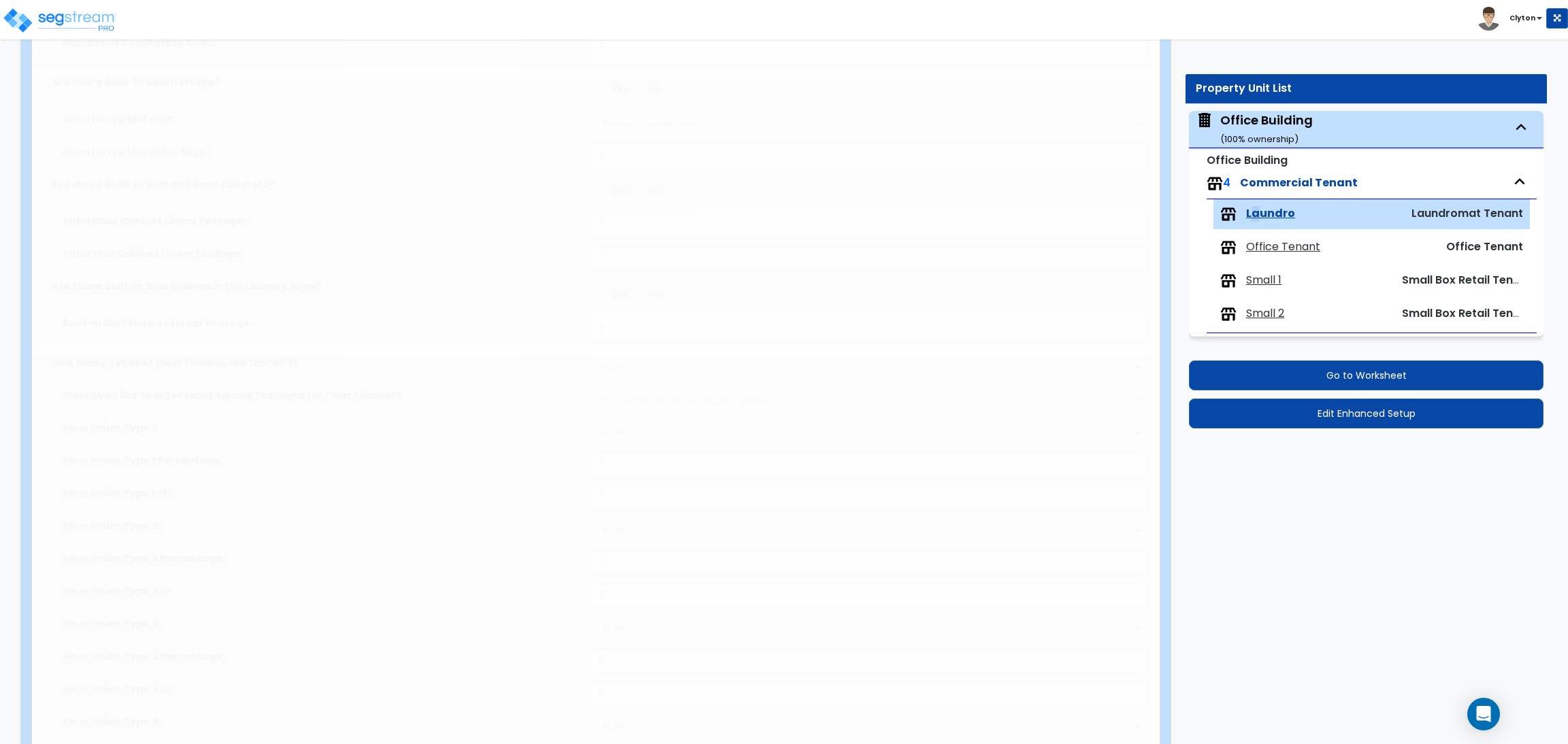
type input "5000"
select select "1"
select select "3"
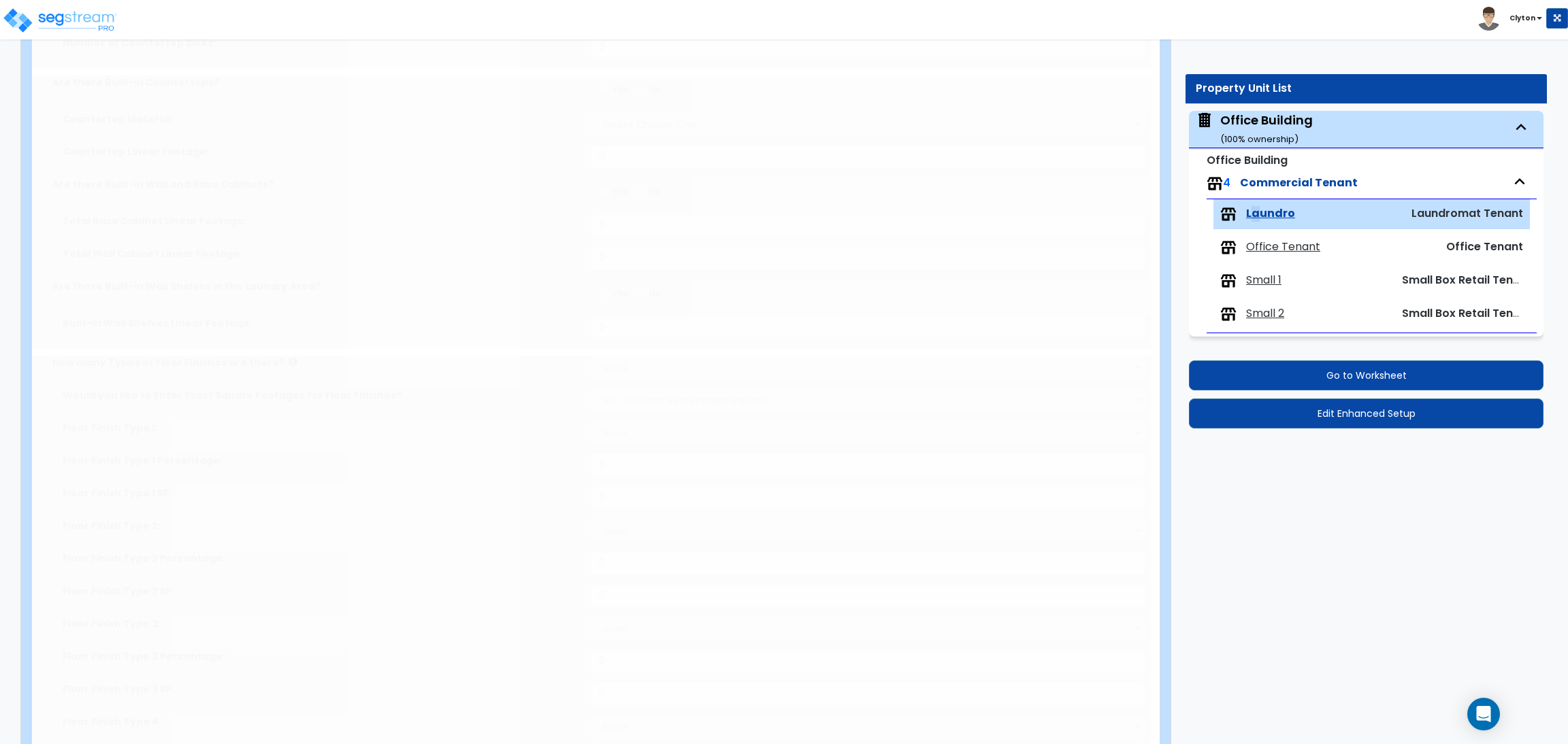
select select "1"
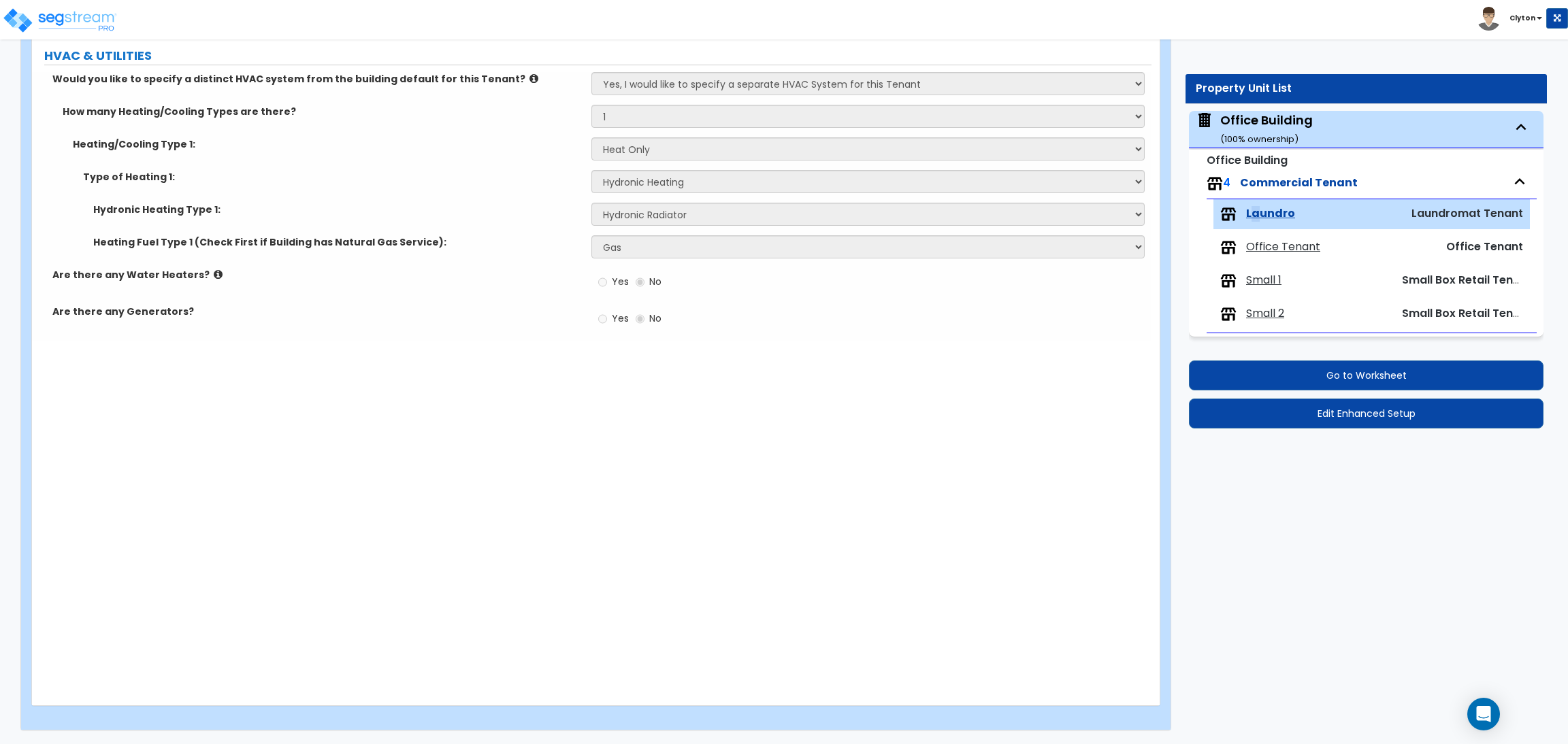
scroll to position [1301, 0]
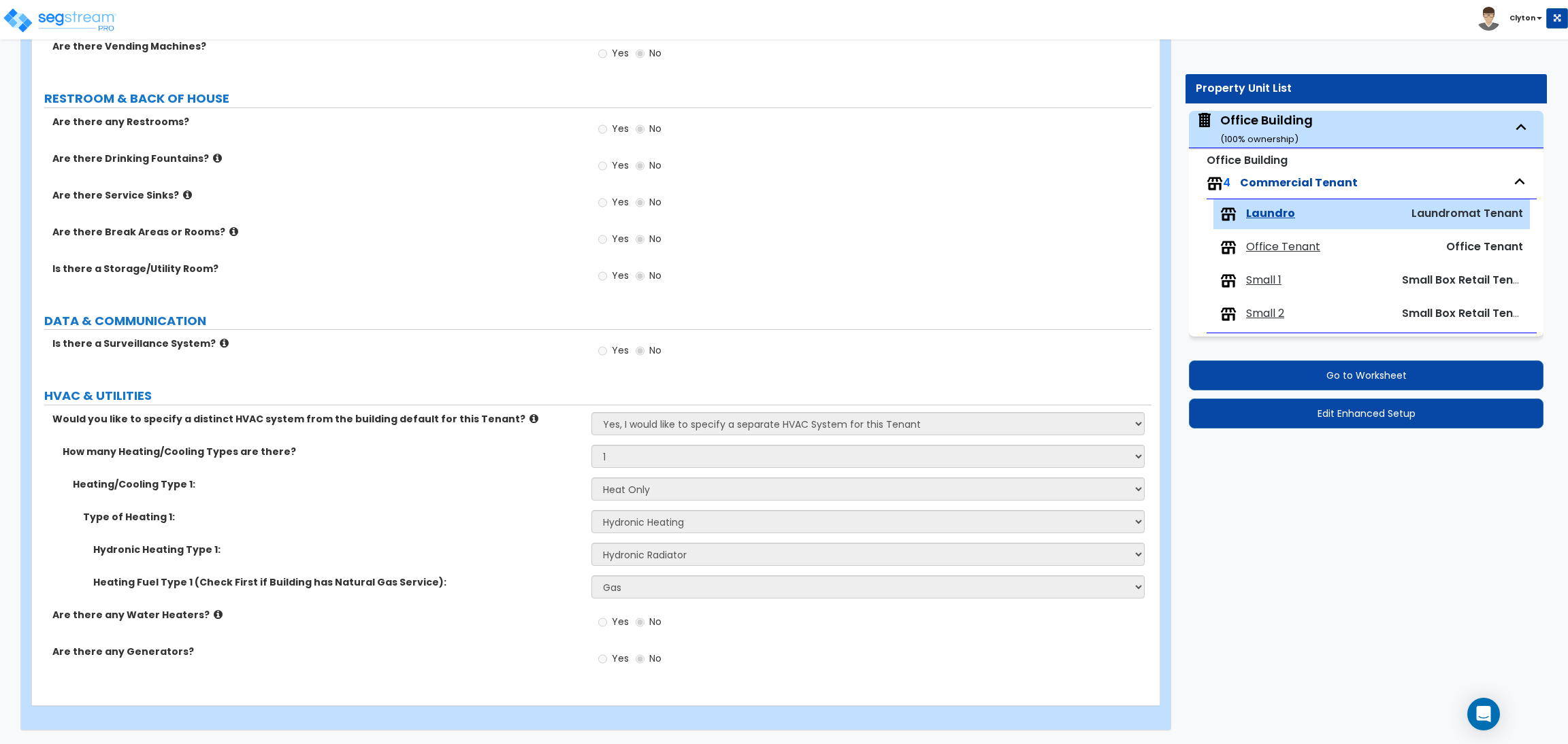
click at [1268, 283] on span "Small 1" at bounding box center [1264, 280] width 36 height 15
select select "1"
select select "3"
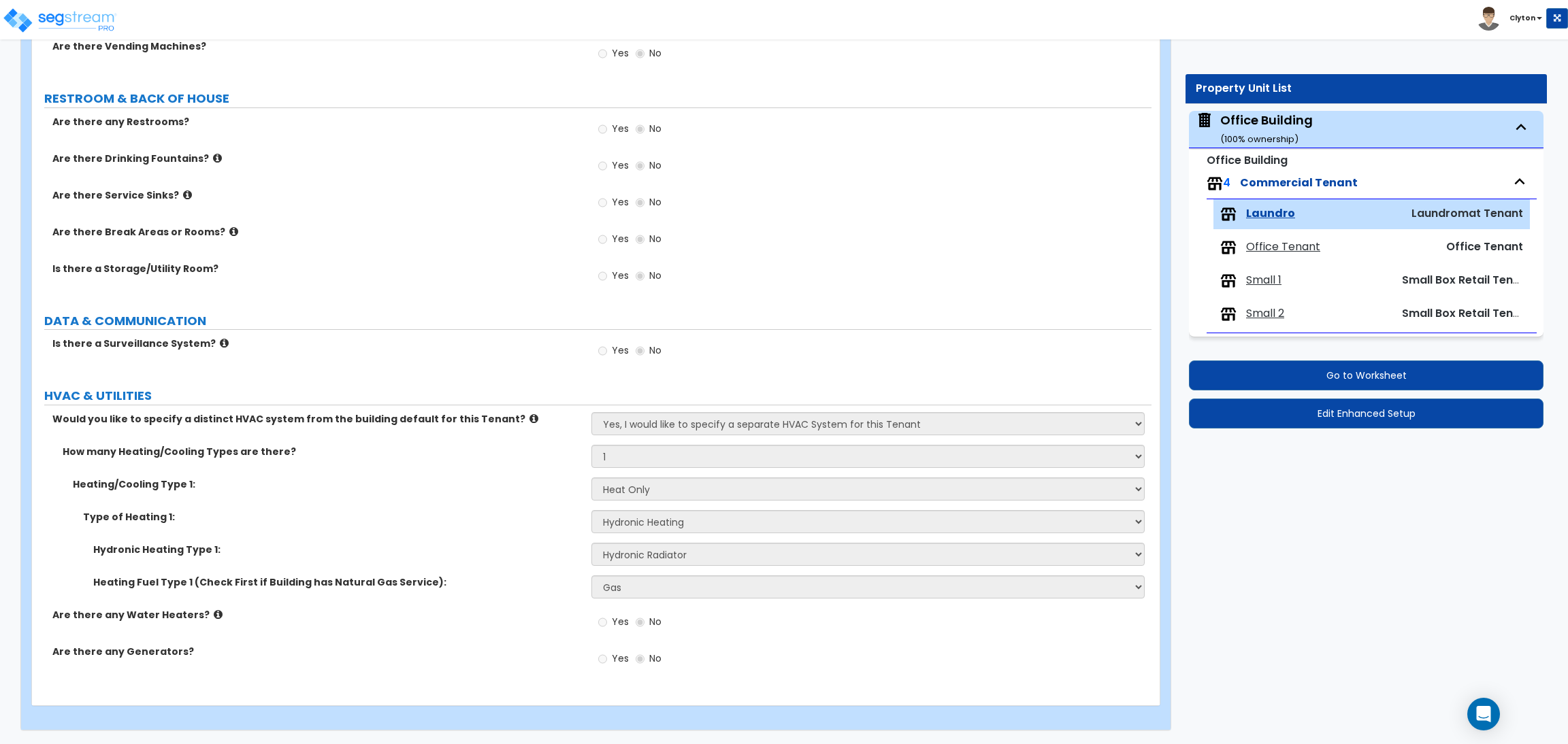
select select "3"
select select "1"
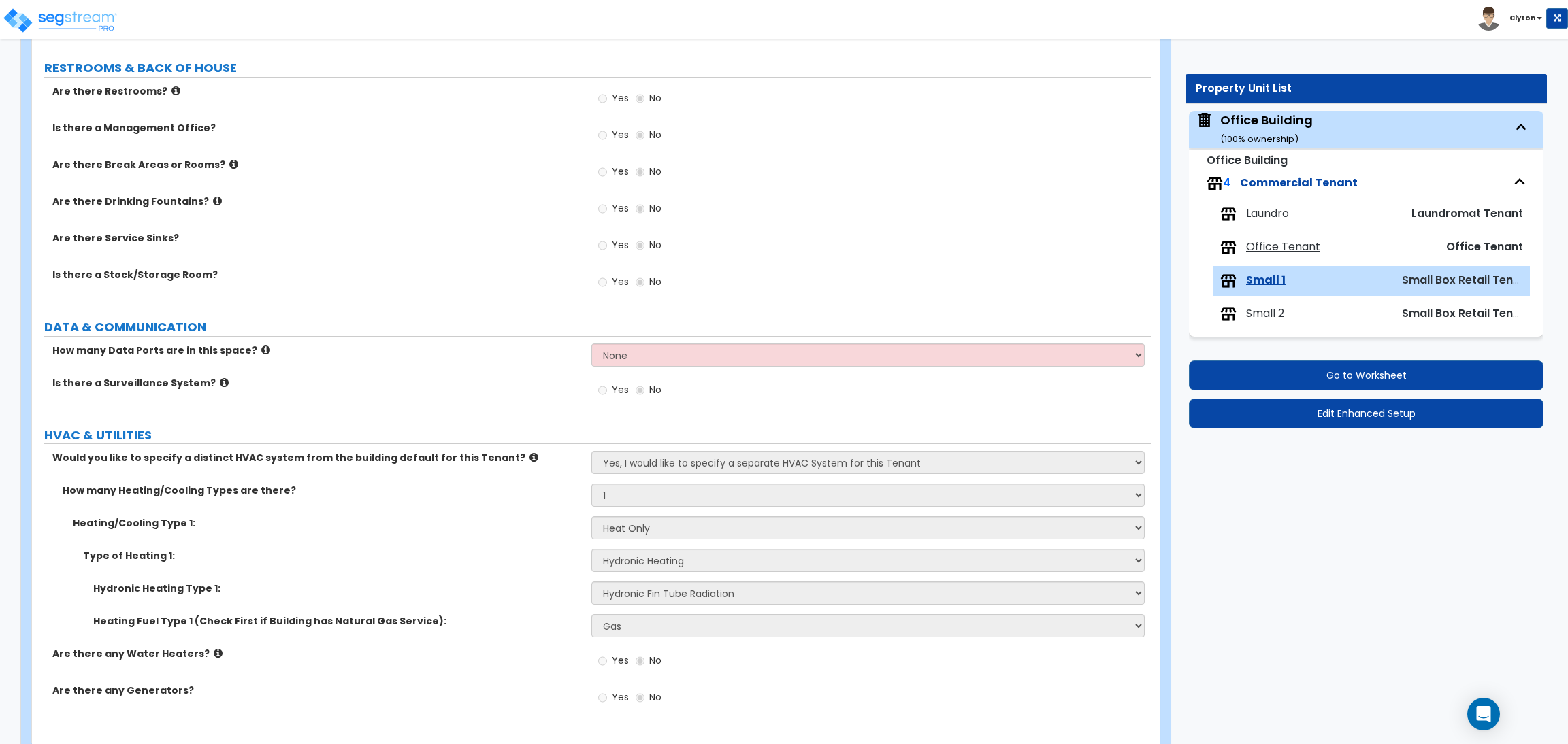
scroll to position [1159, 0]
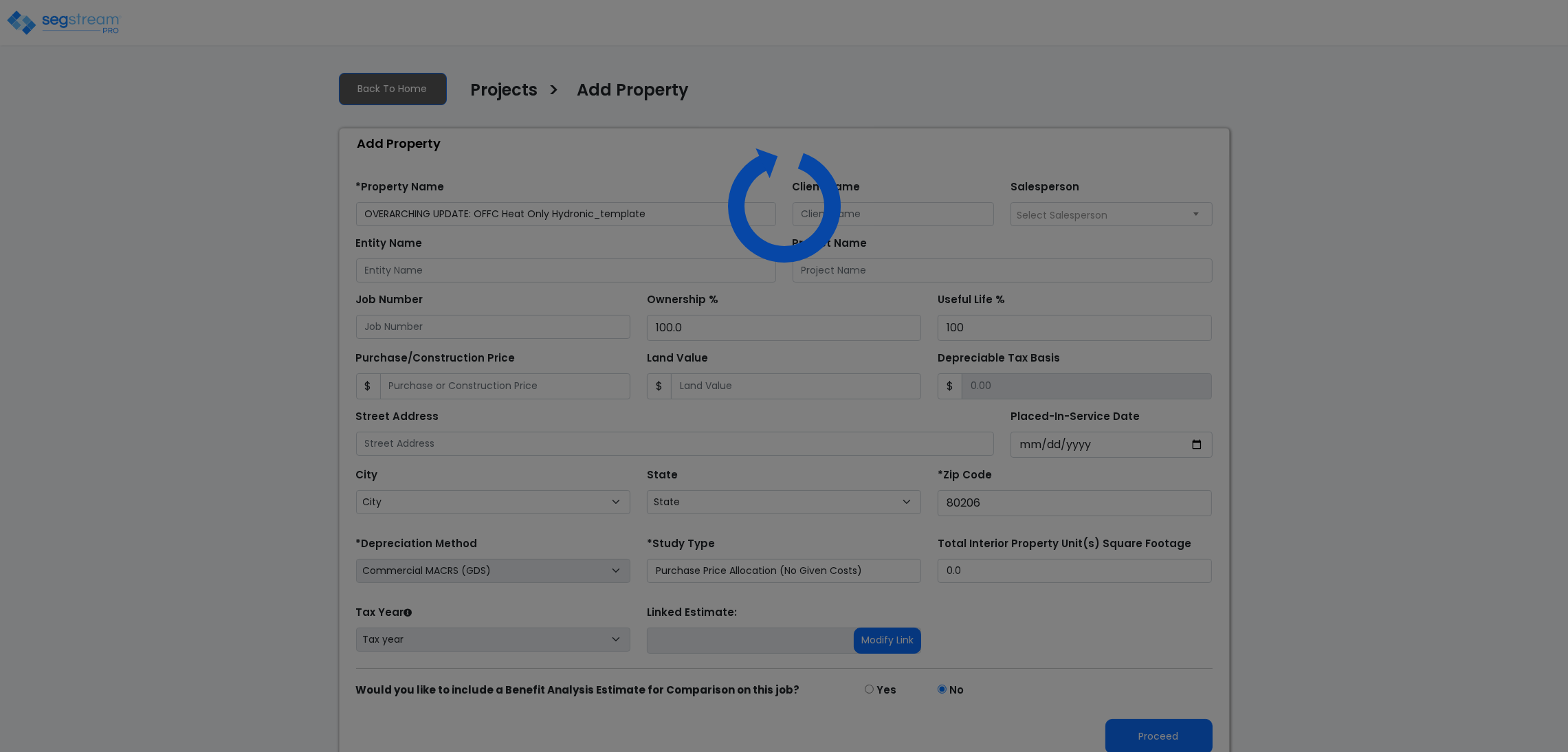
select select "CO"
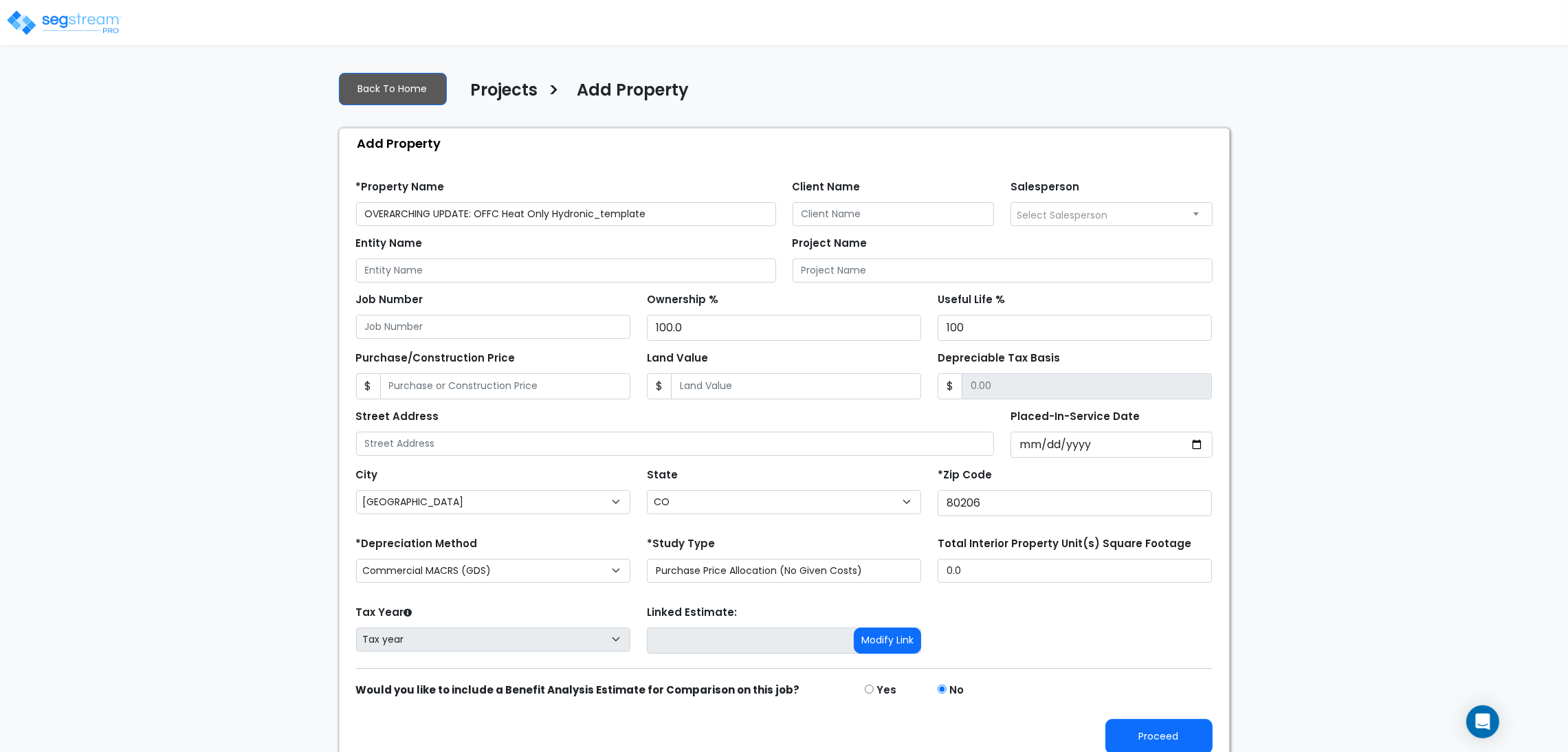
drag, startPoint x: 713, startPoint y: 213, endPoint x: 597, endPoint y: 213, distance: 116.0
click at [597, 213] on input "OVERARCHING UPDATE: OFFC Heat Only Hydronic_template" at bounding box center [566, 214] width 420 height 24
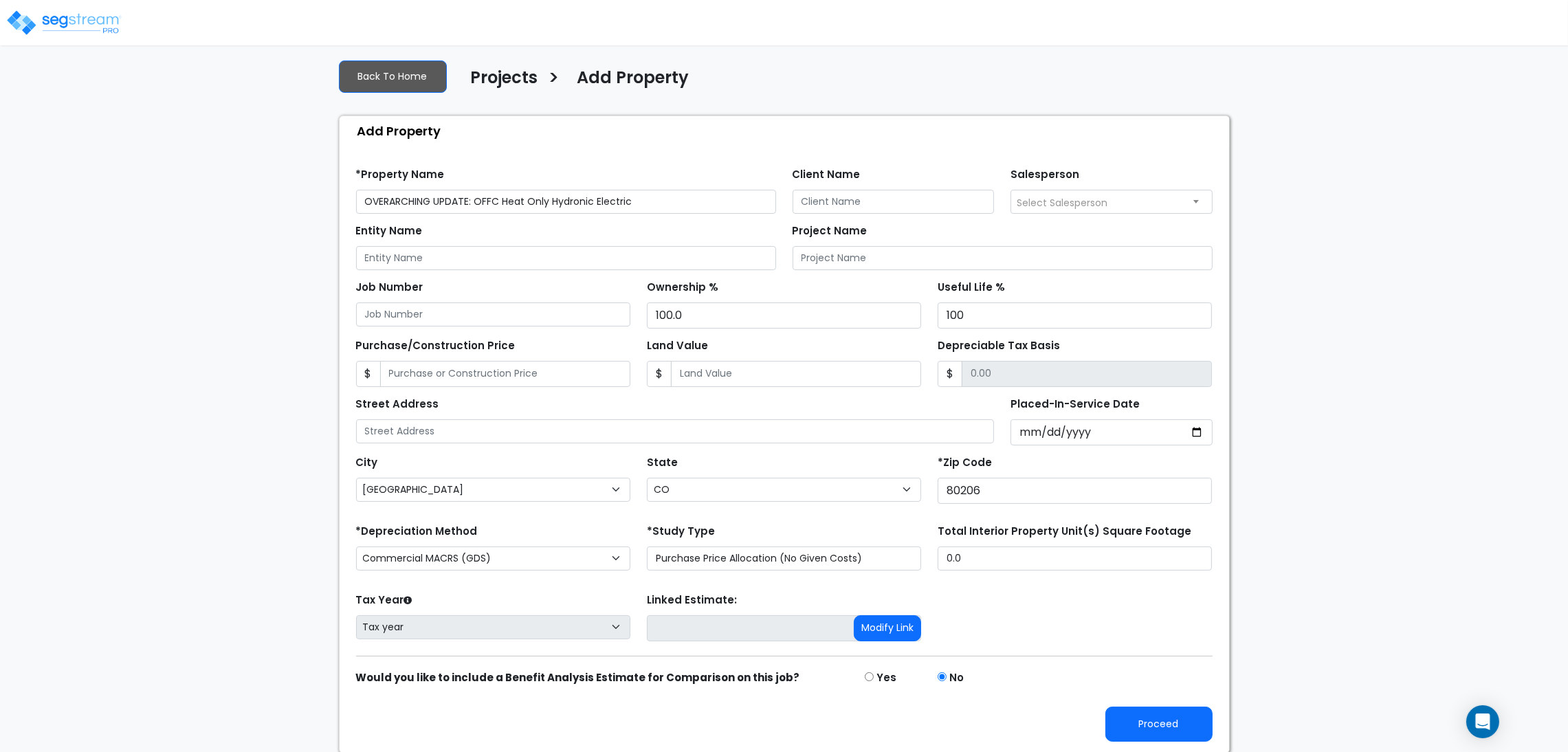
scroll to position [15, 0]
type input "OVERARCHING UPDATE: OFFC Heat Only Hydronic Electric"
click at [1171, 710] on button "Proceed" at bounding box center [1159, 723] width 108 height 35
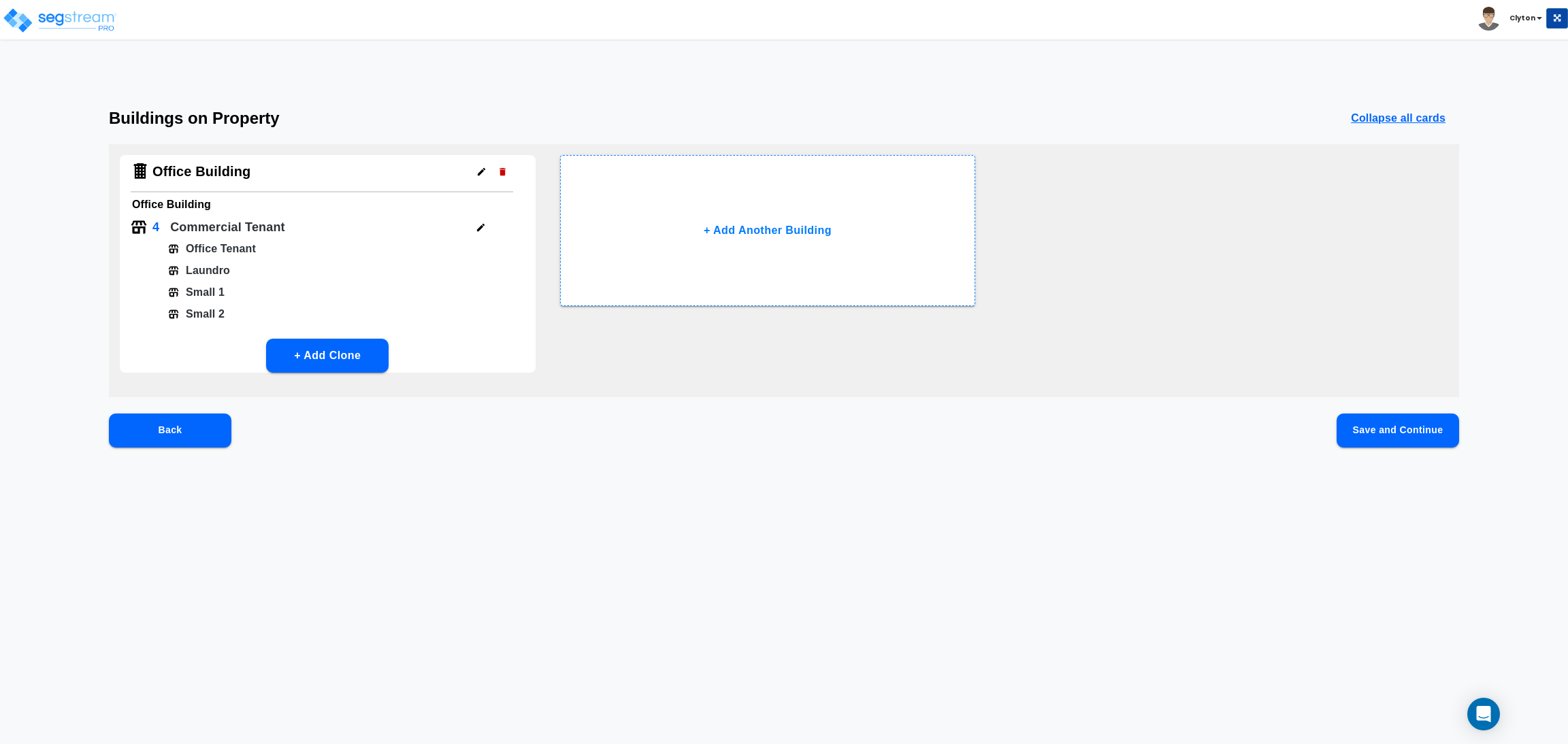
click at [1411, 444] on button "Save and Continue" at bounding box center [1398, 431] width 123 height 34
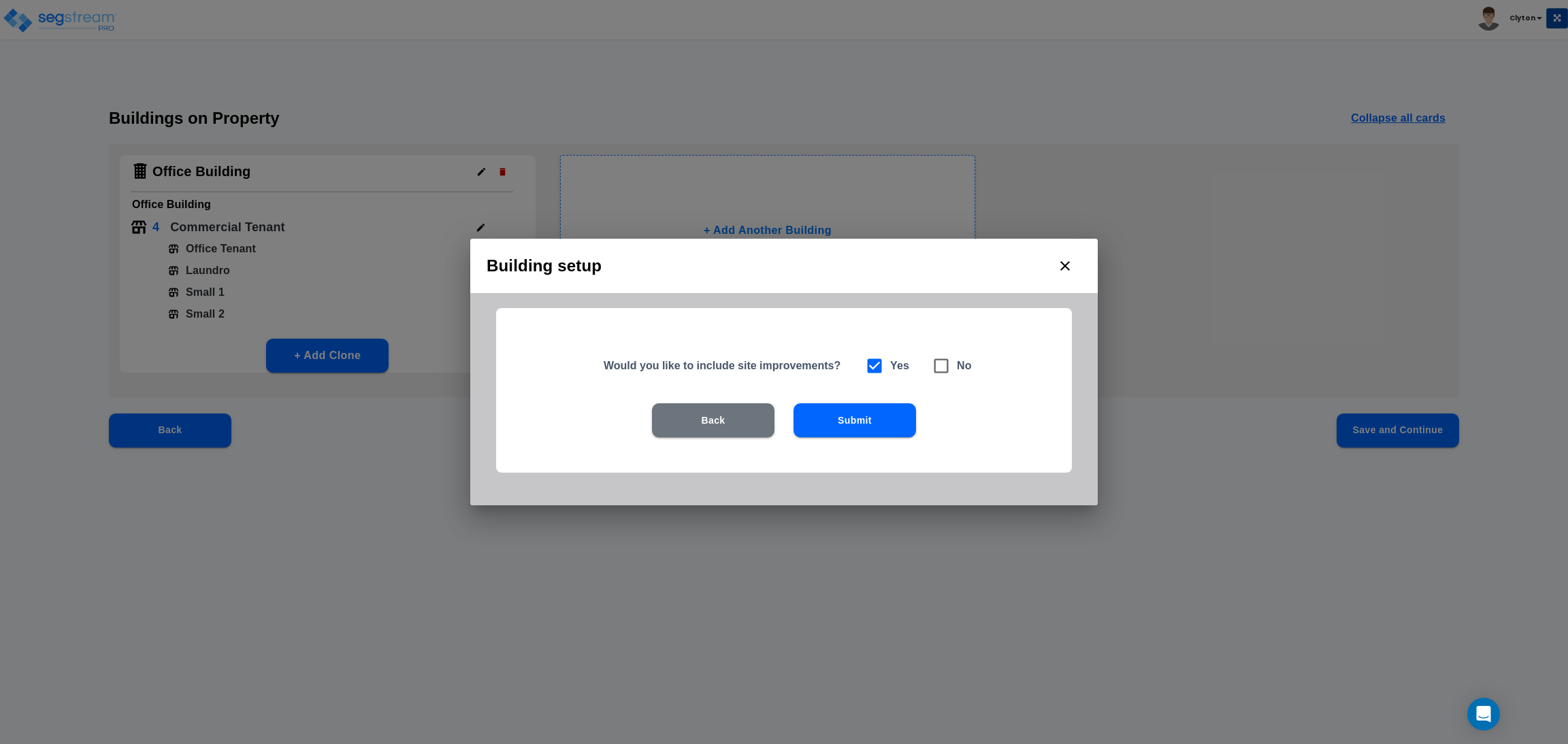
click at [939, 363] on icon at bounding box center [941, 366] width 19 height 19
checkbox input "false"
checkbox input "true"
click at [834, 424] on button "Submit" at bounding box center [855, 421] width 123 height 34
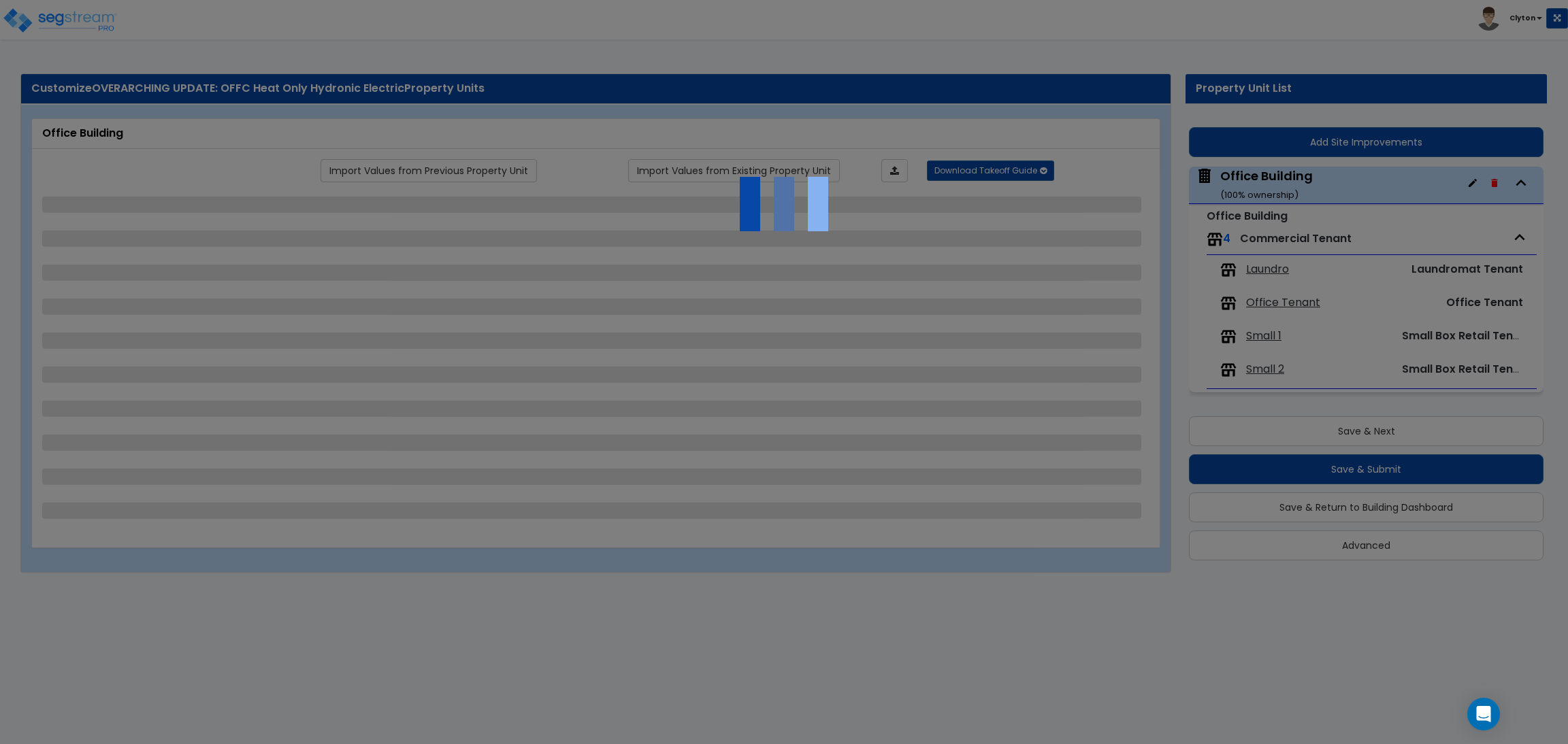
select select "7"
select select "2"
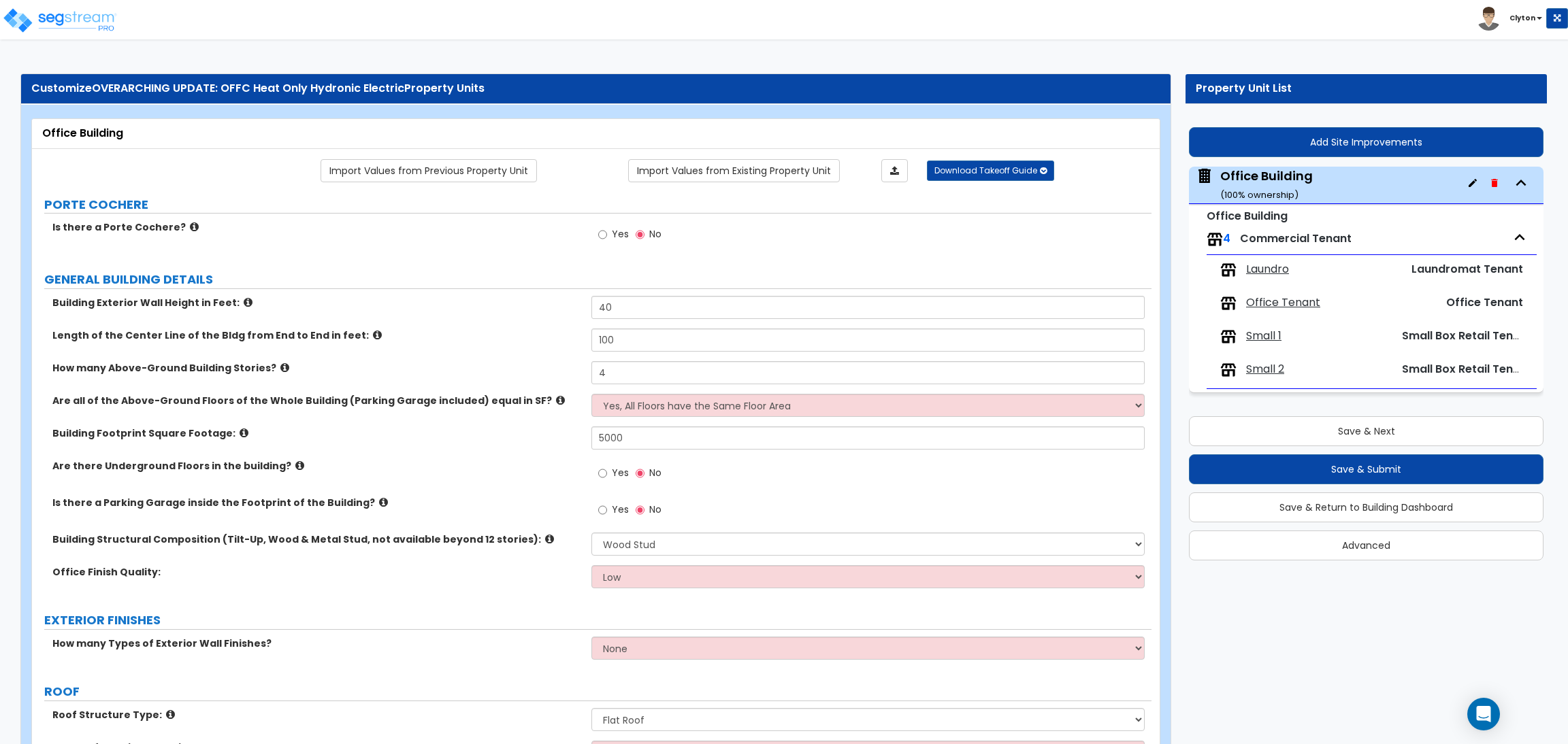
click at [1273, 271] on span "Laundro" at bounding box center [1267, 270] width 43 height 15
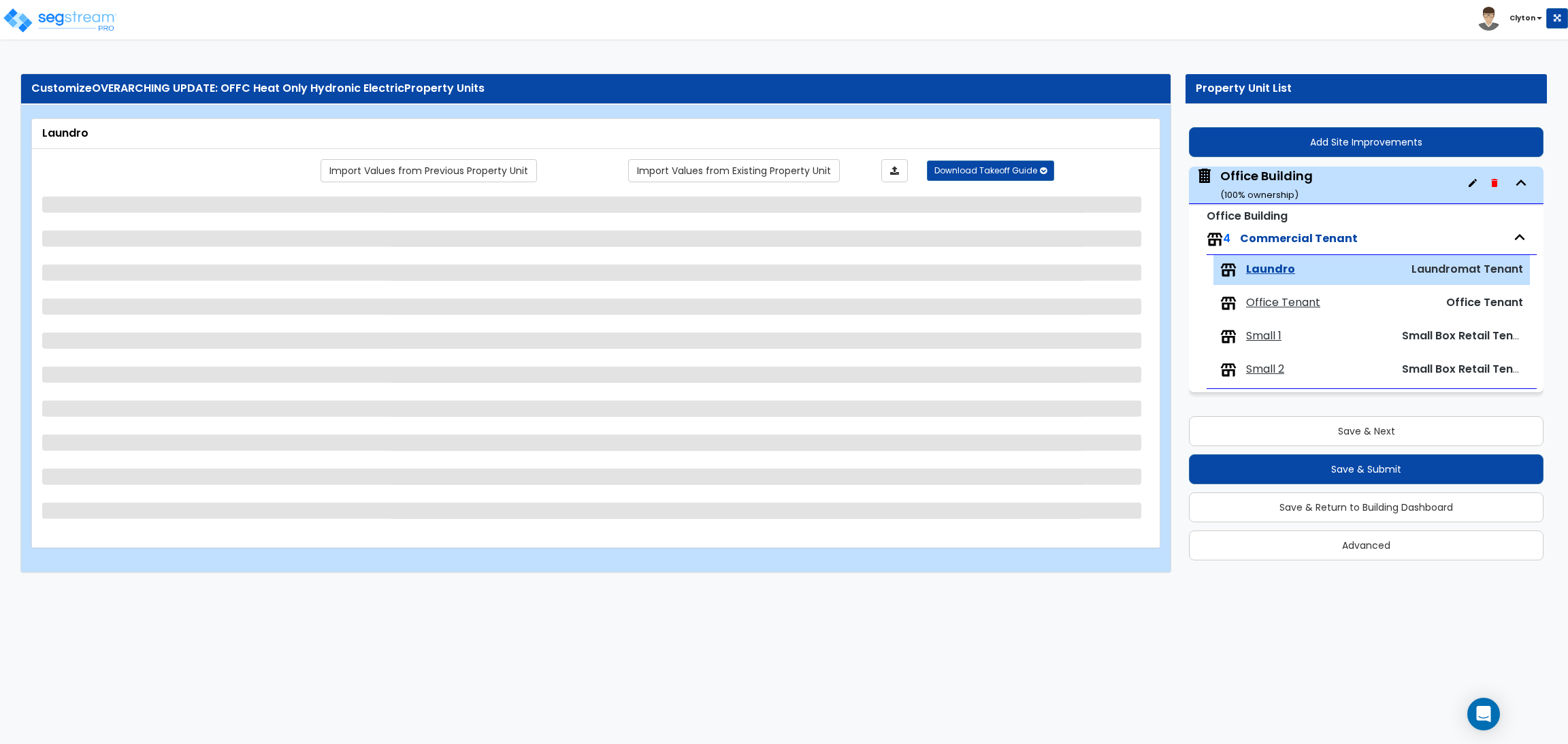
select select "1"
select select "3"
select select "1"
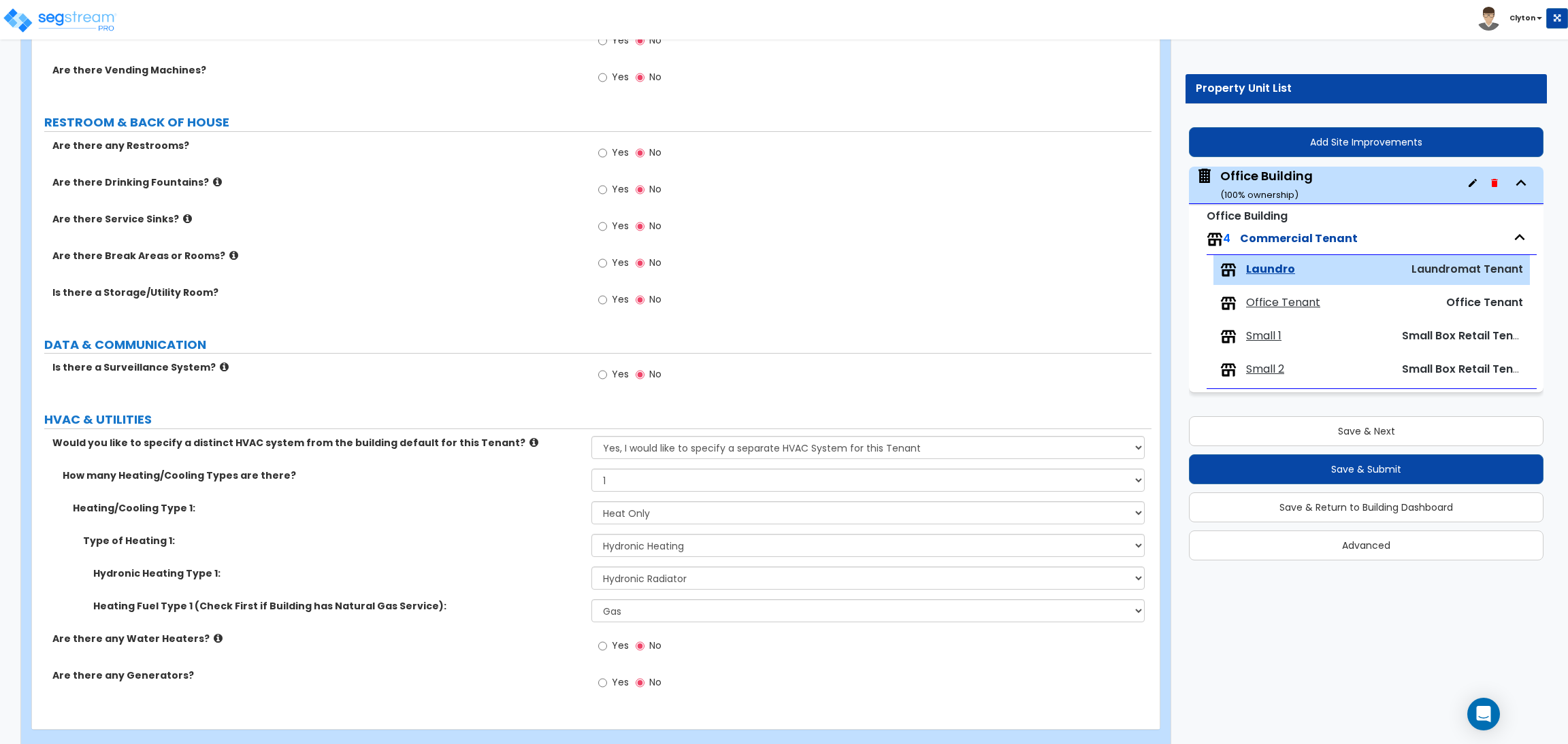
scroll to position [1302, 0]
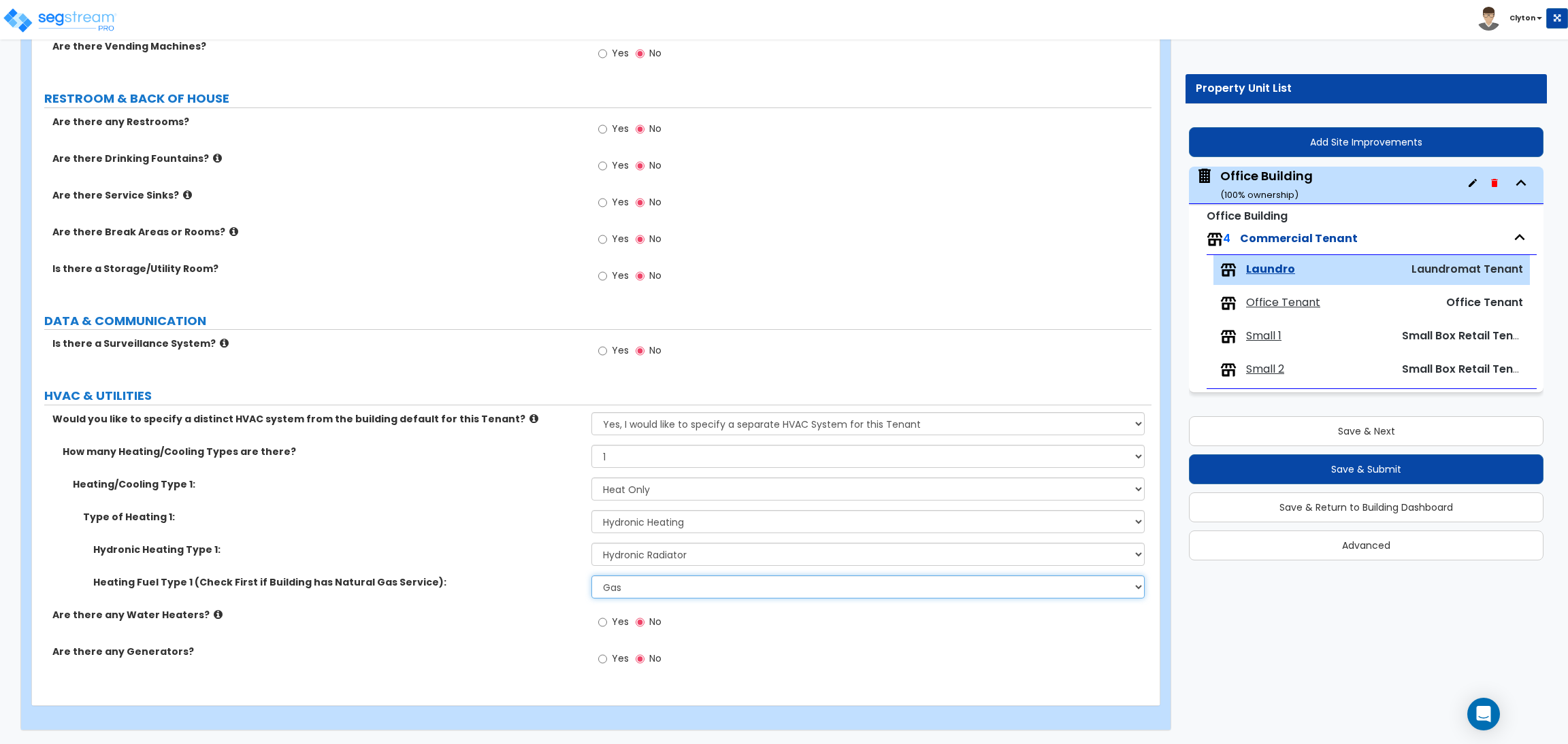
click at [671, 584] on select "Please Choose One Gas Electric" at bounding box center [867, 587] width 553 height 23
select select "2"
click at [591, 575] on select "Please Choose One Gas Electric" at bounding box center [867, 587] width 553 height 23
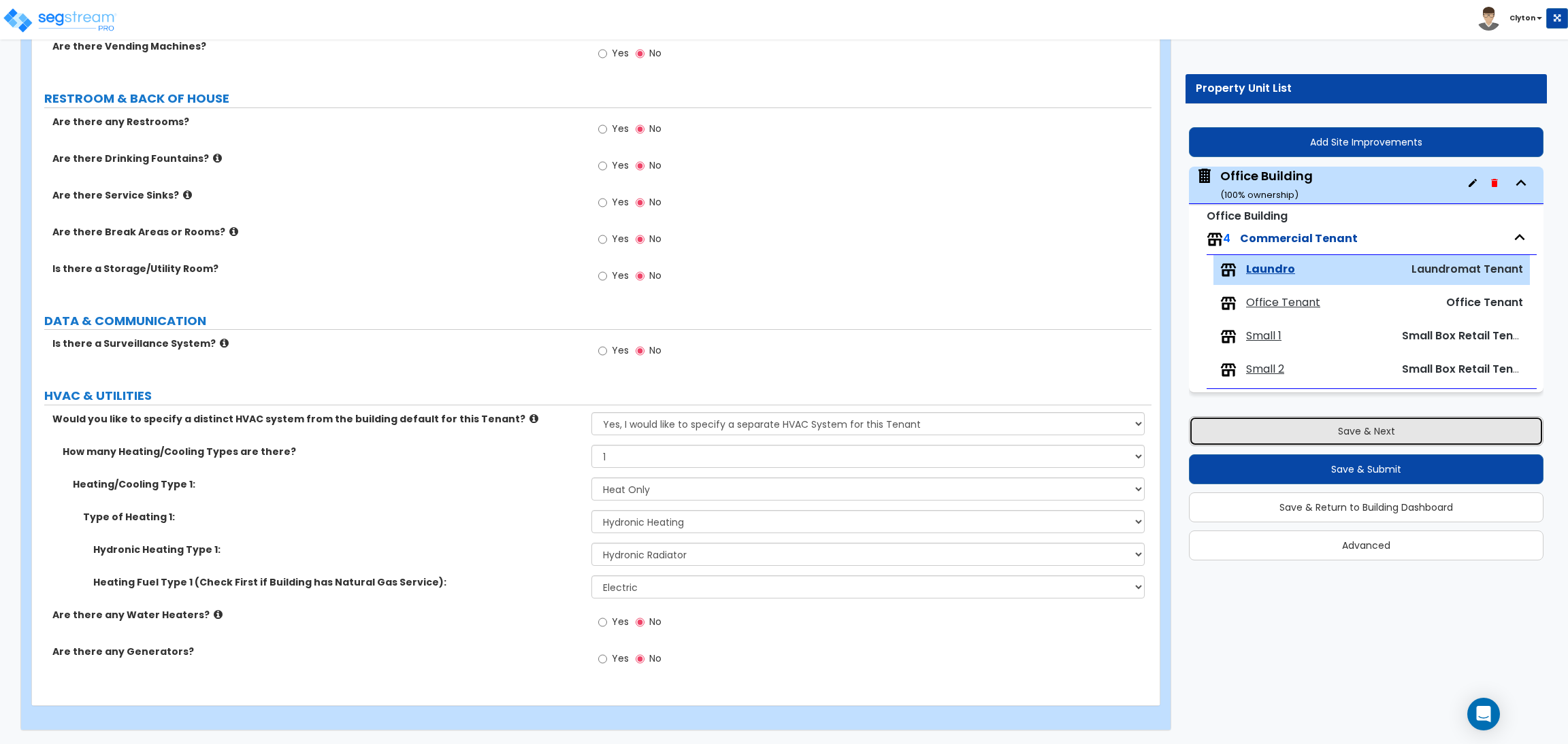
click at [1281, 441] on button "Save & Next" at bounding box center [1366, 431] width 354 height 30
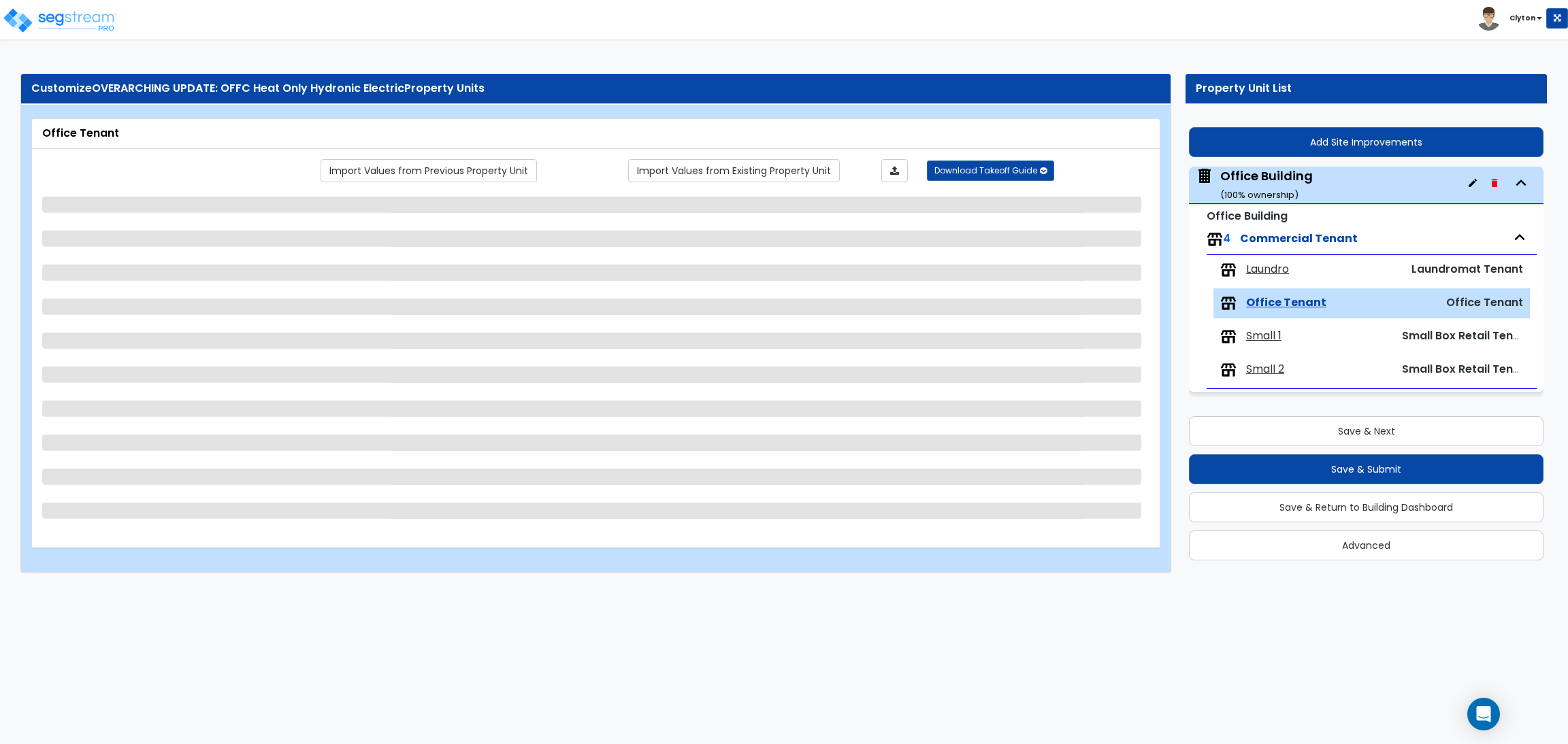
select select "1"
select select "3"
select select "2"
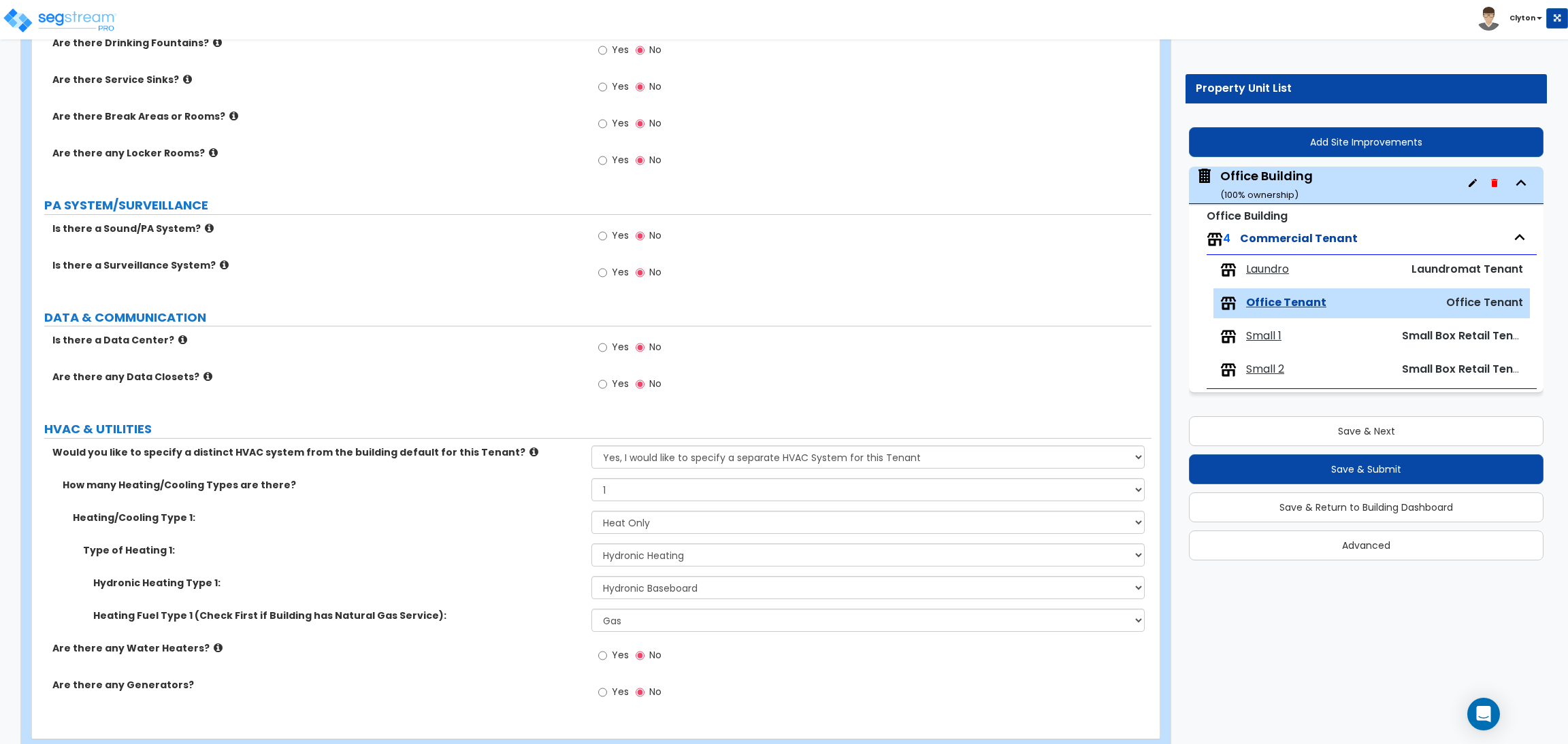
scroll to position [1387, 0]
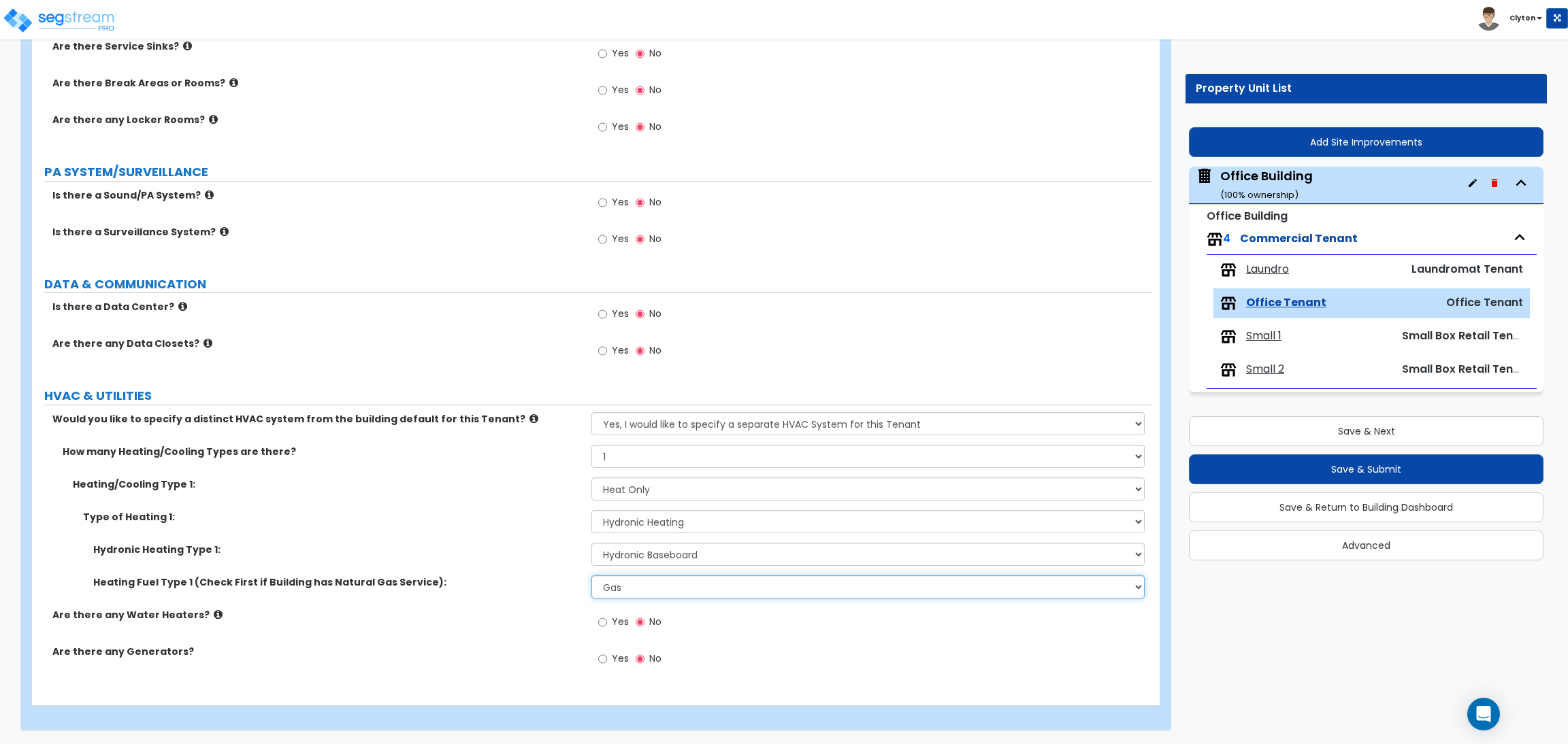
click at [661, 587] on select "Please Choose One Gas Electric" at bounding box center [867, 587] width 553 height 23
select select "2"
click at [591, 575] on select "Please Choose One Gas Electric" at bounding box center [867, 587] width 553 height 23
drag, startPoint x: 491, startPoint y: 547, endPoint x: 503, endPoint y: 545, distance: 12.2
click at [490, 545] on label "Hydronic Heating Type 1:" at bounding box center [336, 550] width 488 height 14
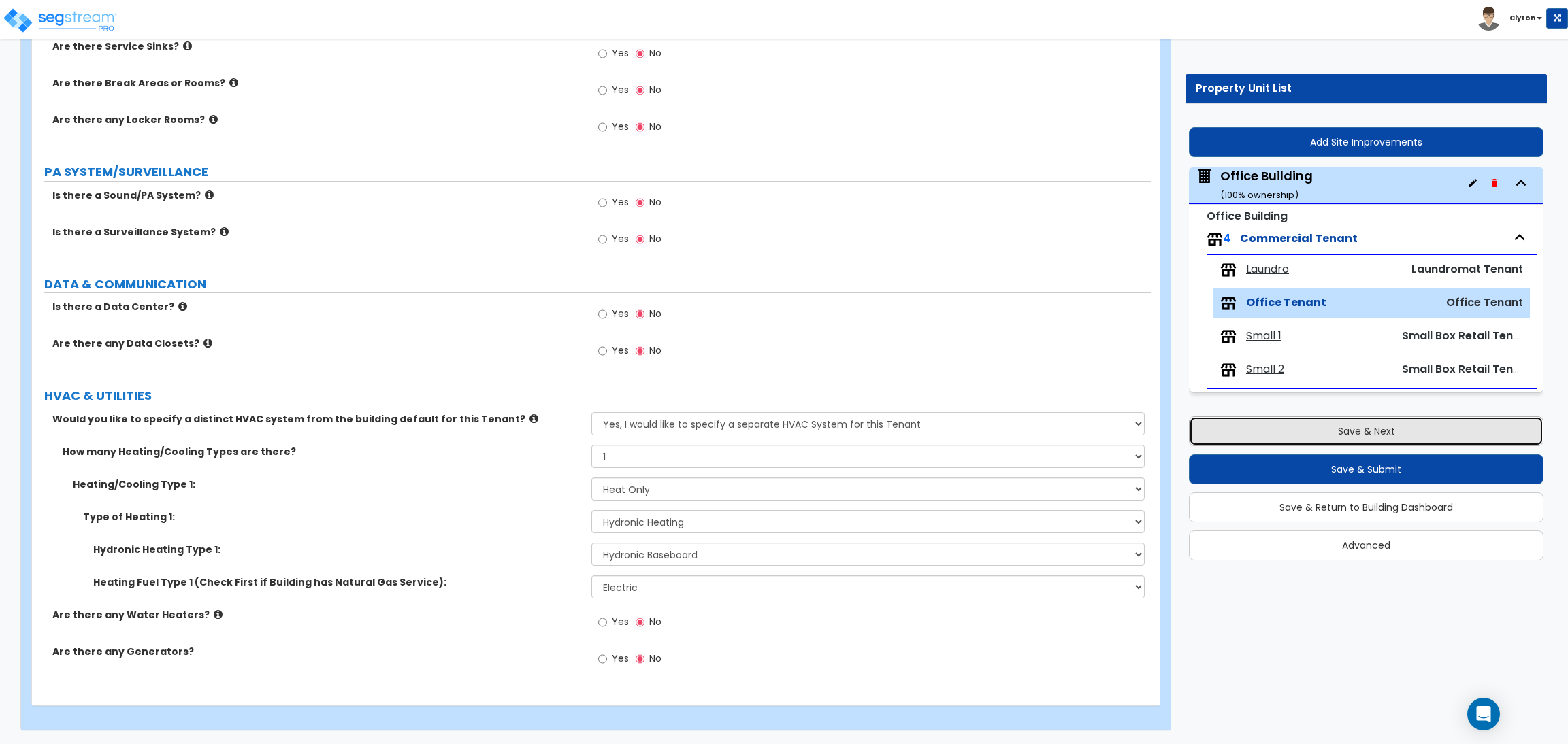
click at [1386, 425] on button "Save & Next" at bounding box center [1366, 431] width 354 height 30
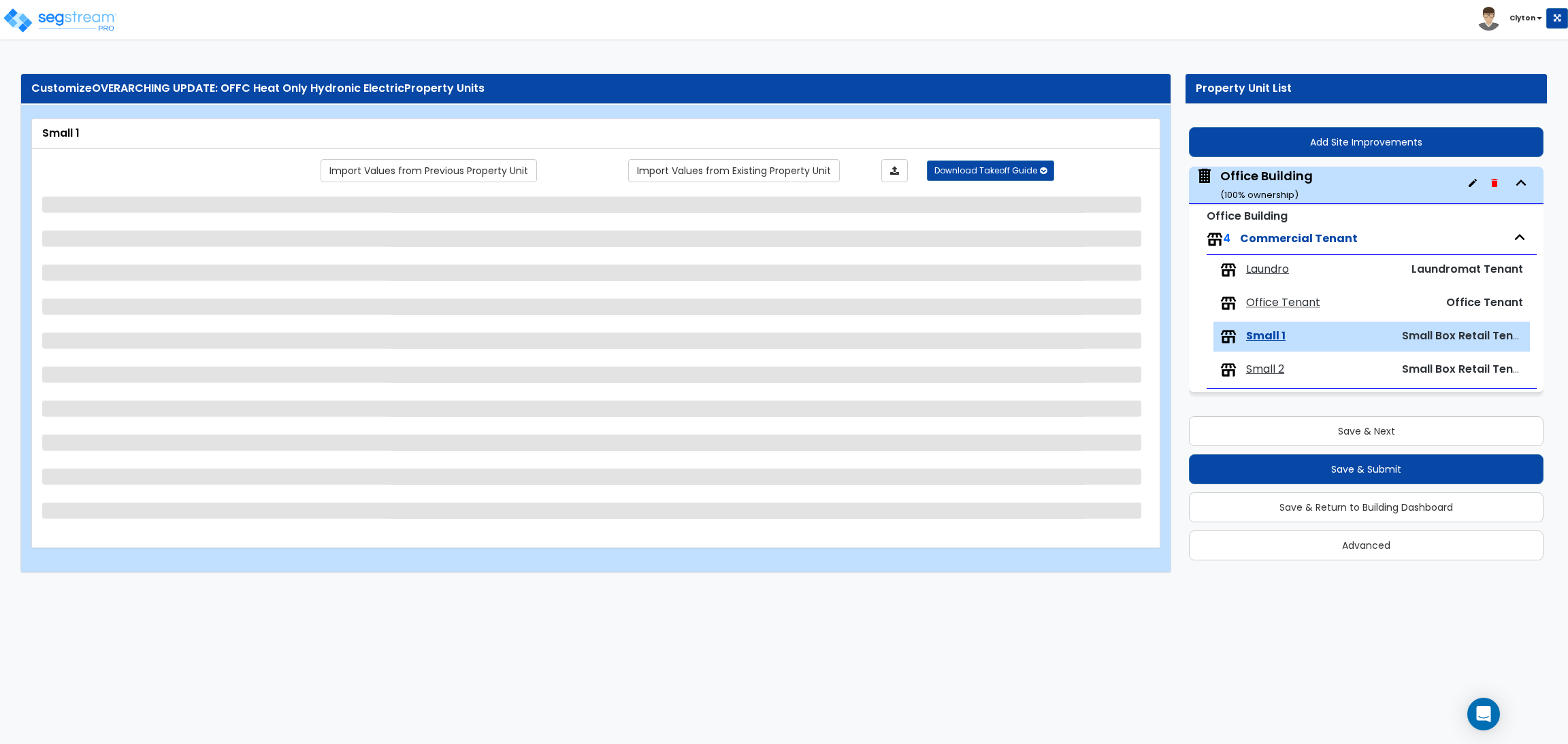
select select "1"
select select "3"
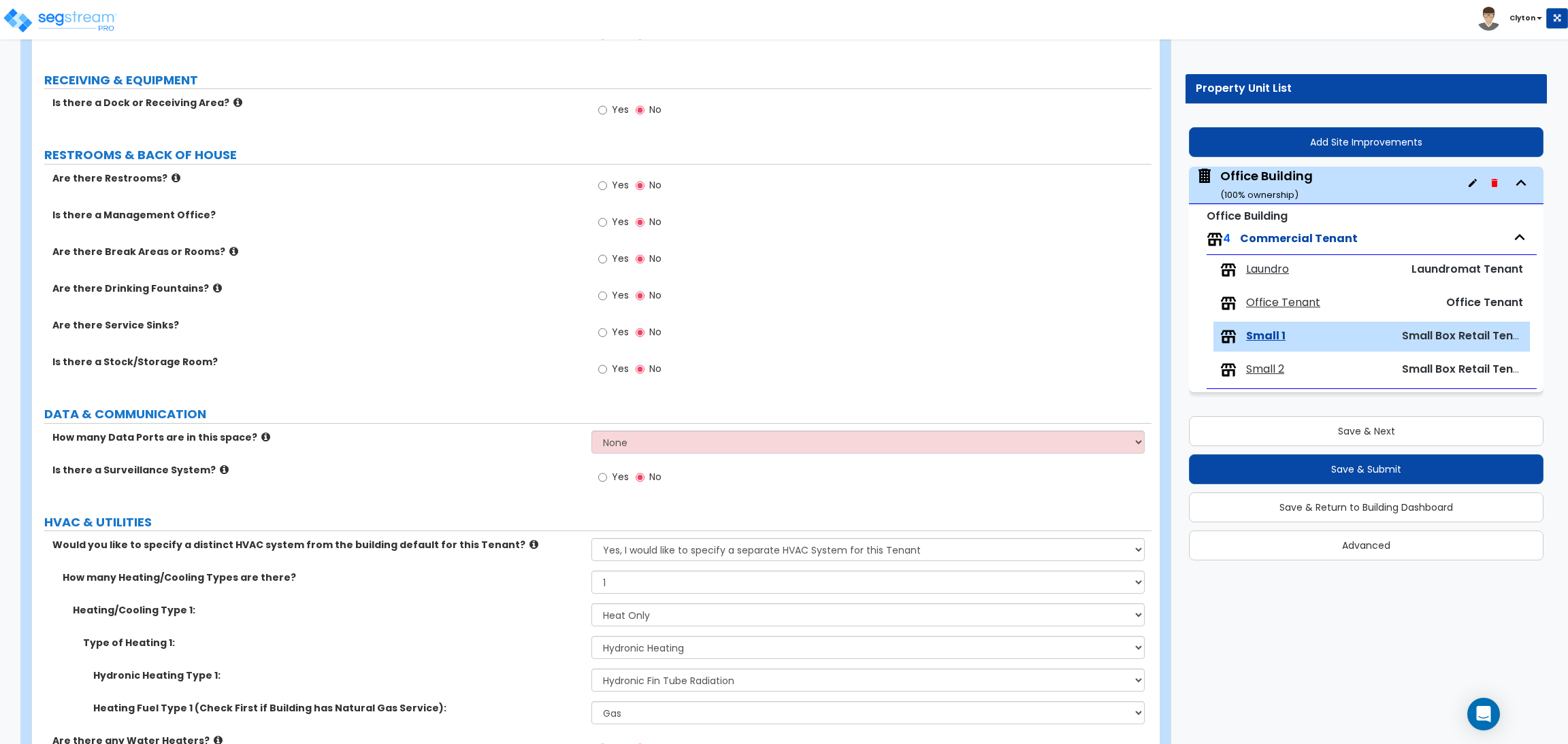
scroll to position [1161, 0]
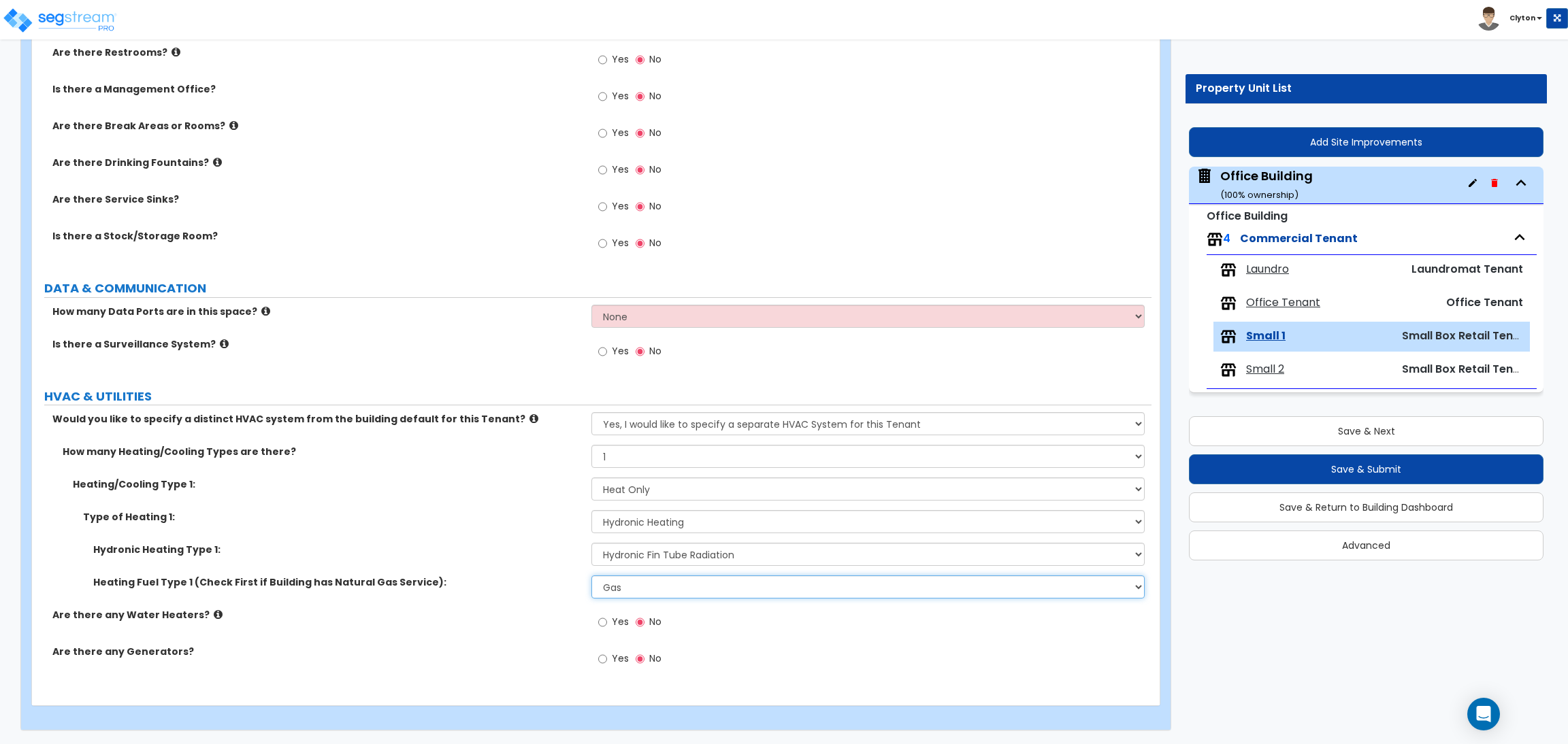
click at [651, 580] on select "Please Choose One Gas Electric" at bounding box center [867, 587] width 553 height 23
select select "2"
click at [591, 575] on select "Please Choose One Gas Electric" at bounding box center [867, 587] width 553 height 23
click at [516, 543] on label "Hydronic Heating Type 1:" at bounding box center [336, 550] width 488 height 14
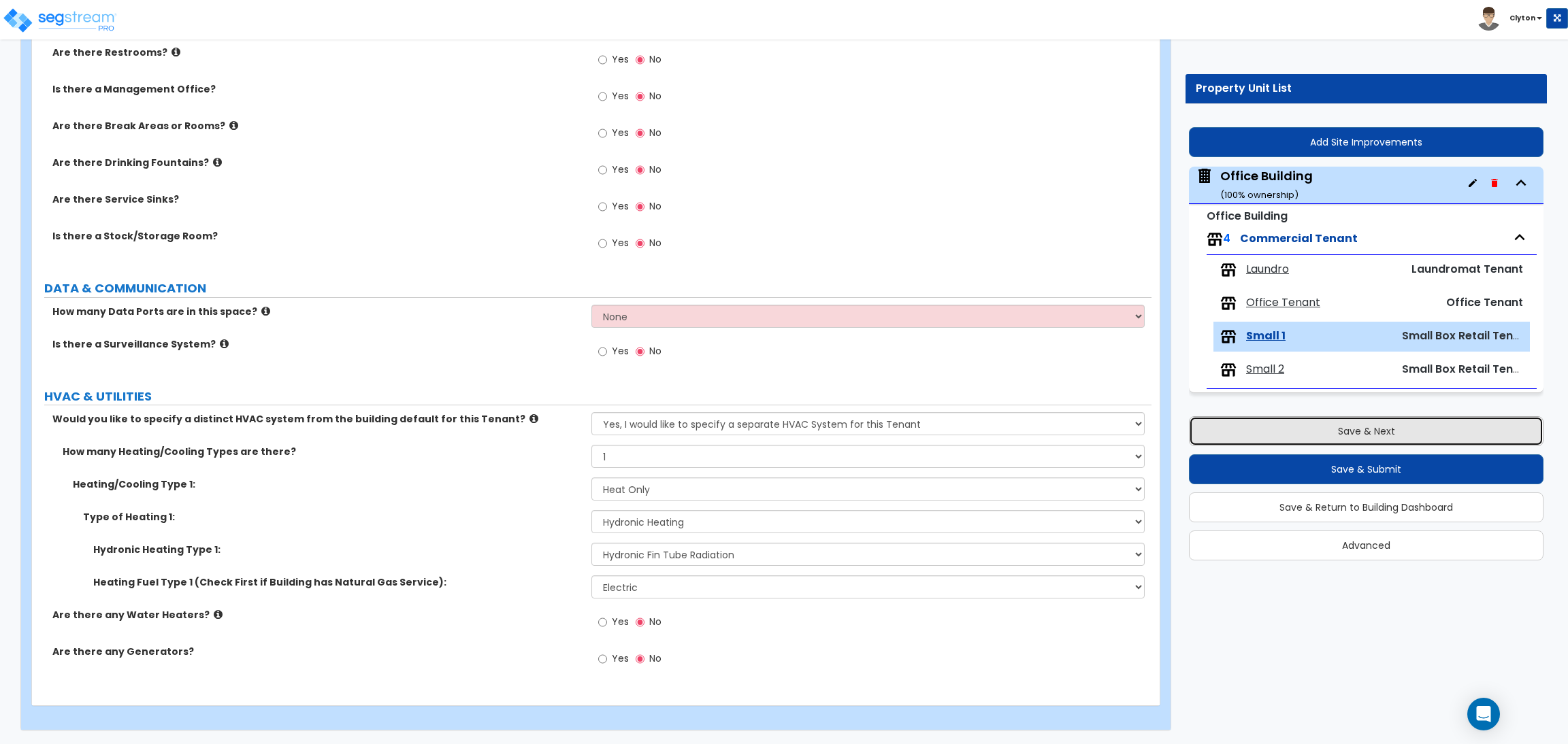
drag, startPoint x: 1346, startPoint y: 436, endPoint x: 1332, endPoint y: 438, distance: 14.1
click at [1344, 436] on button "Save & Next" at bounding box center [1366, 431] width 354 height 30
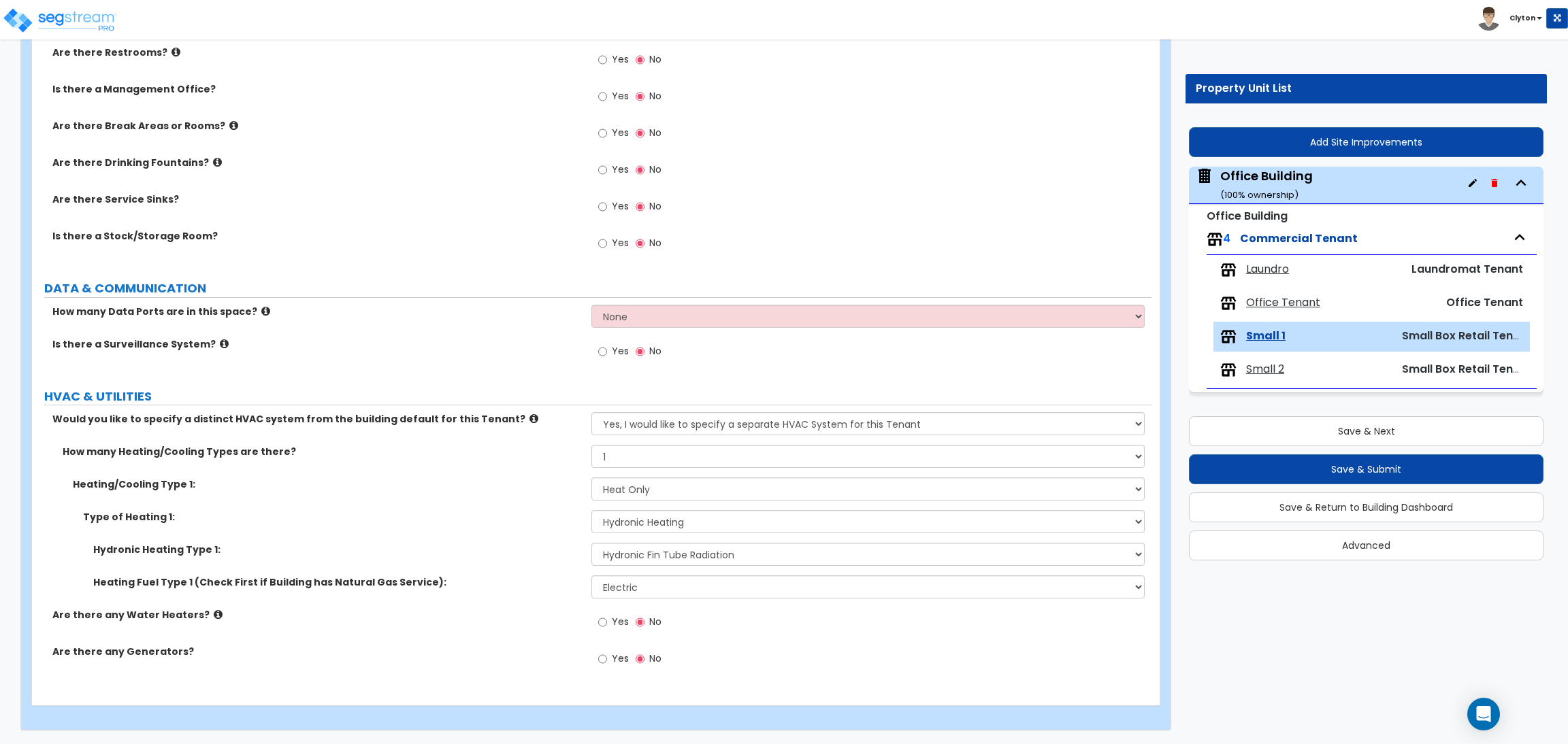
scroll to position [0, 0]
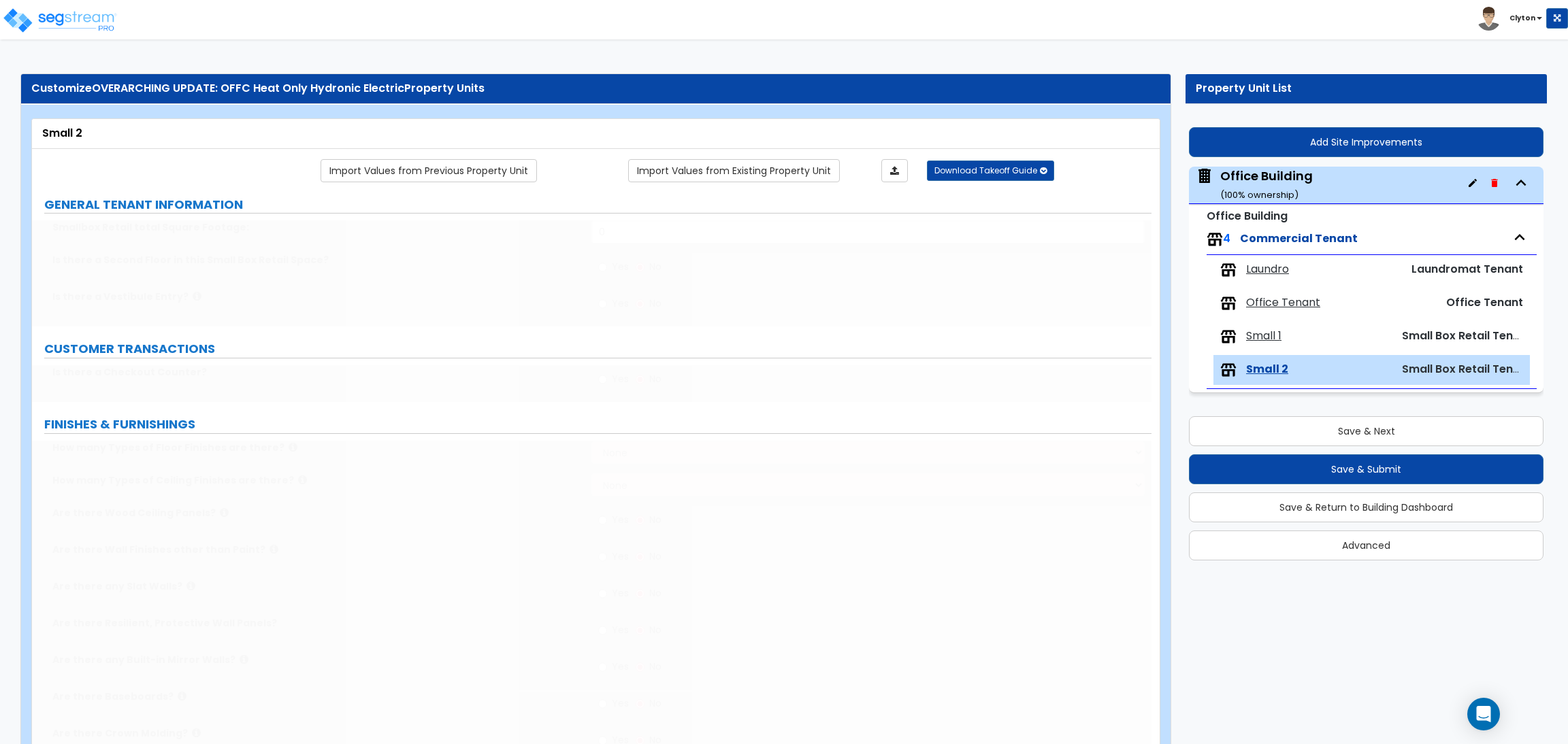
type input "5000"
select select "1"
select select "3"
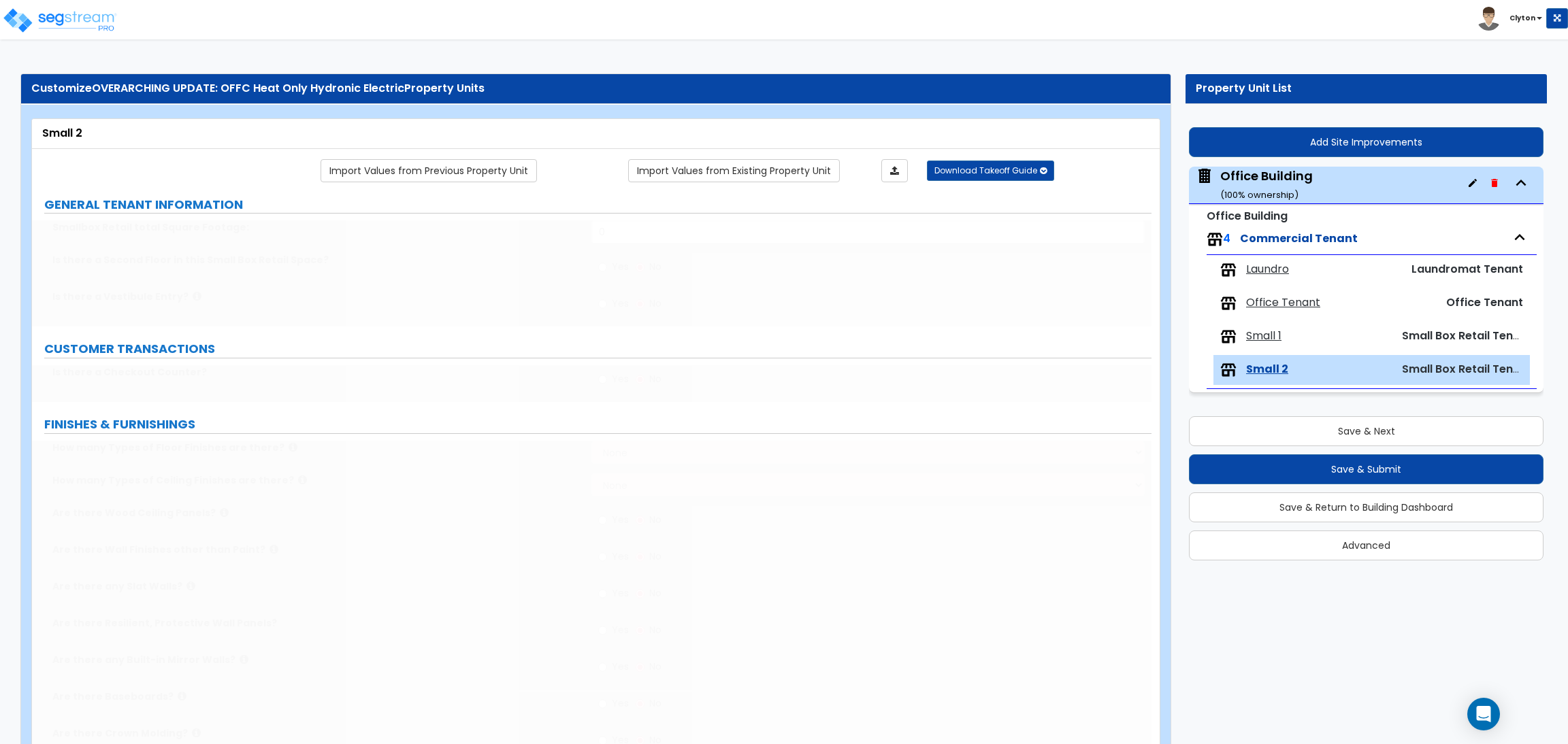
select select "4"
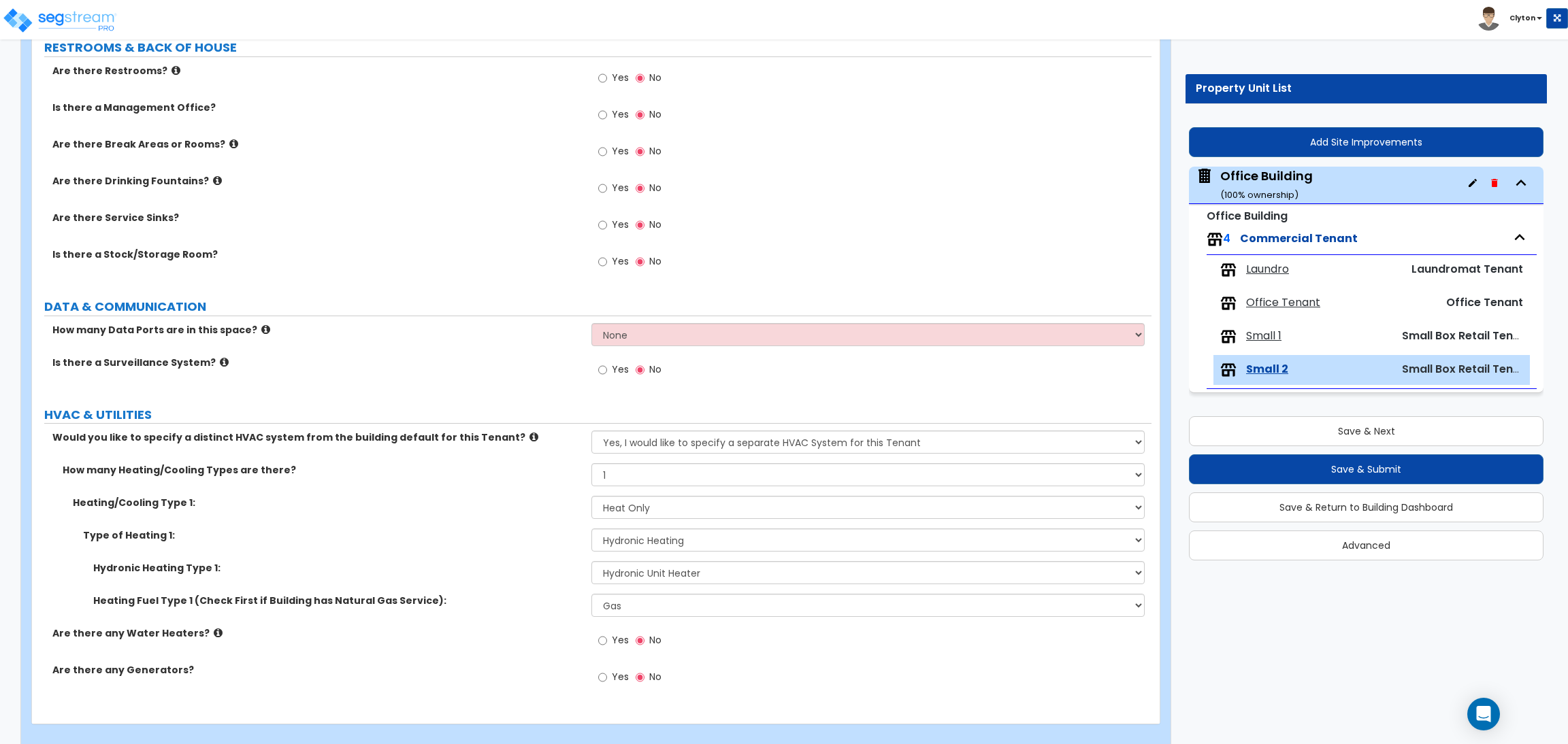
scroll to position [1161, 0]
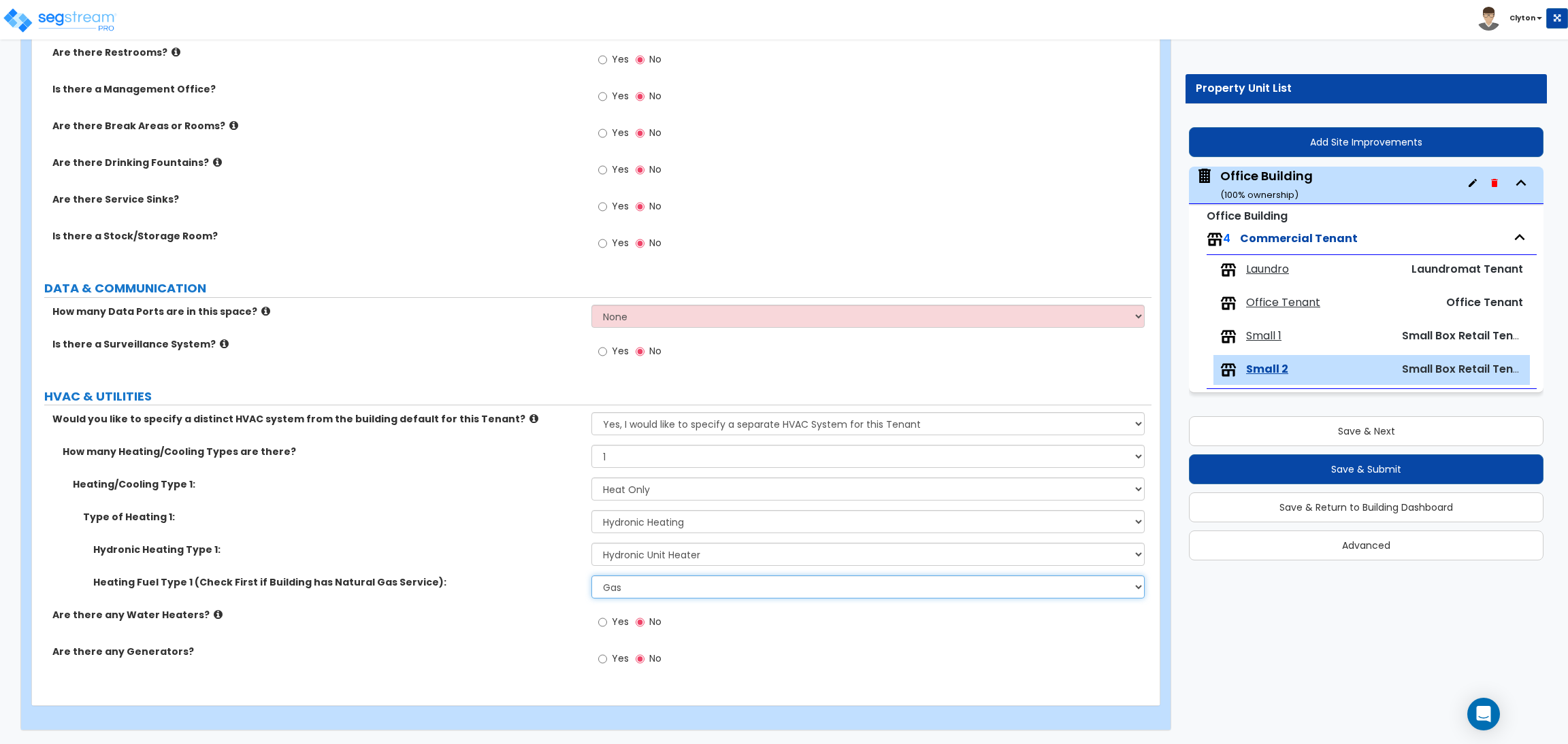
click at [639, 583] on select "Please Choose One Gas Electric" at bounding box center [867, 587] width 553 height 23
select select "2"
click at [591, 575] on select "Please Choose One Gas Electric" at bounding box center [867, 587] width 553 height 23
click at [476, 512] on label "Type of Heating 1:" at bounding box center [331, 517] width 498 height 14
click at [713, 549] on select "Please Choose One Hydronic Radiator Hydronic Baseboard Hydronic Fin Tube Radiat…" at bounding box center [867, 554] width 553 height 23
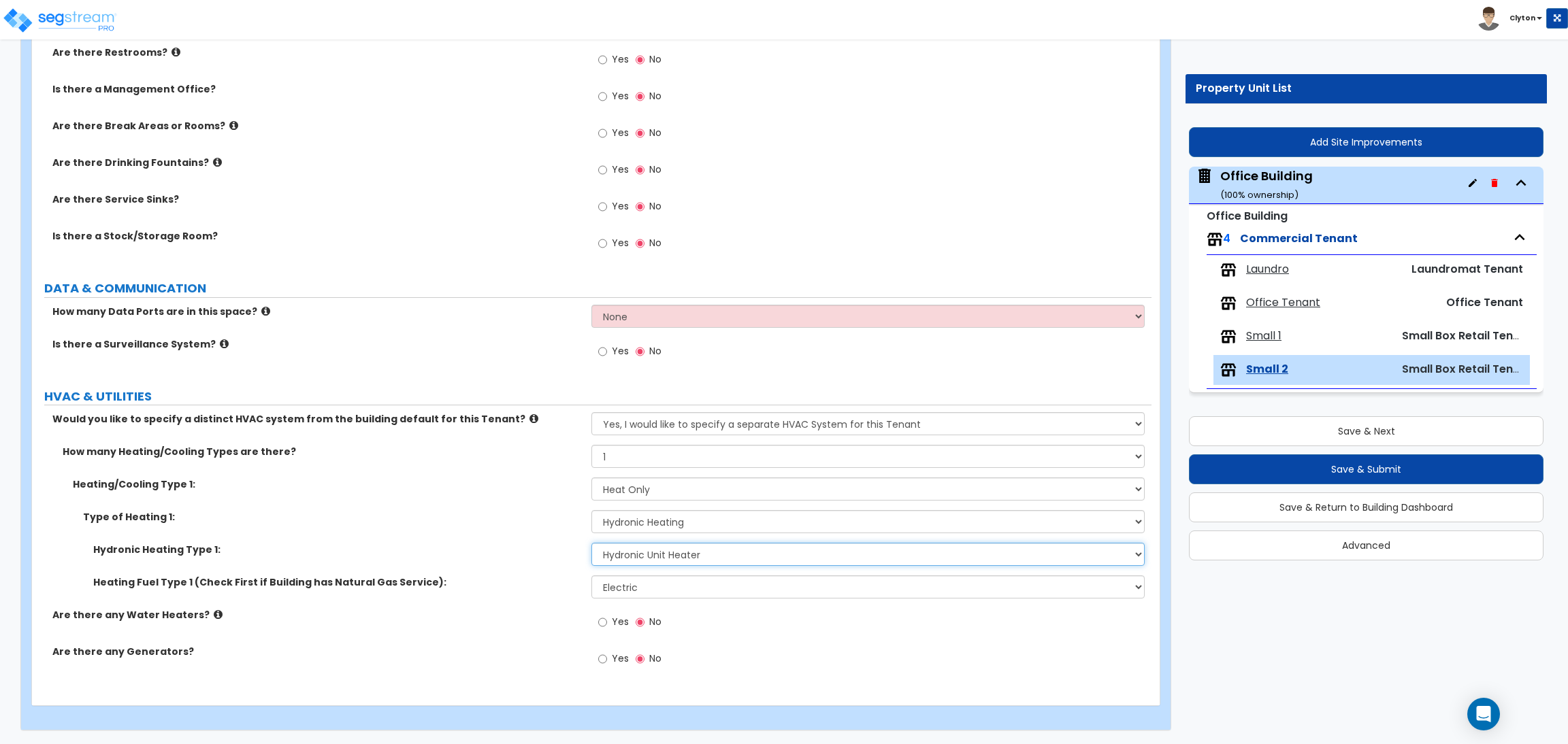
click at [713, 549] on select "Please Choose One Hydronic Radiator Hydronic Baseboard Hydronic Fin Tube Radiat…" at bounding box center [867, 554] width 553 height 23
click at [1263, 336] on span "Small 1" at bounding box center [1264, 336] width 36 height 15
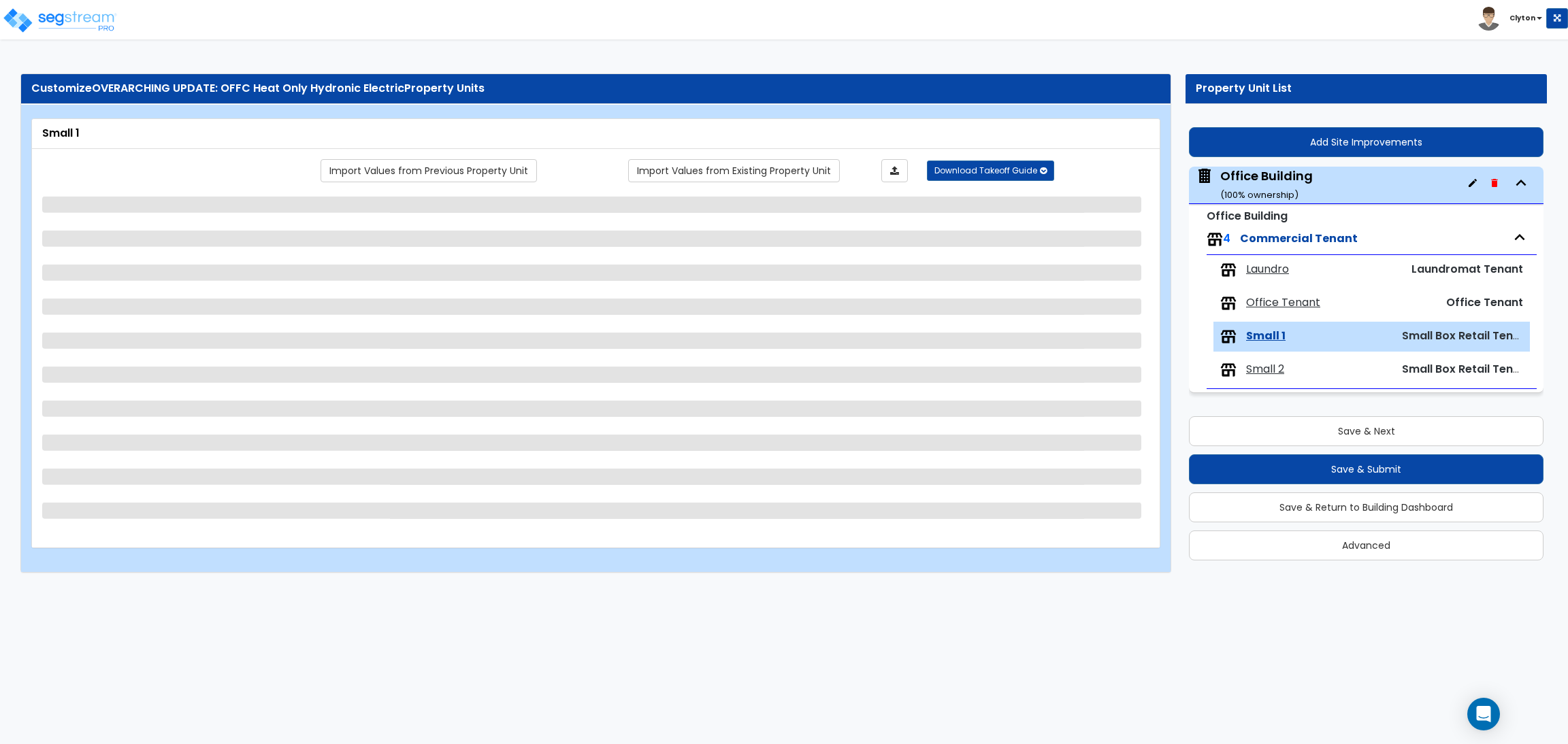
scroll to position [0, 0]
select select "1"
select select "3"
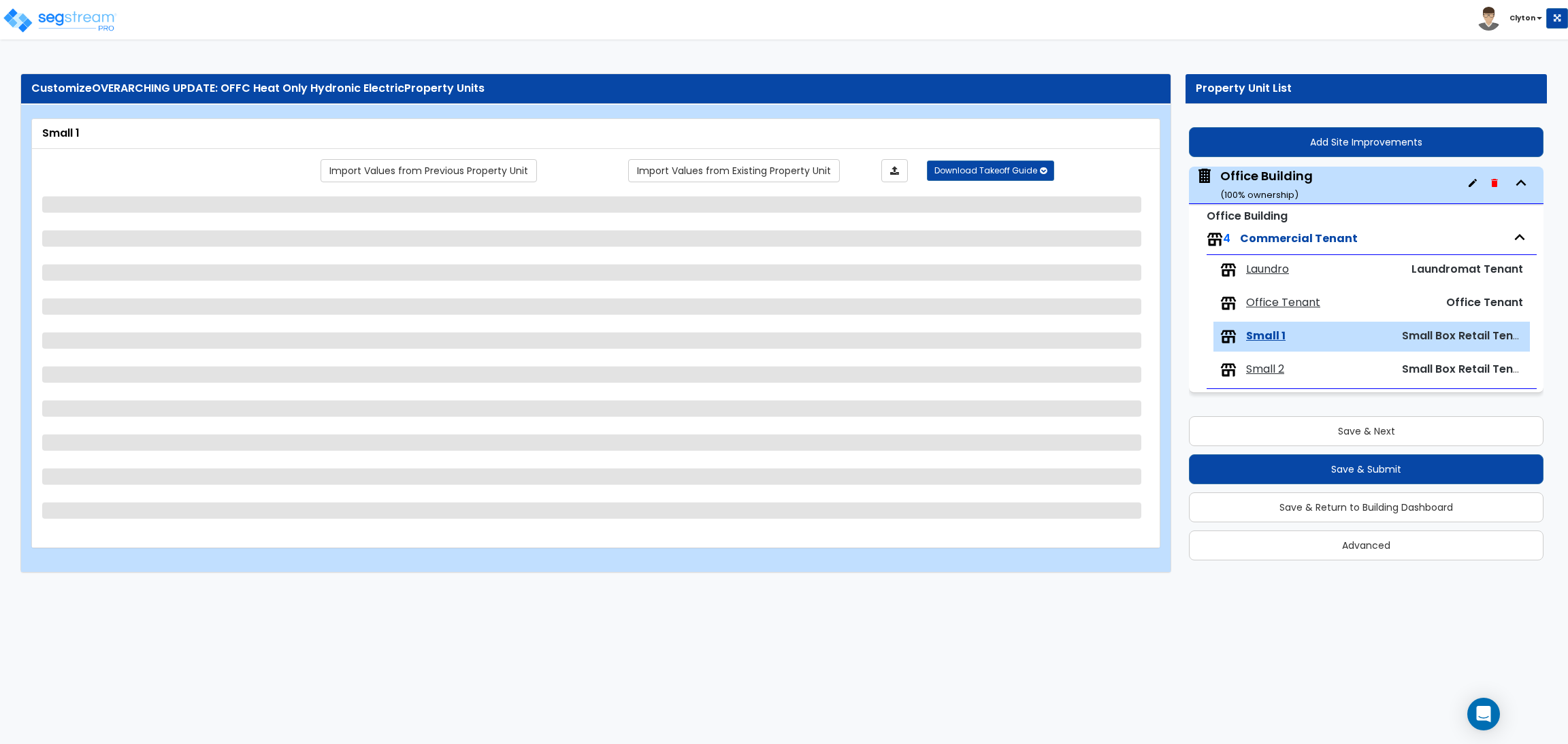
select select "3"
select select "2"
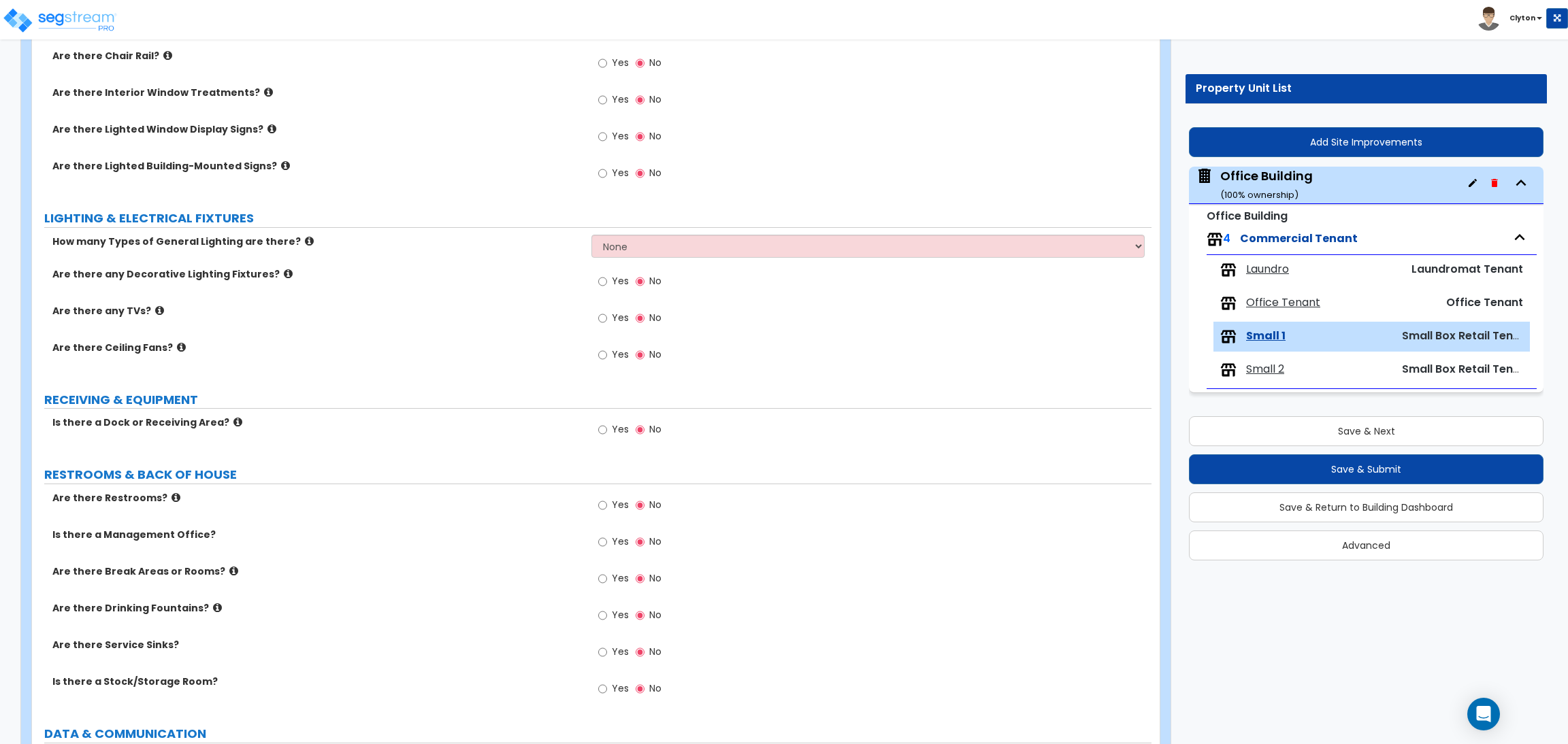
scroll to position [1161, 0]
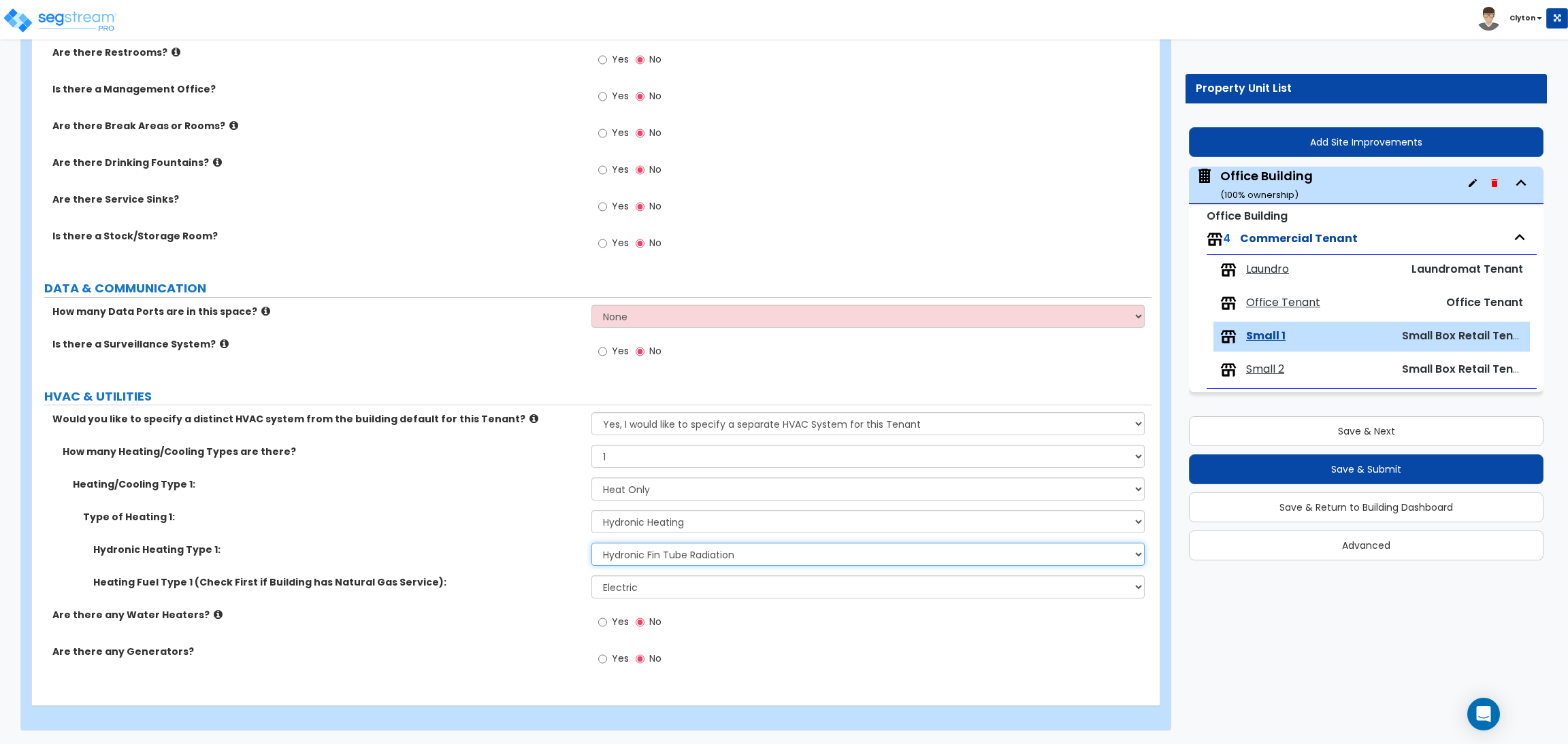
click at [683, 547] on select "Please Choose One Hydronic Radiator Hydronic Baseboard Hydronic Fin Tube Radiat…" at bounding box center [867, 554] width 553 height 23
click at [512, 526] on div "Type of Heating 1: Please Choose One Wall Heater Electric Baseboard Heater Hydr…" at bounding box center [592, 526] width 1120 height 32
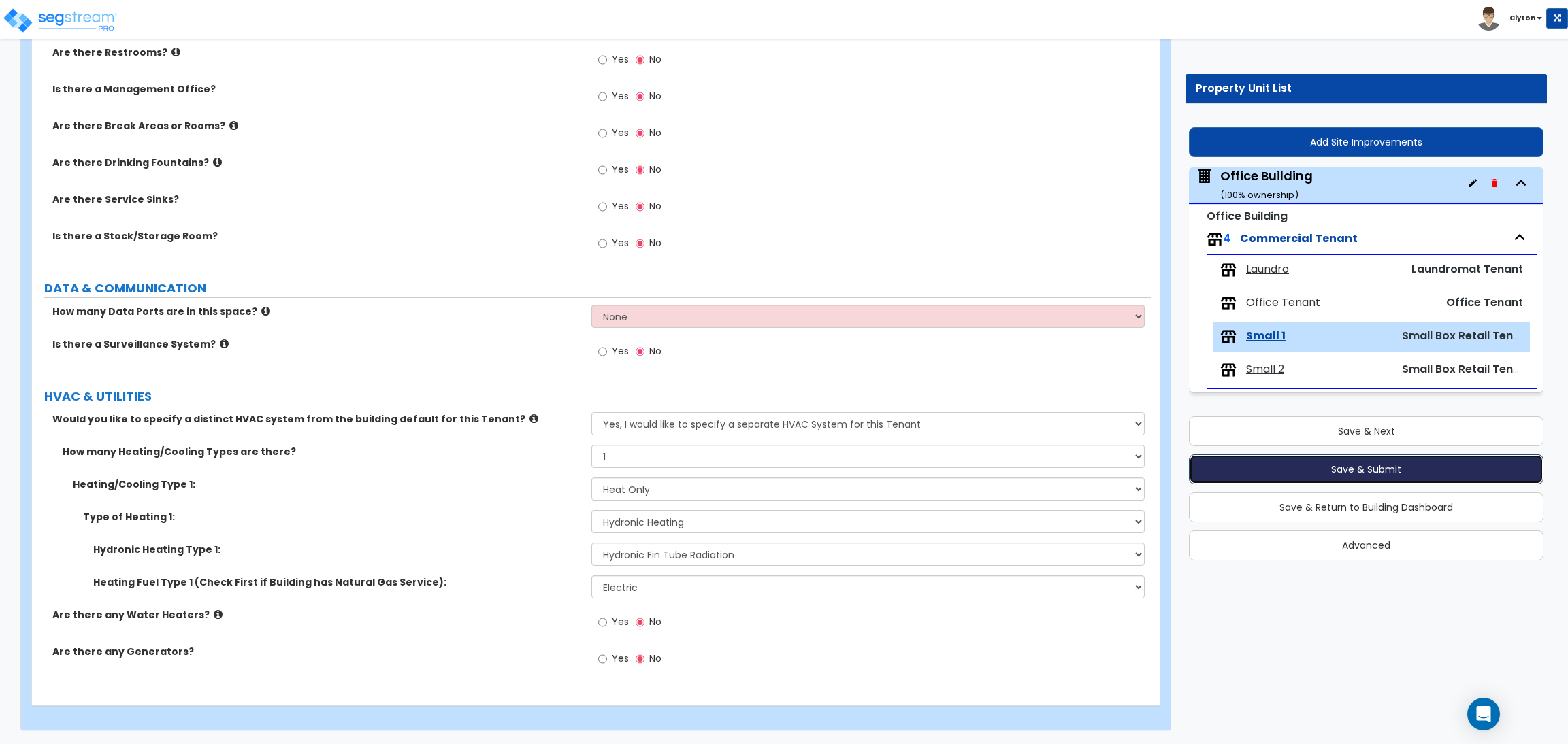
click at [1348, 476] on button "Save & Submit" at bounding box center [1366, 469] width 354 height 30
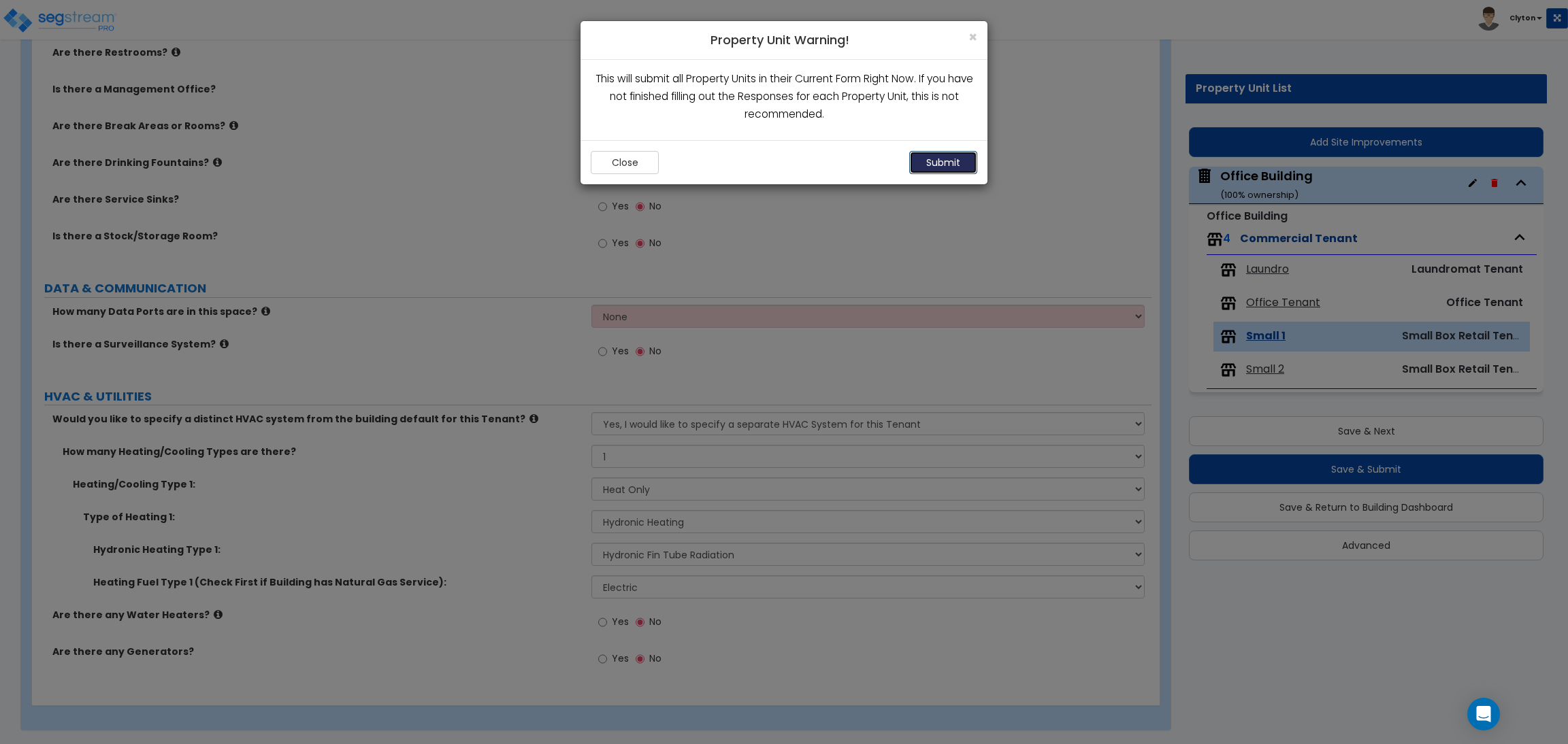
click at [940, 169] on button "Submit" at bounding box center [944, 162] width 68 height 23
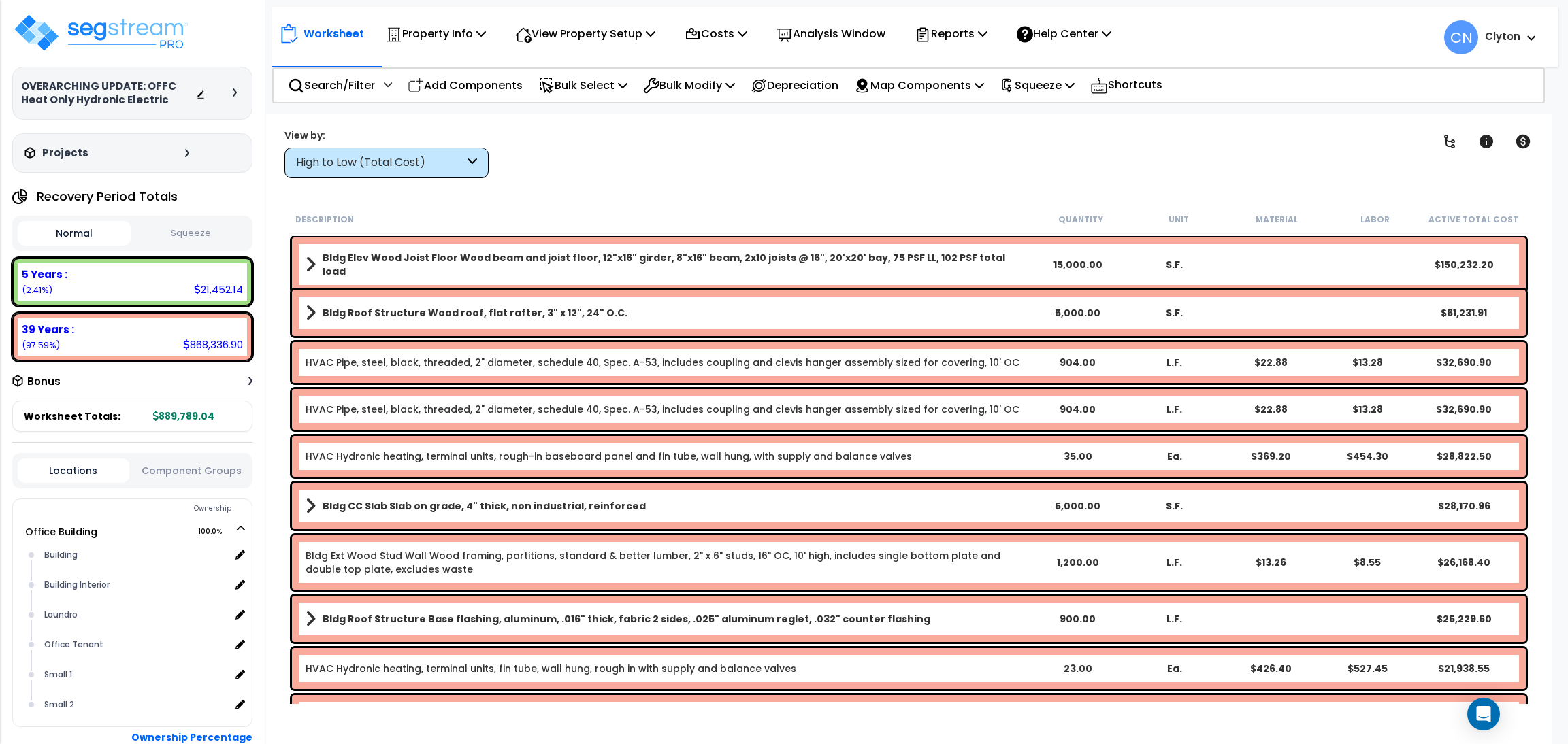
click at [393, 164] on div "High to Low (Total Cost)" at bounding box center [380, 163] width 168 height 15
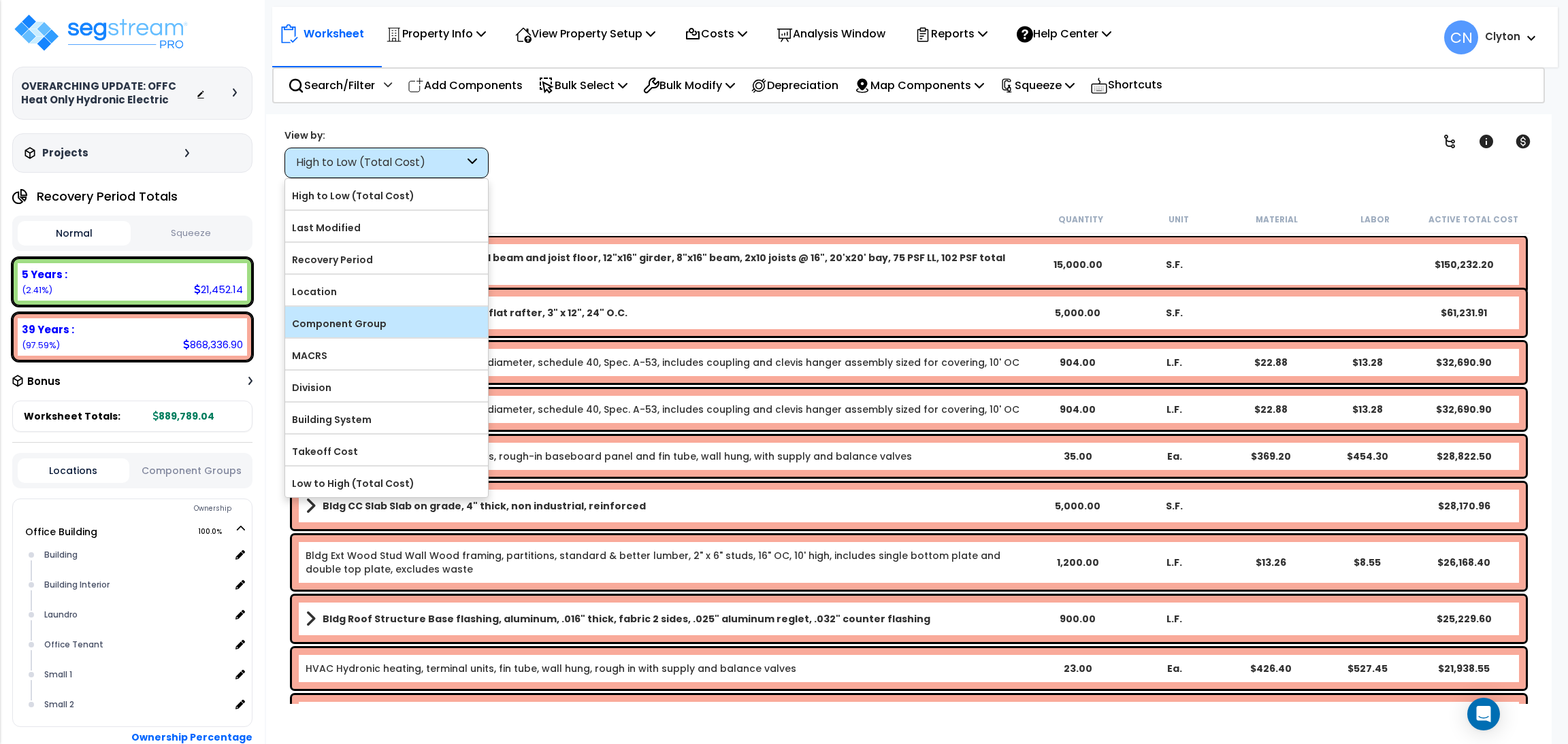
click at [395, 328] on label "Component Group" at bounding box center [387, 323] width 203 height 20
click at [0, 0] on input "Component Group" at bounding box center [0, 0] width 0 height 0
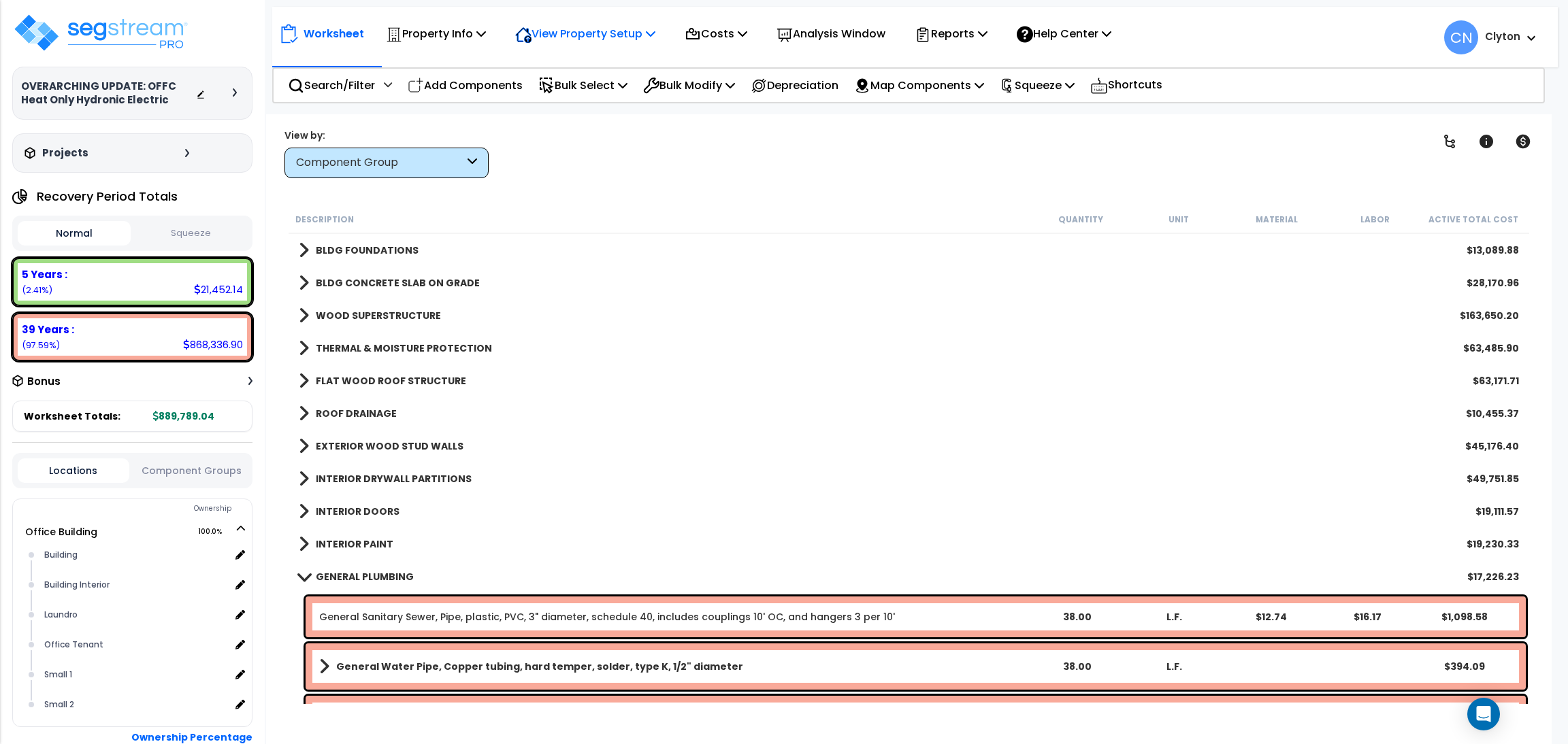
click at [526, 28] on icon at bounding box center [523, 35] width 15 height 14
click at [559, 97] on link "View Questionnaire" at bounding box center [576, 93] width 135 height 27
click at [334, 89] on p "Search/Filter" at bounding box center [331, 85] width 87 height 19
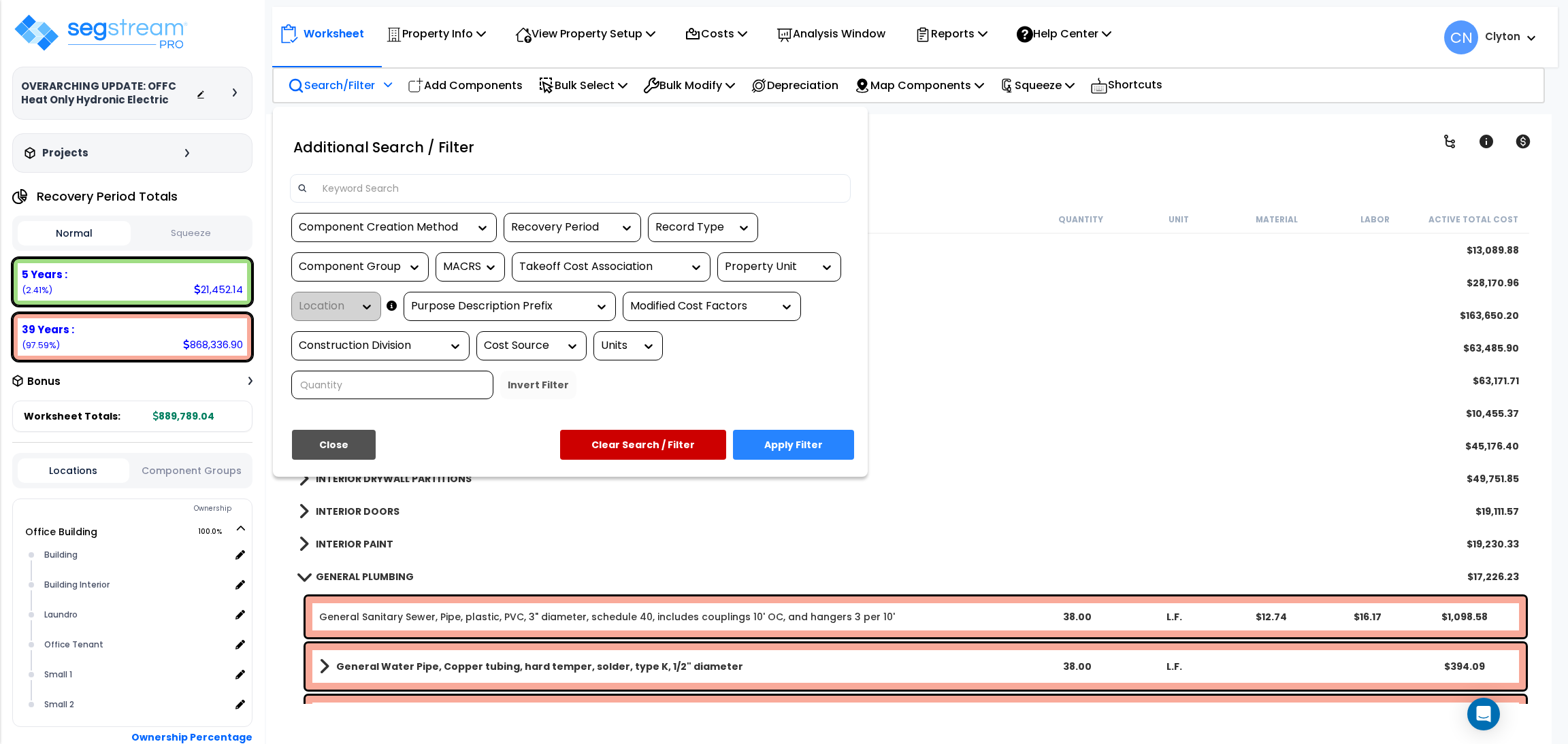
click at [757, 272] on div "Property Unit" at bounding box center [769, 266] width 89 height 15
click at [744, 303] on div "Office Building" at bounding box center [819, 307] width 204 height 37
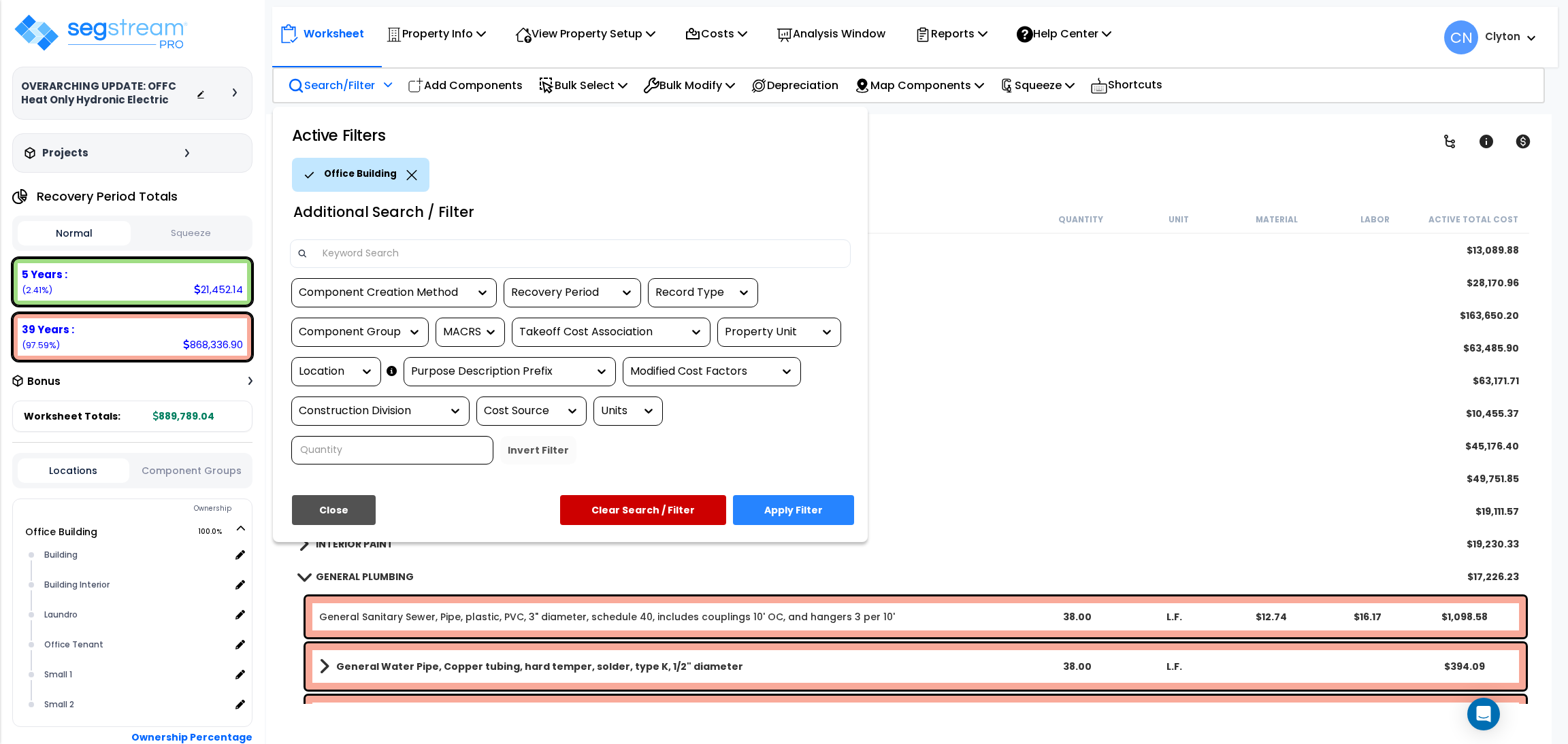
click at [330, 368] on div "Location" at bounding box center [326, 372] width 55 height 15
drag, startPoint x: 161, startPoint y: 455, endPoint x: 164, endPoint y: 463, distance: 8.5
click at [164, 463] on div "Locations Component Groups" at bounding box center [132, 471] width 240 height 36
click at [164, 463] on button "Component Groups" at bounding box center [192, 471] width 112 height 15
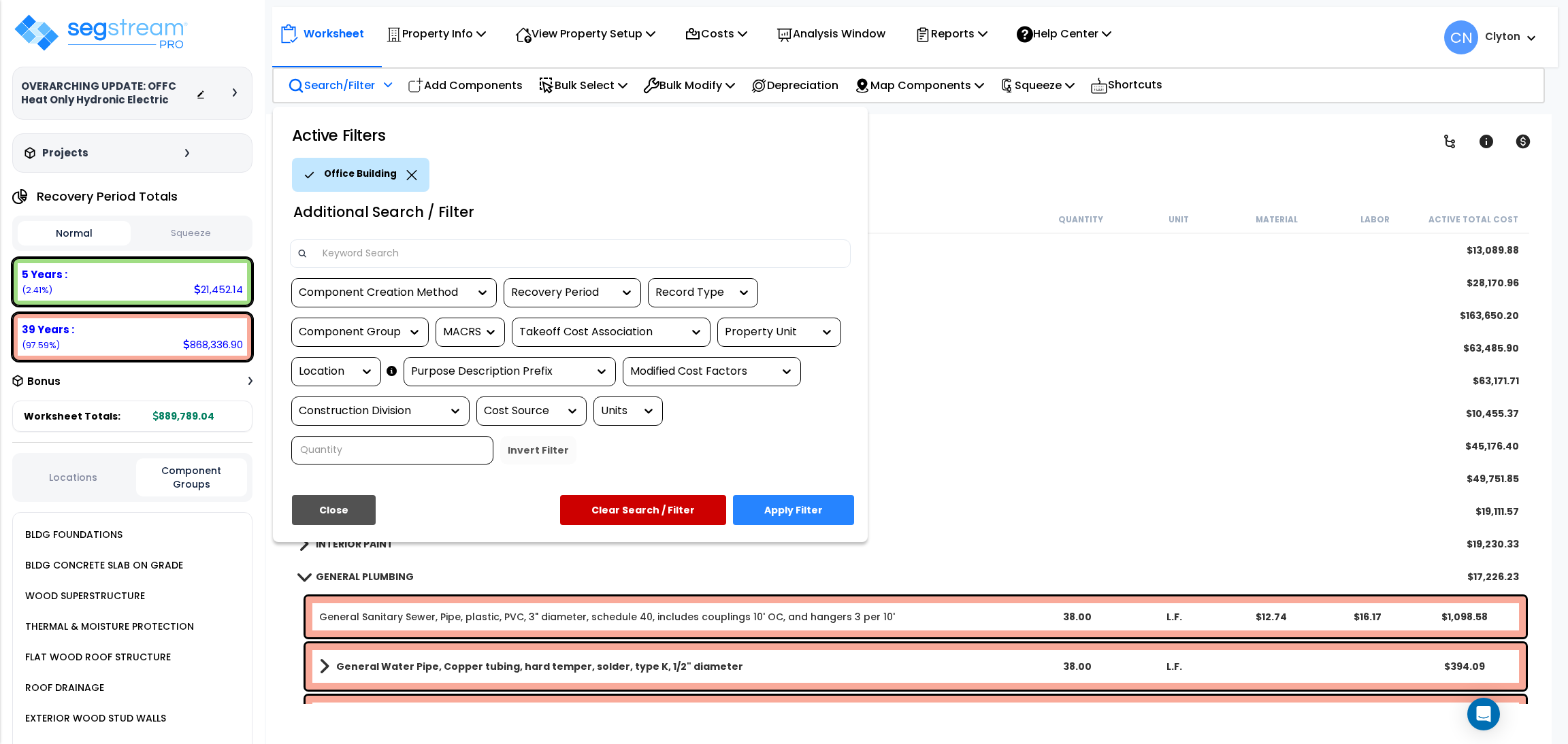
click at [76, 470] on button "Locations" at bounding box center [73, 478] width 112 height 15
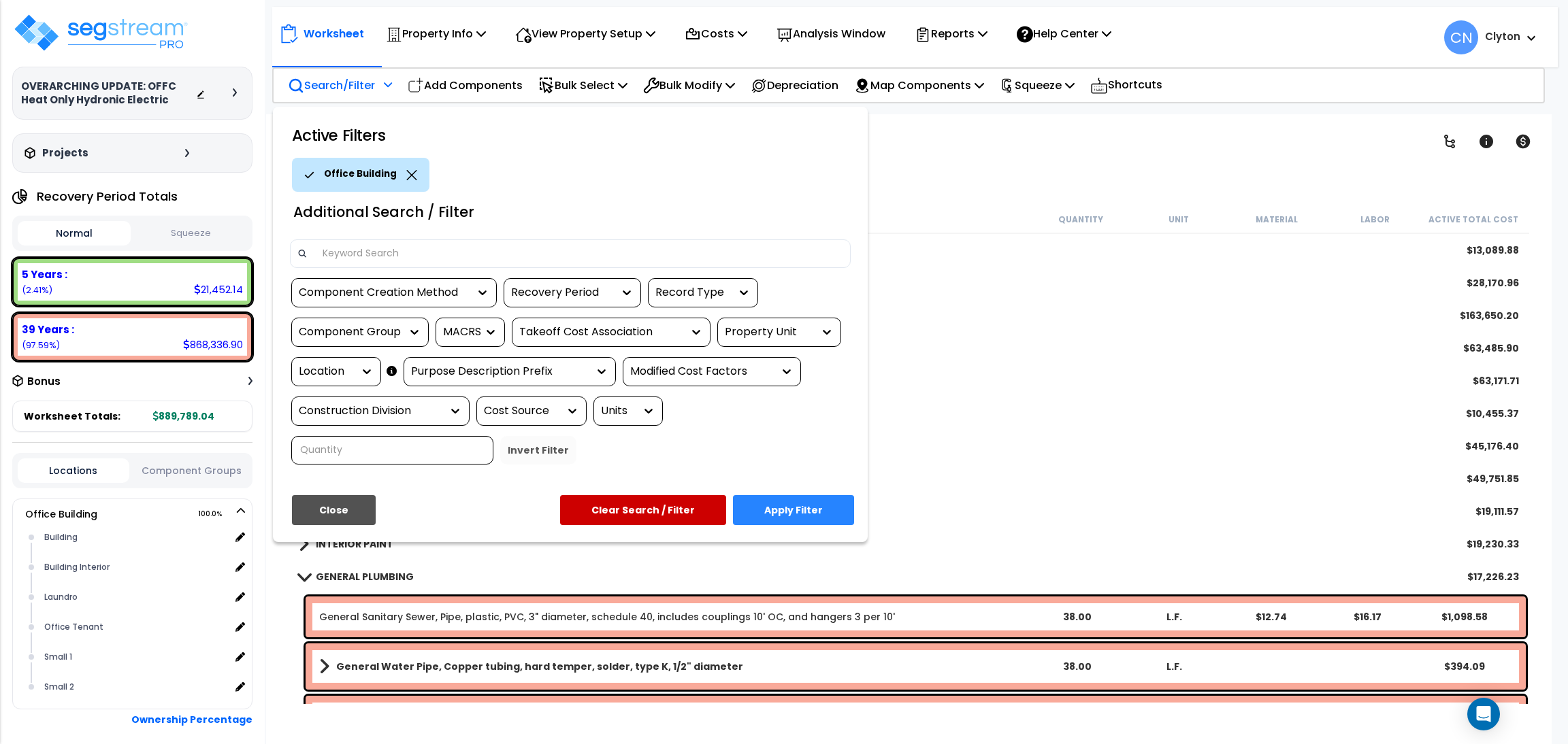
click at [204, 463] on button "Component Groups" at bounding box center [192, 471] width 112 height 15
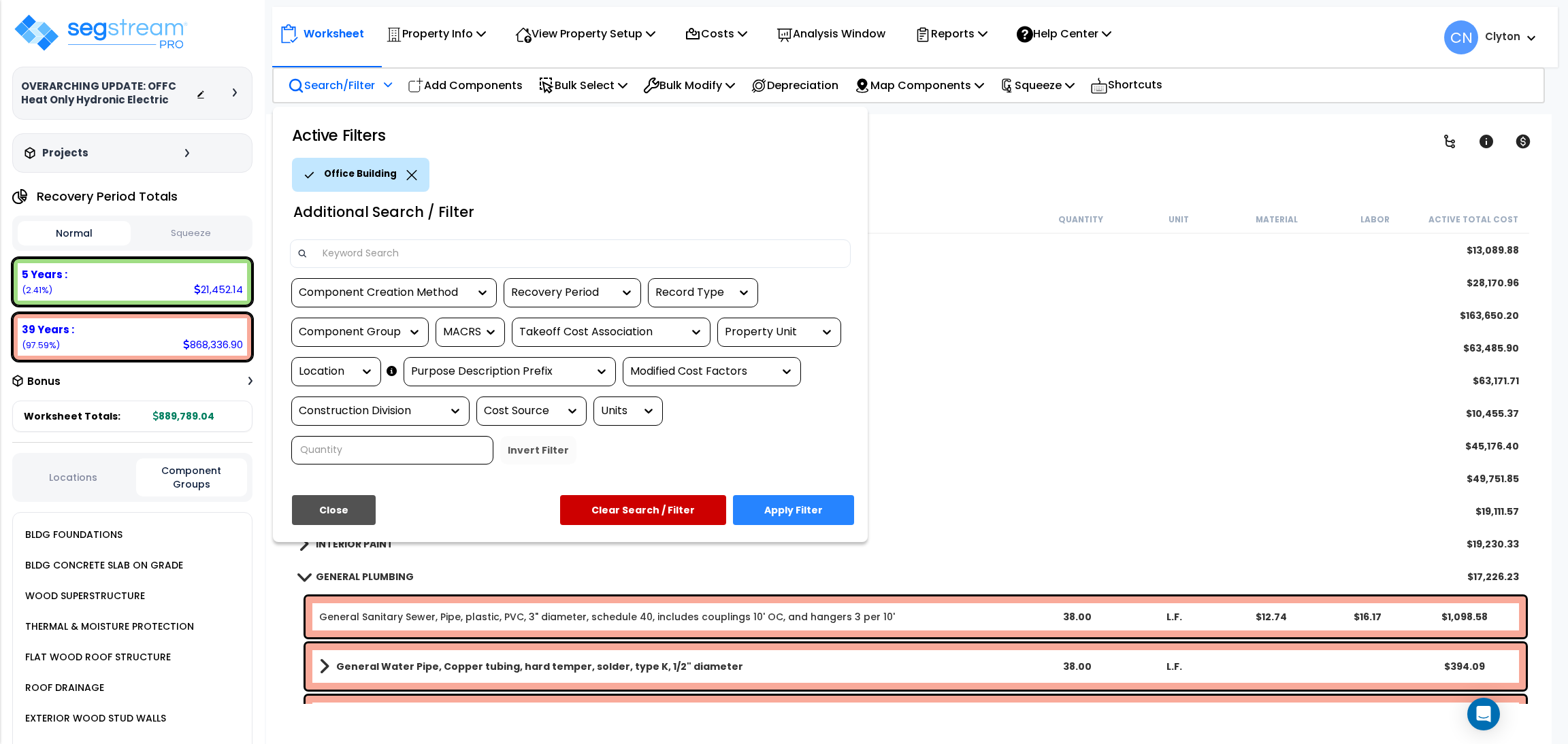
click at [767, 324] on div "Property Unit" at bounding box center [769, 332] width 89 height 15
click at [750, 369] on div "Office Building" at bounding box center [819, 373] width 204 height 37
click at [337, 375] on div at bounding box center [326, 372] width 55 height 15
click at [344, 508] on button "Close" at bounding box center [334, 510] width 83 height 30
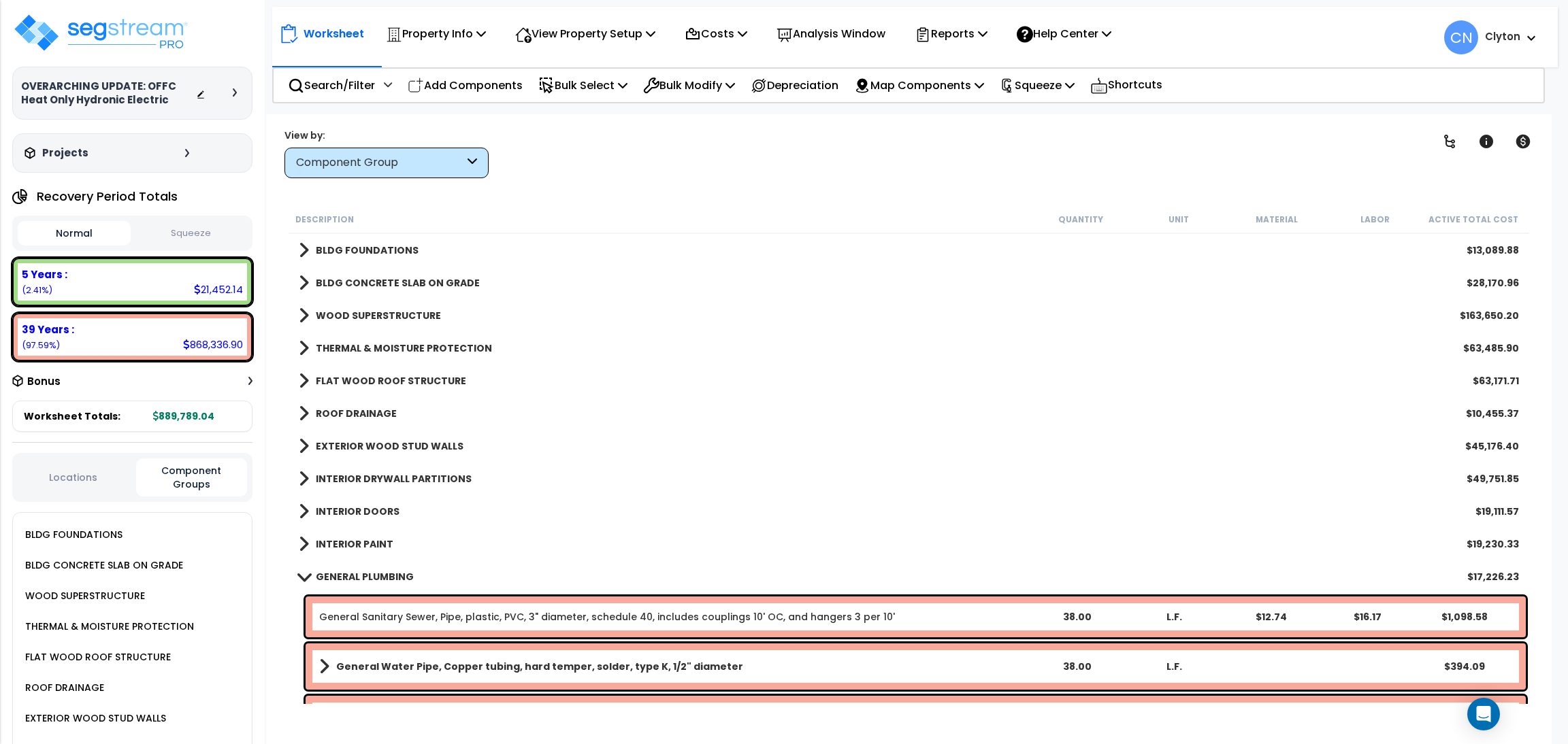
click at [93, 470] on button "Locations" at bounding box center [73, 478] width 112 height 15
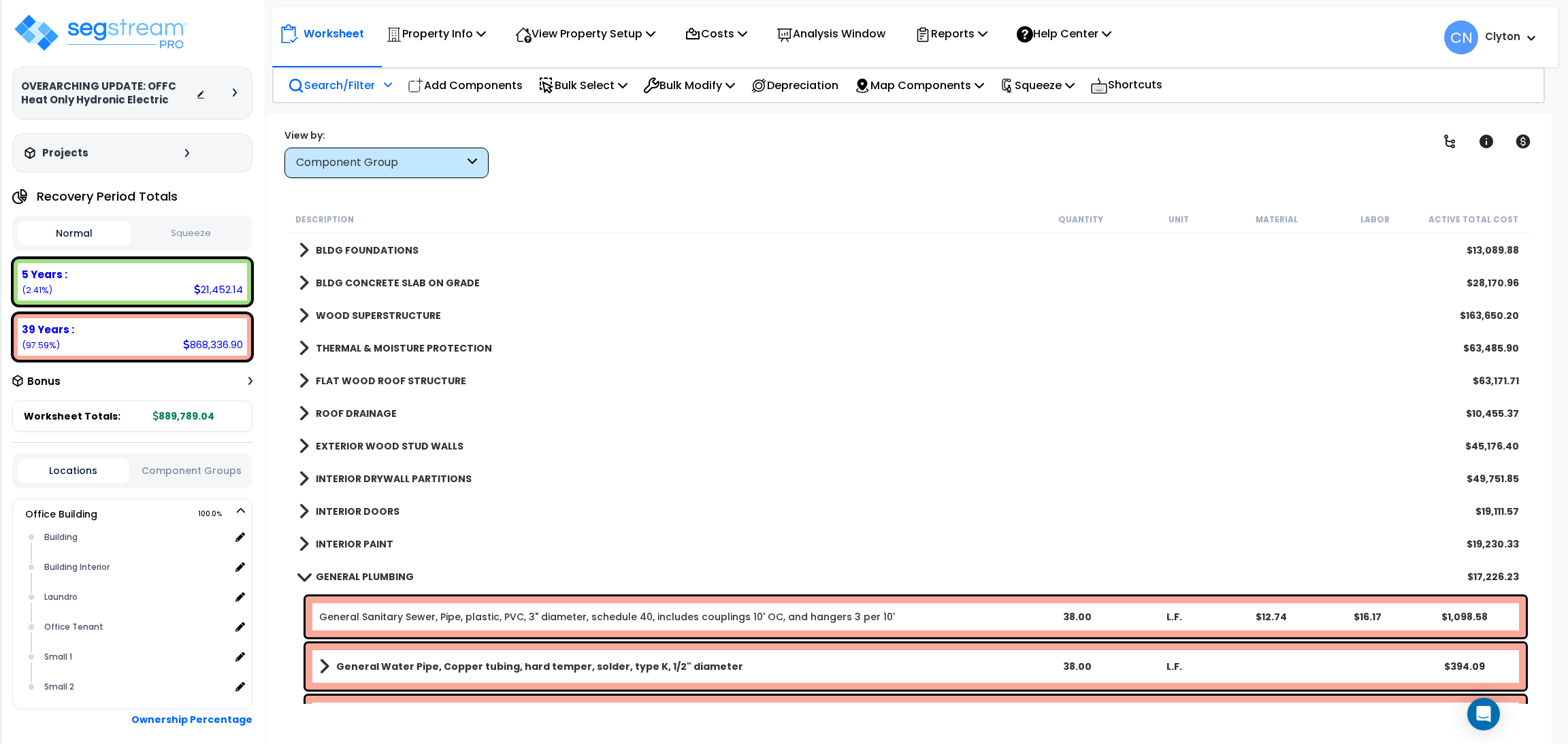
click at [348, 90] on p "Search/Filter" at bounding box center [331, 85] width 87 height 19
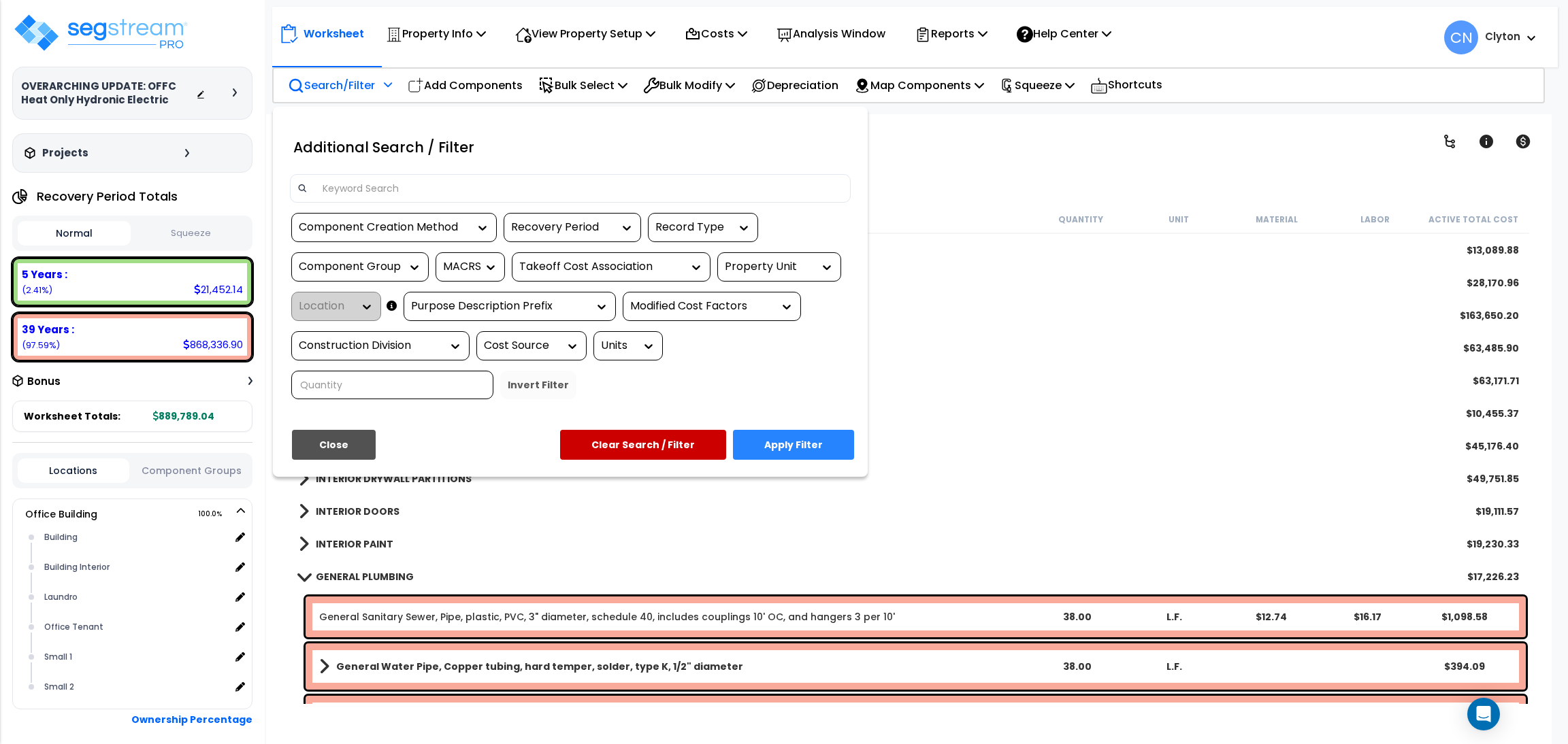
click at [766, 272] on div "Property Unit" at bounding box center [769, 266] width 89 height 15
click at [750, 311] on div "Office Building" at bounding box center [819, 307] width 204 height 37
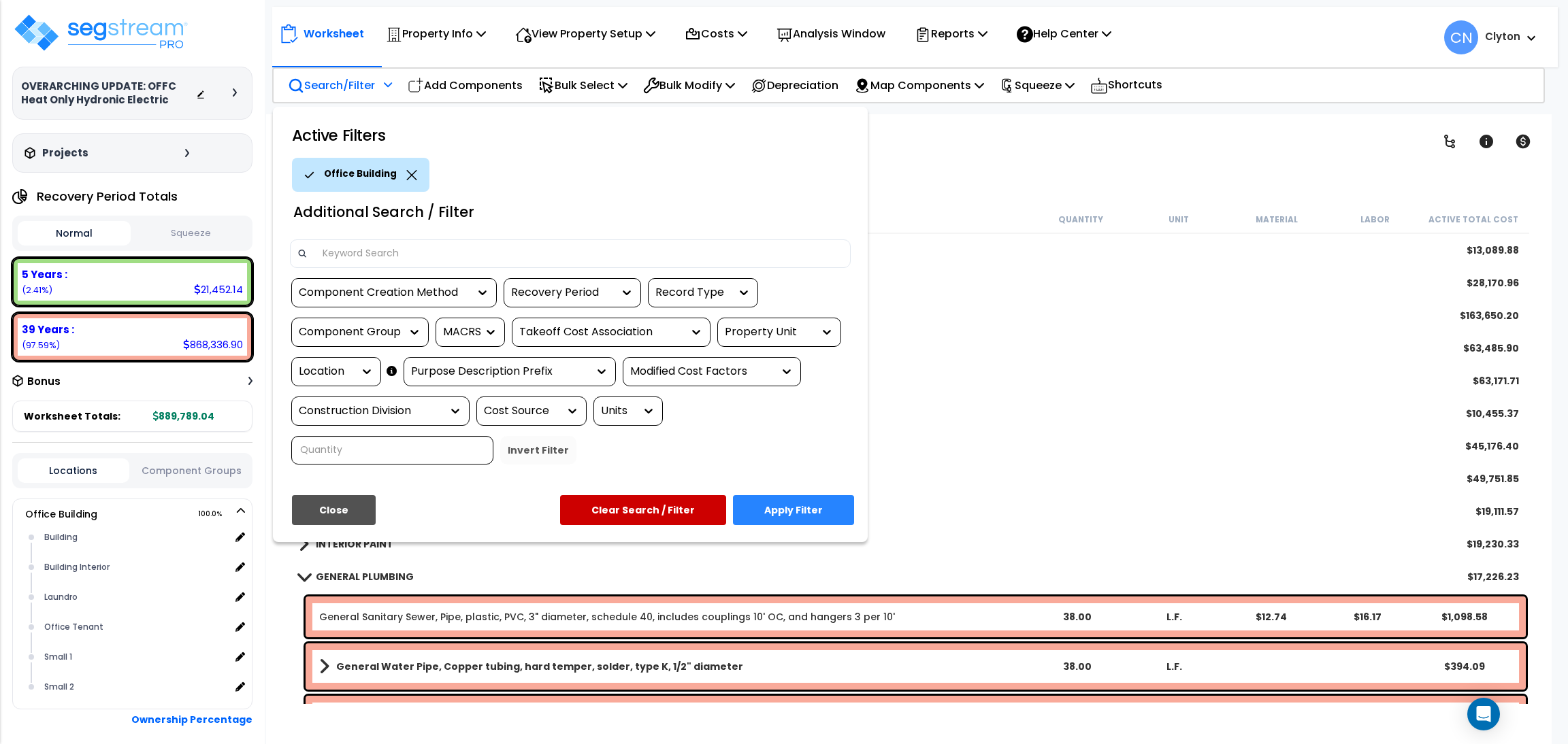
click at [313, 368] on div "Location" at bounding box center [326, 372] width 55 height 15
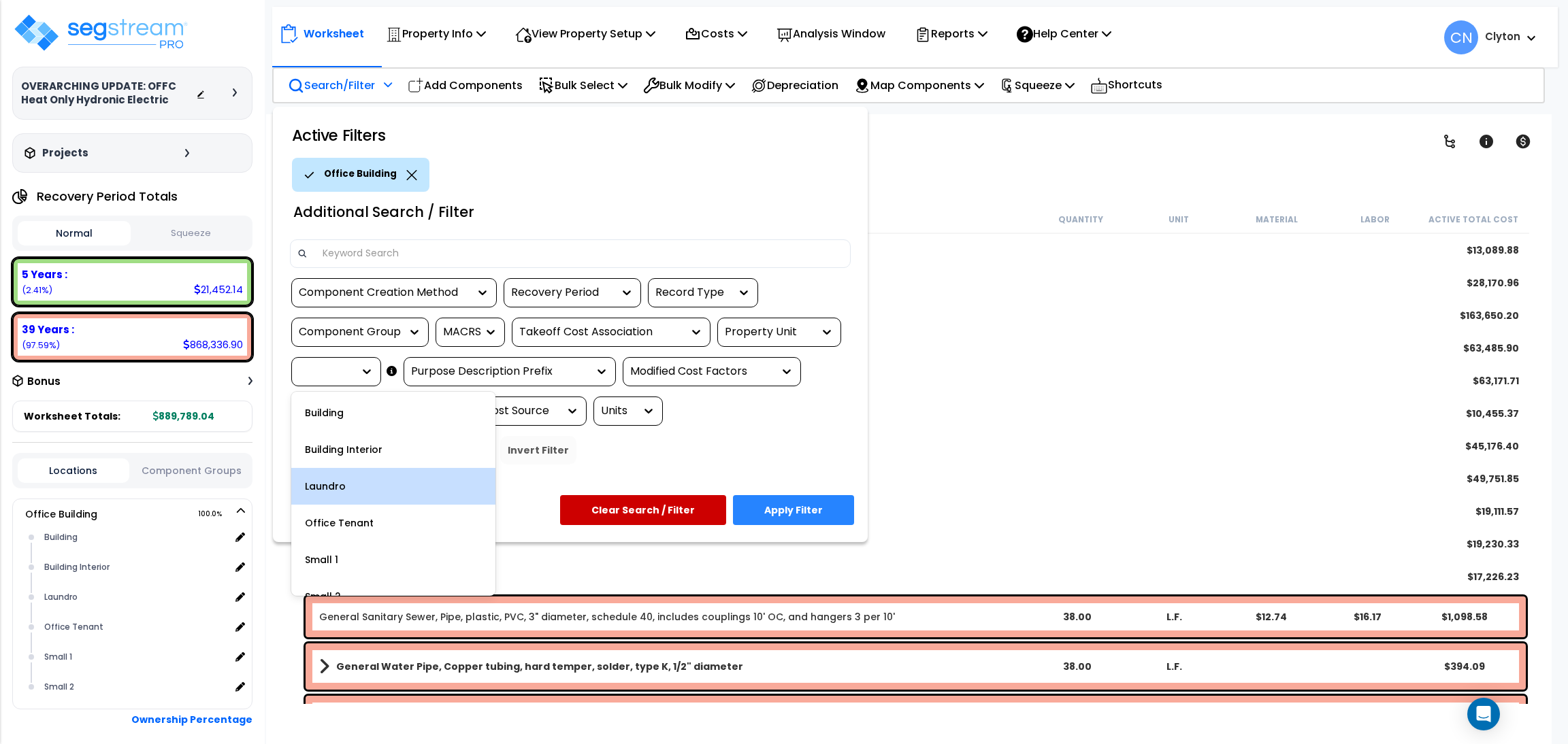
click at [352, 490] on div "Laundro" at bounding box center [393, 486] width 204 height 37
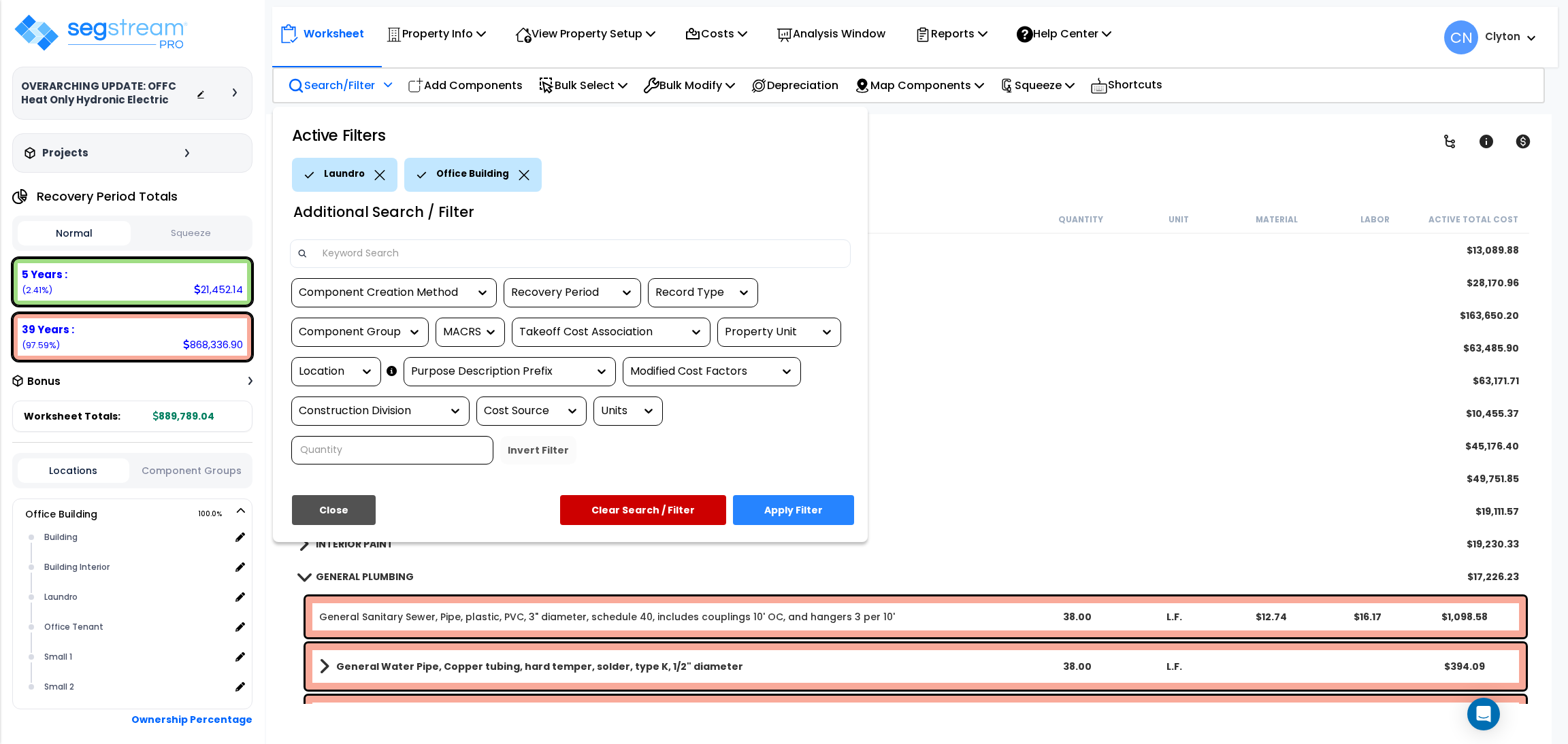
click at [812, 510] on button "Apply Filter" at bounding box center [794, 510] width 121 height 30
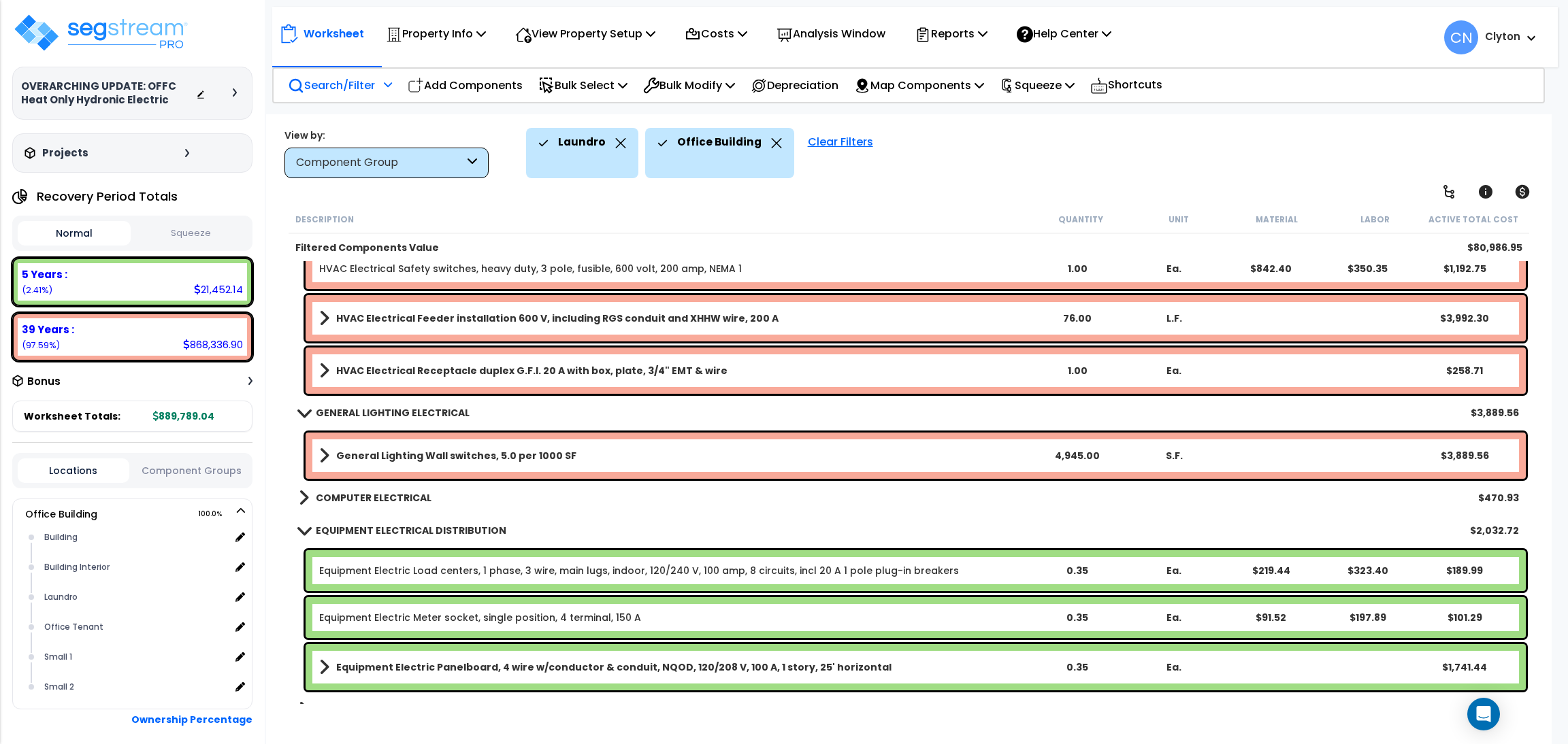
scroll to position [987, 0]
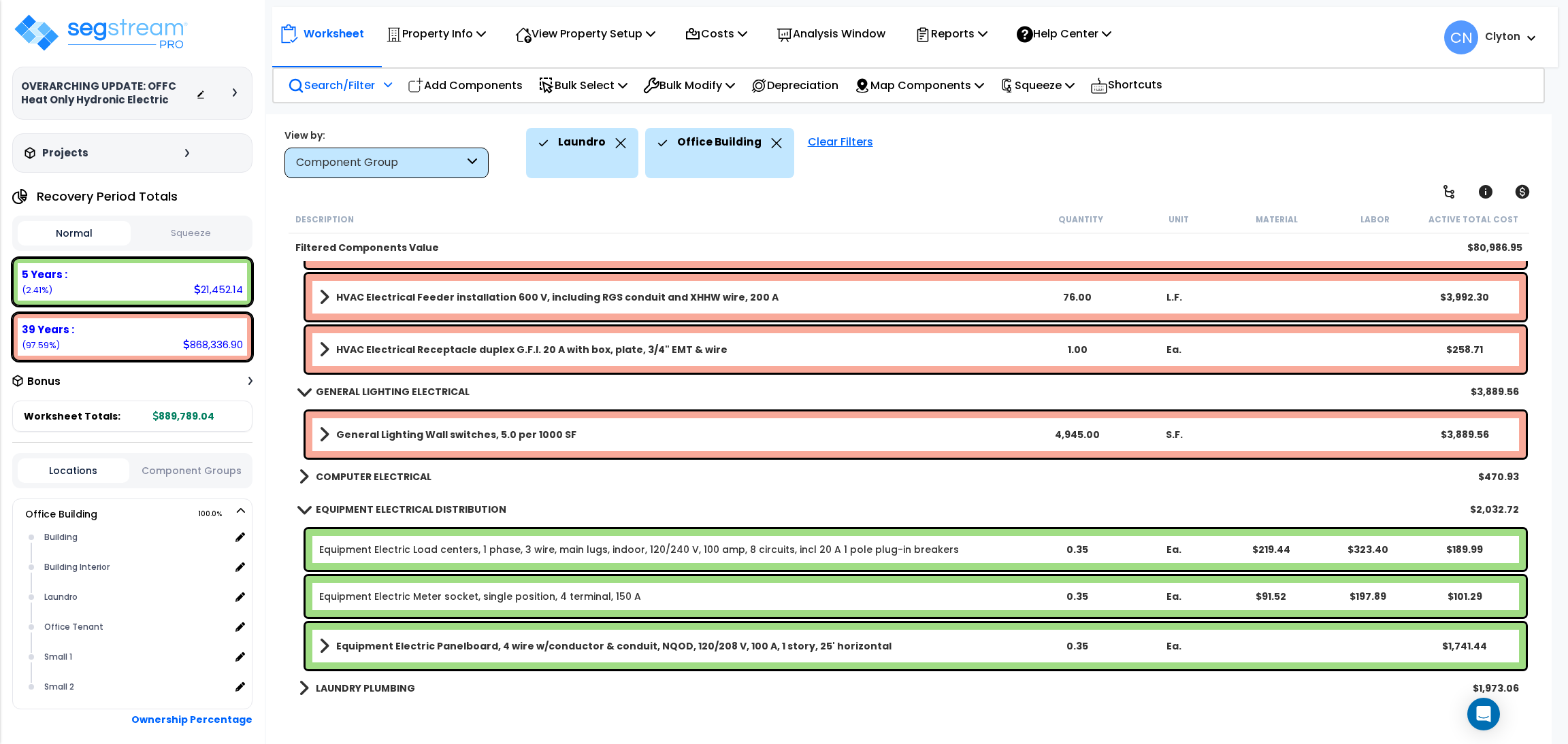
click at [345, 86] on p "Search/Filter" at bounding box center [331, 85] width 87 height 19
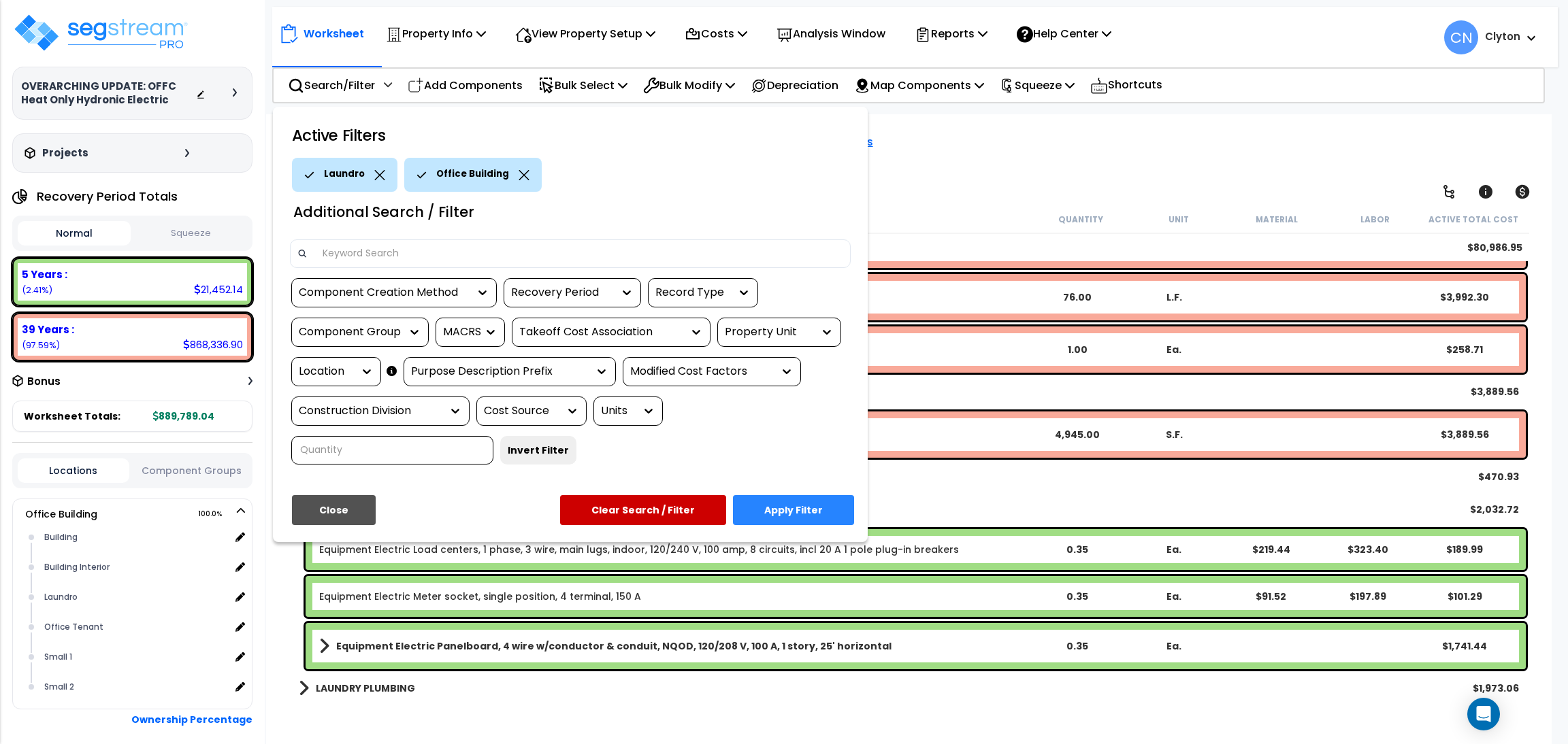
click at [337, 367] on div "Location" at bounding box center [326, 372] width 55 height 15
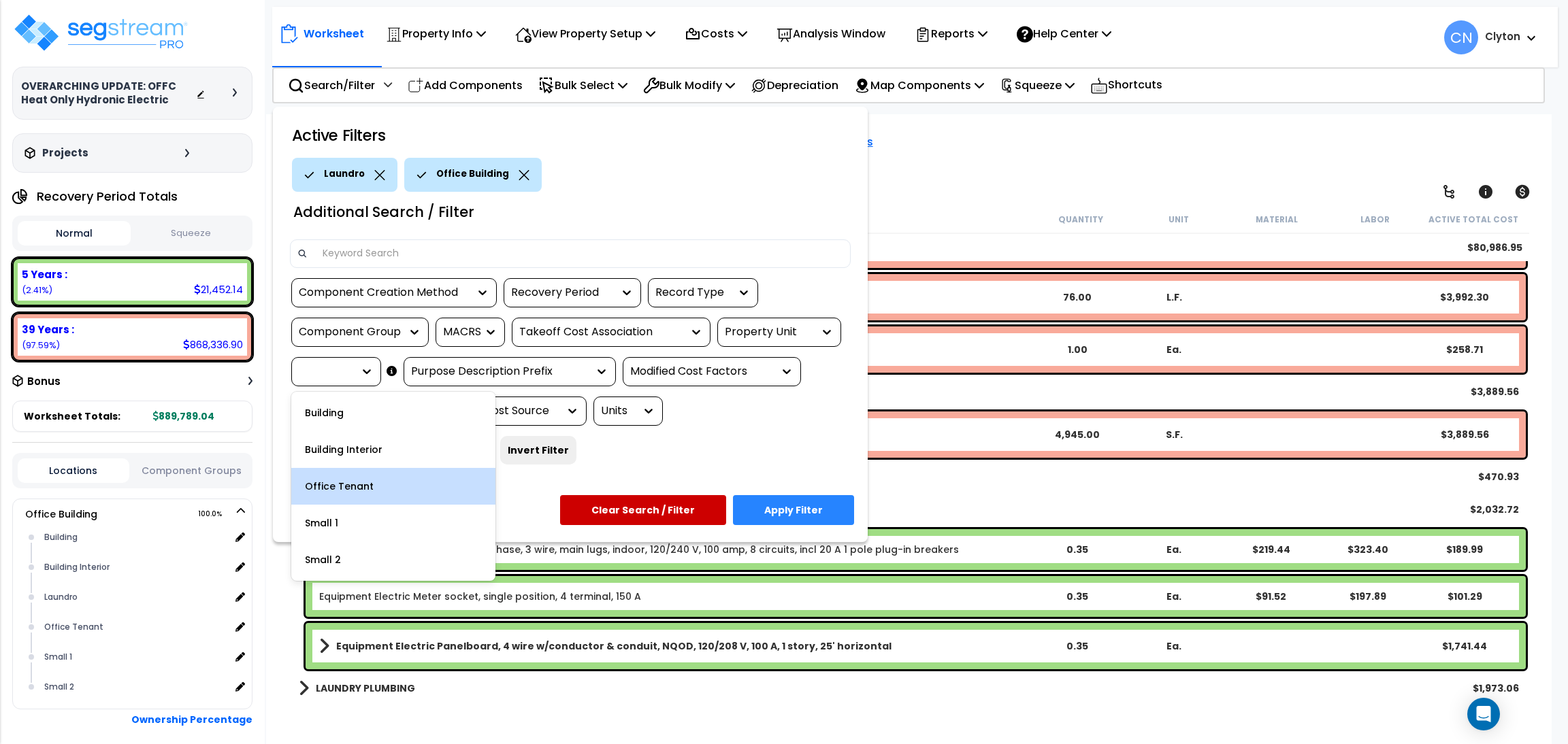
click at [354, 495] on div "Office Tenant" at bounding box center [393, 486] width 204 height 37
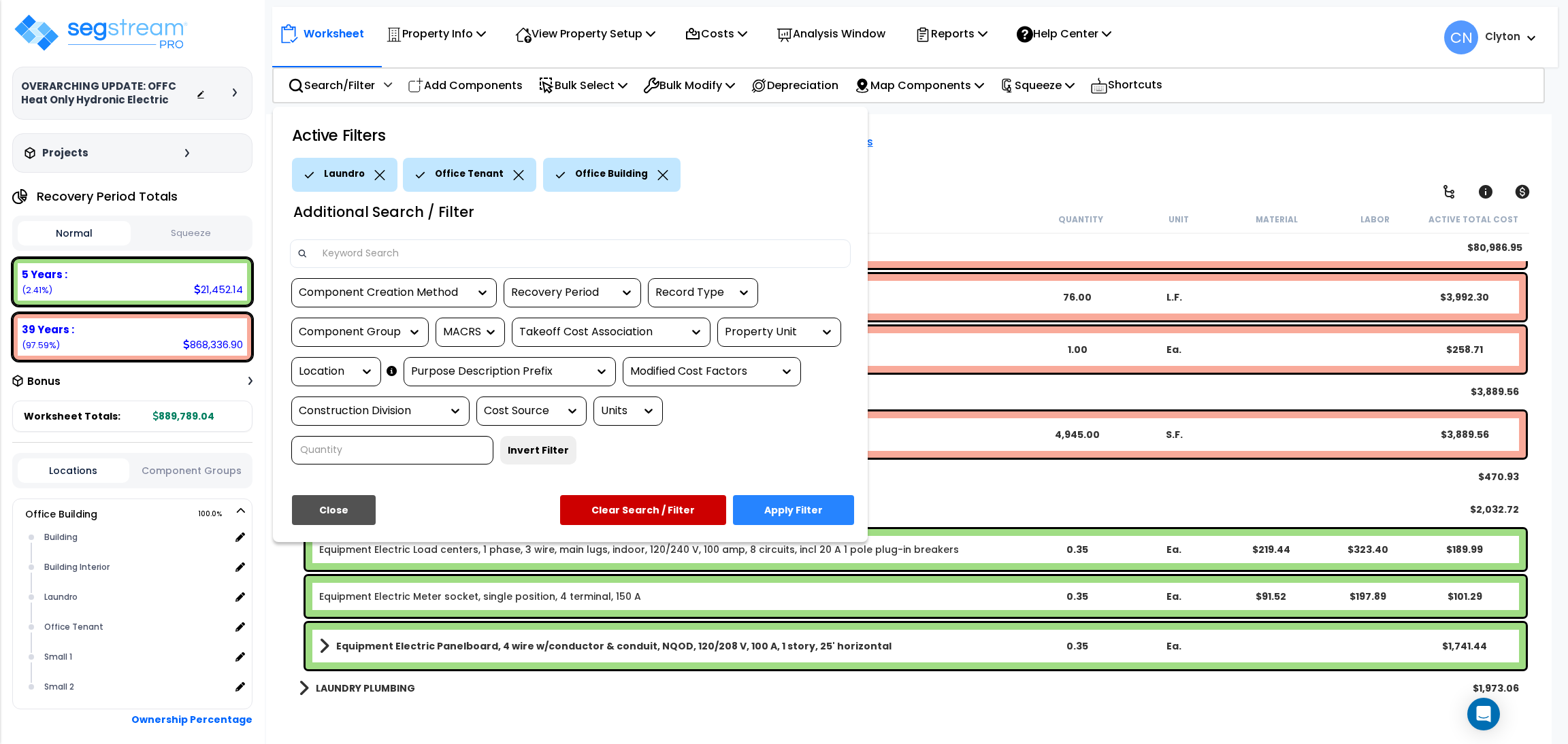
click at [378, 173] on icon at bounding box center [380, 175] width 11 height 10
click at [809, 512] on button "Apply Filter" at bounding box center [794, 510] width 121 height 30
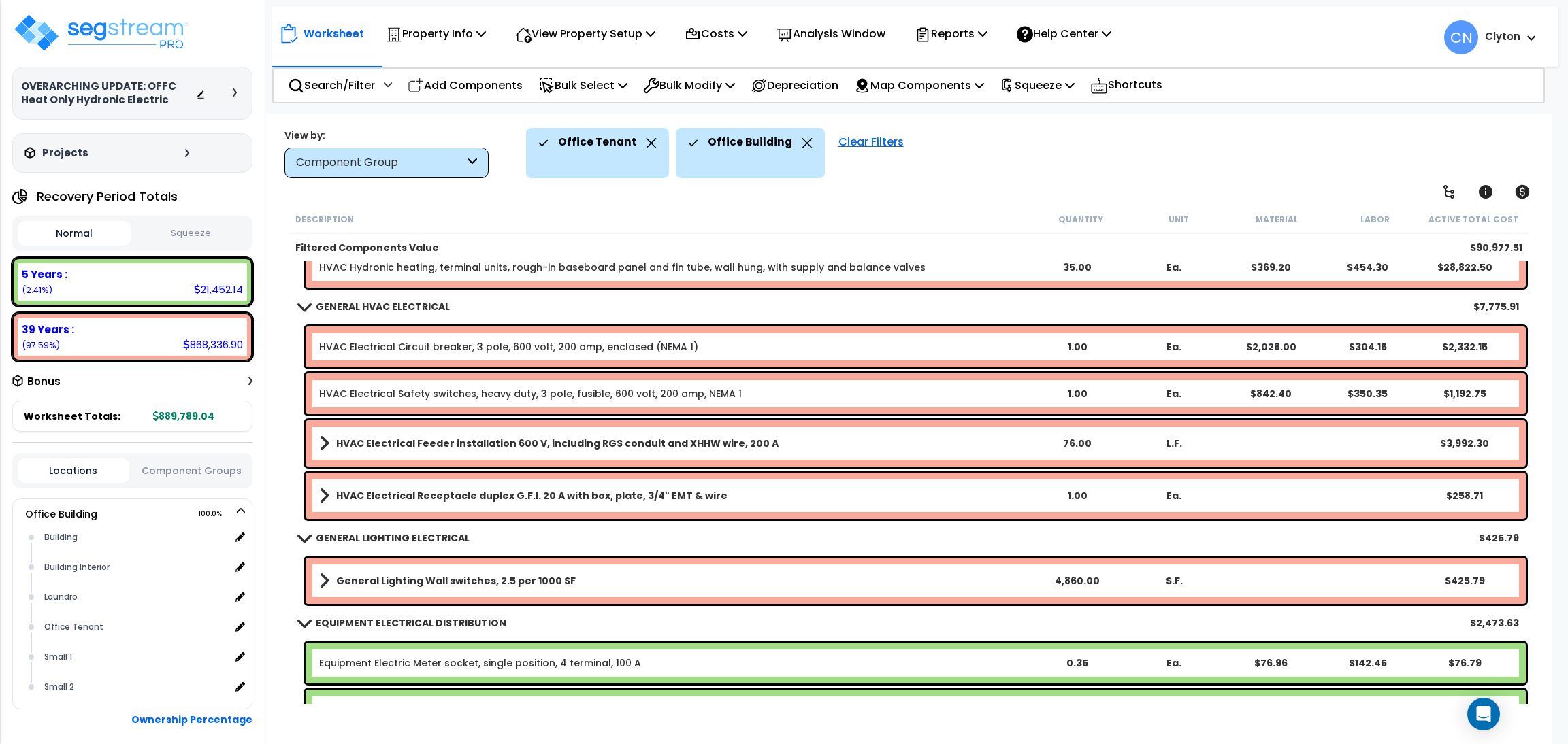
scroll to position [808, 0]
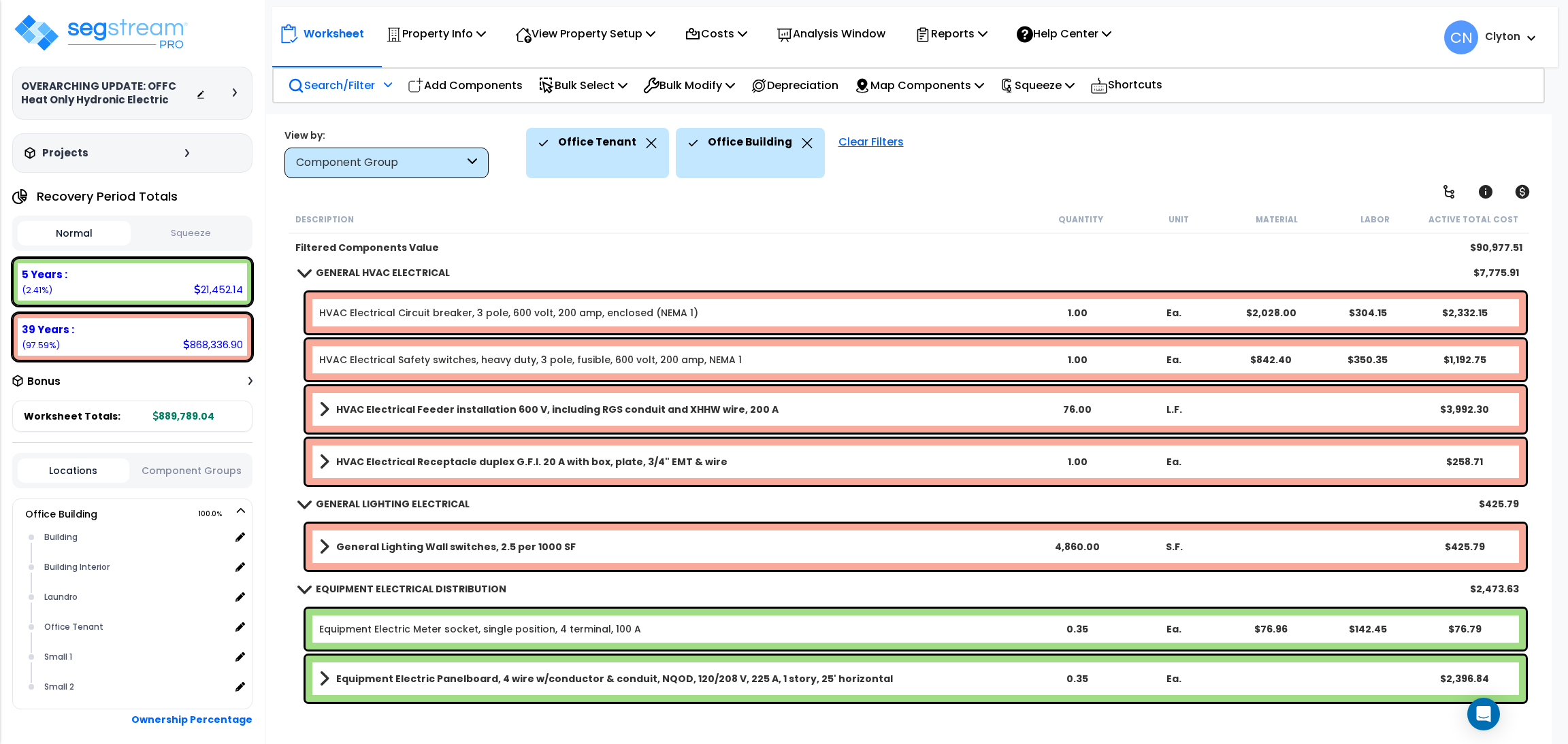
click at [337, 89] on p "Search/Filter" at bounding box center [331, 85] width 87 height 19
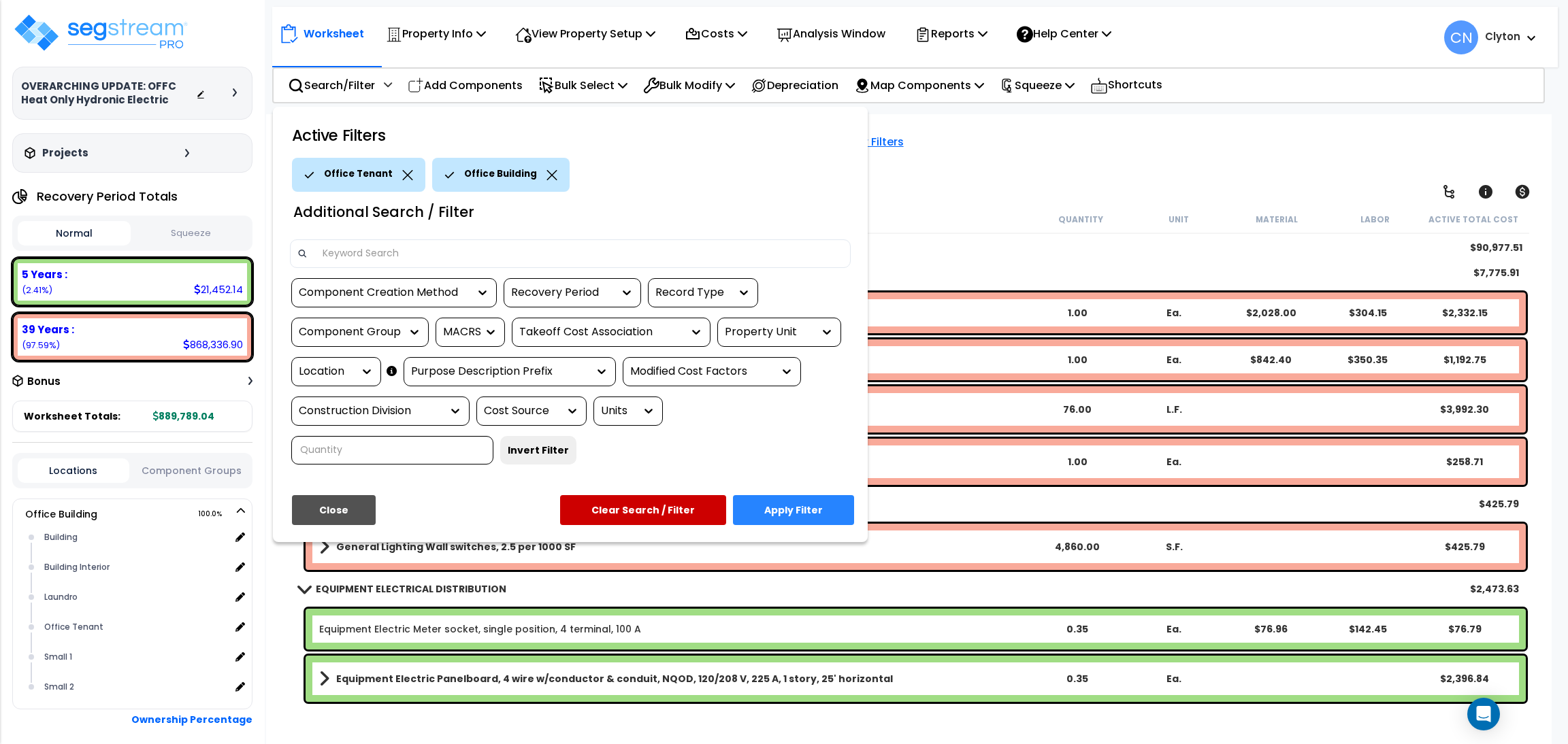
click at [302, 373] on div "Location" at bounding box center [326, 372] width 55 height 15
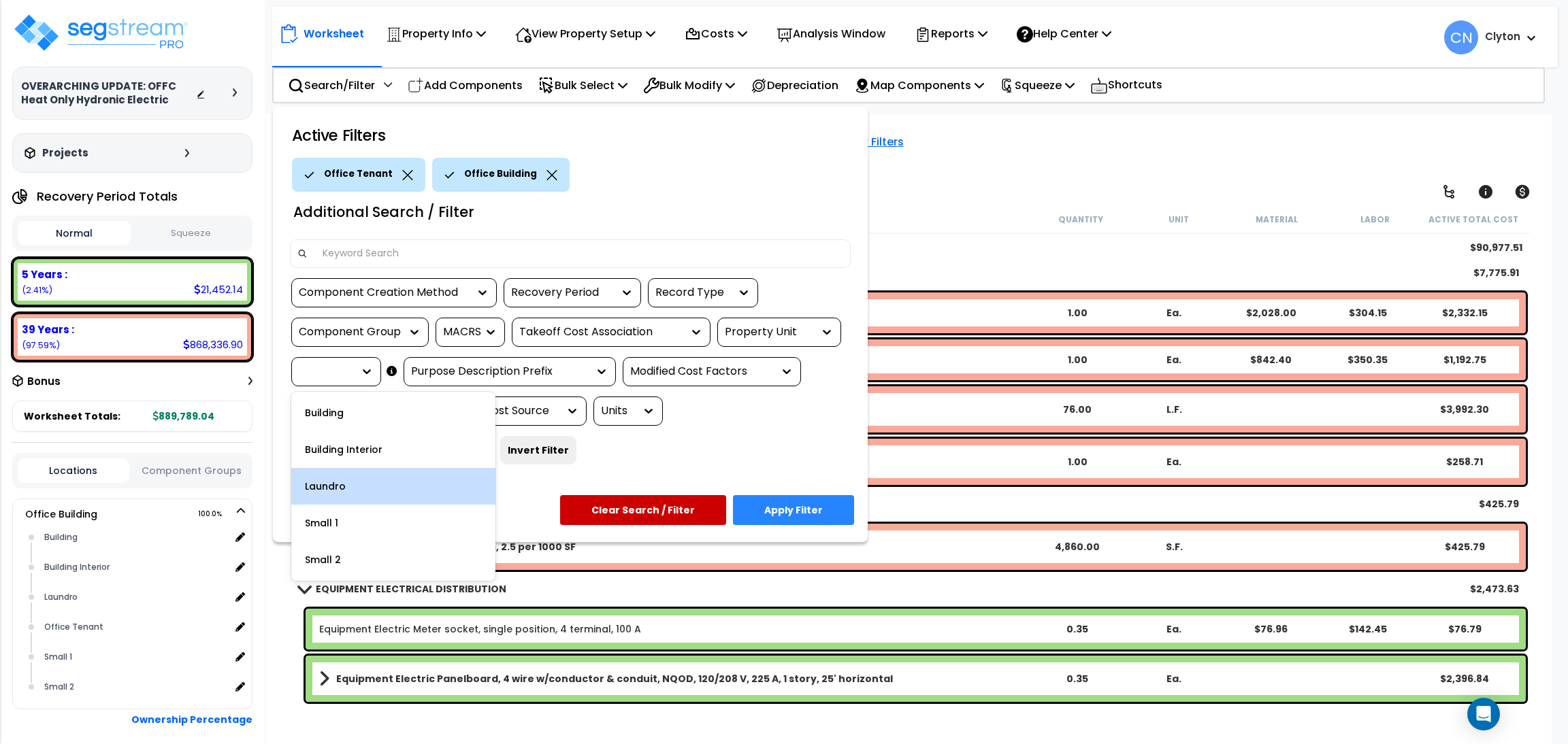
scroll to position [60, 0]
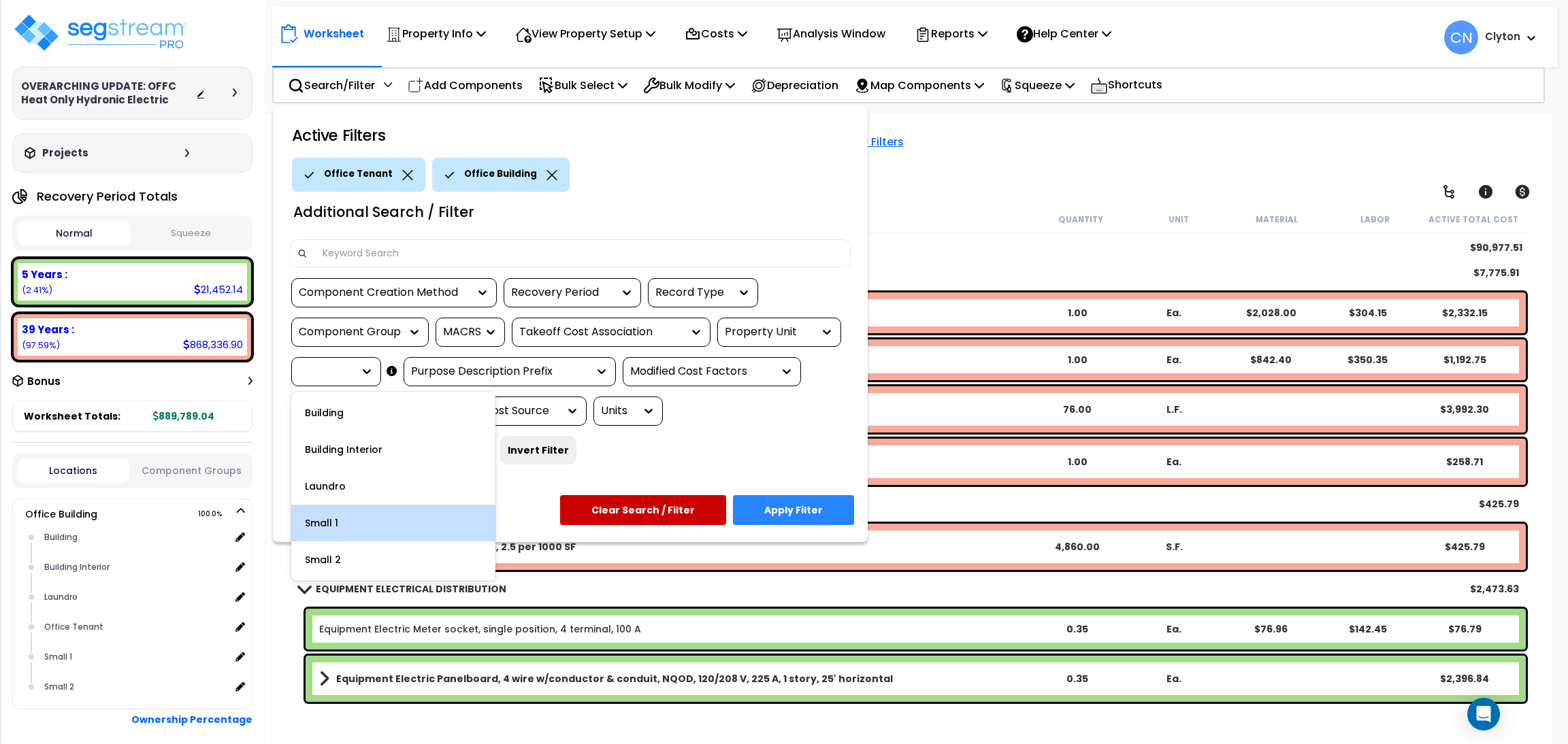
click at [325, 523] on div "Small 1" at bounding box center [393, 523] width 204 height 37
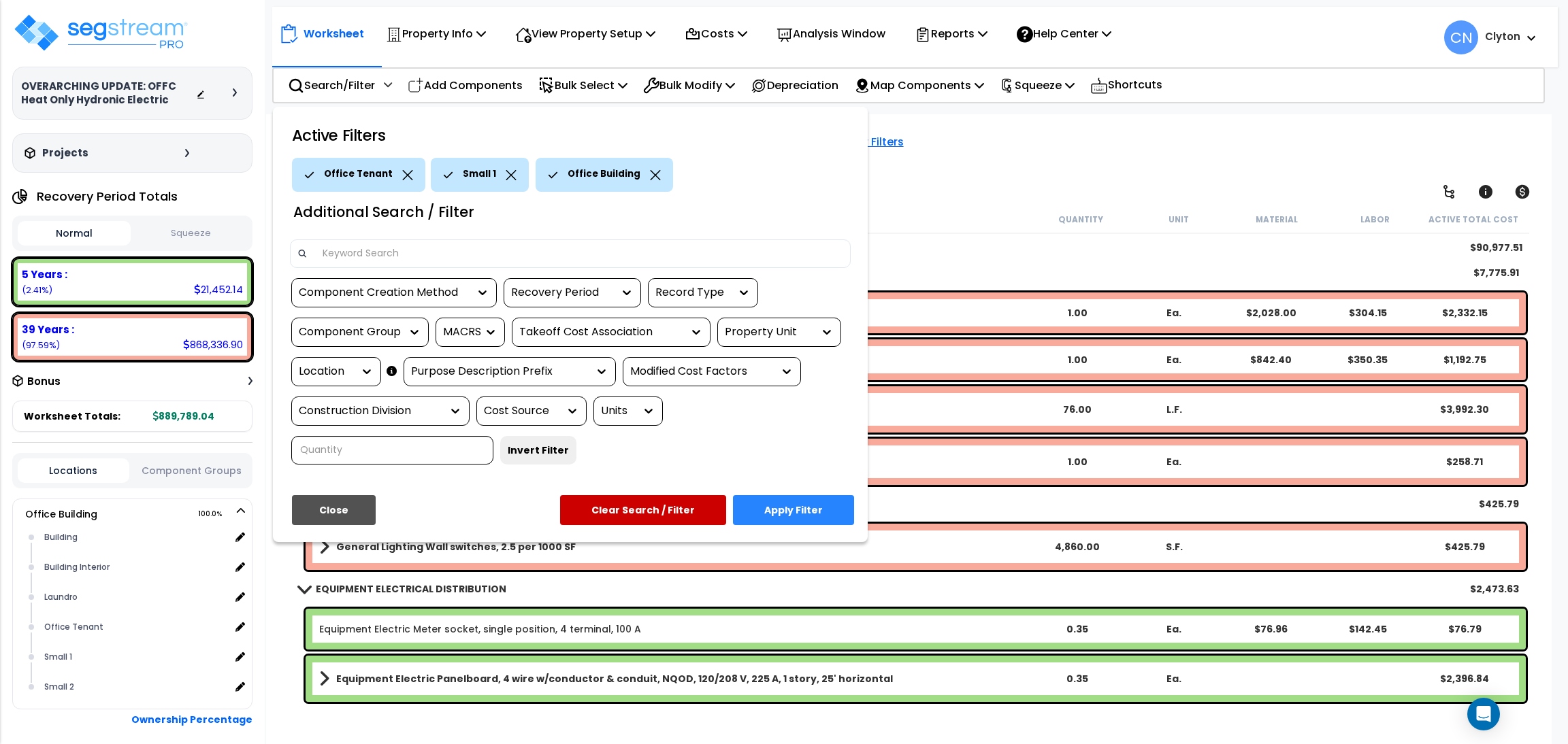
click at [402, 176] on icon at bounding box center [407, 175] width 11 height 10
click at [812, 504] on button "Apply Filter" at bounding box center [794, 510] width 121 height 30
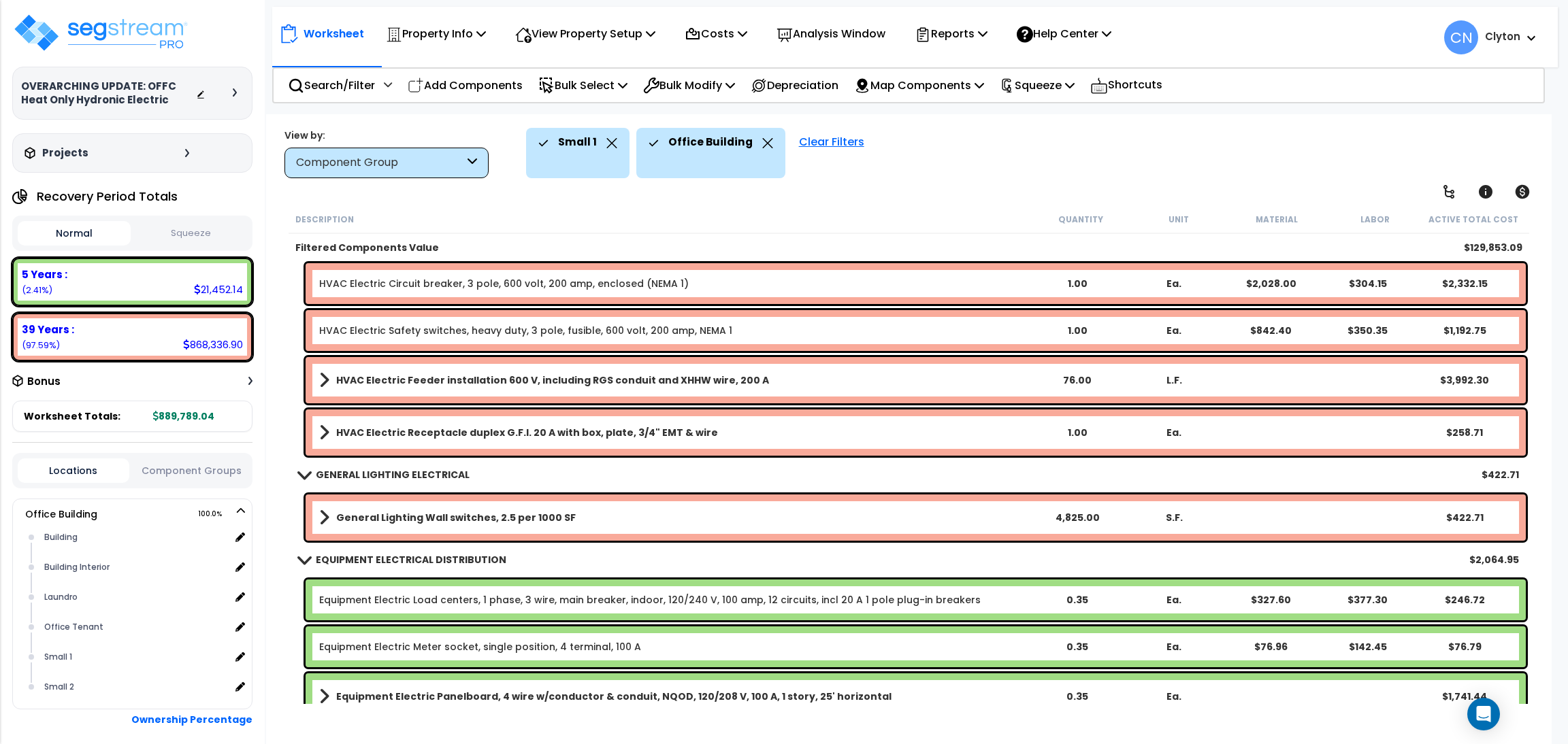
scroll to position [855, 0]
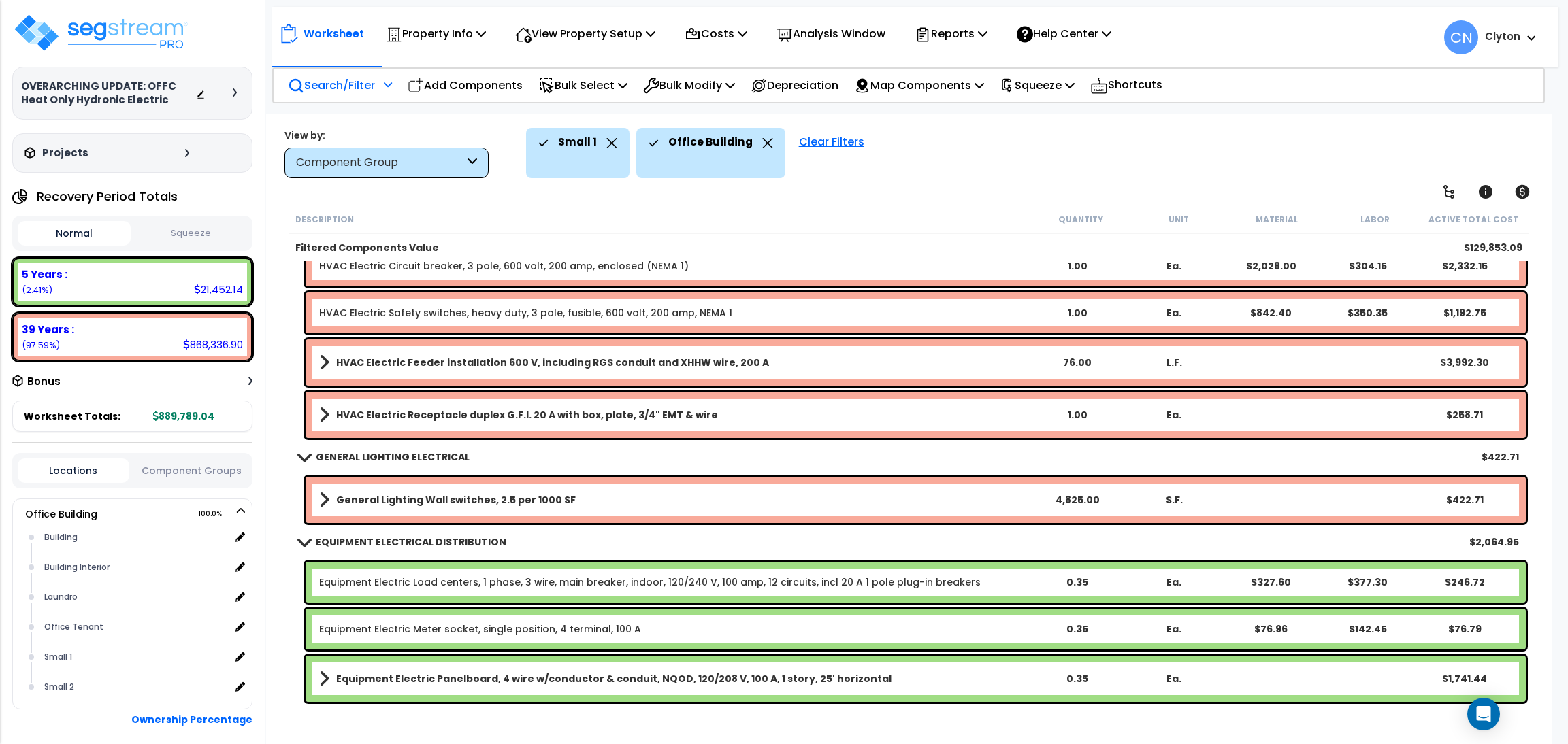
click at [349, 88] on p "Search/Filter" at bounding box center [331, 85] width 87 height 19
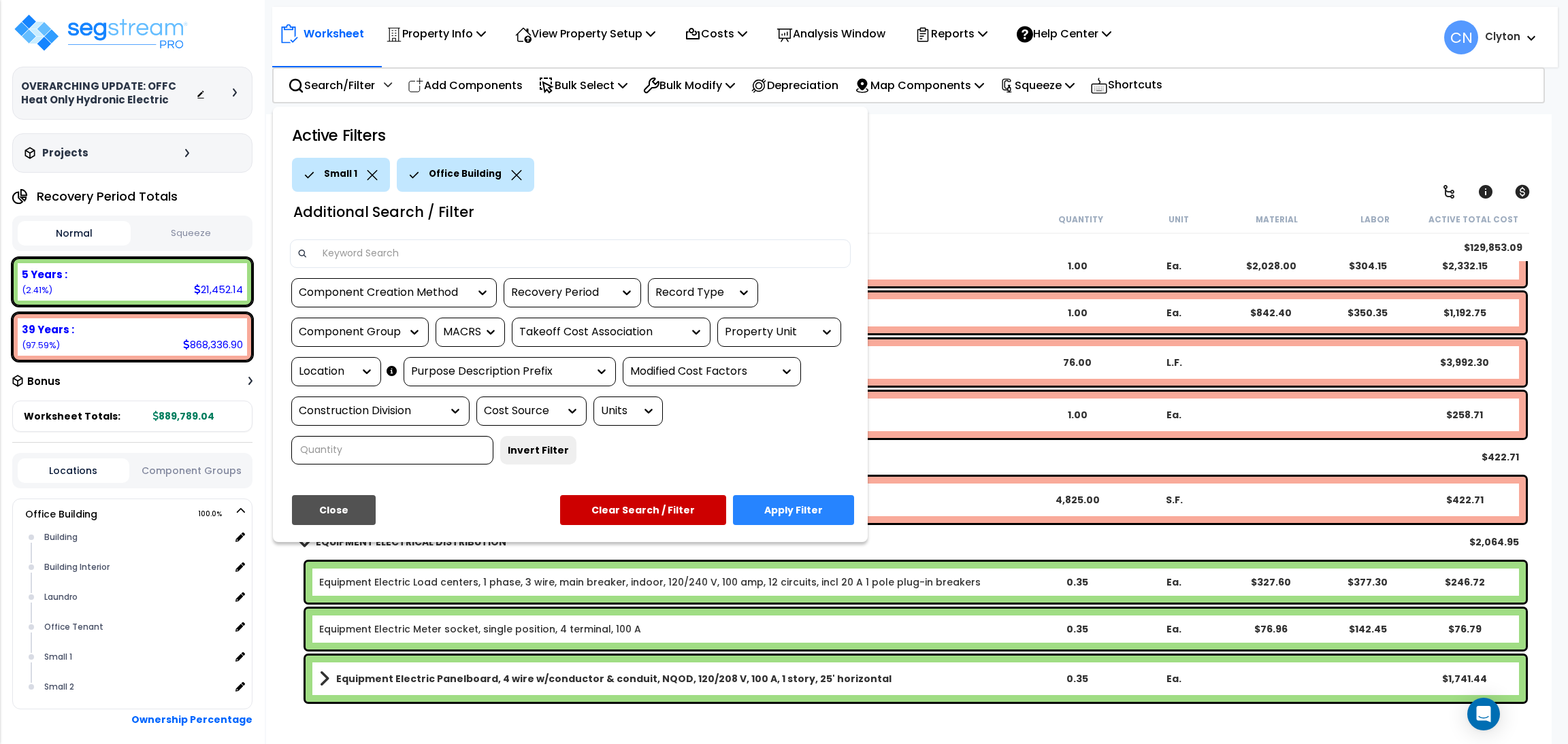
click at [334, 377] on div "Location" at bounding box center [326, 372] width 55 height 15
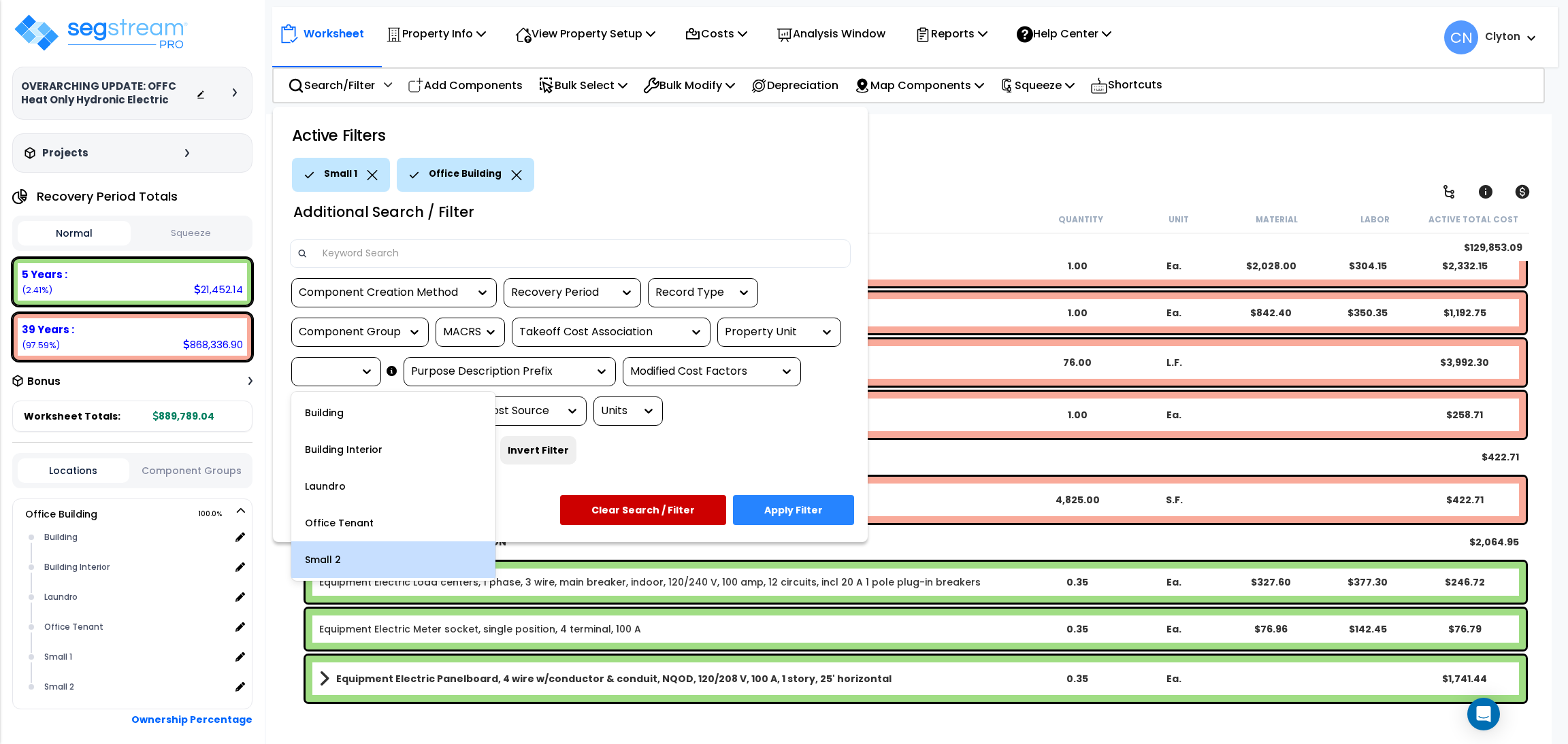
click at [368, 553] on div "Small 2" at bounding box center [393, 559] width 204 height 37
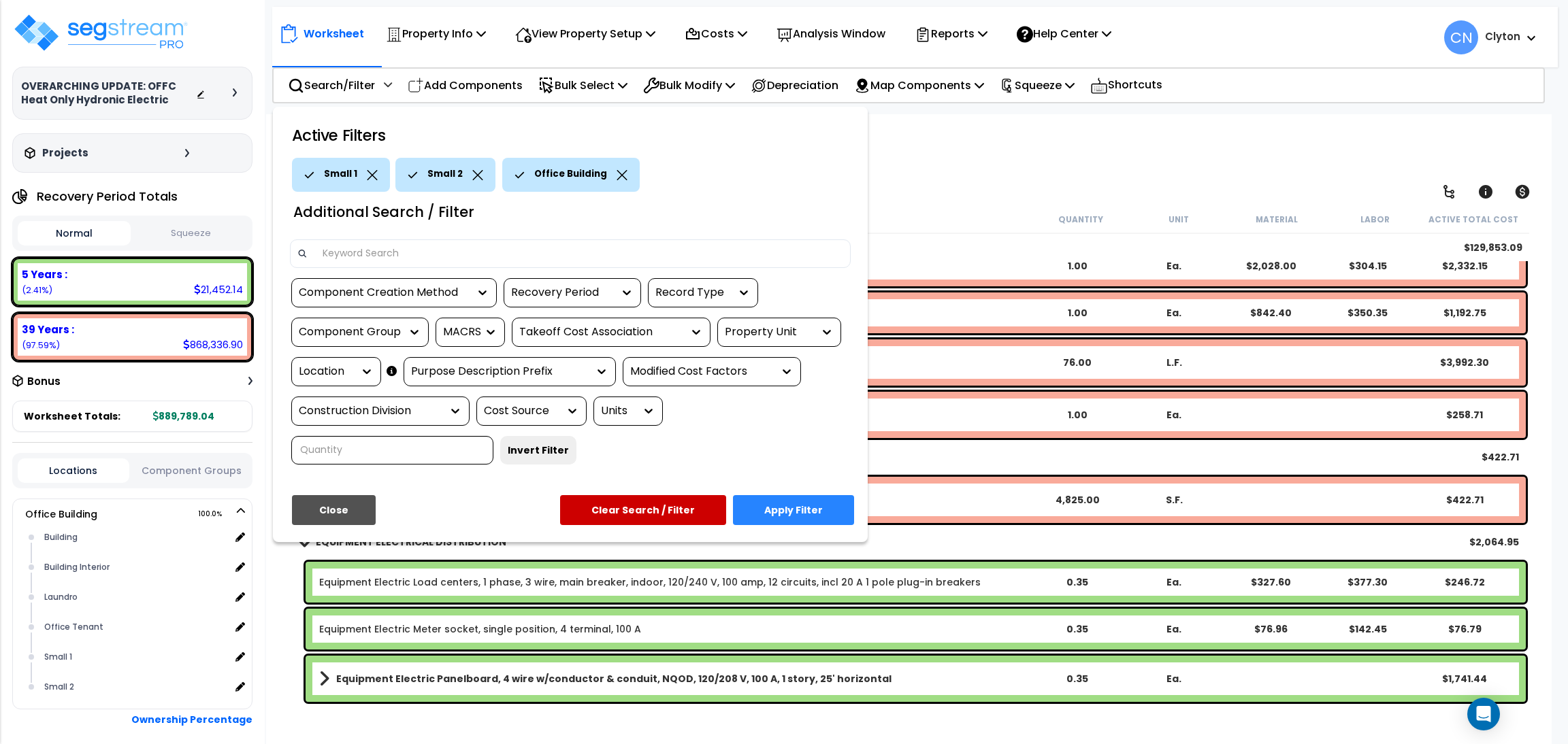
click at [375, 171] on icon at bounding box center [372, 175] width 11 height 10
click at [797, 506] on button "Apply Filter" at bounding box center [794, 510] width 121 height 30
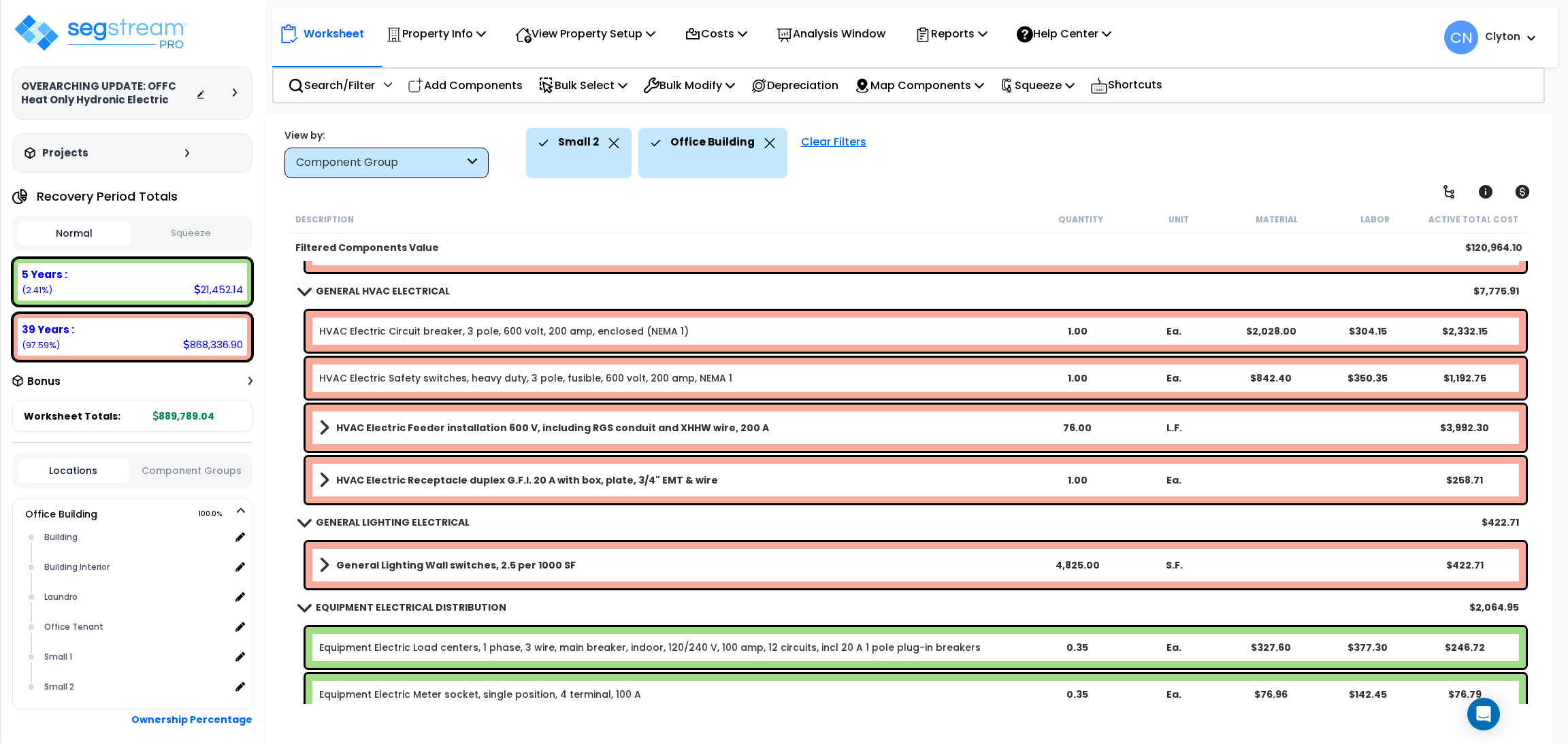
scroll to position [841, 0]
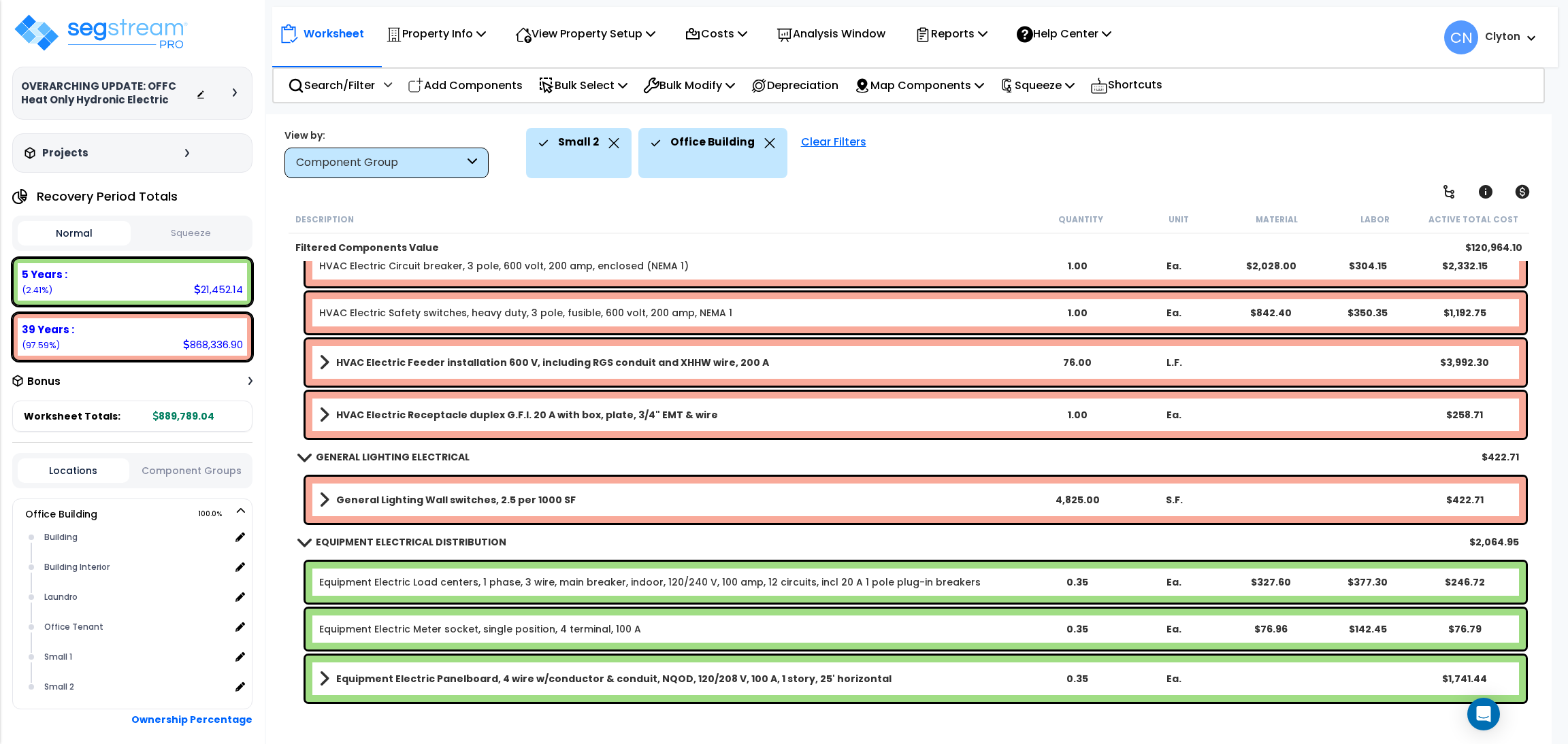
click at [1136, 152] on div "Small 2 Office Building Clear Filters" at bounding box center [1030, 152] width 1007 height 50
click at [1398, 137] on div "Small 2 Office Building Clear Filters" at bounding box center [1030, 152] width 1007 height 50
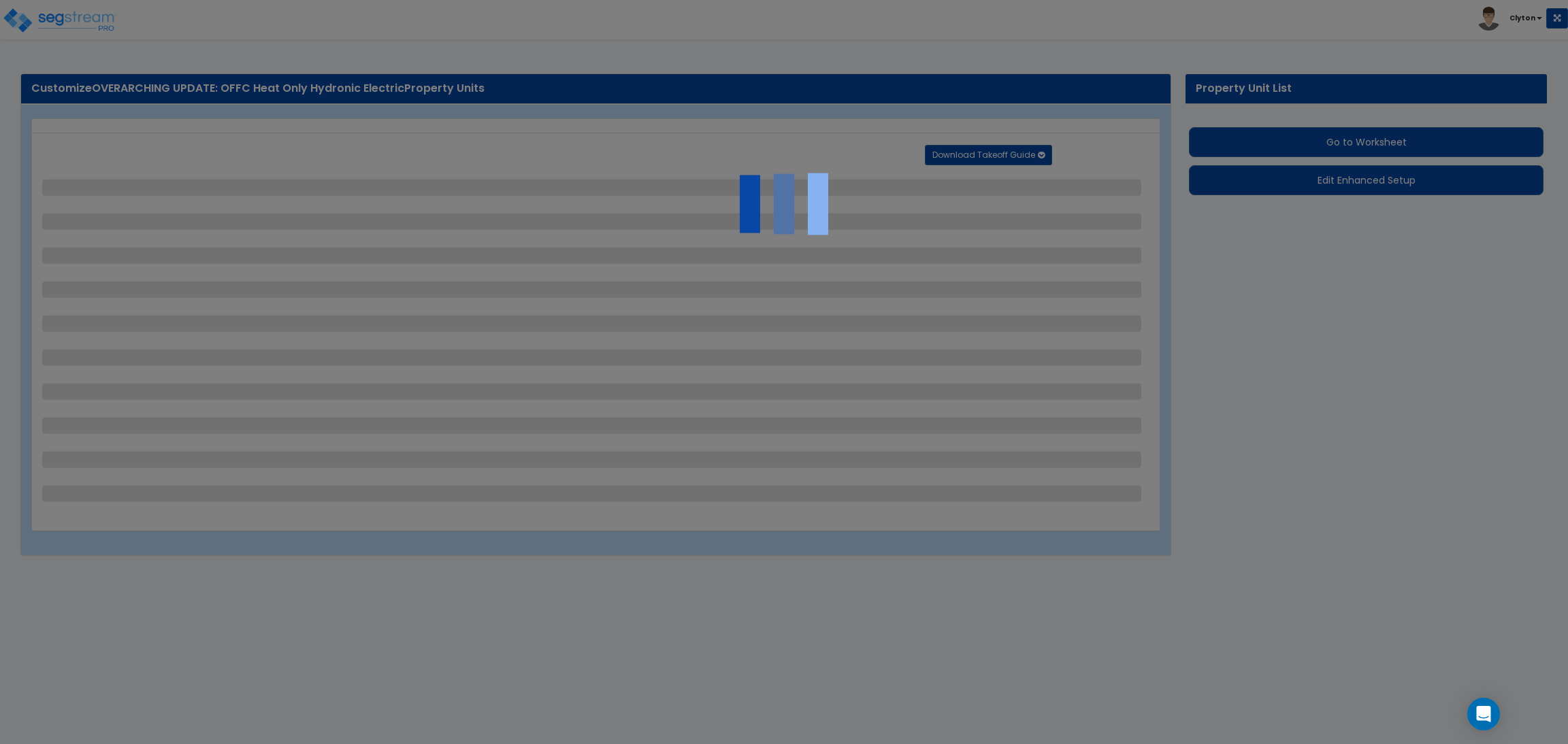
select select "7"
select select "2"
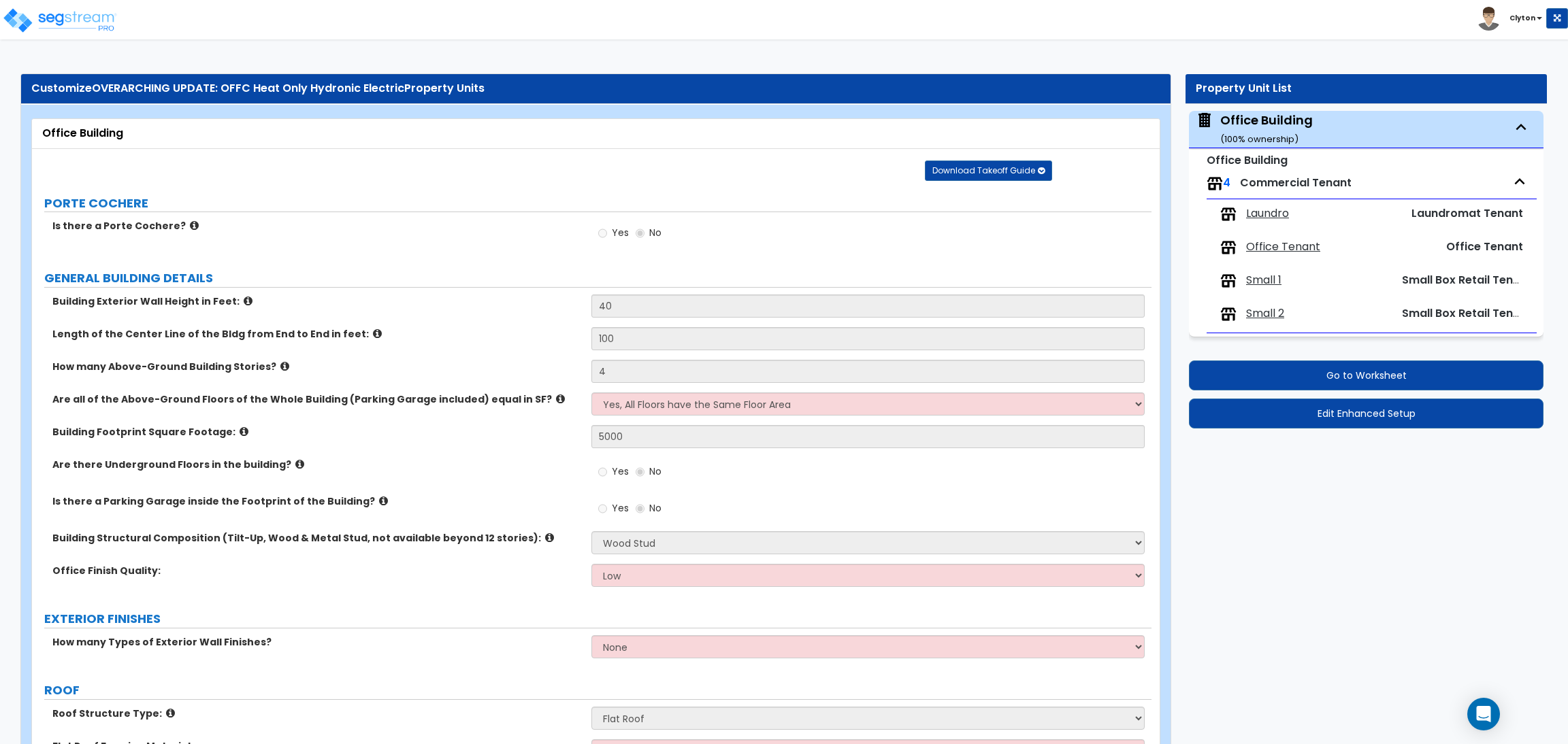
click at [1255, 215] on span "Laundro" at bounding box center [1267, 214] width 43 height 15
select select "1"
select select "3"
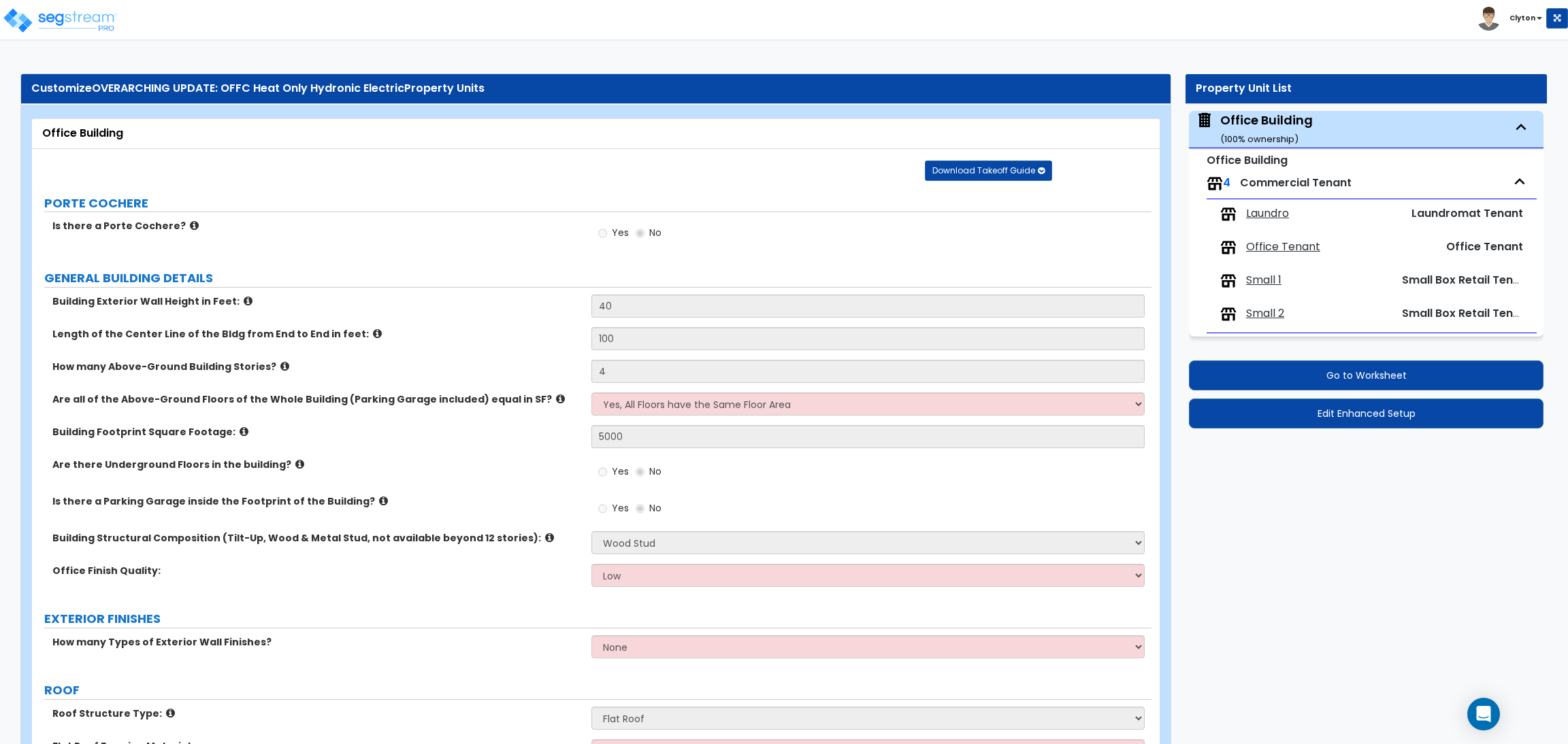
select select "1"
select select "2"
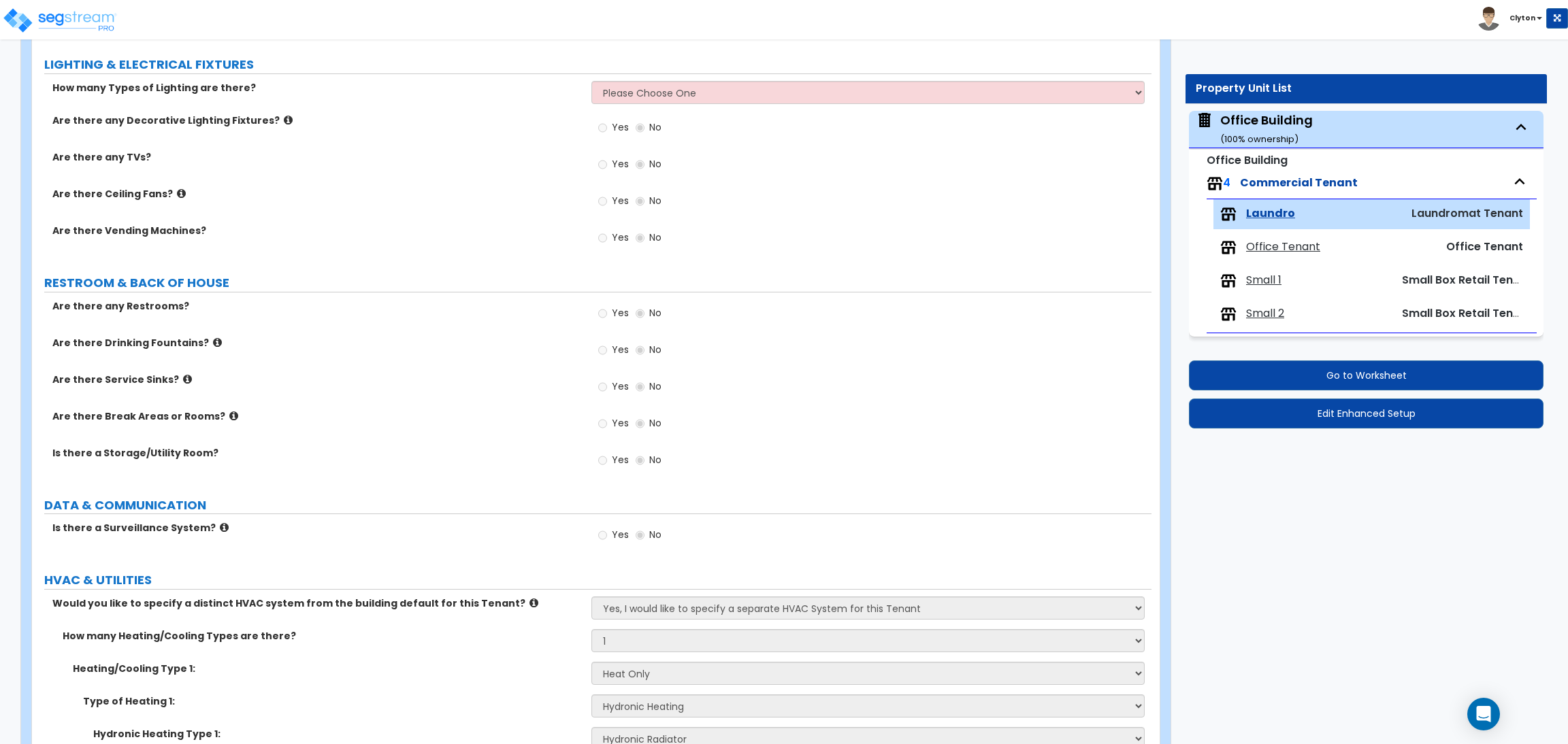
scroll to position [1301, 0]
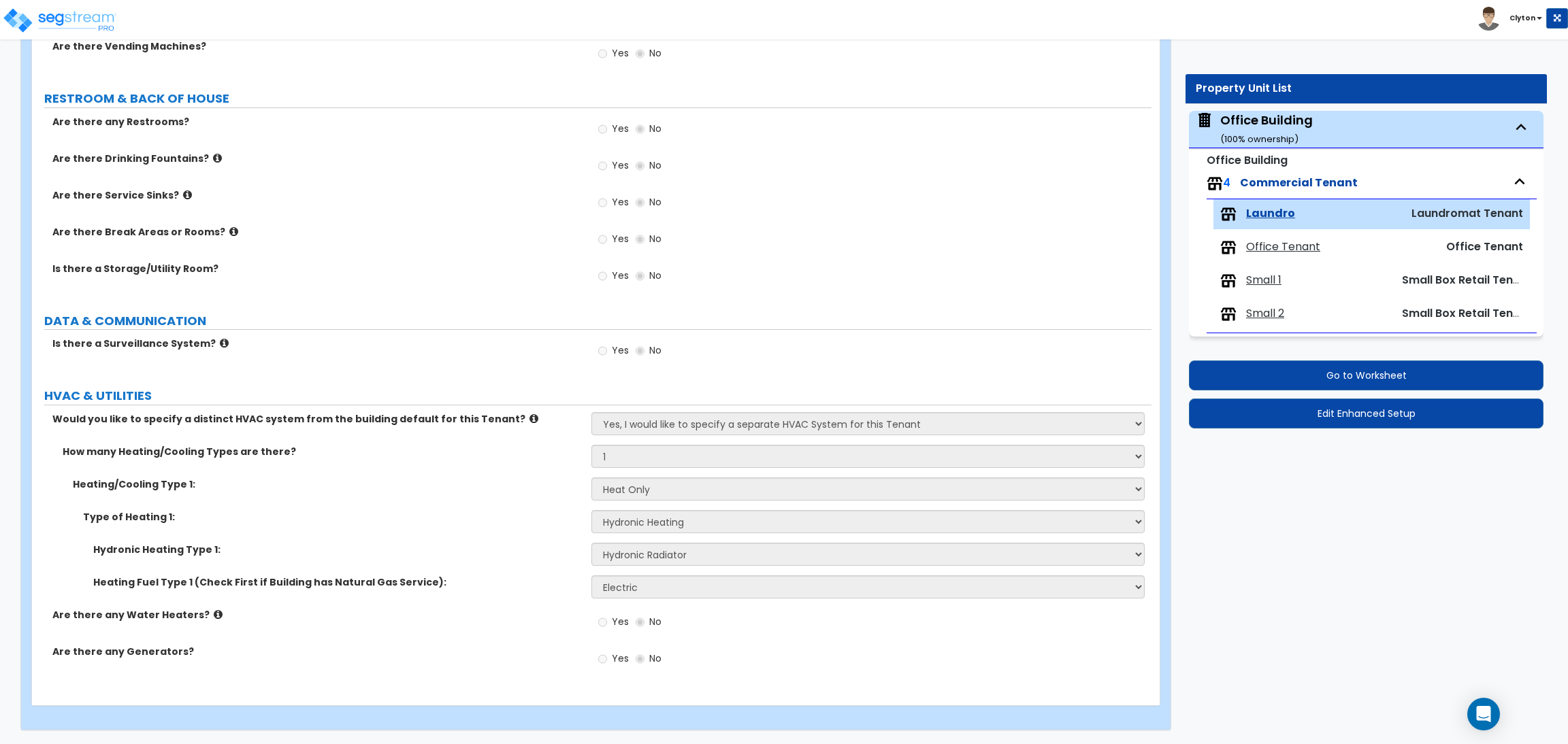
click at [1269, 244] on span "Office Tenant" at bounding box center [1283, 247] width 74 height 15
select select "1"
select select "3"
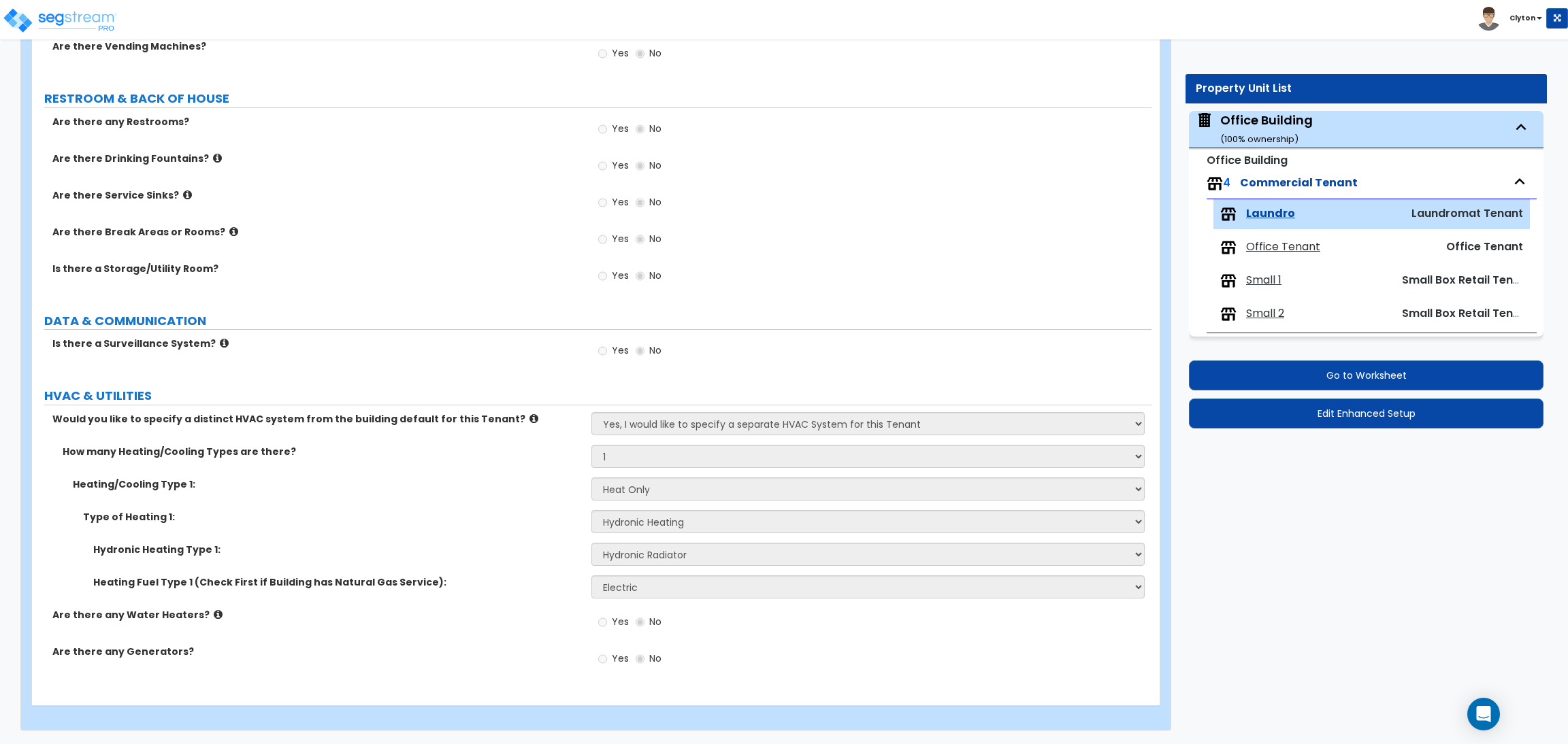
select select "2"
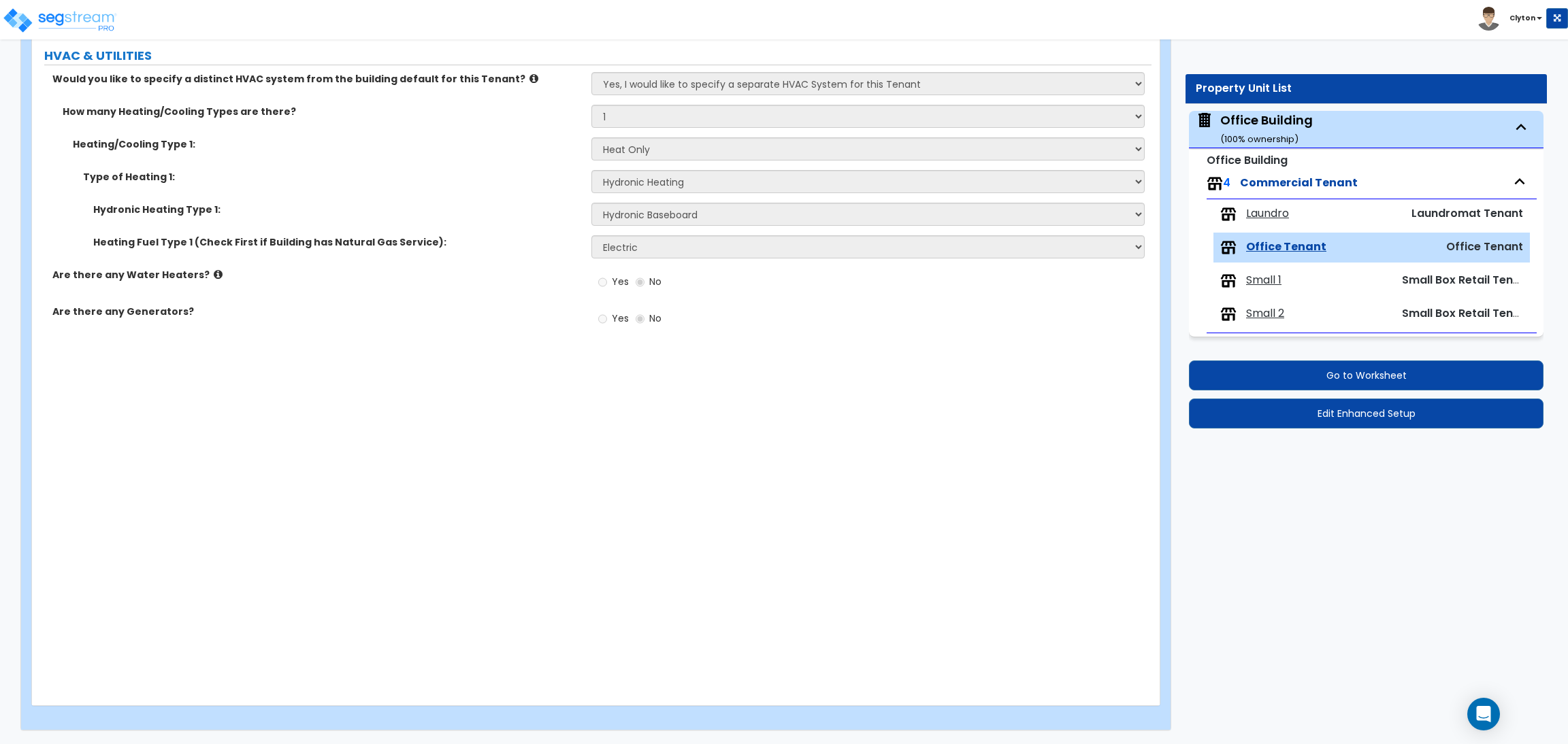
scroll to position [1386, 0]
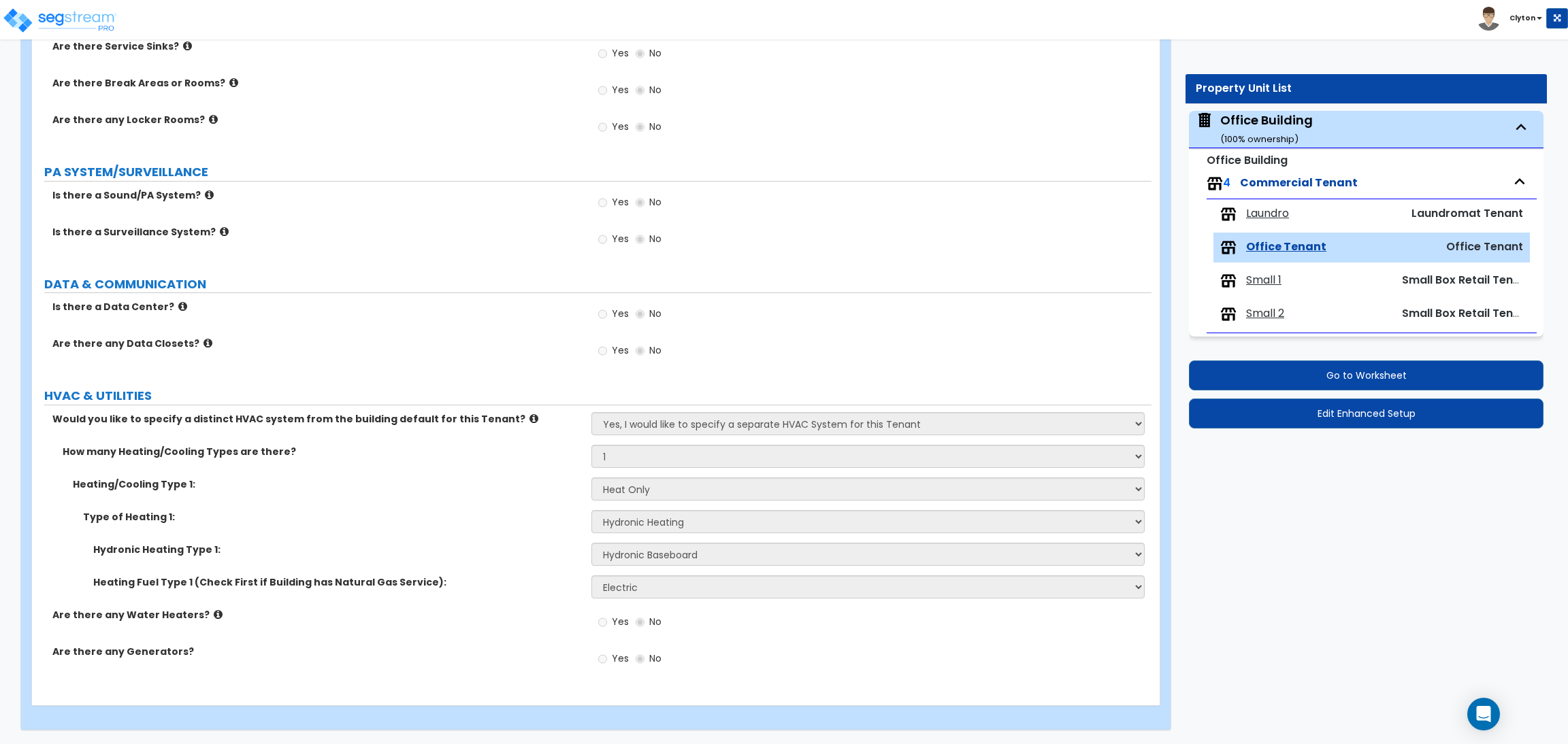
click at [1264, 278] on span "Small 1" at bounding box center [1264, 280] width 36 height 15
select select "1"
select select "3"
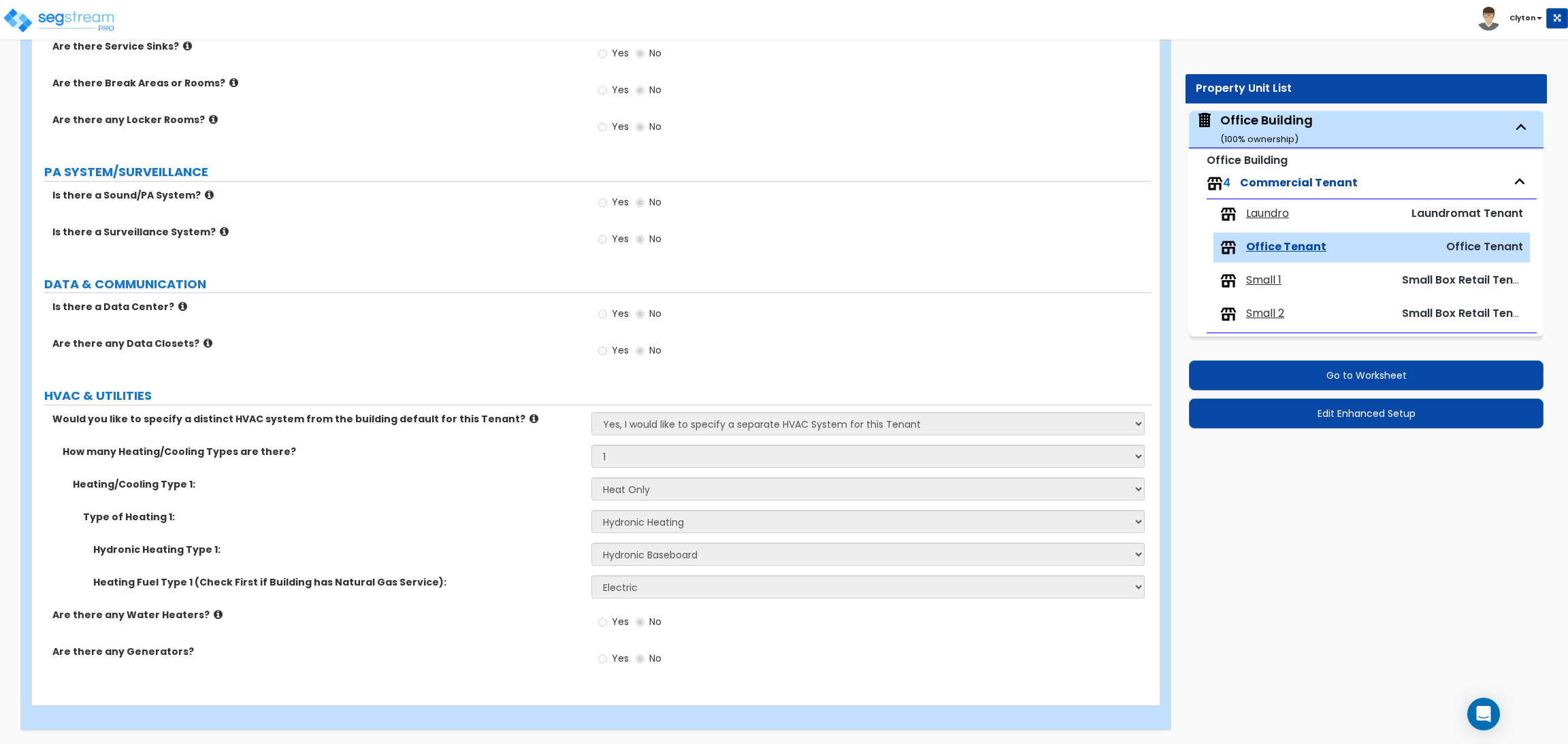
select select "3"
select select "2"
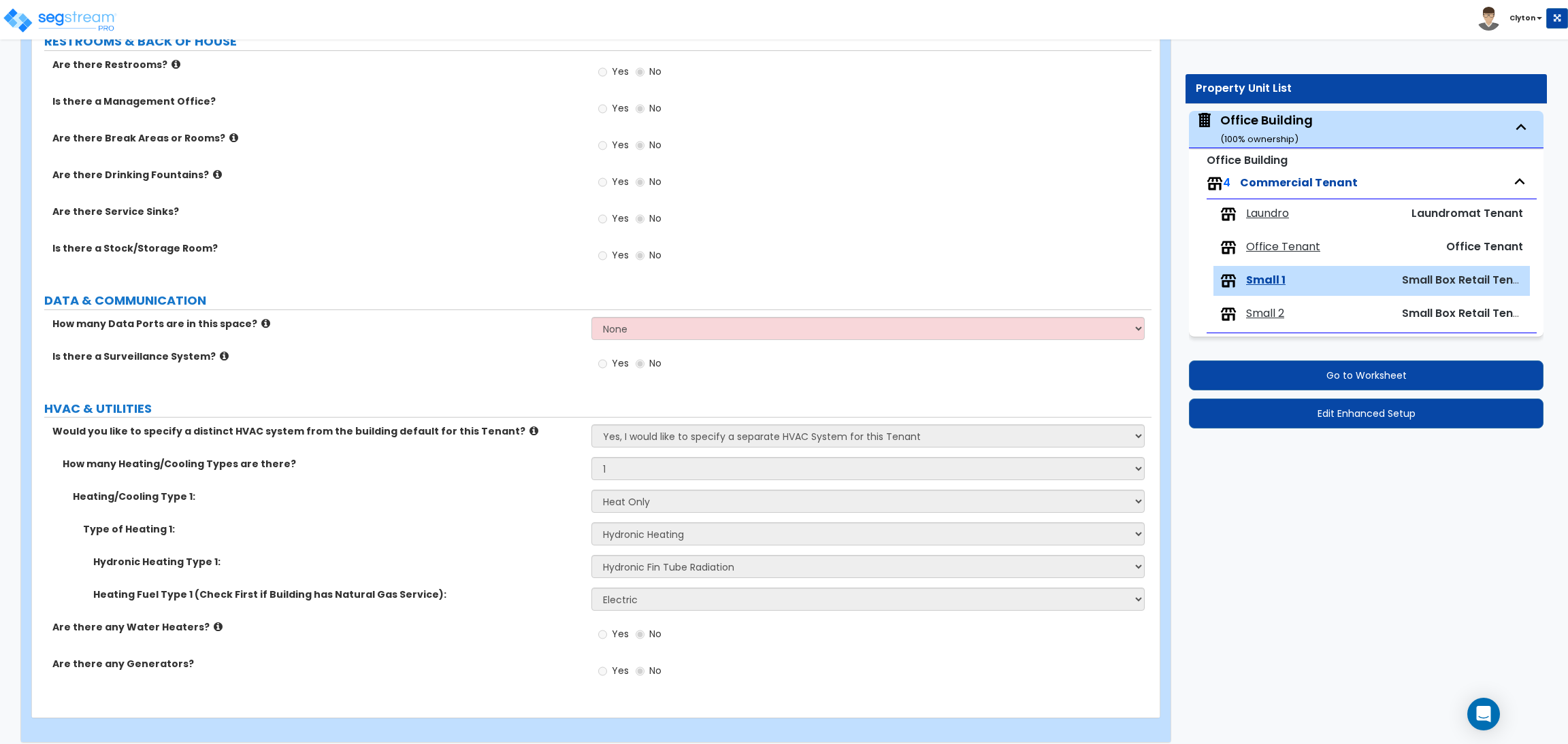
scroll to position [1159, 0]
